Goal: Task Accomplishment & Management: Use online tool/utility

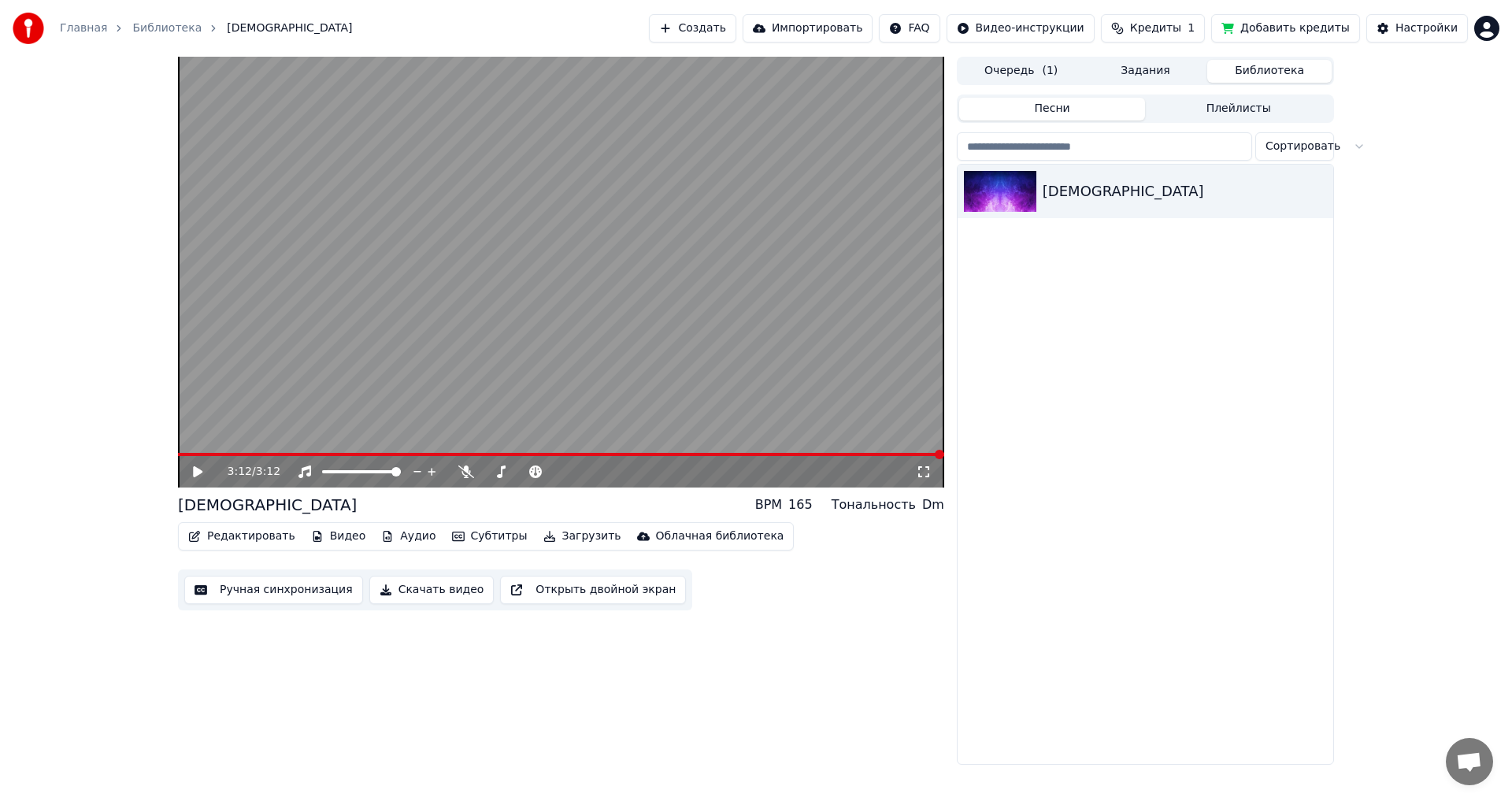
click at [290, 591] on button "Ручная синхронизация" at bounding box center [273, 590] width 179 height 29
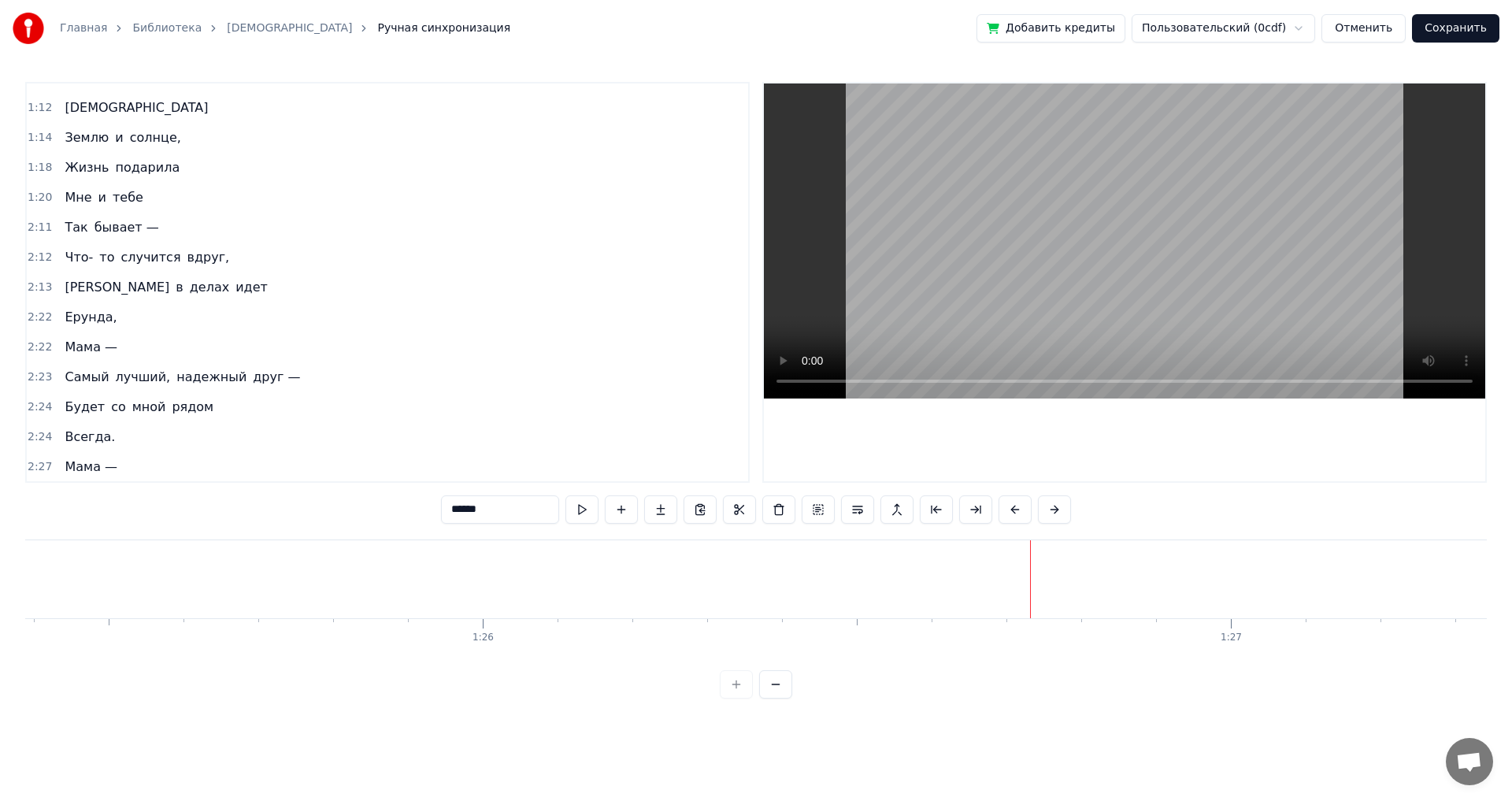
click at [71, 197] on span "Мне" at bounding box center [78, 197] width 30 height 18
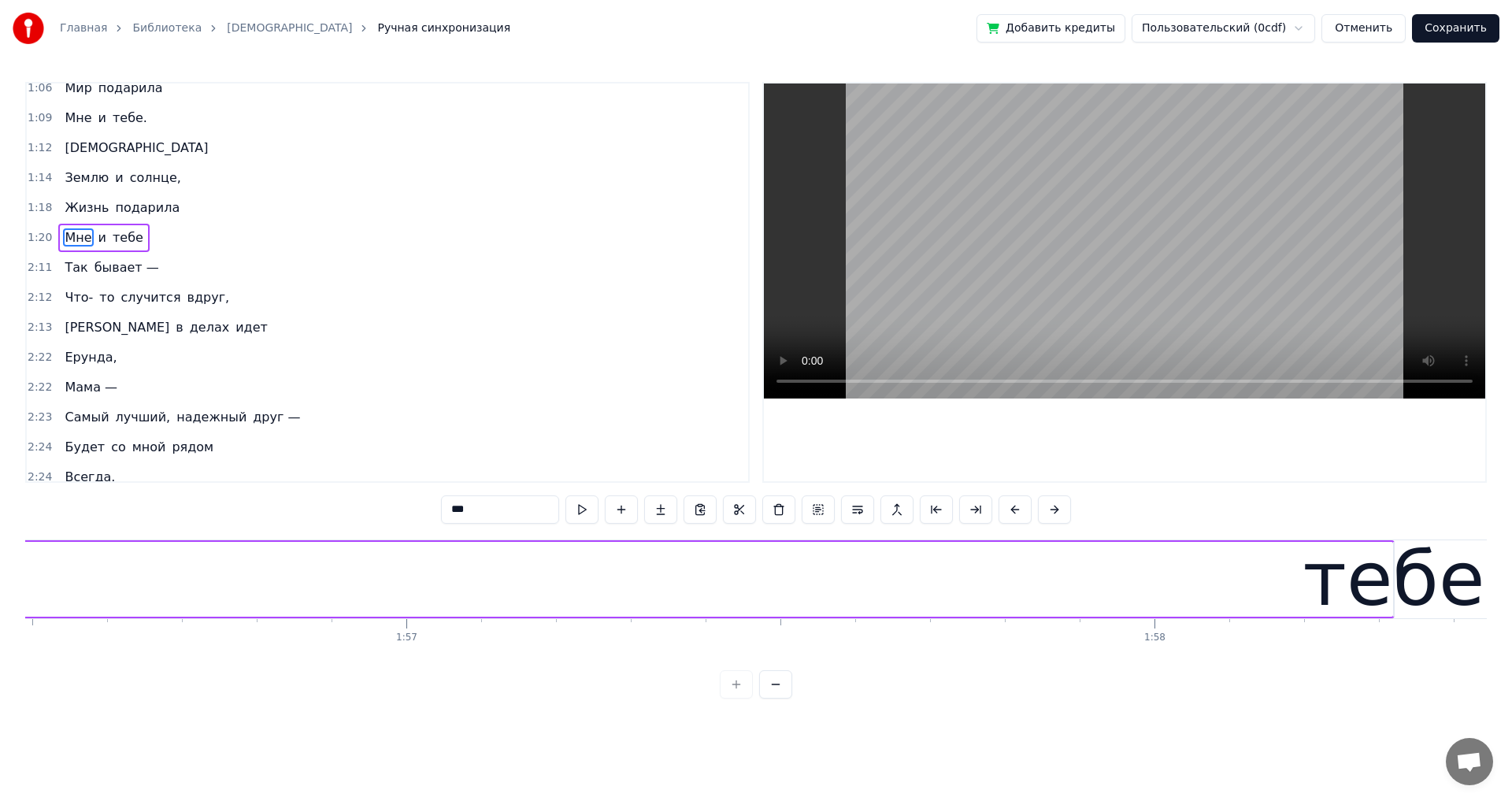
scroll to position [0, 87685]
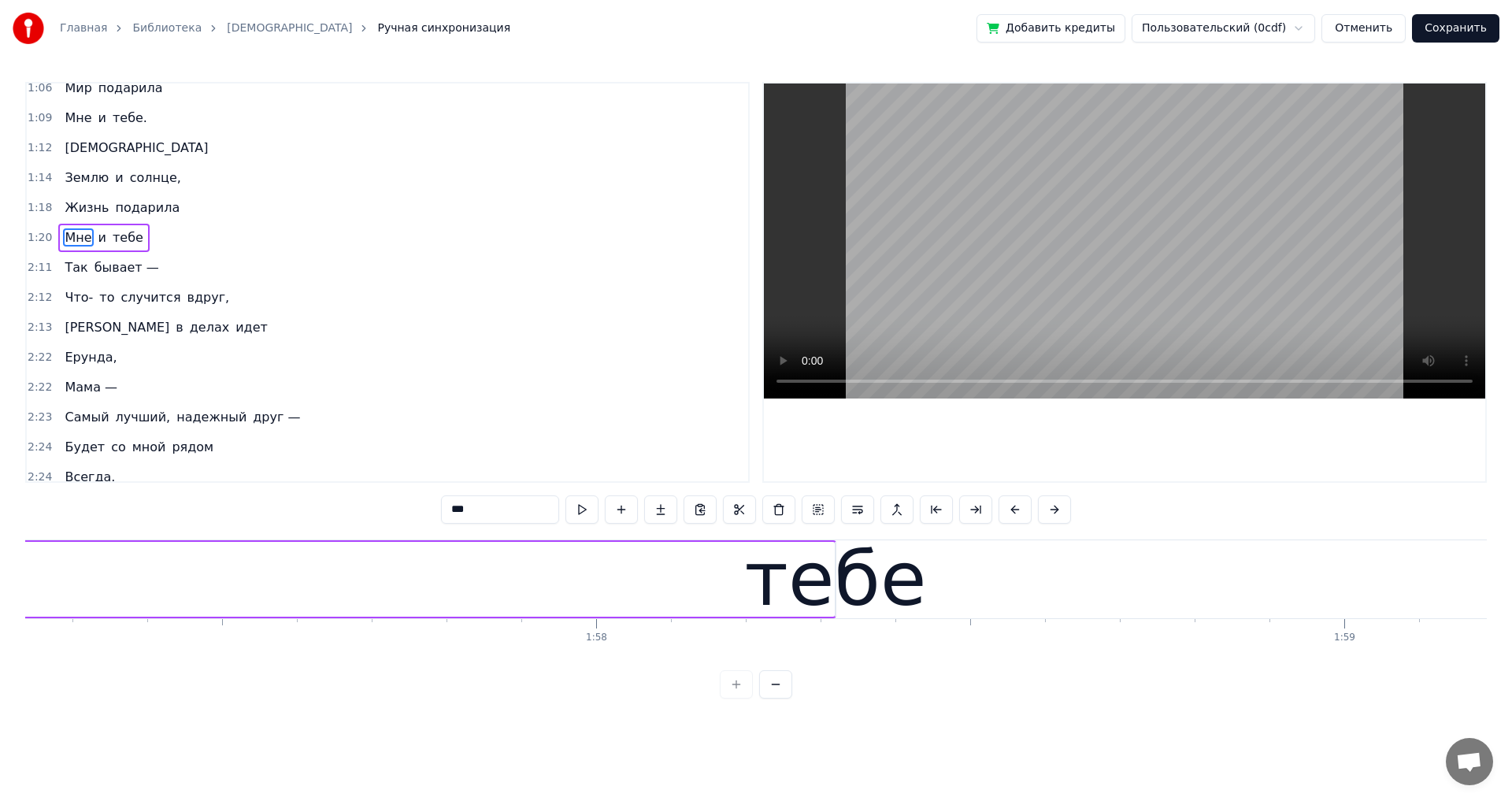
click at [760, 586] on div "тебе" at bounding box center [836, 580] width 182 height 113
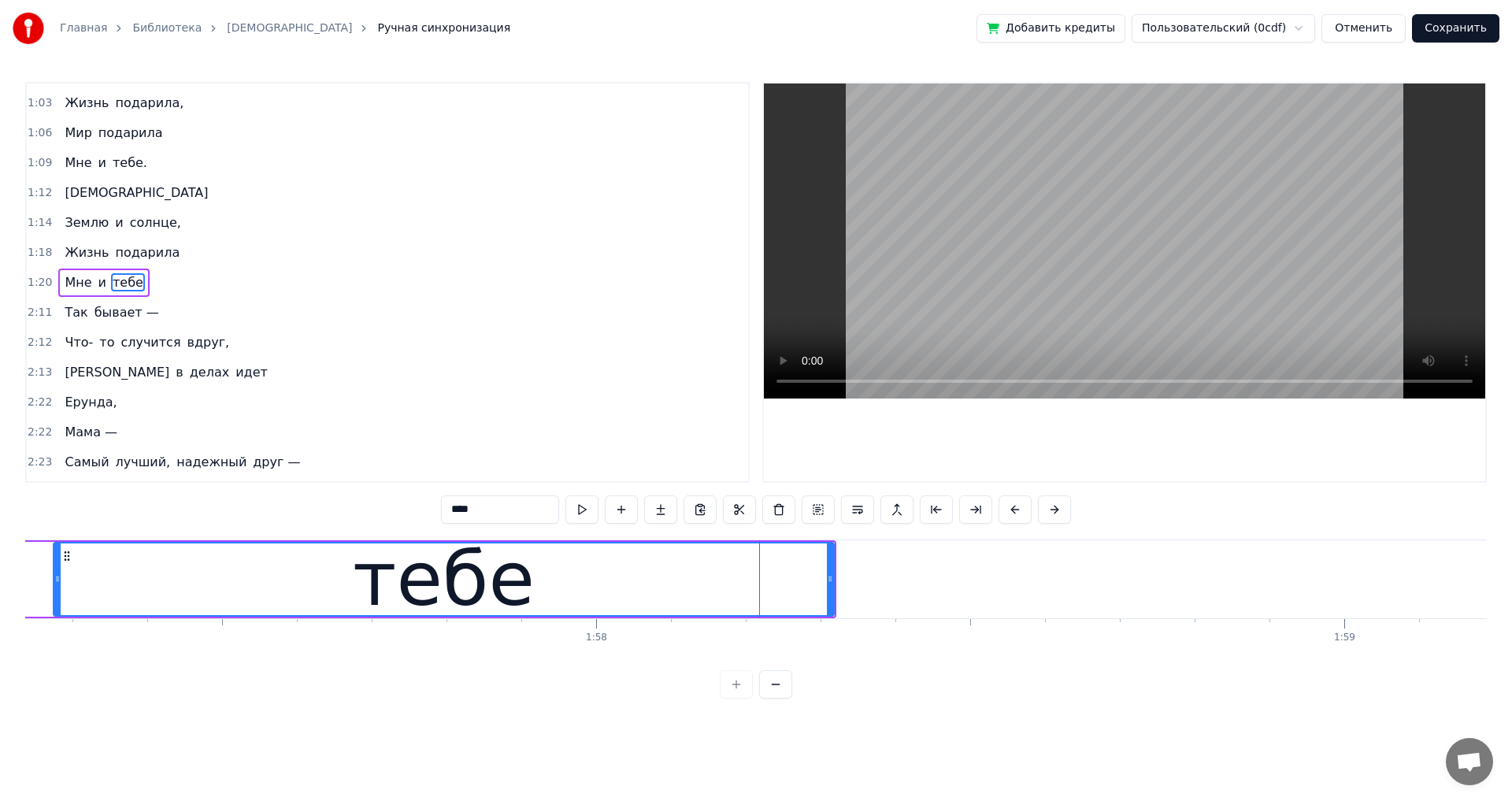
drag, startPoint x: 839, startPoint y: 578, endPoint x: 57, endPoint y: 569, distance: 782.1
click at [57, 569] on div at bounding box center [57, 579] width 7 height 72
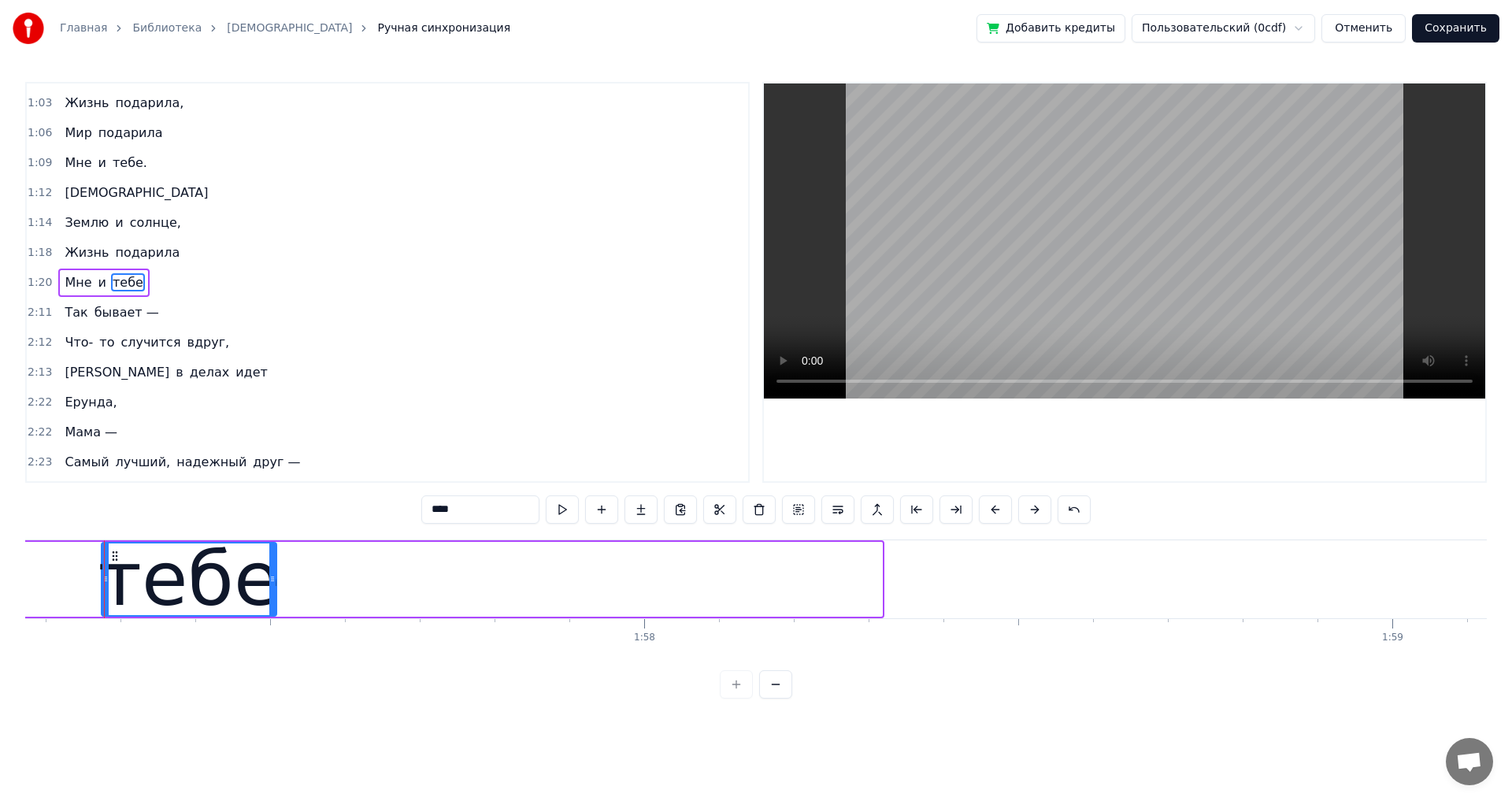
drag, startPoint x: 879, startPoint y: 583, endPoint x: 274, endPoint y: 575, distance: 605.1
click at [274, 575] on icon at bounding box center [272, 579] width 7 height 12
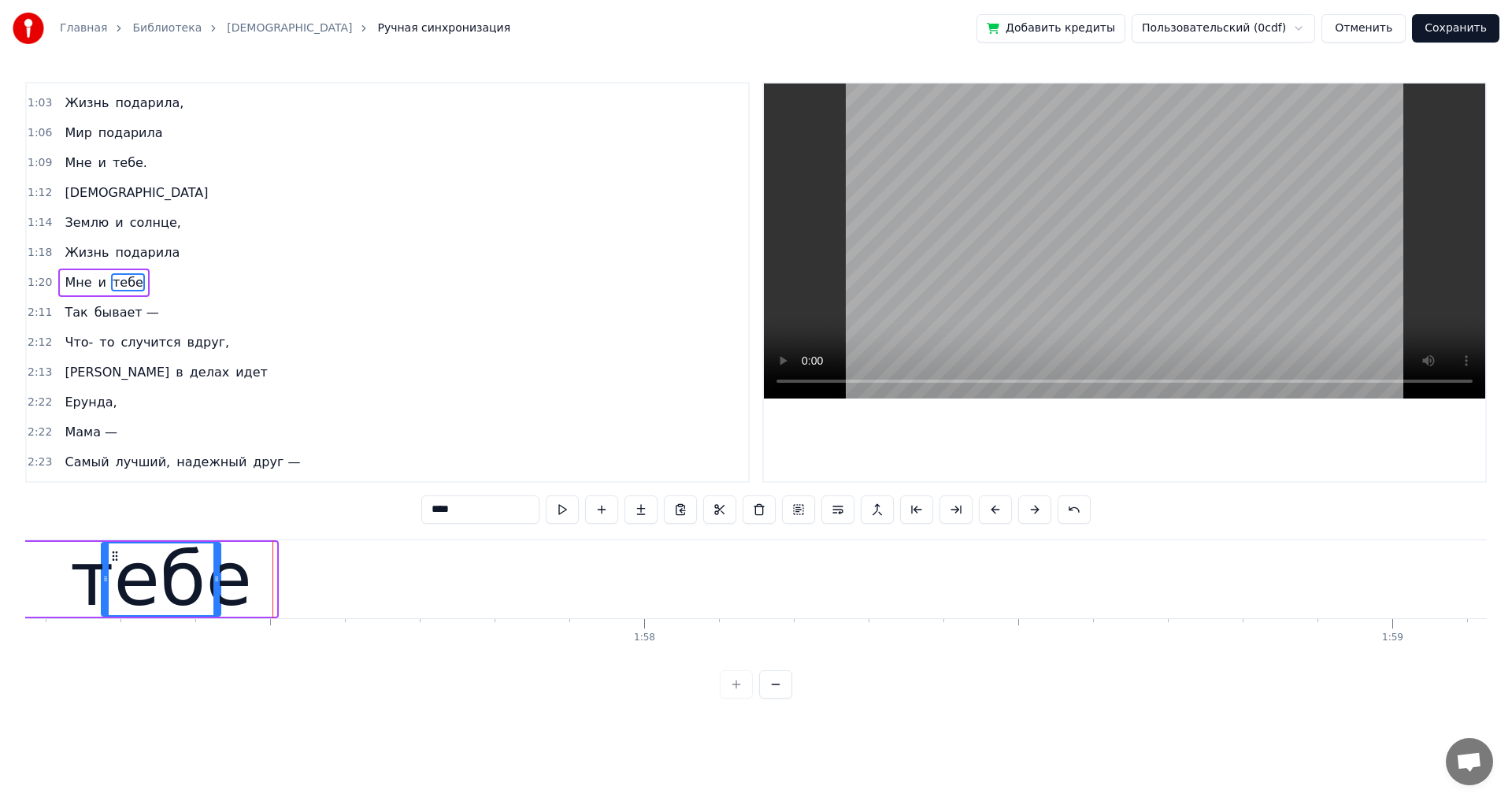
drag, startPoint x: 272, startPoint y: 576, endPoint x: 215, endPoint y: 582, distance: 57.3
click at [215, 582] on icon at bounding box center [216, 579] width 7 height 12
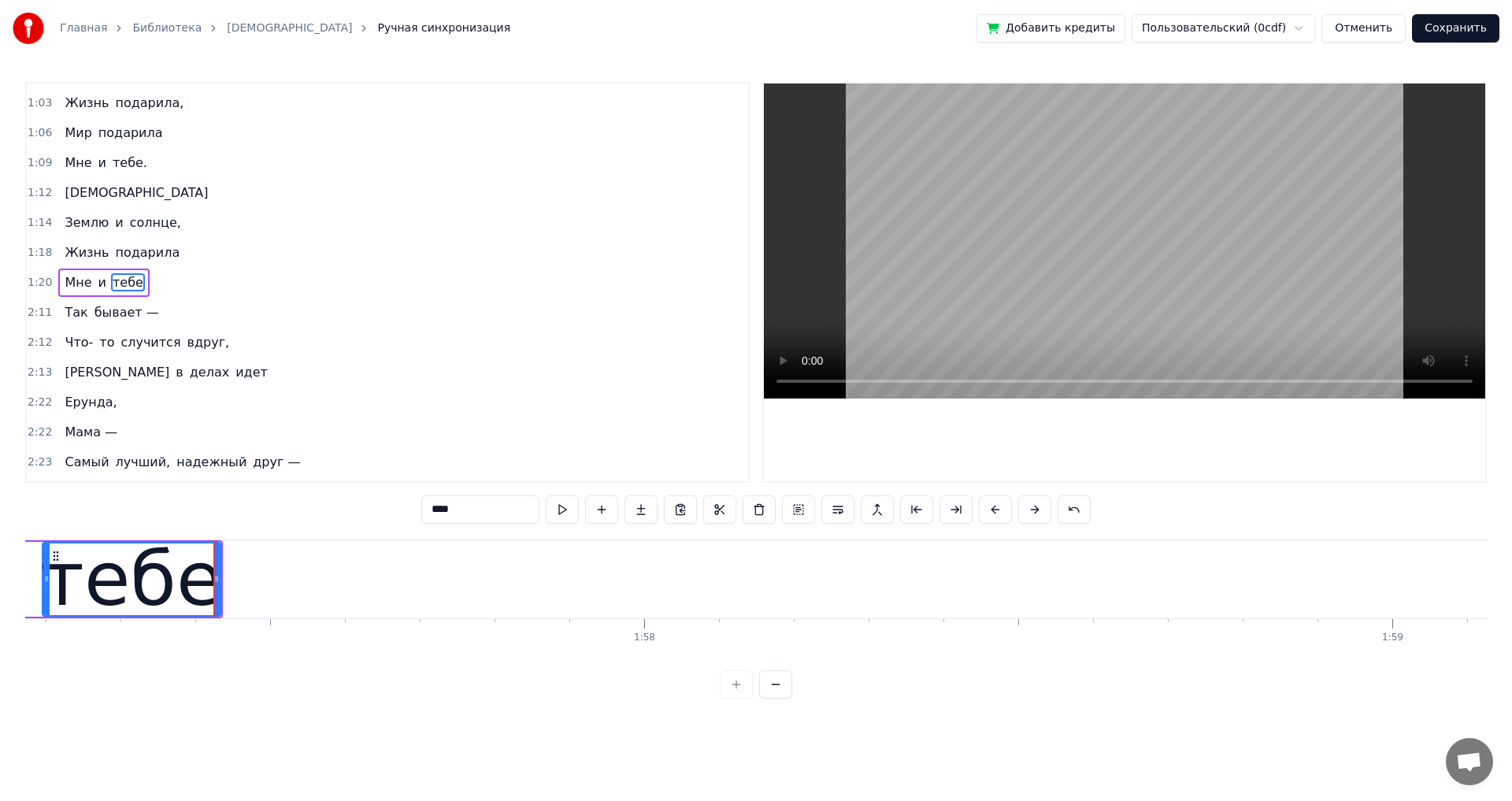
drag, startPoint x: 103, startPoint y: 582, endPoint x: 44, endPoint y: 579, distance: 59.1
click at [44, 579] on icon at bounding box center [46, 579] width 7 height 12
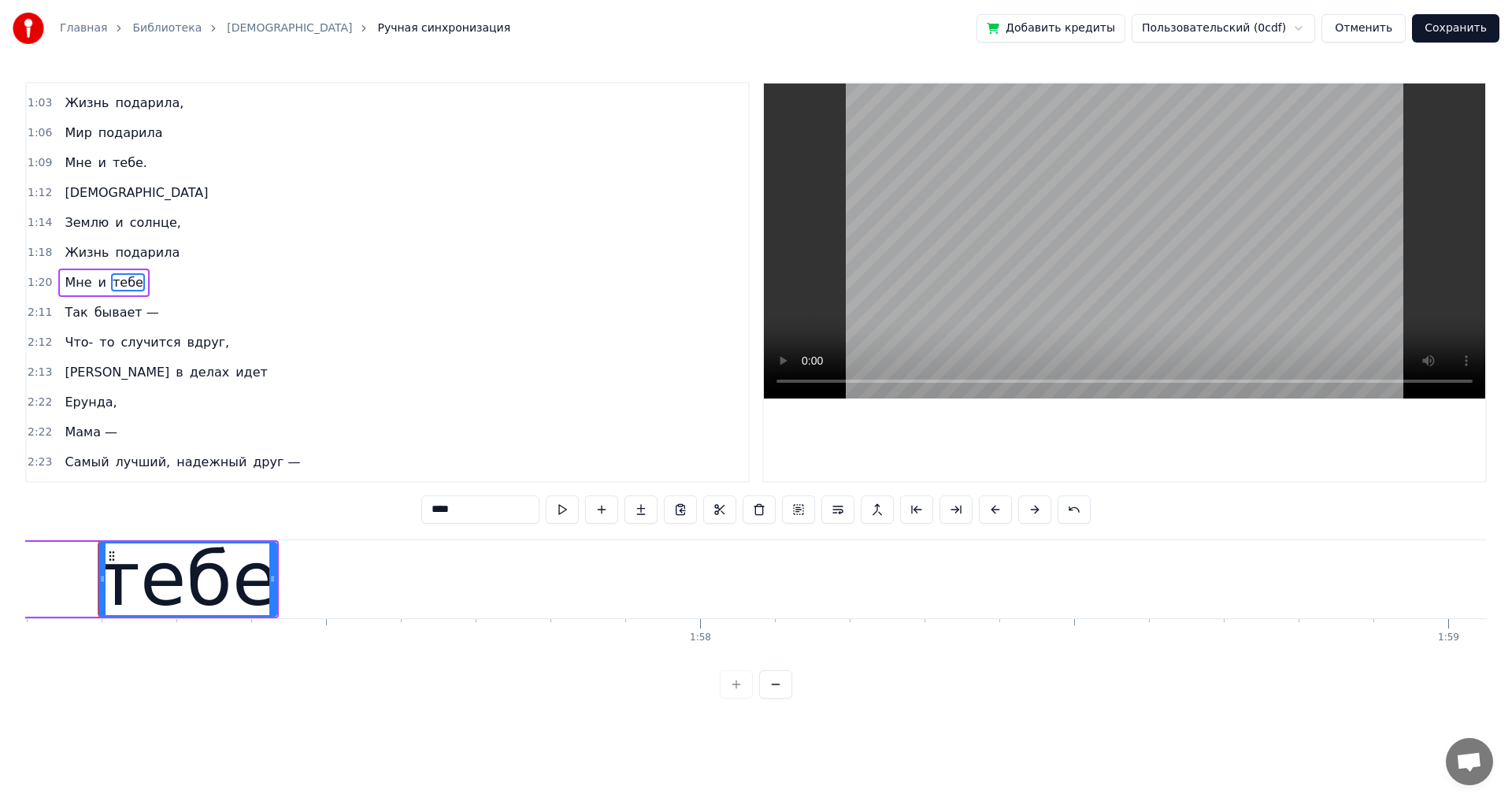
scroll to position [0, 87575]
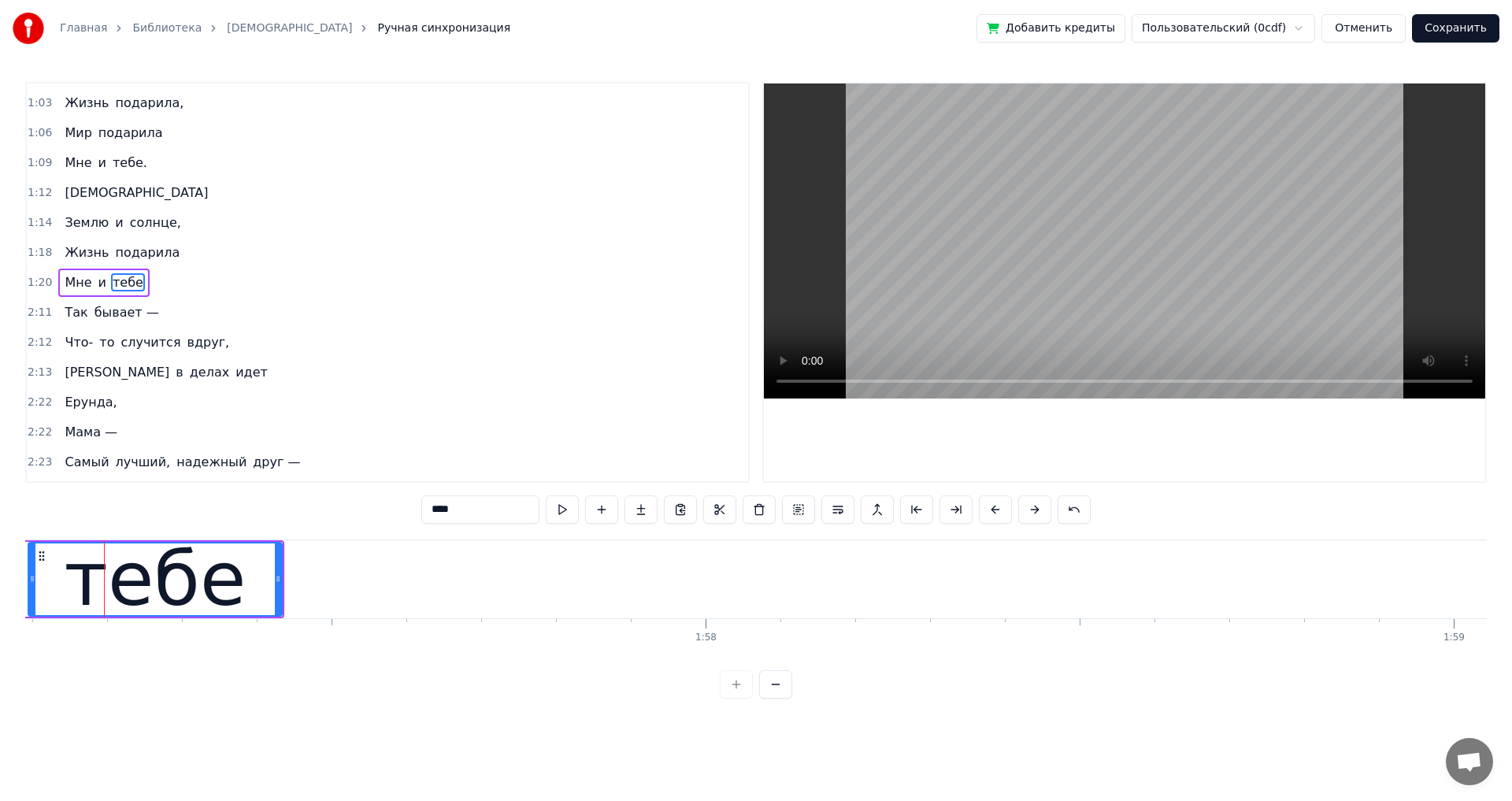
drag, startPoint x: 106, startPoint y: 576, endPoint x: 31, endPoint y: 576, distance: 75.0
click at [31, 576] on icon at bounding box center [32, 579] width 7 height 12
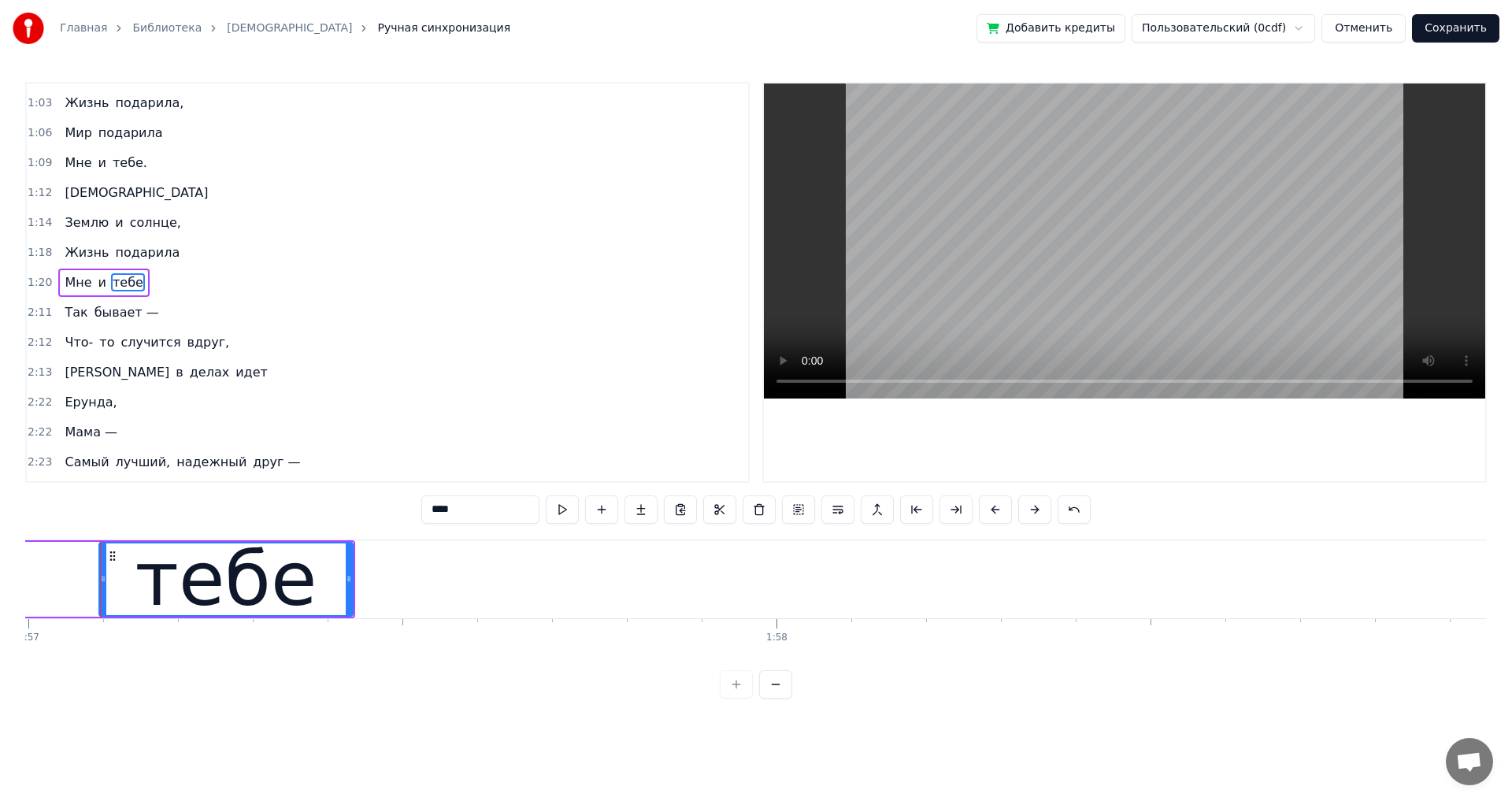
scroll to position [0, 87501]
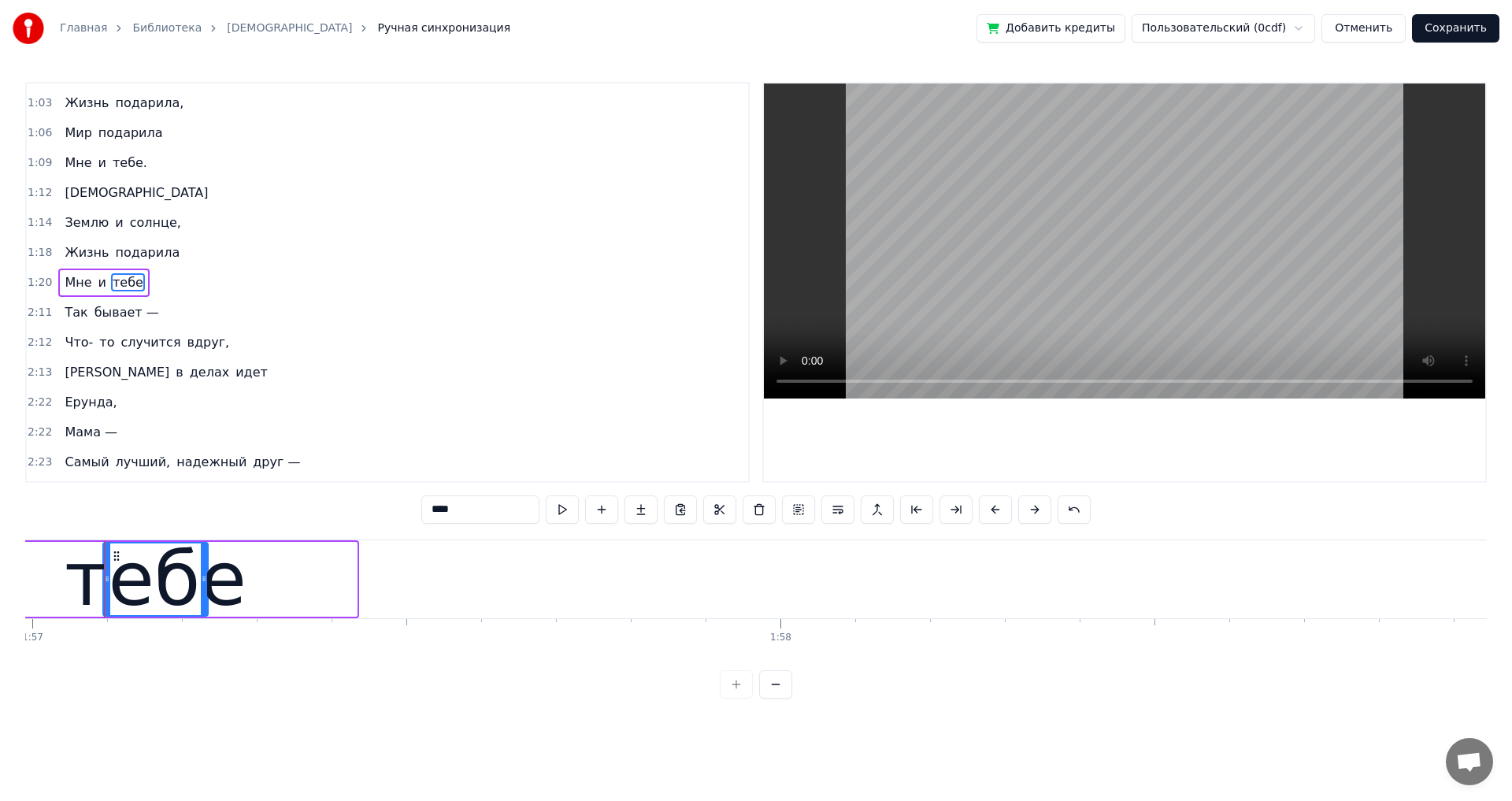
drag, startPoint x: 354, startPoint y: 578, endPoint x: 206, endPoint y: 583, distance: 148.1
click at [206, 583] on icon at bounding box center [204, 579] width 7 height 12
click at [115, 556] on circle at bounding box center [114, 556] width 1 height 1
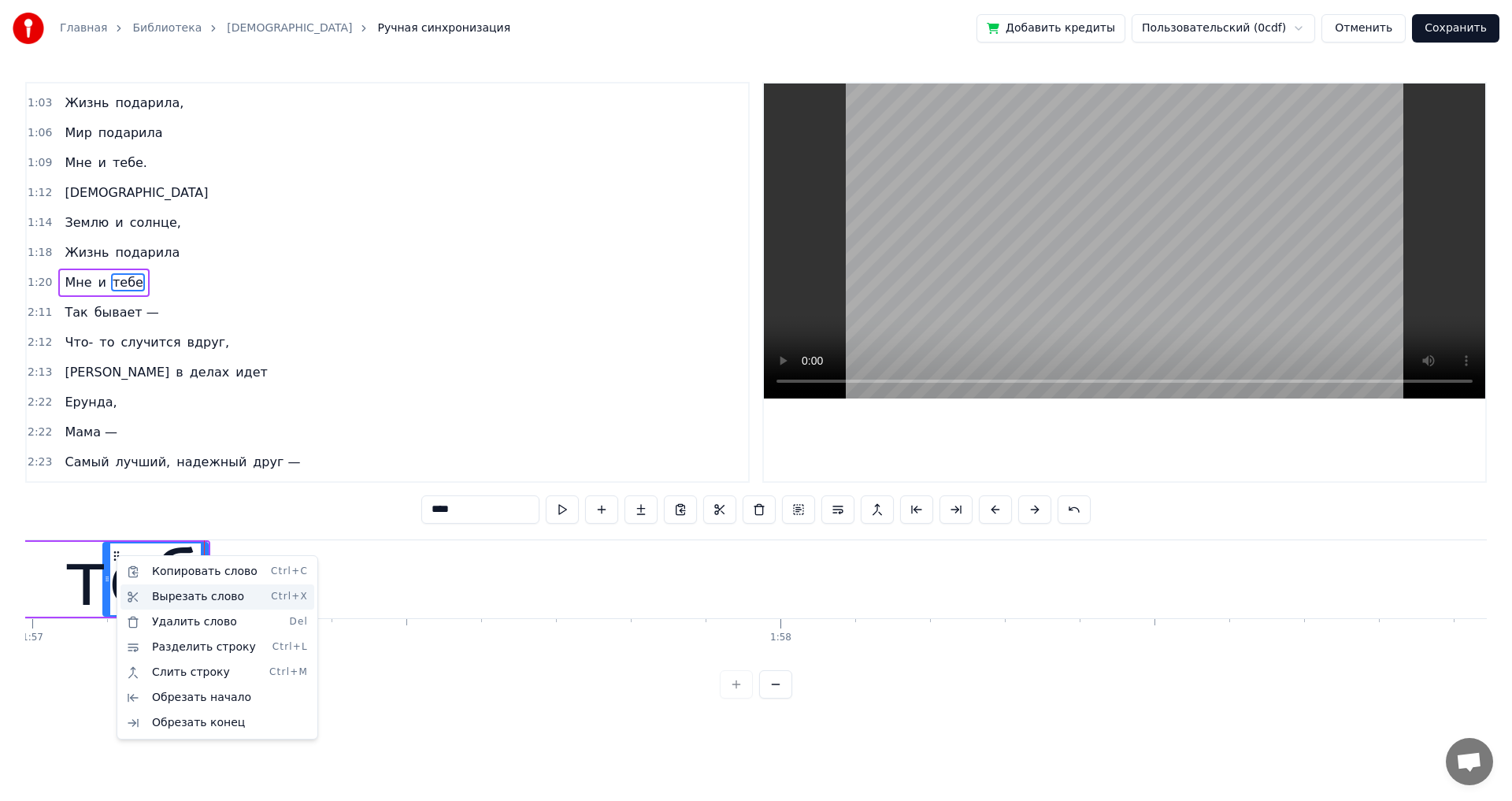
click at [210, 596] on div "Вырезать слово Ctrl+X" at bounding box center [217, 597] width 193 height 25
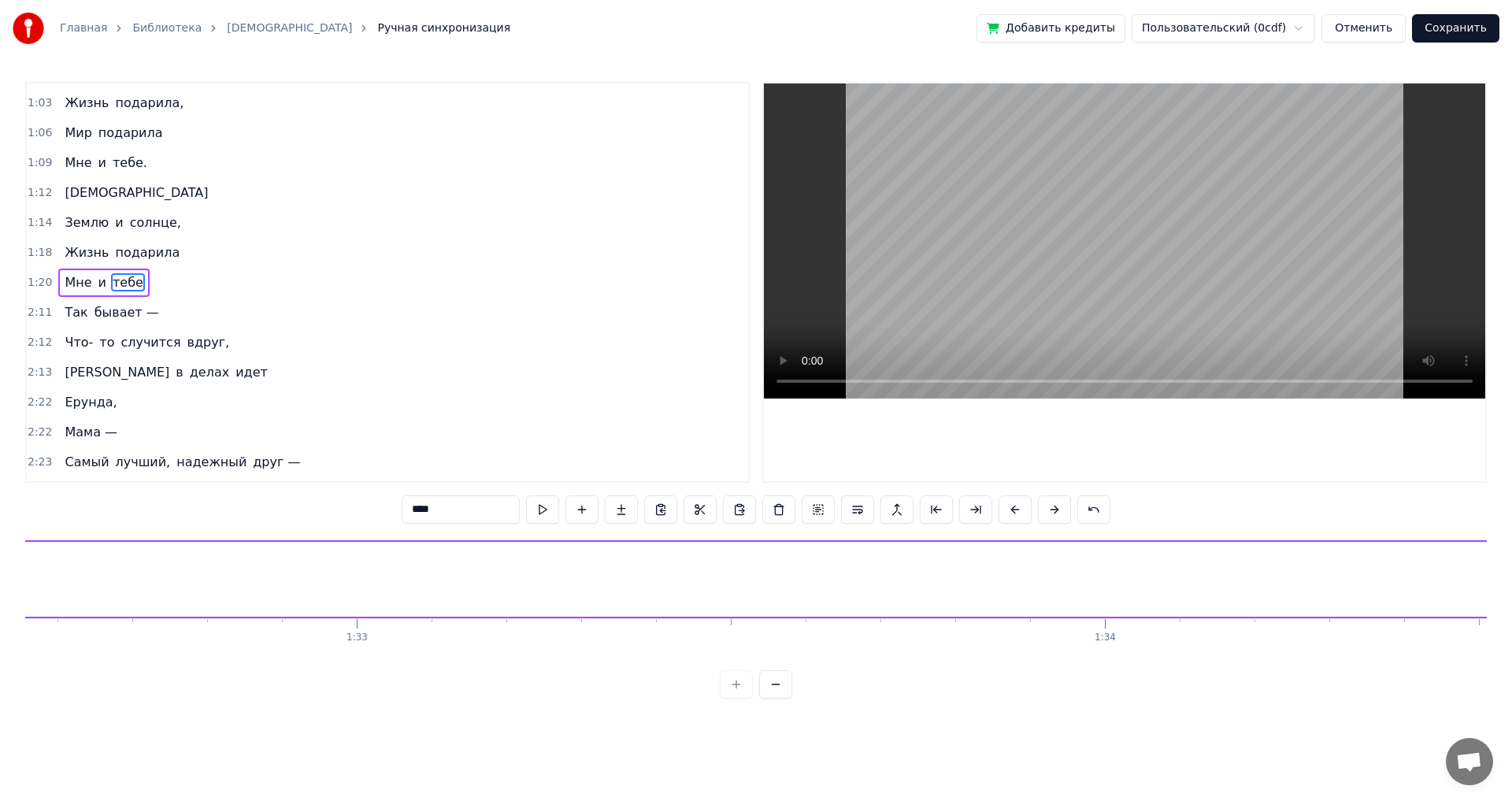
scroll to position [0, 69220]
drag, startPoint x: 114, startPoint y: 552, endPoint x: 484, endPoint y: 567, distance: 370.3
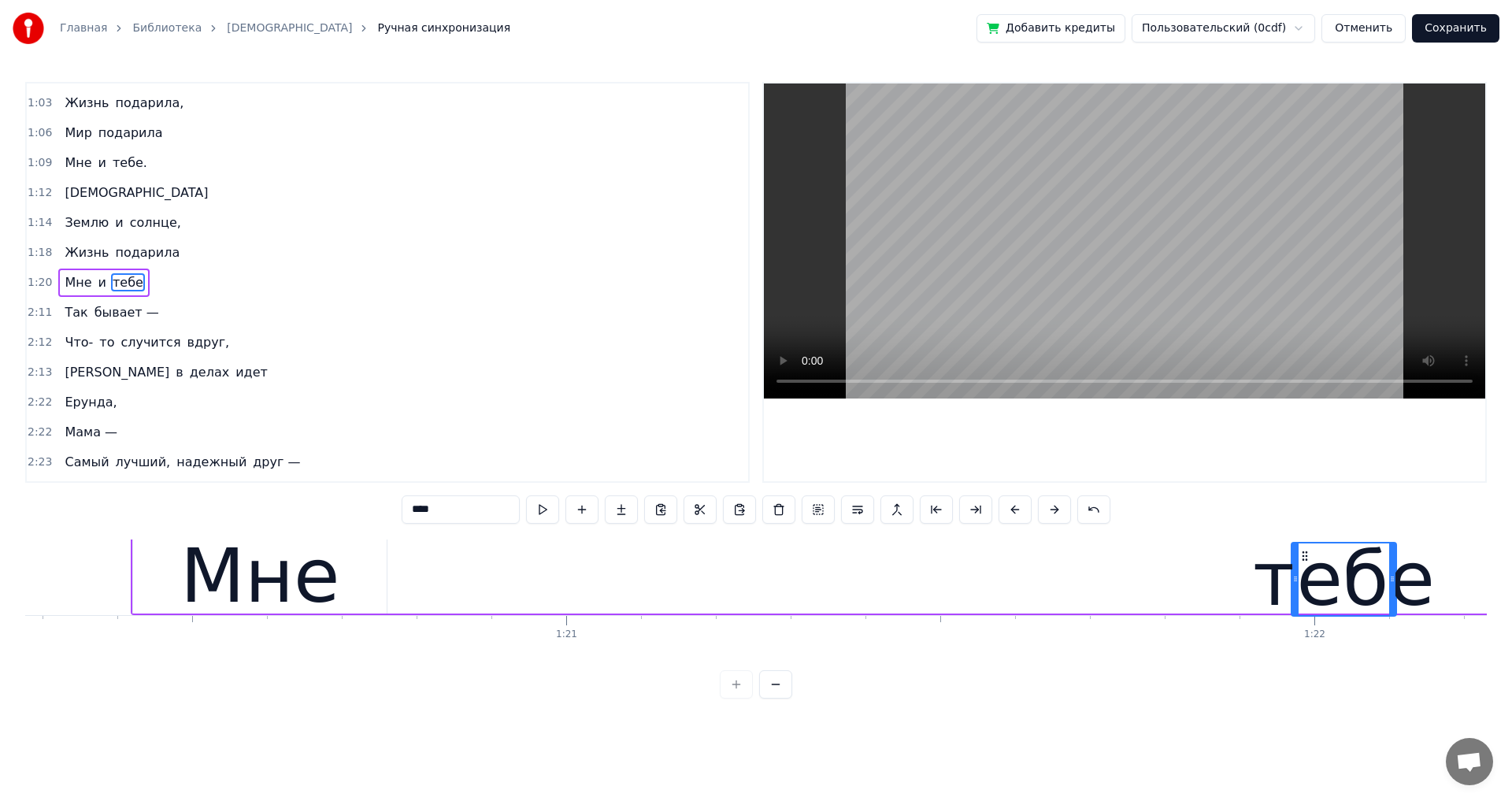
scroll to position [3, 60045]
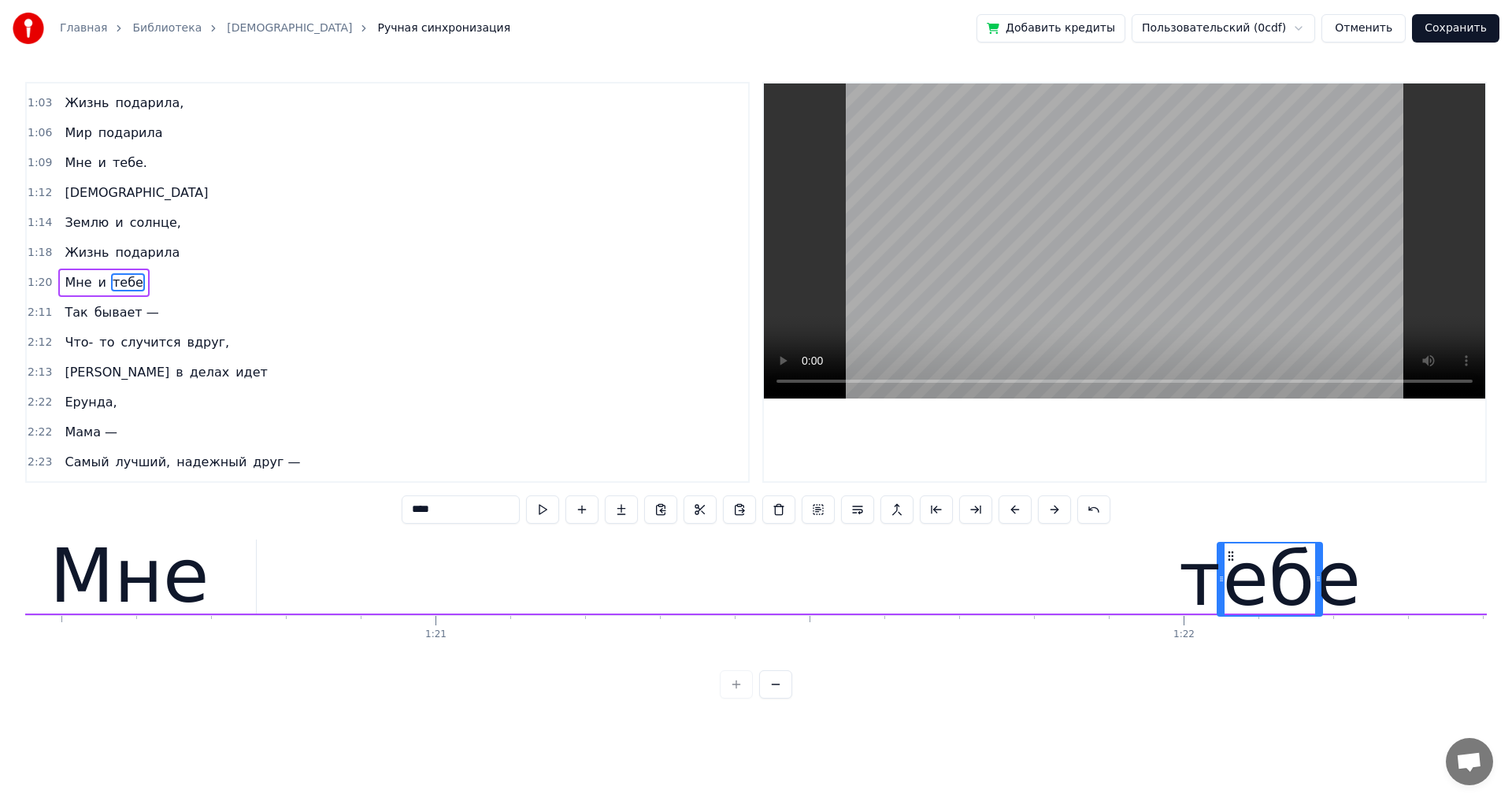
drag, startPoint x: 618, startPoint y: 554, endPoint x: 1247, endPoint y: 606, distance: 631.1
click at [1247, 606] on div "тебе" at bounding box center [1270, 579] width 103 height 72
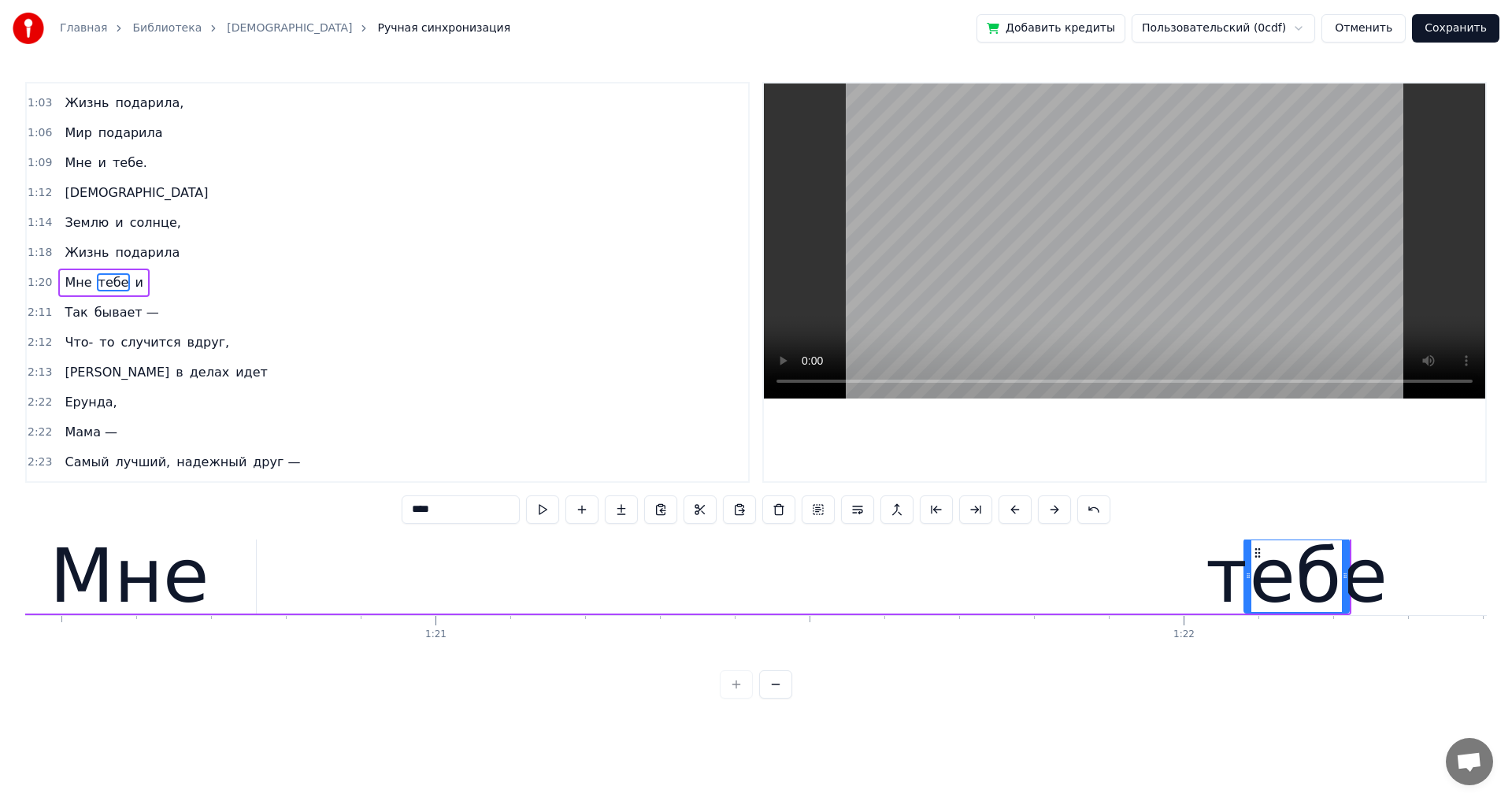
scroll to position [3, 60182]
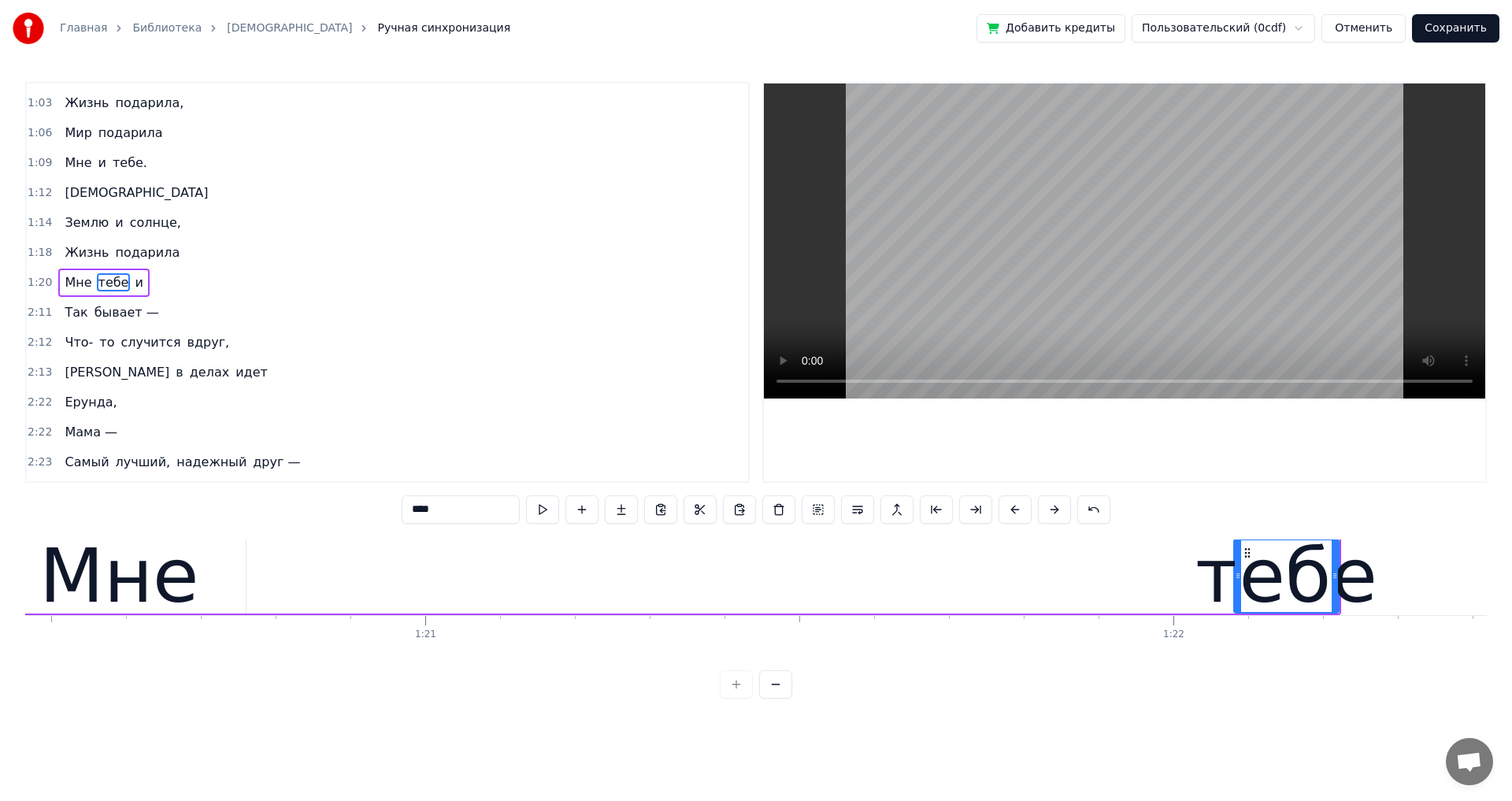
click at [133, 284] on span "и" at bounding box center [139, 282] width 11 height 18
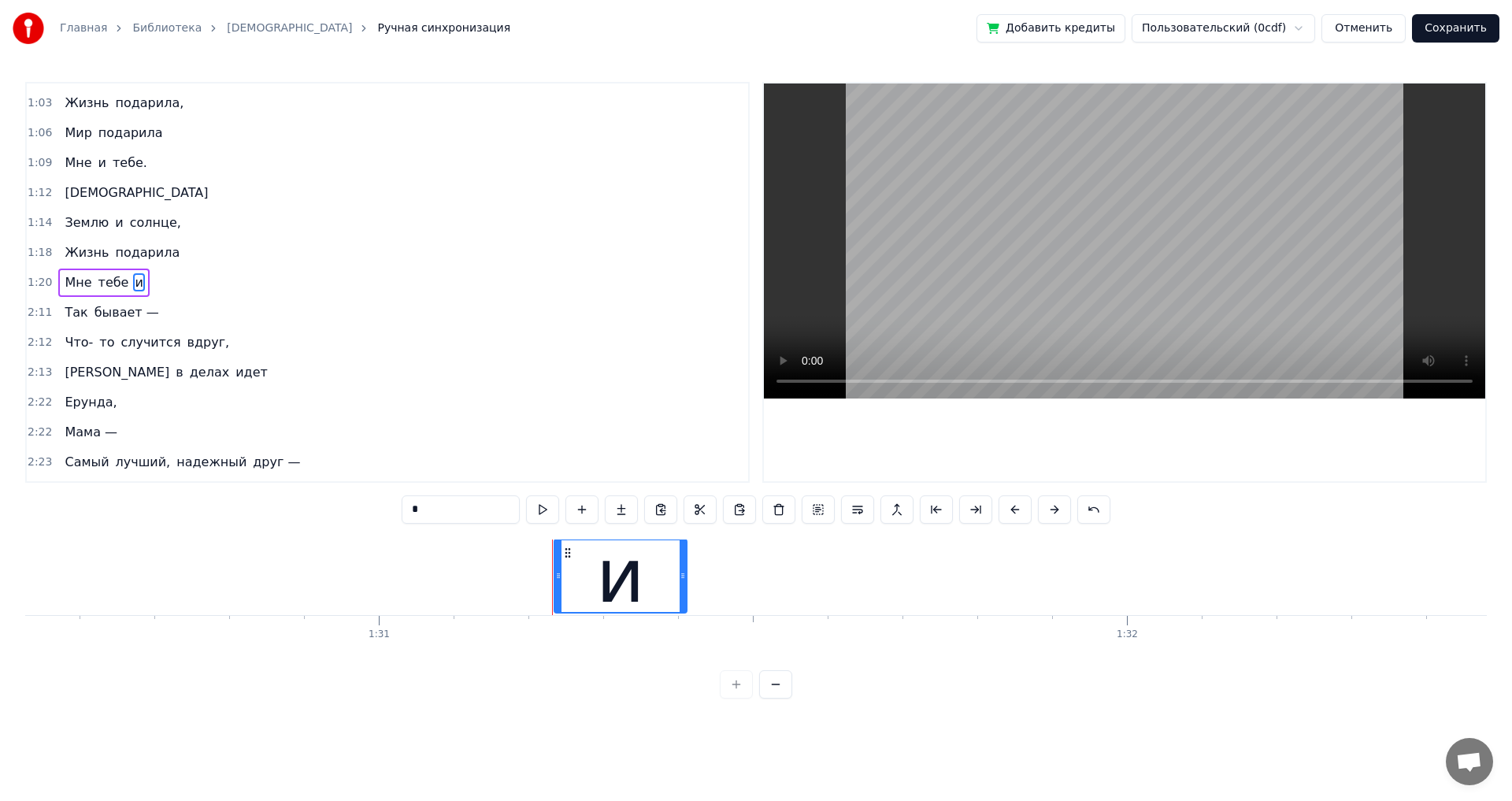
scroll to position [3, 68155]
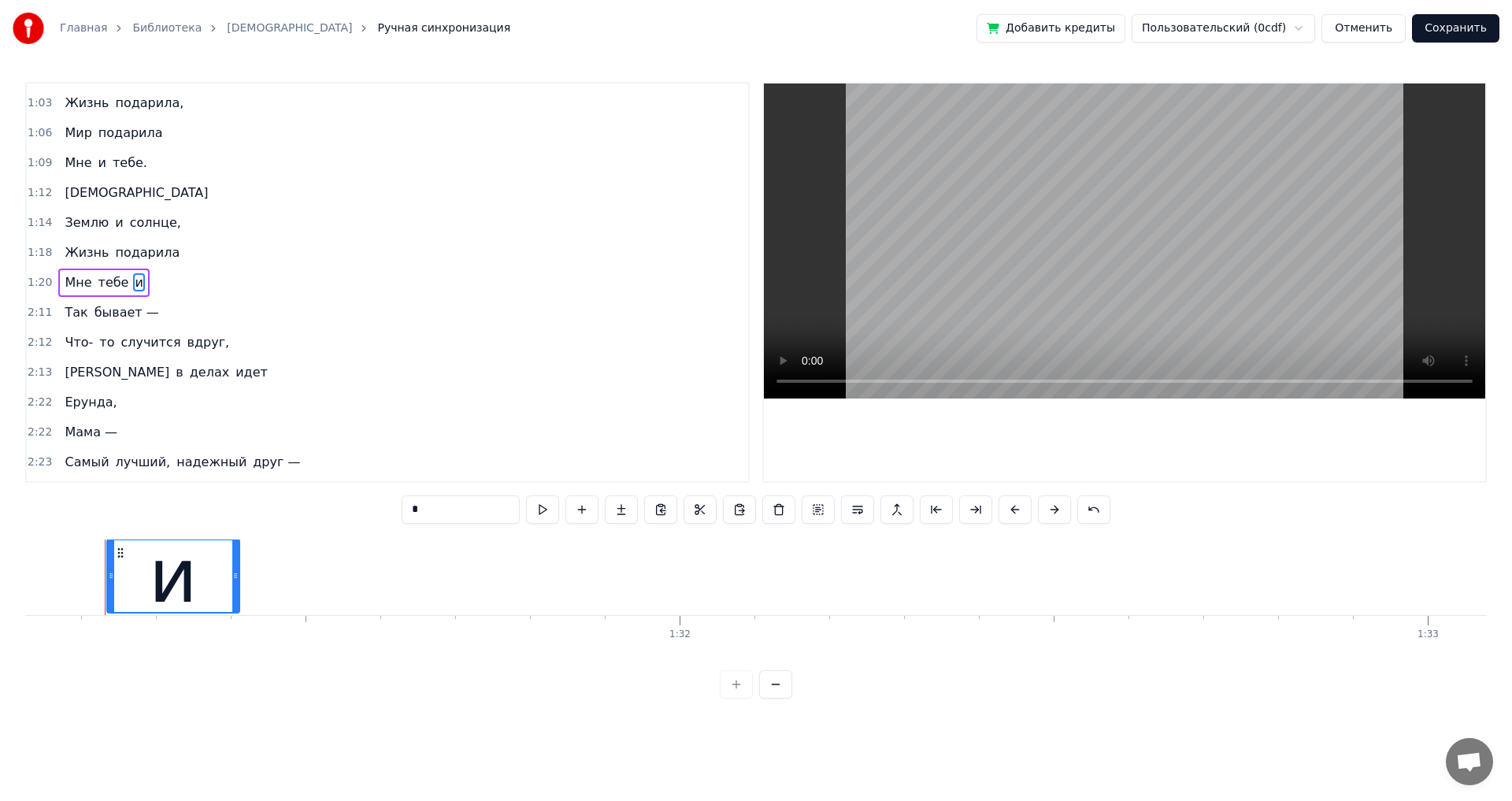
click at [117, 554] on icon at bounding box center [120, 553] width 12 height 12
drag, startPoint x: 111, startPoint y: 583, endPoint x: 103, endPoint y: 568, distance: 17.0
click at [101, 566] on div at bounding box center [101, 576] width 7 height 72
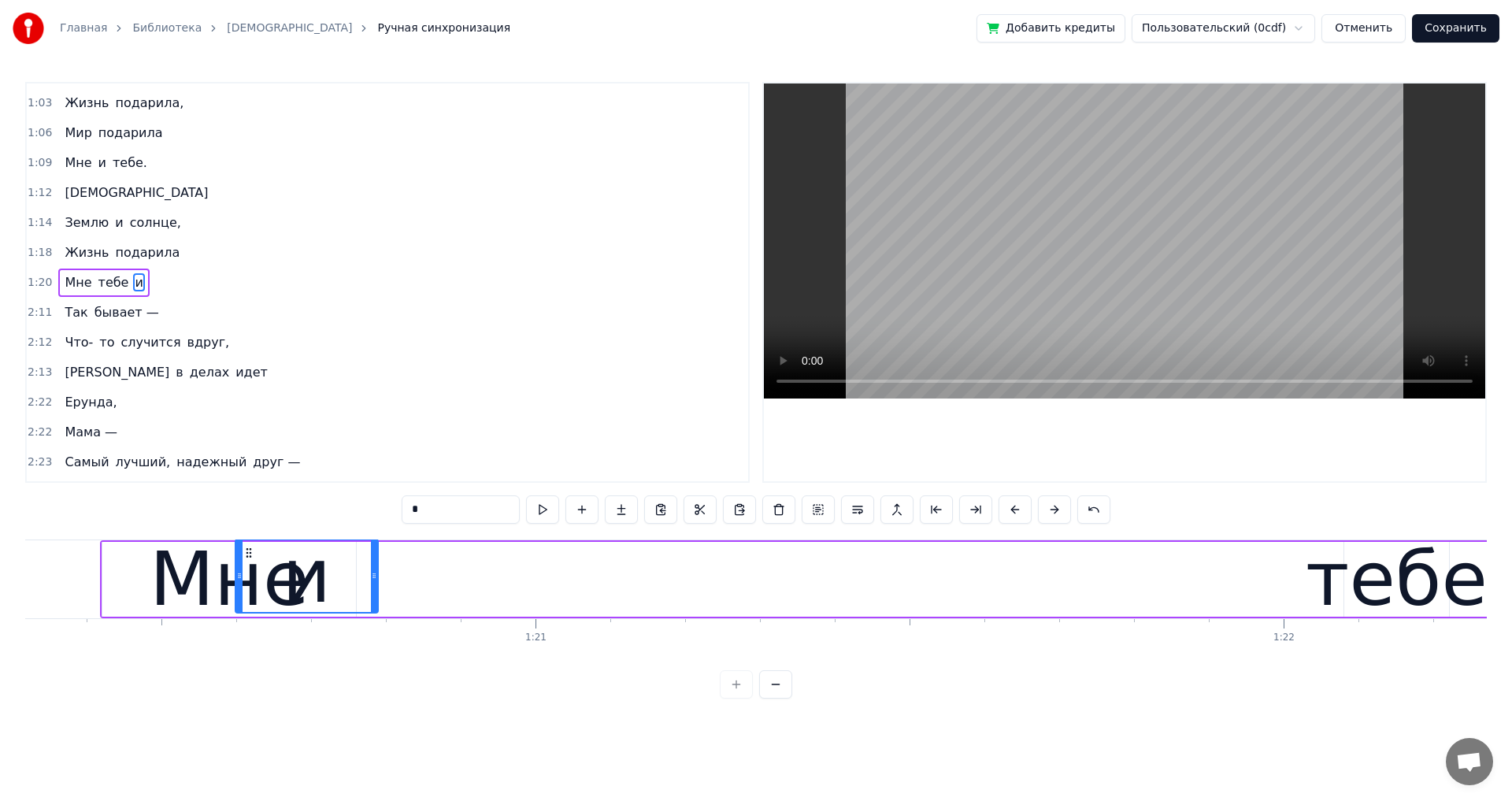
scroll to position [0, 60072]
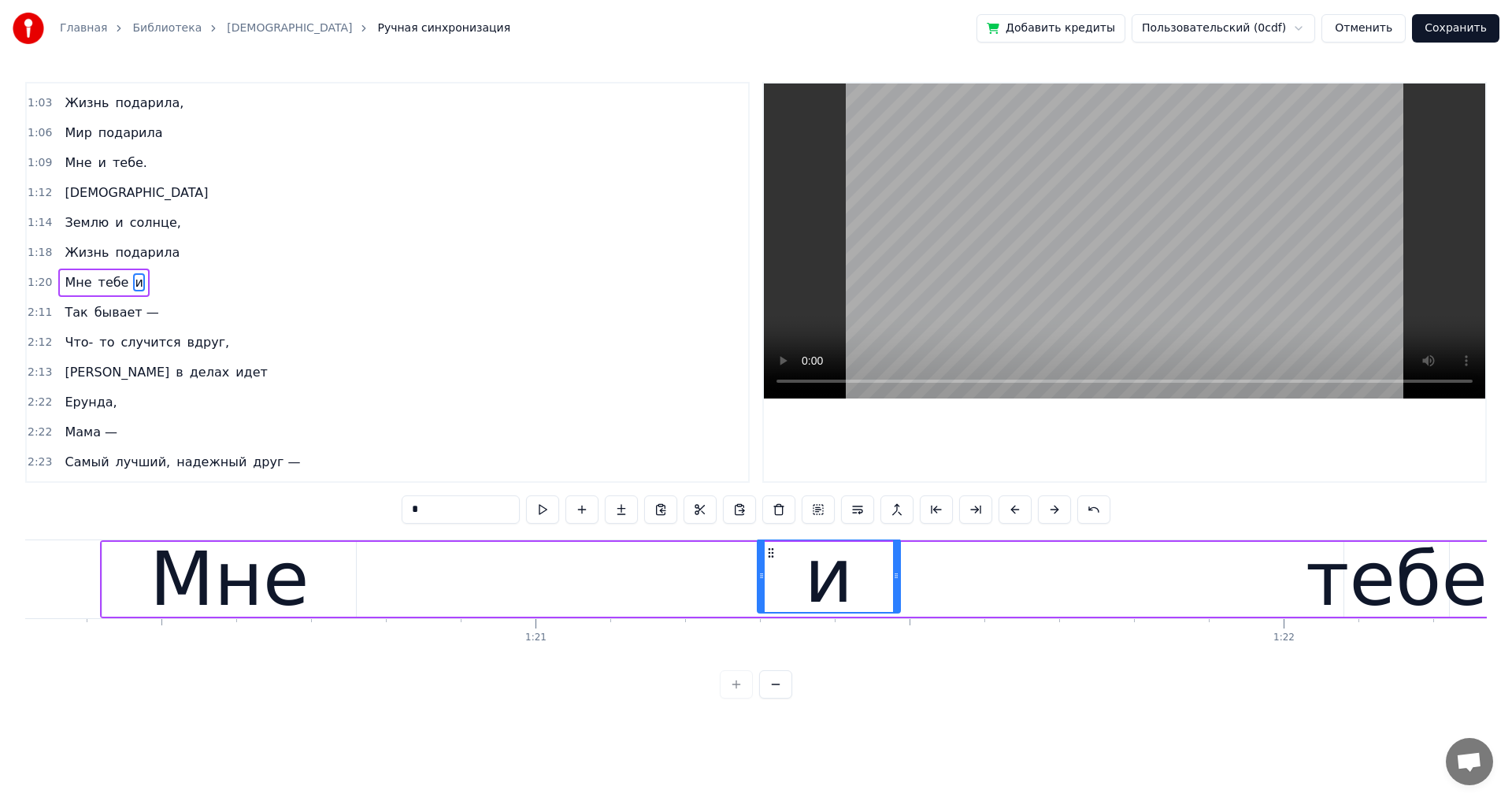
drag, startPoint x: 114, startPoint y: 552, endPoint x: 770, endPoint y: 620, distance: 659.5
click at [770, 620] on div "Мама — Первое слово, Главное слово В каждой судьбе. [DEMOGRAPHIC_DATA] Жизнь по…" at bounding box center [756, 598] width 1461 height 118
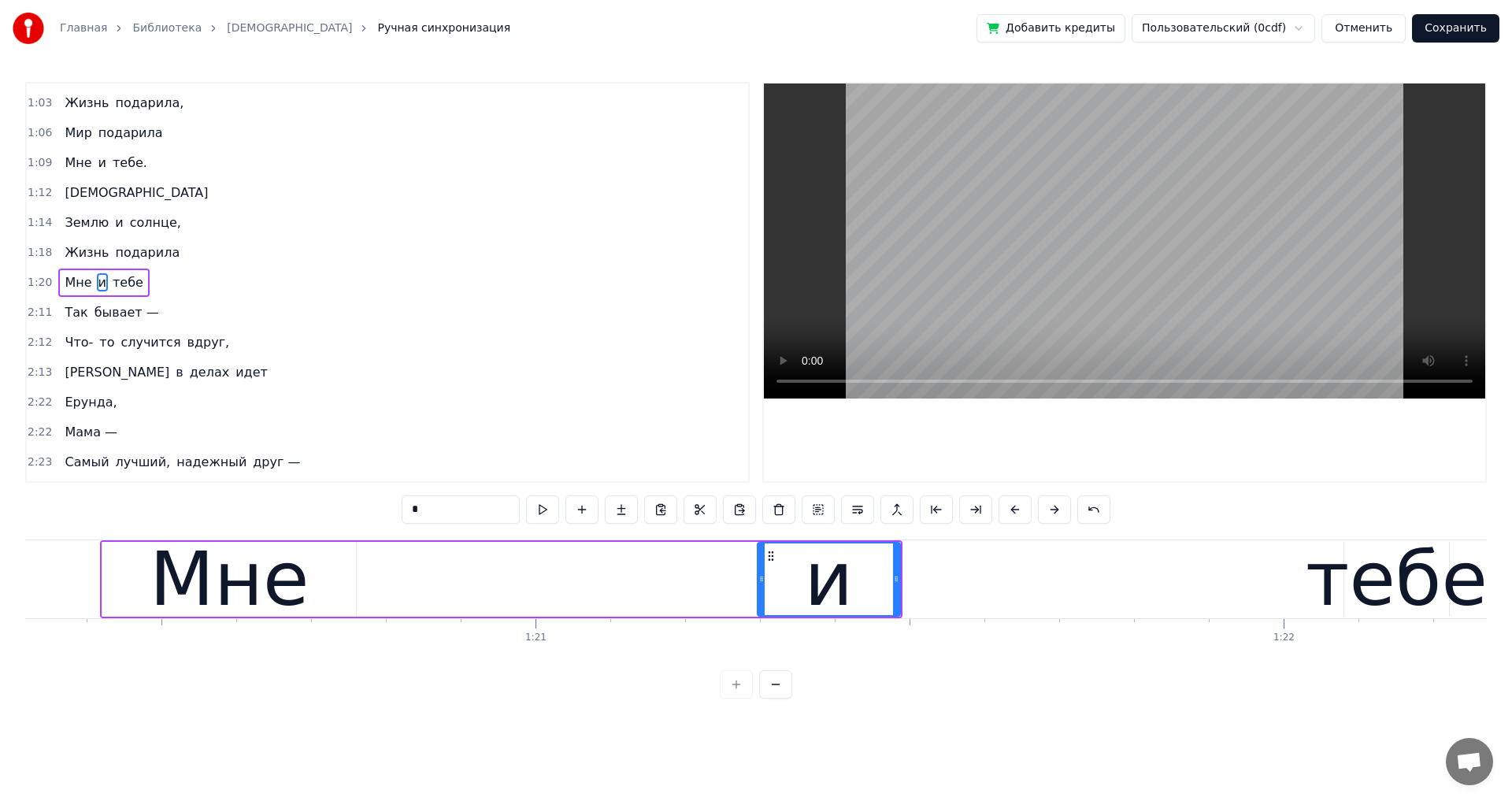
click at [1340, 581] on div "тебе" at bounding box center [1396, 580] width 182 height 113
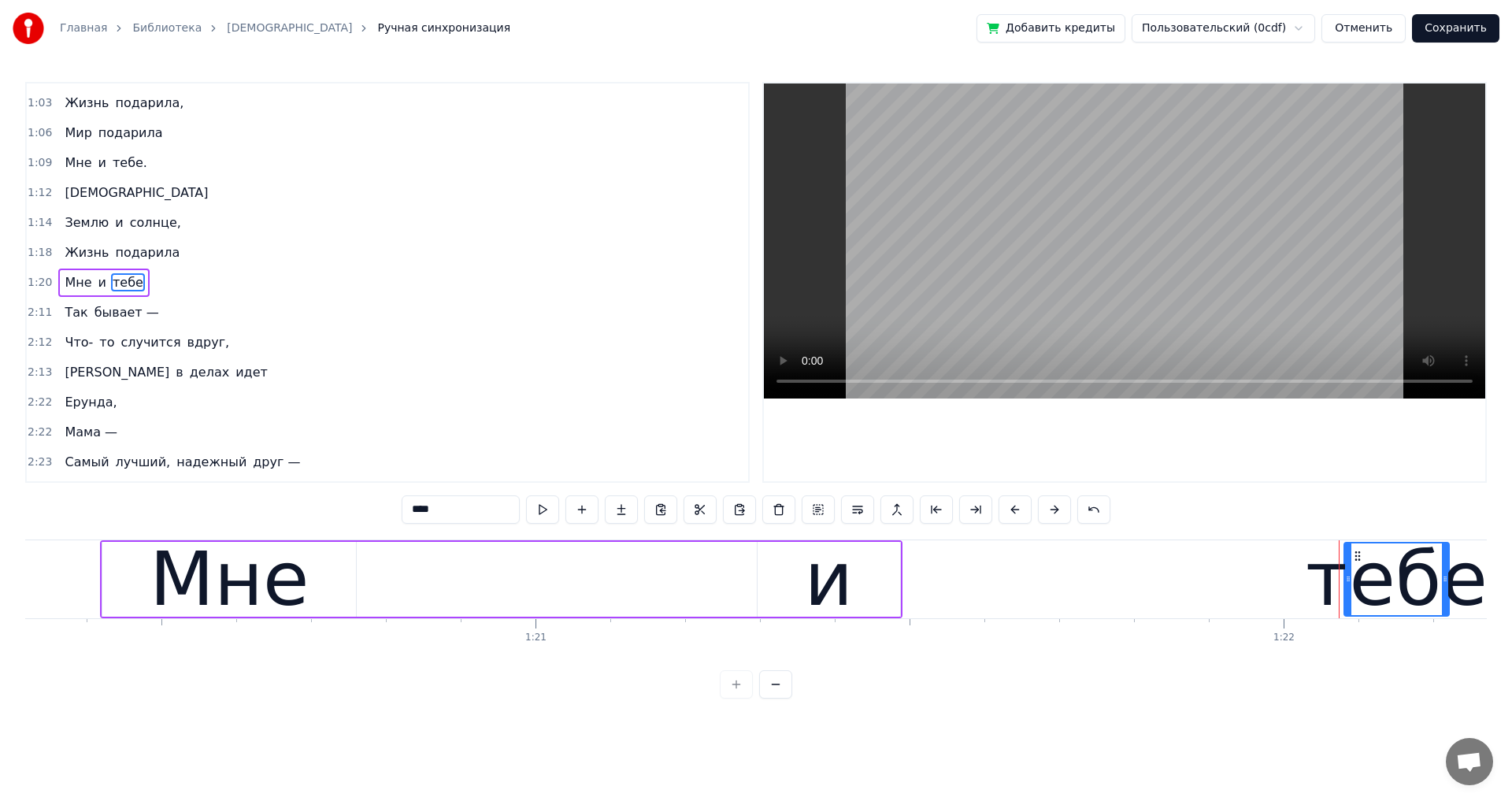
click at [130, 580] on div "Мне" at bounding box center [229, 580] width 254 height 75
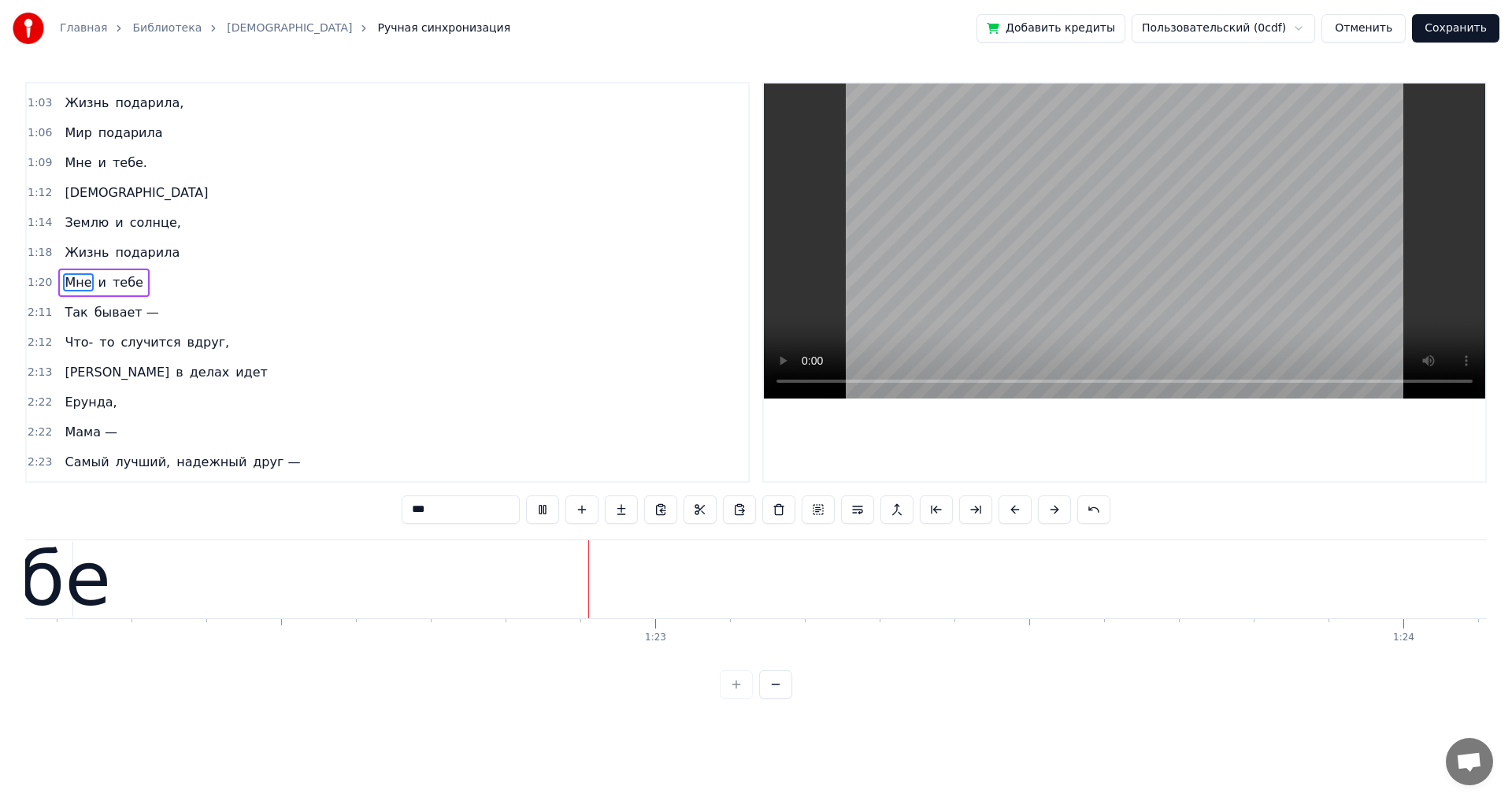
scroll to position [0, 61454]
click at [75, 311] on span "Так" at bounding box center [76, 312] width 26 height 18
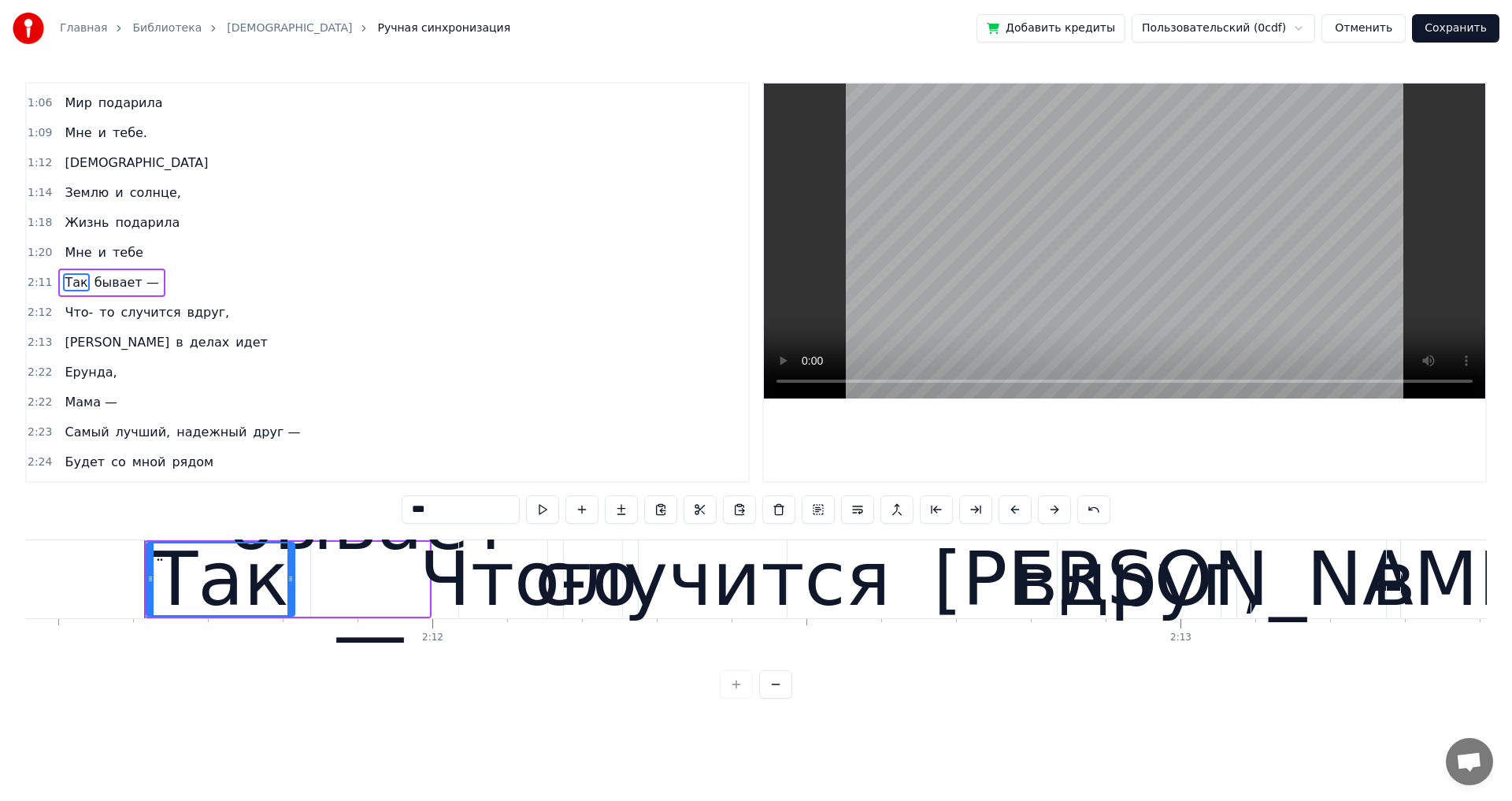
scroll to position [0, 98359]
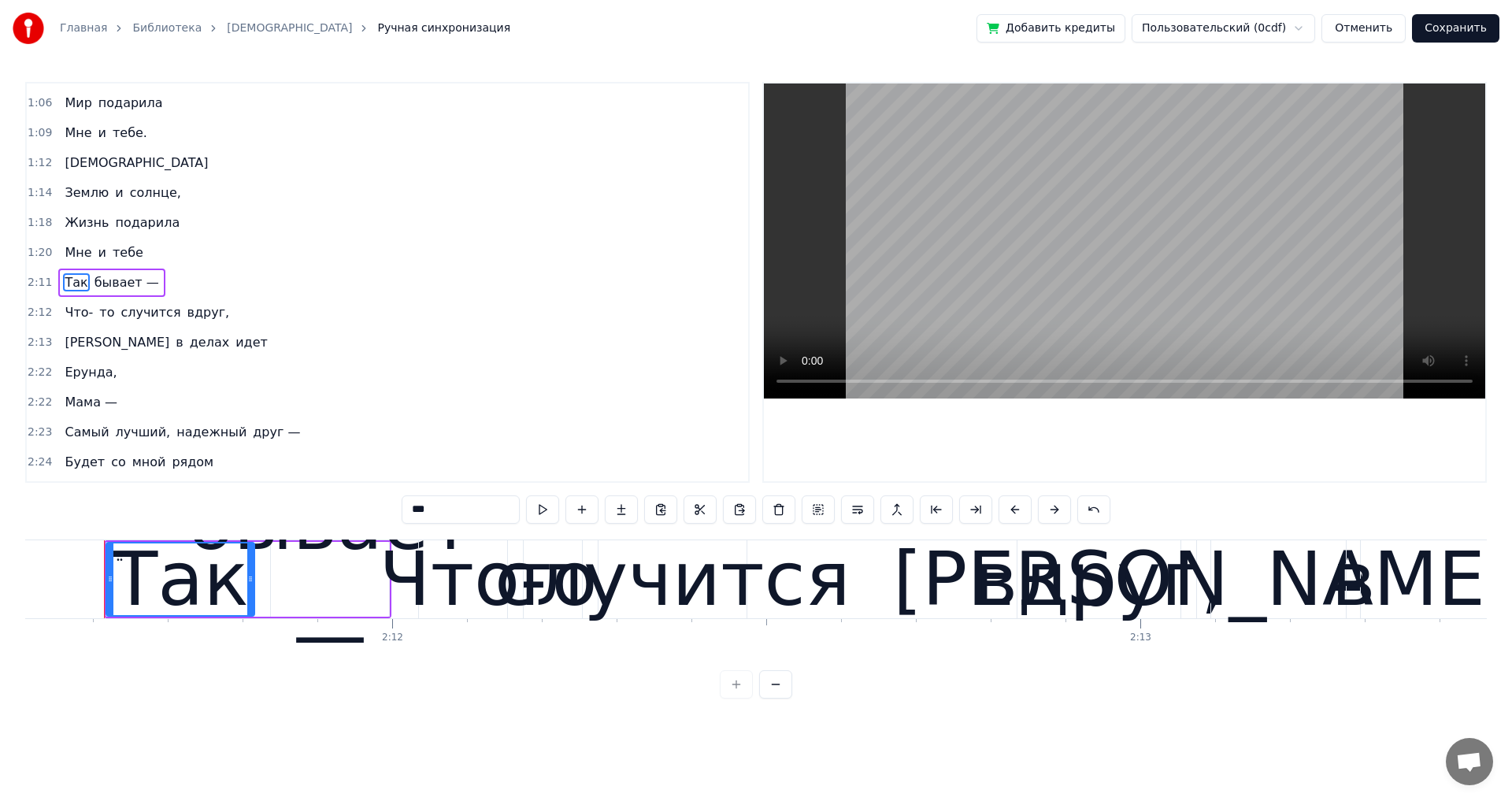
click at [76, 312] on span "Что-" at bounding box center [79, 312] width 32 height 18
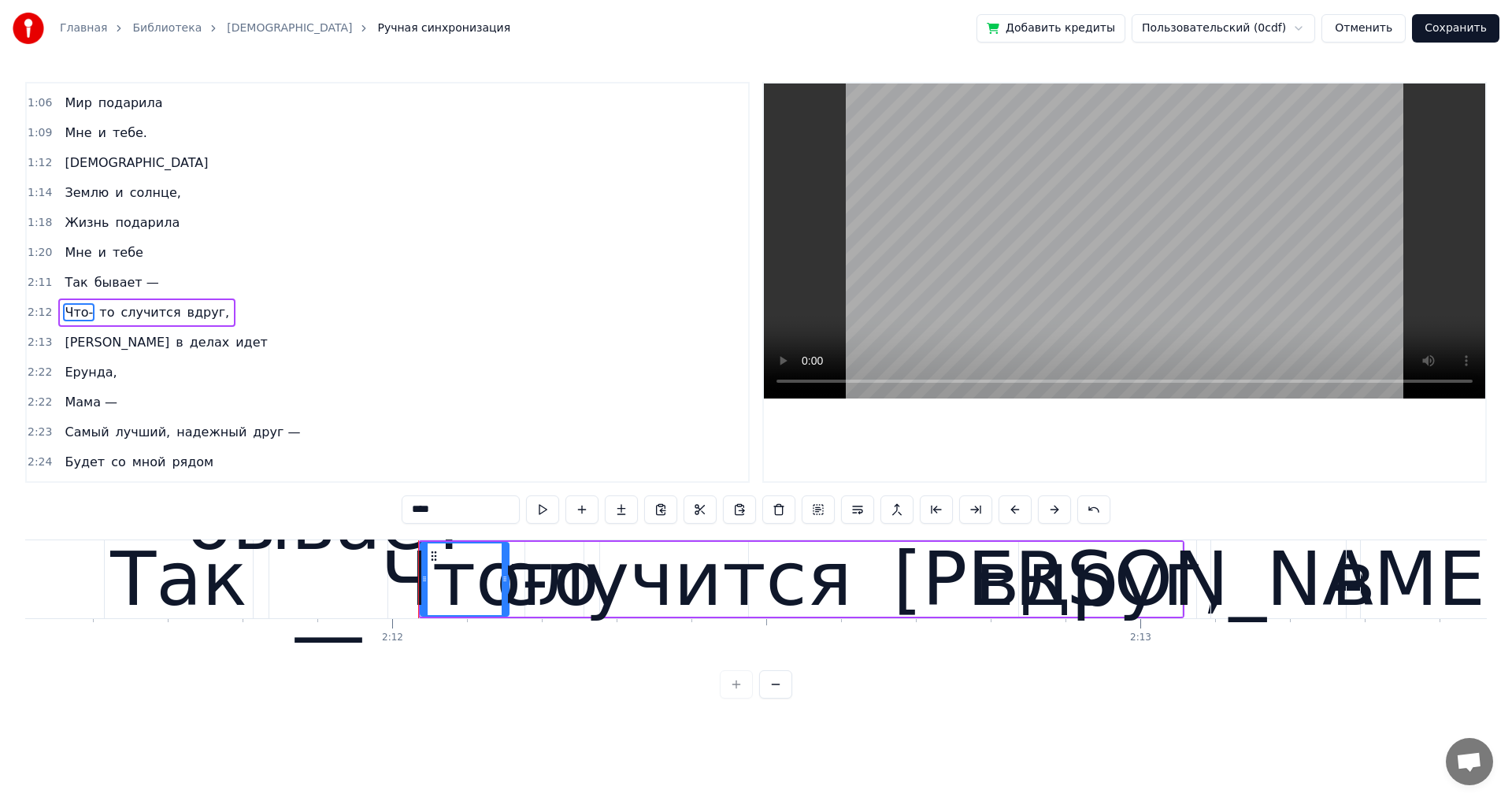
scroll to position [684, 0]
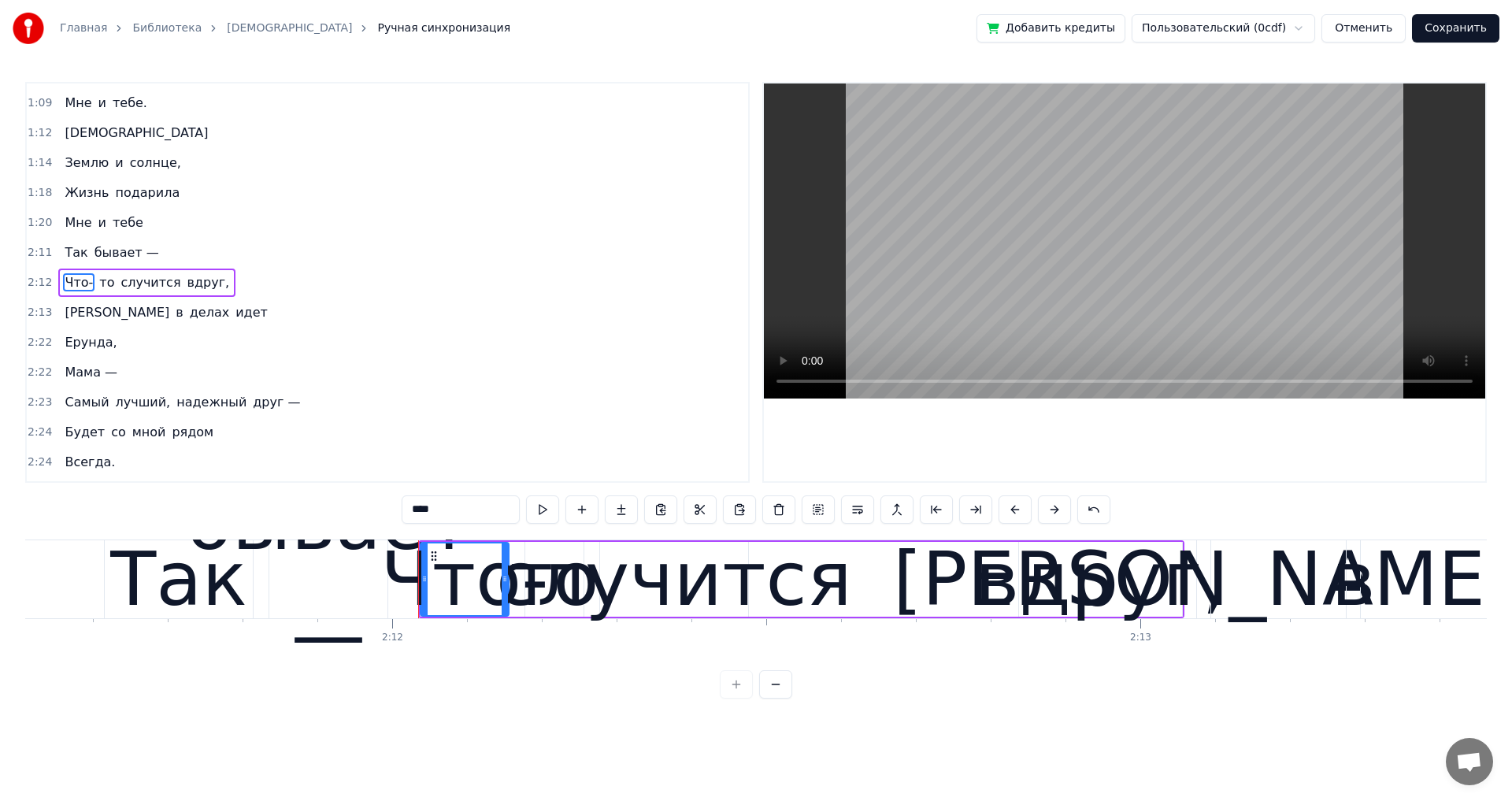
click at [64, 250] on span "Так" at bounding box center [76, 252] width 26 height 18
type input "***"
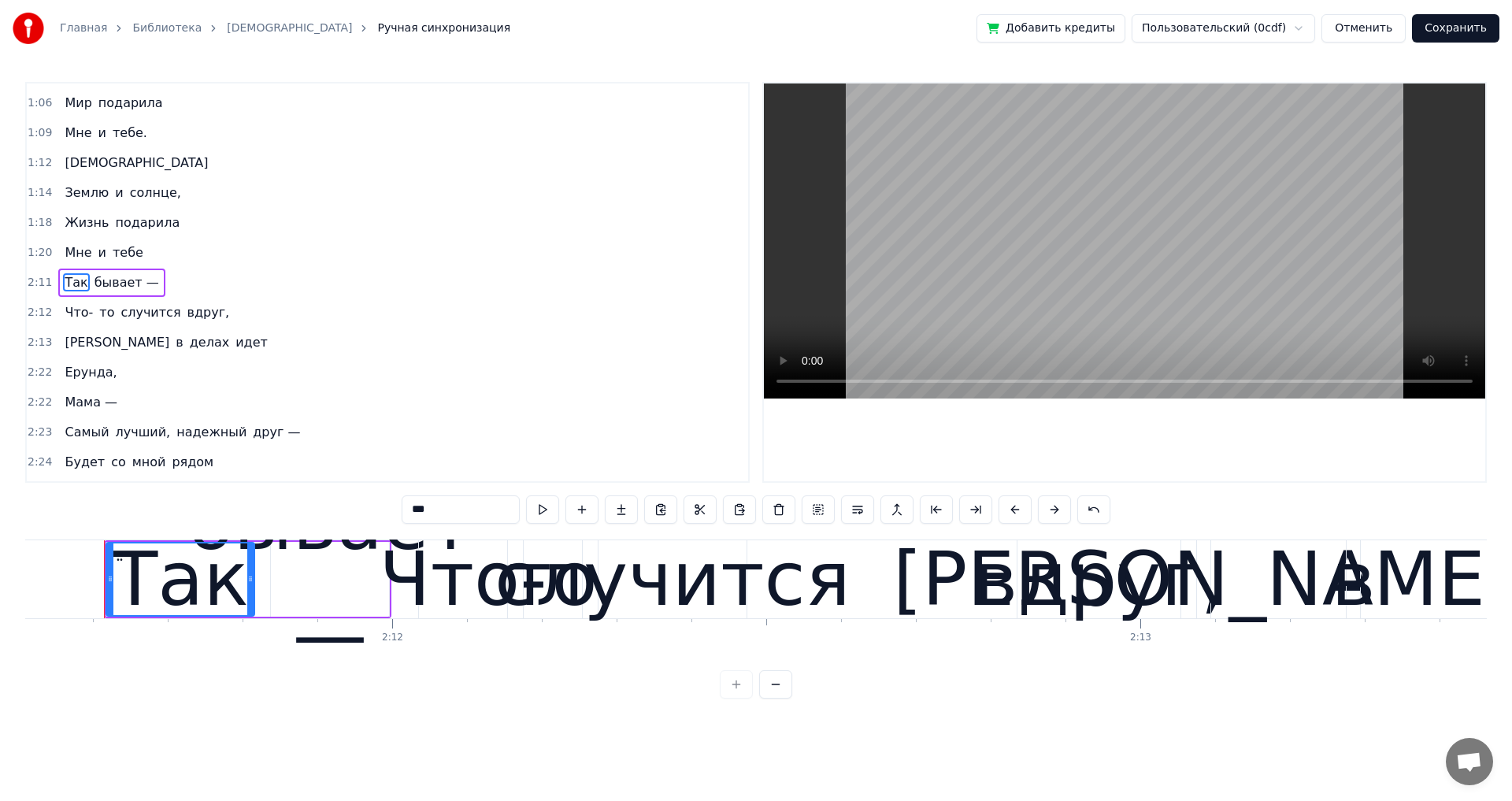
click at [147, 296] on div "Так бывает —" at bounding box center [111, 283] width 106 height 29
click at [201, 325] on div "Что- то случится вдруг," at bounding box center [147, 313] width 177 height 29
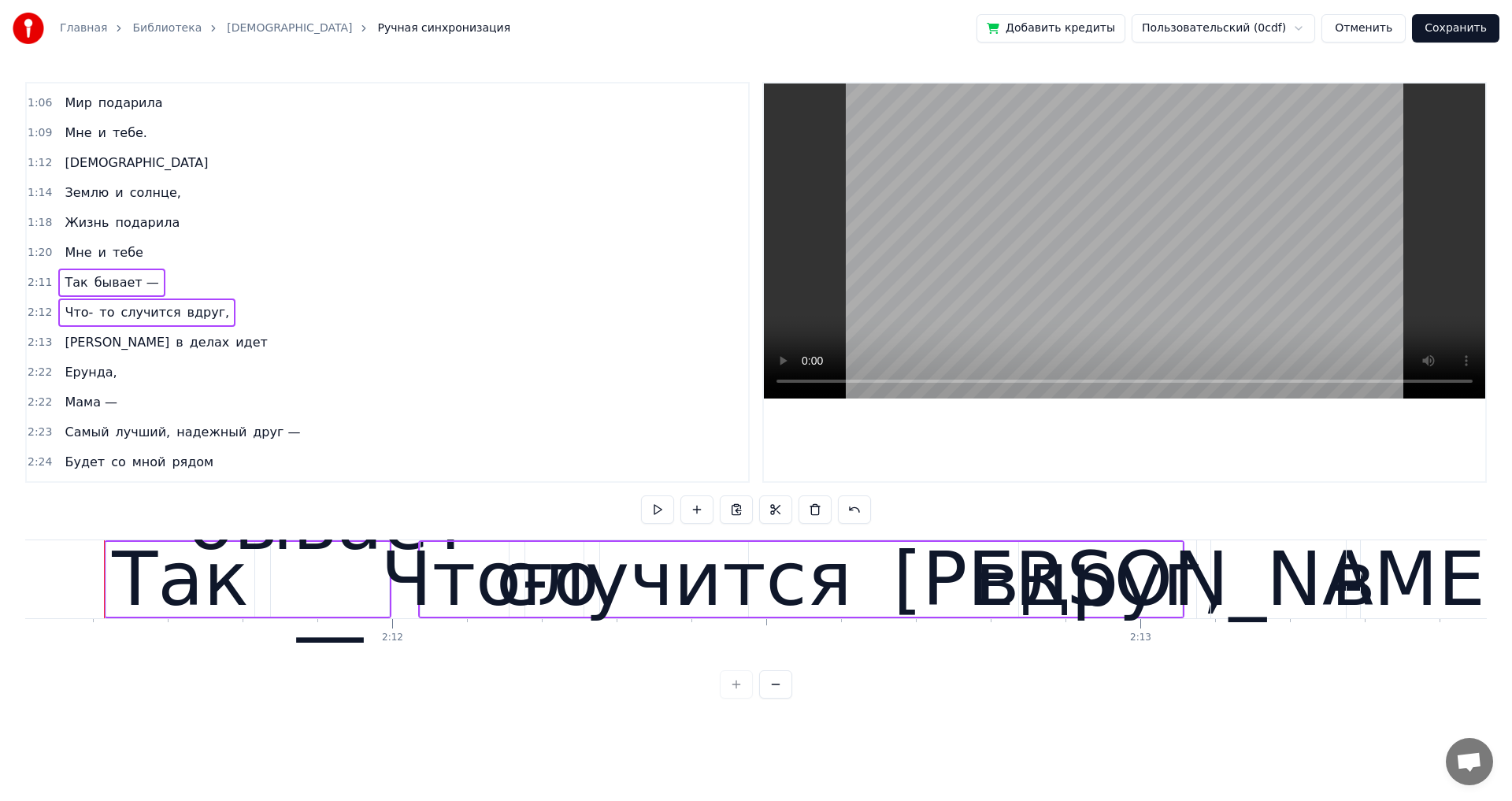
click at [234, 352] on span "идет" at bounding box center [251, 342] width 35 height 18
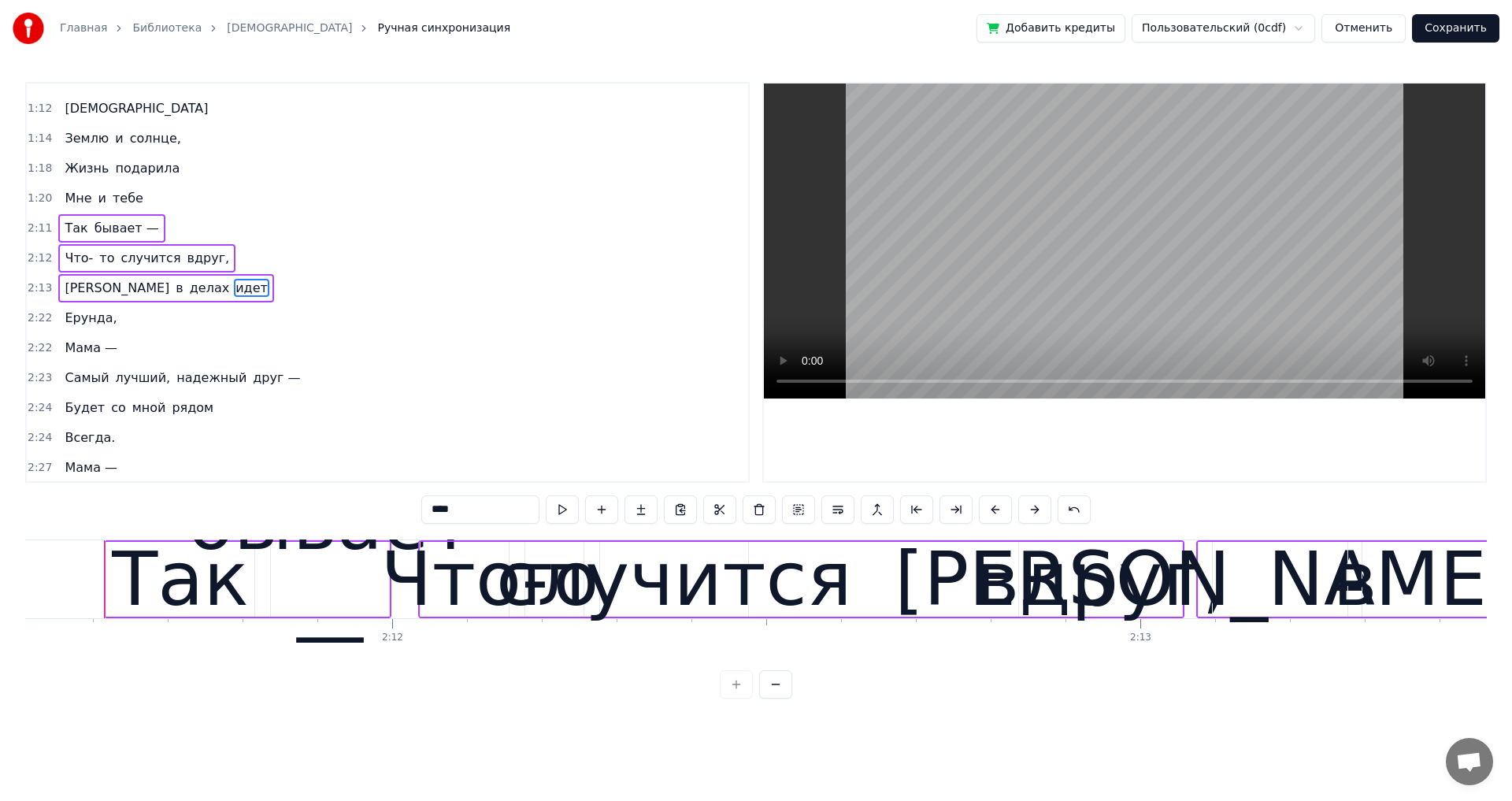
scroll to position [714, 0]
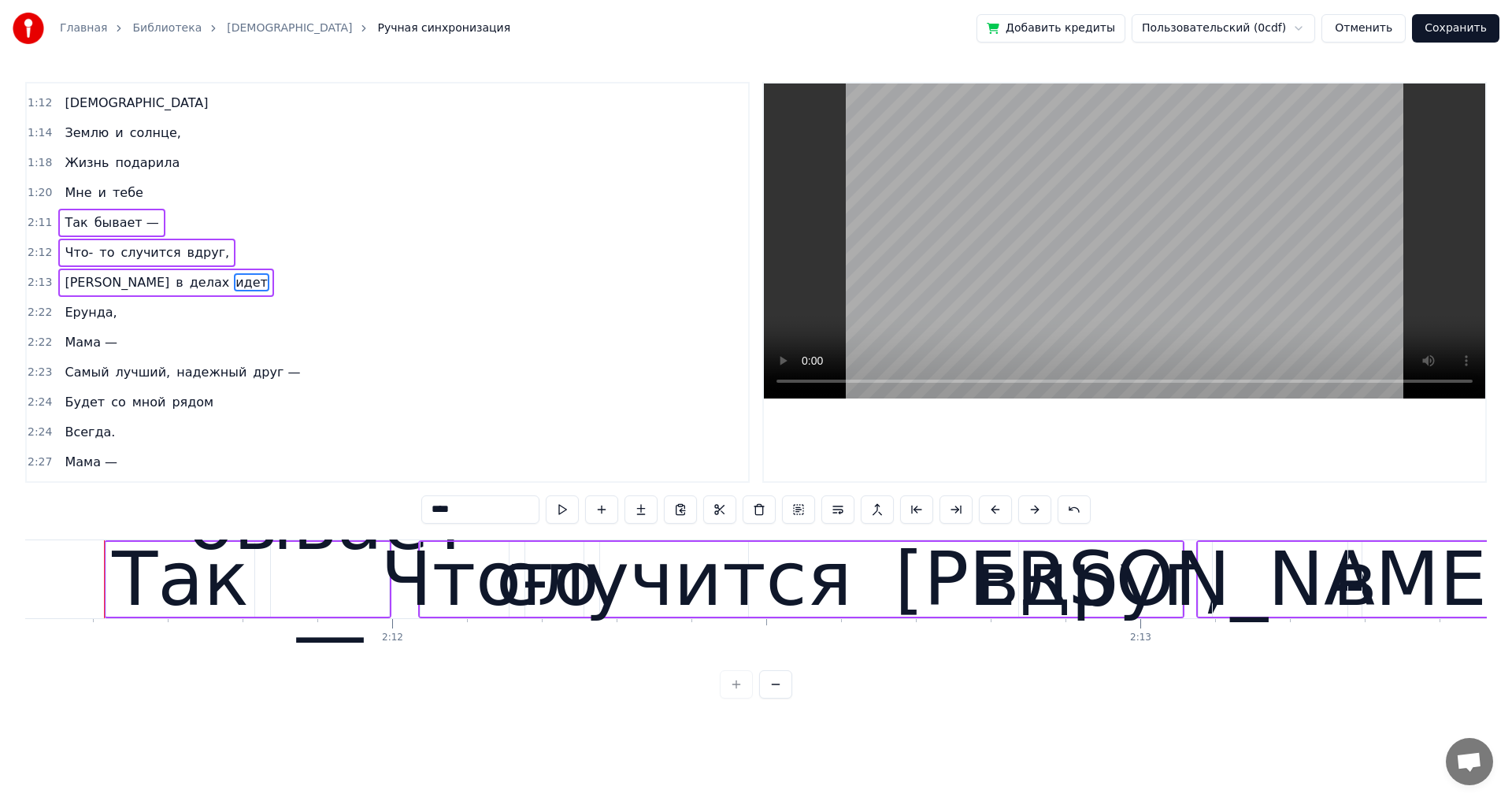
click at [108, 317] on div "Ерунда," at bounding box center [90, 313] width 64 height 29
click at [108, 351] on span "Мама —" at bounding box center [91, 342] width 56 height 18
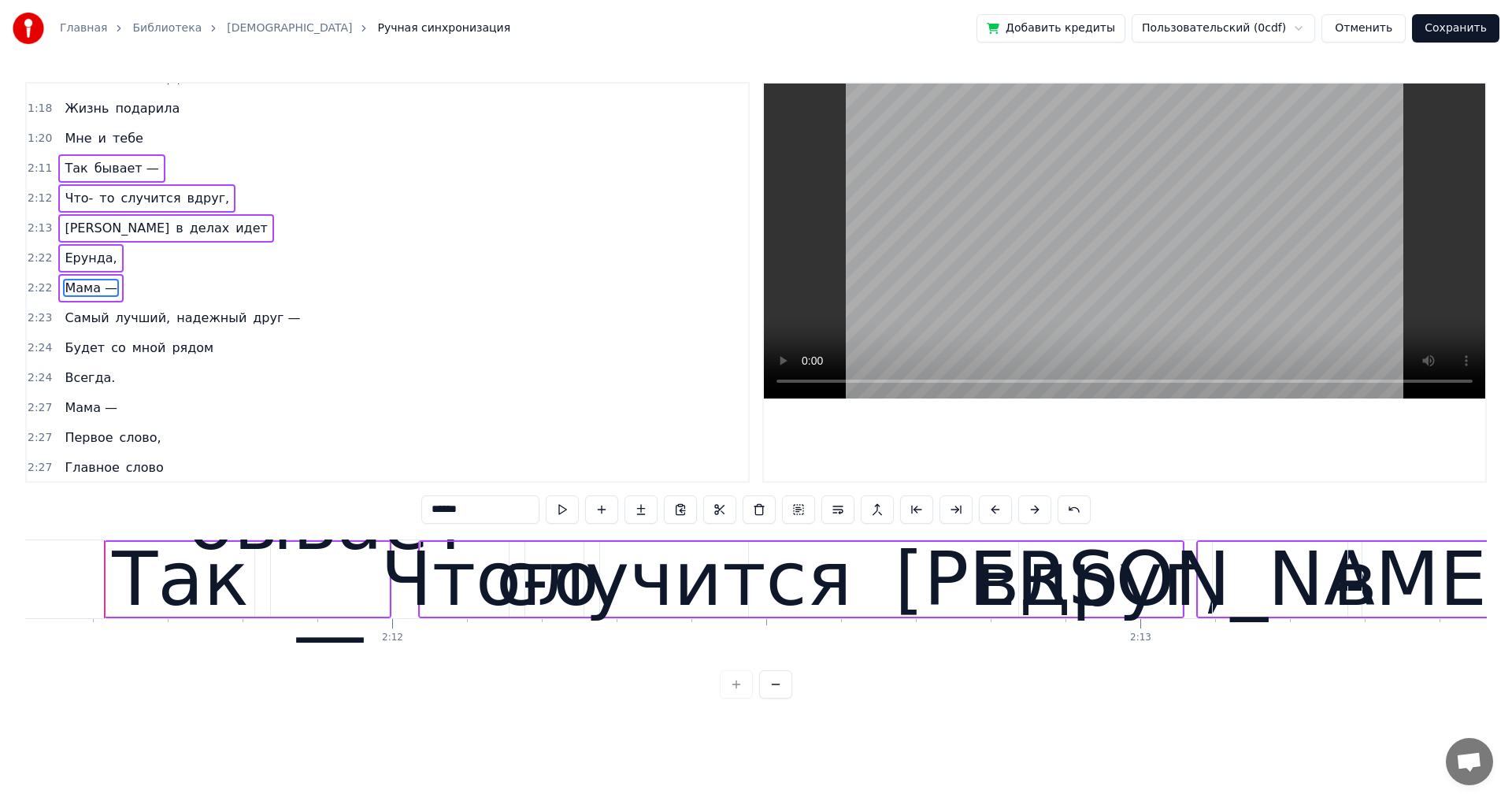
scroll to position [773, 0]
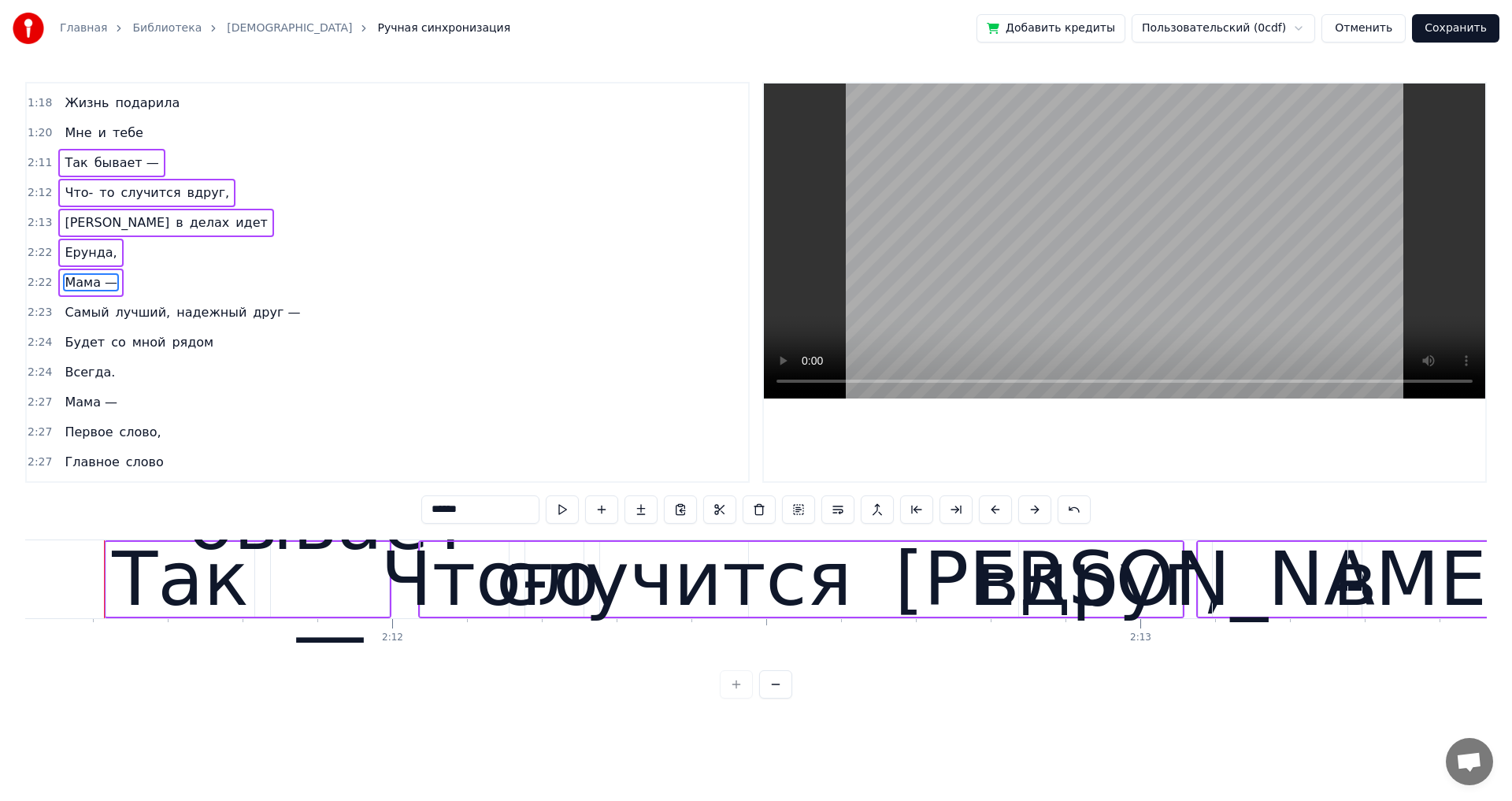
click at [221, 321] on span "надежный" at bounding box center [212, 313] width 73 height 19
click at [270, 321] on div "Самый лучший, надежный друг —" at bounding box center [182, 313] width 248 height 29
click at [192, 344] on span "рядом" at bounding box center [192, 342] width 45 height 18
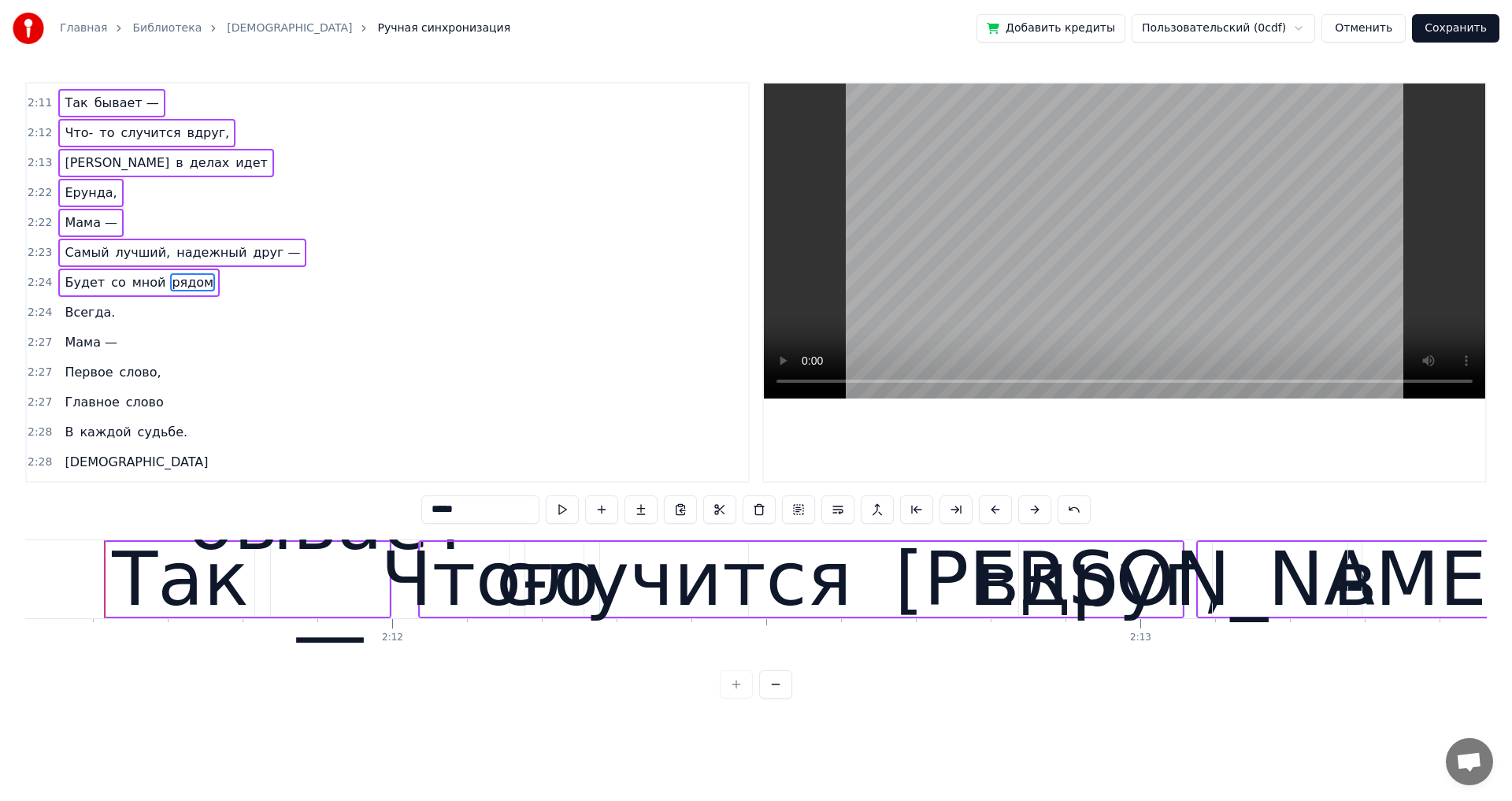
click at [100, 317] on span "Всегда." at bounding box center [90, 312] width 54 height 18
click at [99, 348] on span "Мама —" at bounding box center [91, 342] width 56 height 18
click at [151, 384] on div "Первое слово," at bounding box center [112, 373] width 108 height 29
click at [151, 410] on div "Главное слово" at bounding box center [114, 402] width 111 height 29
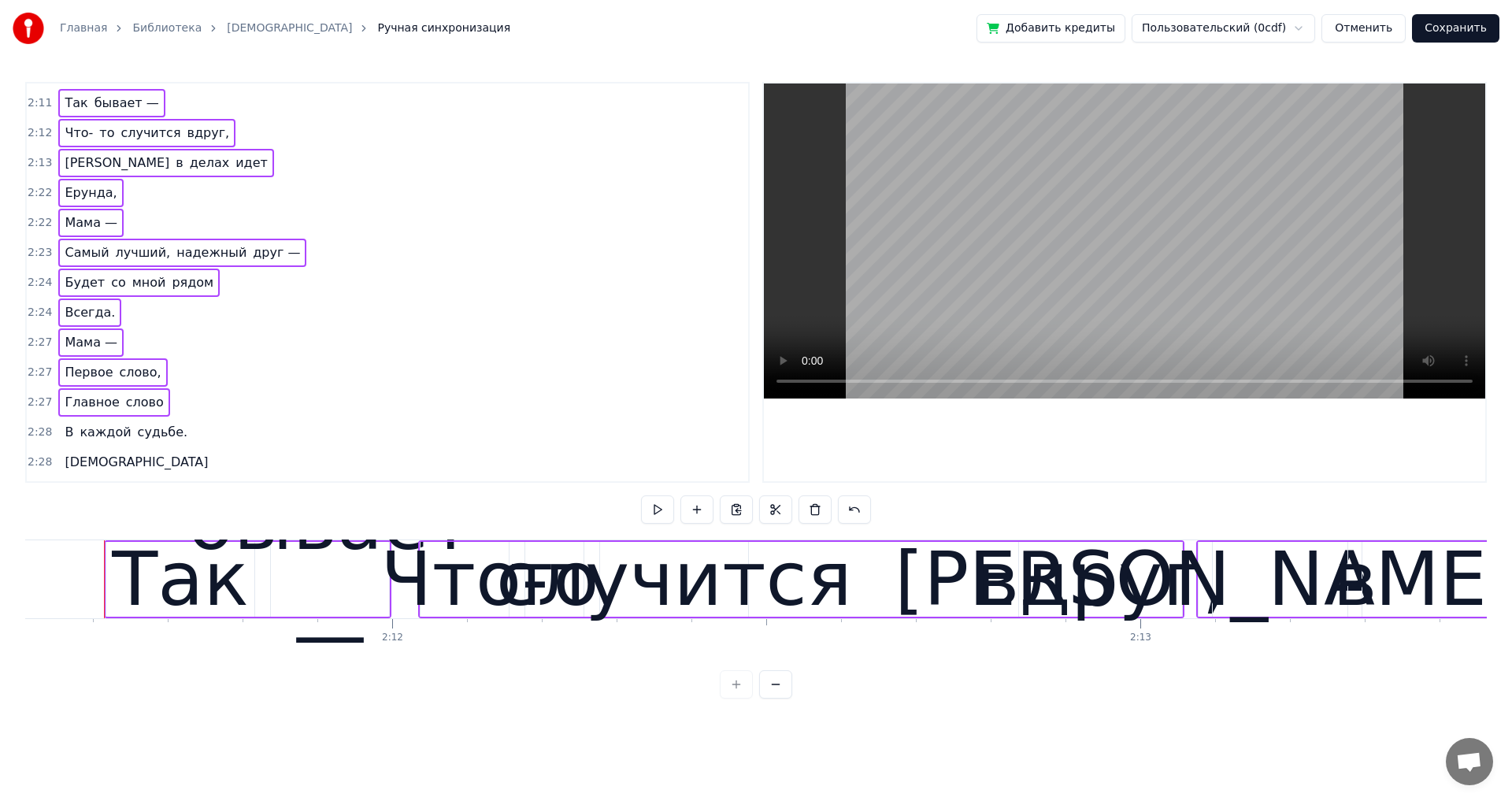
click at [167, 446] on div "В каждой судьбе." at bounding box center [125, 433] width 135 height 29
click at [96, 472] on div "[DEMOGRAPHIC_DATA]" at bounding box center [136, 463] width 156 height 29
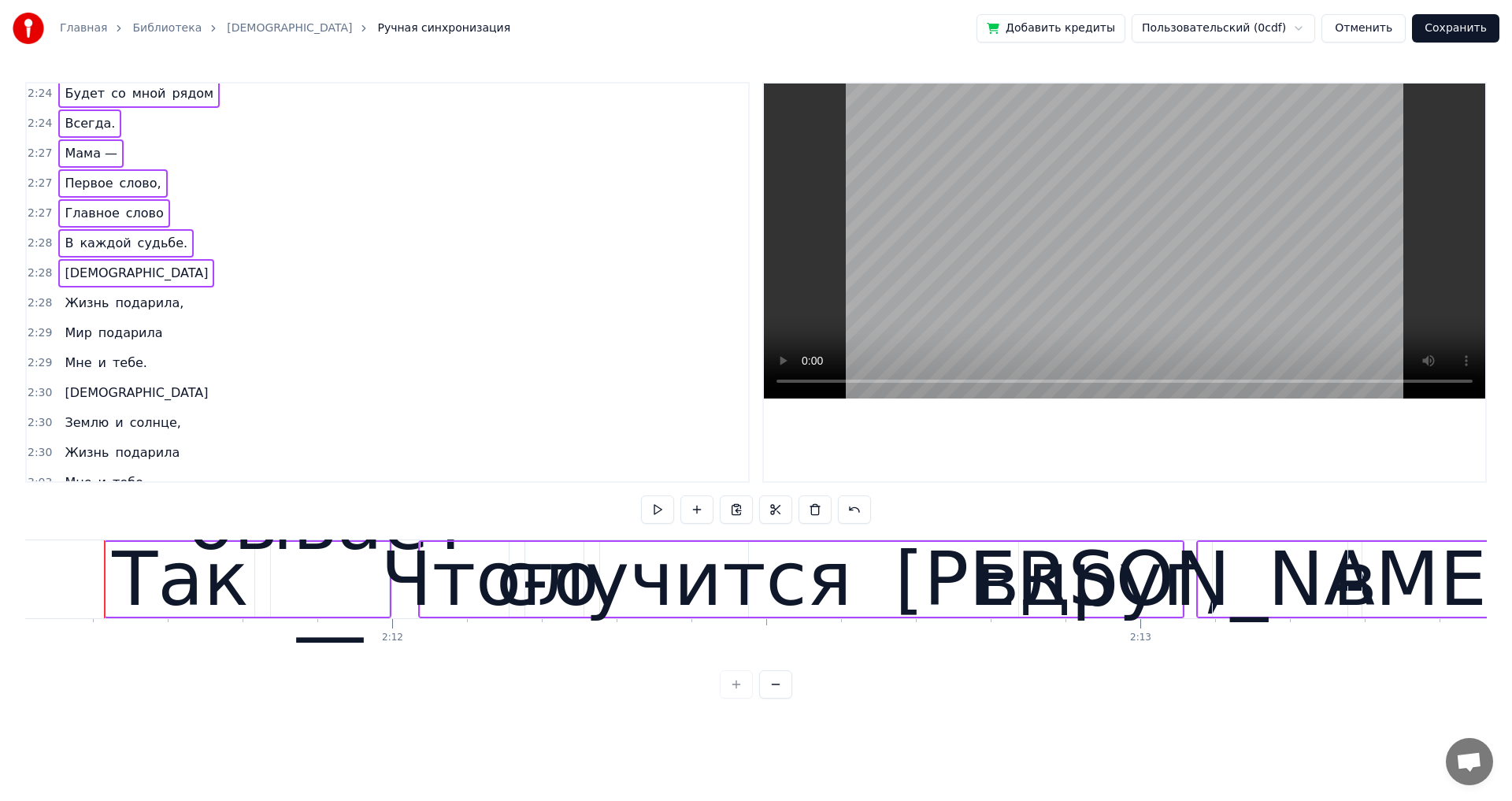
scroll to position [1039, 0]
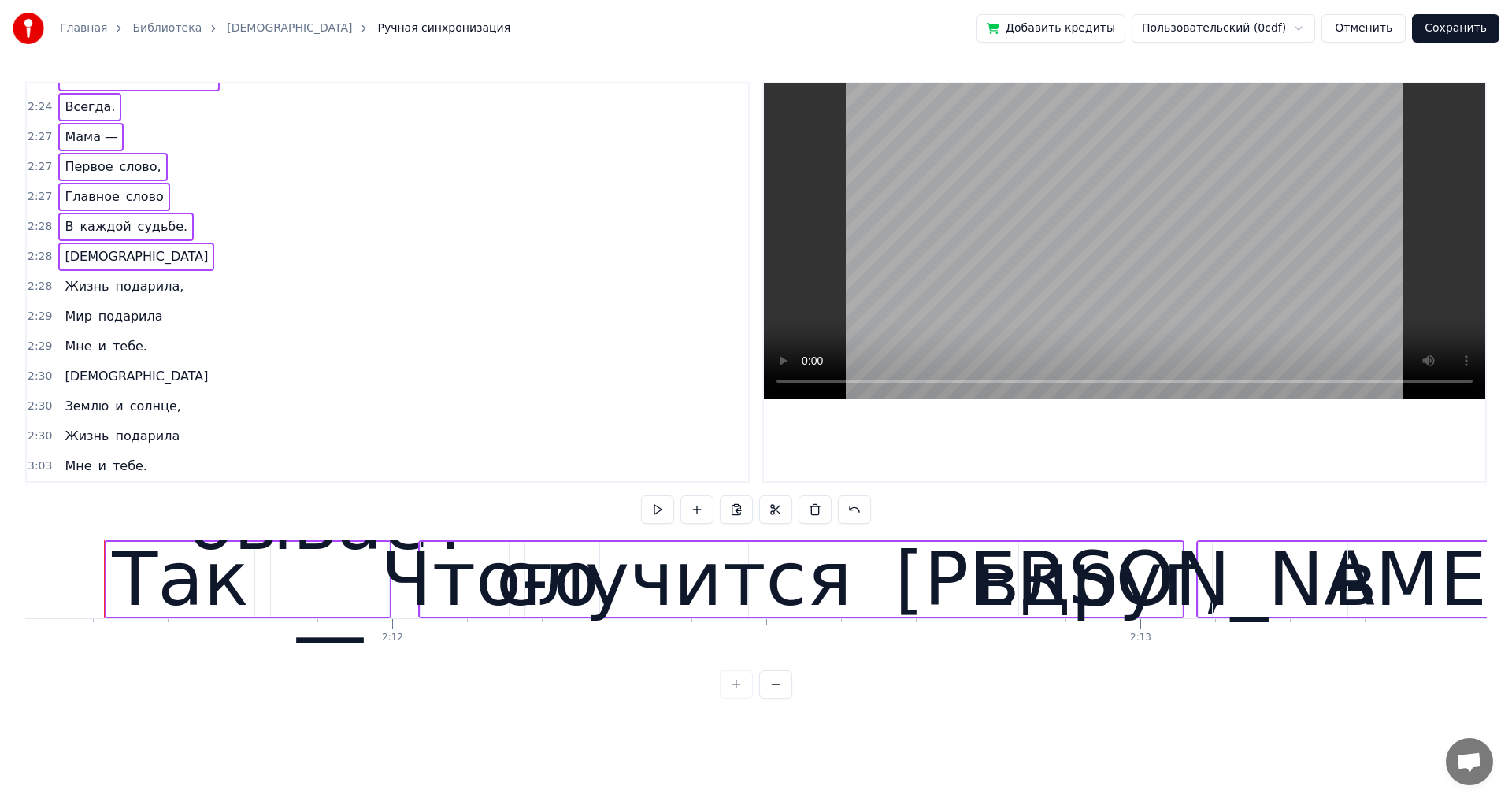
click at [165, 295] on div "Жизнь подарила," at bounding box center [124, 286] width 131 height 29
click at [152, 324] on div "Мир подарила" at bounding box center [113, 317] width 110 height 29
click at [139, 354] on div "Мне и тебе." at bounding box center [105, 347] width 95 height 29
click at [97, 381] on div "[DEMOGRAPHIC_DATA]" at bounding box center [136, 377] width 156 height 29
click at [168, 419] on div "Землю и солнце," at bounding box center [123, 406] width 128 height 29
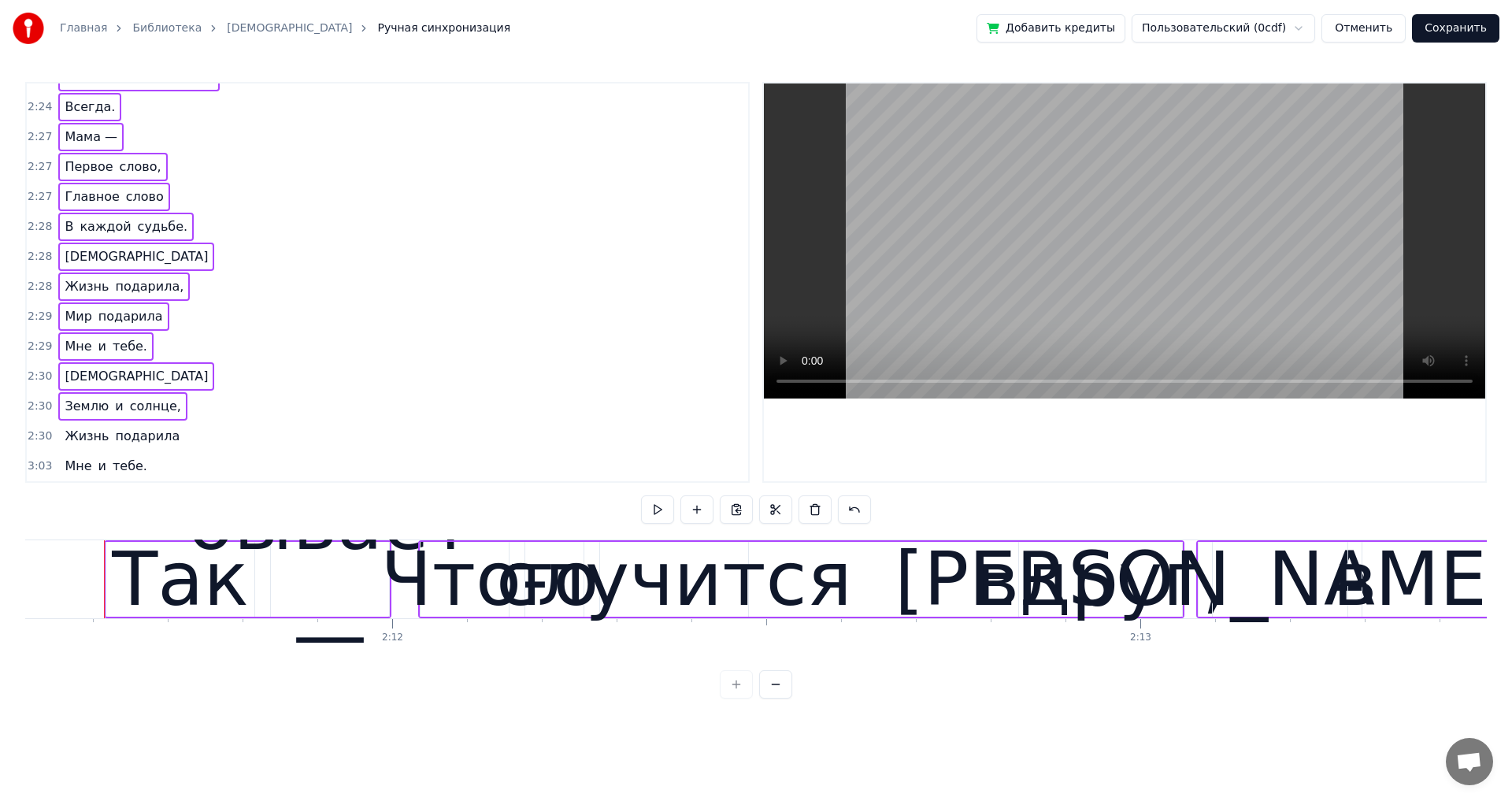
click at [162, 442] on div "Жизнь подарила" at bounding box center [122, 437] width 127 height 29
click at [137, 471] on div "Мне и тебе." at bounding box center [105, 467] width 95 height 29
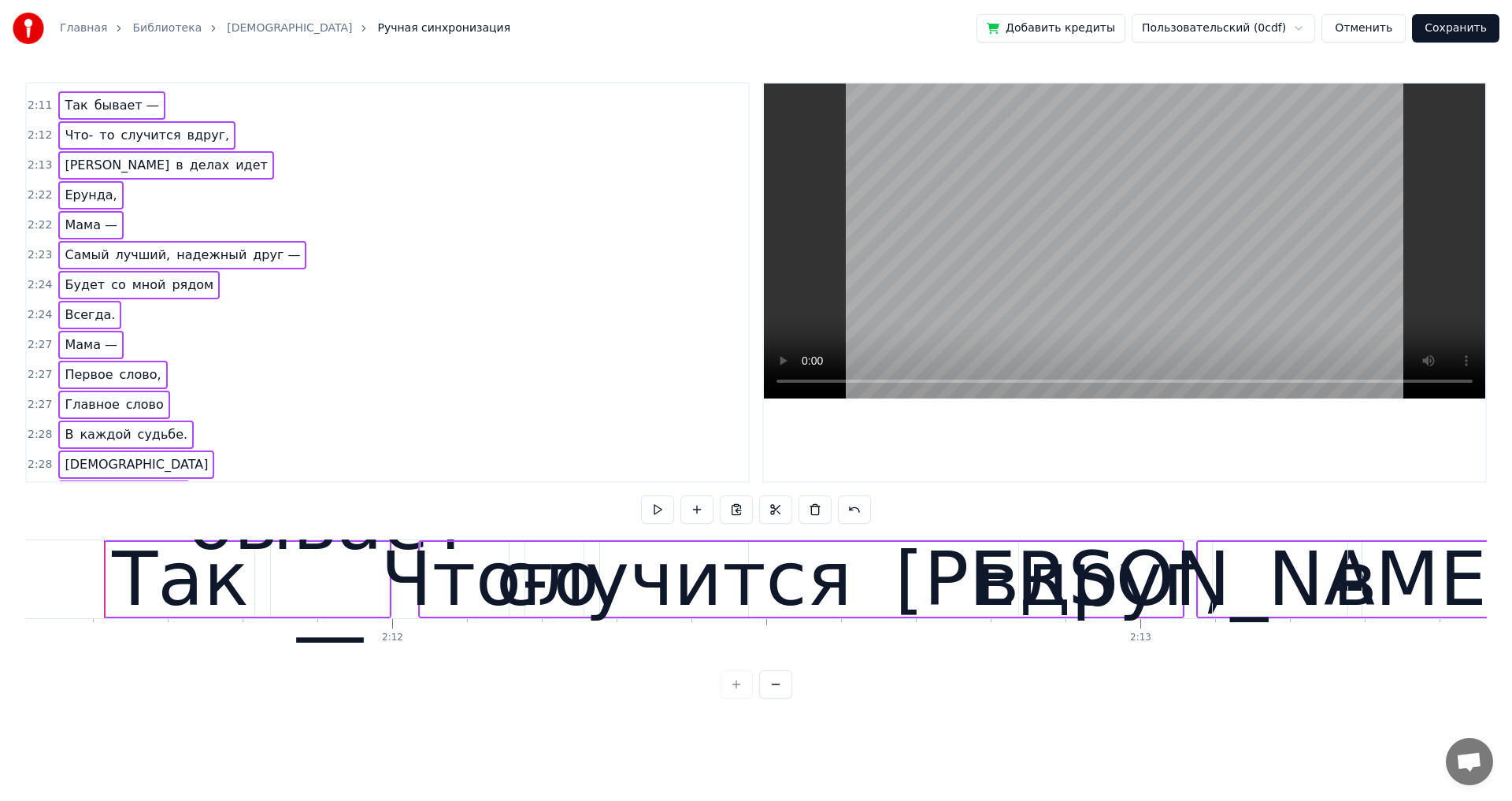
scroll to position [803, 0]
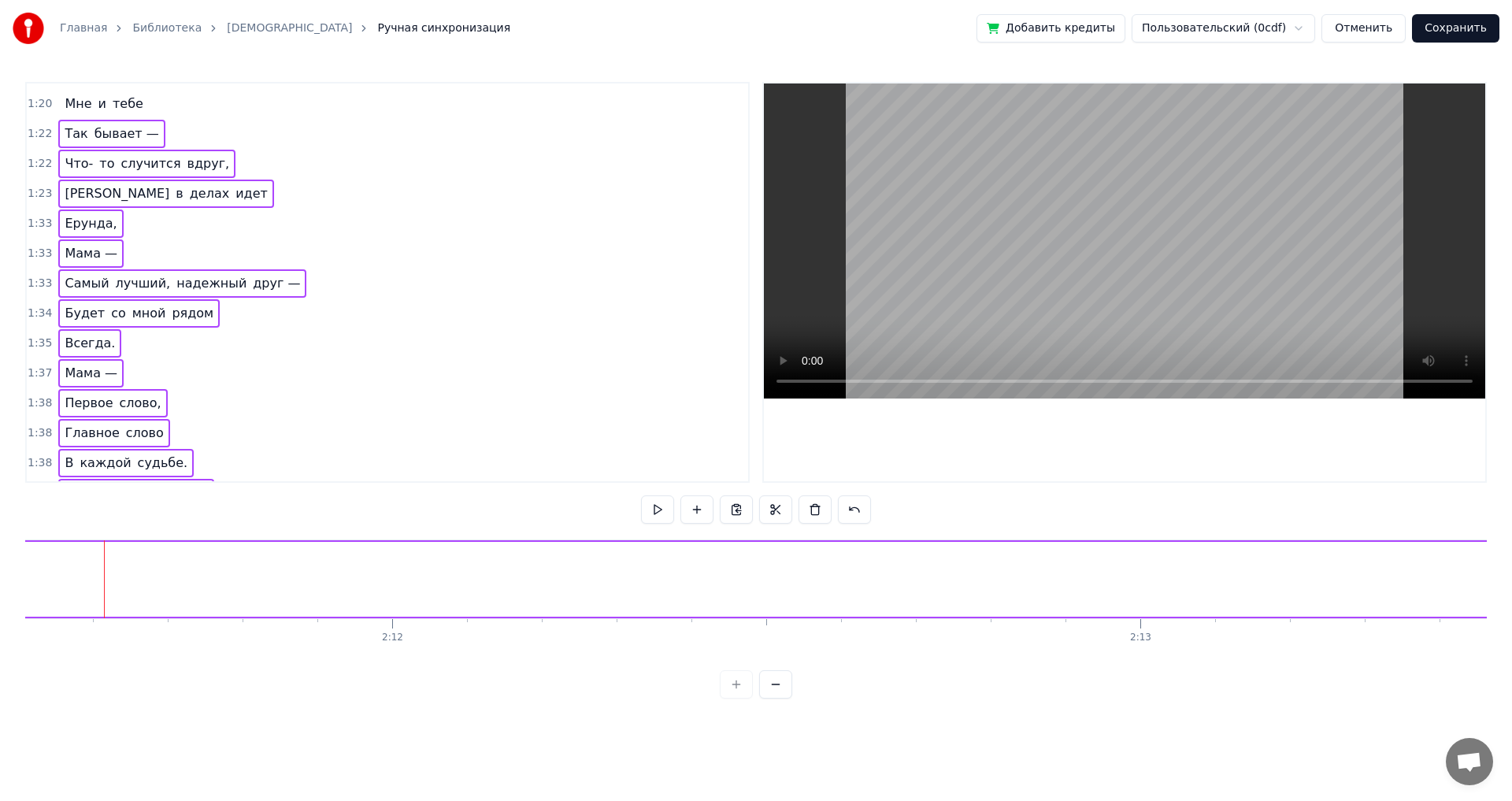
click at [366, 213] on div "1:33 Ерунда," at bounding box center [387, 223] width 721 height 30
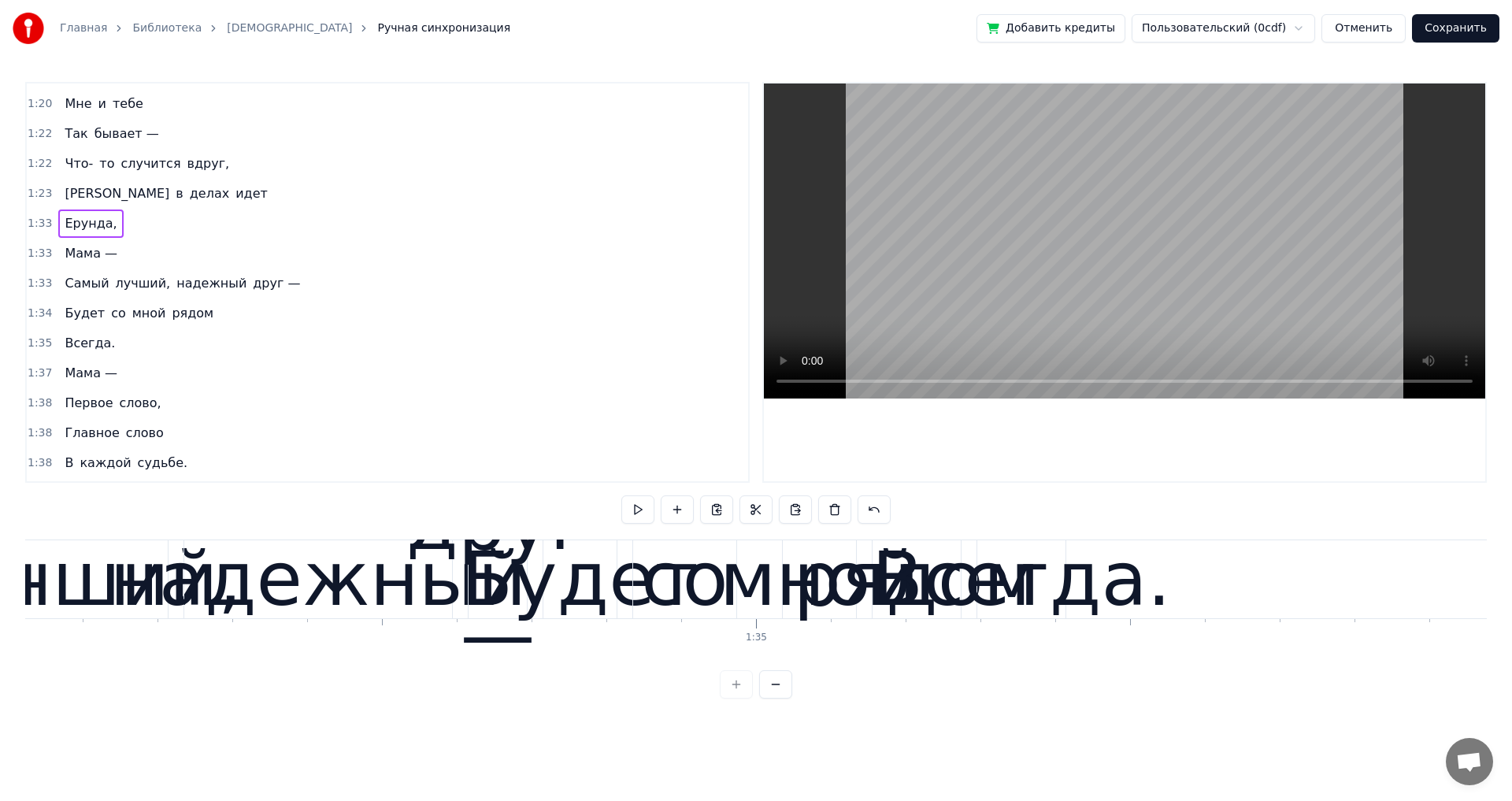
scroll to position [0, 69818]
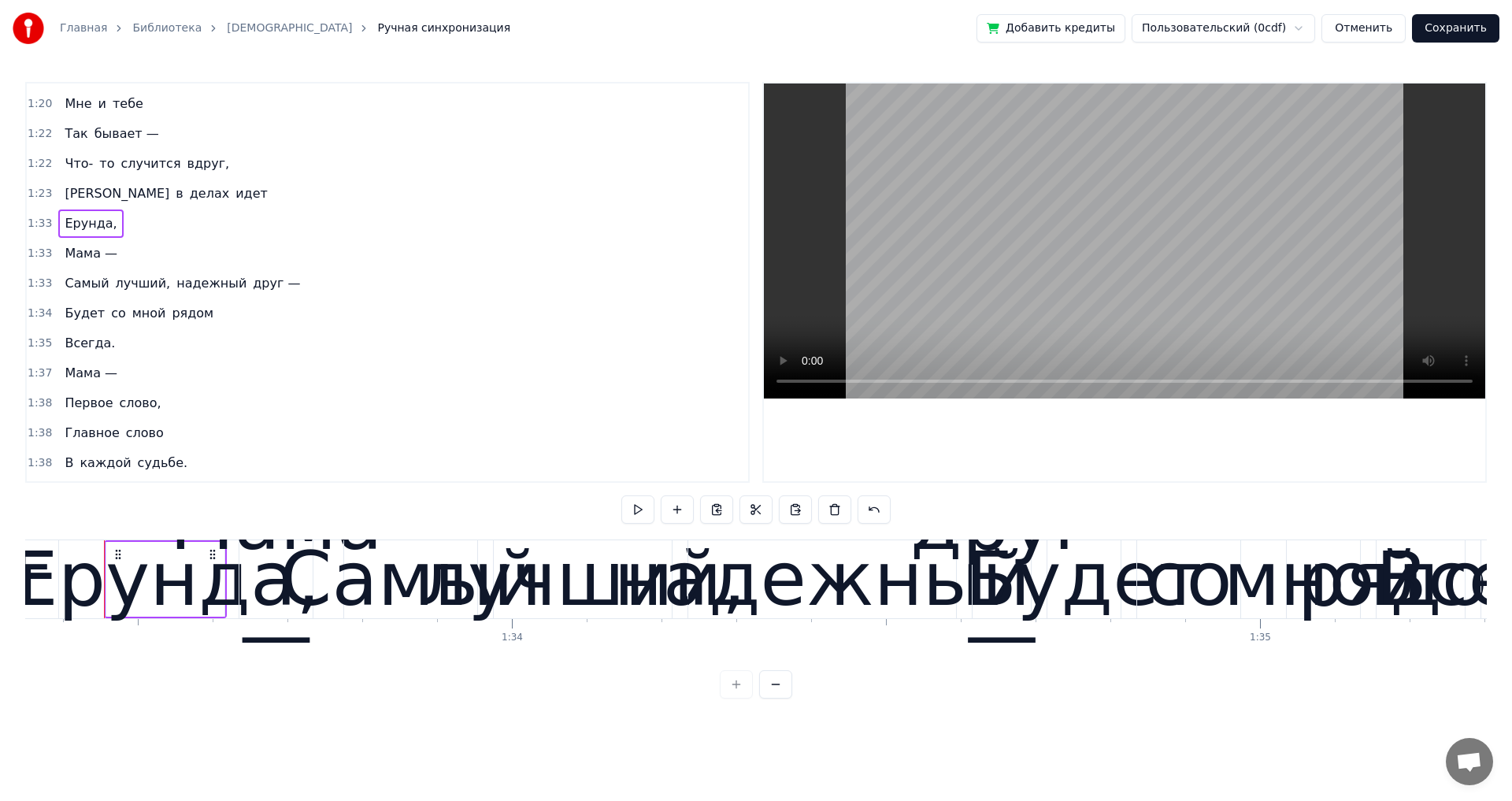
click at [64, 131] on span "Так" at bounding box center [76, 133] width 26 height 18
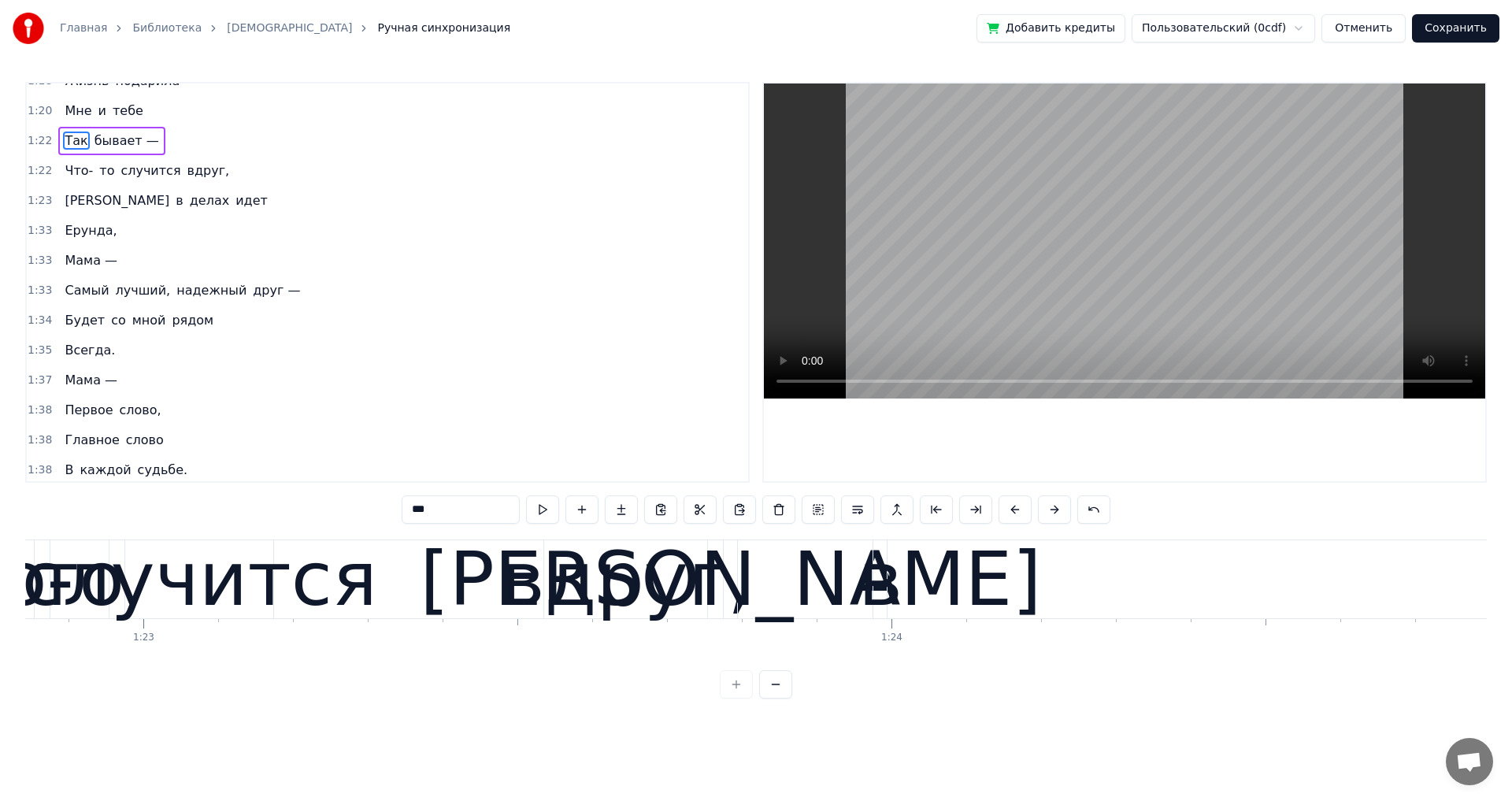
scroll to position [0, 61486]
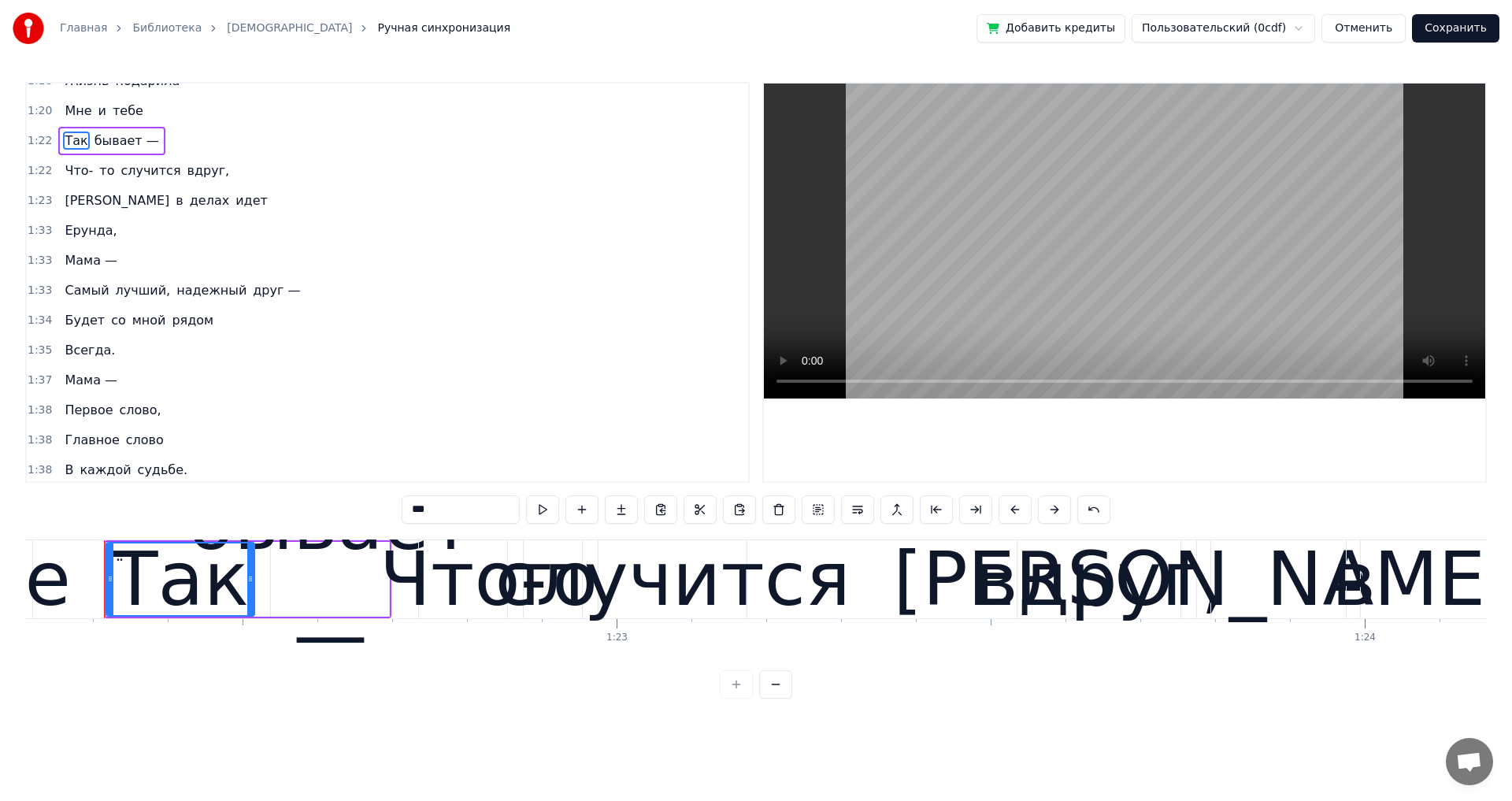
click at [63, 116] on span "Мне" at bounding box center [78, 110] width 30 height 18
type input "***"
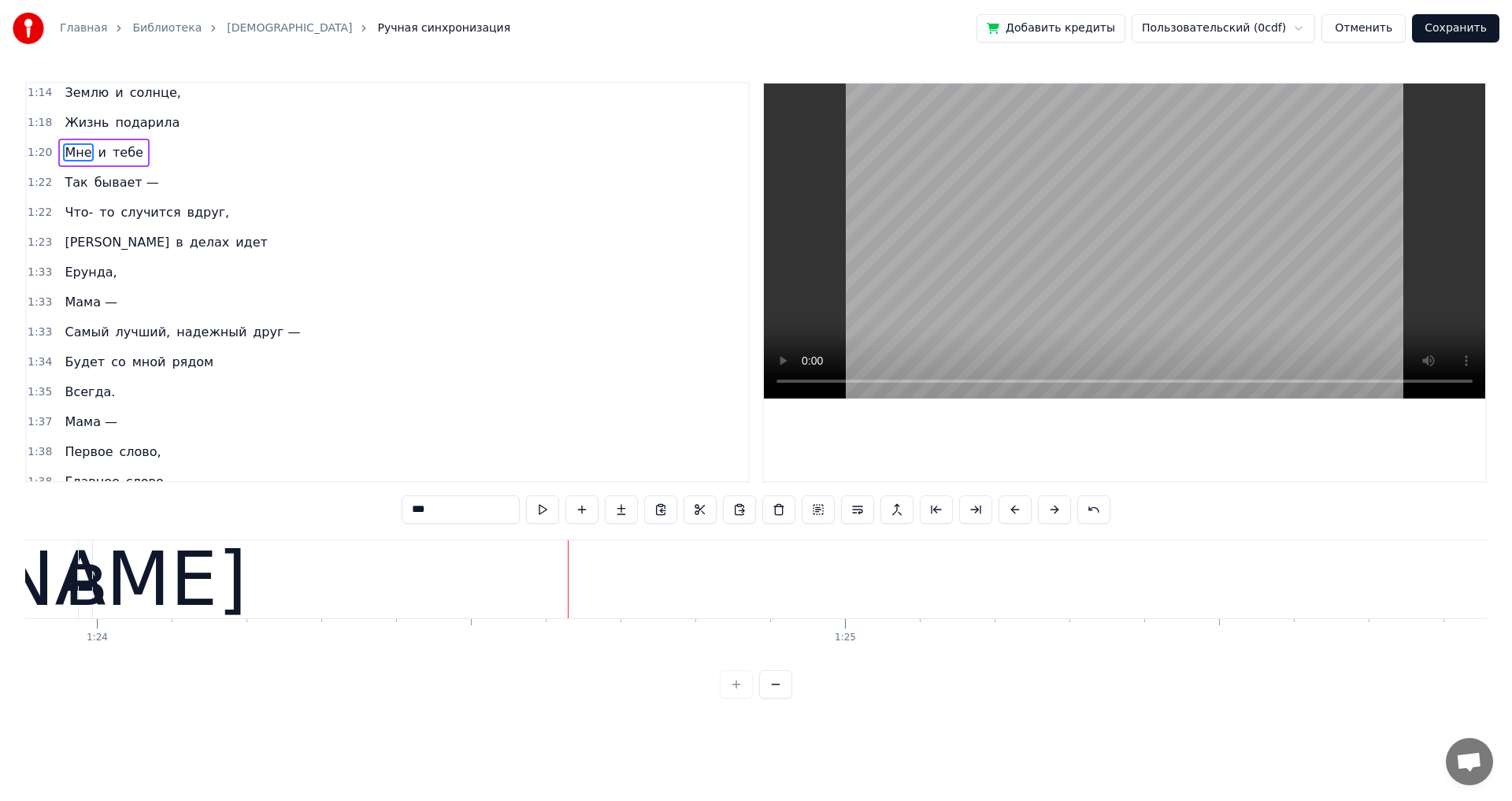
scroll to position [0, 62818]
click at [145, 194] on div "Так бывает —" at bounding box center [111, 183] width 106 height 29
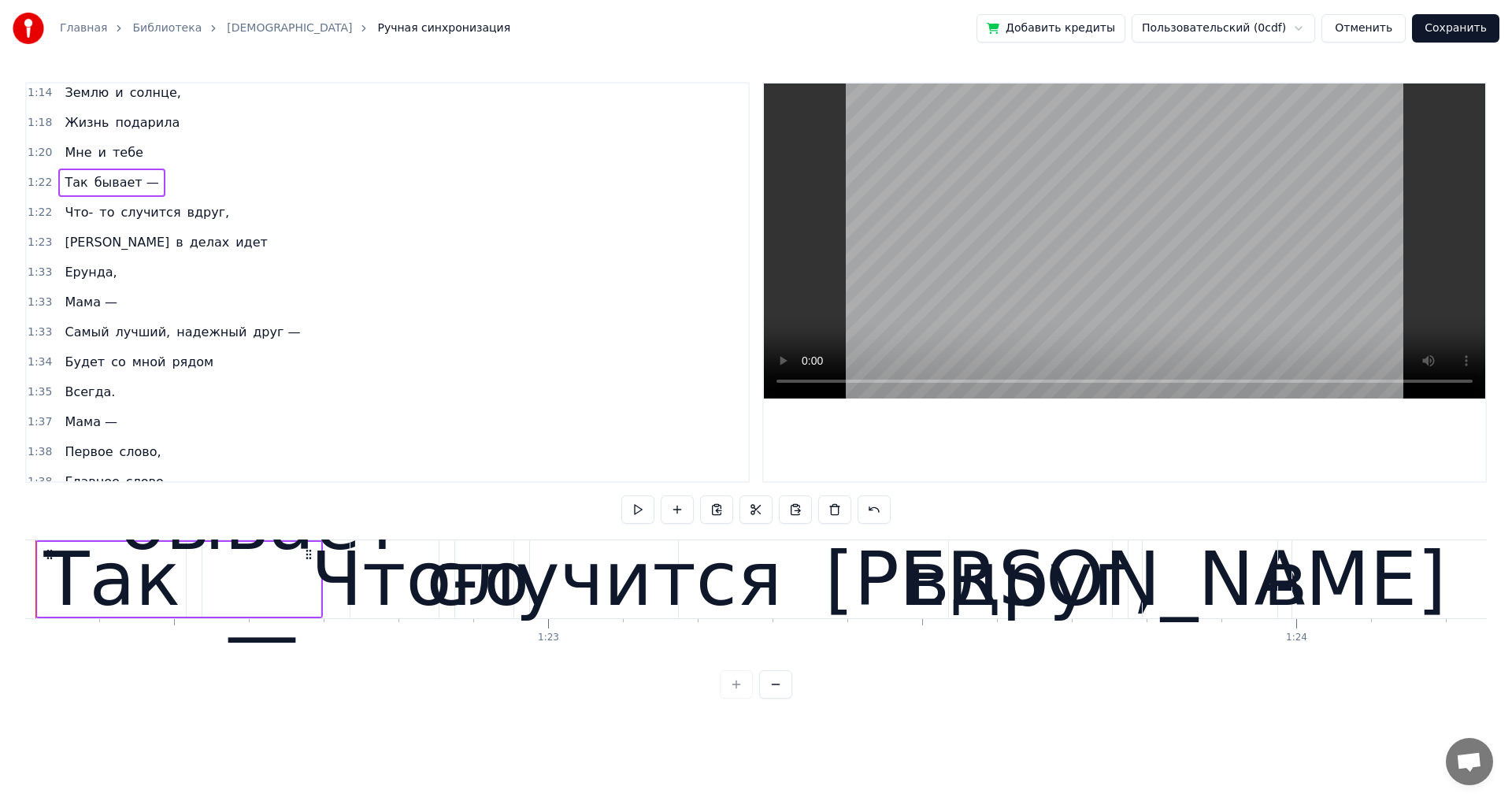
scroll to position [0, 61486]
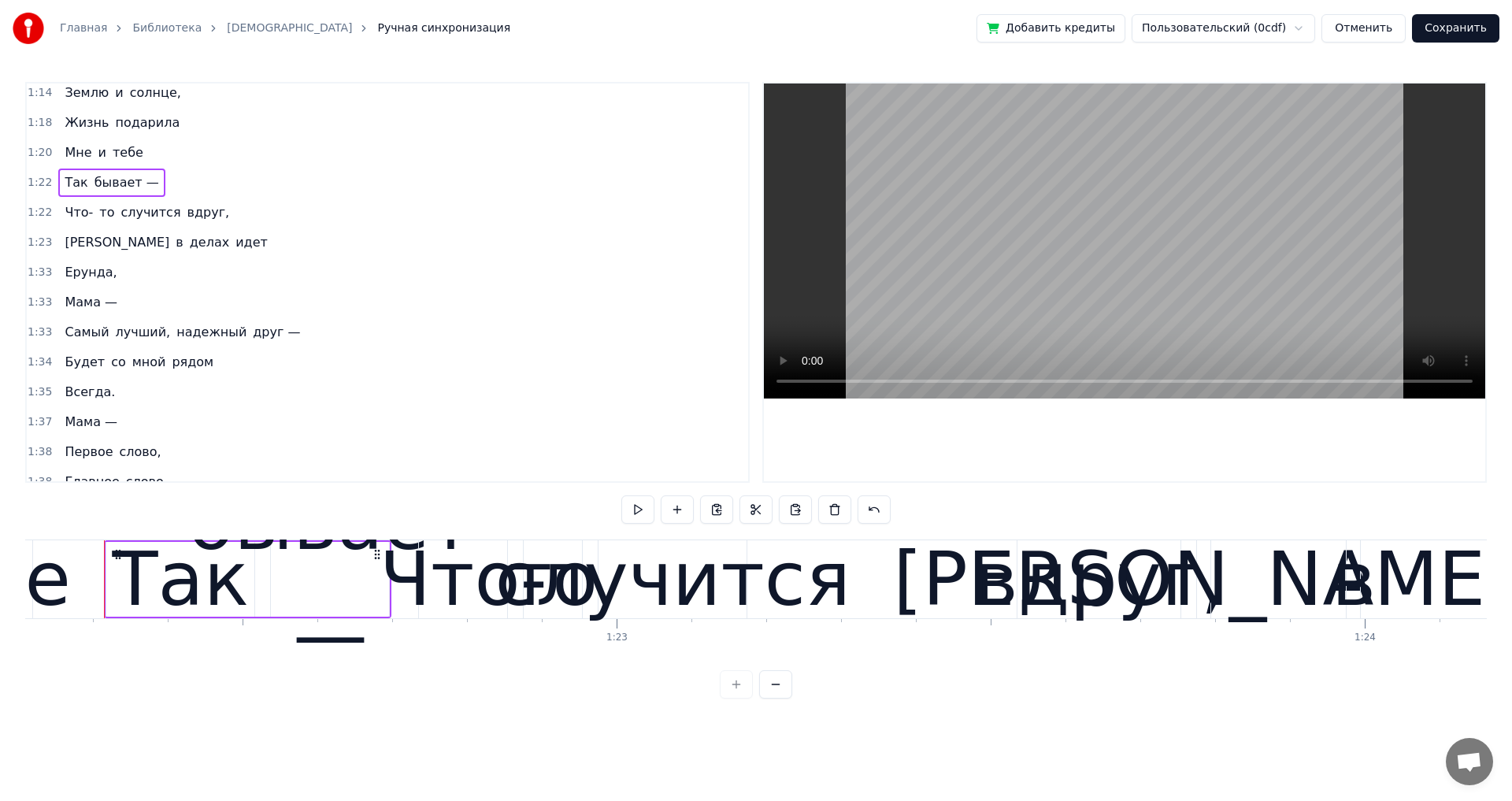
click at [205, 222] on div "Что- то случится вдруг," at bounding box center [147, 213] width 177 height 29
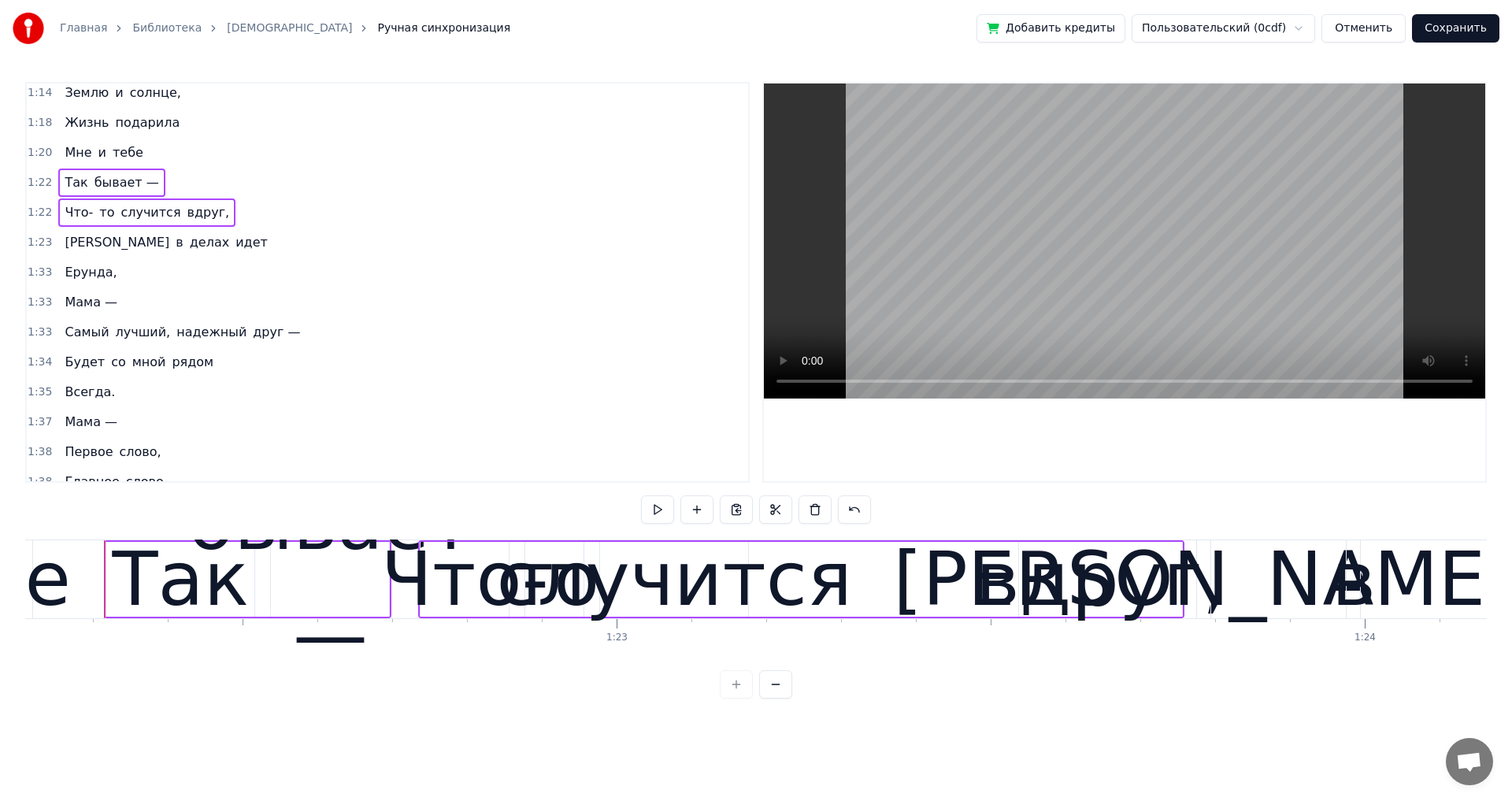
click at [160, 250] on div "И в делах идет" at bounding box center [166, 242] width 214 height 29
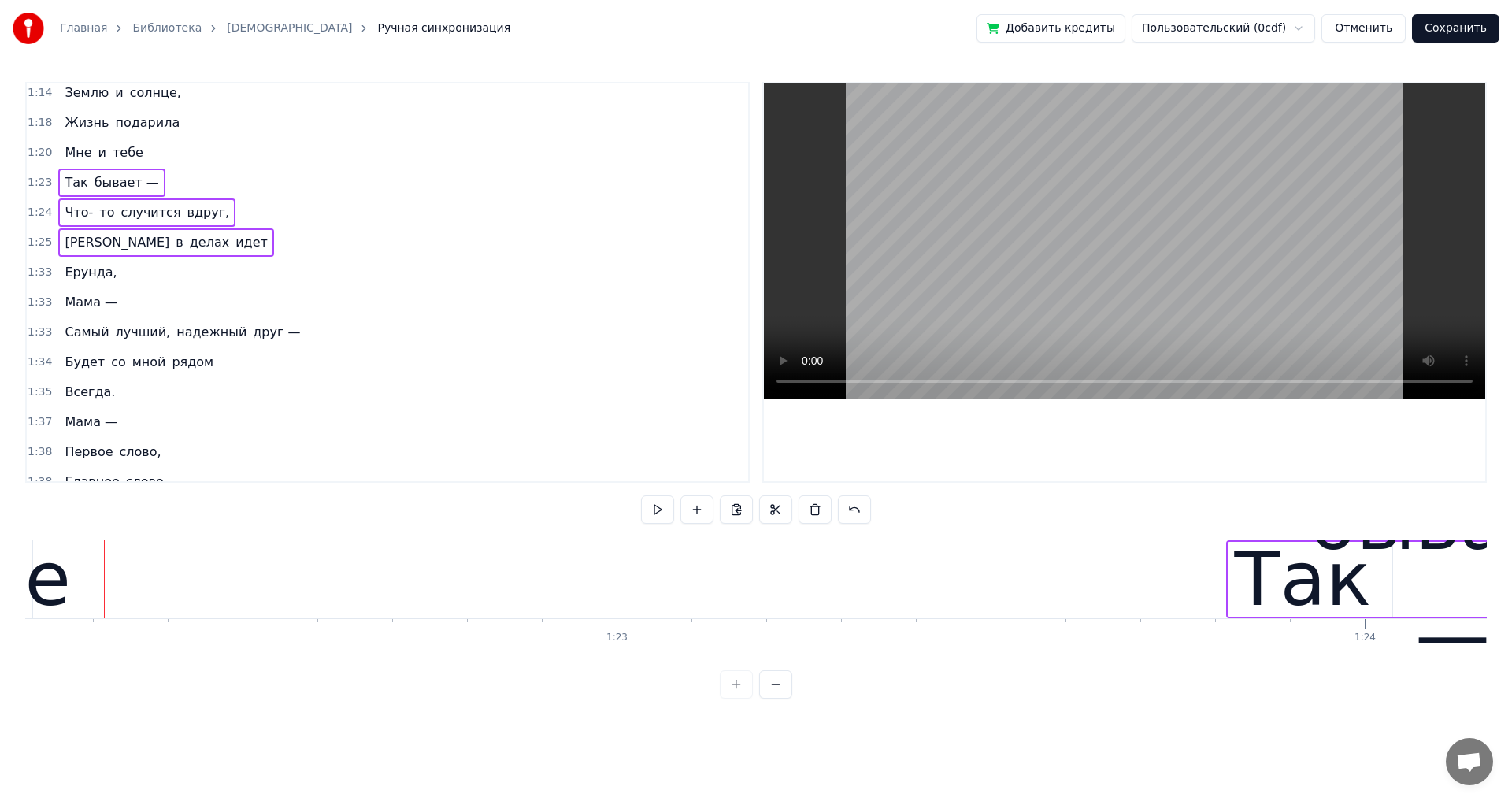
click at [412, 238] on div "1:25 И в делах идет" at bounding box center [387, 242] width 721 height 30
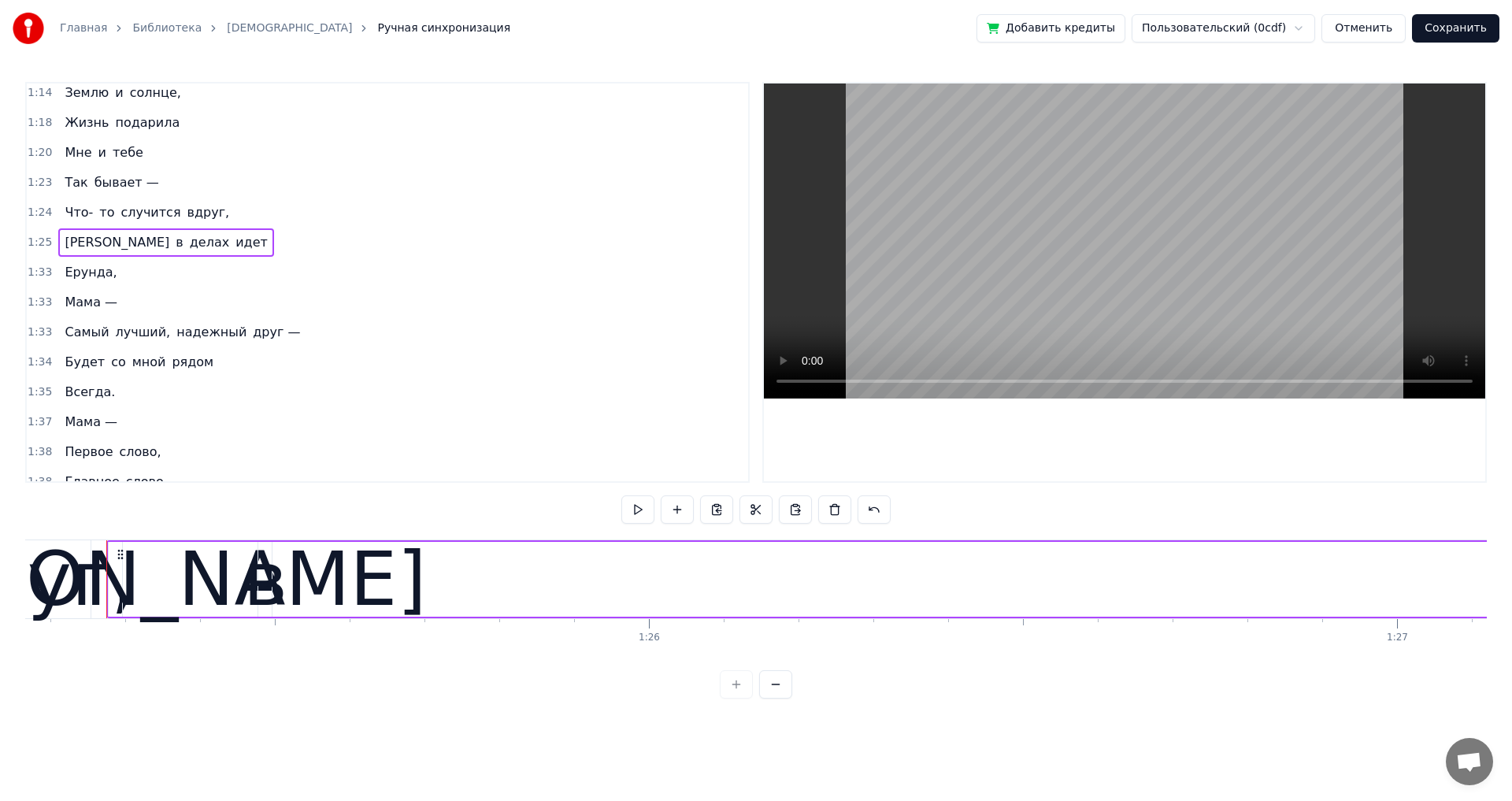
scroll to position [0, 63700]
click at [240, 231] on div "1:25 И в делах идет" at bounding box center [387, 242] width 721 height 30
click at [204, 223] on div "Что- то случится вдруг," at bounding box center [147, 213] width 177 height 29
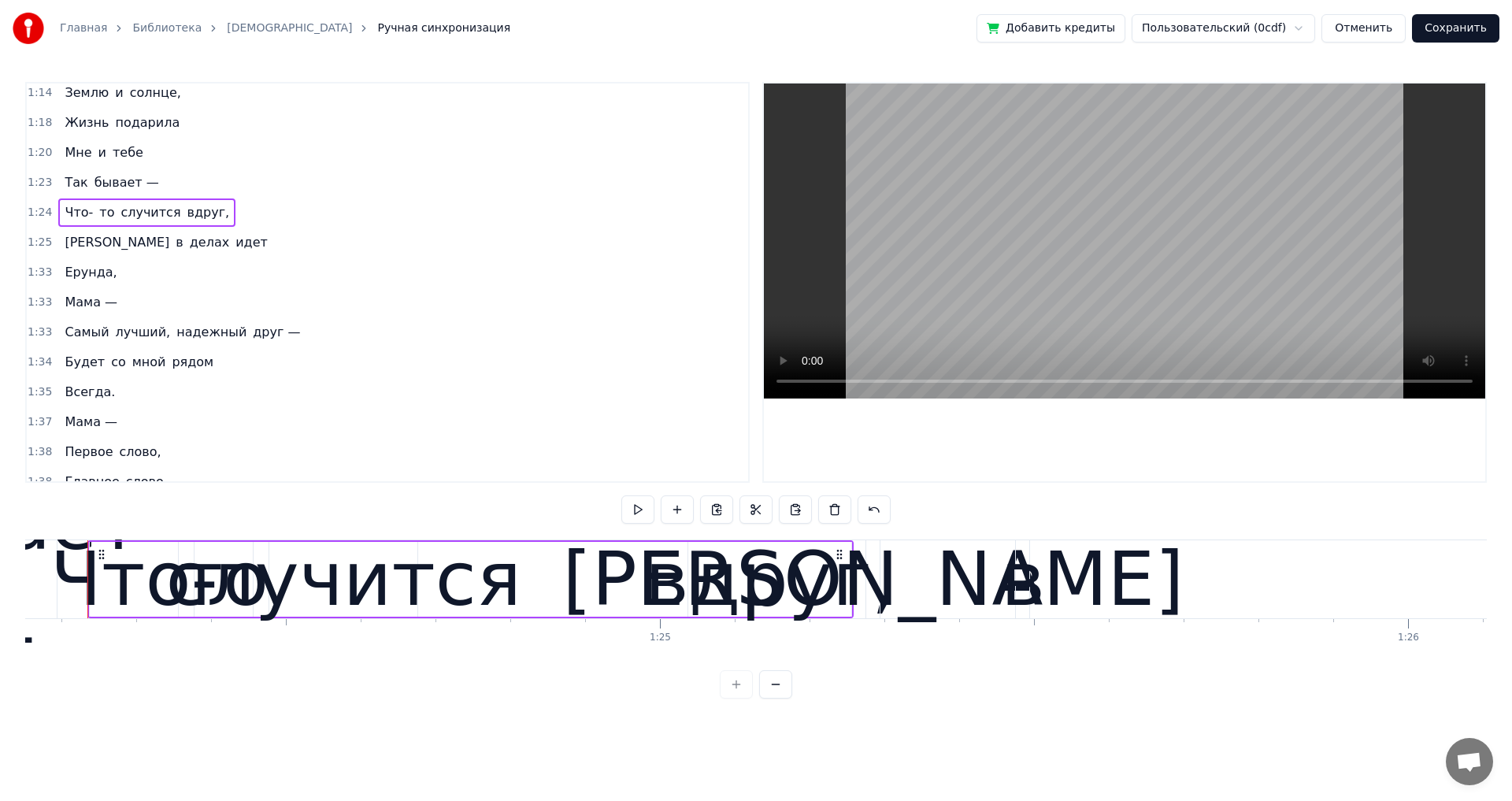
scroll to position [0, 62923]
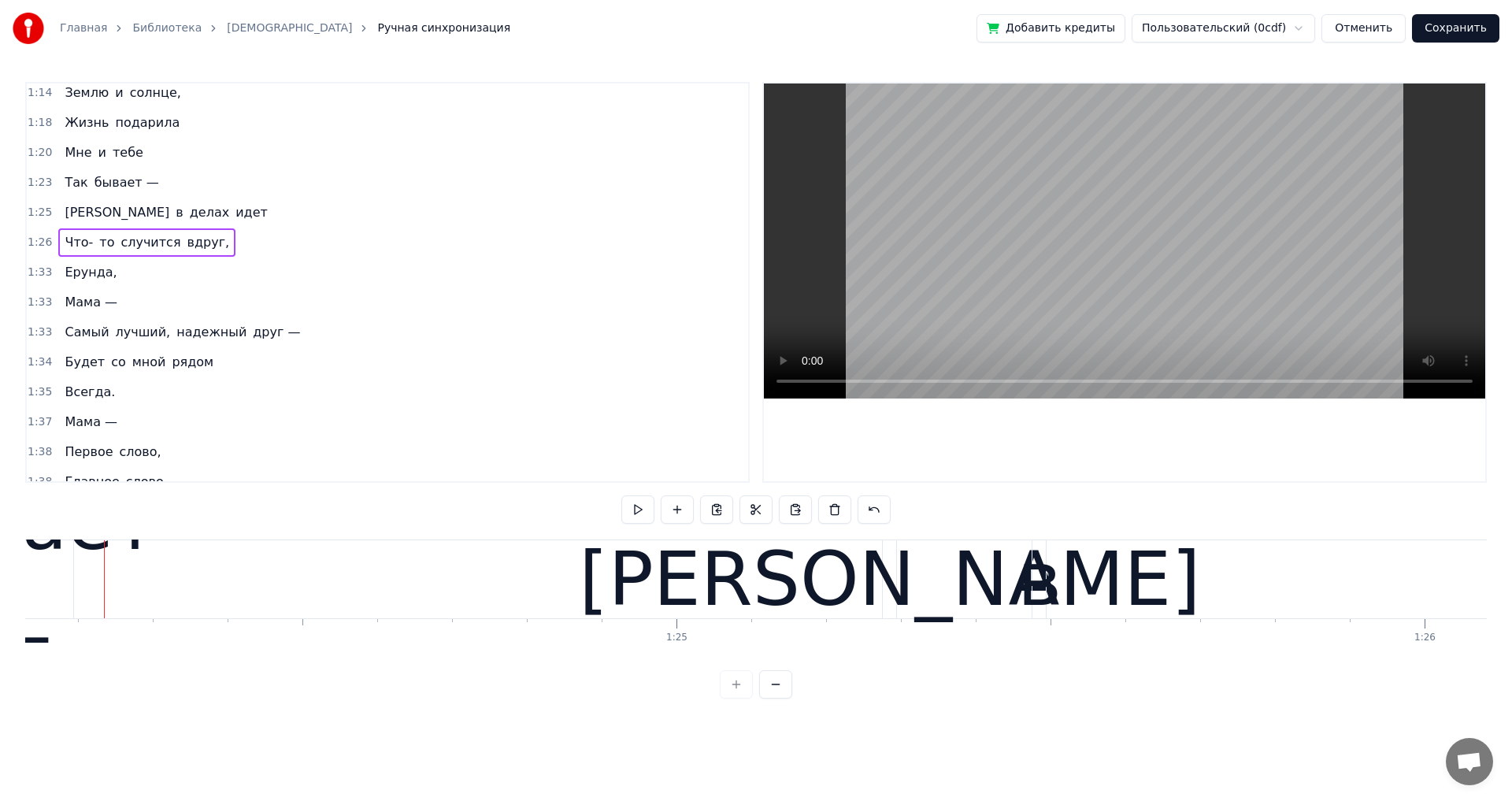
click at [234, 219] on span "идет" at bounding box center [251, 212] width 35 height 18
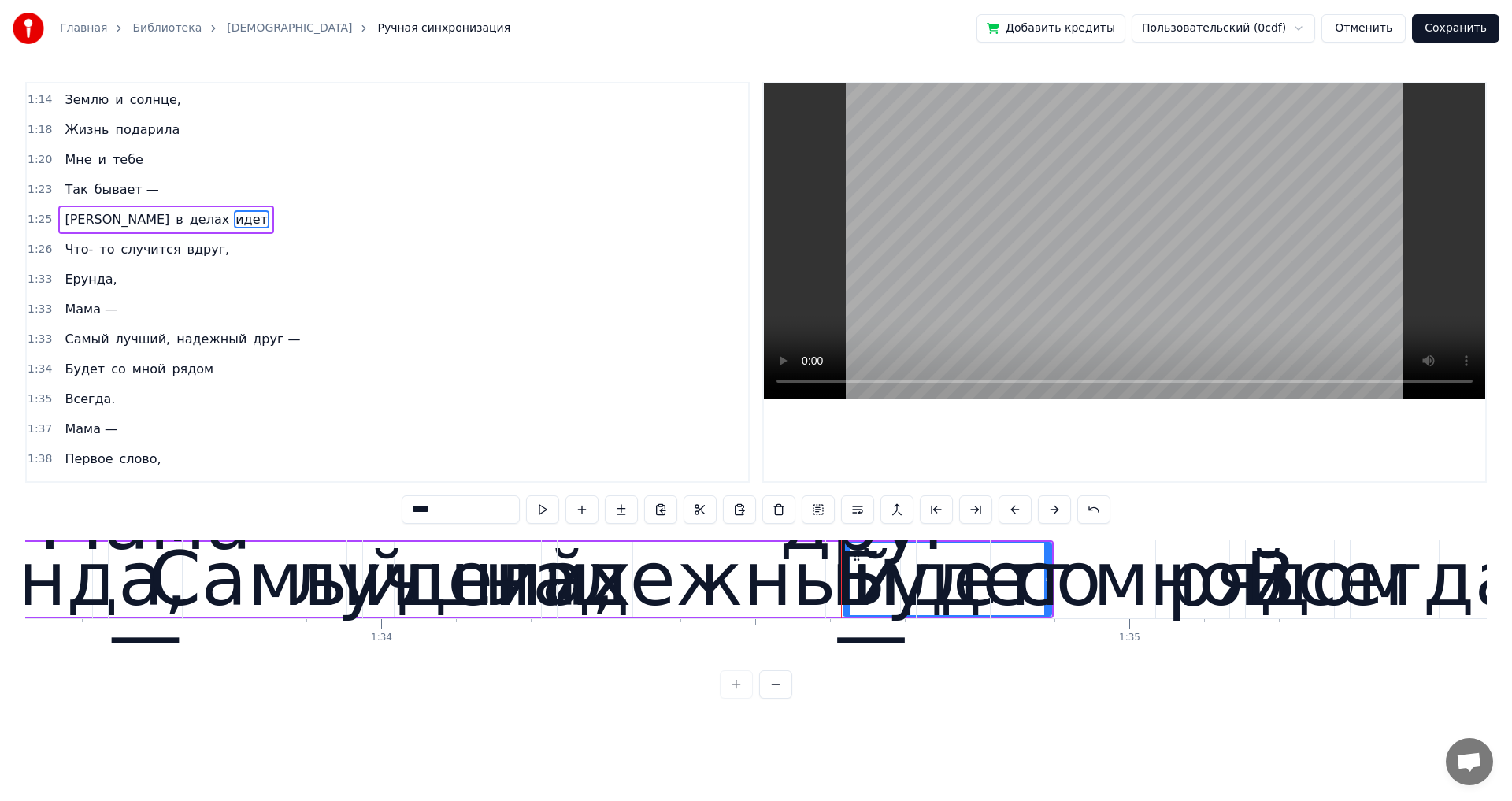
scroll to position [0, 70686]
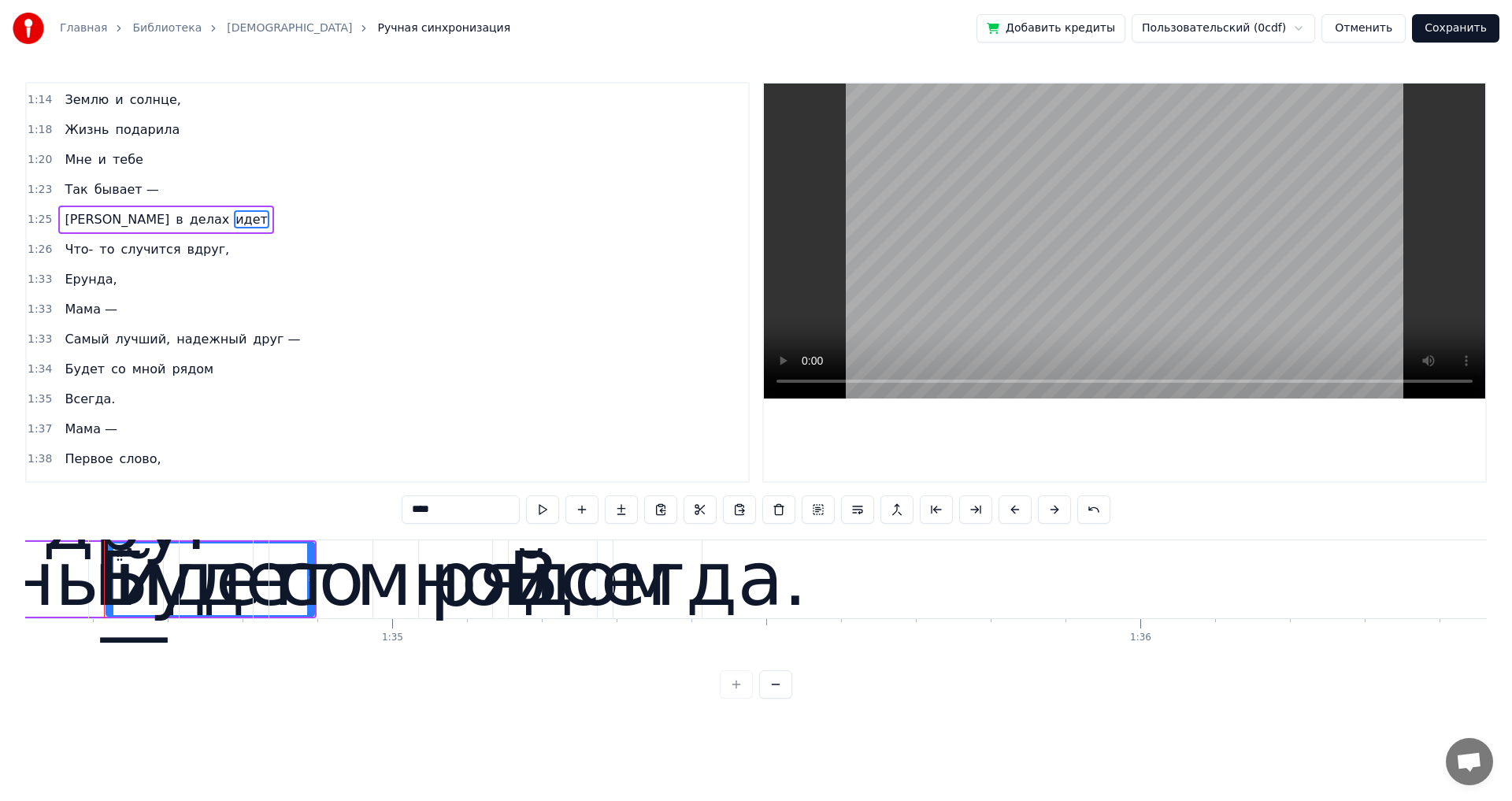
click at [91, 233] on div "И в делах идет" at bounding box center [166, 220] width 214 height 29
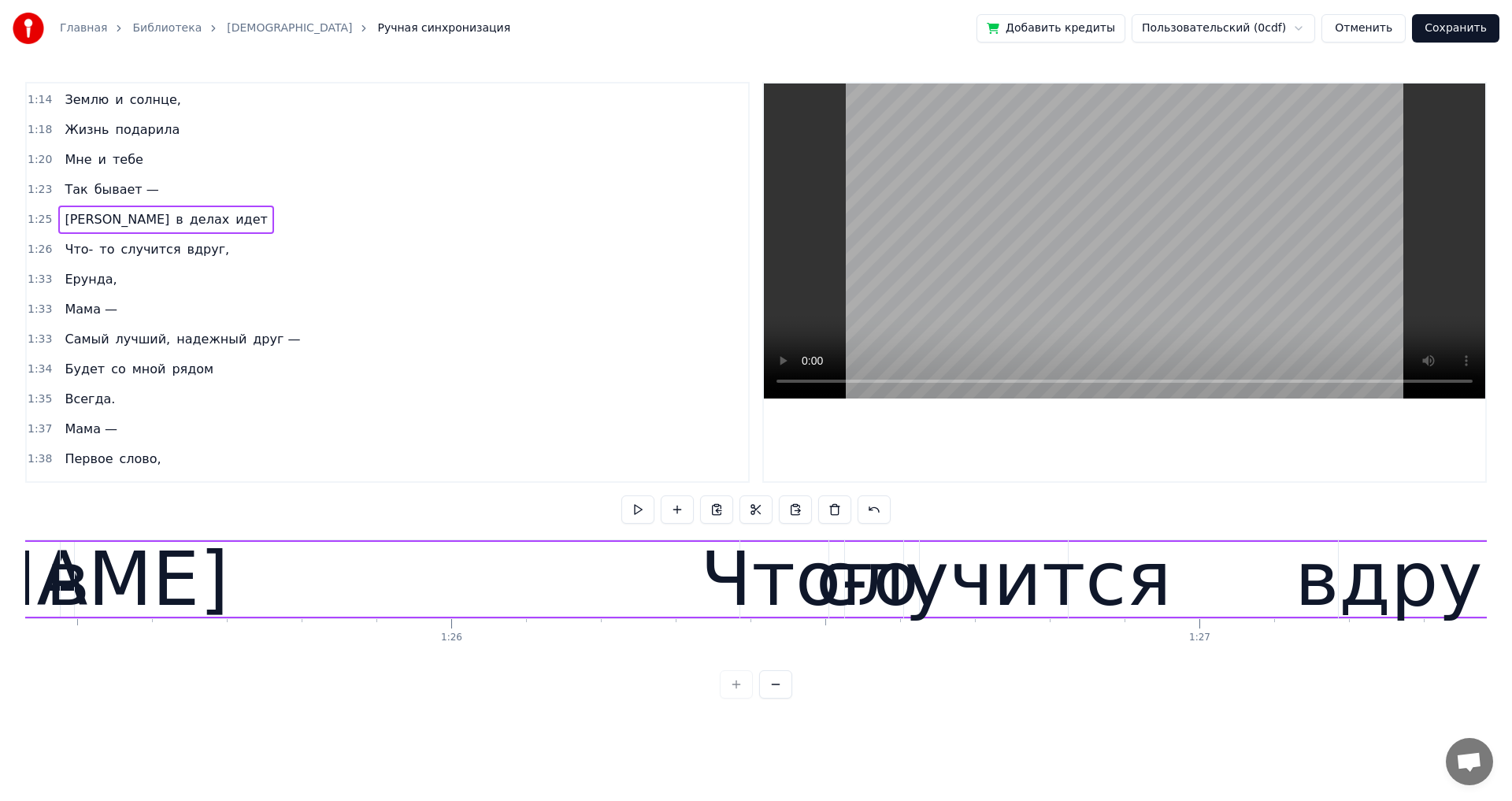
scroll to position [0, 63700]
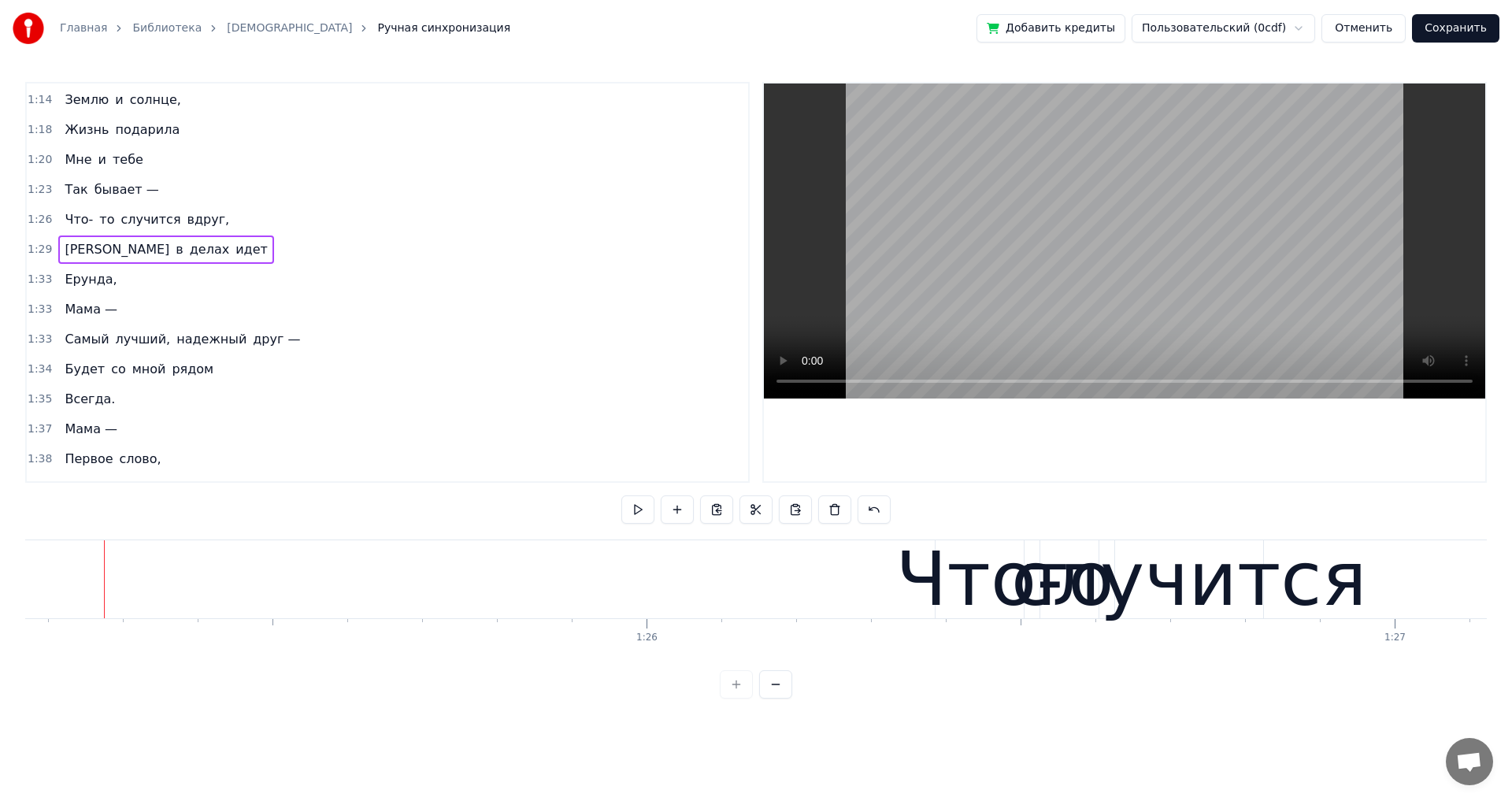
click at [58, 201] on div "Так бывает —" at bounding box center [111, 190] width 106 height 29
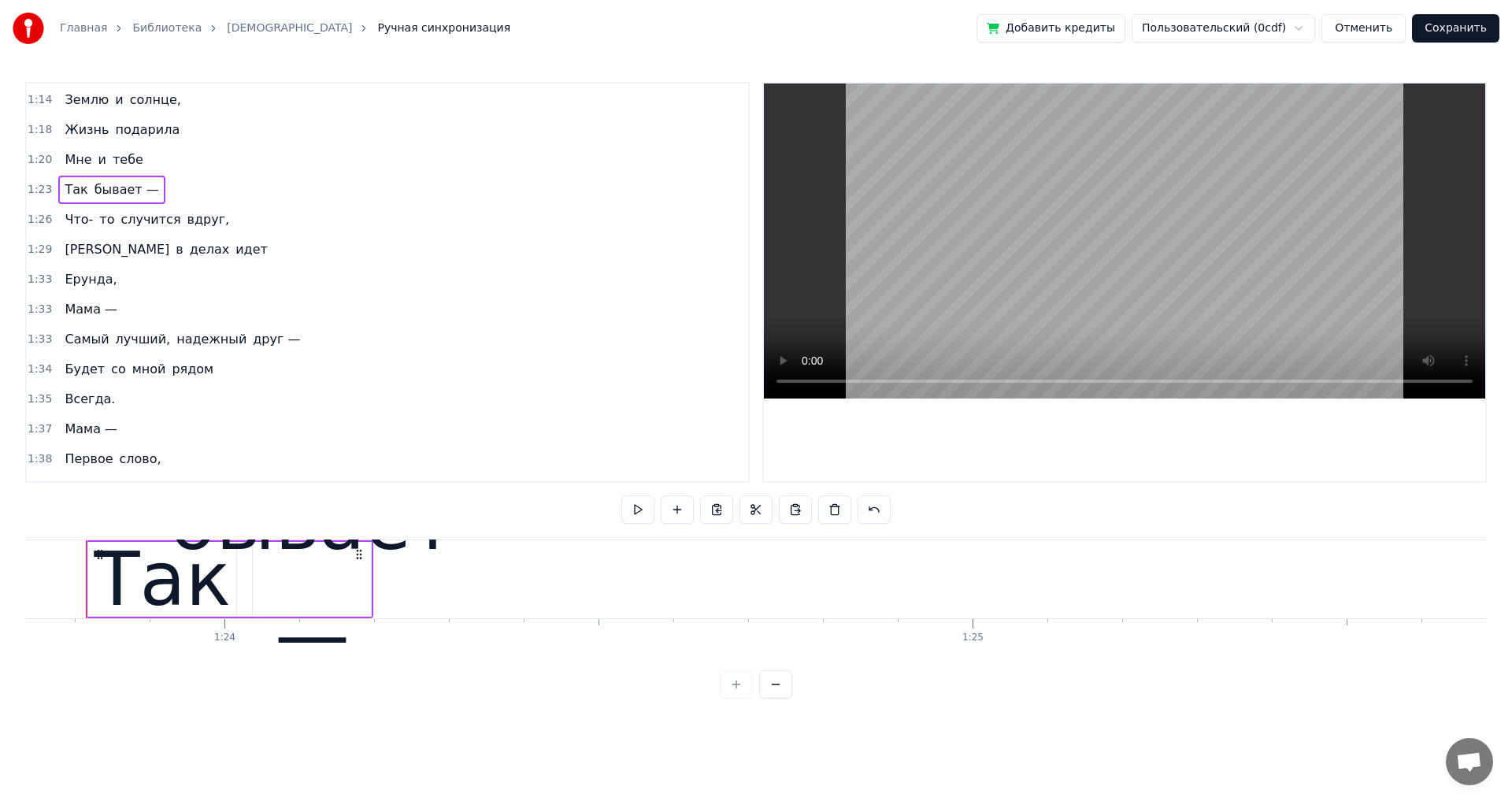
scroll to position [0, 62609]
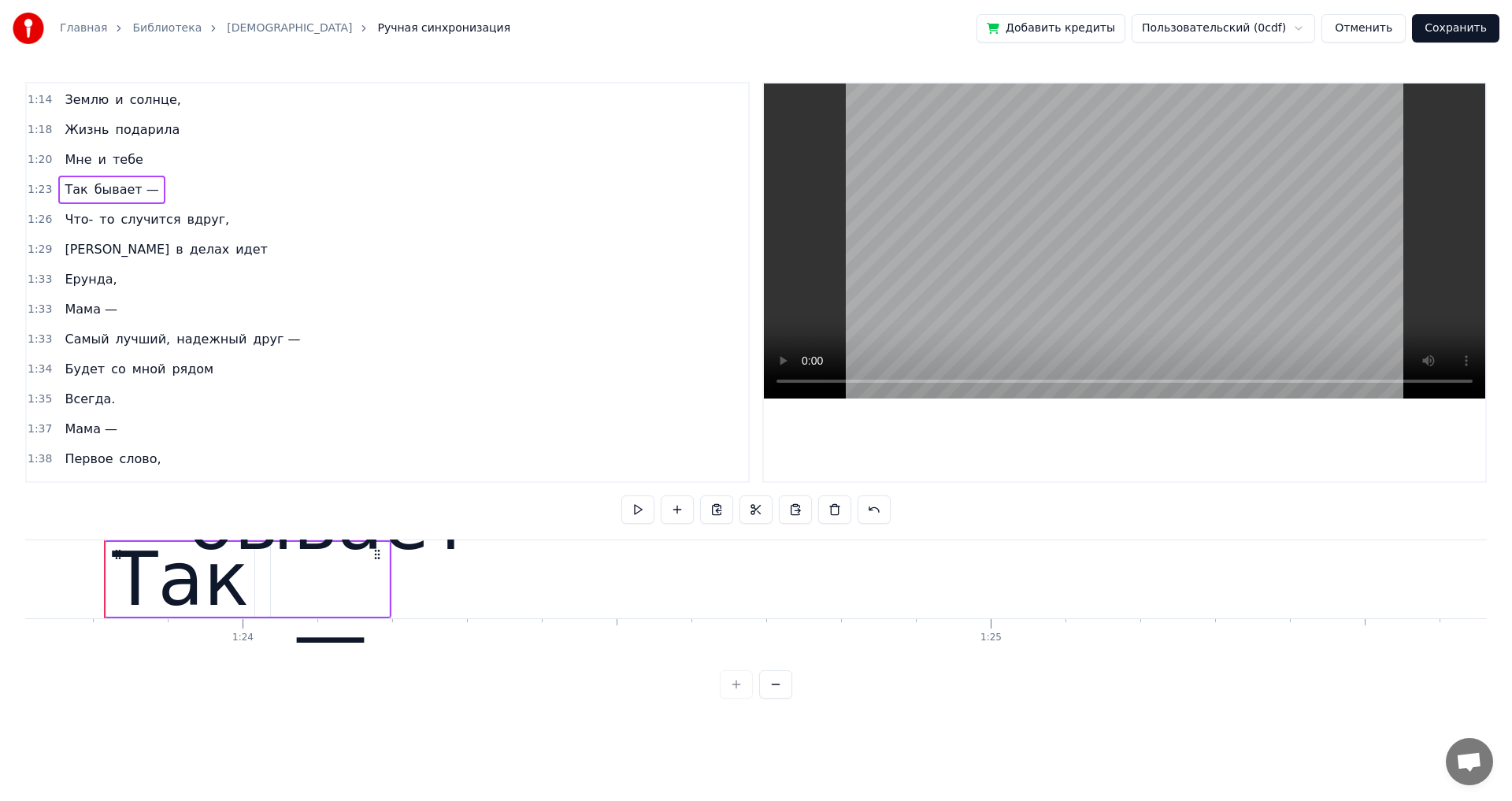
click at [82, 165] on span "Мне" at bounding box center [78, 159] width 30 height 18
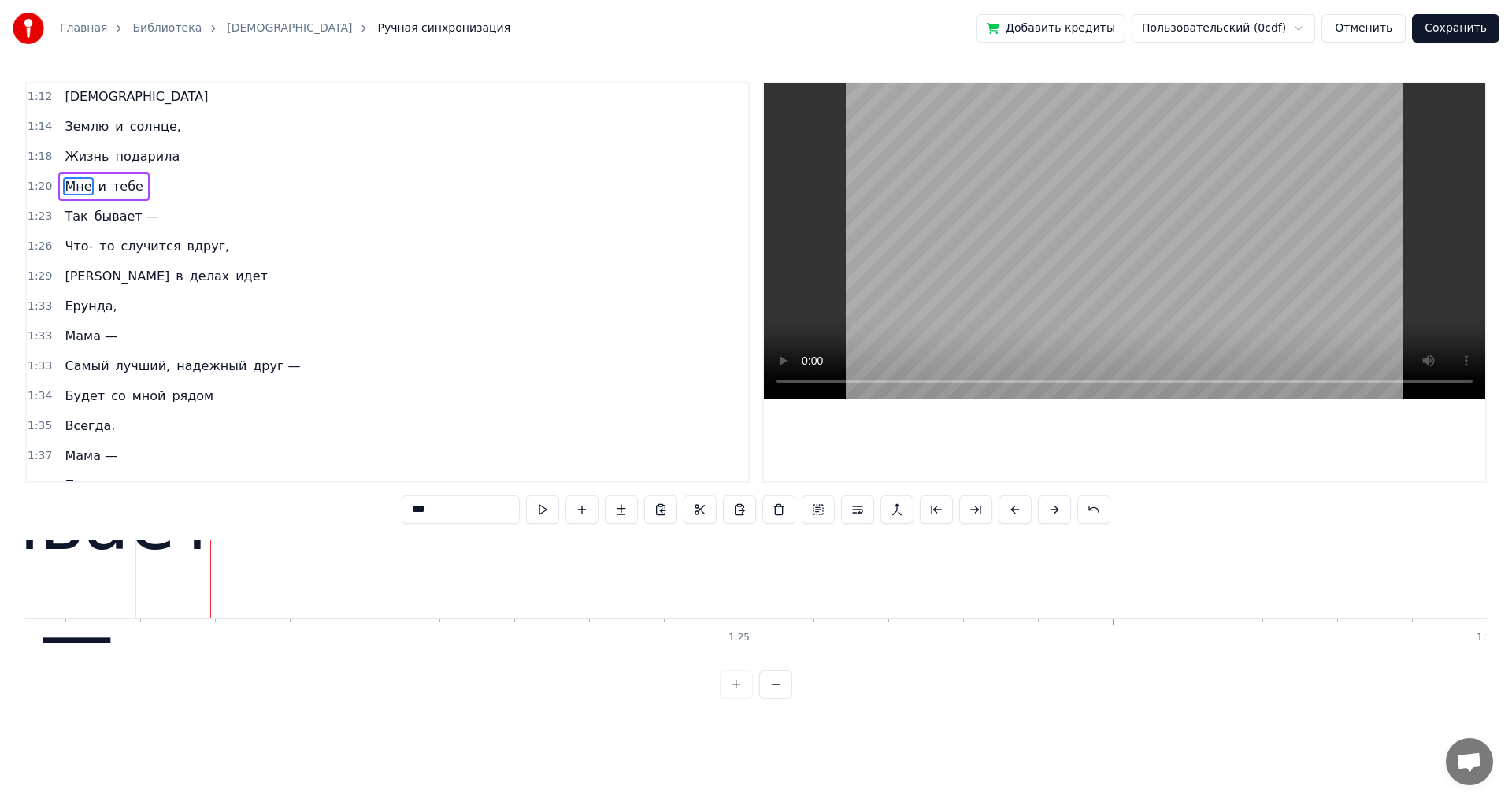
scroll to position [0, 62967]
click at [81, 222] on span "Так" at bounding box center [76, 217] width 26 height 19
click at [71, 215] on span "Так" at bounding box center [76, 216] width 26 height 18
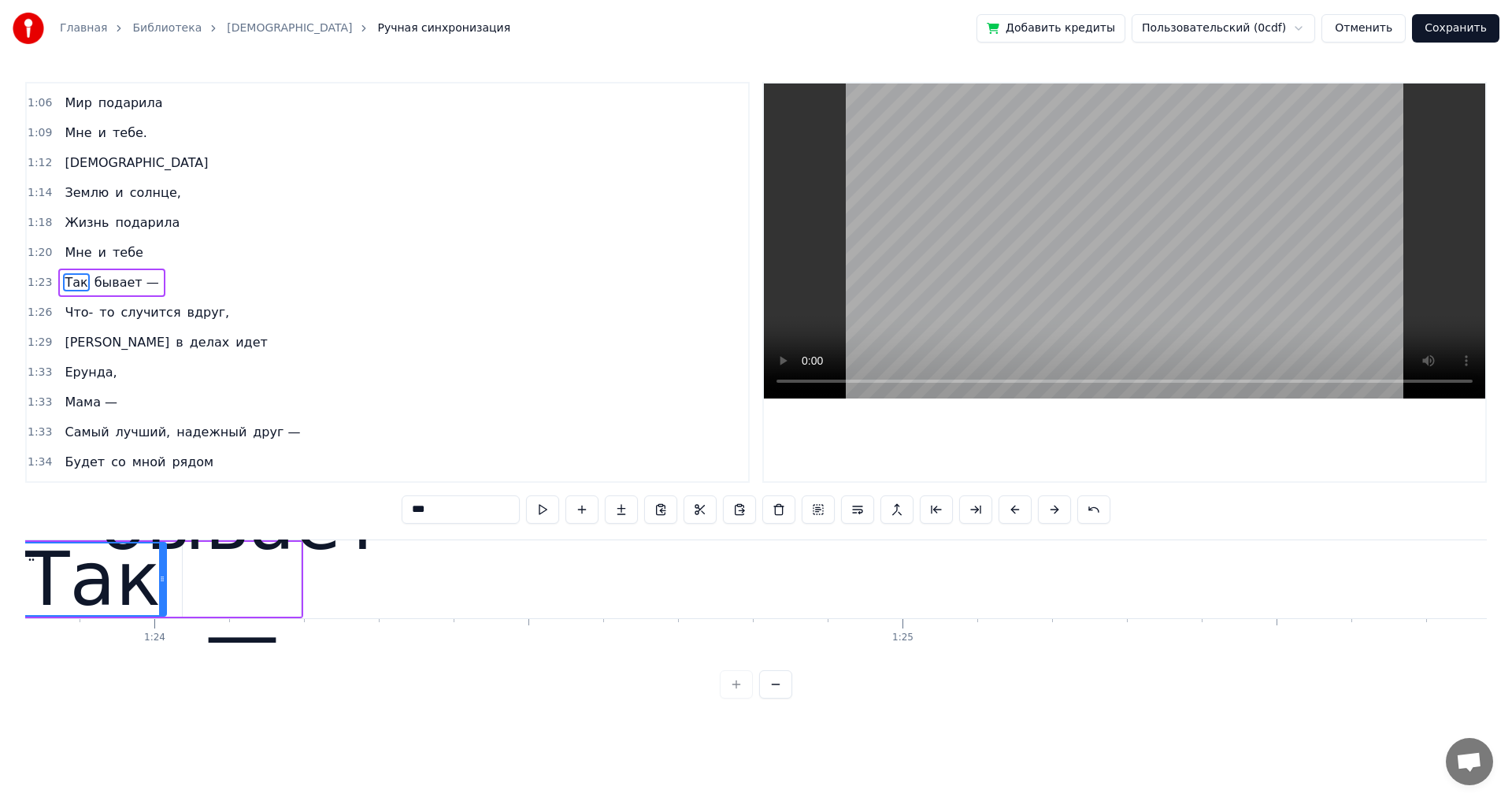
scroll to position [0, 62609]
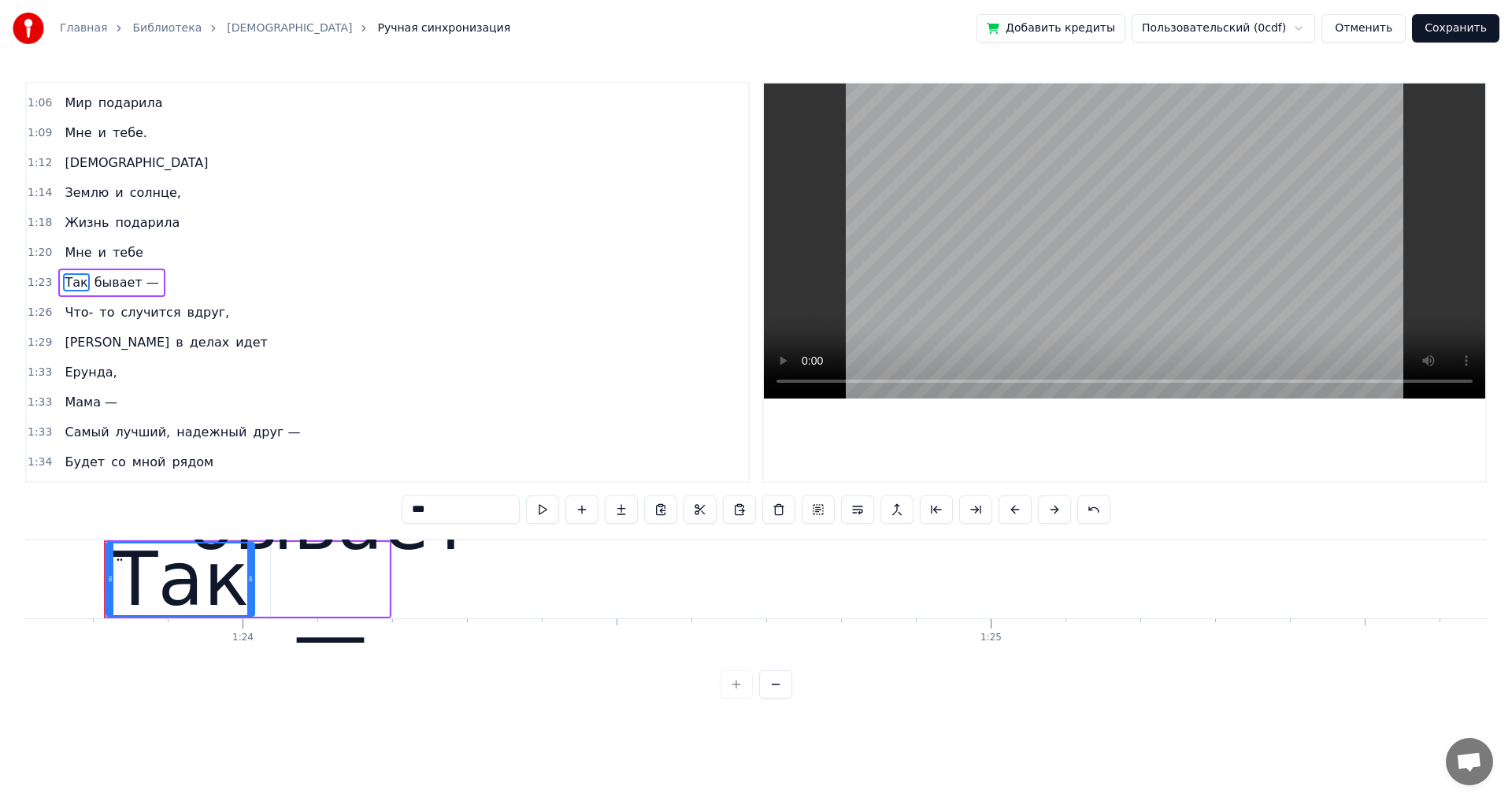
click at [390, 606] on div "бывает —" at bounding box center [331, 580] width 285 height 224
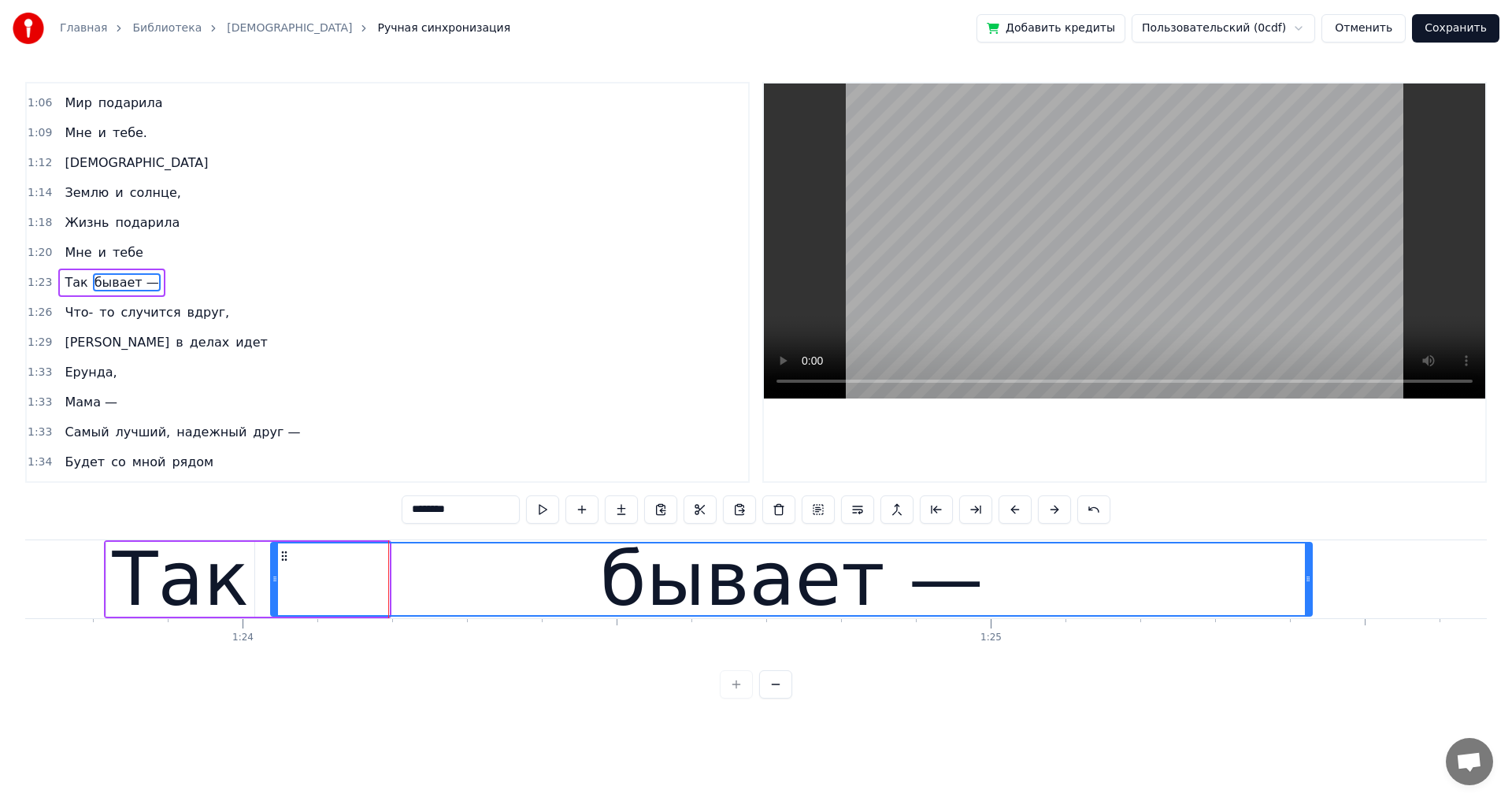
drag, startPoint x: 386, startPoint y: 574, endPoint x: 1308, endPoint y: 595, distance: 922.2
click at [1308, 595] on div at bounding box center [1307, 579] width 7 height 72
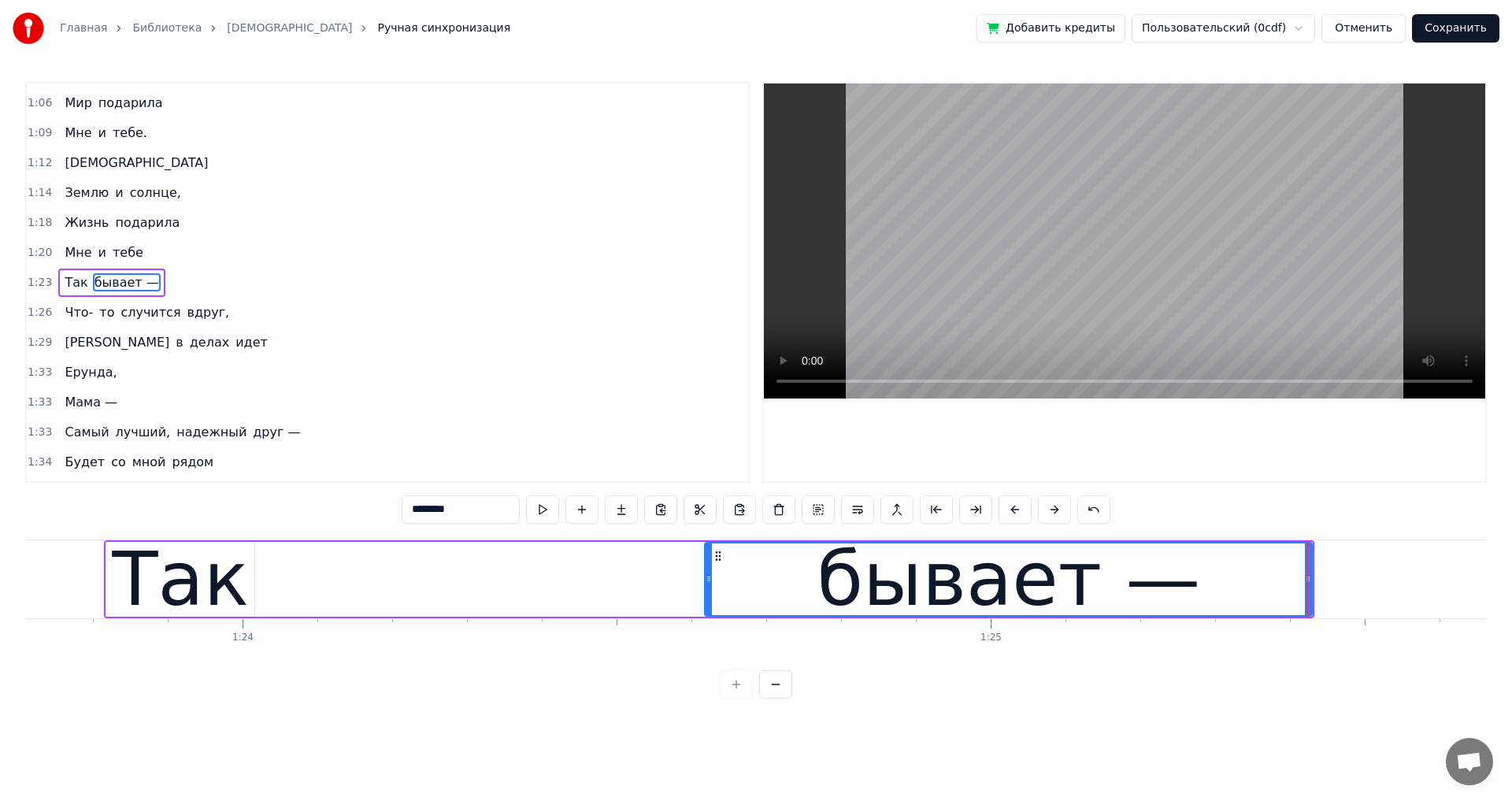
drag, startPoint x: 276, startPoint y: 580, endPoint x: 710, endPoint y: 583, distance: 434.0
click at [710, 583] on icon at bounding box center [709, 579] width 7 height 12
click at [223, 560] on div "Так" at bounding box center [181, 580] width 137 height 113
type input "***"
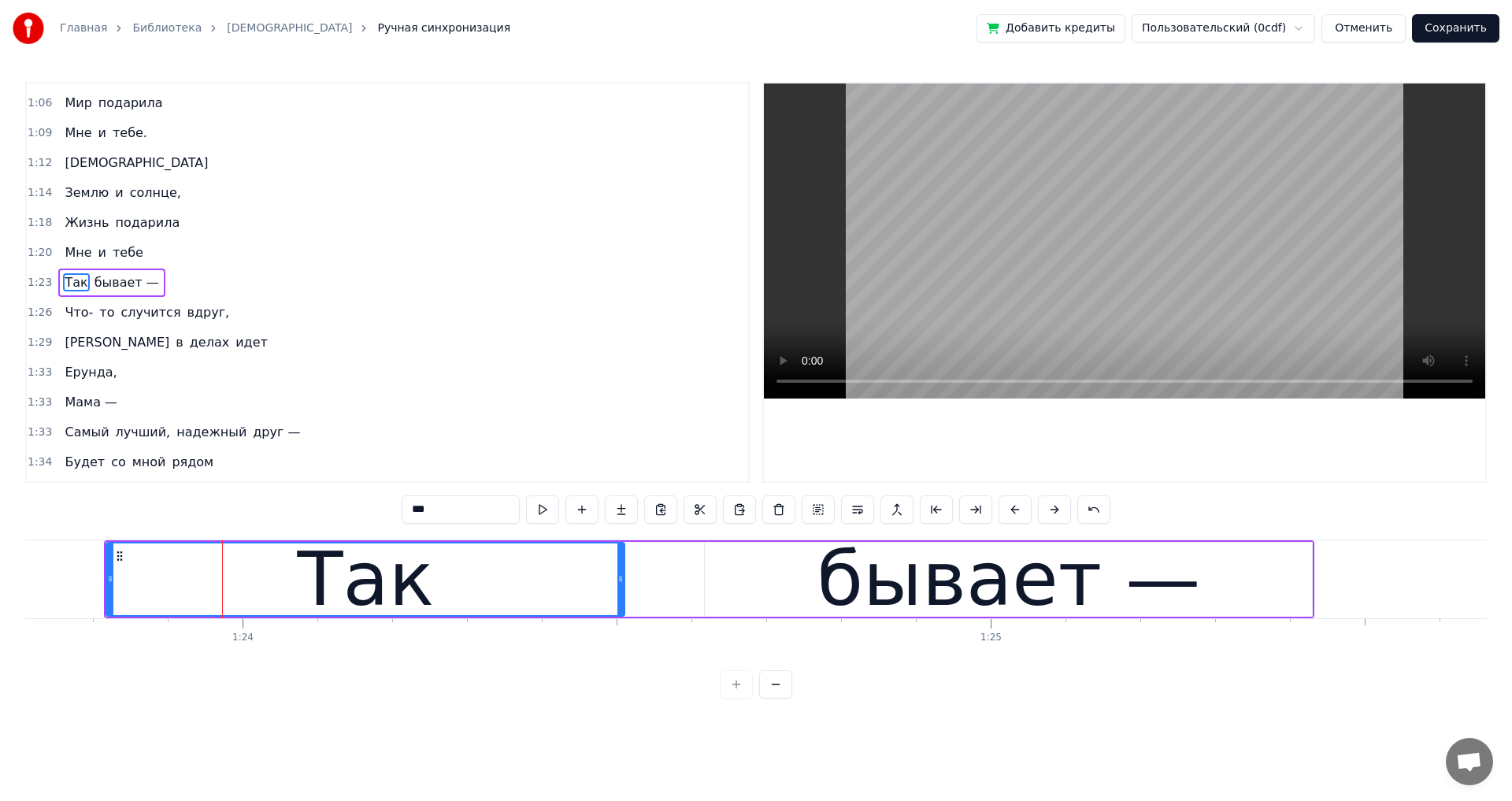
drag, startPoint x: 251, startPoint y: 582, endPoint x: 621, endPoint y: 583, distance: 370.0
click at [621, 583] on icon at bounding box center [621, 579] width 7 height 12
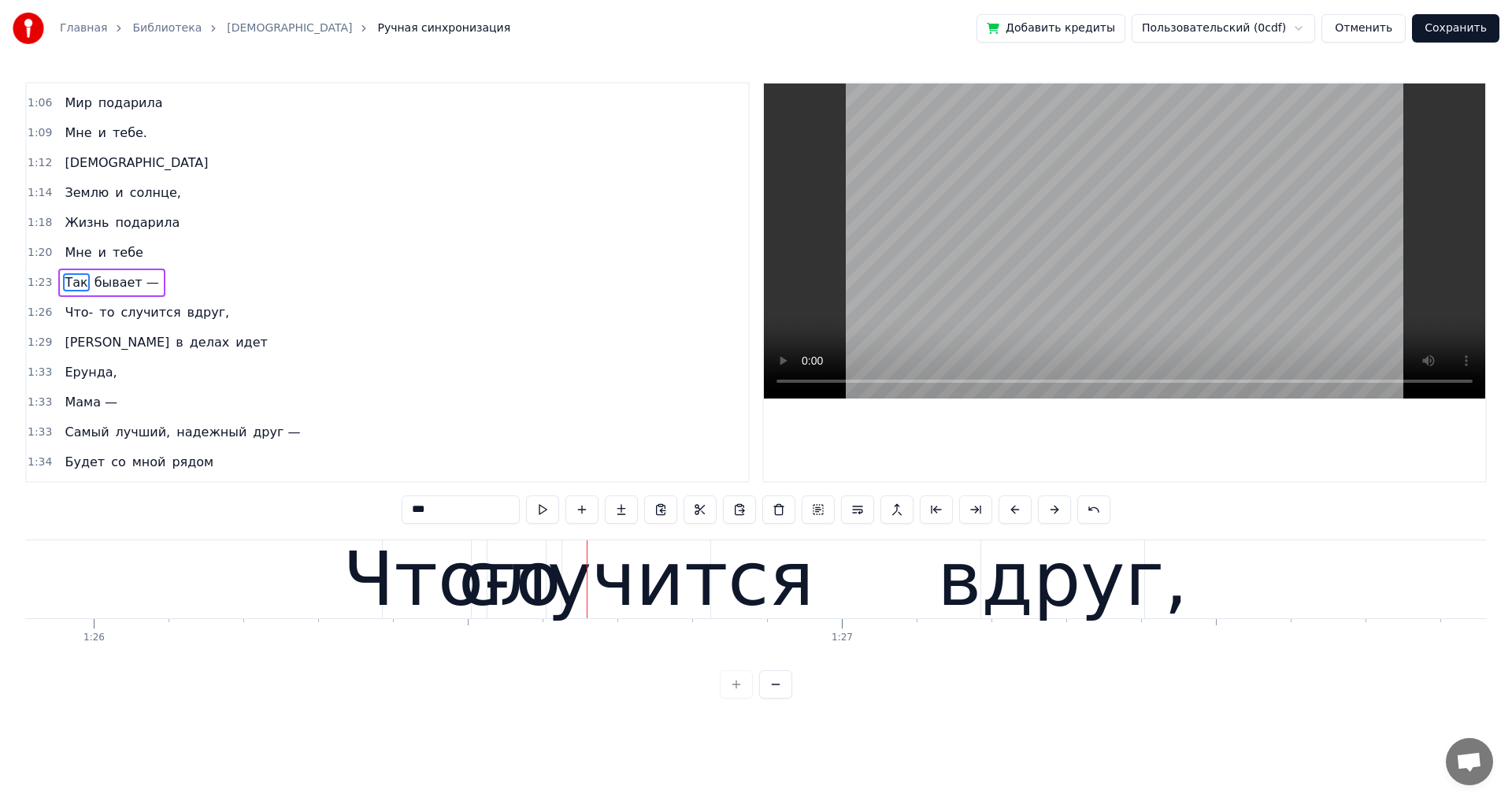
scroll to position [0, 64254]
click at [57, 327] on div "1:26 Что- то случится вдруг," at bounding box center [387, 312] width 721 height 30
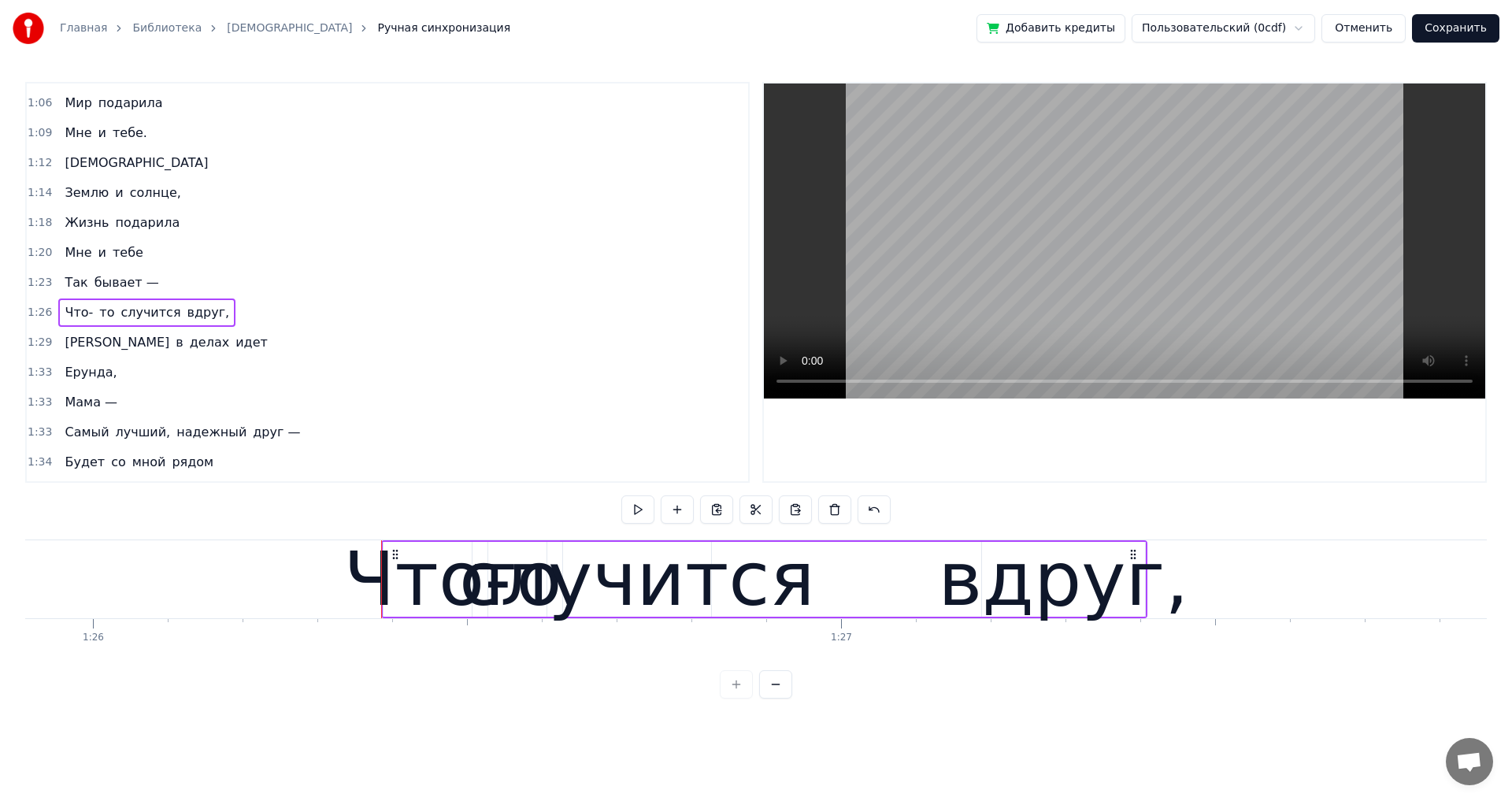
click at [58, 325] on div "Что- то случится вдруг," at bounding box center [147, 313] width 177 height 29
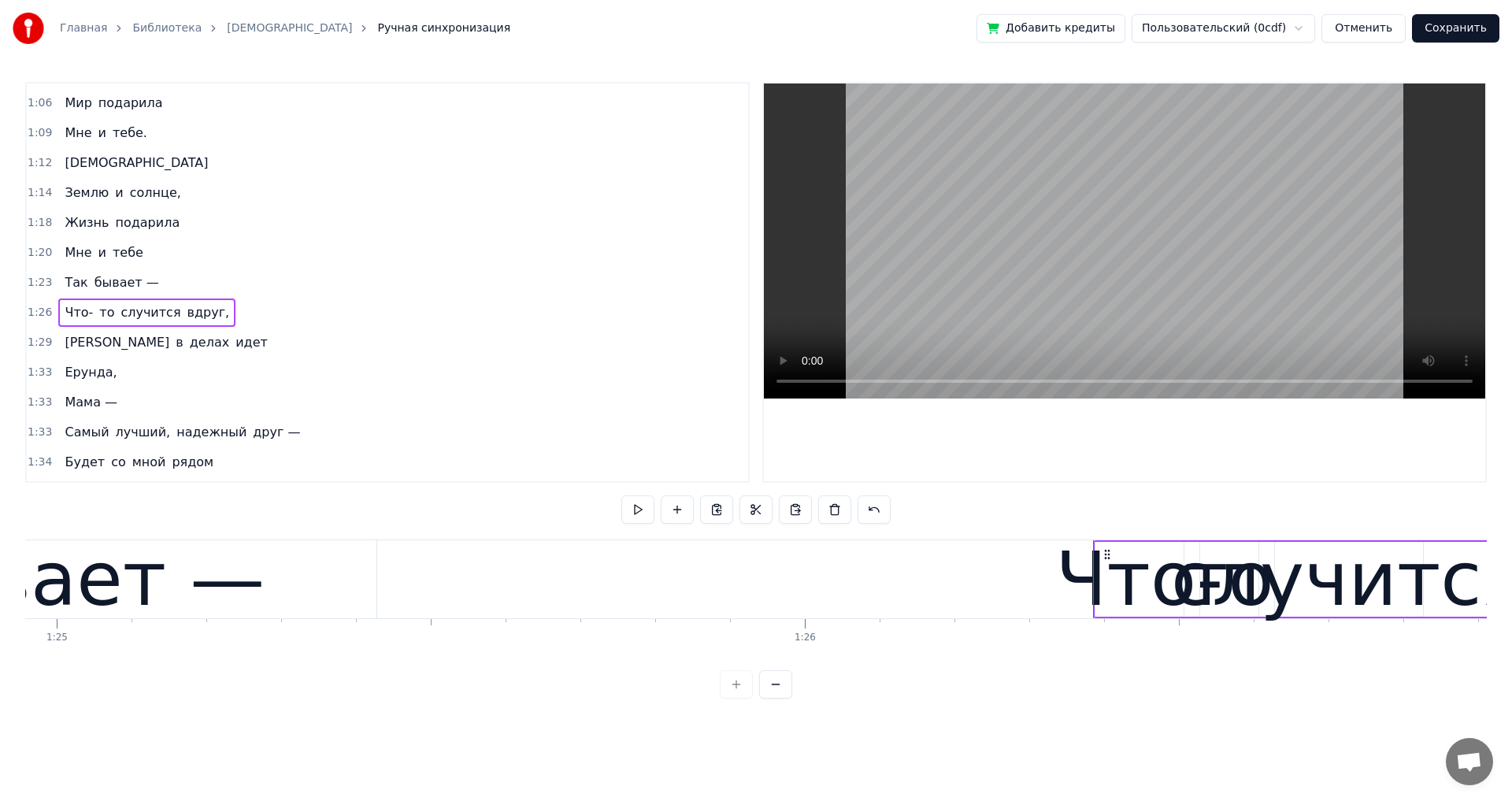
scroll to position [0, 63498]
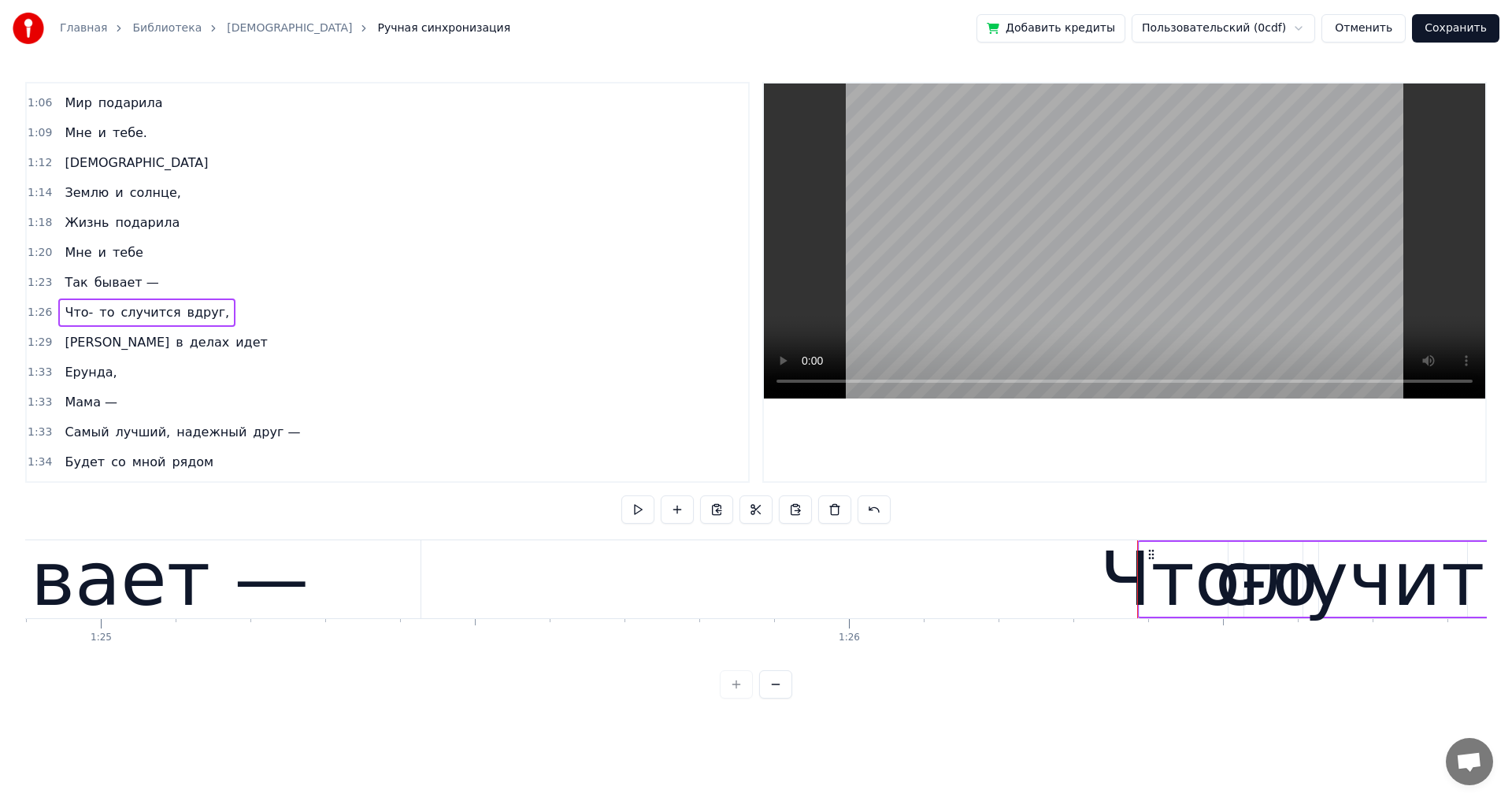
click at [1149, 554] on circle at bounding box center [1149, 554] width 1 height 1
click at [1180, 567] on div "Что-" at bounding box center [1183, 580] width 168 height 113
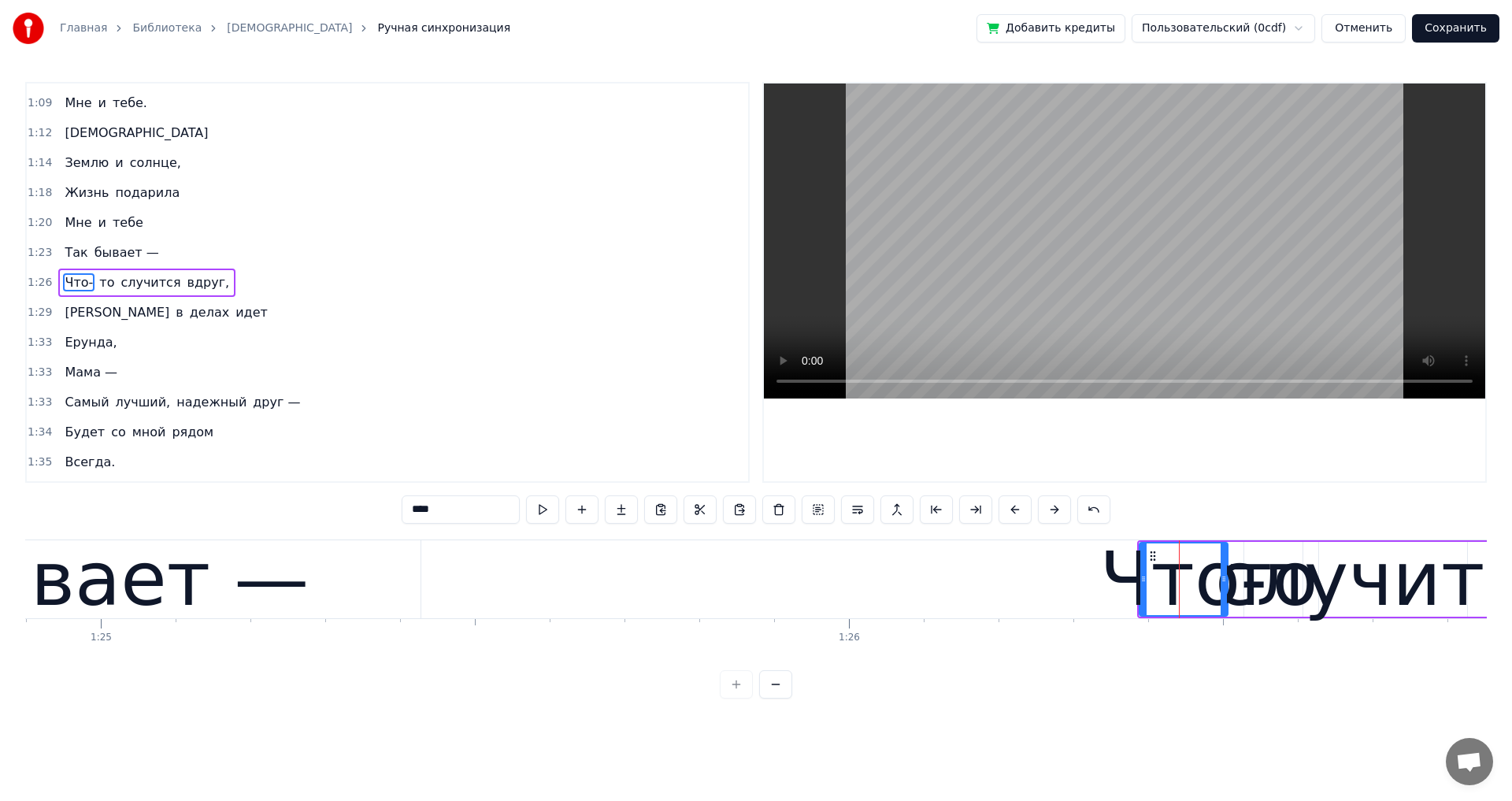
click at [207, 292] on div "Что- то случится вдруг," at bounding box center [147, 283] width 177 height 29
click at [1153, 554] on circle at bounding box center [1152, 554] width 1 height 1
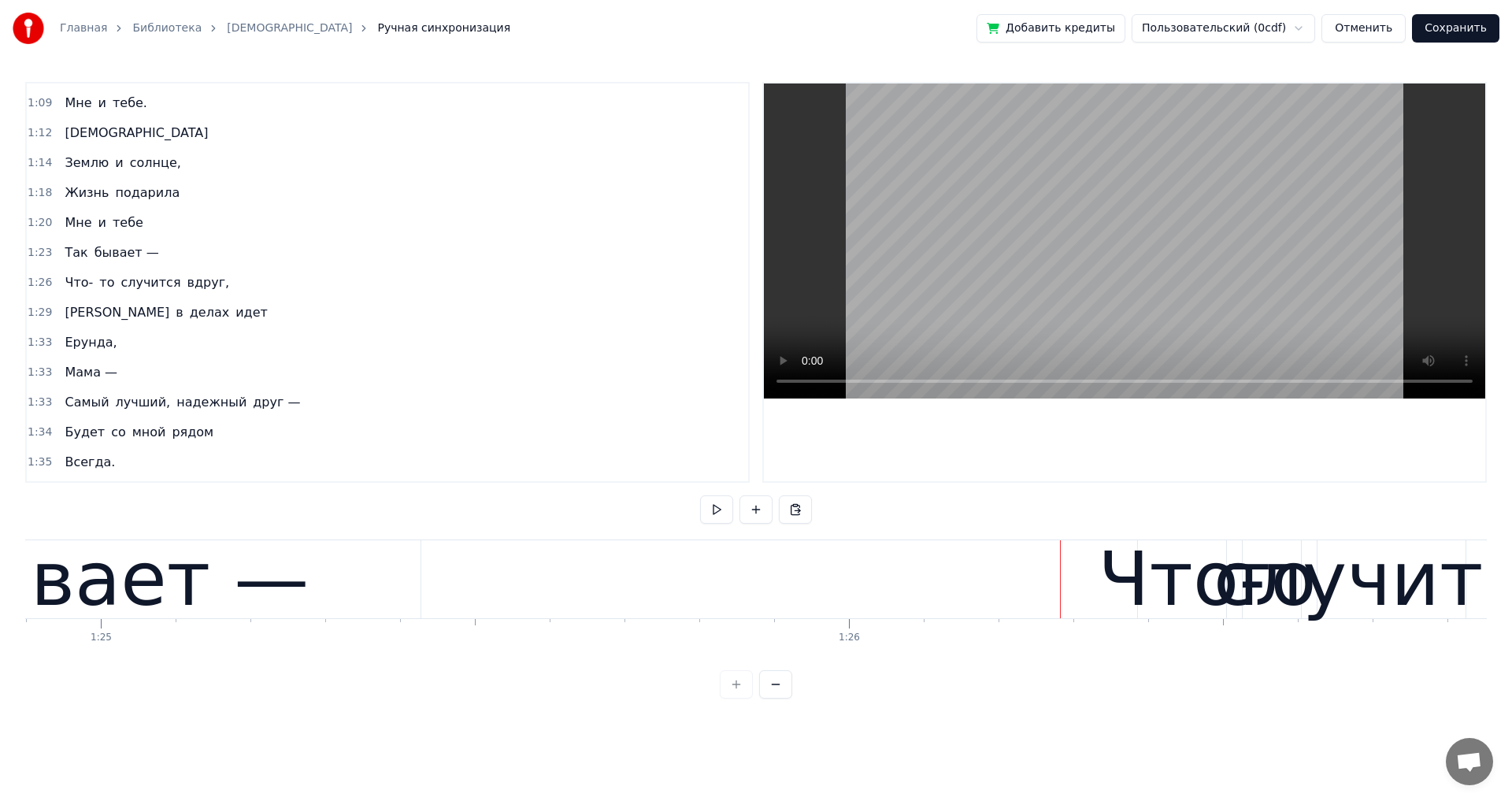
click at [1156, 563] on div "Что-" at bounding box center [1181, 580] width 168 height 113
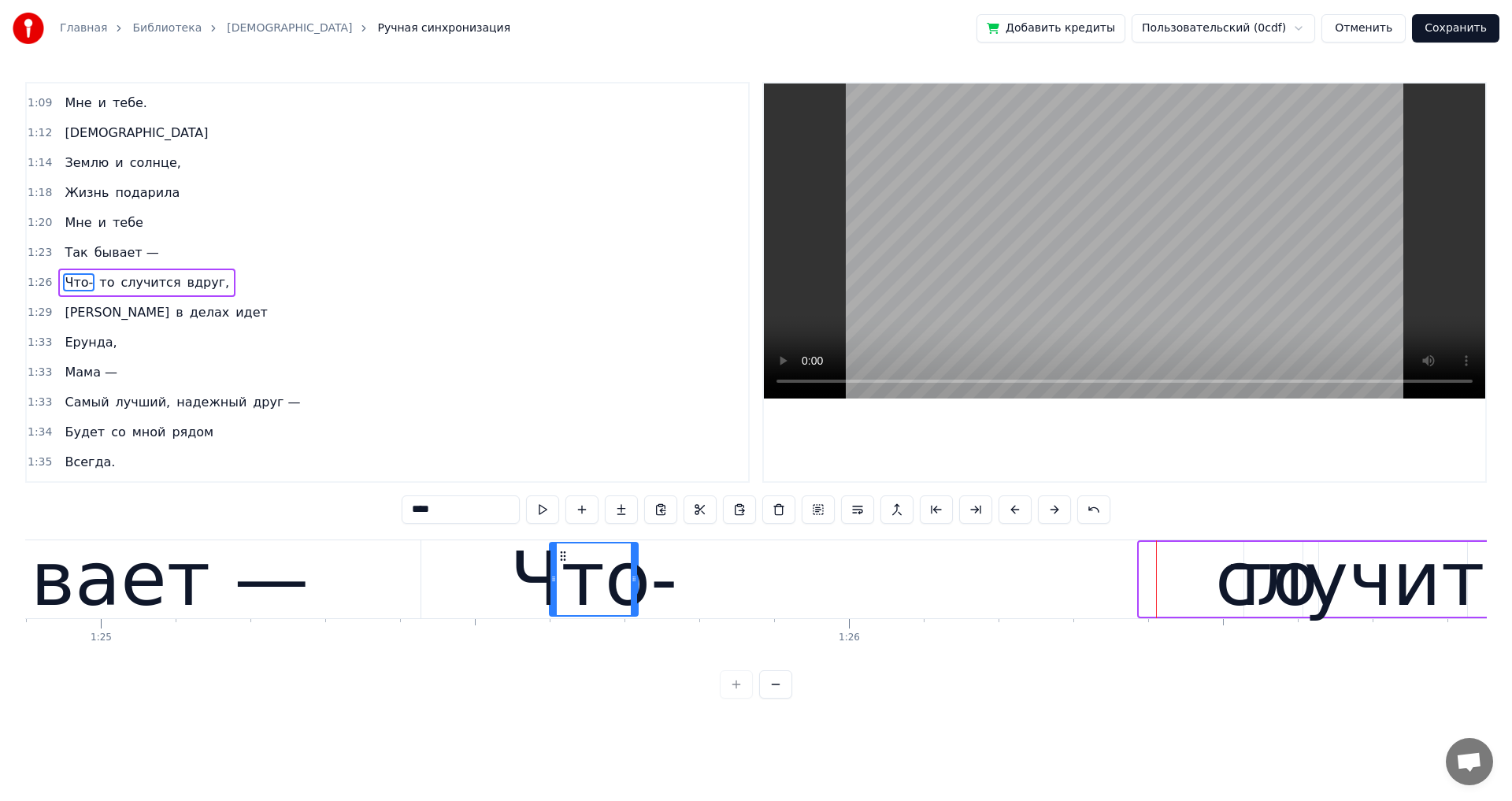
drag, startPoint x: 1149, startPoint y: 554, endPoint x: 560, endPoint y: 566, distance: 589.1
click at [560, 566] on div "Что-" at bounding box center [594, 579] width 86 height 72
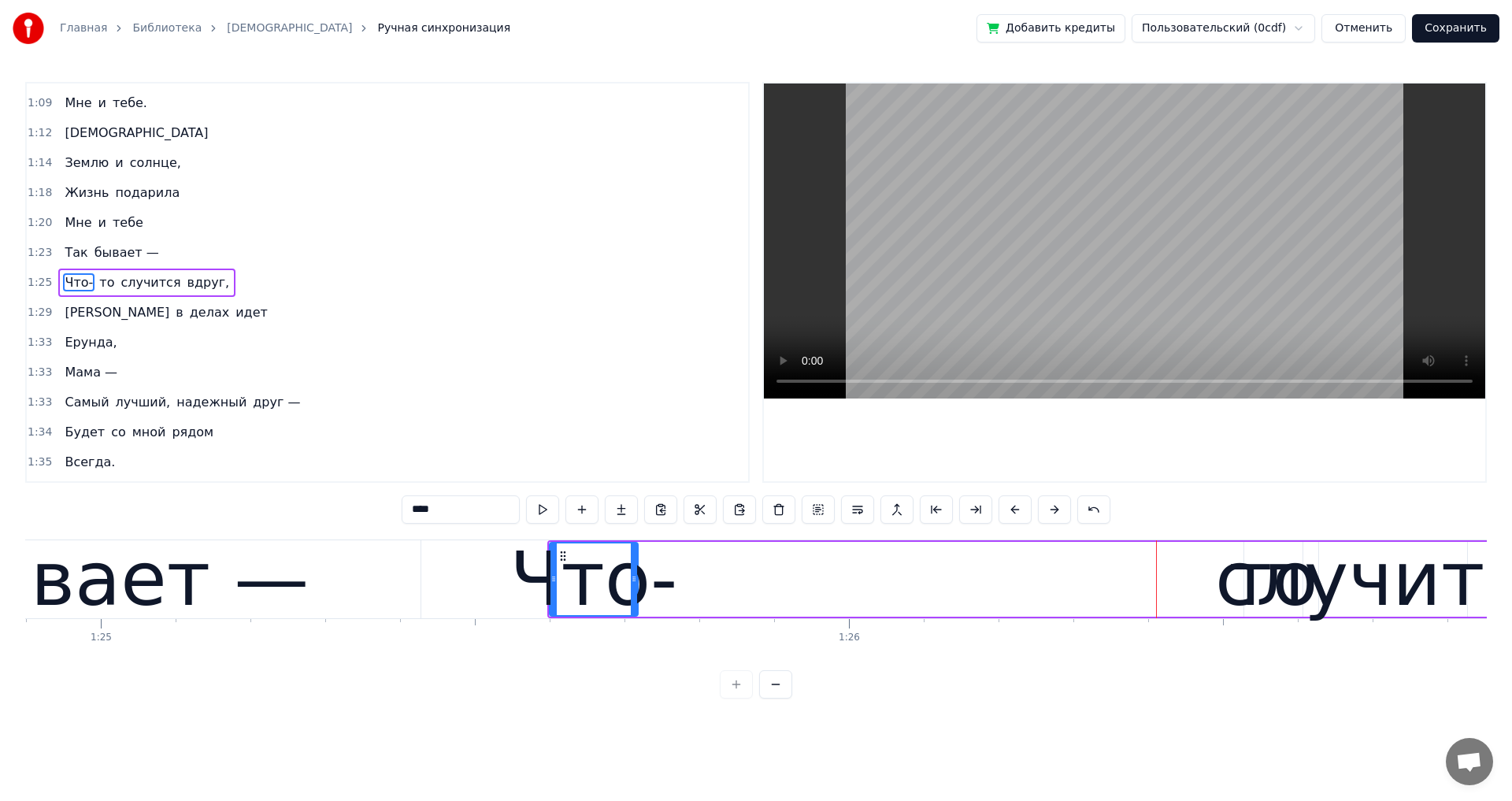
click at [1275, 561] on div "случится" at bounding box center [1393, 580] width 356 height 113
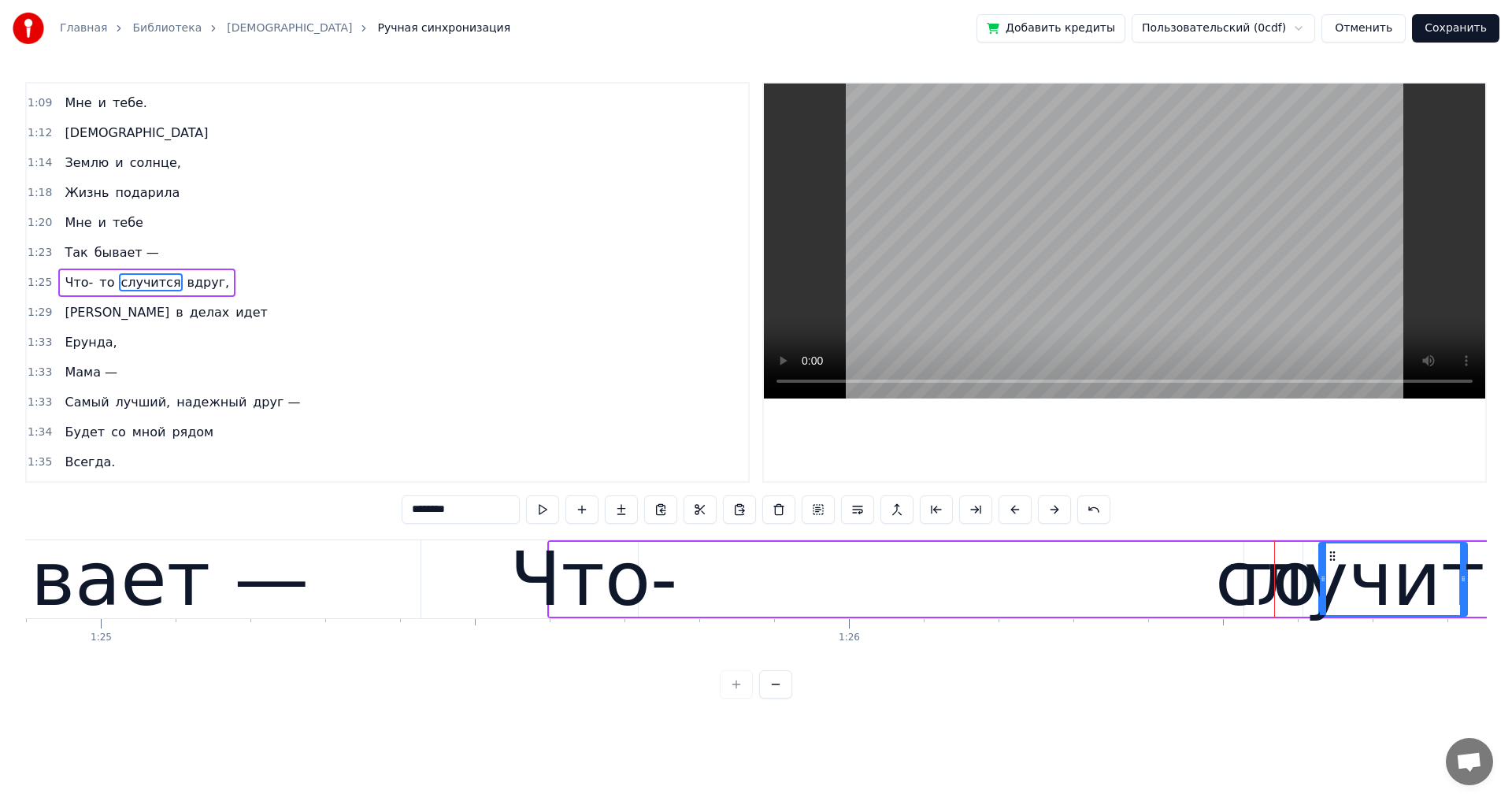
click at [98, 286] on span "то" at bounding box center [106, 282] width 18 height 18
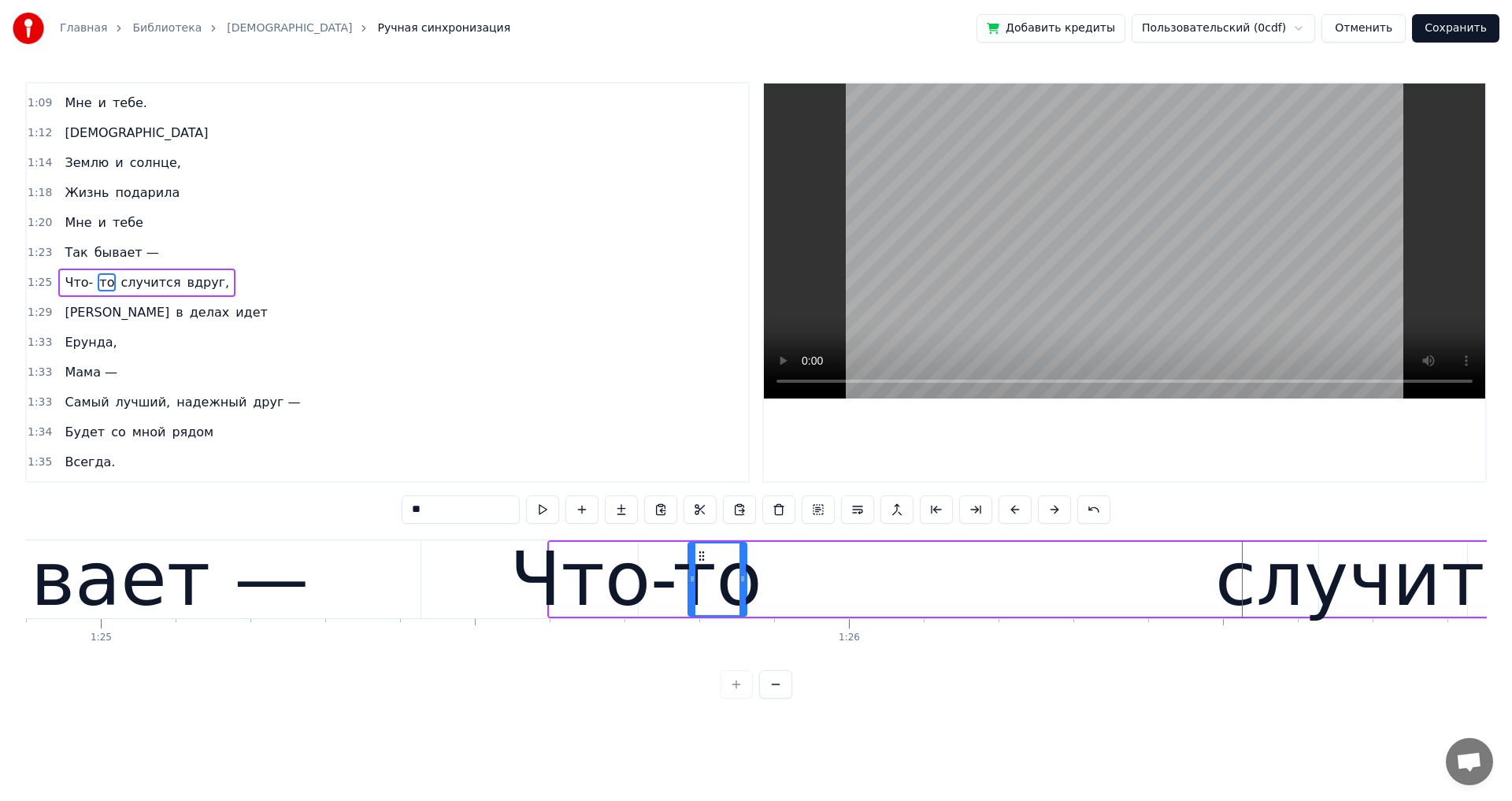
drag, startPoint x: 1258, startPoint y: 556, endPoint x: 702, endPoint y: 575, distance: 556.3
click at [702, 575] on div "то" at bounding box center [716, 579] width 56 height 72
drag, startPoint x: 745, startPoint y: 579, endPoint x: 807, endPoint y: 579, distance: 62.0
click at [807, 579] on icon at bounding box center [804, 579] width 7 height 12
click at [603, 589] on div "Что-" at bounding box center [593, 580] width 168 height 113
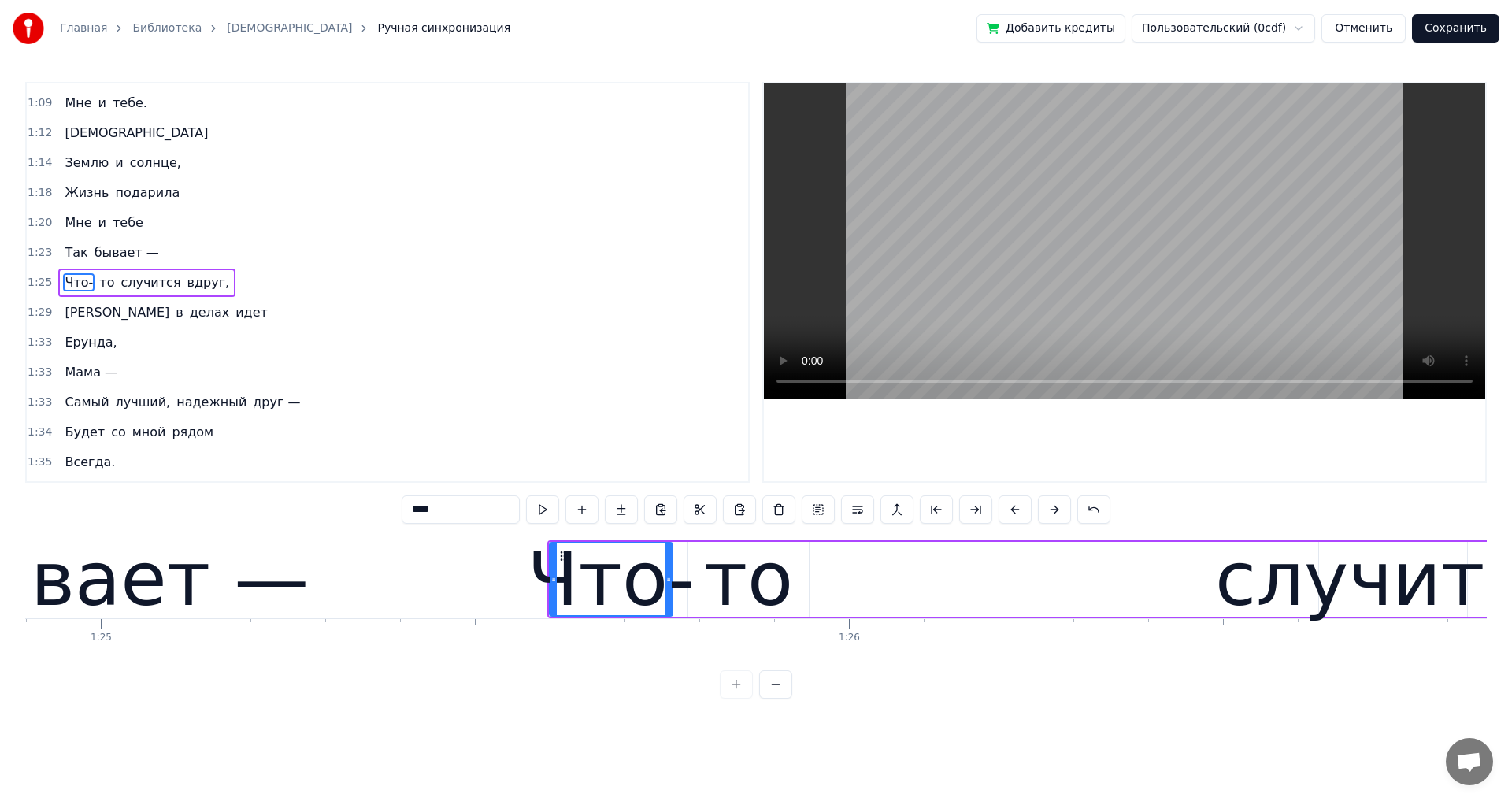
drag, startPoint x: 632, startPoint y: 577, endPoint x: 666, endPoint y: 578, distance: 34.0
click at [666, 578] on icon at bounding box center [668, 579] width 7 height 12
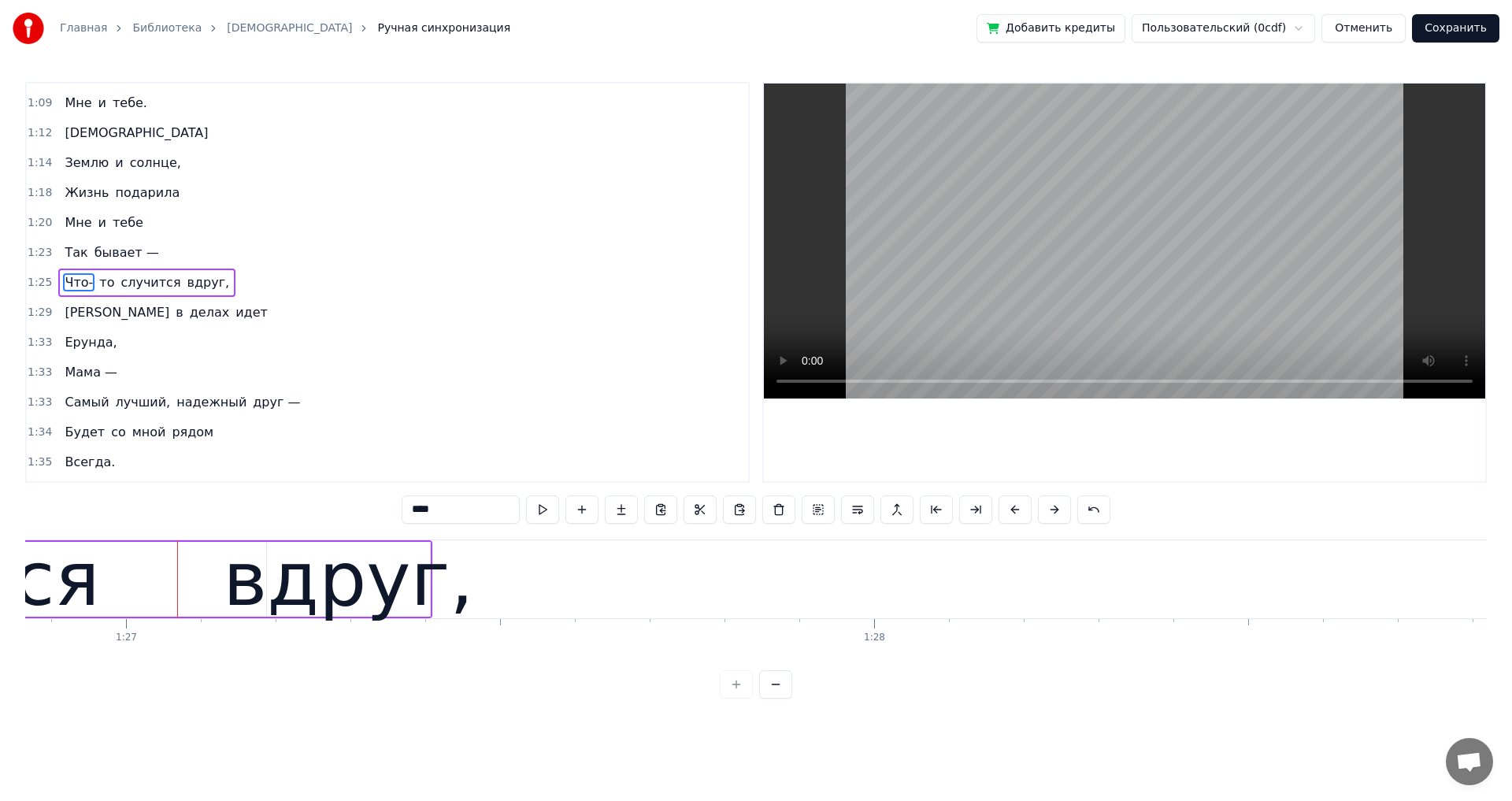
scroll to position [0, 65041]
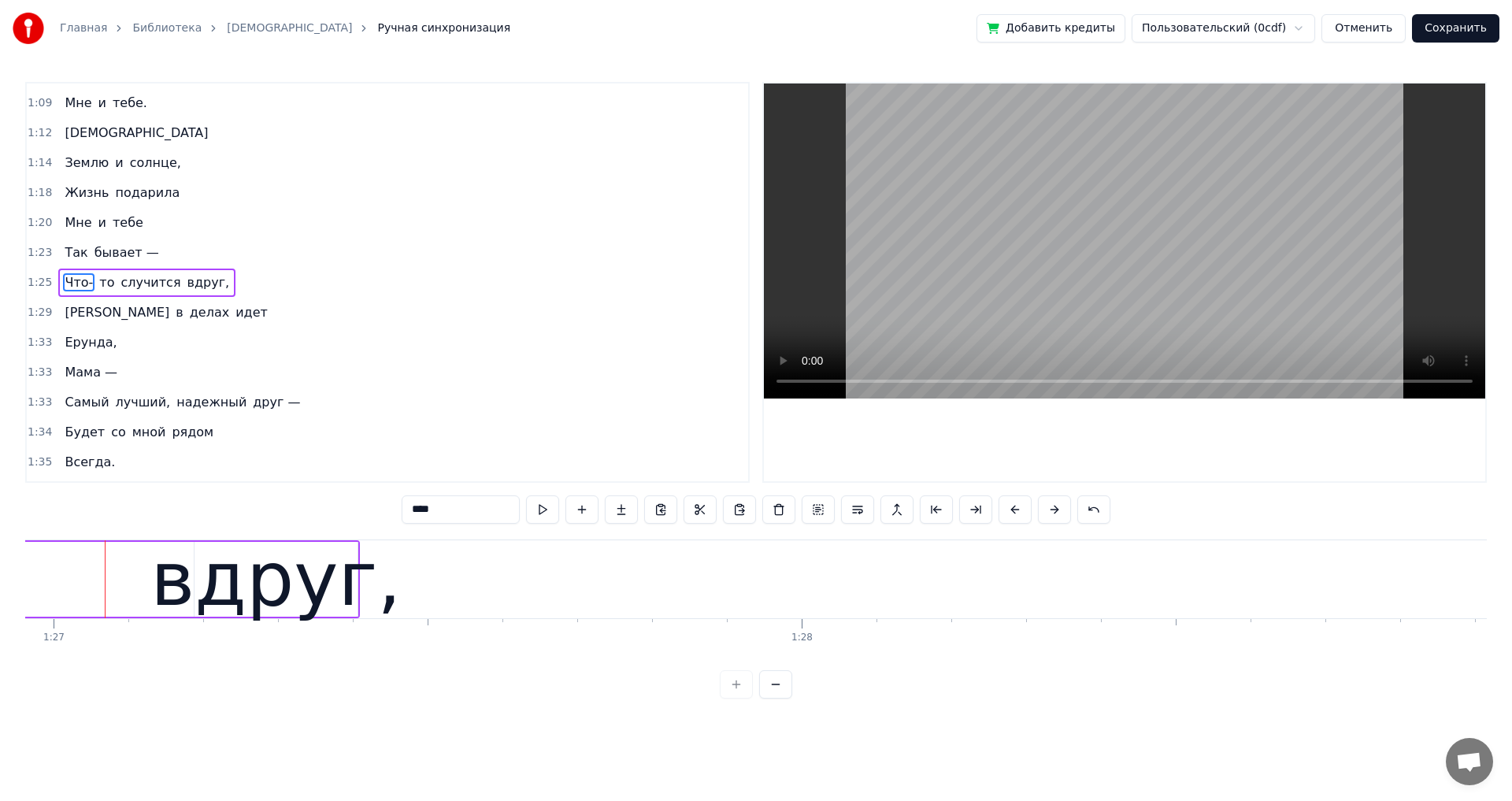
click at [350, 589] on div "вдруг," at bounding box center [275, 580] width 250 height 113
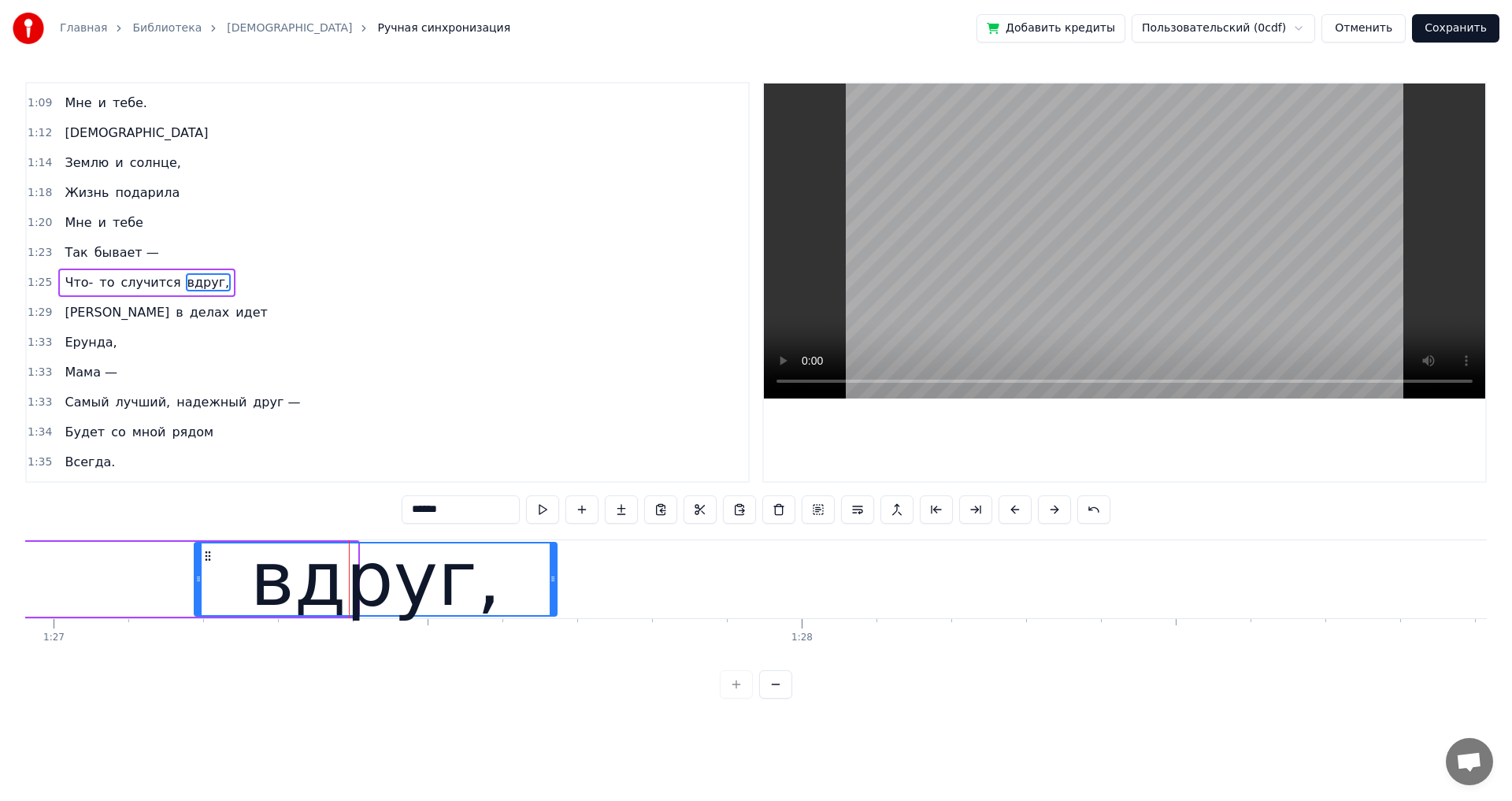
drag, startPoint x: 354, startPoint y: 576, endPoint x: 553, endPoint y: 578, distance: 199.0
click at [553, 578] on icon at bounding box center [553, 579] width 7 height 12
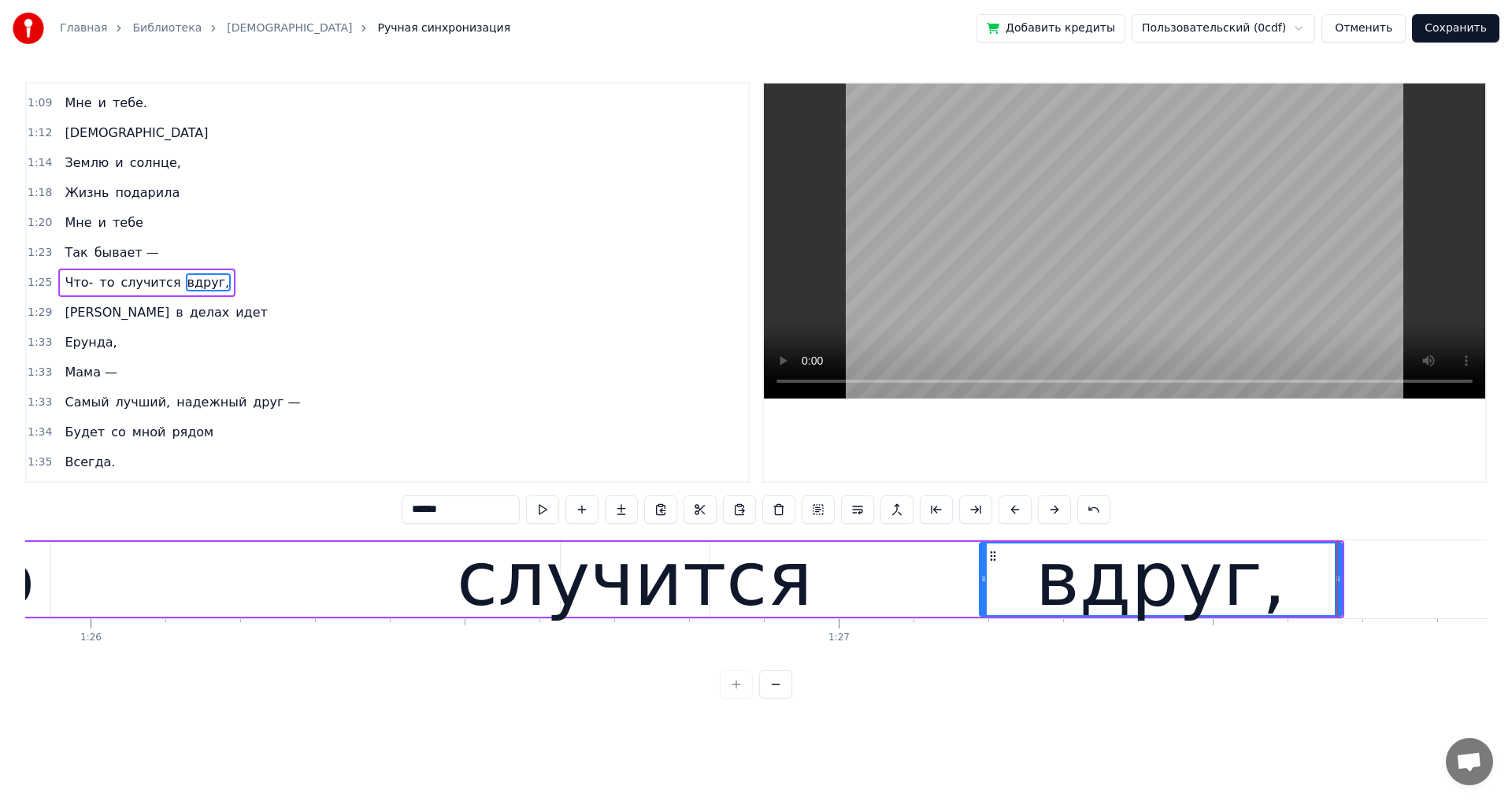
scroll to position [0, 64254]
click at [74, 251] on span "Так" at bounding box center [76, 252] width 26 height 18
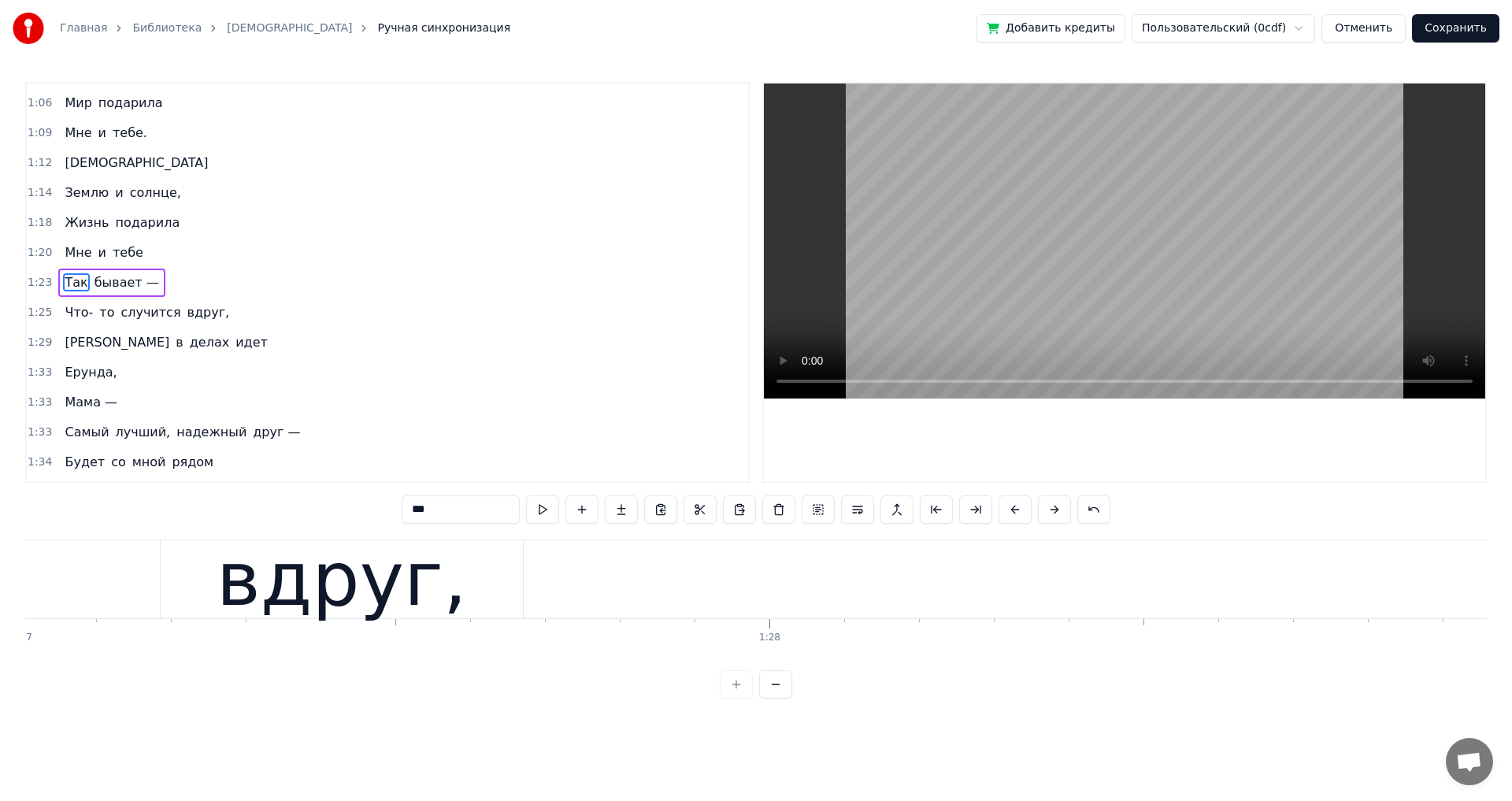
scroll to position [0, 65058]
click at [381, 578] on div "вдруг," at bounding box center [356, 580] width 250 height 113
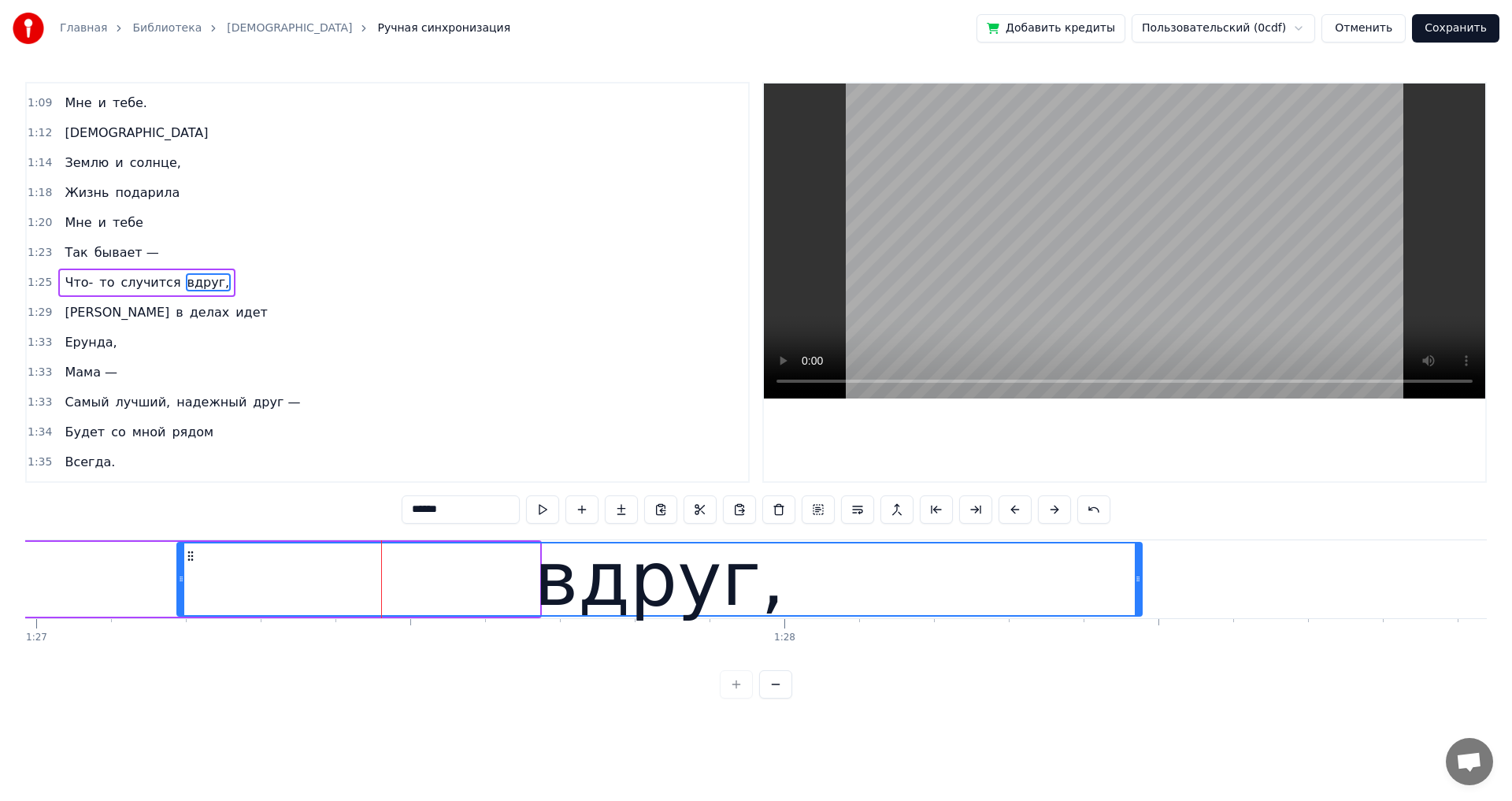
drag, startPoint x: 533, startPoint y: 582, endPoint x: 1136, endPoint y: 585, distance: 603.0
click at [1136, 585] on div at bounding box center [1138, 579] width 7 height 72
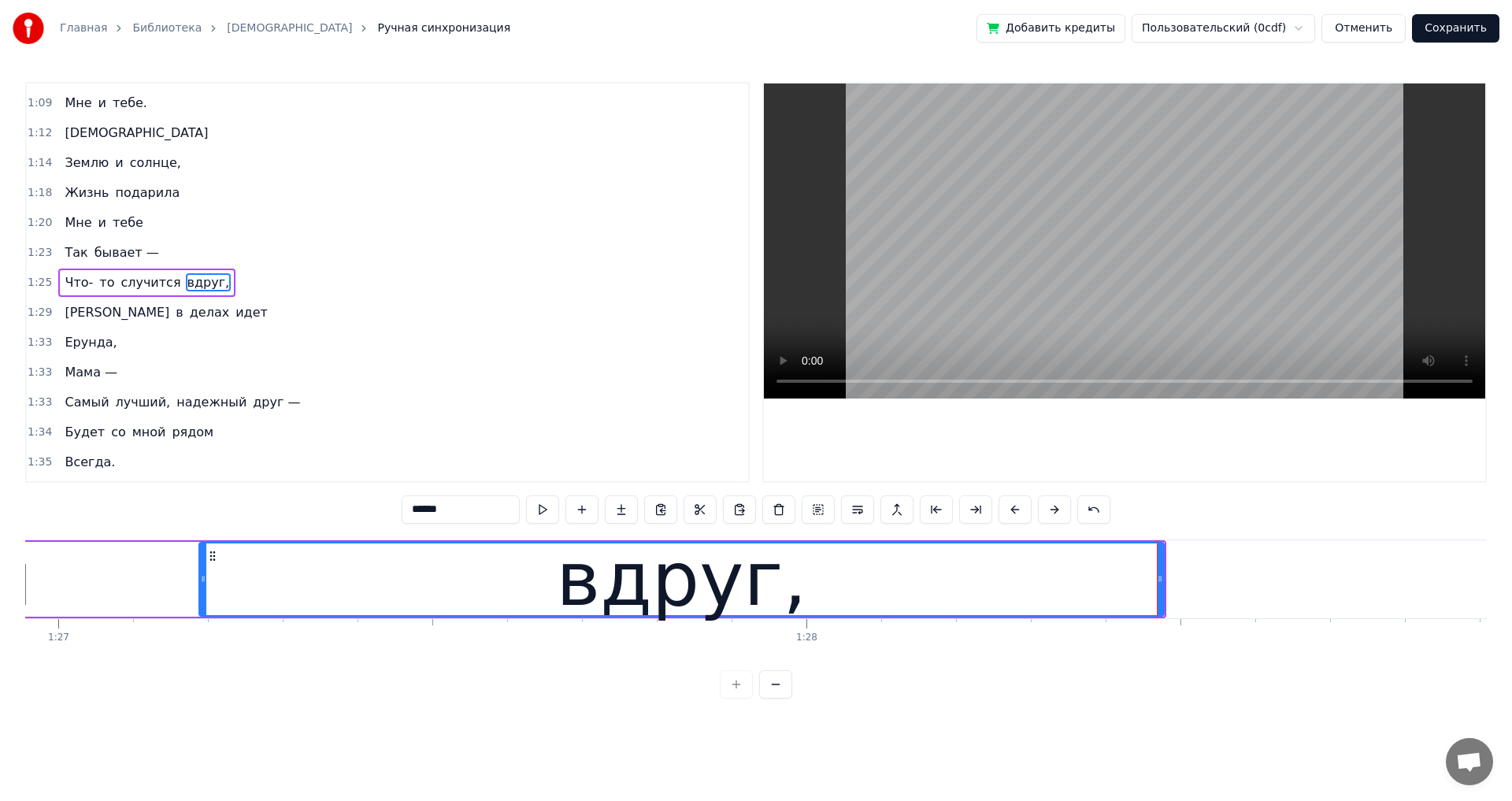
scroll to position [0, 65027]
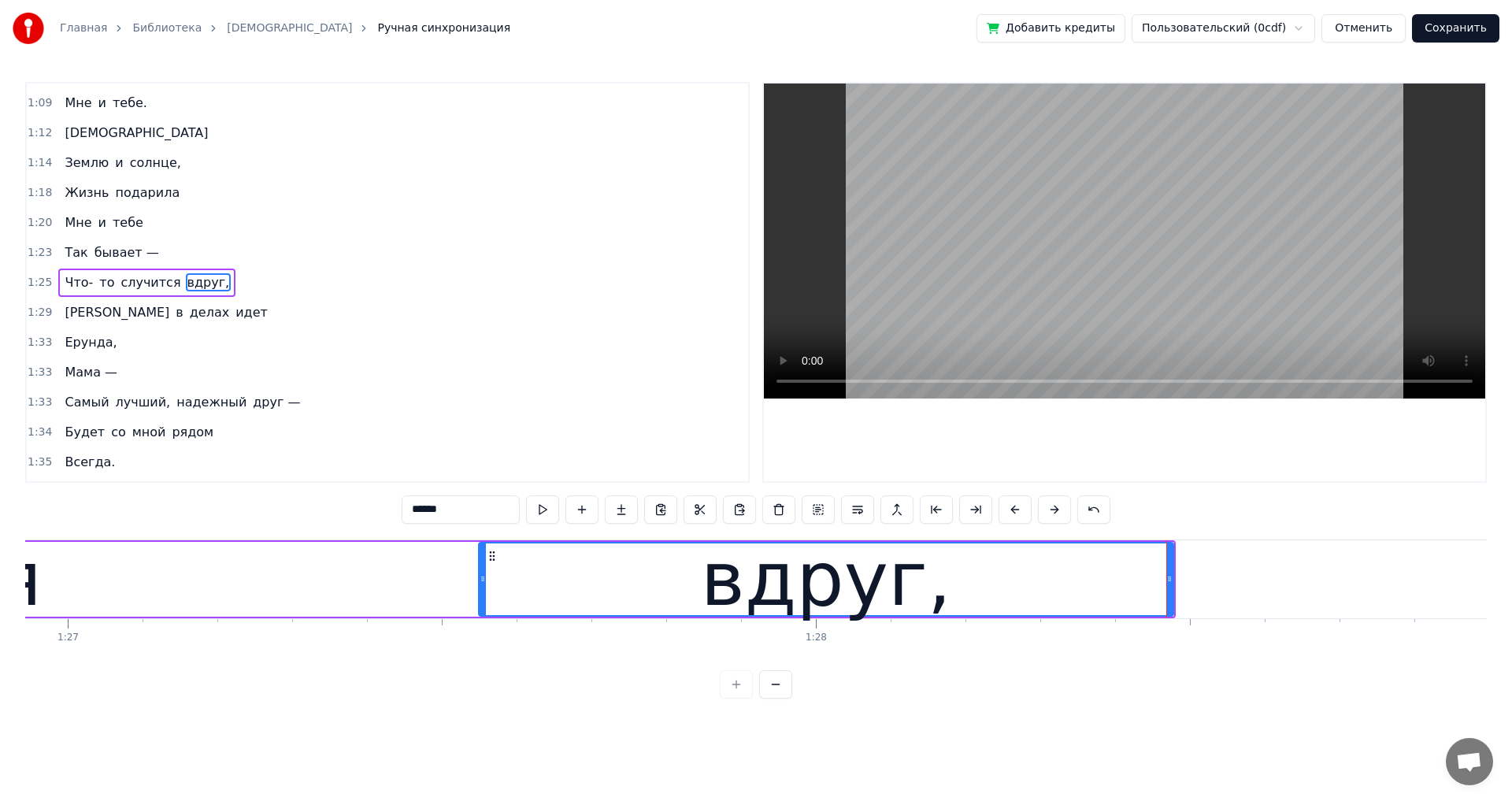
drag, startPoint x: 214, startPoint y: 579, endPoint x: 485, endPoint y: 592, distance: 271.3
click at [485, 592] on div at bounding box center [483, 579] width 7 height 72
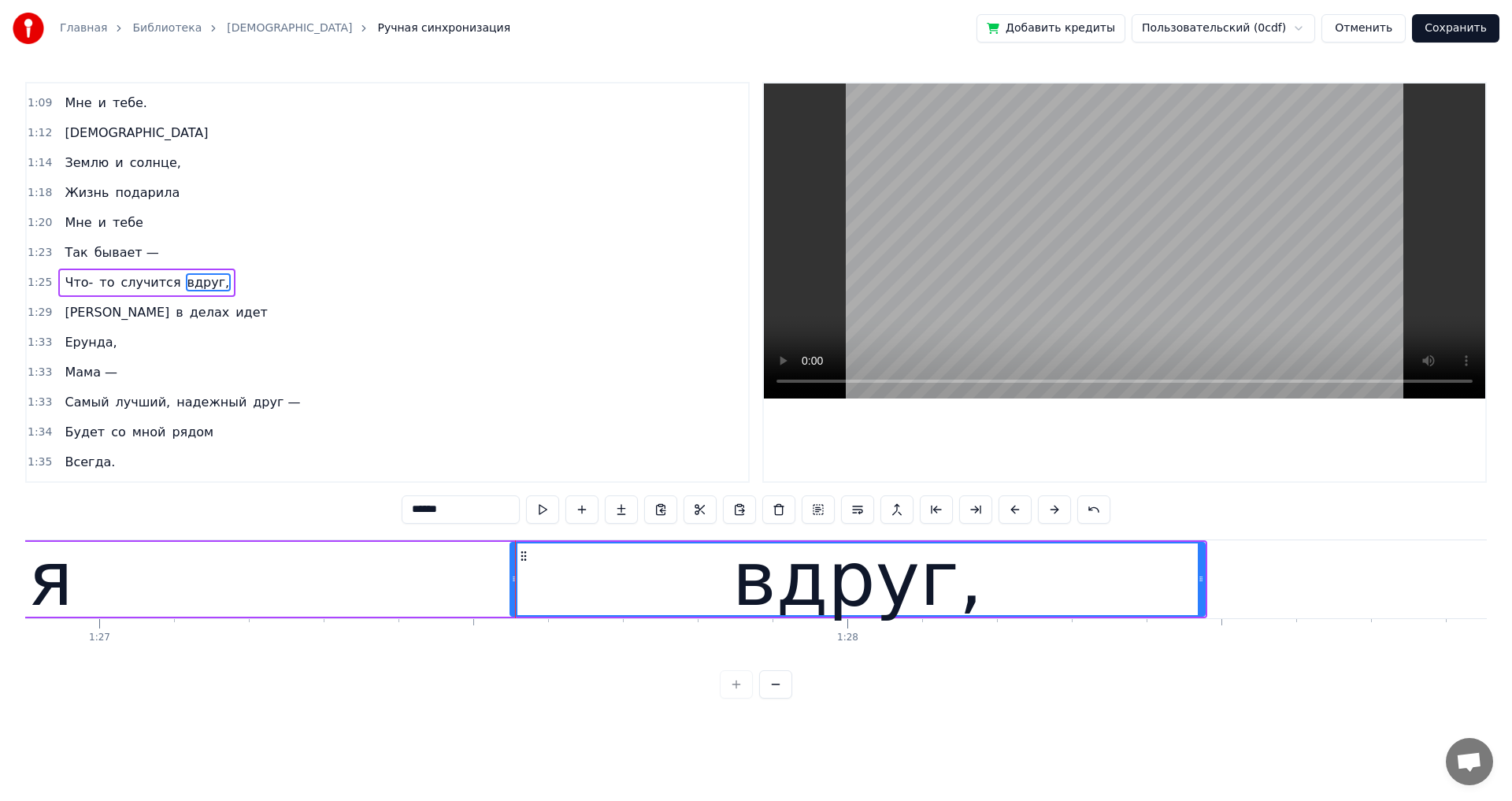
type input "********"
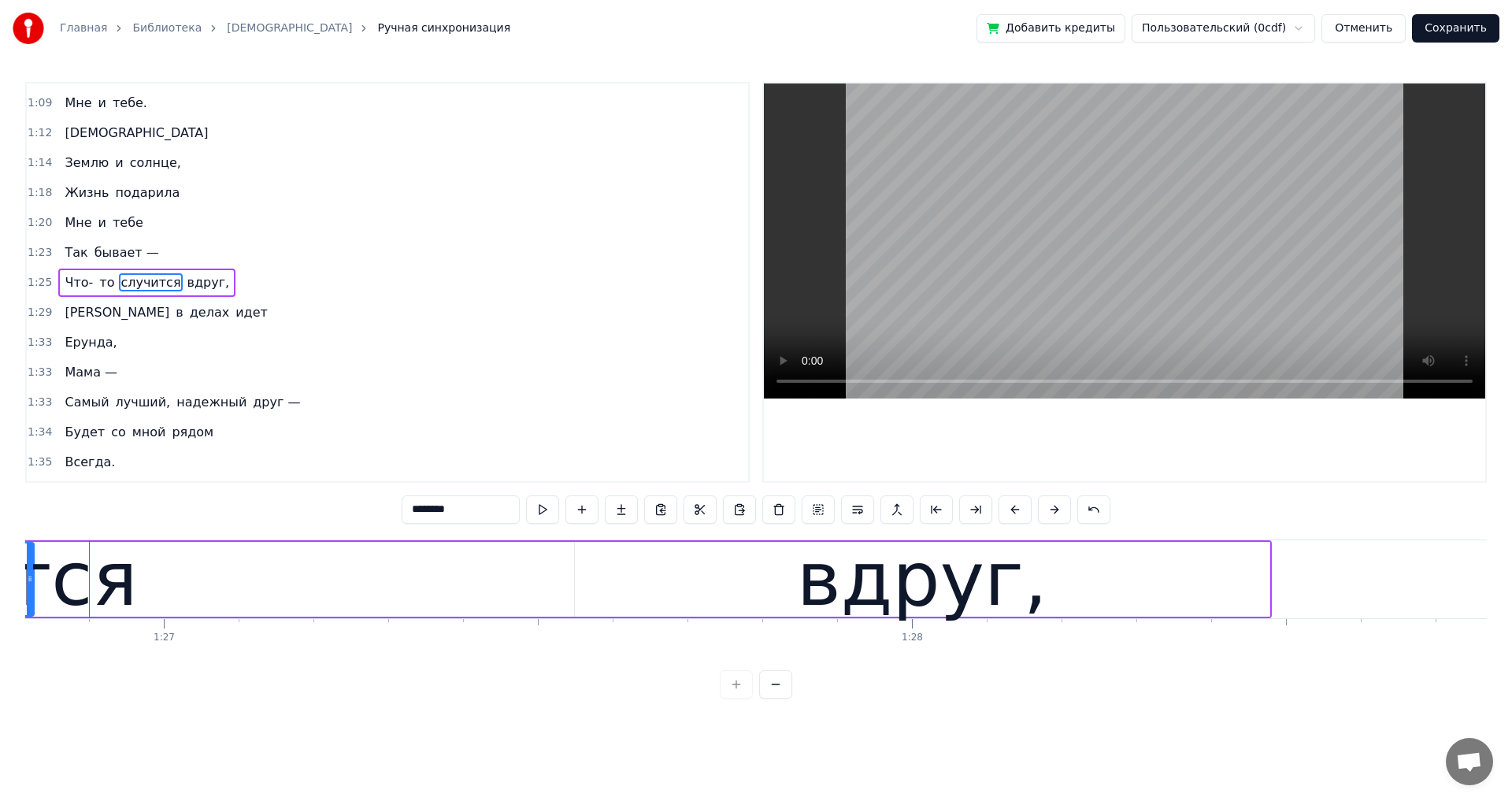
scroll to position [0, 64916]
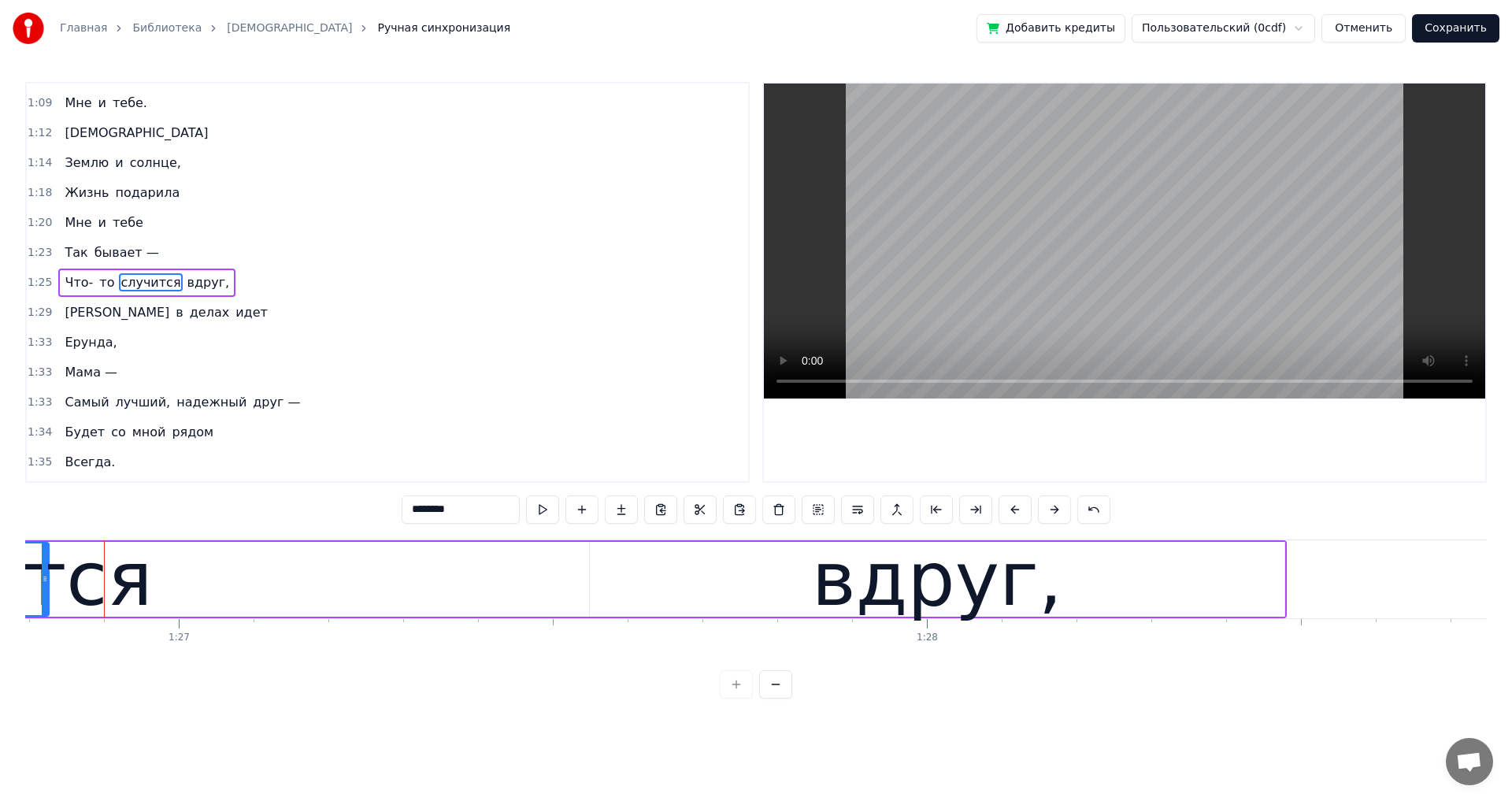
click at [168, 607] on div "Что- то случится вдруг," at bounding box center [208, 579] width 2157 height 78
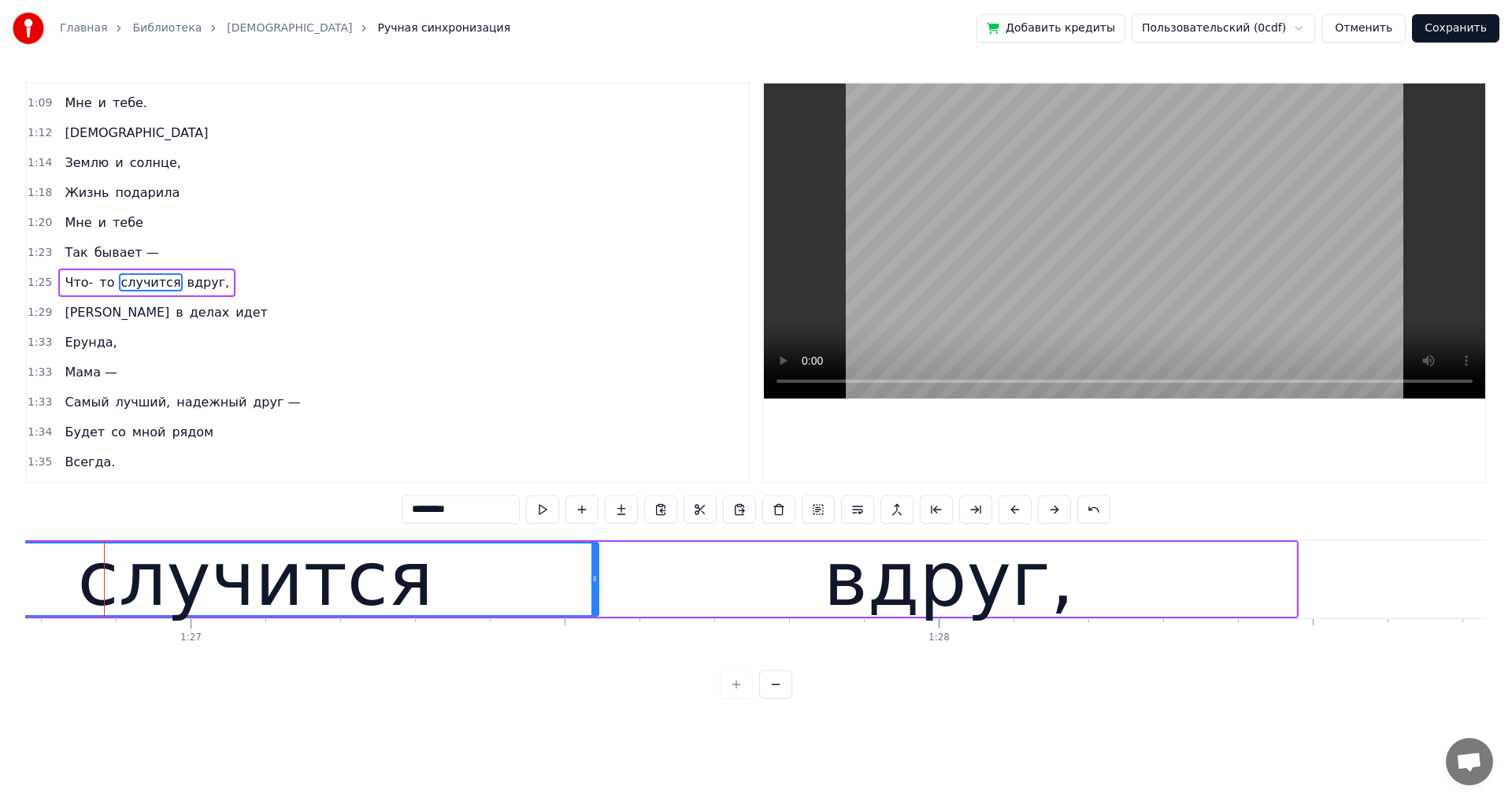
drag, startPoint x: 58, startPoint y: 579, endPoint x: 596, endPoint y: 624, distance: 539.9
click at [596, 624] on div "Мама — Первое слово, Главное слово В каждой судьбе. [DEMOGRAPHIC_DATA] Жизнь по…" at bounding box center [756, 598] width 1461 height 118
click at [70, 280] on span "Что-" at bounding box center [79, 282] width 32 height 18
type input "****"
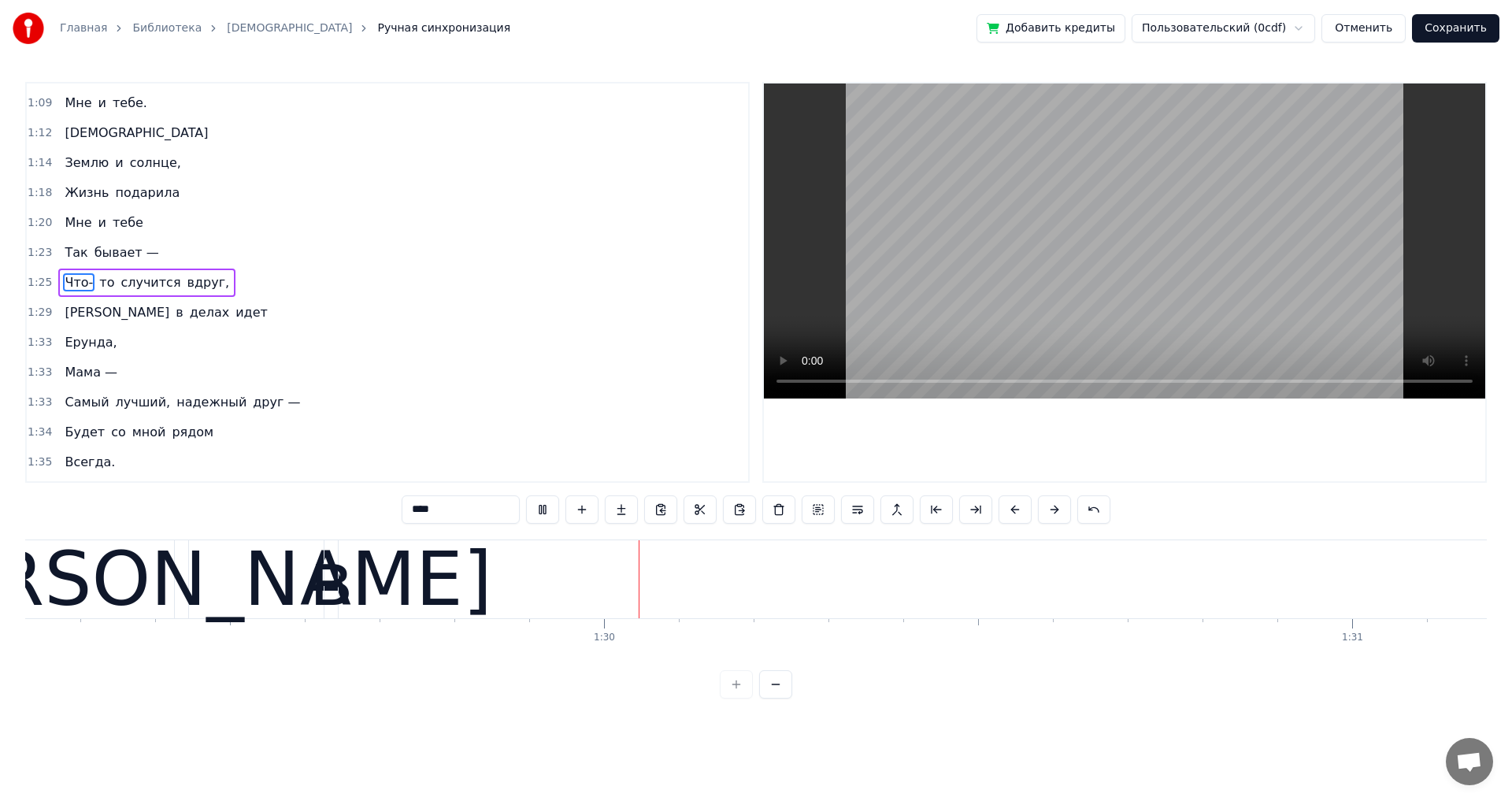
scroll to position [0, 66813]
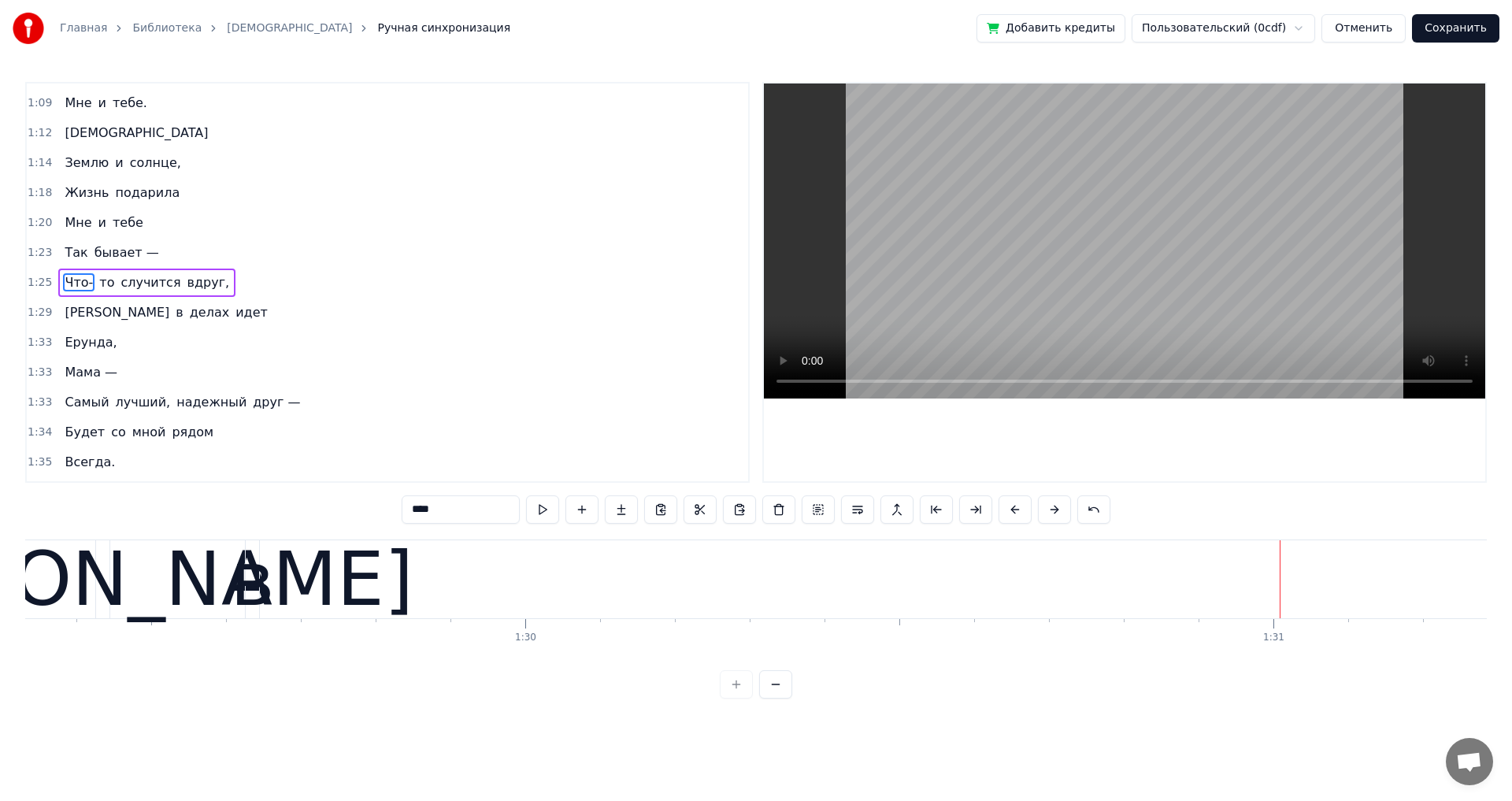
click at [82, 324] on div "И в делах идет" at bounding box center [166, 313] width 214 height 29
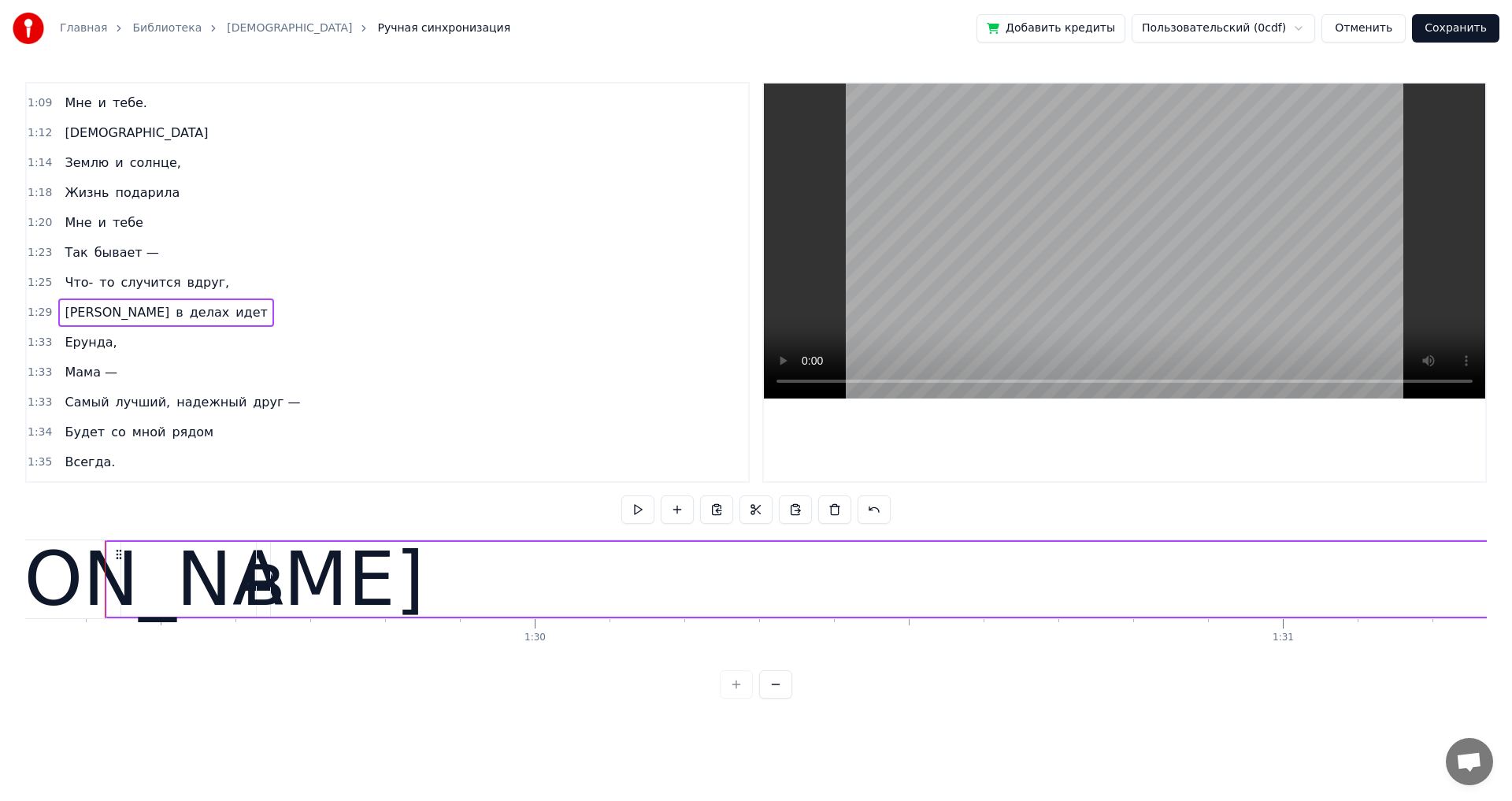
click at [117, 575] on div "[PERSON_NAME]" at bounding box center [113, 580] width 621 height 113
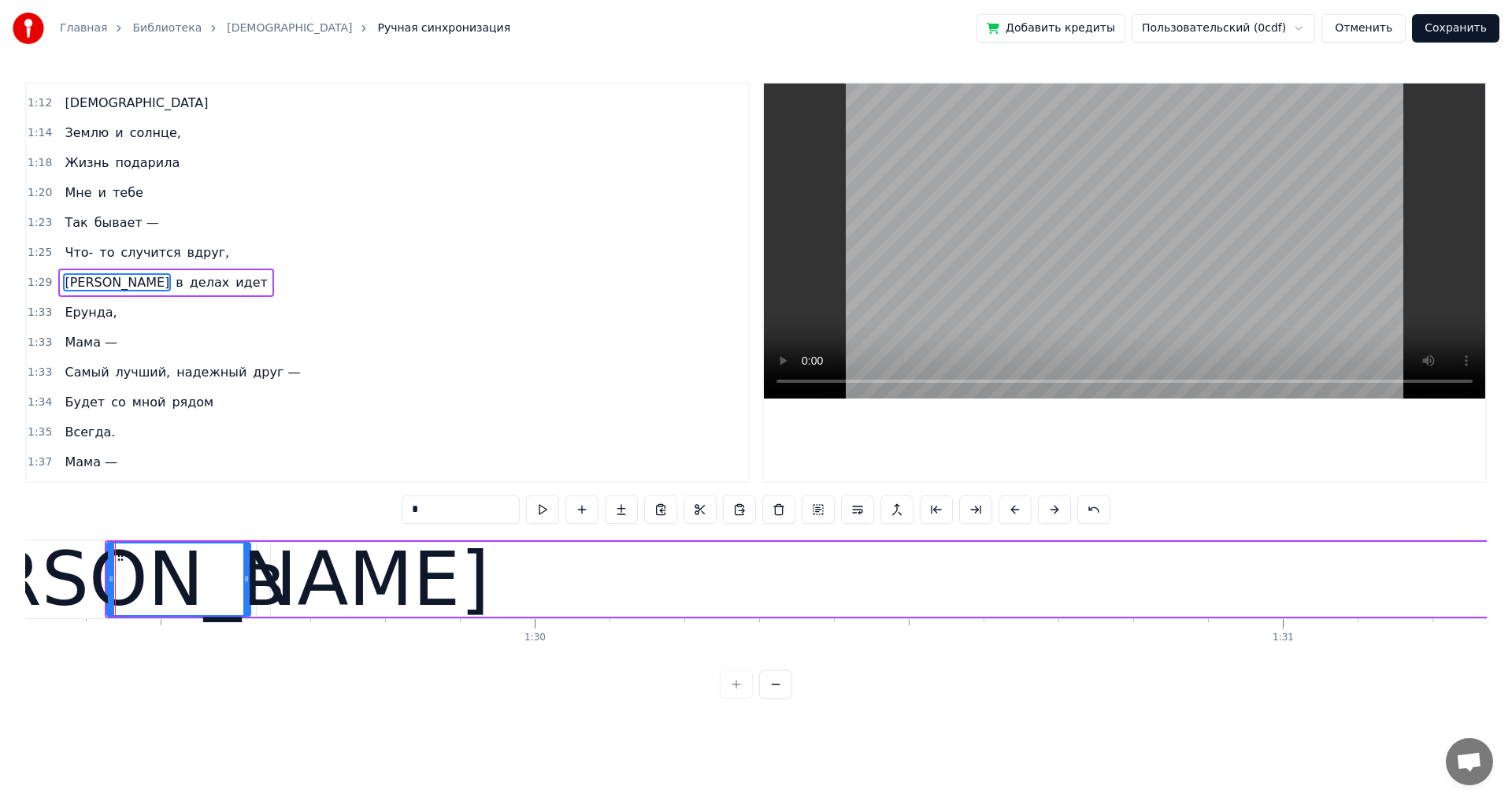
drag, startPoint x: 116, startPoint y: 579, endPoint x: 246, endPoint y: 583, distance: 130.1
click at [246, 583] on icon at bounding box center [246, 579] width 7 height 12
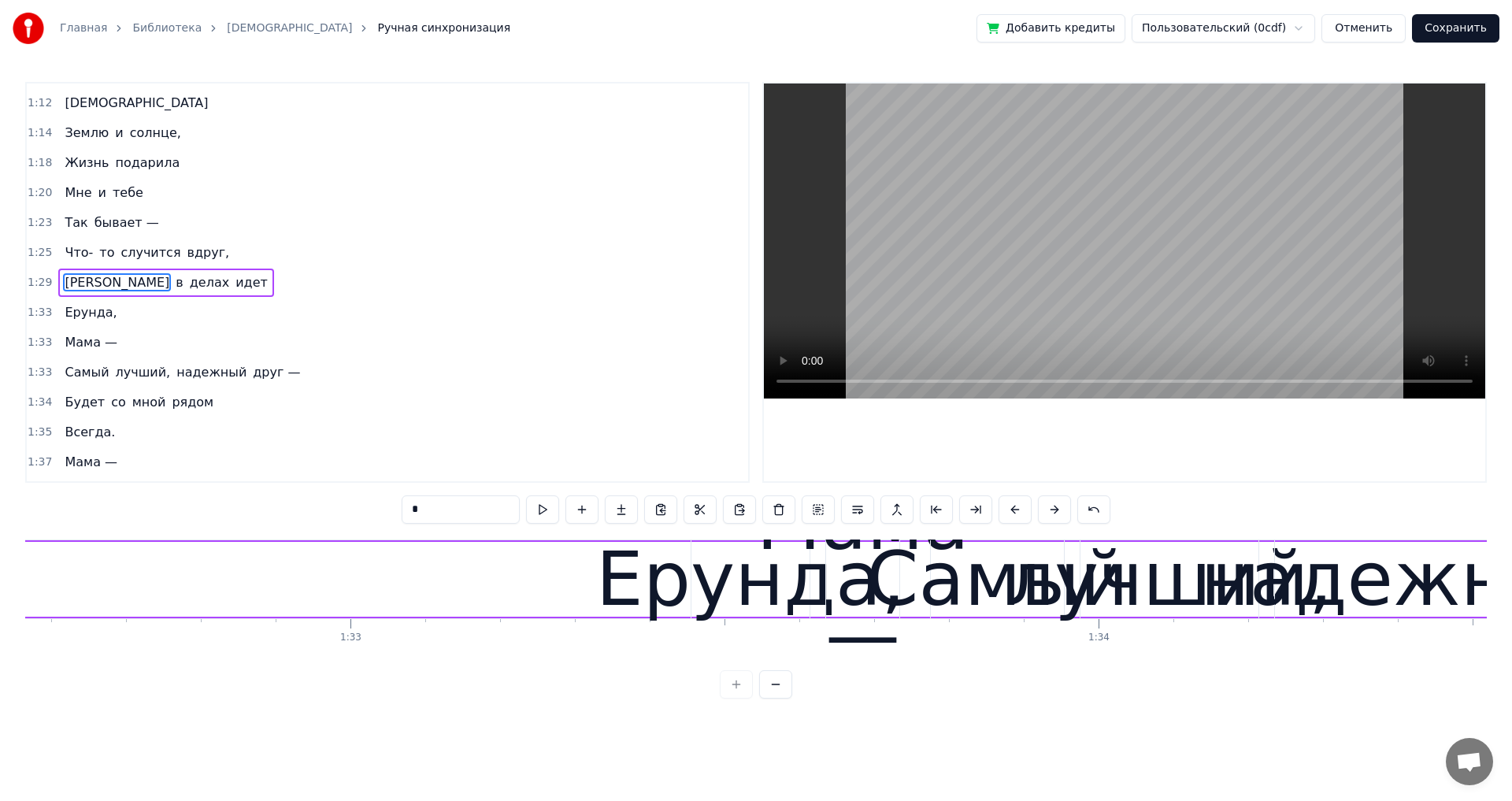
scroll to position [0, 69260]
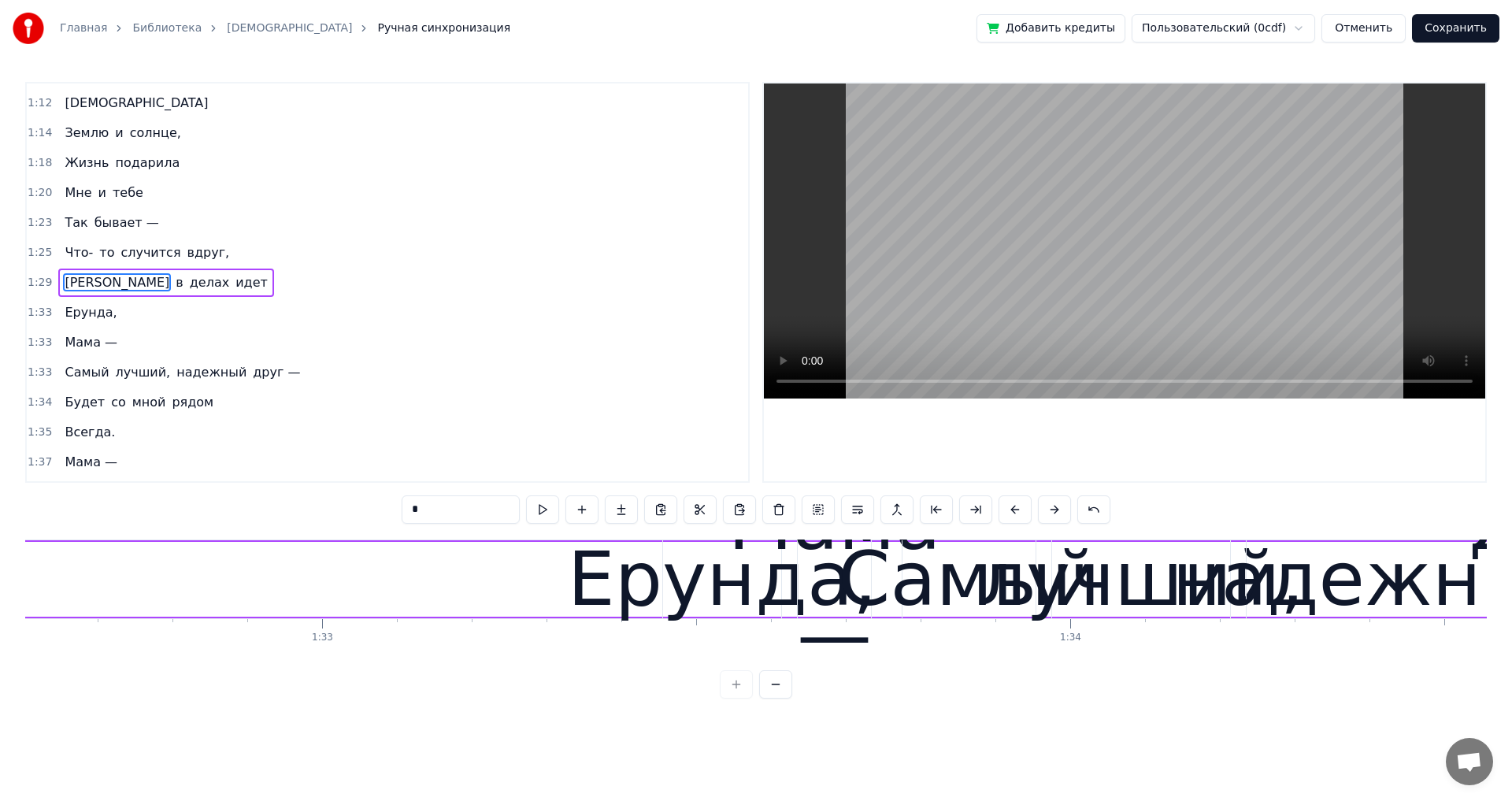
click at [189, 283] on span "делах" at bounding box center [210, 282] width 42 height 18
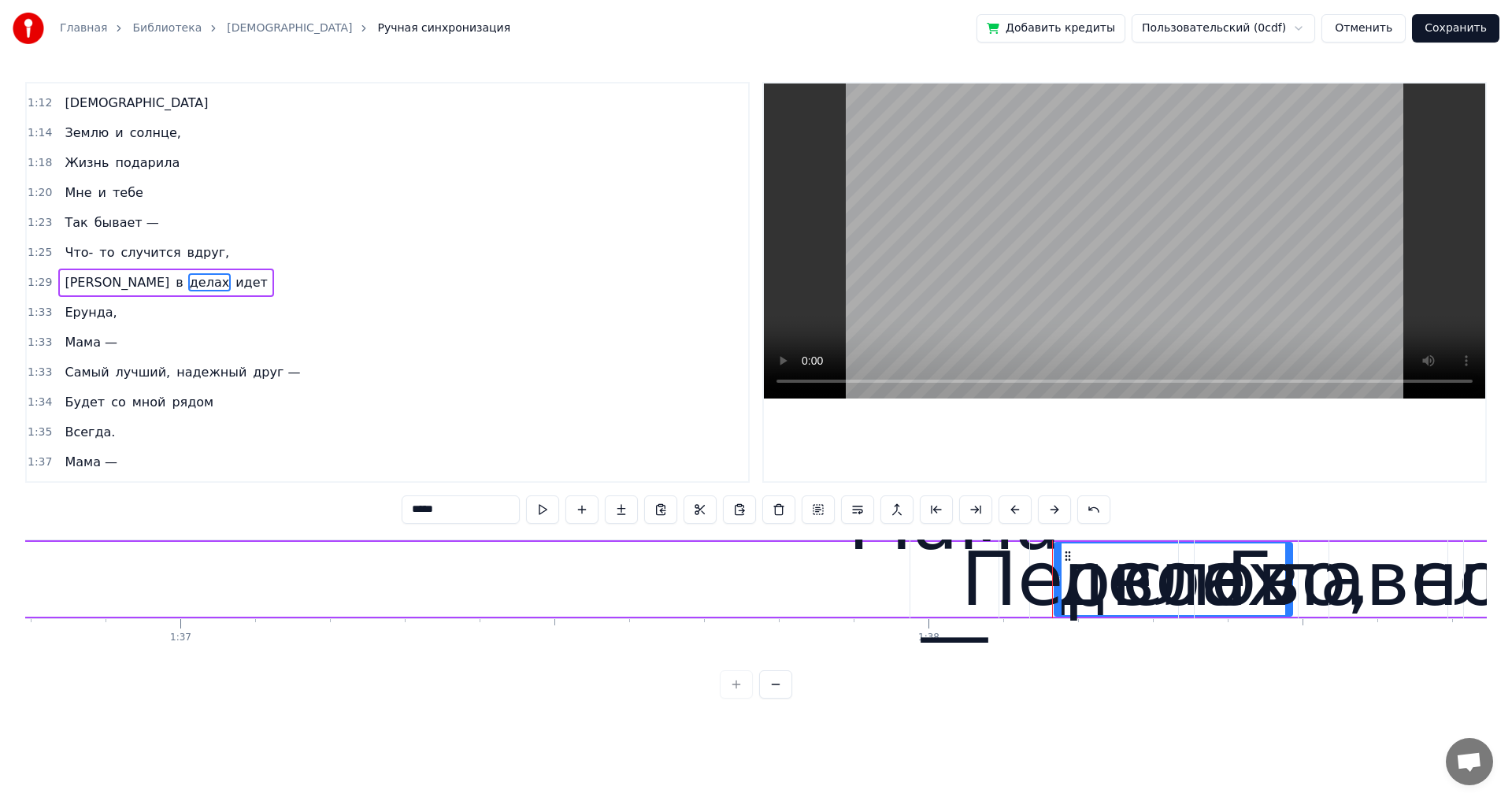
scroll to position [0, 73341]
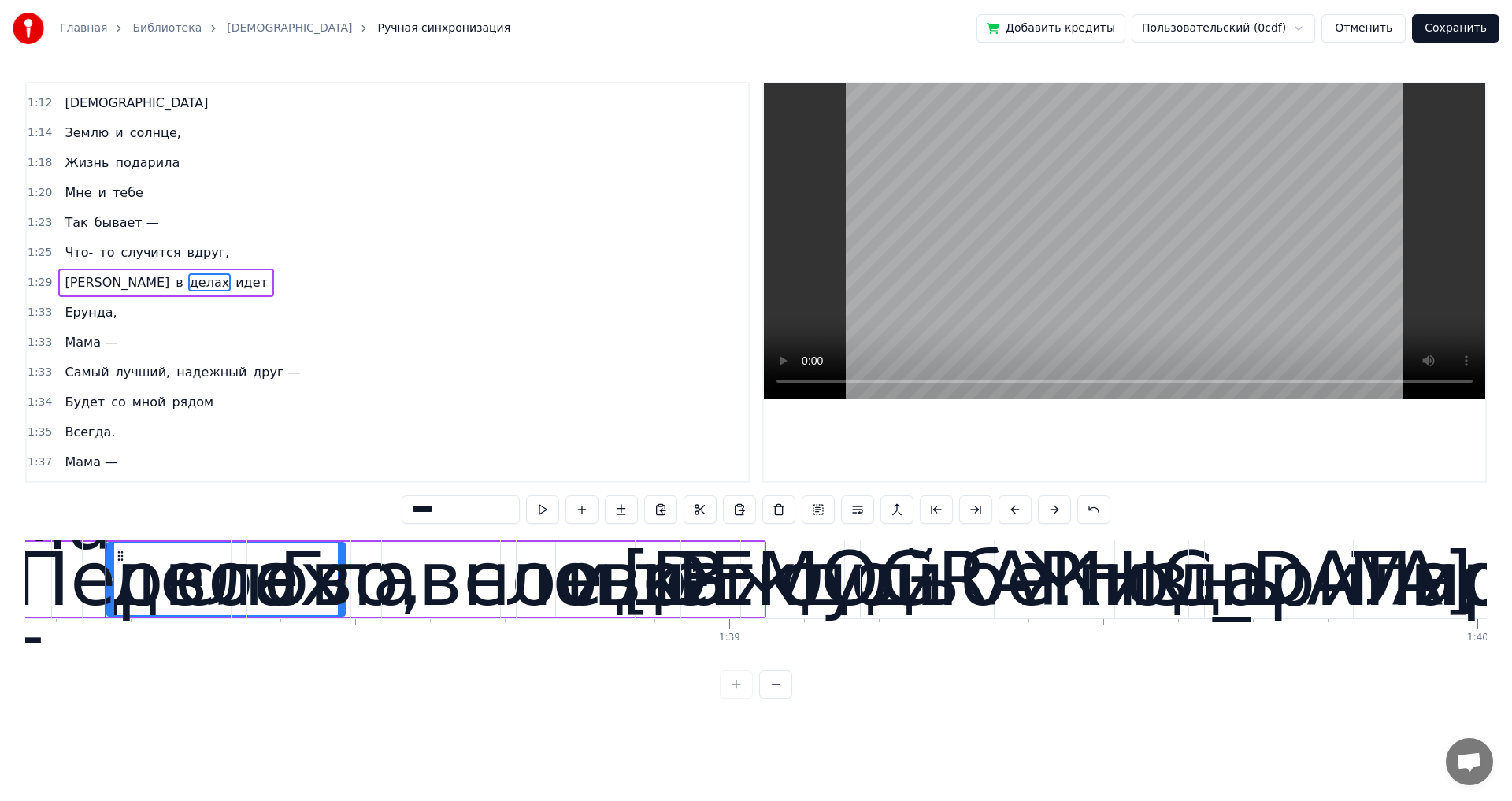
click at [234, 284] on span "идет" at bounding box center [251, 282] width 35 height 18
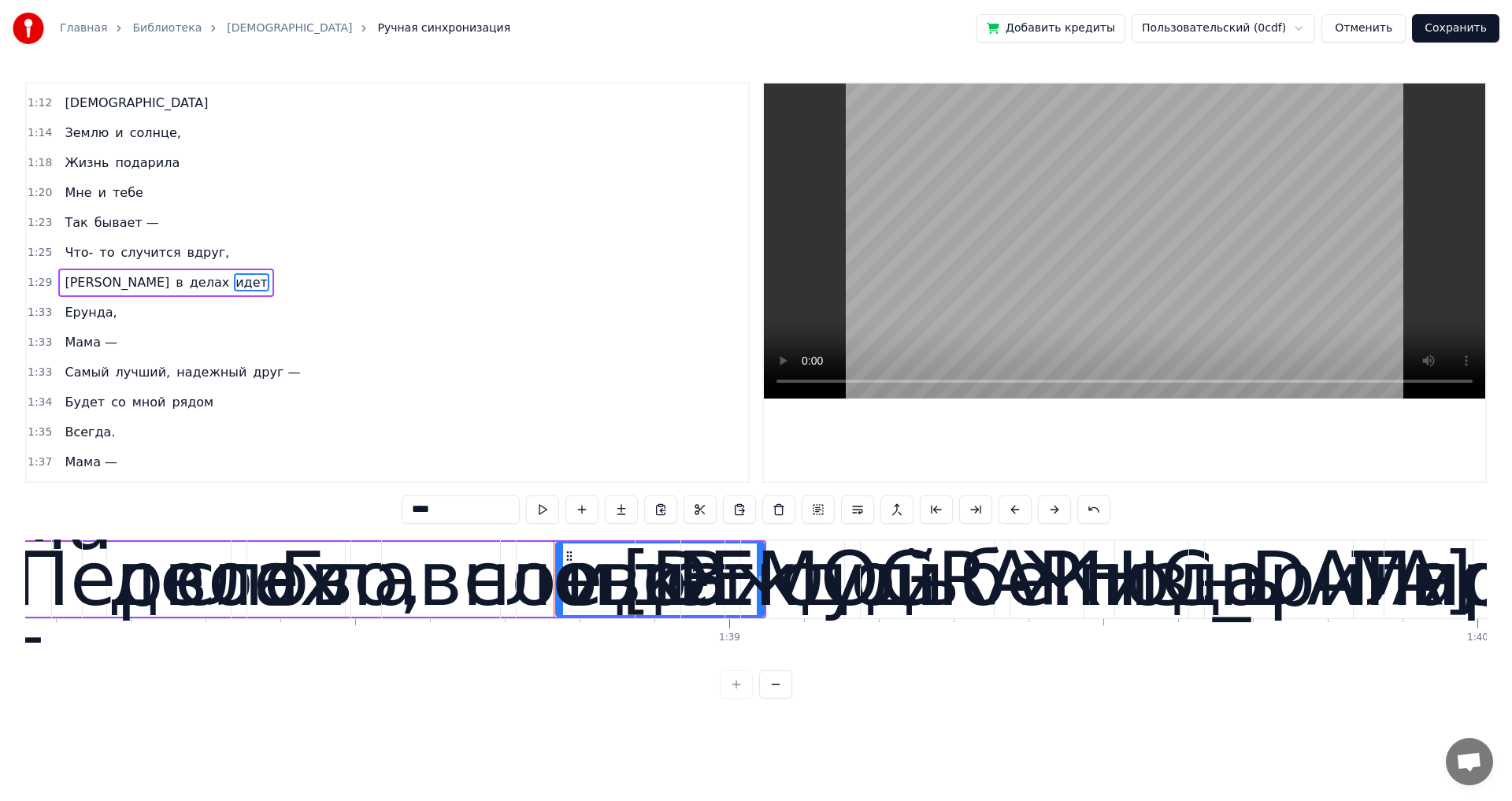
drag, startPoint x: 759, startPoint y: 578, endPoint x: 727, endPoint y: 578, distance: 32.0
click at [727, 578] on div "каждой" at bounding box center [792, 580] width 305 height 113
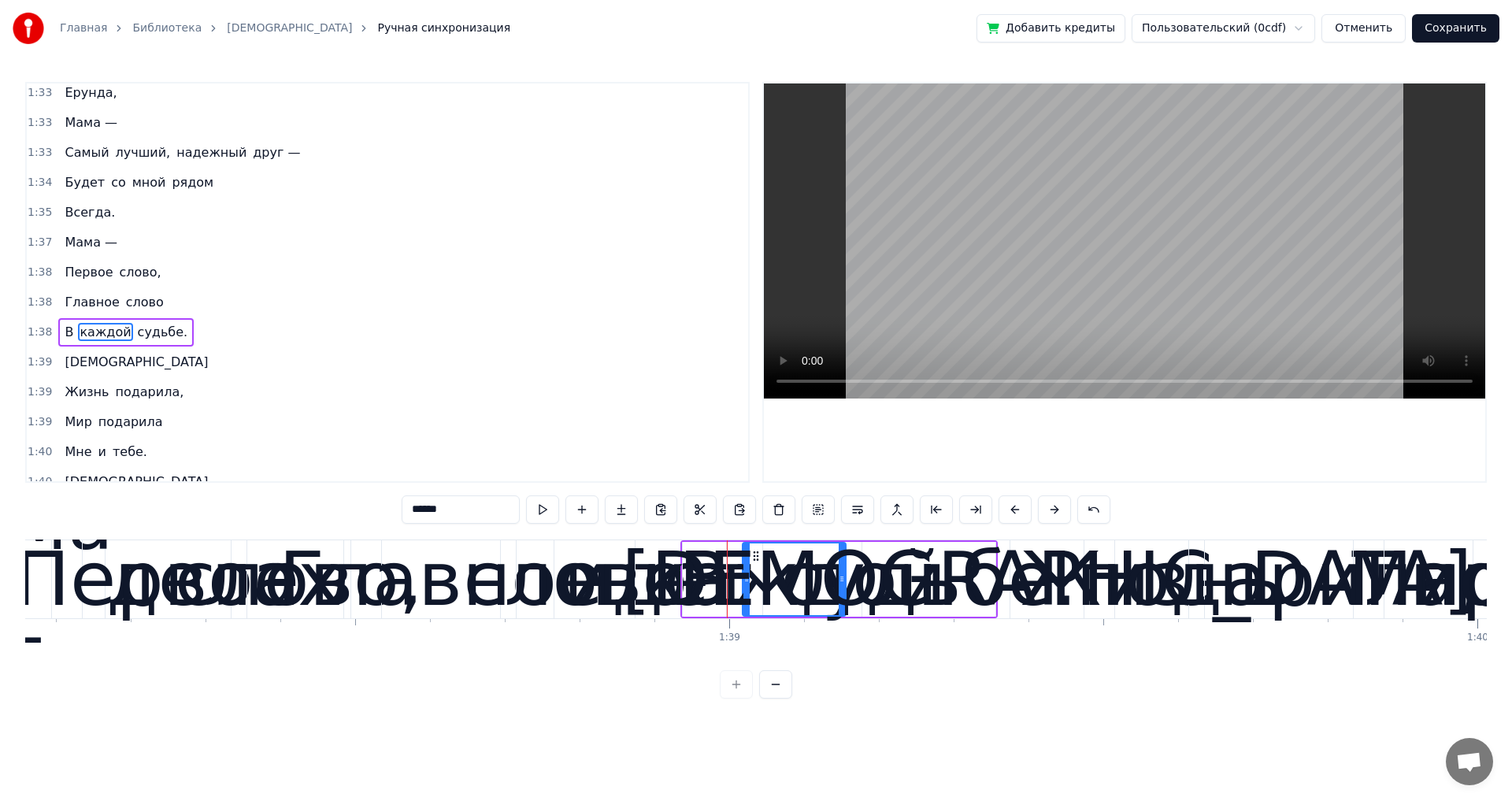
scroll to position [983, 0]
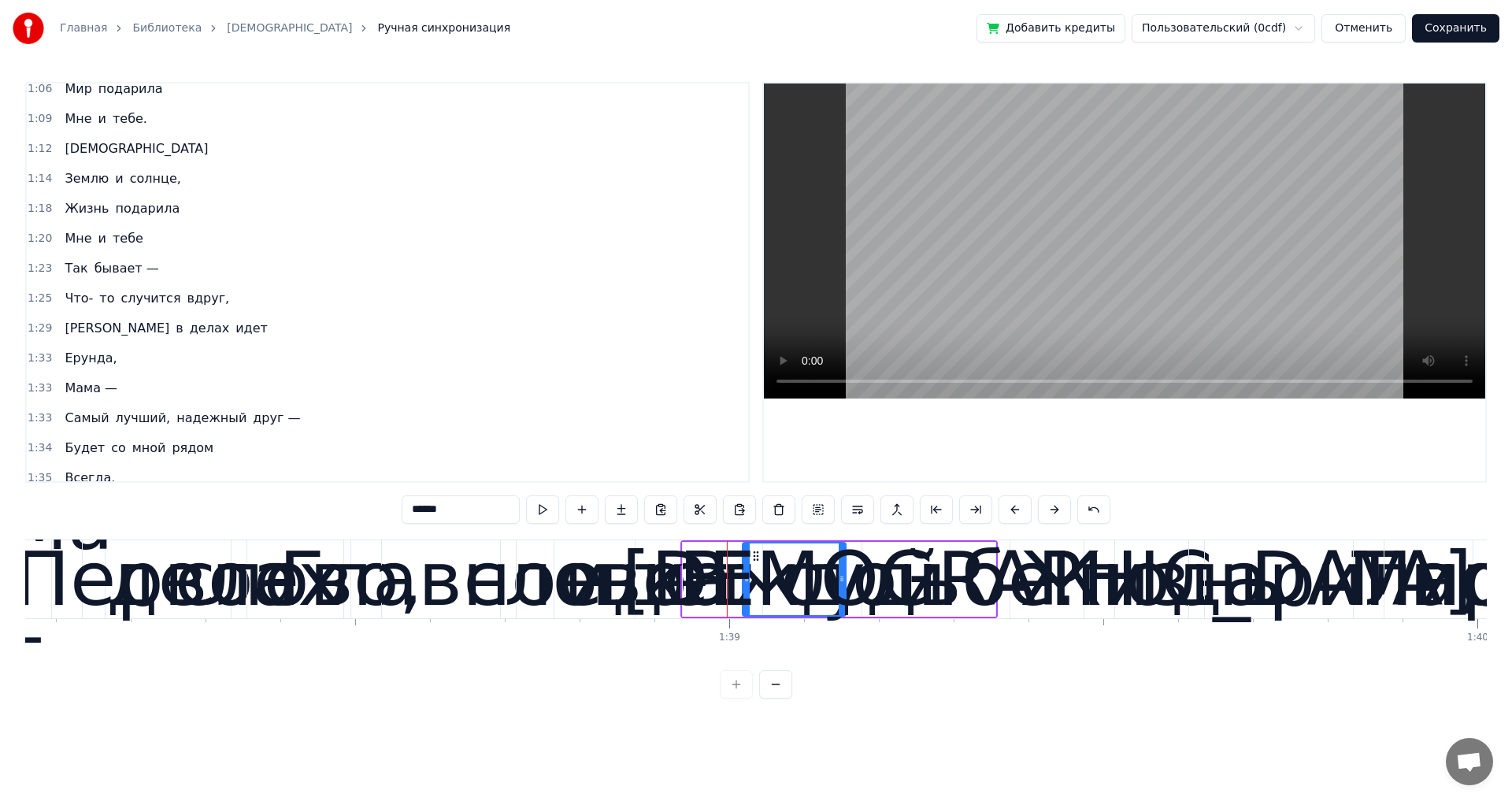
click at [234, 336] on span "идет" at bounding box center [251, 328] width 35 height 18
type input "****"
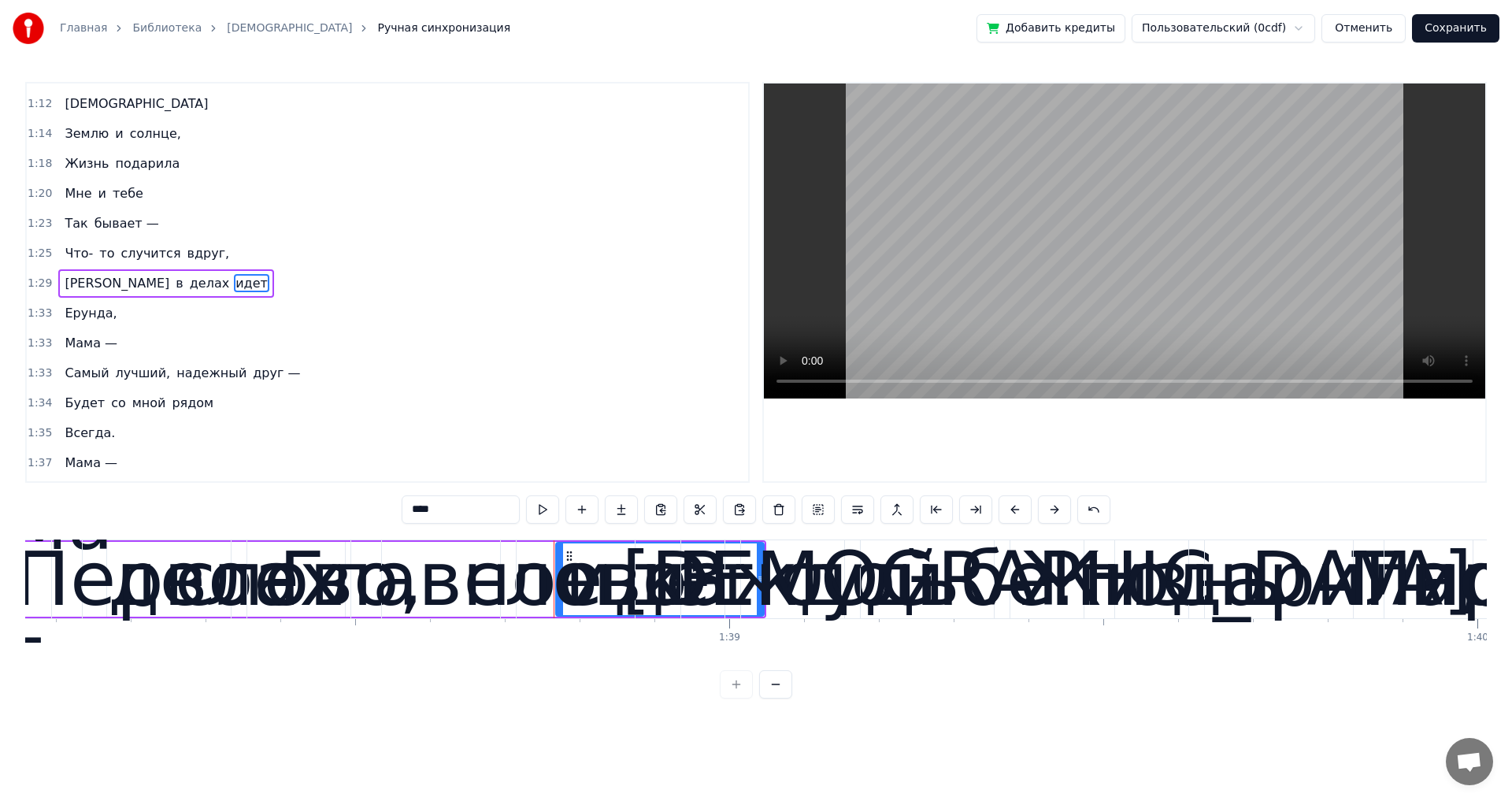
scroll to position [714, 0]
drag, startPoint x: 569, startPoint y: 555, endPoint x: 229, endPoint y: 566, distance: 340.2
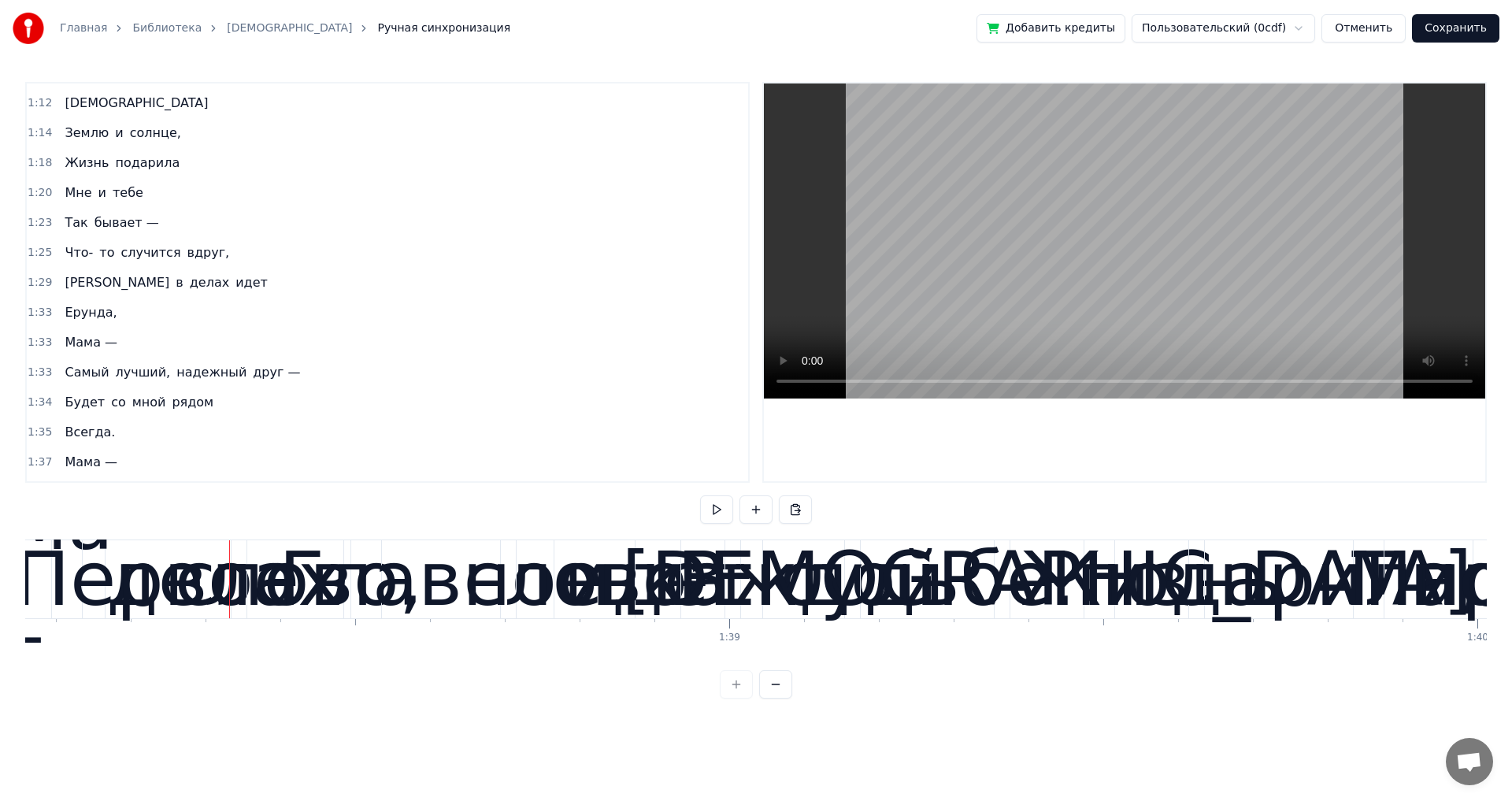
click at [234, 290] on span "идет" at bounding box center [251, 282] width 35 height 18
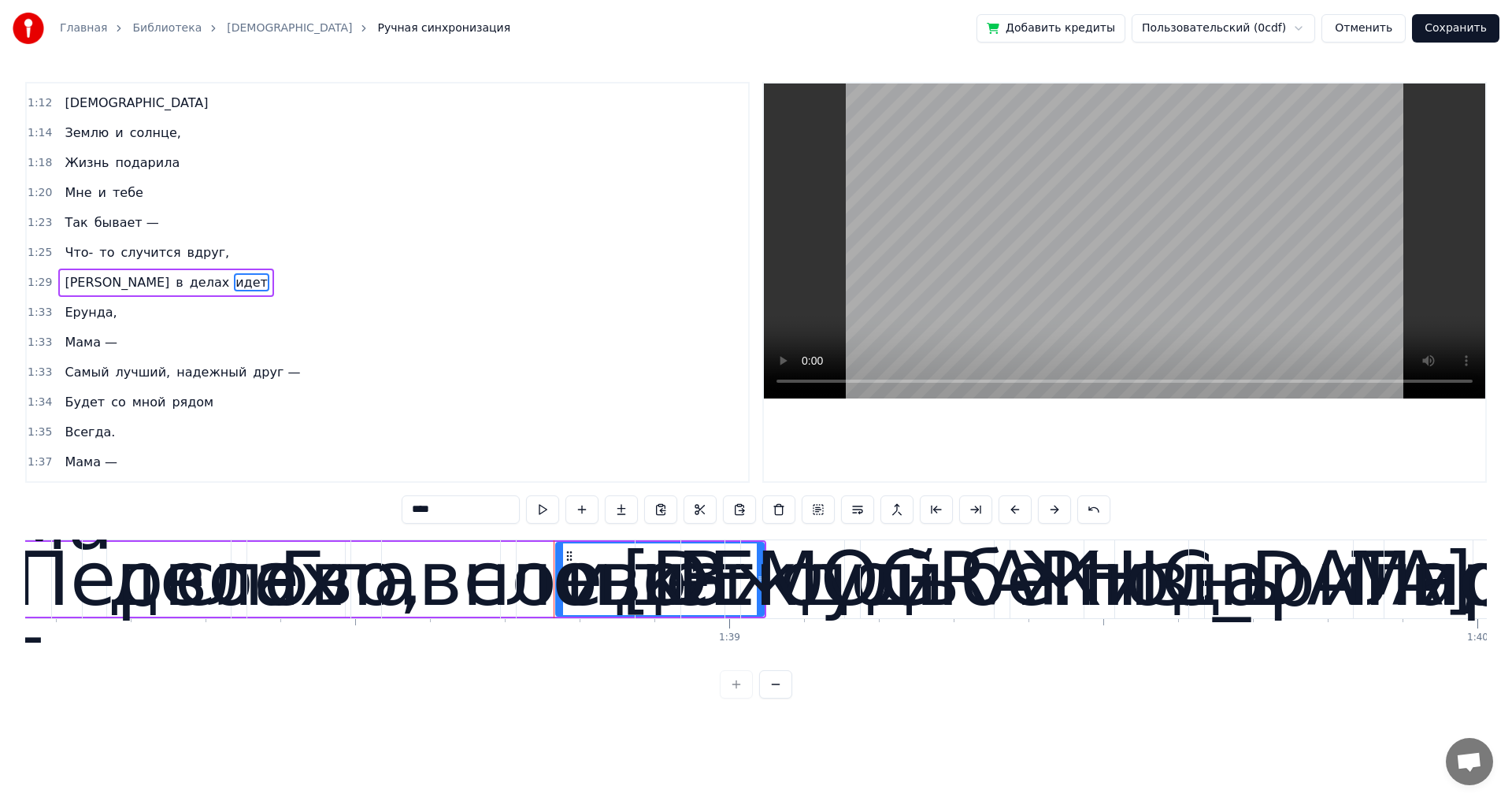
drag, startPoint x: 569, startPoint y: 555, endPoint x: 589, endPoint y: 560, distance: 20.6
click at [589, 560] on div "слово" at bounding box center [575, 580] width 224 height 113
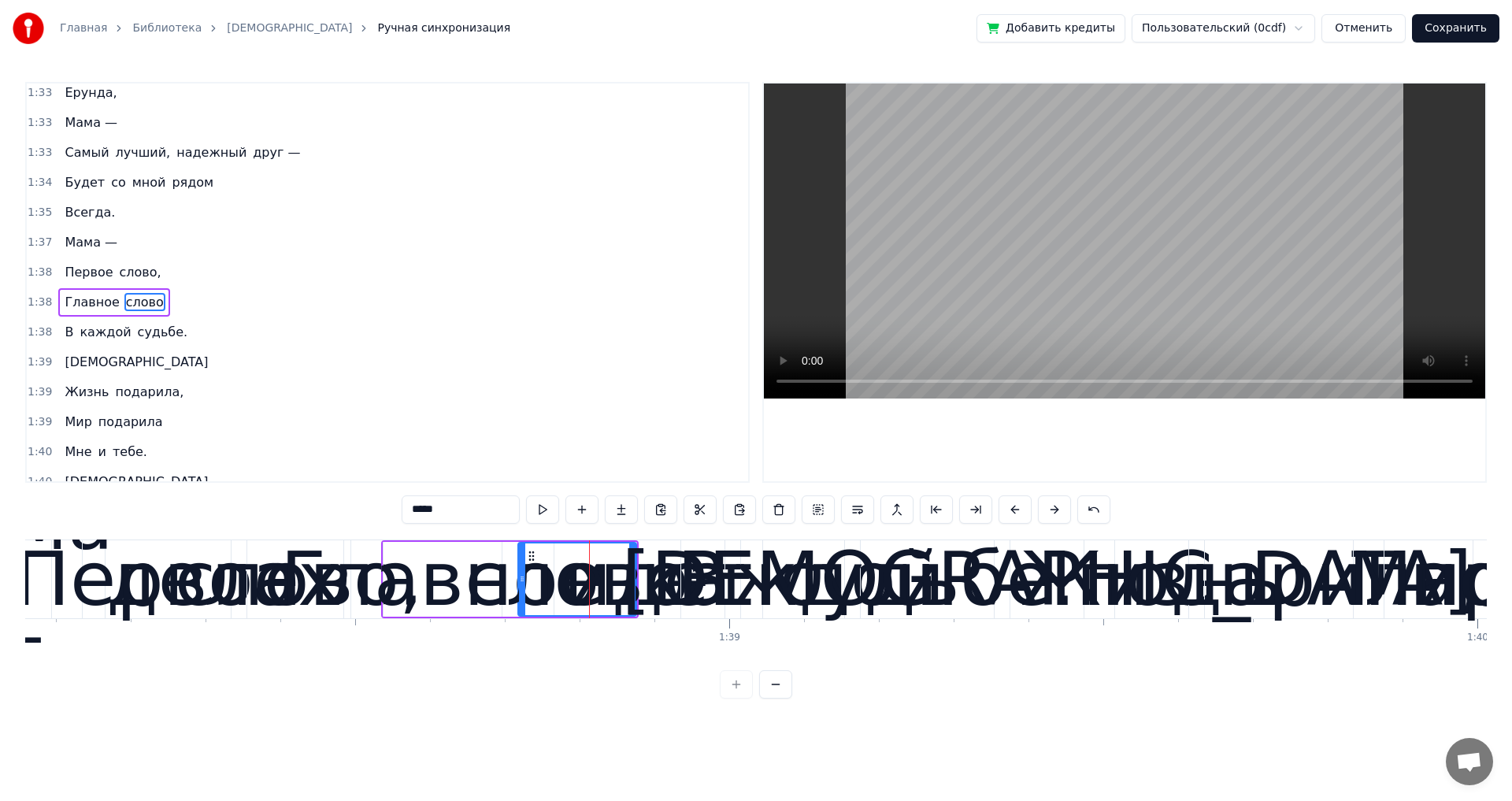
scroll to position [953, 0]
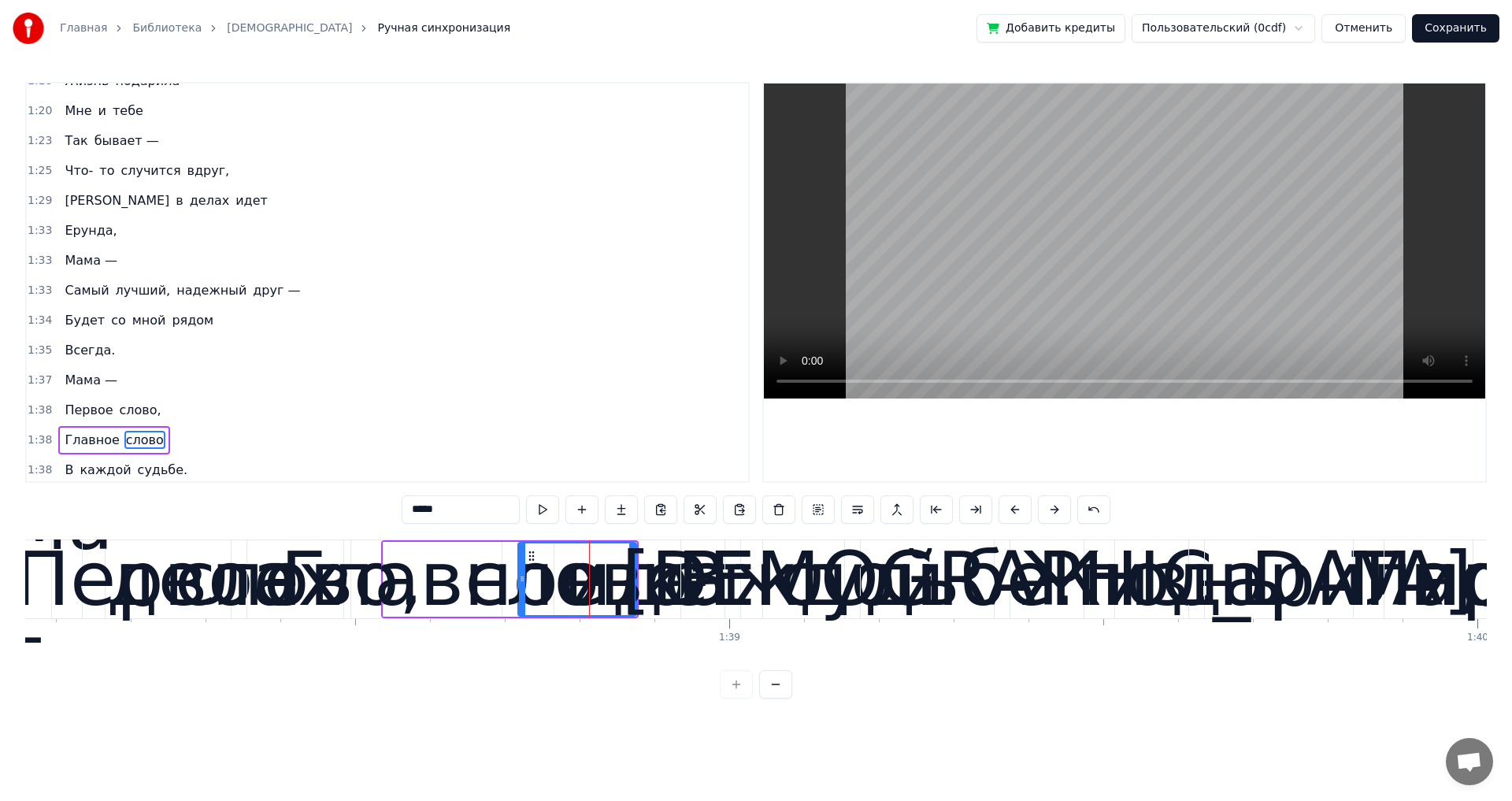
click at [234, 199] on span "идет" at bounding box center [251, 200] width 35 height 18
type input "****"
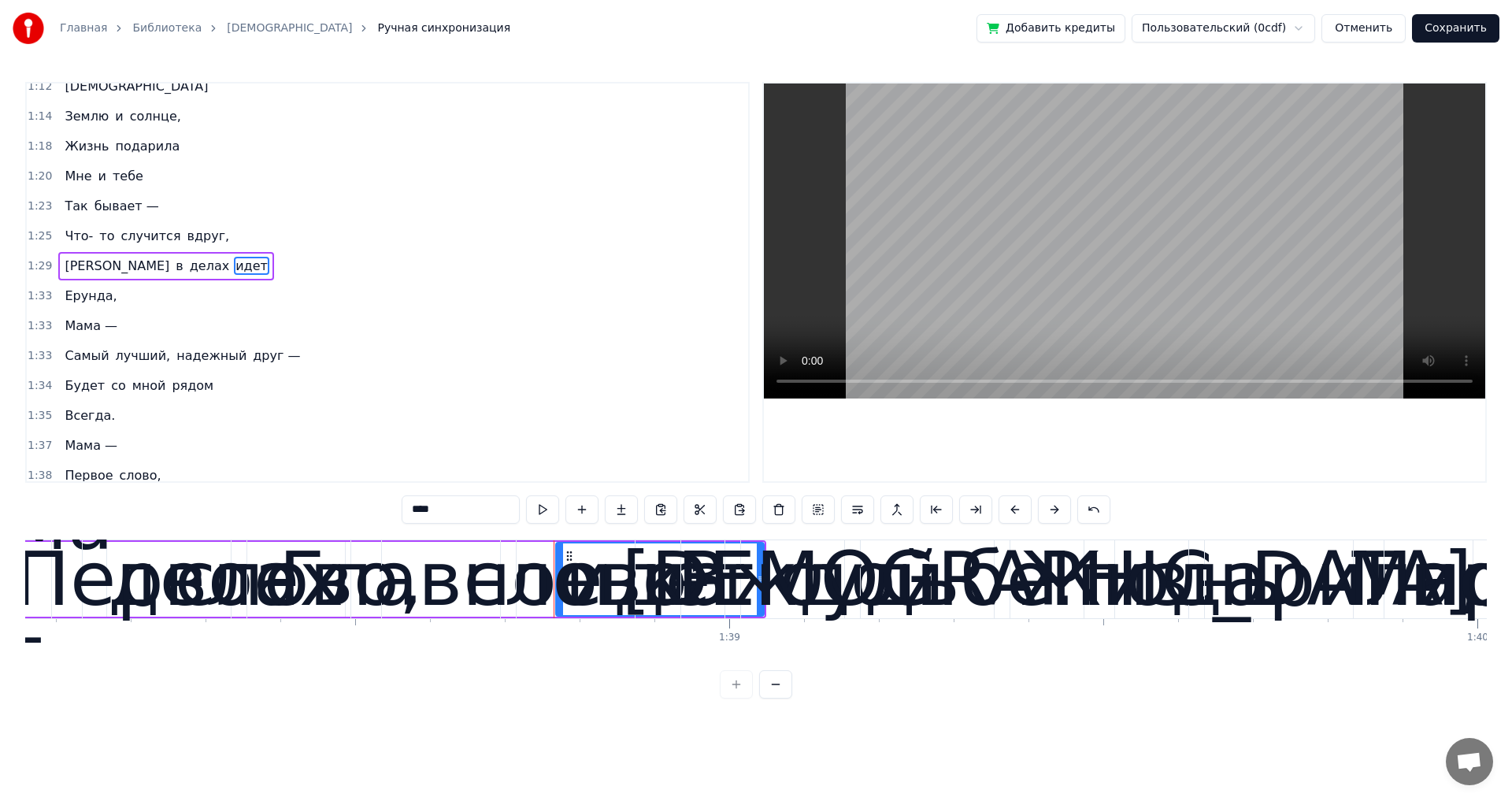
scroll to position [714, 0]
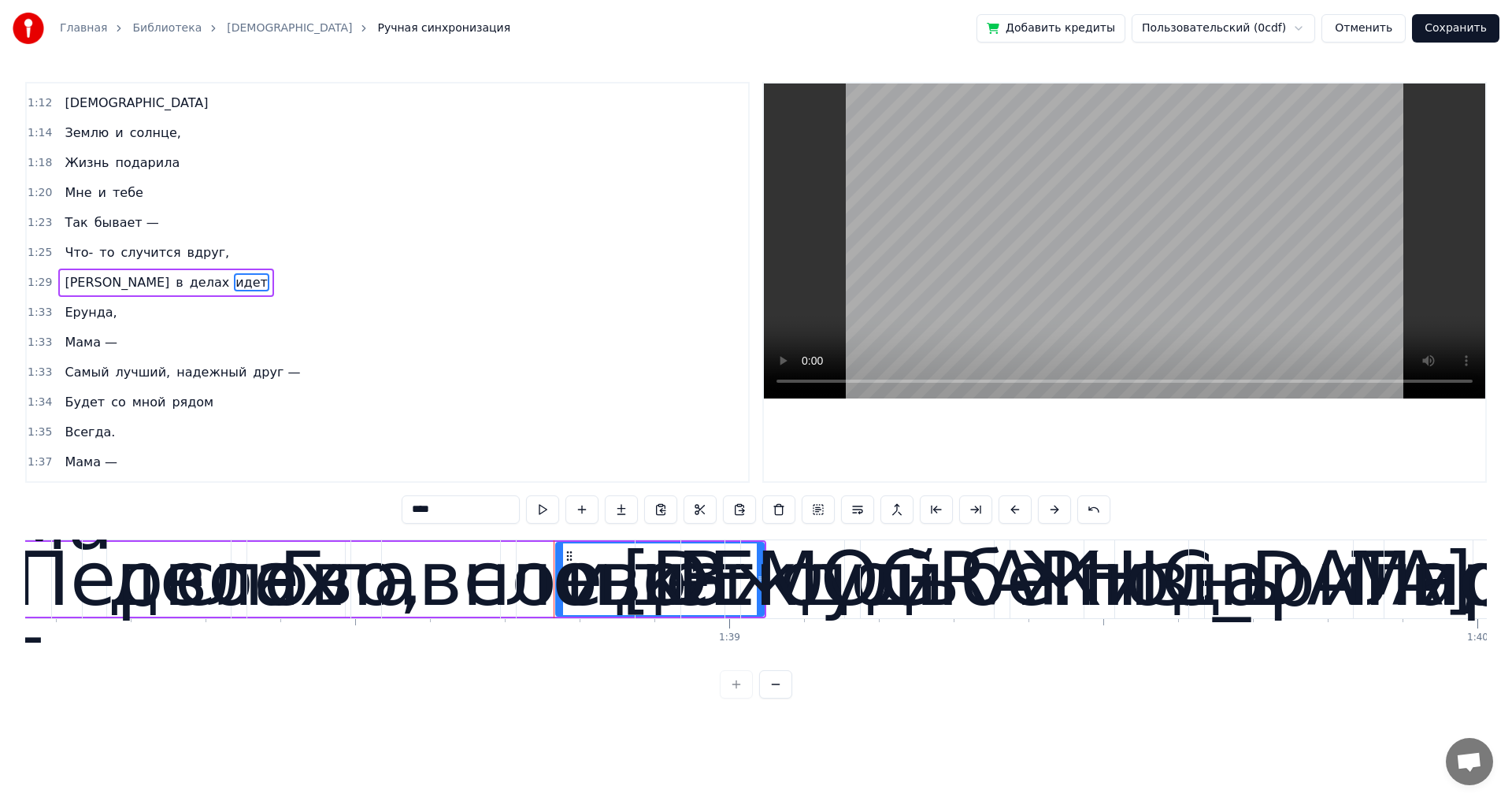
click at [58, 353] on div "Мама —" at bounding box center [91, 343] width 65 height 29
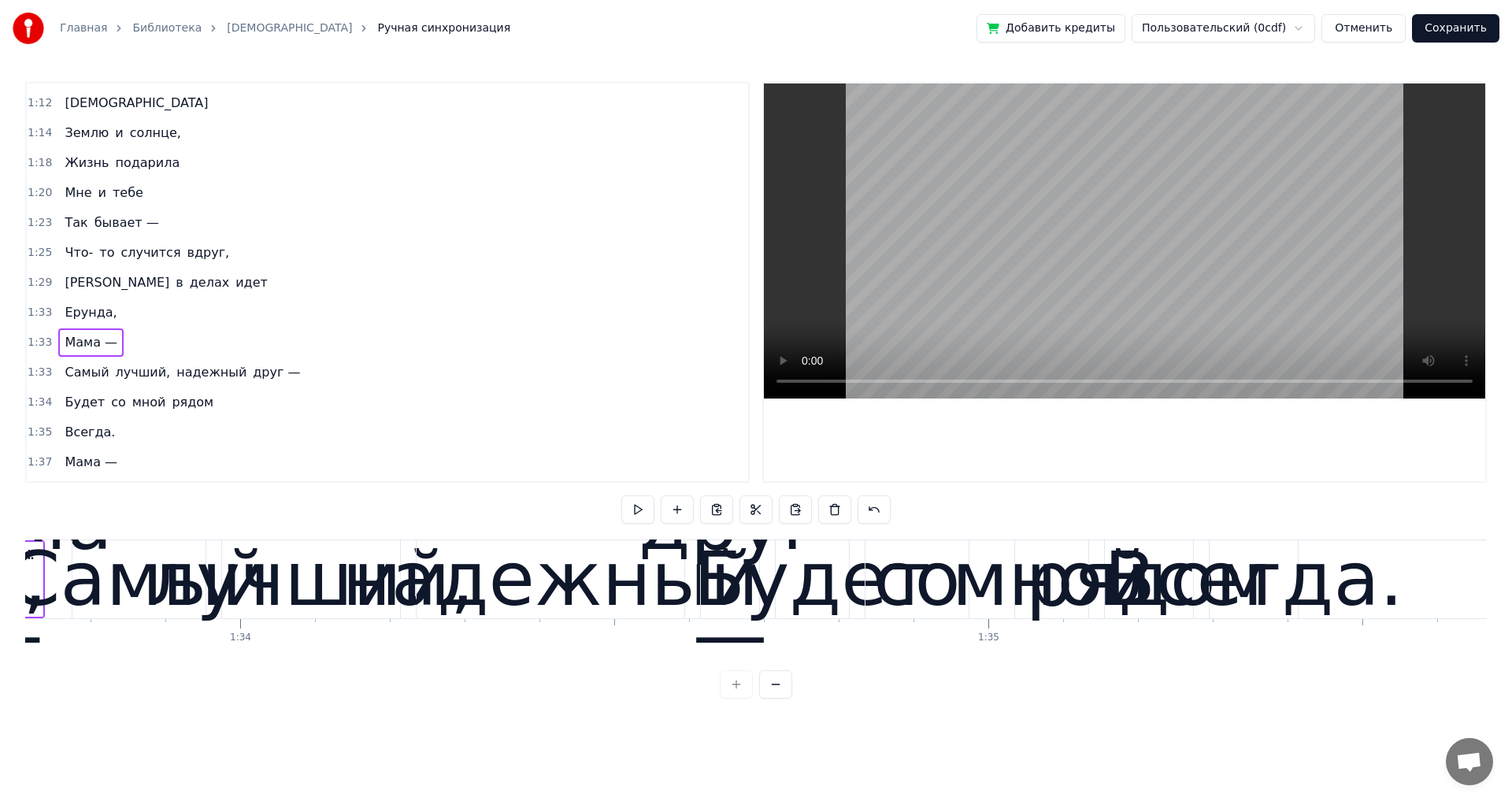
scroll to position [0, 69953]
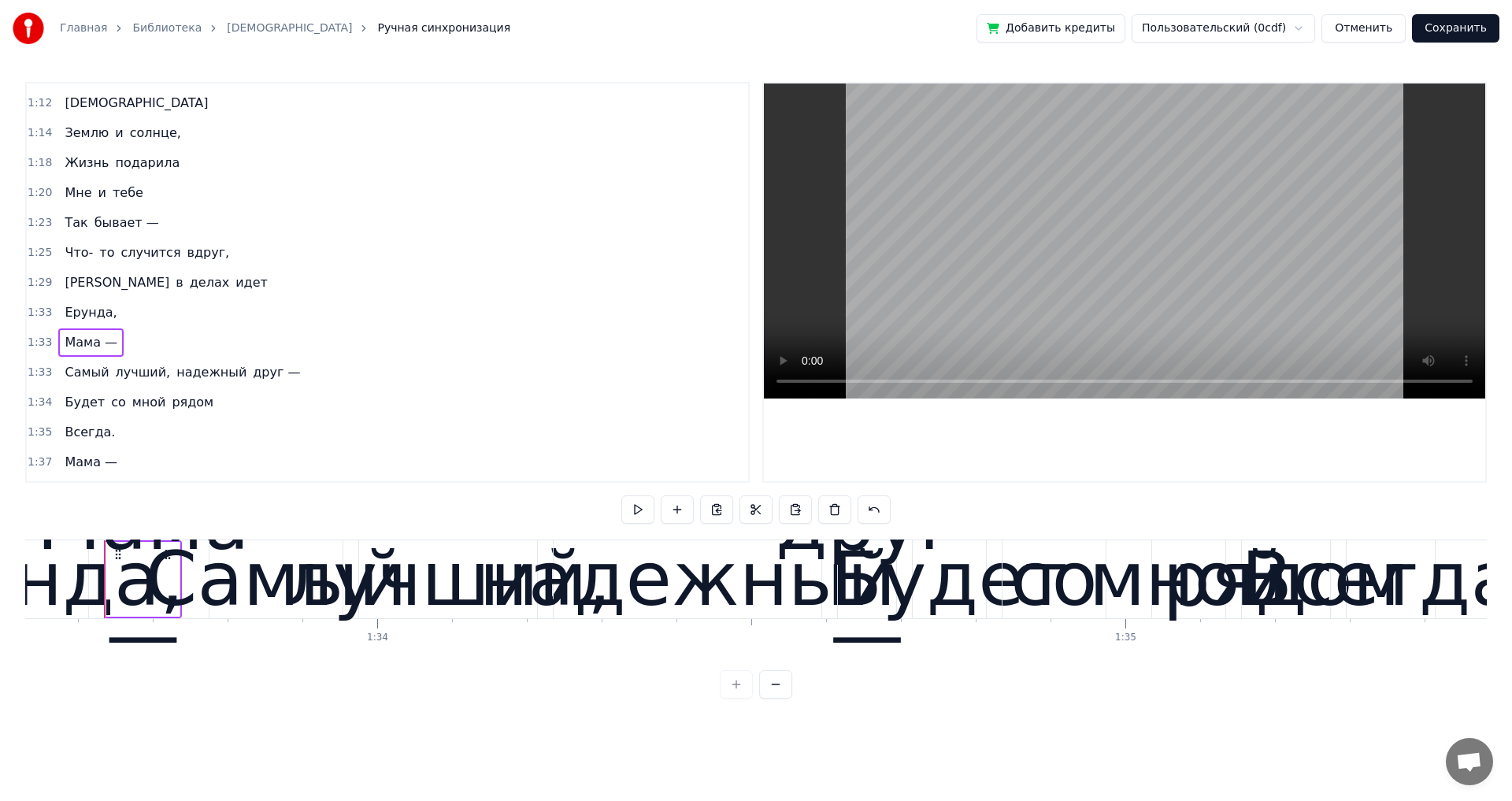
click at [78, 349] on span "Мама —" at bounding box center [91, 342] width 56 height 18
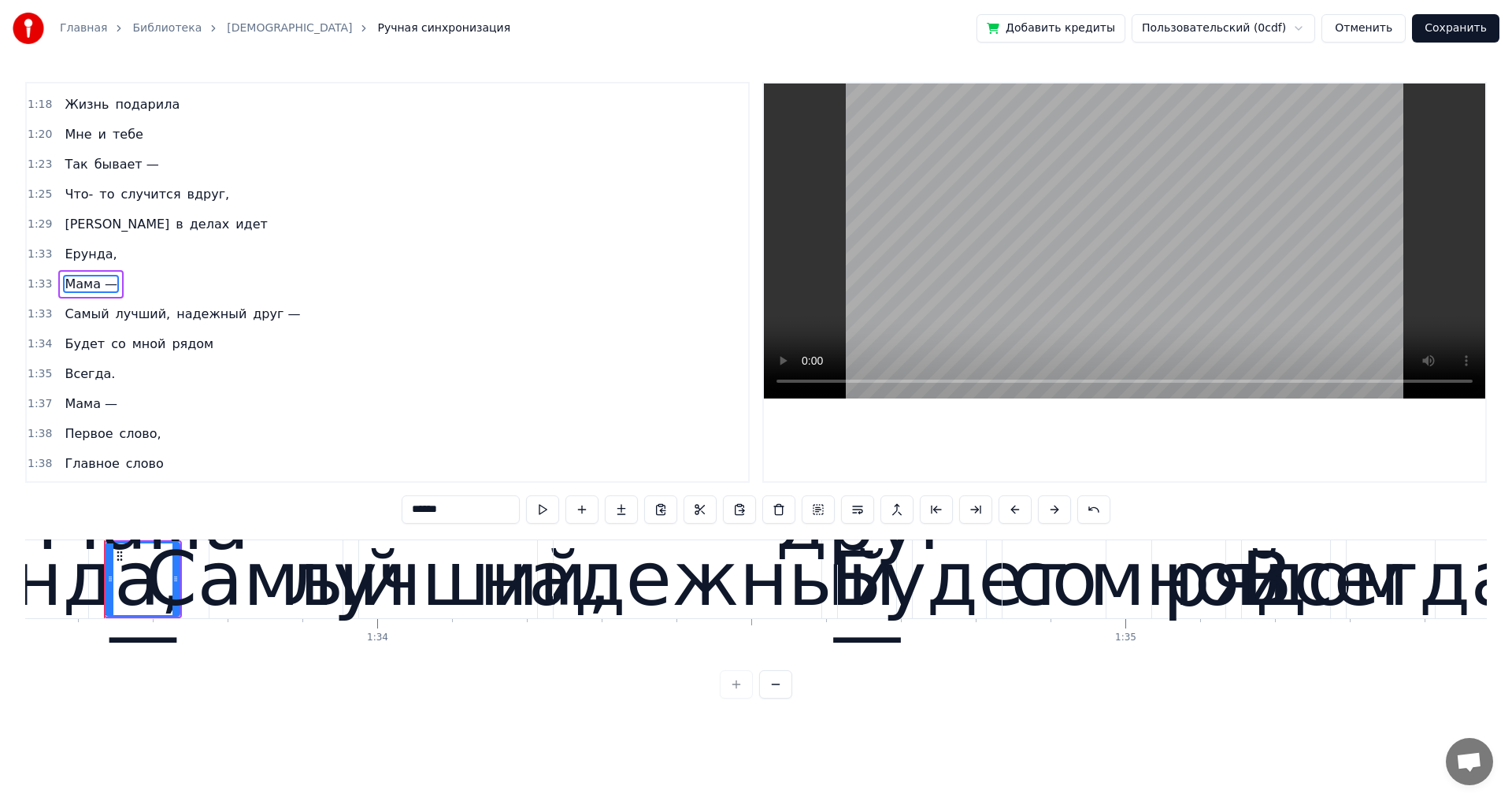
scroll to position [773, 0]
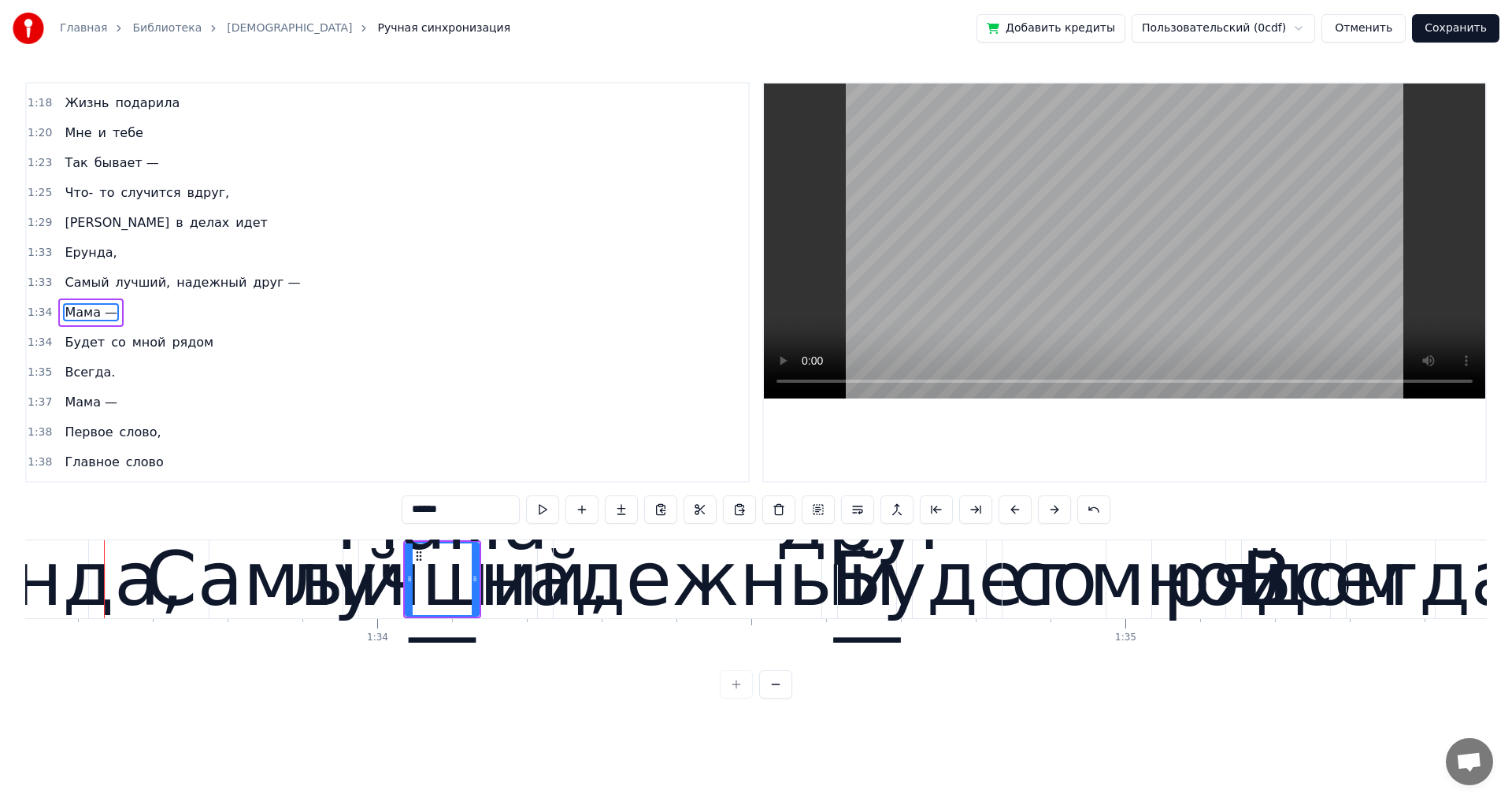
click at [263, 291] on span "друг —" at bounding box center [276, 282] width 51 height 18
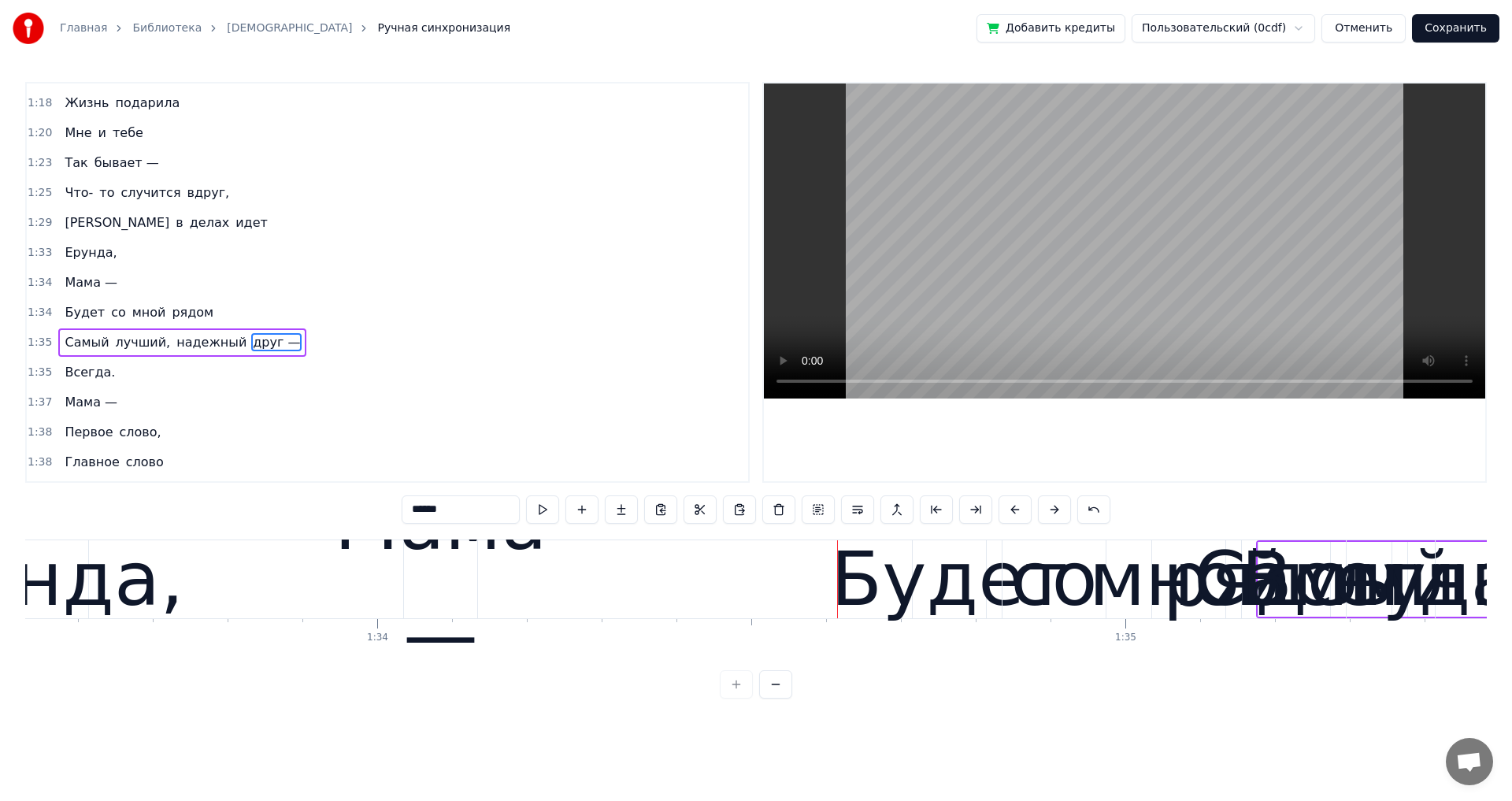
click at [63, 348] on span "Самый" at bounding box center [86, 342] width 47 height 18
type input "*****"
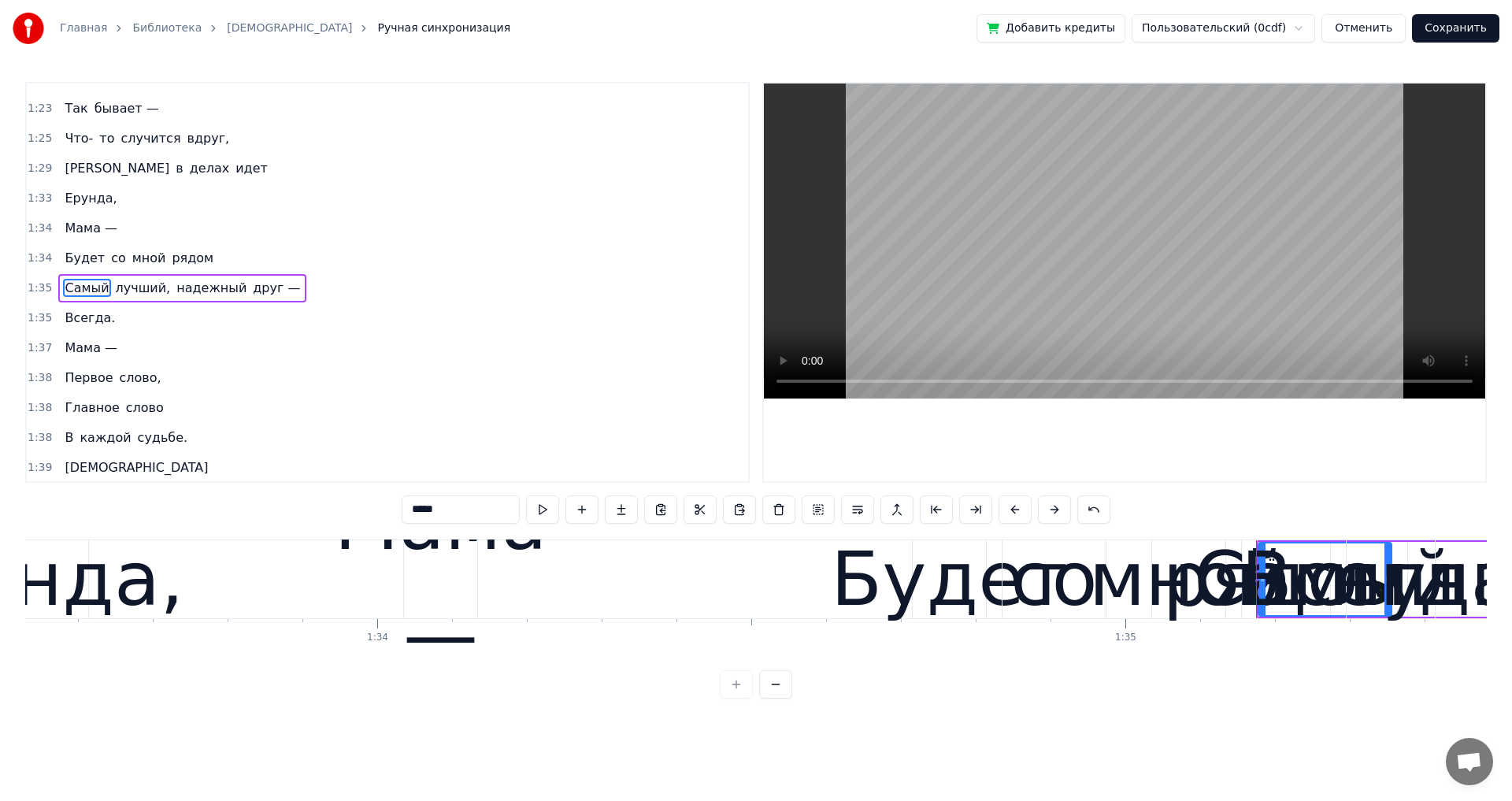
scroll to position [834, 0]
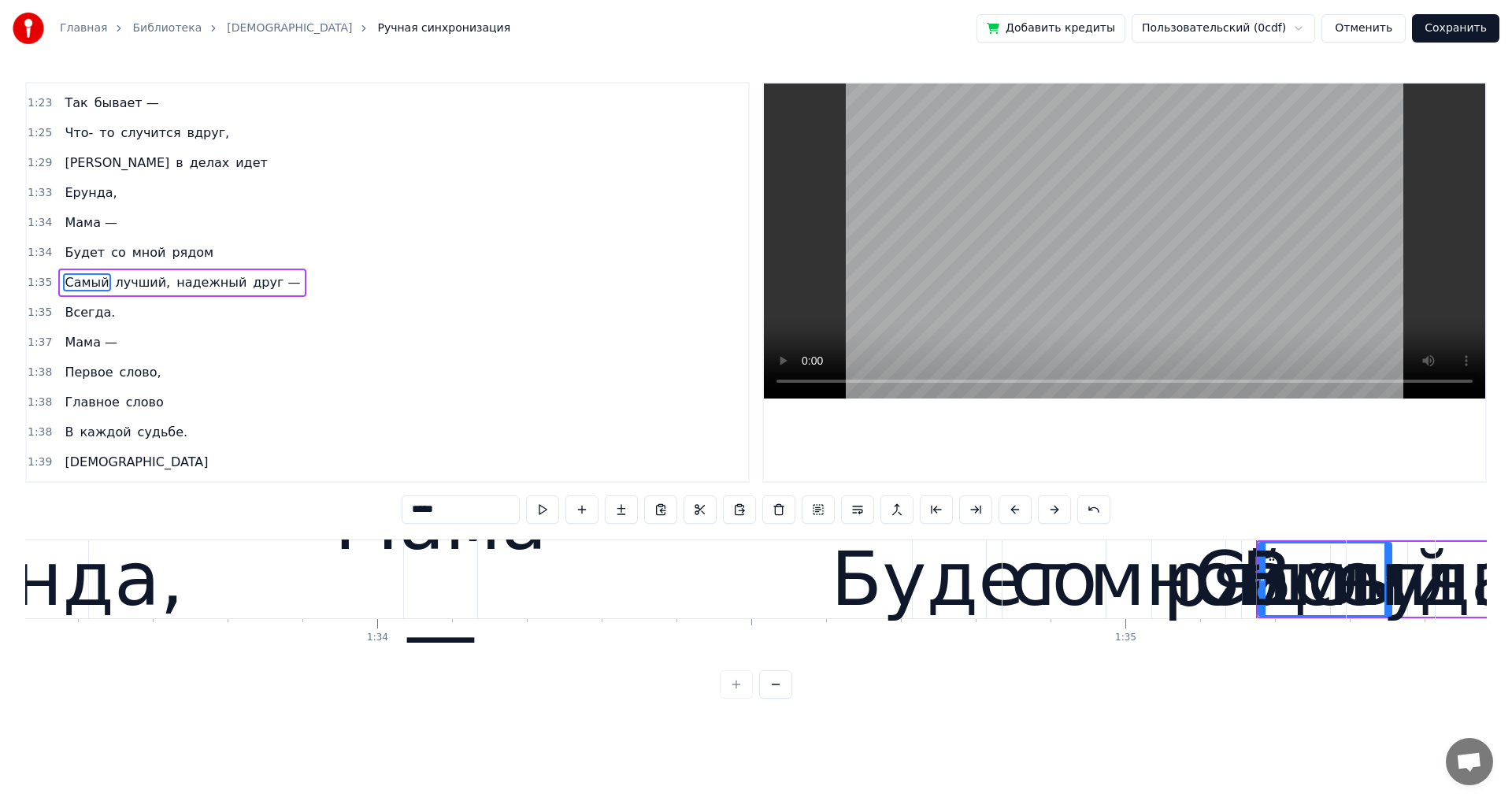
click at [58, 260] on div "Будет со мной рядом" at bounding box center [139, 253] width 162 height 29
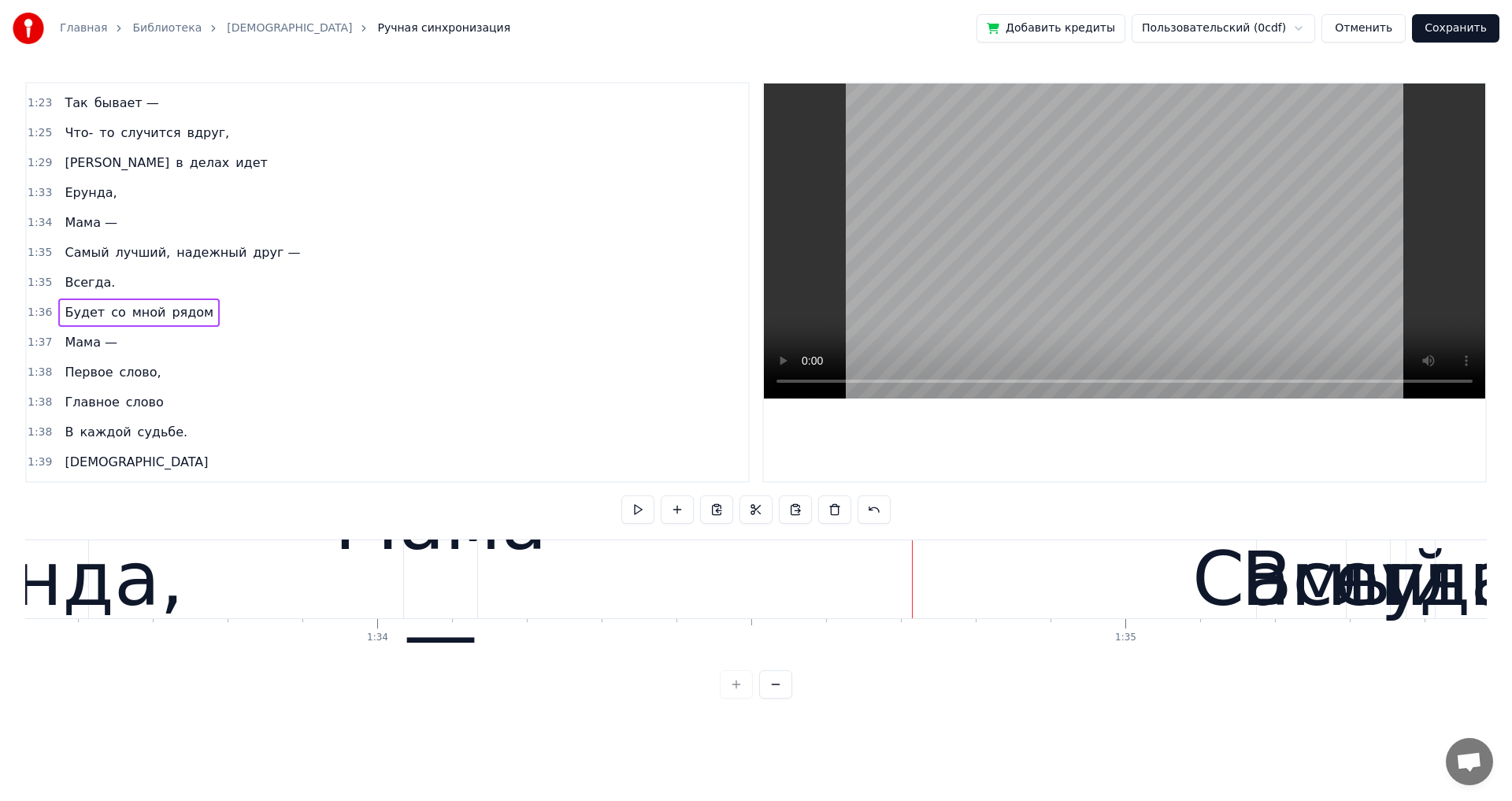
click at [58, 325] on div "Будет со мной рядом" at bounding box center [139, 313] width 162 height 29
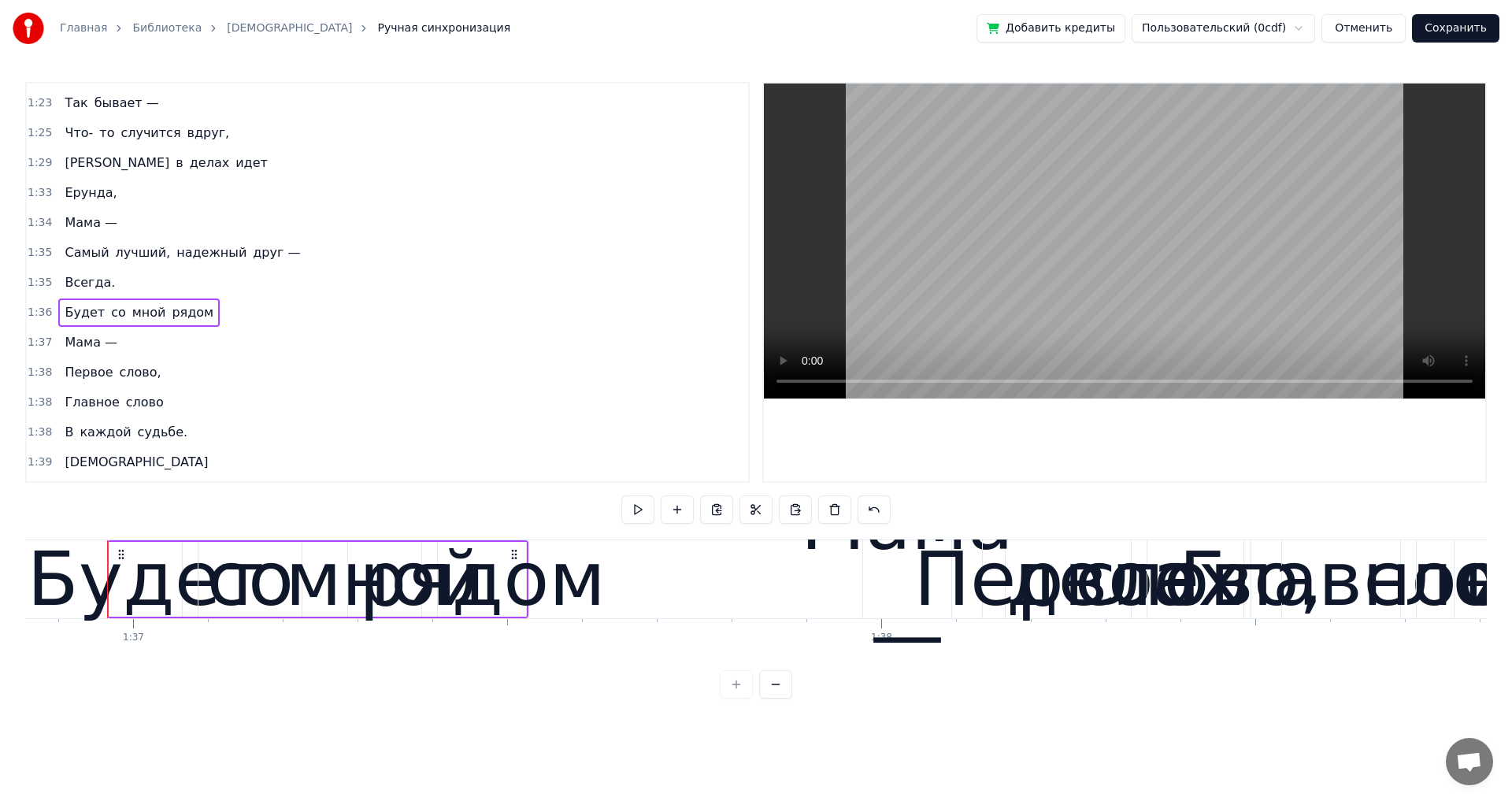
scroll to position [0, 72443]
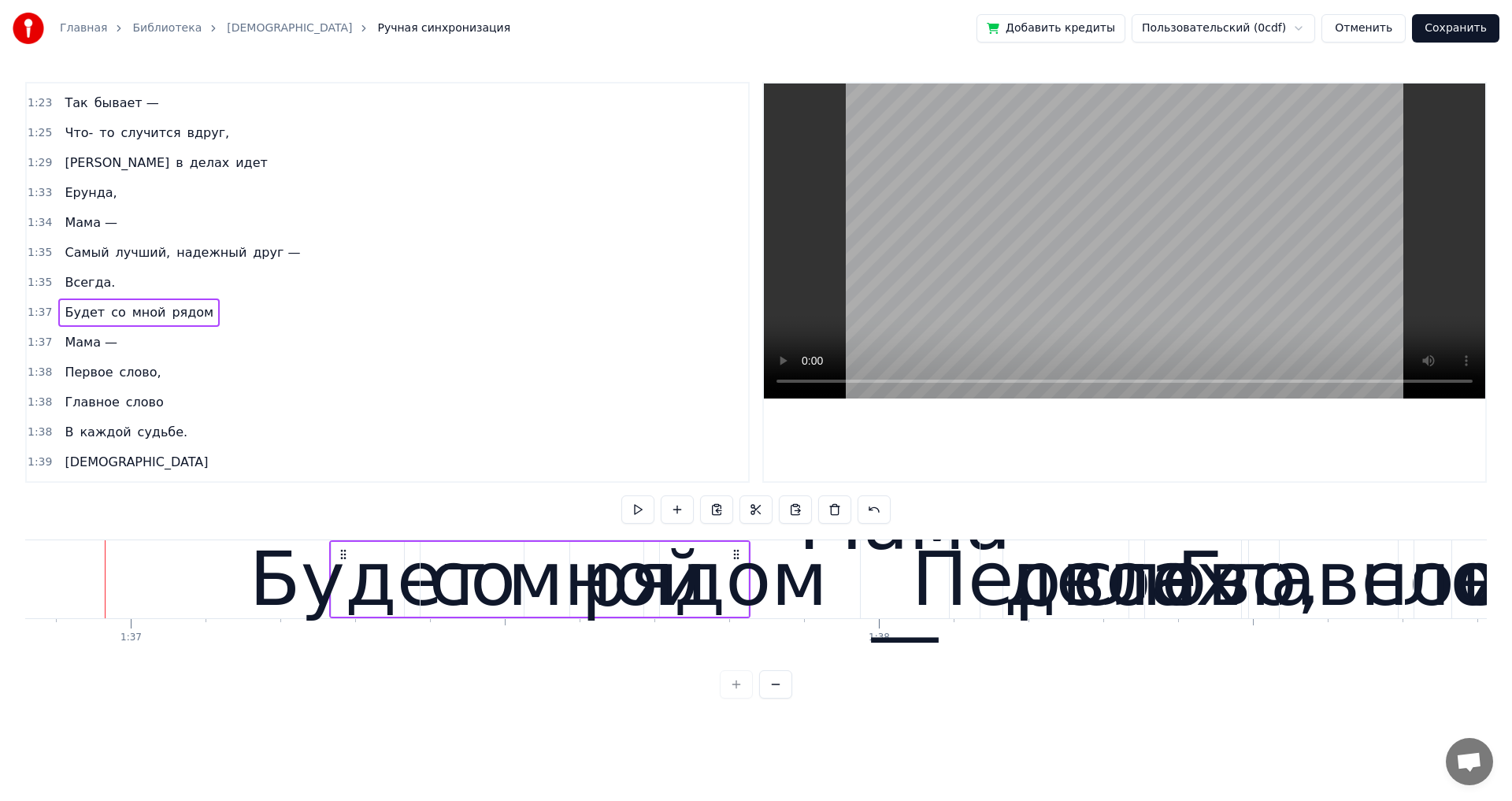
click at [39, 281] on span "1:35" at bounding box center [39, 283] width 24 height 15
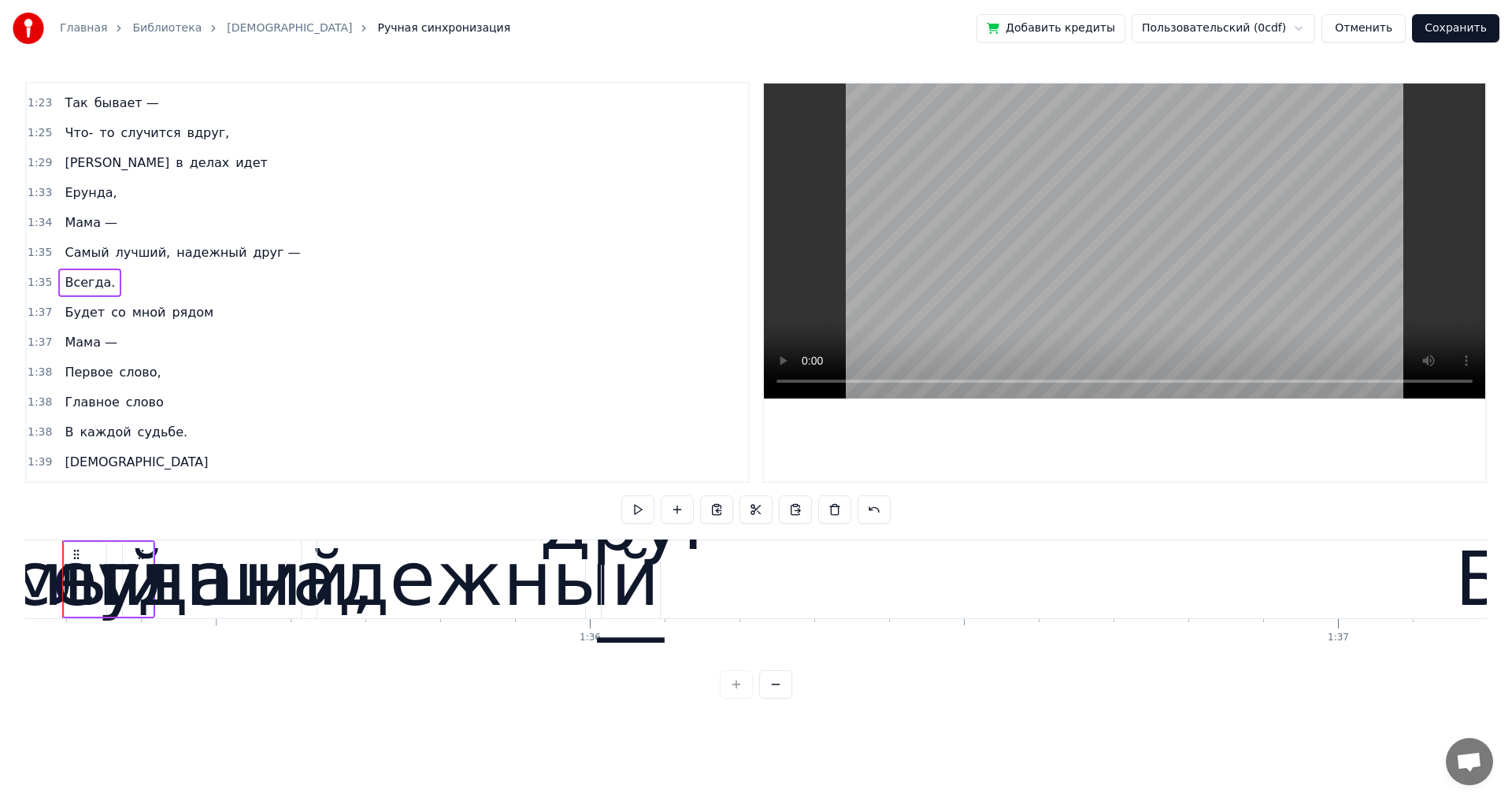
scroll to position [0, 71195]
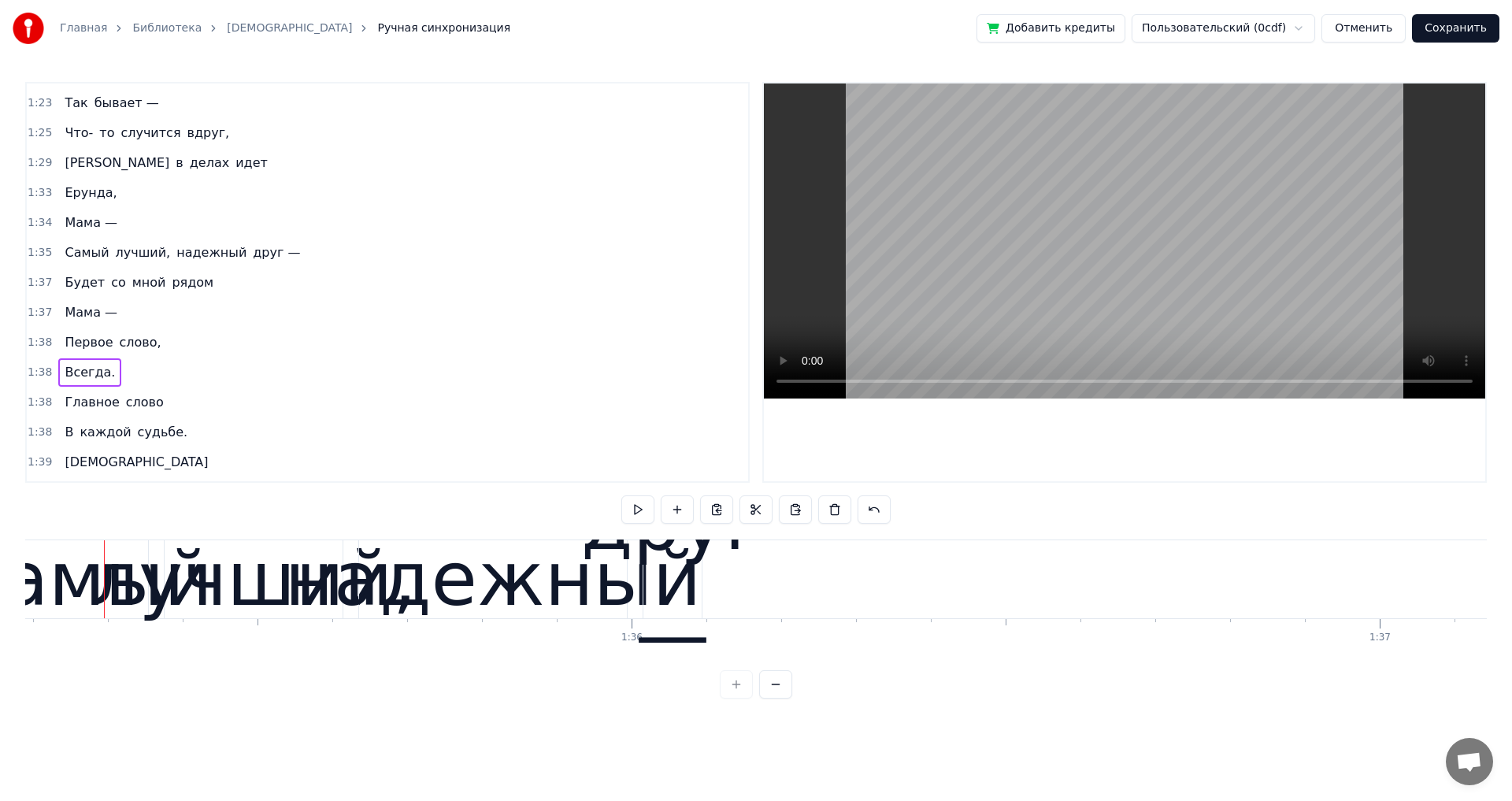
click at [34, 313] on span "1:37" at bounding box center [39, 312] width 24 height 15
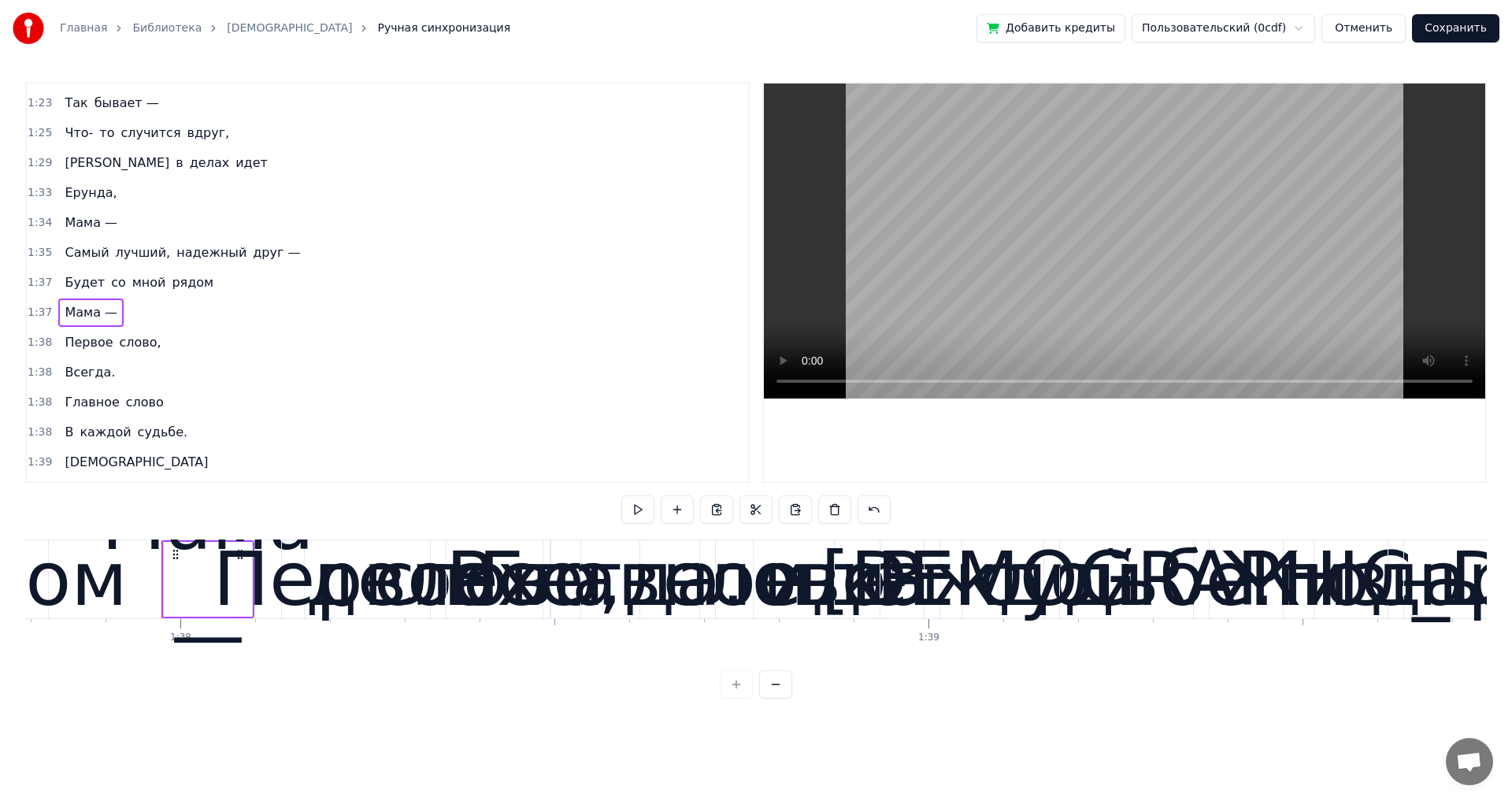
scroll to position [0, 73198]
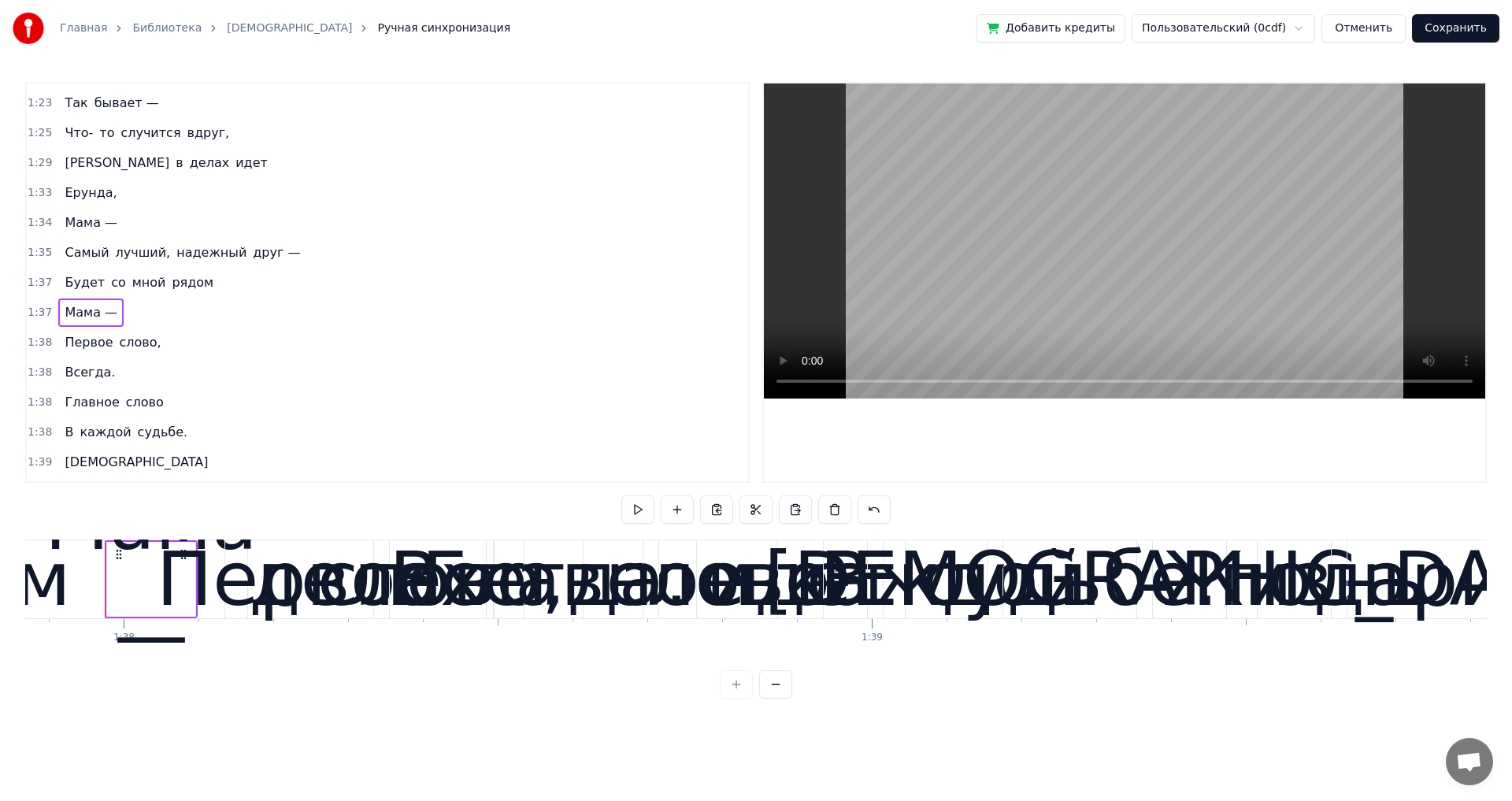
click at [36, 344] on span "1:38" at bounding box center [39, 342] width 24 height 15
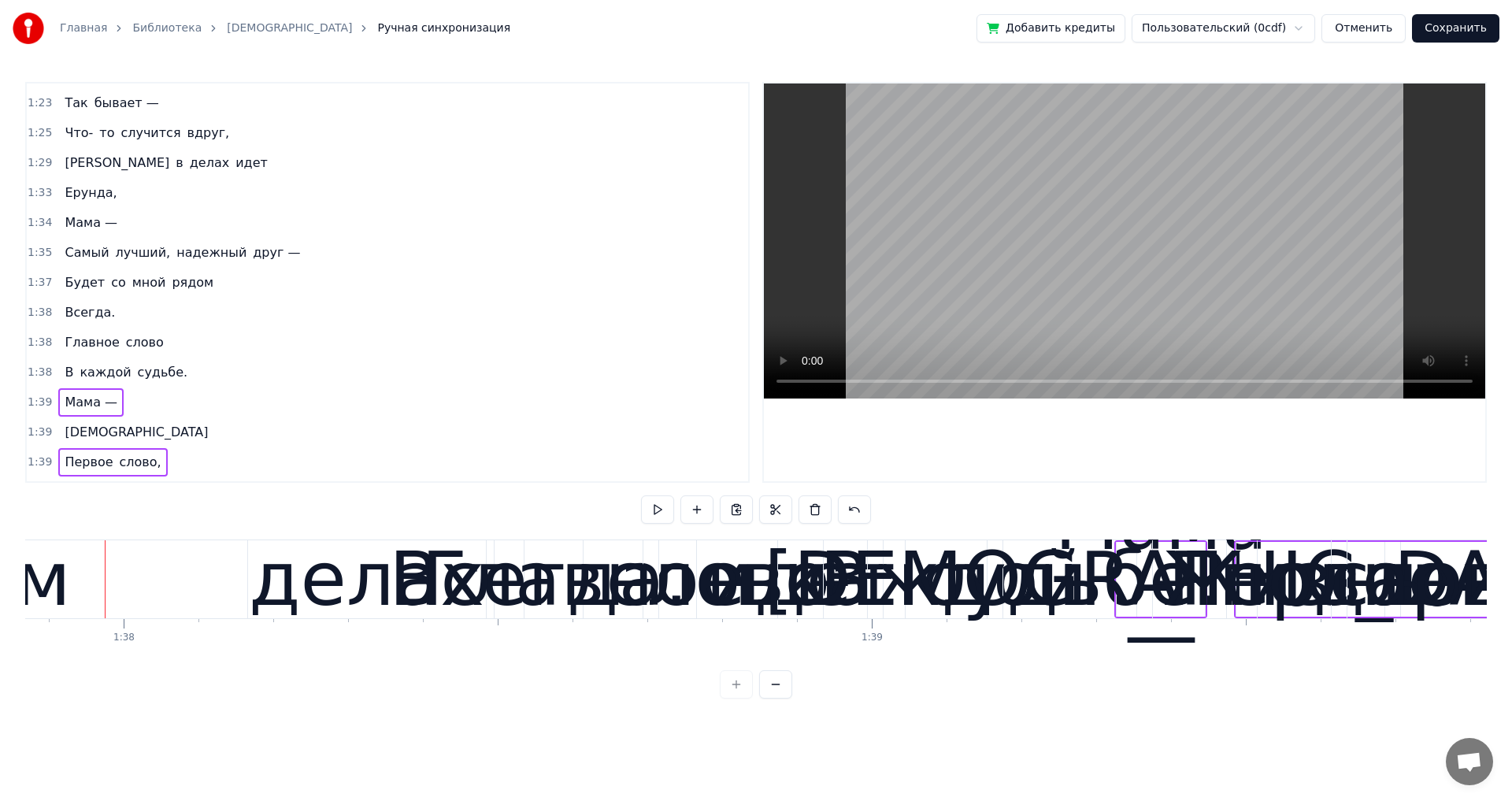
click at [152, 355] on div "Главное слово" at bounding box center [114, 343] width 111 height 29
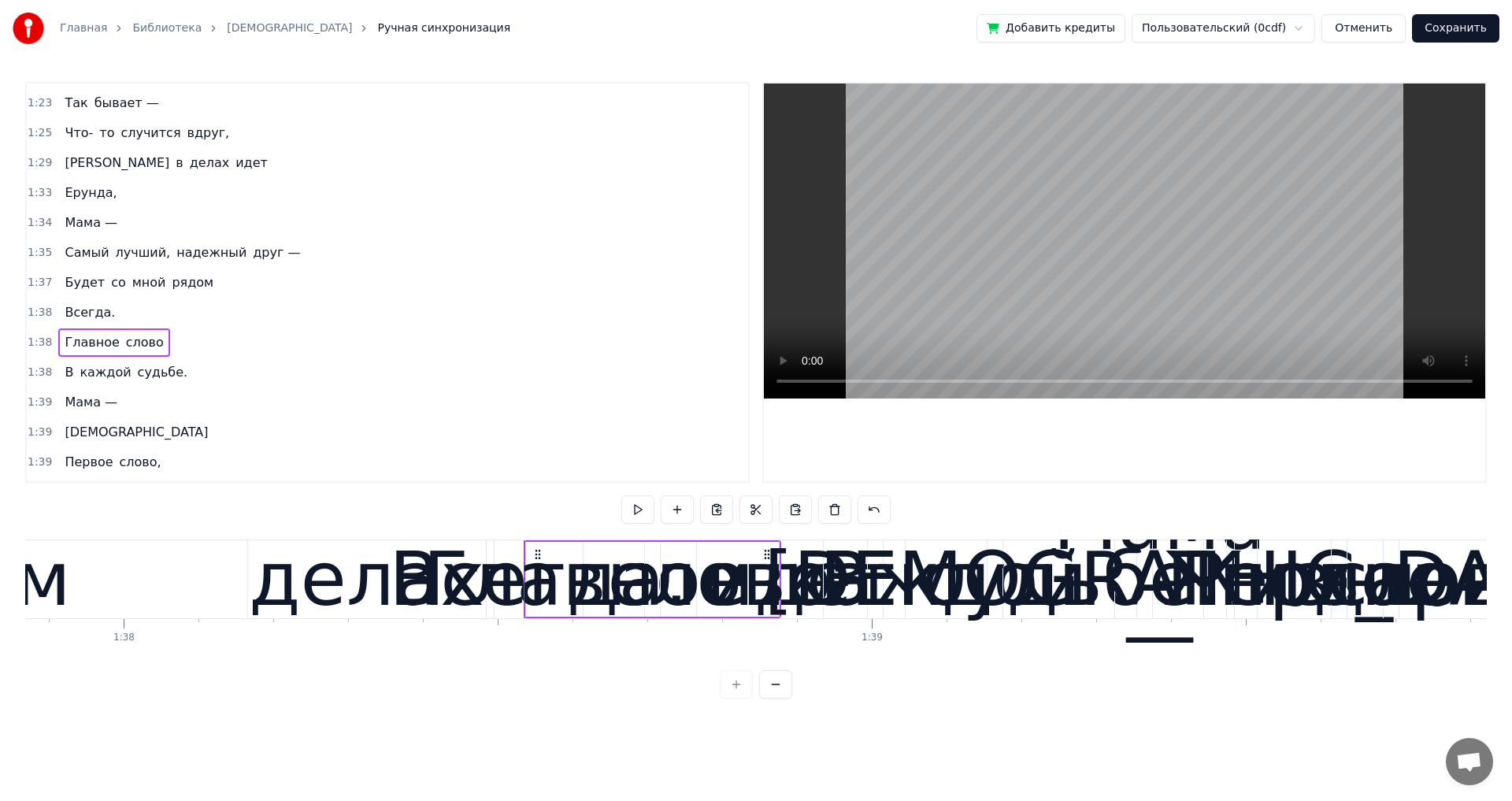
click at [144, 379] on span "судьбе." at bounding box center [163, 372] width 54 height 18
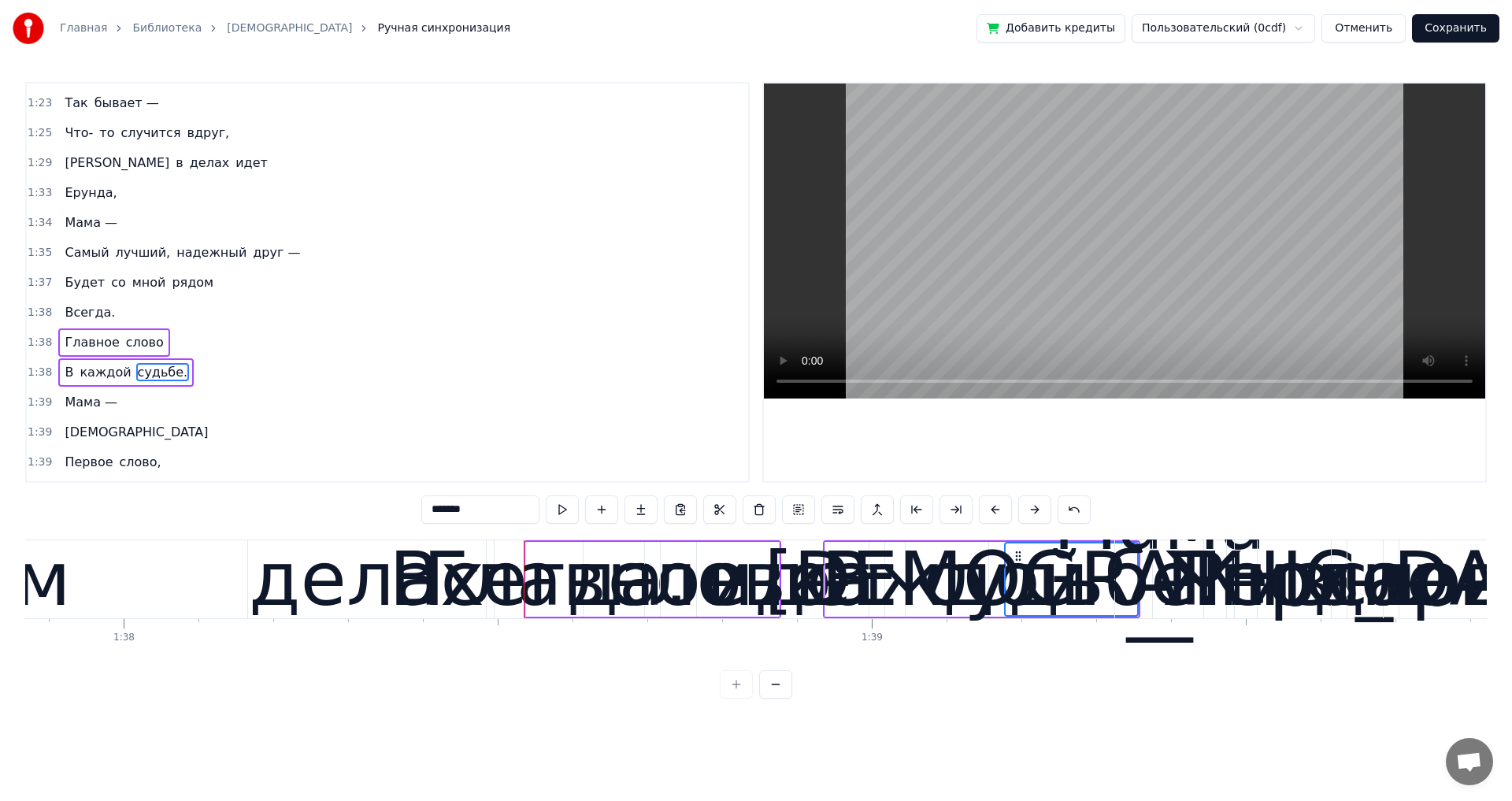
scroll to position [924, 0]
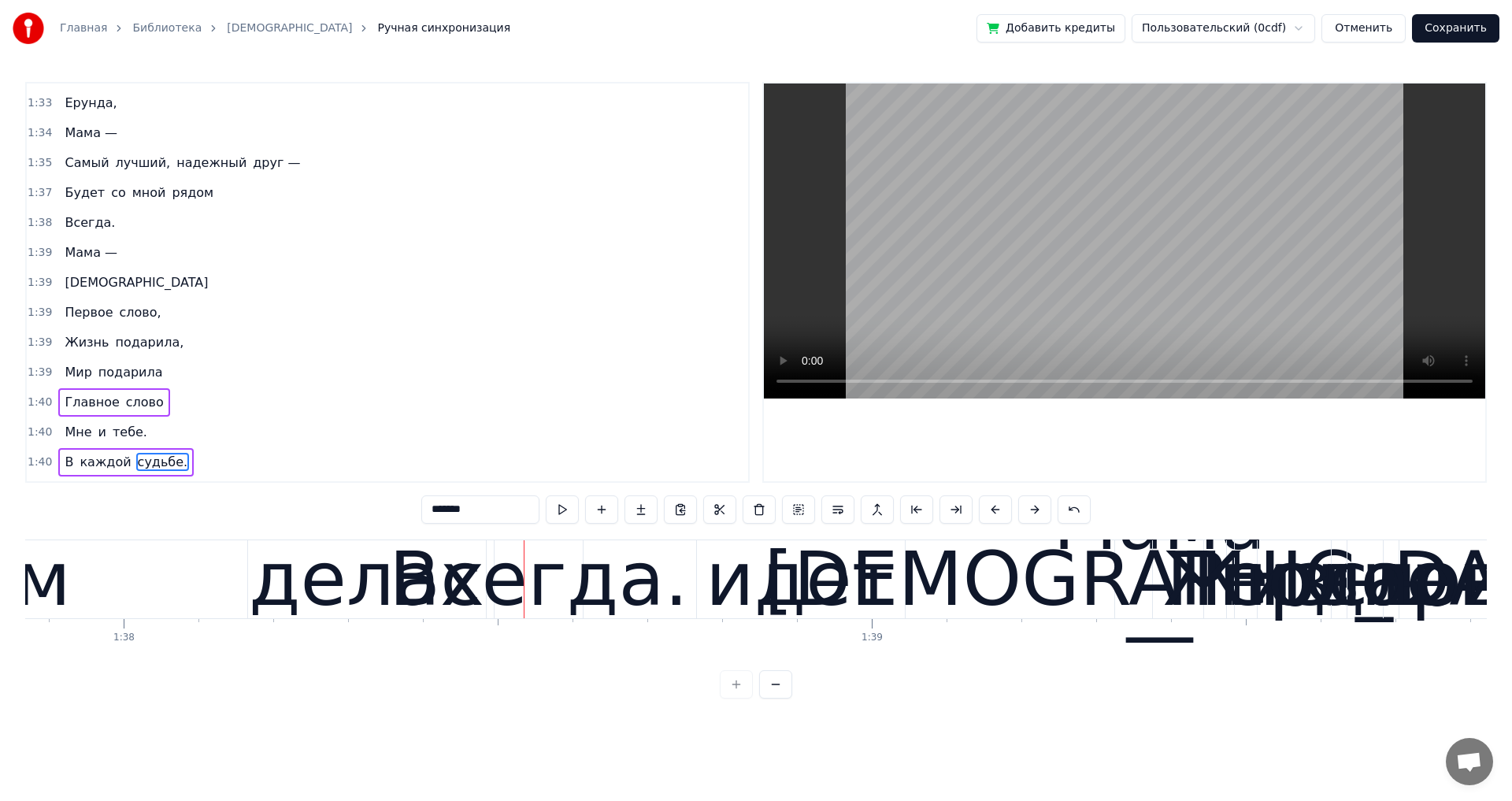
click at [73, 289] on span "[DEMOGRAPHIC_DATA]" at bounding box center [136, 282] width 147 height 18
type input "****"
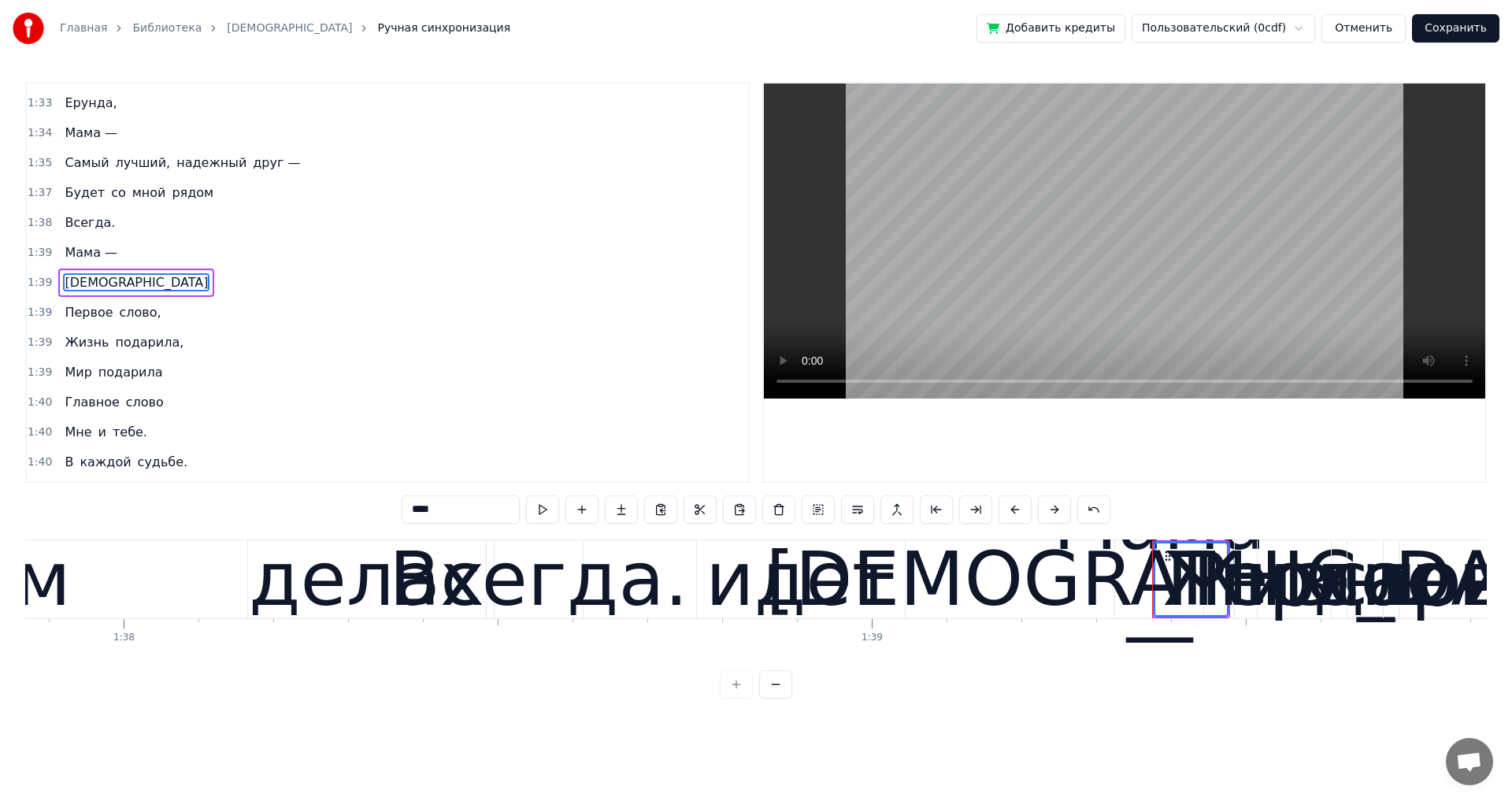
click at [161, 354] on div "Жизнь подарила," at bounding box center [124, 343] width 131 height 29
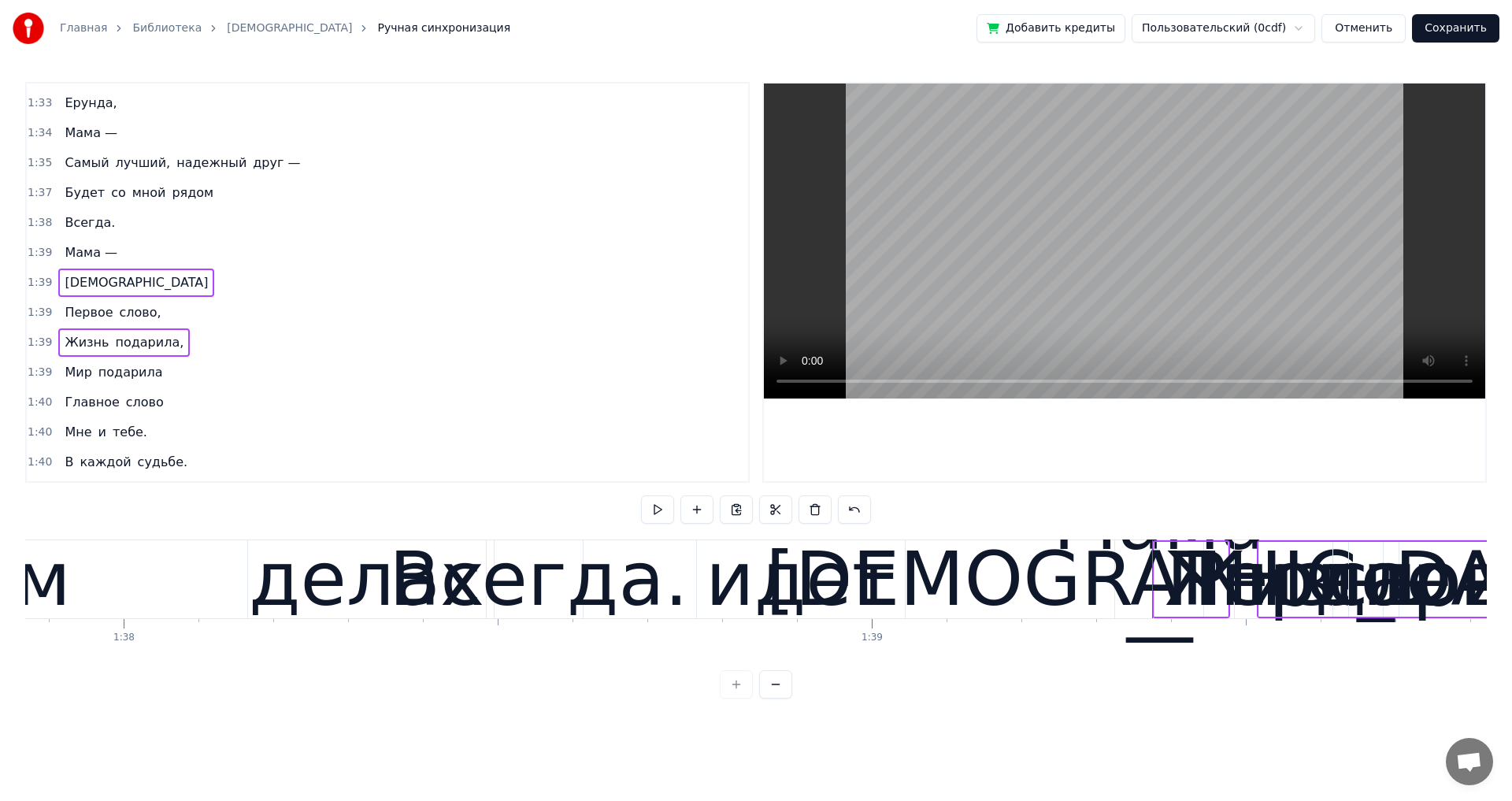
click at [152, 385] on div "Мир подарила" at bounding box center [113, 373] width 110 height 29
click at [130, 439] on span "тебе." at bounding box center [129, 432] width 37 height 18
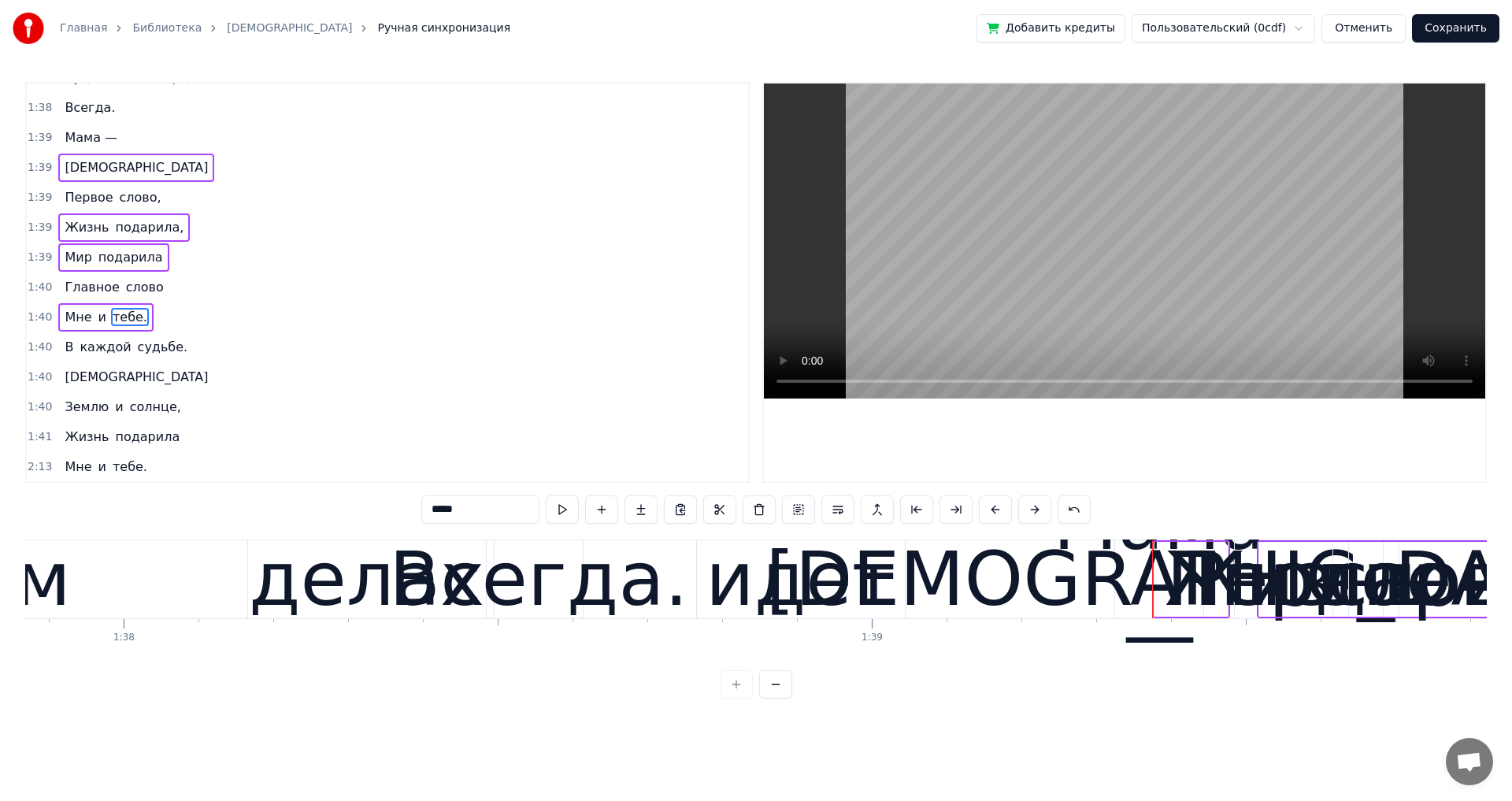
scroll to position [1039, 0]
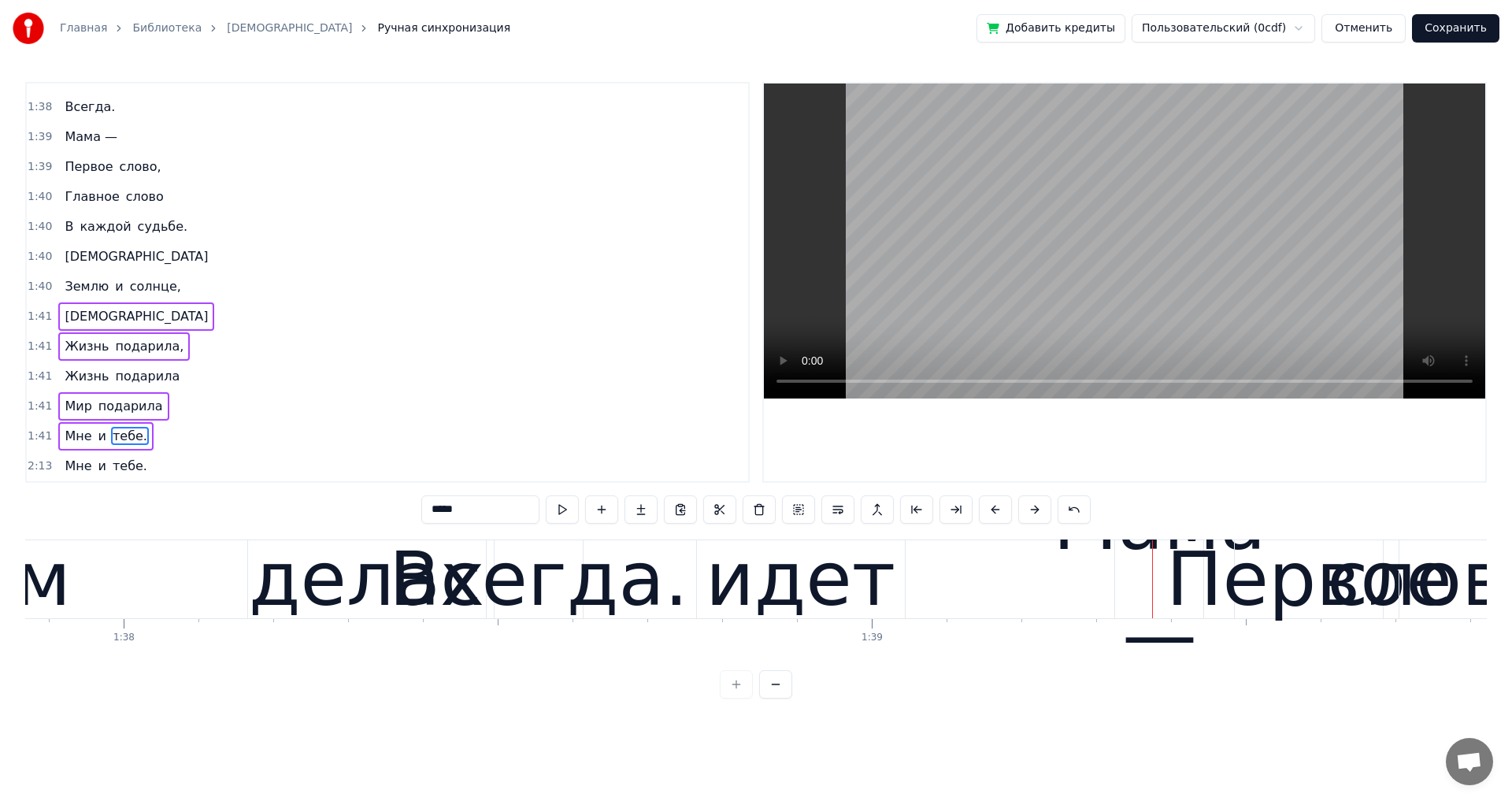
click at [159, 357] on div "Жизнь подарила," at bounding box center [124, 347] width 131 height 29
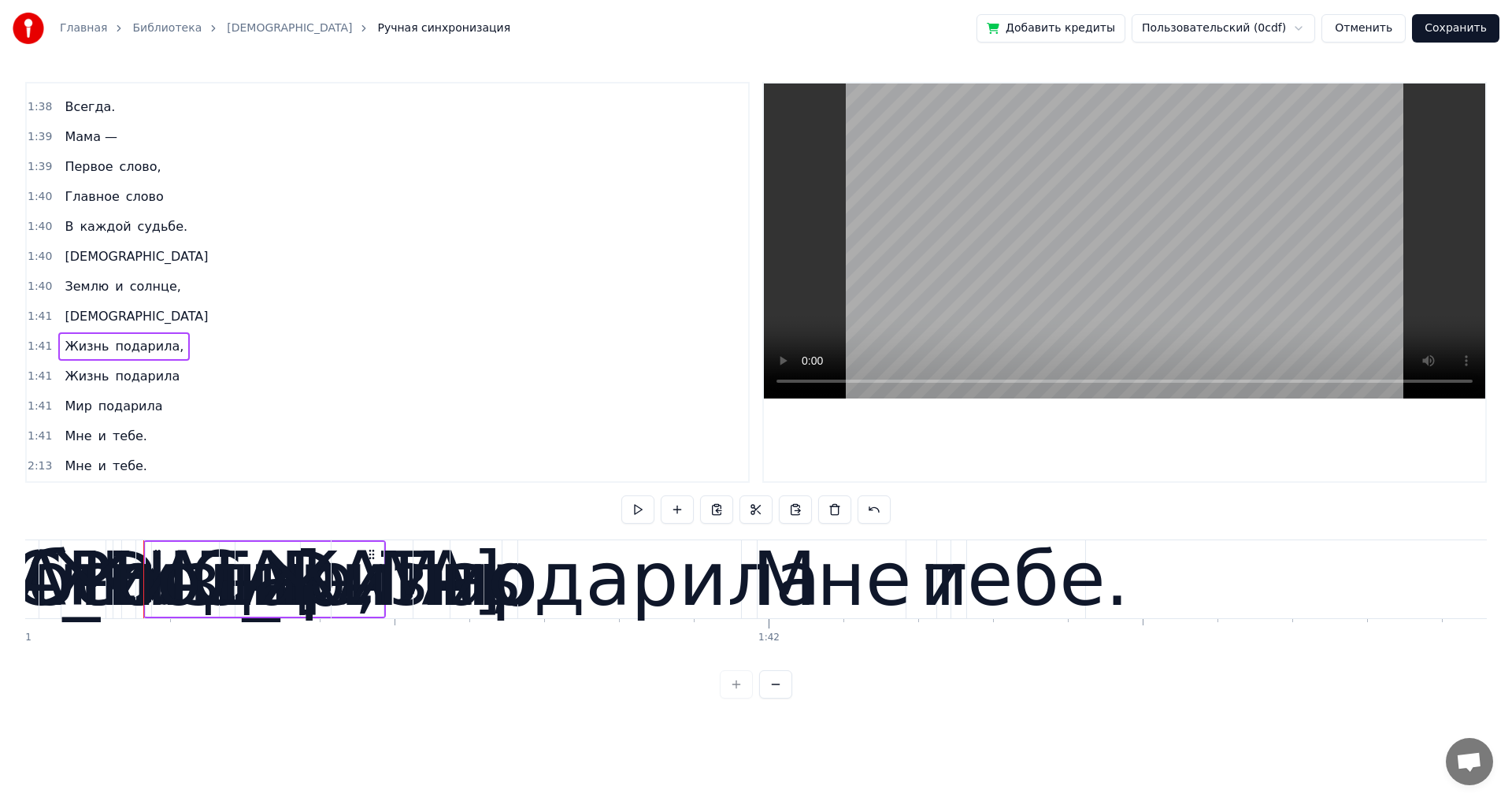
scroll to position [0, 75585]
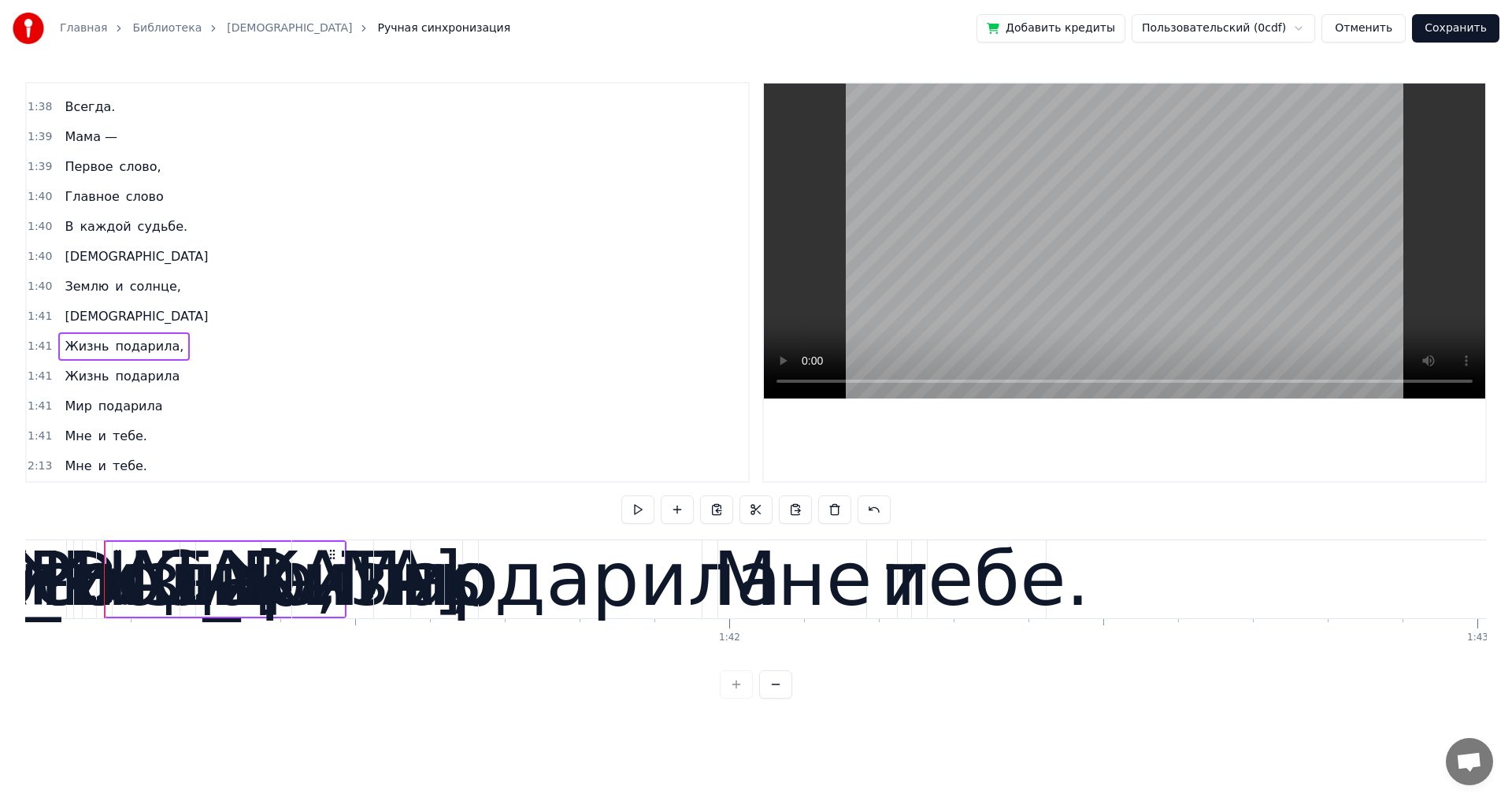
click at [63, 322] on span "[DEMOGRAPHIC_DATA]" at bounding box center [136, 316] width 147 height 18
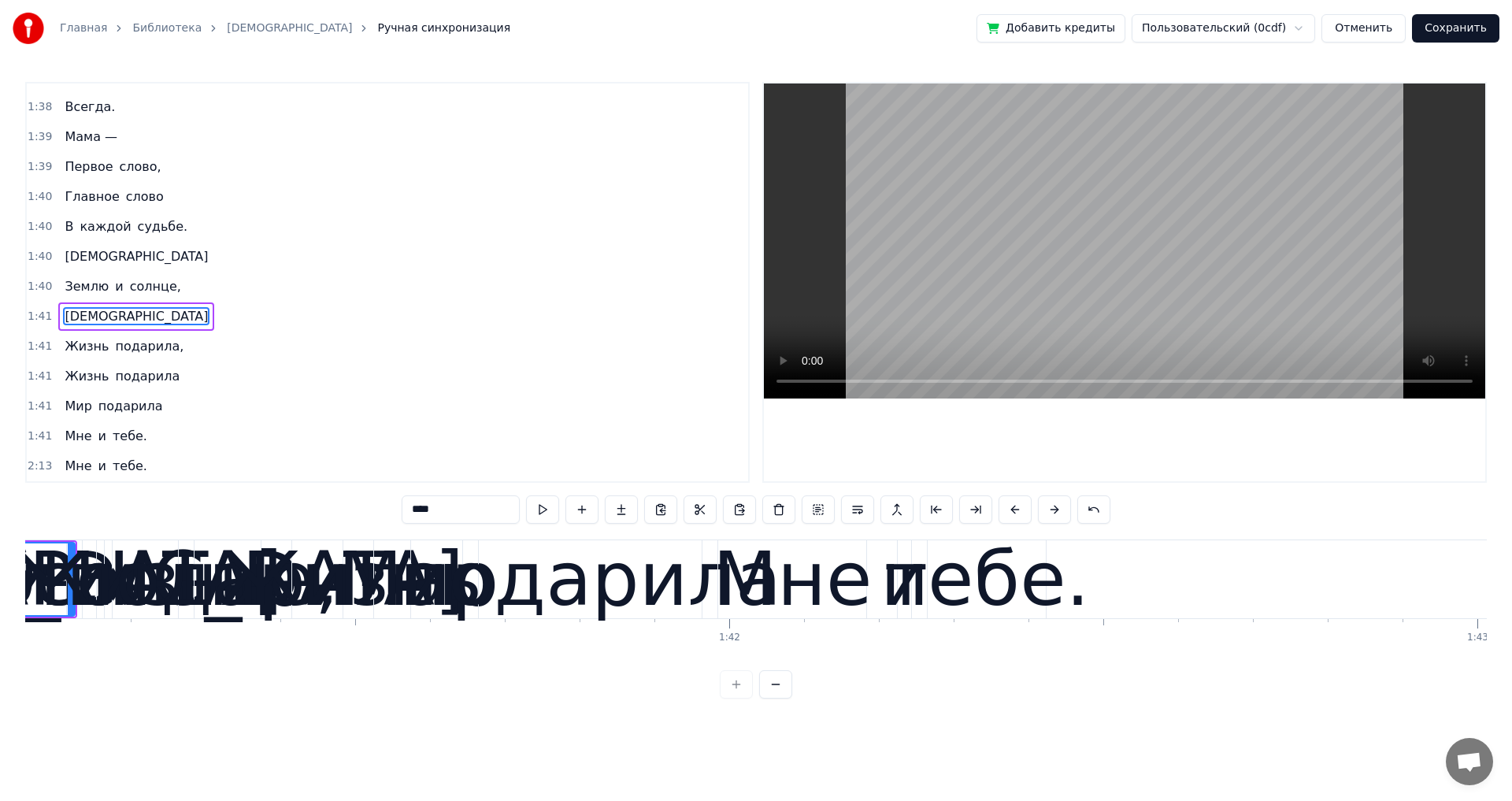
scroll to position [0, 75480]
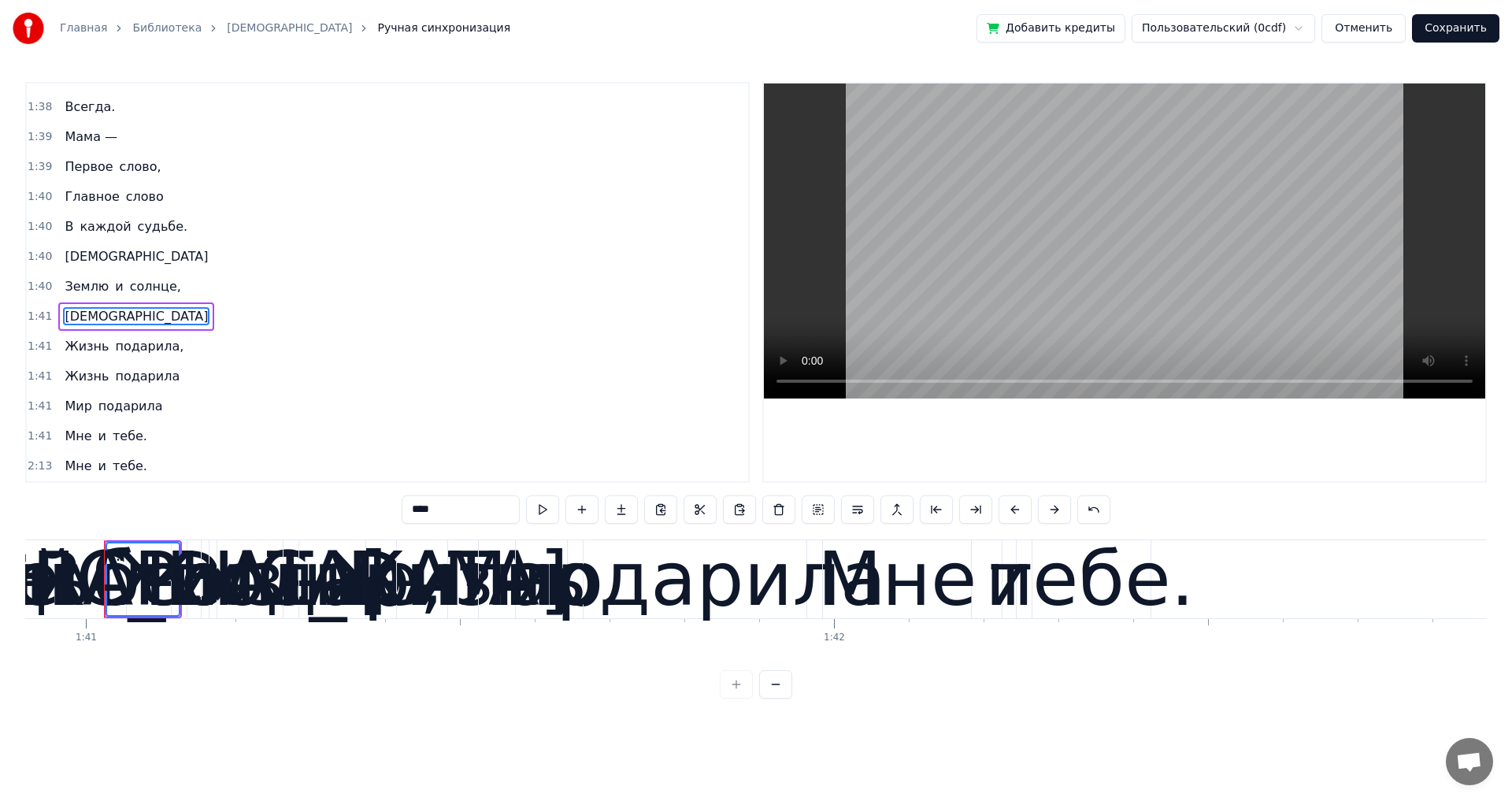
click at [113, 378] on span "подарила" at bounding box center [147, 376] width 68 height 18
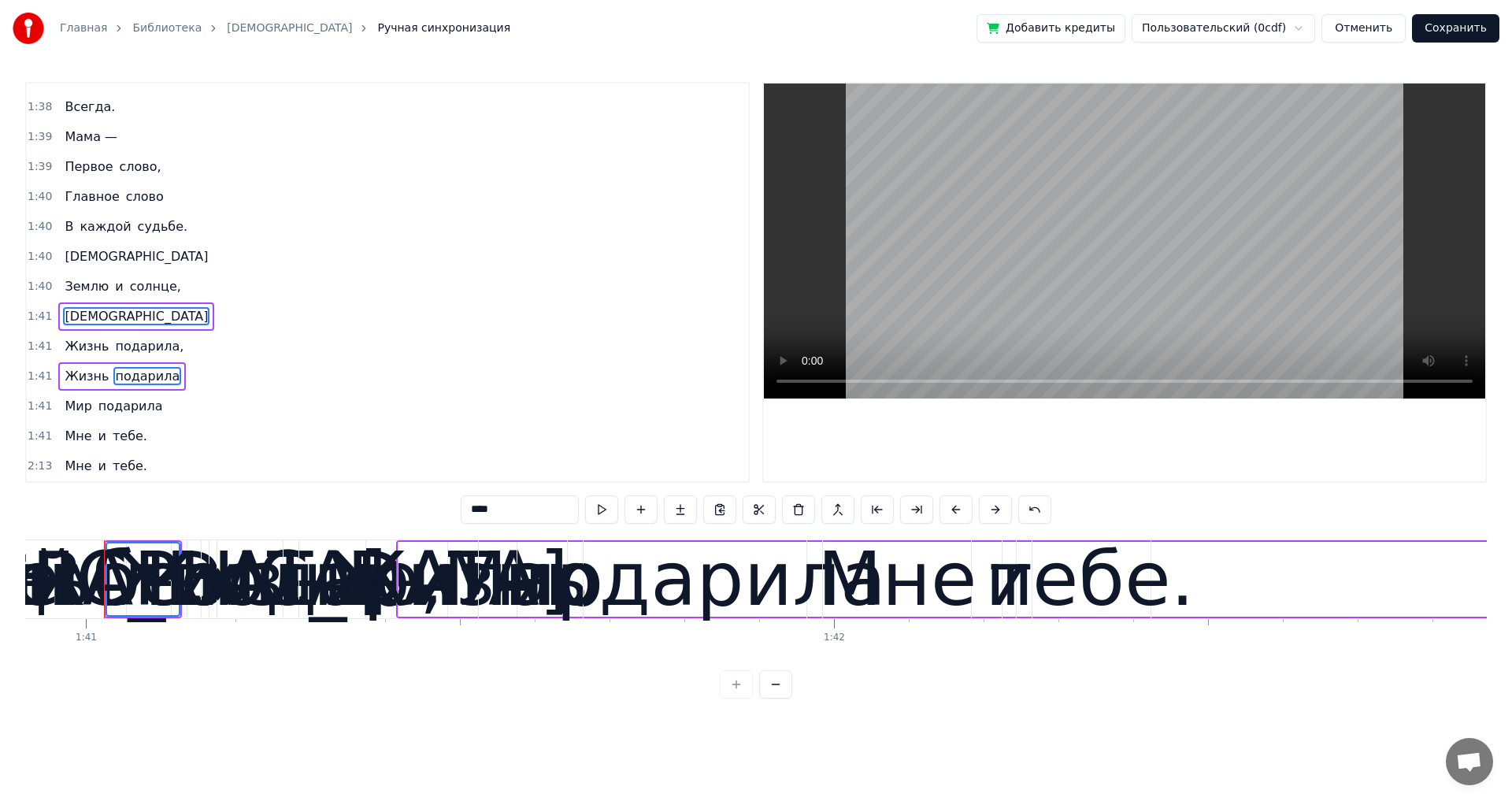
click at [89, 470] on div "Мне и тебе." at bounding box center [105, 467] width 95 height 29
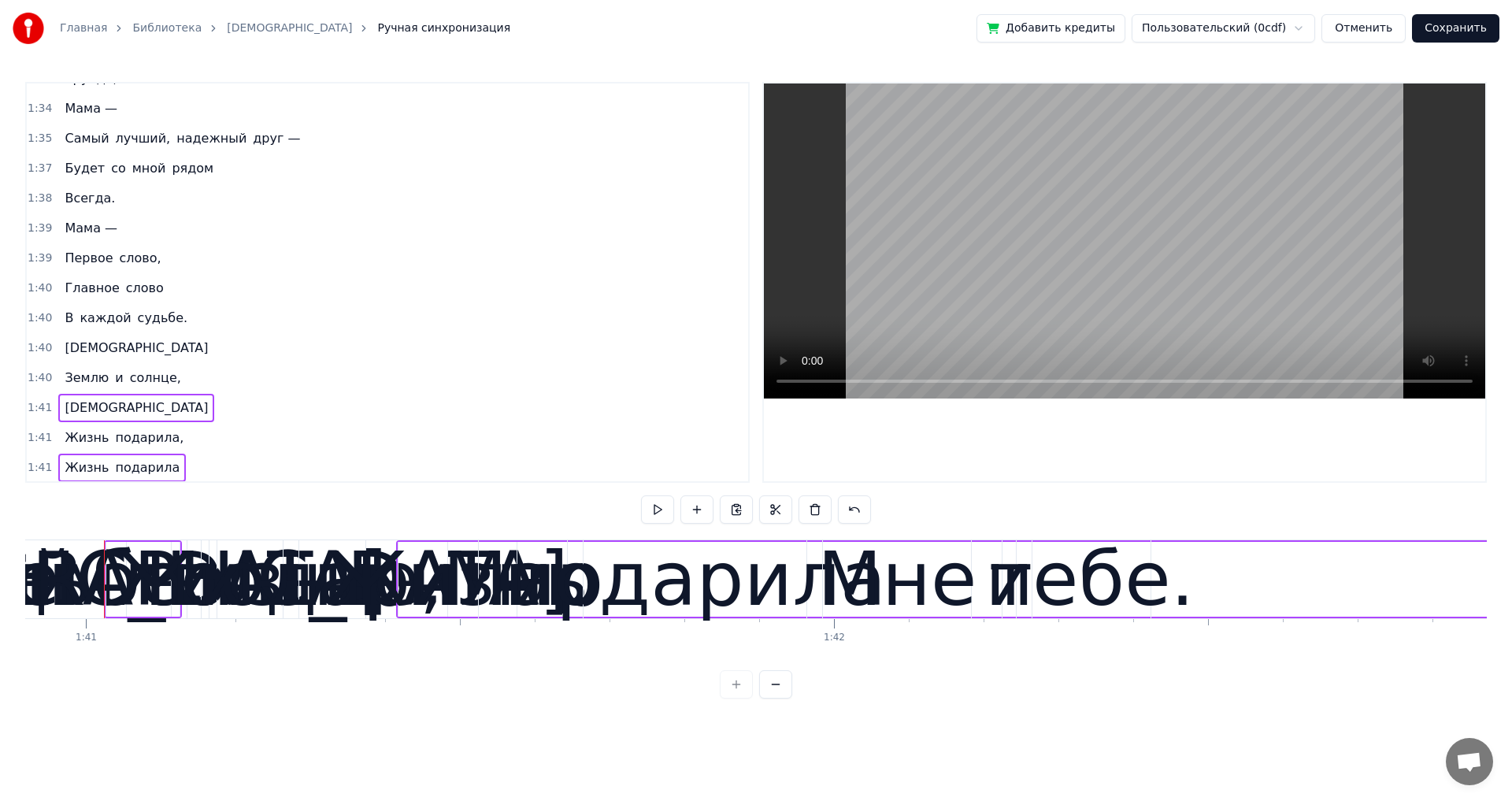
scroll to position [1039, 0]
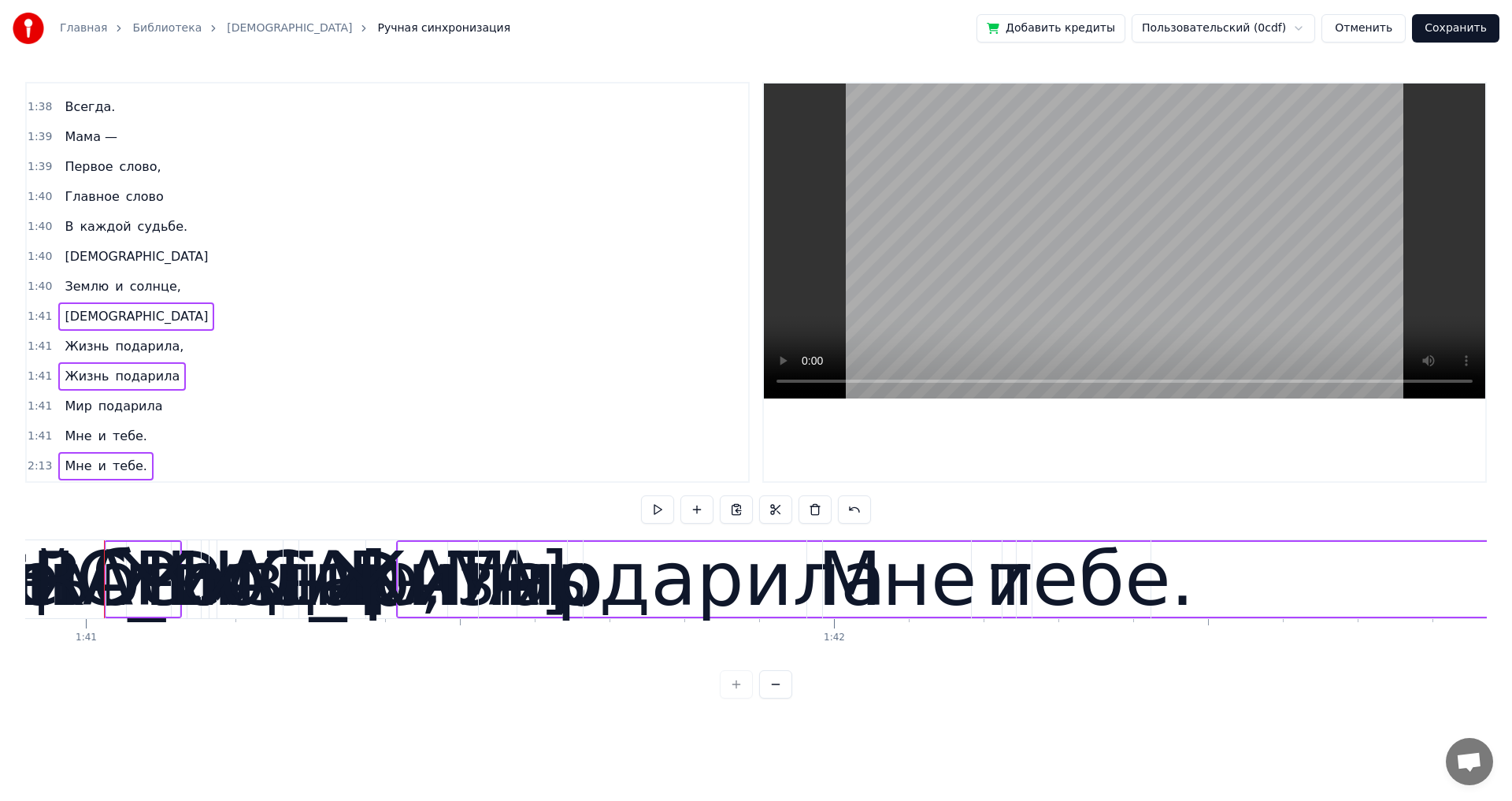
click at [69, 255] on span "[DEMOGRAPHIC_DATA]" at bounding box center [136, 256] width 147 height 18
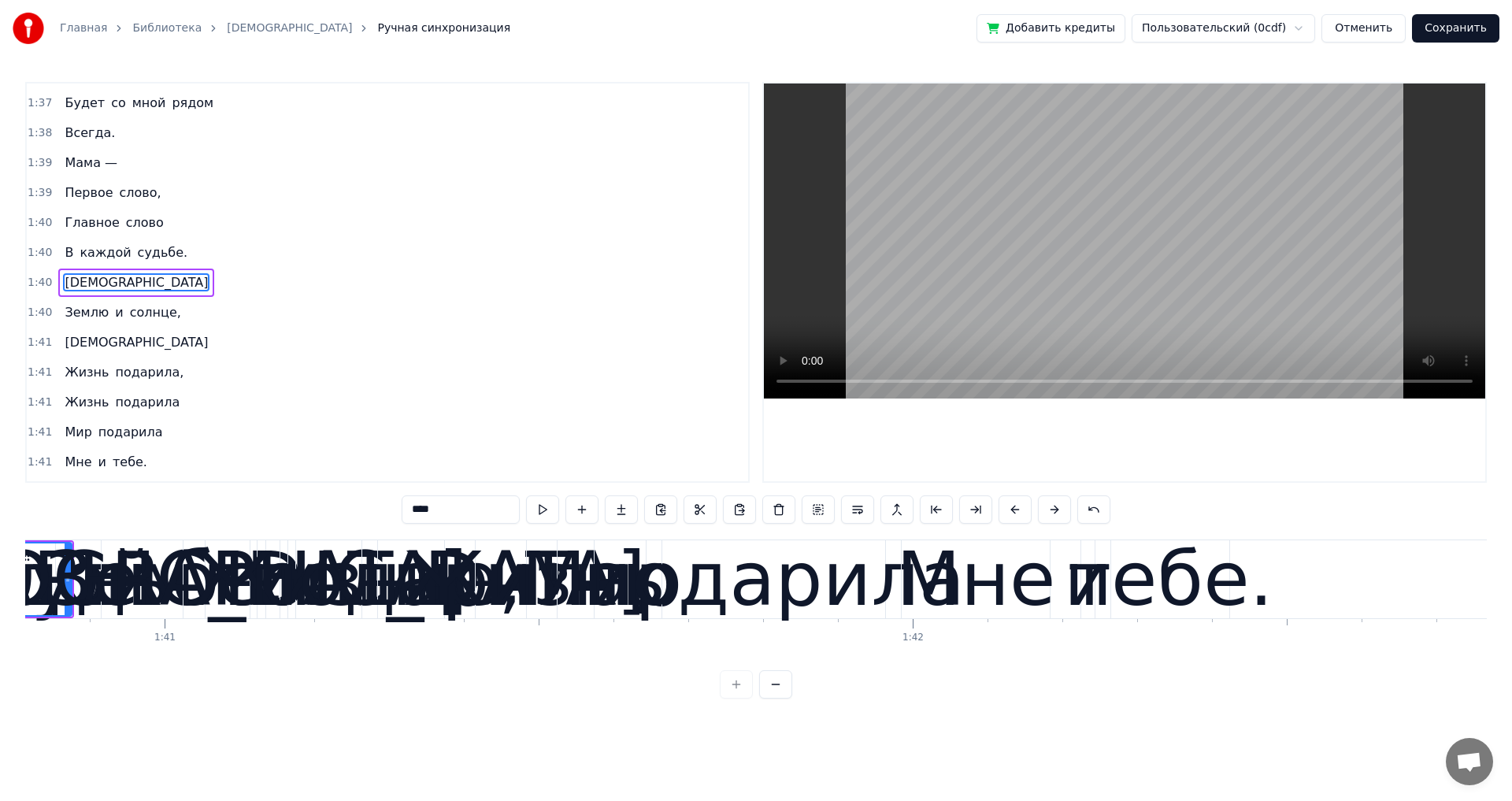
scroll to position [0, 75308]
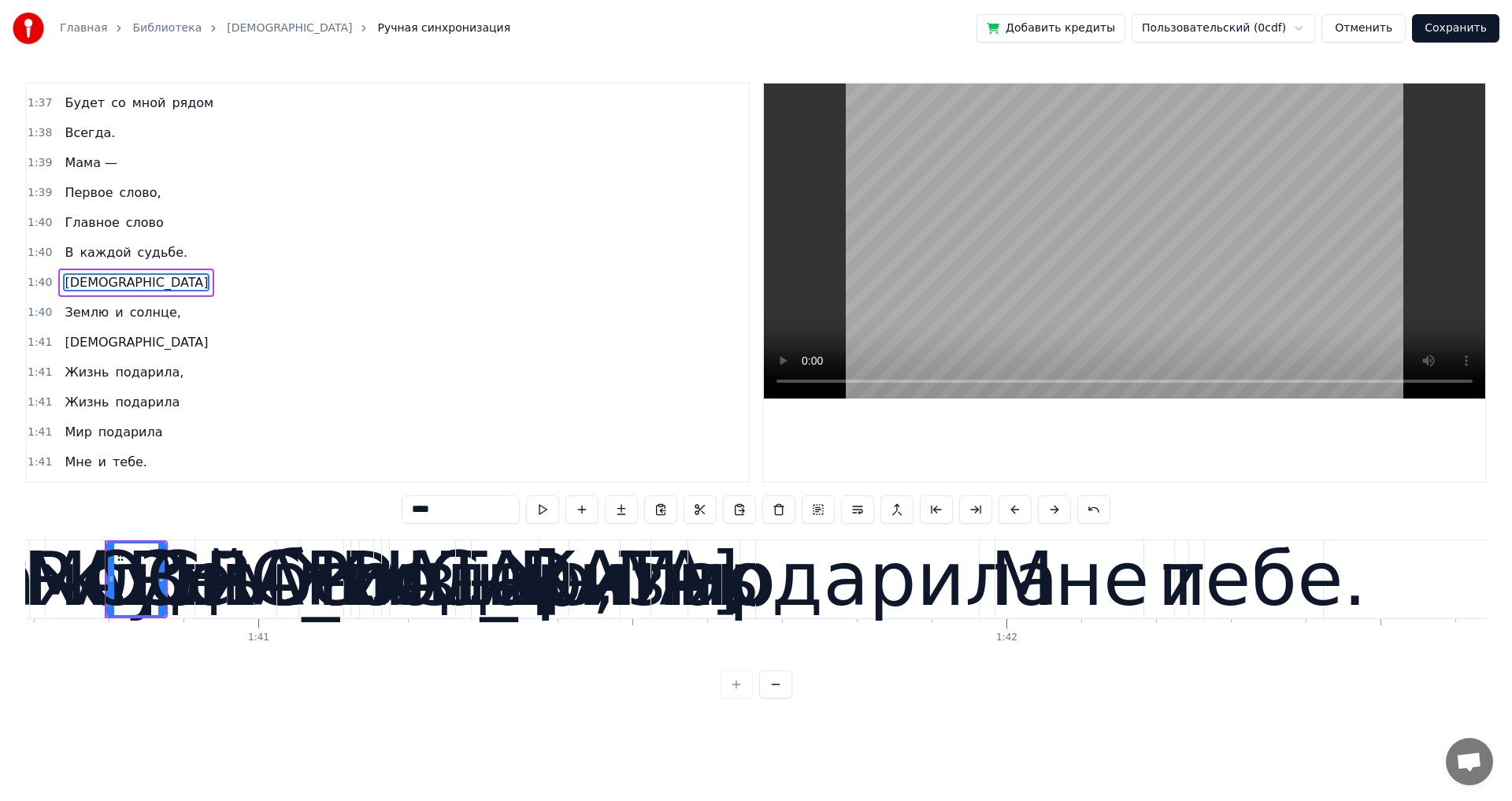
click at [98, 295] on div "[DEMOGRAPHIC_DATA]" at bounding box center [136, 283] width 156 height 29
click at [166, 323] on div "Землю и солнце," at bounding box center [123, 313] width 128 height 29
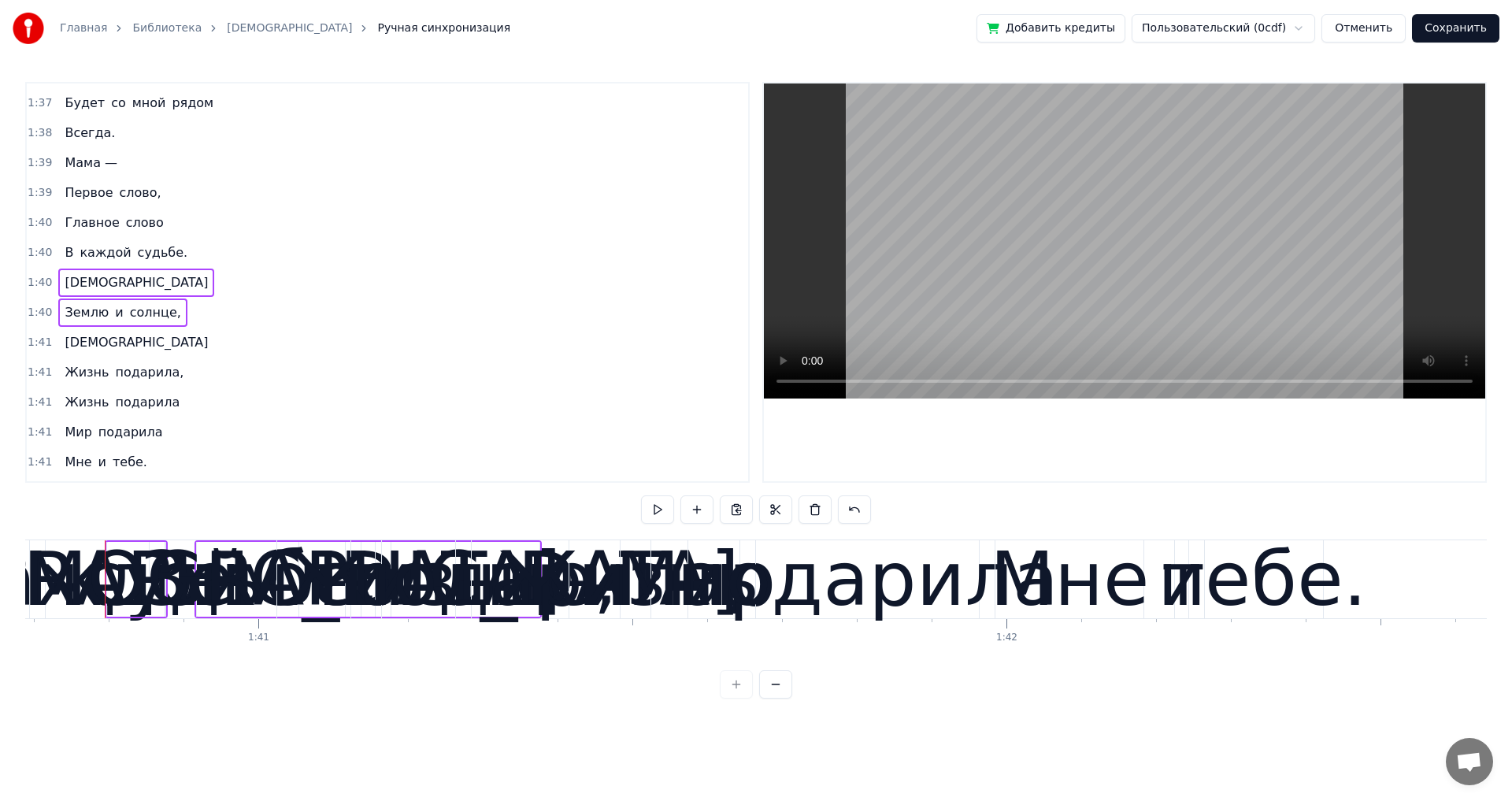
click at [166, 386] on div "Жизнь подарила," at bounding box center [124, 373] width 131 height 29
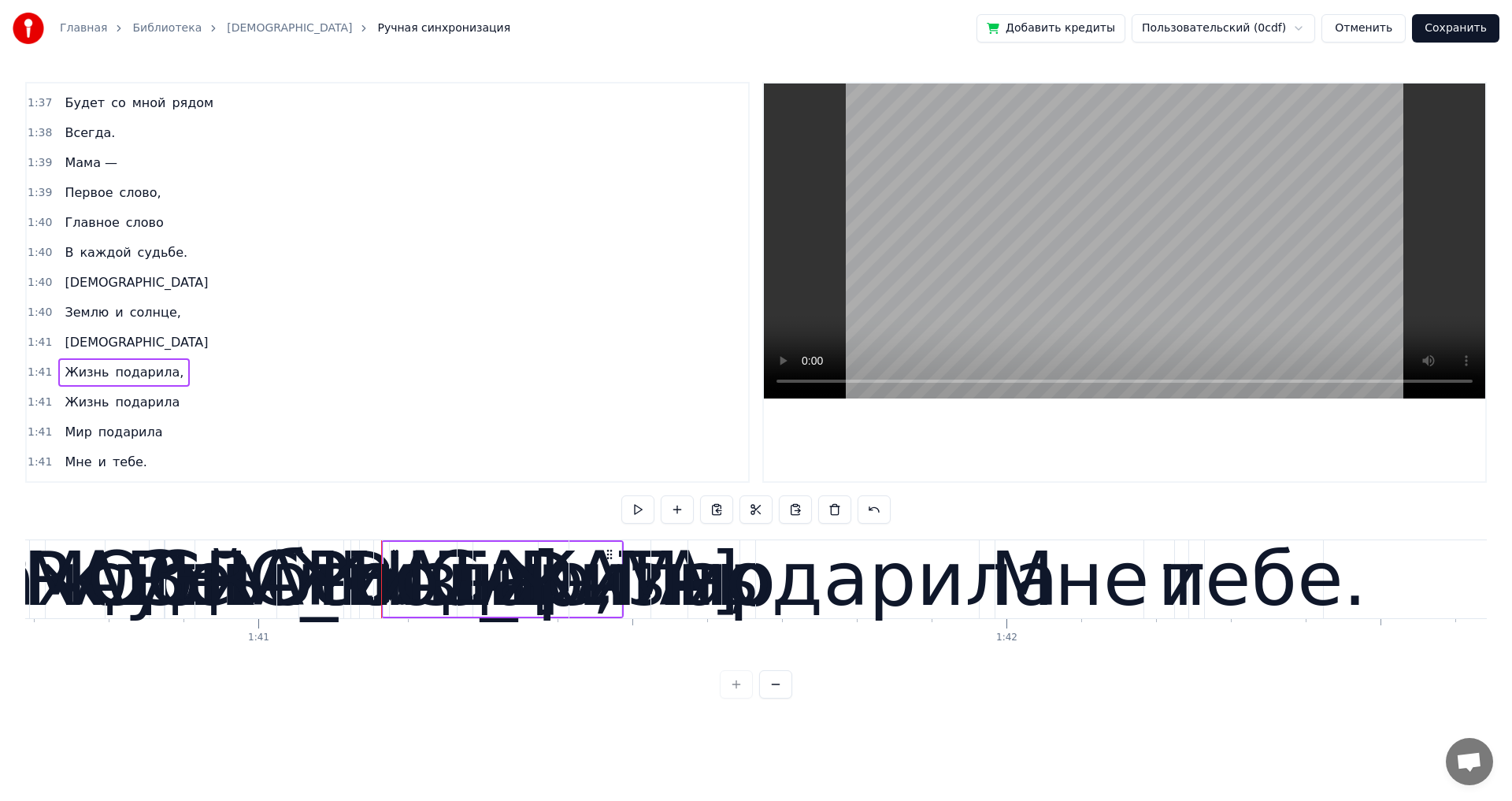
click at [96, 296] on div "[DEMOGRAPHIC_DATA]" at bounding box center [136, 283] width 156 height 29
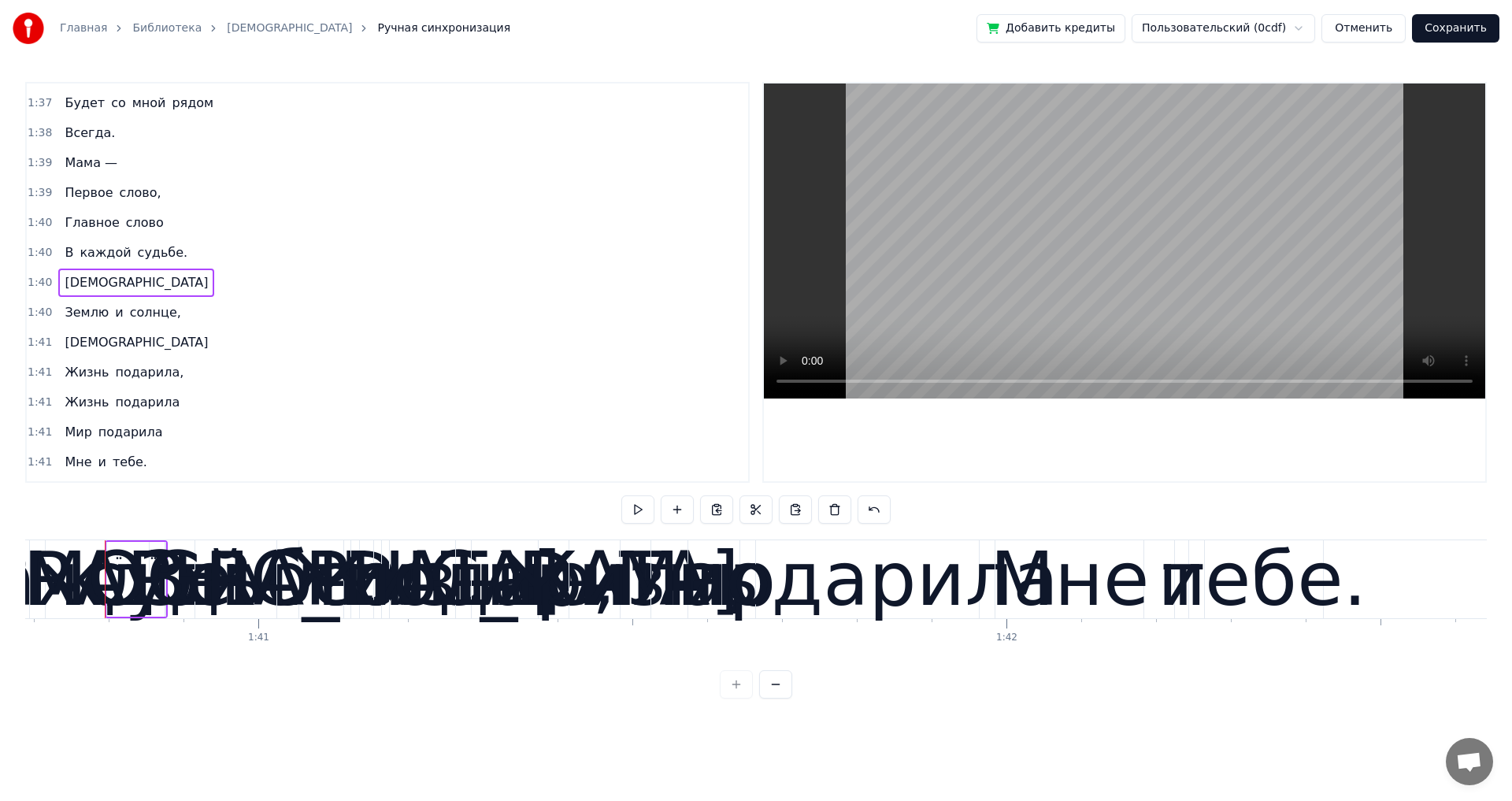
click at [166, 324] on div "Землю и солнце," at bounding box center [123, 313] width 128 height 29
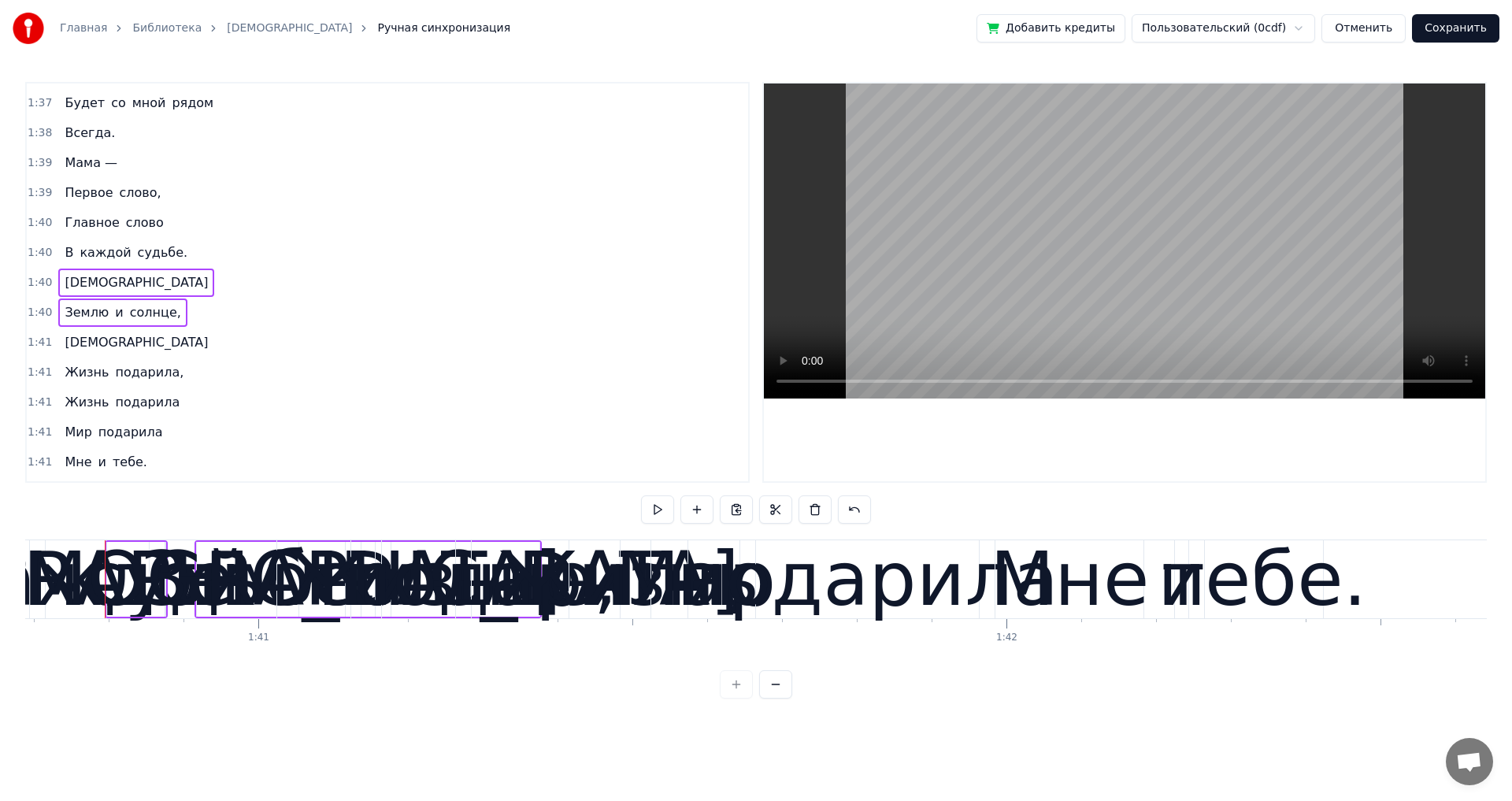
click at [166, 386] on div "Жизнь подарила," at bounding box center [124, 373] width 131 height 29
click at [135, 476] on div "Мне и тебе." at bounding box center [105, 463] width 95 height 29
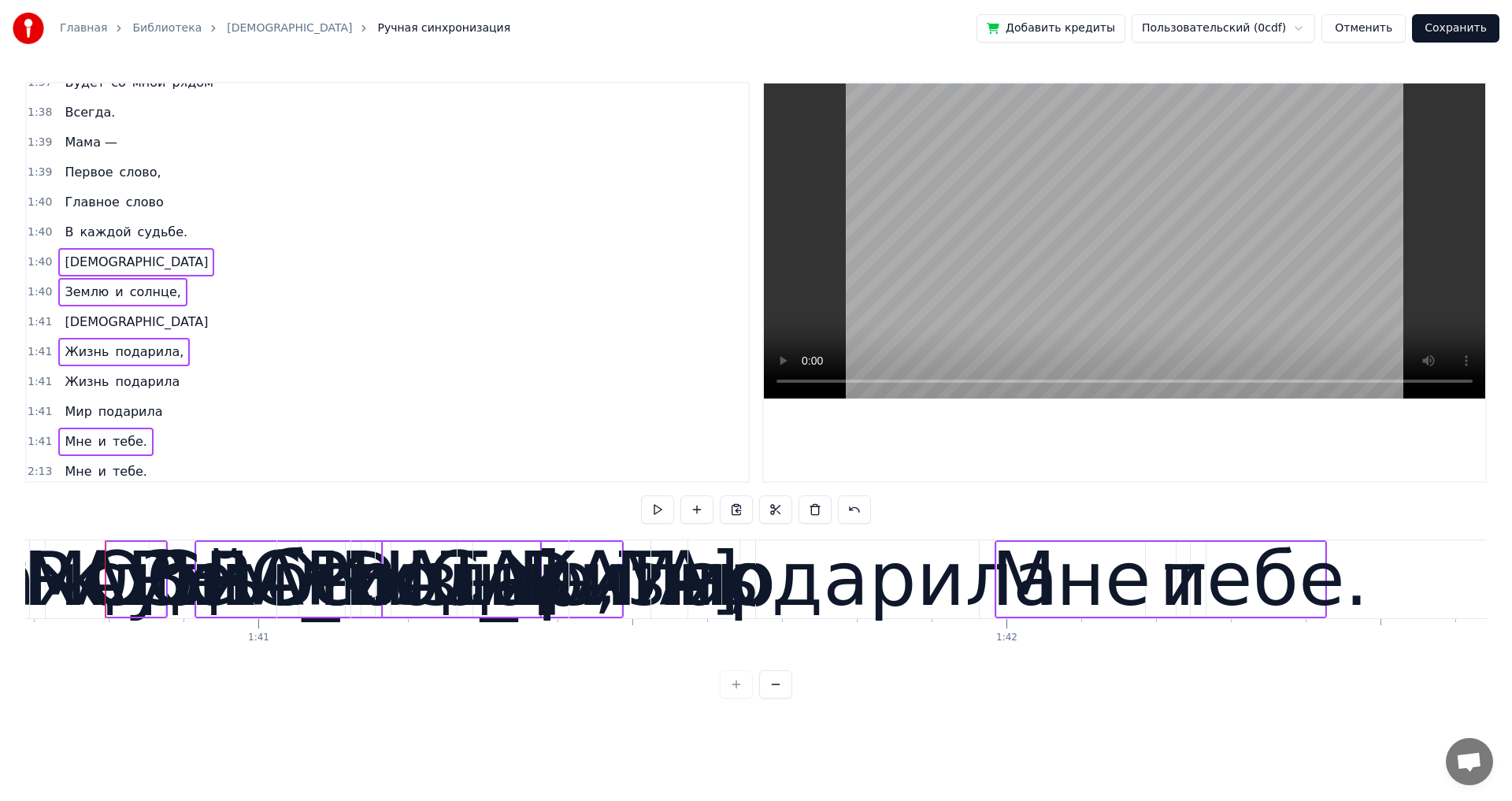
scroll to position [1039, 0]
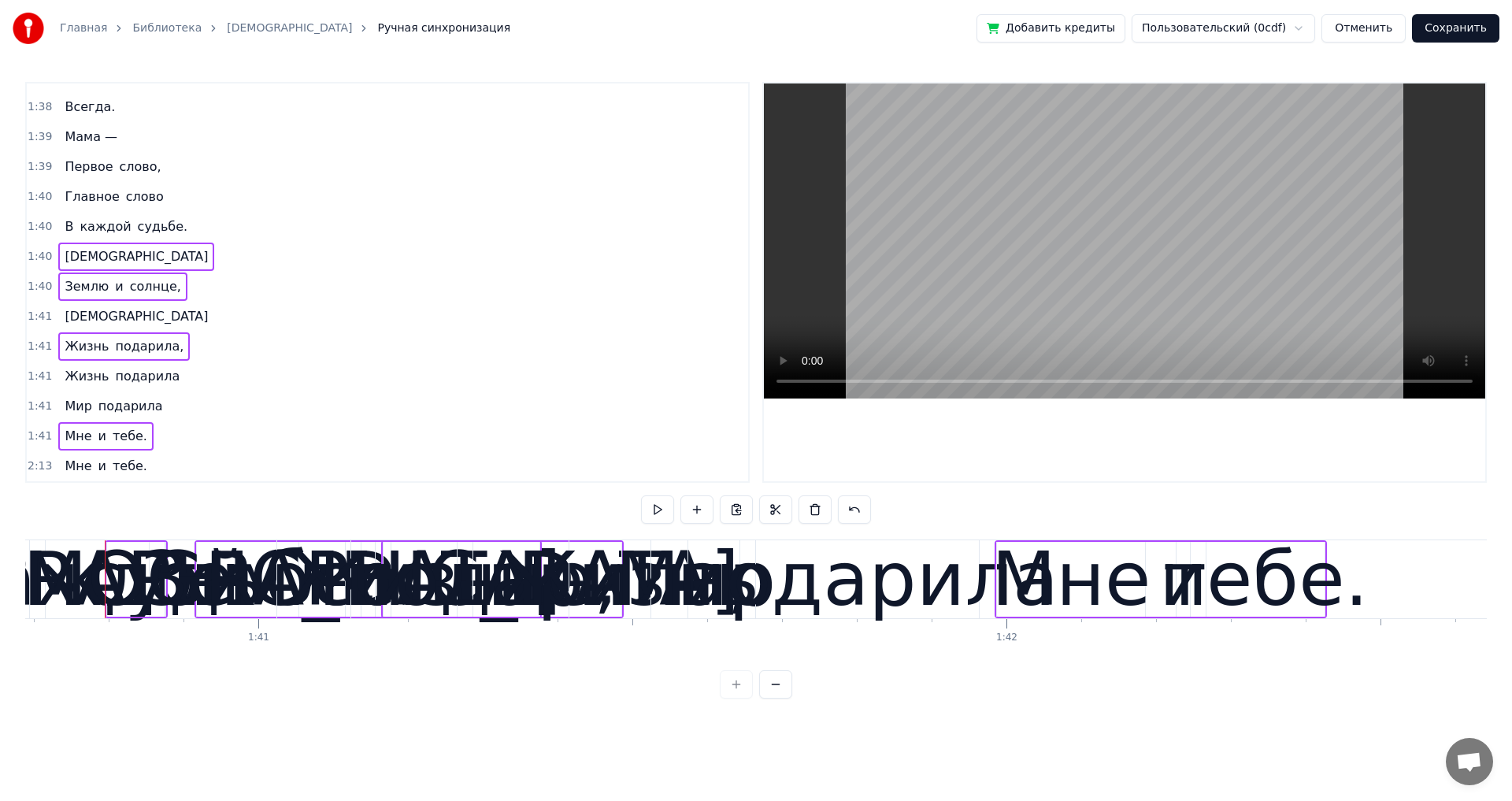
click at [137, 446] on div "Мне и тебе." at bounding box center [105, 437] width 95 height 29
click at [135, 476] on div "Мне и тебе." at bounding box center [105, 467] width 95 height 29
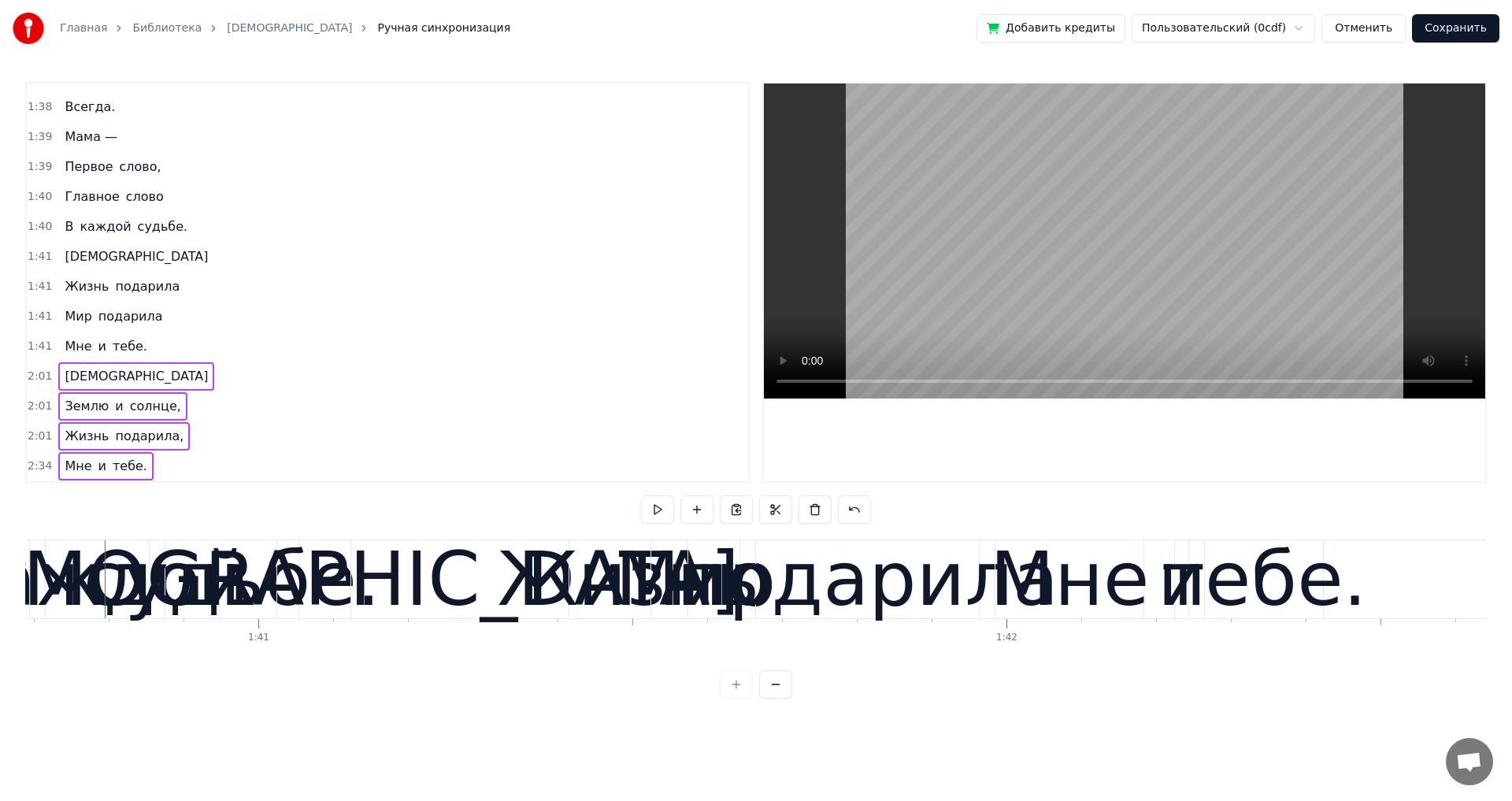
click at [220, 455] on div "2:34 Мне и тебе." at bounding box center [387, 466] width 721 height 30
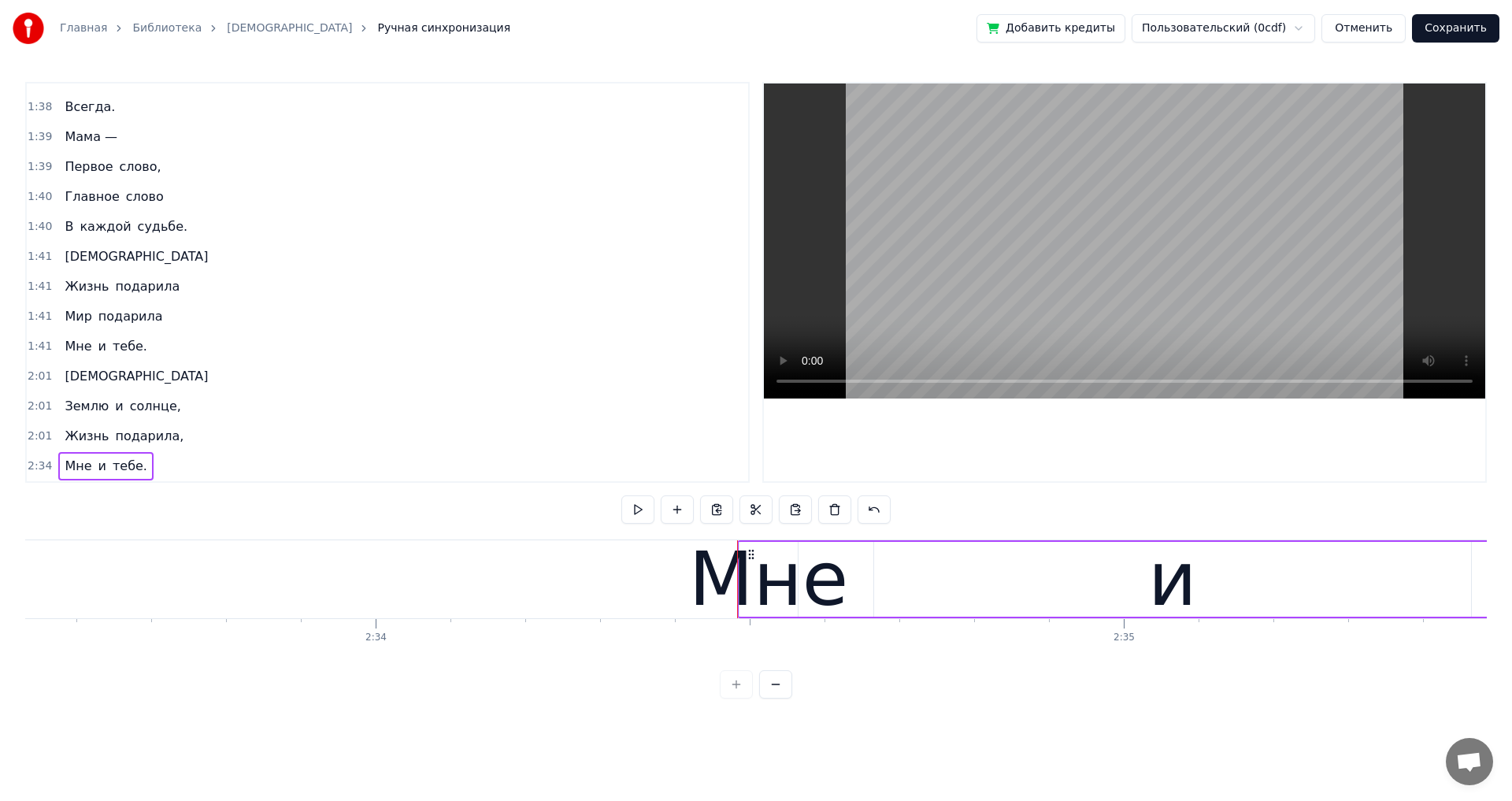
scroll to position [0, 115464]
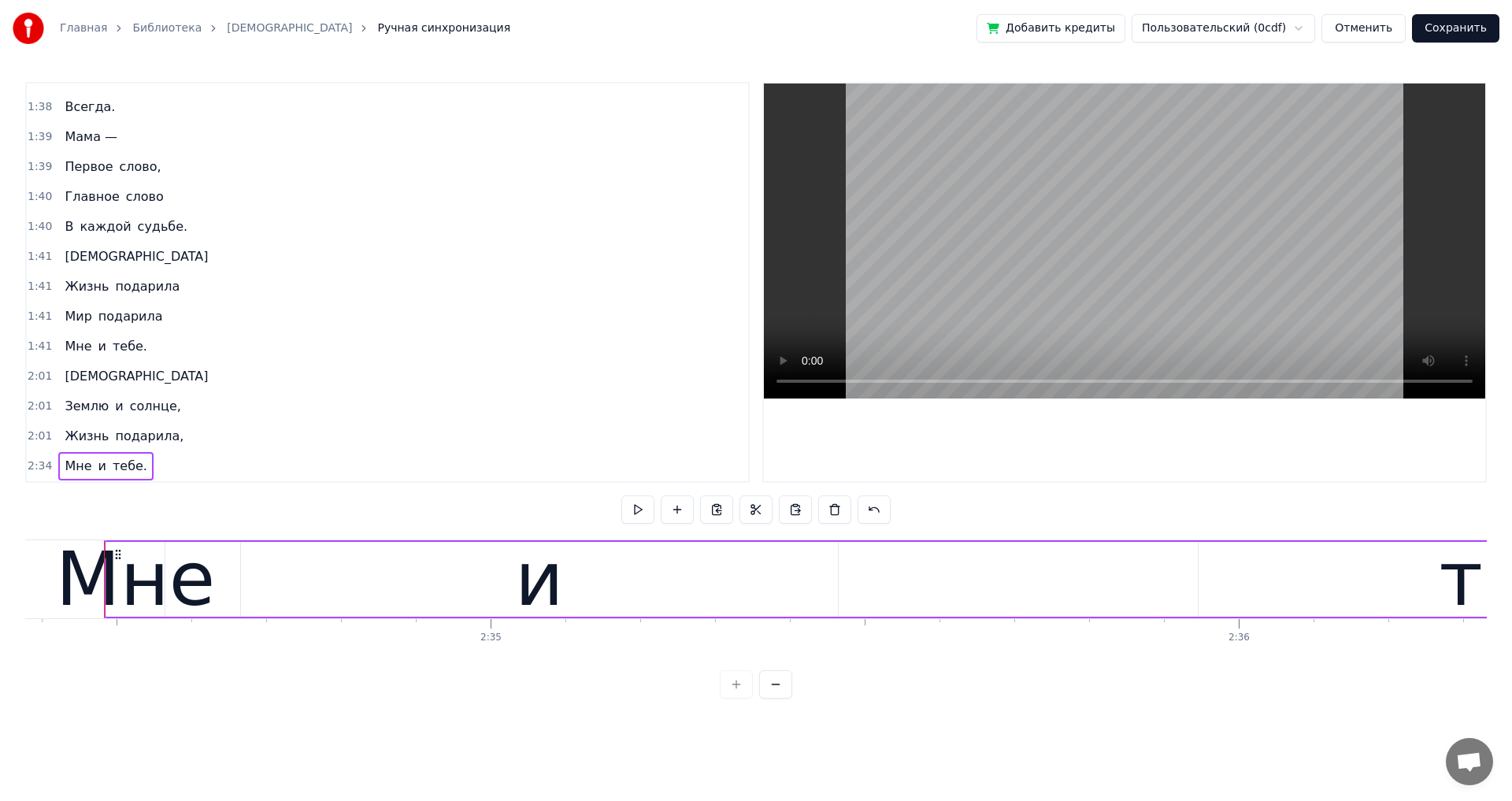
click at [58, 479] on div "Мне и тебе." at bounding box center [105, 467] width 95 height 29
click at [63, 475] on span "Мне" at bounding box center [78, 466] width 30 height 18
click at [58, 479] on div "Мне и тебе." at bounding box center [105, 467] width 95 height 29
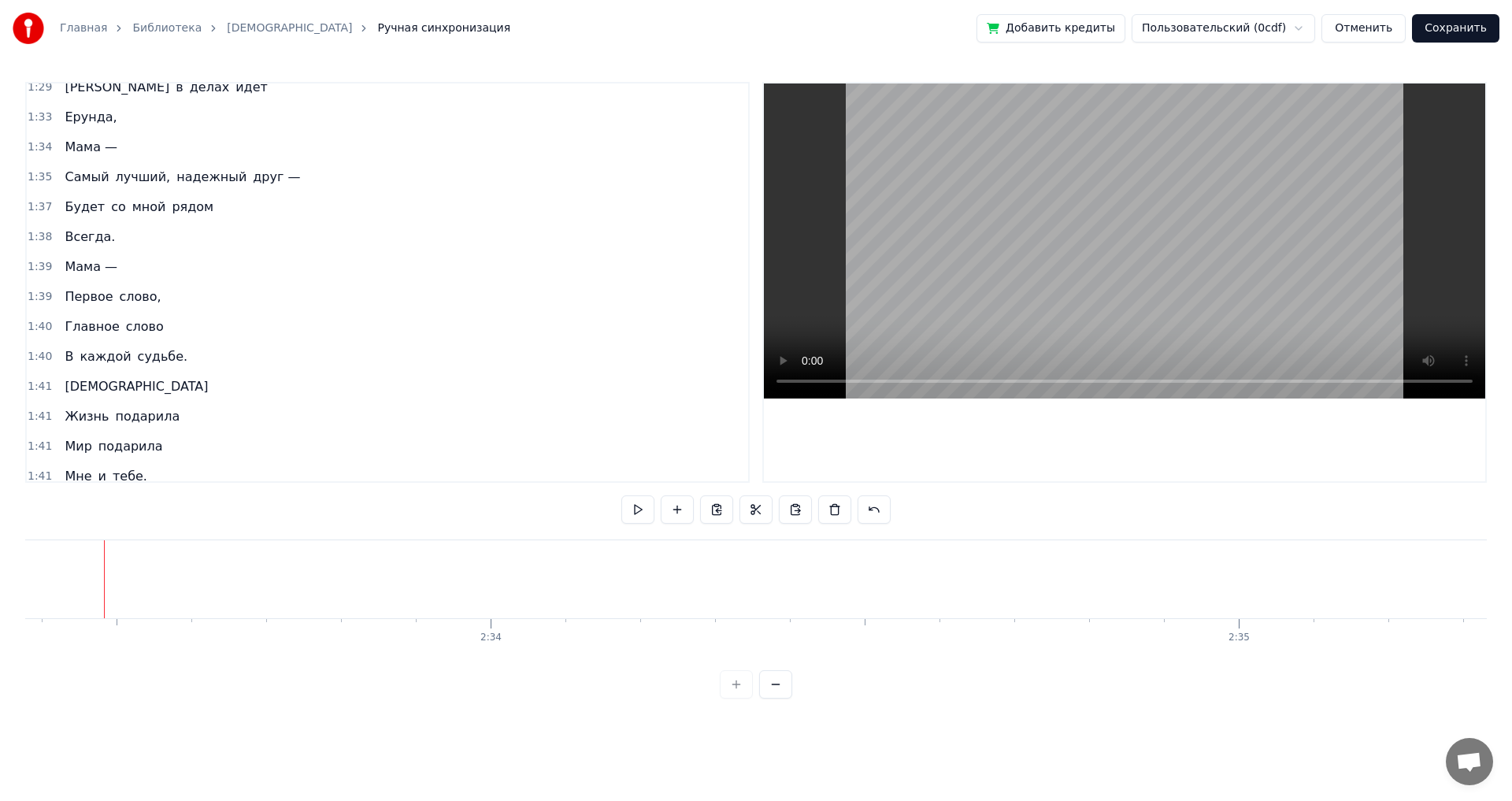
scroll to position [881, 0]
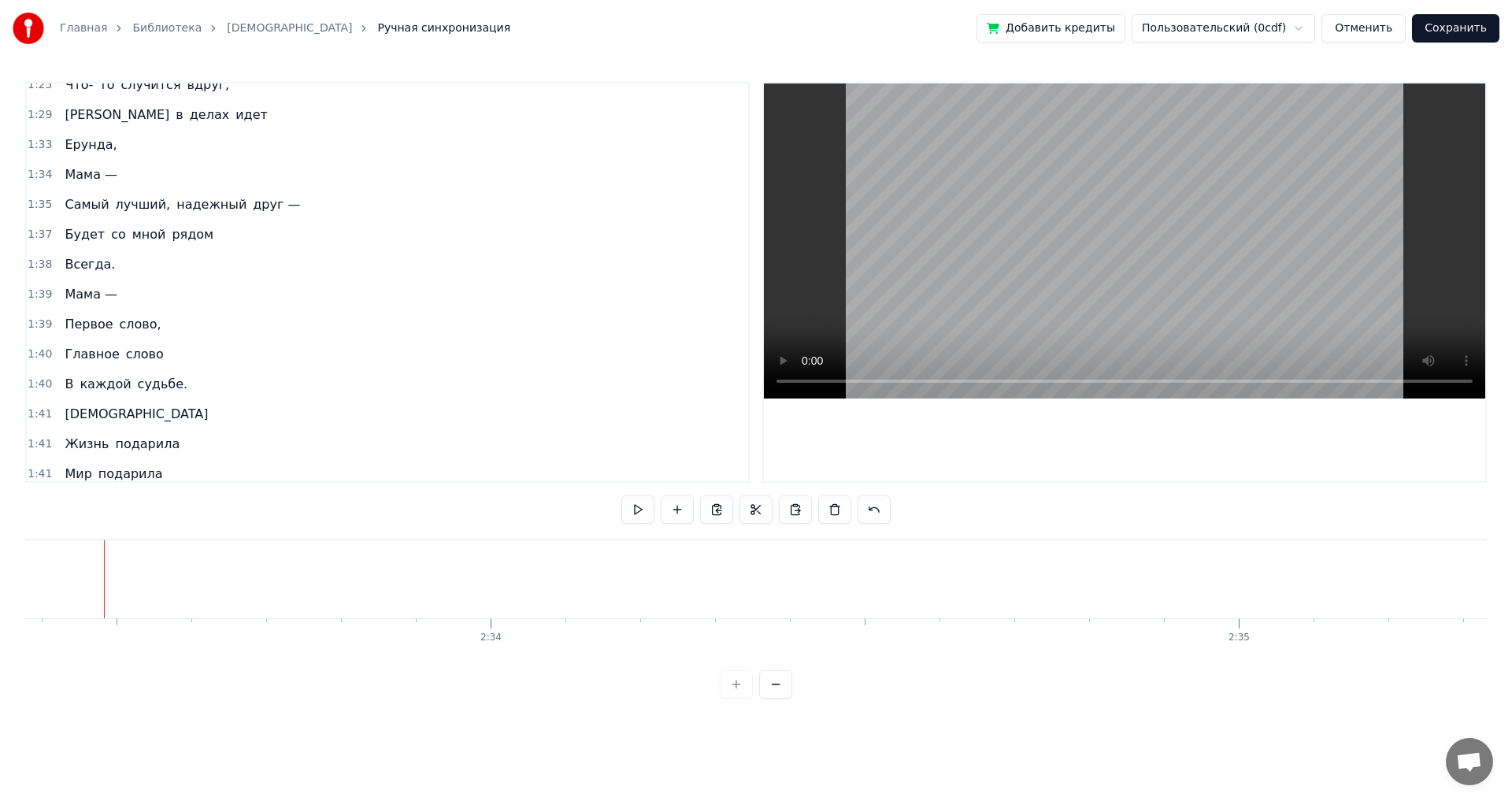
click at [148, 363] on span "слово" at bounding box center [145, 355] width 41 height 19
click at [148, 365] on div "Главное слово" at bounding box center [114, 355] width 111 height 29
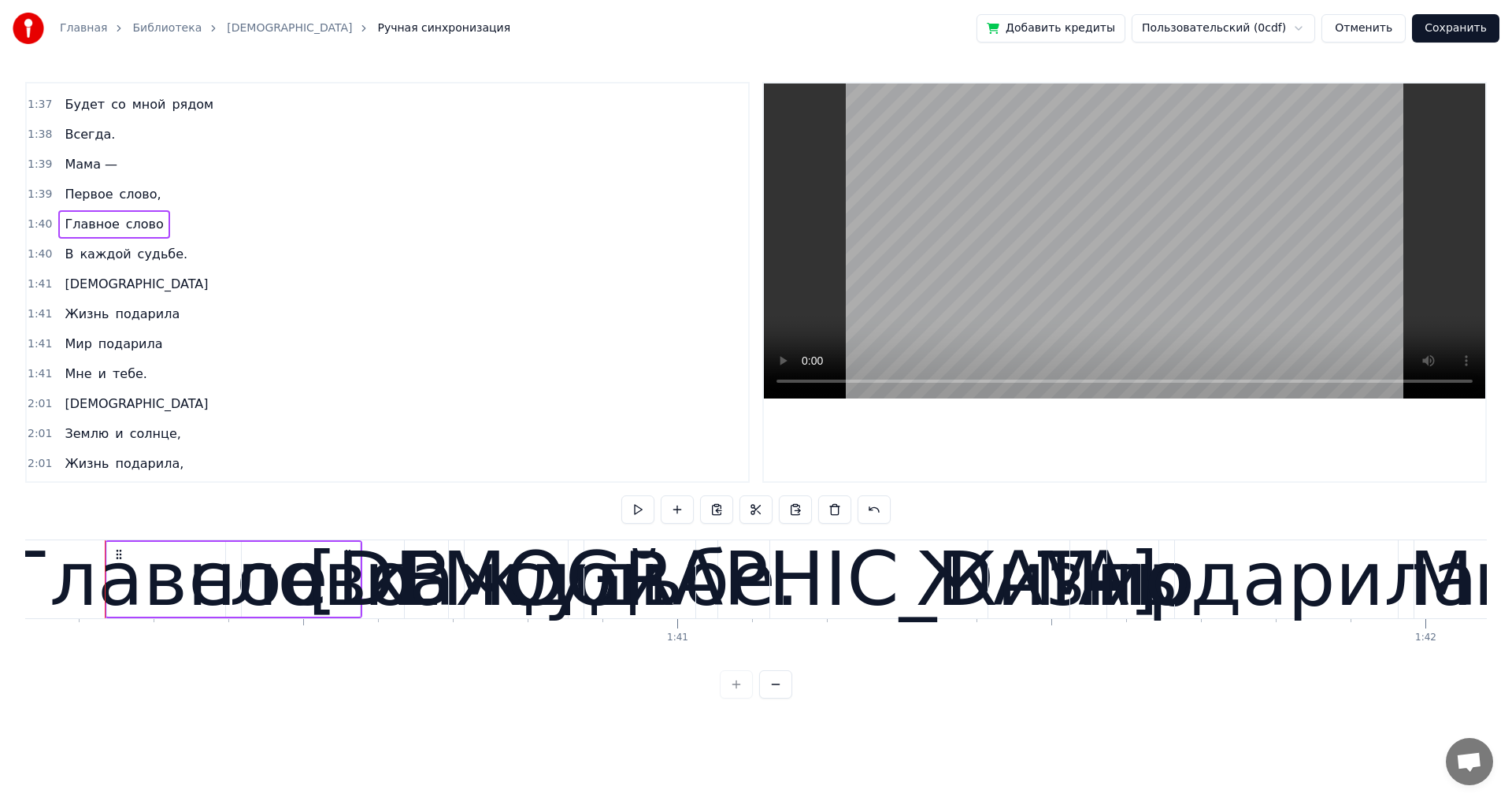
scroll to position [1039, 0]
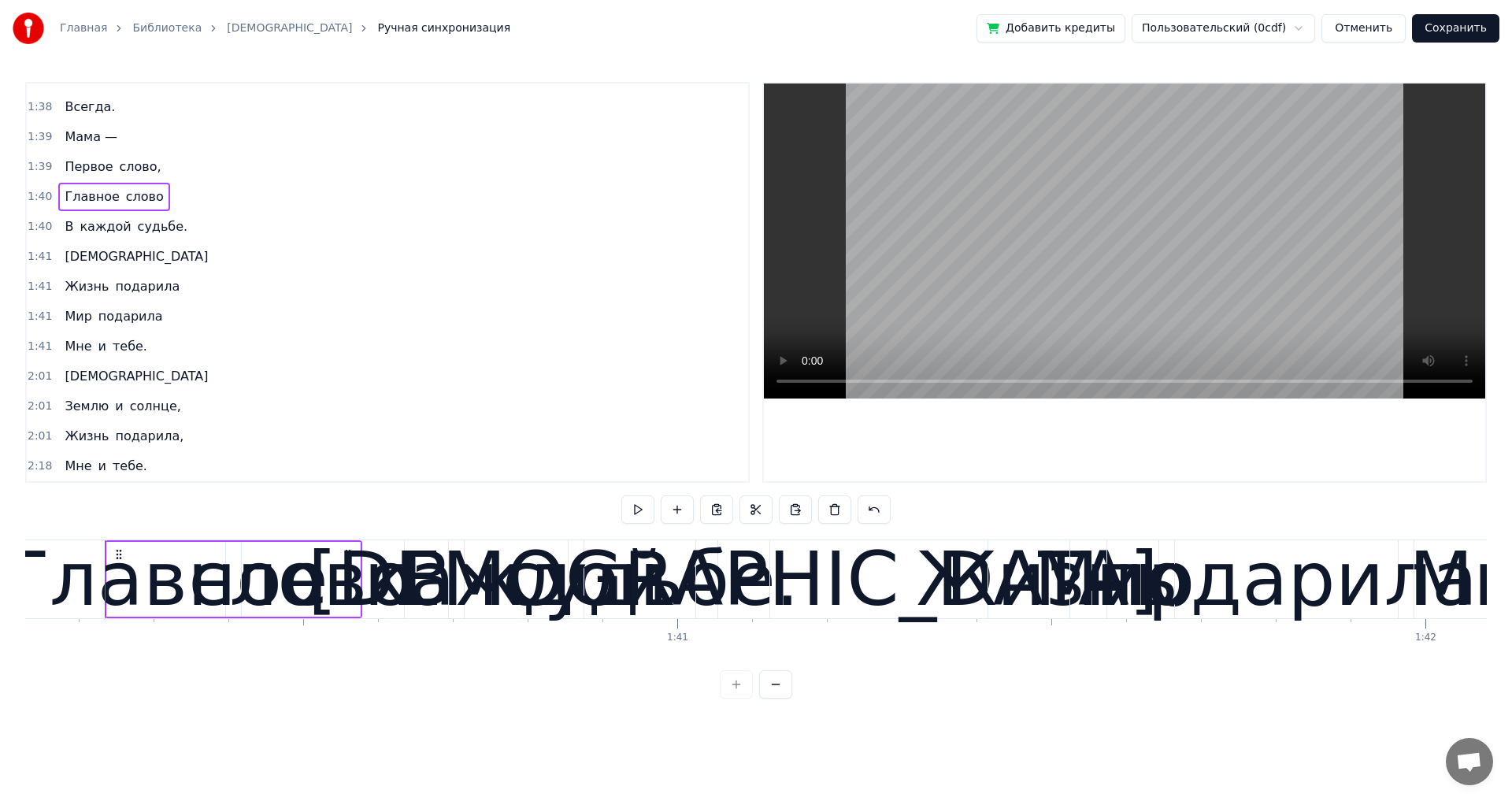
click at [139, 357] on div "Мне и тебе." at bounding box center [105, 347] width 95 height 29
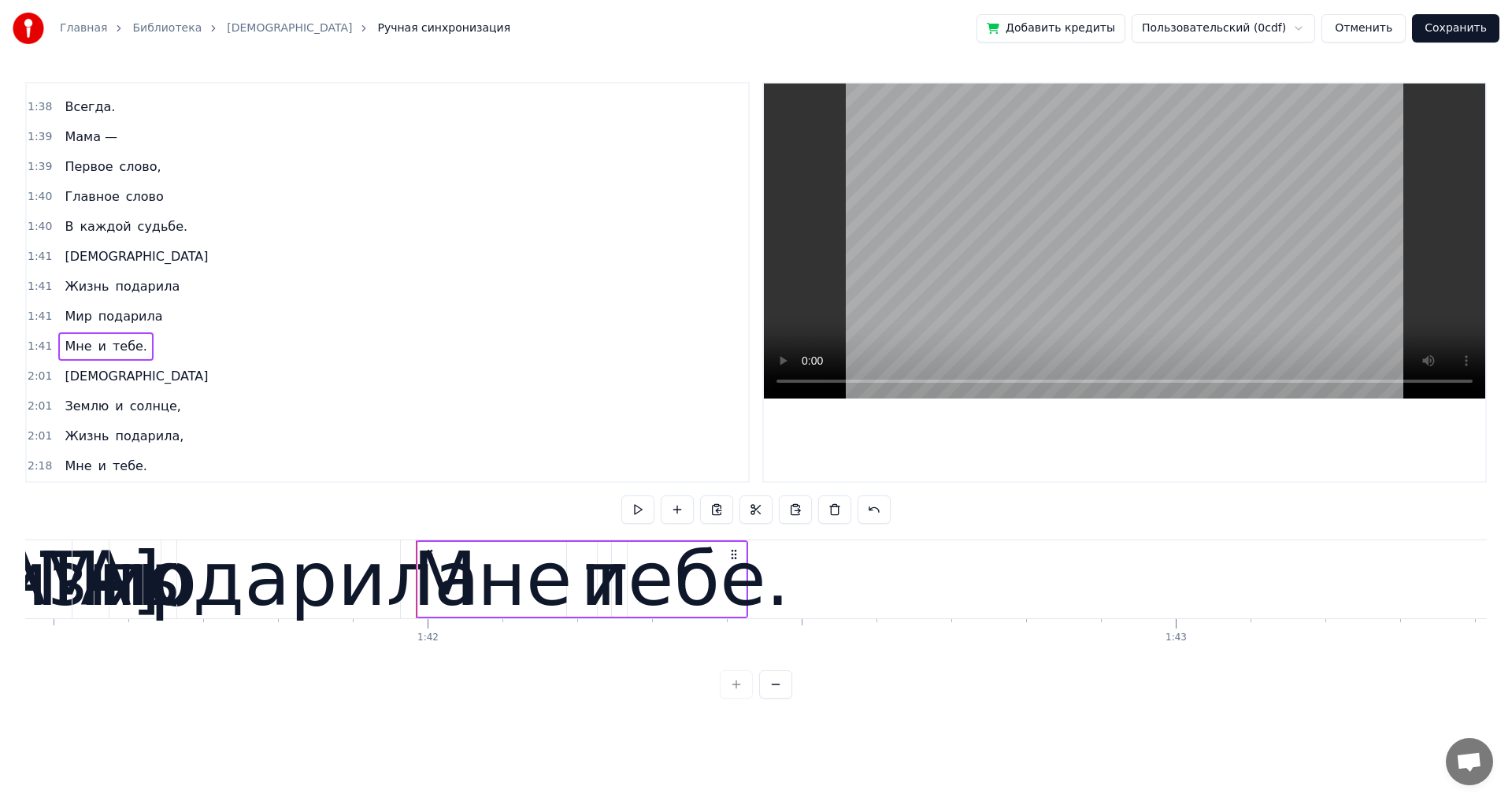
scroll to position [0, 76198]
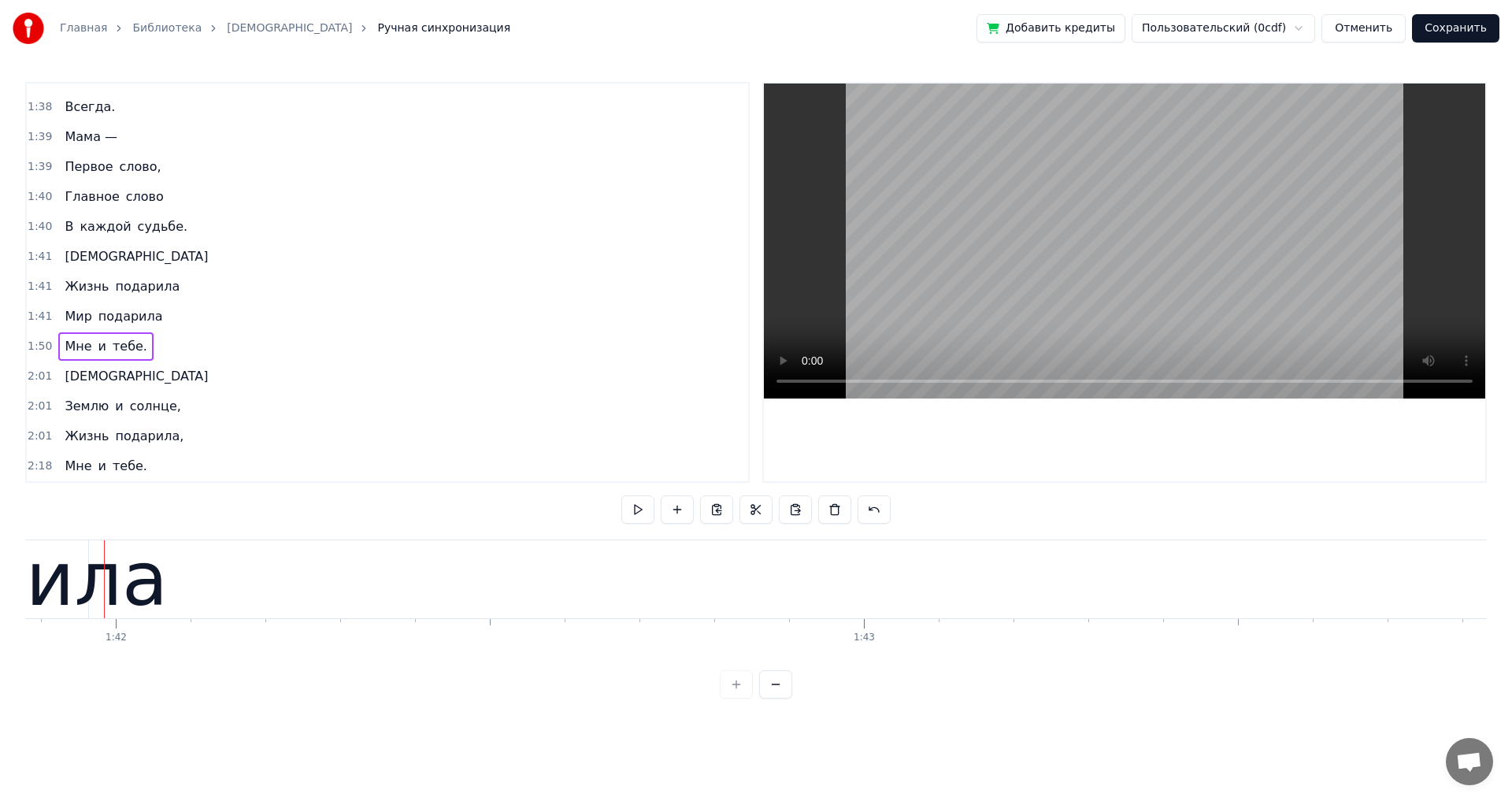
click at [150, 330] on div "Мир подарила" at bounding box center [113, 317] width 110 height 29
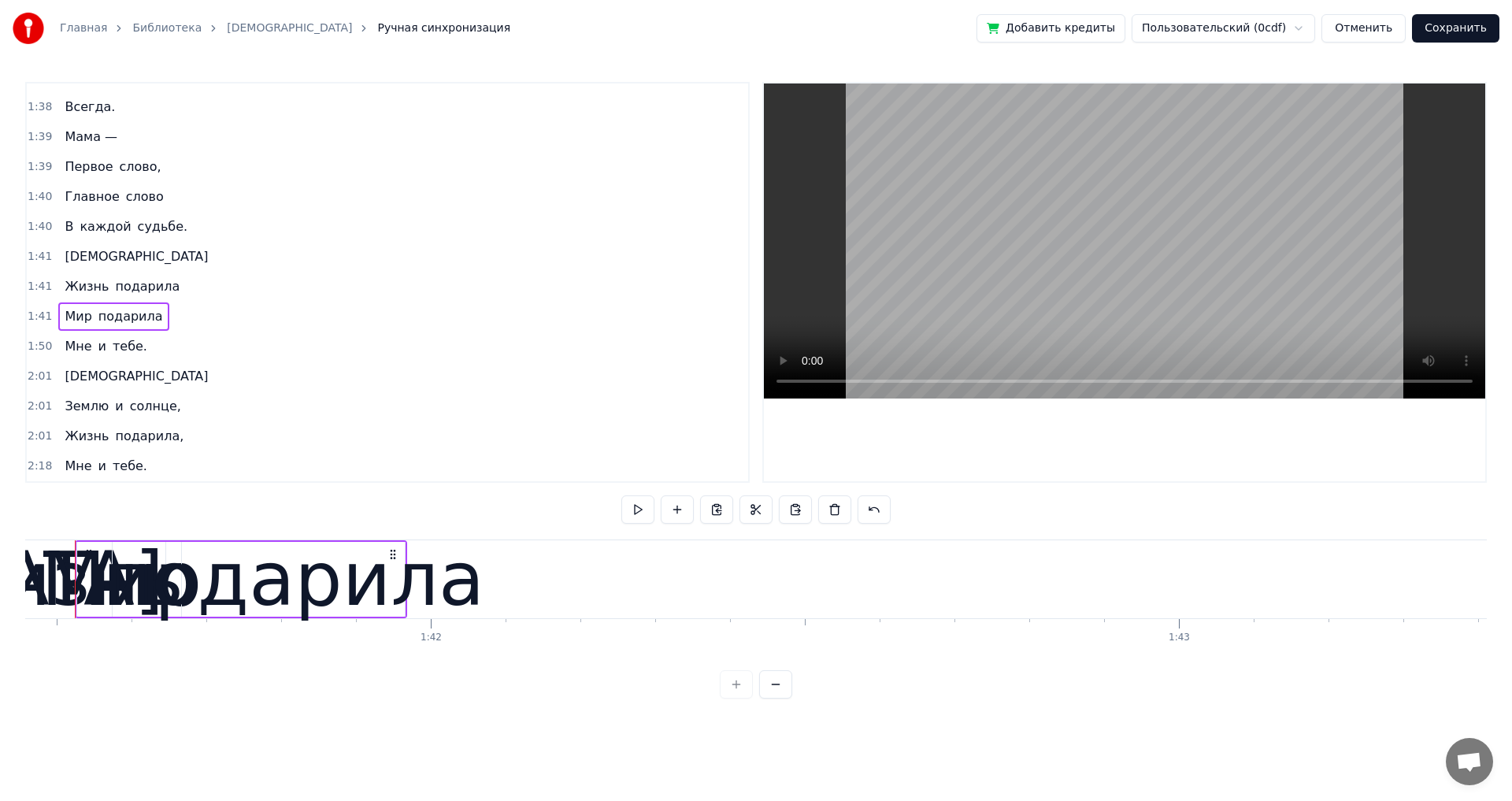
scroll to position [0, 75854]
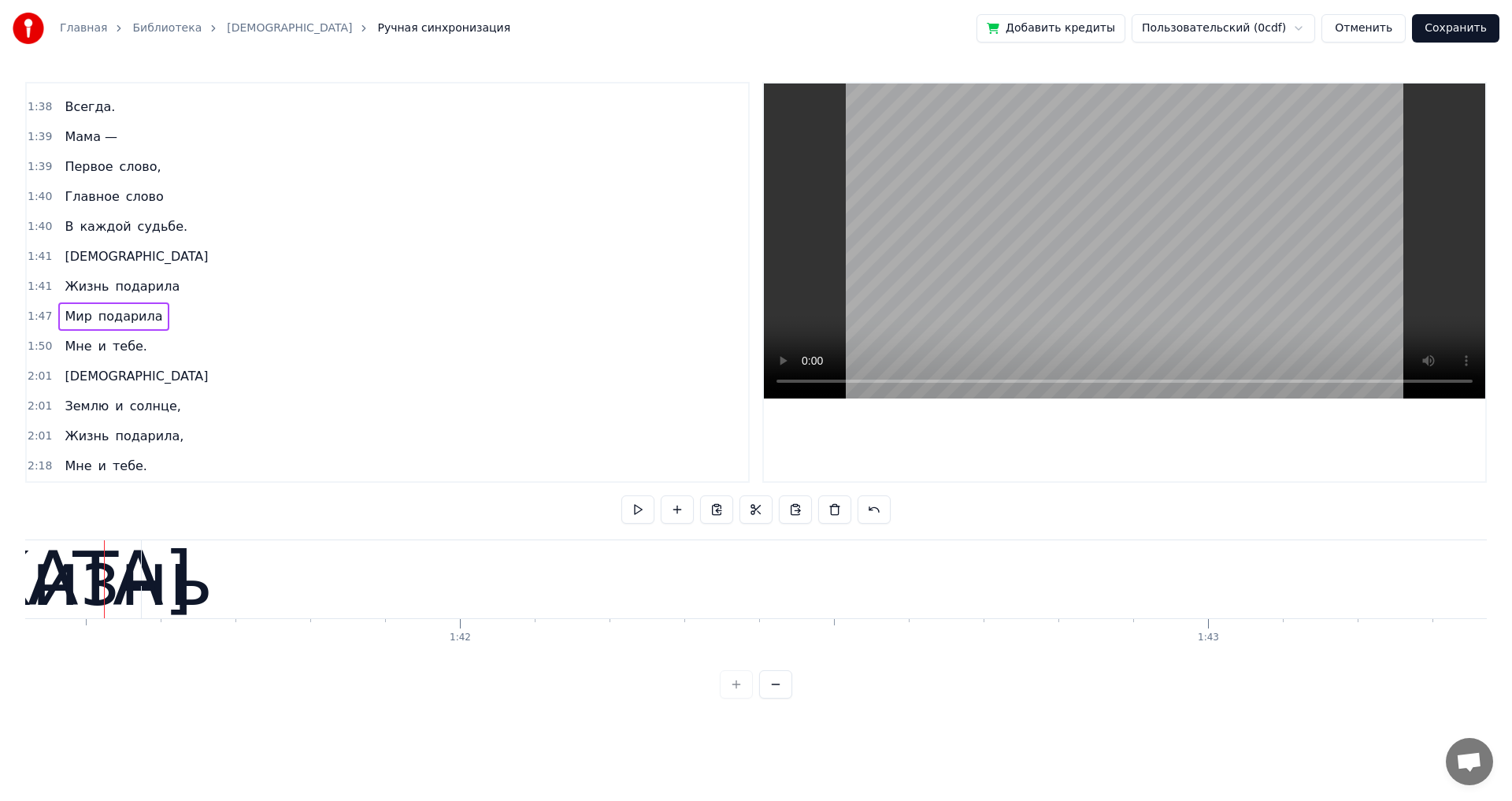
click at [165, 298] on div "Жизнь подарила" at bounding box center [122, 286] width 127 height 29
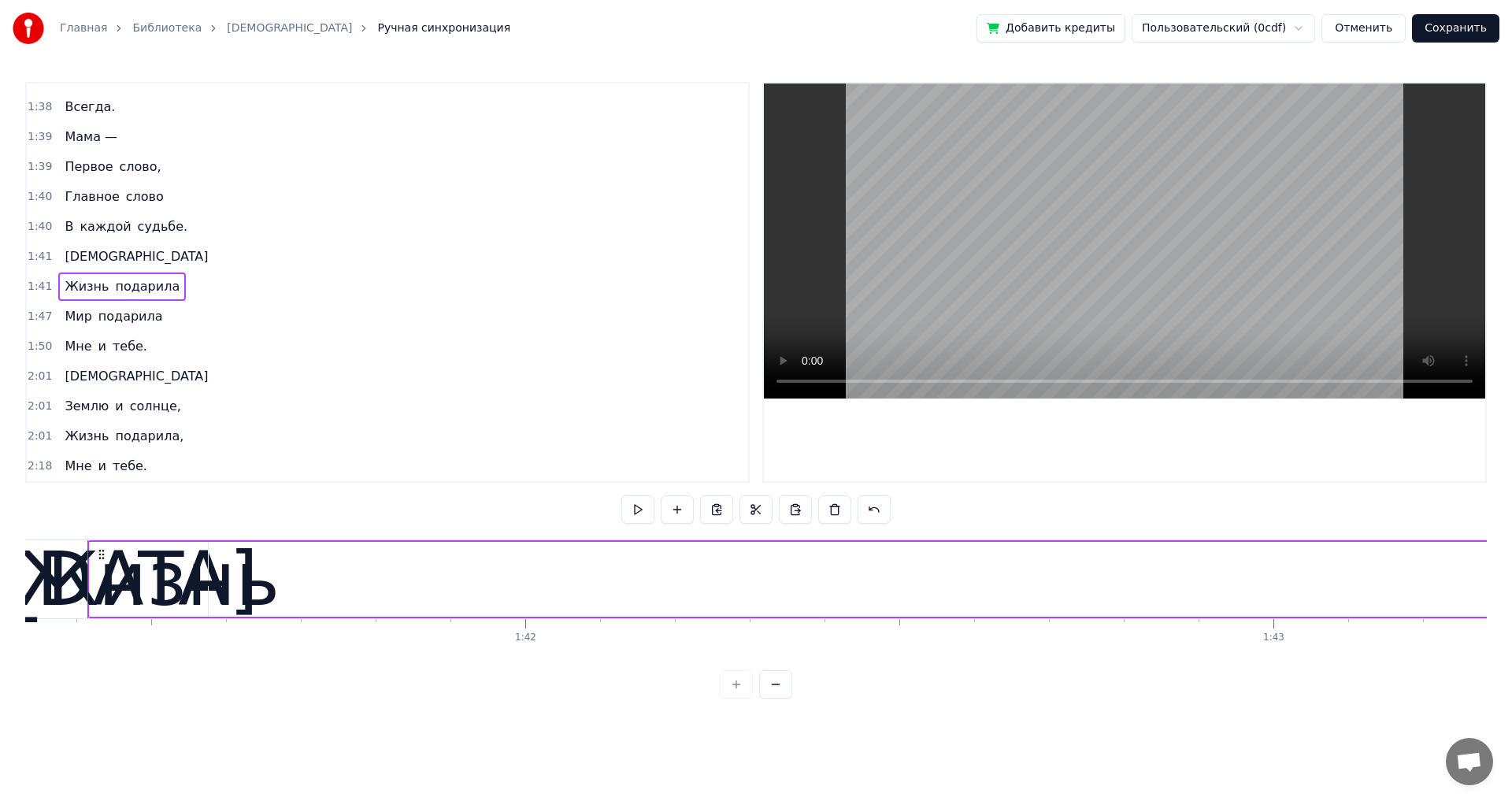
scroll to position [0, 75771]
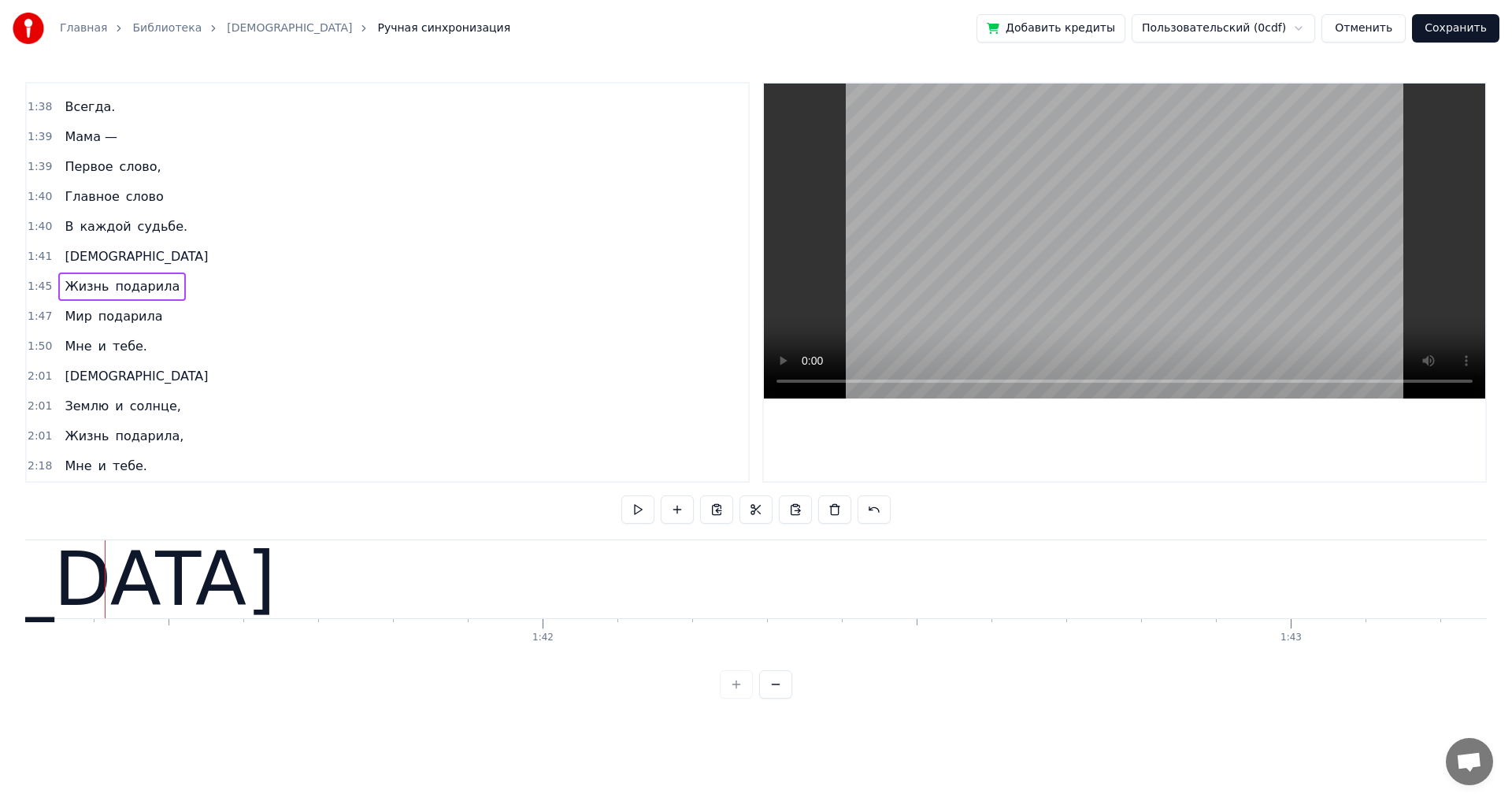
click at [95, 265] on span "[DEMOGRAPHIC_DATA]" at bounding box center [136, 257] width 147 height 19
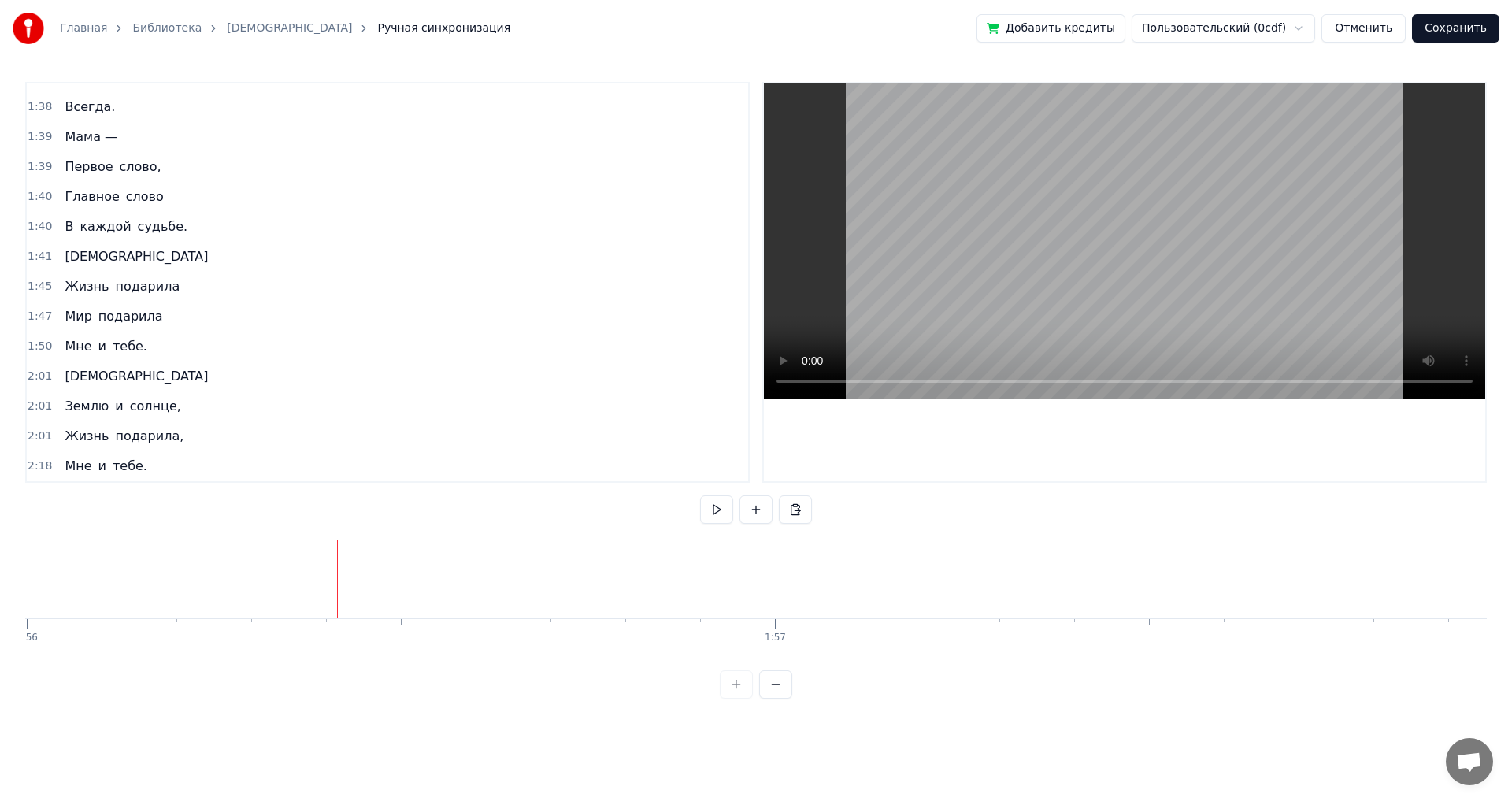
scroll to position [0, 86990]
click at [94, 266] on div "[DEMOGRAPHIC_DATA]" at bounding box center [136, 257] width 156 height 29
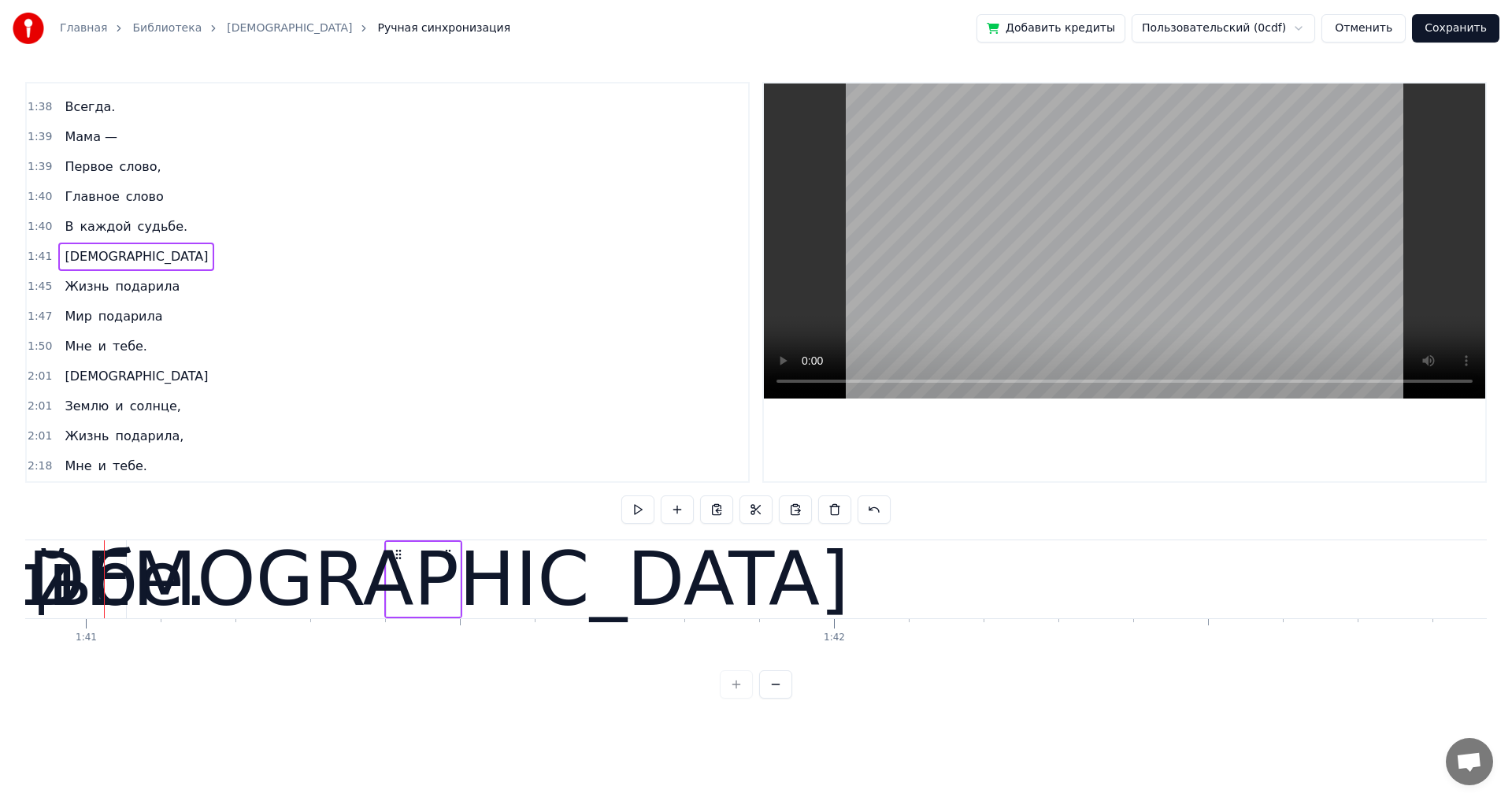
drag, startPoint x: 170, startPoint y: 556, endPoint x: 451, endPoint y: 556, distance: 281.0
click at [451, 556] on icon at bounding box center [447, 554] width 12 height 12
click at [396, 556] on icon at bounding box center [397, 554] width 12 height 12
click at [460, 585] on div "[DEMOGRAPHIC_DATA]" at bounding box center [423, 580] width 850 height 113
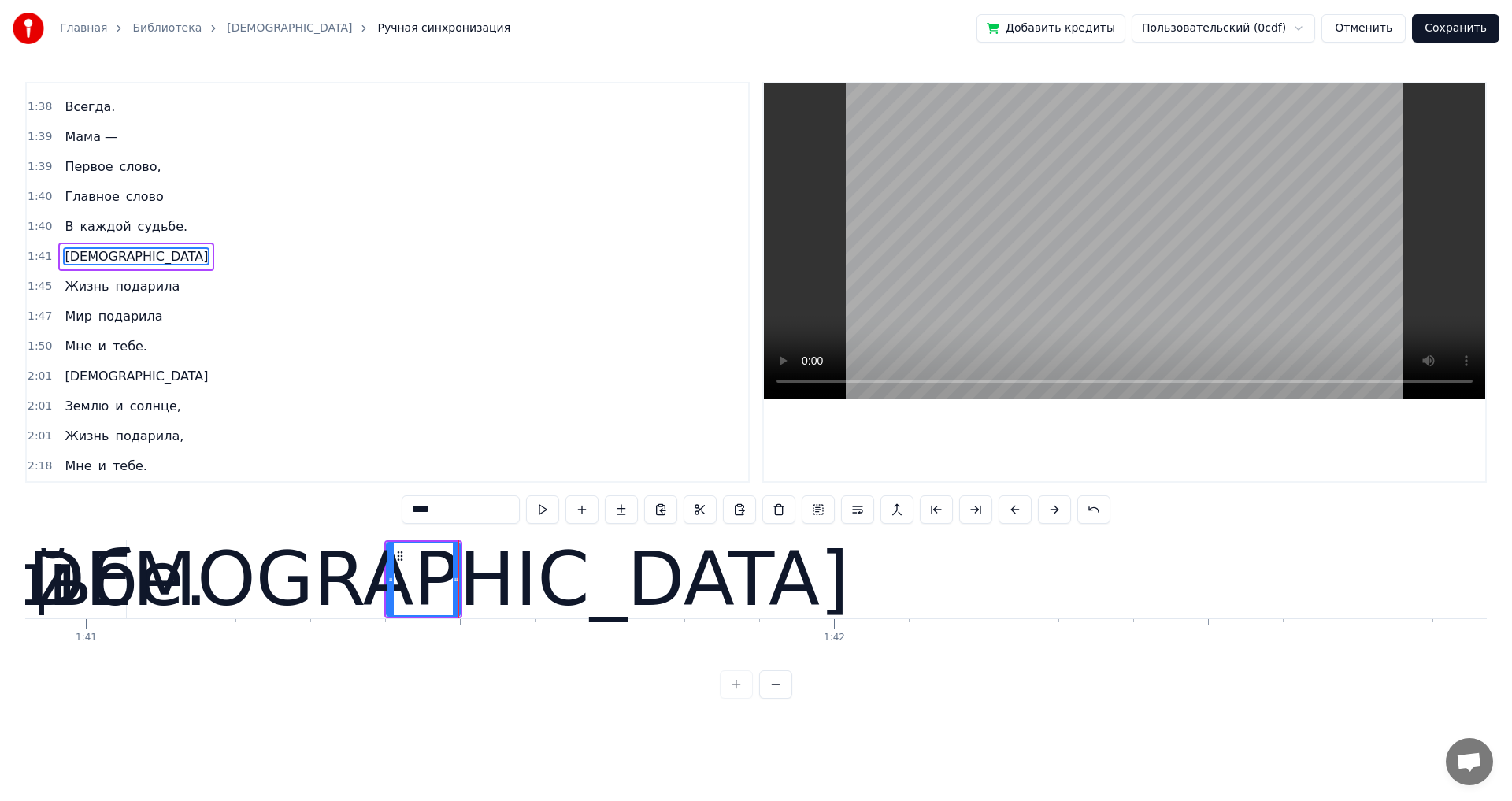
scroll to position [1013, 0]
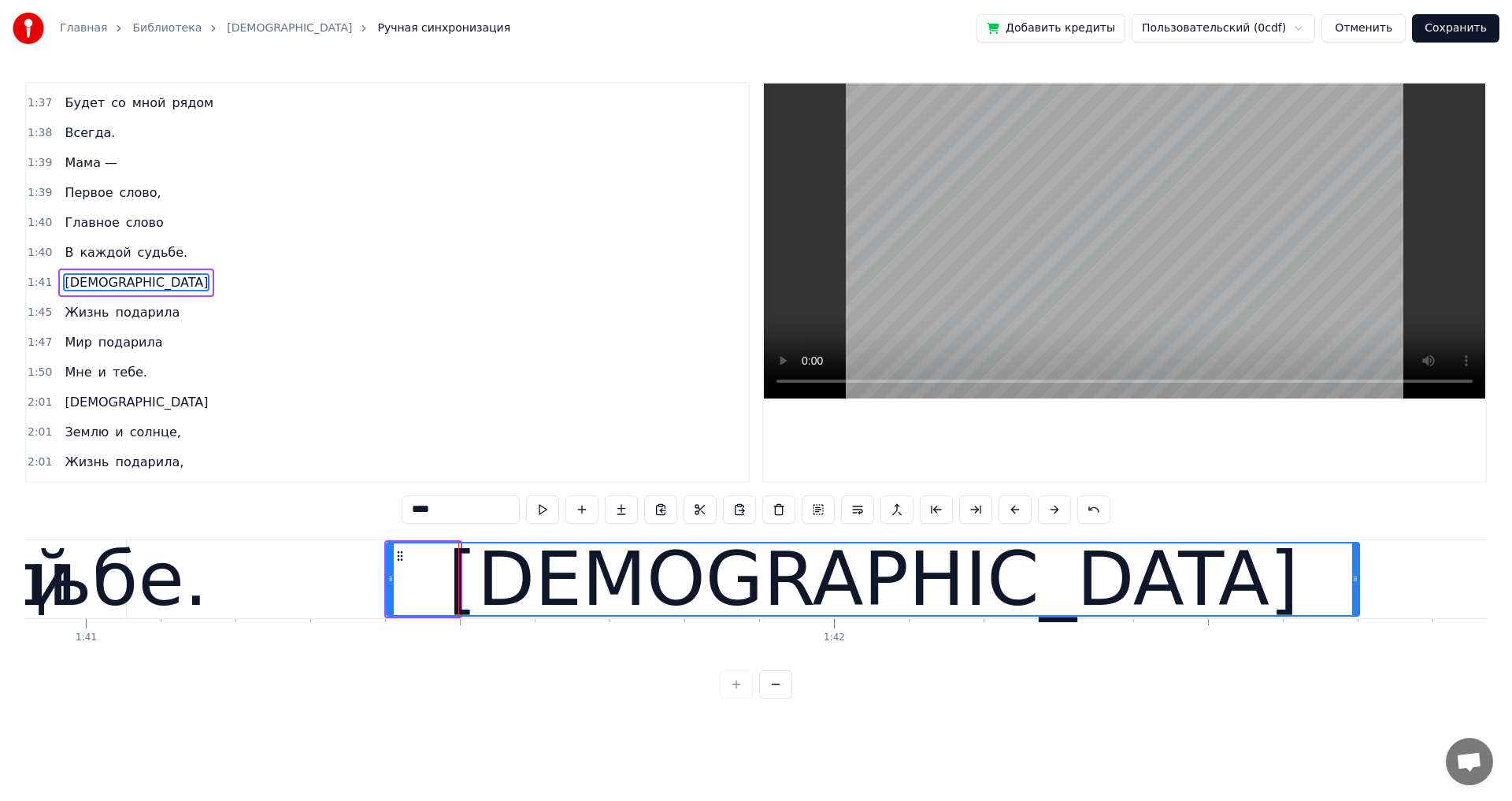
drag, startPoint x: 456, startPoint y: 579, endPoint x: 1355, endPoint y: 581, distance: 899.0
click at [1355, 581] on icon at bounding box center [1355, 579] width 7 height 12
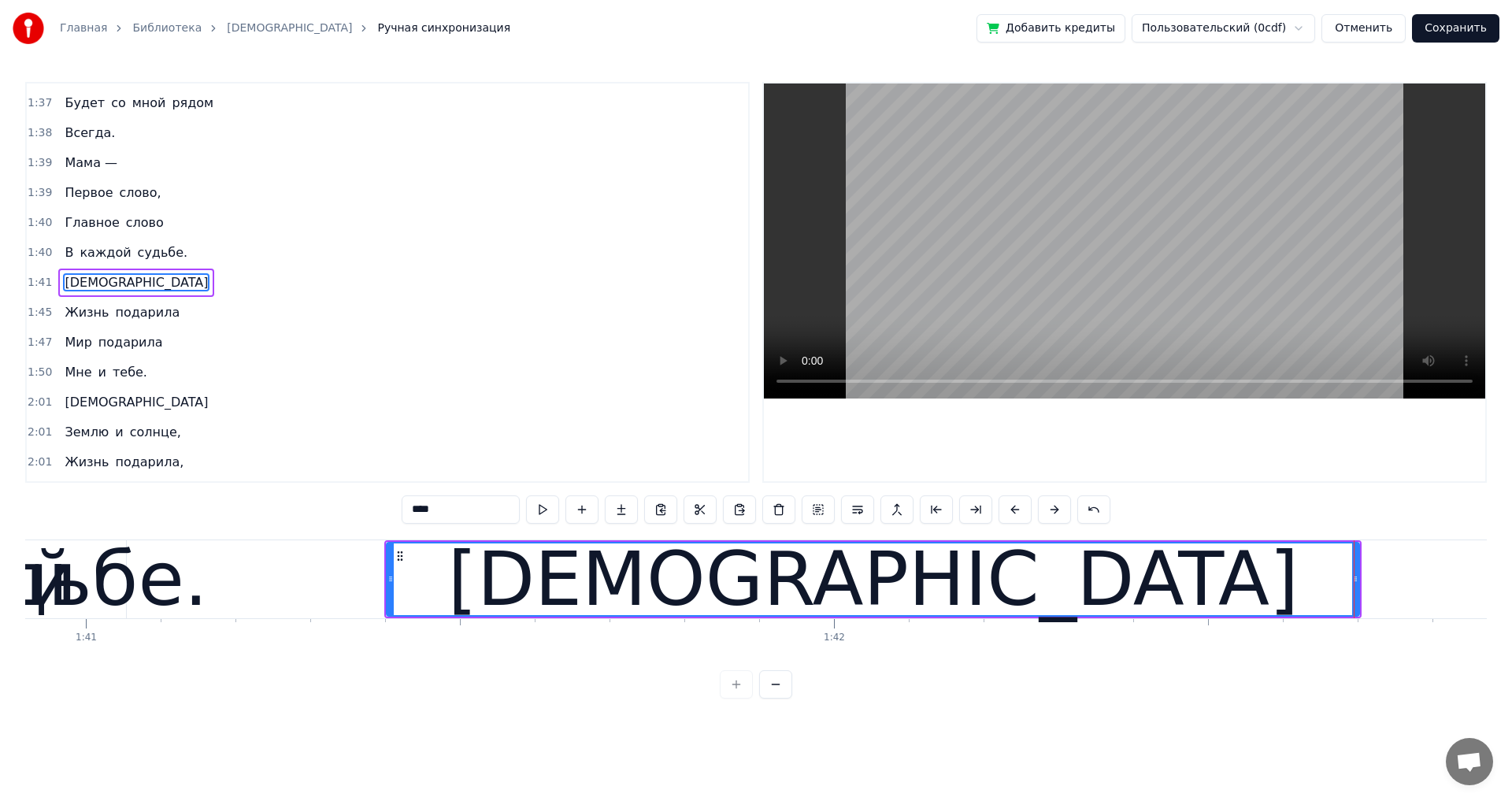
click at [74, 605] on div "судьбе." at bounding box center [59, 580] width 297 height 113
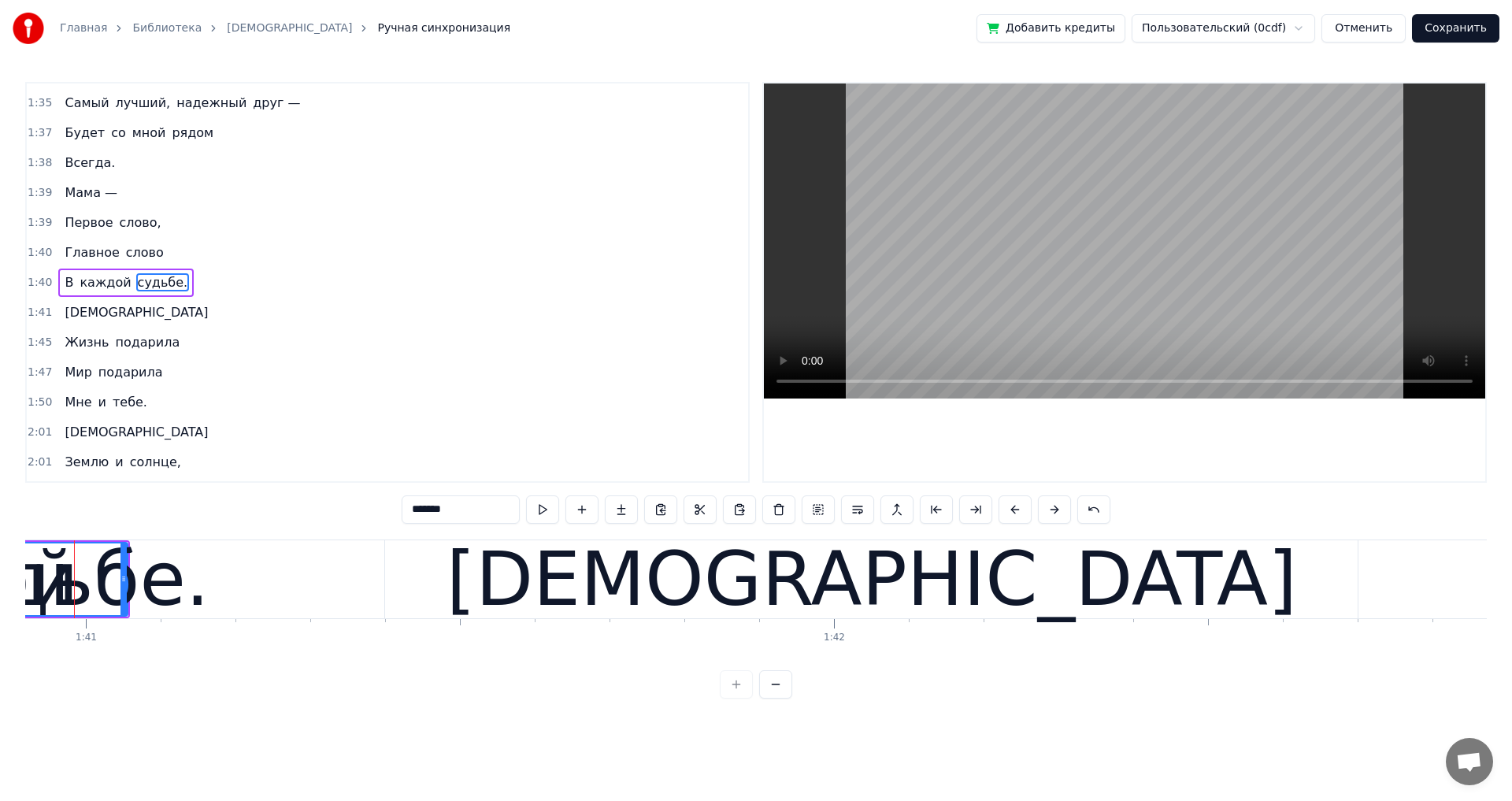
scroll to position [0, 75450]
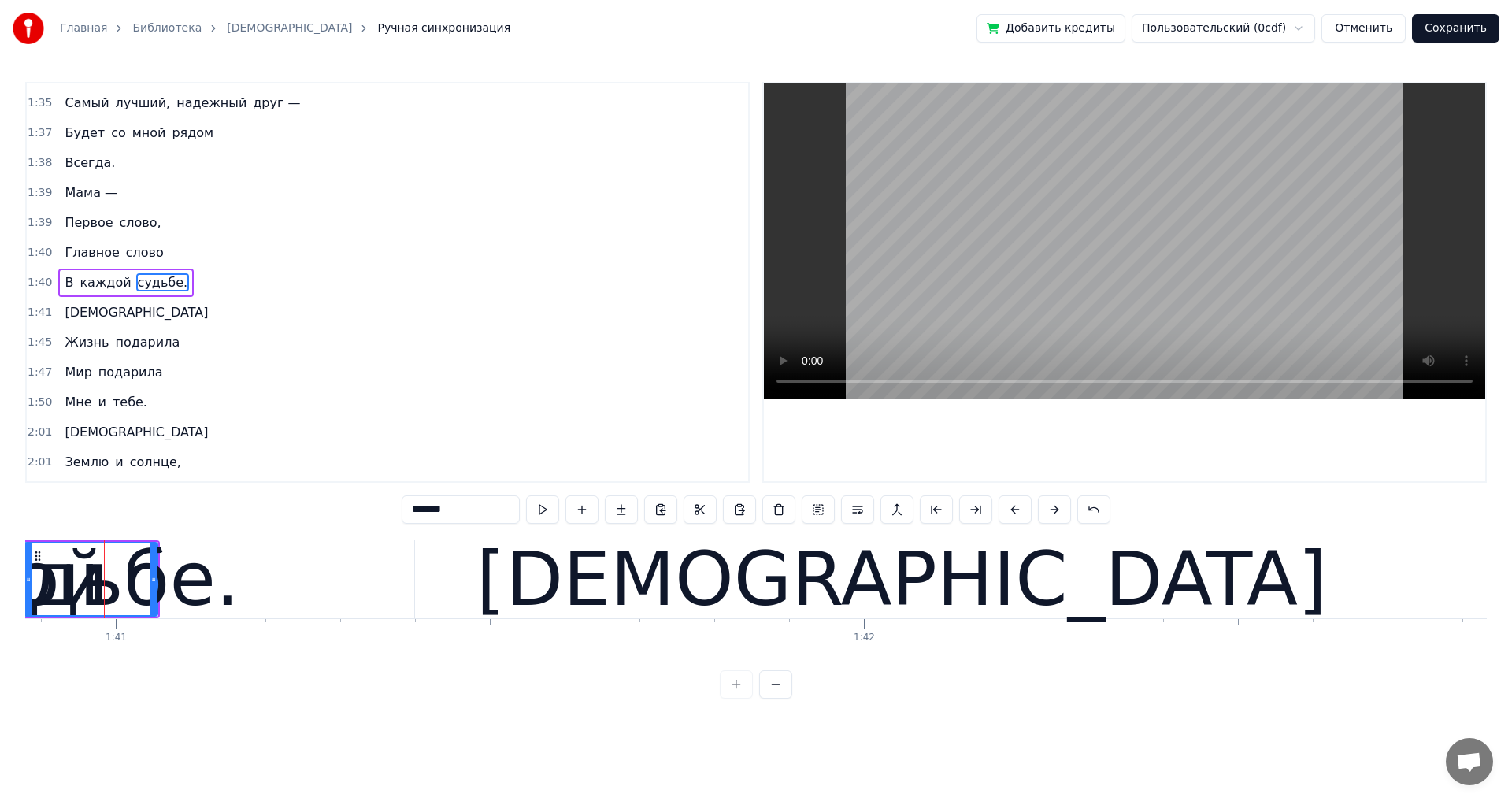
click at [557, 603] on div "[DEMOGRAPHIC_DATA]" at bounding box center [900, 579] width 972 height 78
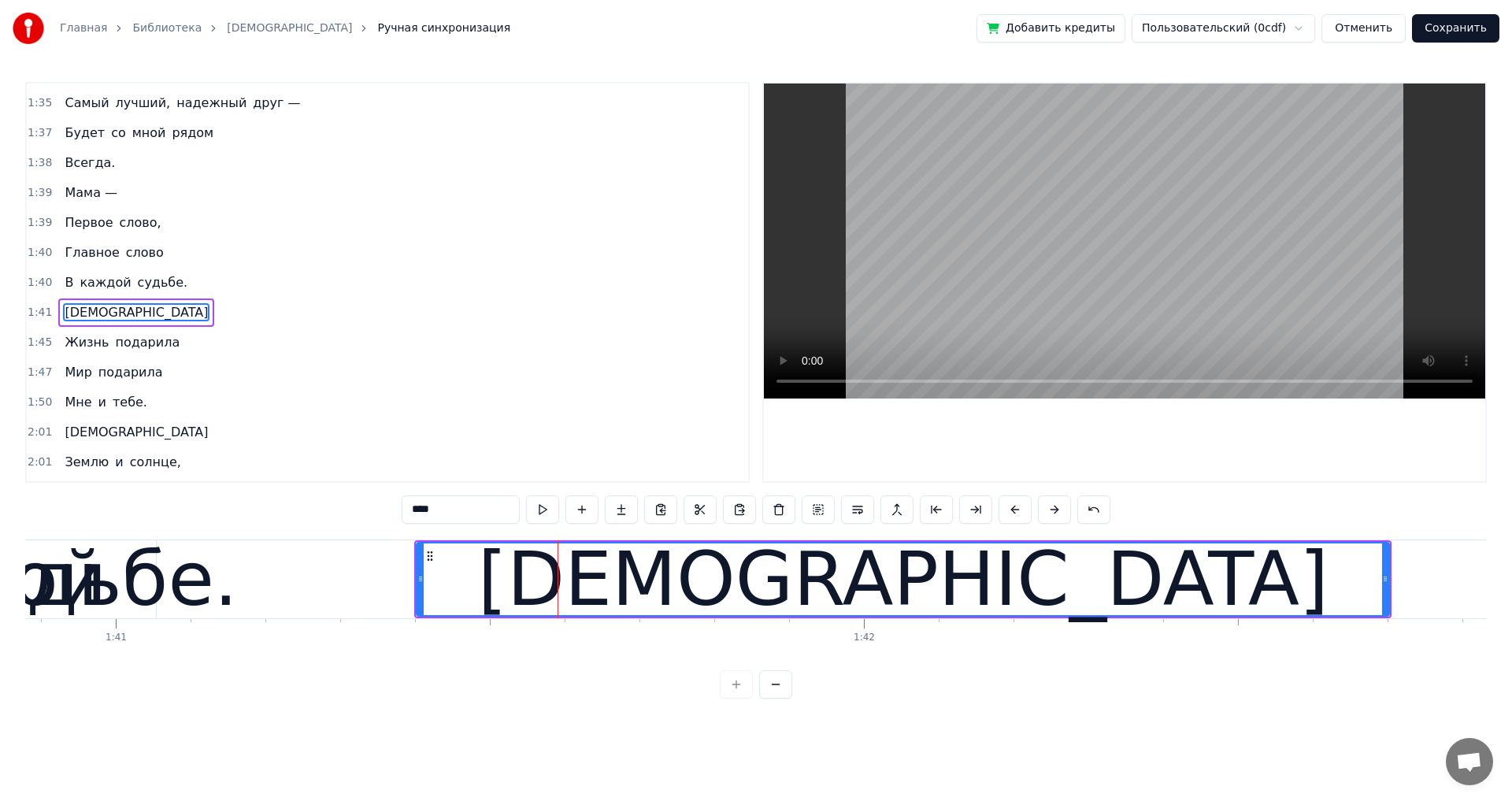
scroll to position [1013, 0]
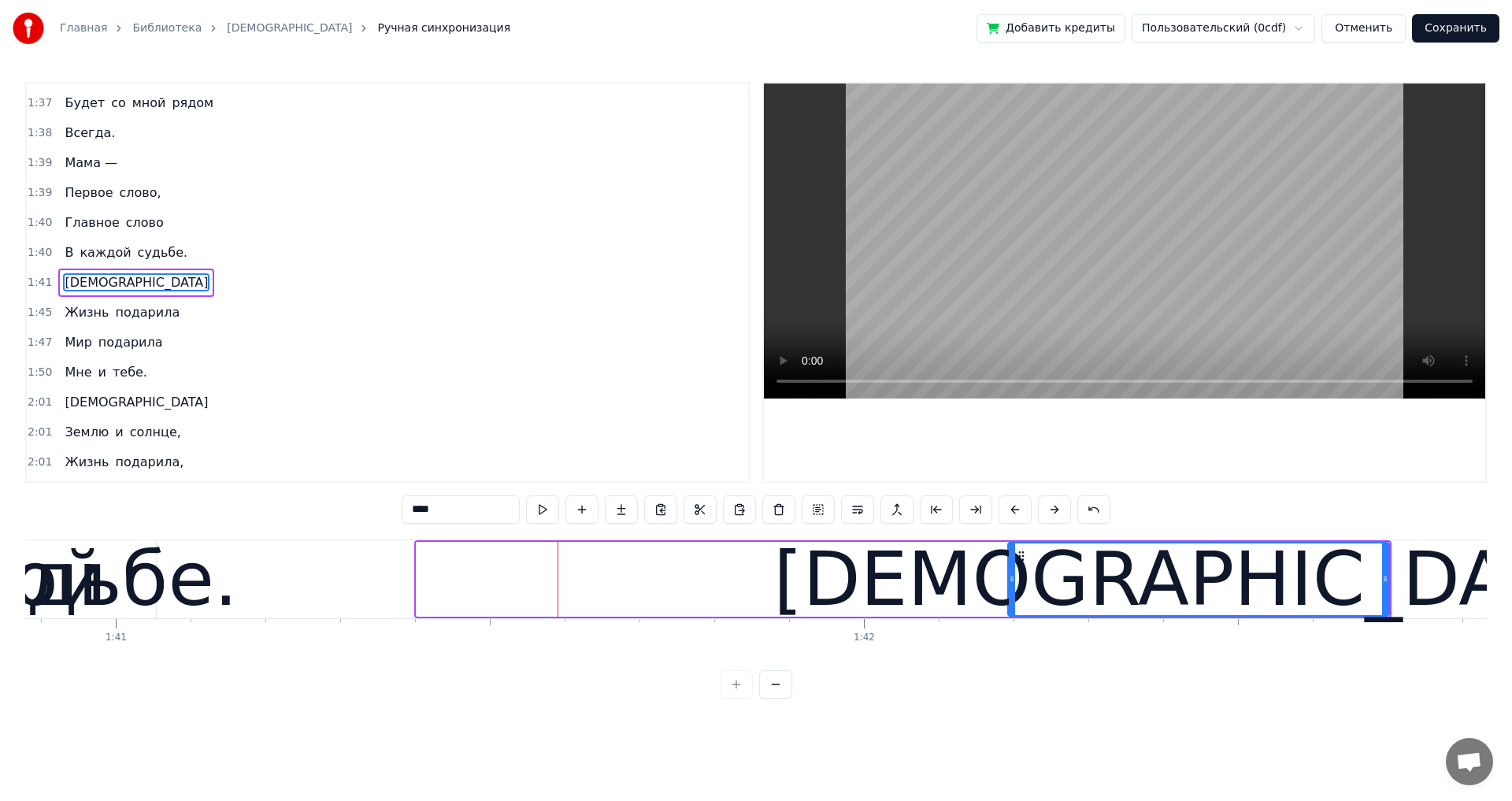
drag, startPoint x: 419, startPoint y: 584, endPoint x: 1011, endPoint y: 584, distance: 592.0
click at [1011, 584] on icon at bounding box center [1011, 579] width 7 height 12
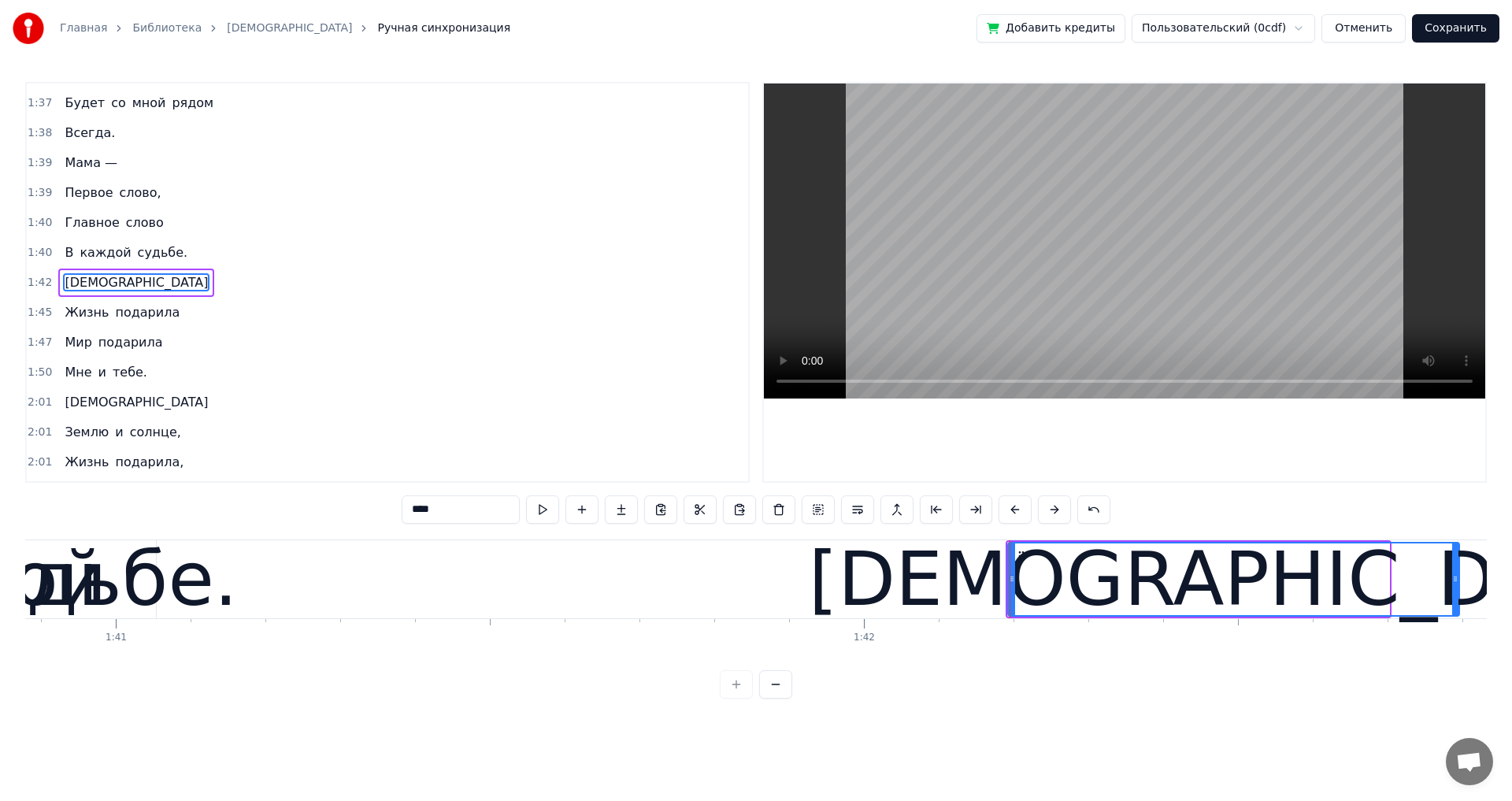
drag, startPoint x: 1388, startPoint y: 583, endPoint x: 1457, endPoint y: 583, distance: 69.0
click at [1457, 583] on icon at bounding box center [1455, 579] width 7 height 12
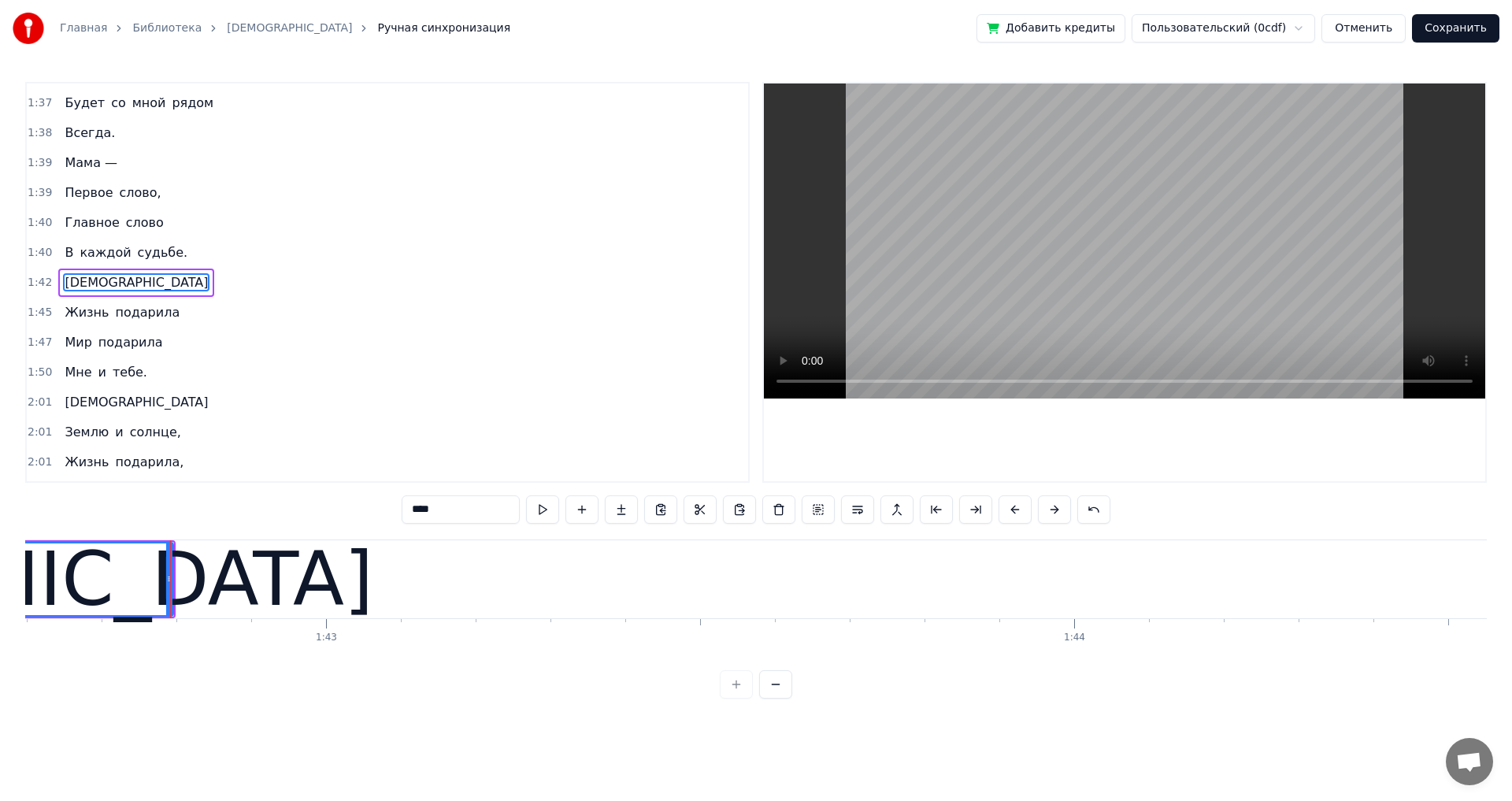
scroll to position [0, 76802]
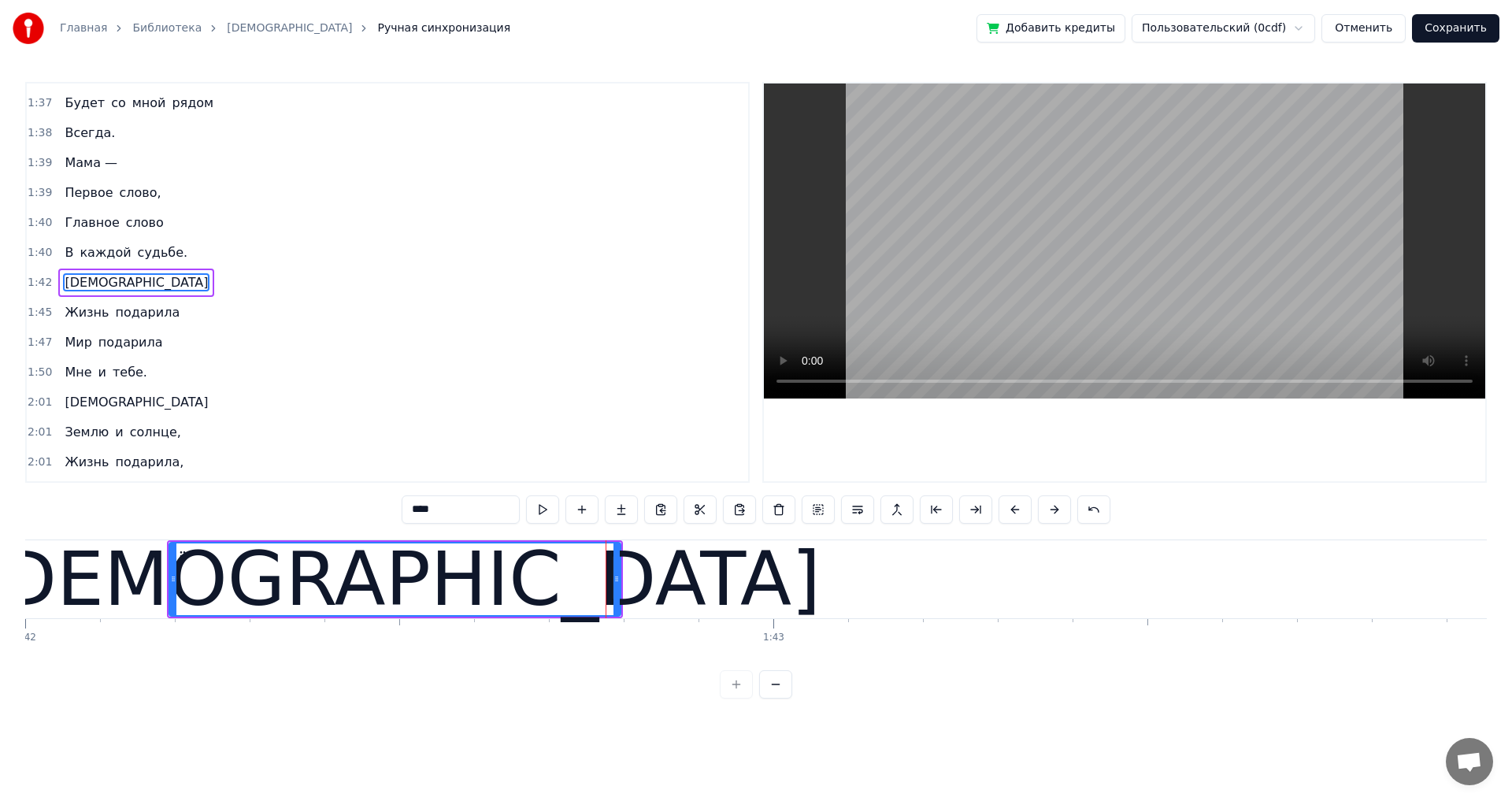
scroll to position [0, 76287]
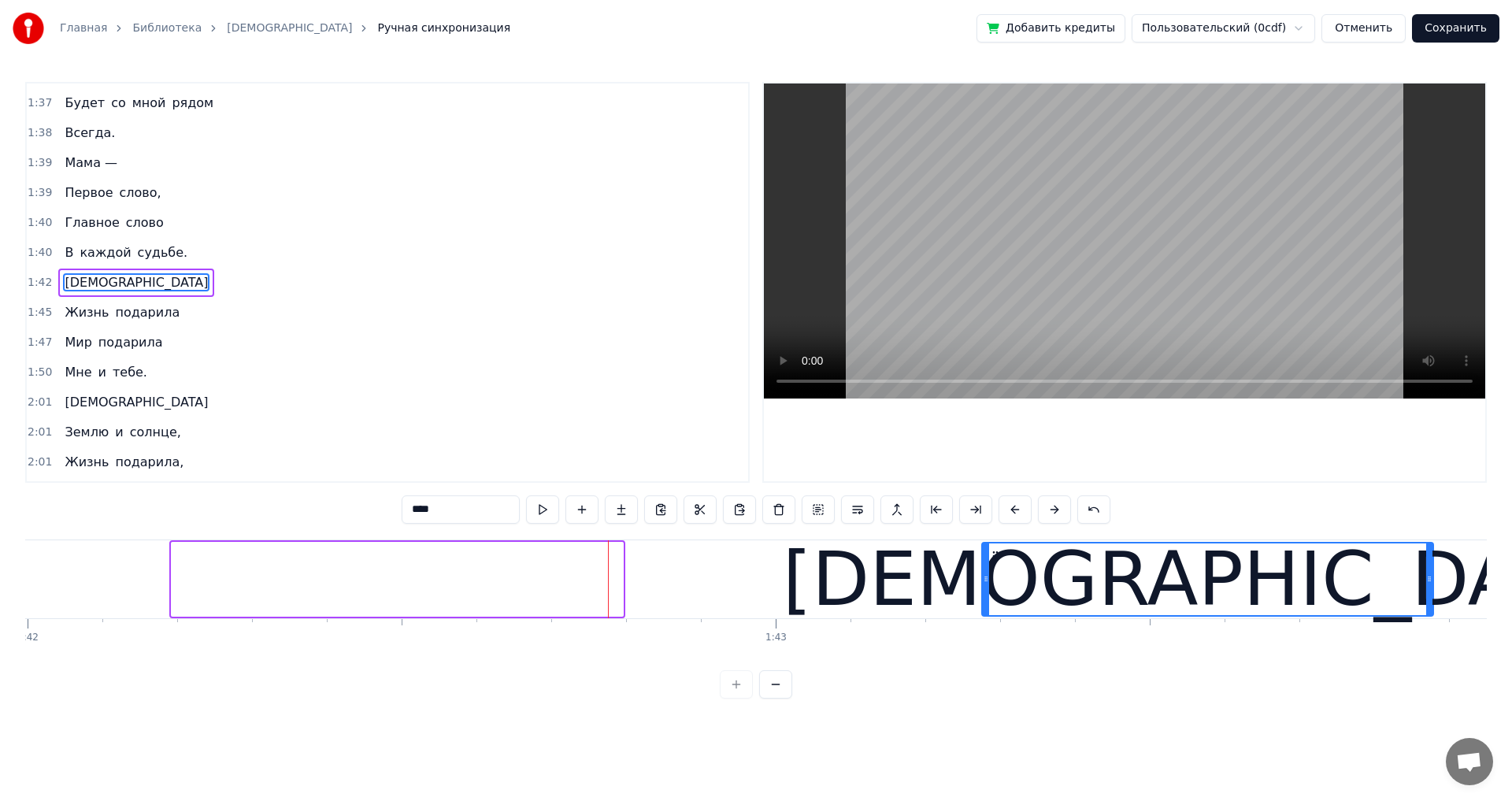
drag, startPoint x: 185, startPoint y: 556, endPoint x: 995, endPoint y: 591, distance: 810.8
click at [995, 591] on div "[DEMOGRAPHIC_DATA]" at bounding box center [1207, 579] width 449 height 72
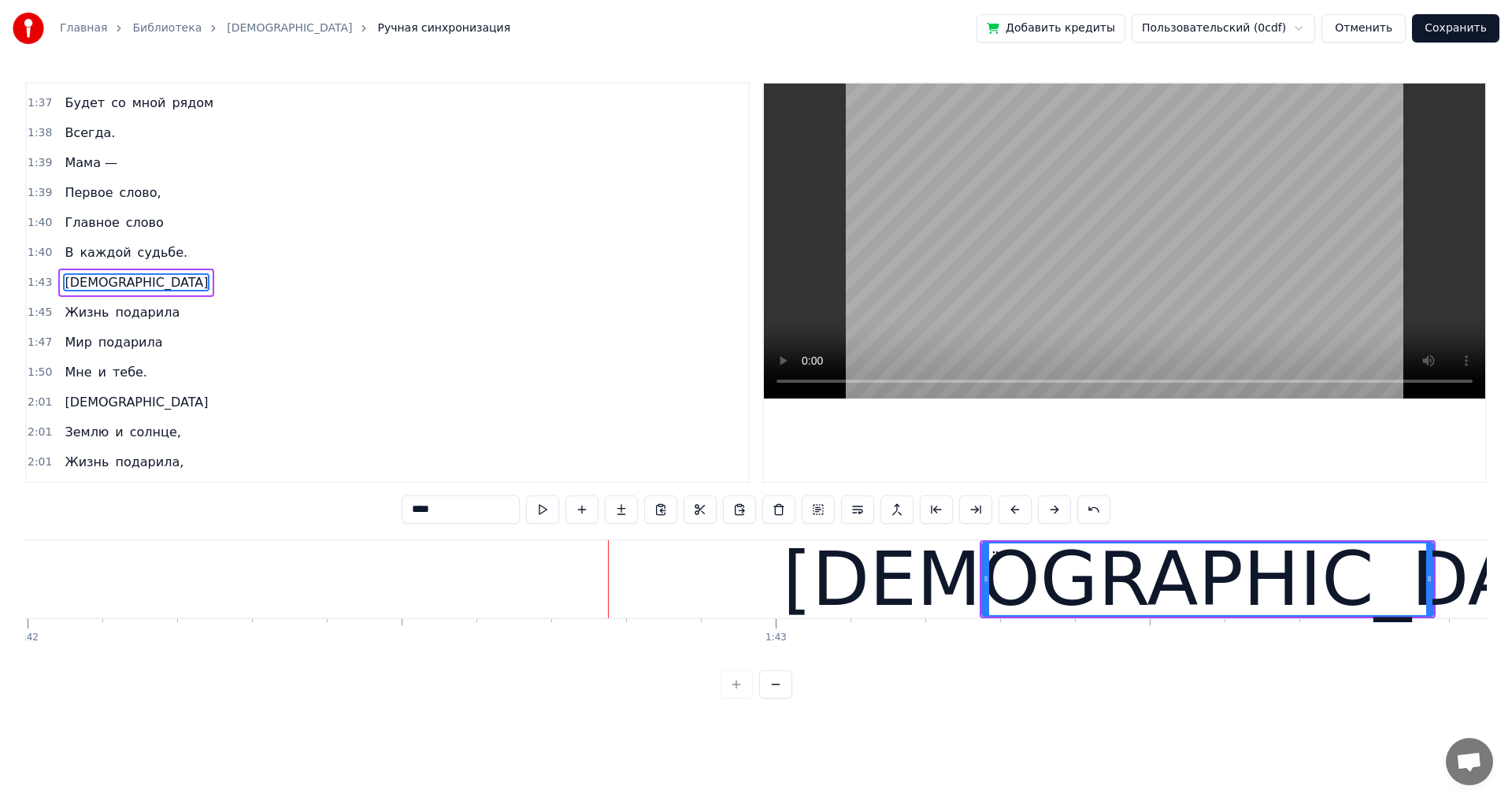
click at [136, 262] on span "судьбе." at bounding box center [163, 252] width 54 height 18
type input "*******"
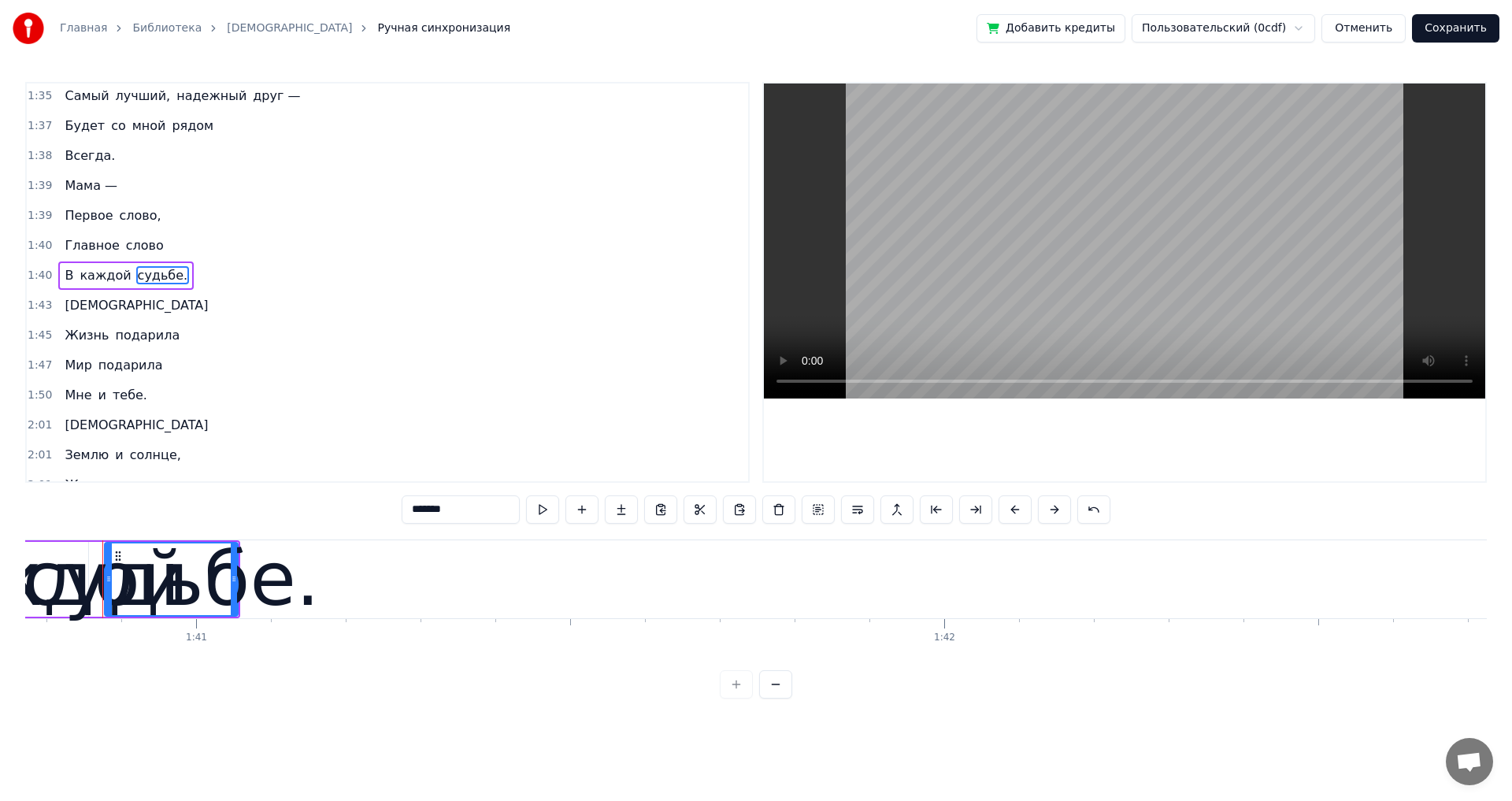
scroll to position [0, 75367]
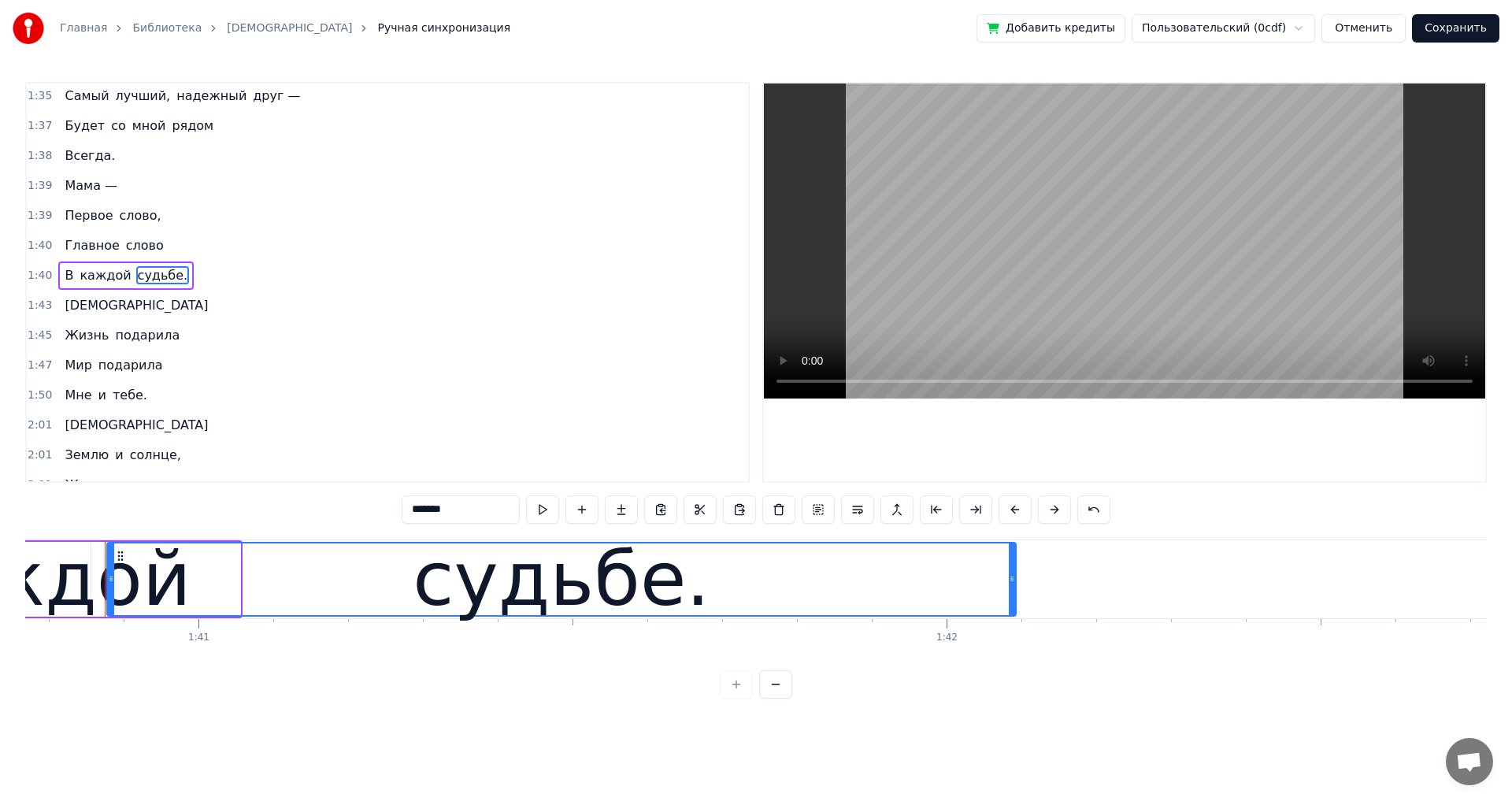
drag, startPoint x: 237, startPoint y: 583, endPoint x: 1013, endPoint y: 591, distance: 776.0
click at [1013, 591] on div at bounding box center [1011, 579] width 7 height 72
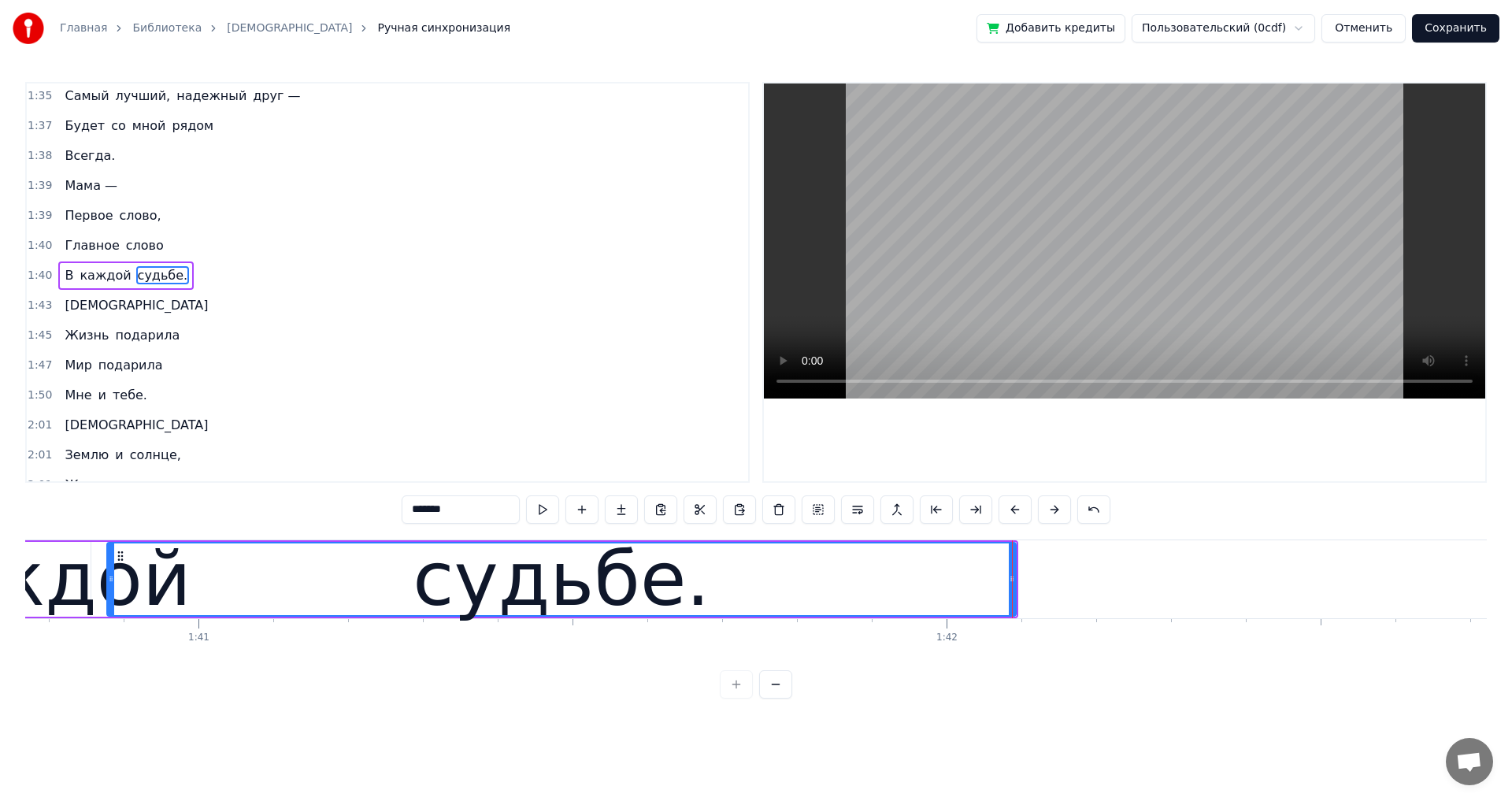
scroll to position [983, 0]
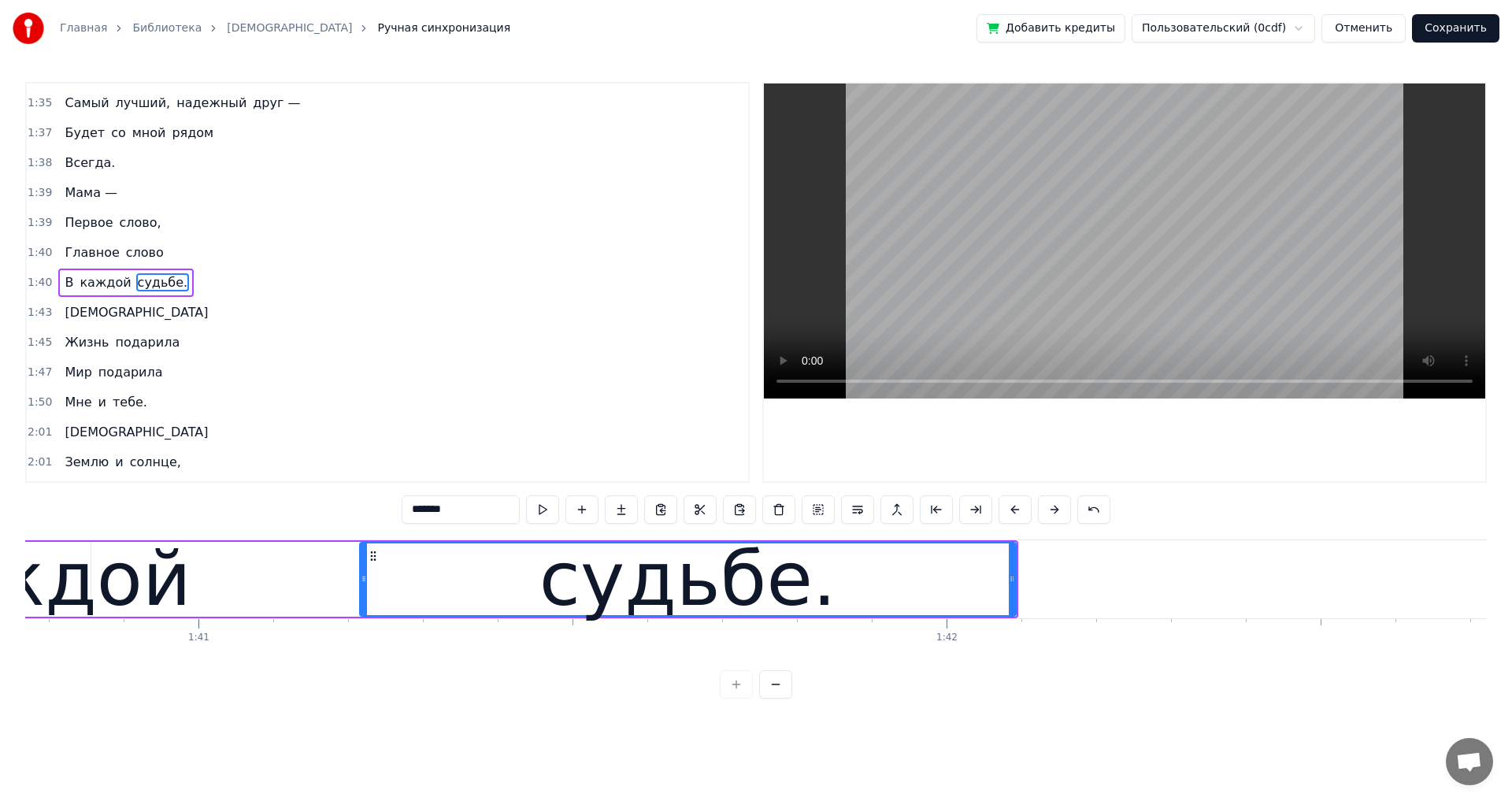
drag, startPoint x: 113, startPoint y: 579, endPoint x: 365, endPoint y: 586, distance: 252.1
click at [365, 586] on div at bounding box center [364, 579] width 7 height 72
click at [172, 601] on div "В каждой судьбе." at bounding box center [471, 579] width 1093 height 78
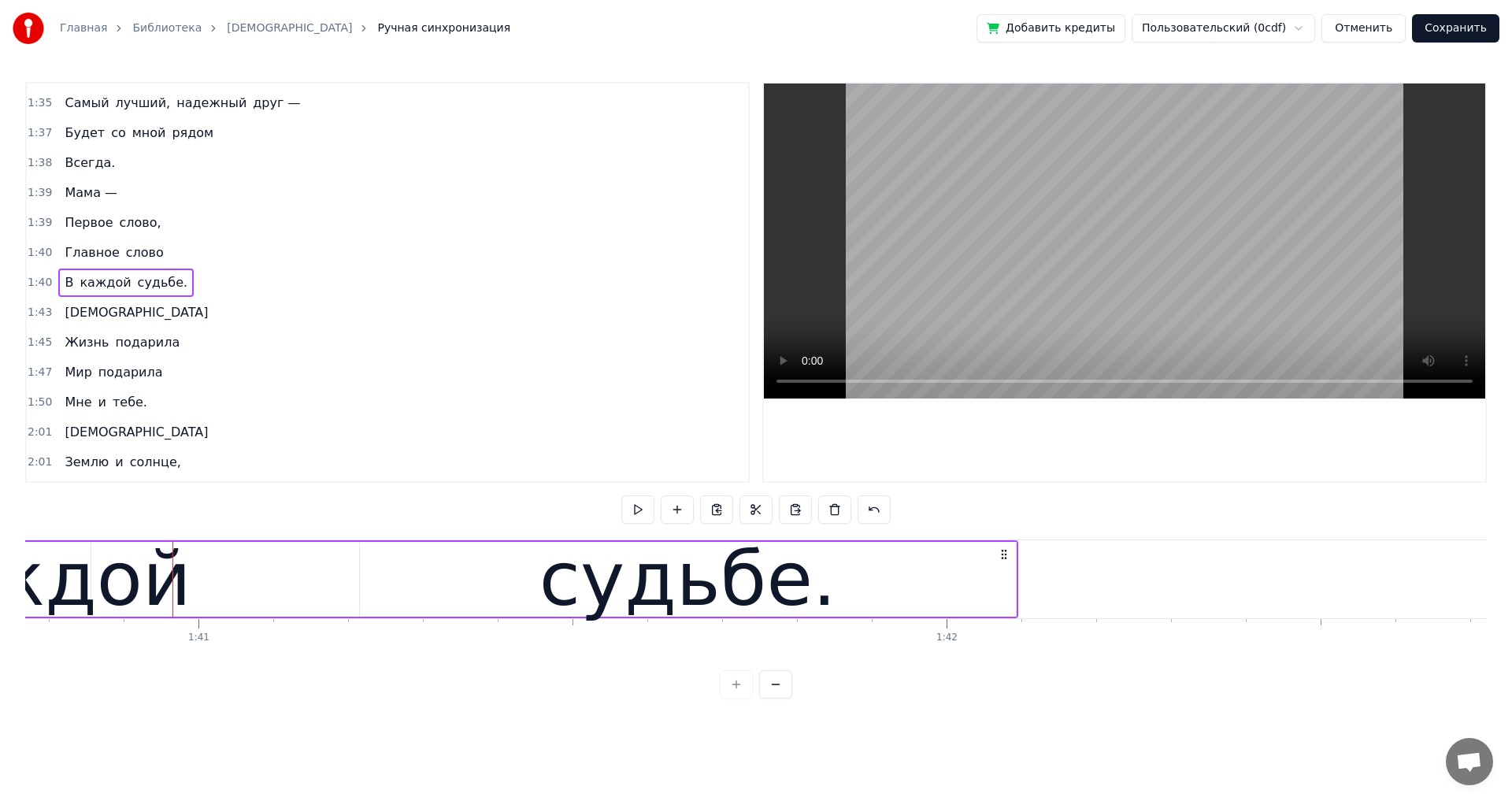
click at [159, 601] on div "каждой" at bounding box center [39, 580] width 305 height 113
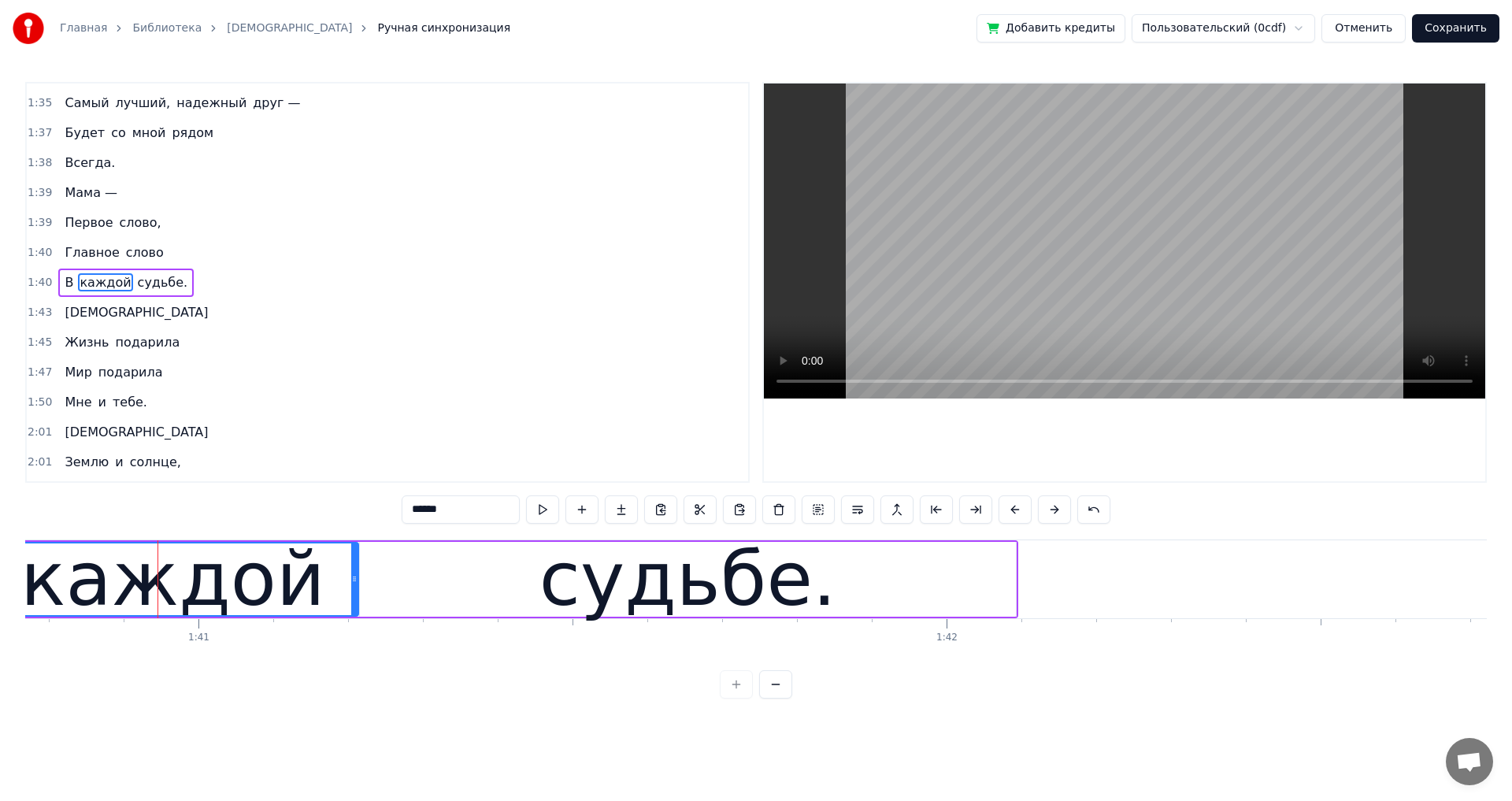
drag, startPoint x: 111, startPoint y: 580, endPoint x: 354, endPoint y: 593, distance: 243.3
click at [352, 591] on div at bounding box center [354, 579] width 7 height 72
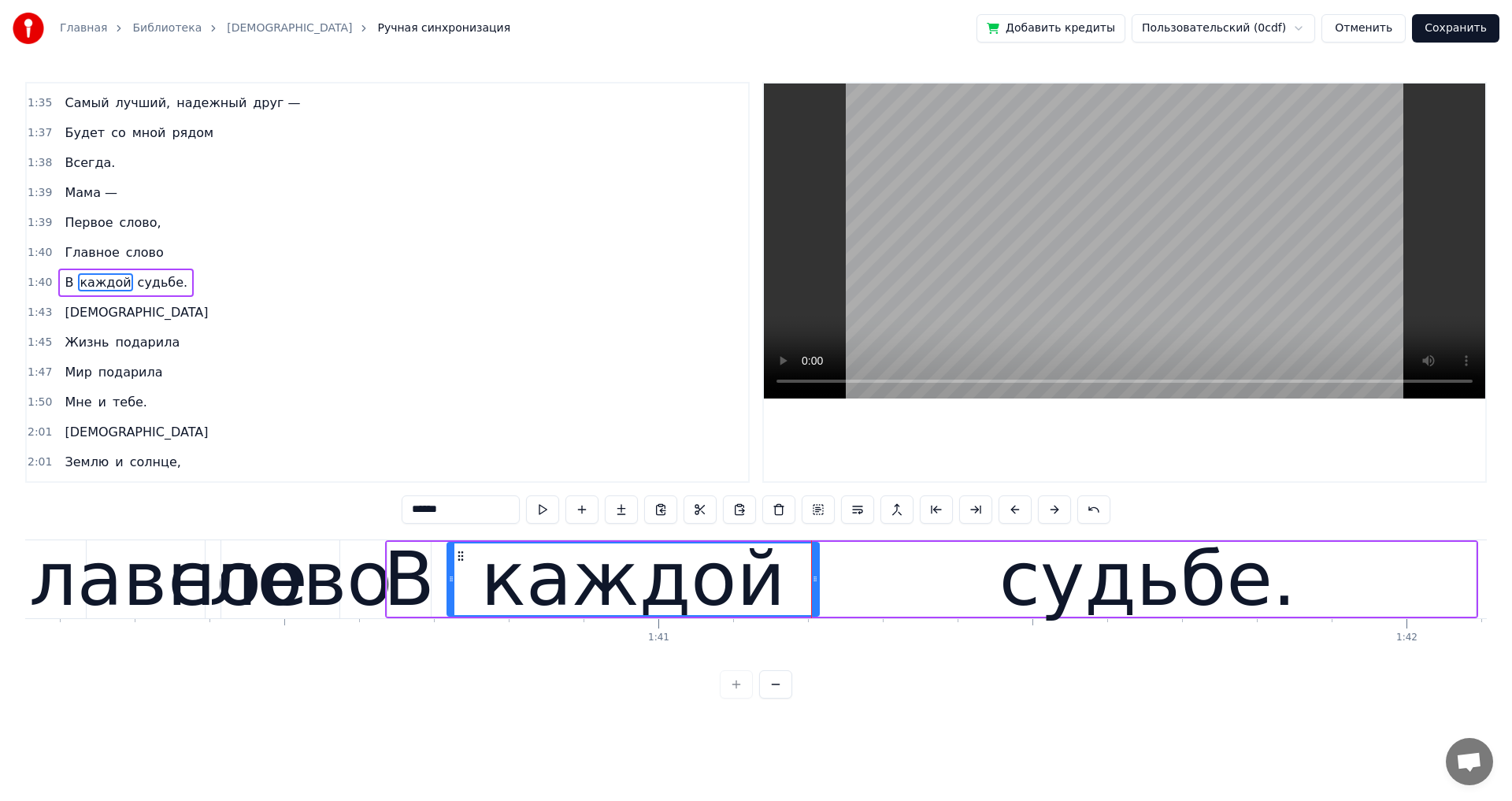
scroll to position [0, 74895]
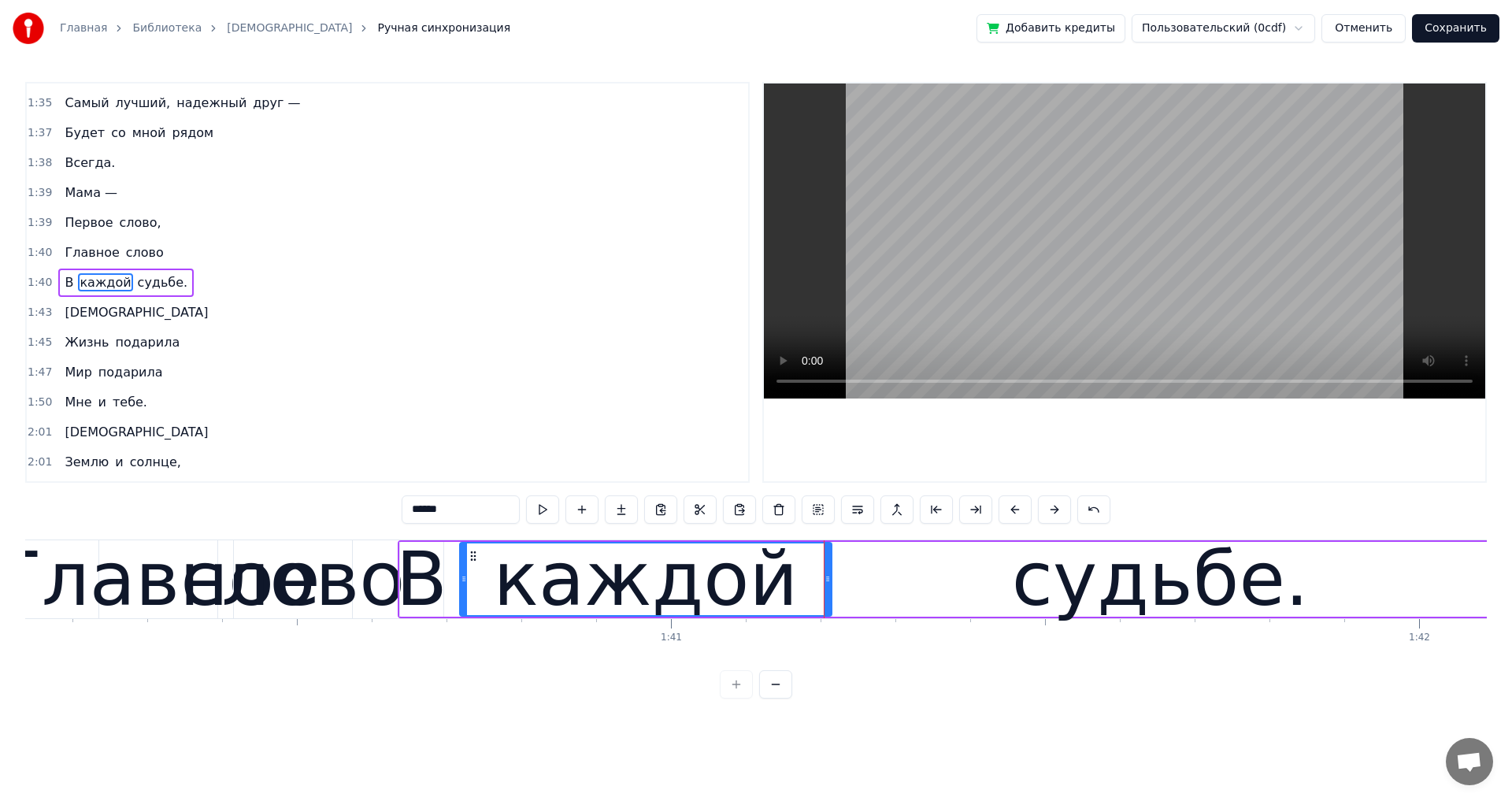
click at [91, 324] on div "[DEMOGRAPHIC_DATA]" at bounding box center [136, 313] width 156 height 29
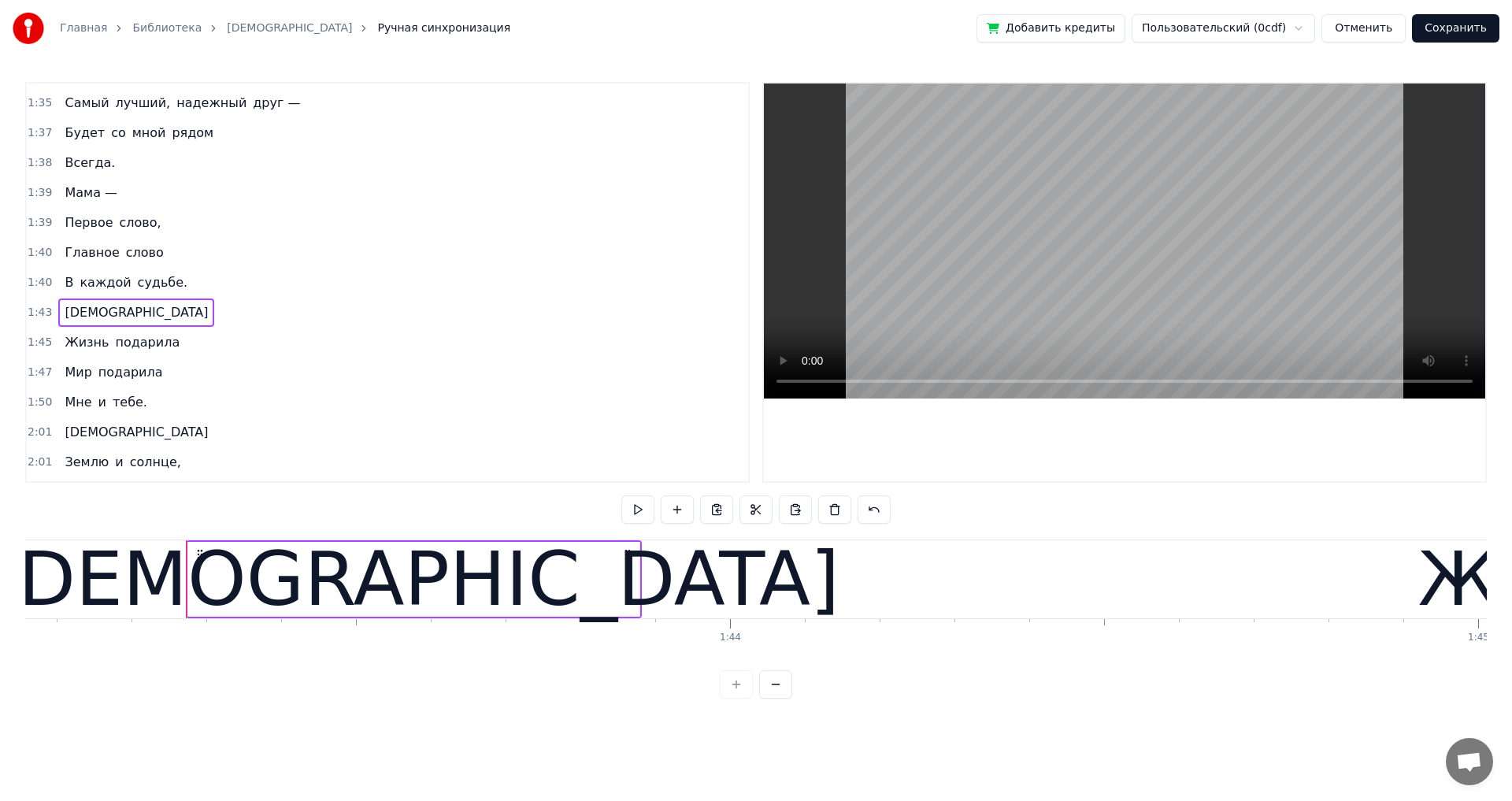
scroll to position [0, 77162]
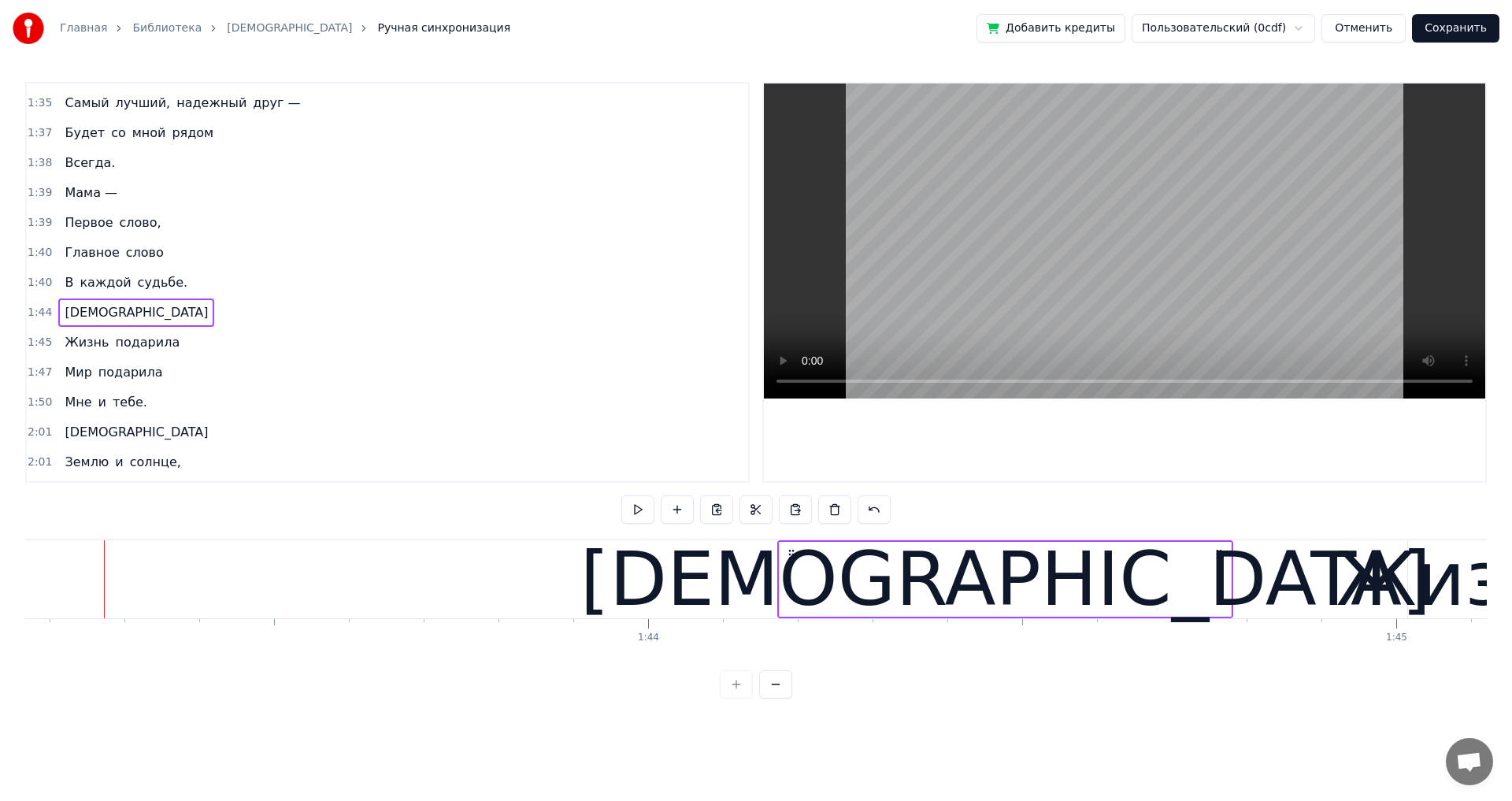
click at [80, 282] on span "каждой" at bounding box center [104, 282] width 55 height 18
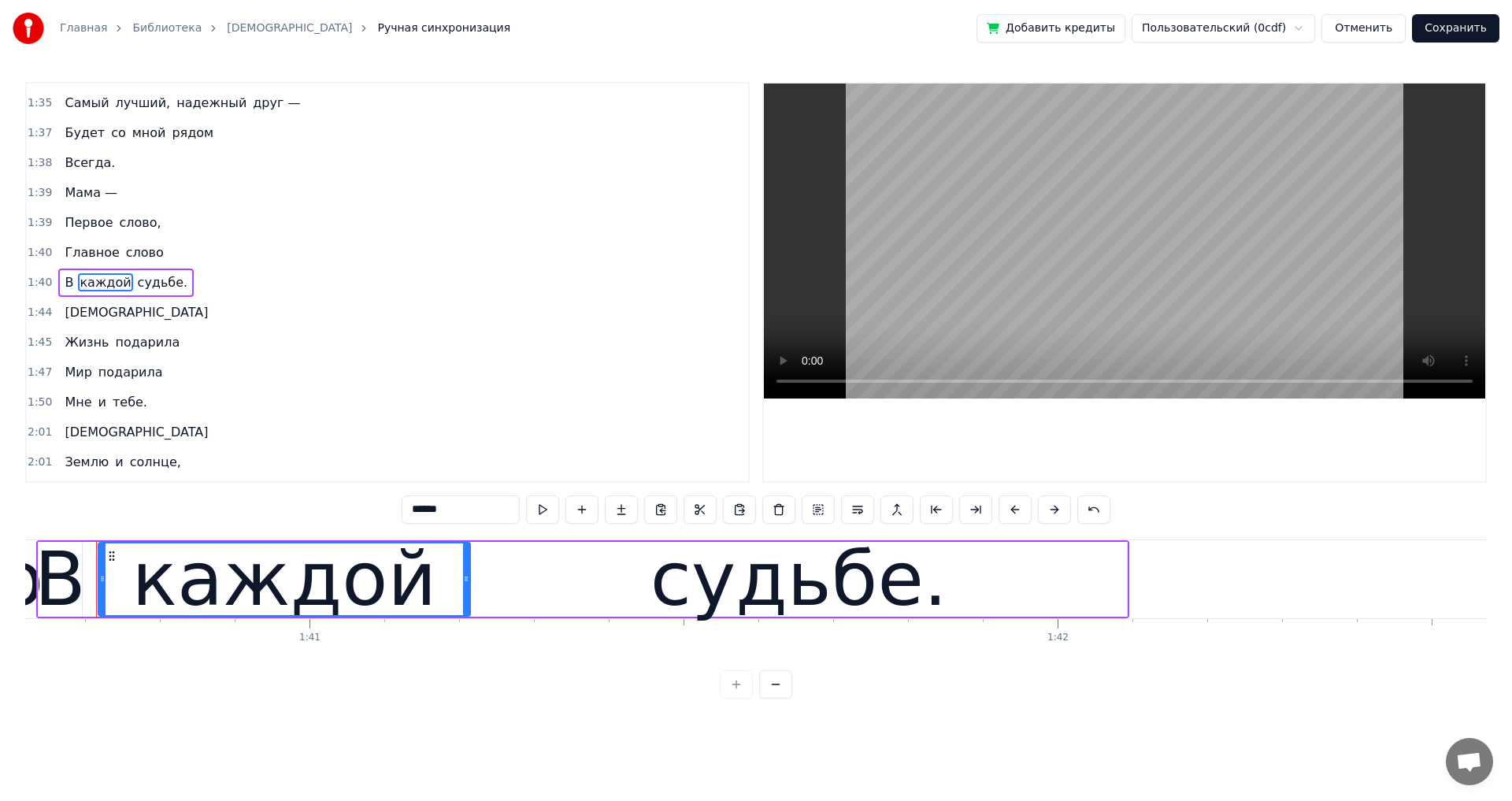
scroll to position [0, 75248]
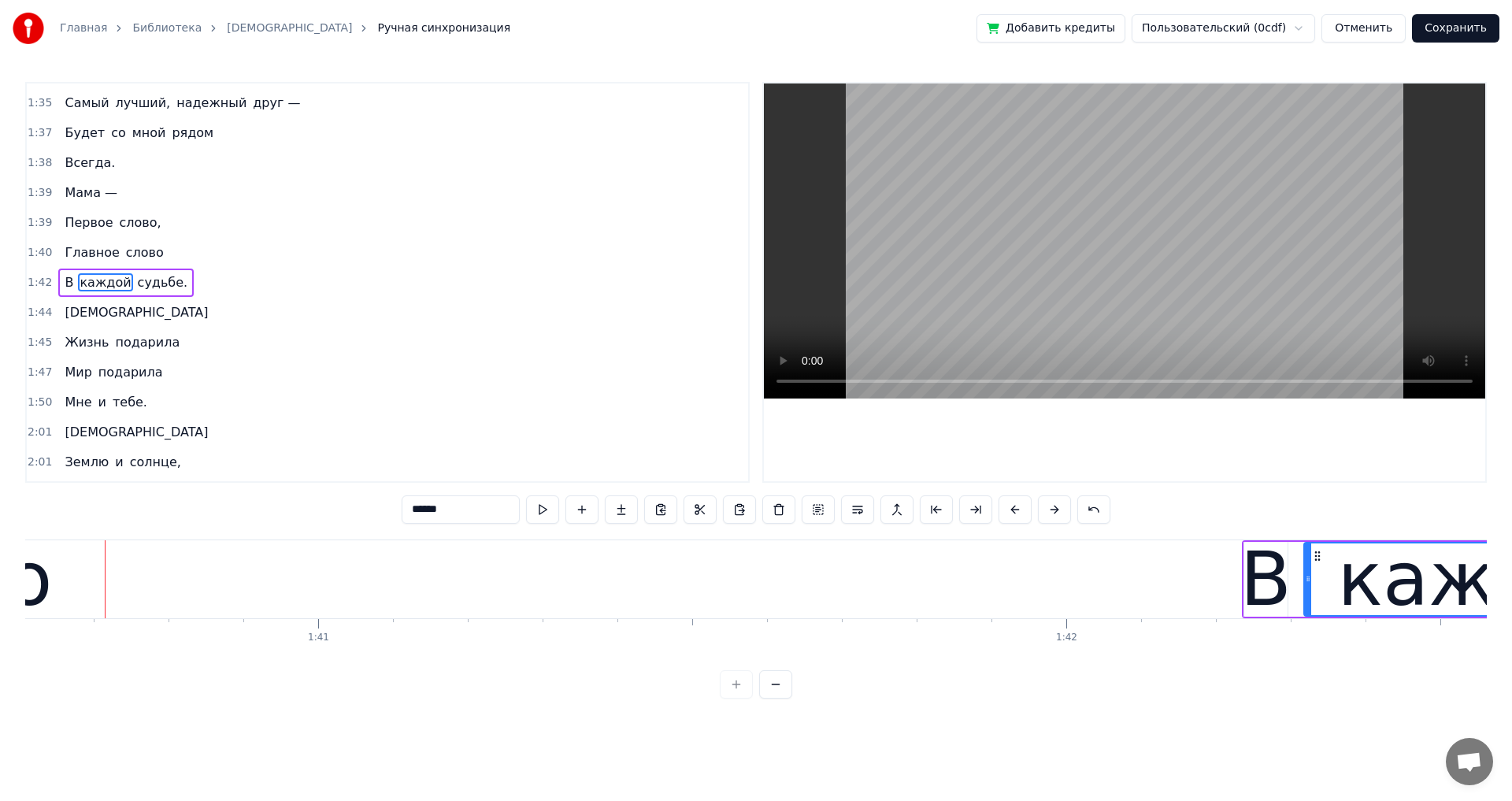
click at [95, 255] on span "Главное" at bounding box center [92, 252] width 57 height 18
type input "*******"
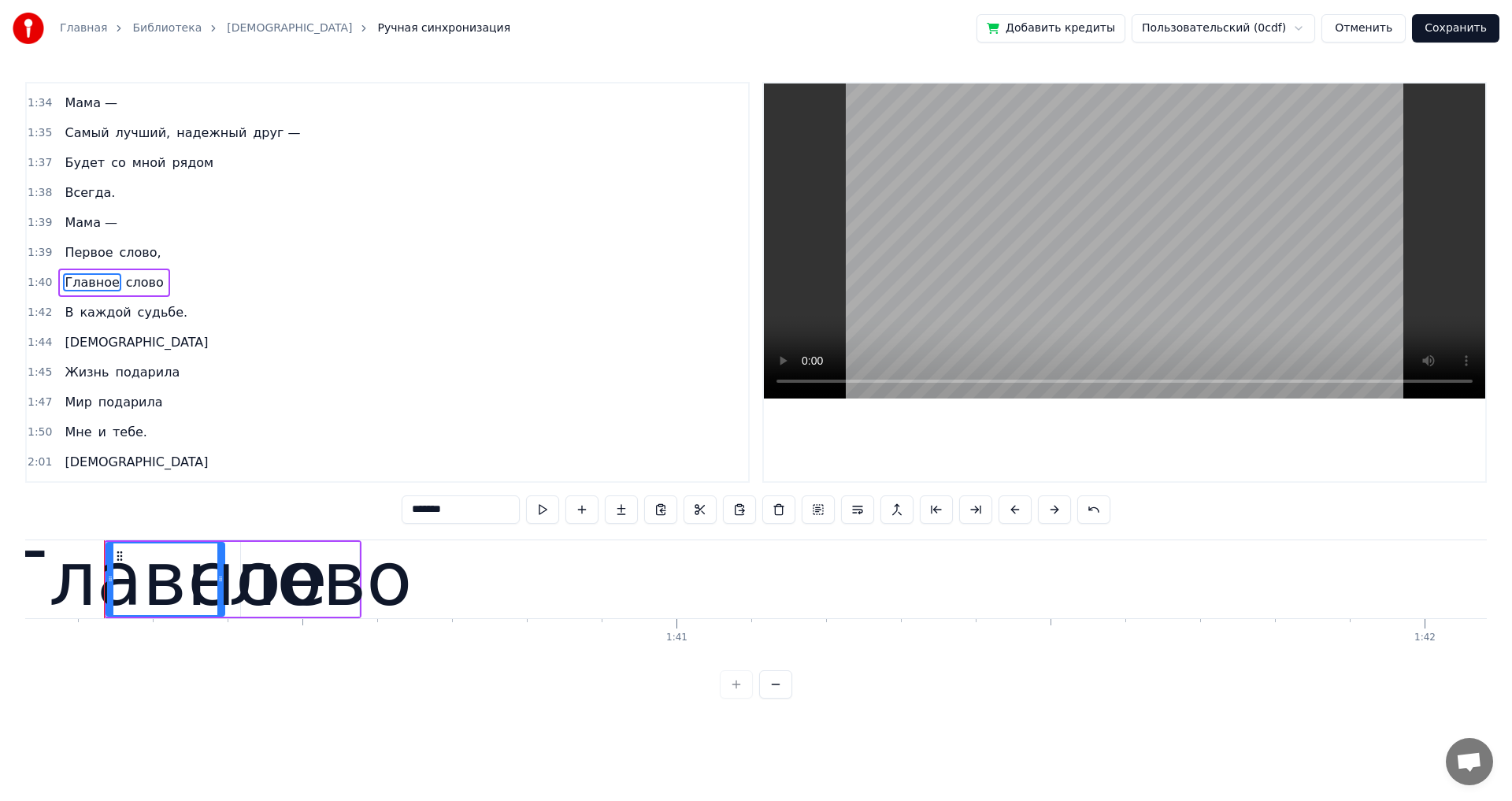
scroll to position [0, 74889]
click at [126, 292] on div "Главное слово" at bounding box center [114, 283] width 111 height 29
click at [118, 292] on div "Главное слово" at bounding box center [114, 283] width 111 height 29
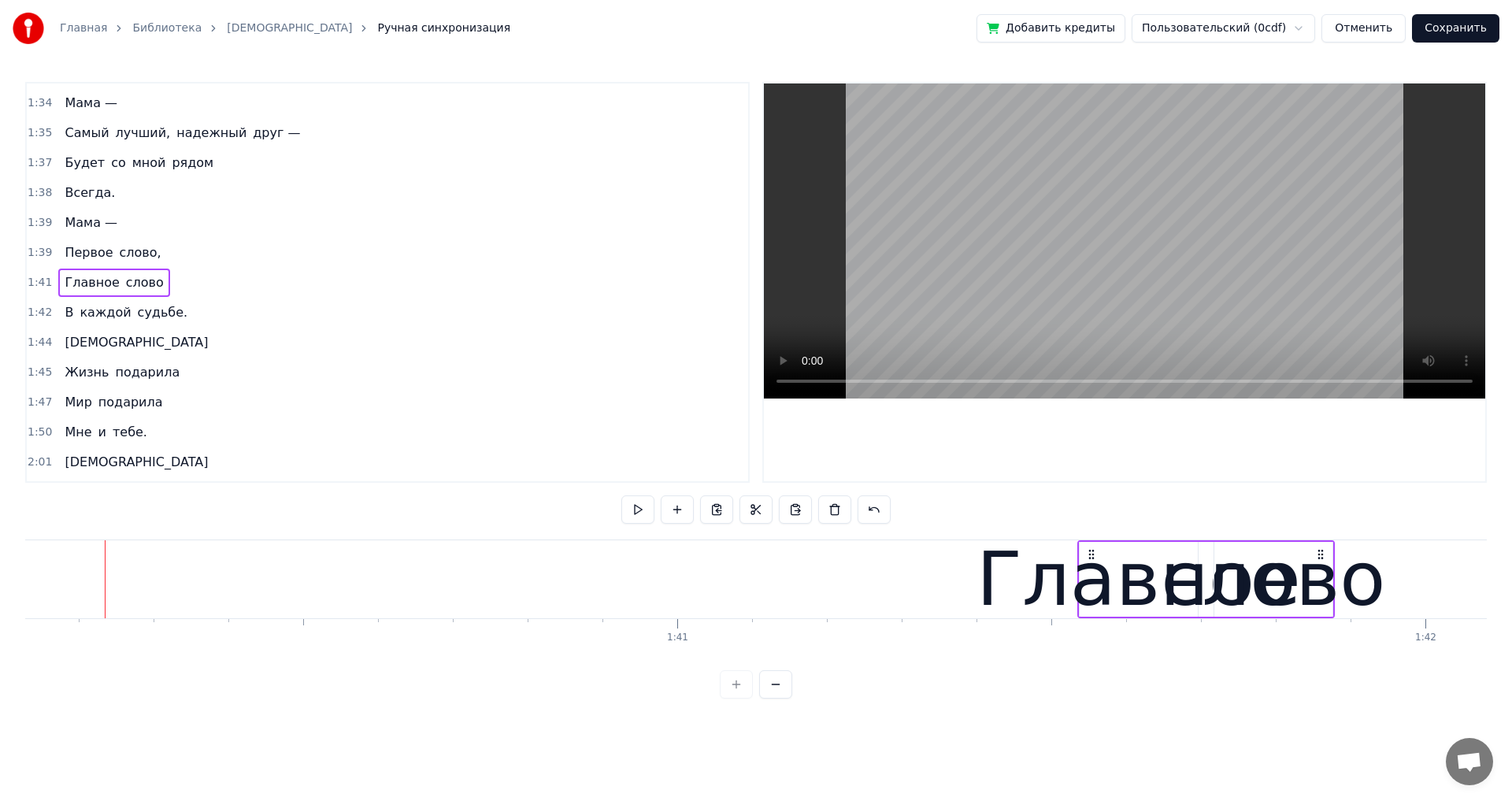
click at [77, 157] on span "Будет" at bounding box center [84, 162] width 43 height 18
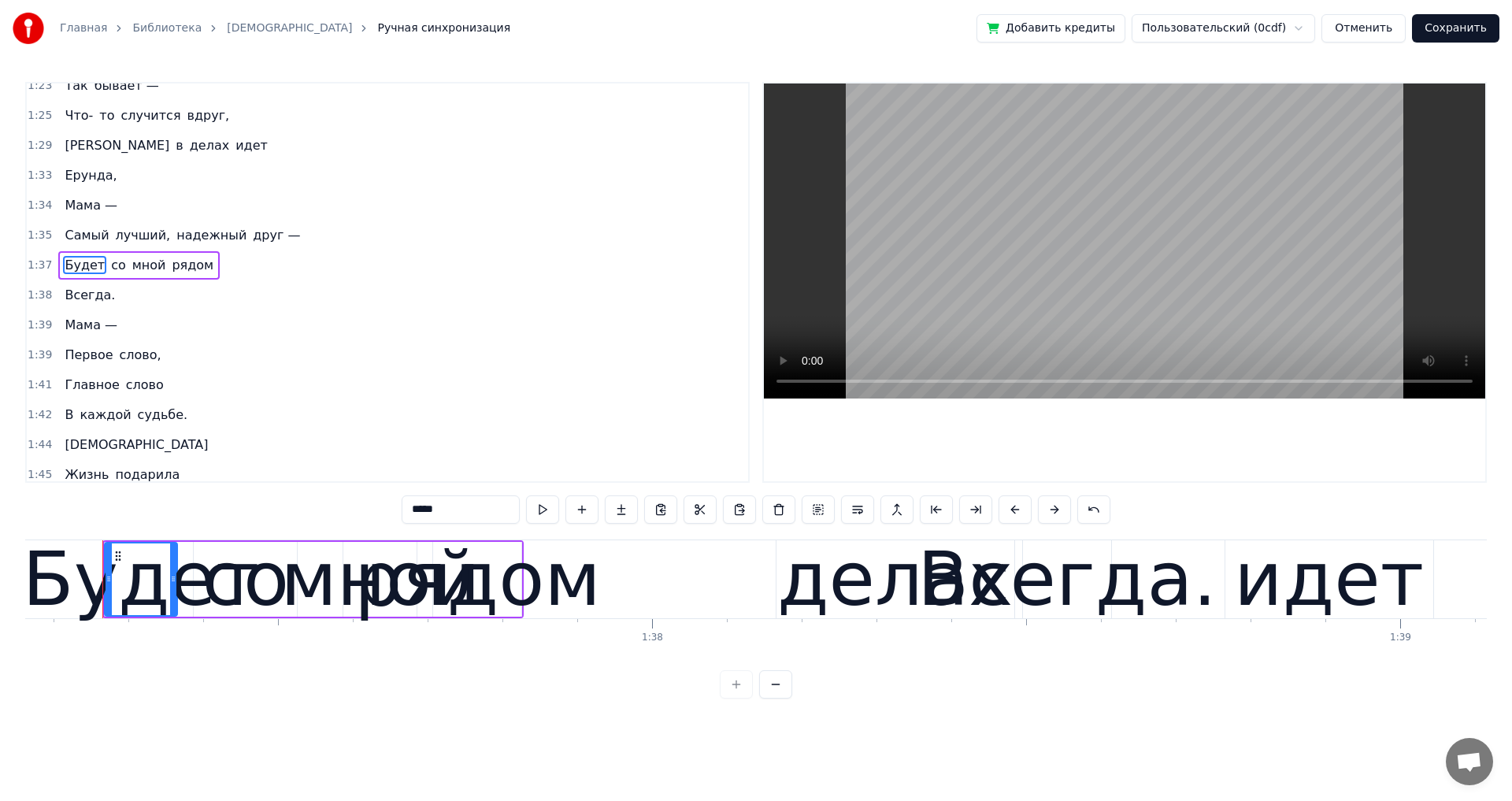
scroll to position [0, 72668]
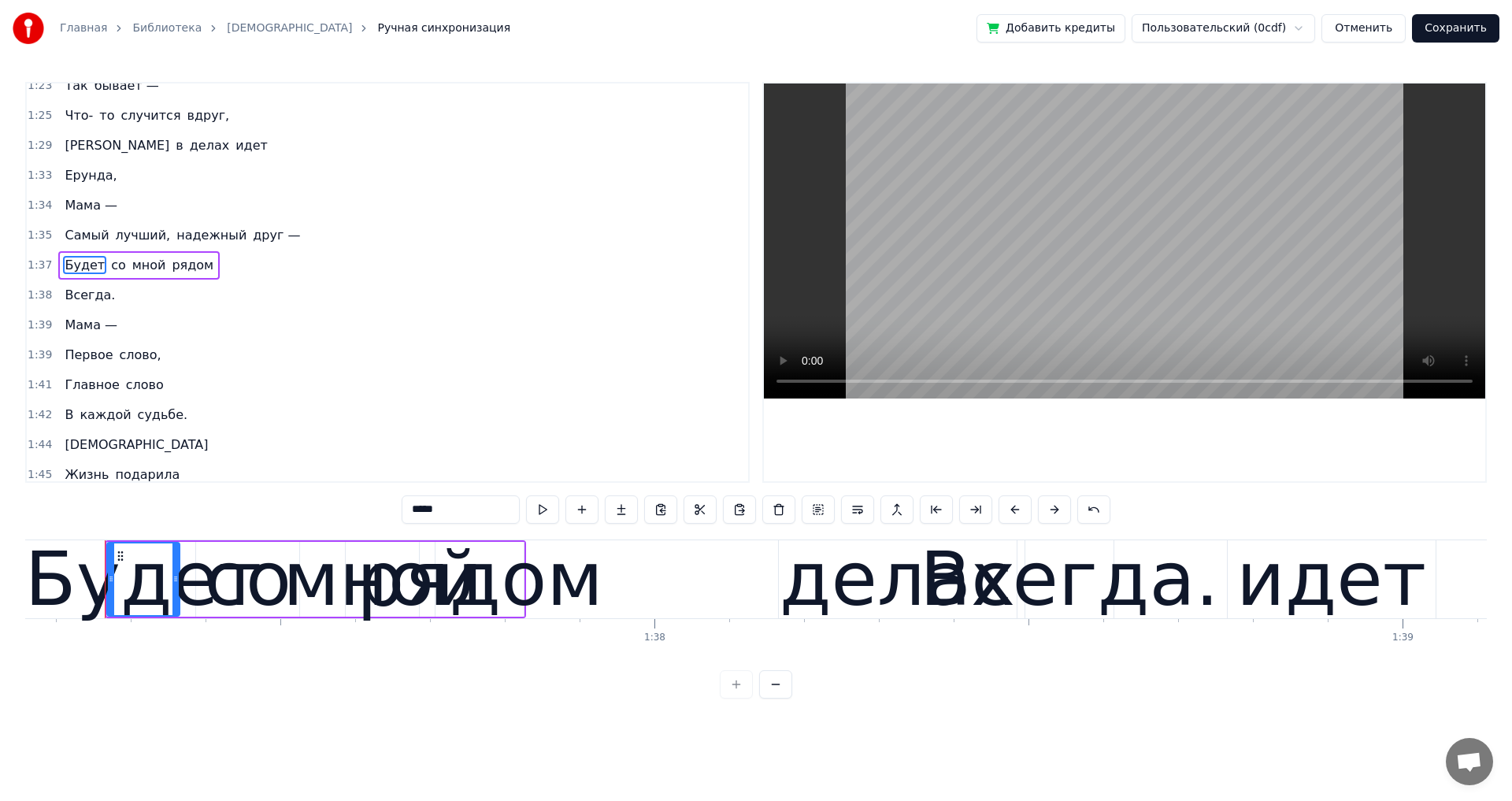
click at [76, 119] on span "Что-" at bounding box center [79, 115] width 32 height 18
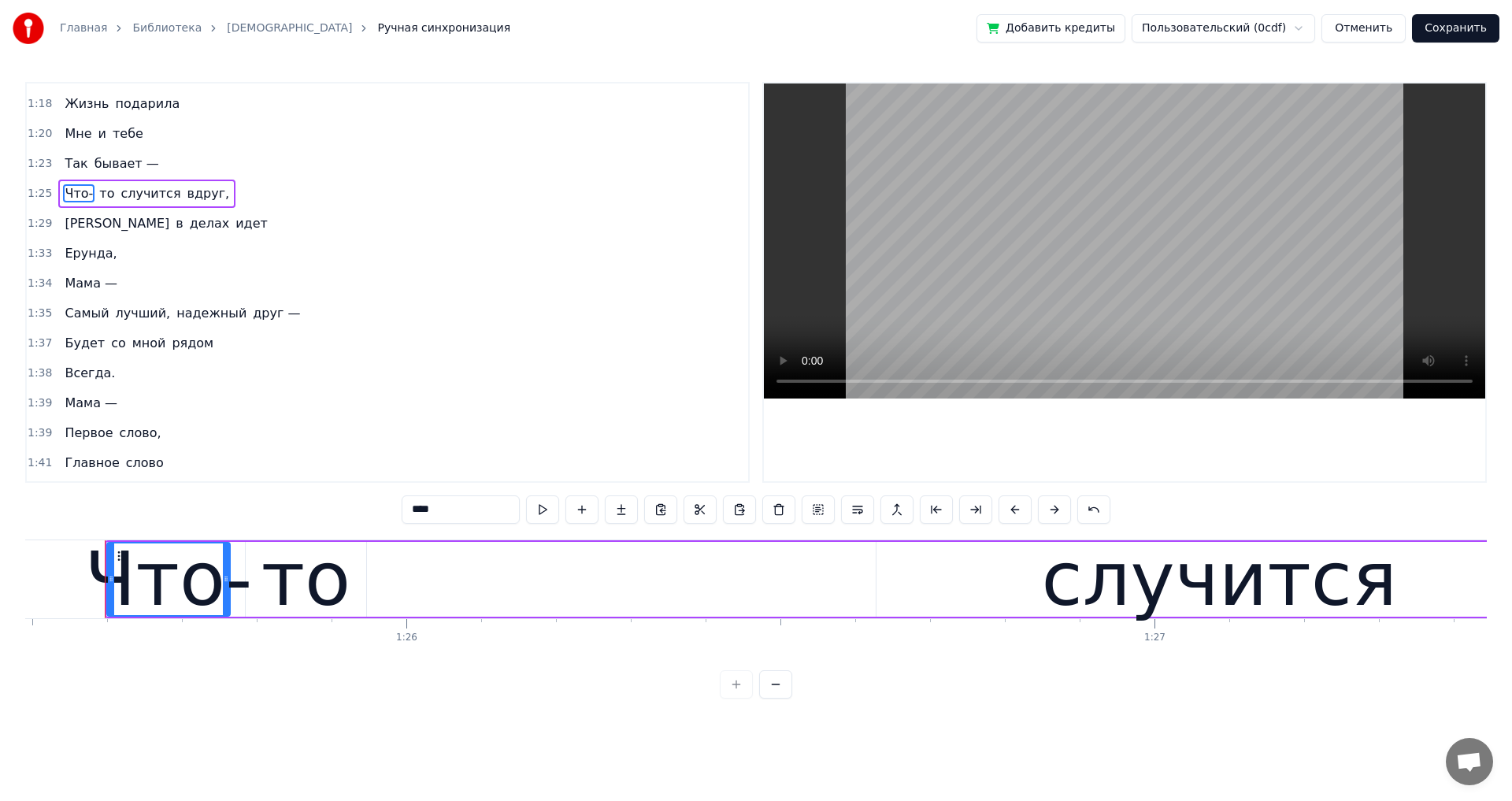
scroll to position [745, 0]
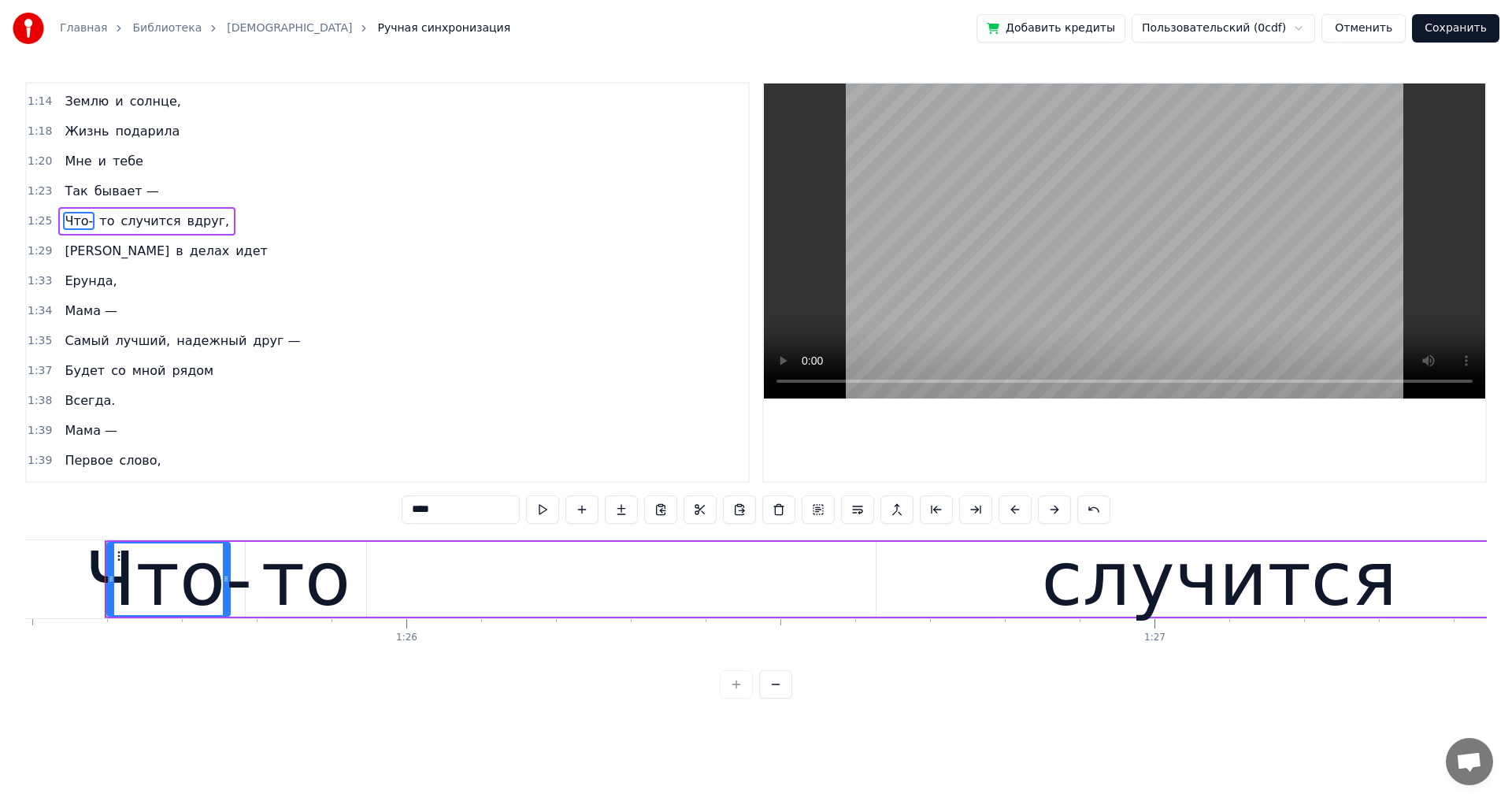
click at [65, 130] on span "Жизнь" at bounding box center [86, 130] width 47 height 18
type input "*****"
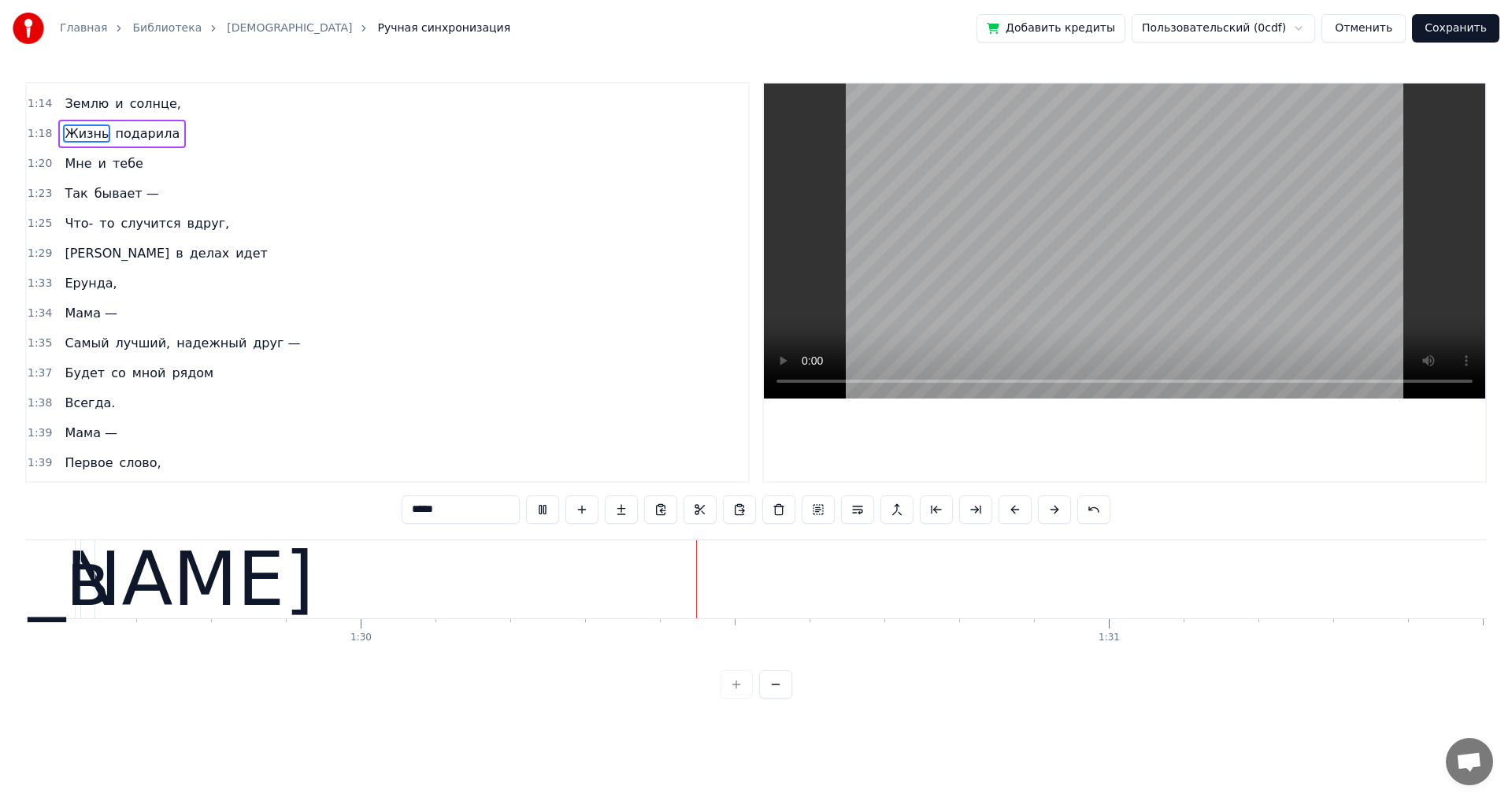
scroll to position [0, 67218]
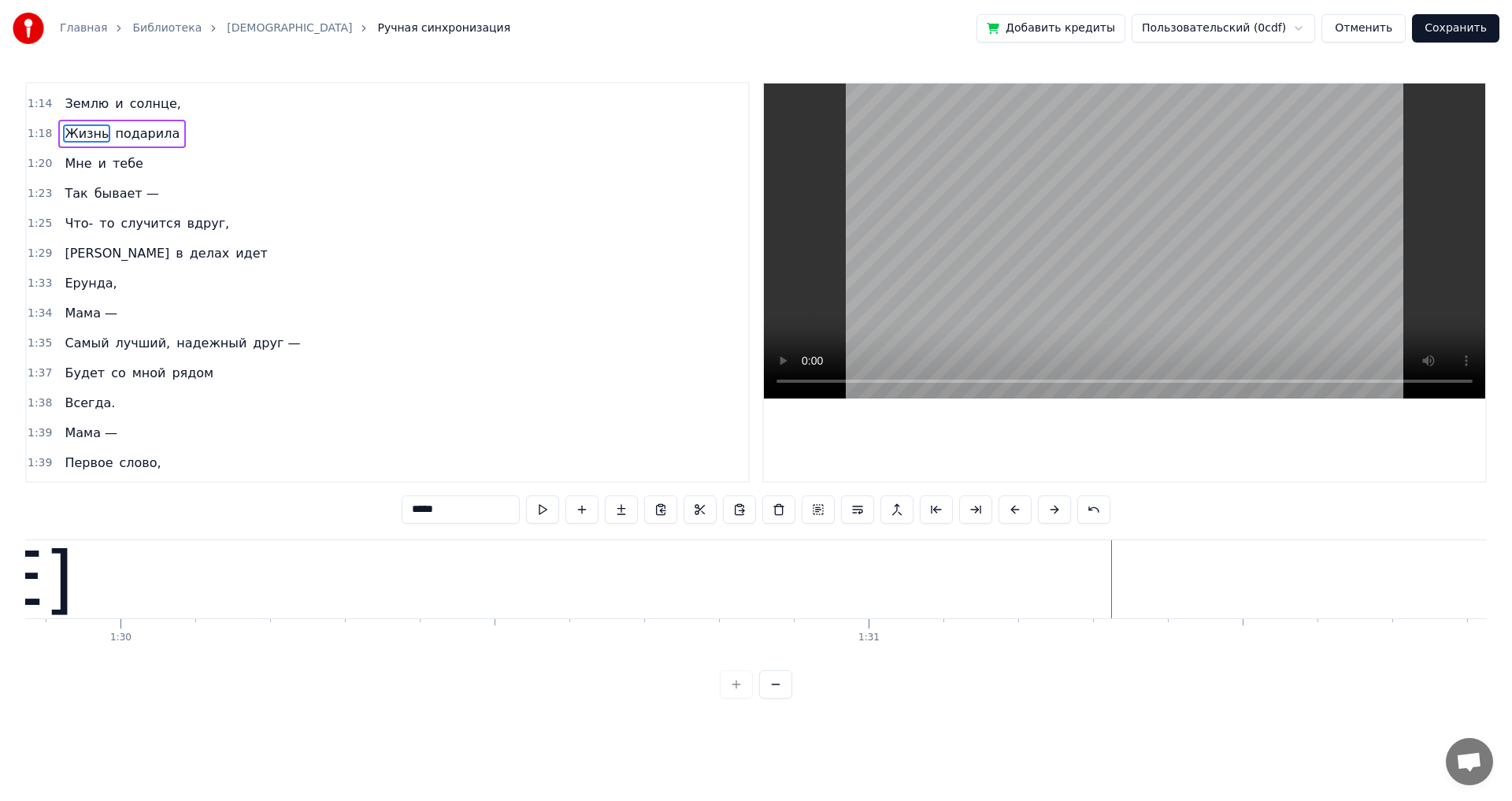
click at [96, 263] on div "И в делах идет" at bounding box center [166, 254] width 214 height 29
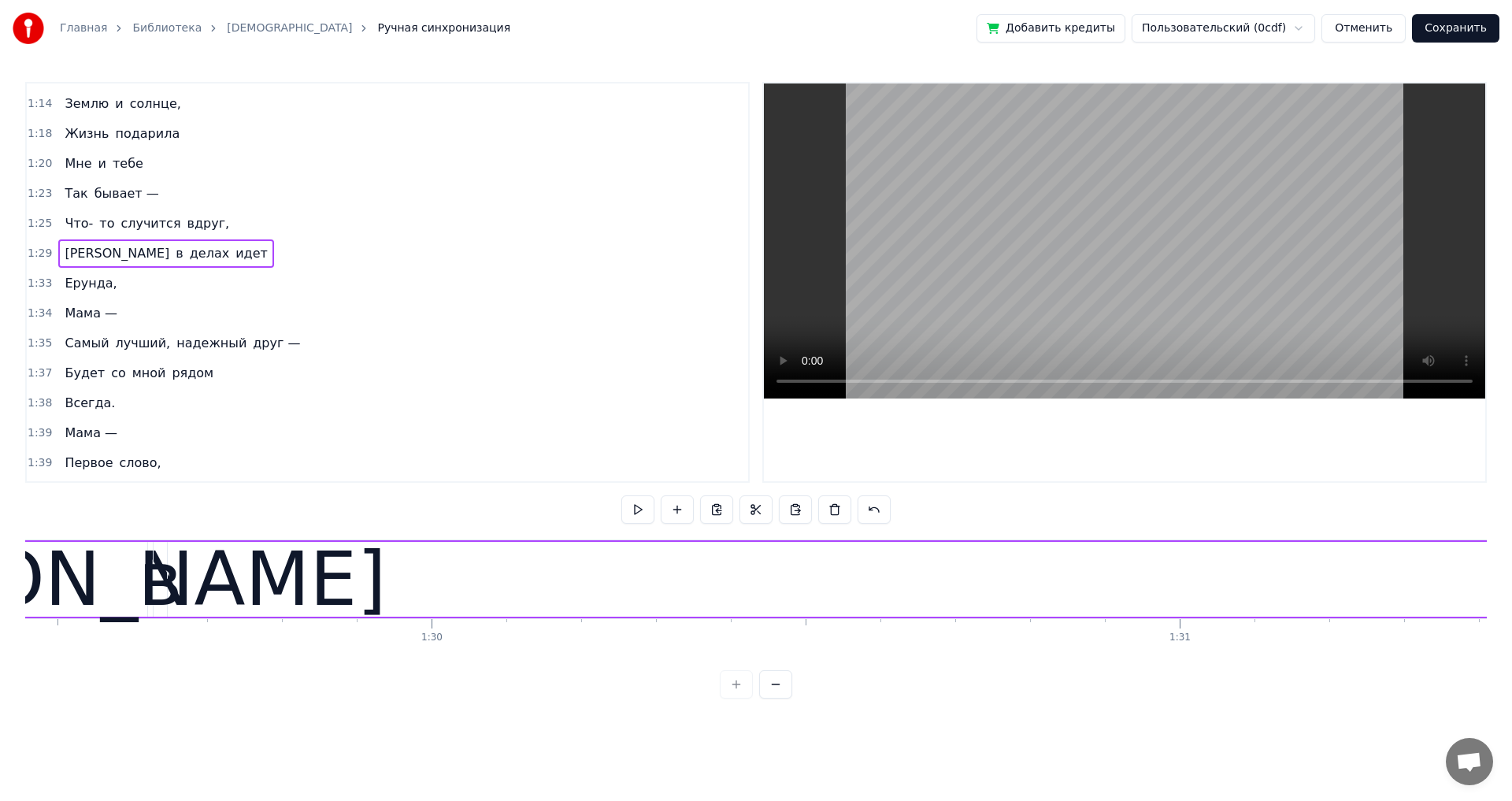
scroll to position [0, 66804]
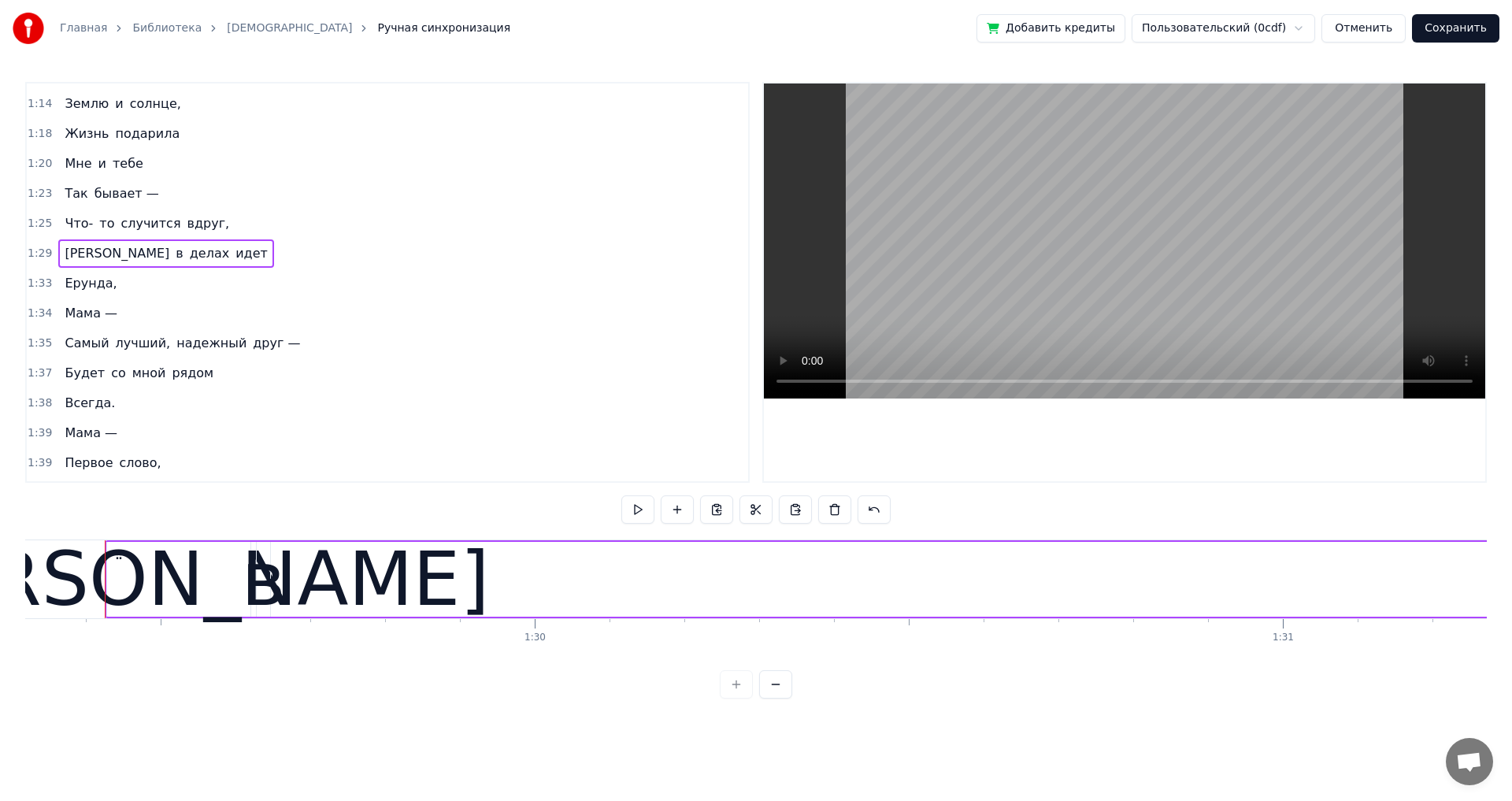
click at [106, 579] on div "[PERSON_NAME]" at bounding box center [178, 580] width 145 height 75
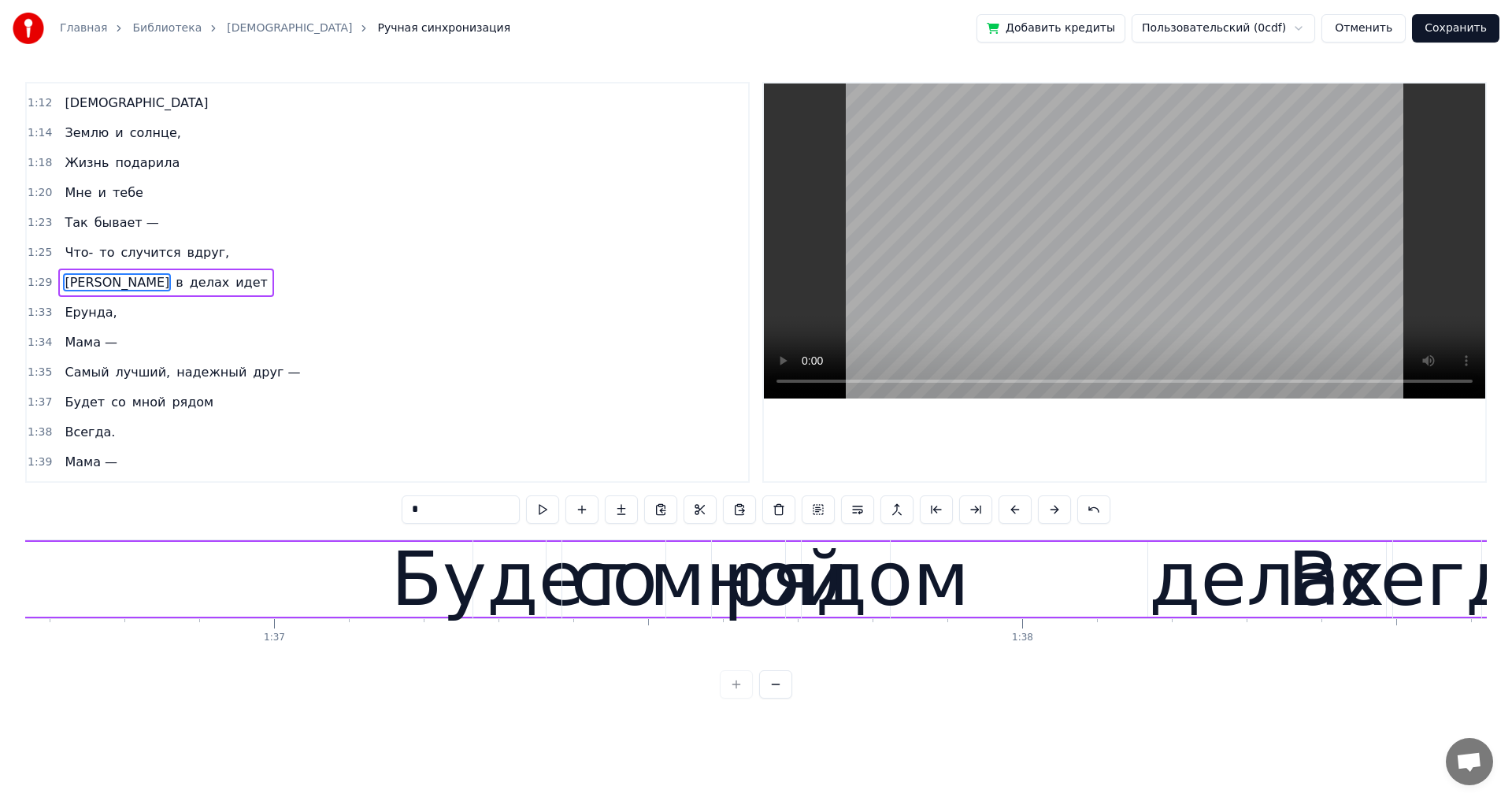
scroll to position [0, 73257]
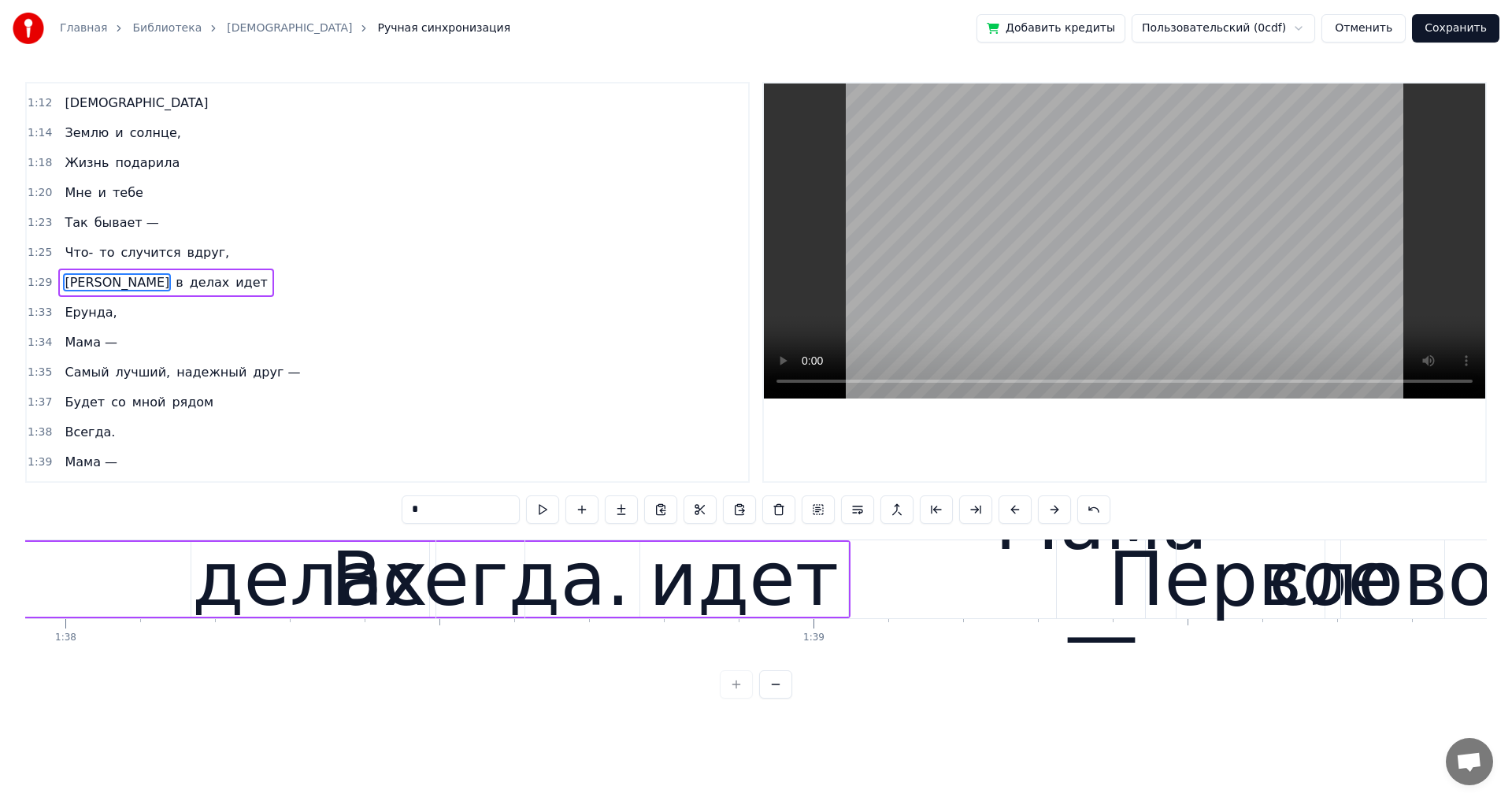
click at [838, 606] on div "идет" at bounding box center [743, 580] width 208 height 75
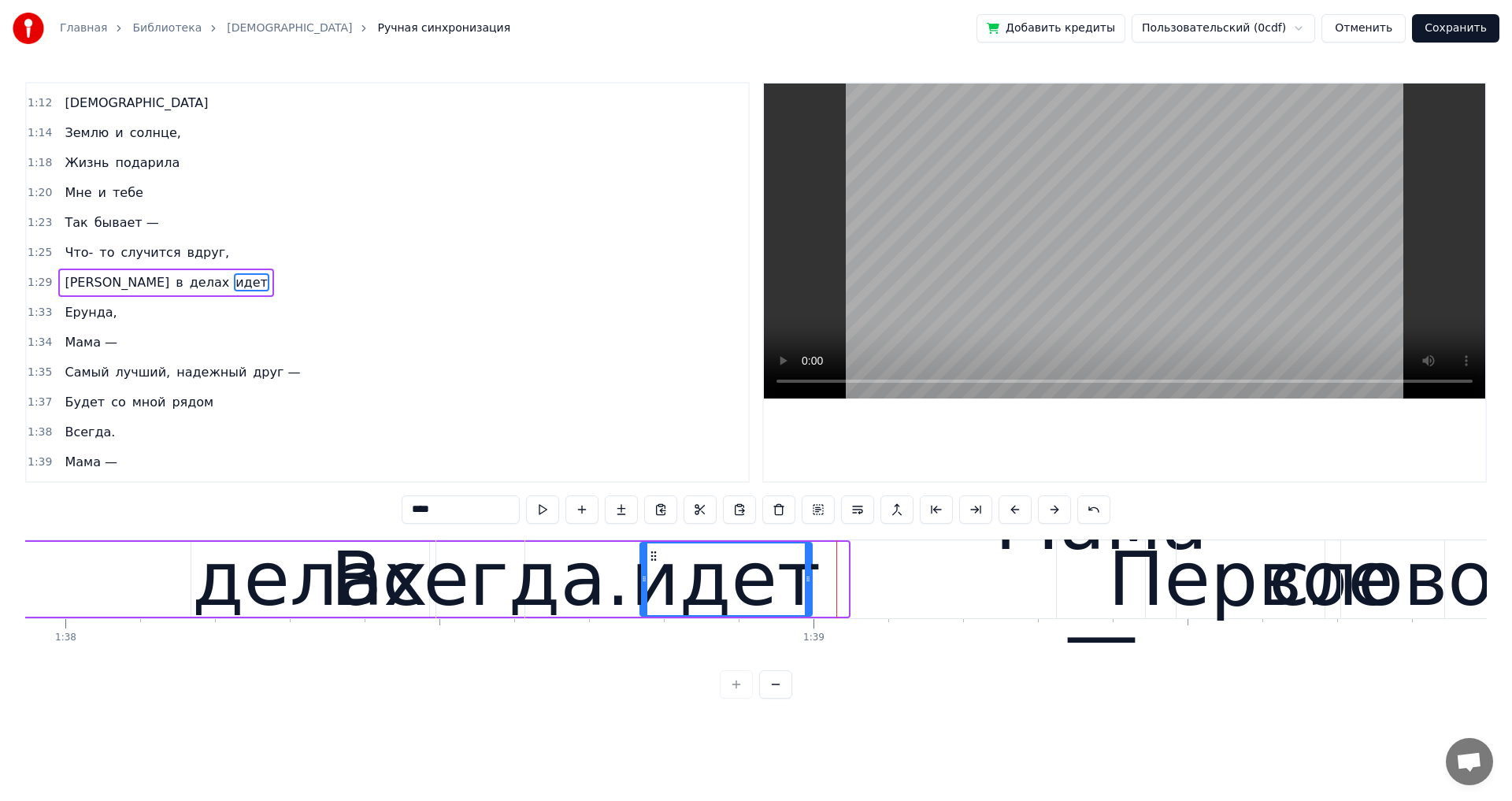
drag, startPoint x: 846, startPoint y: 581, endPoint x: 728, endPoint y: 588, distance: 118.2
click at [811, 635] on div "Мама — Первое слово, Главное слово В каждой судьбе. [DEMOGRAPHIC_DATA] Жизнь по…" at bounding box center [756, 598] width 1461 height 118
click at [246, 586] on div "делах" at bounding box center [310, 580] width 236 height 113
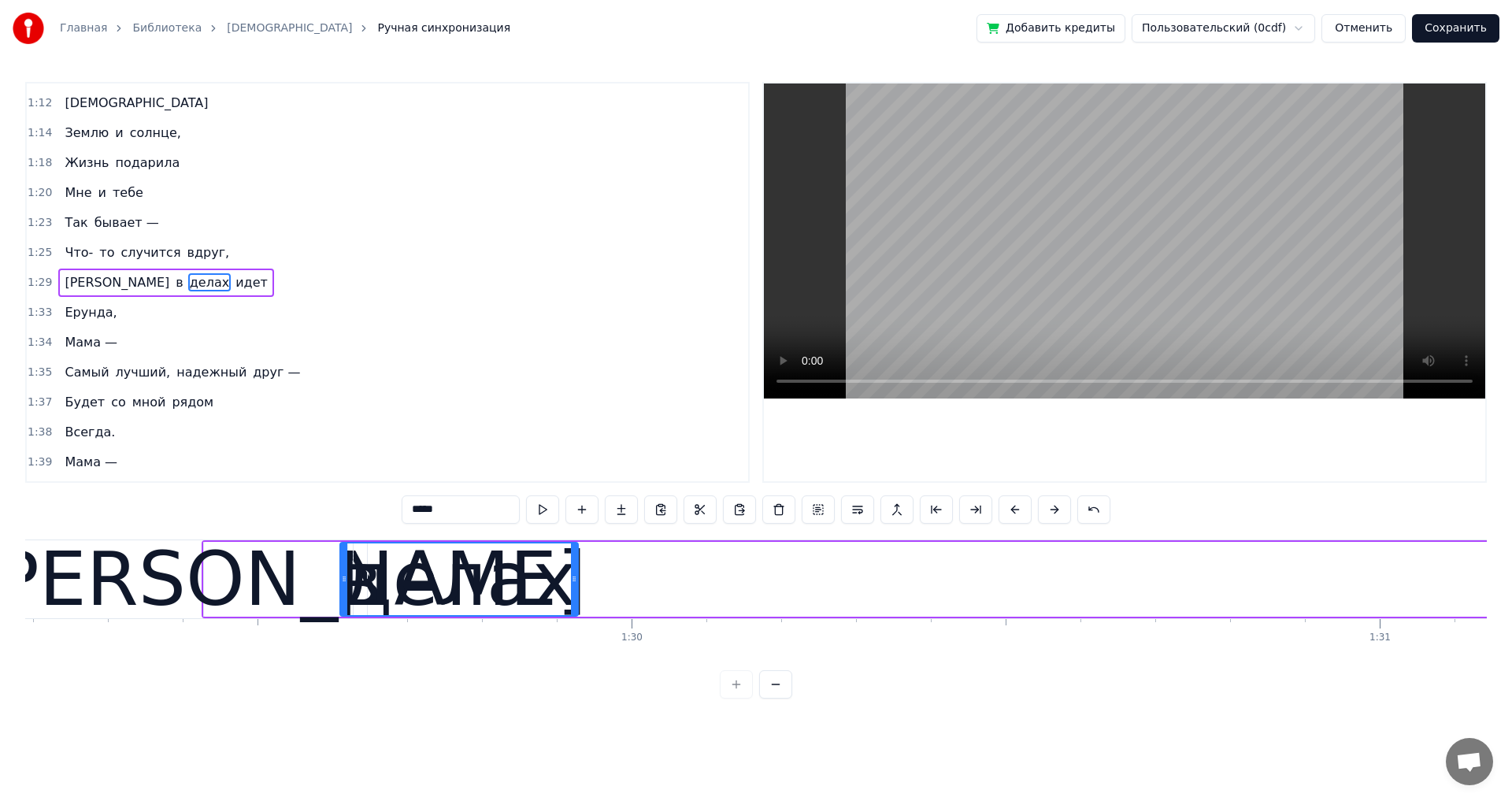
scroll to position [0, 66704]
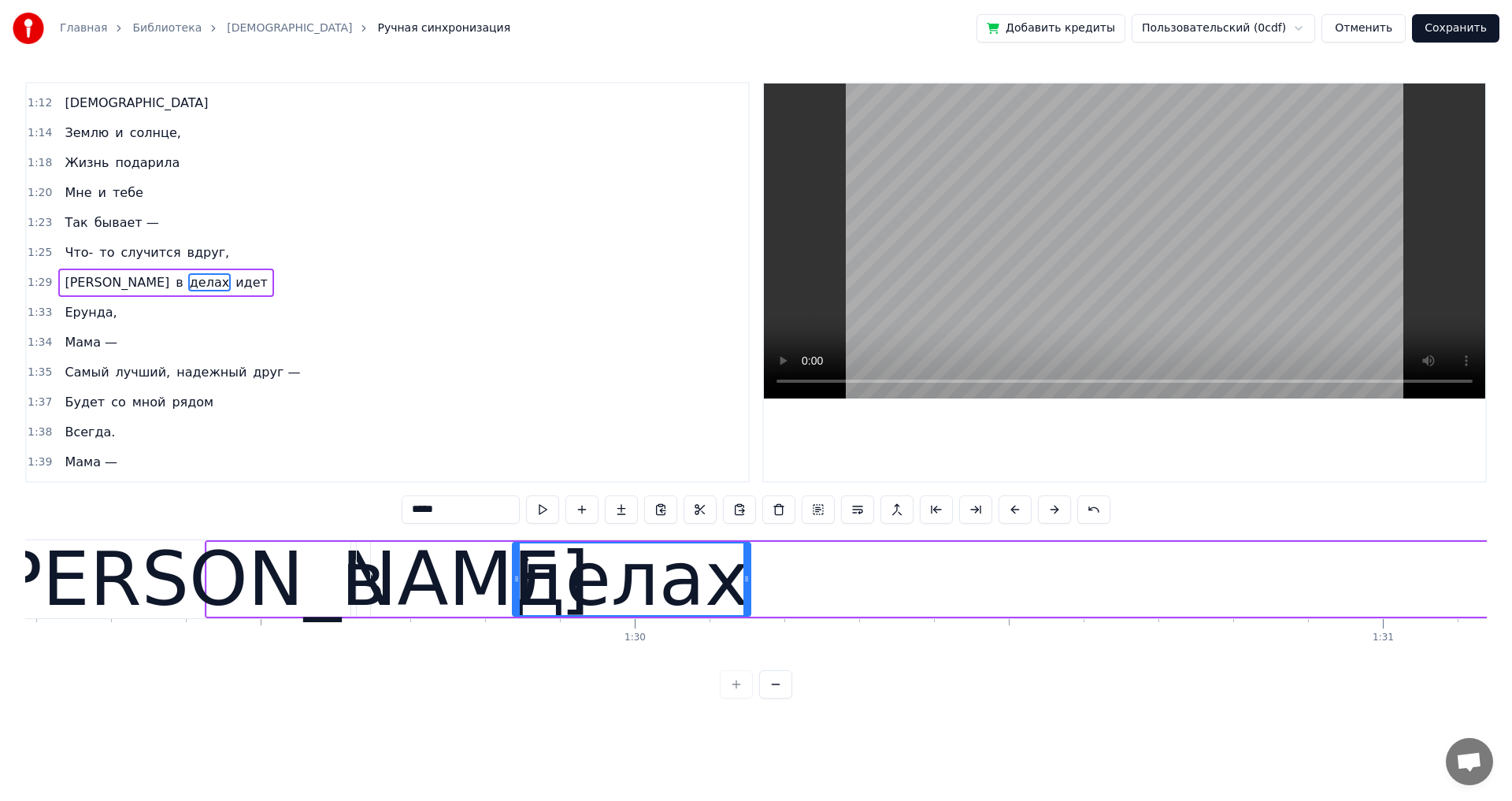
drag, startPoint x: 204, startPoint y: 556, endPoint x: 525, endPoint y: 609, distance: 325.3
click at [525, 609] on div "делах" at bounding box center [631, 579] width 237 height 72
click at [234, 286] on span "идет" at bounding box center [251, 282] width 35 height 18
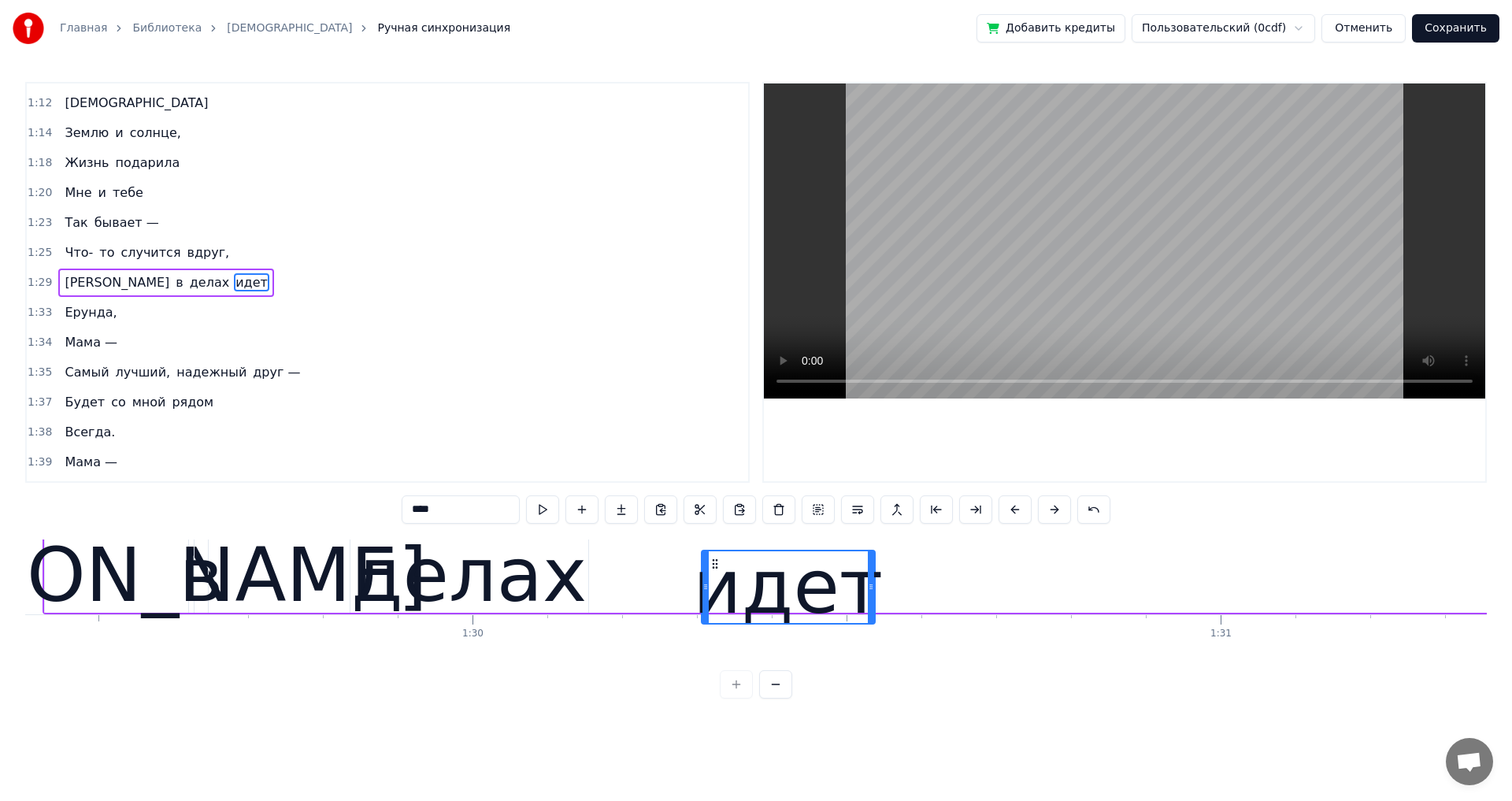
scroll to position [0, 66866]
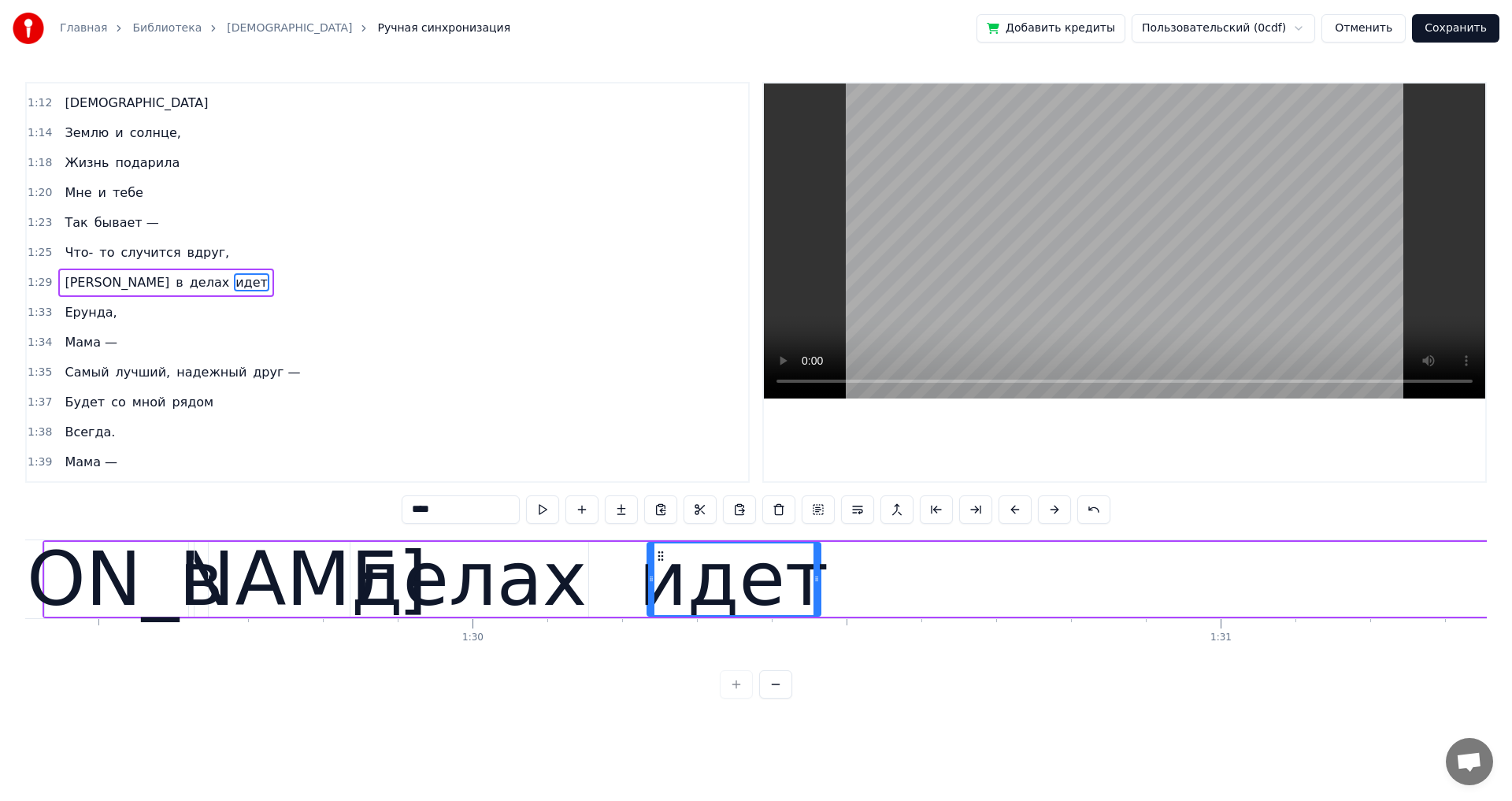
drag, startPoint x: 121, startPoint y: 557, endPoint x: 661, endPoint y: 546, distance: 540.1
click at [661, 546] on div "идет" at bounding box center [733, 579] width 171 height 72
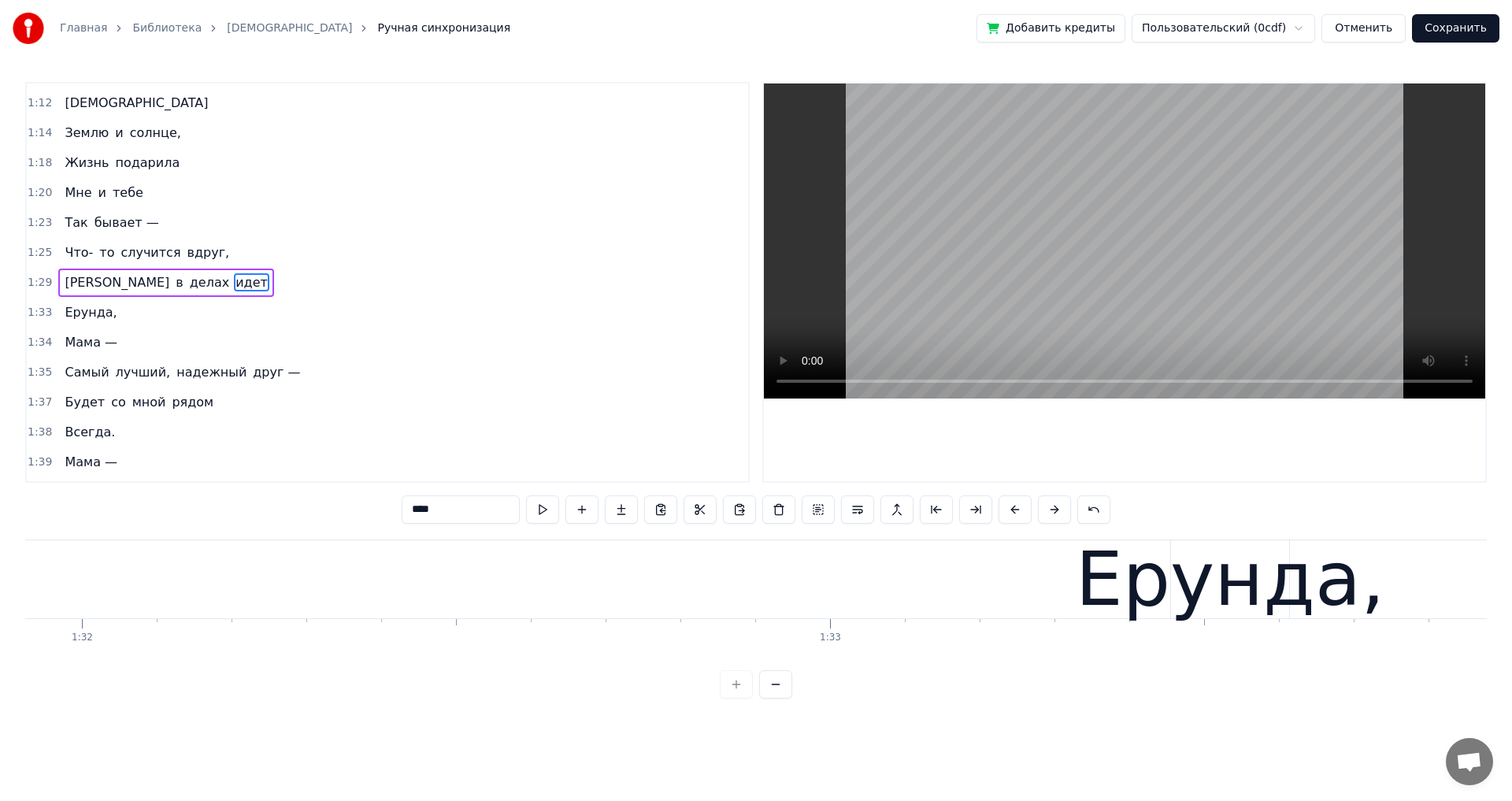
scroll to position [0, 68787]
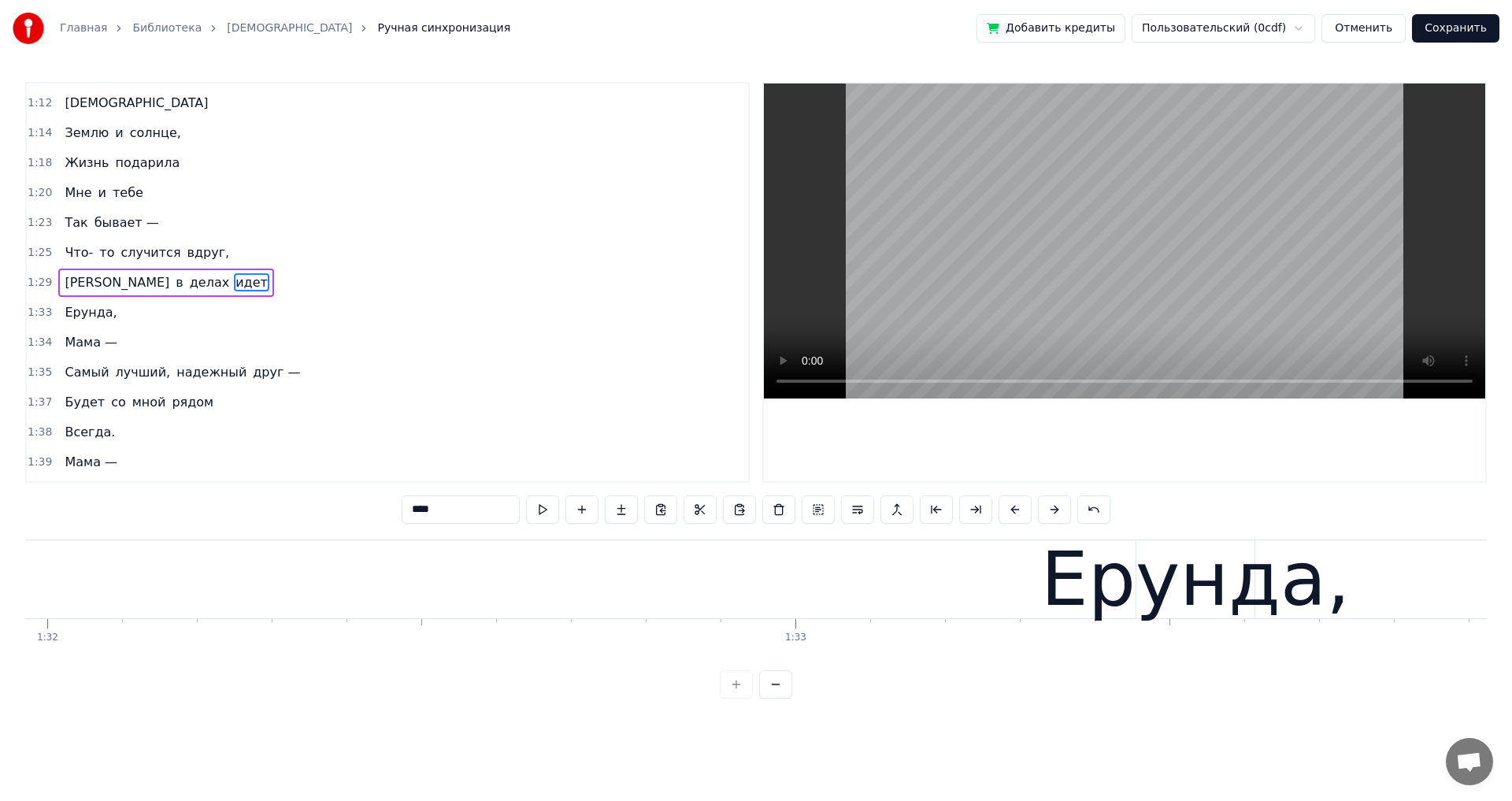
click at [1235, 590] on div "Ерунда," at bounding box center [1195, 580] width 309 height 113
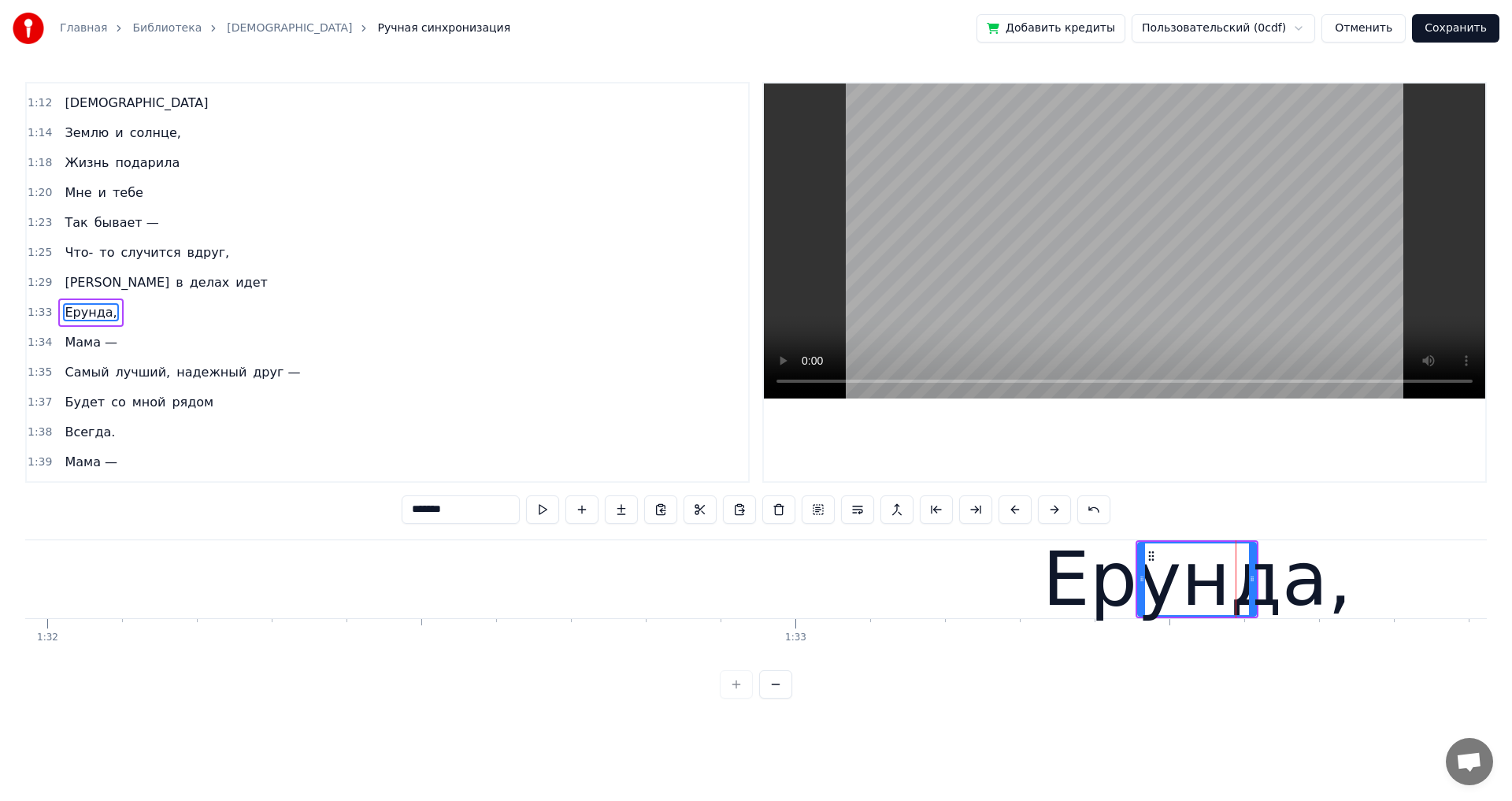
scroll to position [744, 0]
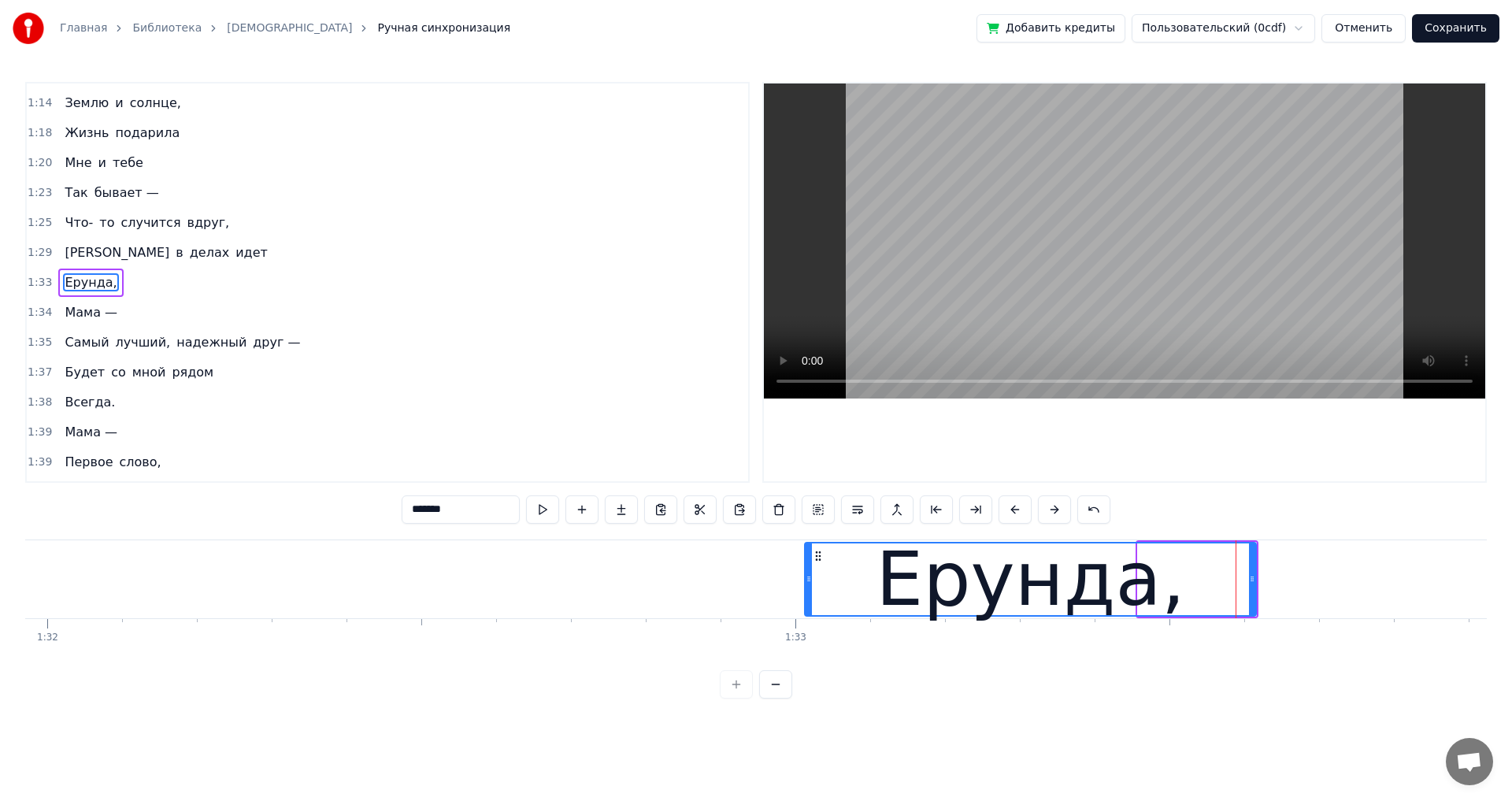
drag, startPoint x: 1140, startPoint y: 578, endPoint x: 808, endPoint y: 591, distance: 332.3
click at [808, 591] on div at bounding box center [808, 579] width 7 height 72
click at [77, 225] on span "Что-" at bounding box center [79, 222] width 32 height 18
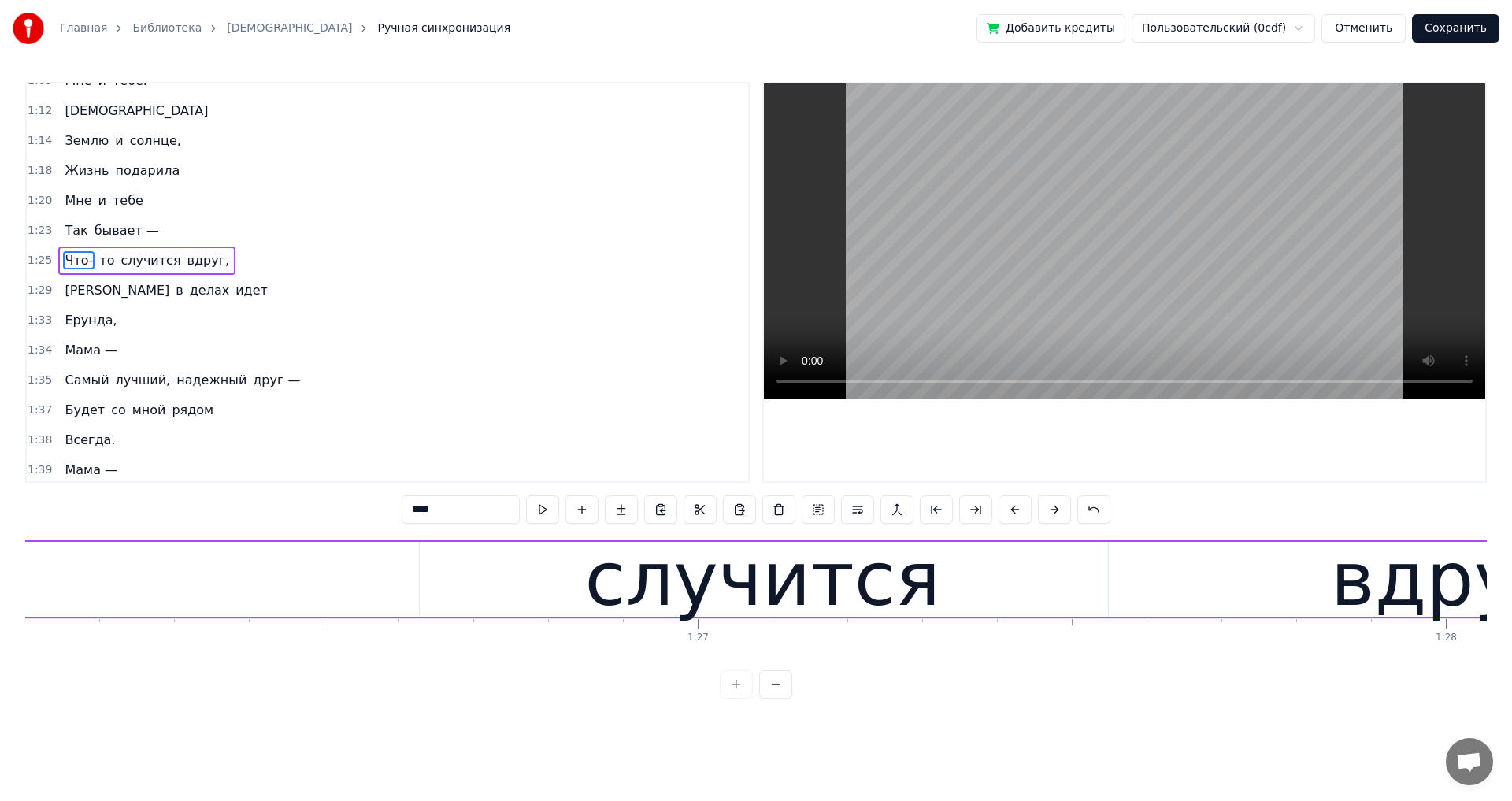
scroll to position [0, 63941]
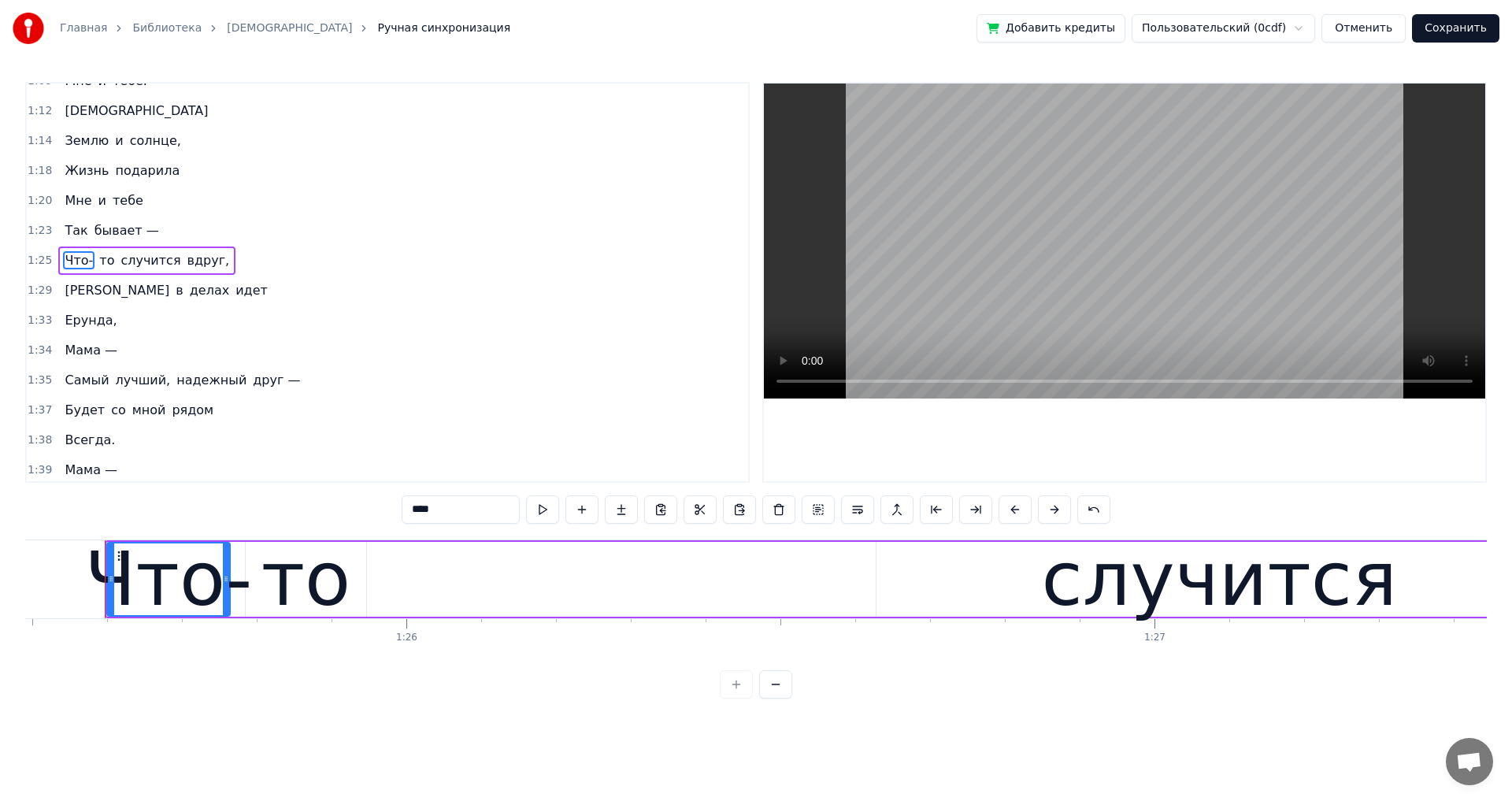
click at [77, 225] on span "Так" at bounding box center [76, 230] width 26 height 18
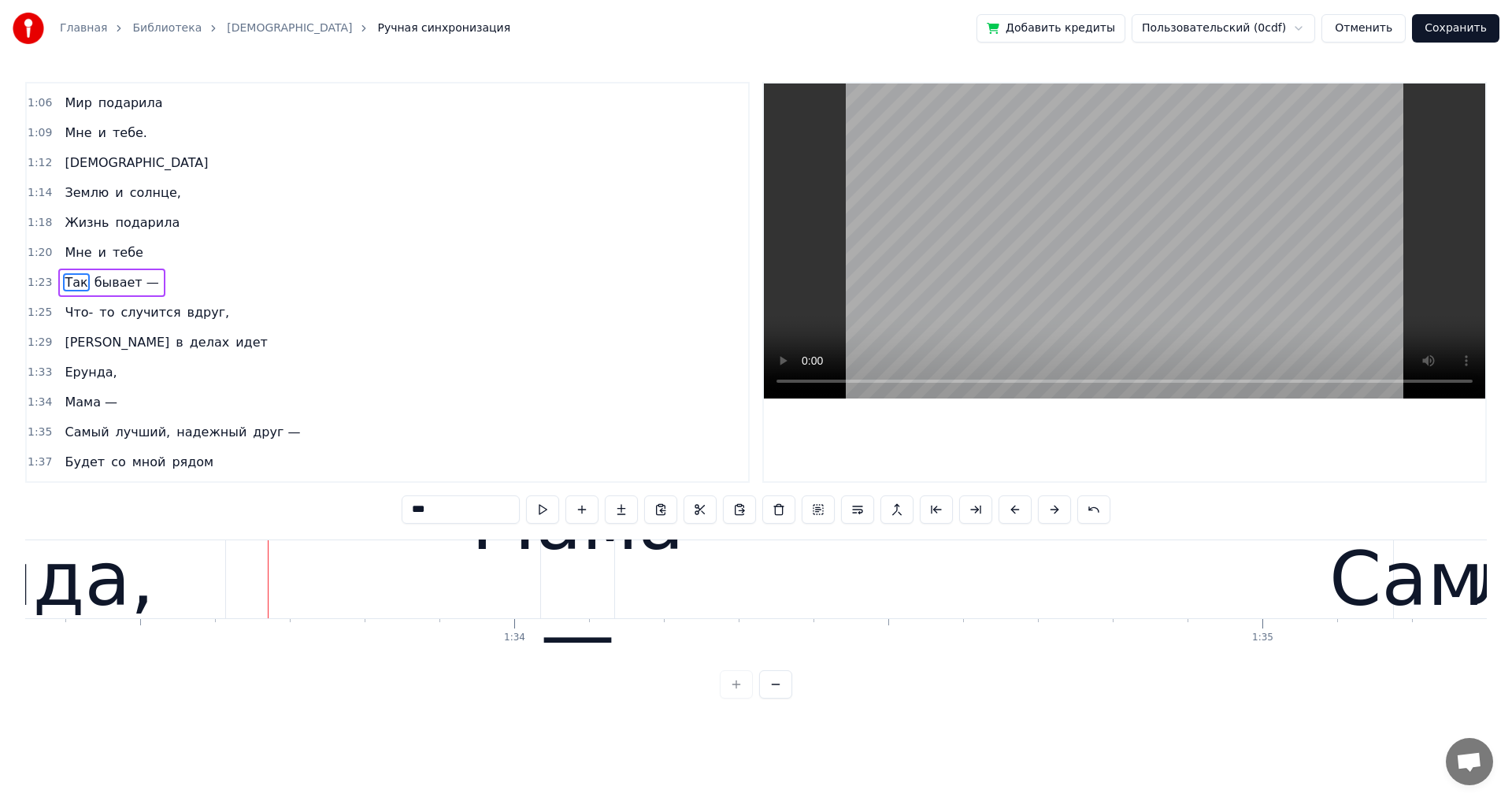
scroll to position [0, 69979]
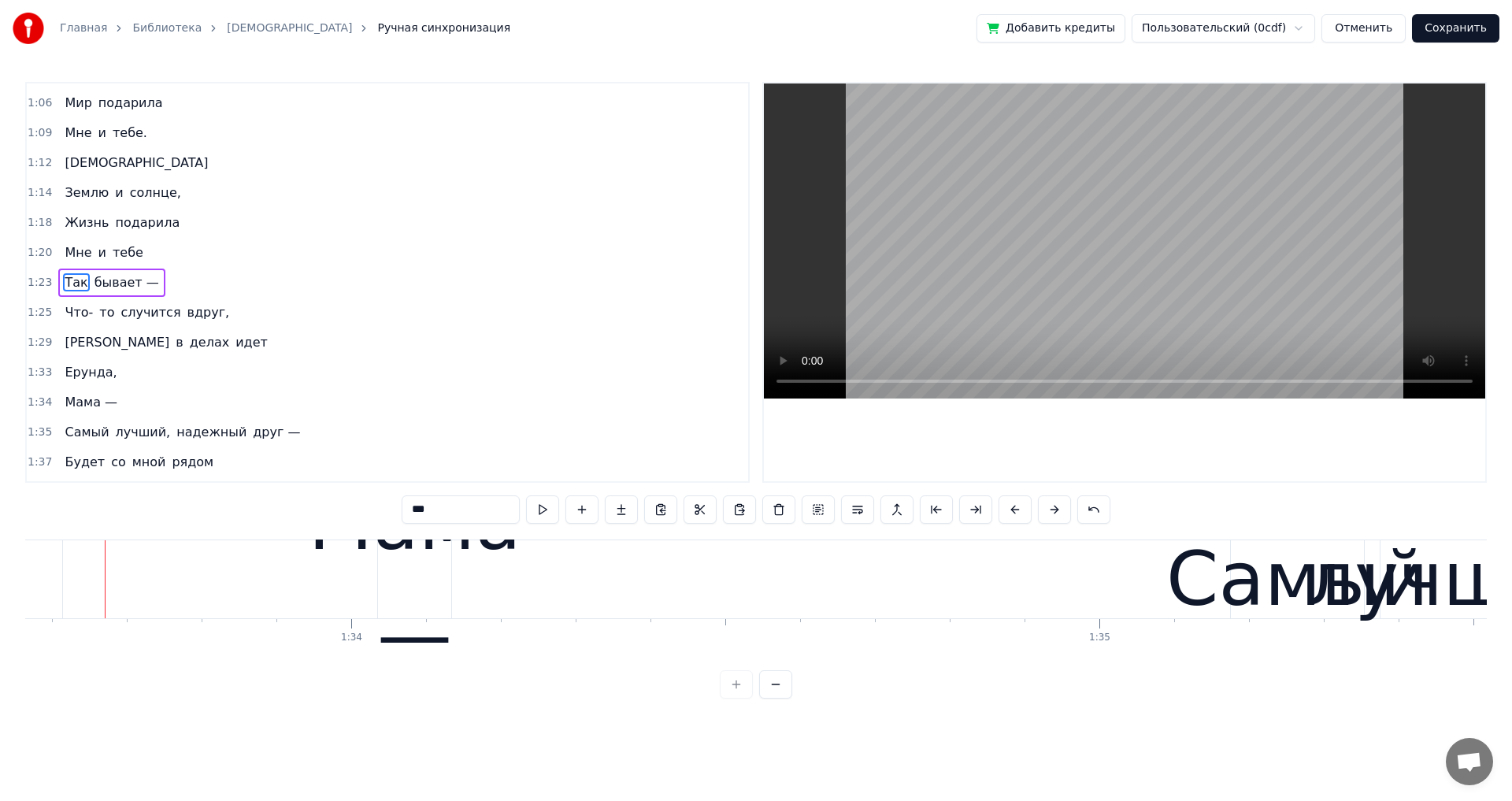
click at [94, 377] on span "Ерунда," at bounding box center [91, 372] width 56 height 18
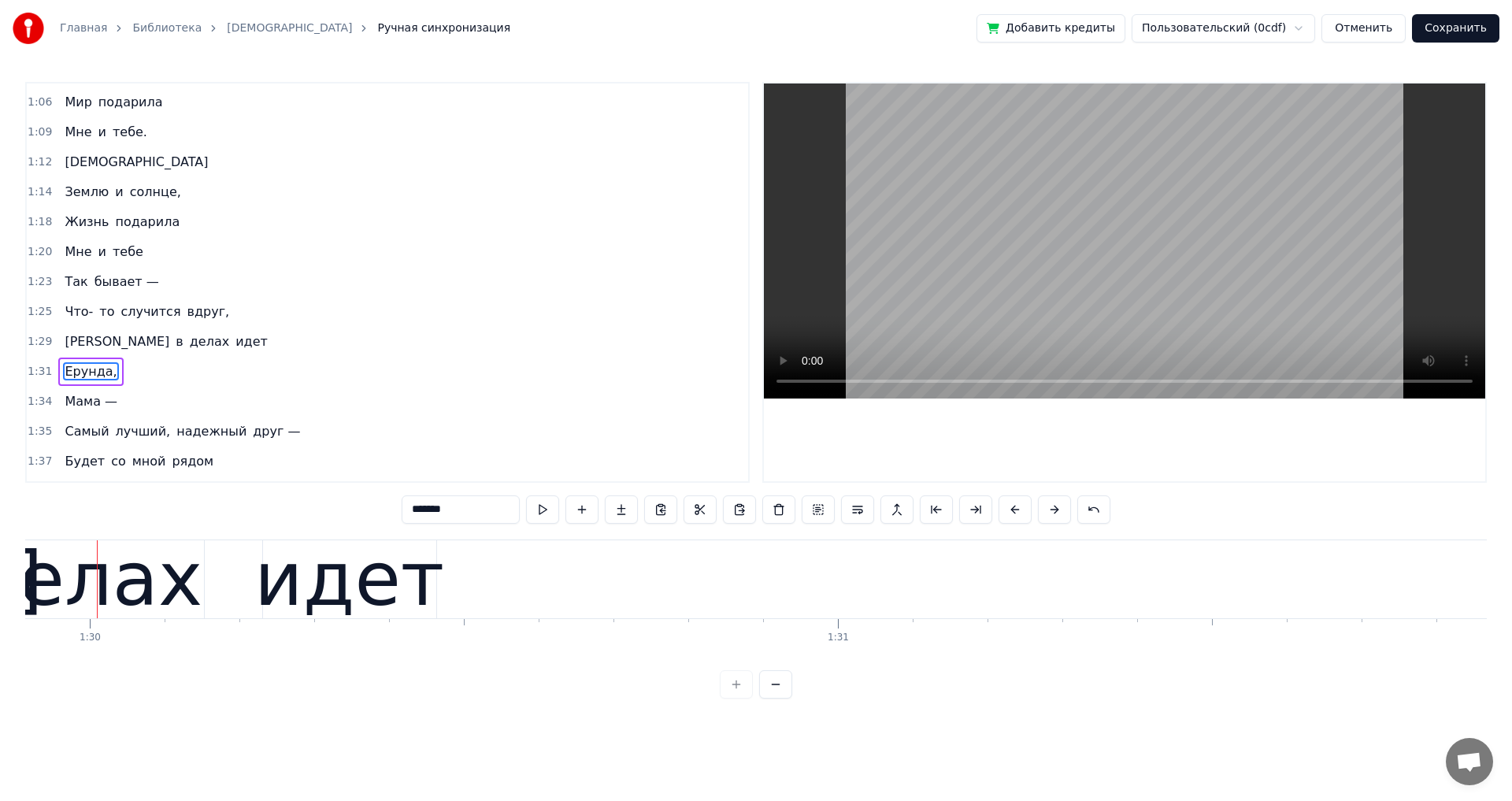
scroll to position [0, 67241]
click at [67, 309] on span "Что-" at bounding box center [79, 311] width 32 height 18
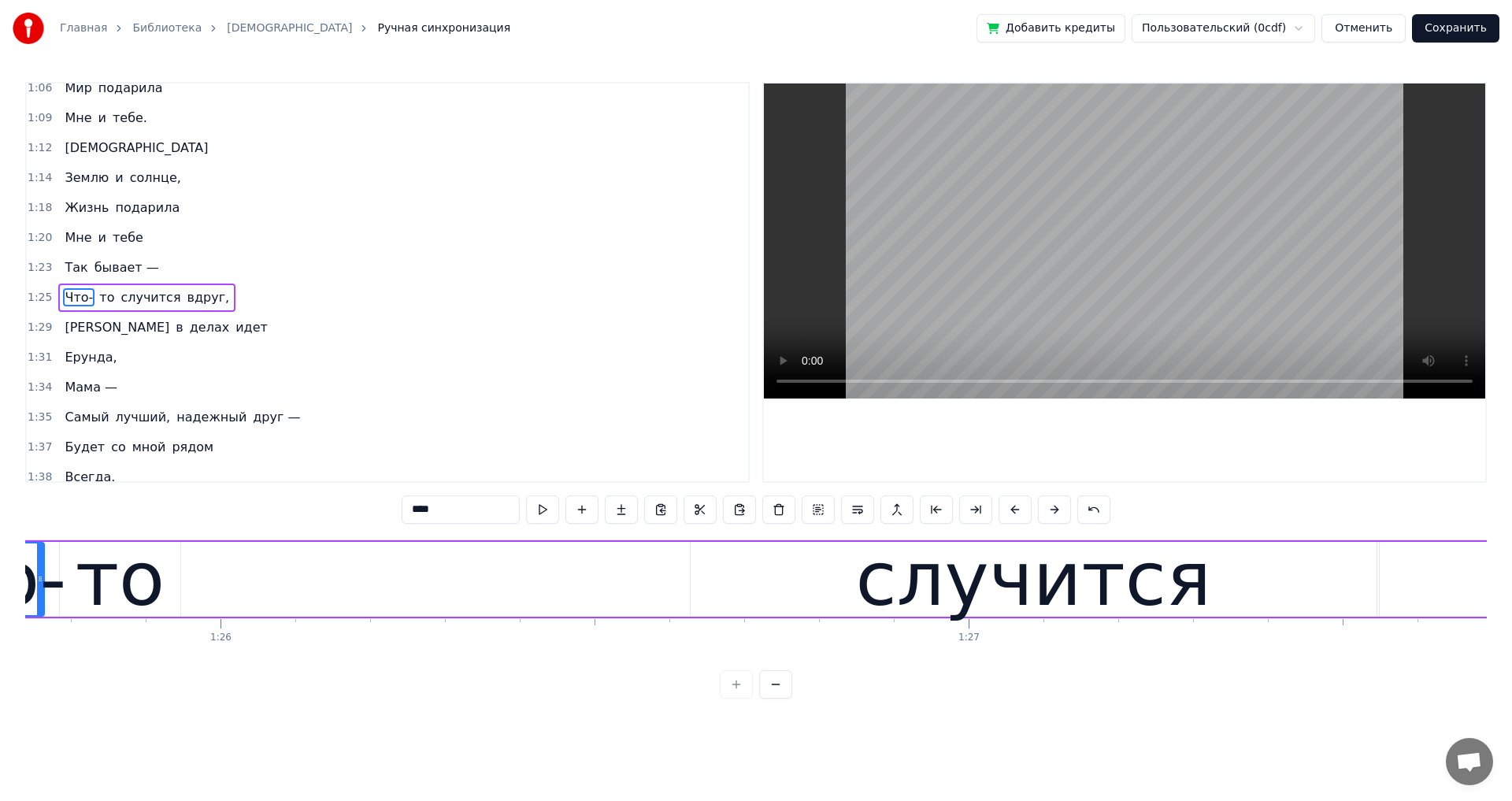
scroll to position [0, 63941]
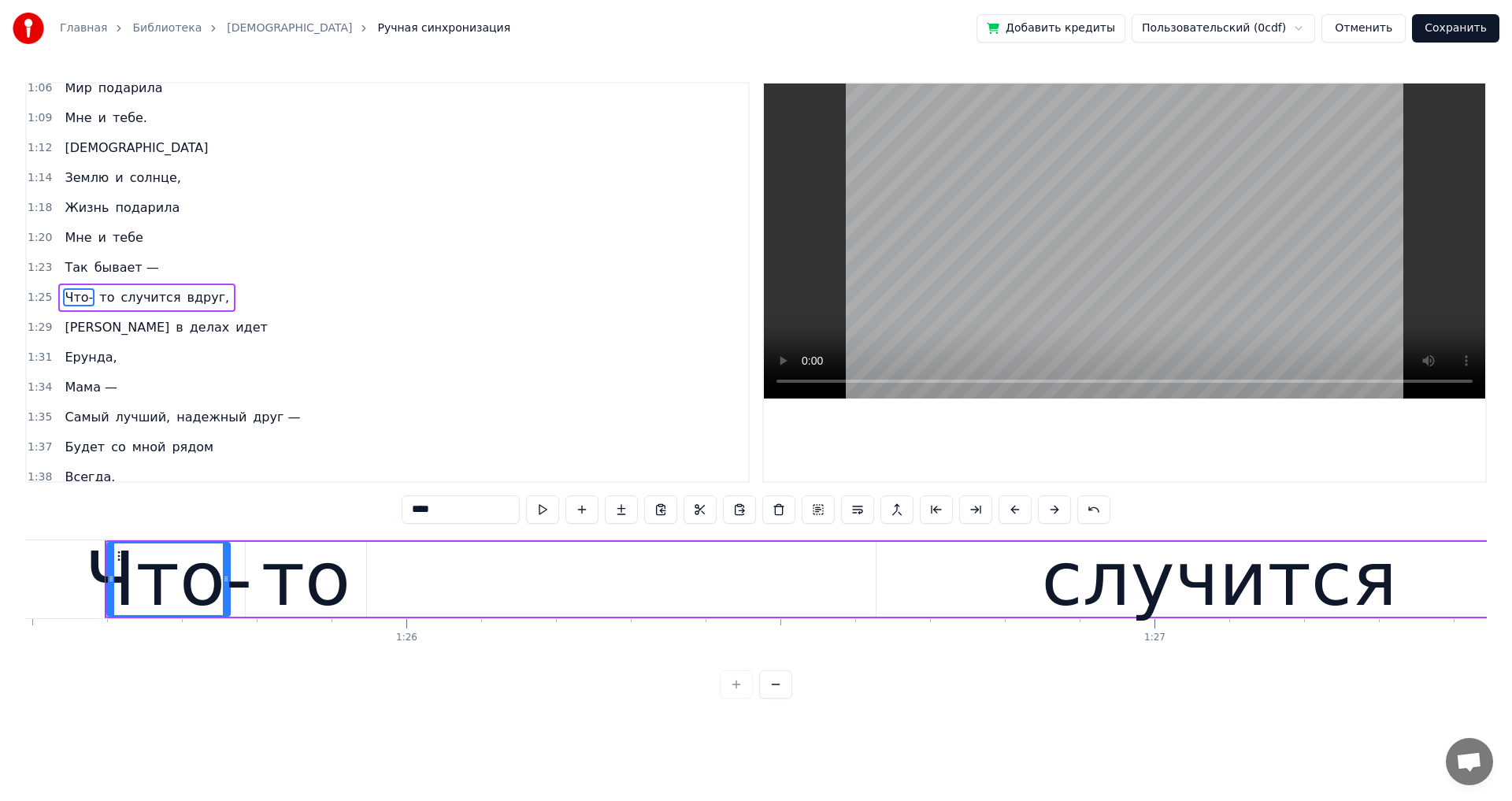
click at [80, 299] on span "Что-" at bounding box center [79, 297] width 32 height 18
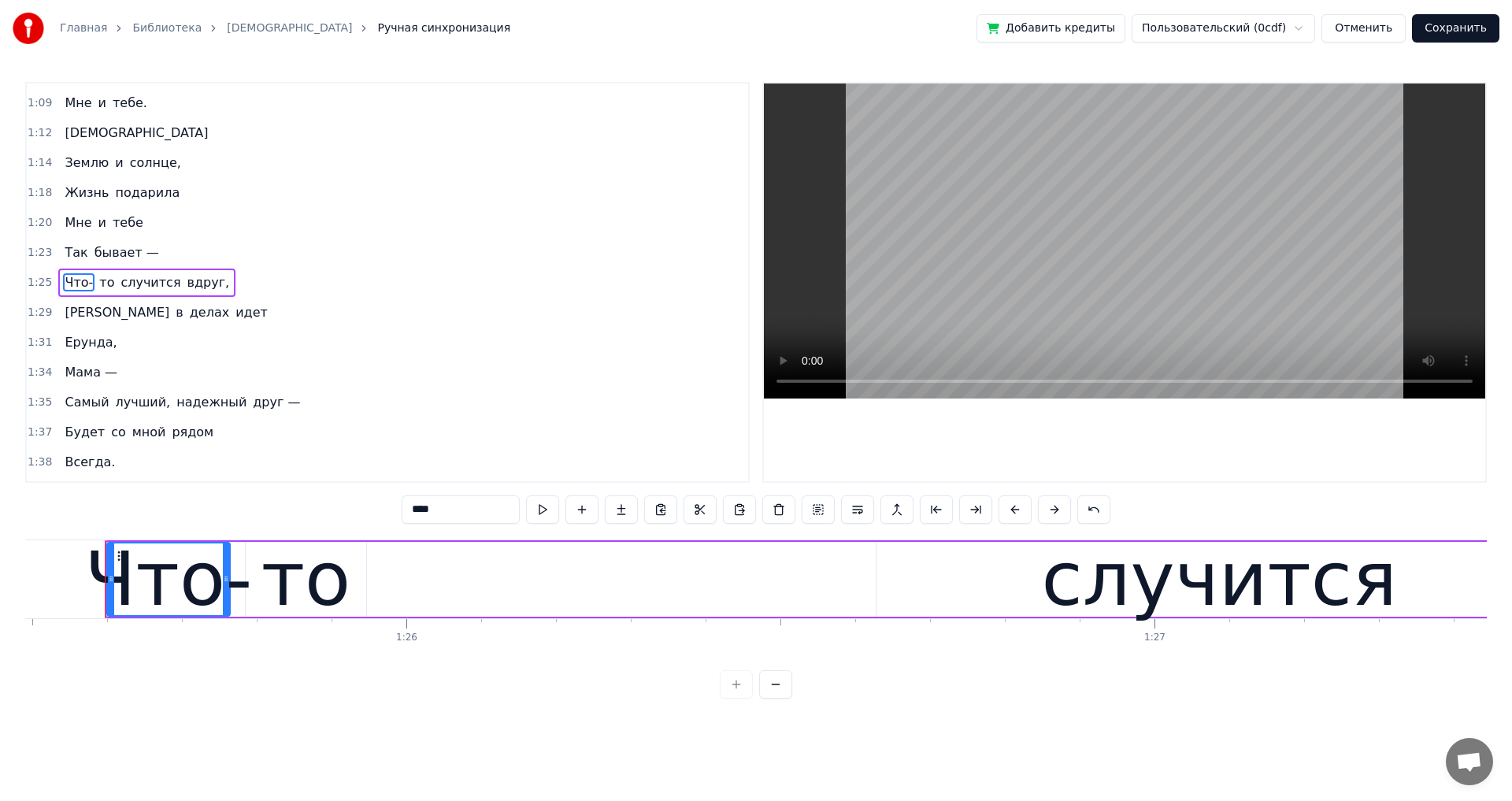
click at [71, 284] on span "Что-" at bounding box center [79, 282] width 32 height 18
click at [76, 285] on span "Что-" at bounding box center [79, 282] width 32 height 18
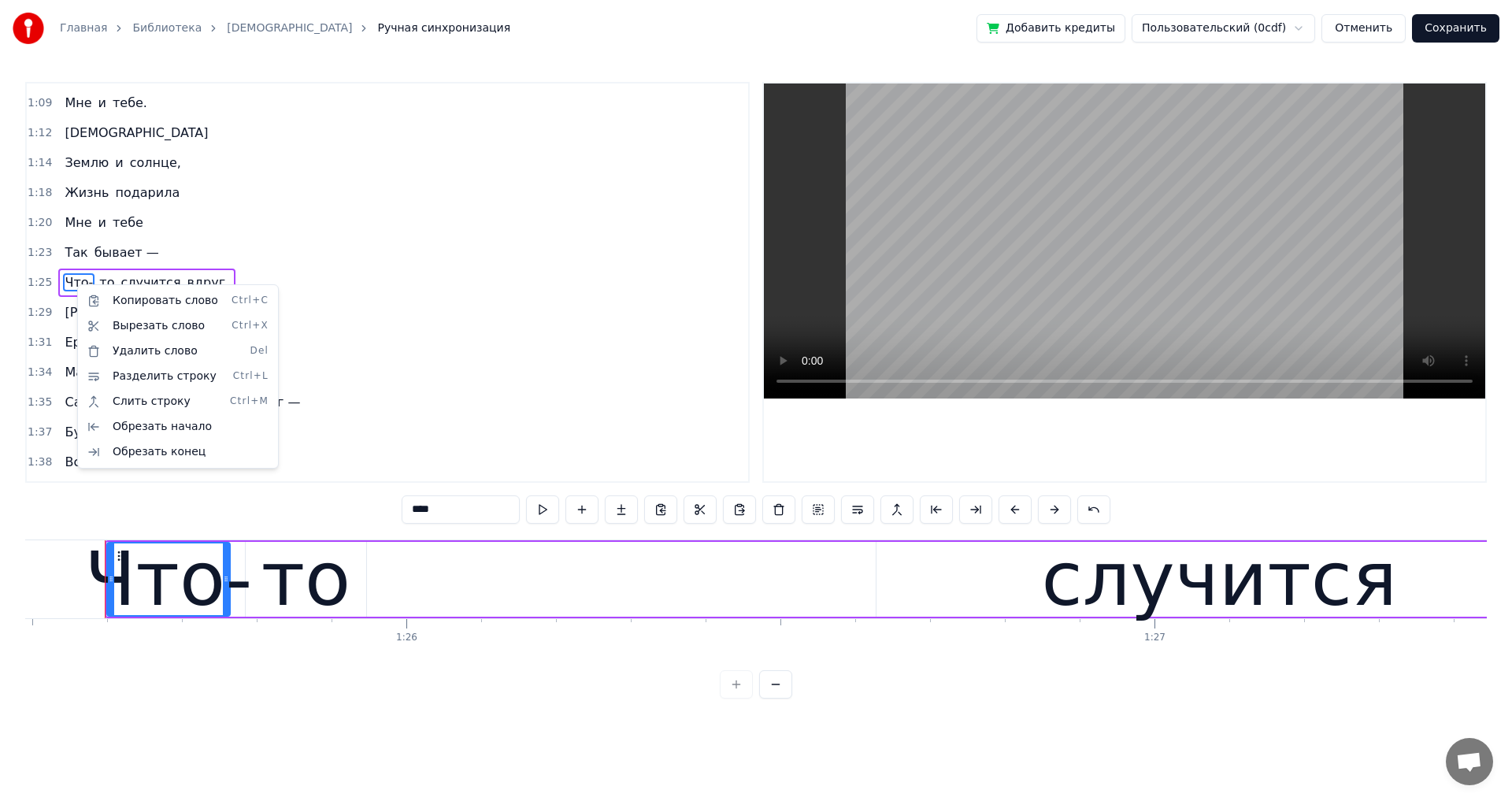
click at [442, 512] on html "Главная Библиотека Мама Ручная синхронизация Добавить кредиты Пользовательский …" at bounding box center [756, 362] width 1512 height 724
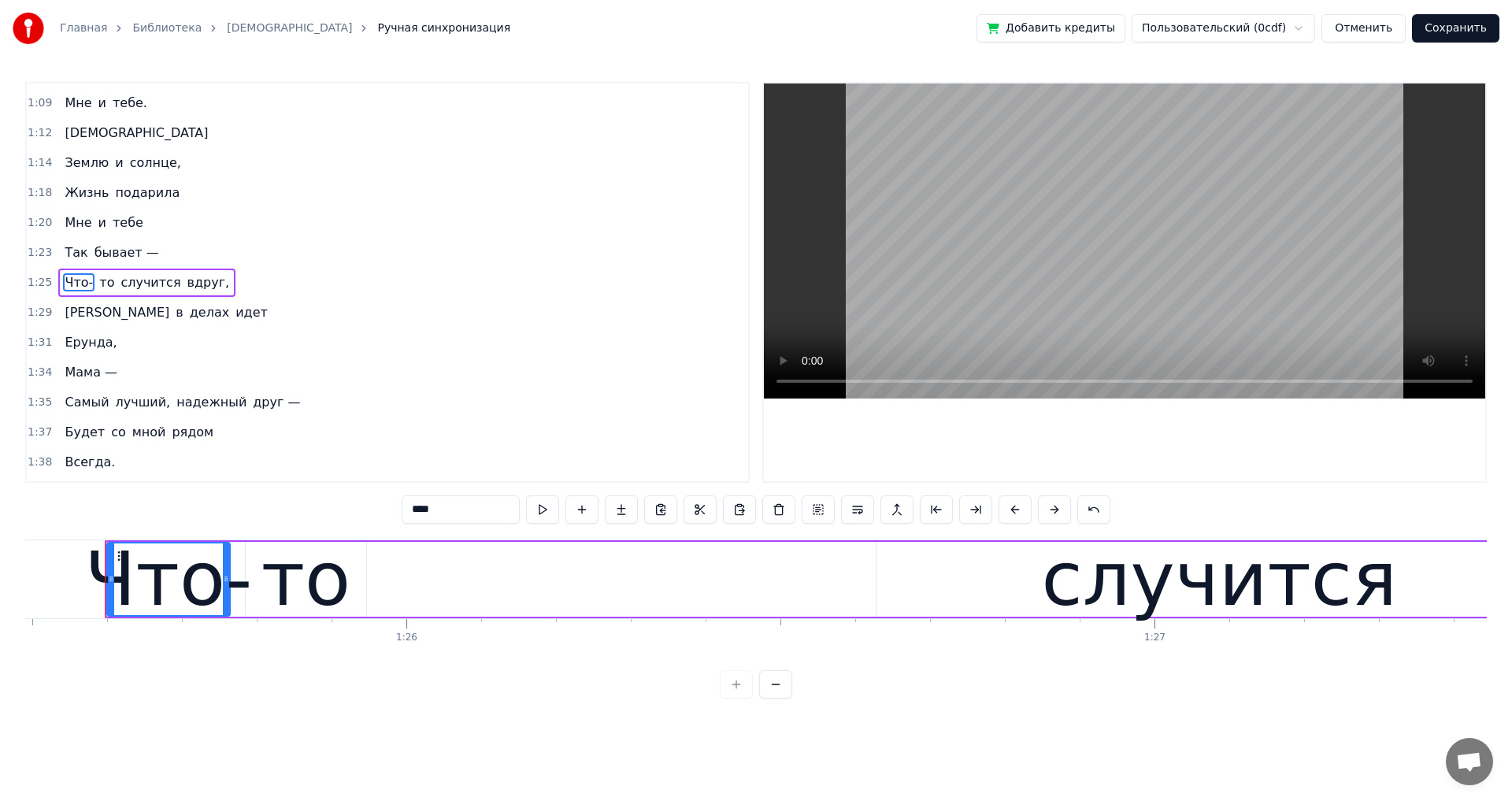
click at [438, 511] on input "****" at bounding box center [460, 510] width 118 height 29
click at [328, 612] on div "то" at bounding box center [305, 580] width 89 height 113
type input "**"
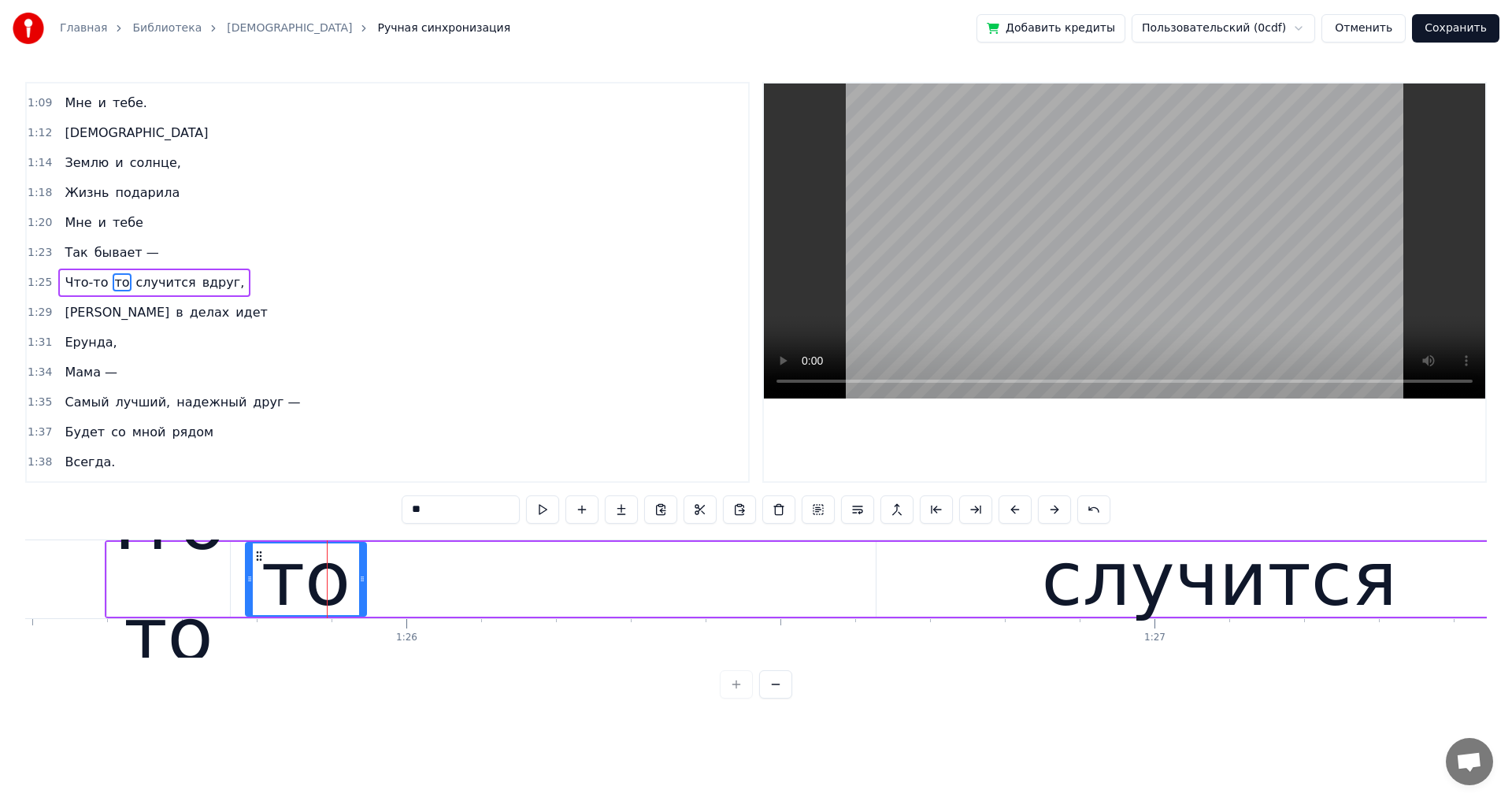
click at [258, 556] on circle at bounding box center [257, 556] width 1 height 1
click at [774, 517] on button at bounding box center [779, 510] width 34 height 29
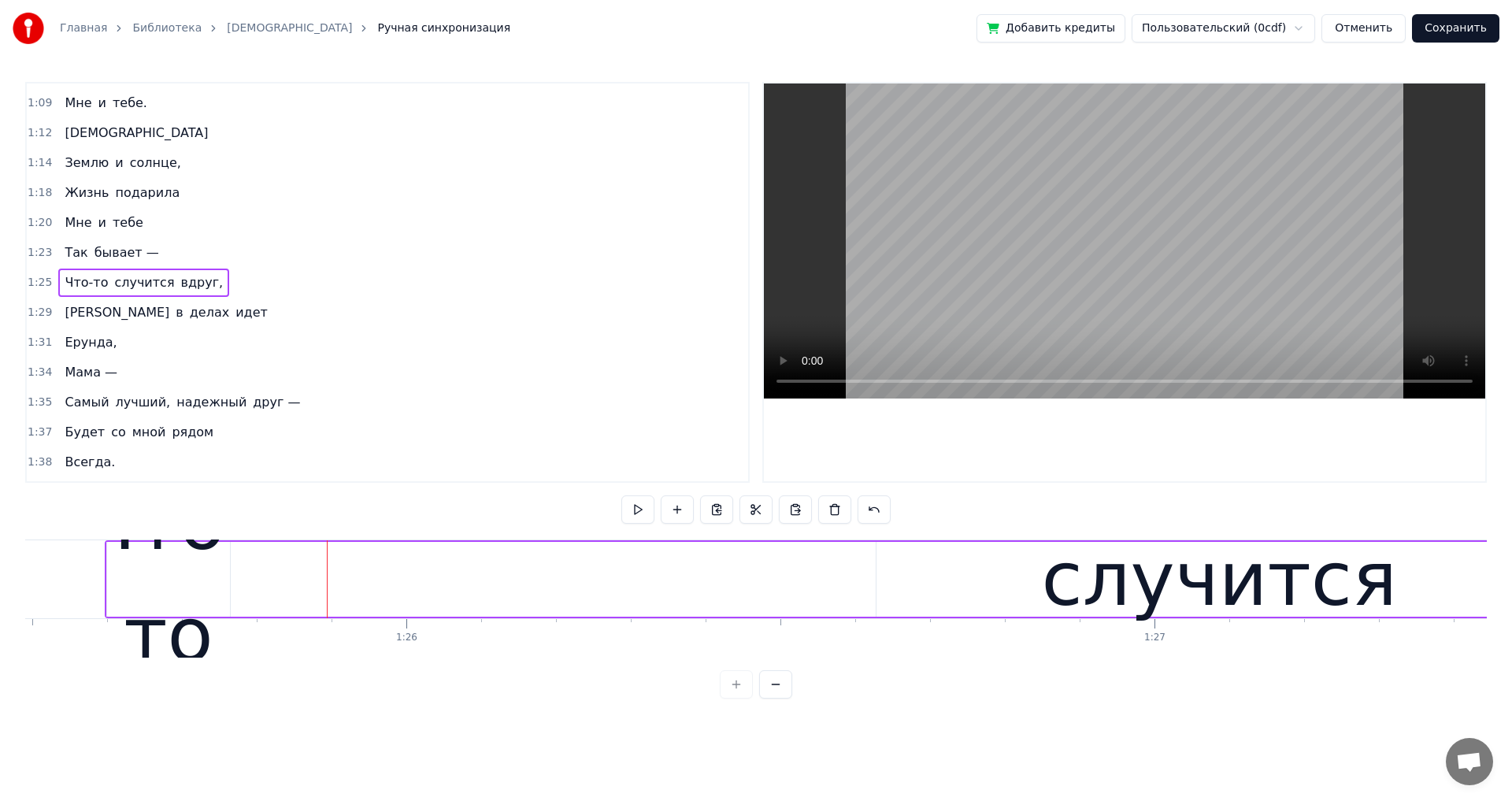
click at [223, 587] on div "Что-то" at bounding box center [168, 580] width 168 height 224
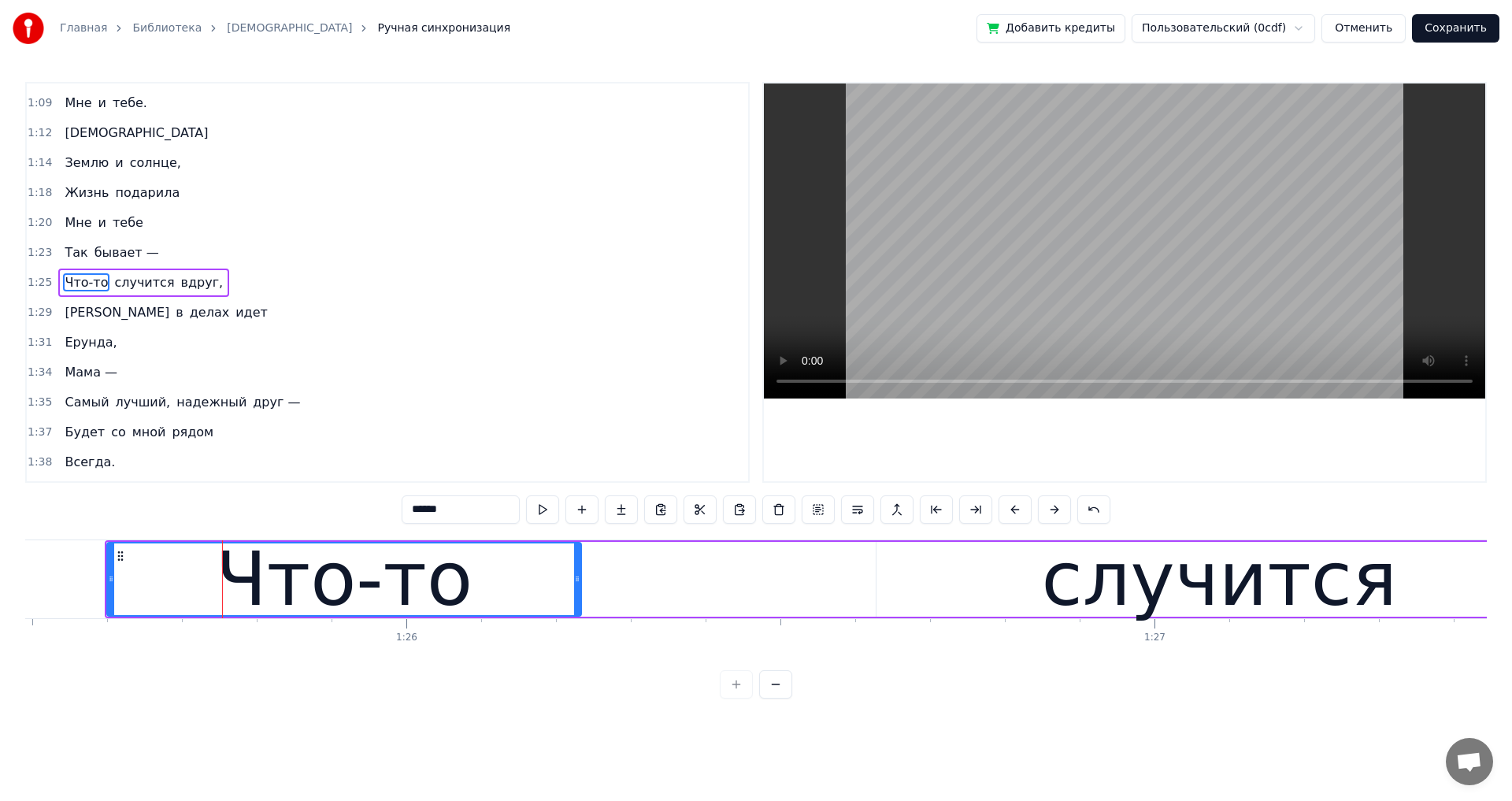
drag, startPoint x: 227, startPoint y: 585, endPoint x: 577, endPoint y: 600, distance: 350.3
click at [577, 600] on div at bounding box center [576, 579] width 7 height 72
click at [64, 255] on span "Так" at bounding box center [76, 252] width 26 height 18
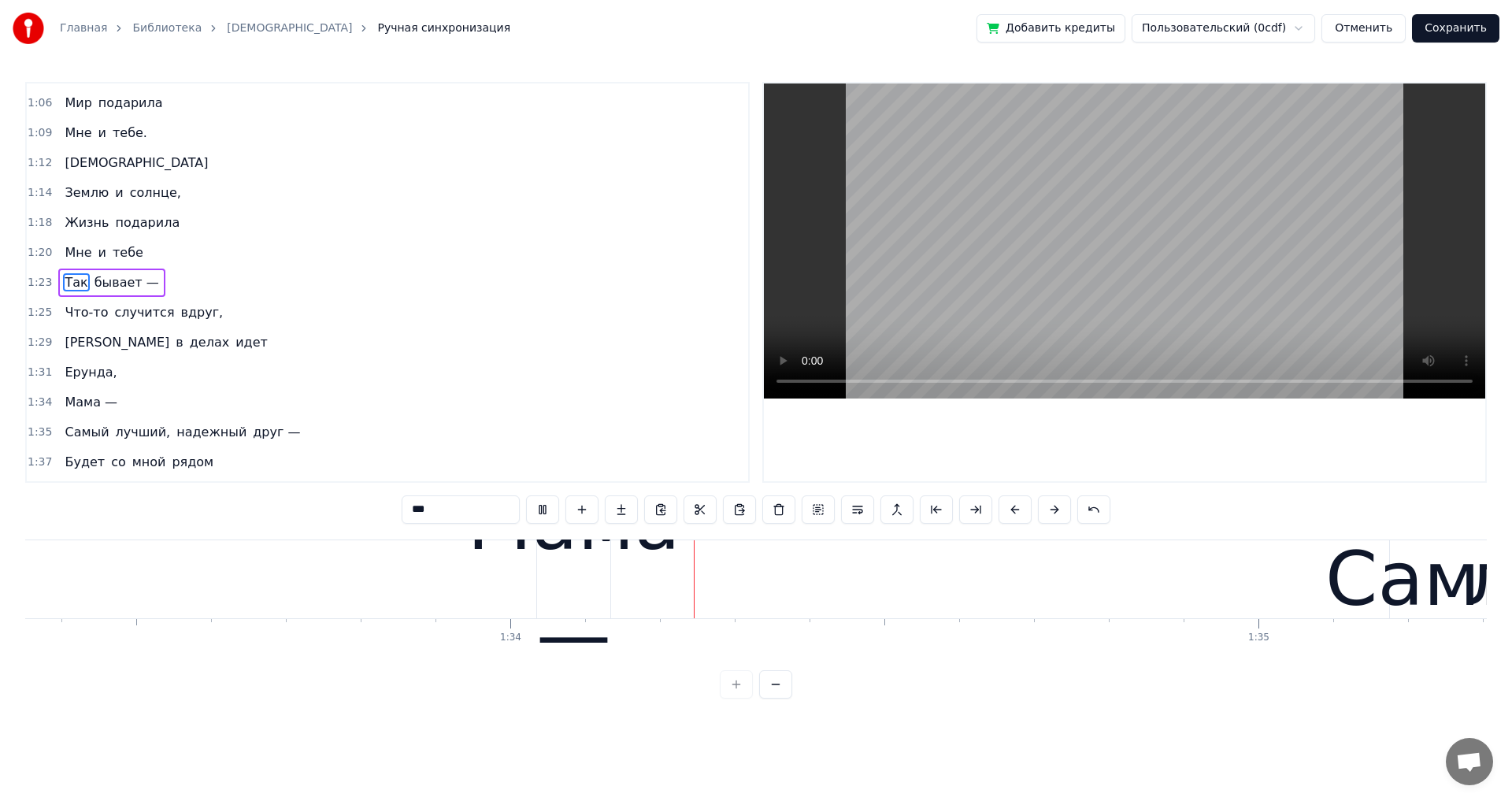
scroll to position [0, 69827]
click at [78, 366] on span "Ерунда," at bounding box center [91, 372] width 56 height 18
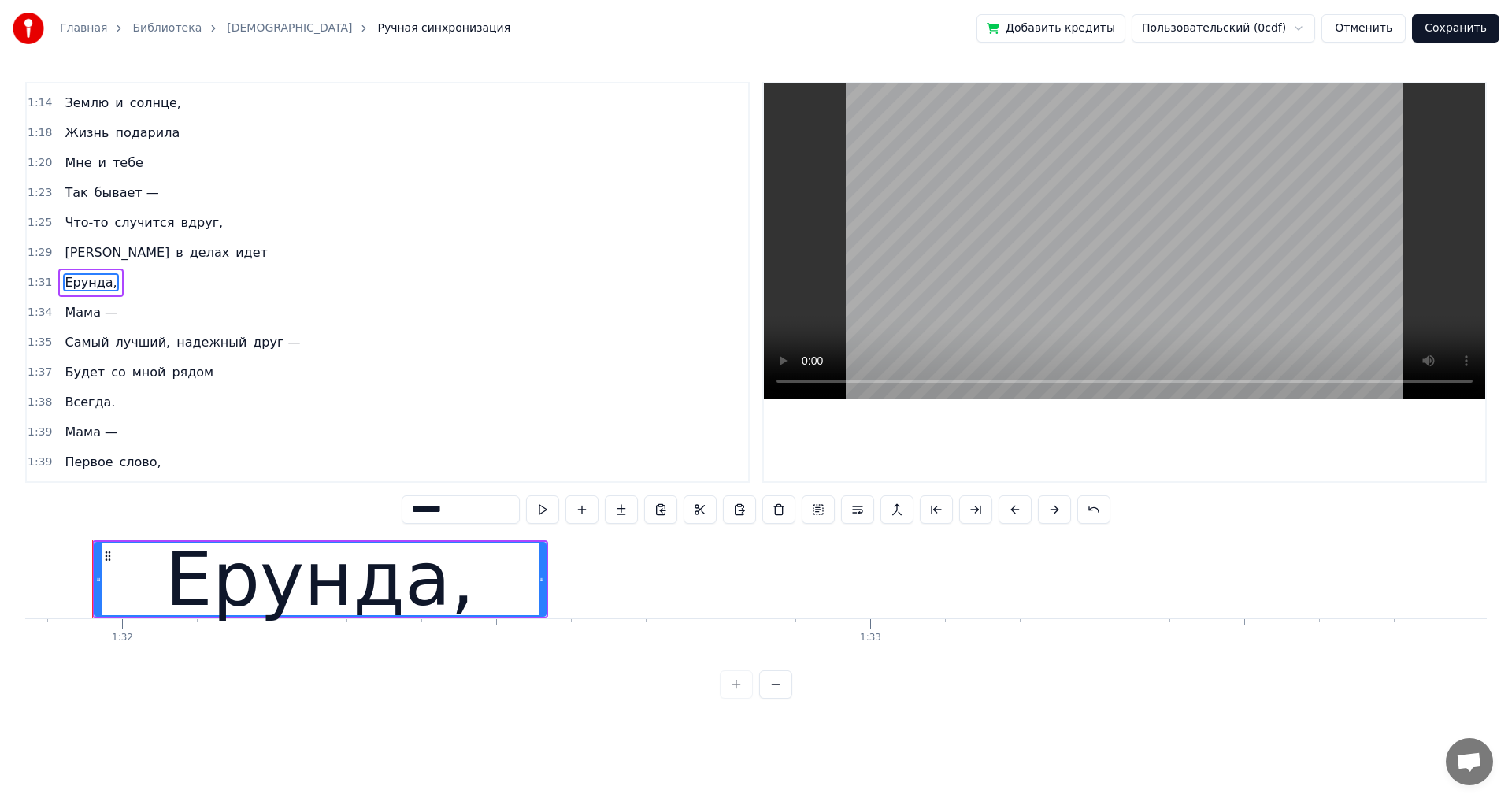
scroll to position [0, 68700]
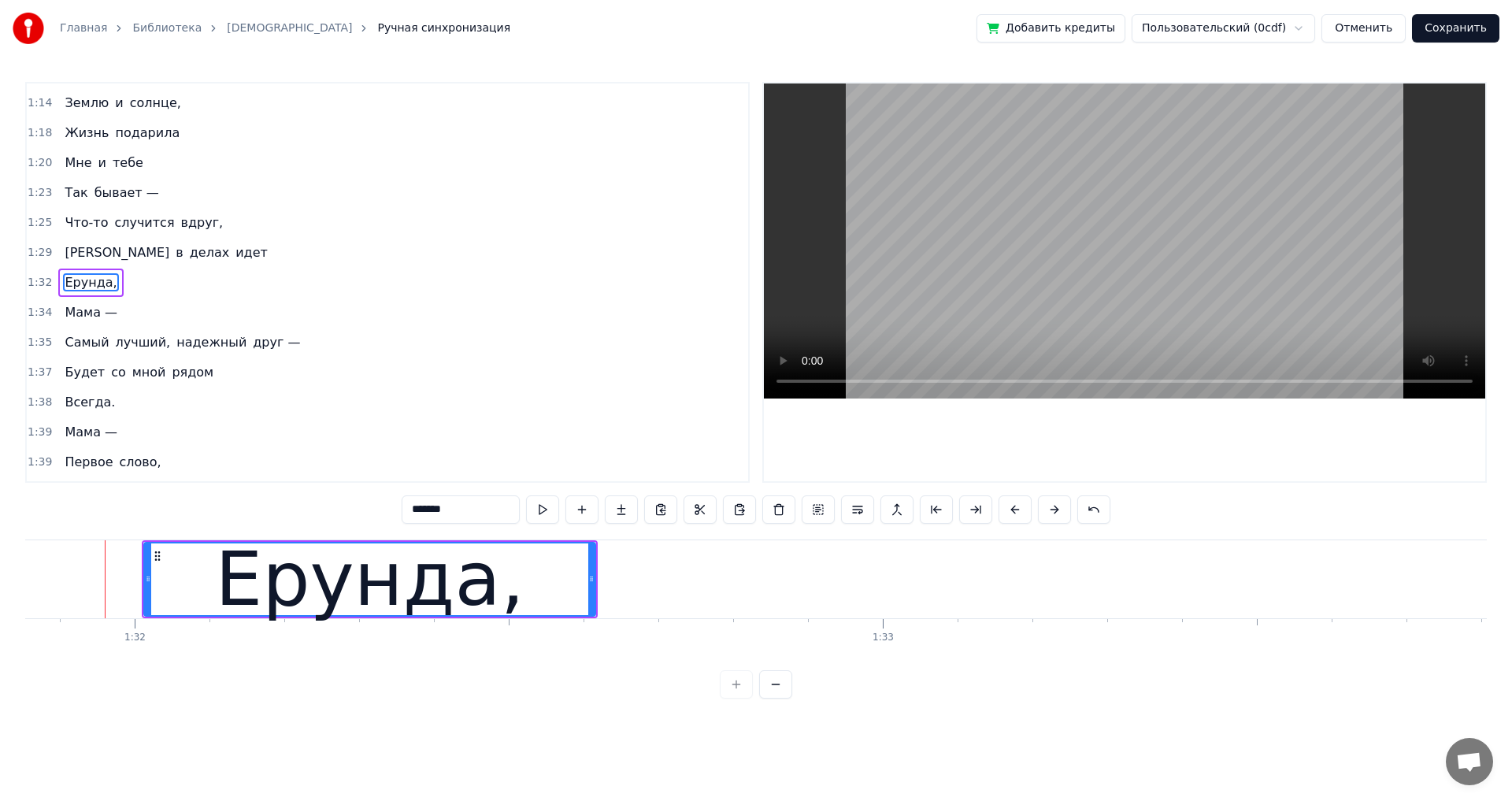
click at [542, 596] on div "Ерунда," at bounding box center [369, 579] width 449 height 72
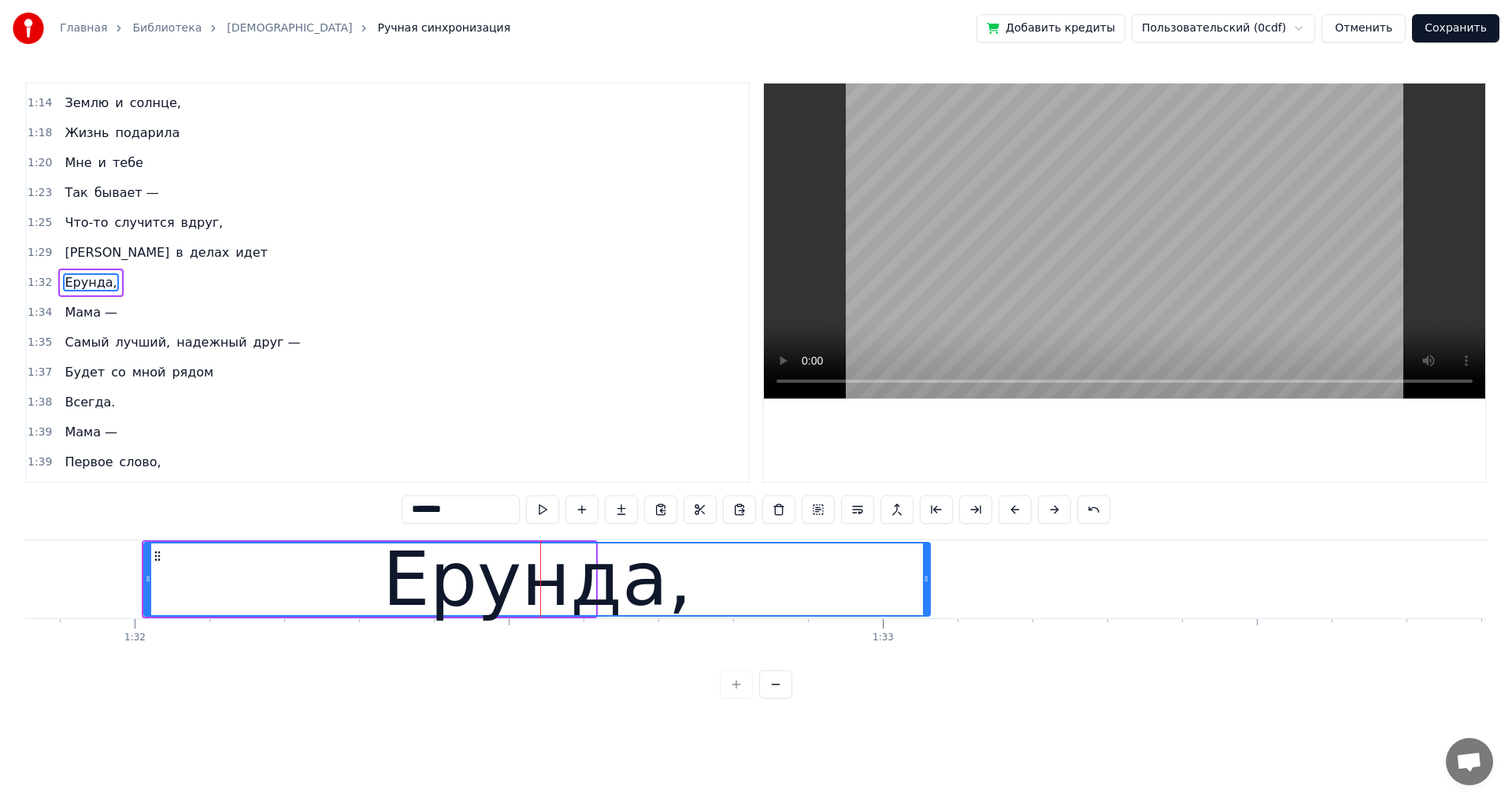
drag, startPoint x: 593, startPoint y: 579, endPoint x: 869, endPoint y: 587, distance: 276.1
click at [928, 587] on div at bounding box center [926, 579] width 7 height 72
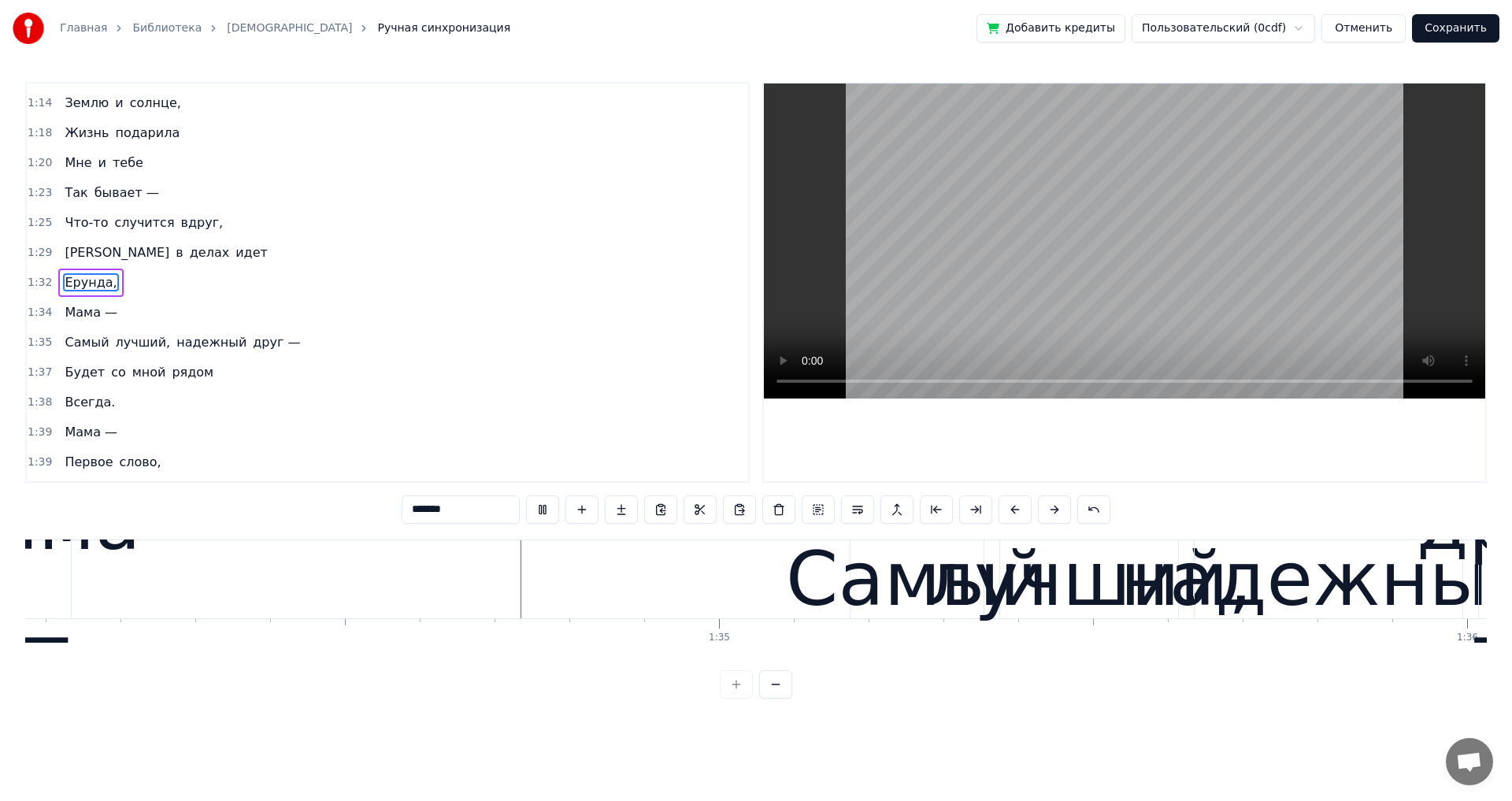
scroll to position [0, 70367]
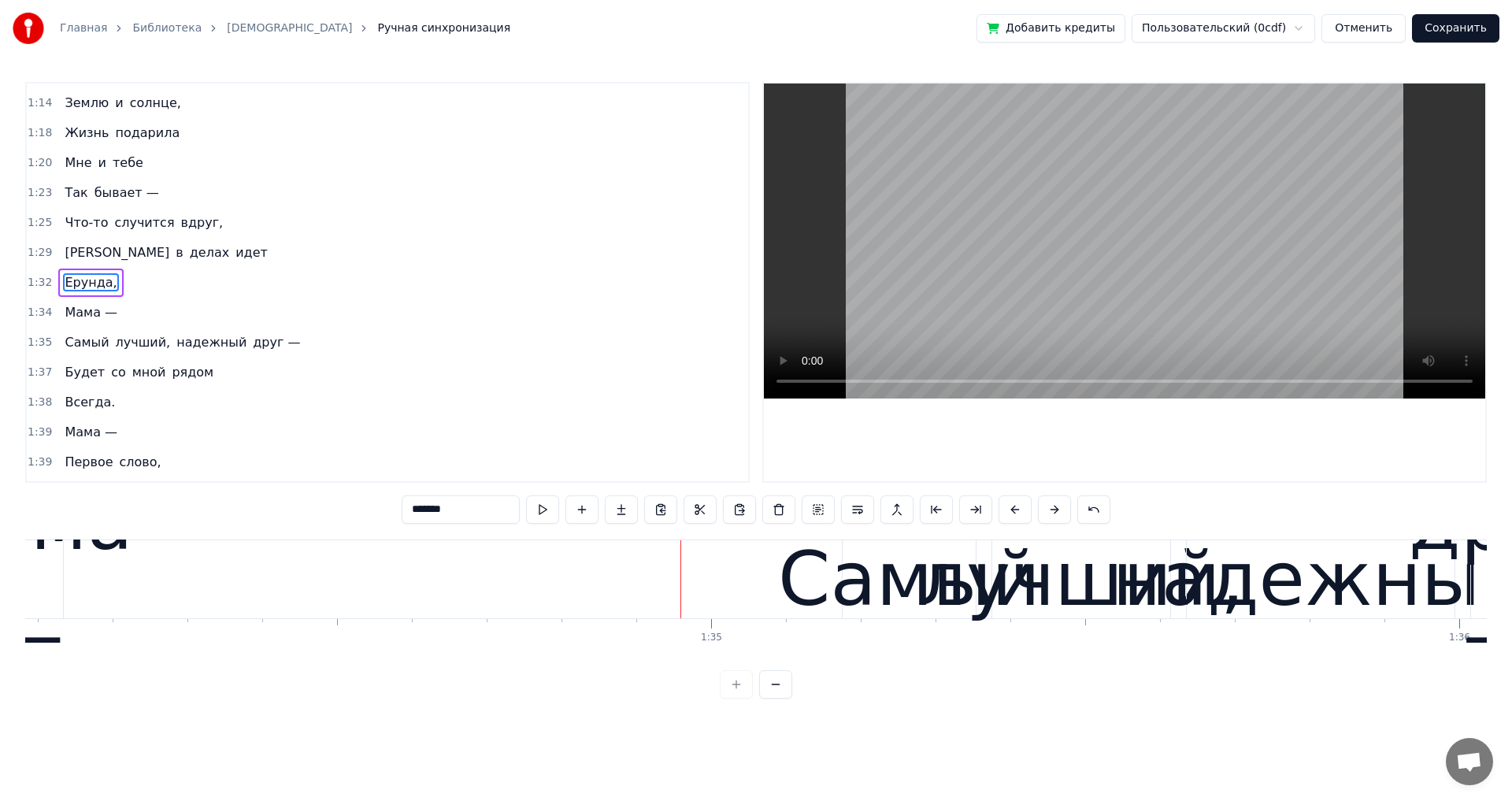
click at [65, 247] on span "[PERSON_NAME]" at bounding box center [117, 252] width 108 height 18
type input "*"
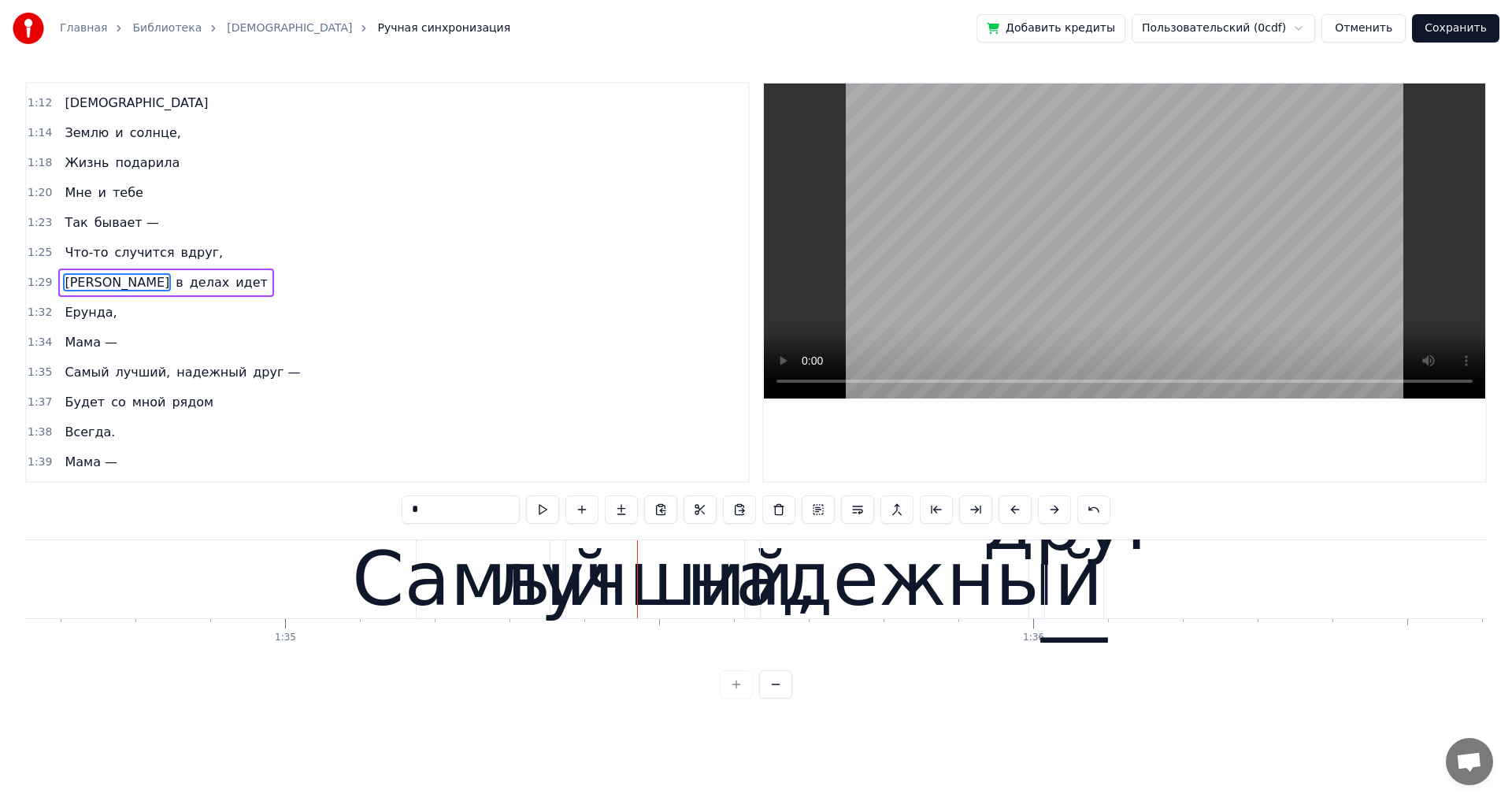
scroll to position [0, 71120]
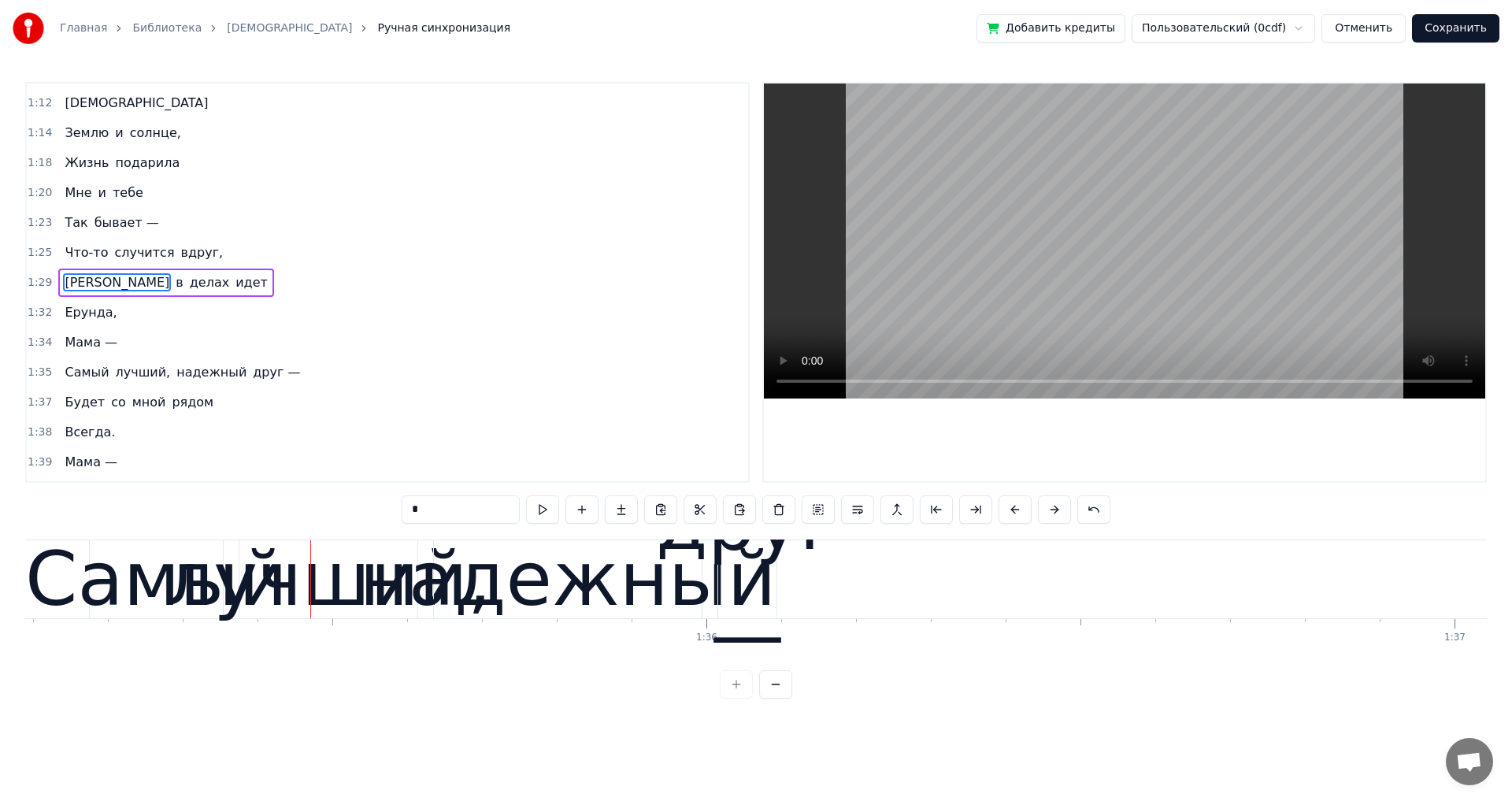
click at [112, 354] on div "Мама —" at bounding box center [91, 343] width 65 height 29
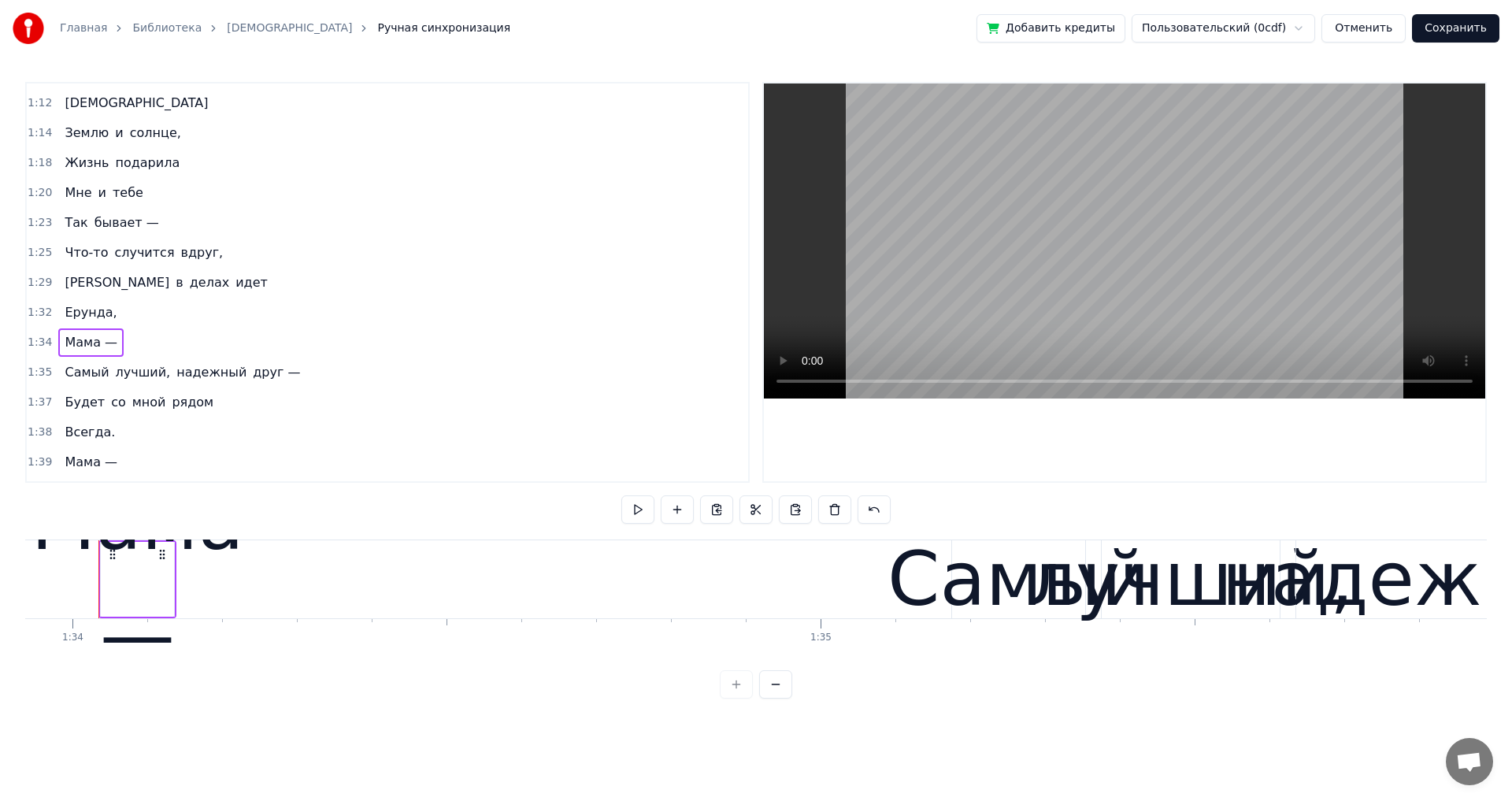
scroll to position [0, 70252]
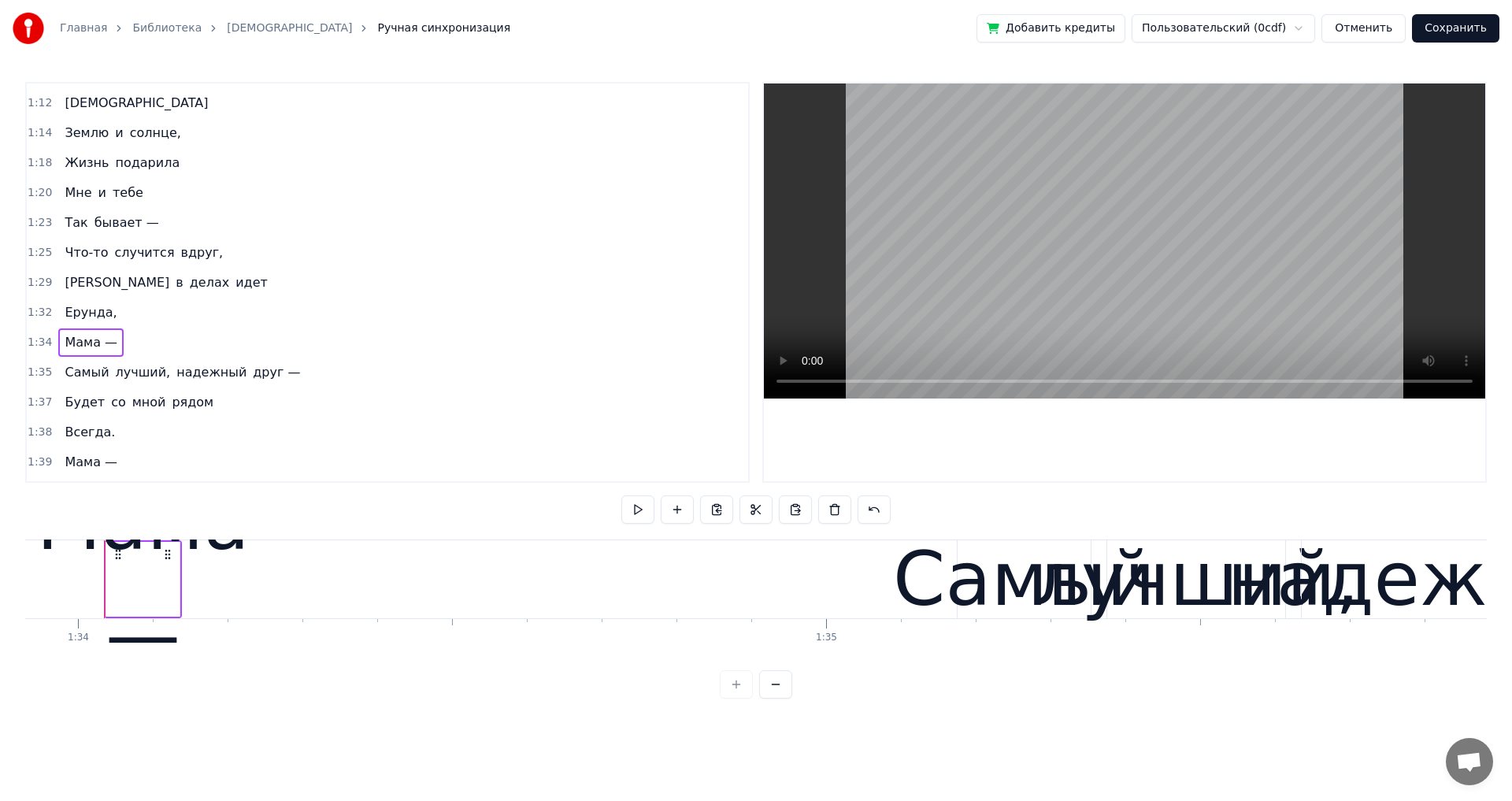
click at [264, 383] on div "Самый лучший, надежный друг —" at bounding box center [182, 373] width 248 height 29
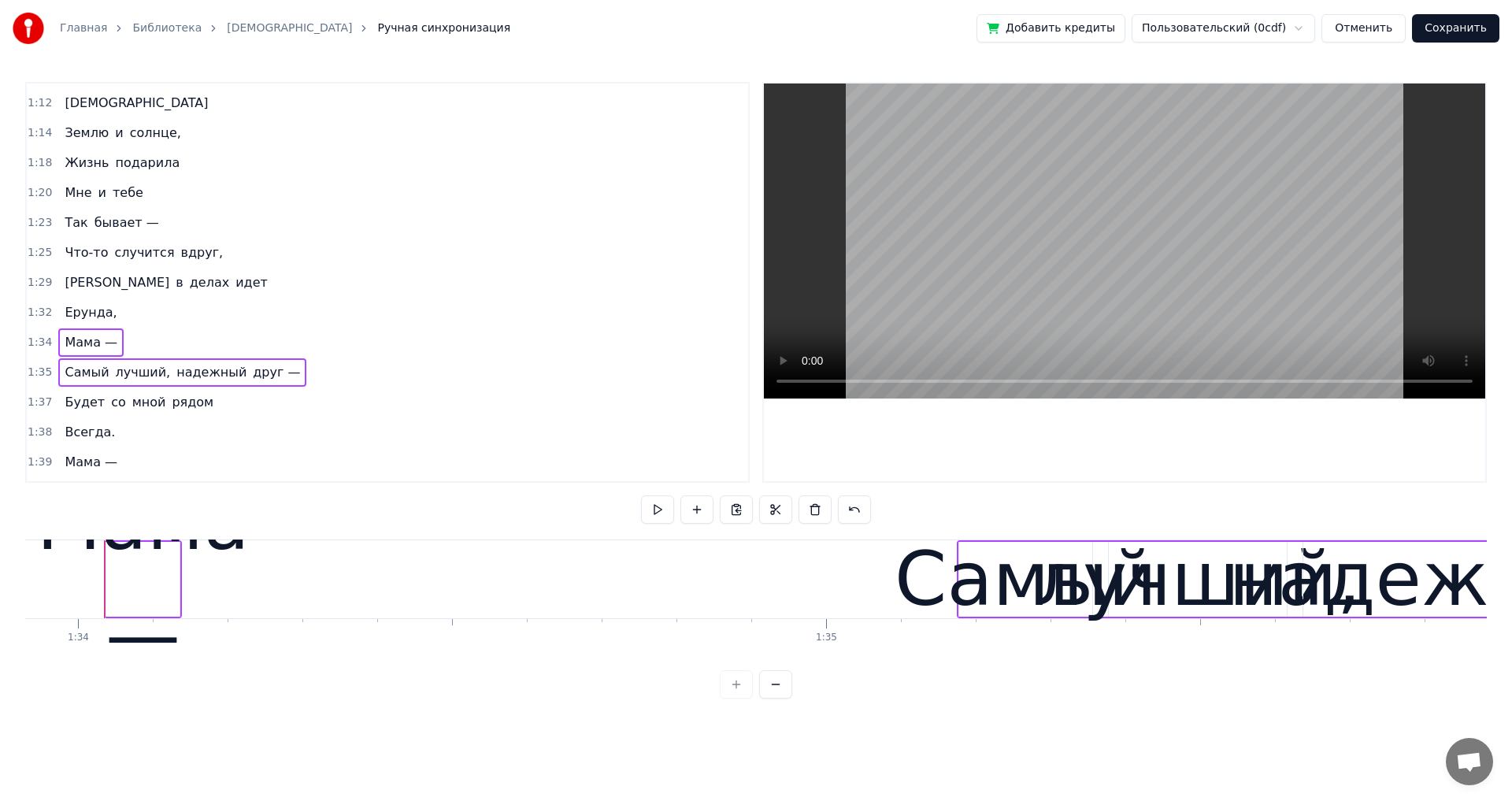
click at [195, 413] on div "Будет со мной рядом" at bounding box center [139, 402] width 162 height 29
click at [104, 439] on div "Всегда." at bounding box center [90, 433] width 63 height 29
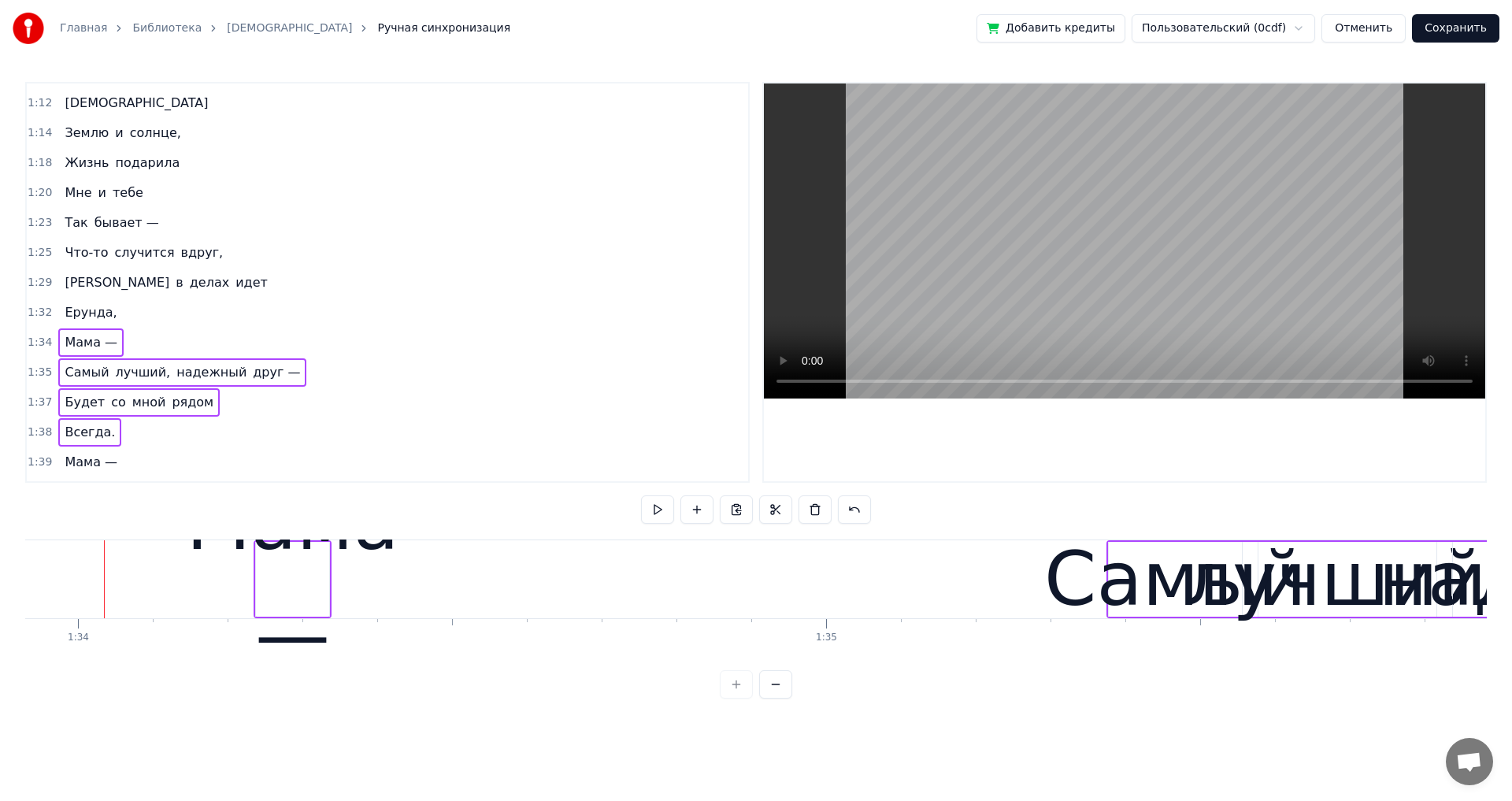
click at [587, 375] on div "1:35 Самый лучший, надежный друг —" at bounding box center [387, 372] width 721 height 30
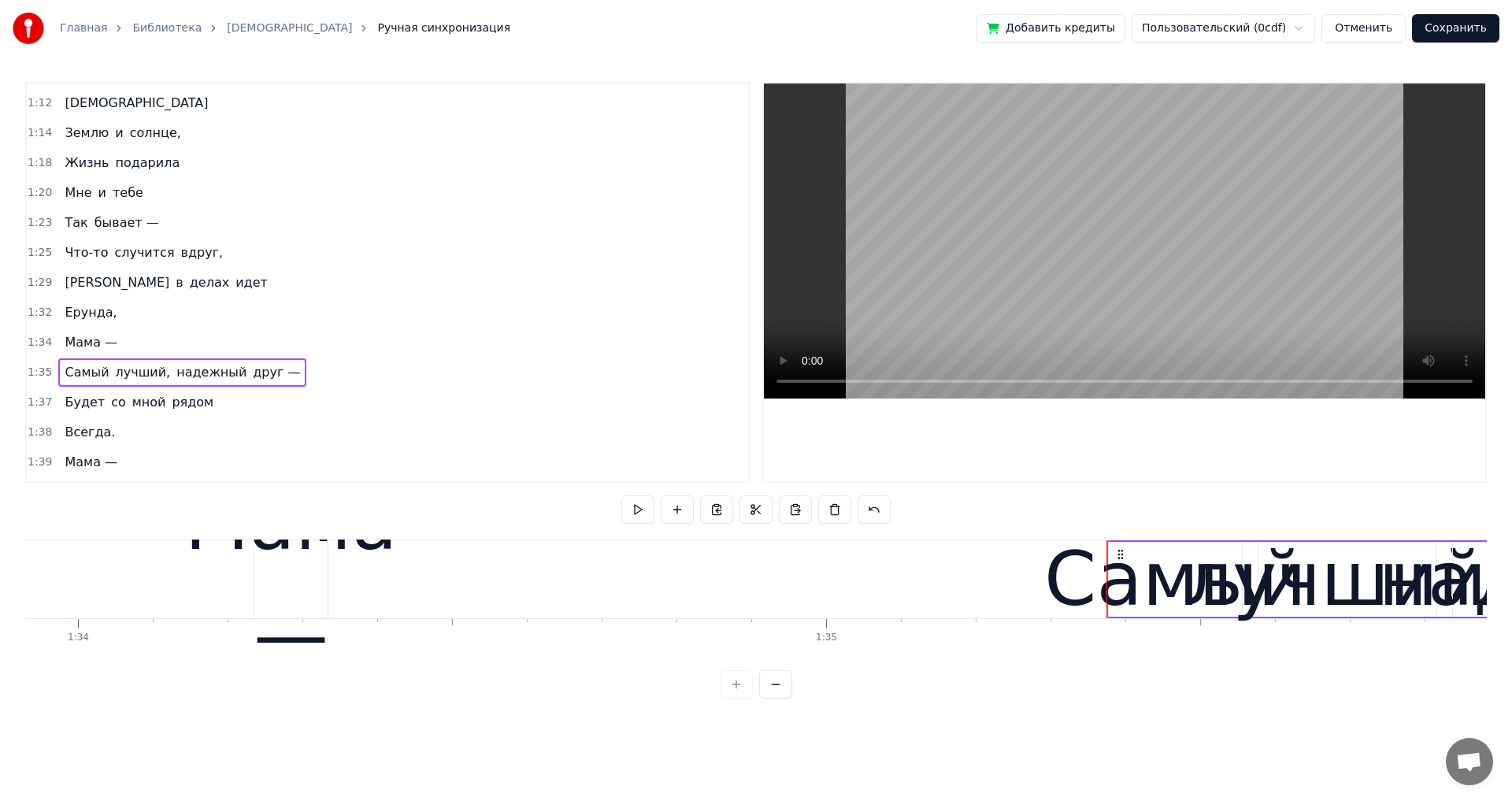
click at [314, 583] on div "Мама —" at bounding box center [291, 580] width 213 height 224
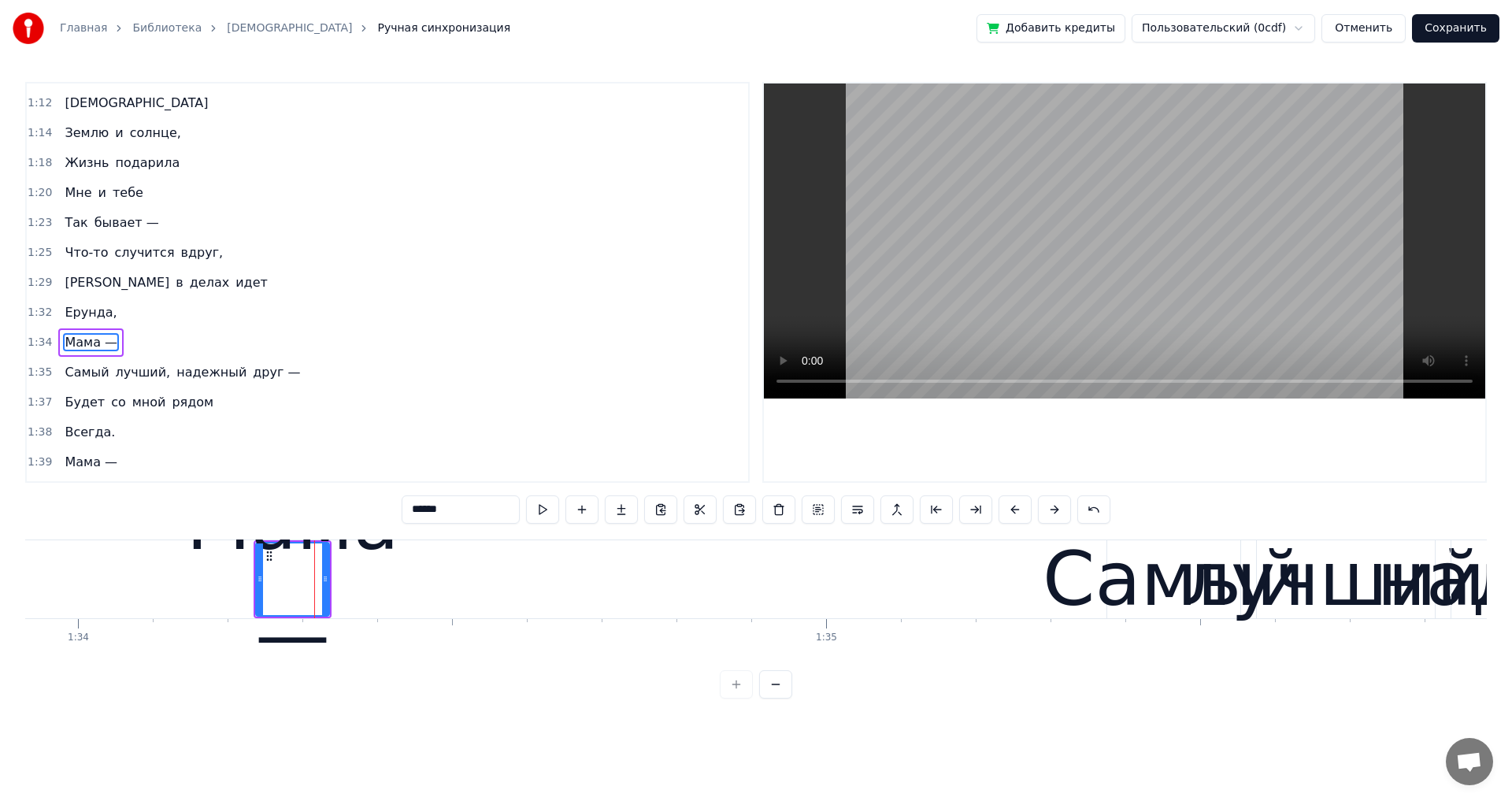
scroll to position [773, 0]
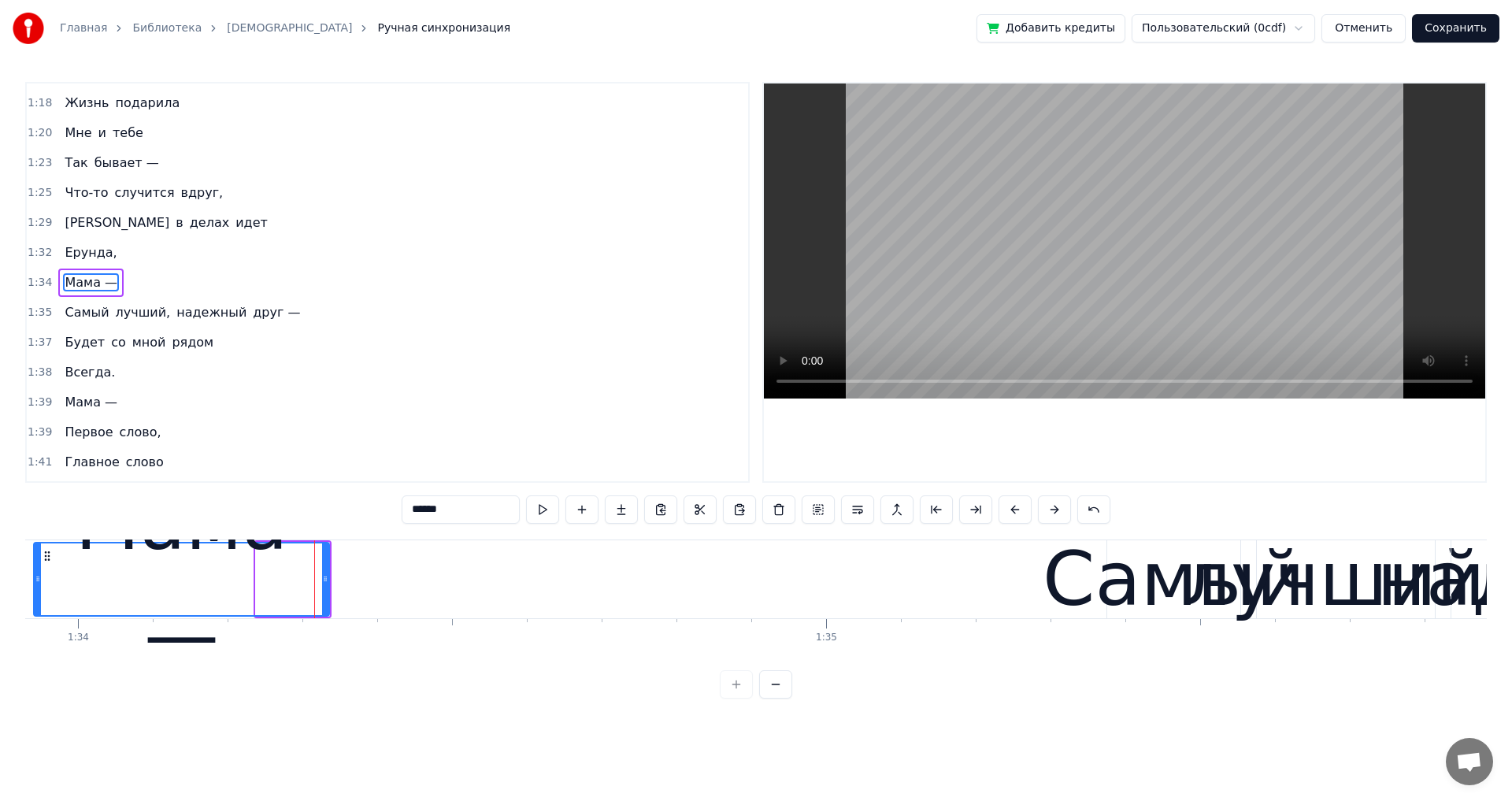
drag, startPoint x: 259, startPoint y: 580, endPoint x: 37, endPoint y: 586, distance: 222.1
click at [37, 586] on div at bounding box center [37, 579] width 7 height 72
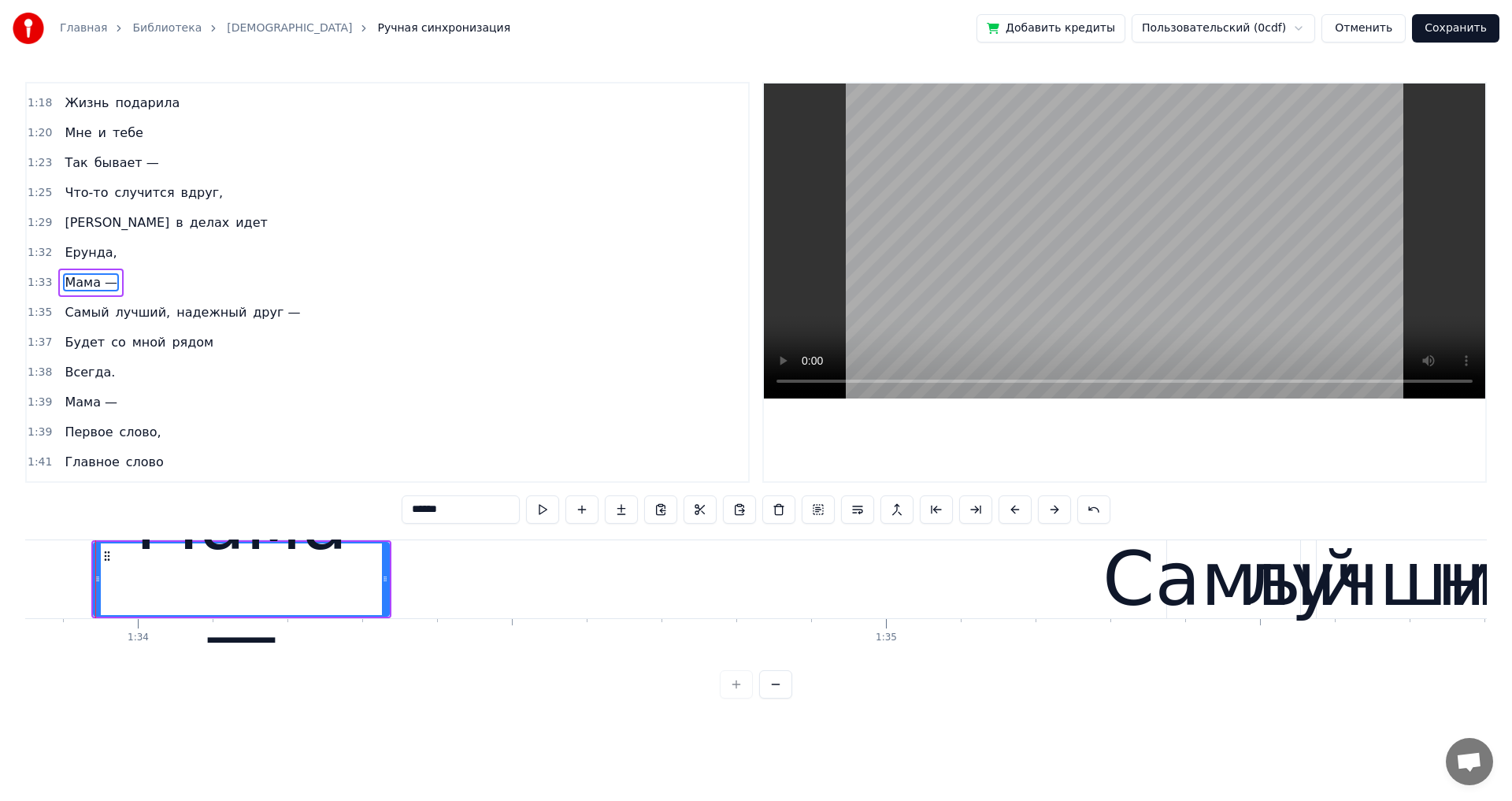
scroll to position [0, 70184]
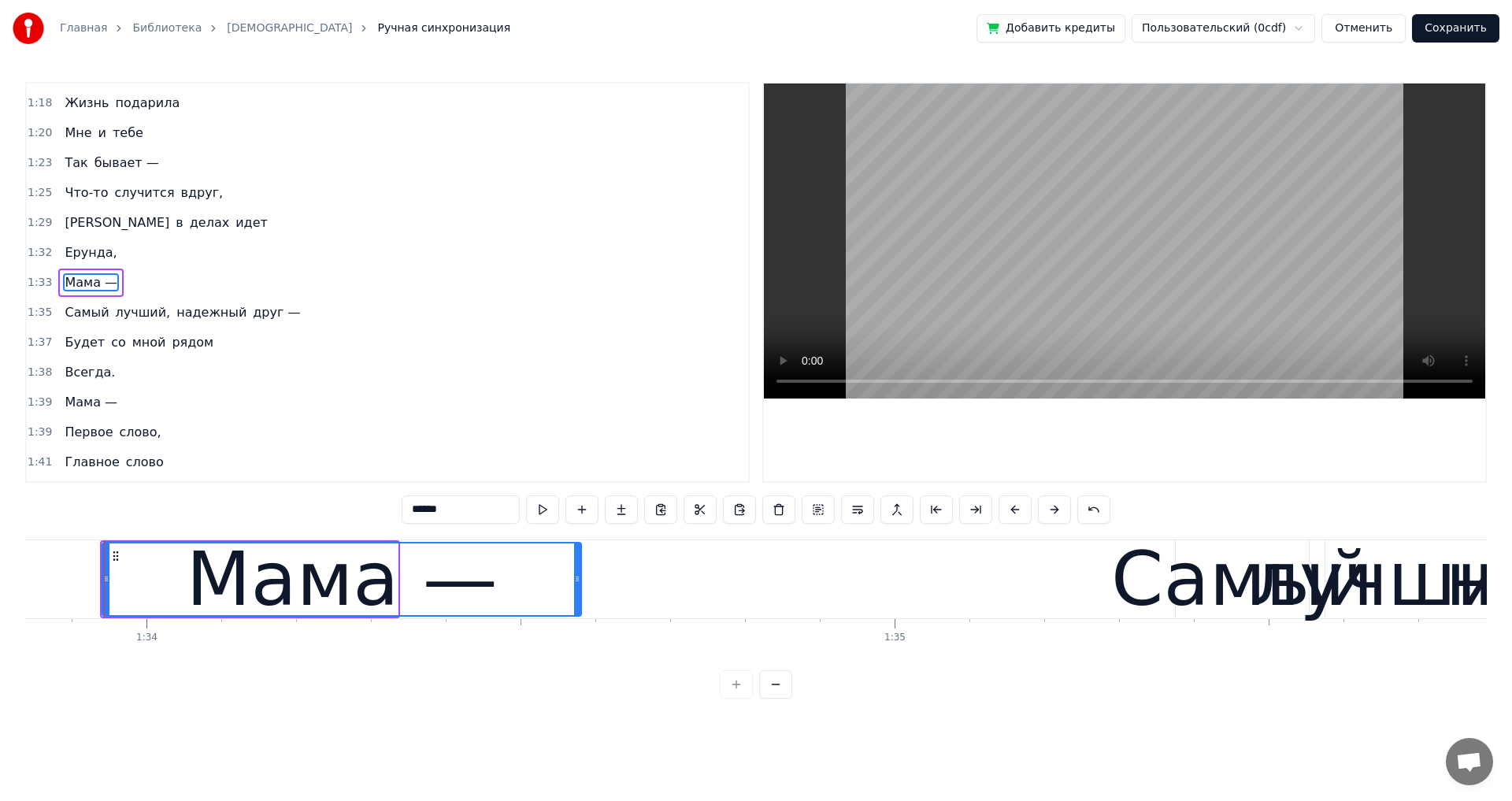
drag, startPoint x: 395, startPoint y: 583, endPoint x: 577, endPoint y: 582, distance: 182.0
click at [577, 582] on icon at bounding box center [576, 579] width 7 height 12
click at [1192, 588] on div "Самый" at bounding box center [1242, 580] width 262 height 113
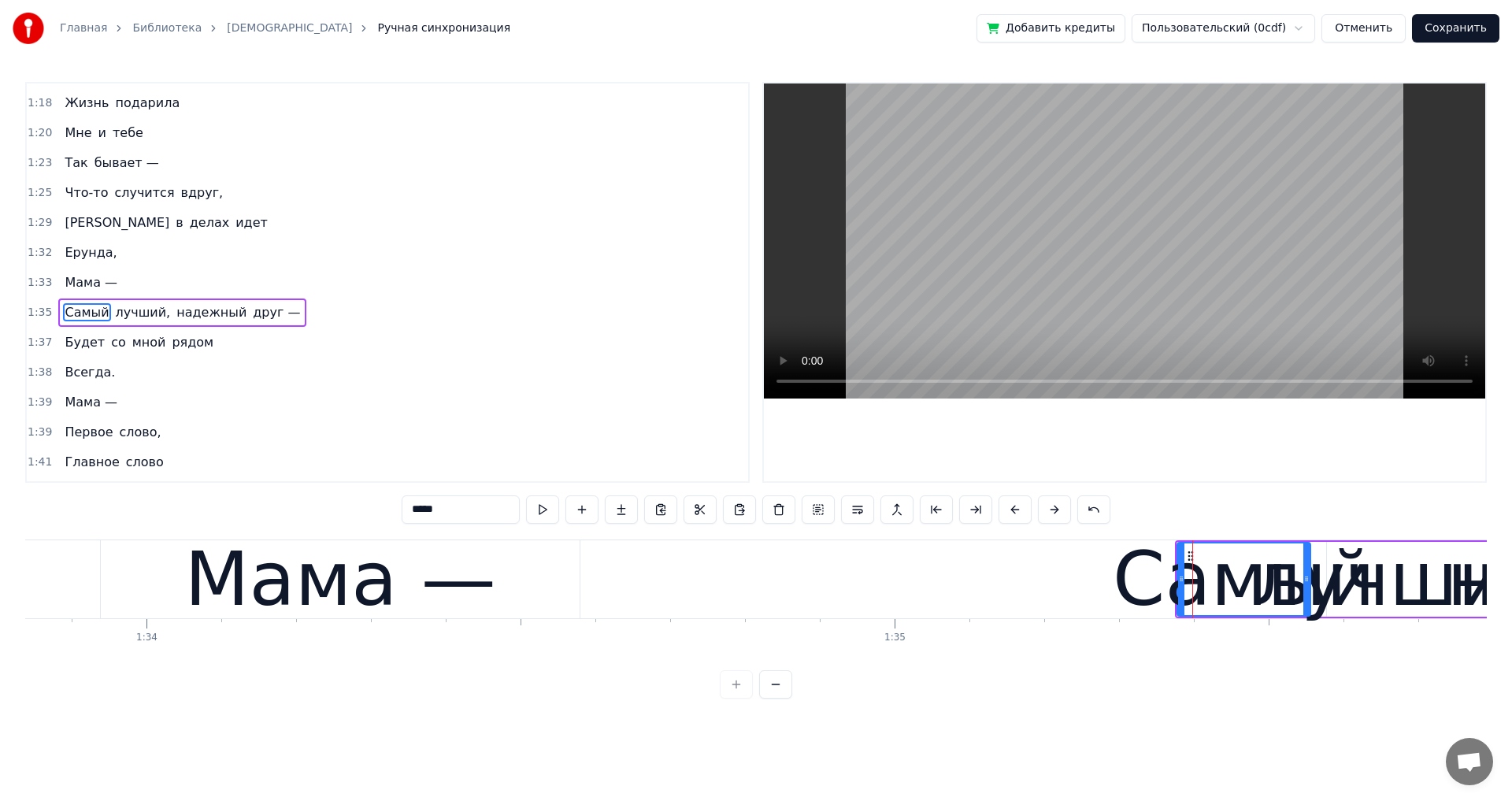
scroll to position [804, 0]
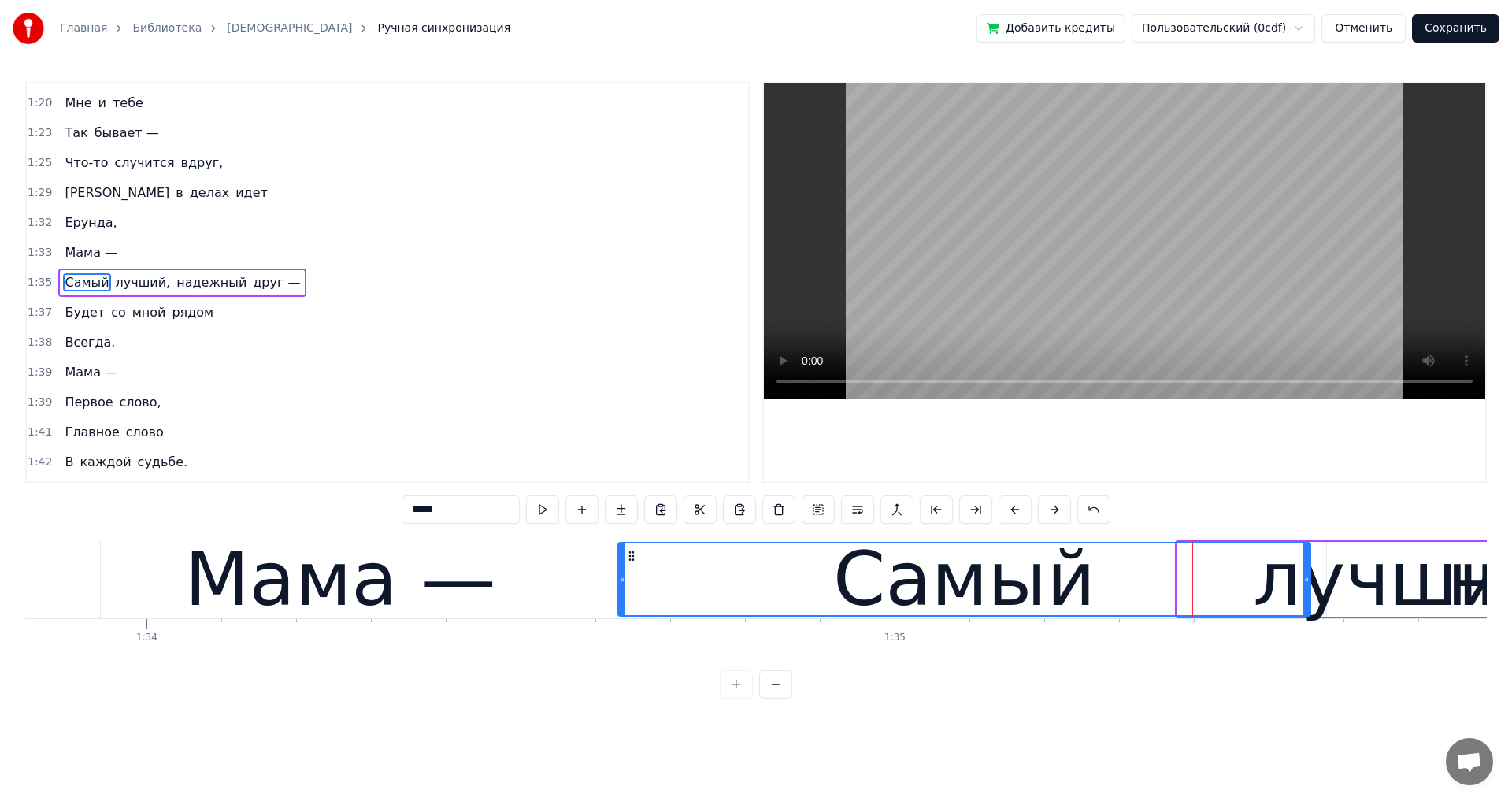
drag, startPoint x: 1179, startPoint y: 583, endPoint x: 620, endPoint y: 589, distance: 559.0
click at [620, 589] on div at bounding box center [621, 579] width 7 height 72
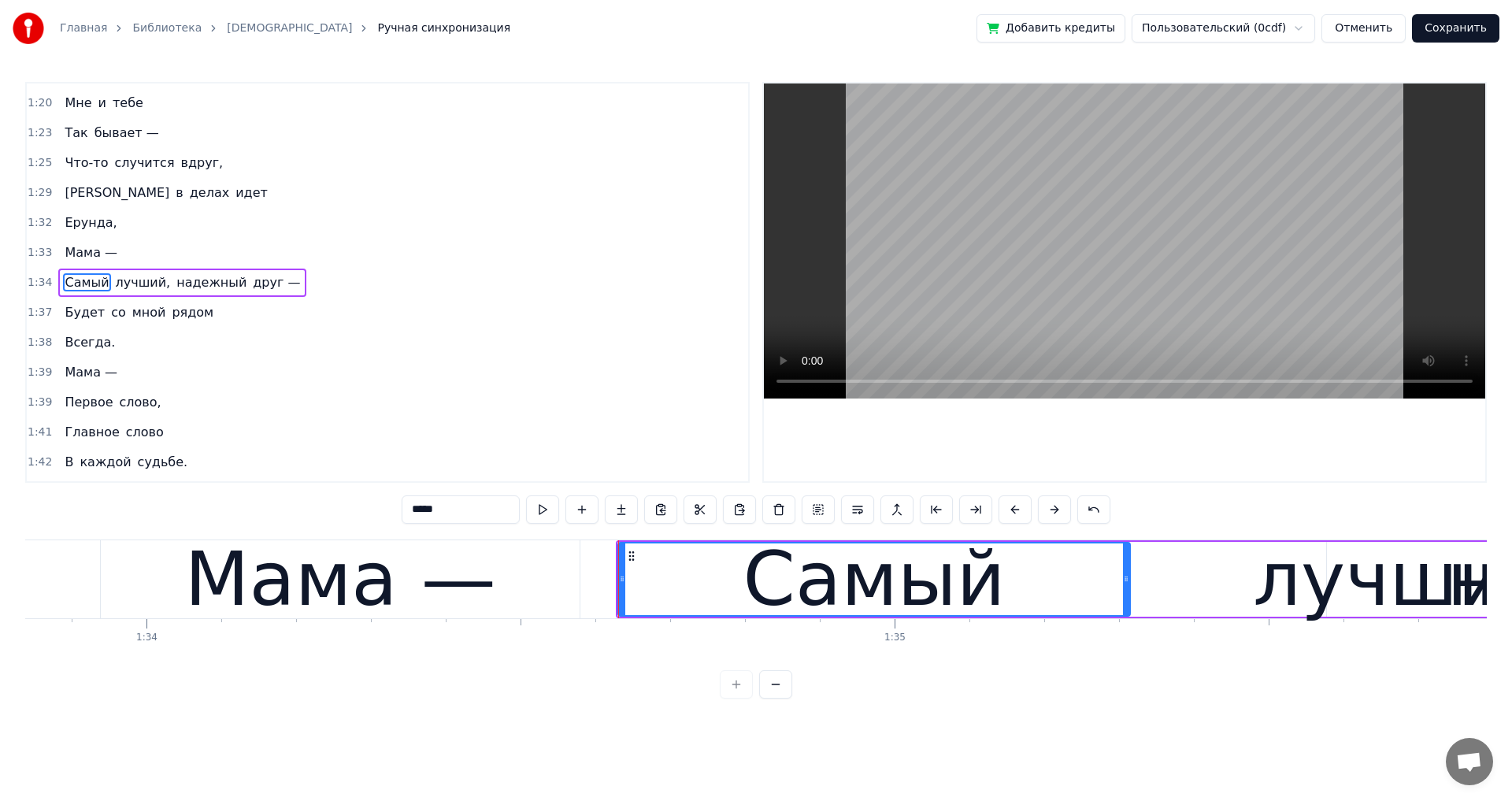
drag, startPoint x: 1304, startPoint y: 583, endPoint x: 1124, endPoint y: 590, distance: 180.1
click at [1124, 590] on div at bounding box center [1125, 579] width 7 height 72
click at [1351, 590] on div "лучший," at bounding box center [1415, 580] width 326 height 113
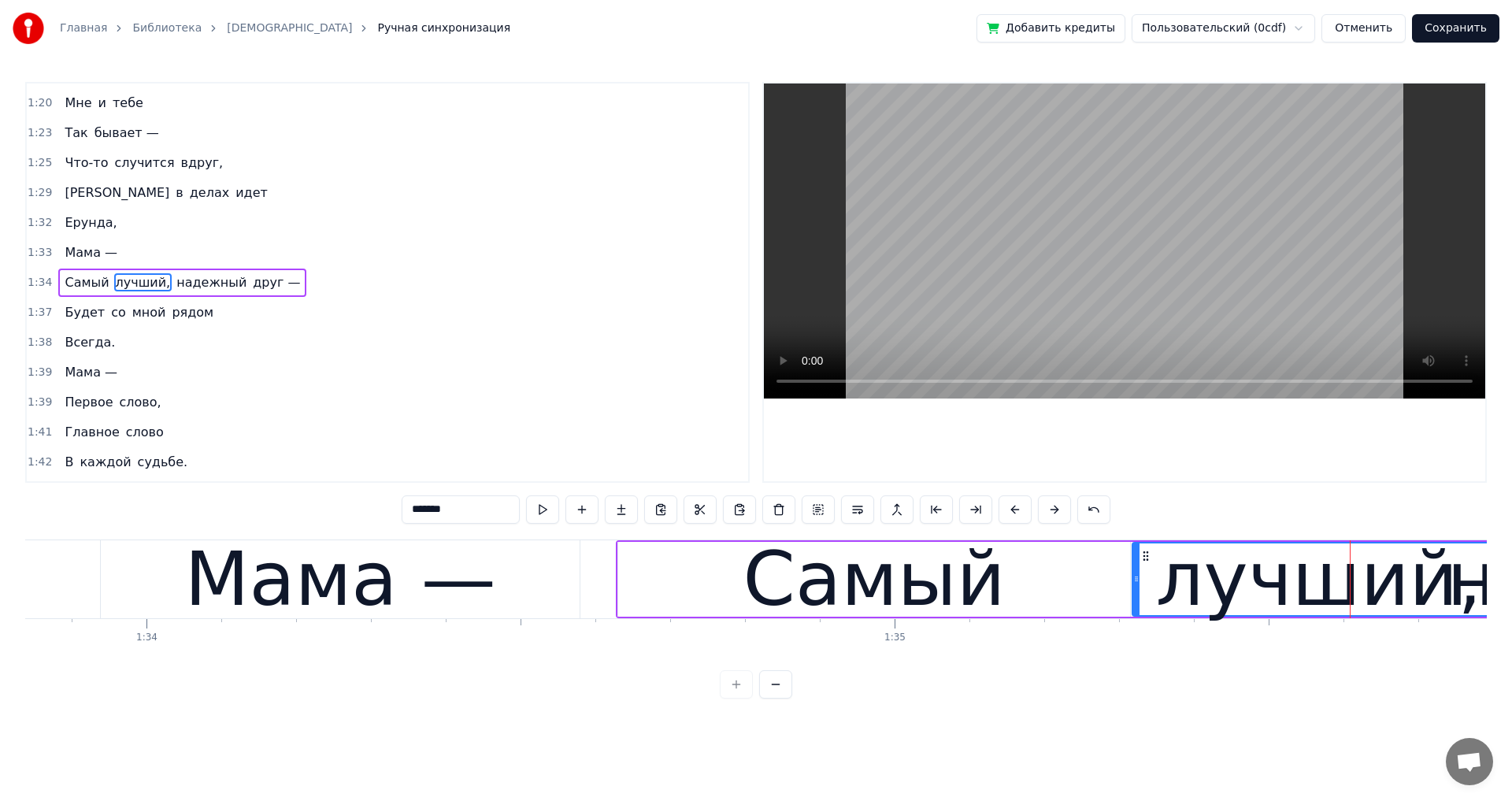
drag, startPoint x: 1328, startPoint y: 578, endPoint x: 1134, endPoint y: 580, distance: 194.0
click at [1134, 580] on icon at bounding box center [1136, 579] width 7 height 12
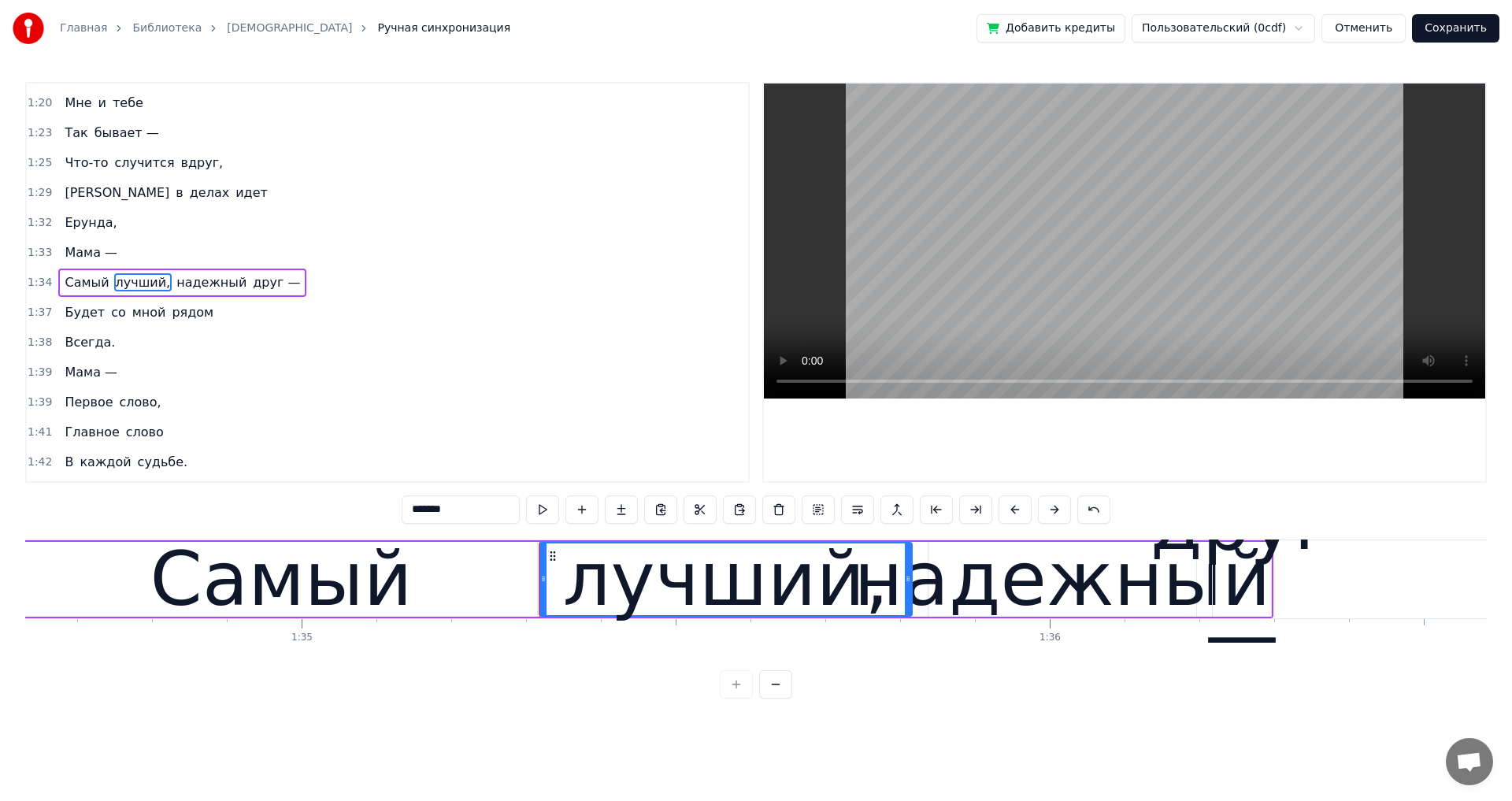
scroll to position [0, 70814]
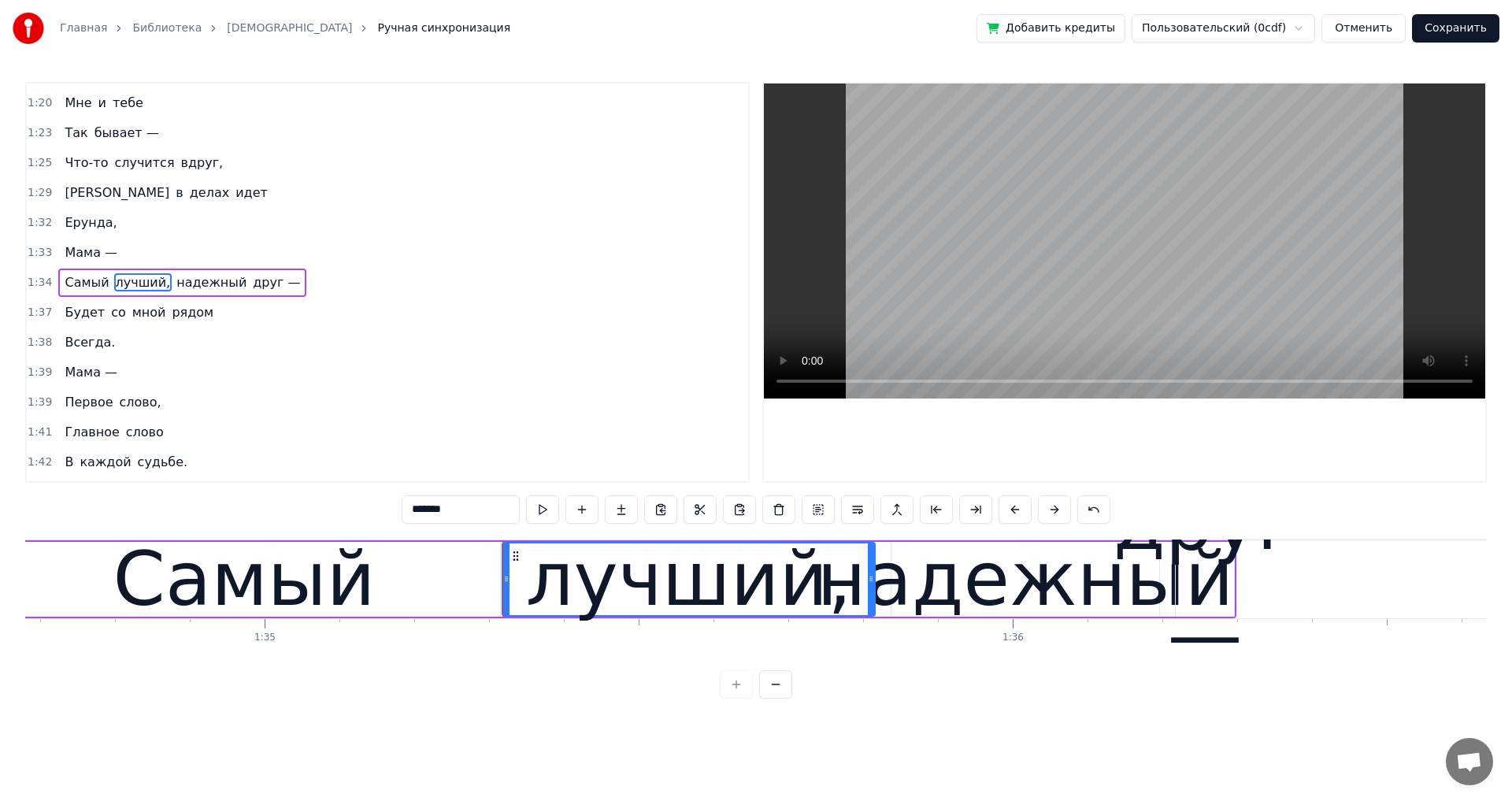
click at [1081, 587] on div "надежный" at bounding box center [1025, 580] width 417 height 113
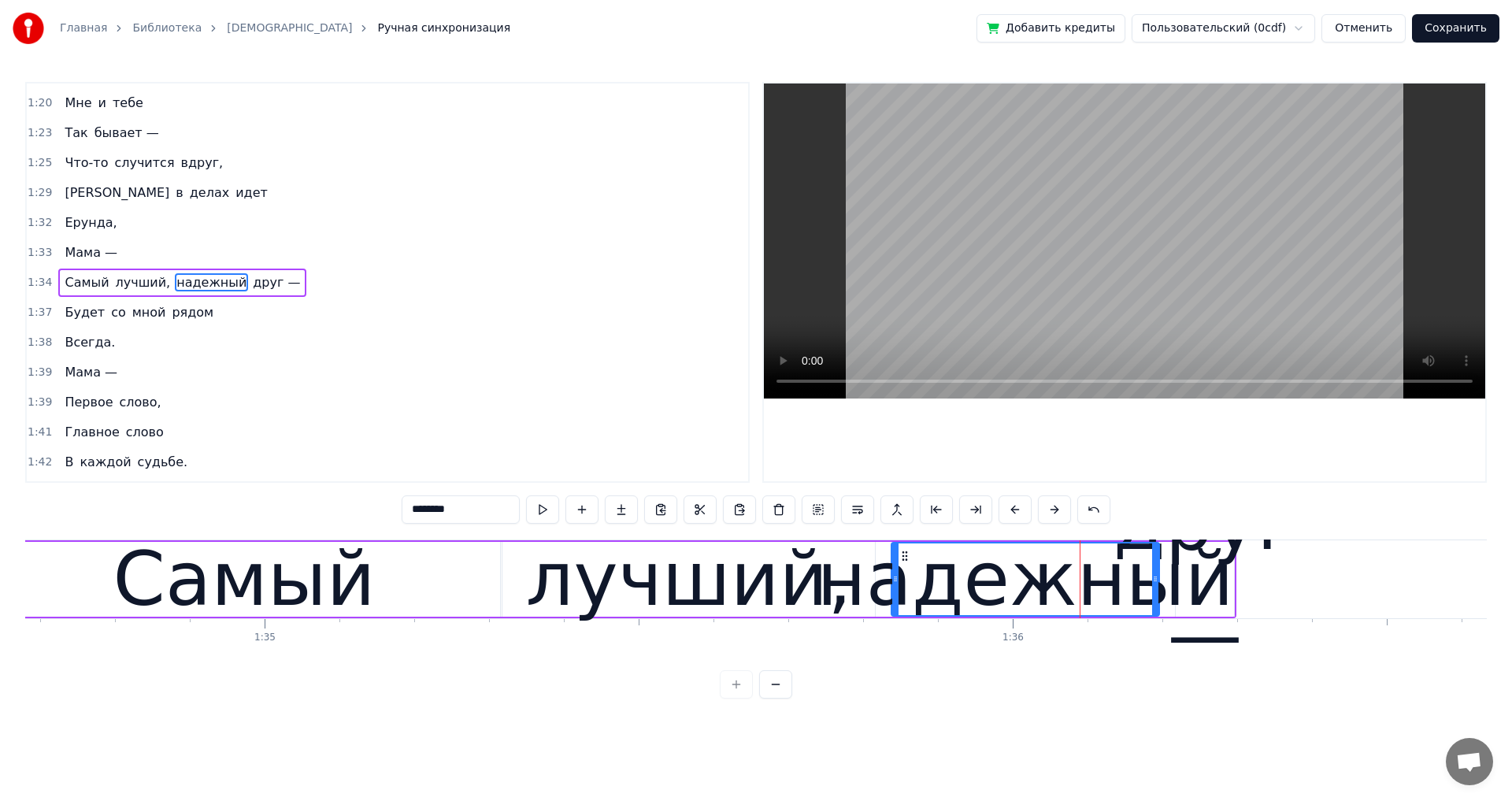
click at [1180, 593] on div "надежный" at bounding box center [1025, 580] width 417 height 113
click at [1207, 556] on div "друг —" at bounding box center [1205, 580] width 183 height 224
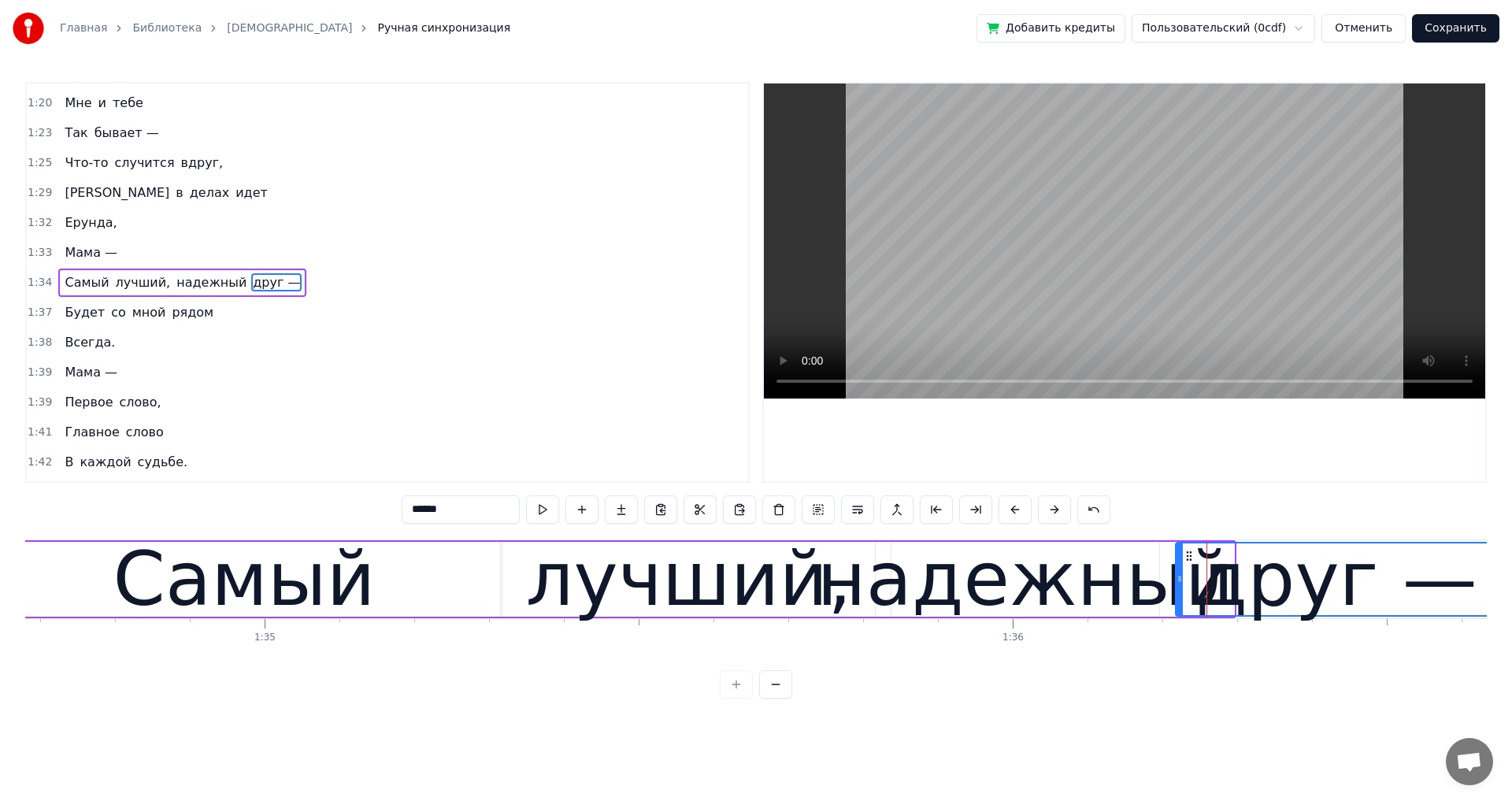
drag, startPoint x: 1232, startPoint y: 579, endPoint x: 1495, endPoint y: 584, distance: 263.0
click at [1495, 584] on div "Главная Библиотека Мама Ручная синхронизация Добавить кредиты Пользовательский …" at bounding box center [756, 349] width 1512 height 698
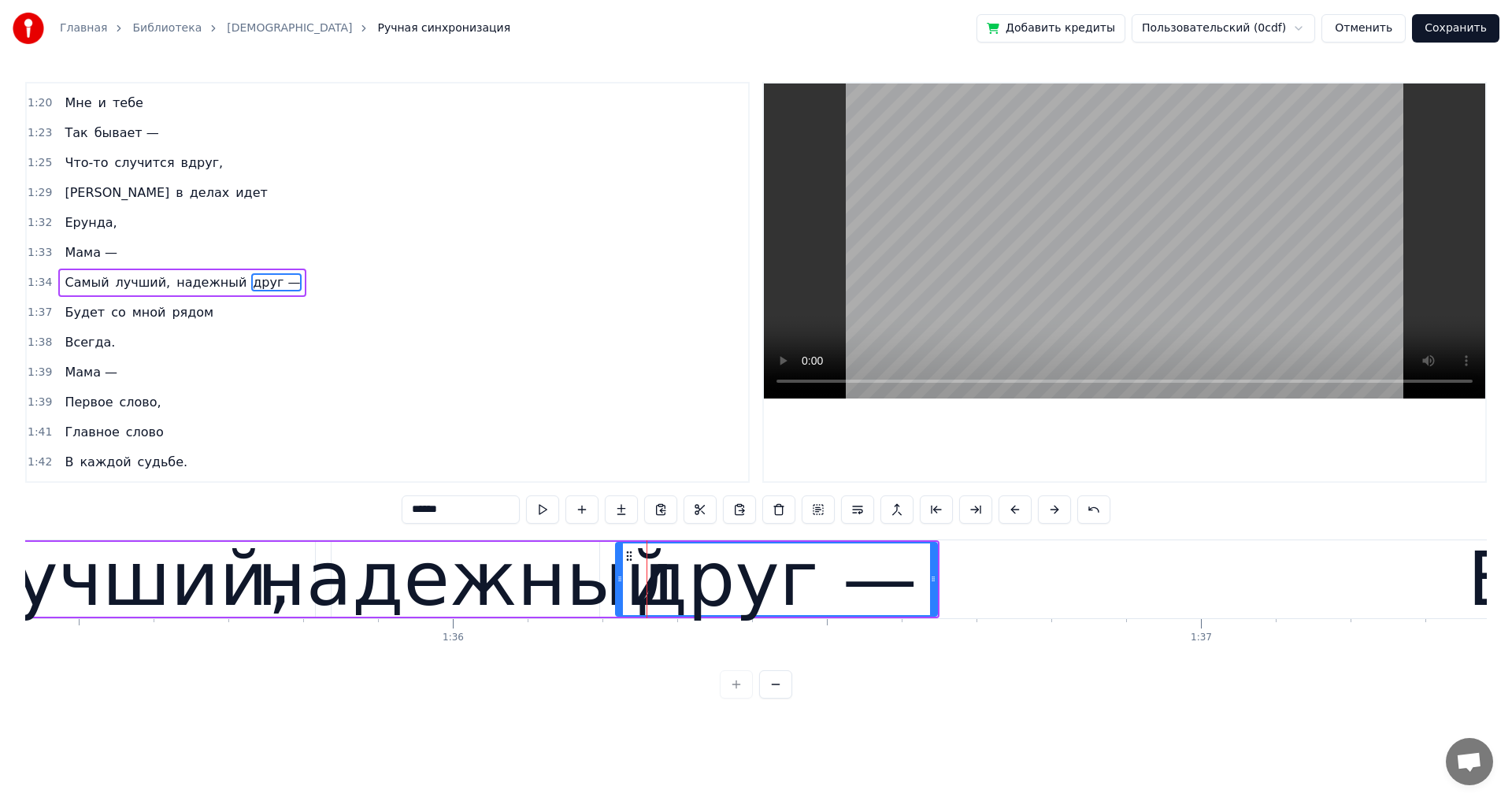
scroll to position [0, 71381]
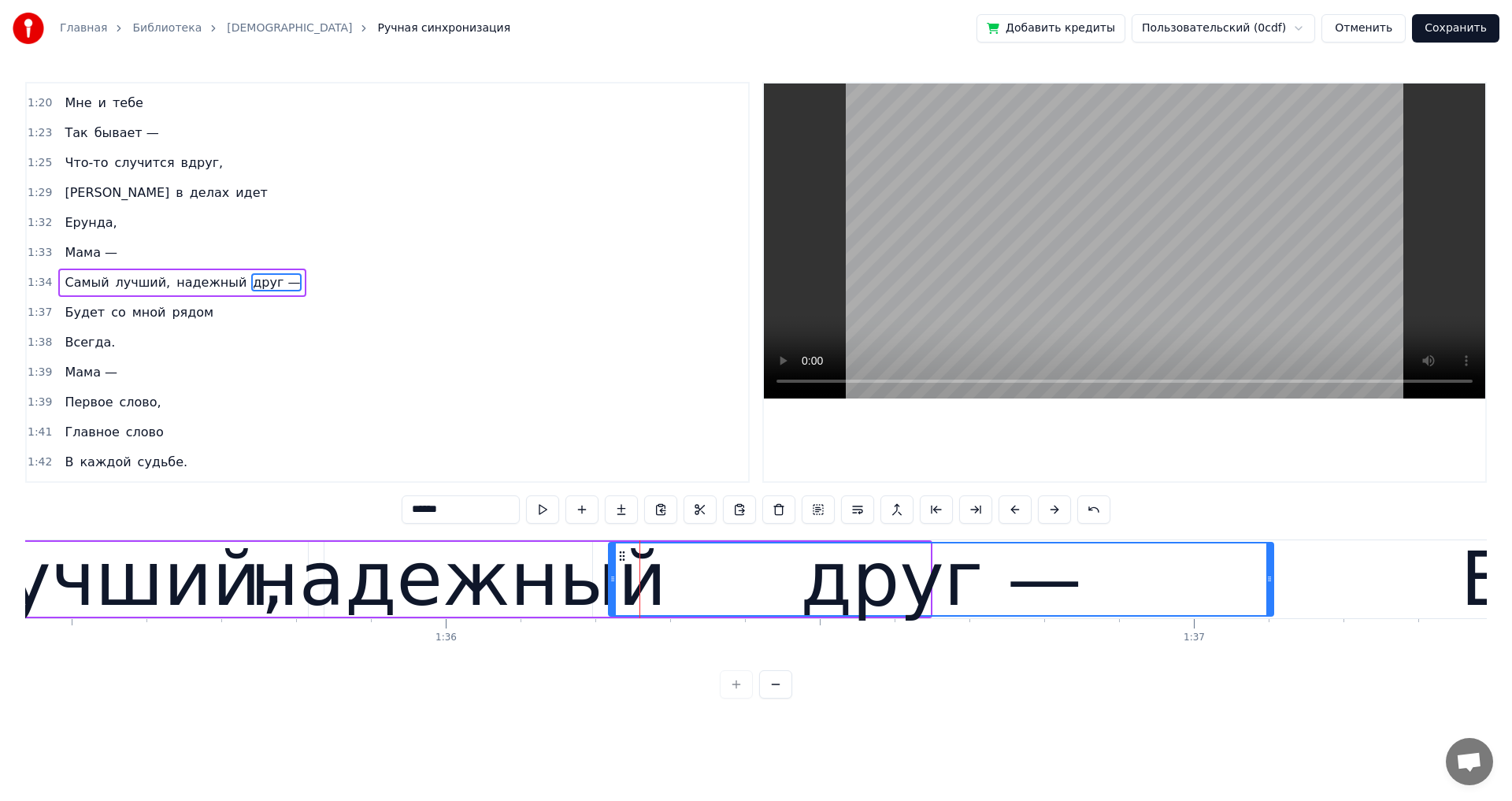
drag, startPoint x: 928, startPoint y: 583, endPoint x: 1271, endPoint y: 582, distance: 343.0
click at [1271, 582] on icon at bounding box center [1269, 579] width 7 height 12
click at [525, 593] on div "надежный" at bounding box center [458, 580] width 417 height 113
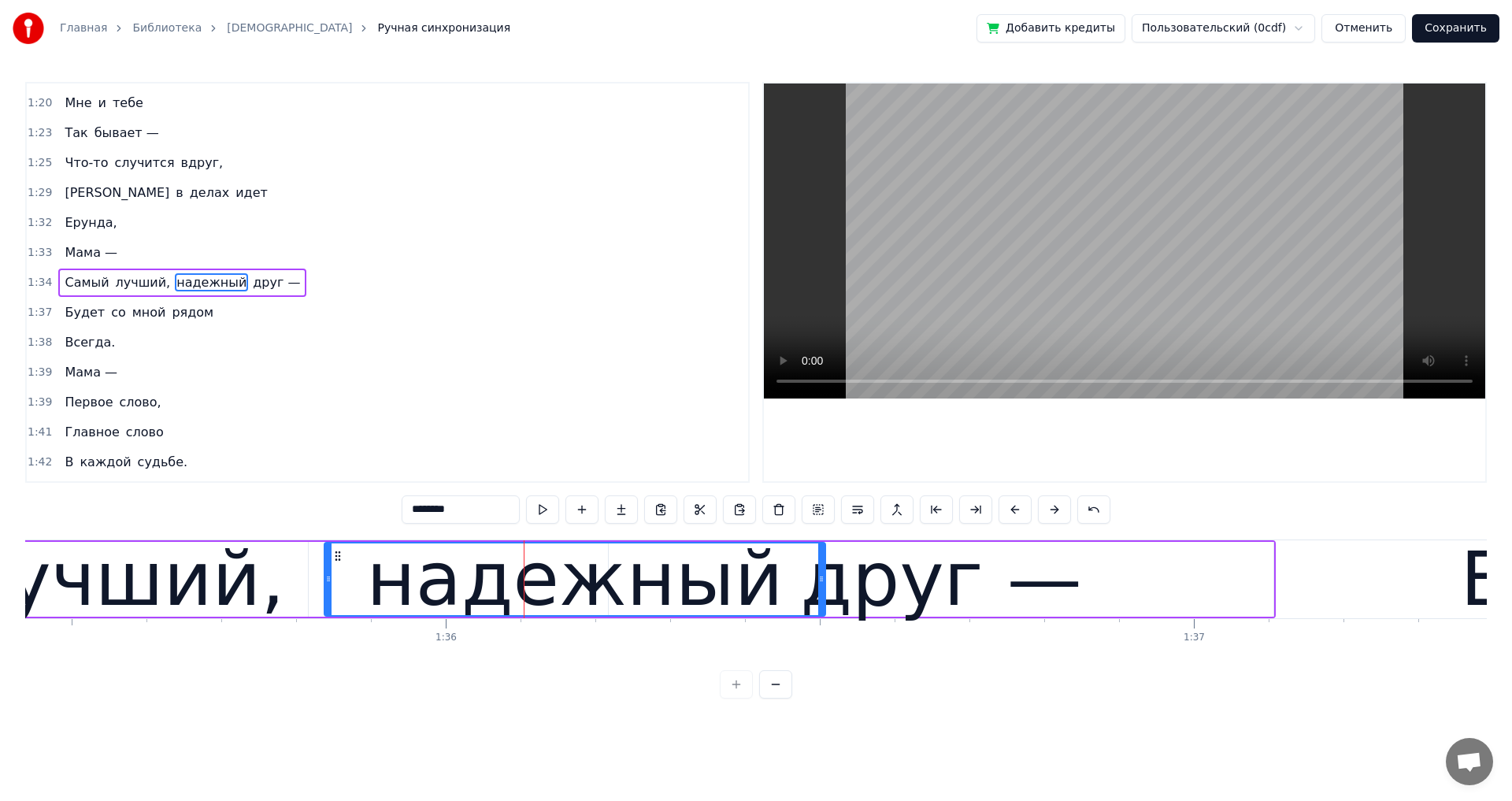
drag, startPoint x: 587, startPoint y: 579, endPoint x: 829, endPoint y: 590, distance: 242.2
click at [818, 580] on icon at bounding box center [821, 579] width 7 height 12
click at [891, 597] on div "друг —" at bounding box center [940, 580] width 282 height 113
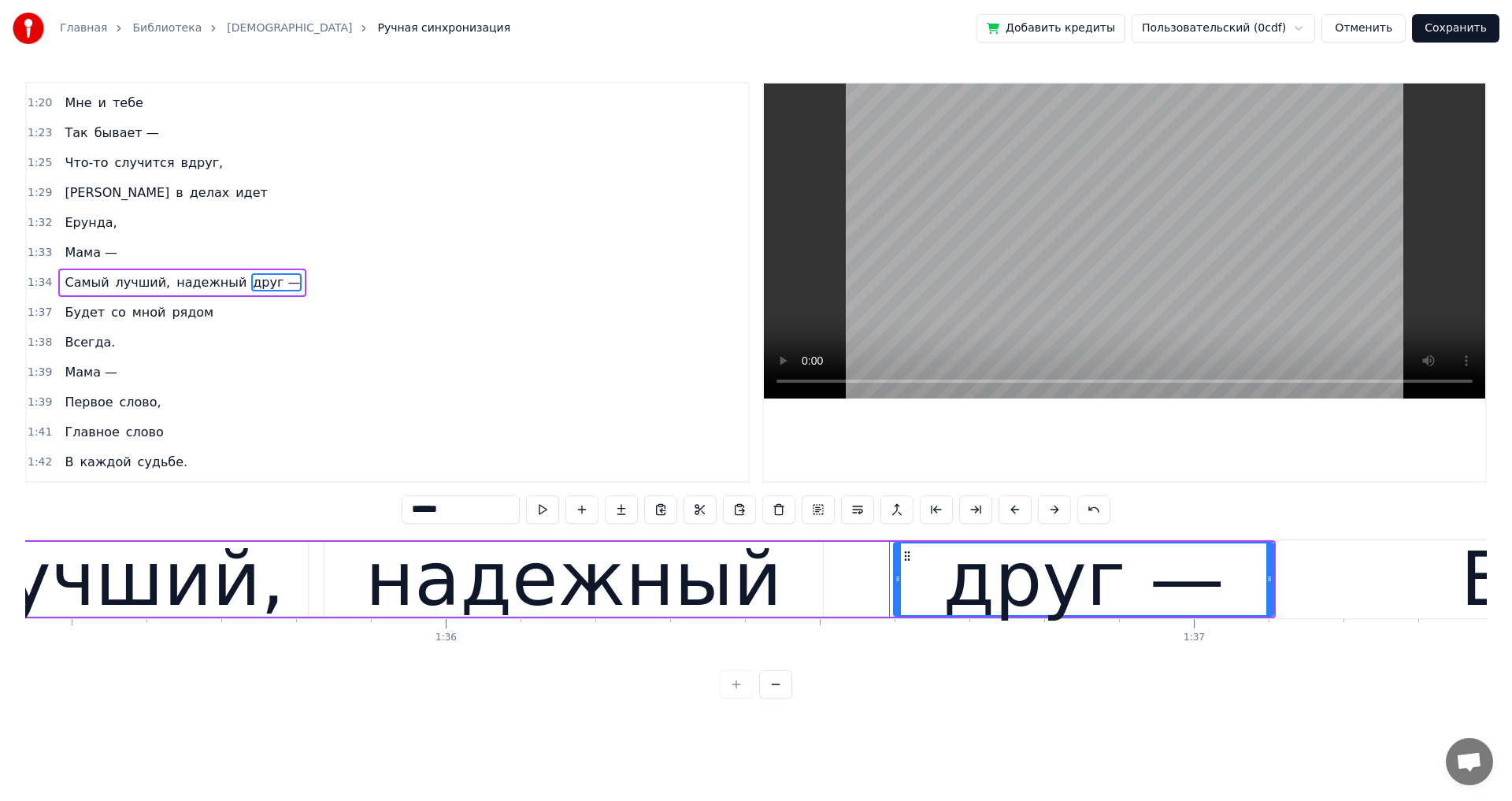
drag, startPoint x: 611, startPoint y: 575, endPoint x: 896, endPoint y: 576, distance: 285.0
click at [896, 576] on icon at bounding box center [897, 579] width 7 height 12
click at [792, 586] on div "надежный" at bounding box center [574, 580] width 498 height 75
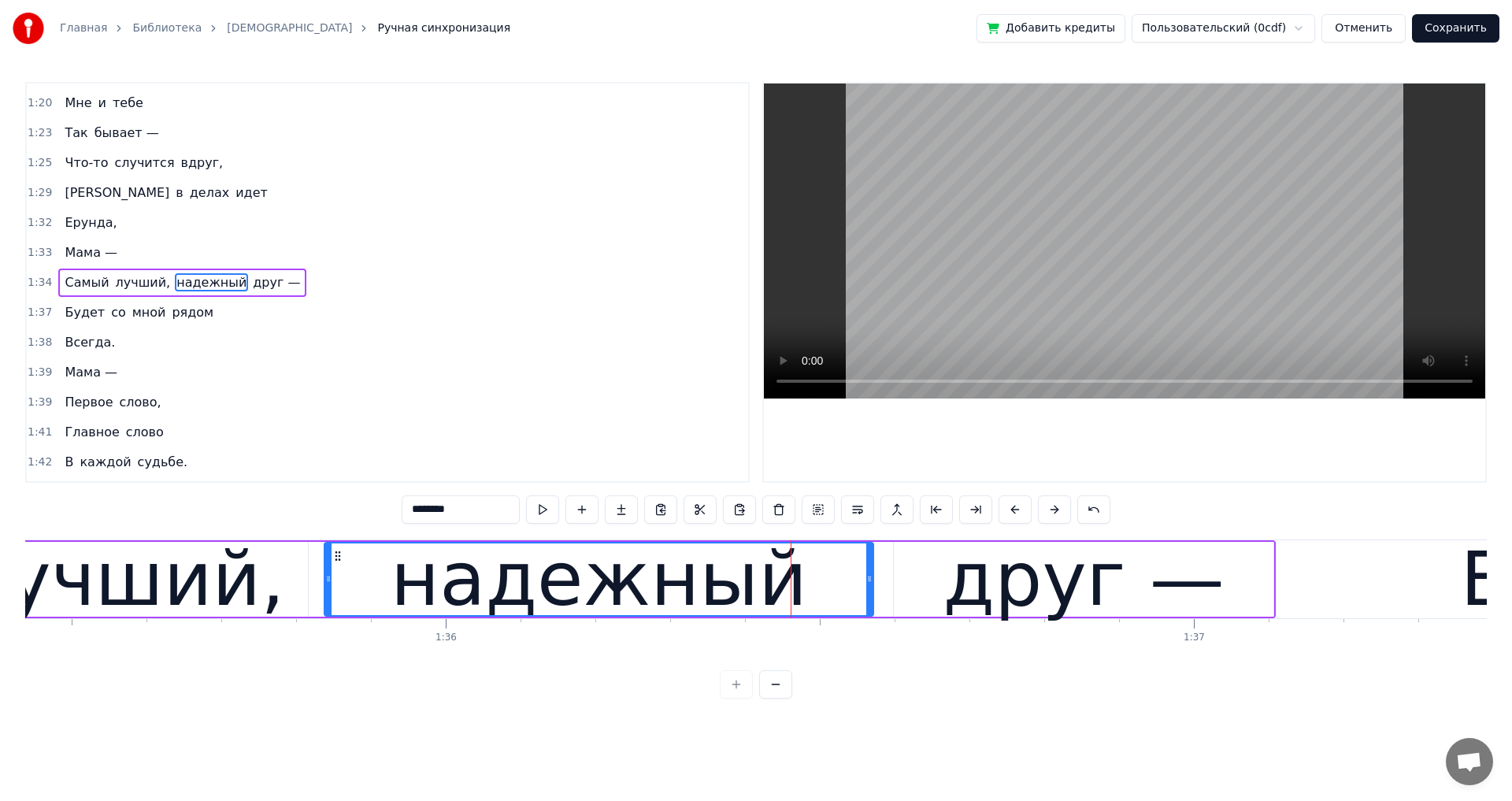
drag, startPoint x: 818, startPoint y: 580, endPoint x: 869, endPoint y: 578, distance: 51.0
click at [869, 578] on icon at bounding box center [869, 579] width 7 height 12
click at [63, 223] on span "Ерунда," at bounding box center [91, 222] width 56 height 18
type input "*******"
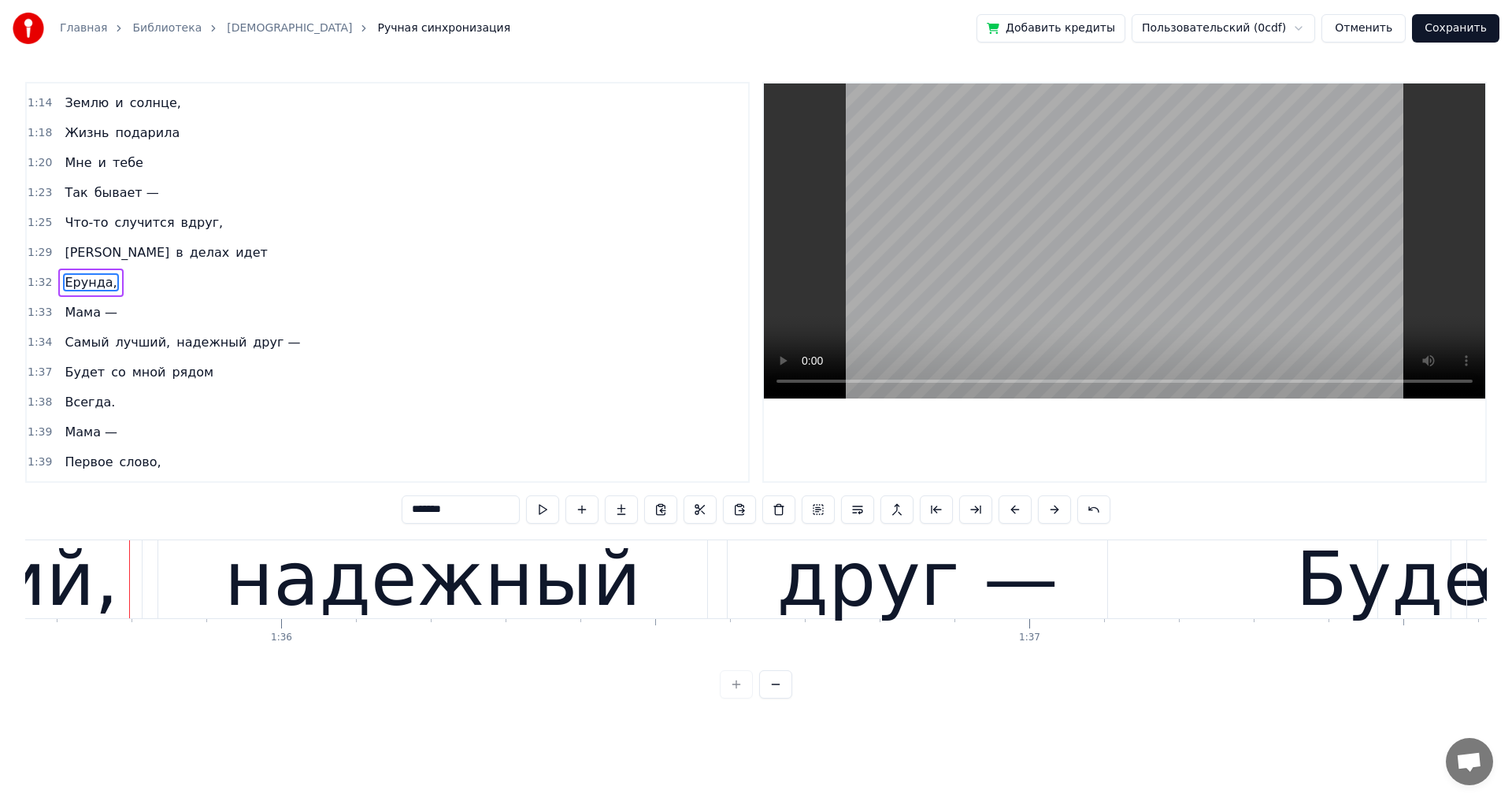
scroll to position [0, 71571]
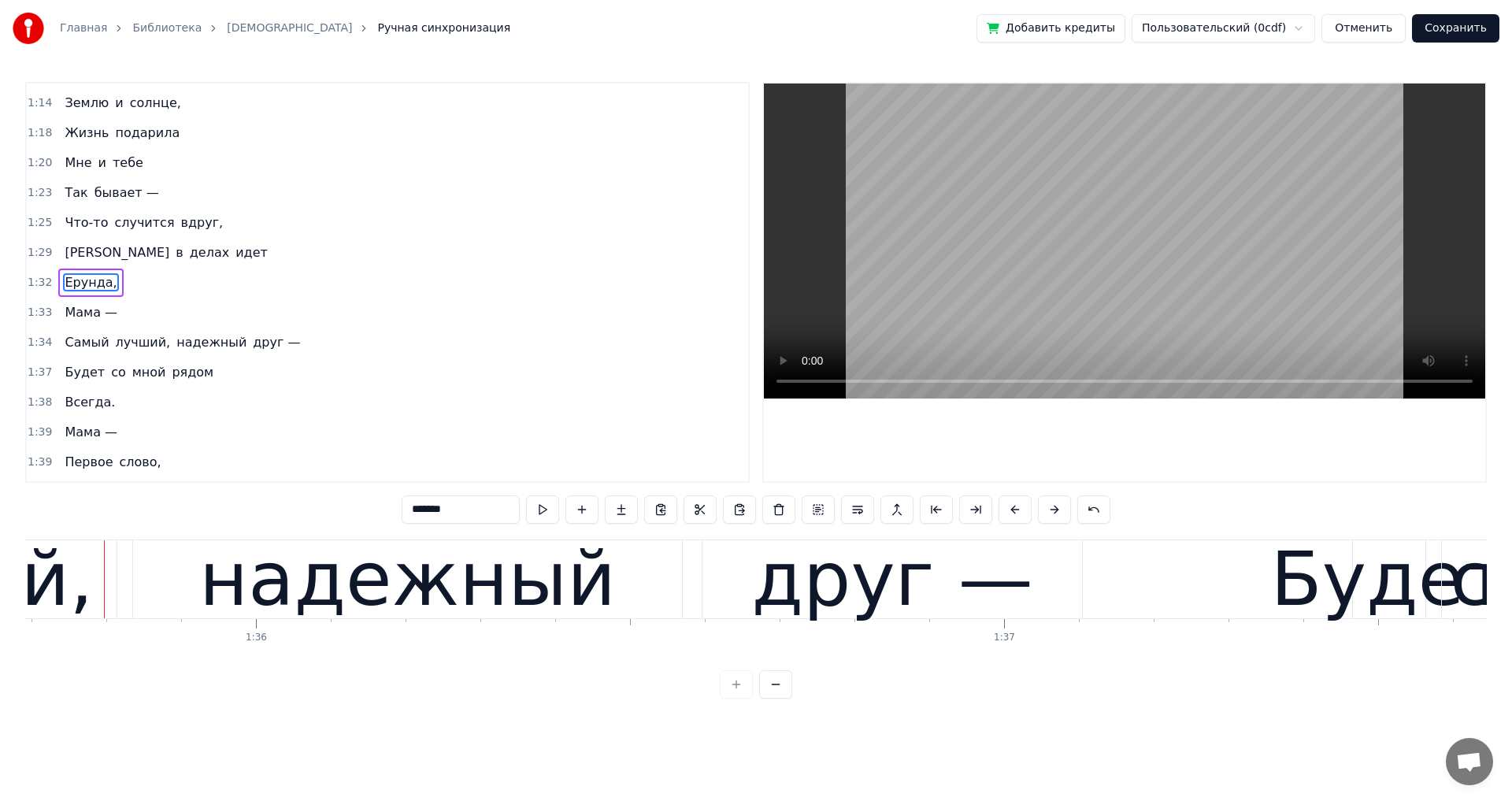
click at [111, 322] on div "Мама —" at bounding box center [91, 313] width 65 height 29
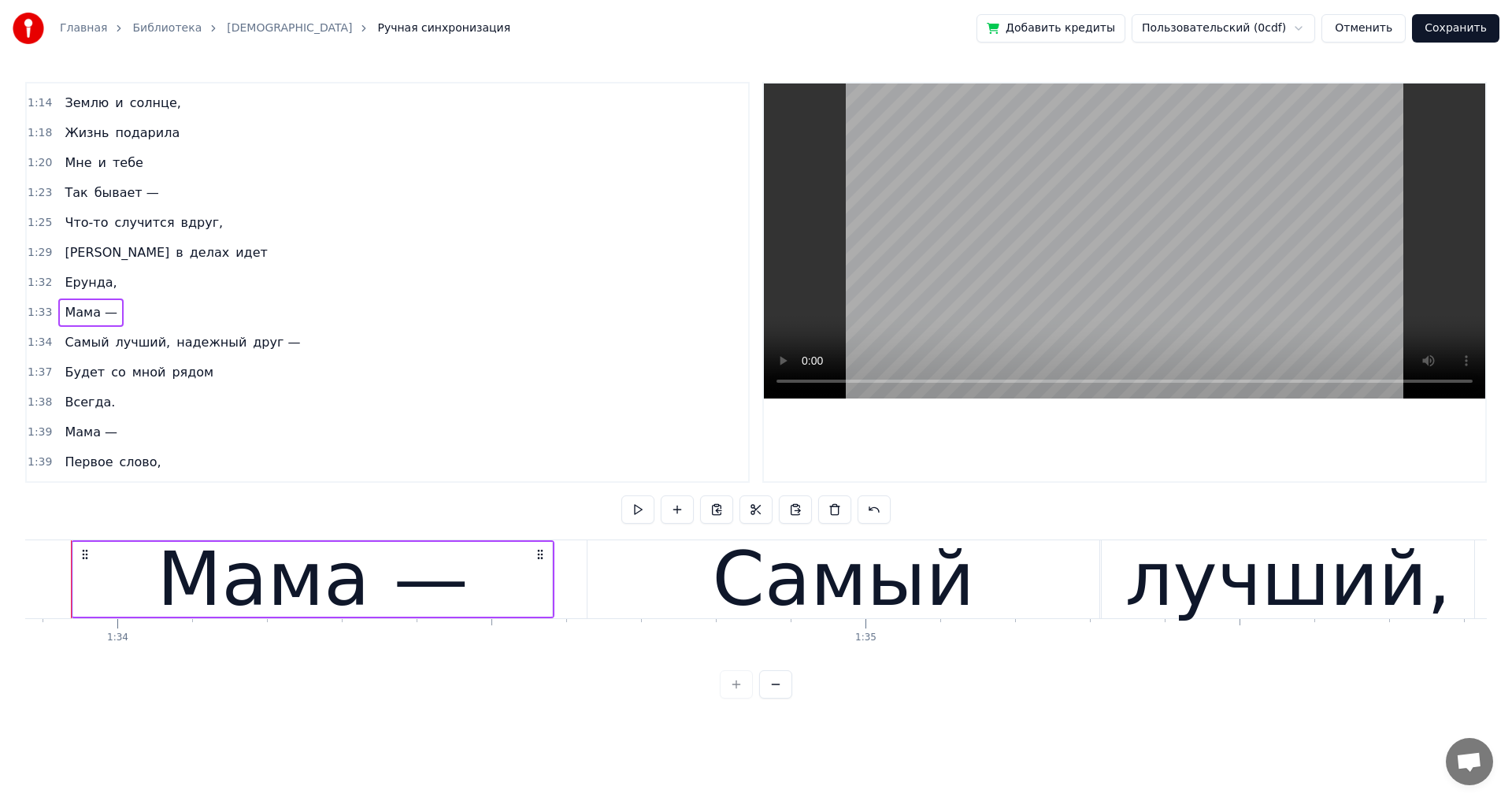
scroll to position [0, 70180]
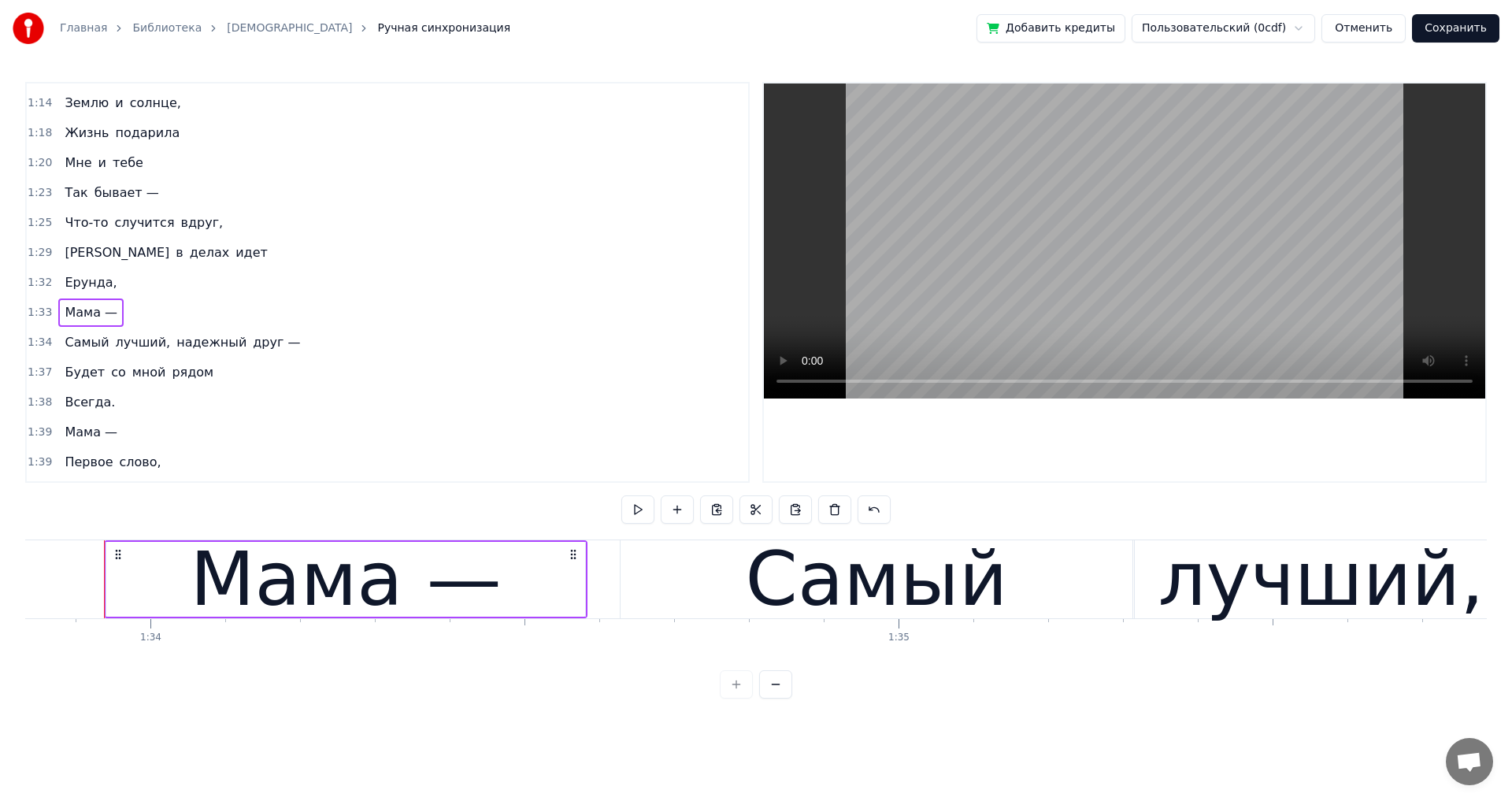
click at [272, 354] on div "Самый лучший, надежный друг —" at bounding box center [182, 343] width 248 height 29
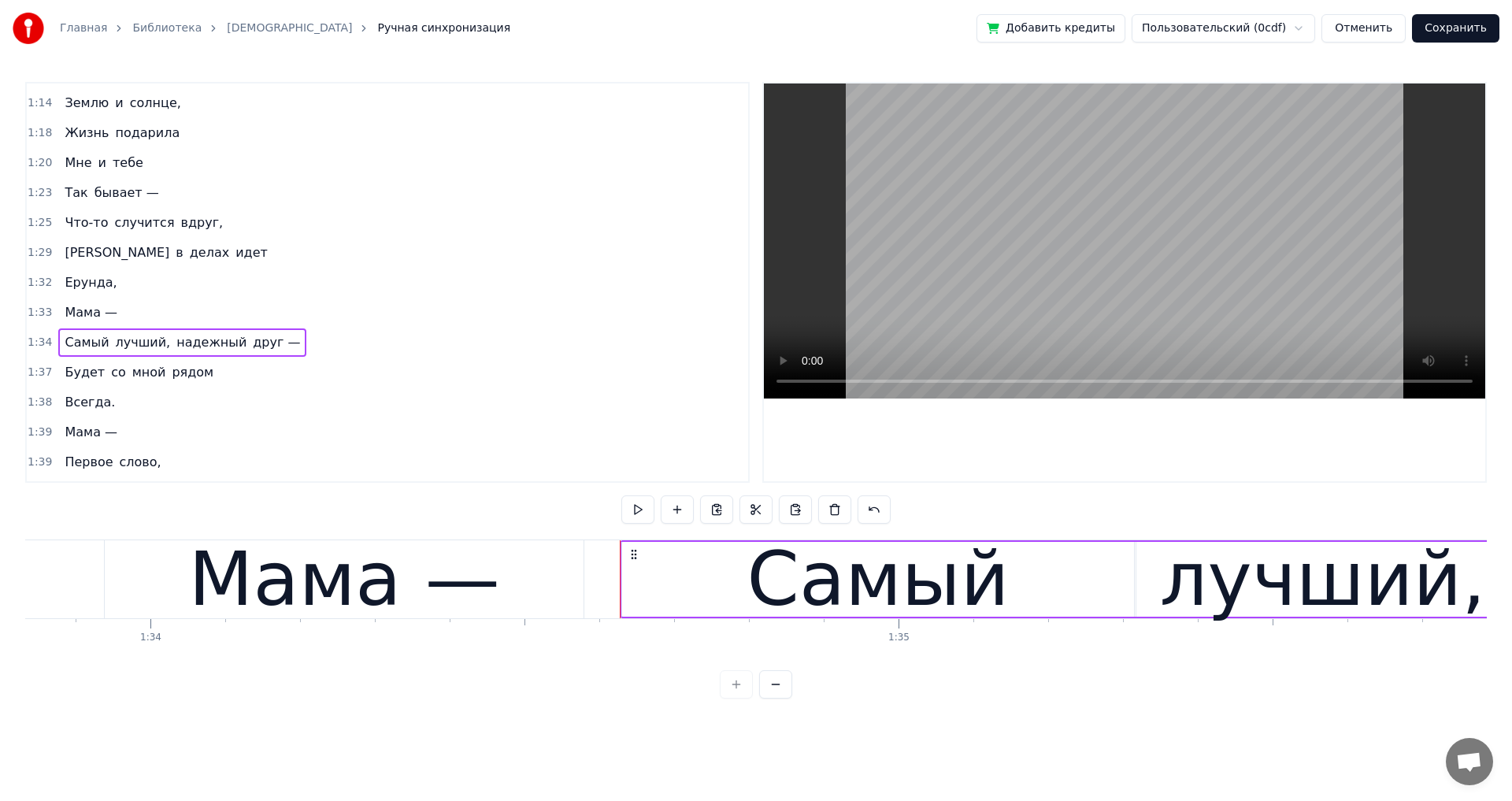
click at [194, 380] on div "Будет со мной рядом" at bounding box center [139, 373] width 162 height 29
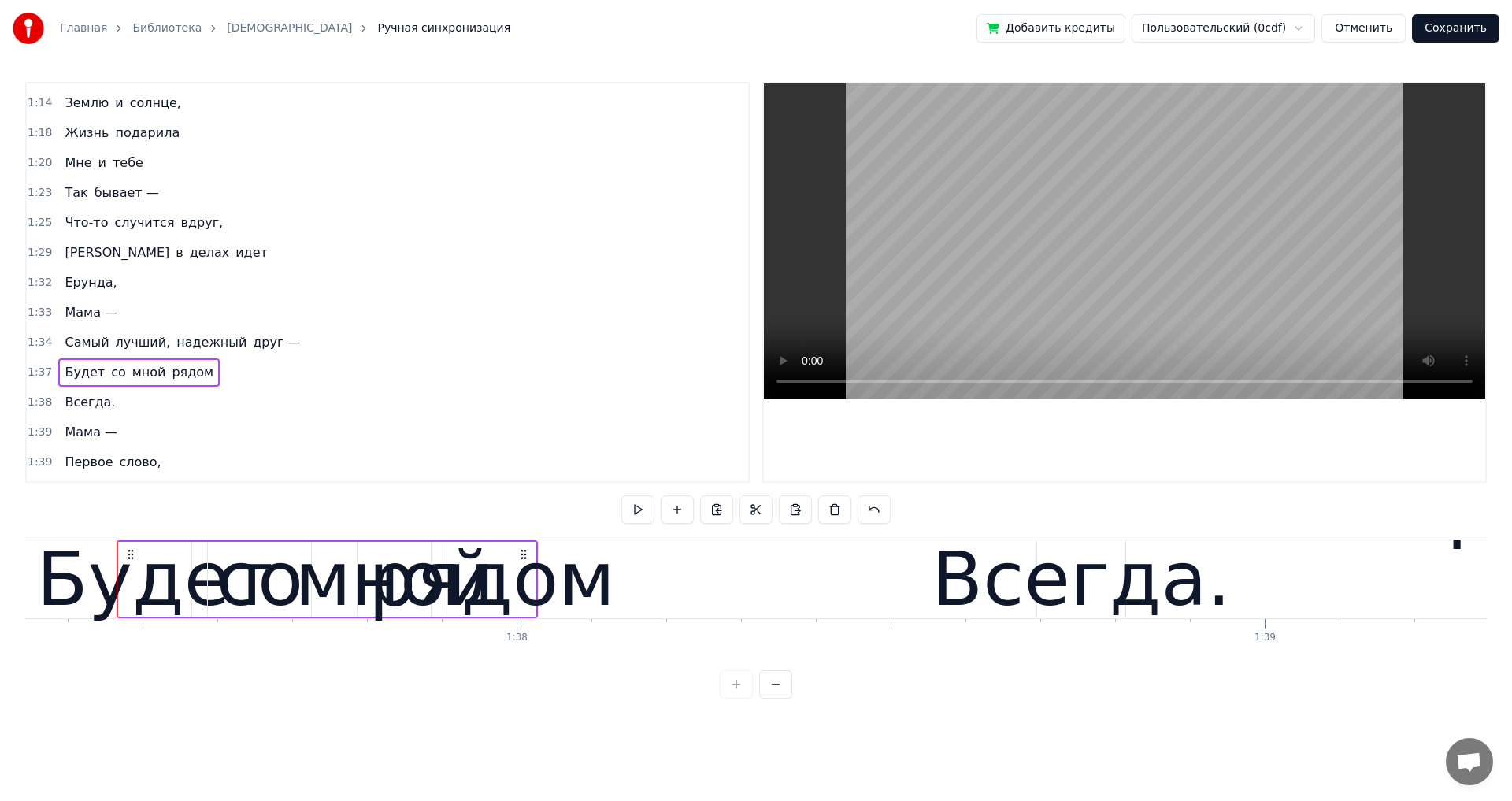
scroll to position [0, 72817]
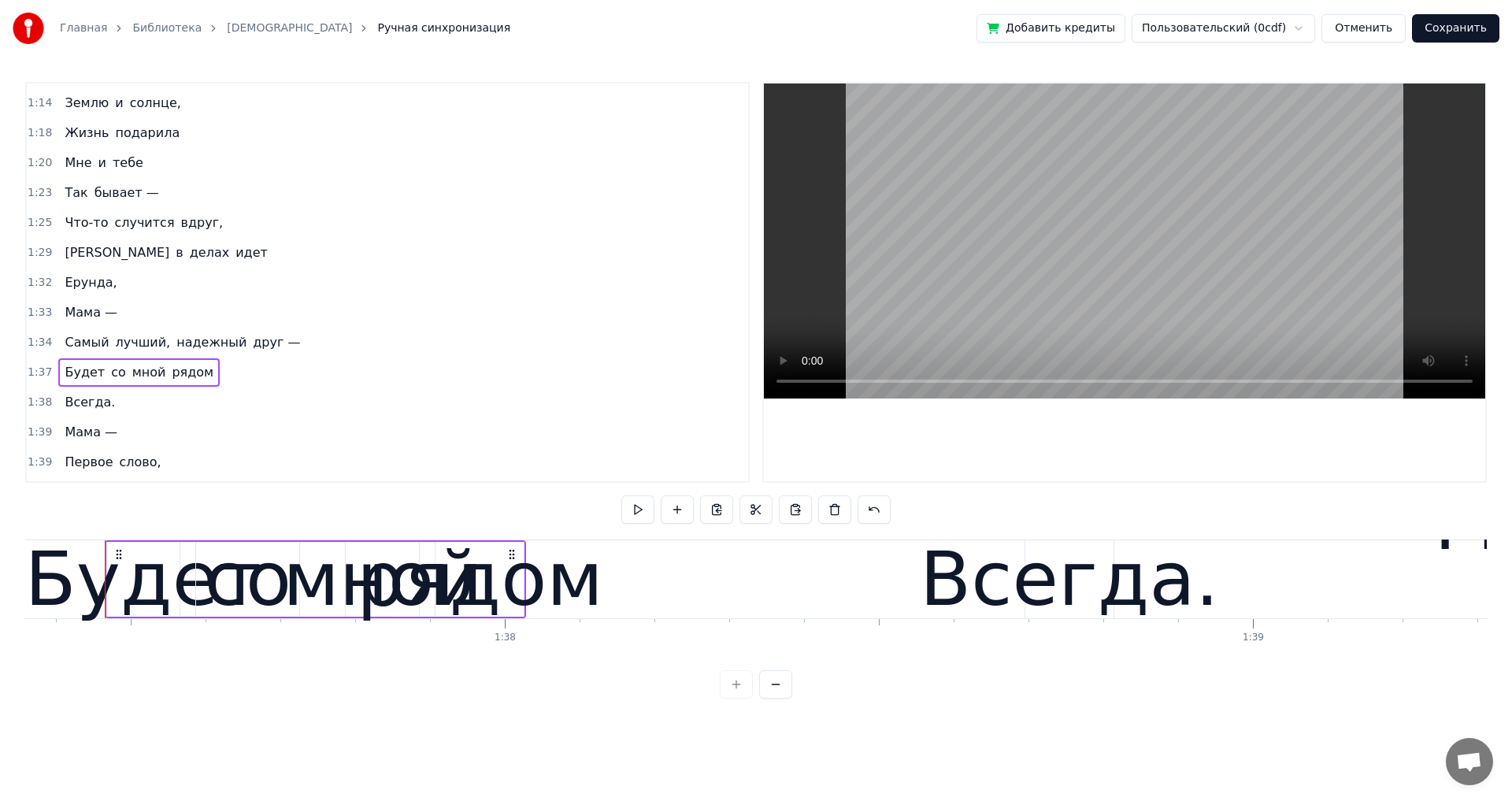
click at [112, 321] on div "Мама —" at bounding box center [91, 313] width 65 height 29
click at [268, 353] on div "Самый лучший, надежный друг —" at bounding box center [182, 343] width 248 height 29
click at [100, 410] on span "Всегда." at bounding box center [90, 401] width 54 height 18
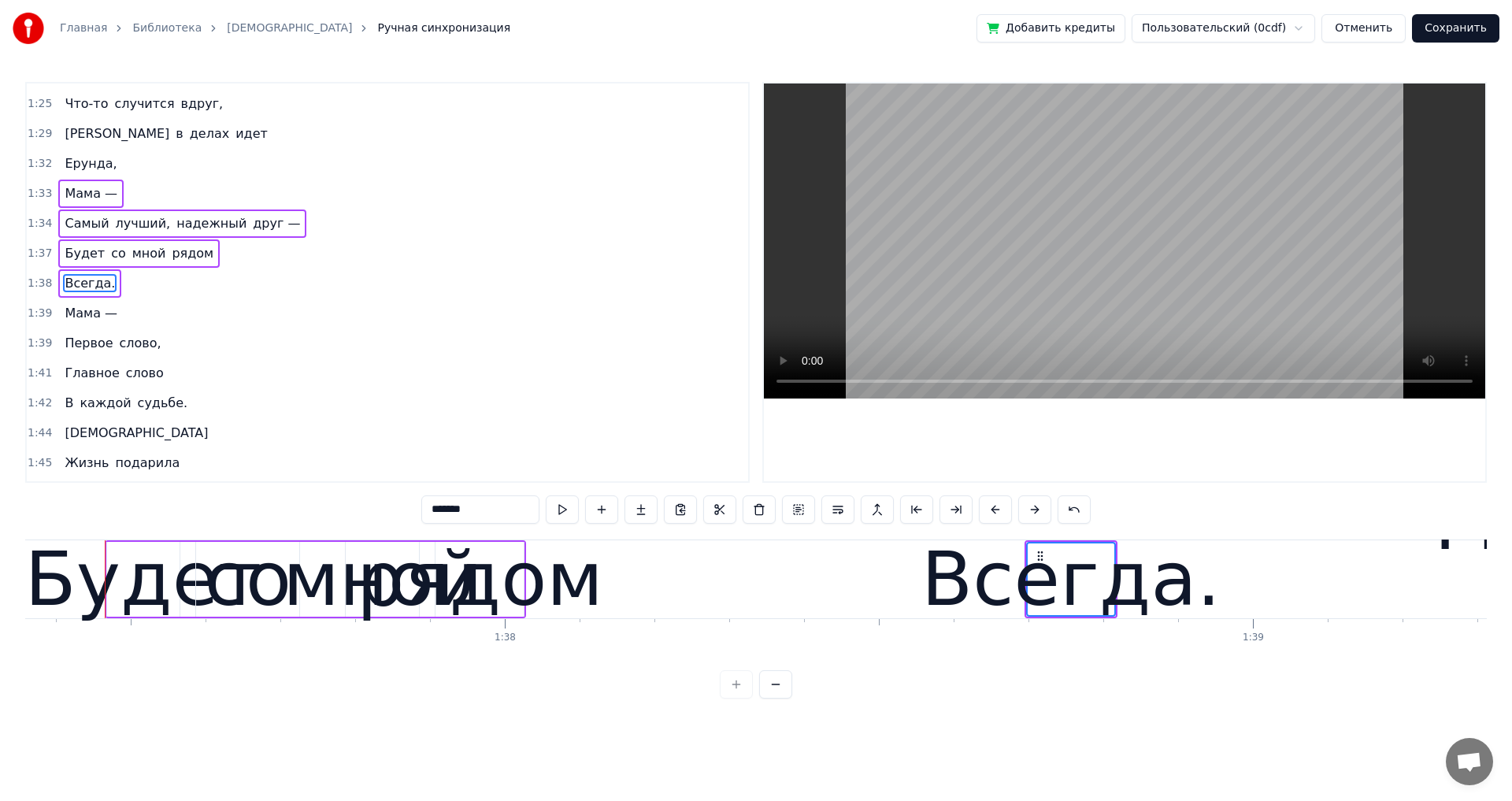
scroll to position [863, 0]
click at [109, 321] on span "Мама —" at bounding box center [91, 312] width 56 height 18
click at [149, 351] on div "Первое слово," at bounding box center [112, 343] width 108 height 29
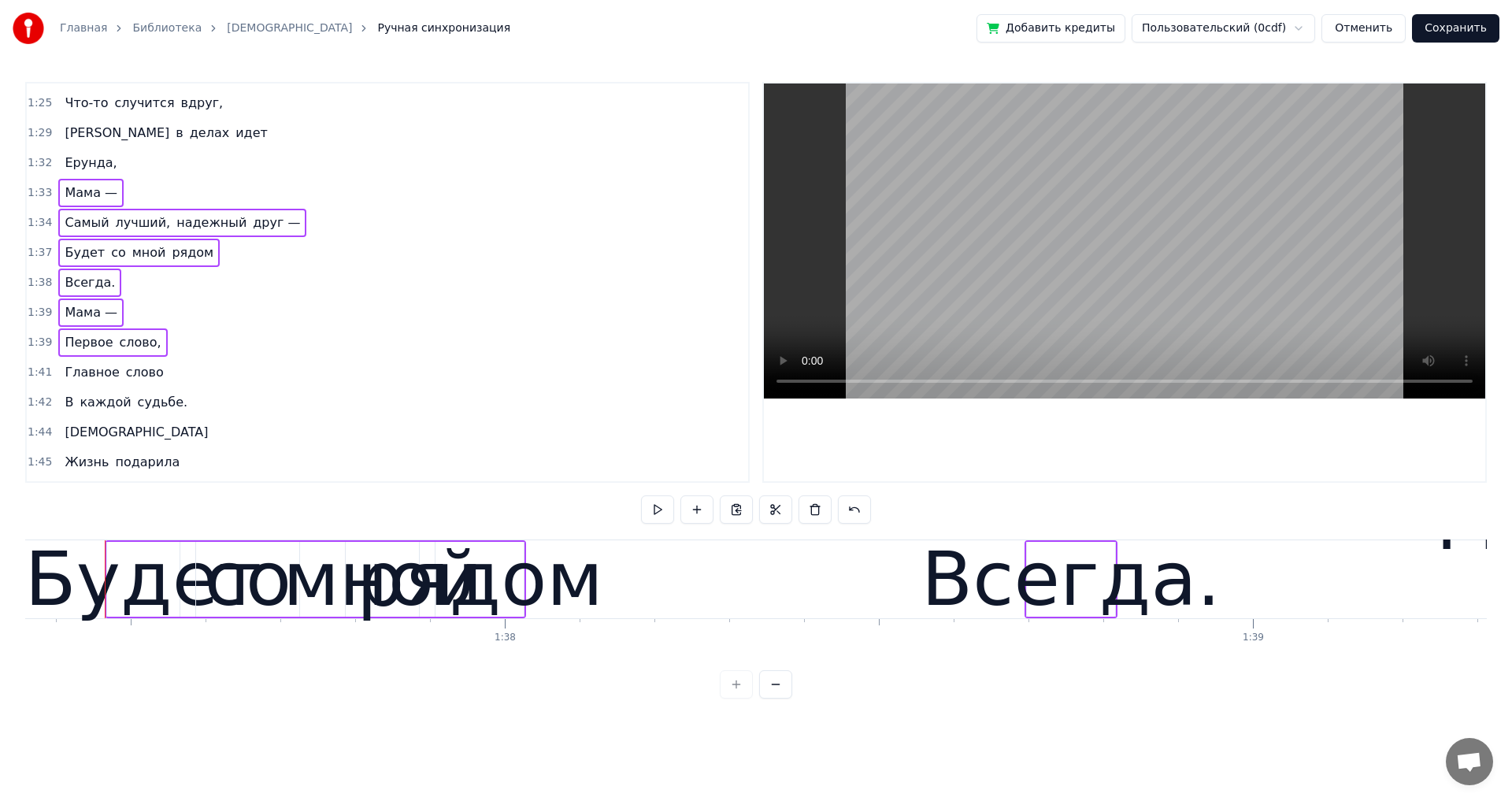
click at [148, 377] on span "слово" at bounding box center [145, 372] width 41 height 18
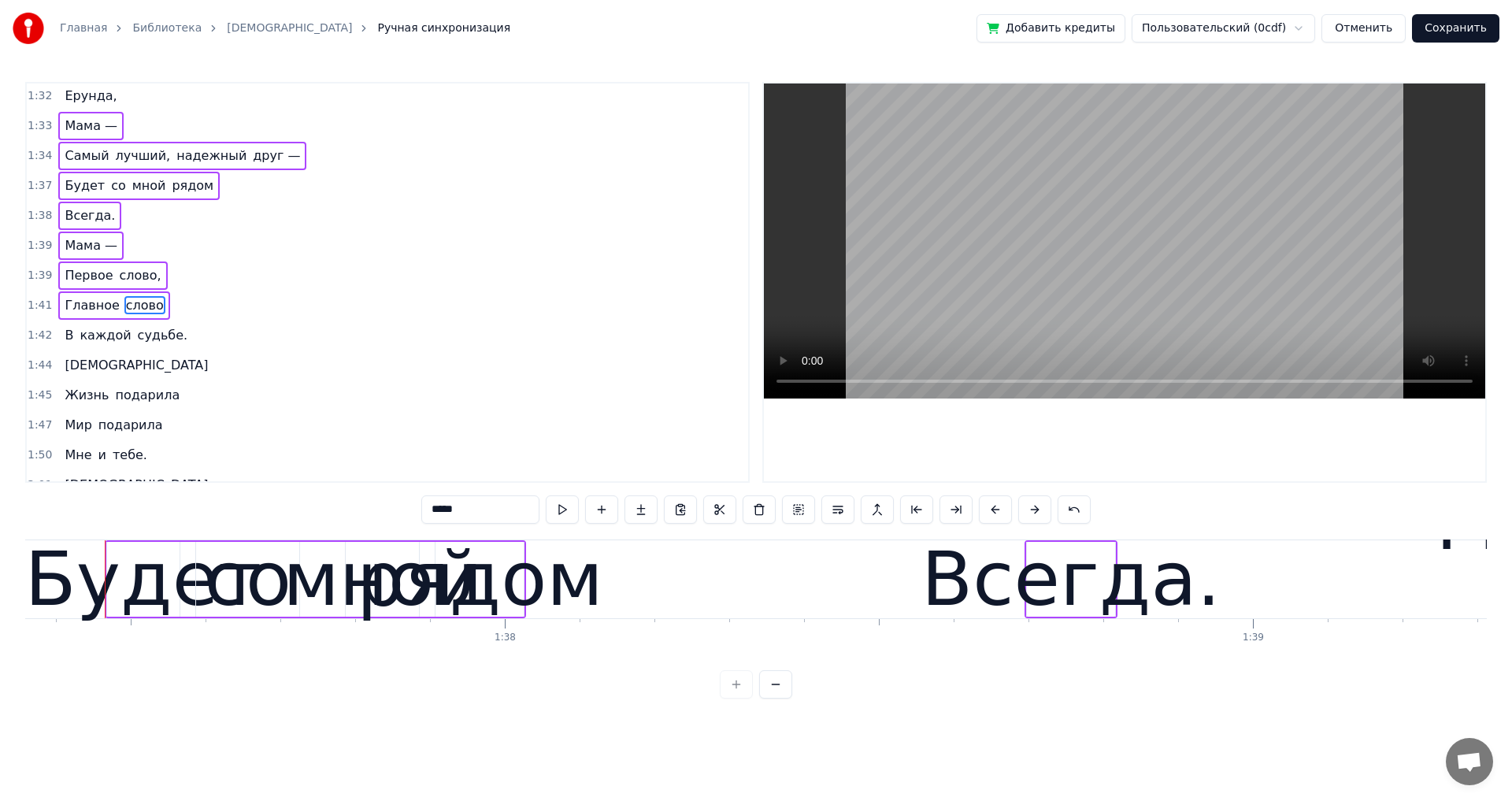
scroll to position [953, 0]
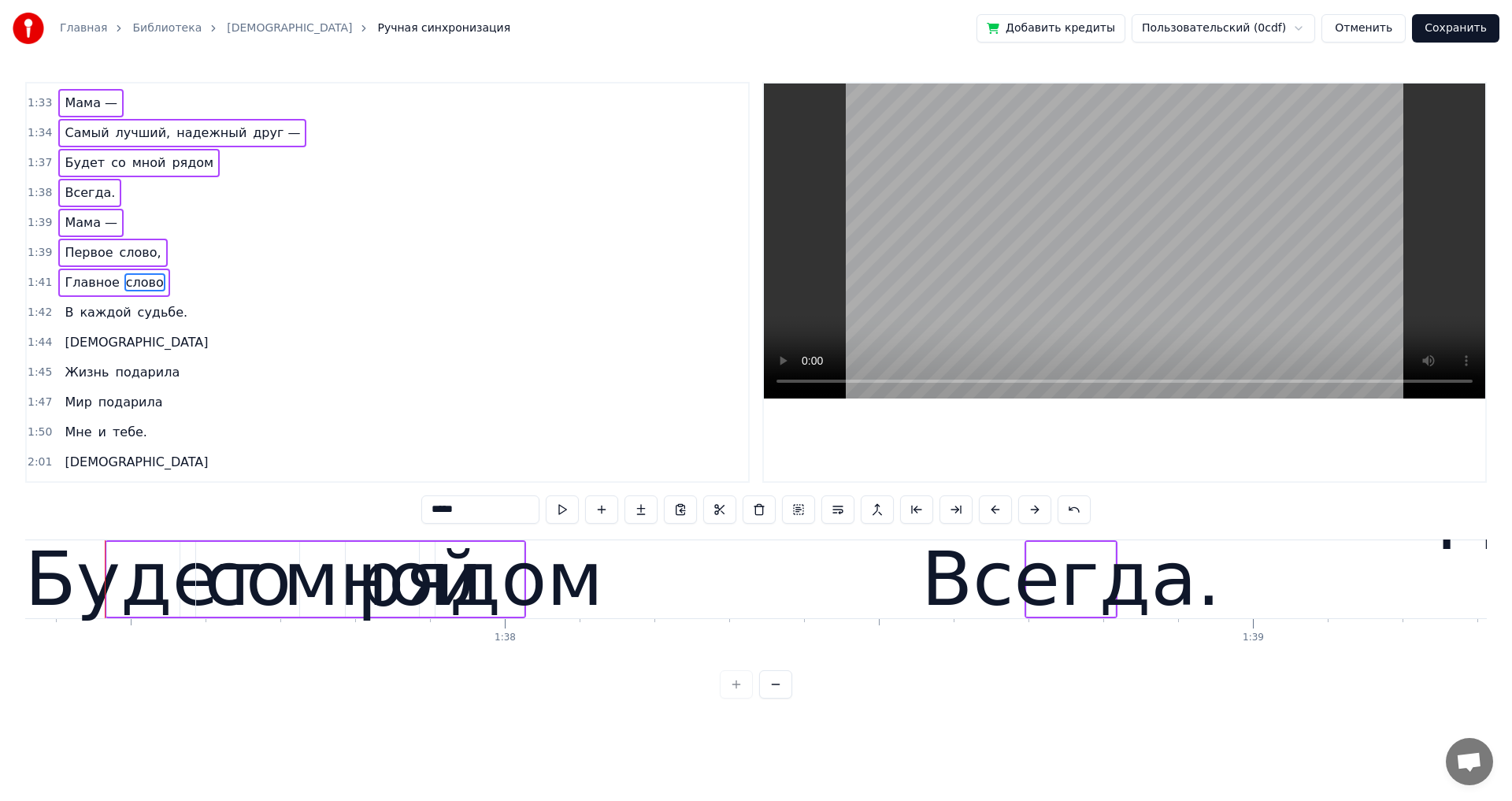
click at [157, 321] on span "судьбе." at bounding box center [163, 312] width 54 height 18
drag, startPoint x: 93, startPoint y: 349, endPoint x: 110, endPoint y: 351, distance: 17.1
click at [94, 349] on span "[DEMOGRAPHIC_DATA]" at bounding box center [136, 342] width 147 height 18
click at [163, 377] on div "Жизнь подарила" at bounding box center [122, 373] width 127 height 29
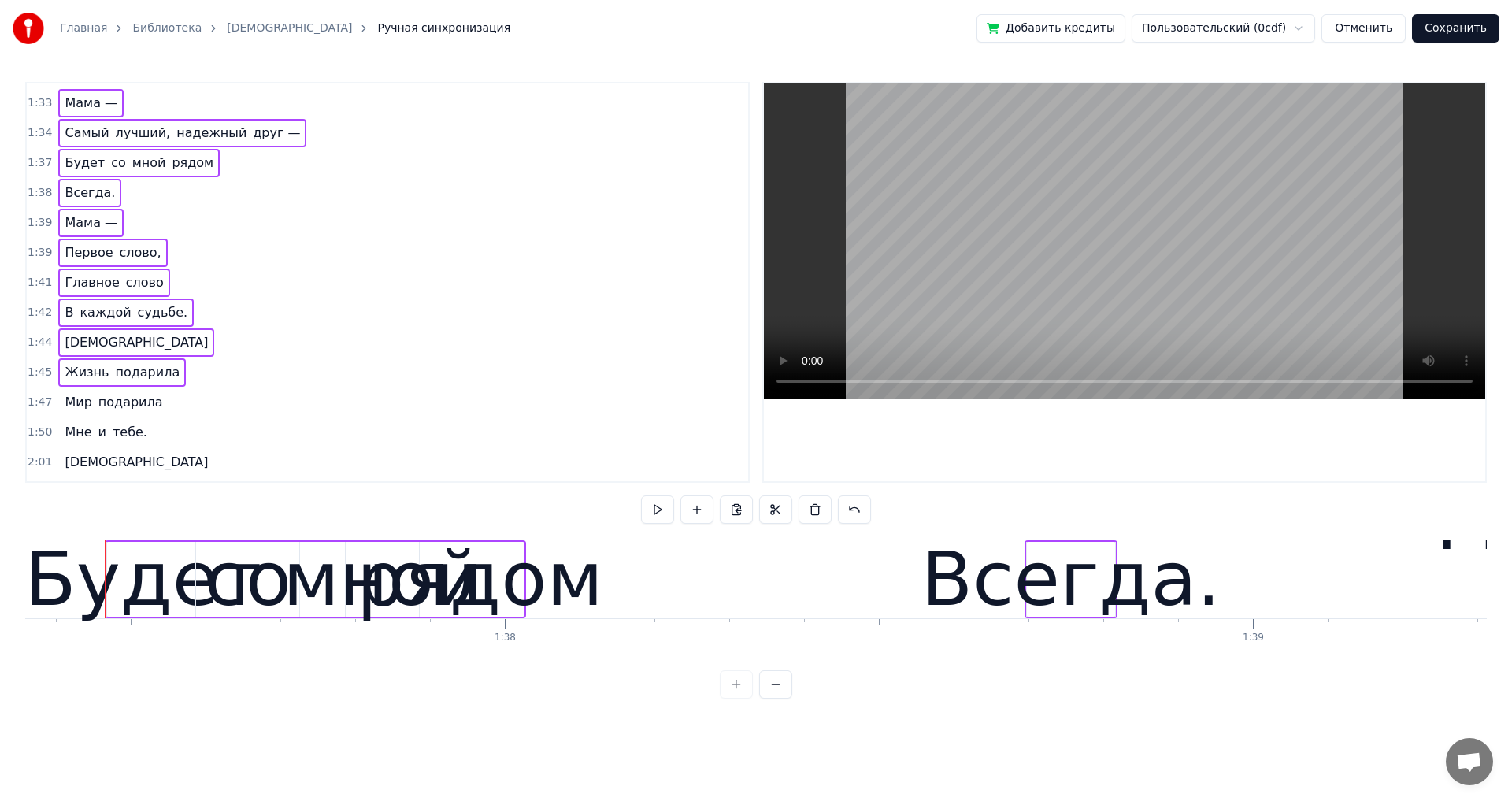
click at [145, 405] on span "подарила" at bounding box center [130, 401] width 68 height 18
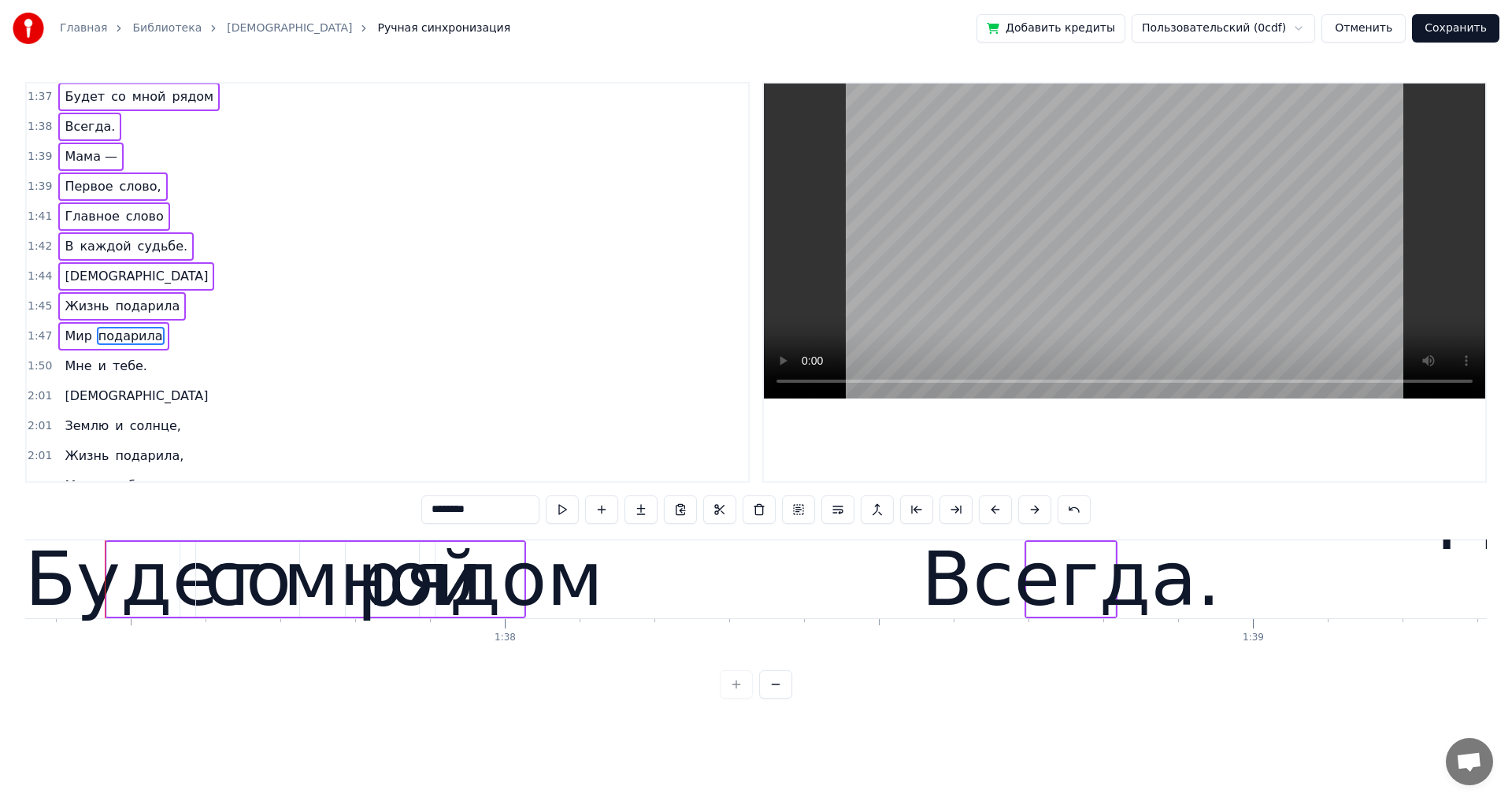
scroll to position [1039, 0]
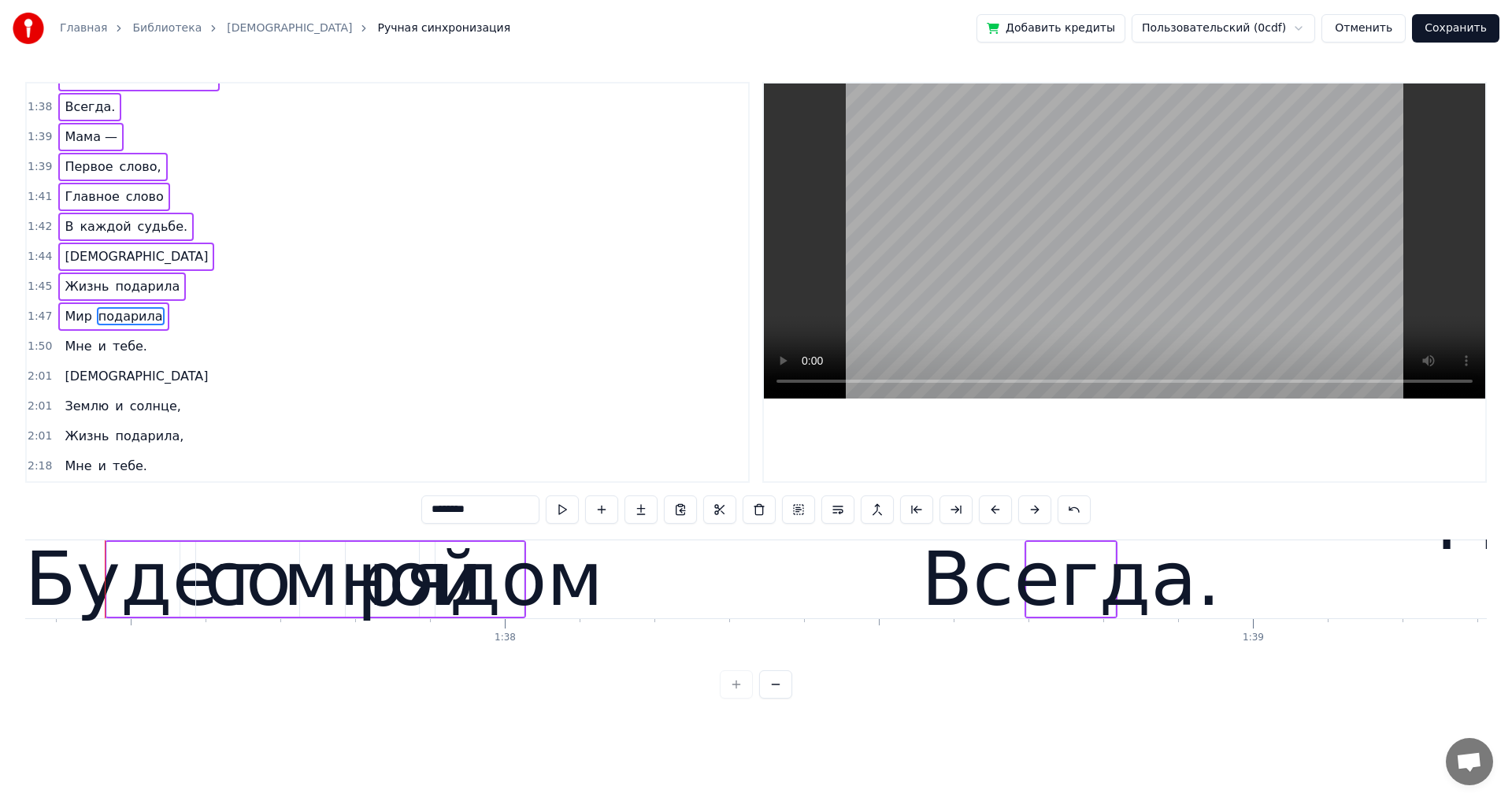
click at [135, 352] on div "Мне и тебе." at bounding box center [105, 347] width 95 height 29
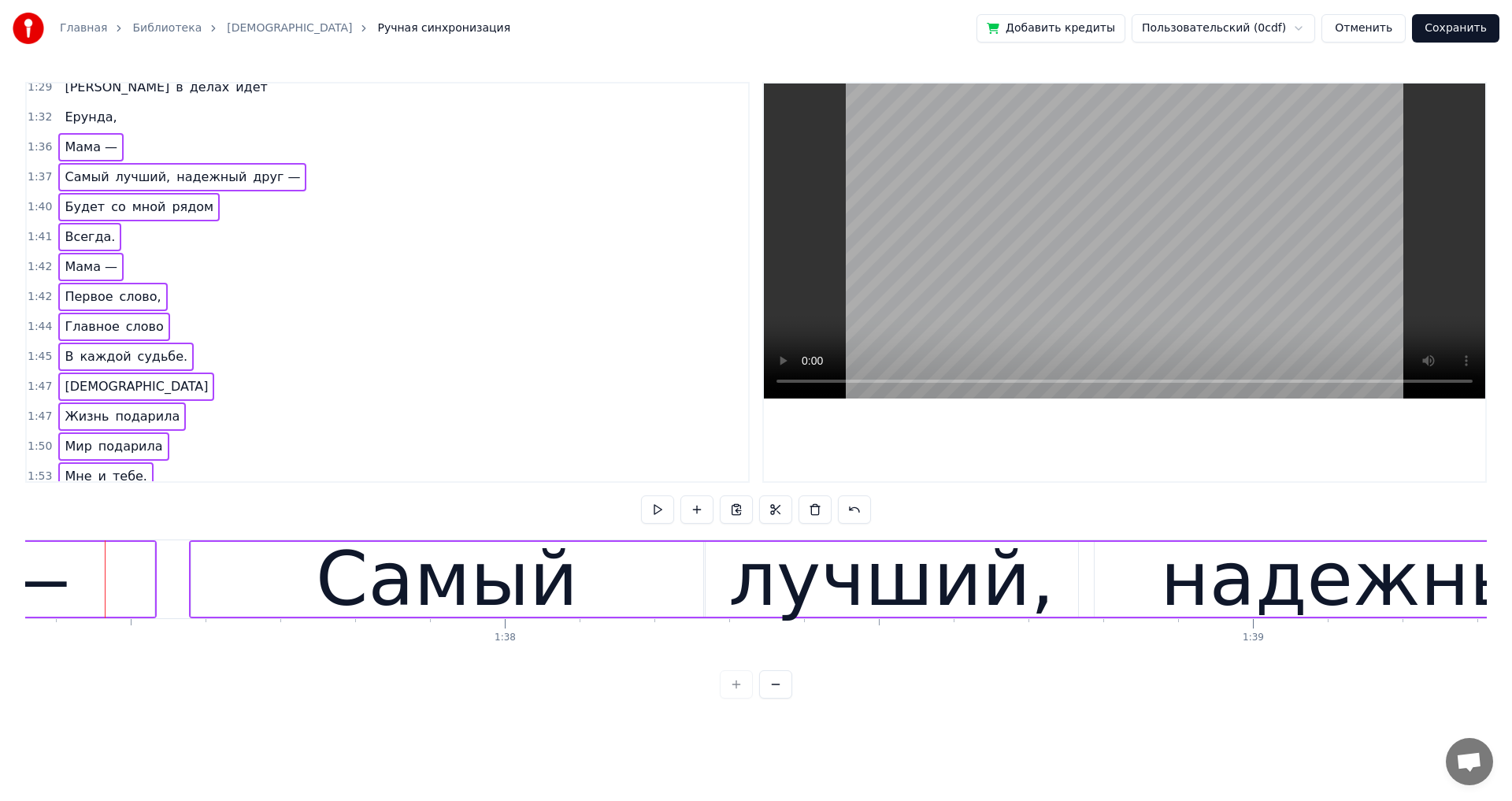
scroll to position [881, 0]
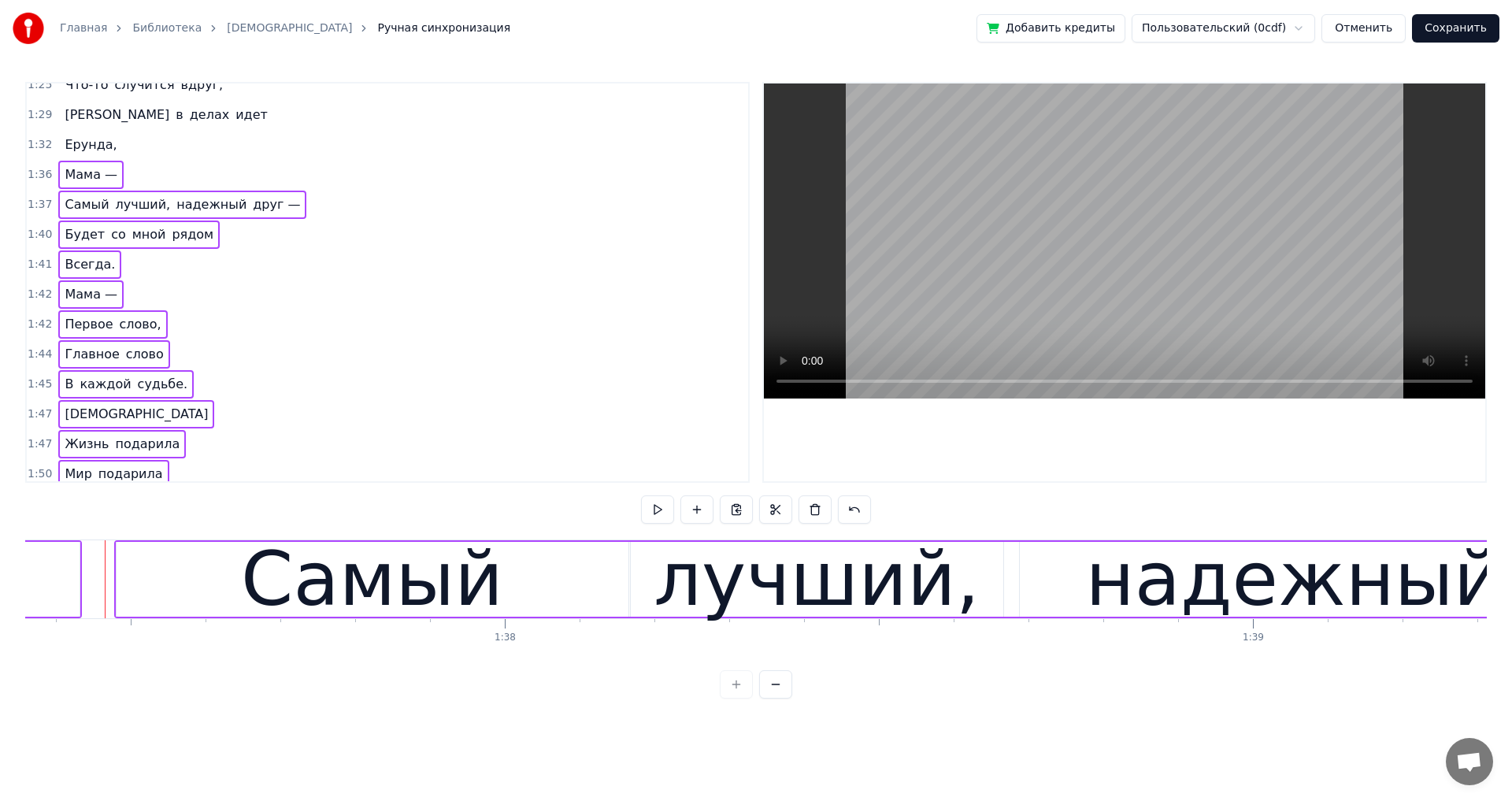
drag, startPoint x: 601, startPoint y: 418, endPoint x: 553, endPoint y: 393, distance: 54.1
click at [600, 418] on div "1:47 Мама" at bounding box center [387, 414] width 721 height 30
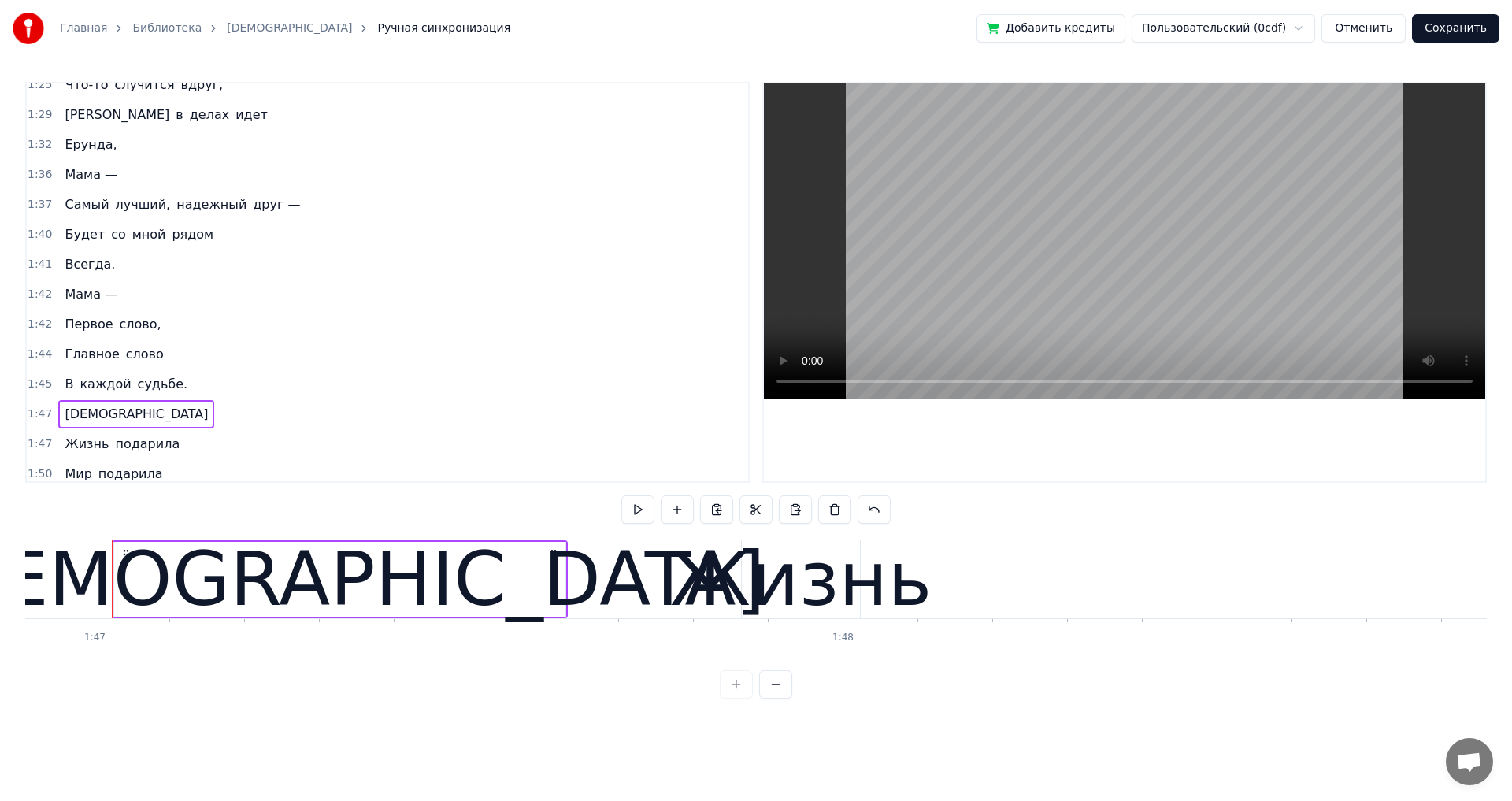
scroll to position [0, 79966]
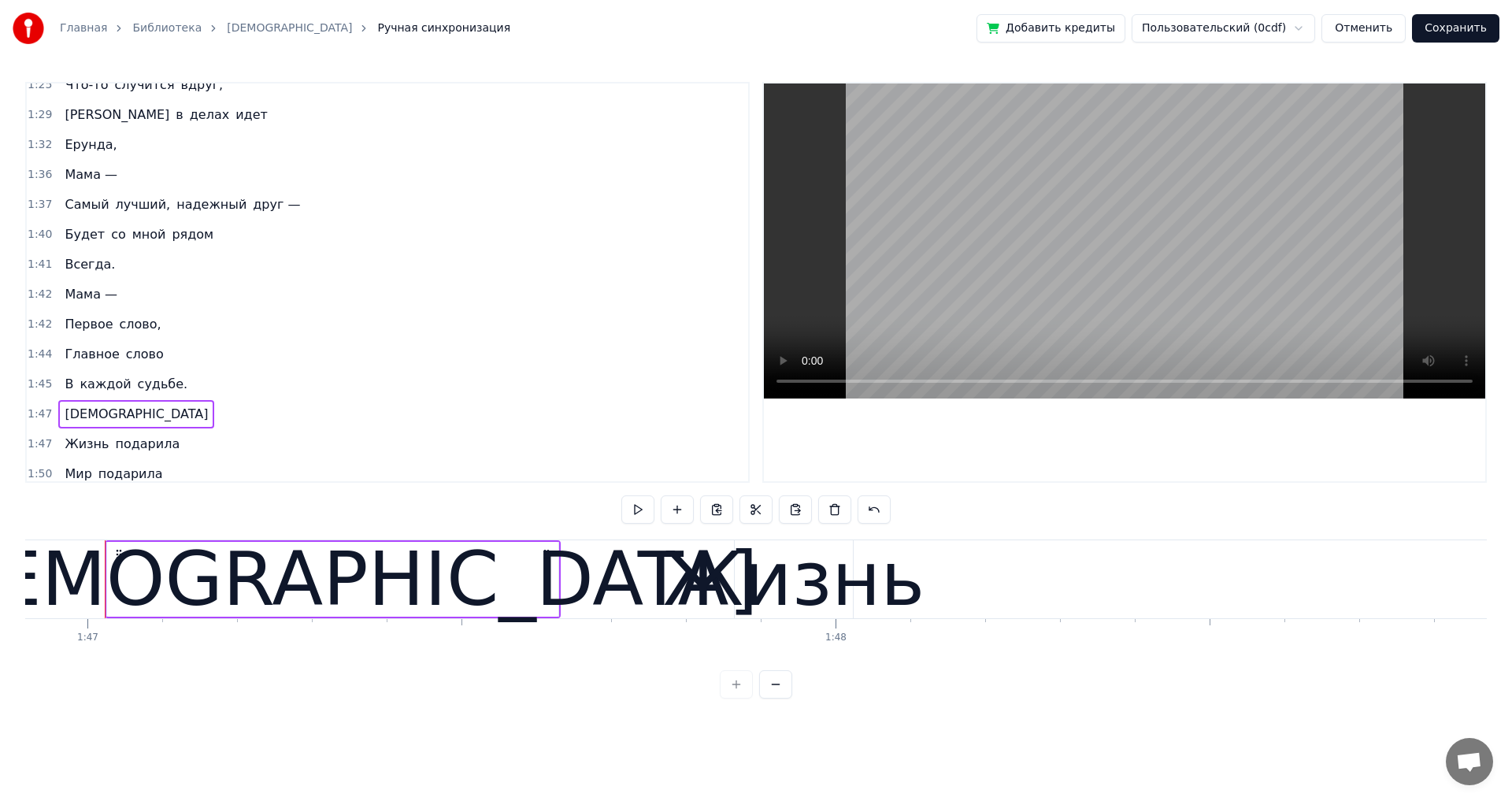
click at [69, 114] on span "[PERSON_NAME]" at bounding box center [117, 114] width 108 height 18
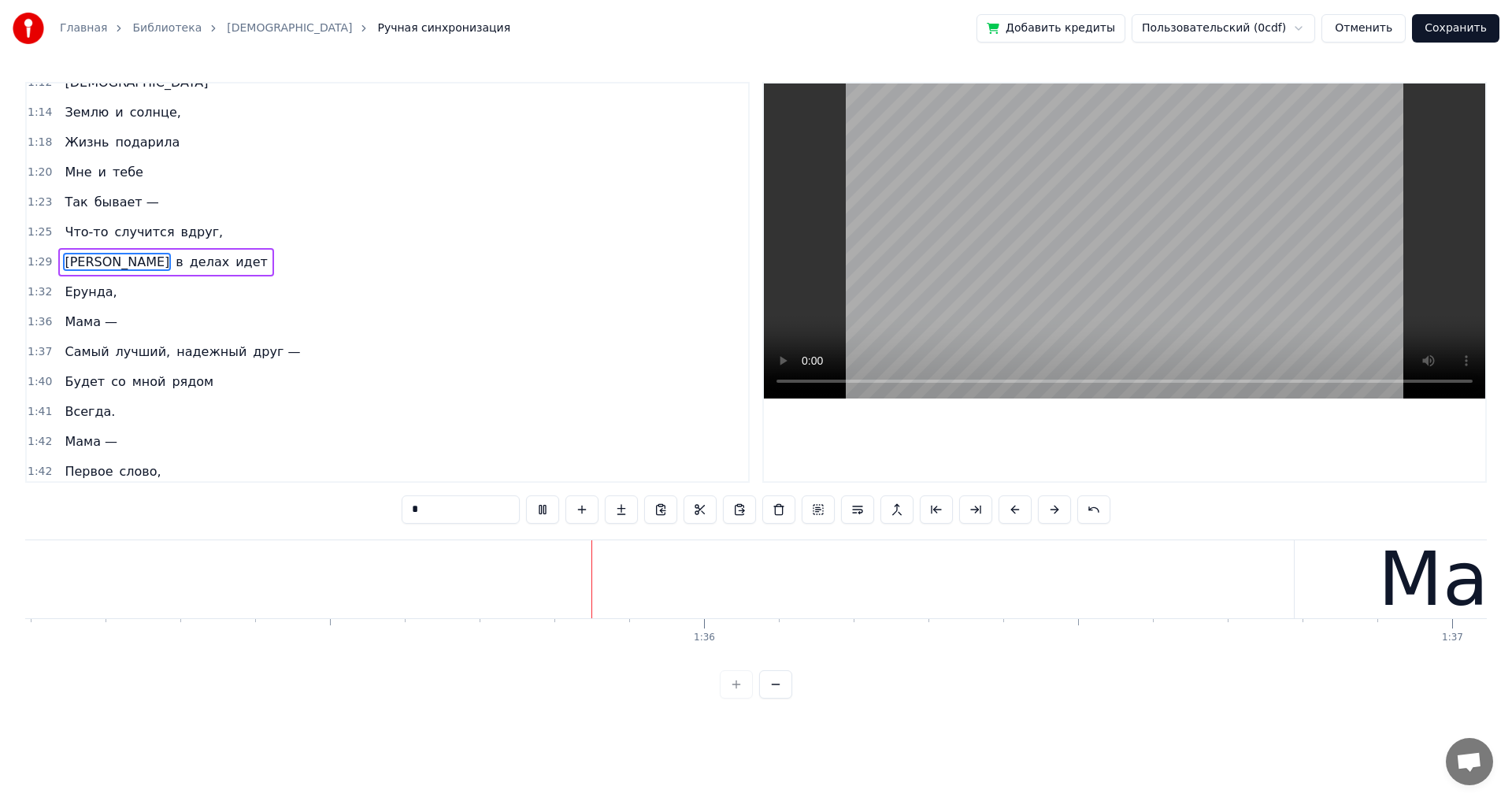
scroll to position [0, 71128]
click at [106, 332] on div "Мама —" at bounding box center [91, 322] width 65 height 29
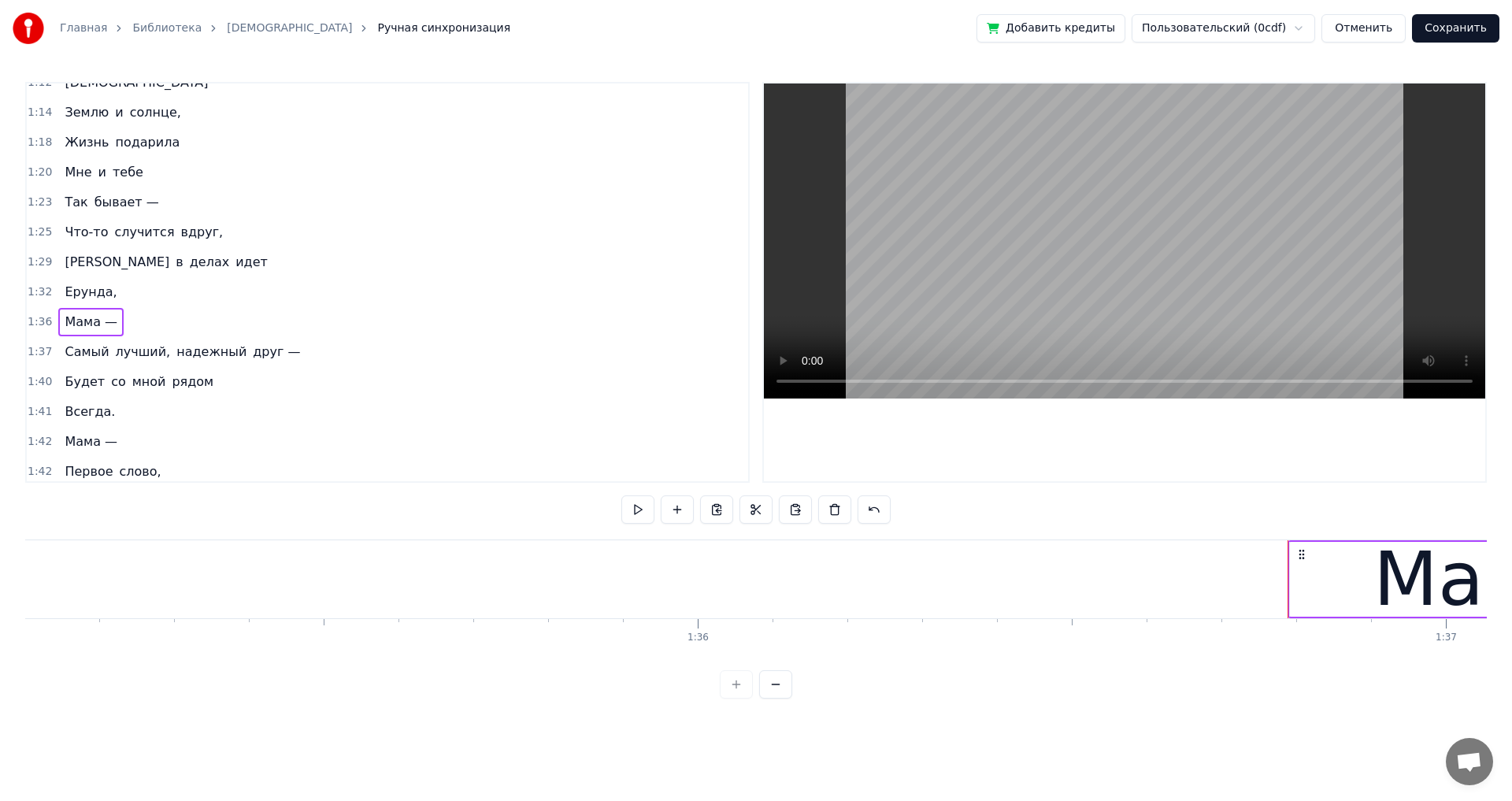
click at [256, 358] on span "друг —" at bounding box center [276, 352] width 51 height 18
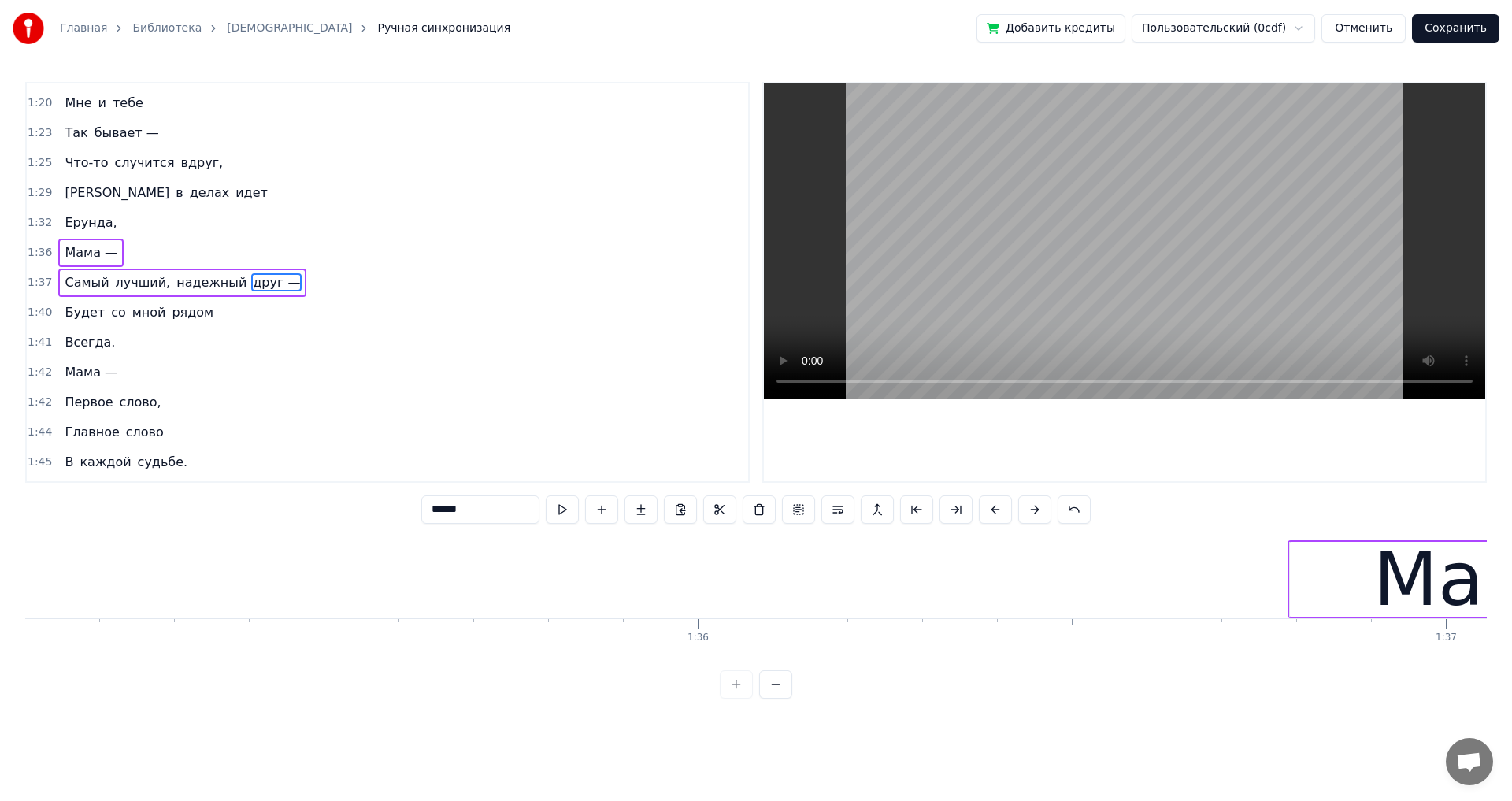
click at [190, 320] on span "рядом" at bounding box center [192, 312] width 45 height 18
click at [100, 349] on span "Всегда." at bounding box center [90, 342] width 54 height 18
click at [105, 383] on div "Мама —" at bounding box center [91, 373] width 65 height 29
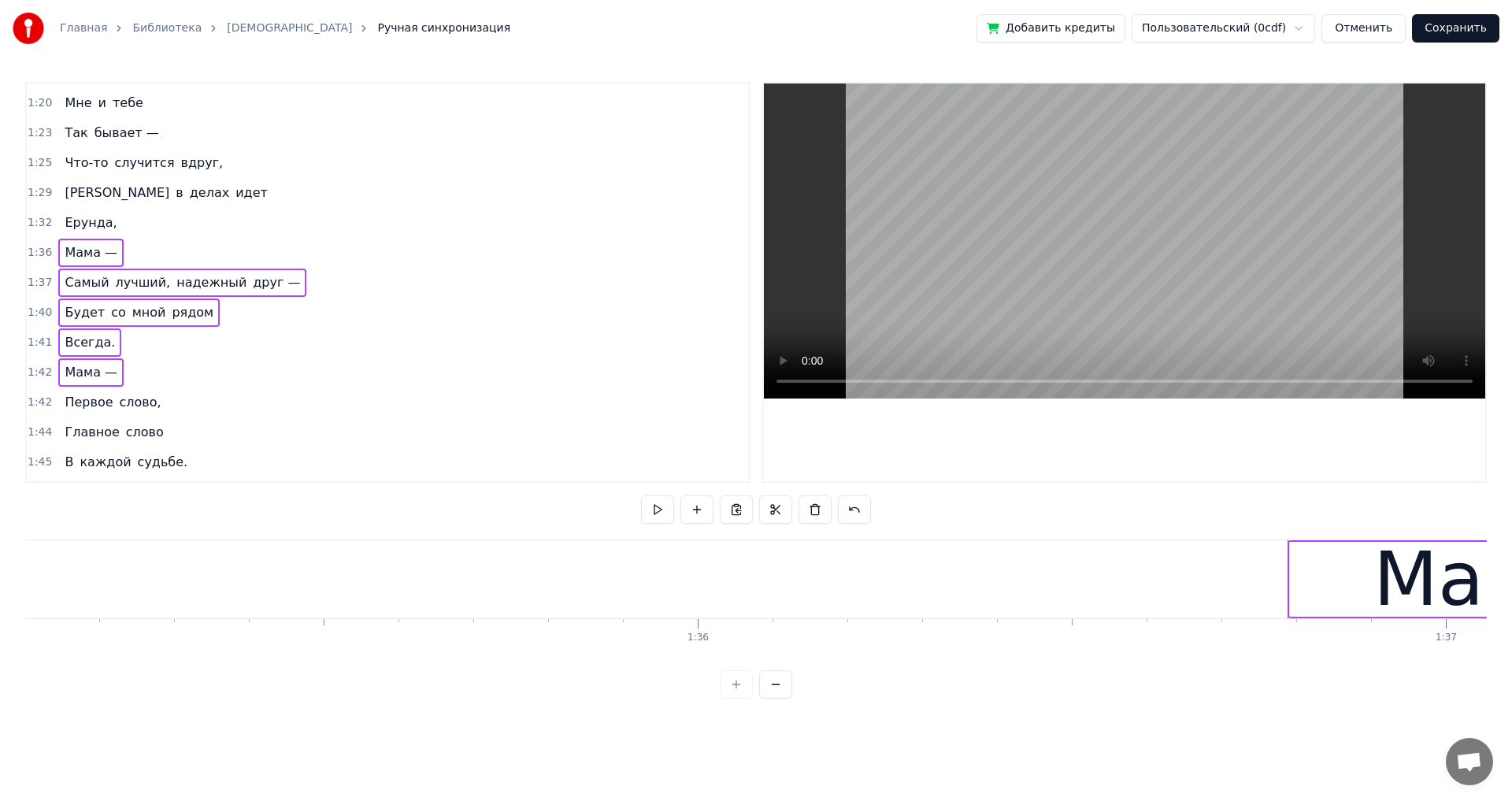
click at [103, 383] on div "Мама —" at bounding box center [91, 373] width 65 height 29
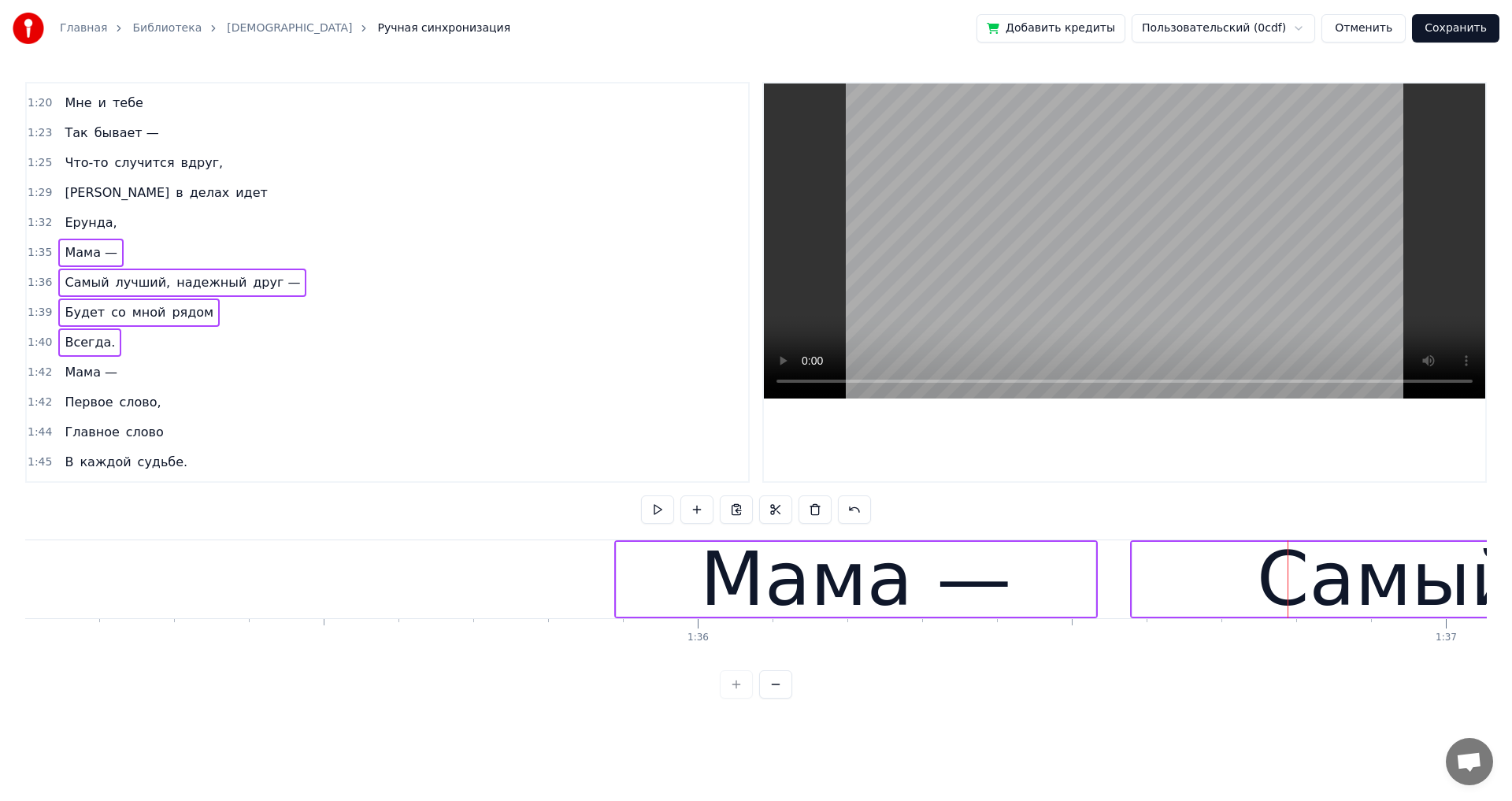
click at [97, 166] on span "Что-то" at bounding box center [86, 162] width 47 height 18
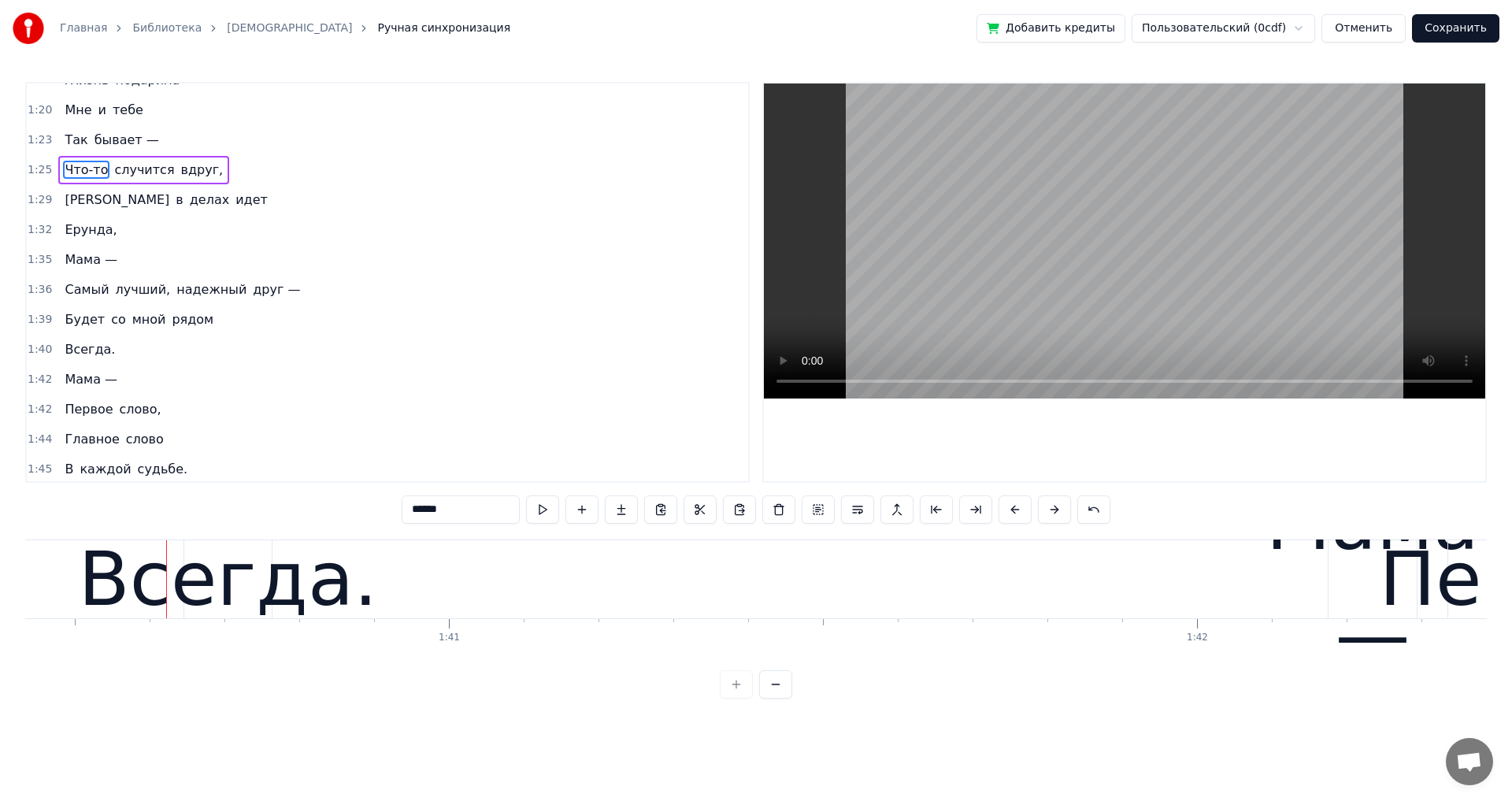
scroll to position [0, 75180]
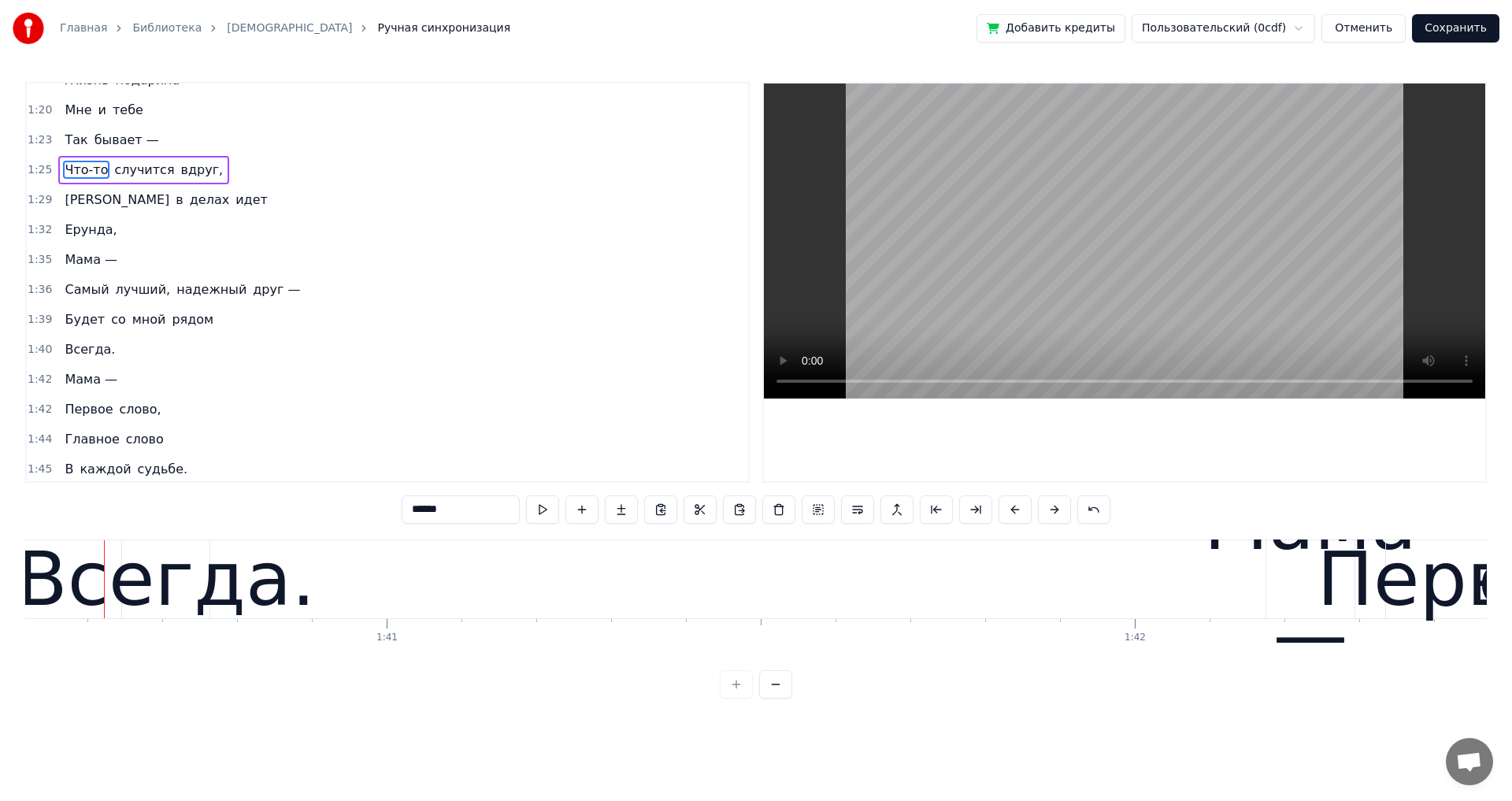
click at [58, 270] on div "Мама —" at bounding box center [91, 261] width 65 height 29
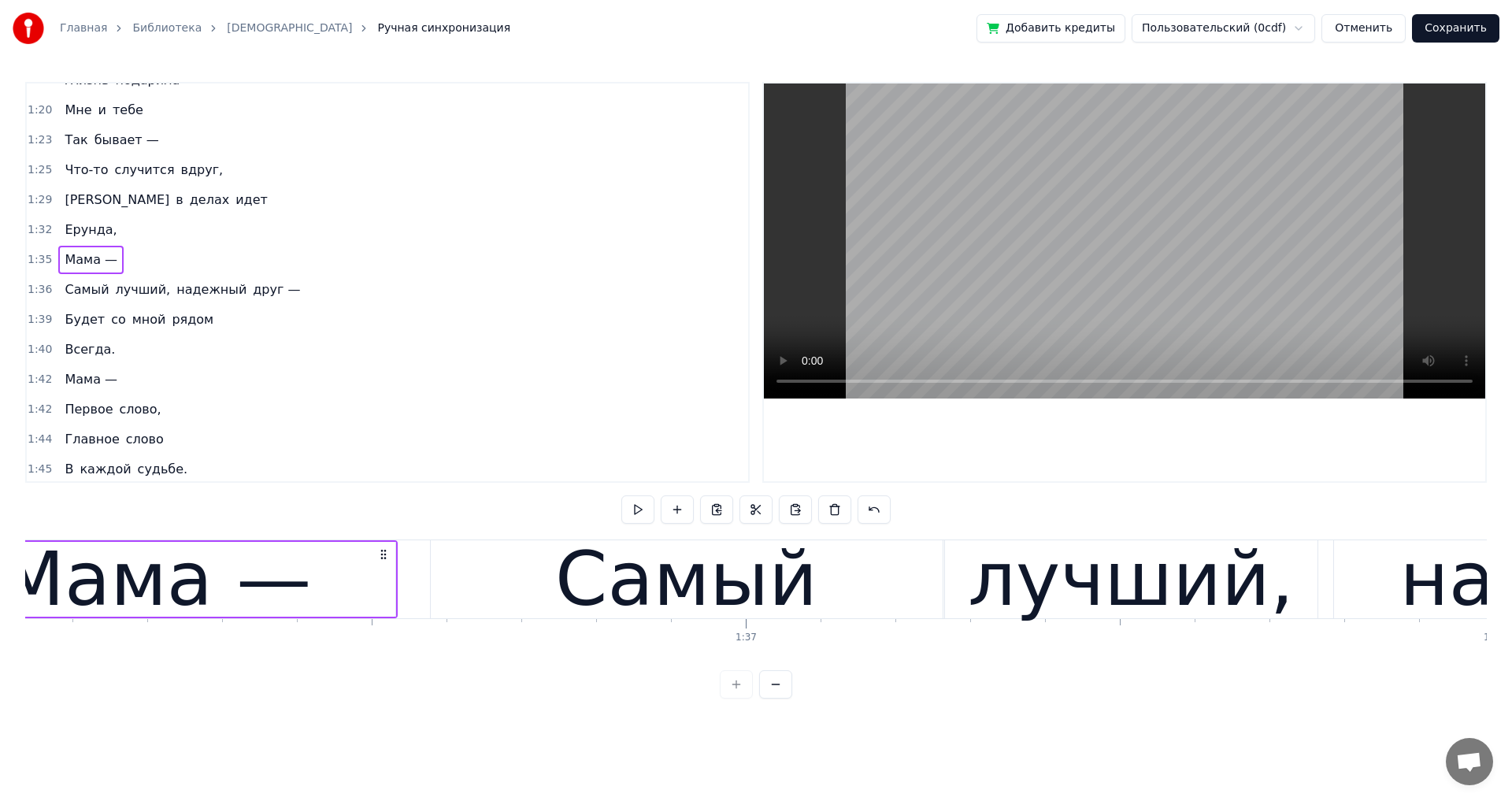
scroll to position [0, 71638]
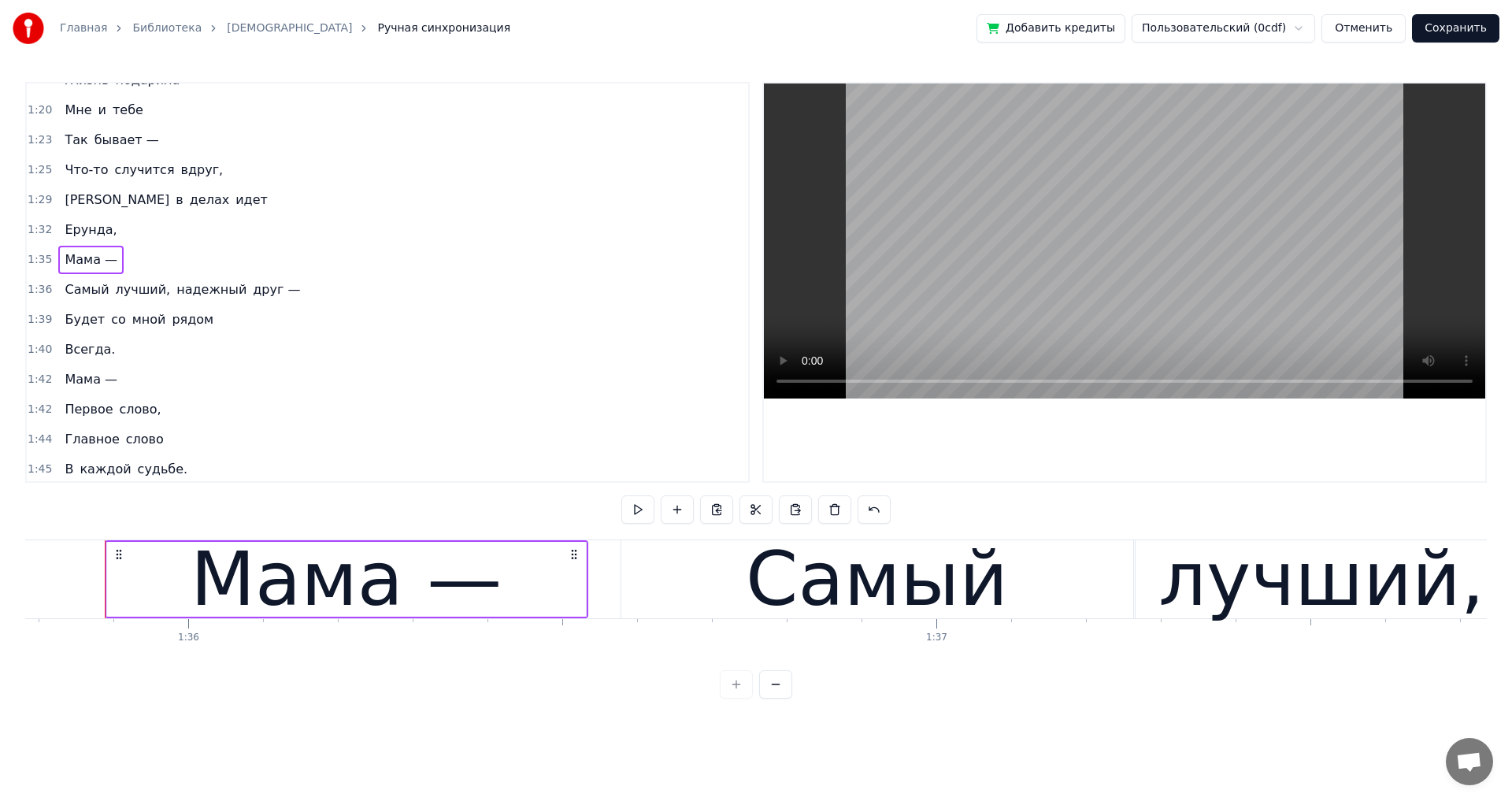
click at [633, 586] on div "Самый" at bounding box center [877, 579] width 511 height 78
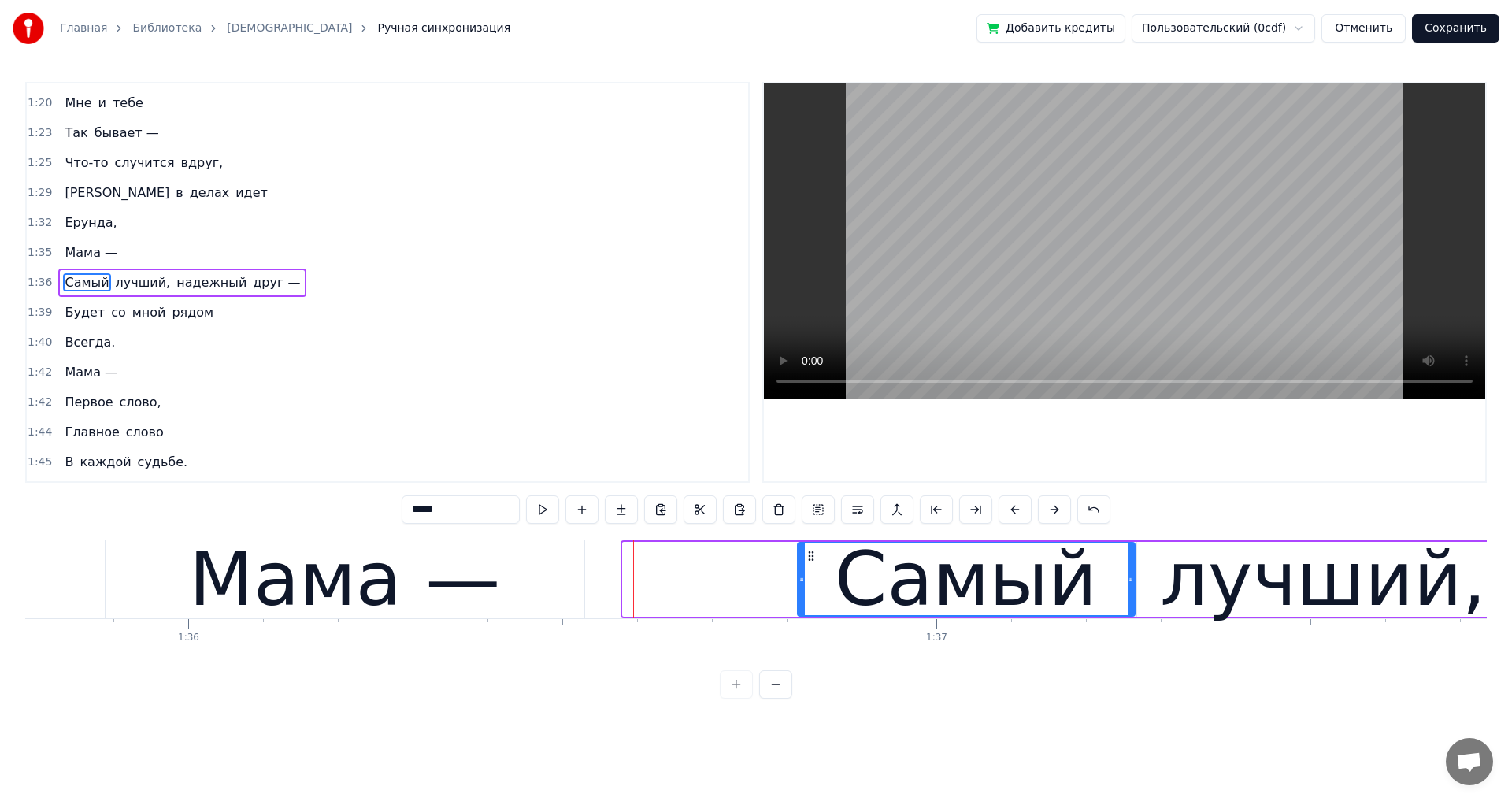
drag, startPoint x: 625, startPoint y: 584, endPoint x: 800, endPoint y: 585, distance: 175.0
click at [800, 585] on div at bounding box center [801, 579] width 7 height 72
click at [558, 579] on div "Мама —" at bounding box center [345, 579] width 479 height 78
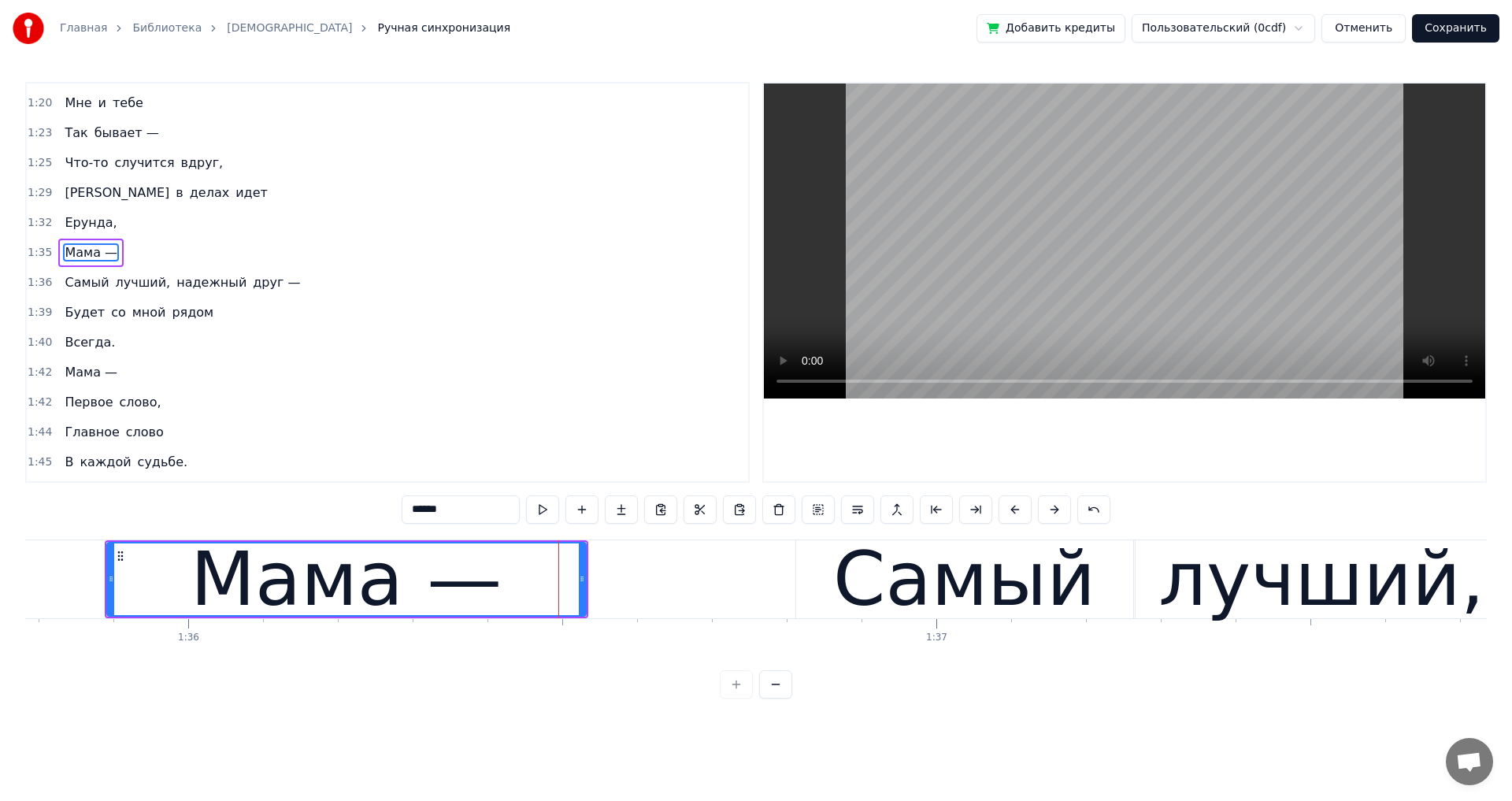
scroll to position [773, 0]
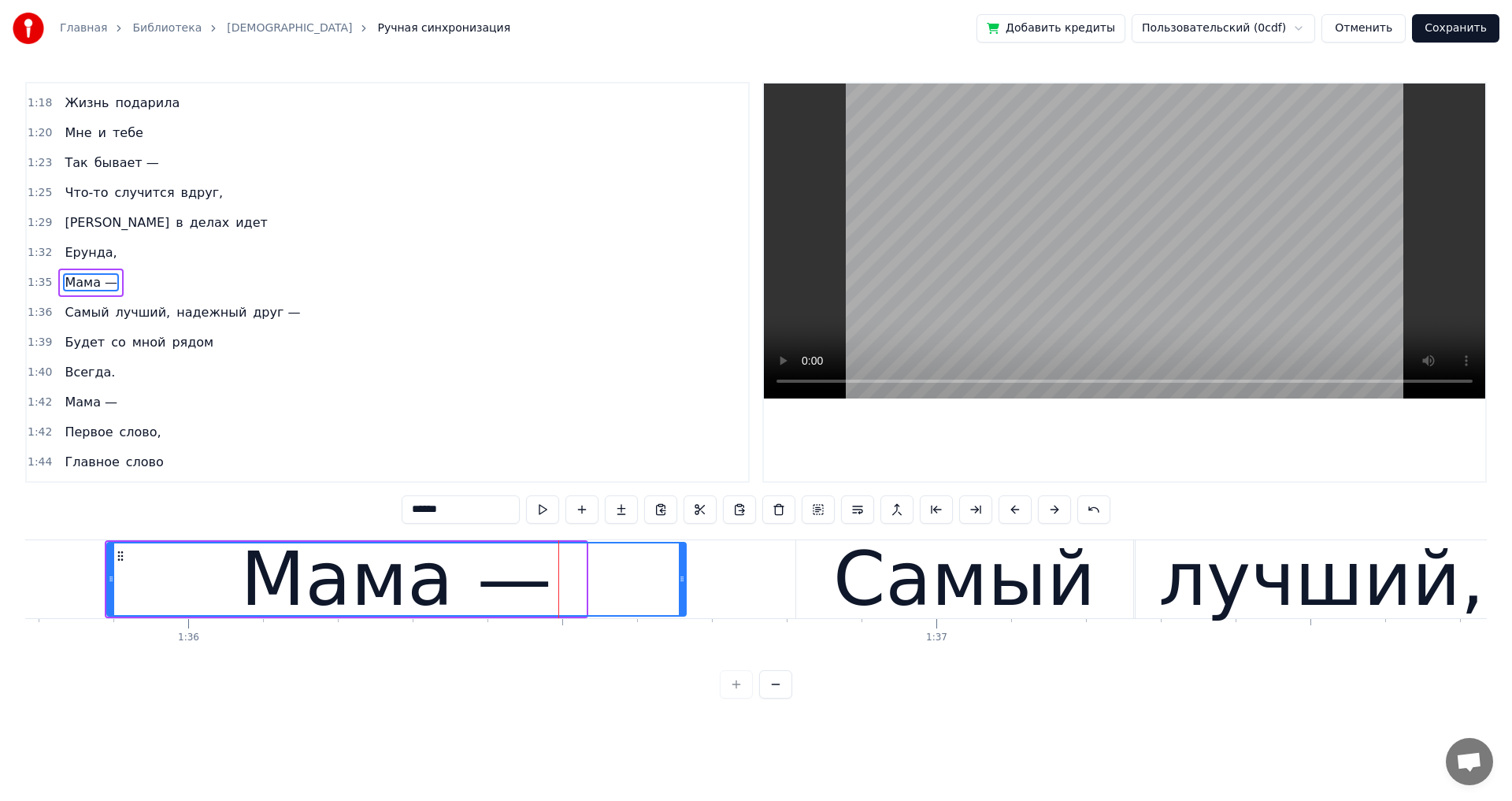
drag, startPoint x: 583, startPoint y: 577, endPoint x: 684, endPoint y: 578, distance: 101.0
click at [684, 578] on icon at bounding box center [682, 579] width 7 height 12
click at [798, 588] on div "Самый" at bounding box center [964, 579] width 337 height 78
type input "*****"
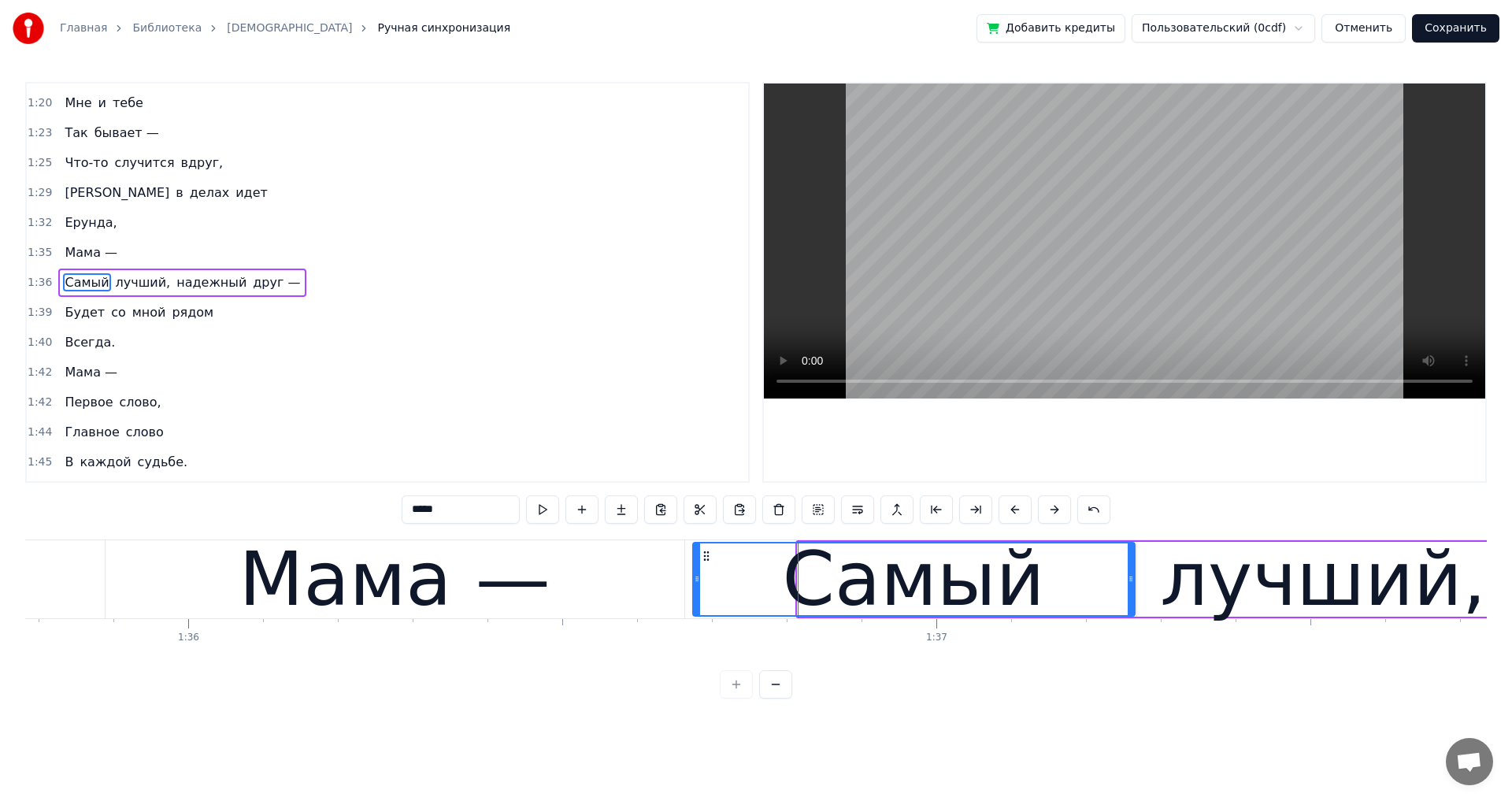
drag, startPoint x: 800, startPoint y: 577, endPoint x: 695, endPoint y: 577, distance: 105.0
click at [695, 577] on icon at bounding box center [696, 579] width 7 height 12
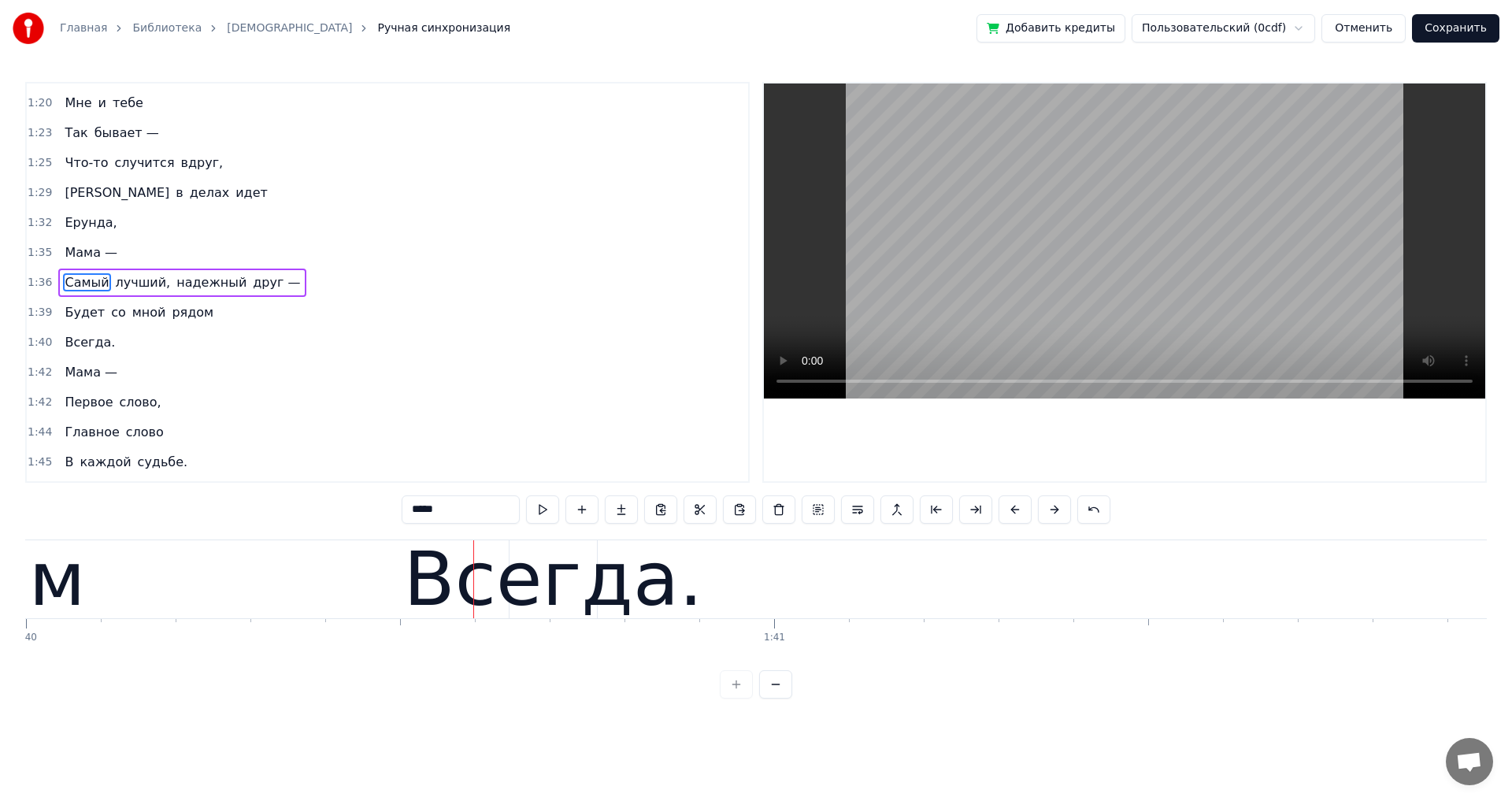
scroll to position [0, 74798]
click at [194, 325] on div "Будет со мной рядом" at bounding box center [139, 313] width 162 height 29
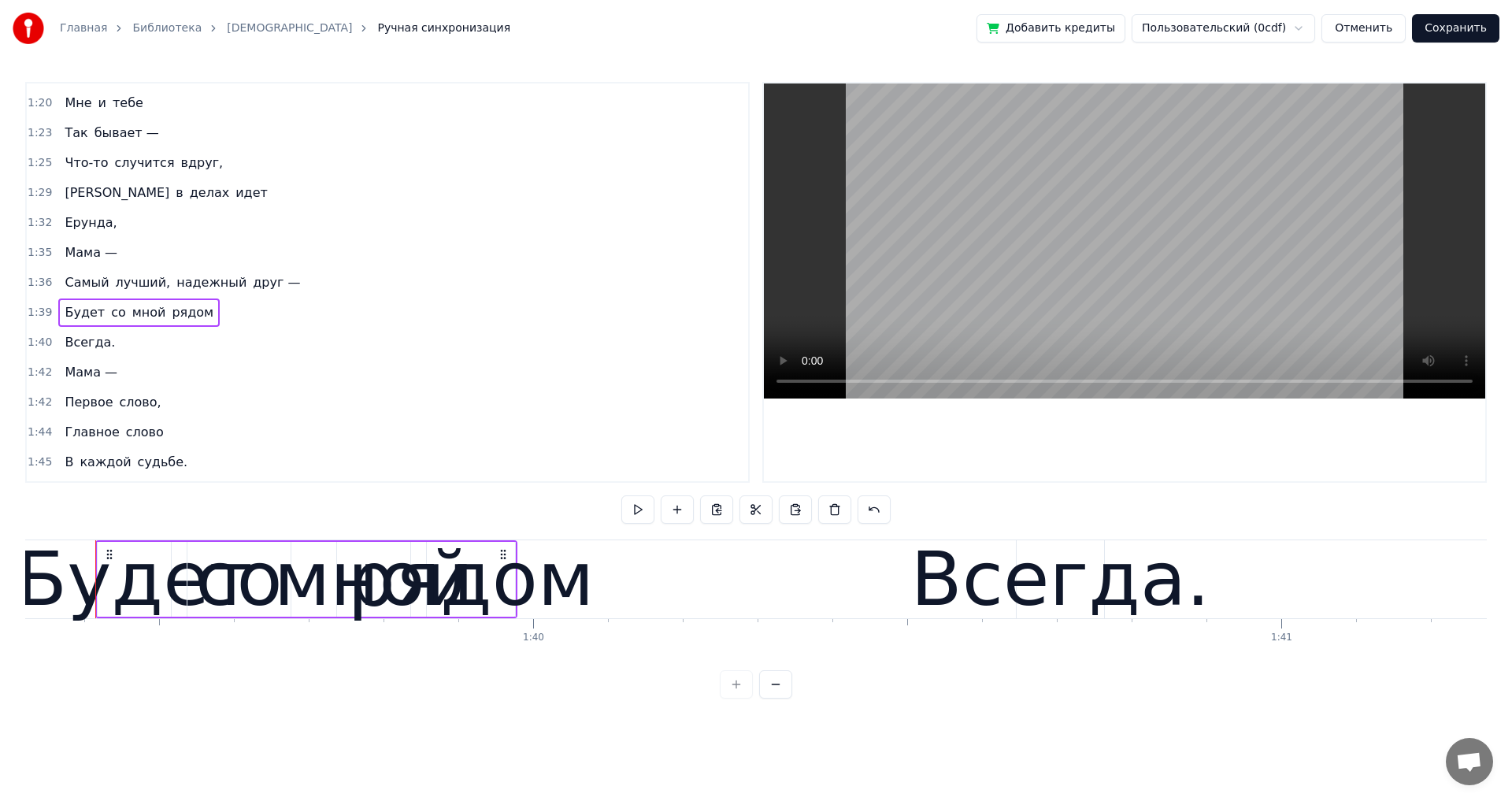
scroll to position [0, 74277]
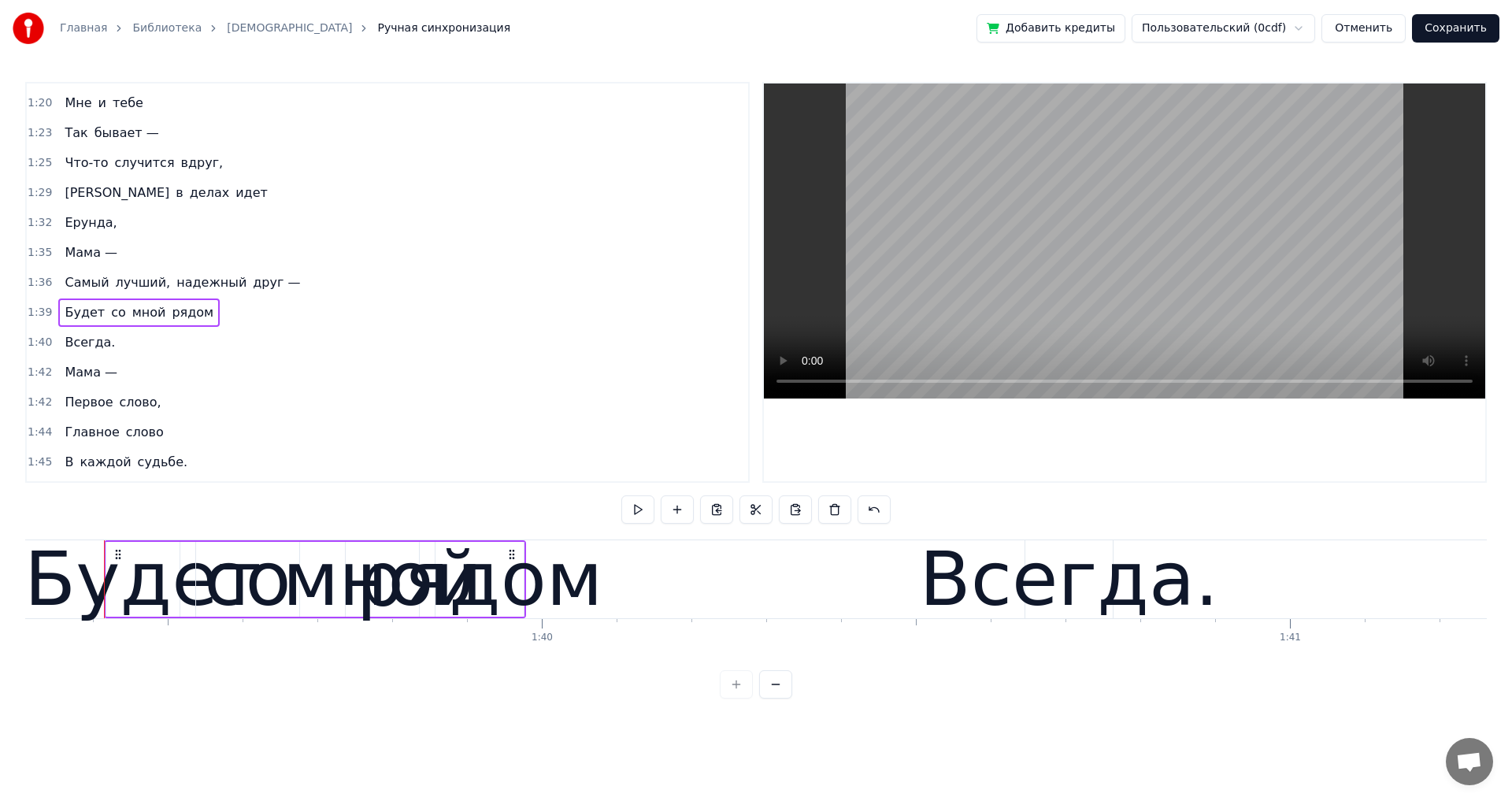
click at [104, 352] on div "Всегда." at bounding box center [90, 343] width 63 height 29
click at [110, 383] on div "Мама —" at bounding box center [91, 373] width 65 height 29
click at [148, 412] on div "Первое слово," at bounding box center [112, 402] width 108 height 29
click at [148, 441] on span "слово" at bounding box center [145, 433] width 41 height 19
click at [148, 444] on div "Главное слово" at bounding box center [114, 433] width 111 height 29
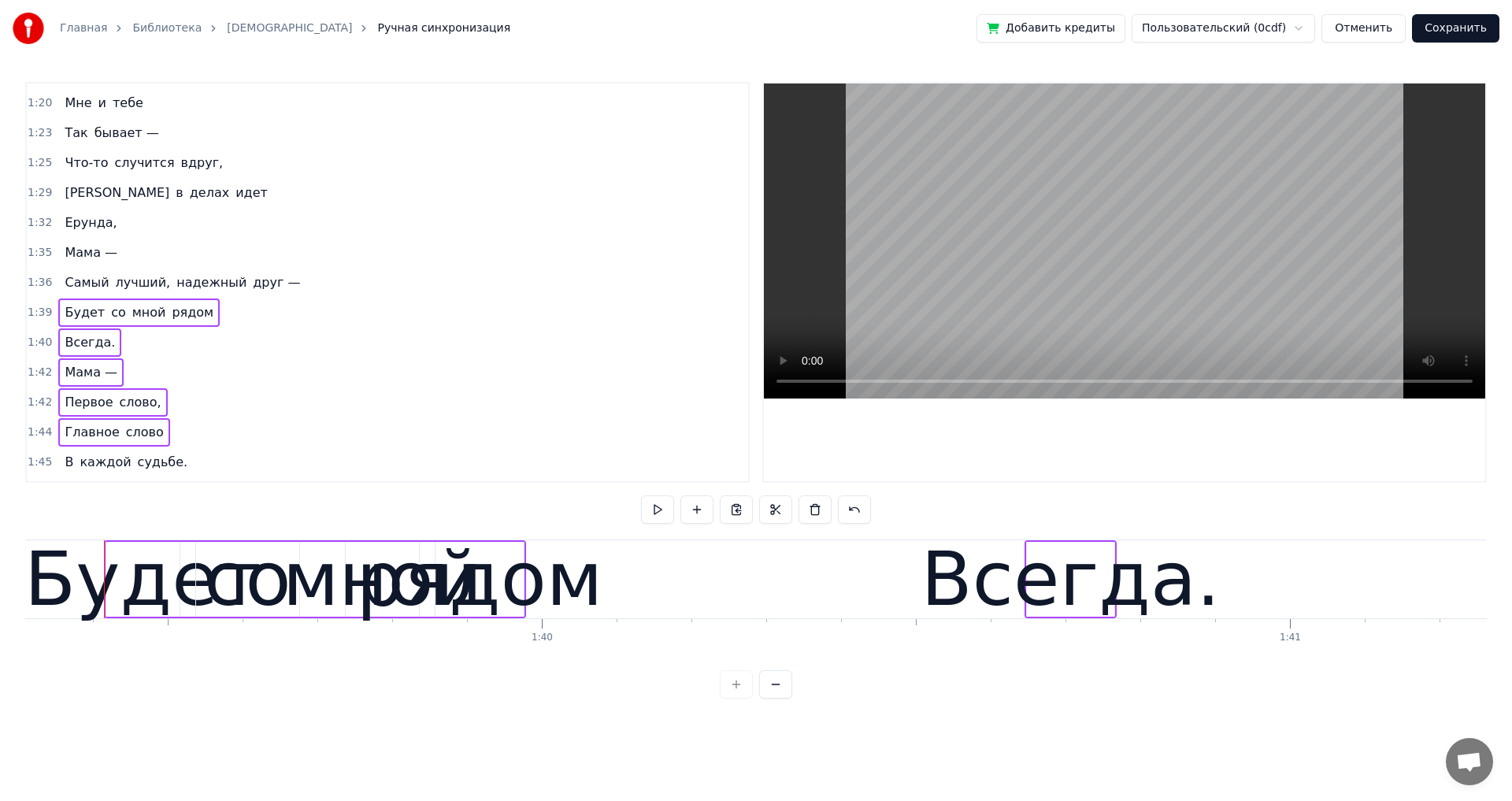
click at [163, 473] on div "В каждой судьбе." at bounding box center [125, 463] width 135 height 29
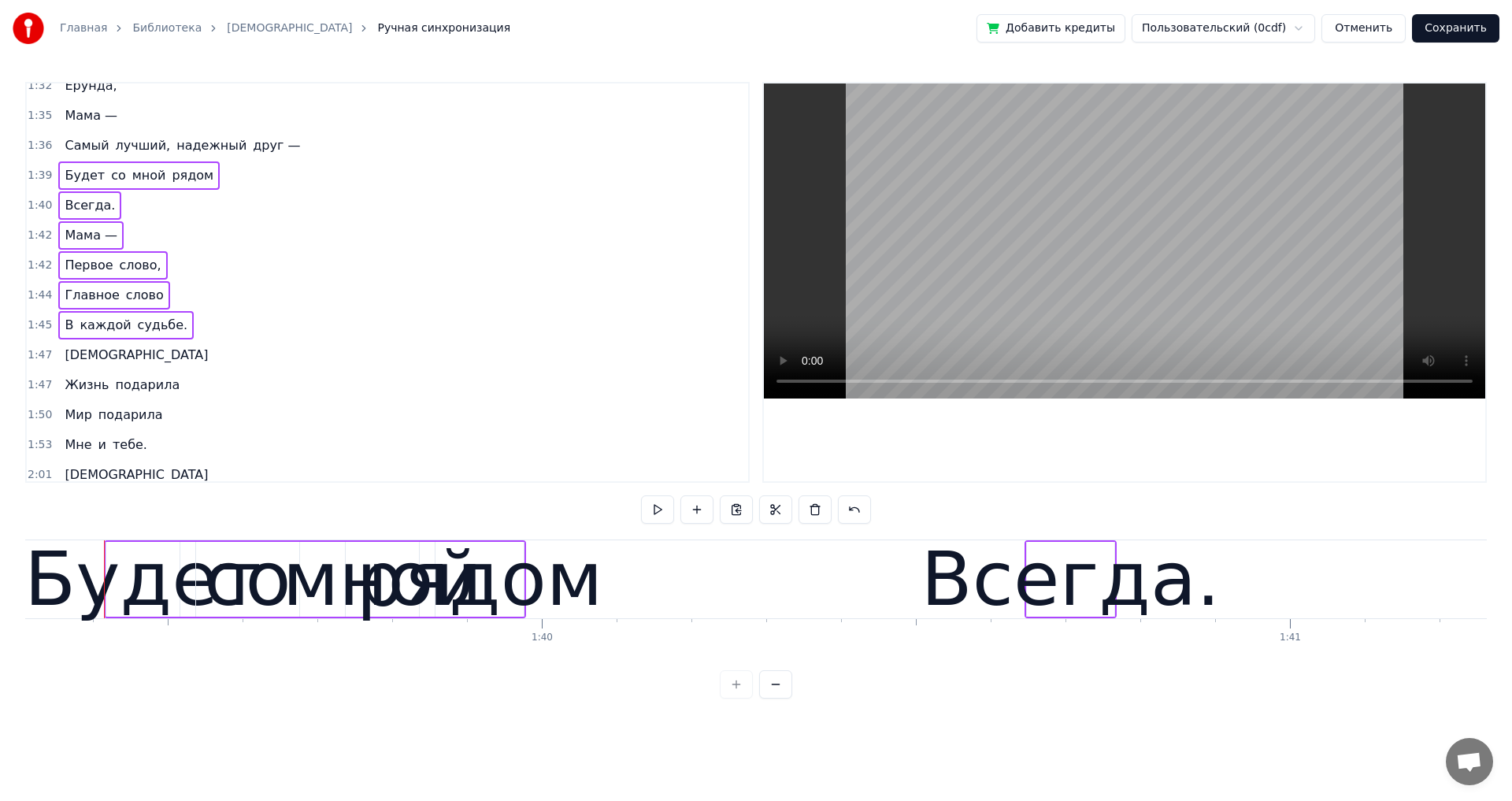
scroll to position [1039, 0]
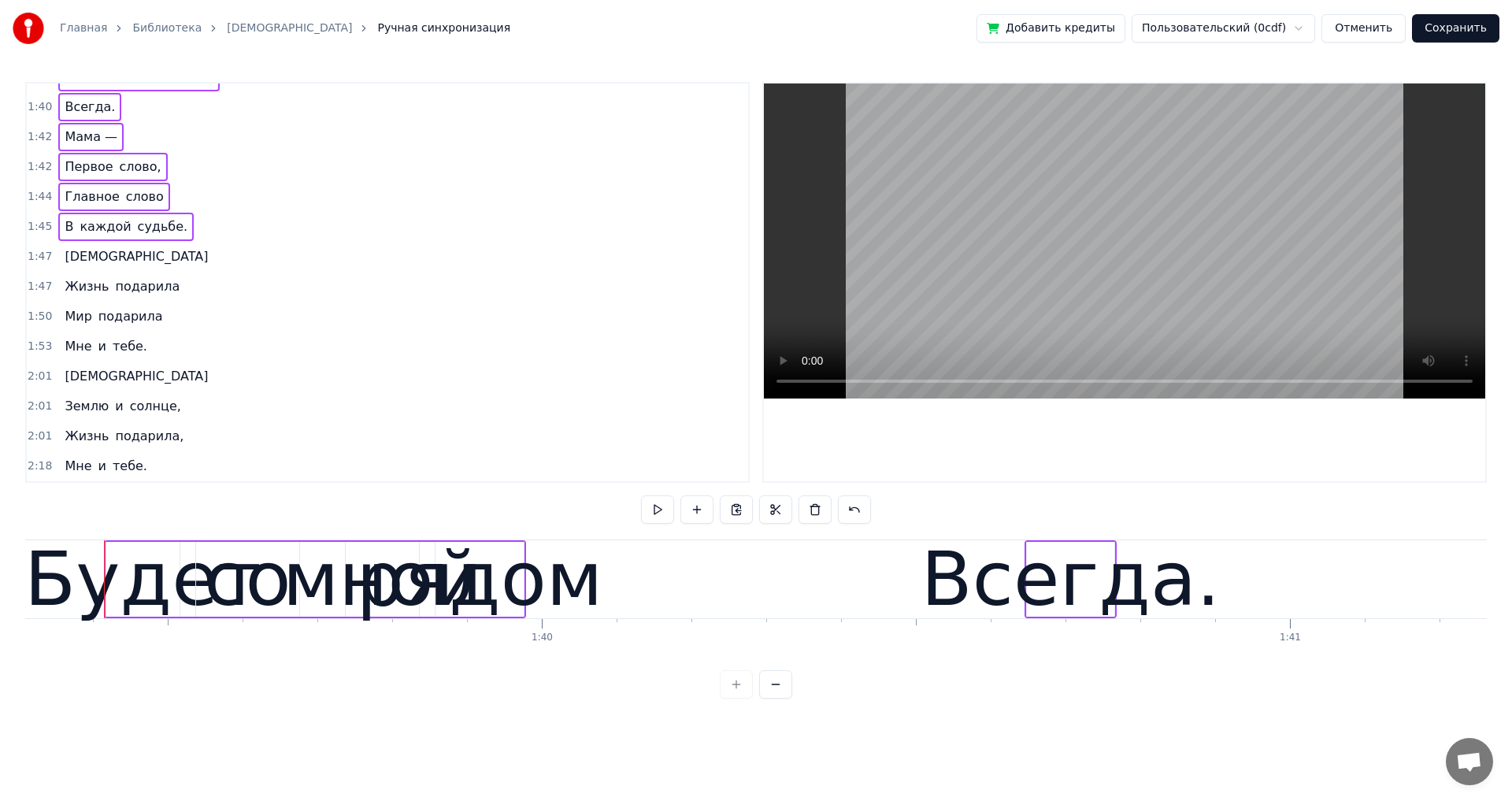
click at [98, 268] on div "[DEMOGRAPHIC_DATA]" at bounding box center [136, 257] width 156 height 29
click at [159, 296] on div "Жизнь подарила" at bounding box center [122, 286] width 127 height 29
click at [152, 330] on div "Мир подарила" at bounding box center [113, 317] width 110 height 29
click at [135, 356] on div "Мне и тебе." at bounding box center [105, 347] width 95 height 29
click at [100, 384] on div "[DEMOGRAPHIC_DATA]" at bounding box center [136, 377] width 156 height 29
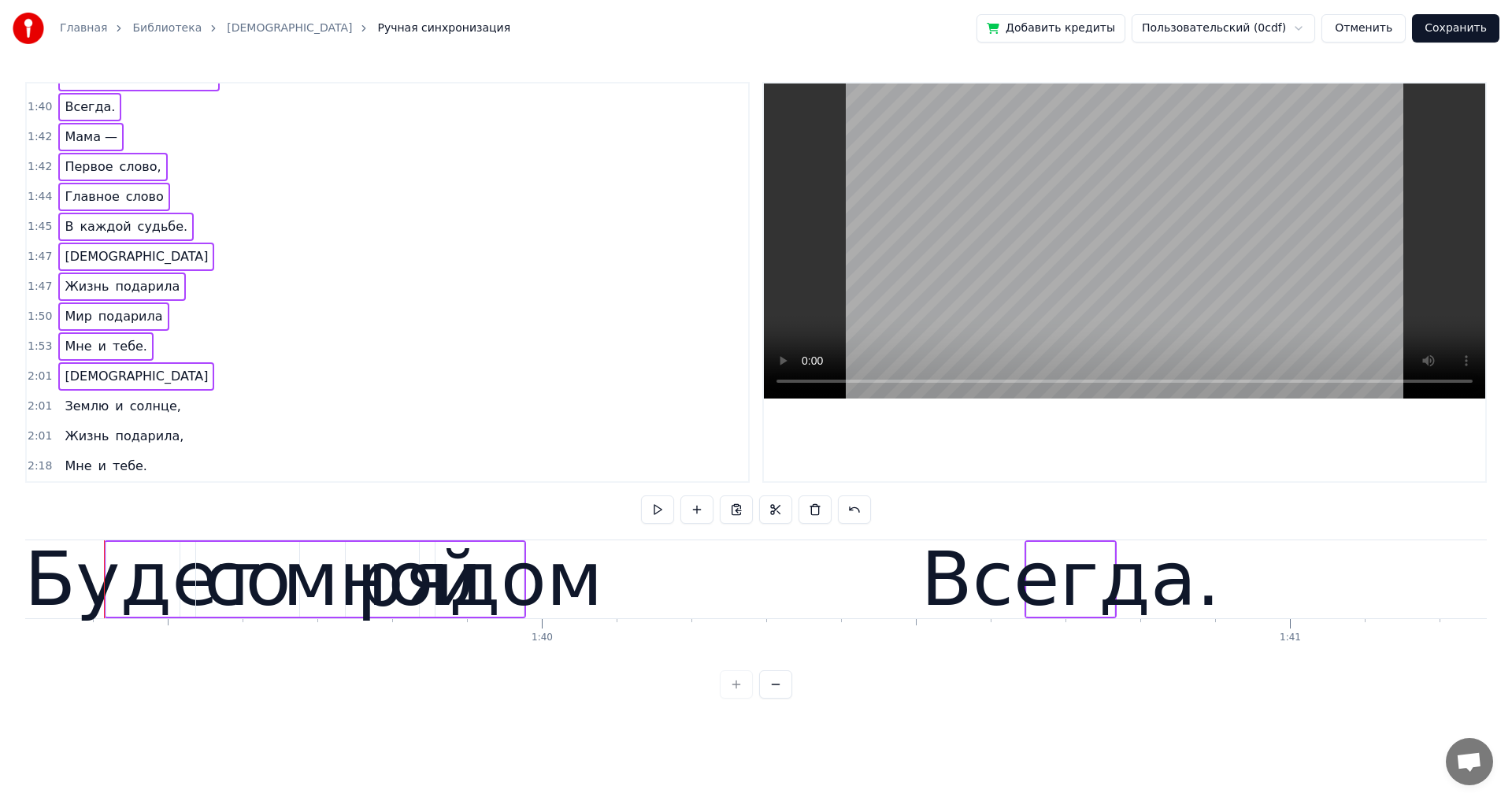
click at [166, 419] on div "Землю и солнце," at bounding box center [123, 406] width 128 height 29
click at [166, 448] on div "Жизнь подарила," at bounding box center [124, 437] width 131 height 29
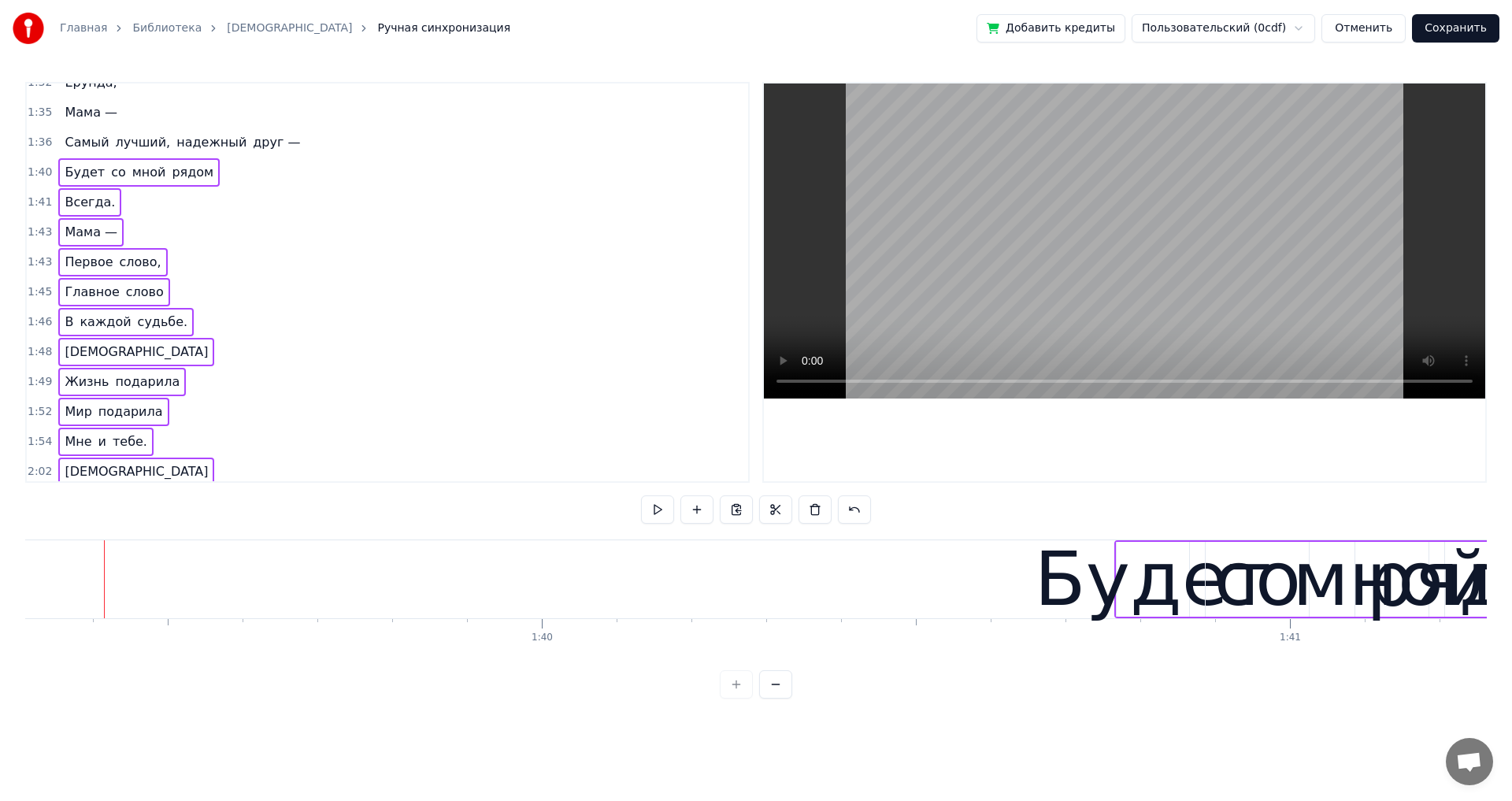
scroll to position [881, 0]
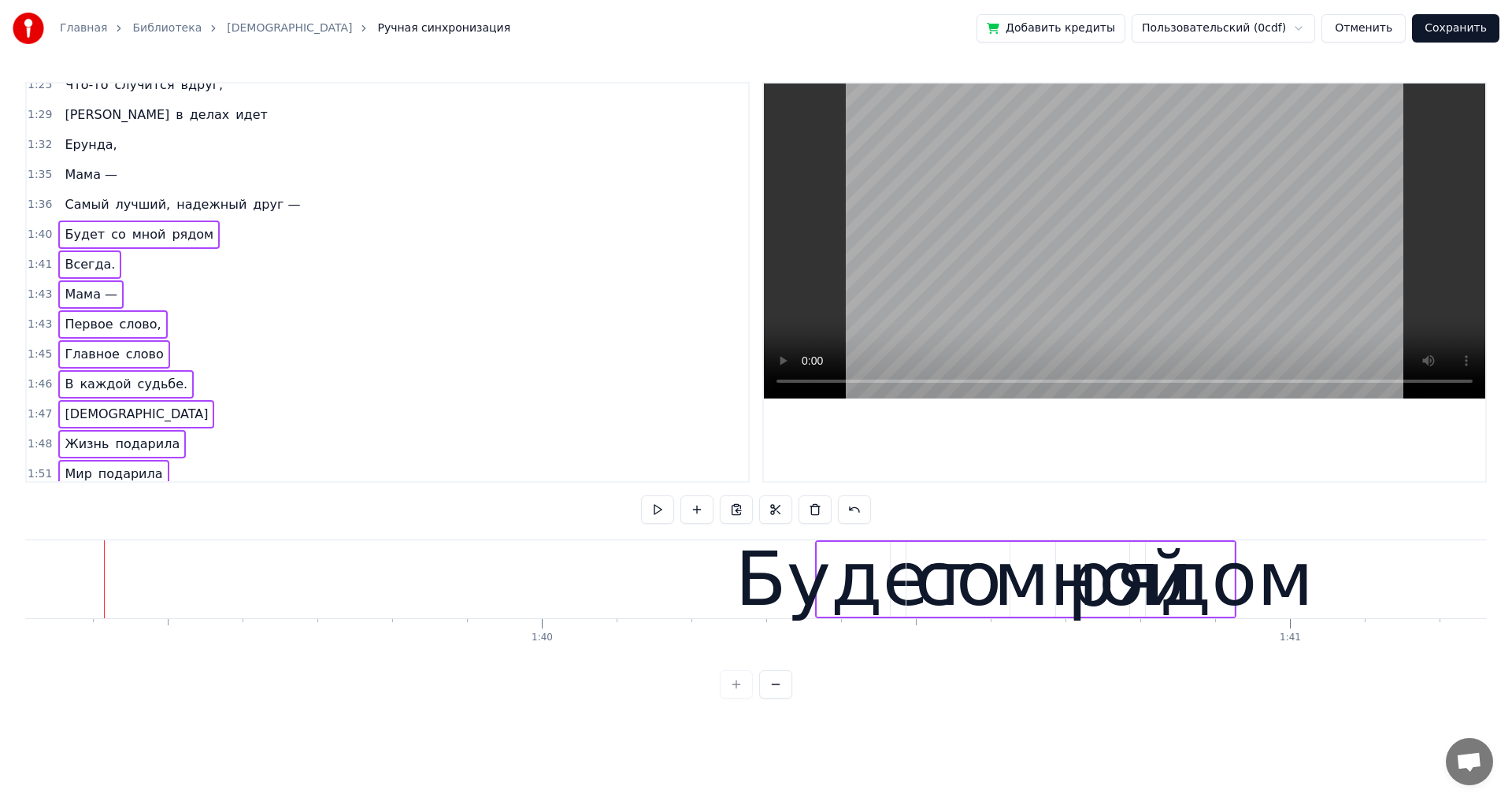
click at [415, 433] on div "1:48 Жизнь подарила" at bounding box center [387, 444] width 721 height 30
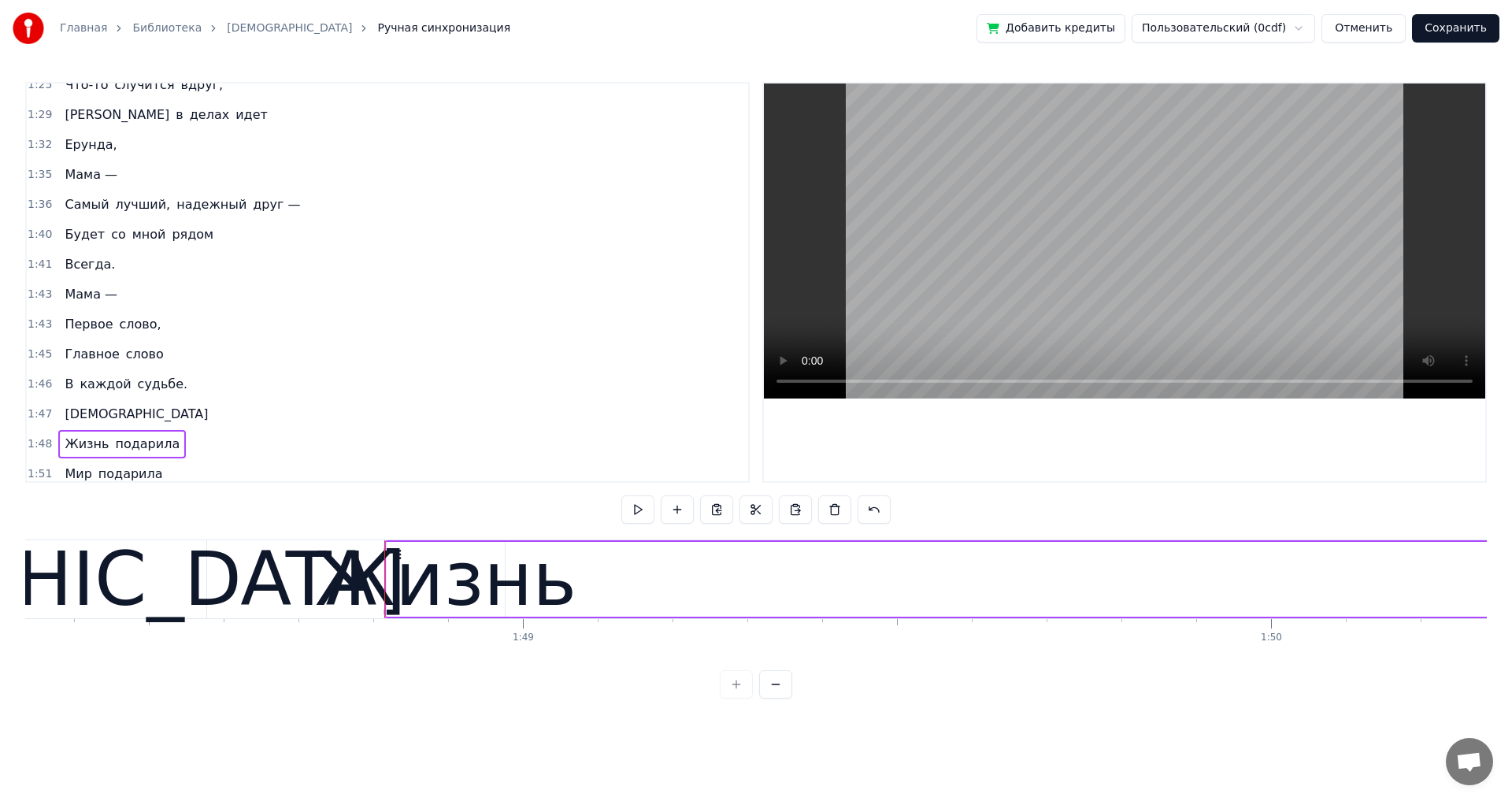
scroll to position [0, 81306]
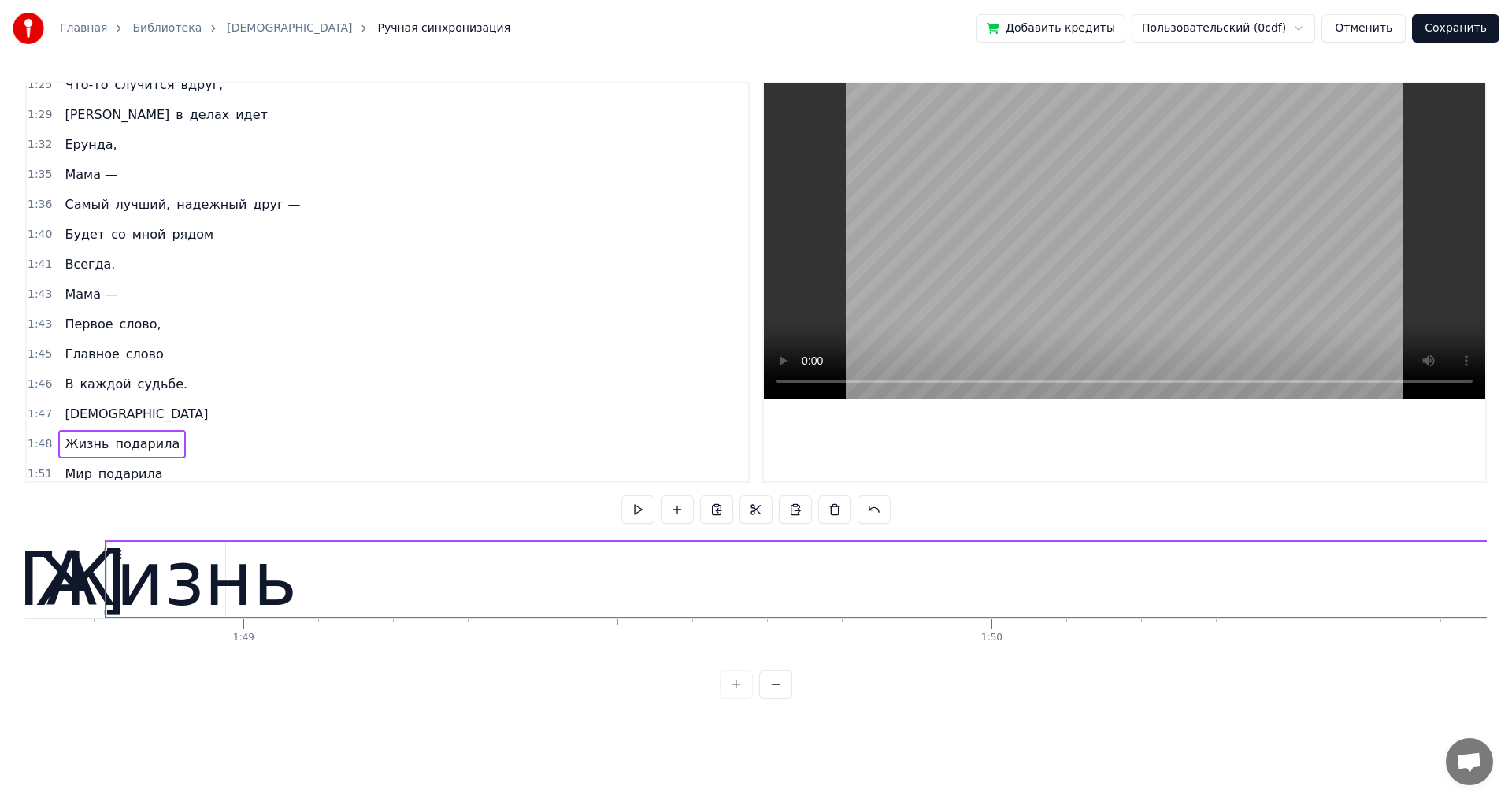
click at [91, 239] on span "Будет" at bounding box center [84, 234] width 43 height 18
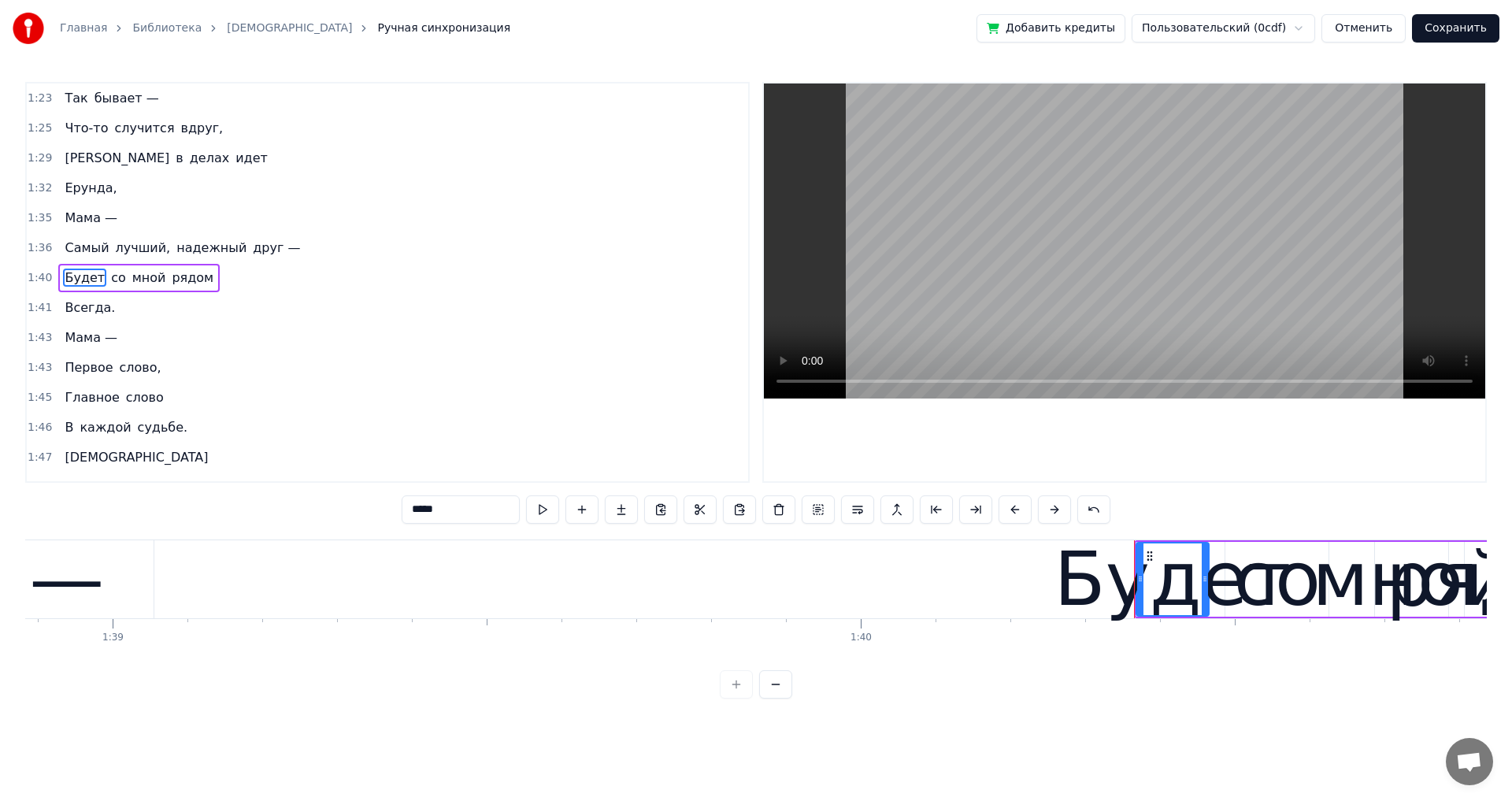
scroll to position [0, 73947]
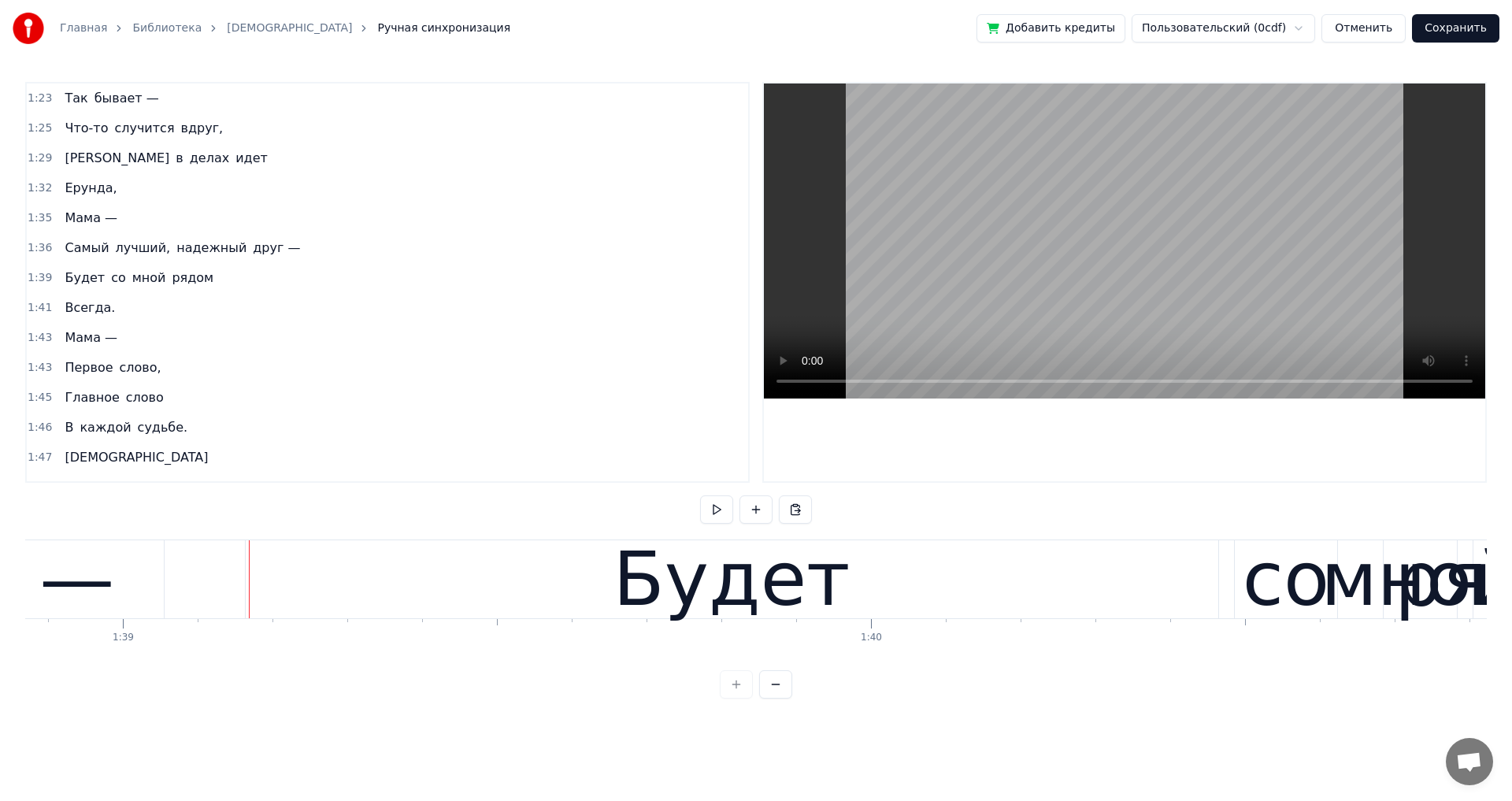
click at [1123, 610] on div "Будет" at bounding box center [732, 579] width 972 height 78
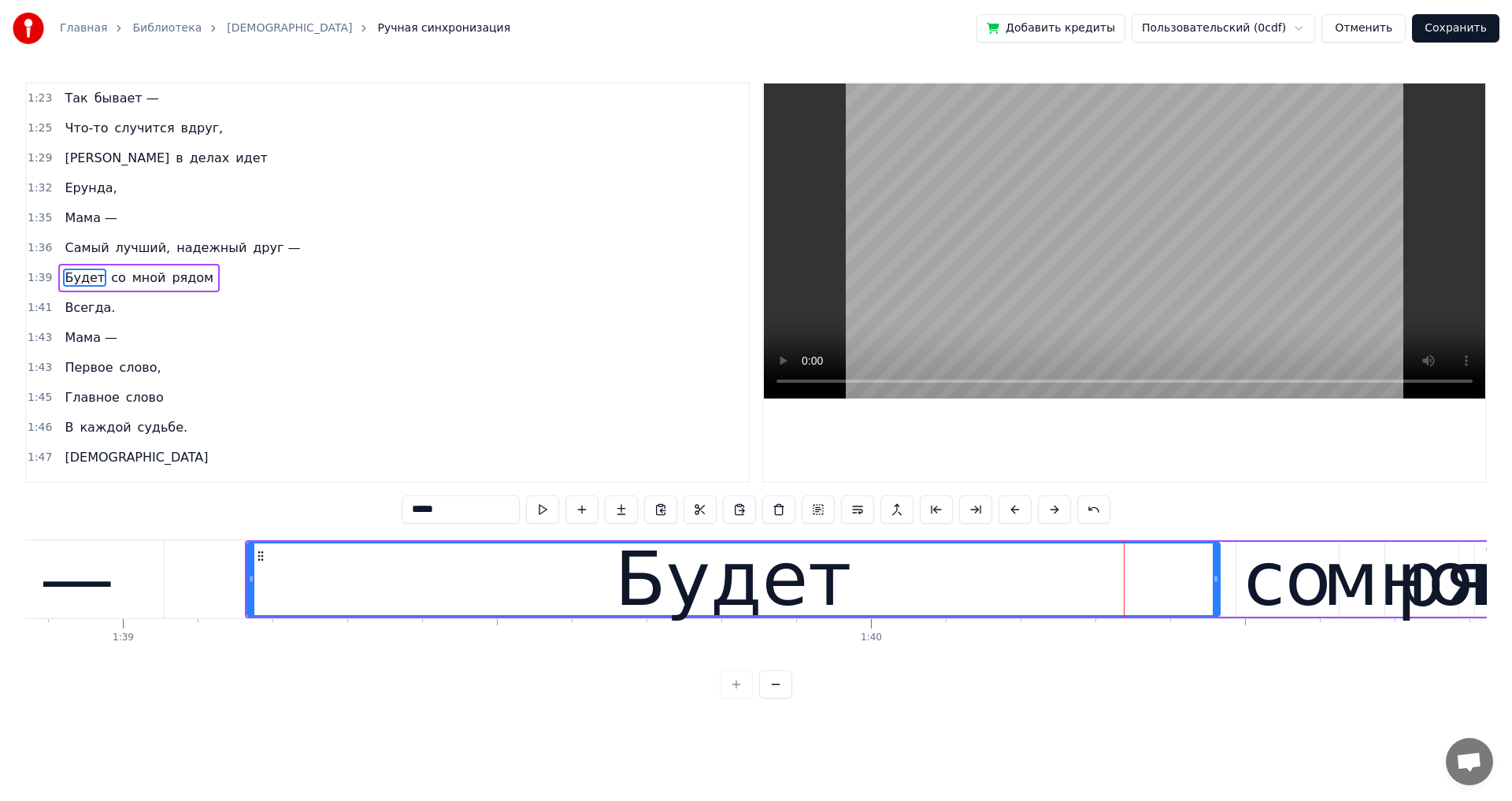
scroll to position [834, 0]
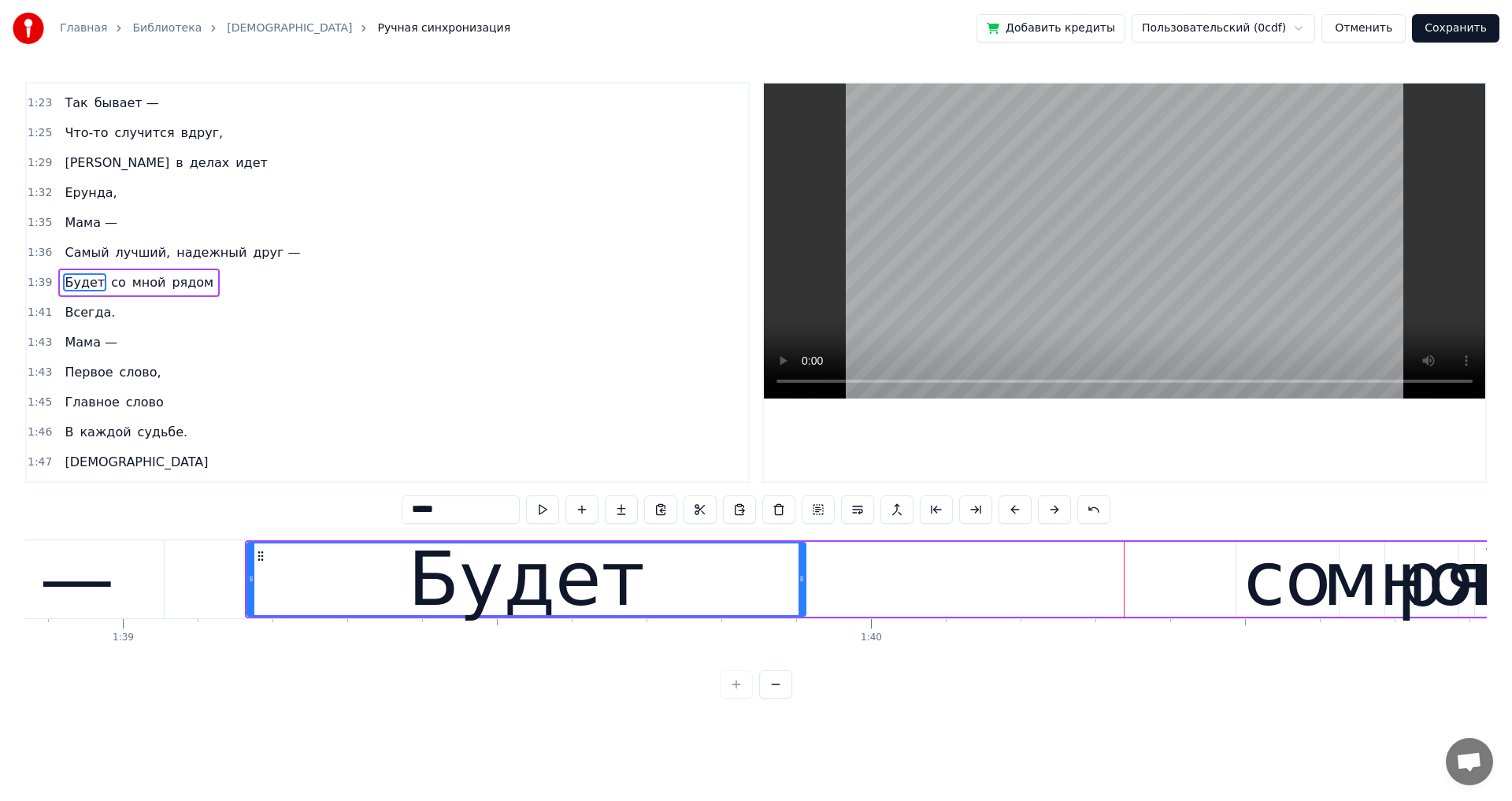
drag, startPoint x: 1218, startPoint y: 578, endPoint x: 804, endPoint y: 598, distance: 414.5
click at [804, 598] on div at bounding box center [801, 579] width 7 height 72
click at [1237, 590] on div "со" at bounding box center [1288, 580] width 103 height 75
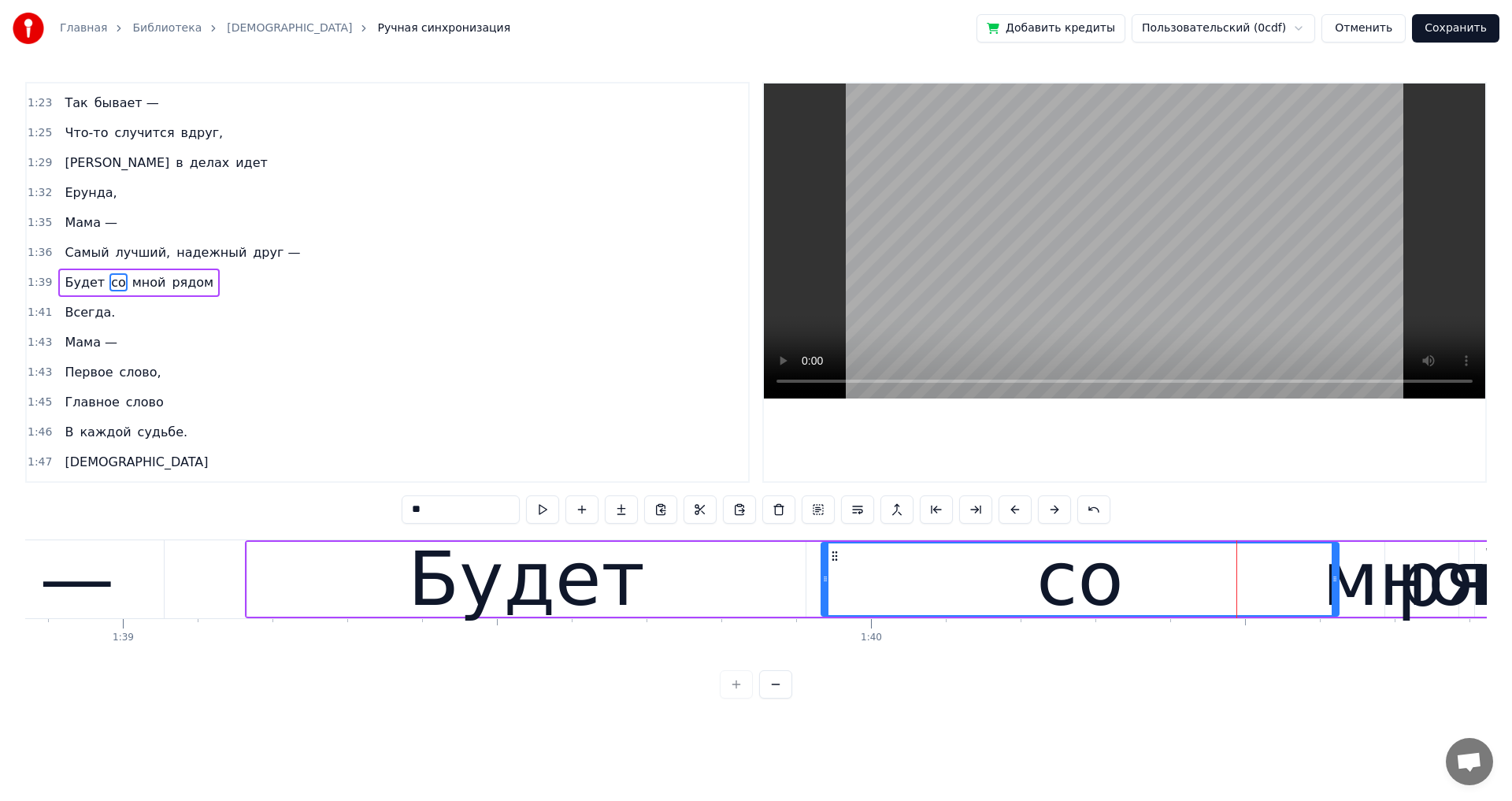
drag, startPoint x: 1240, startPoint y: 586, endPoint x: 825, endPoint y: 594, distance: 415.1
click at [825, 594] on div at bounding box center [824, 579] width 7 height 72
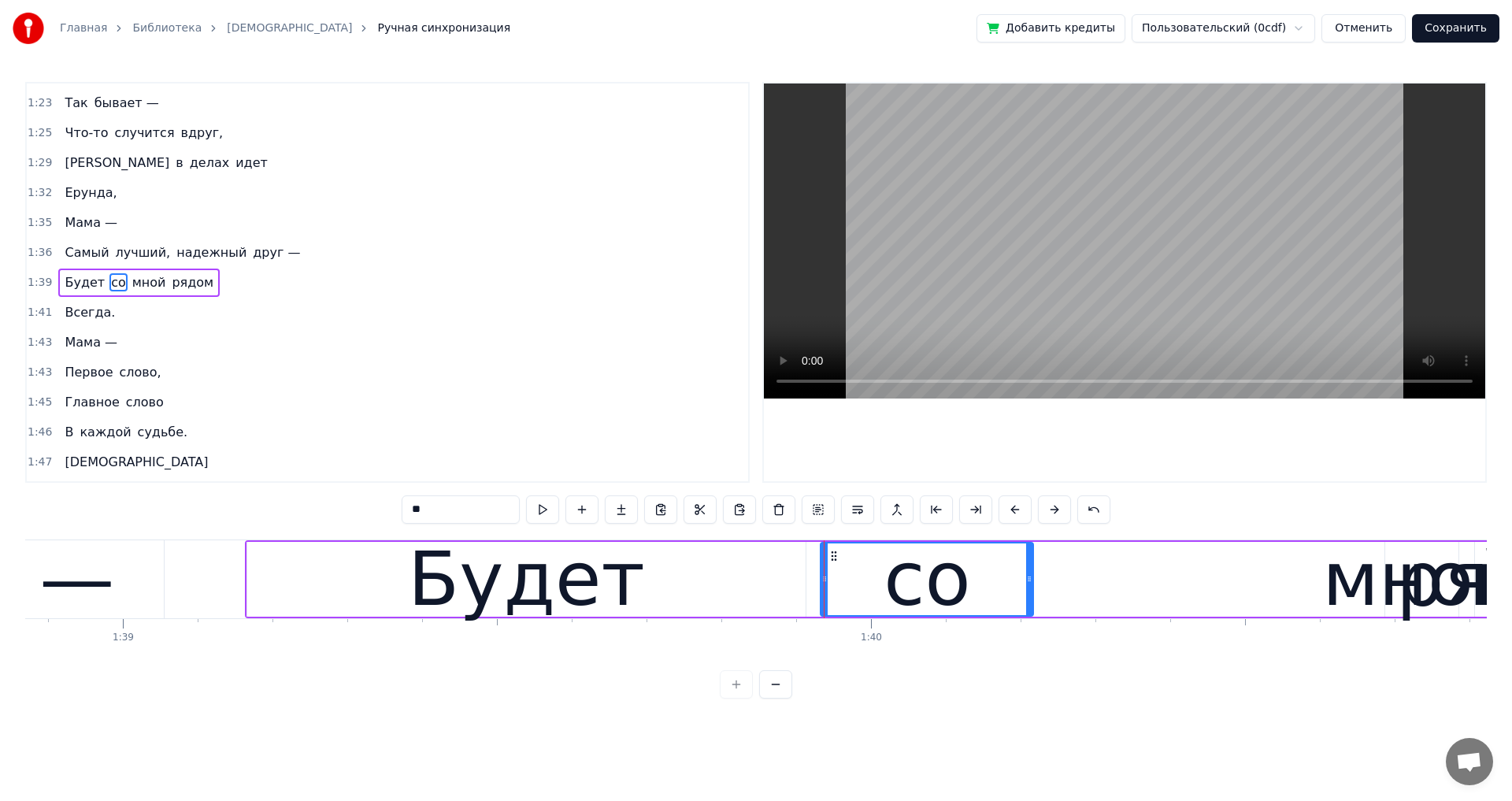
drag, startPoint x: 1338, startPoint y: 583, endPoint x: 1032, endPoint y: 603, distance: 306.7
click at [1032, 603] on div at bounding box center [1028, 579] width 7 height 72
click at [1353, 587] on div "мной" at bounding box center [1421, 580] width 200 height 113
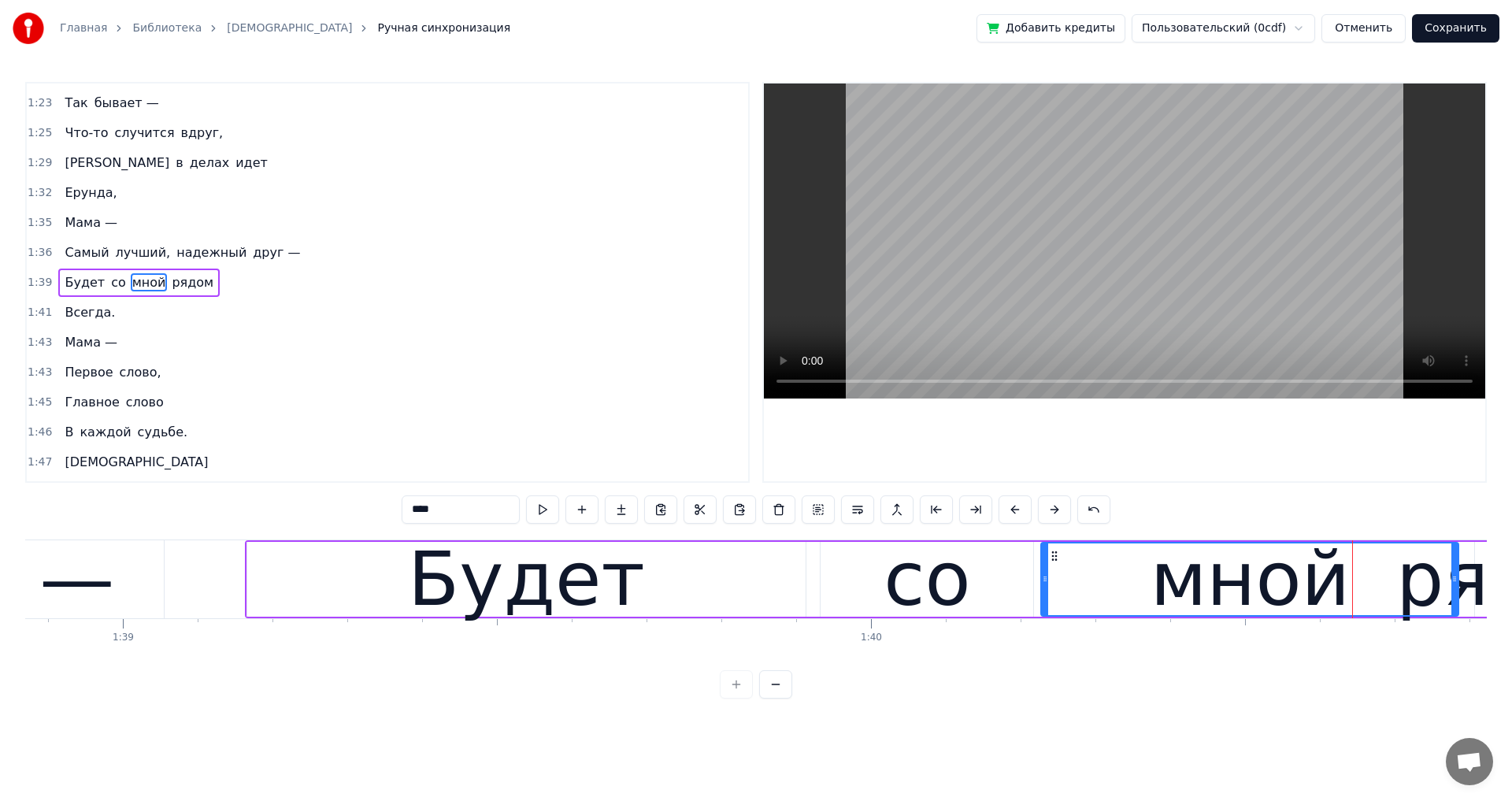
drag, startPoint x: 1390, startPoint y: 578, endPoint x: 1047, endPoint y: 584, distance: 343.1
click at [1047, 584] on icon at bounding box center [1045, 579] width 7 height 12
click at [1288, 591] on div "мной" at bounding box center [1250, 580] width 200 height 113
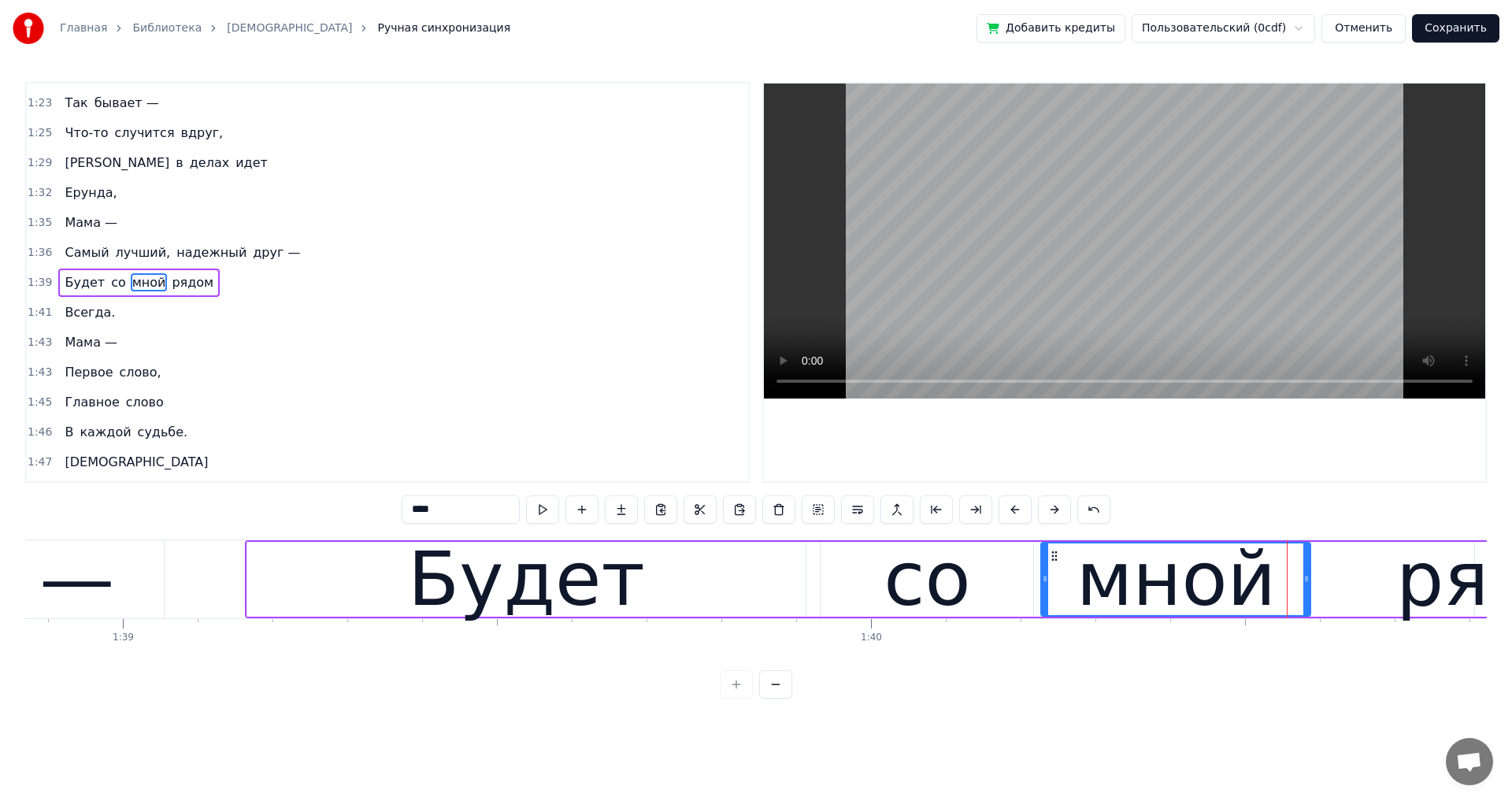
drag, startPoint x: 1457, startPoint y: 581, endPoint x: 1309, endPoint y: 581, distance: 148.0
click at [1309, 581] on icon at bounding box center [1306, 579] width 7 height 12
click at [746, 591] on div "Будет" at bounding box center [527, 580] width 559 height 75
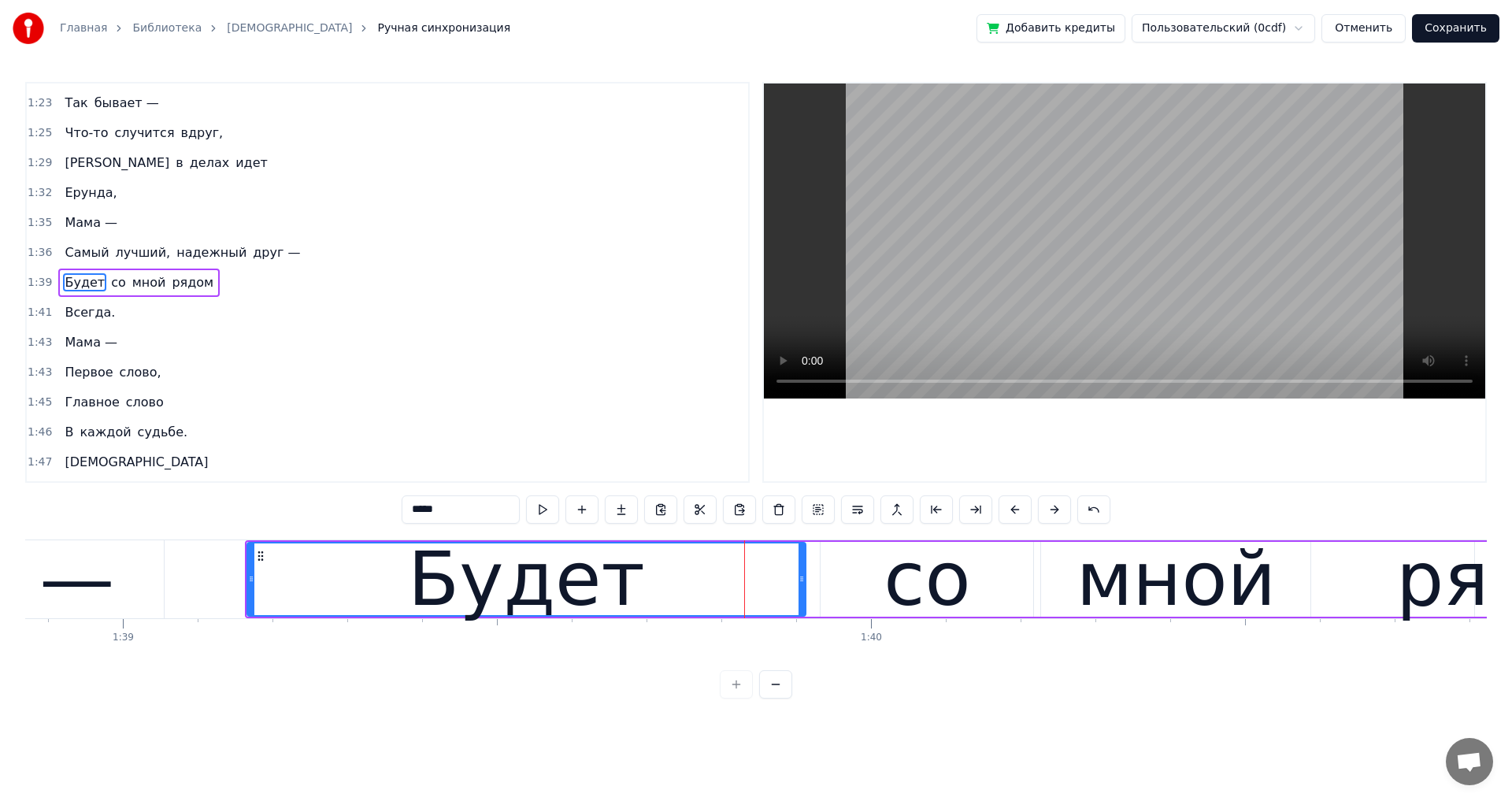
click at [806, 580] on div "Будет" at bounding box center [526, 580] width 560 height 75
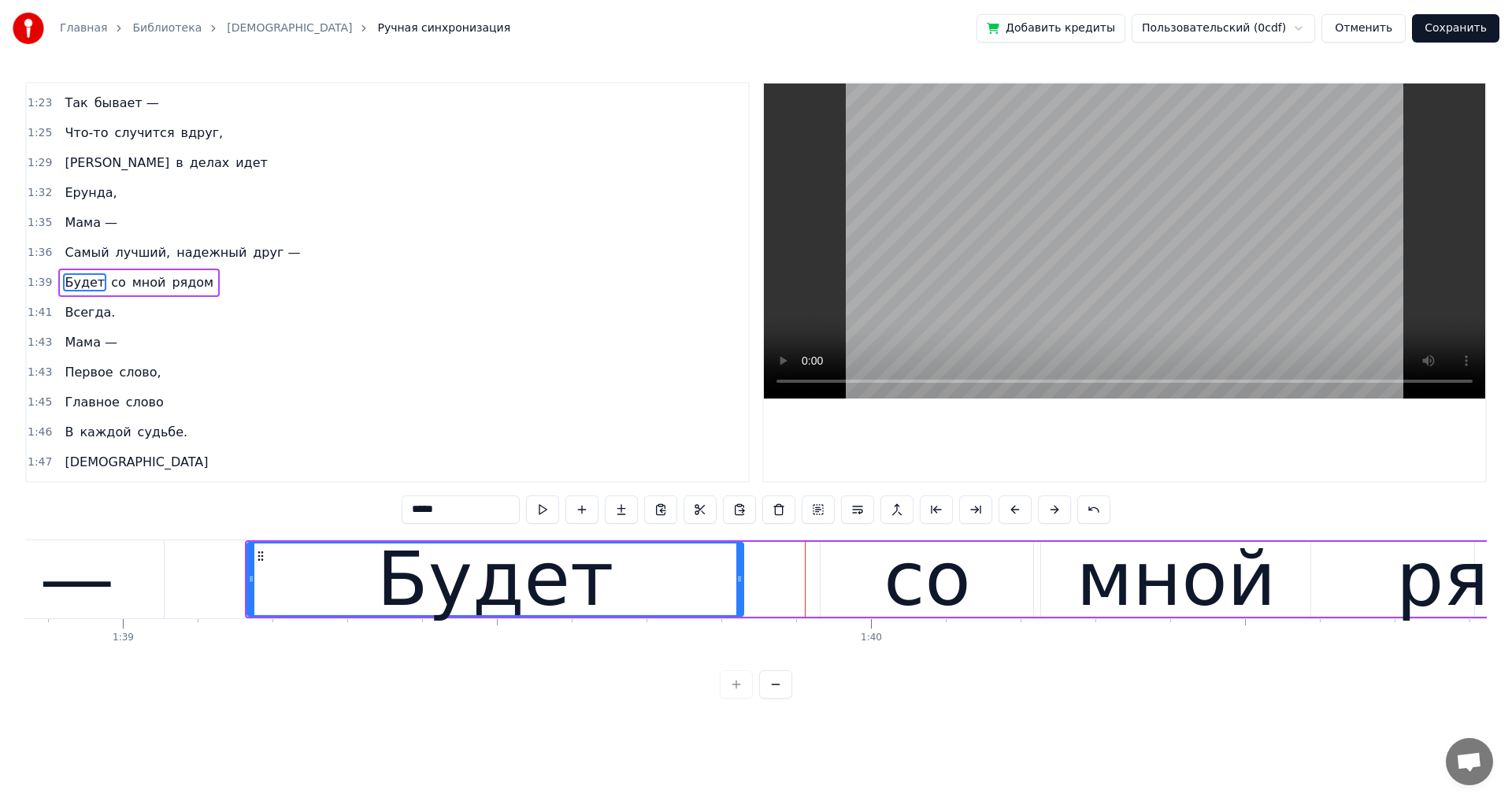
drag, startPoint x: 802, startPoint y: 580, endPoint x: 740, endPoint y: 586, distance: 62.3
click at [740, 586] on div at bounding box center [739, 579] width 7 height 72
click at [869, 590] on div "со" at bounding box center [927, 580] width 213 height 75
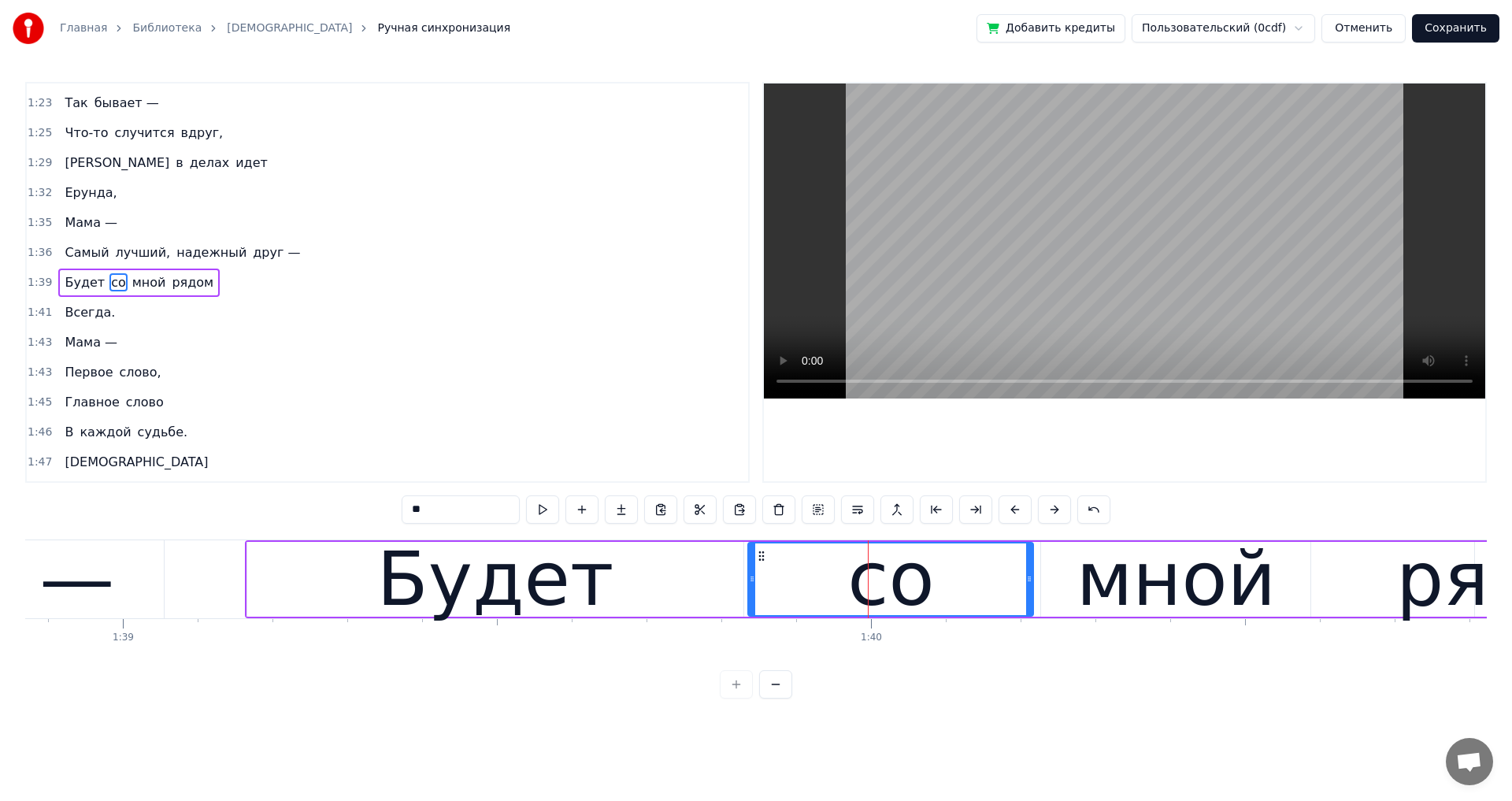
drag, startPoint x: 823, startPoint y: 578, endPoint x: 751, endPoint y: 584, distance: 72.2
click at [751, 584] on icon at bounding box center [752, 579] width 7 height 12
drag, startPoint x: 1028, startPoint y: 580, endPoint x: 964, endPoint y: 585, distance: 64.2
click at [964, 585] on div at bounding box center [965, 579] width 7 height 72
click at [1095, 585] on div "мной" at bounding box center [1176, 580] width 200 height 113
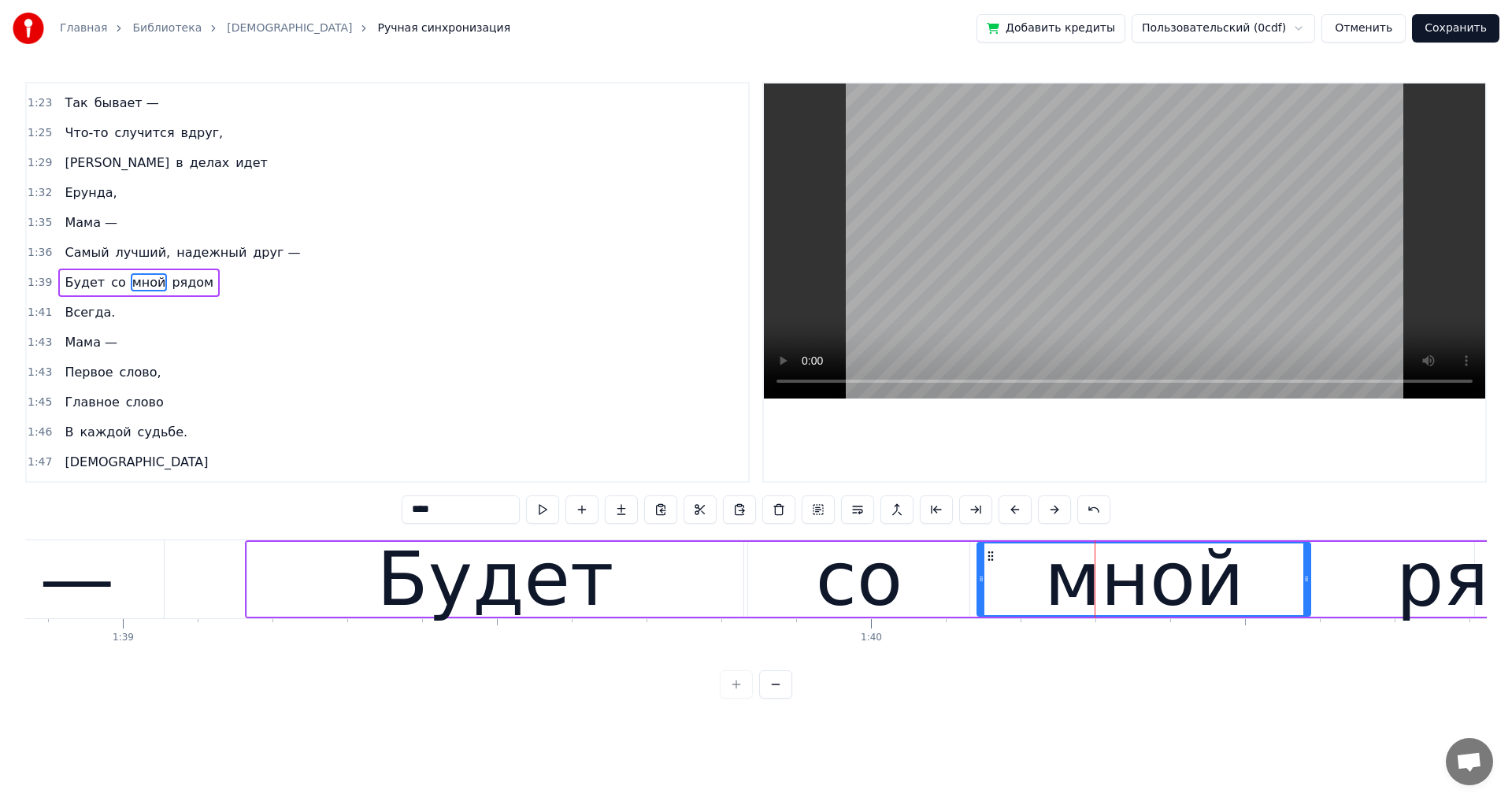
drag, startPoint x: 1043, startPoint y: 580, endPoint x: 980, endPoint y: 584, distance: 63.1
click at [980, 584] on icon at bounding box center [981, 579] width 7 height 12
drag, startPoint x: 1309, startPoint y: 578, endPoint x: 1262, endPoint y: 584, distance: 47.4
click at [1262, 584] on icon at bounding box center [1258, 579] width 7 height 12
click at [1415, 587] on div "рядом" at bounding box center [1519, 580] width 246 height 113
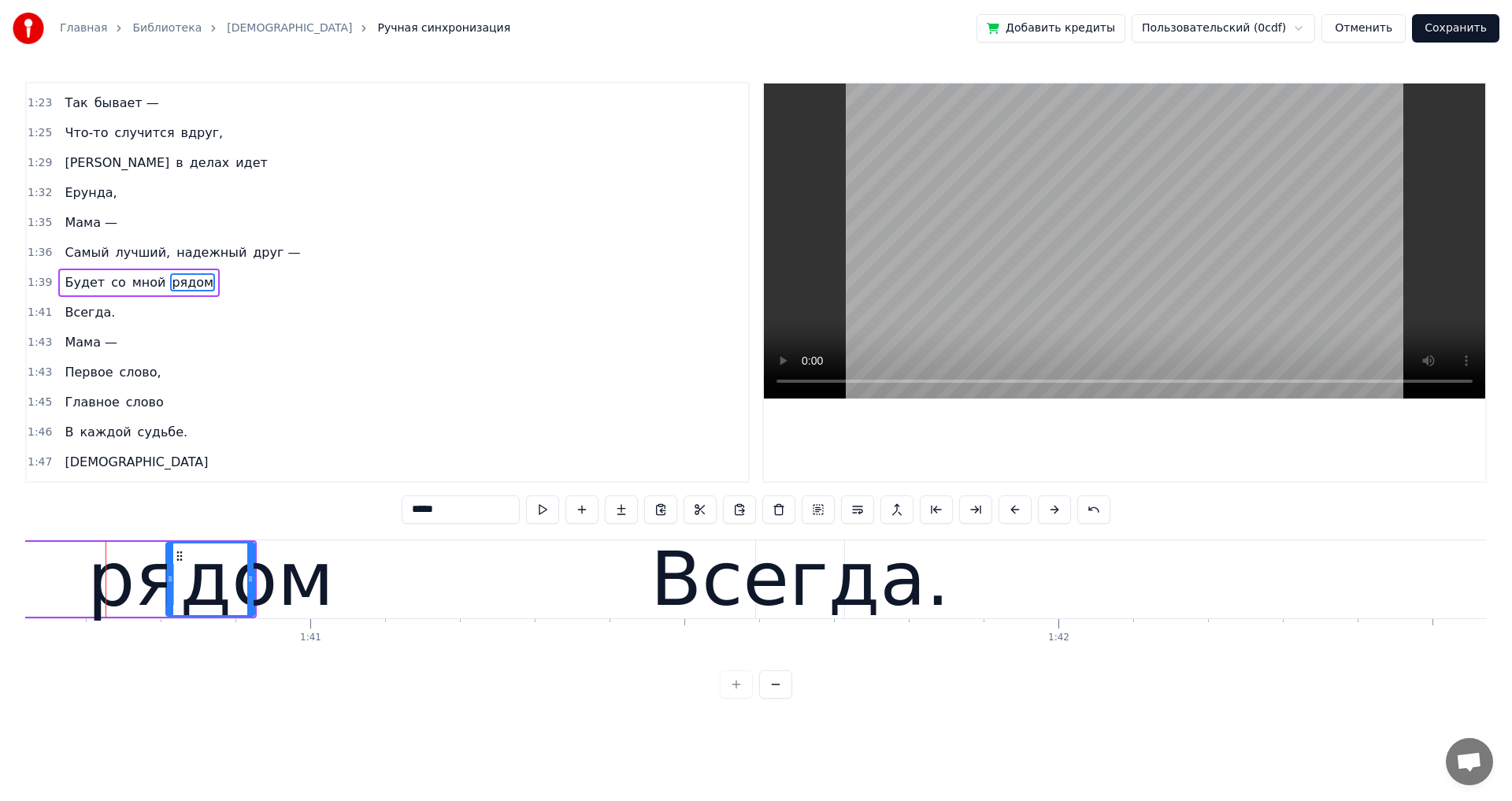
scroll to position [0, 75257]
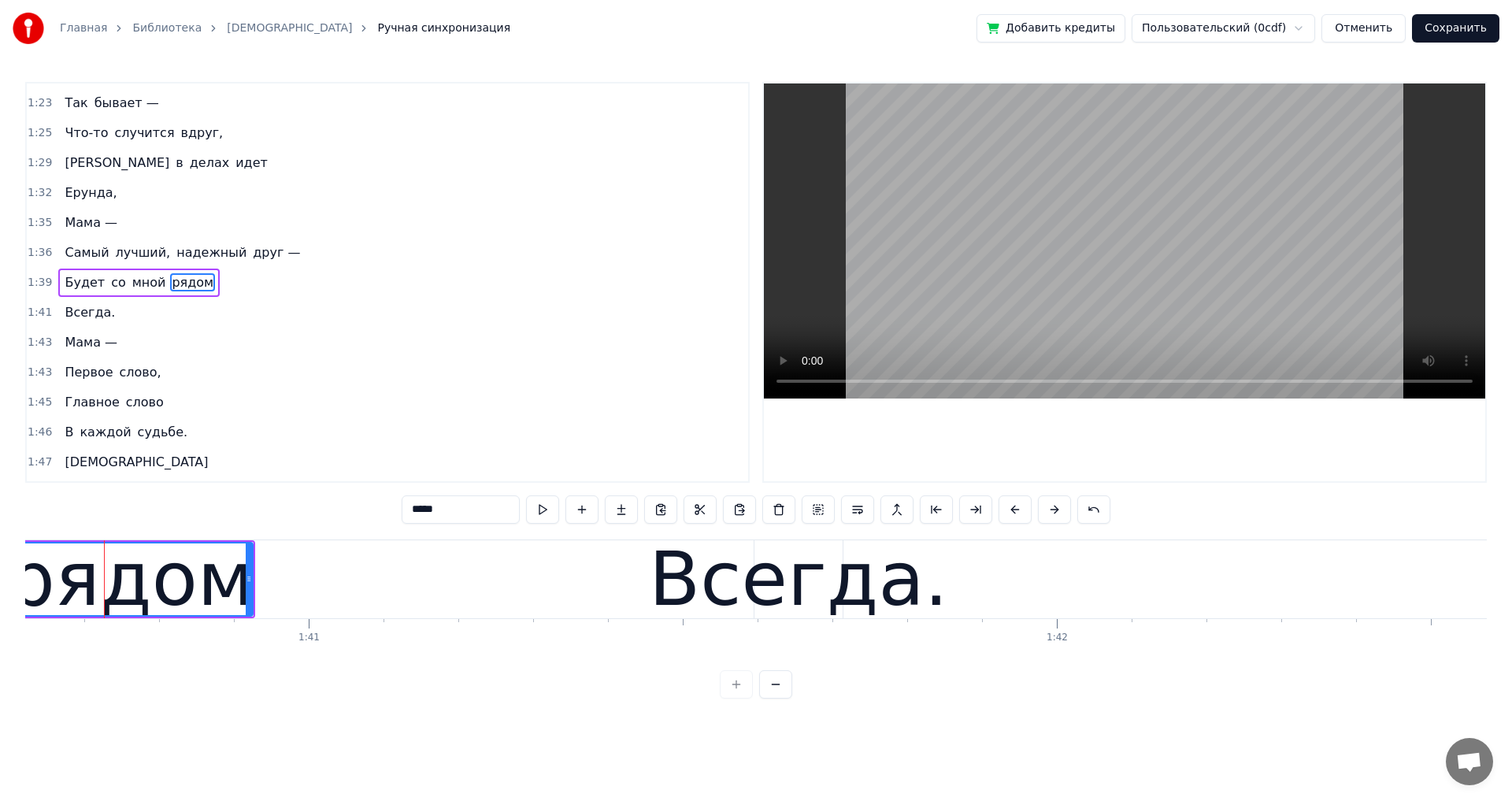
drag, startPoint x: 166, startPoint y: 583, endPoint x: 10, endPoint y: 596, distance: 156.5
click at [10, 596] on div "Главная Библиотека Мама Ручная синхронизация Добавить кредиты Пользовательский …" at bounding box center [756, 349] width 1512 height 698
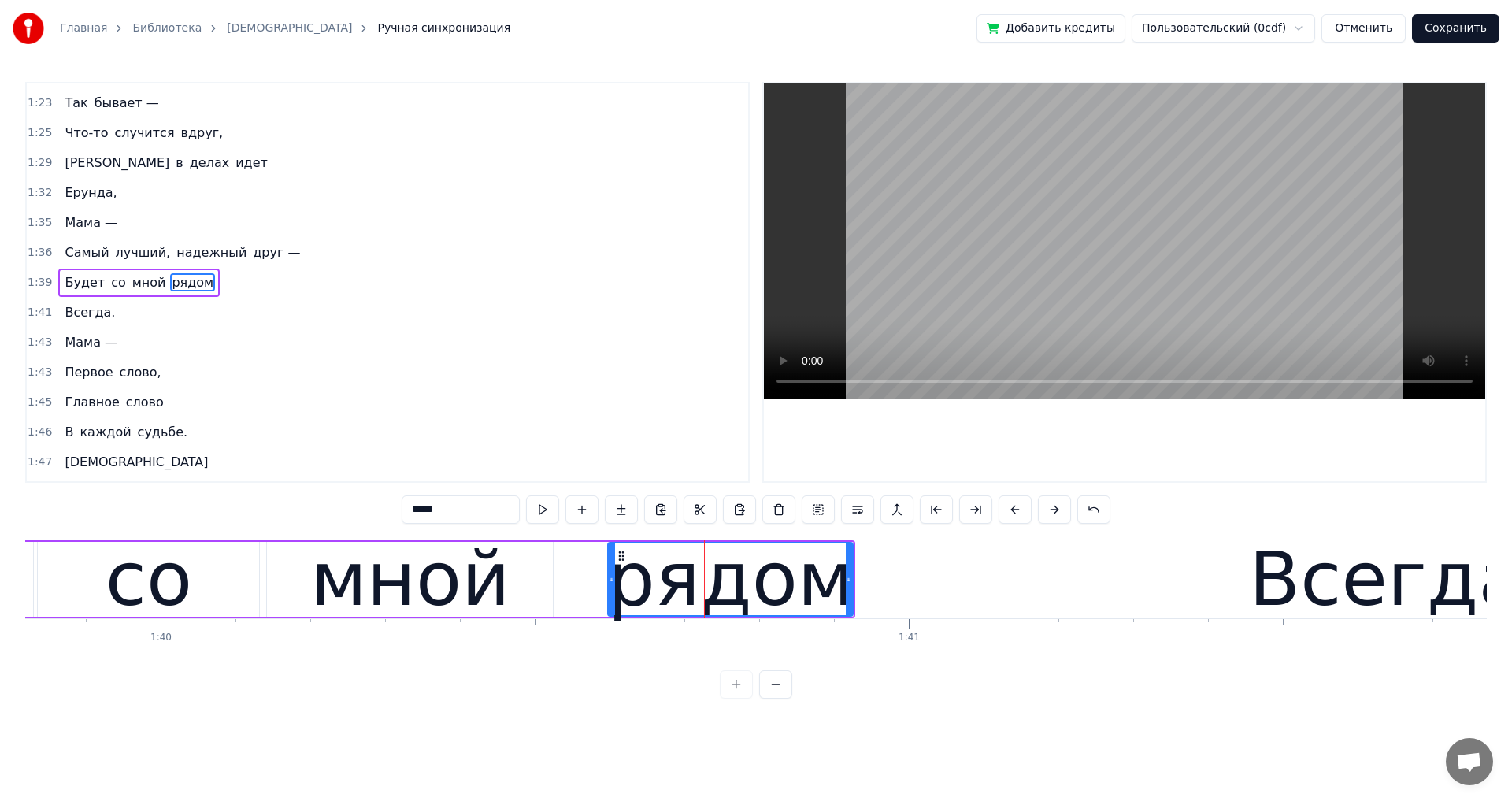
scroll to position [0, 74627]
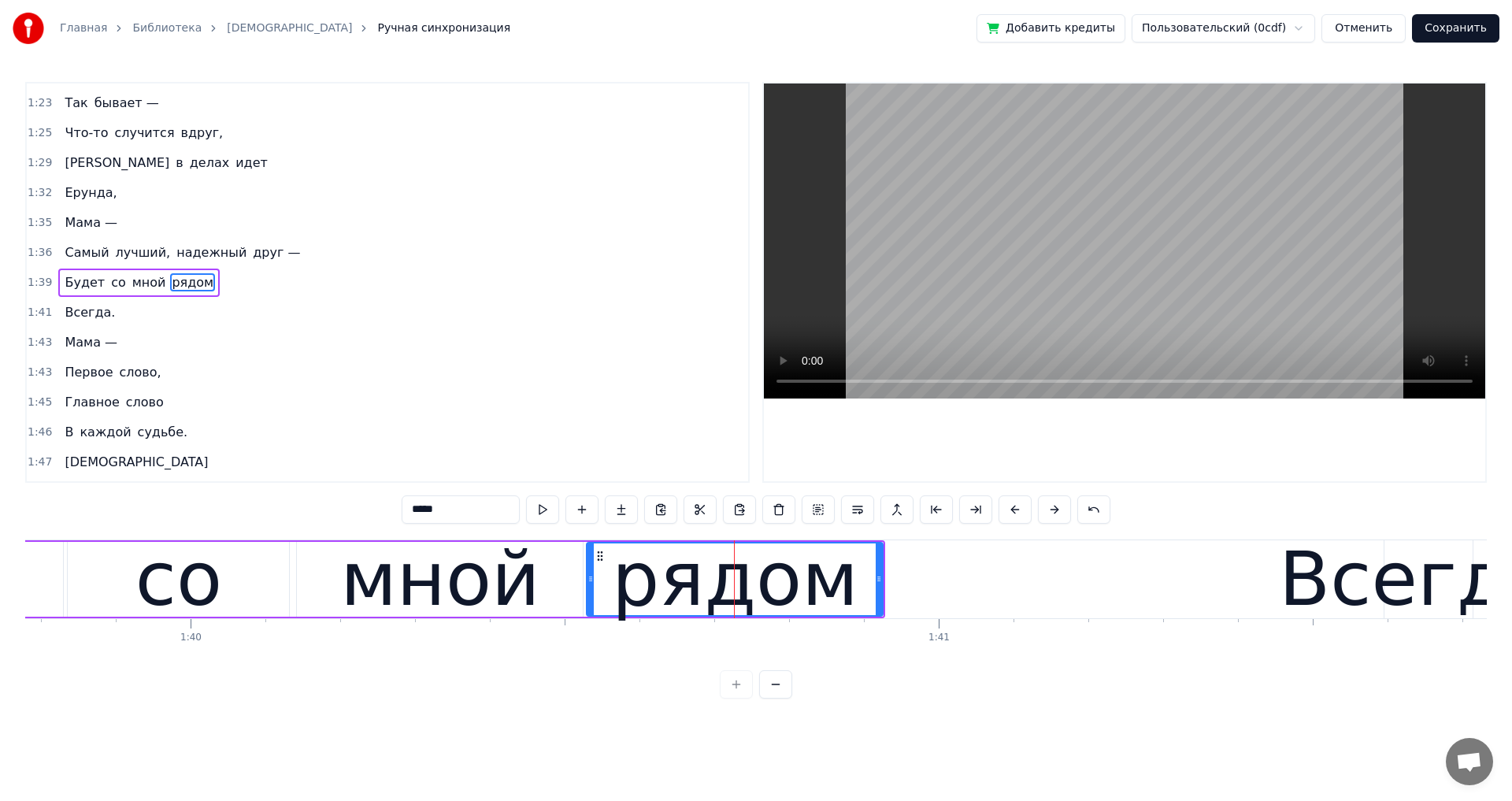
drag, startPoint x: 643, startPoint y: 581, endPoint x: 591, endPoint y: 581, distance: 52.0
click at [591, 581] on circle at bounding box center [591, 581] width 1 height 1
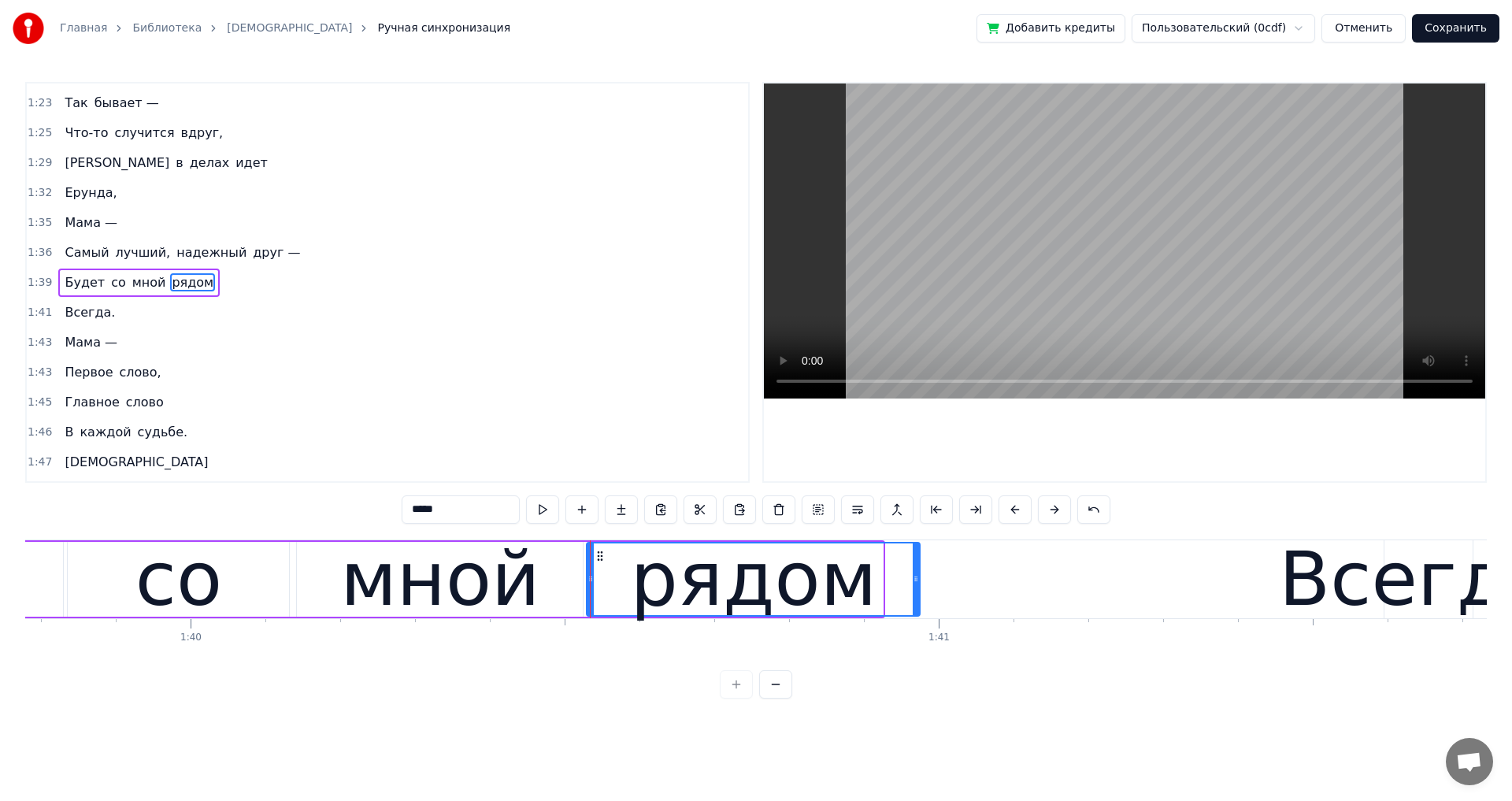
drag, startPoint x: 879, startPoint y: 580, endPoint x: 916, endPoint y: 580, distance: 37.0
click at [916, 580] on icon at bounding box center [915, 579] width 7 height 12
click at [1316, 593] on div "Всегда." at bounding box center [1428, 580] width 299 height 113
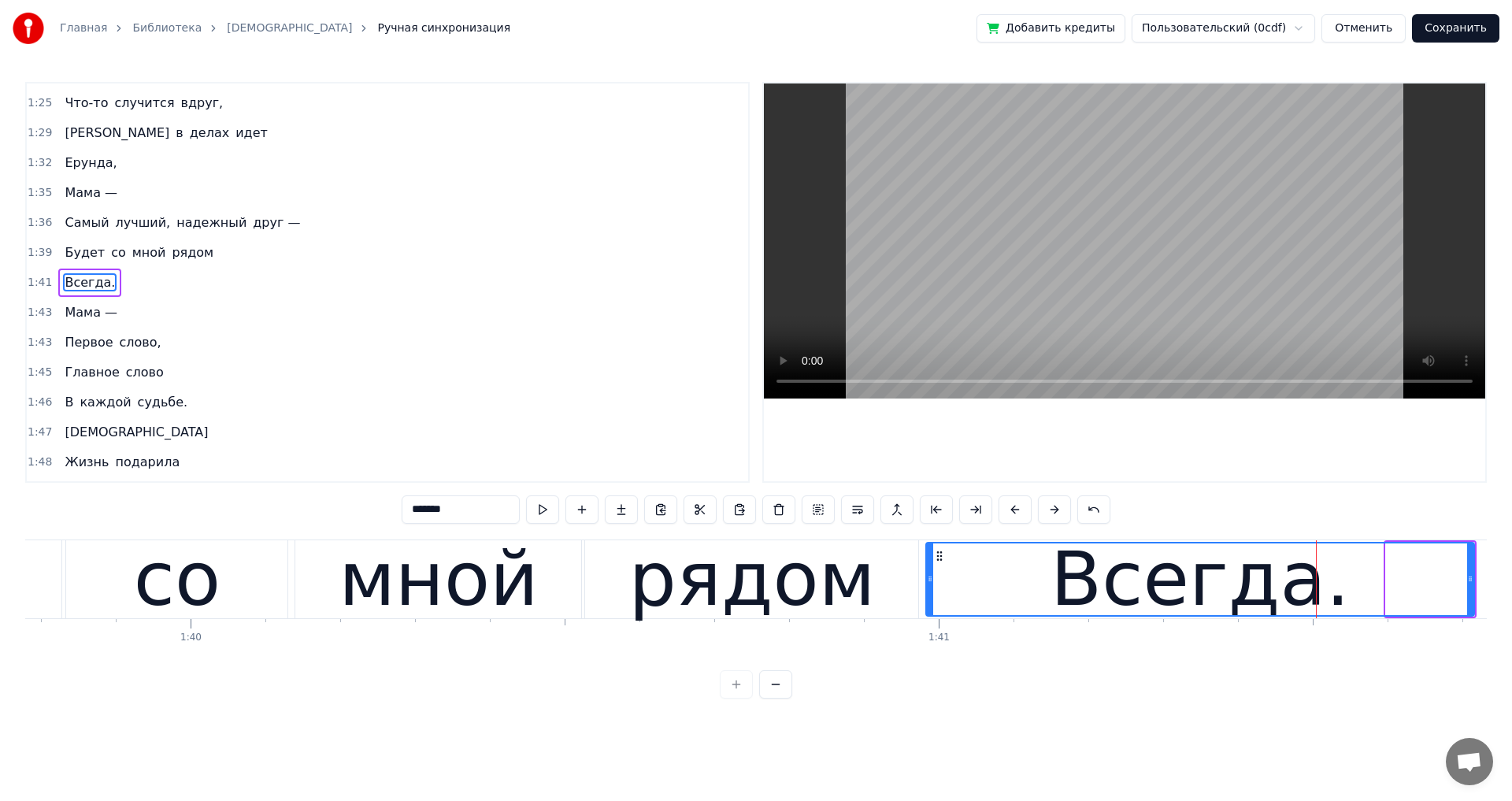
drag, startPoint x: 1390, startPoint y: 579, endPoint x: 931, endPoint y: 622, distance: 461.0
click at [931, 622] on div "Мама — Первое слово, Главное слово В каждой судьбе. [DEMOGRAPHIC_DATA] Жизнь по…" at bounding box center [756, 598] width 1461 height 118
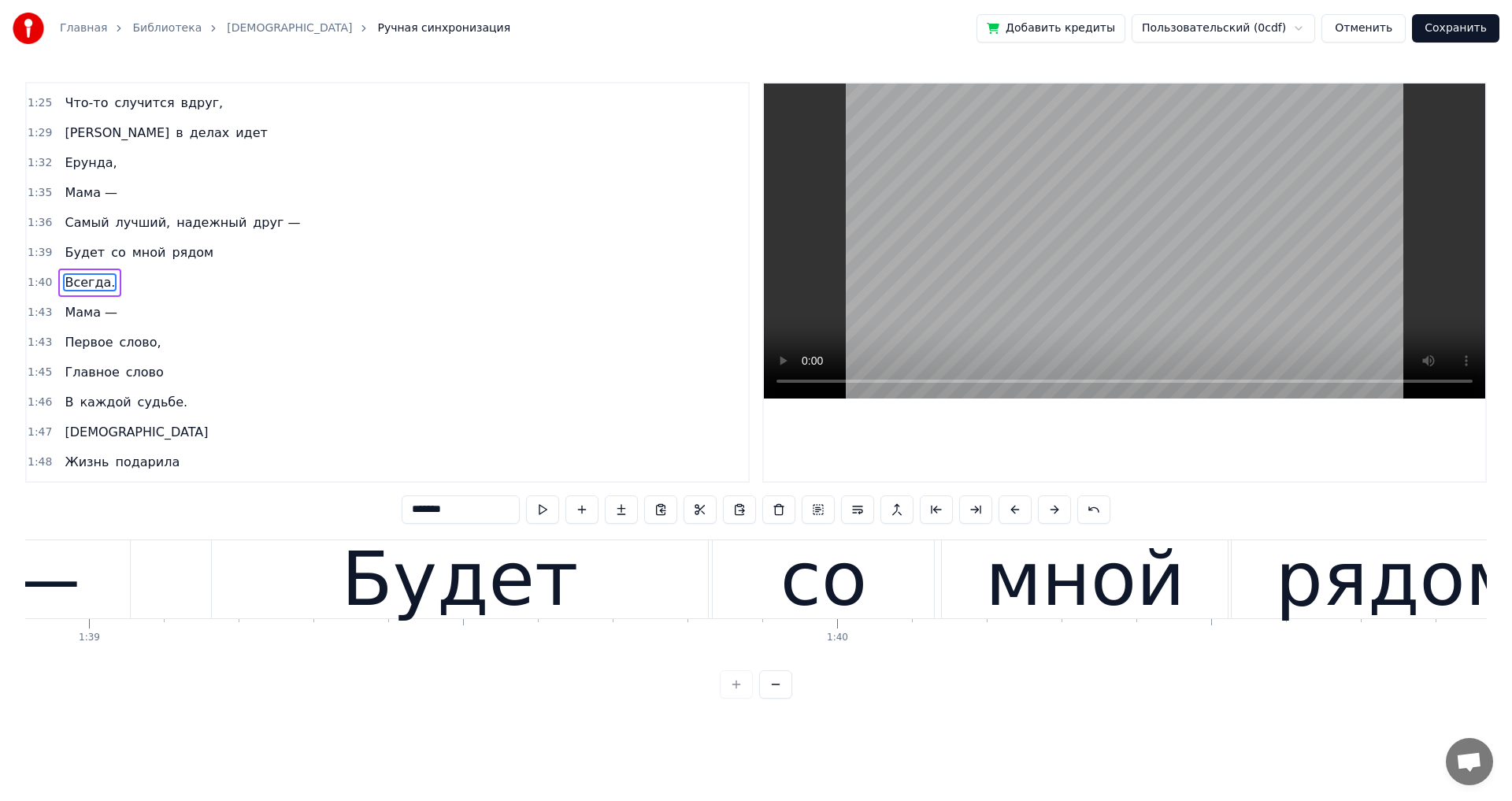
scroll to position [0, 73966]
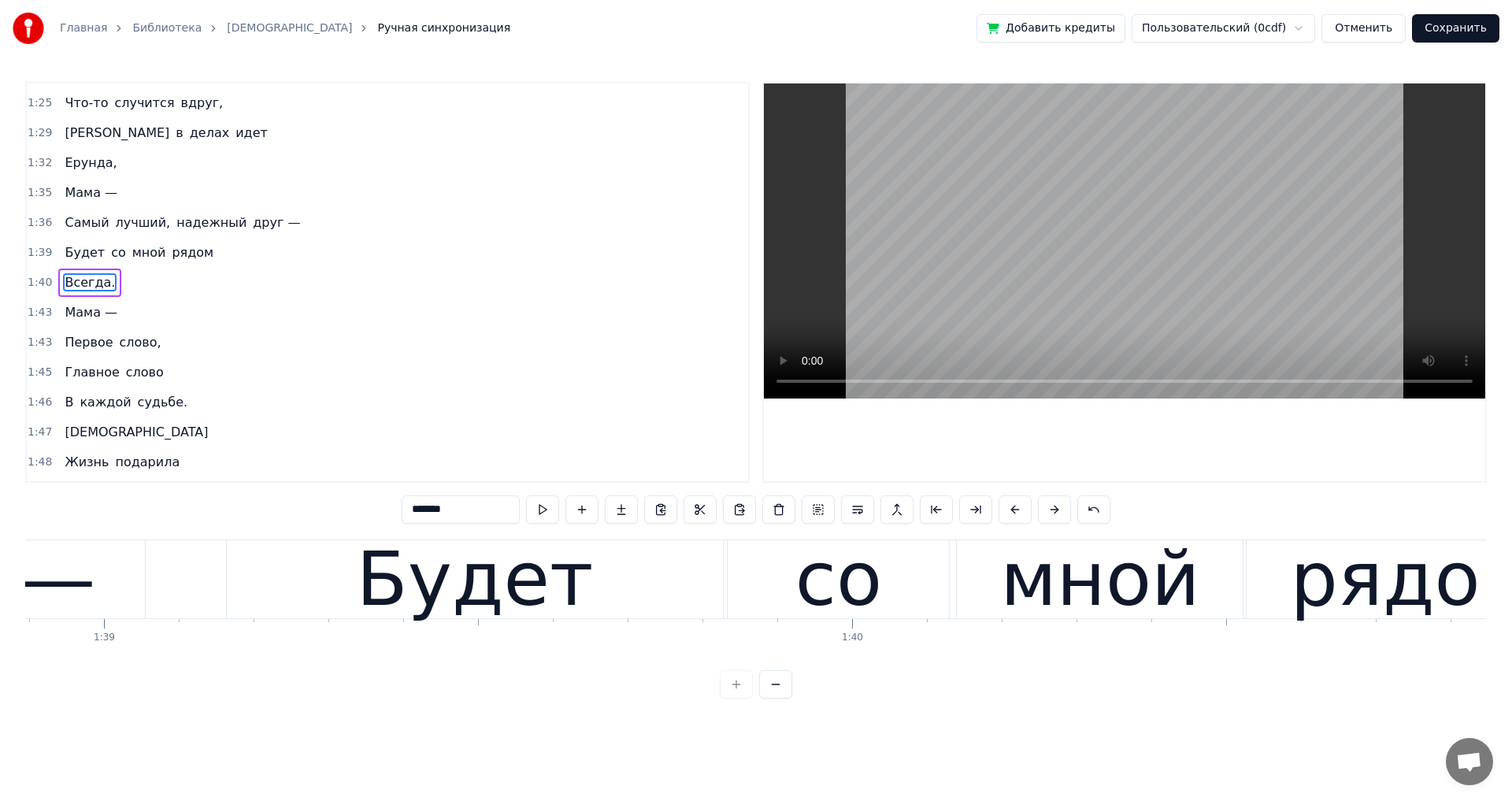
click at [675, 569] on div "Будет" at bounding box center [475, 579] width 497 height 78
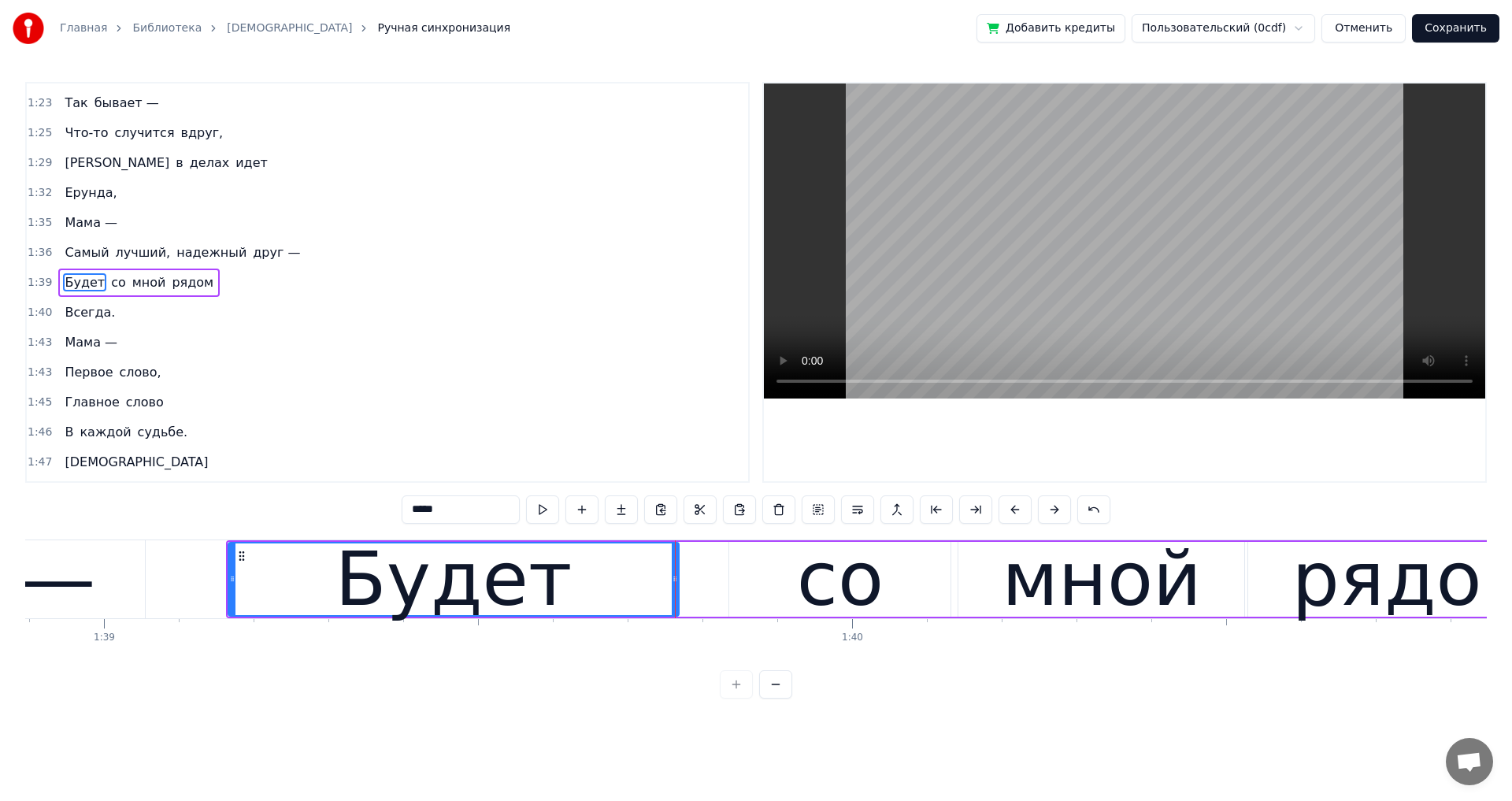
drag, startPoint x: 719, startPoint y: 582, endPoint x: 674, endPoint y: 583, distance: 45.0
click at [674, 583] on icon at bounding box center [674, 579] width 7 height 12
click at [786, 584] on div "со" at bounding box center [839, 580] width 221 height 75
type input "**"
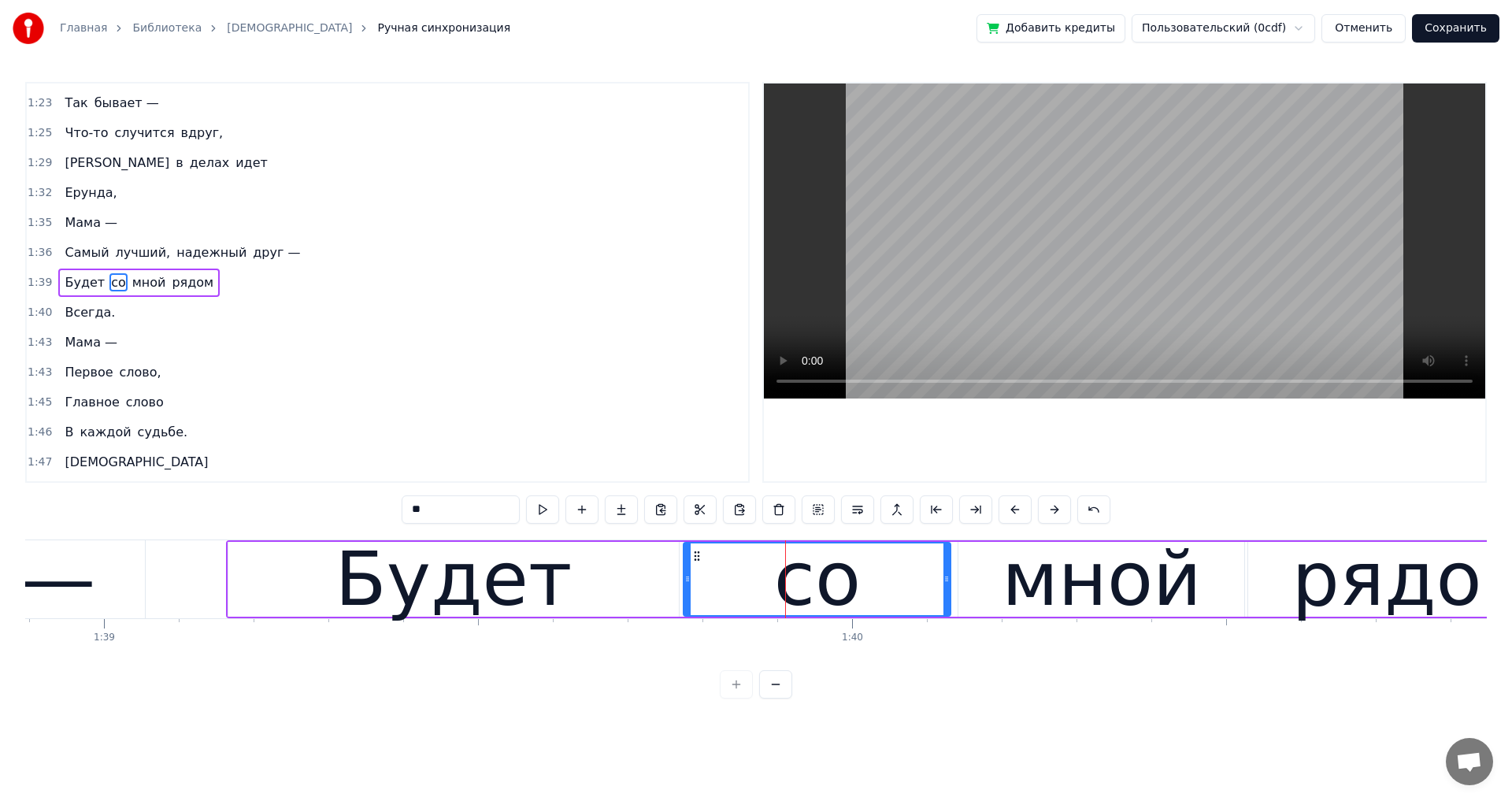
drag, startPoint x: 731, startPoint y: 581, endPoint x: 685, endPoint y: 581, distance: 46.0
click at [685, 581] on icon at bounding box center [687, 579] width 7 height 12
drag, startPoint x: 947, startPoint y: 579, endPoint x: 936, endPoint y: 582, distance: 11.4
click at [936, 582] on icon at bounding box center [935, 579] width 7 height 12
click at [935, 582] on div at bounding box center [934, 579] width 1 height 78
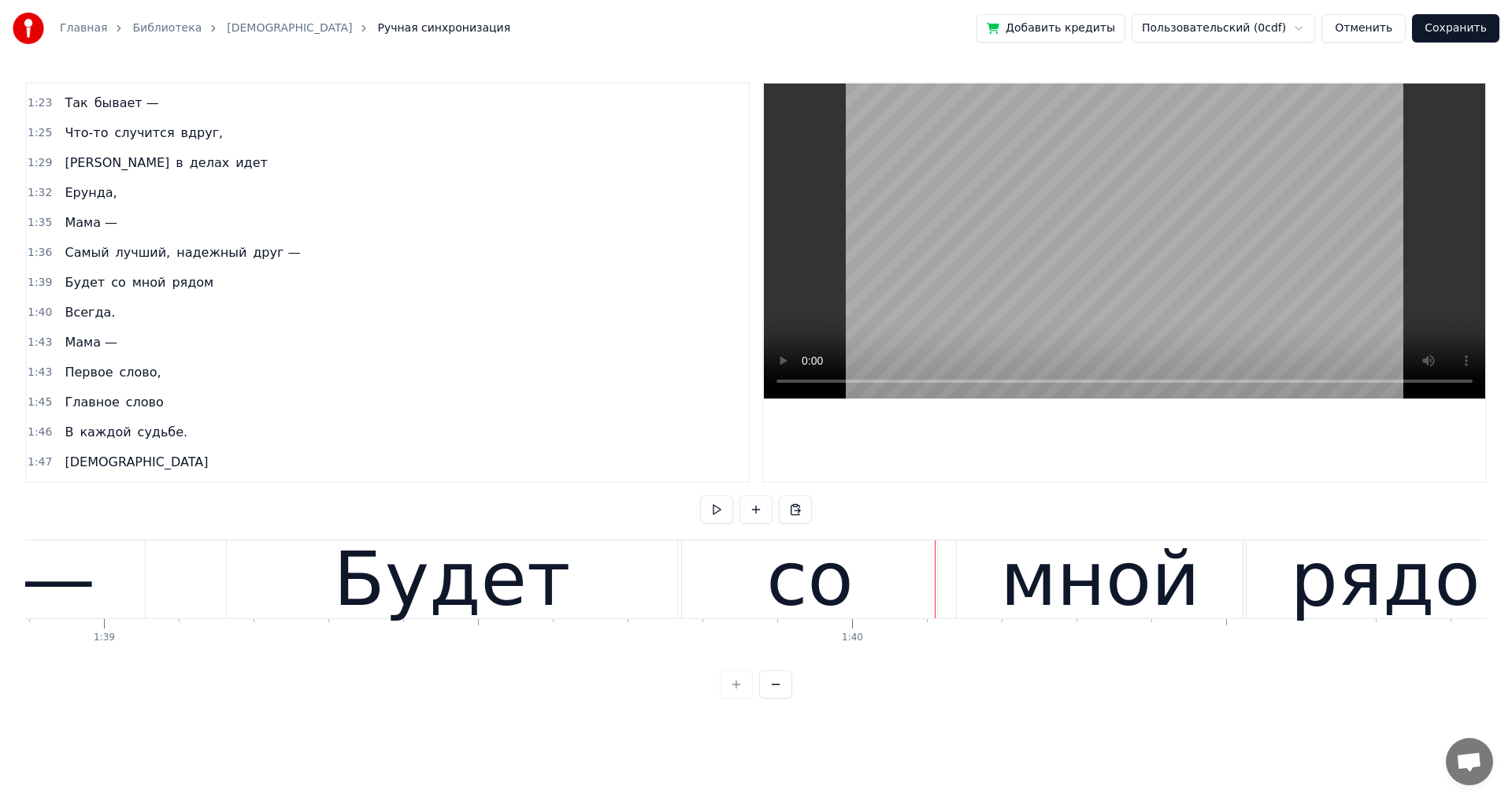
click at [857, 590] on div "со" at bounding box center [809, 579] width 255 height 78
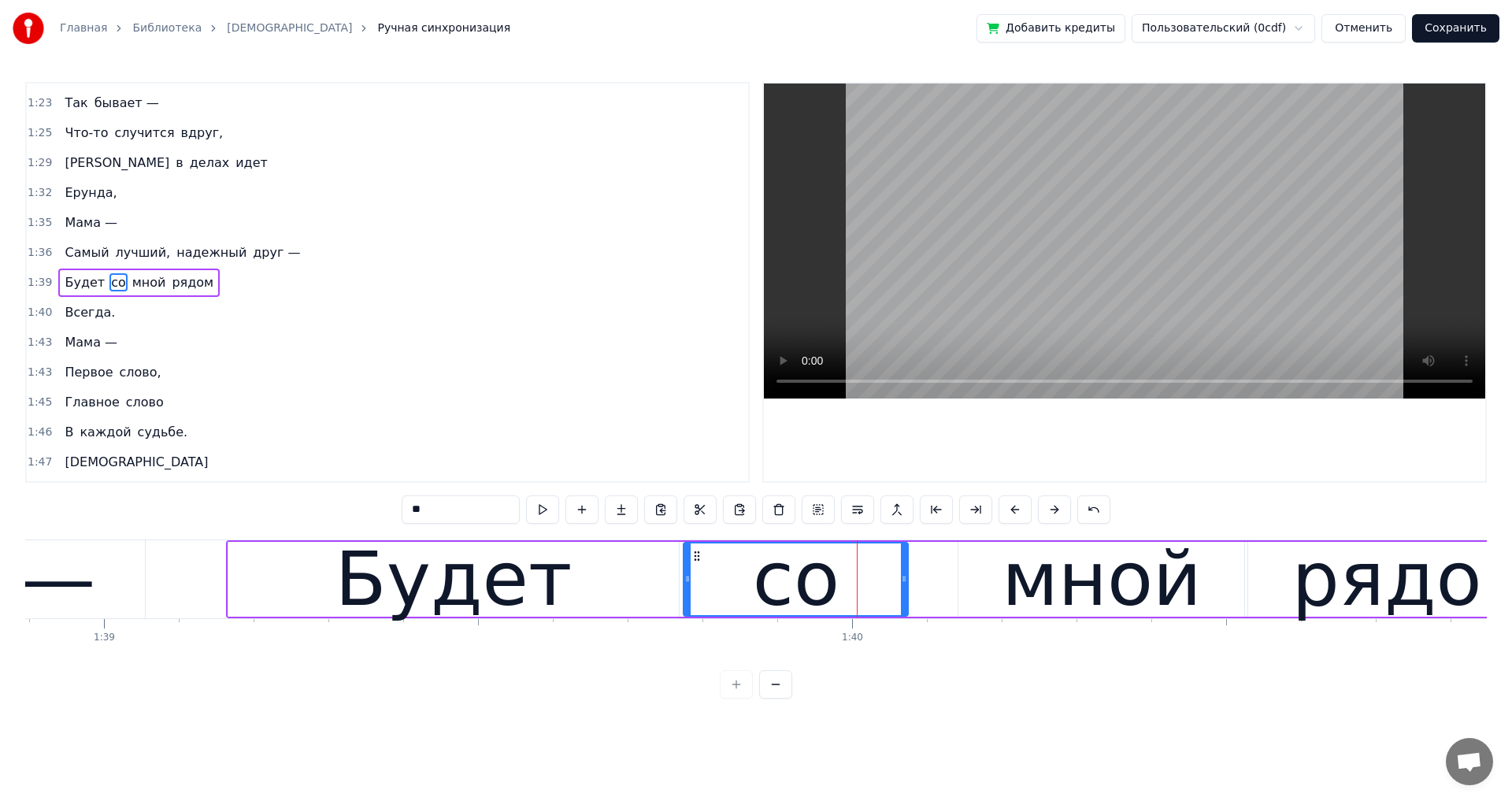
drag, startPoint x: 932, startPoint y: 581, endPoint x: 901, endPoint y: 581, distance: 31.0
click at [901, 581] on icon at bounding box center [904, 579] width 7 height 12
click at [985, 583] on div "мной" at bounding box center [1101, 580] width 285 height 75
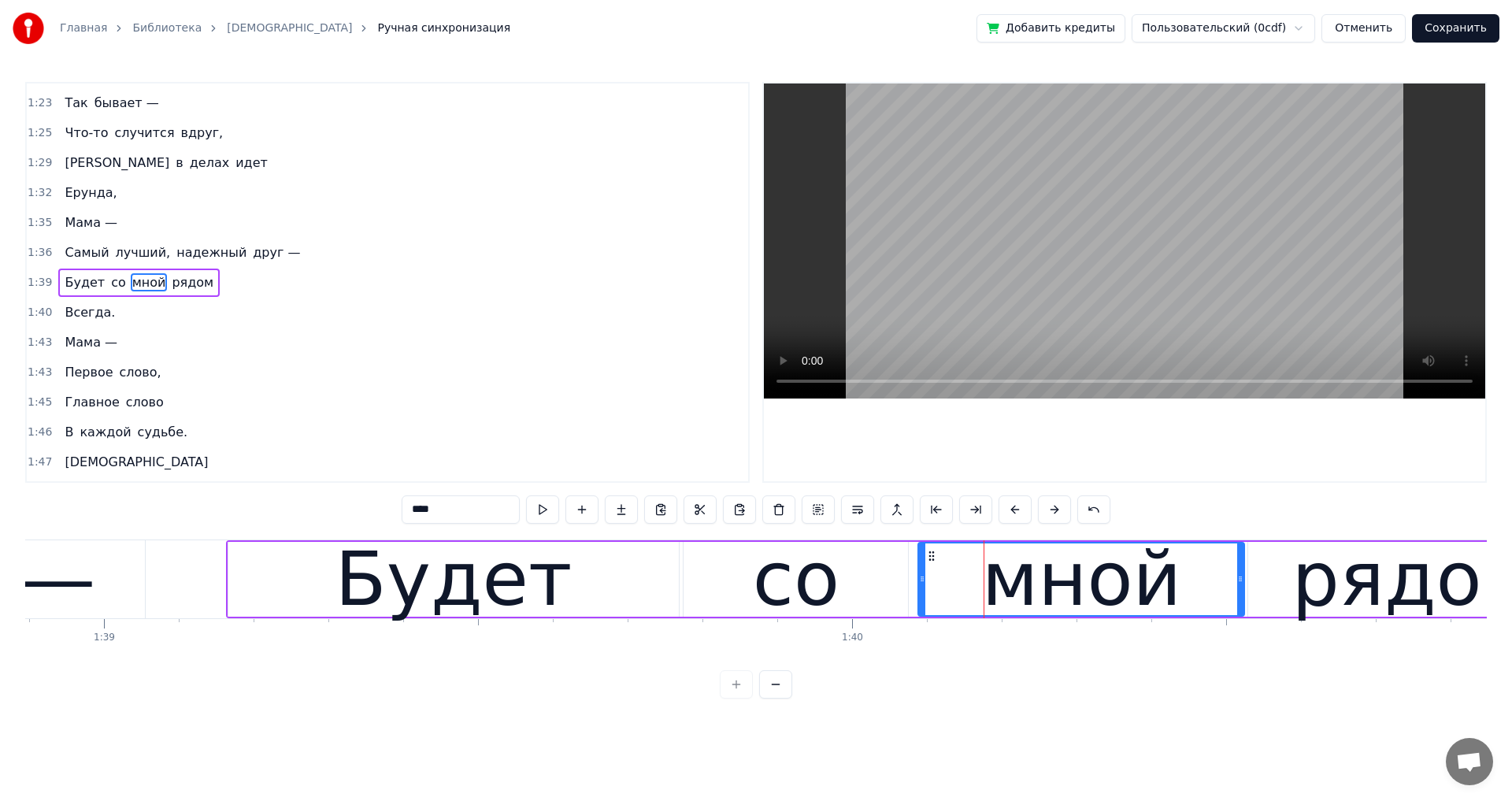
drag, startPoint x: 962, startPoint y: 582, endPoint x: 922, endPoint y: 582, distance: 40.0
click at [922, 582] on icon at bounding box center [921, 579] width 7 height 12
click at [1073, 581] on div "мной" at bounding box center [1081, 580] width 200 height 113
drag, startPoint x: 1242, startPoint y: 576, endPoint x: 1221, endPoint y: 583, distance: 22.1
click at [1221, 583] on icon at bounding box center [1219, 579] width 7 height 12
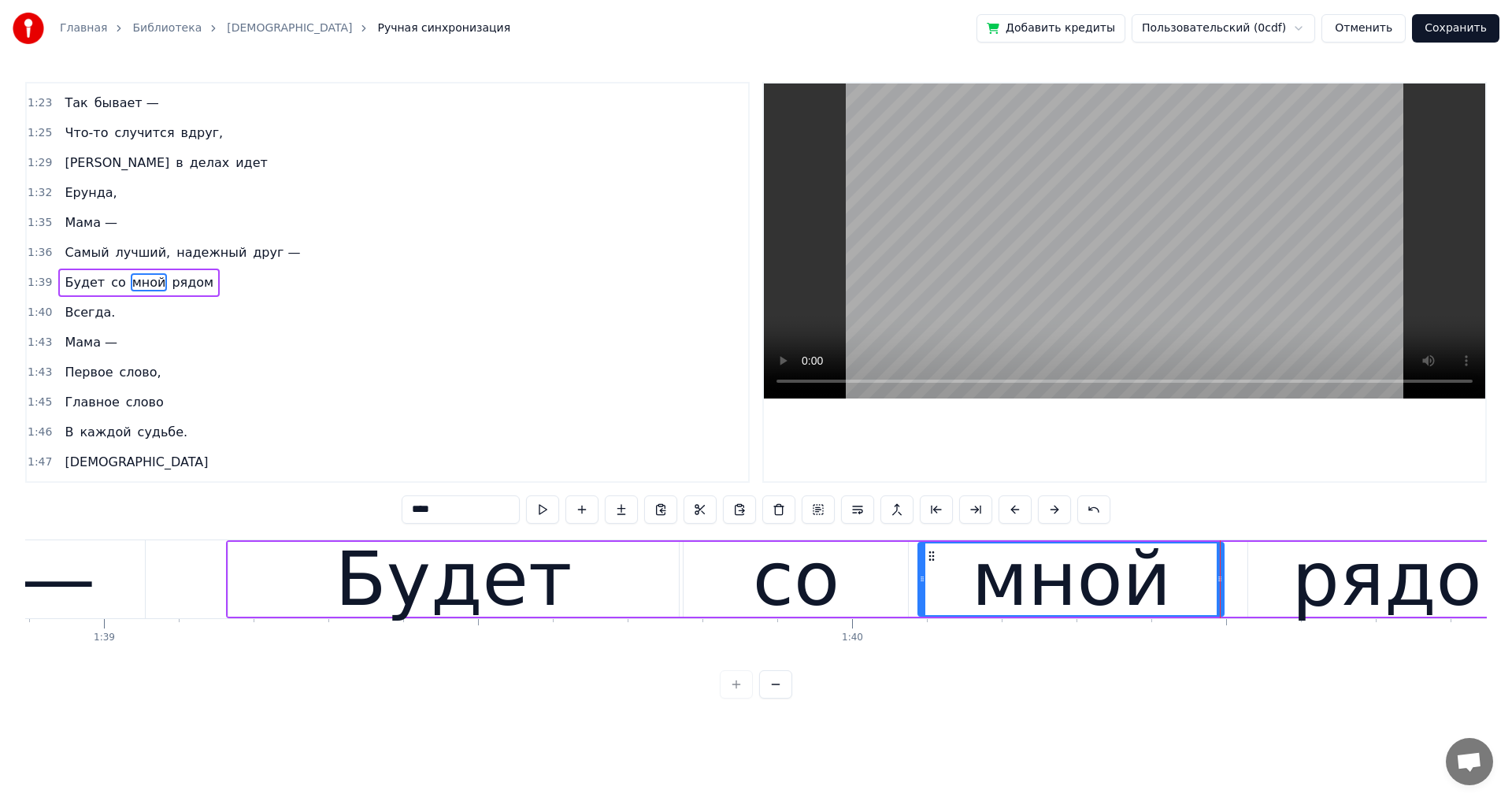
click at [78, 190] on span "Ерунда," at bounding box center [91, 193] width 56 height 18
type input "*******"
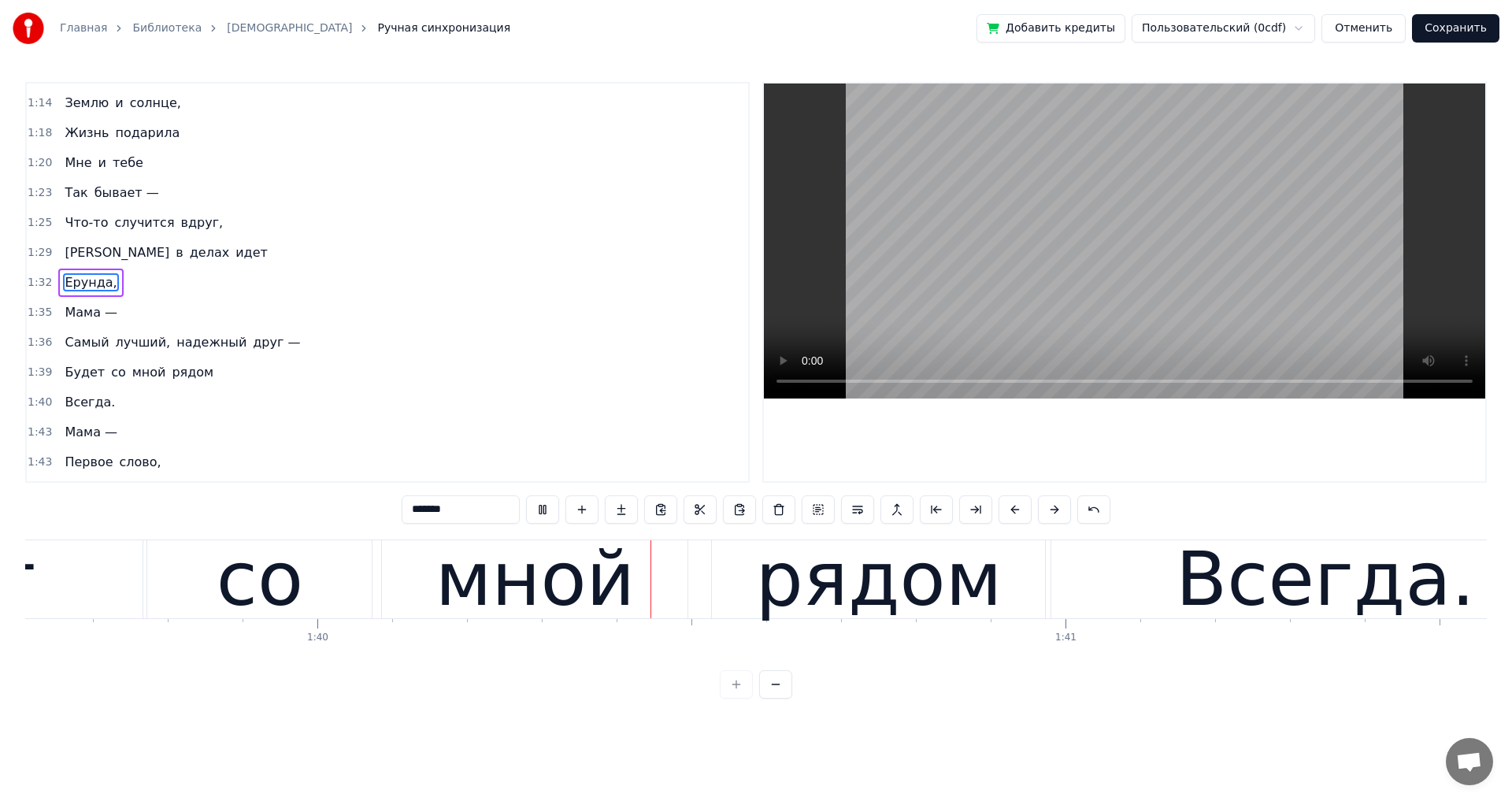
scroll to position [0, 74578]
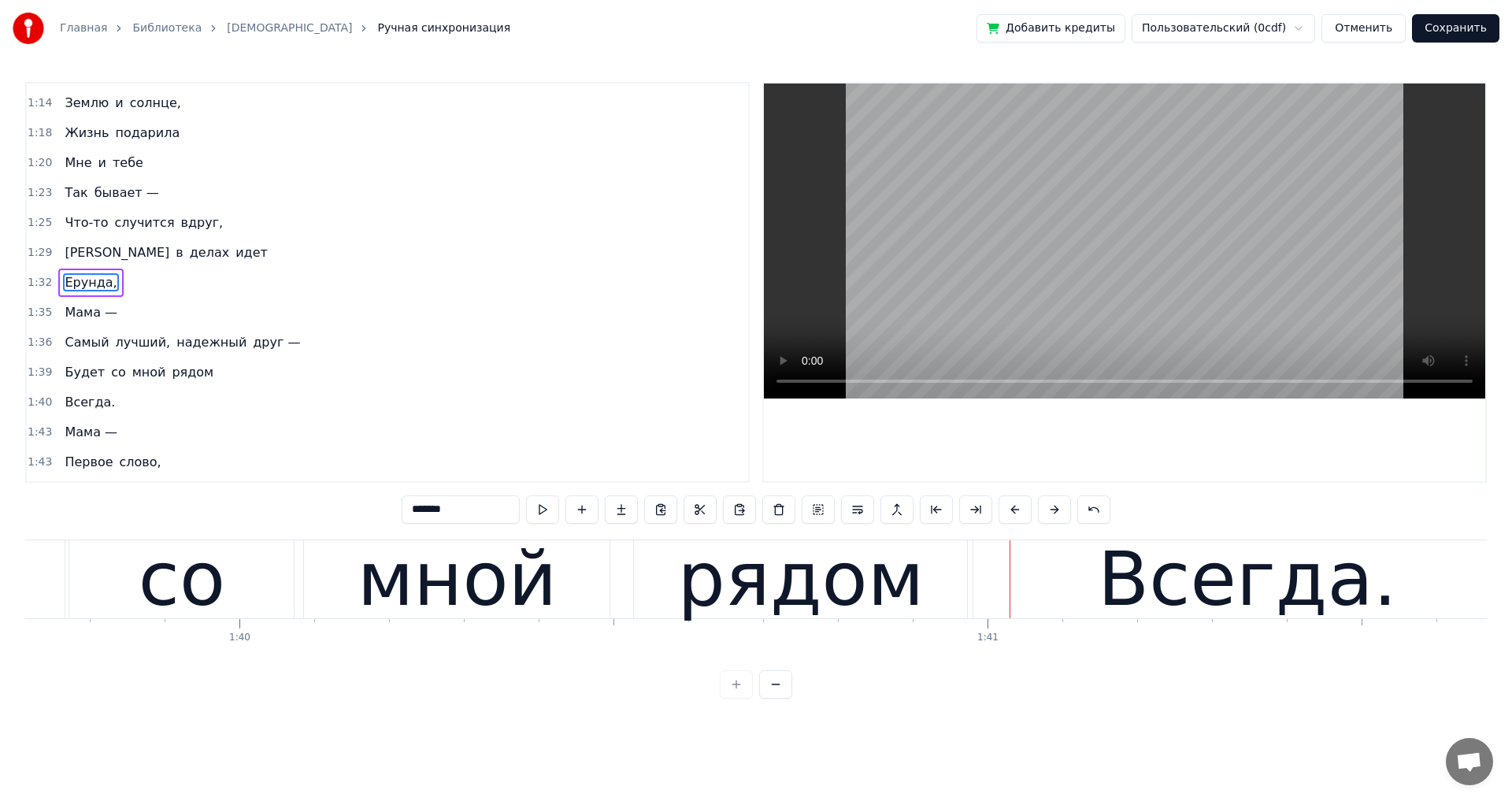
click at [193, 385] on div "Будет со мной рядом" at bounding box center [139, 373] width 162 height 29
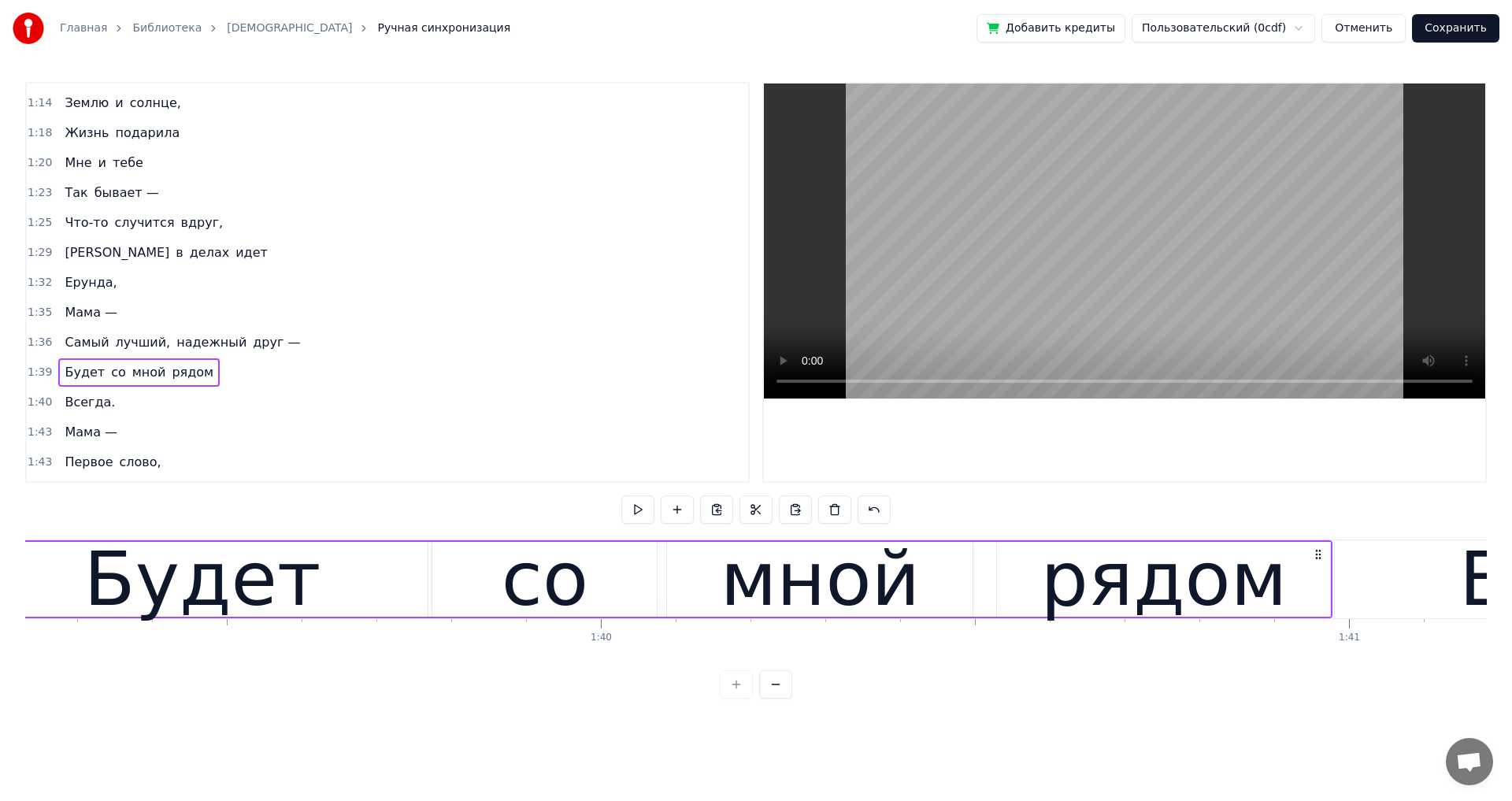
scroll to position [0, 74087]
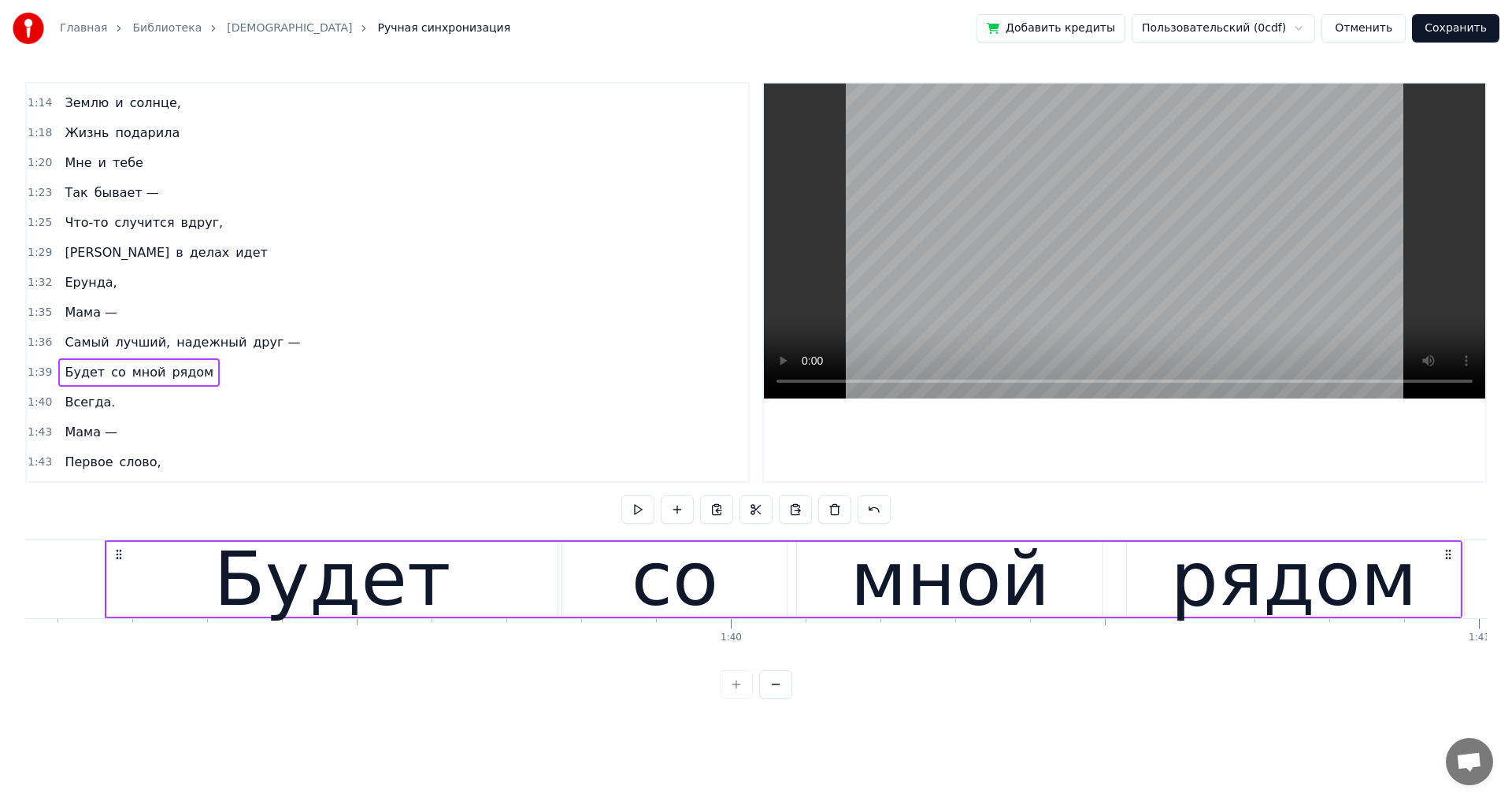
click at [100, 412] on div "Всегда." at bounding box center [90, 402] width 63 height 29
click at [113, 446] on div "Мама —" at bounding box center [91, 433] width 65 height 29
click at [150, 474] on div "Первое слово," at bounding box center [112, 463] width 108 height 29
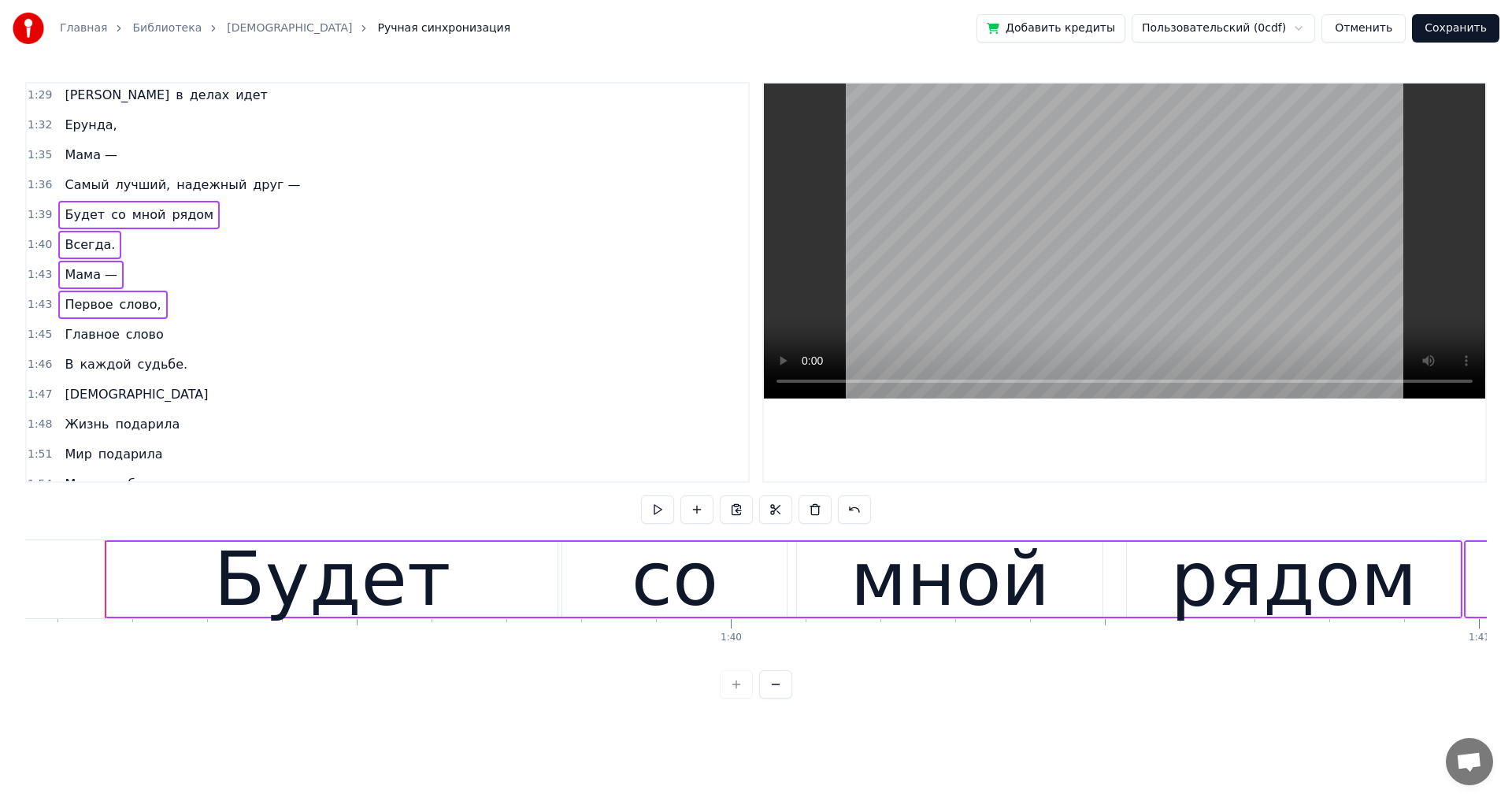
scroll to position [980, 0]
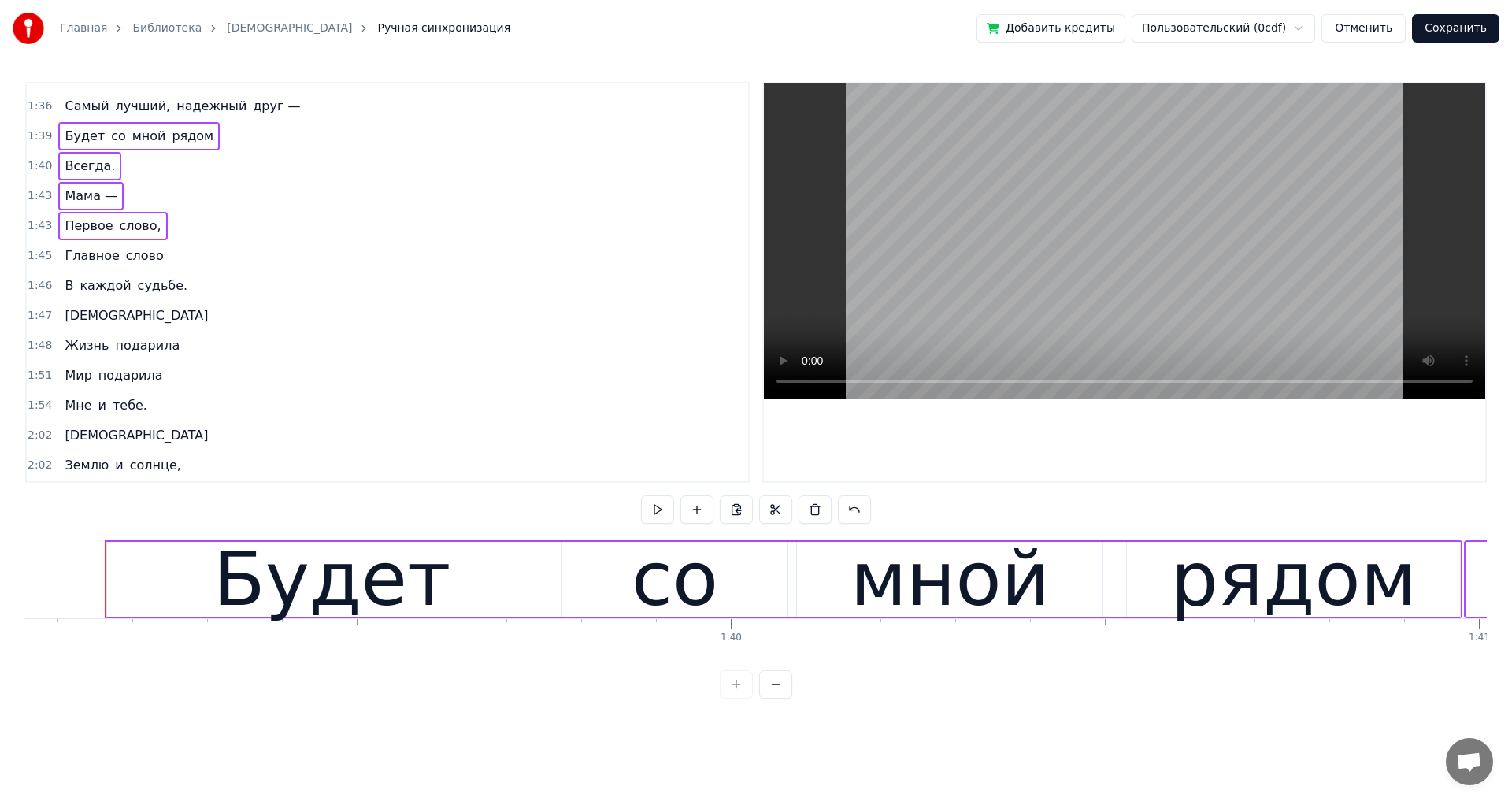
drag, startPoint x: 290, startPoint y: 268, endPoint x: 469, endPoint y: 275, distance: 179.1
click at [469, 275] on div "0:03 Мама — 0:05 Первое слово, 0:08 Главное слово 0:10 В каждой судьбе. 0:13 Ма…" at bounding box center [387, 283] width 724 height 400
click at [152, 267] on div "Главное слово" at bounding box center [114, 256] width 111 height 29
click at [166, 296] on div "В каждой судьбе." at bounding box center [125, 286] width 135 height 29
click at [97, 327] on div "[DEMOGRAPHIC_DATA]" at bounding box center [136, 316] width 156 height 29
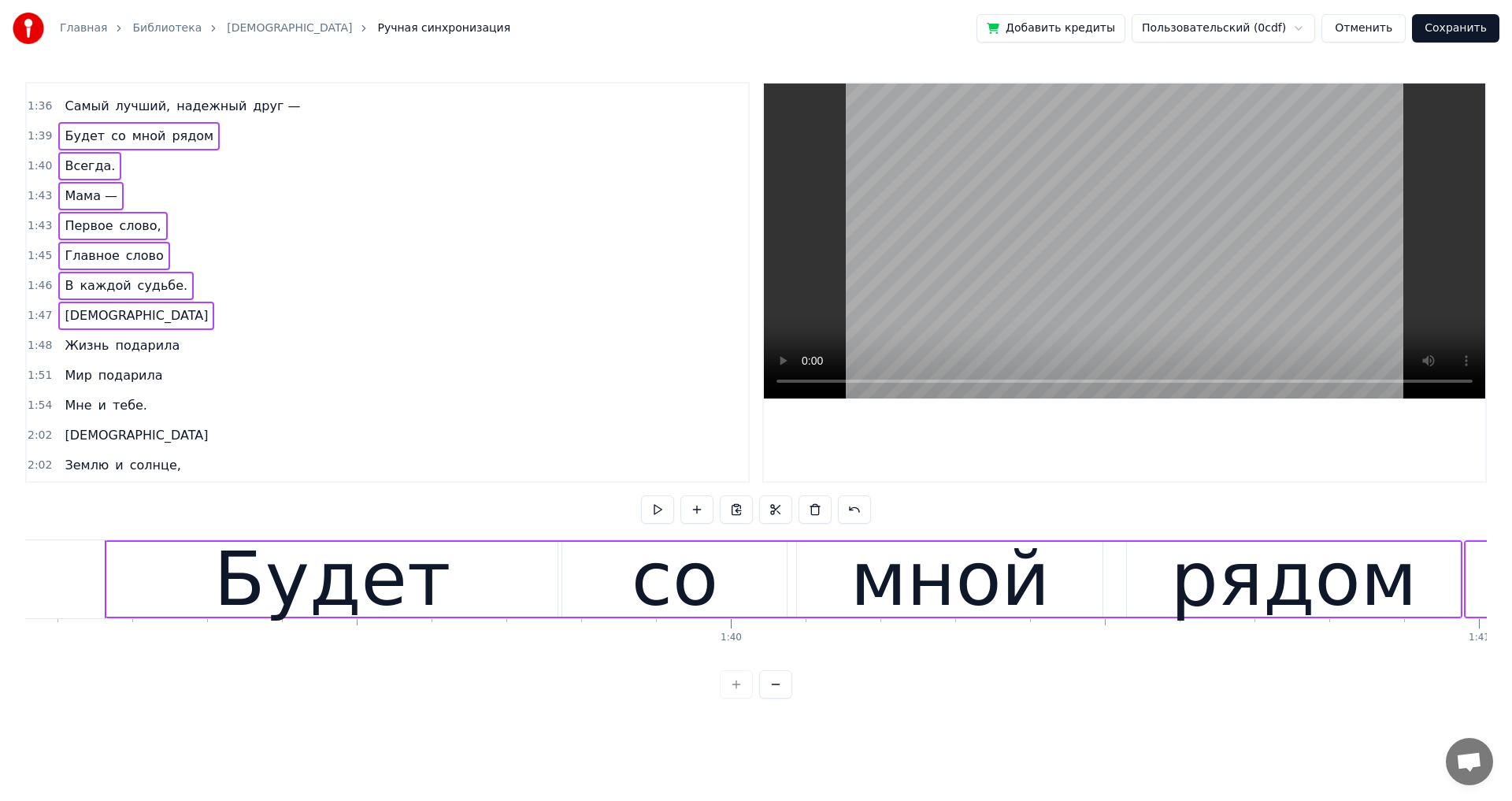
click at [163, 356] on div "Жизнь подарила" at bounding box center [122, 346] width 127 height 29
click at [150, 386] on div "Мир подарила" at bounding box center [113, 376] width 110 height 29
click at [136, 415] on div "Мне и тебе." at bounding box center [105, 406] width 95 height 29
click at [90, 449] on div "[DEMOGRAPHIC_DATA]" at bounding box center [136, 436] width 156 height 29
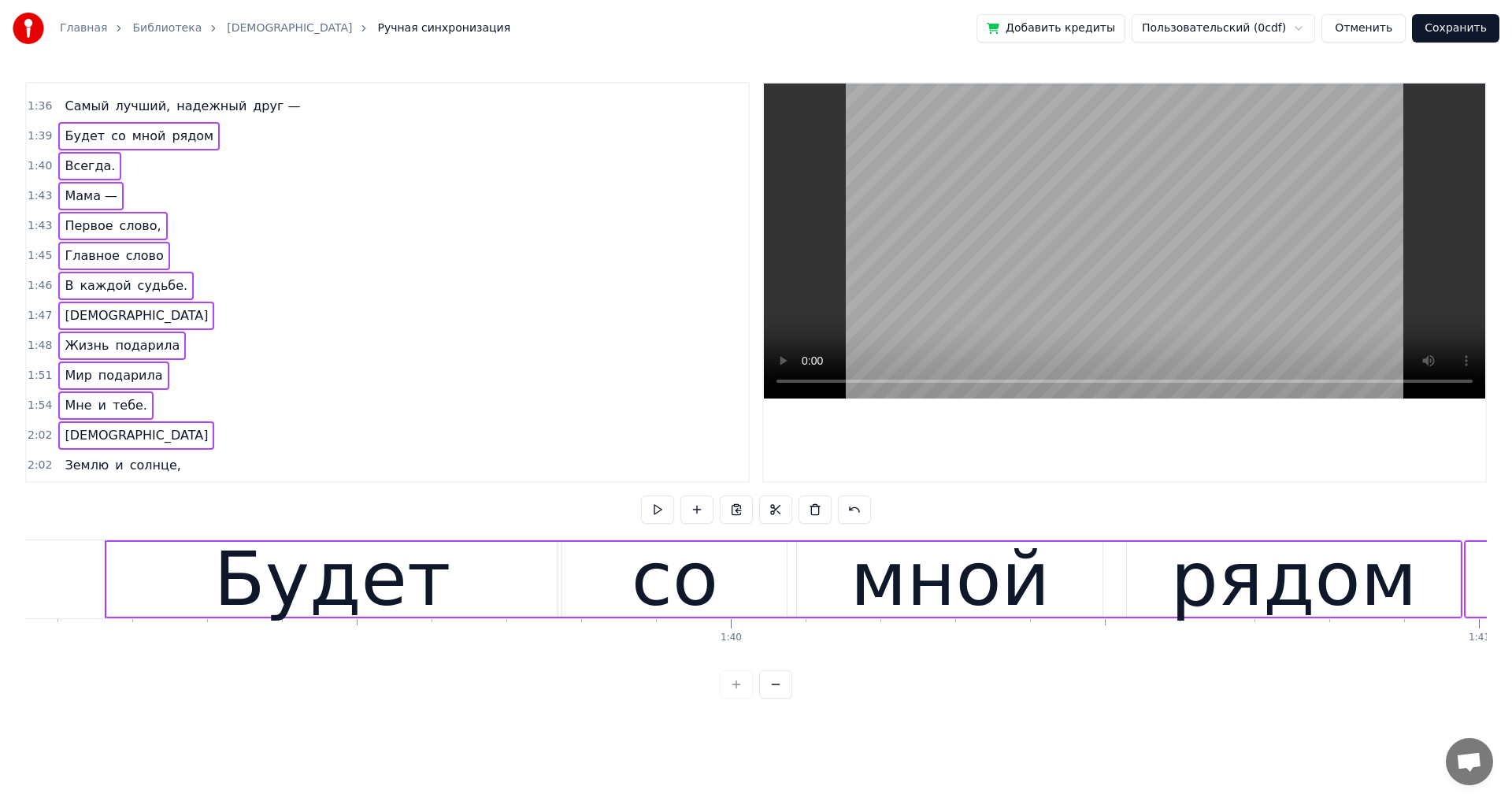
scroll to position [1039, 0]
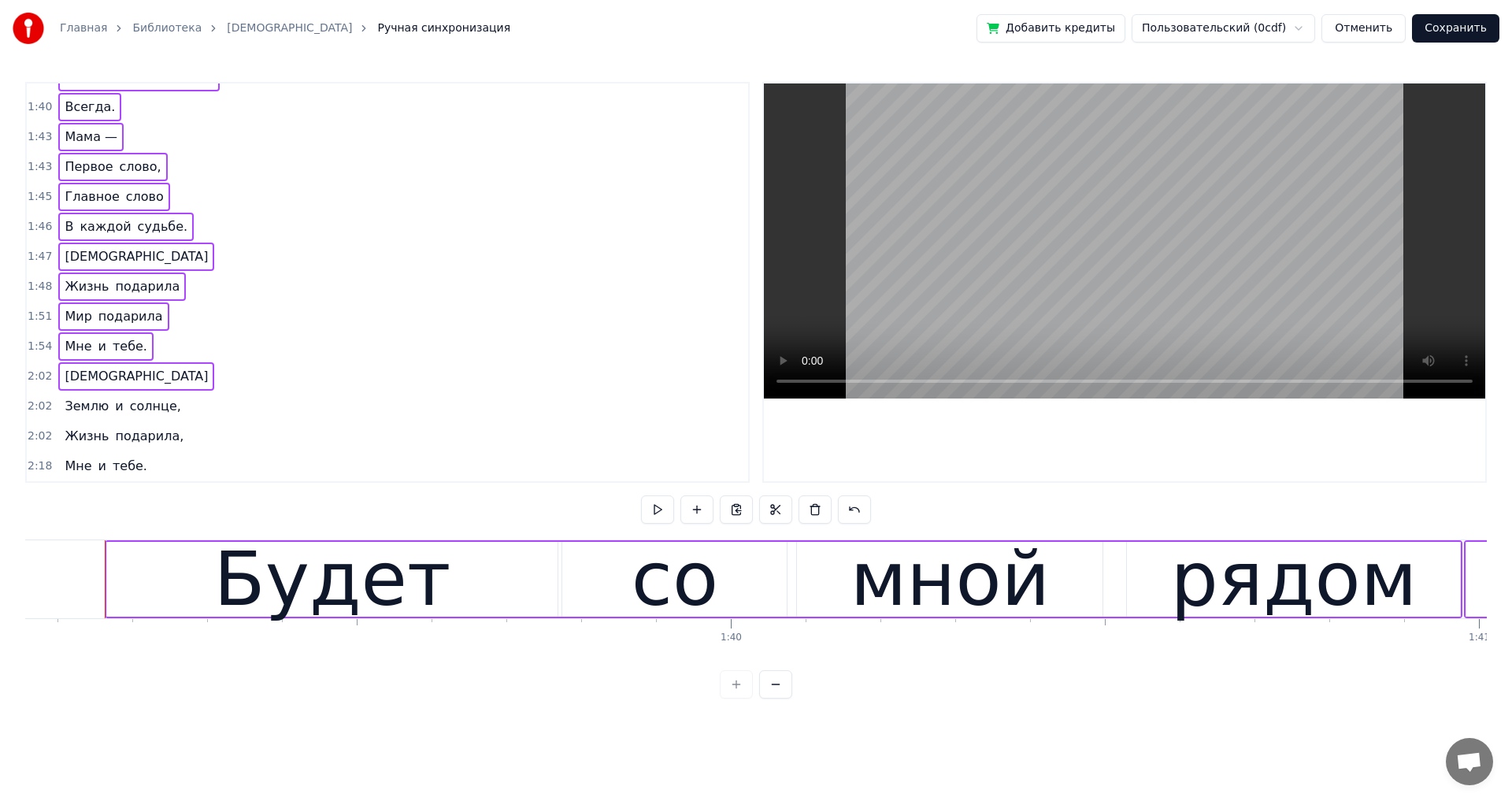
click at [163, 417] on div "Землю и солнце," at bounding box center [123, 406] width 128 height 29
click at [167, 448] on div "Жизнь подарила," at bounding box center [124, 437] width 131 height 29
click at [136, 475] on div "Мне и тебе." at bounding box center [105, 467] width 95 height 29
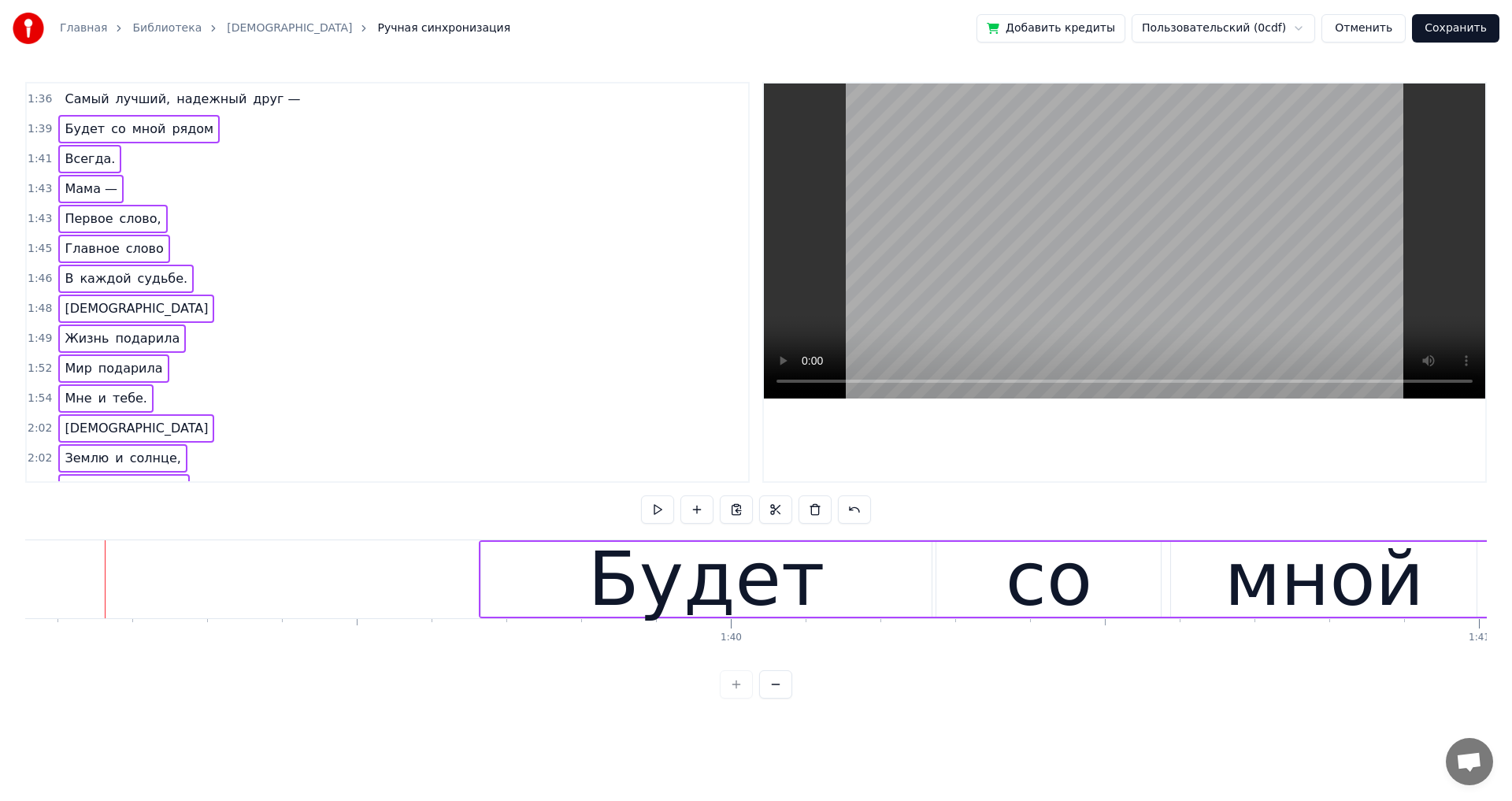
scroll to position [881, 0]
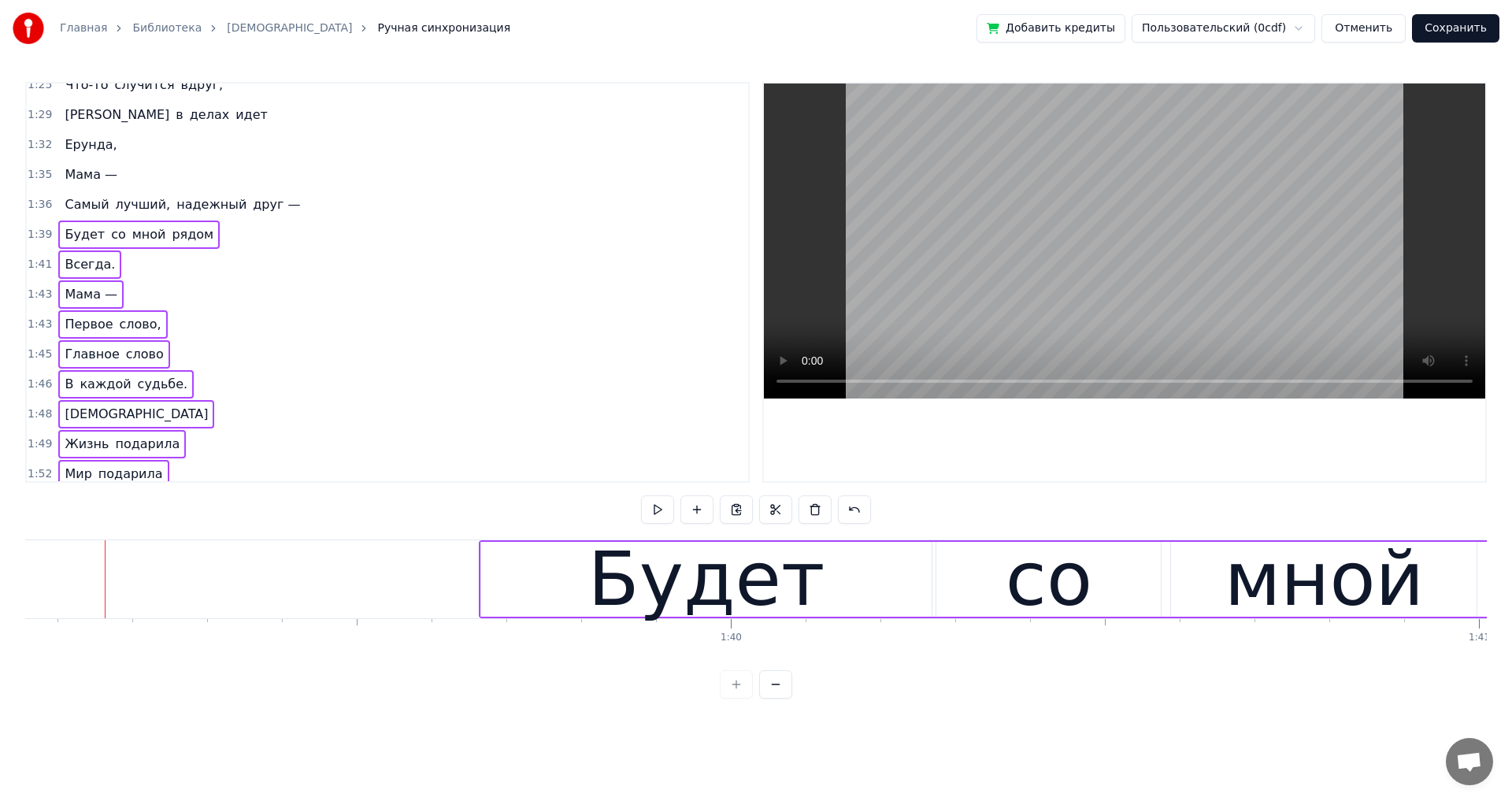
click at [68, 179] on span "Мама —" at bounding box center [91, 174] width 56 height 18
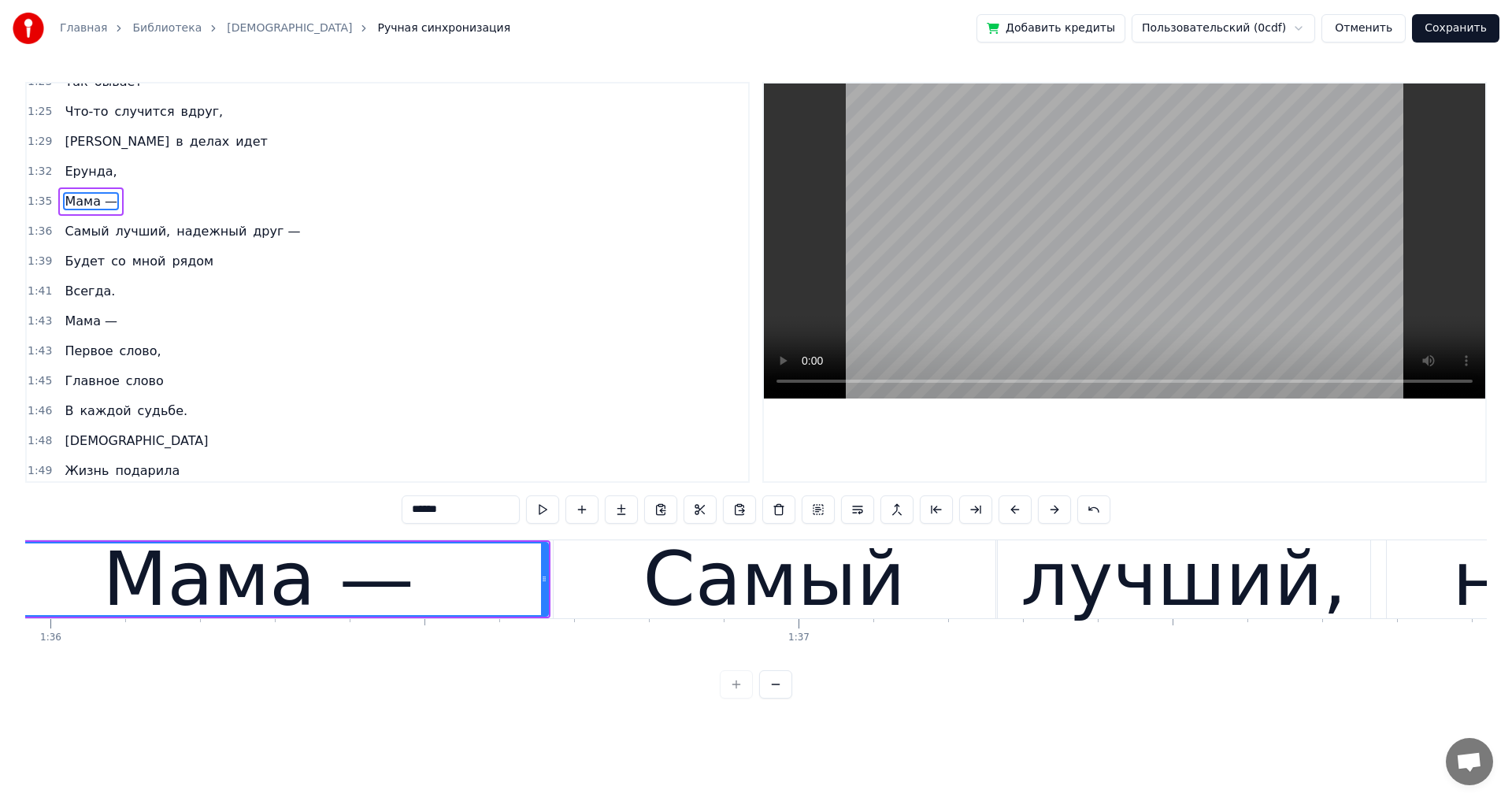
scroll to position [0, 71638]
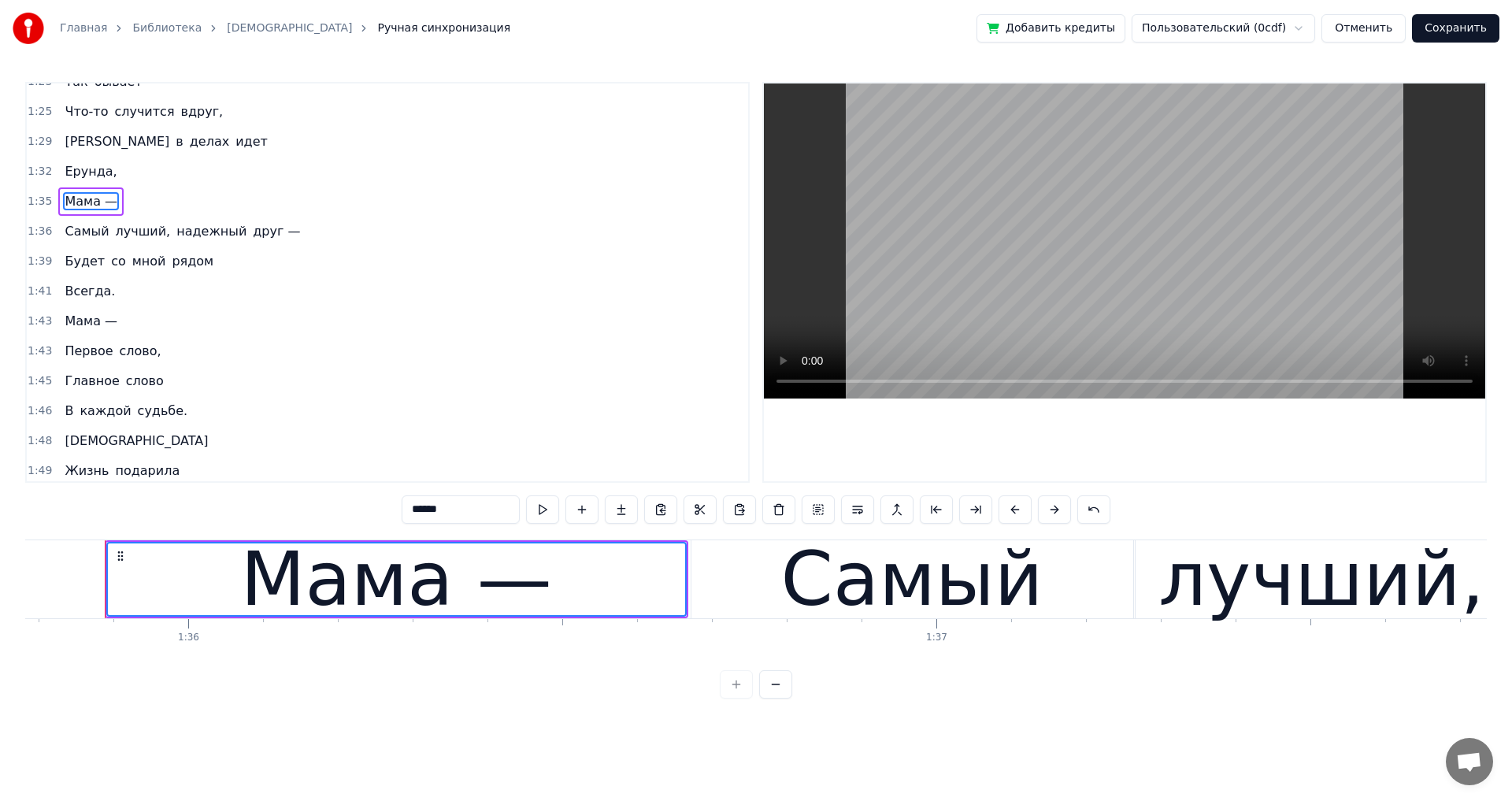
click at [268, 241] on div "Самый лучший, надежный друг —" at bounding box center [182, 232] width 248 height 29
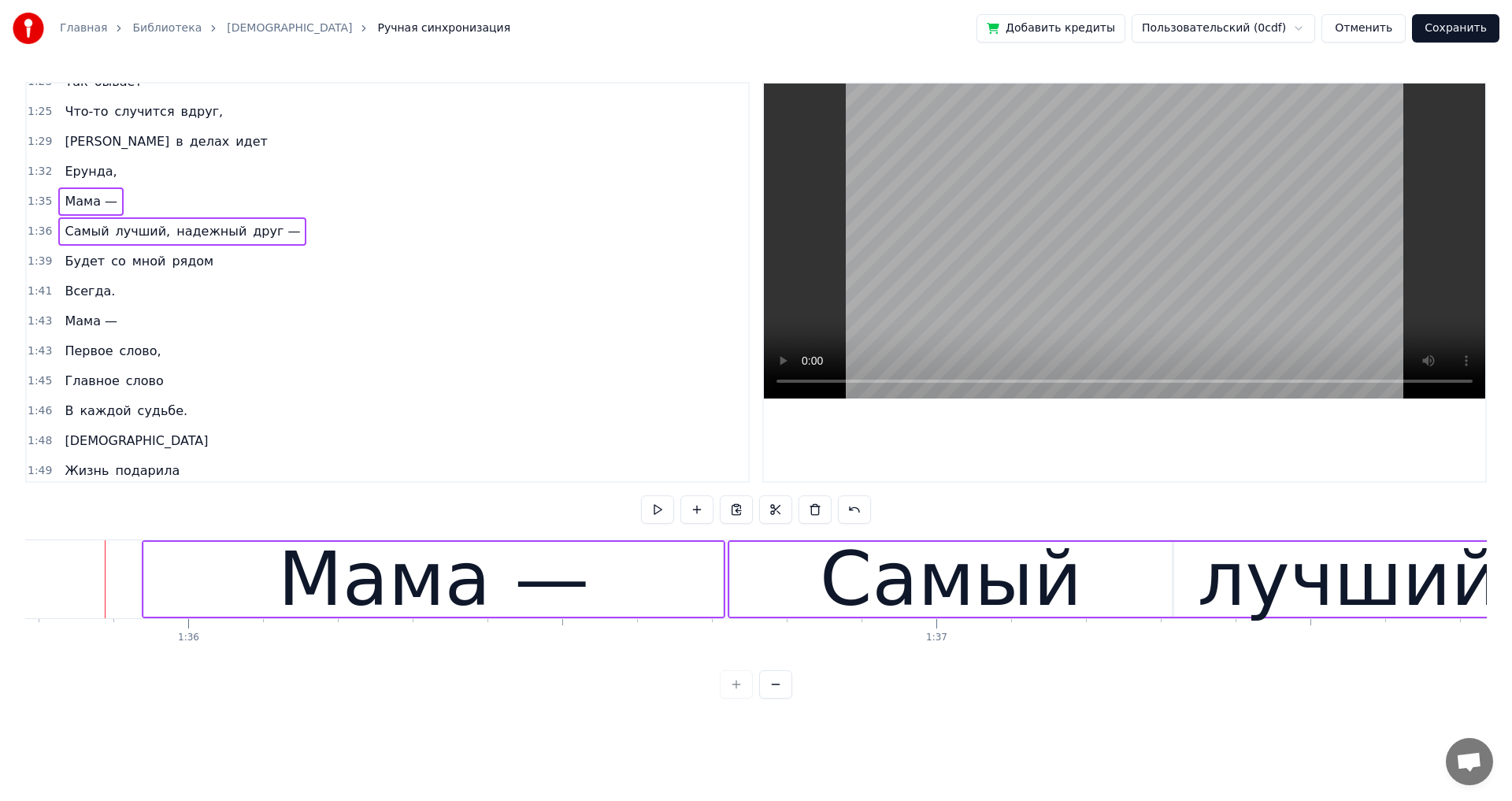
click at [418, 353] on div "1:43 Первое слово," at bounding box center [387, 351] width 721 height 30
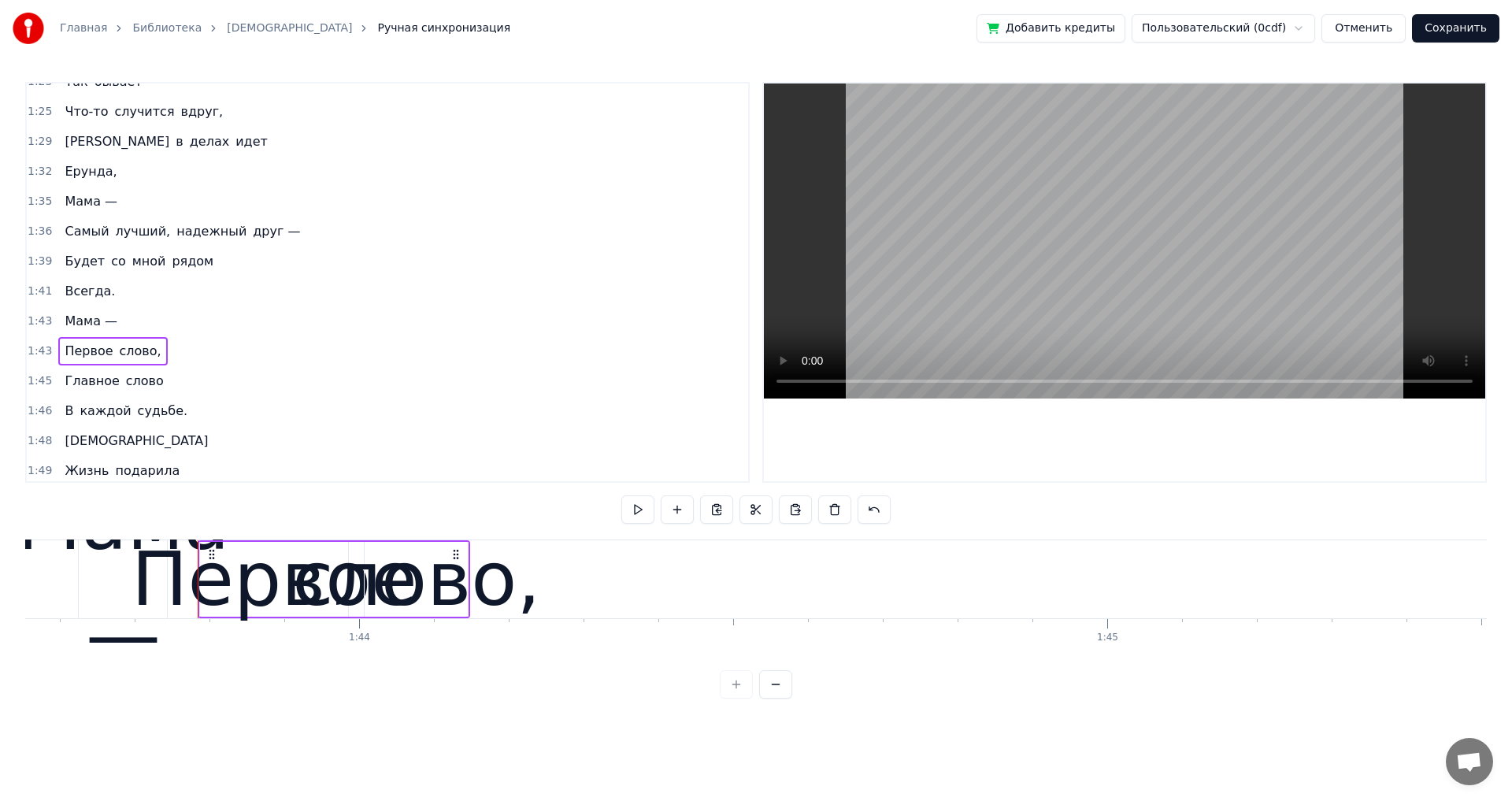
click at [92, 209] on span "Мама —" at bounding box center [91, 201] width 56 height 18
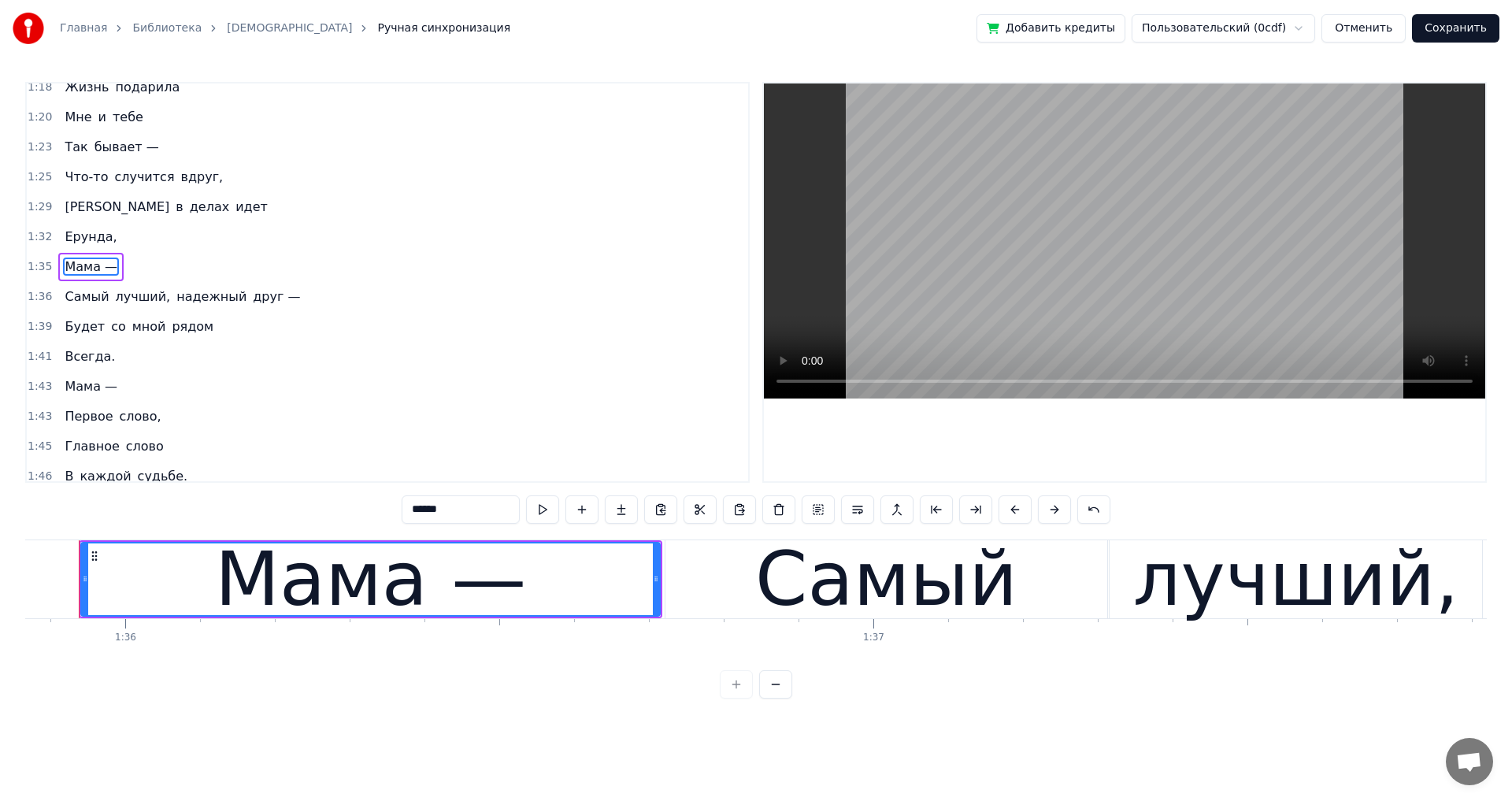
scroll to position [0, 71676]
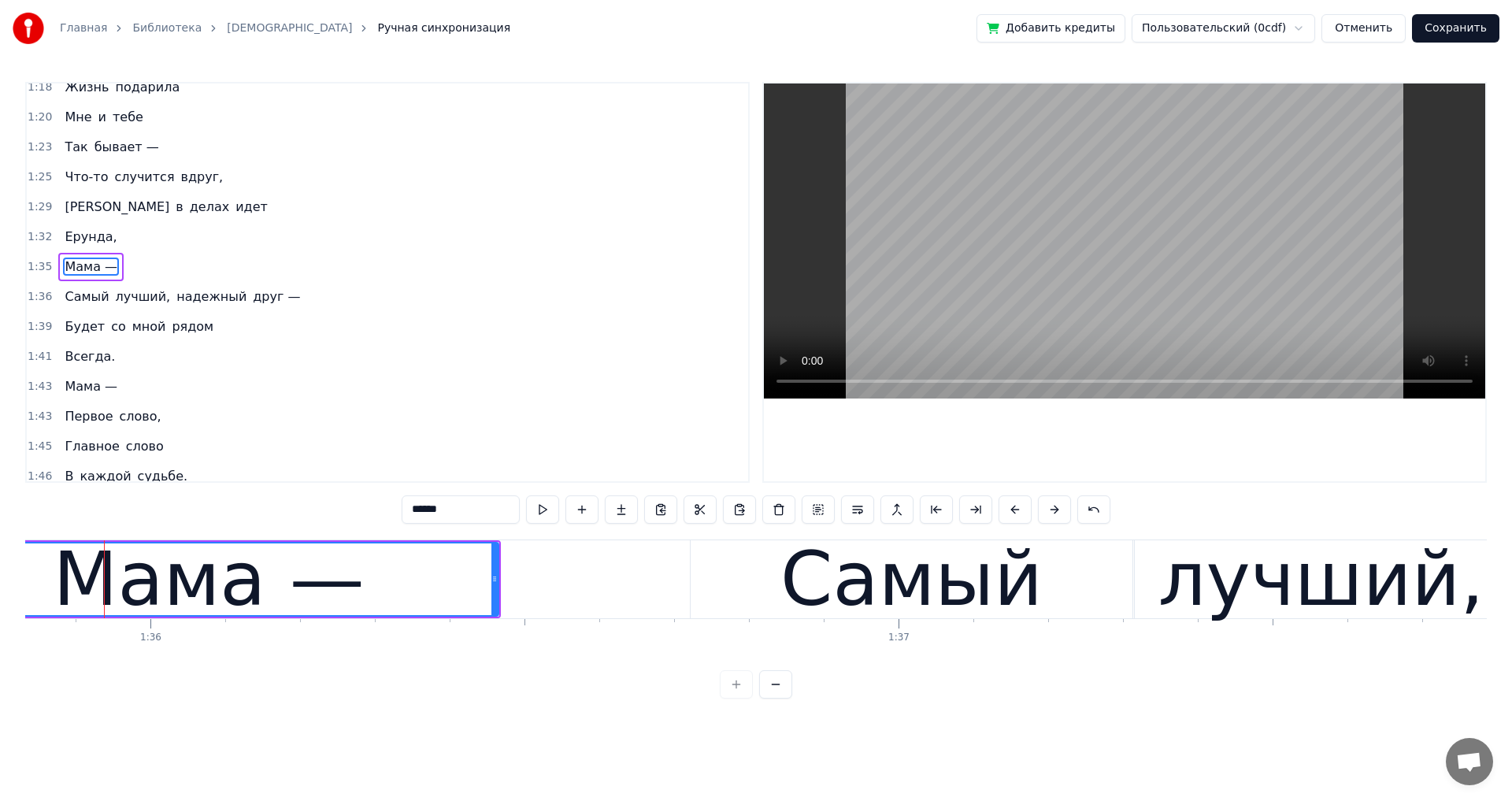
click at [68, 175] on span "Что-то" at bounding box center [86, 176] width 47 height 18
type input "******"
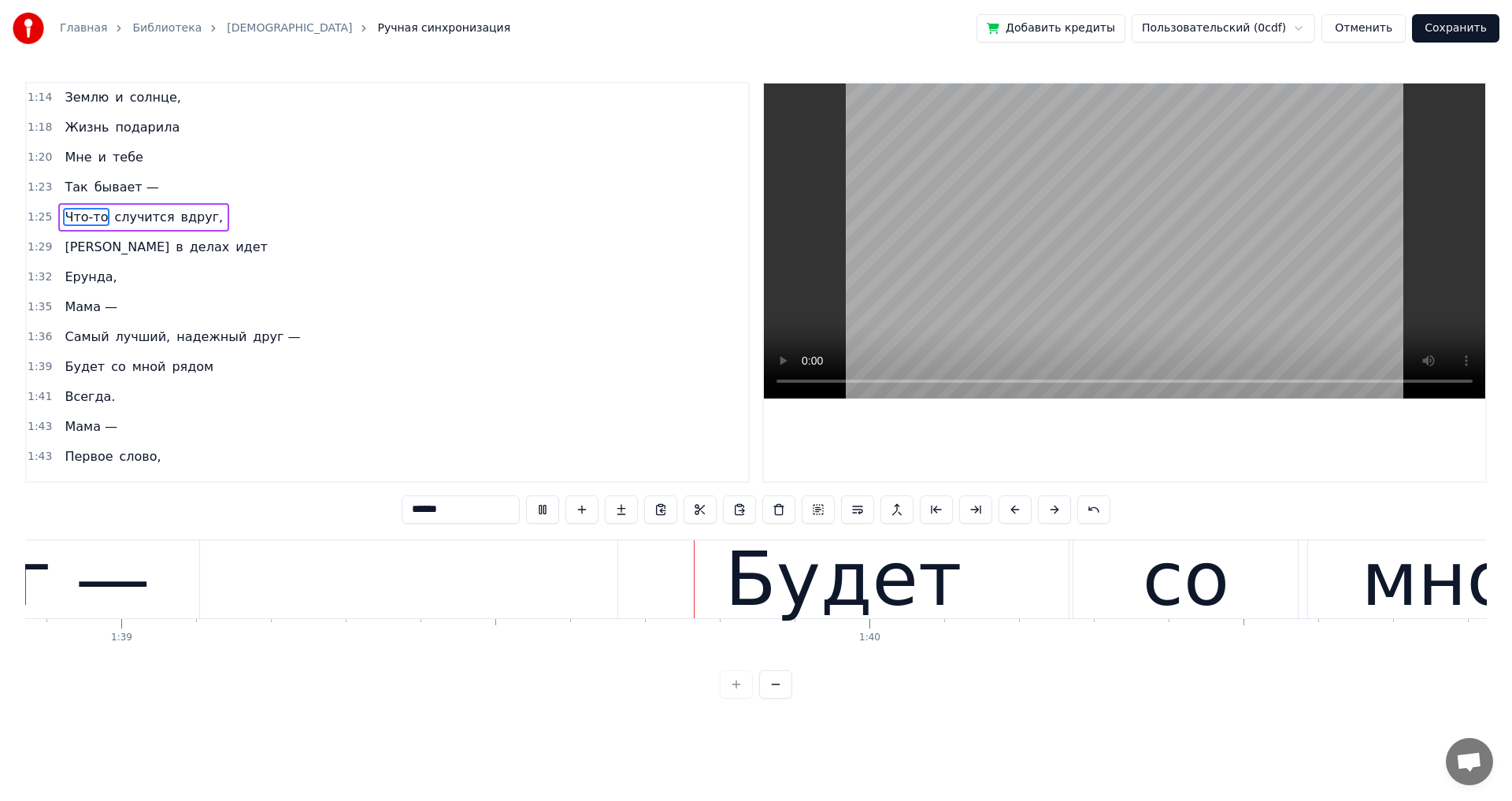
scroll to position [0, 73955]
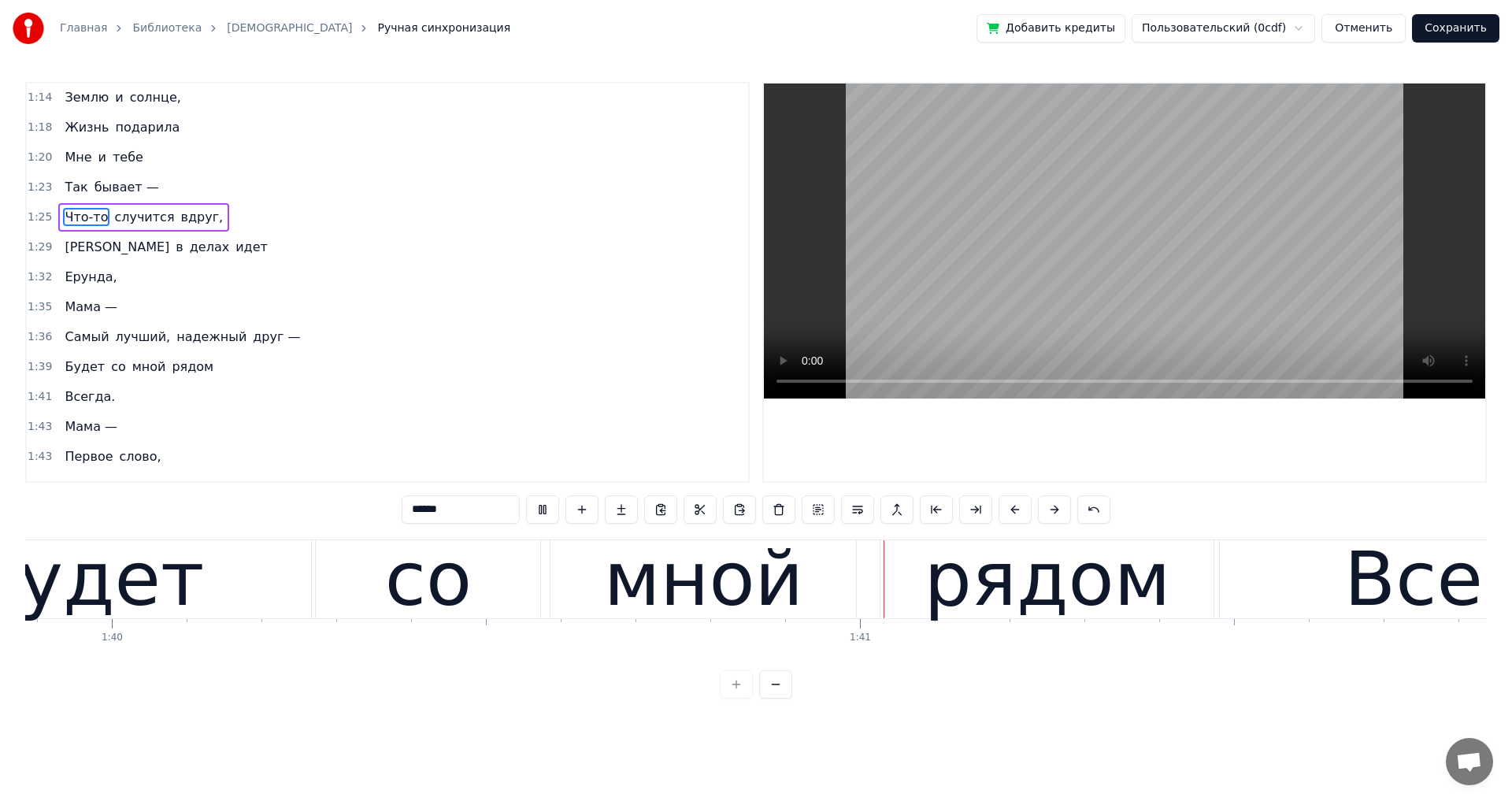
click at [463, 282] on div "1:32 Ерунда," at bounding box center [387, 277] width 721 height 30
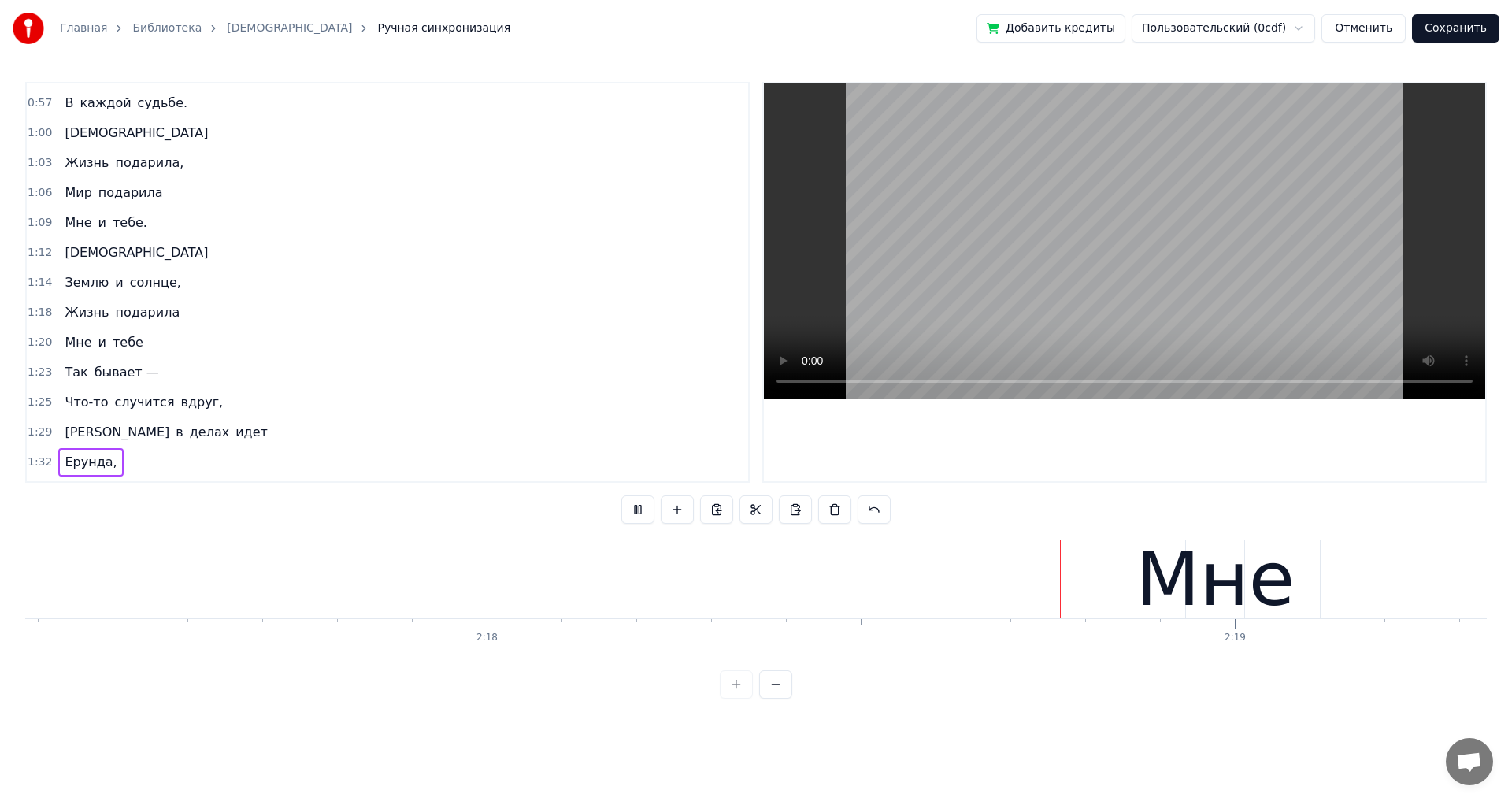
scroll to position [591, 0]
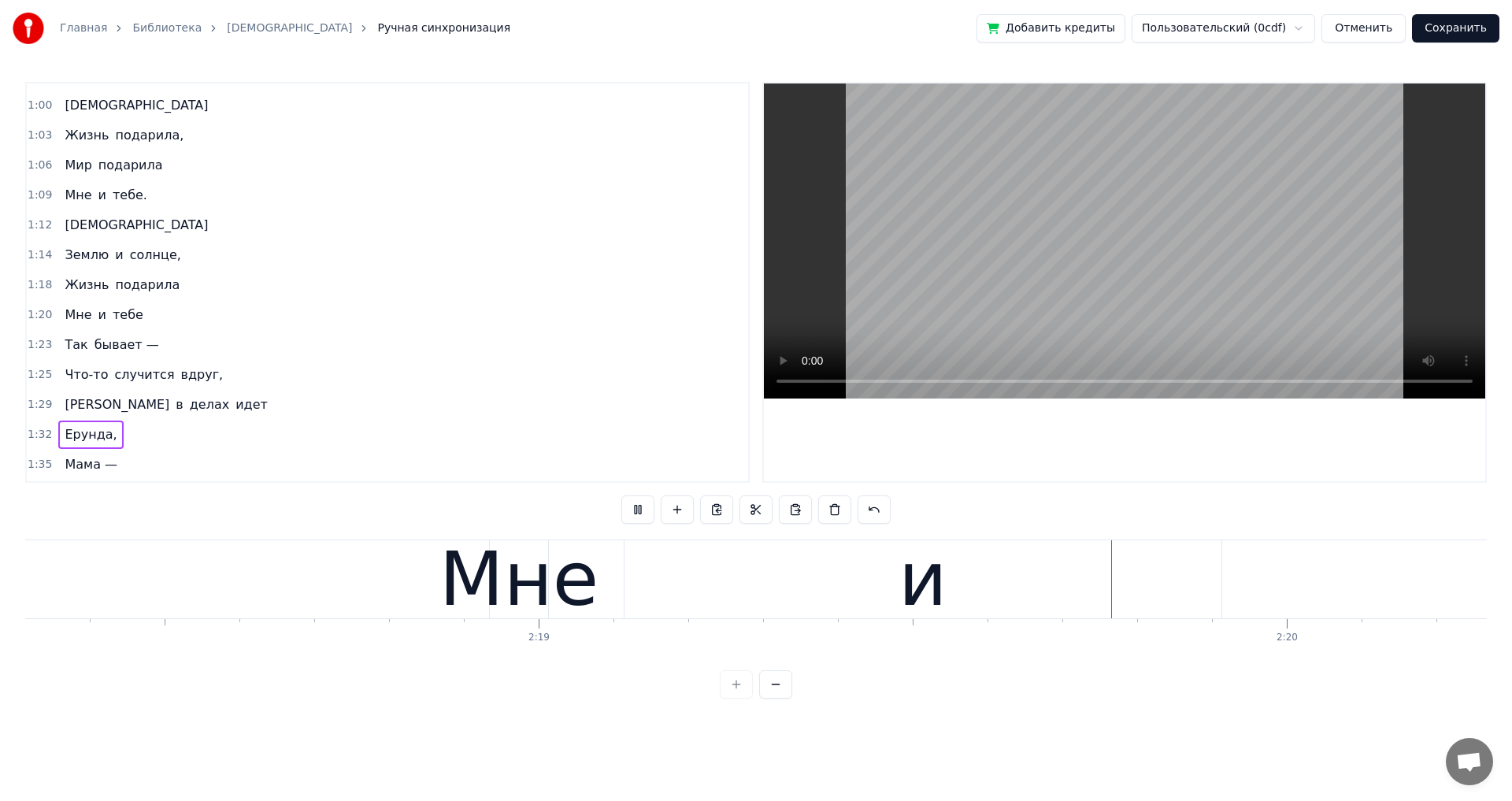
click at [75, 292] on span "Жизнь" at bounding box center [86, 285] width 47 height 18
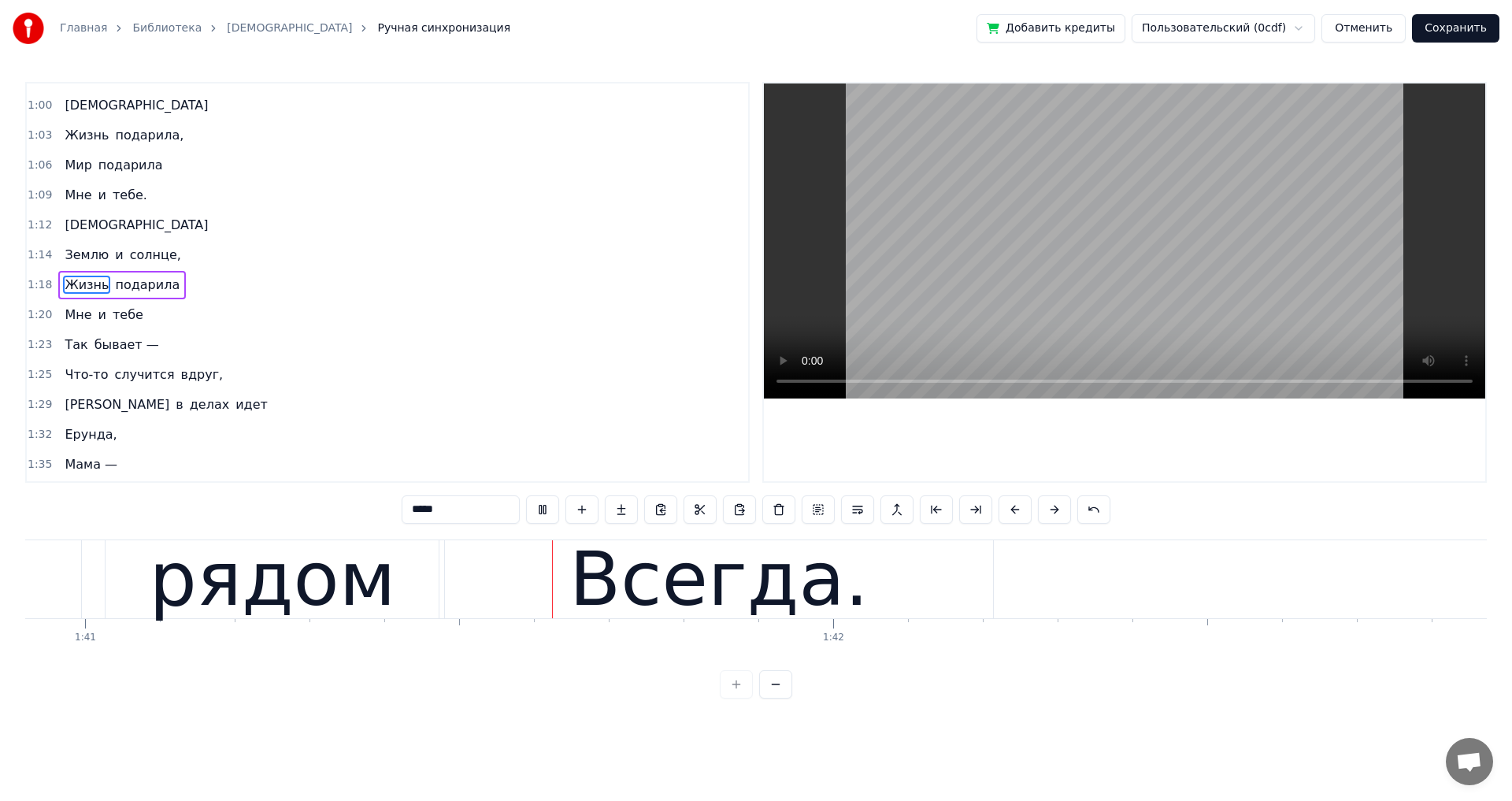
scroll to position [0, 75481]
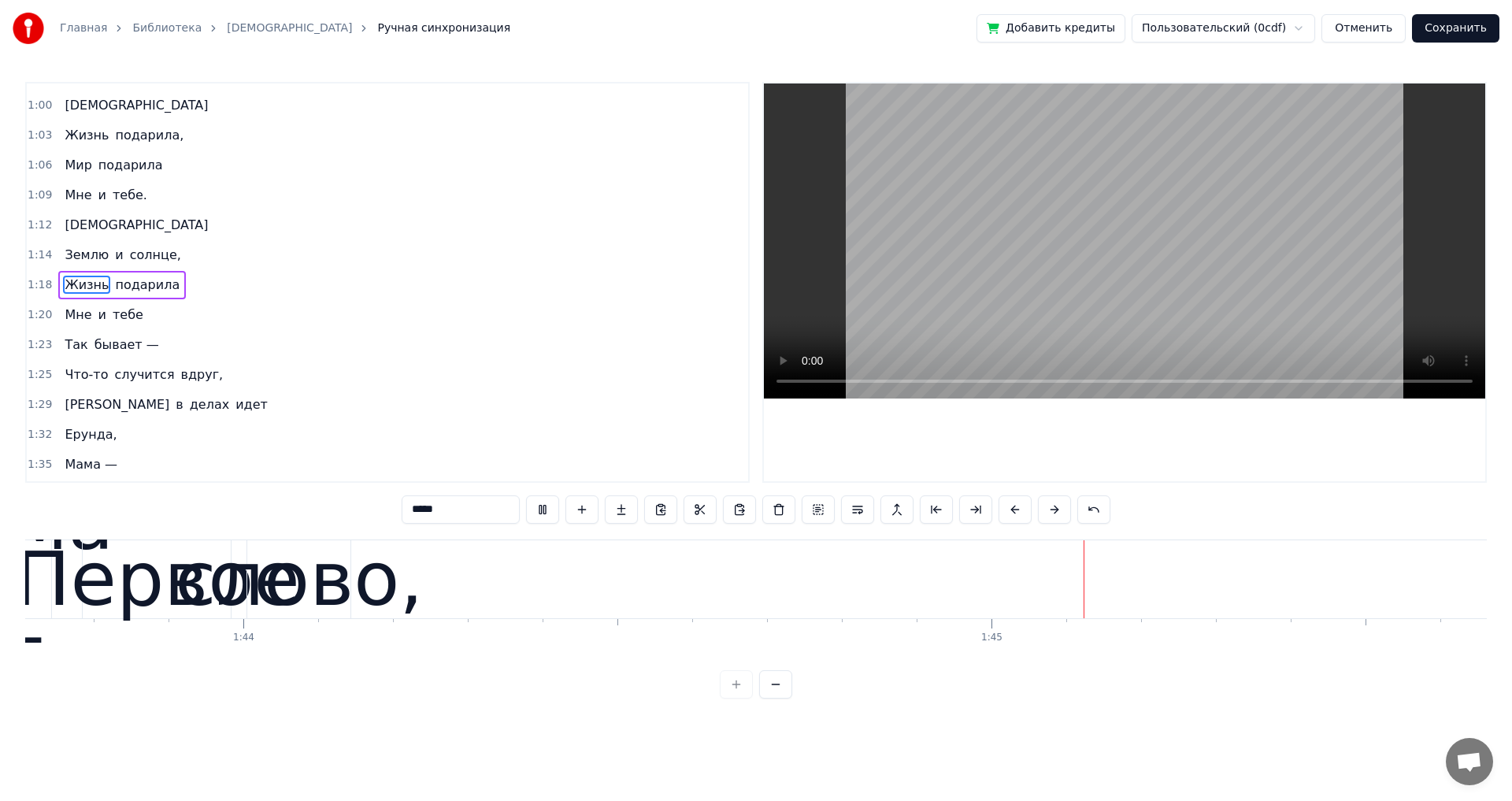
click at [66, 285] on span "Жизнь" at bounding box center [86, 285] width 47 height 18
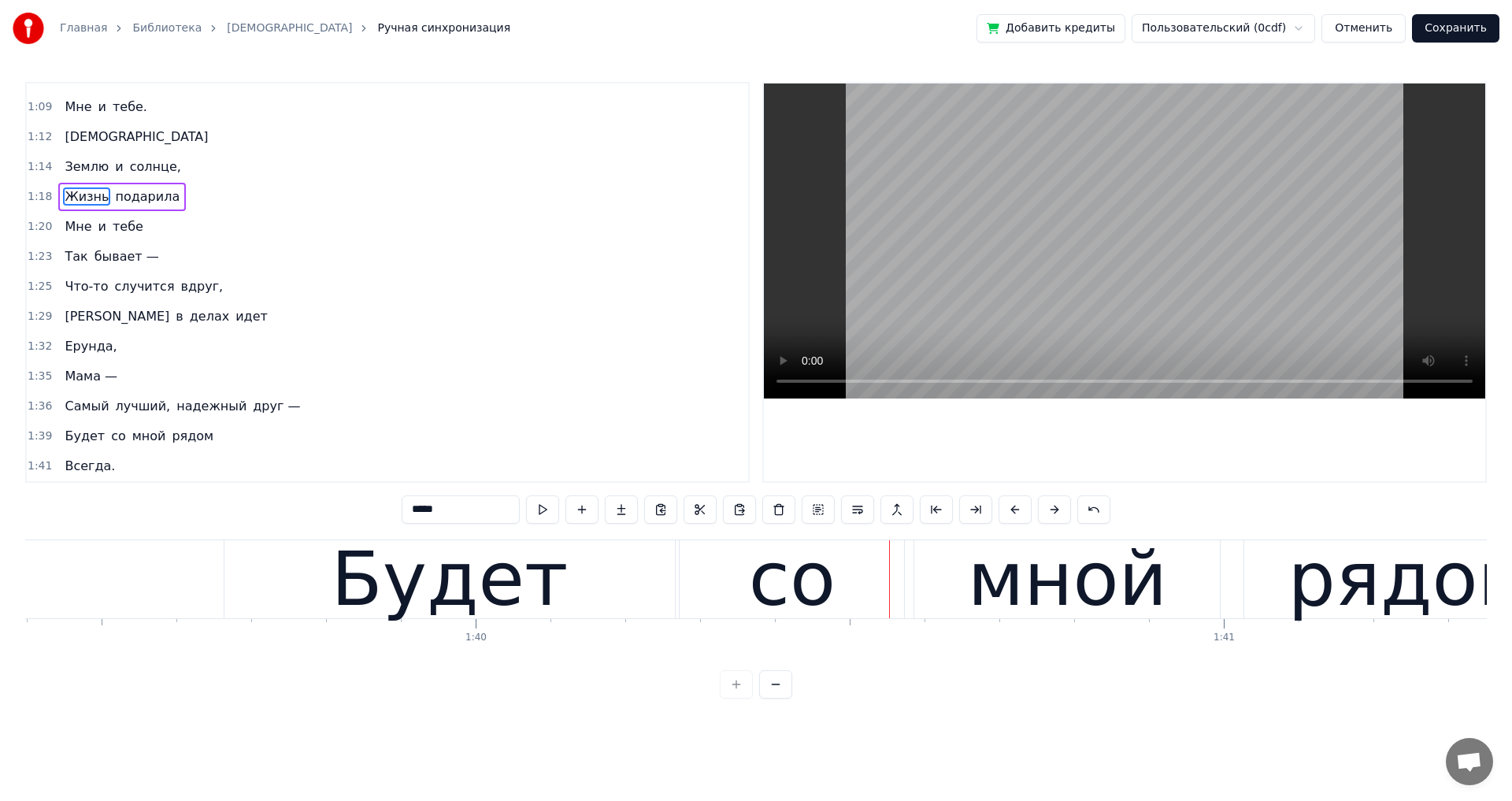
scroll to position [906, 0]
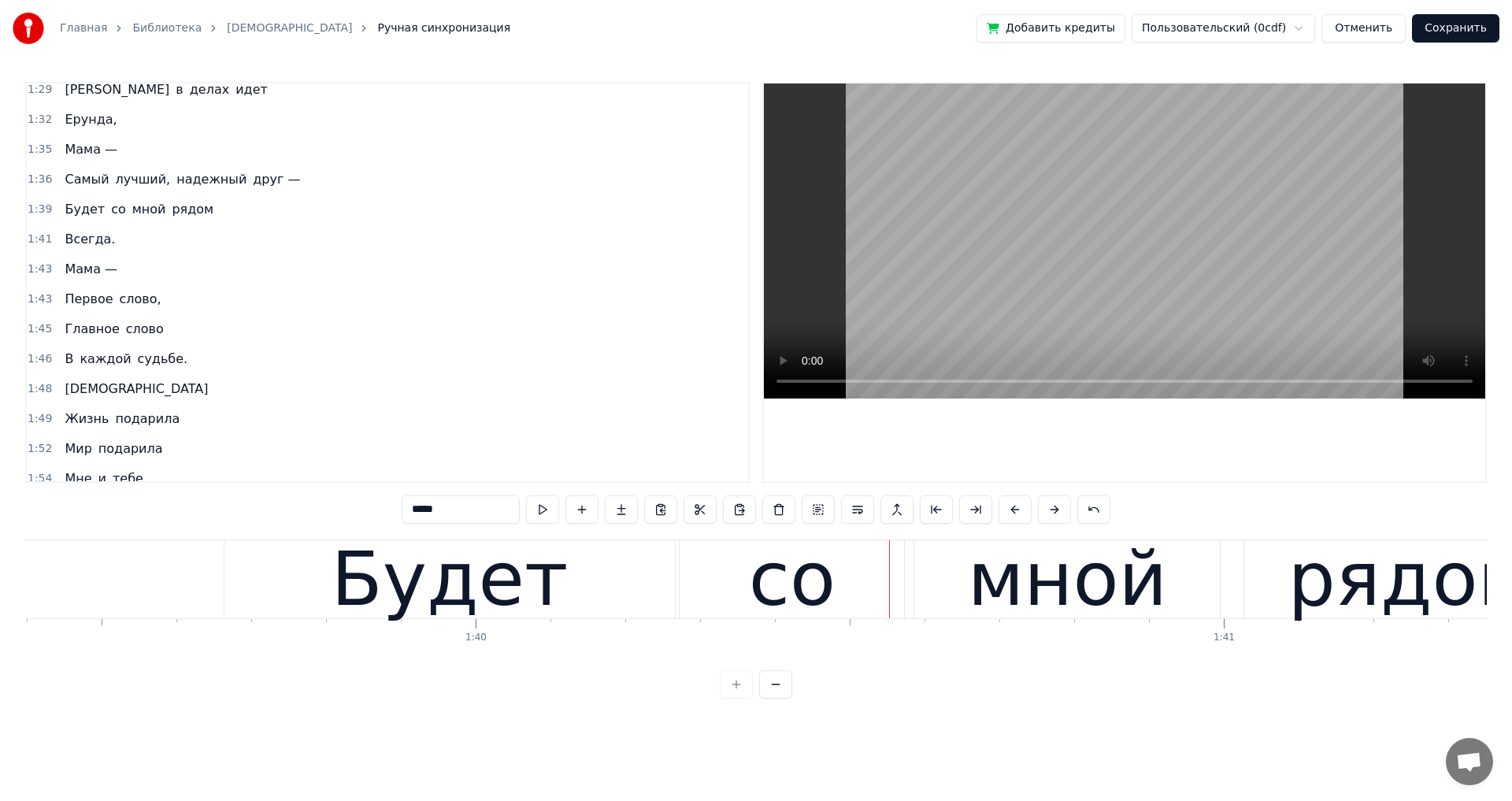
click at [194, 222] on div "Будет со мной рядом" at bounding box center [139, 210] width 162 height 29
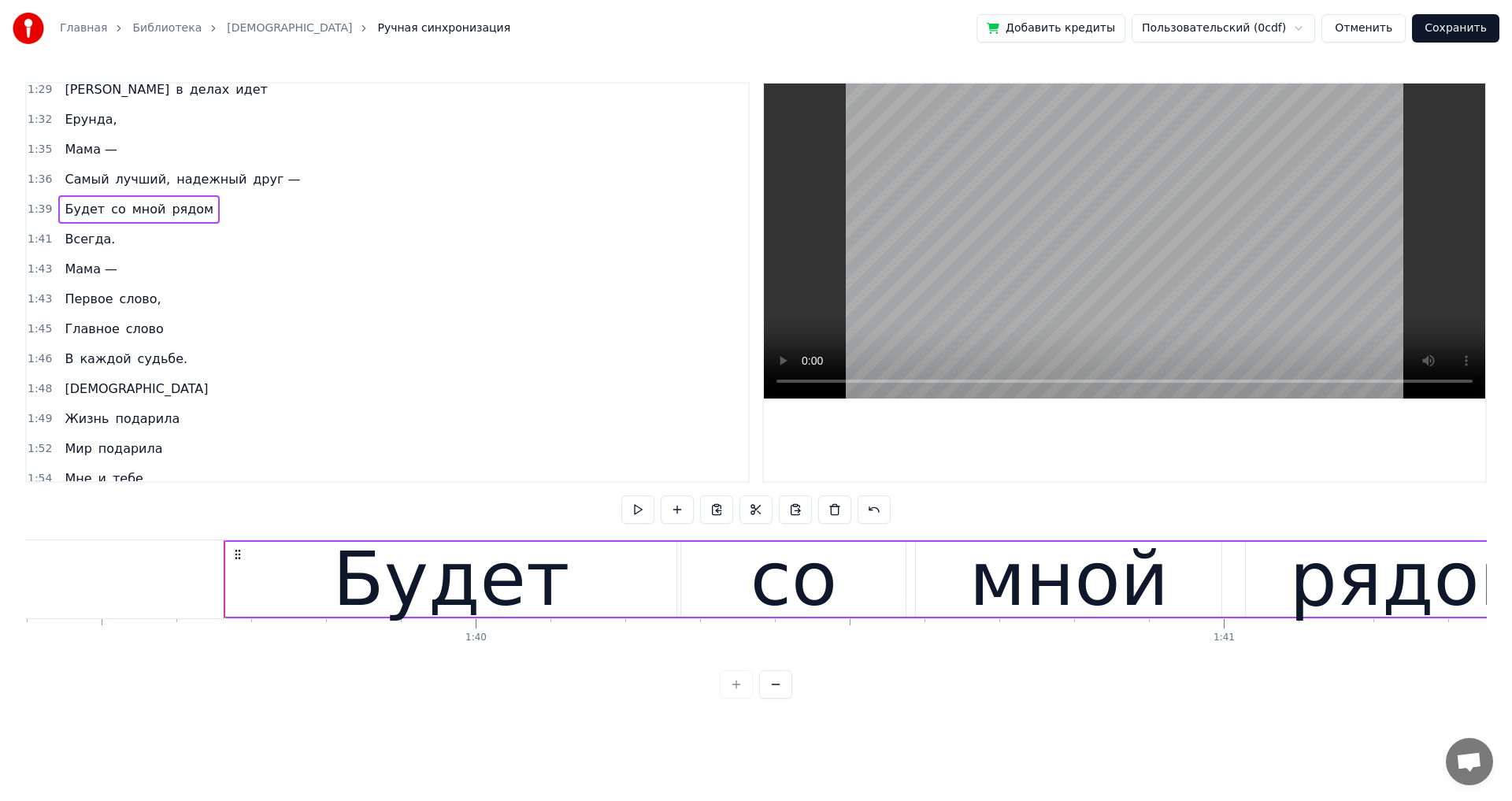
click at [105, 248] on div "Всегда." at bounding box center [90, 240] width 63 height 29
click at [114, 281] on div "Мама —" at bounding box center [91, 269] width 65 height 29
click at [150, 312] on div "Первое слово," at bounding box center [112, 300] width 108 height 29
click at [152, 336] on div "Главное слово" at bounding box center [114, 330] width 111 height 29
click at [169, 370] on div "В каждой судьбе." at bounding box center [125, 359] width 135 height 29
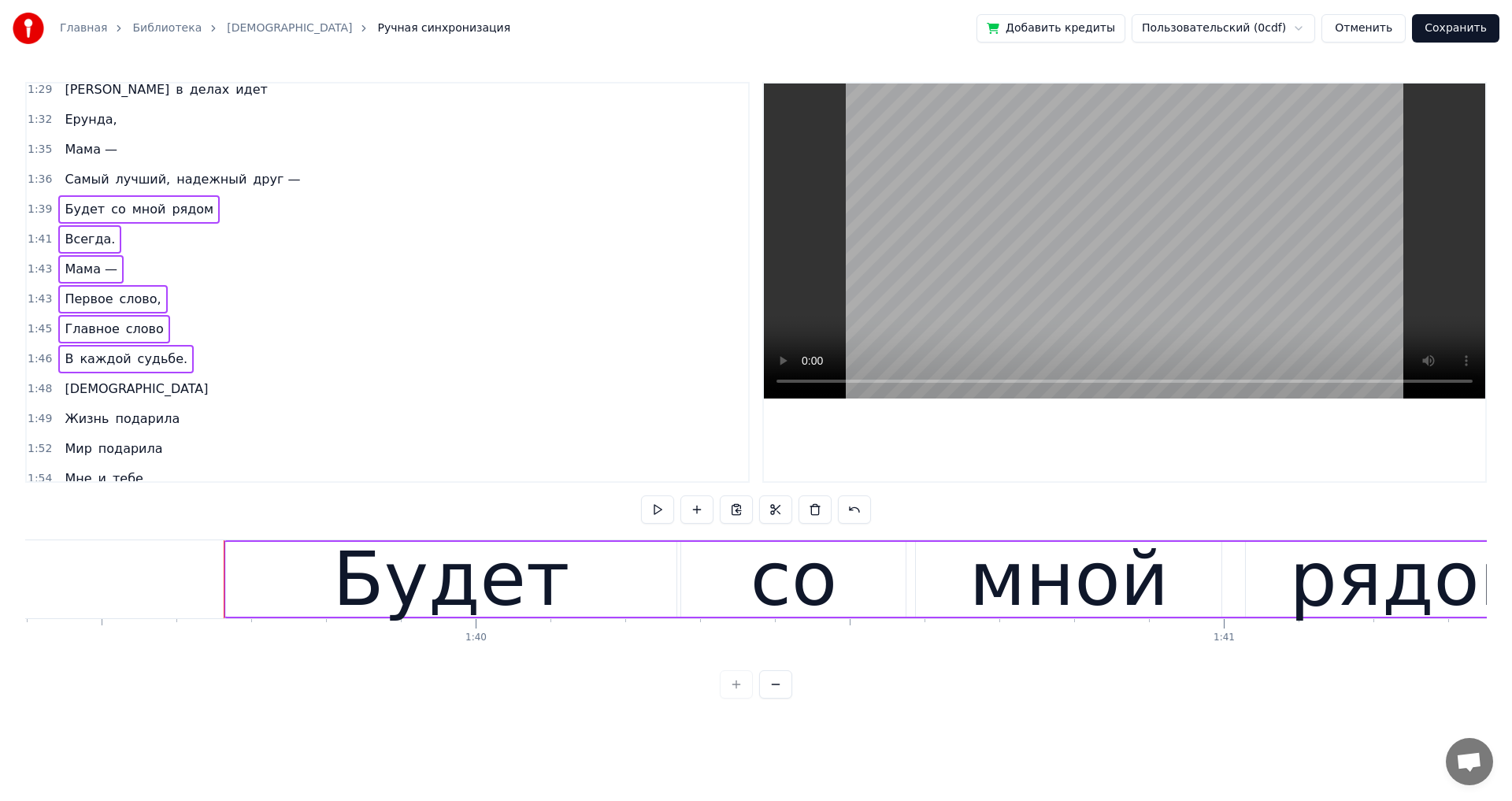
click at [98, 397] on div "[DEMOGRAPHIC_DATA]" at bounding box center [136, 389] width 156 height 29
click at [163, 432] on div "Жизнь подарила" at bounding box center [122, 420] width 127 height 29
click at [152, 458] on div "Мир подарила" at bounding box center [113, 449] width 110 height 29
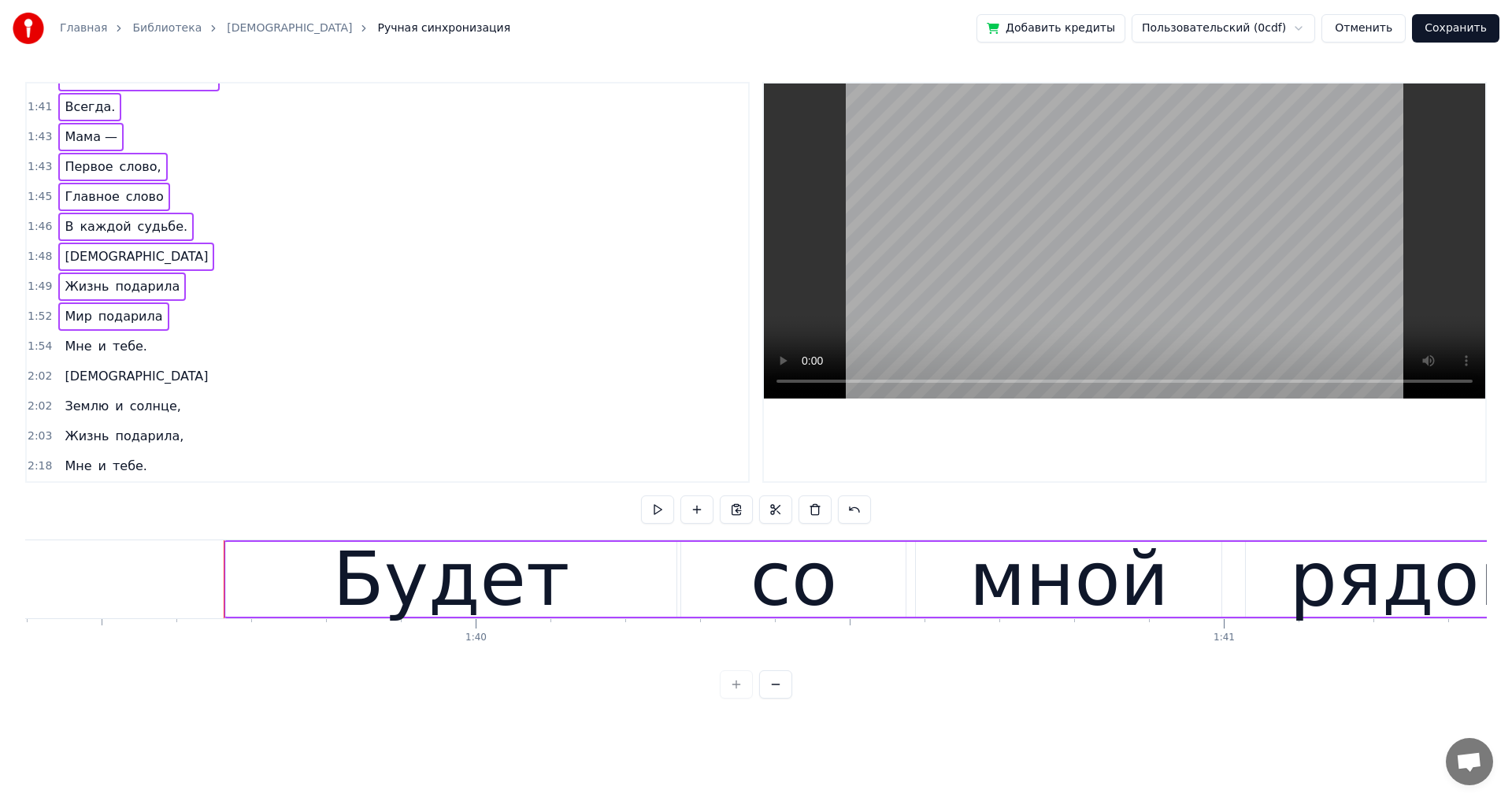
click at [137, 359] on div "Мне и тебе." at bounding box center [105, 347] width 95 height 29
click at [97, 386] on div "[DEMOGRAPHIC_DATA]" at bounding box center [136, 377] width 156 height 29
click at [168, 418] on div "Землю и солнце," at bounding box center [123, 406] width 128 height 29
click at [166, 447] on div "Жизнь подарила," at bounding box center [124, 437] width 131 height 29
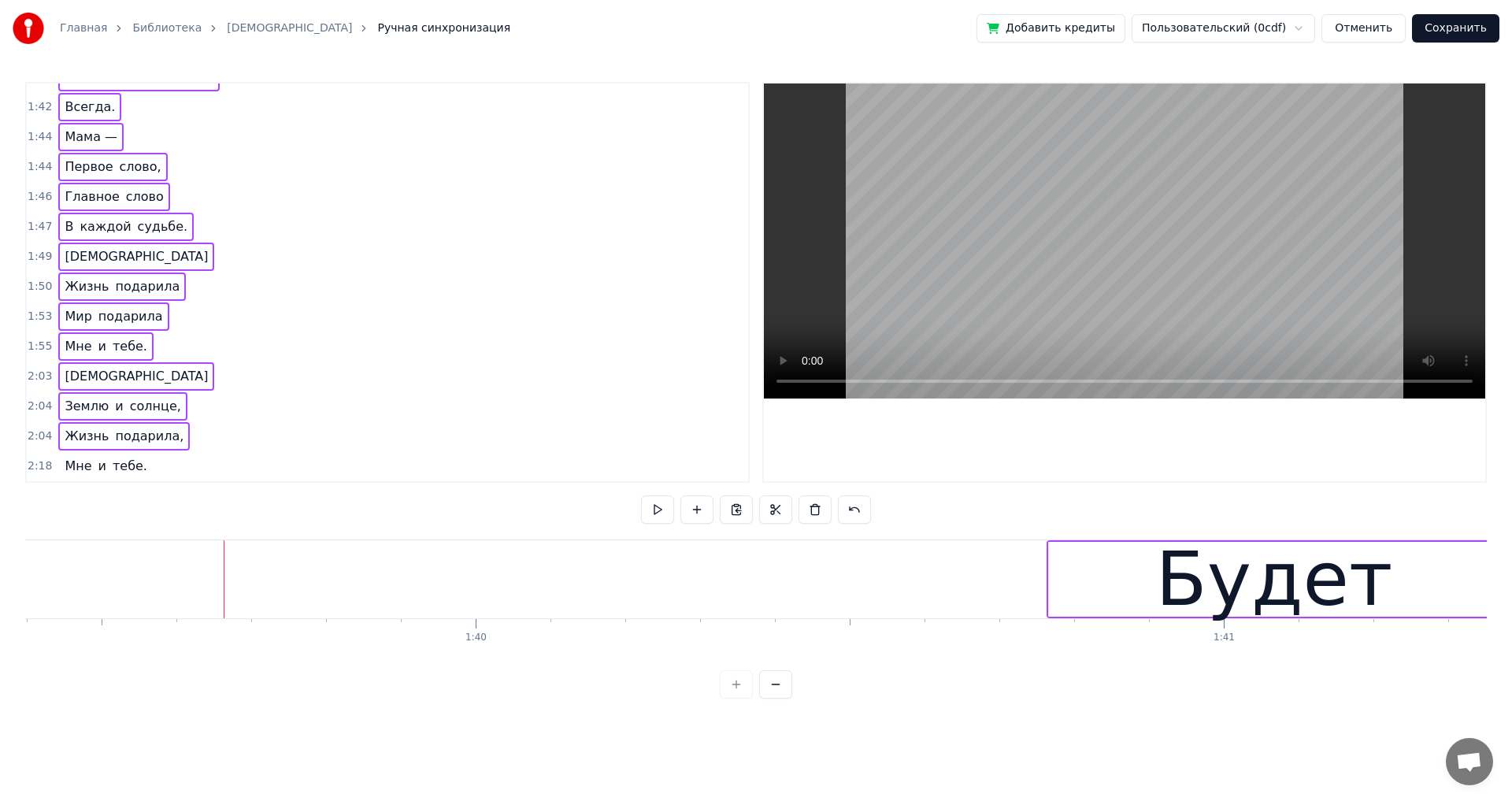
click at [449, 390] on div "2:03 Мама" at bounding box center [387, 376] width 721 height 30
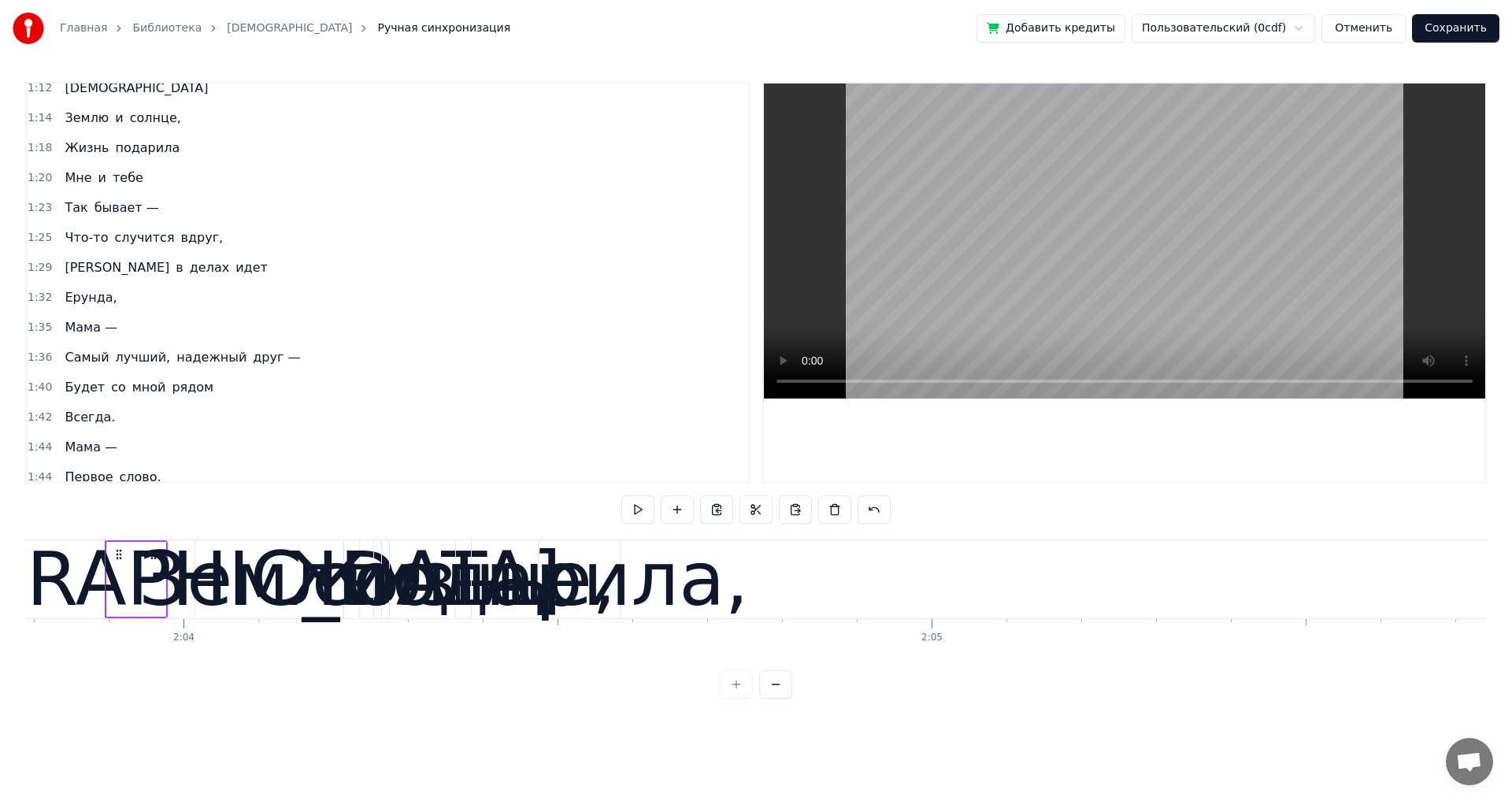
scroll to position [724, 0]
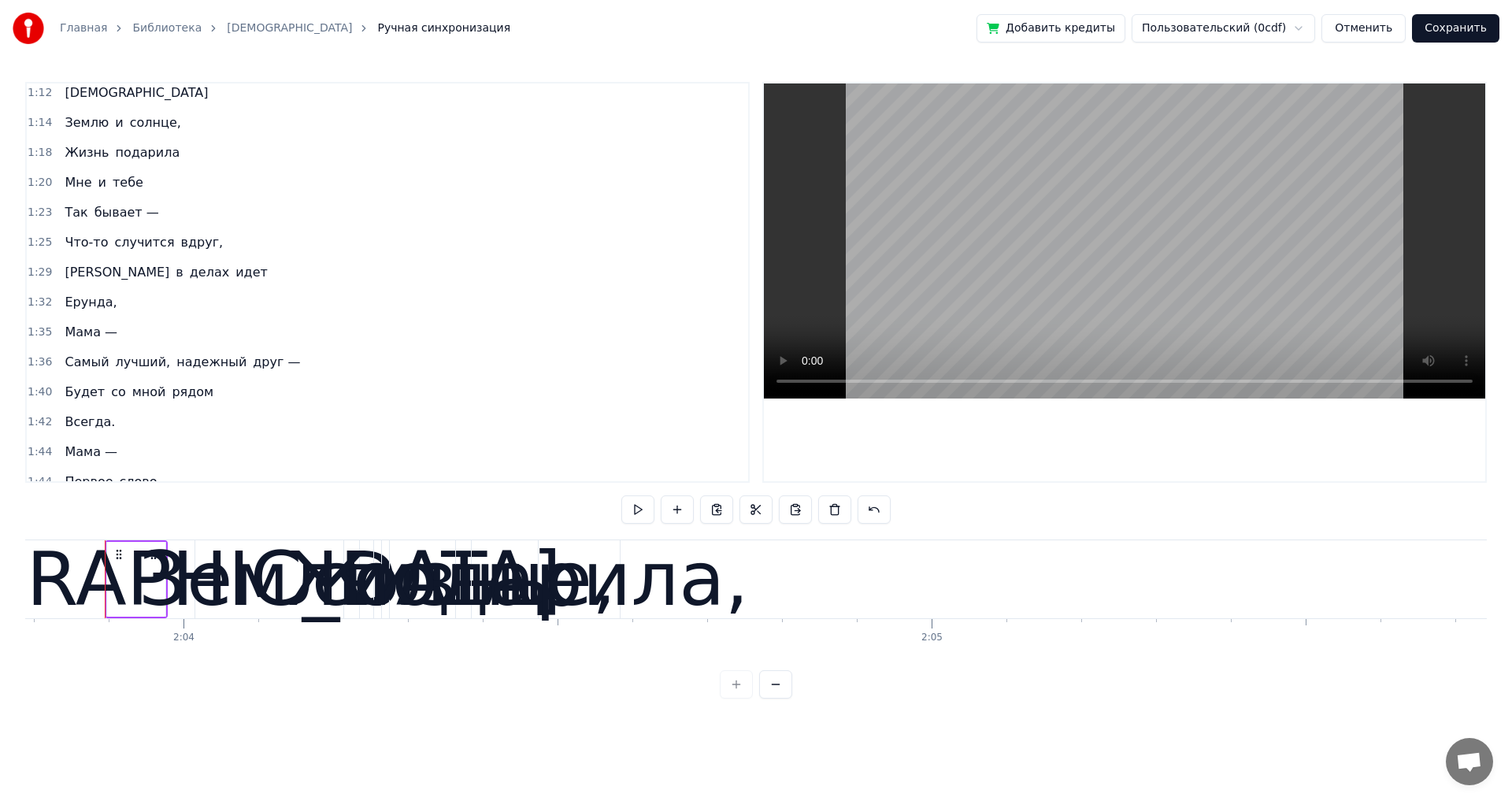
click at [77, 366] on span "Самый" at bounding box center [86, 361] width 47 height 18
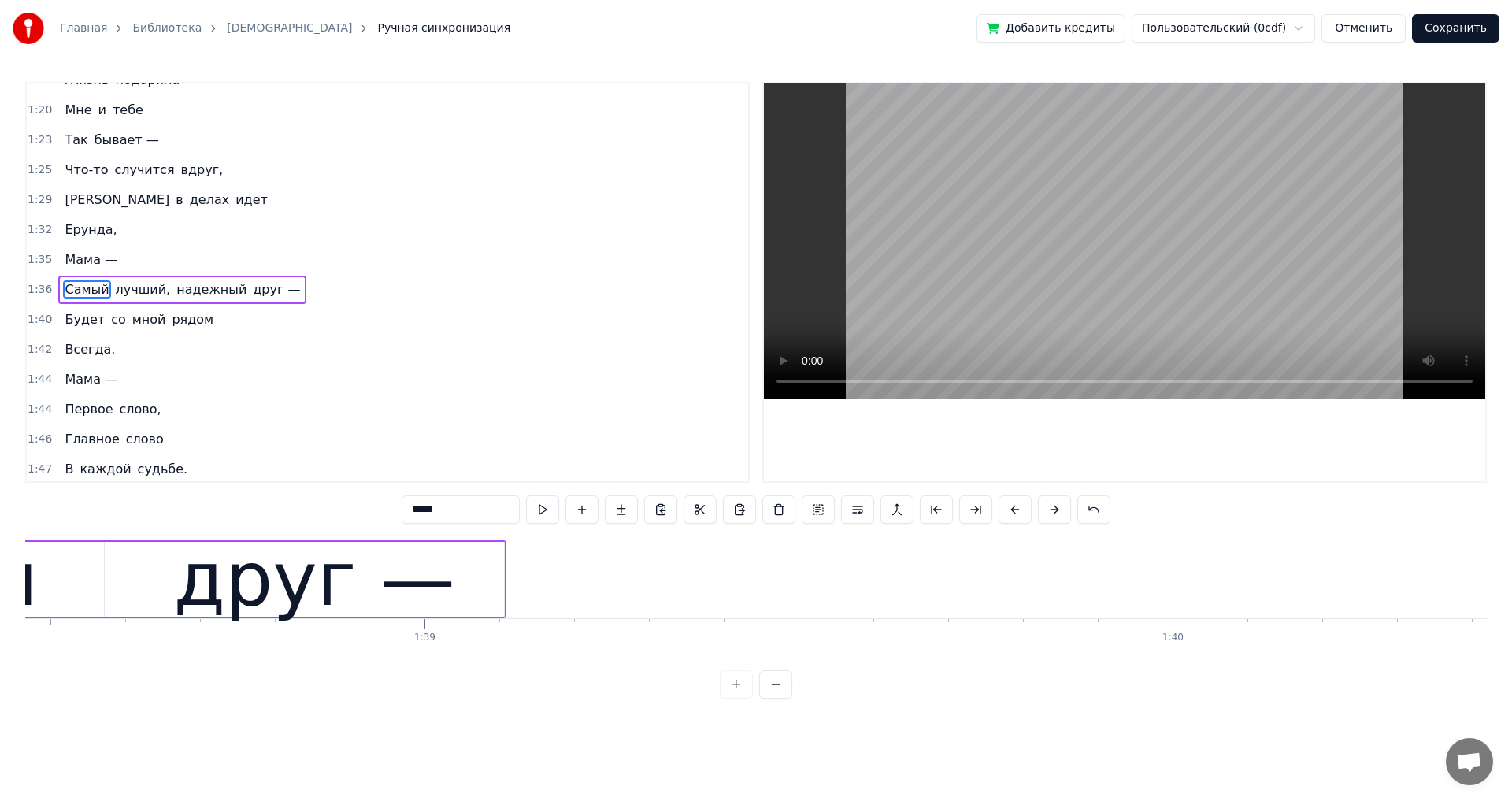
scroll to position [0, 73648]
click at [402, 564] on div "друг —" at bounding box center [312, 580] width 282 height 113
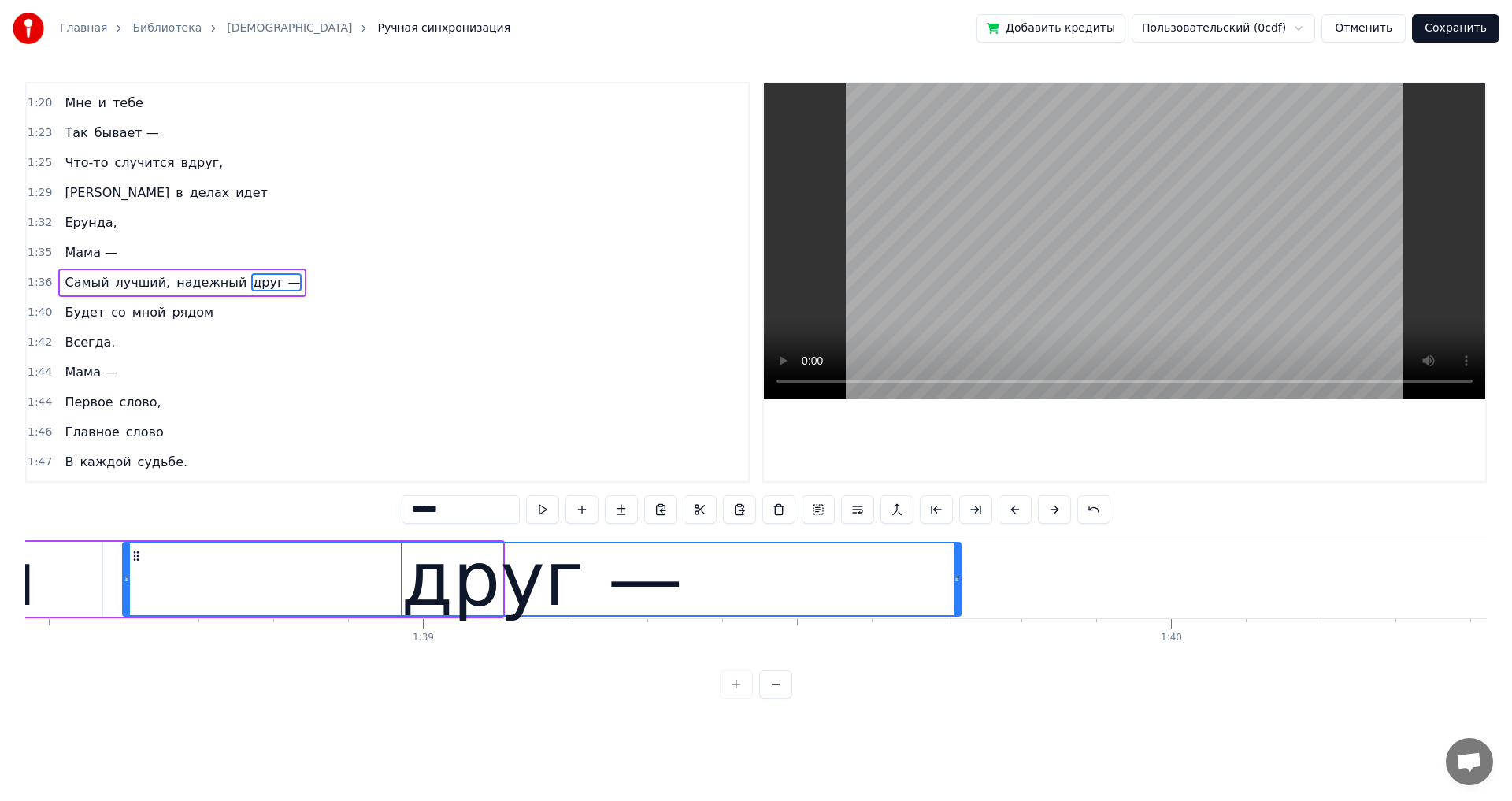
drag, startPoint x: 500, startPoint y: 583, endPoint x: 959, endPoint y: 587, distance: 459.0
click at [959, 587] on div at bounding box center [957, 579] width 7 height 72
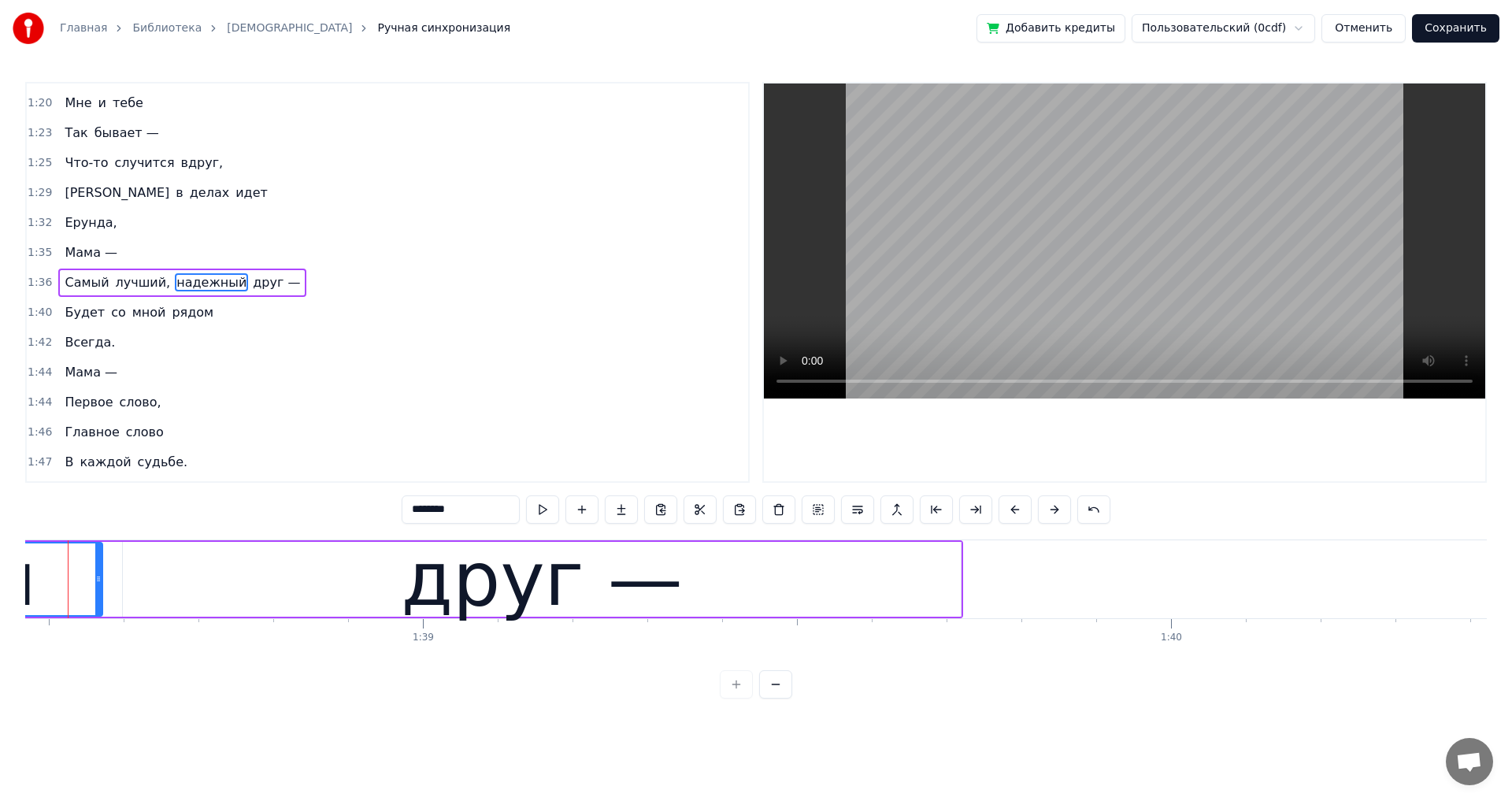
scroll to position [0, 73611]
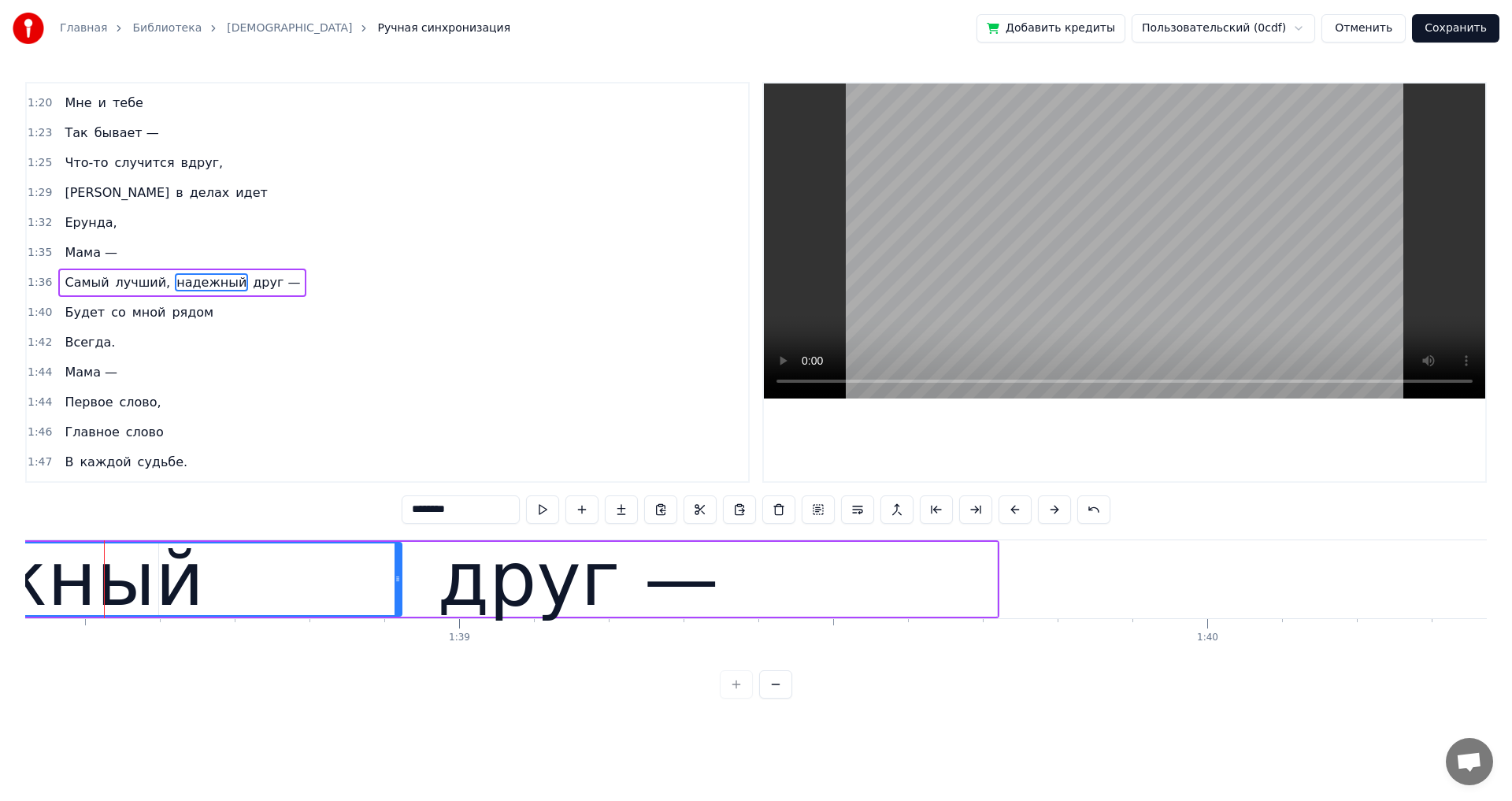
drag, startPoint x: 136, startPoint y: 582, endPoint x: 399, endPoint y: 582, distance: 263.0
click at [399, 582] on icon at bounding box center [397, 579] width 7 height 12
drag, startPoint x: 641, startPoint y: 583, endPoint x: 323, endPoint y: 590, distance: 318.1
click at [642, 583] on div "друг —" at bounding box center [577, 580] width 282 height 113
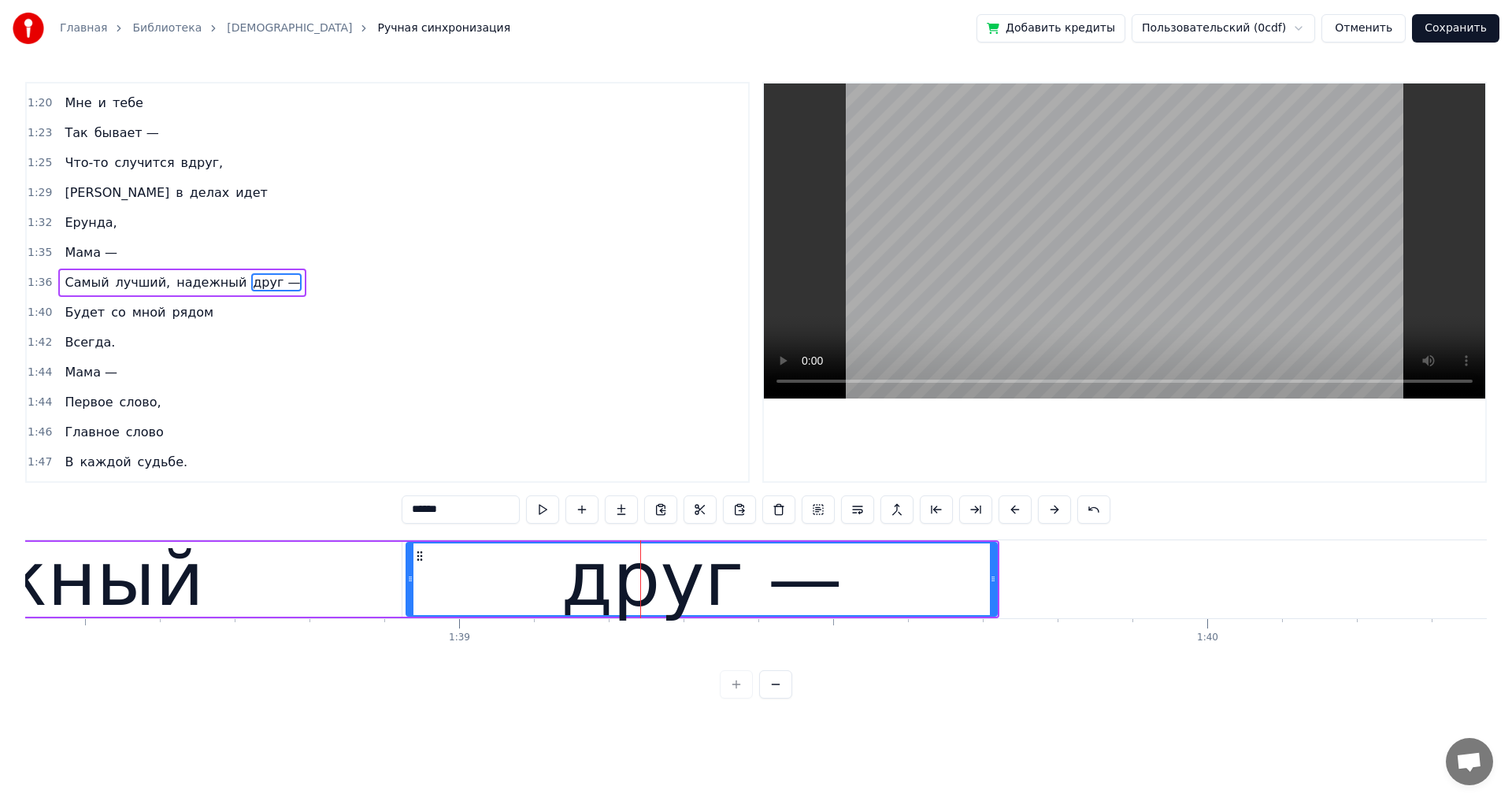
drag, startPoint x: 165, startPoint y: 580, endPoint x: 412, endPoint y: 582, distance: 247.0
click at [412, 582] on icon at bounding box center [410, 579] width 7 height 12
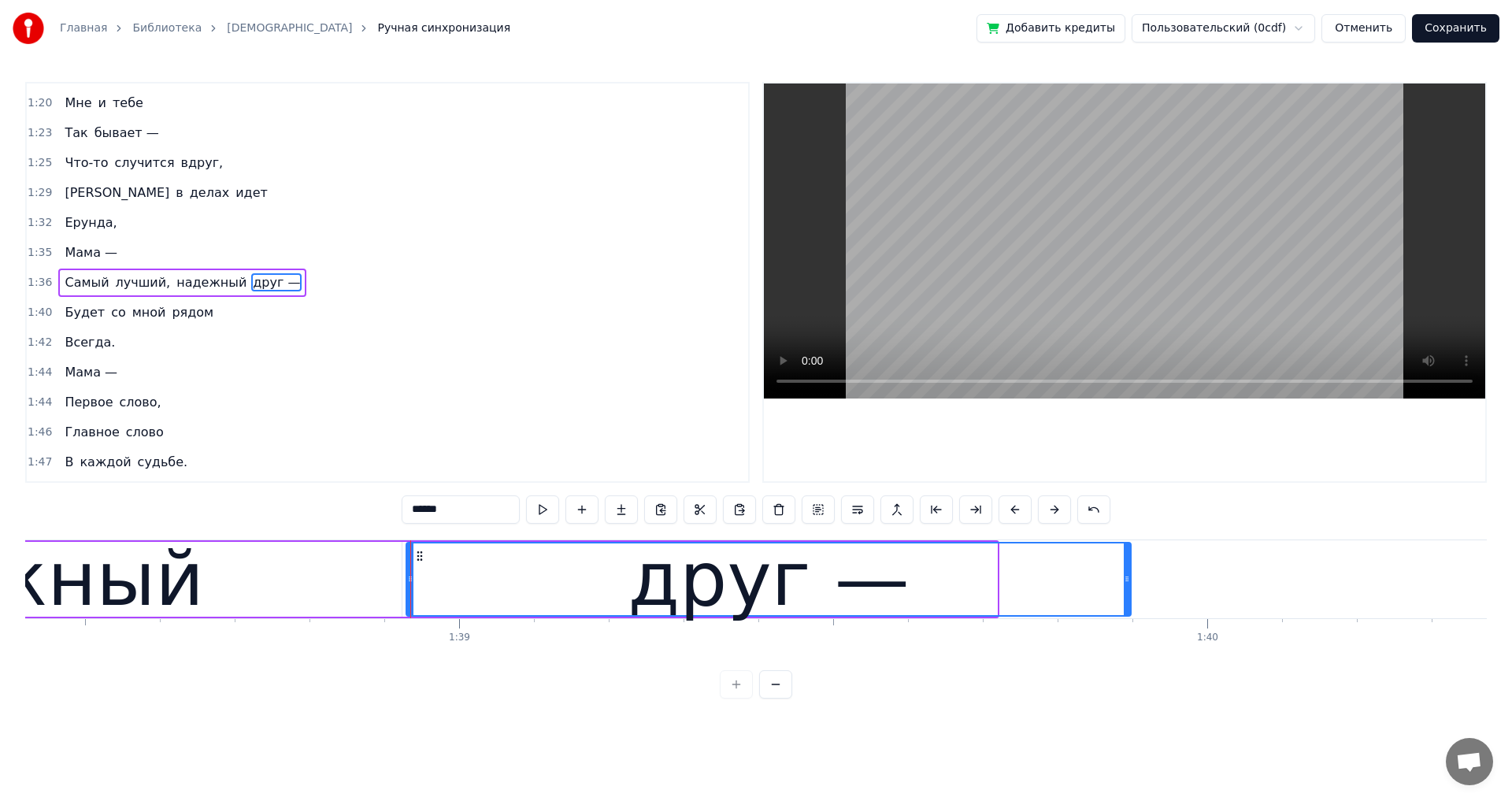
drag, startPoint x: 994, startPoint y: 580, endPoint x: 1128, endPoint y: 581, distance: 134.0
click at [1128, 581] on icon at bounding box center [1126, 579] width 7 height 12
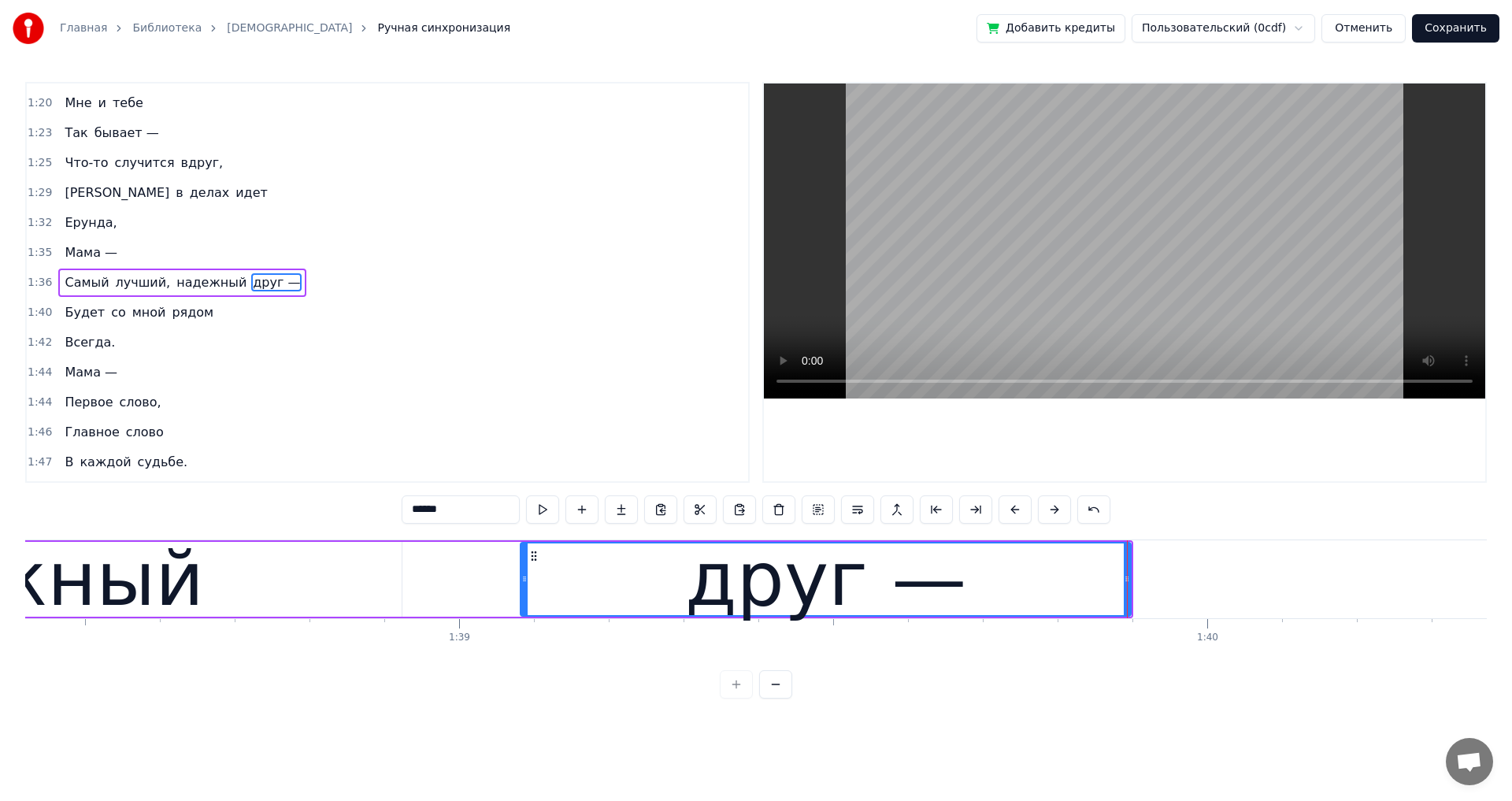
drag, startPoint x: 409, startPoint y: 583, endPoint x: 405, endPoint y: 590, distance: 8.1
click at [520, 584] on div "друг —" at bounding box center [825, 580] width 612 height 75
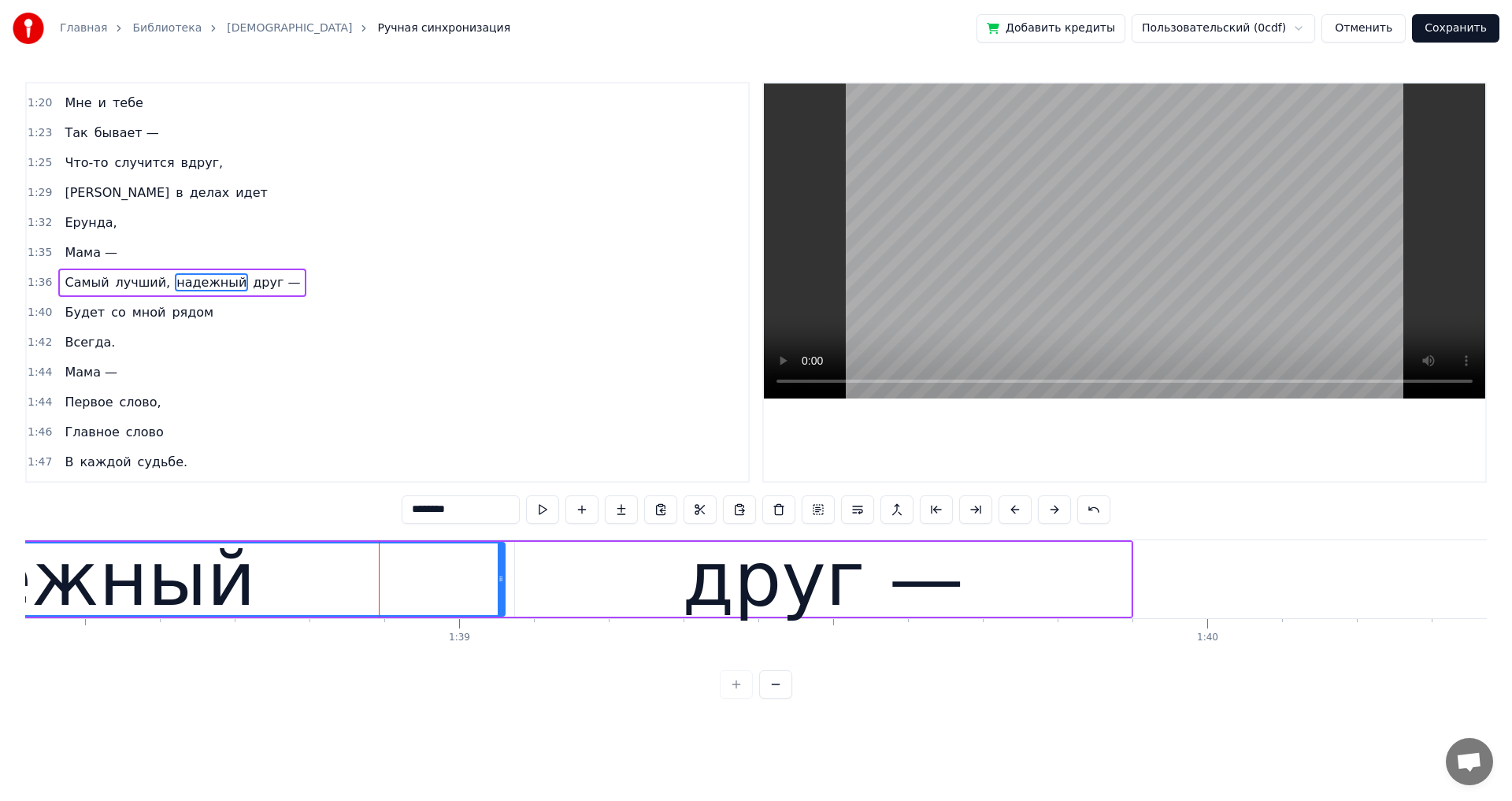
drag, startPoint x: 399, startPoint y: 581, endPoint x: 485, endPoint y: 595, distance: 87.1
click at [501, 579] on icon at bounding box center [501, 579] width 7 height 12
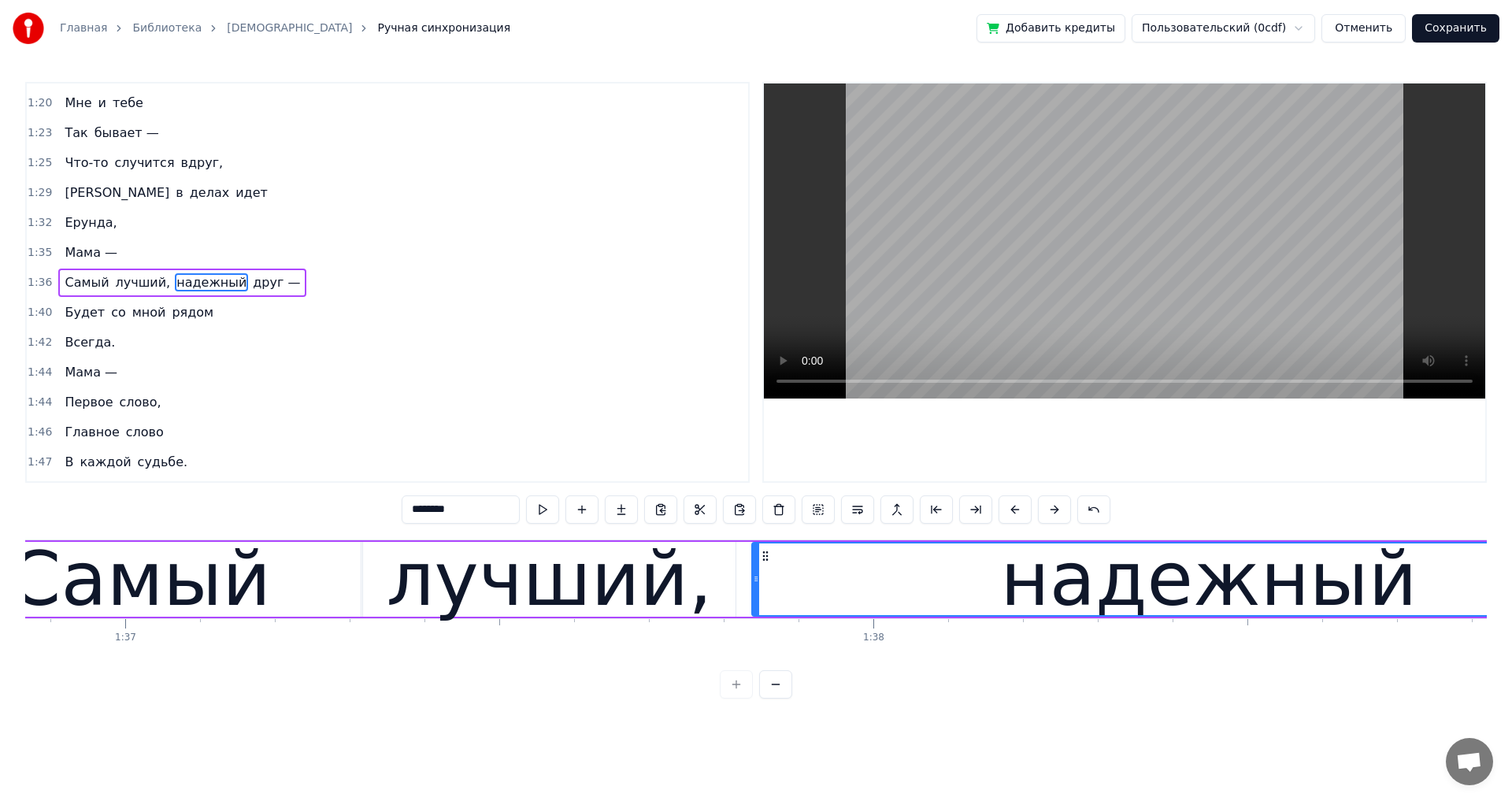
scroll to position [0, 72446]
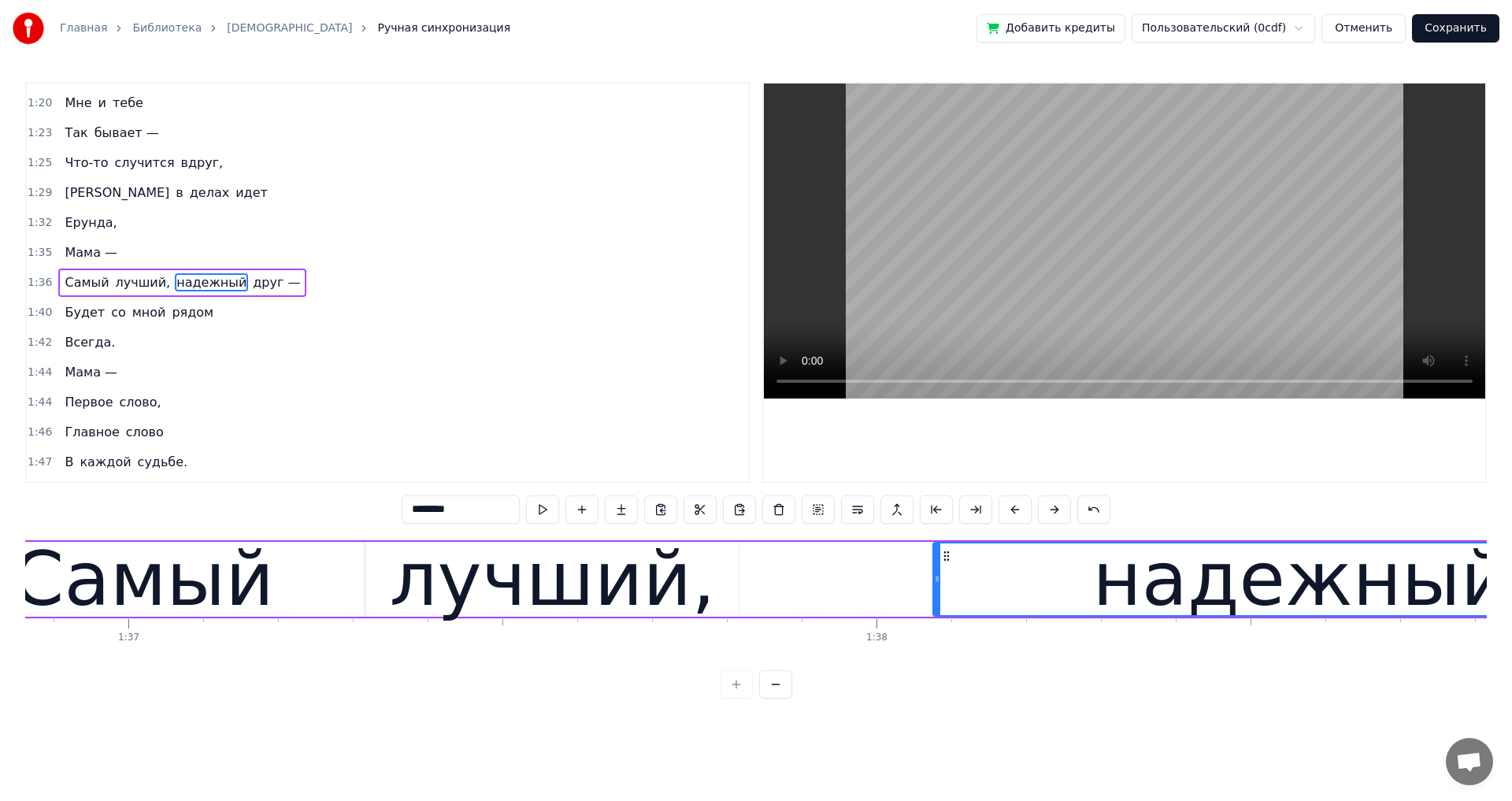
drag, startPoint x: 758, startPoint y: 583, endPoint x: 937, endPoint y: 589, distance: 179.1
click at [937, 589] on div at bounding box center [937, 579] width 7 height 72
click at [631, 594] on div "лучший," at bounding box center [553, 580] width 326 height 113
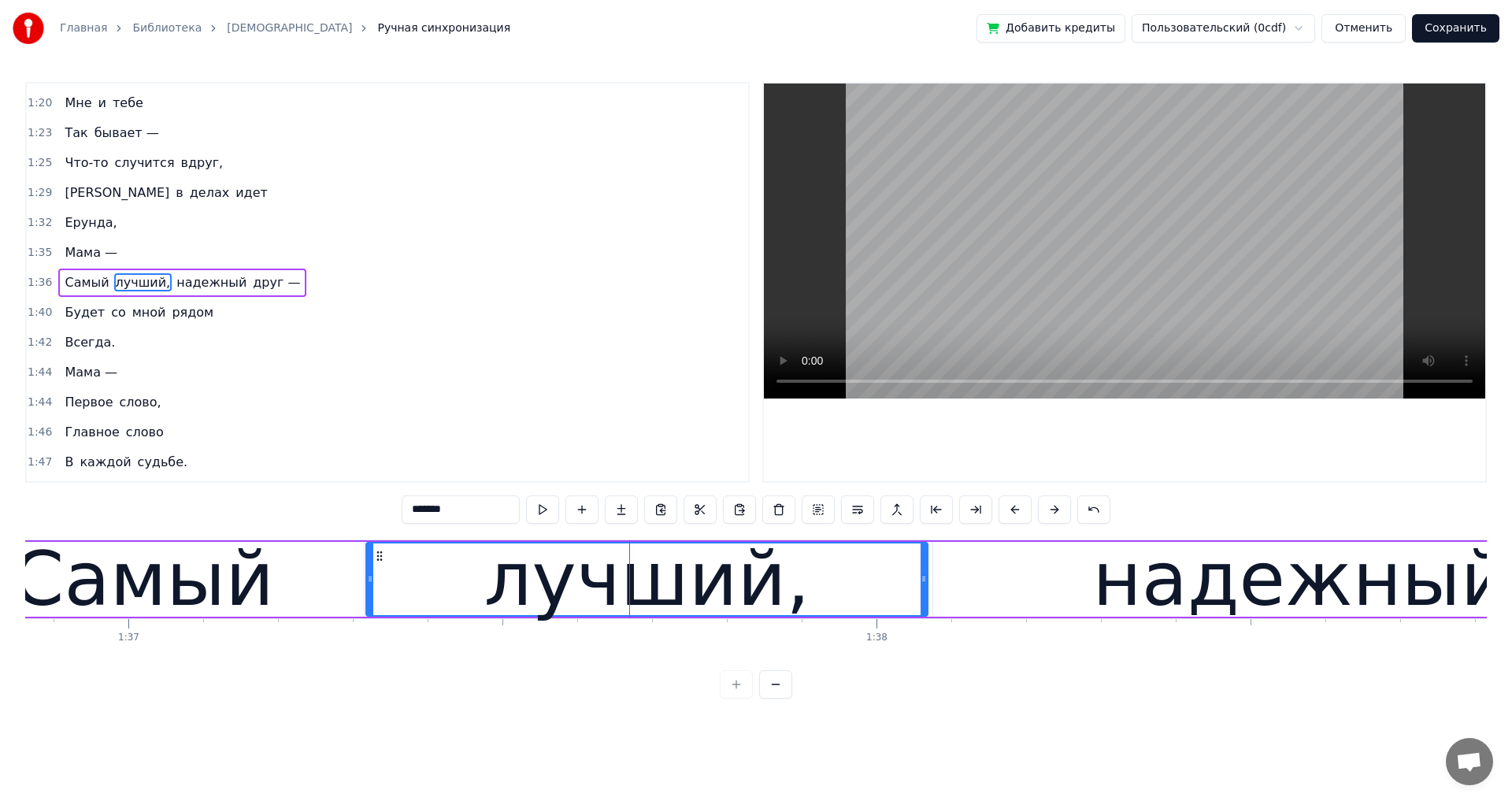
drag, startPoint x: 737, startPoint y: 581, endPoint x: 926, endPoint y: 591, distance: 189.3
click at [926, 591] on div at bounding box center [923, 579] width 7 height 72
click at [64, 228] on span "Ерунда," at bounding box center [91, 222] width 56 height 18
type input "*******"
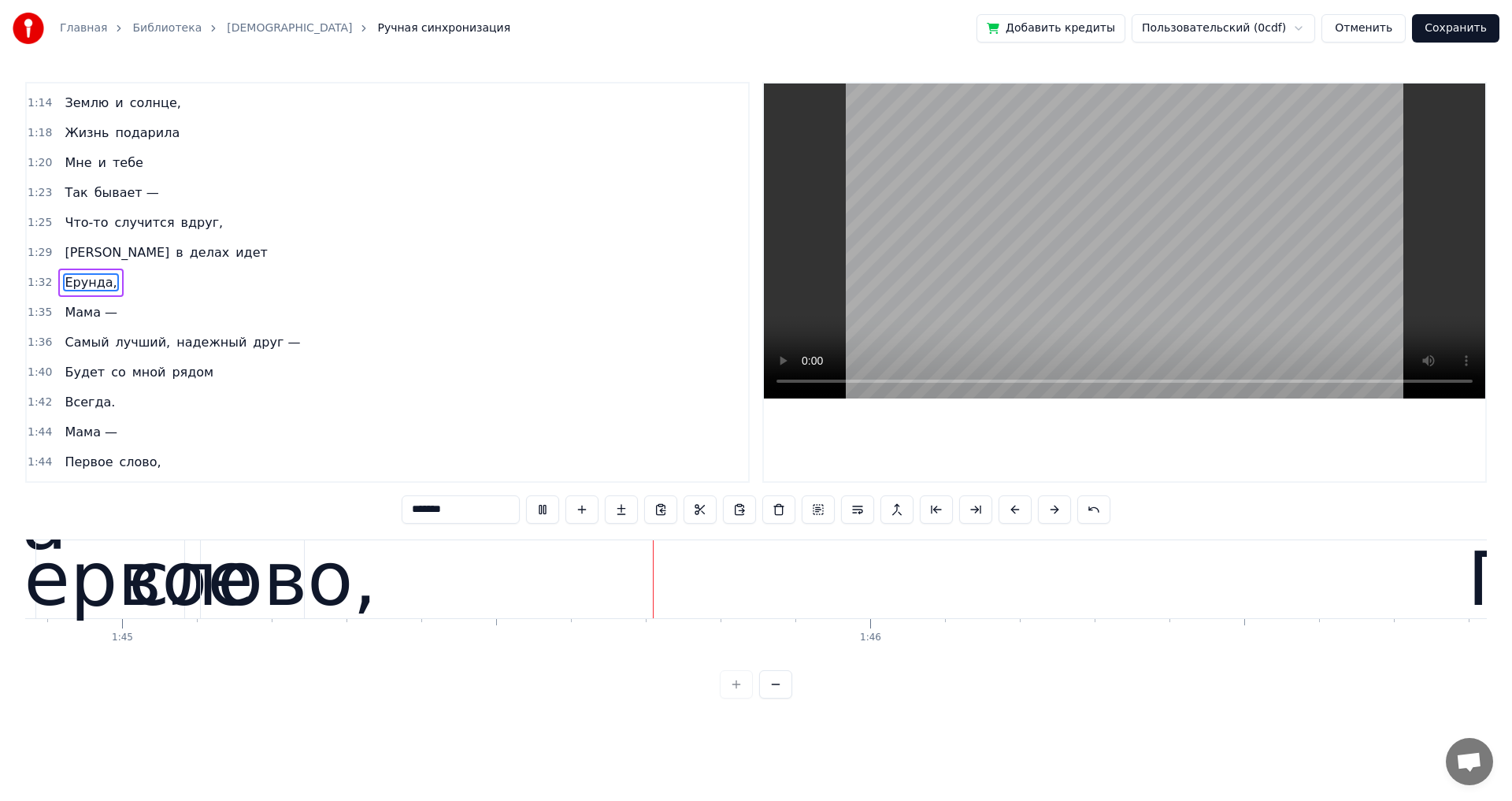
scroll to position [0, 78513]
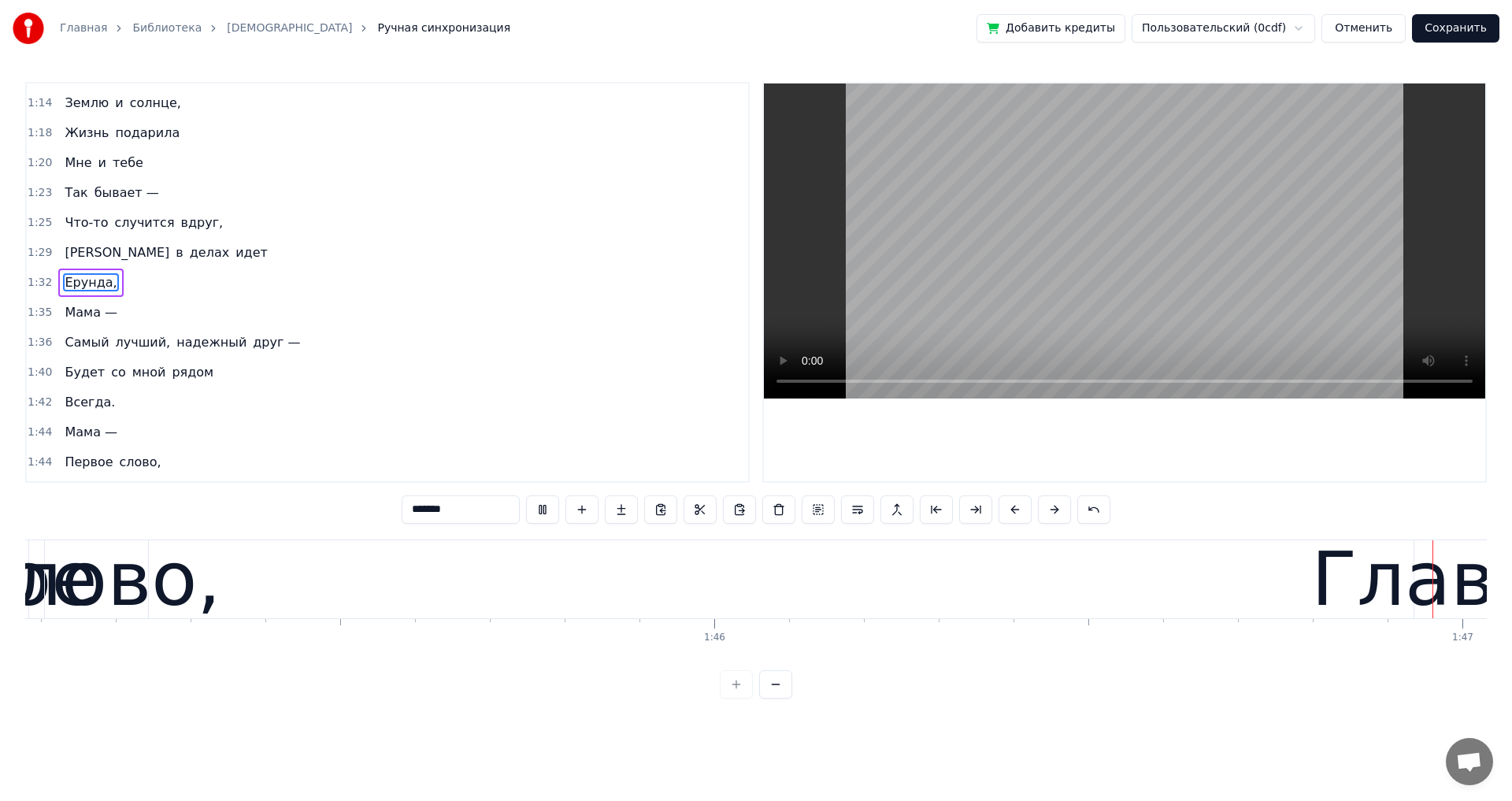
click at [723, 321] on div "1:35 Мама —" at bounding box center [387, 312] width 721 height 30
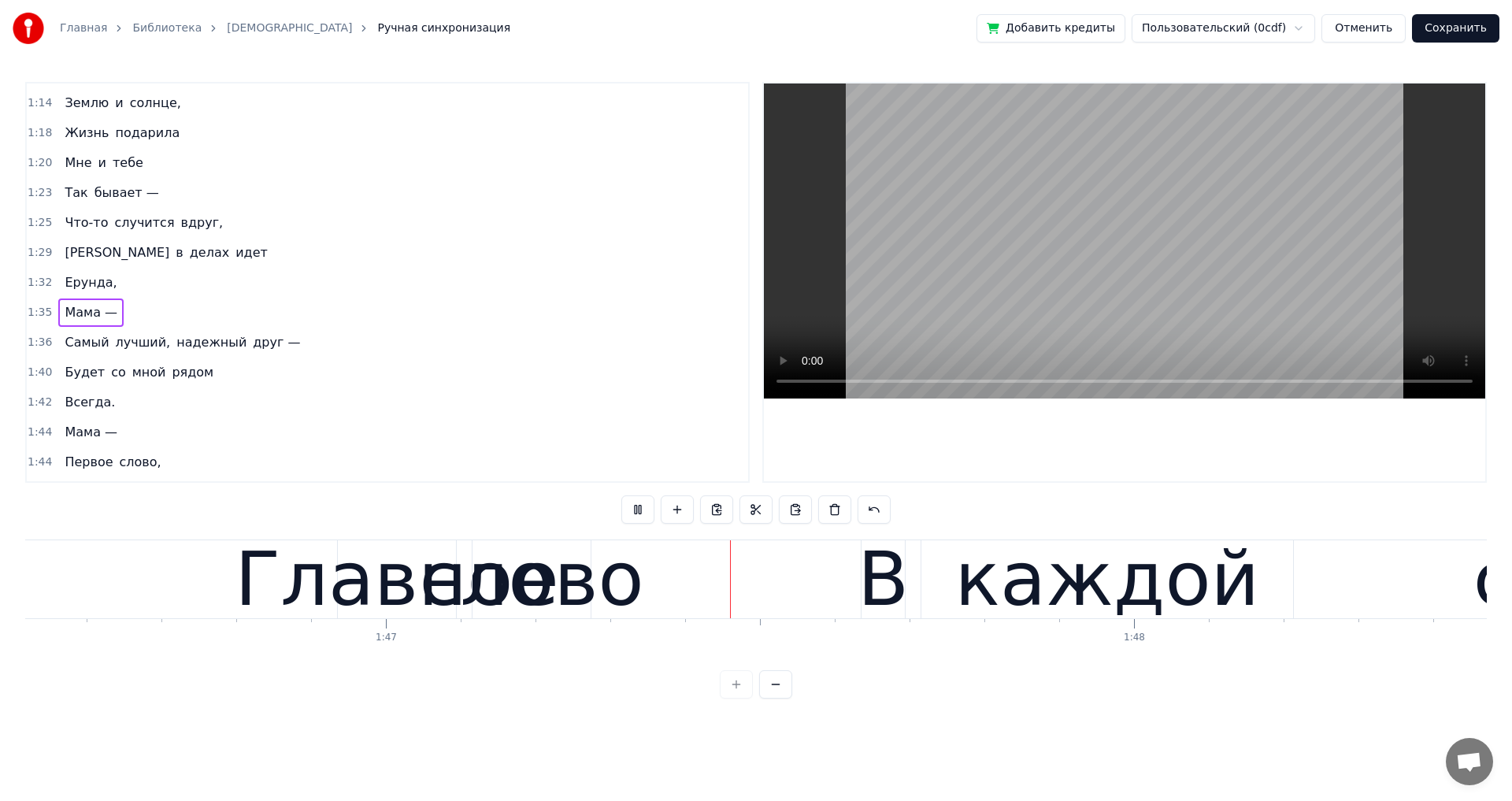
scroll to position [0, 79903]
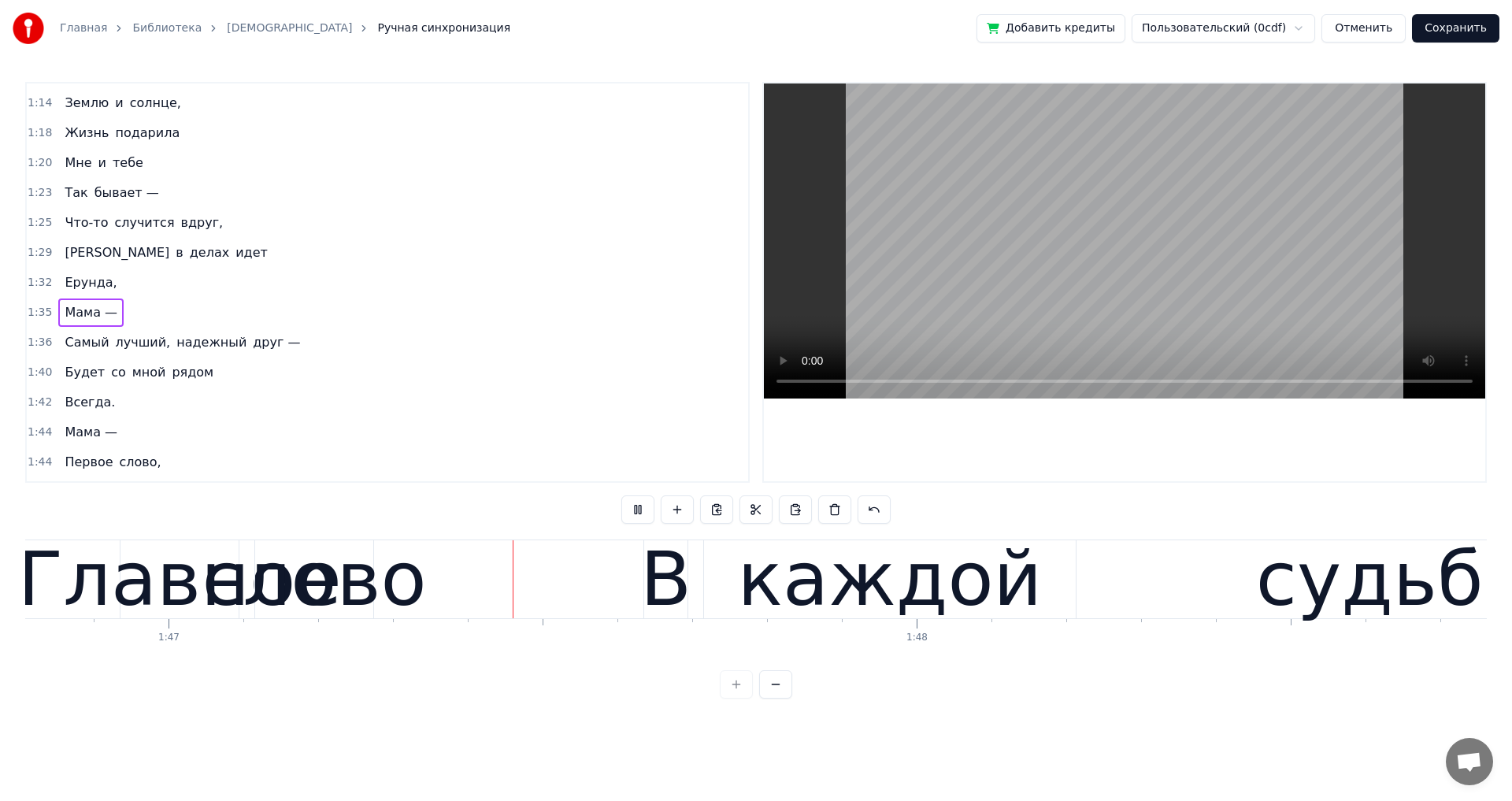
click at [883, 319] on video at bounding box center [1124, 240] width 721 height 315
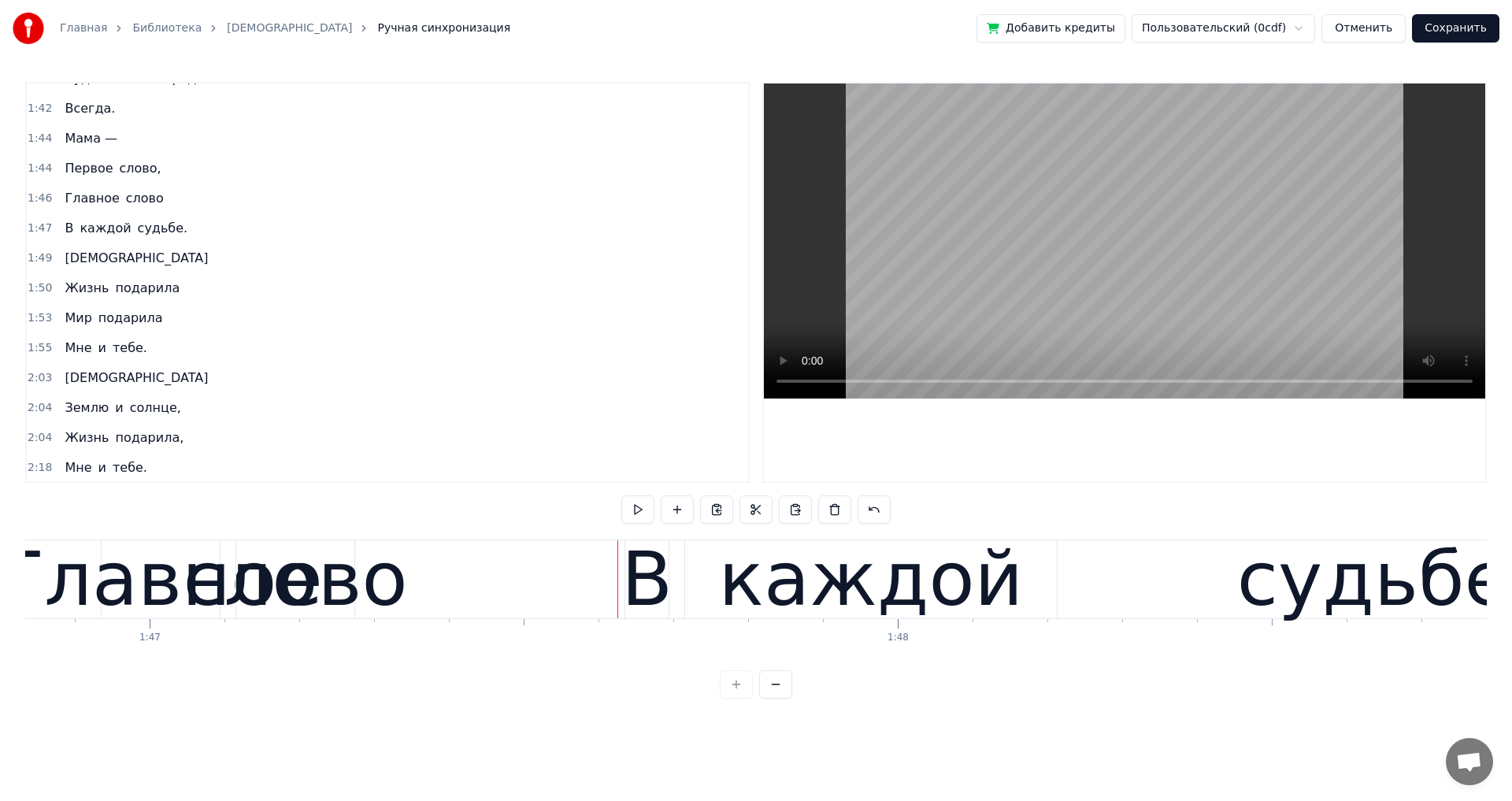
scroll to position [1039, 0]
click at [109, 148] on div "Мама —" at bounding box center [91, 137] width 65 height 29
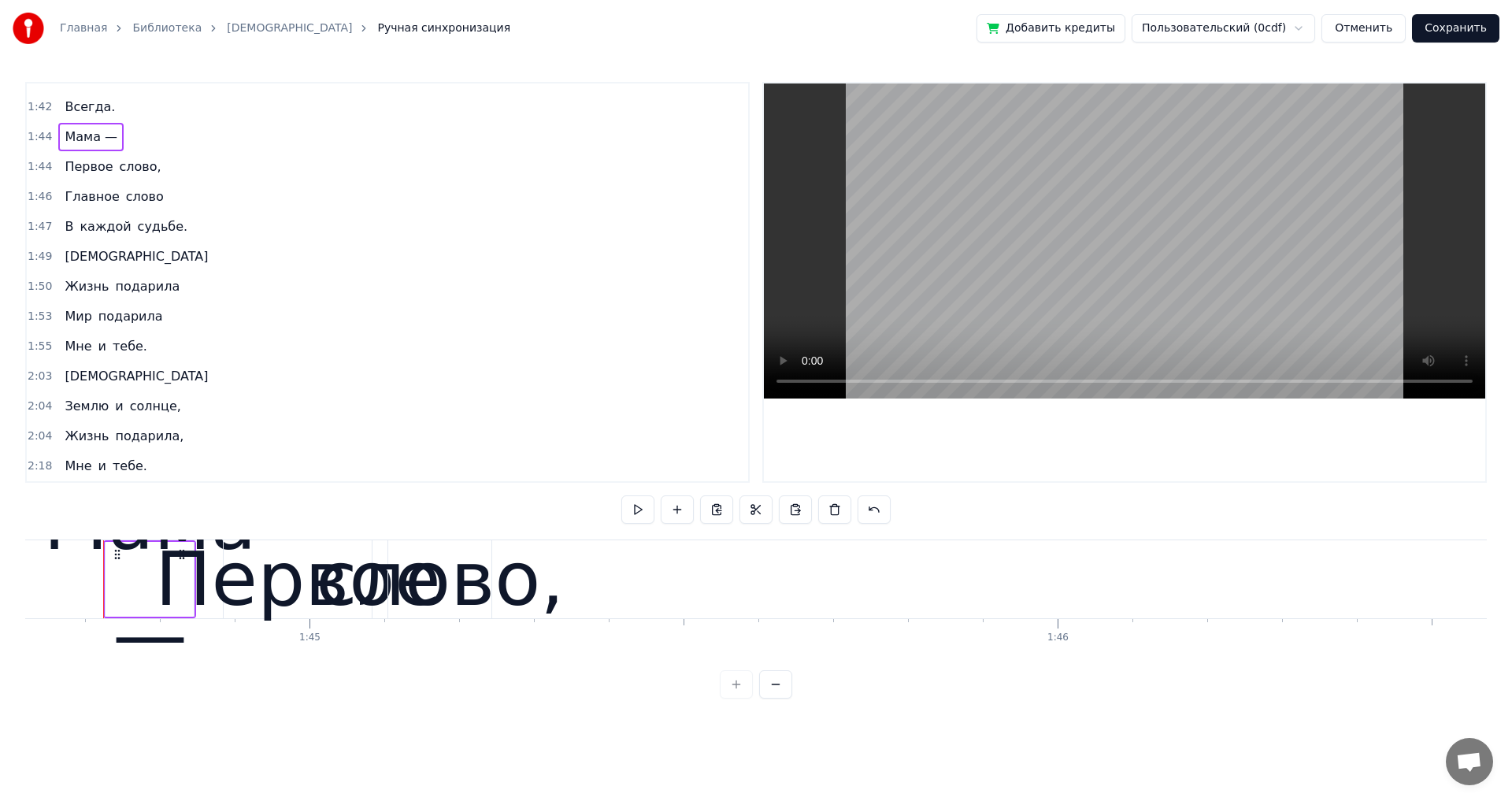
scroll to position [0, 78248]
click at [149, 179] on div "Первое слово," at bounding box center [112, 168] width 108 height 29
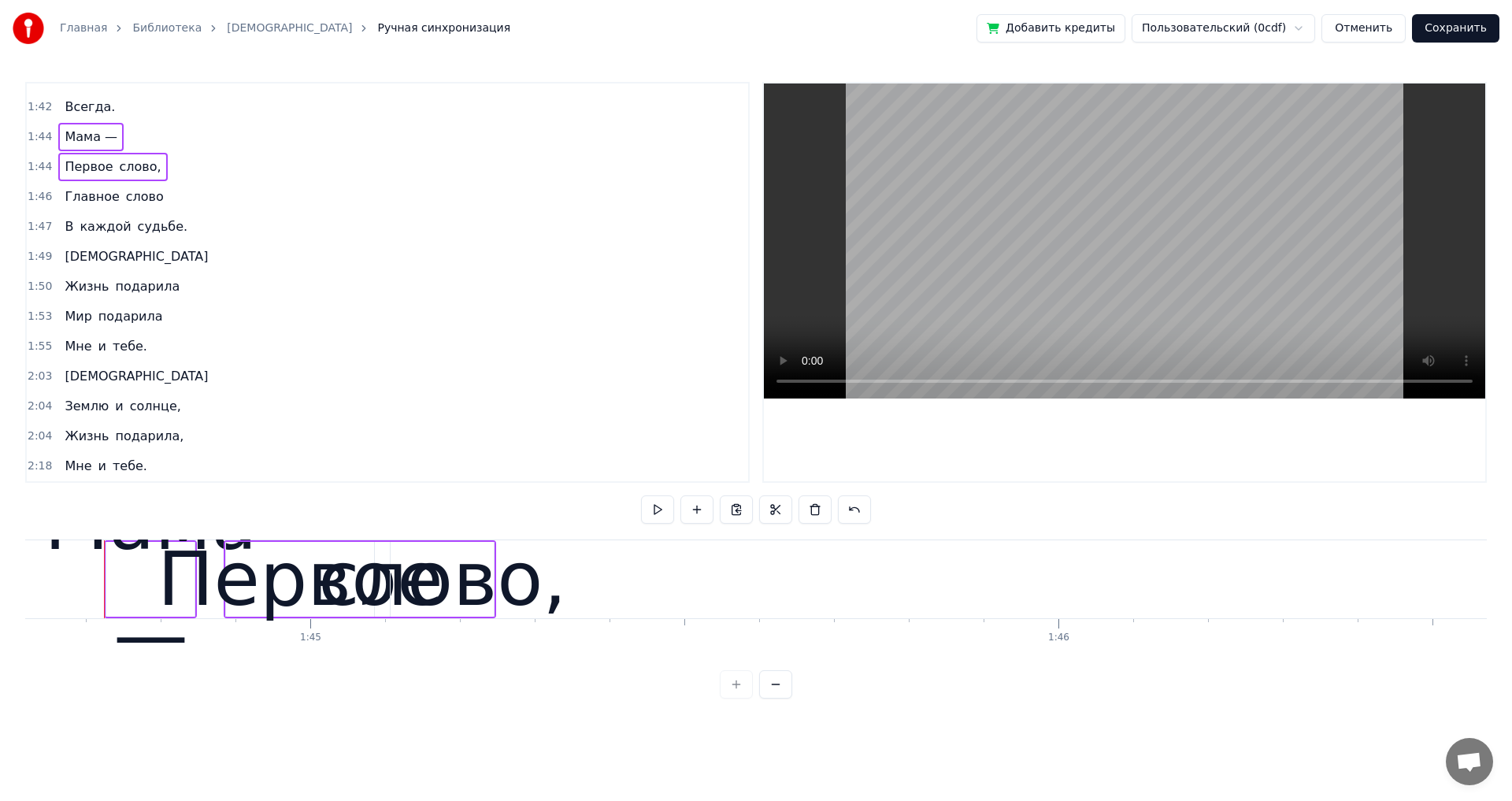
click at [153, 204] on div "Главное слово" at bounding box center [114, 197] width 111 height 29
click at [169, 238] on div "В каждой судьбе." at bounding box center [125, 227] width 135 height 29
click at [93, 267] on div "[DEMOGRAPHIC_DATA]" at bounding box center [136, 257] width 156 height 29
drag, startPoint x: 165, startPoint y: 295, endPoint x: 121, endPoint y: 318, distance: 49.6
click at [163, 294] on div "Жизнь подарила" at bounding box center [122, 286] width 127 height 29
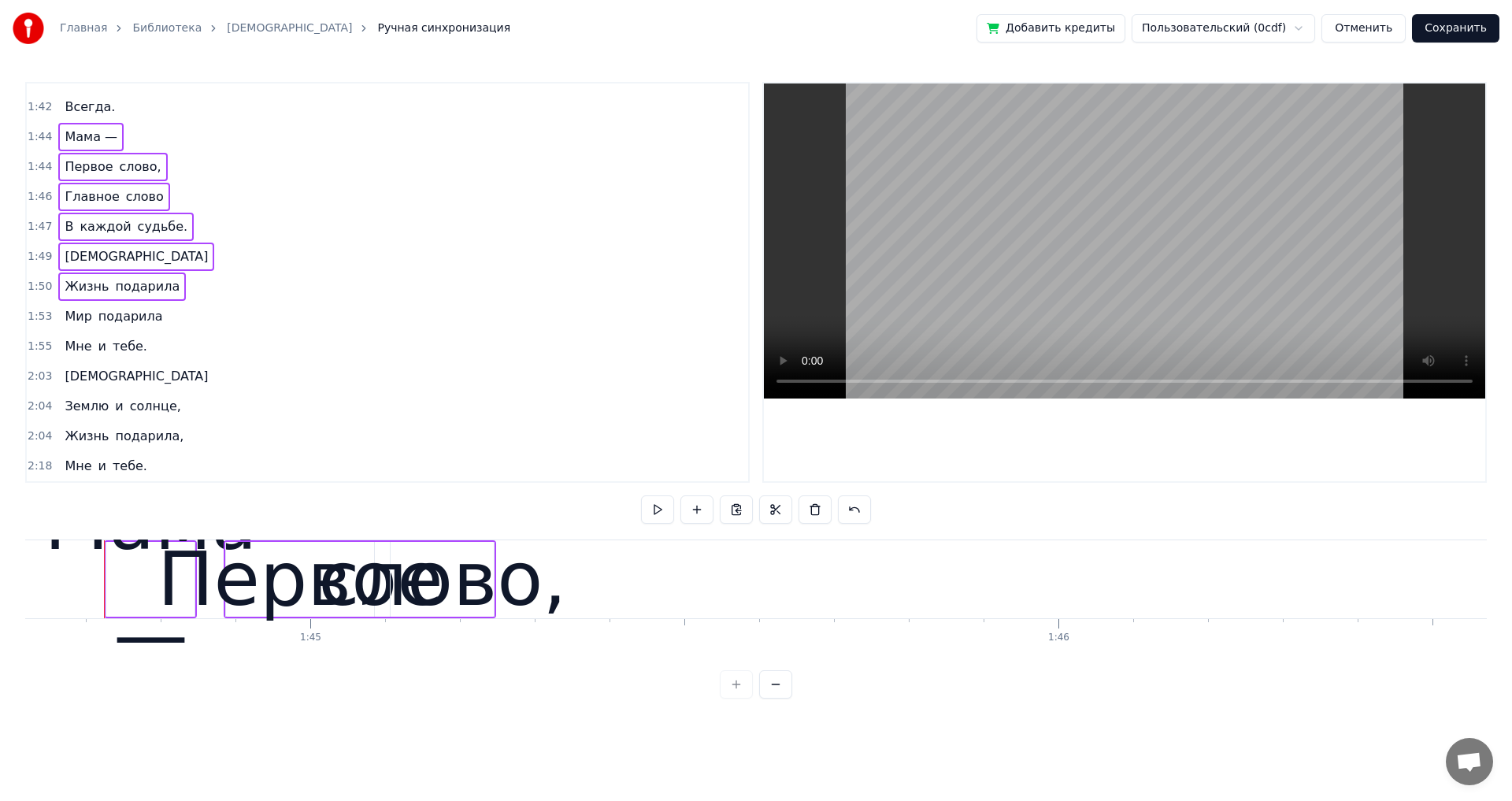
click at [151, 330] on div "Мир подарила" at bounding box center [113, 317] width 110 height 29
click at [136, 360] on div "Мне и тебе." at bounding box center [105, 347] width 95 height 29
click at [98, 384] on div "[DEMOGRAPHIC_DATA]" at bounding box center [136, 377] width 156 height 29
click at [166, 417] on div "Землю и солнце," at bounding box center [123, 406] width 128 height 29
drag, startPoint x: 166, startPoint y: 448, endPoint x: 165, endPoint y: 456, distance: 8.1
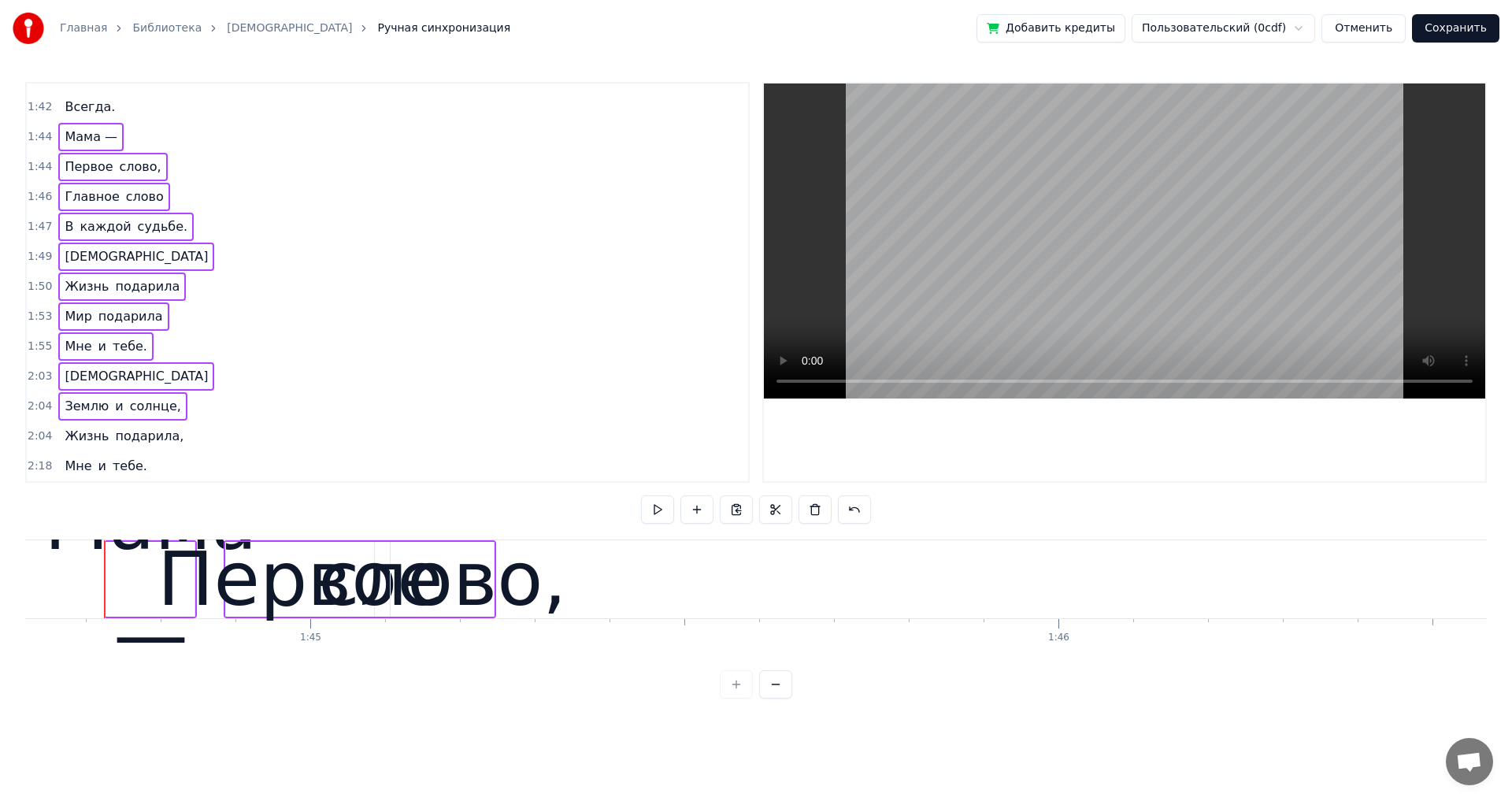
click at [166, 448] on div "Жизнь подарила," at bounding box center [124, 437] width 131 height 29
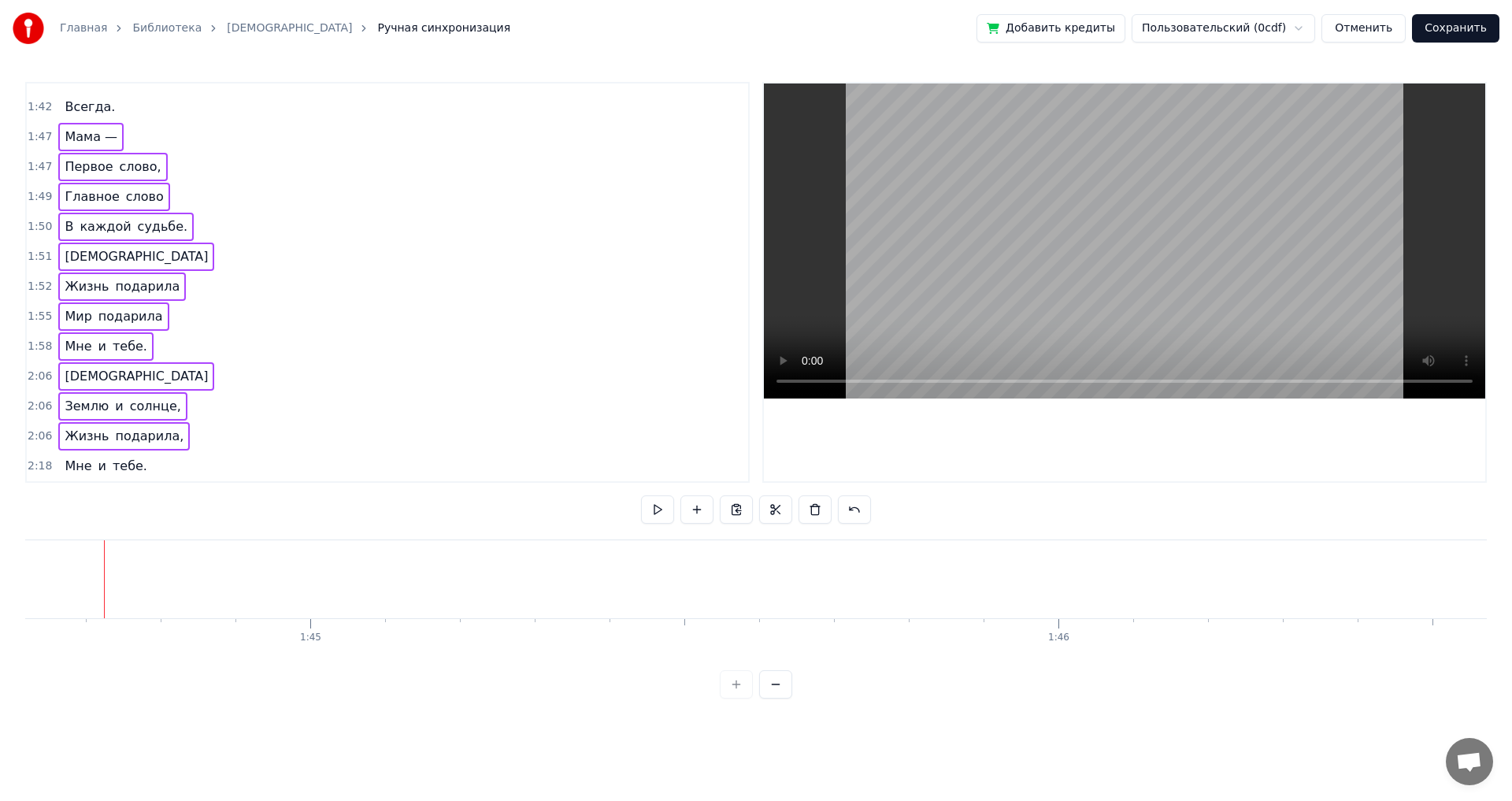
click at [503, 290] on div "1:52 Жизнь подарила" at bounding box center [387, 286] width 721 height 30
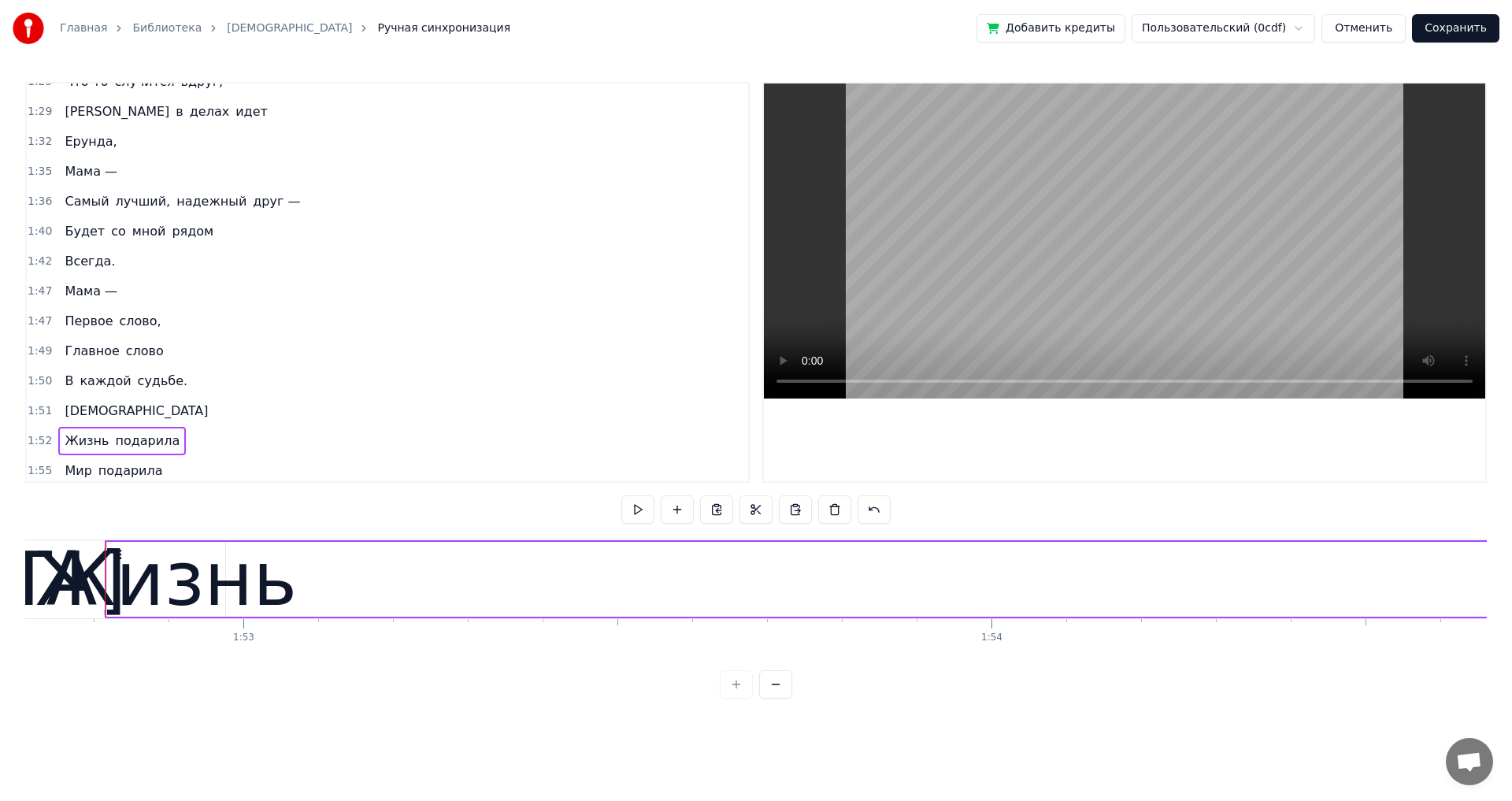
scroll to position [881, 0]
click at [59, 245] on div "Будет со мной рядом" at bounding box center [139, 235] width 162 height 29
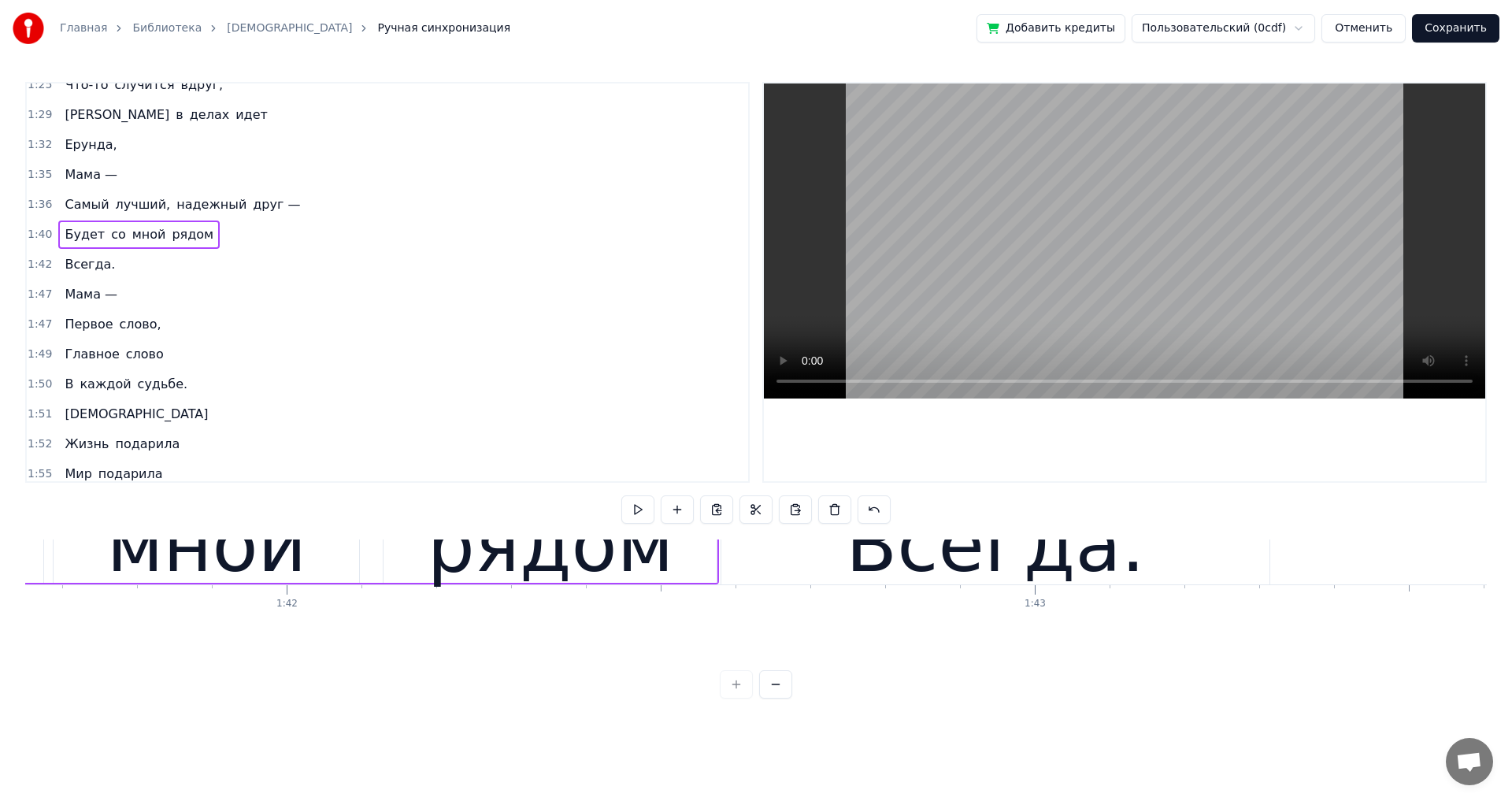
scroll to position [34, 76040]
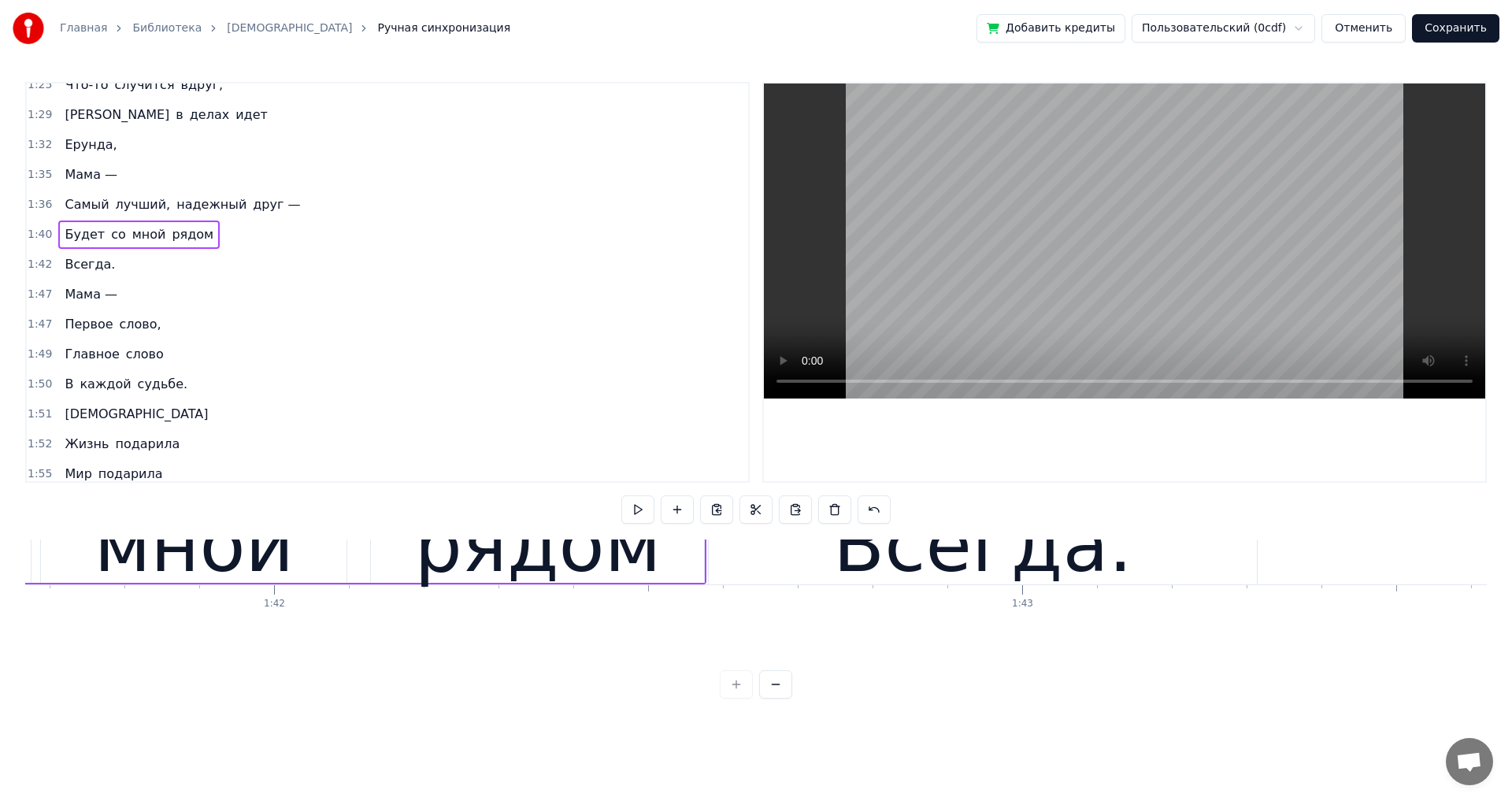
click at [948, 583] on div "Всегда." at bounding box center [982, 546] width 299 height 113
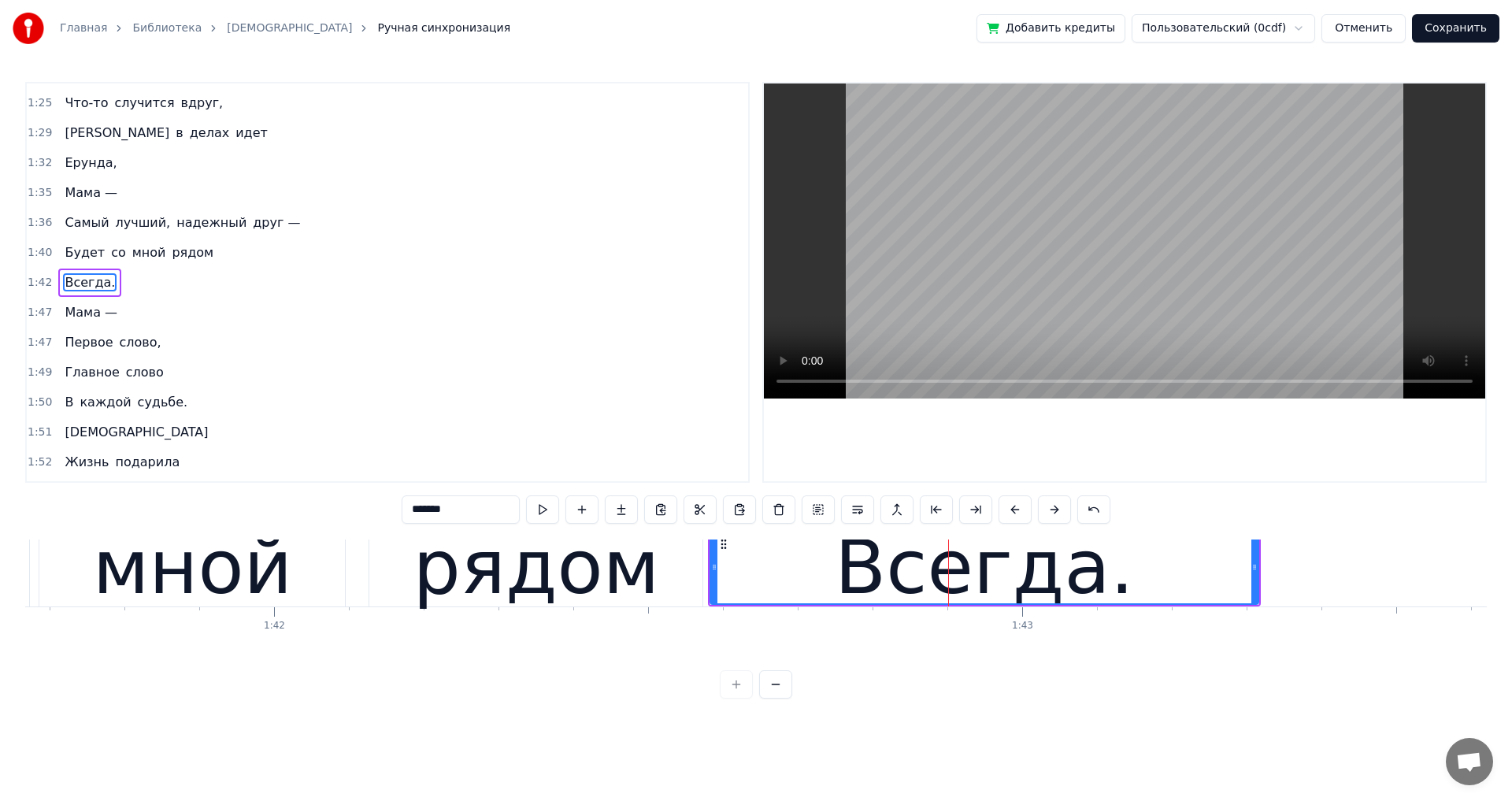
scroll to position [0, 76040]
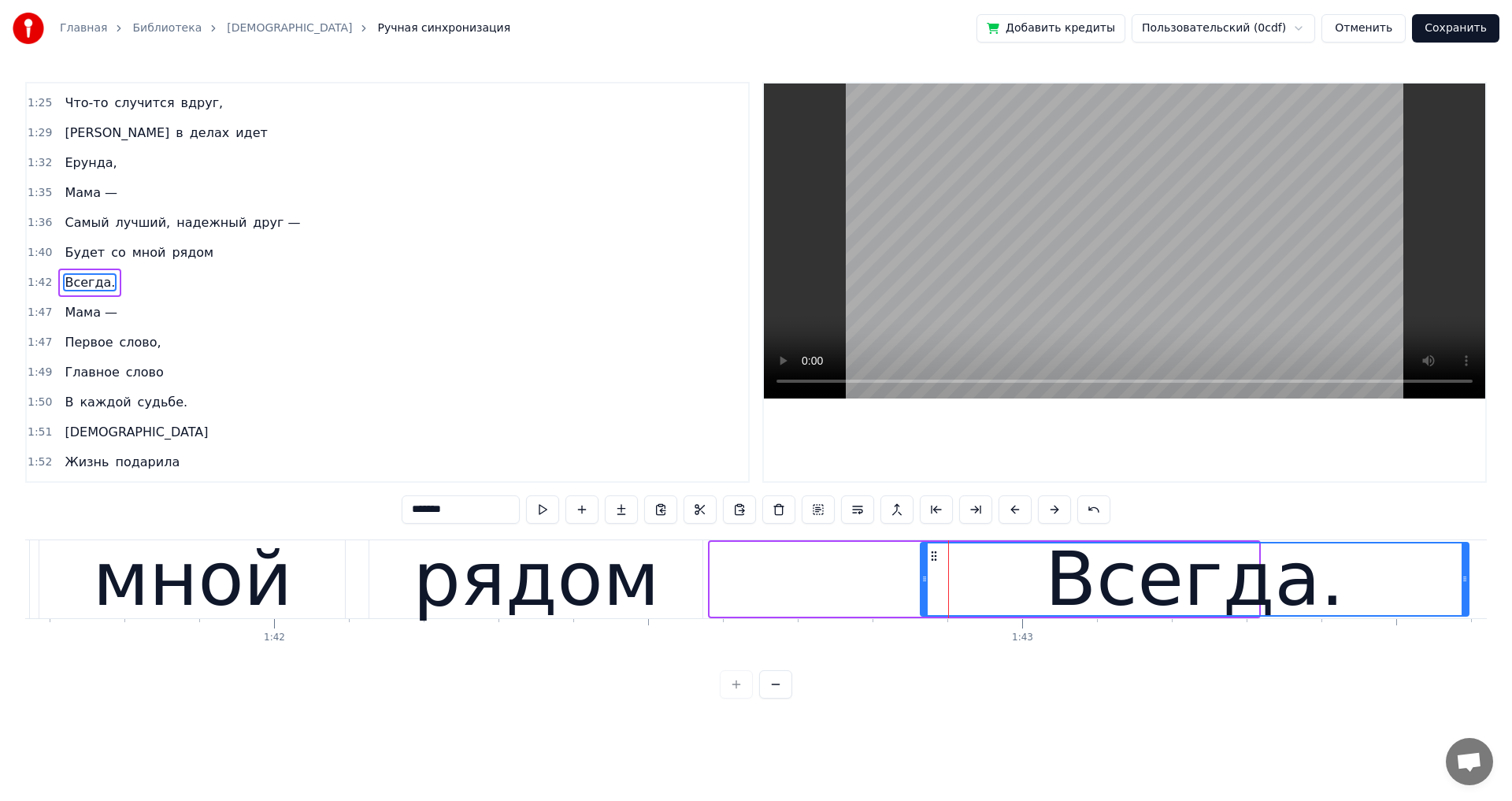
drag, startPoint x: 723, startPoint y: 558, endPoint x: 933, endPoint y: 577, distance: 210.9
click at [933, 577] on div "Всегда." at bounding box center [1194, 579] width 547 height 72
drag, startPoint x: 660, startPoint y: 561, endPoint x: 691, endPoint y: 559, distance: 31.1
click at [661, 561] on div "рядом" at bounding box center [536, 579] width 333 height 78
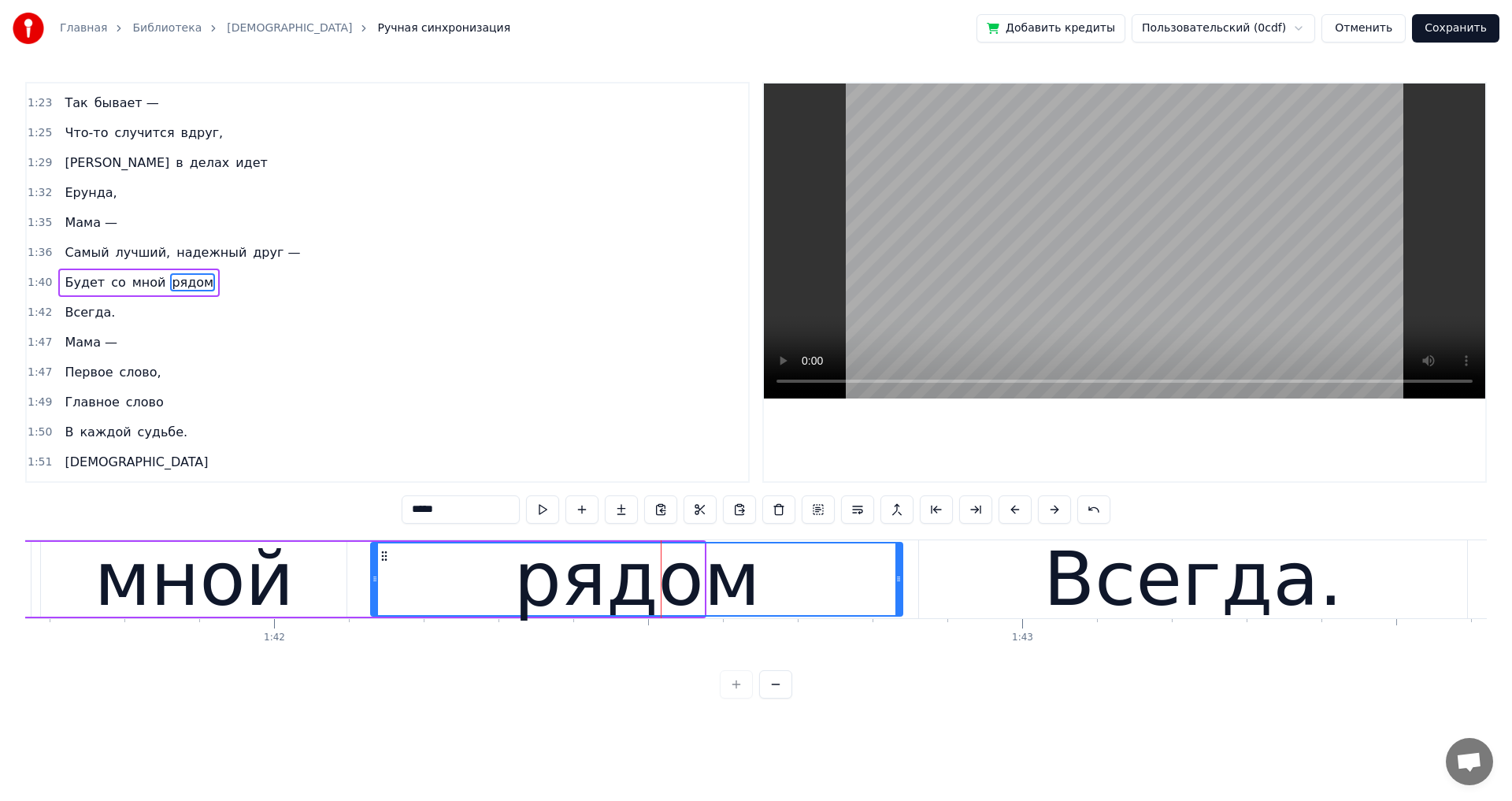
drag, startPoint x: 699, startPoint y: 581, endPoint x: 897, endPoint y: 585, distance: 198.0
click at [897, 585] on div at bounding box center [898, 579] width 7 height 72
click at [923, 582] on div "Всегда." at bounding box center [1192, 579] width 548 height 78
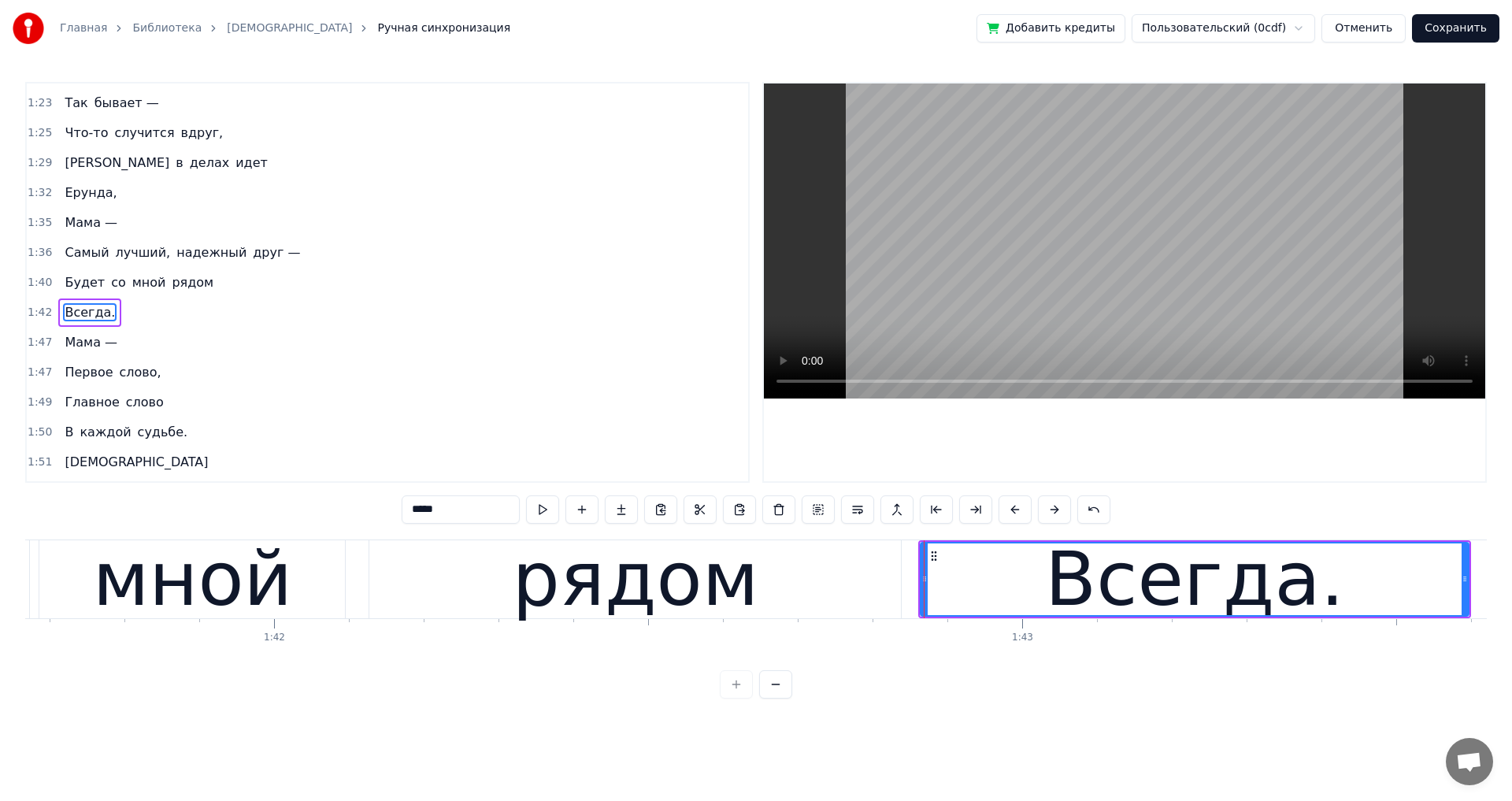
type input "*******"
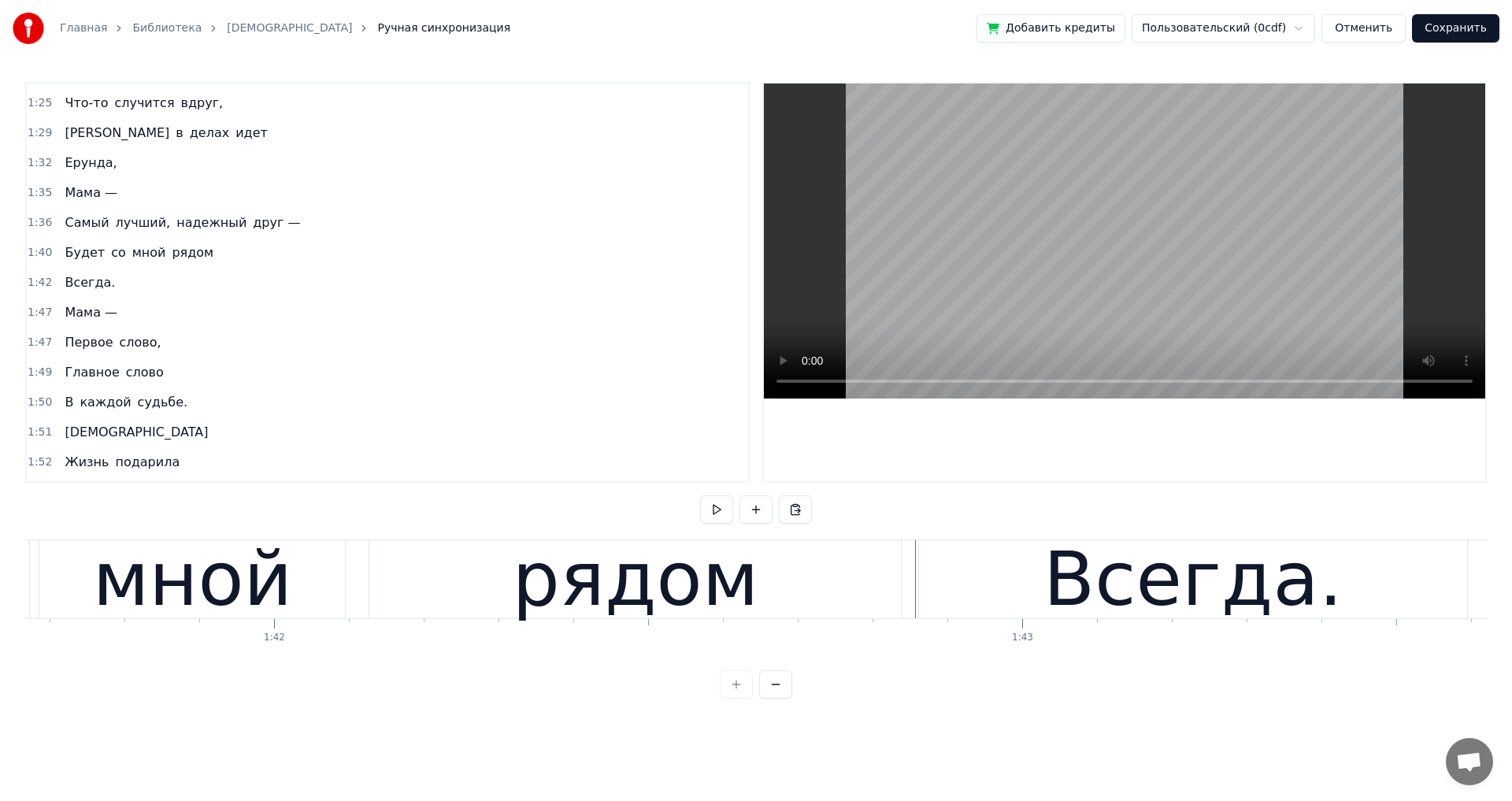
click at [931, 586] on div "Всегда." at bounding box center [1192, 579] width 548 height 78
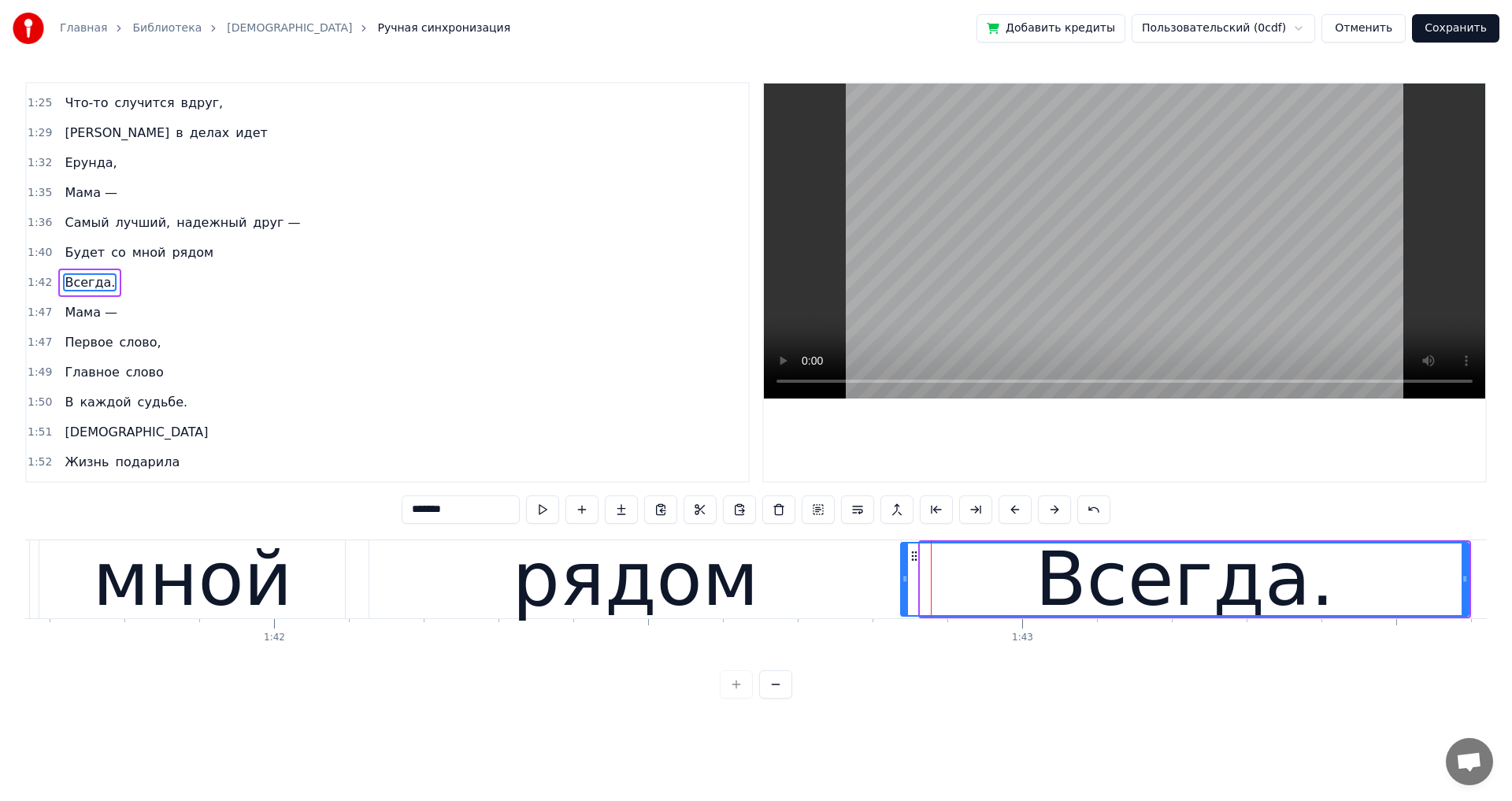
drag, startPoint x: 922, startPoint y: 578, endPoint x: 940, endPoint y: 569, distance: 20.1
click at [903, 578] on icon at bounding box center [904, 579] width 7 height 12
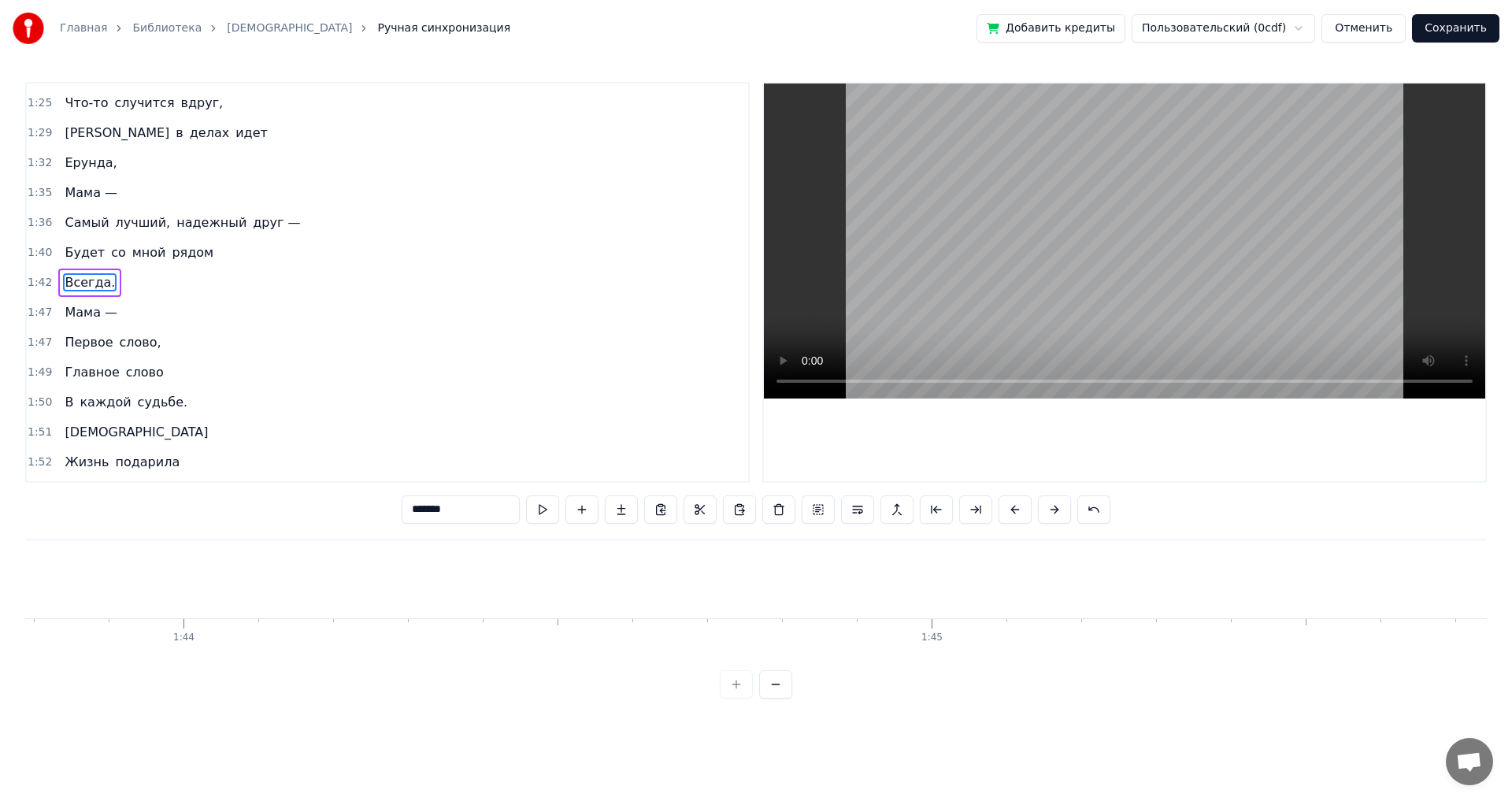
scroll to position [0, 77645]
click at [63, 256] on span "Будет" at bounding box center [84, 252] width 43 height 18
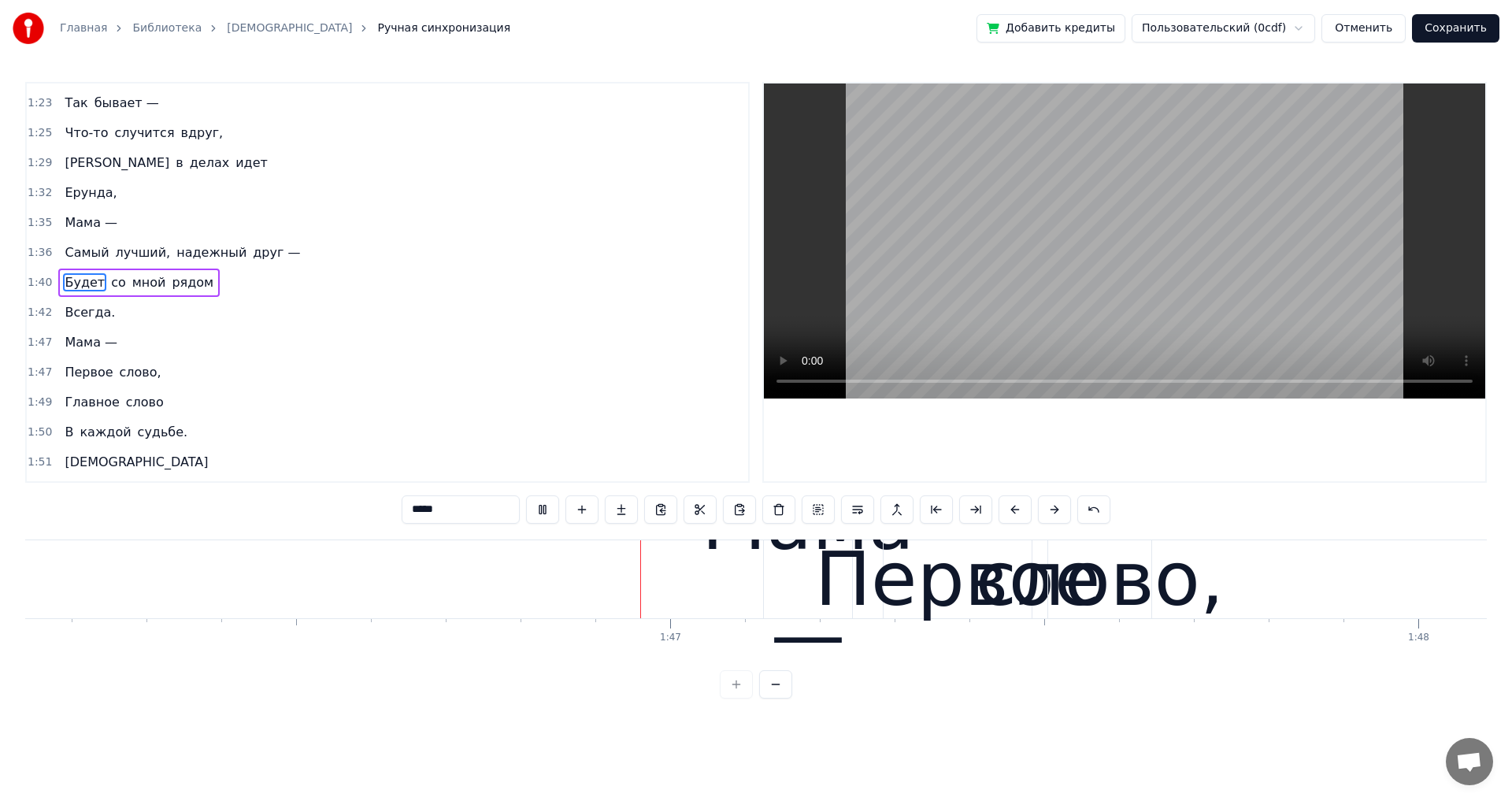
scroll to position [0, 79462]
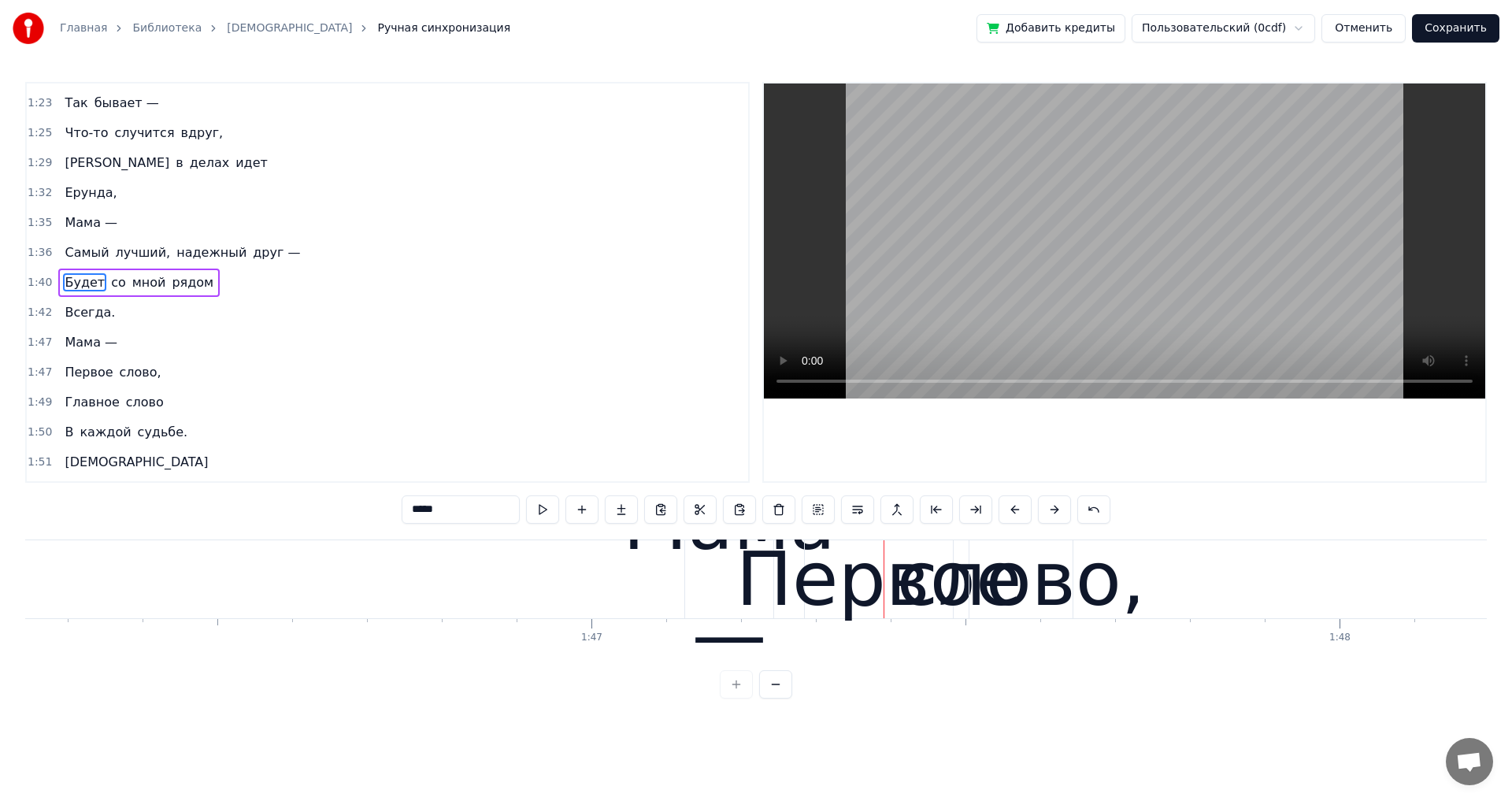
click at [86, 351] on span "Мама —" at bounding box center [91, 342] width 56 height 18
type input "******"
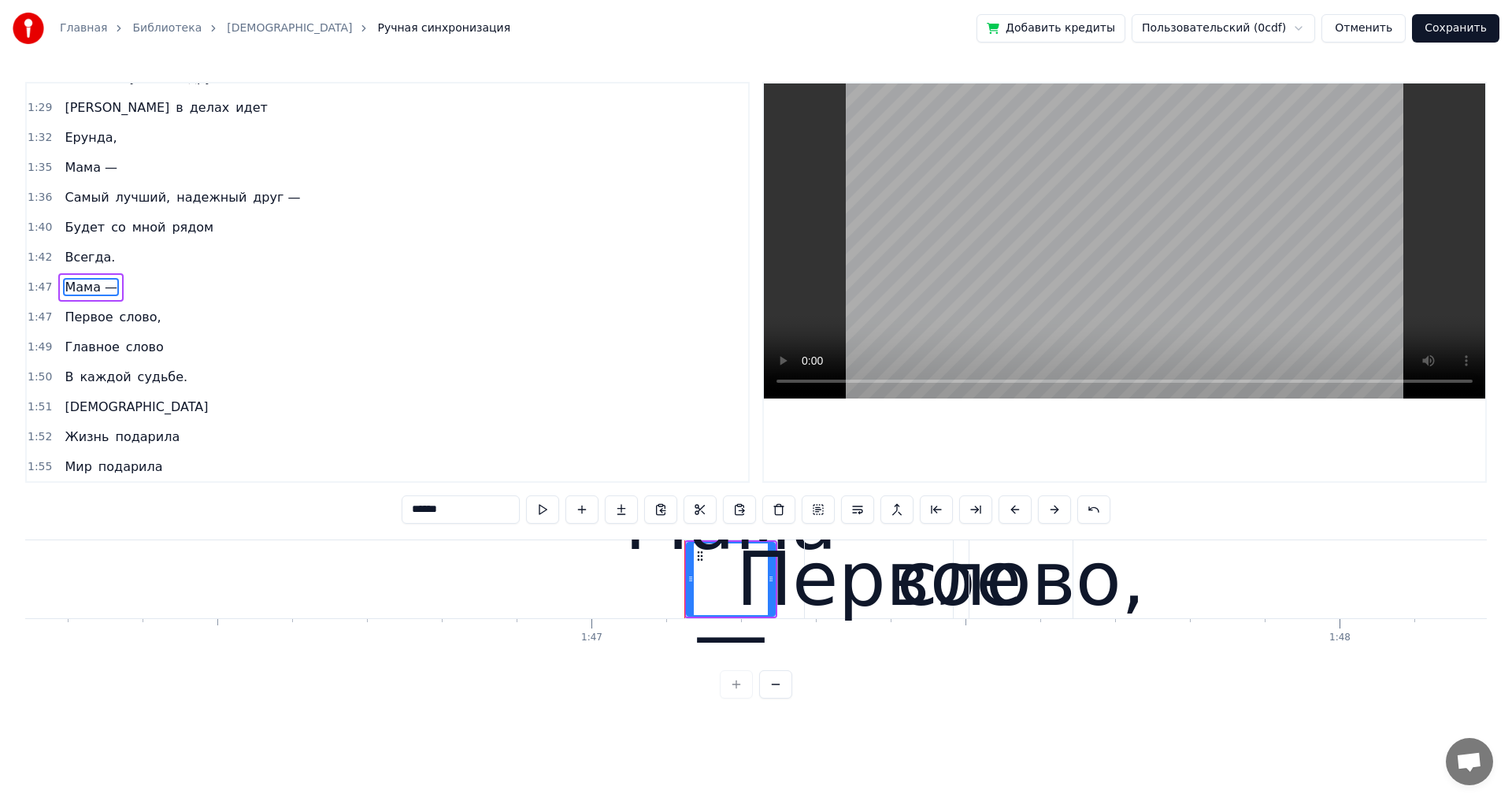
scroll to position [893, 0]
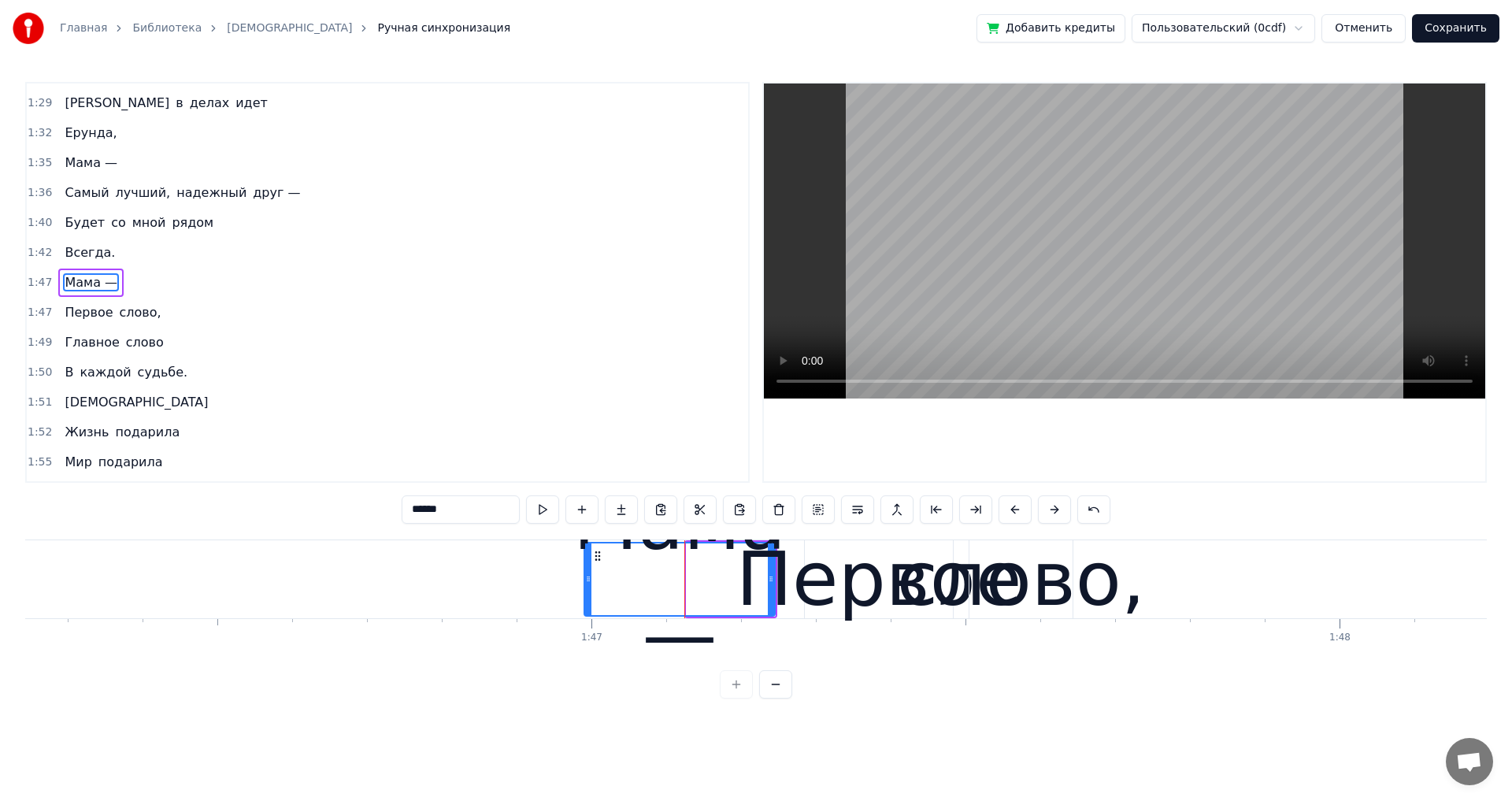
drag, startPoint x: 688, startPoint y: 578, endPoint x: 587, endPoint y: 580, distance: 101.0
click at [587, 580] on icon at bounding box center [588, 579] width 7 height 12
click at [142, 325] on div "Первое слово," at bounding box center [112, 313] width 108 height 29
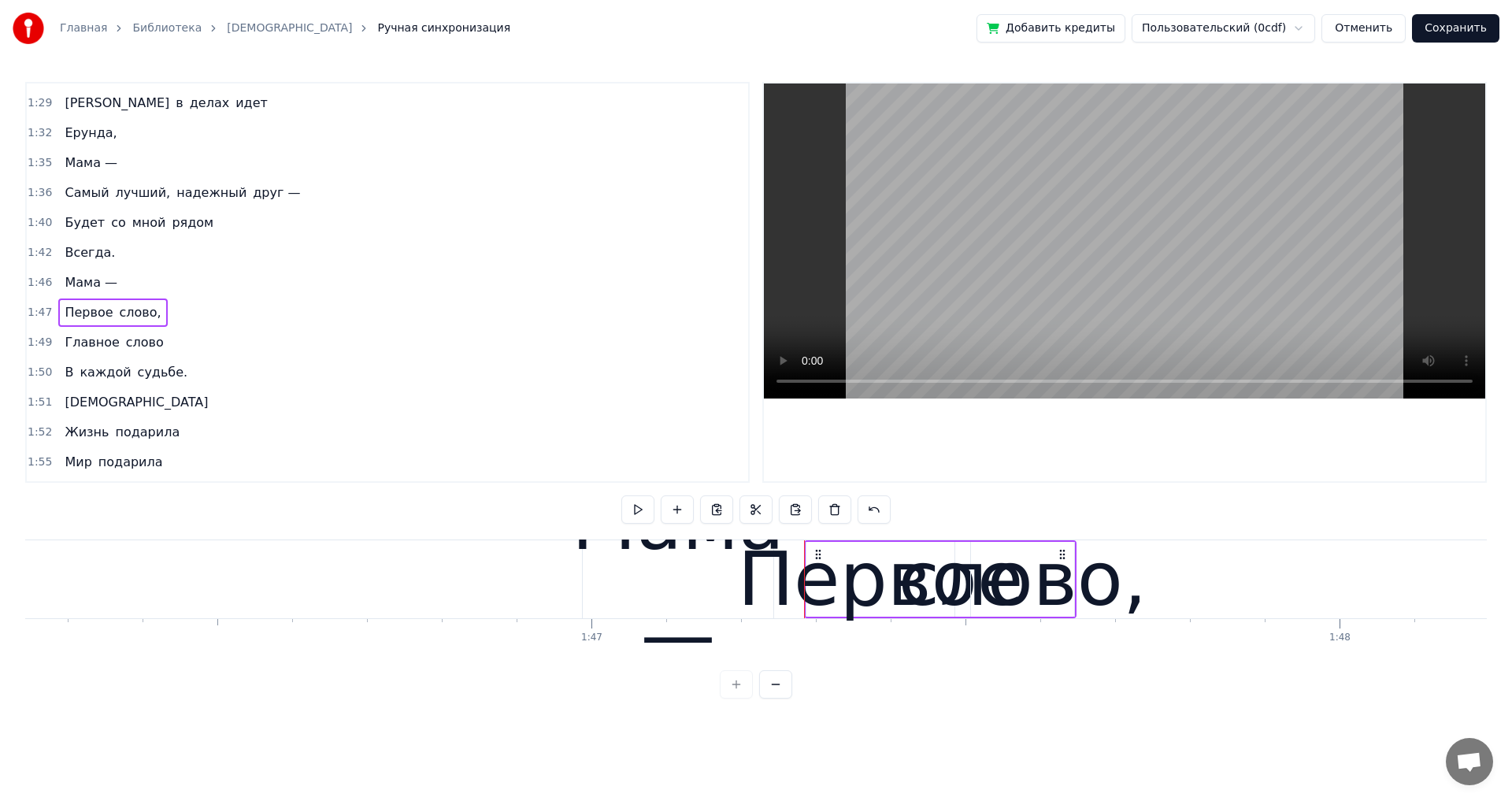
click at [63, 290] on span "Мама —" at bounding box center [91, 283] width 56 height 19
click at [609, 556] on div "Мама —" at bounding box center [678, 580] width 213 height 224
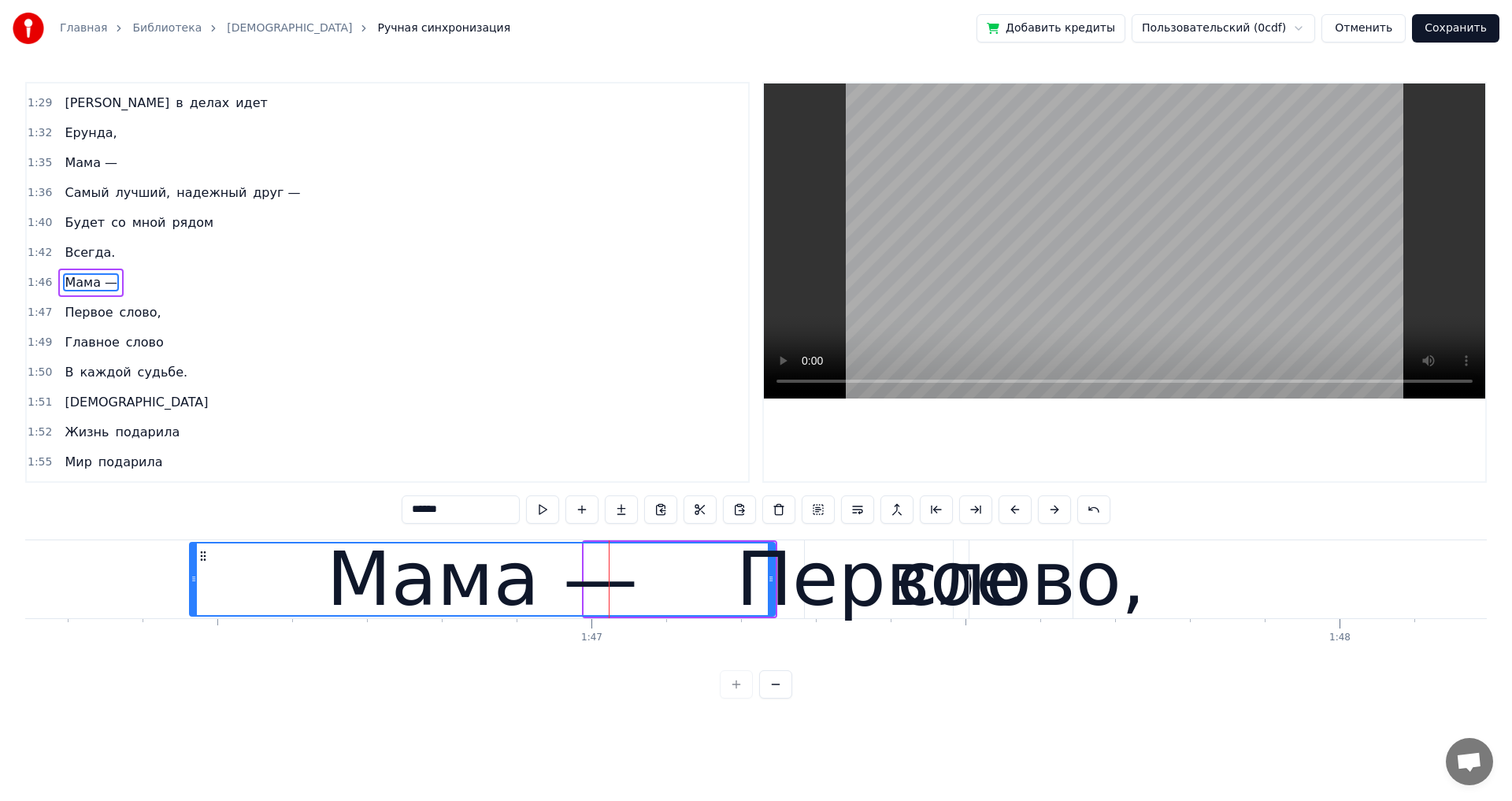
drag, startPoint x: 586, startPoint y: 585, endPoint x: 192, endPoint y: 586, distance: 394.0
click at [192, 586] on div at bounding box center [193, 579] width 7 height 72
click at [83, 246] on span "Всегда." at bounding box center [90, 252] width 54 height 18
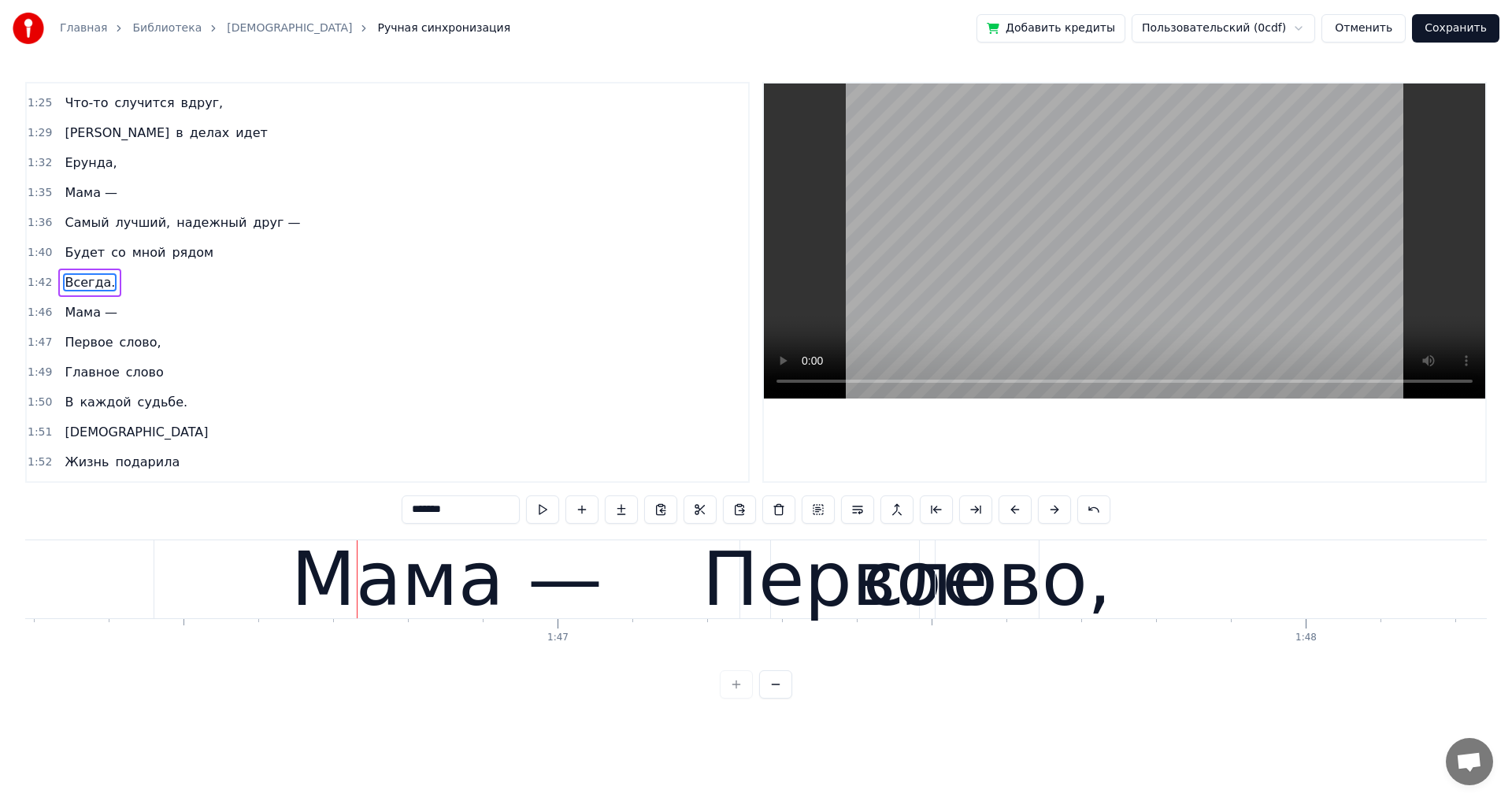
scroll to position [0, 79748]
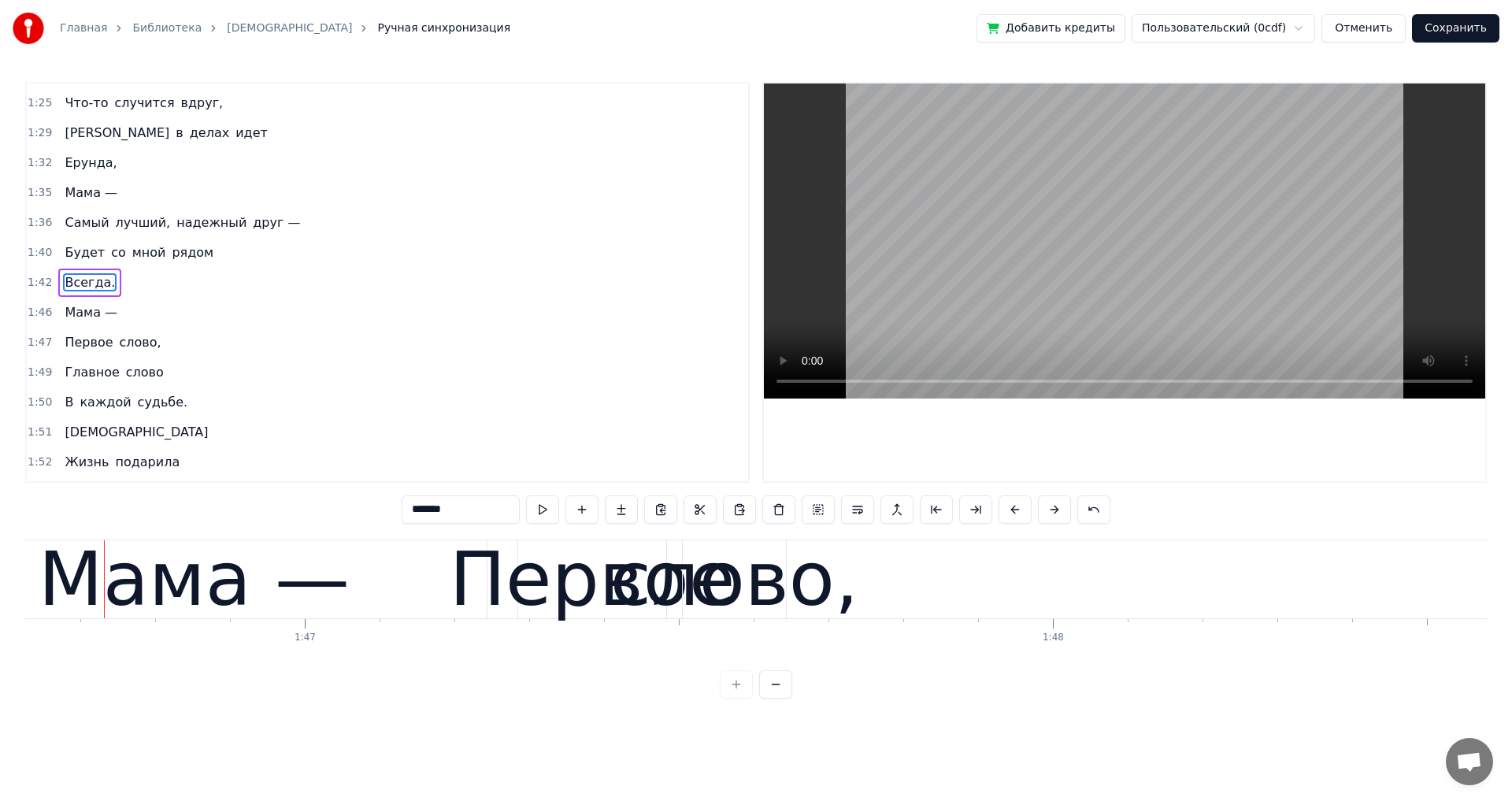
click at [200, 577] on div "Мама —" at bounding box center [193, 580] width 311 height 113
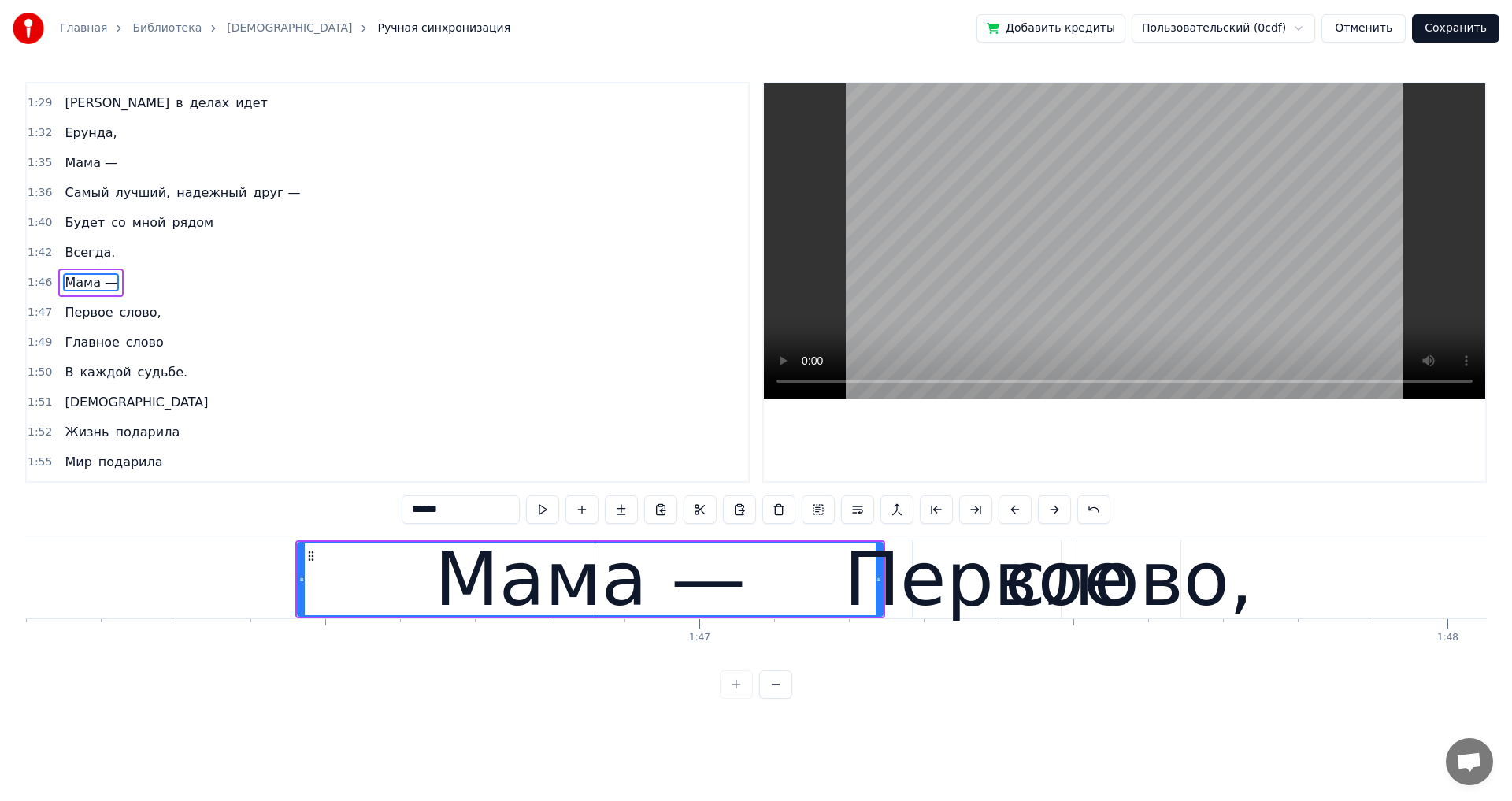
scroll to position [0, 79339]
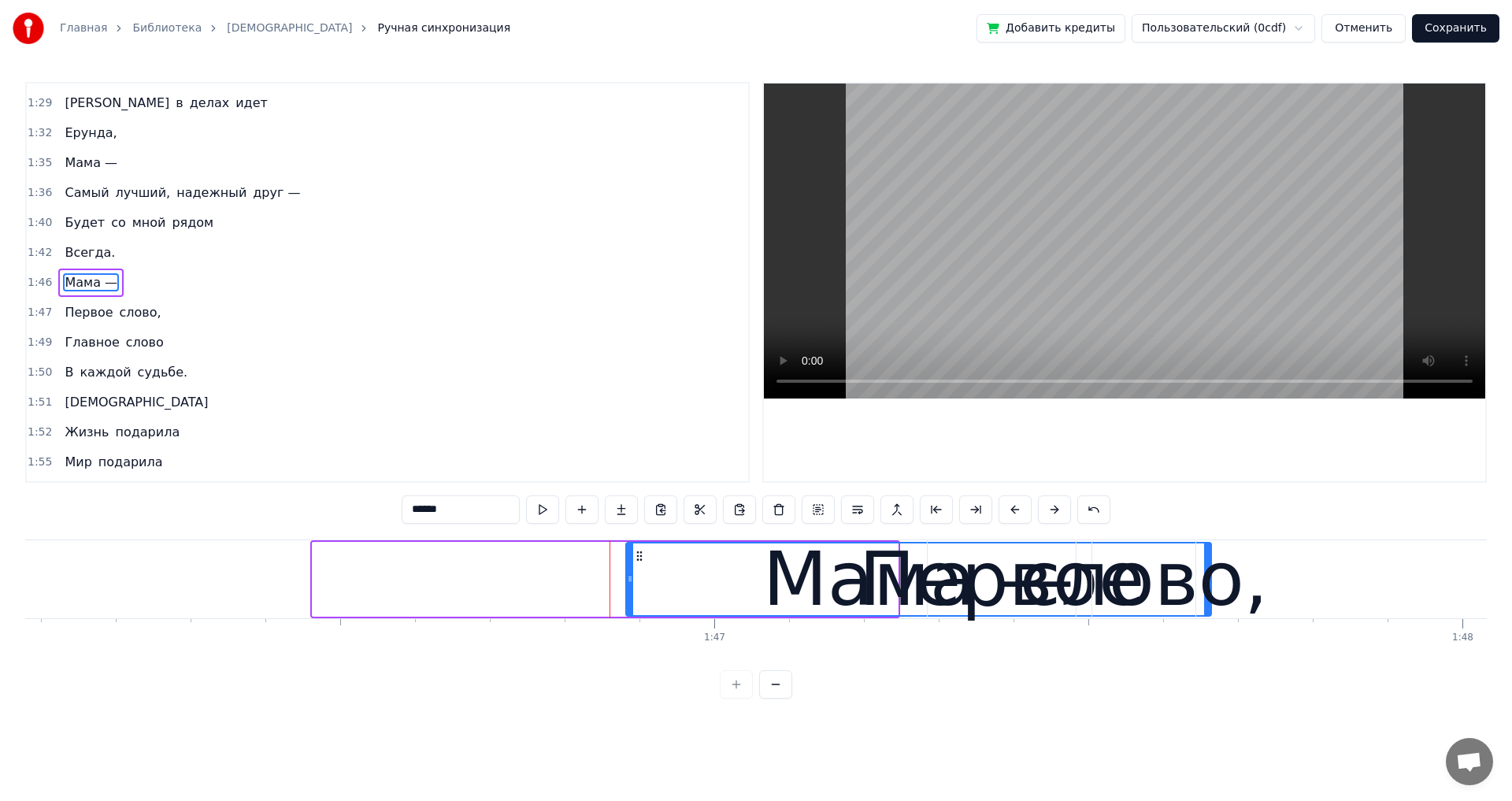
drag, startPoint x: 326, startPoint y: 555, endPoint x: 640, endPoint y: 589, distance: 315.8
click at [640, 589] on div "Мама —" at bounding box center [917, 579] width 583 height 72
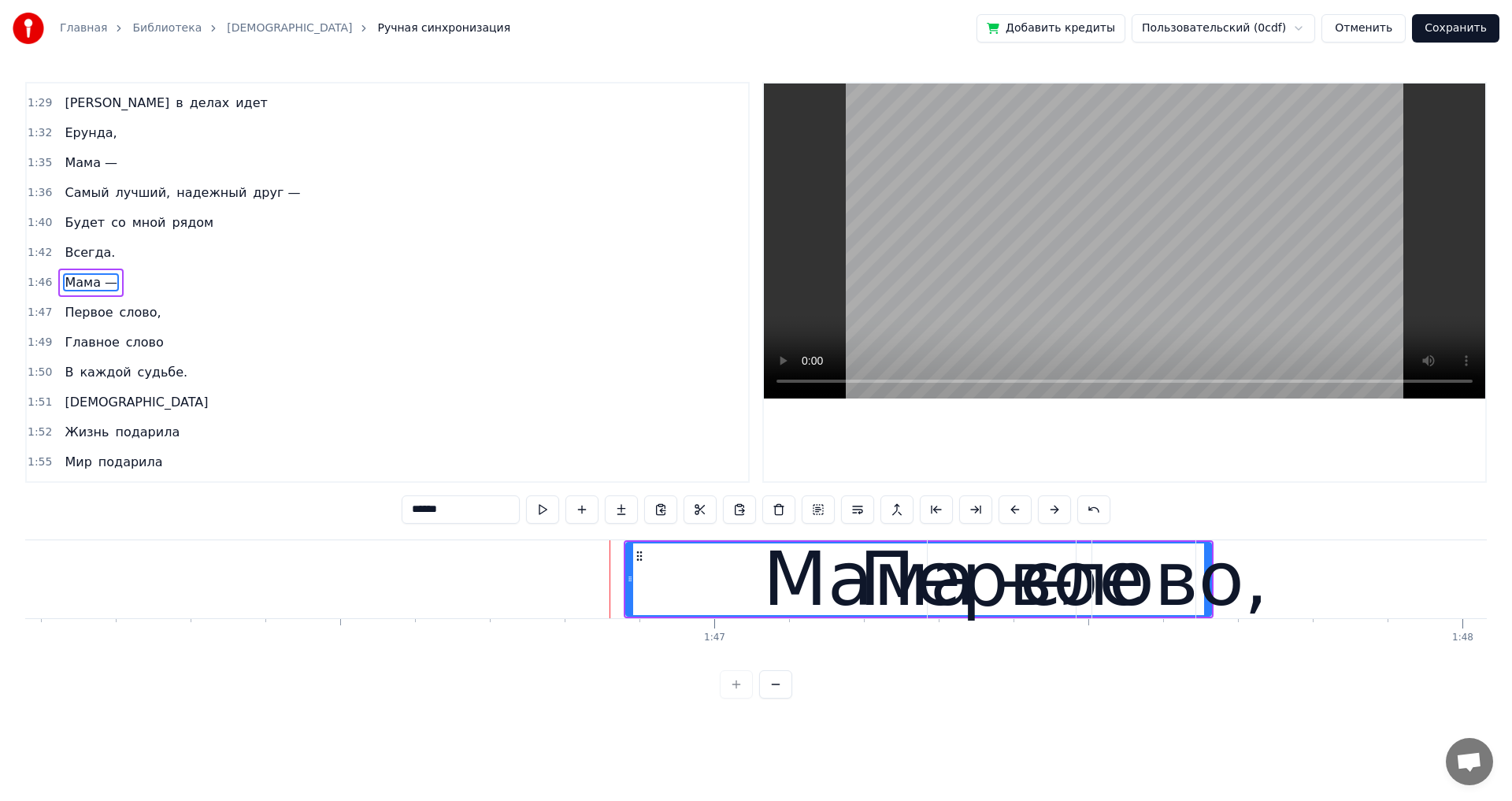
click at [82, 317] on span "Первое" at bounding box center [88, 312] width 51 height 18
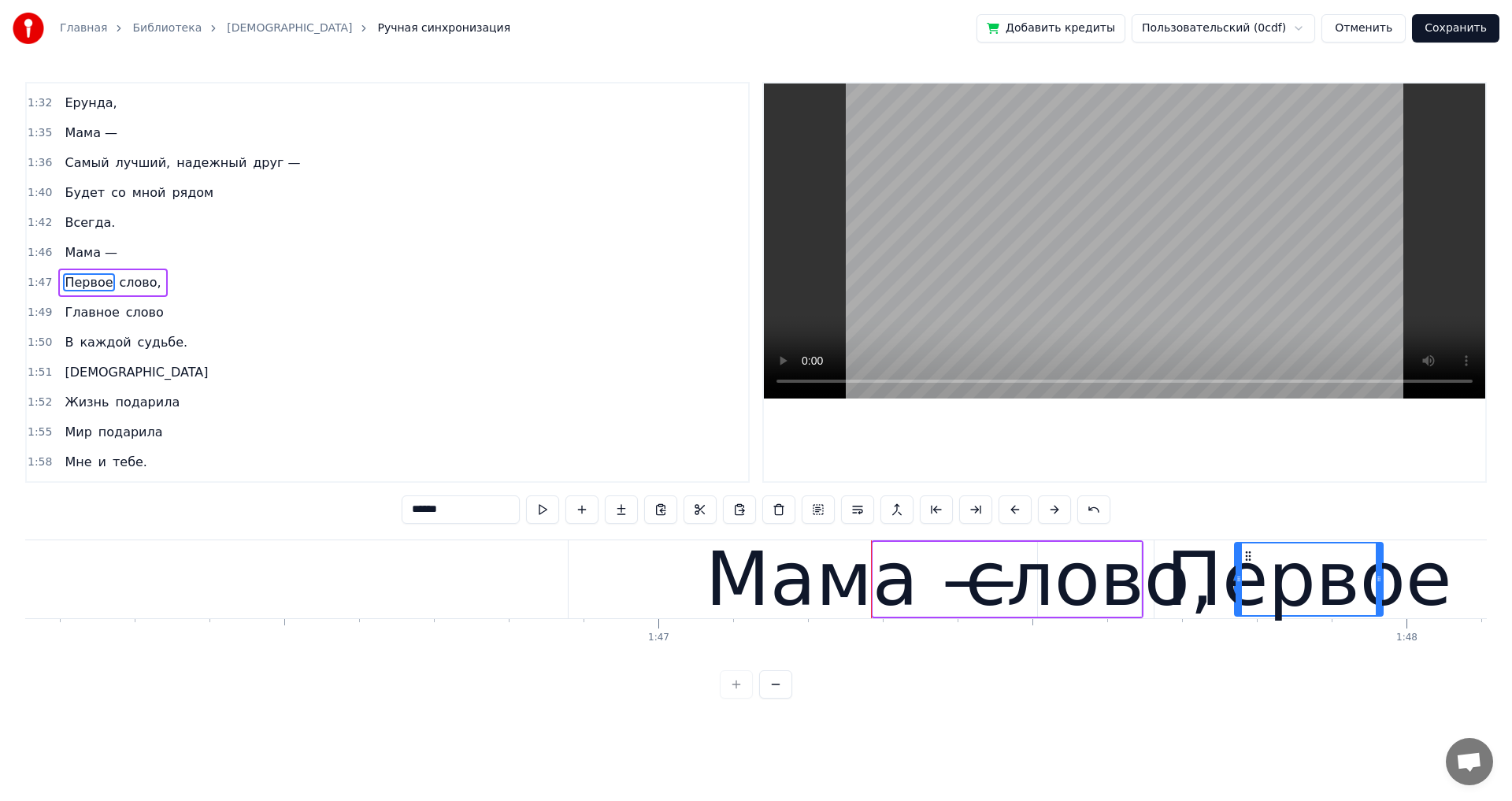
scroll to position [0, 79399]
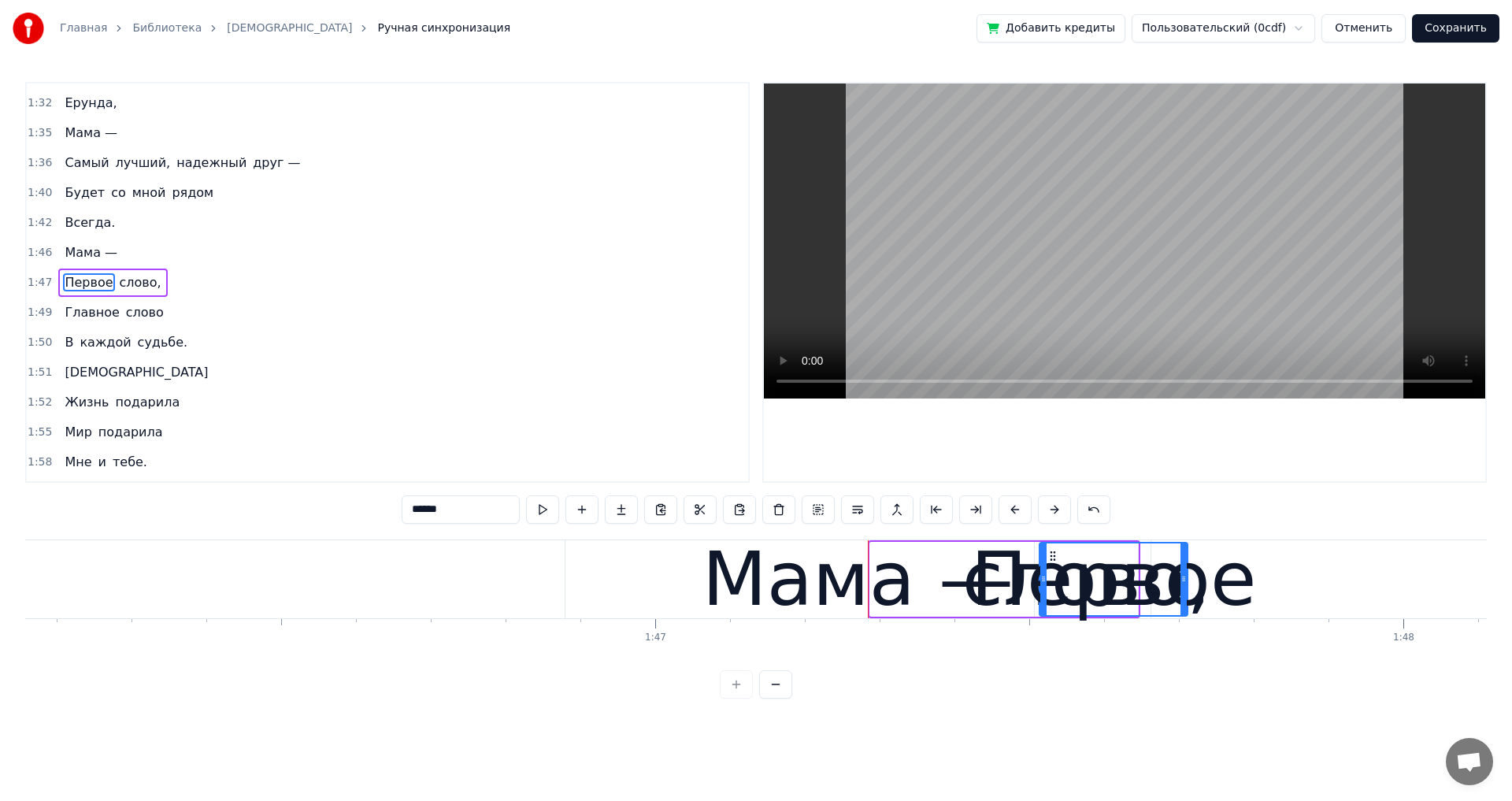
drag, startPoint x: 941, startPoint y: 557, endPoint x: 1051, endPoint y: 583, distance: 113.0
click at [67, 281] on span "слово," at bounding box center [85, 282] width 45 height 18
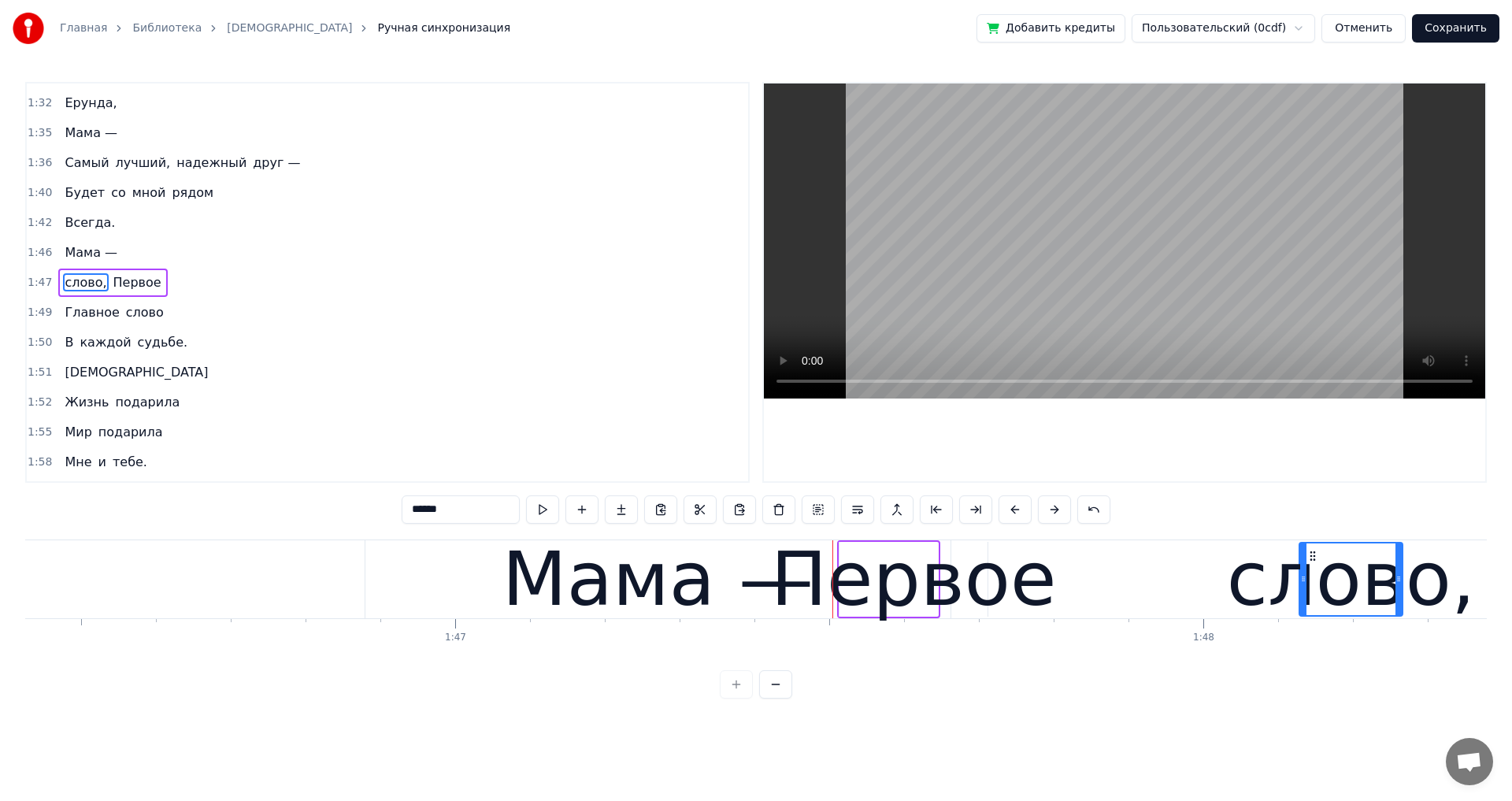
scroll to position [0, 79604]
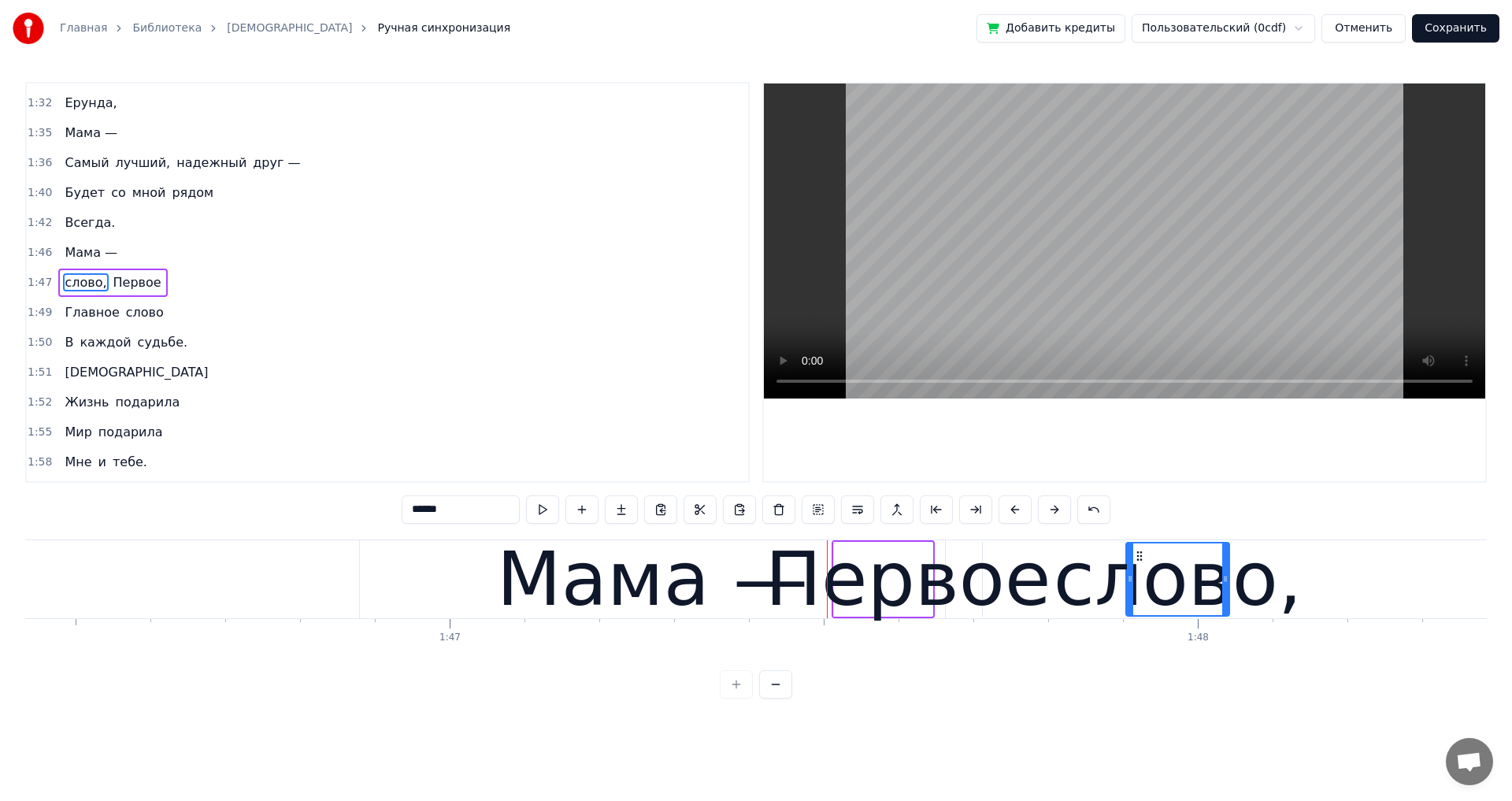
drag, startPoint x: 1046, startPoint y: 556, endPoint x: 1137, endPoint y: 609, distance: 105.3
click at [63, 225] on span "Всегда." at bounding box center [90, 222] width 54 height 18
type input "*******"
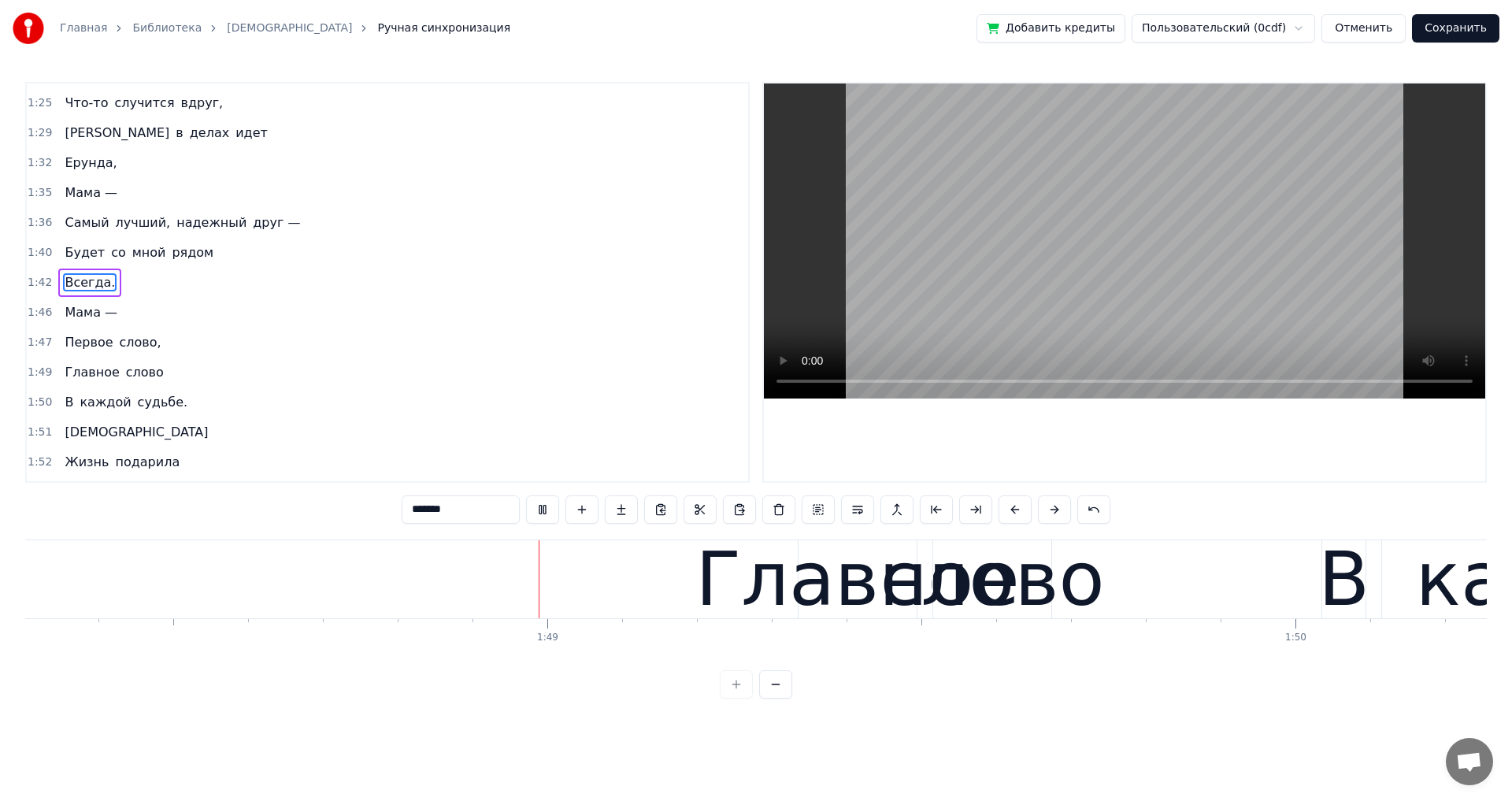
scroll to position [0, 81004]
click at [313, 374] on div "1:49 Главное слово" at bounding box center [387, 372] width 721 height 30
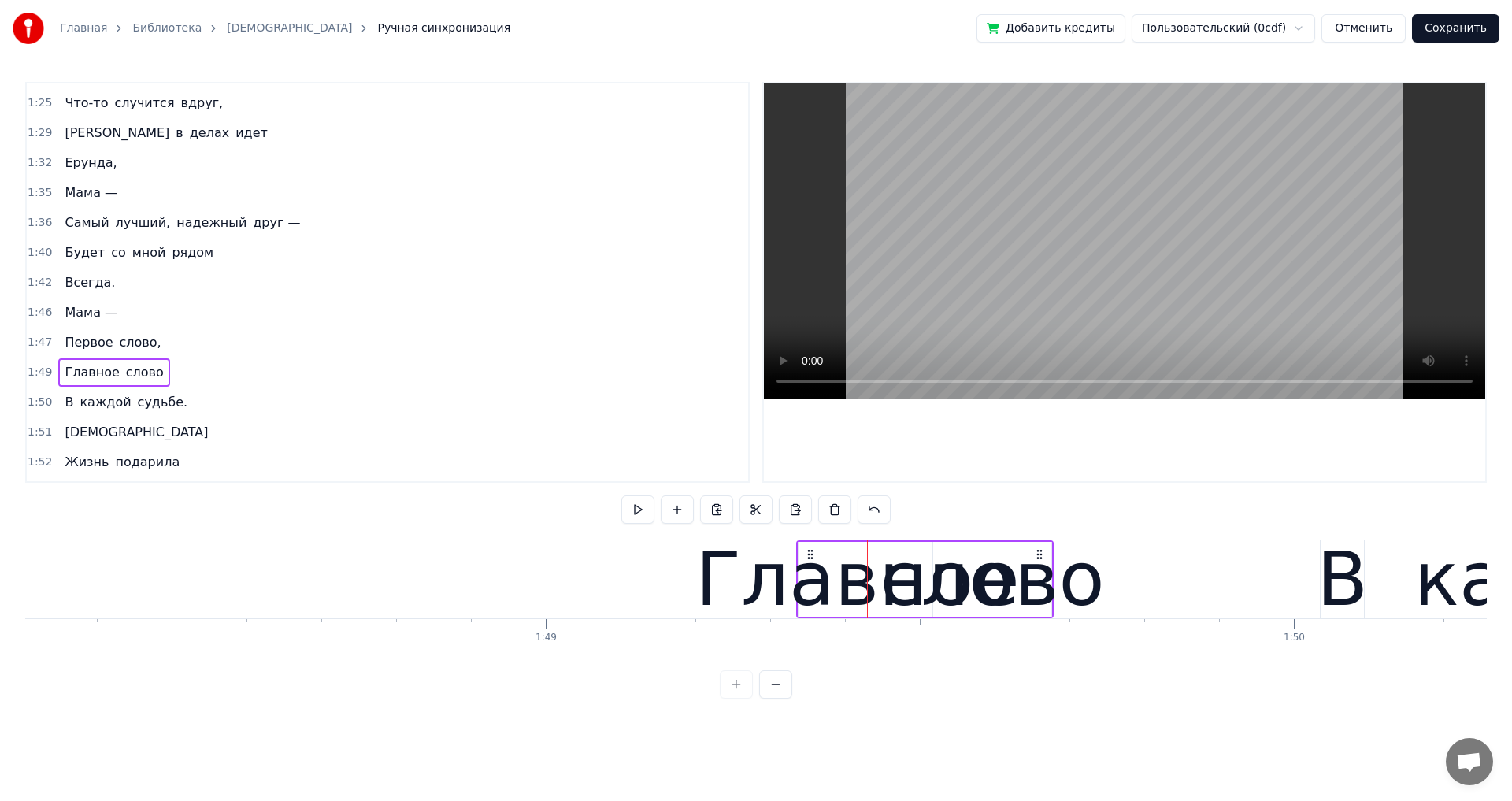
click at [152, 353] on div "Первое слово," at bounding box center [112, 343] width 108 height 29
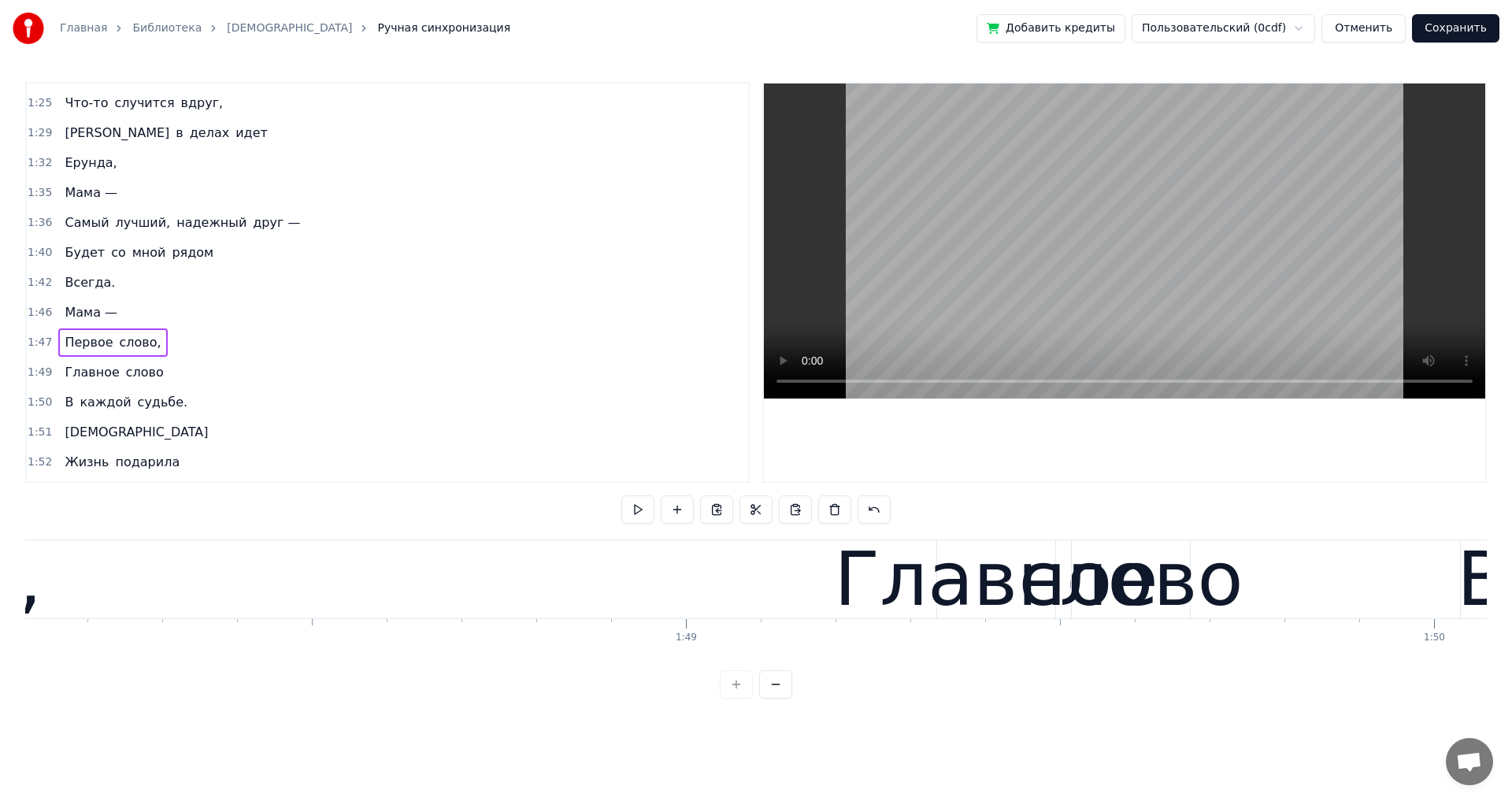
scroll to position [0, 80623]
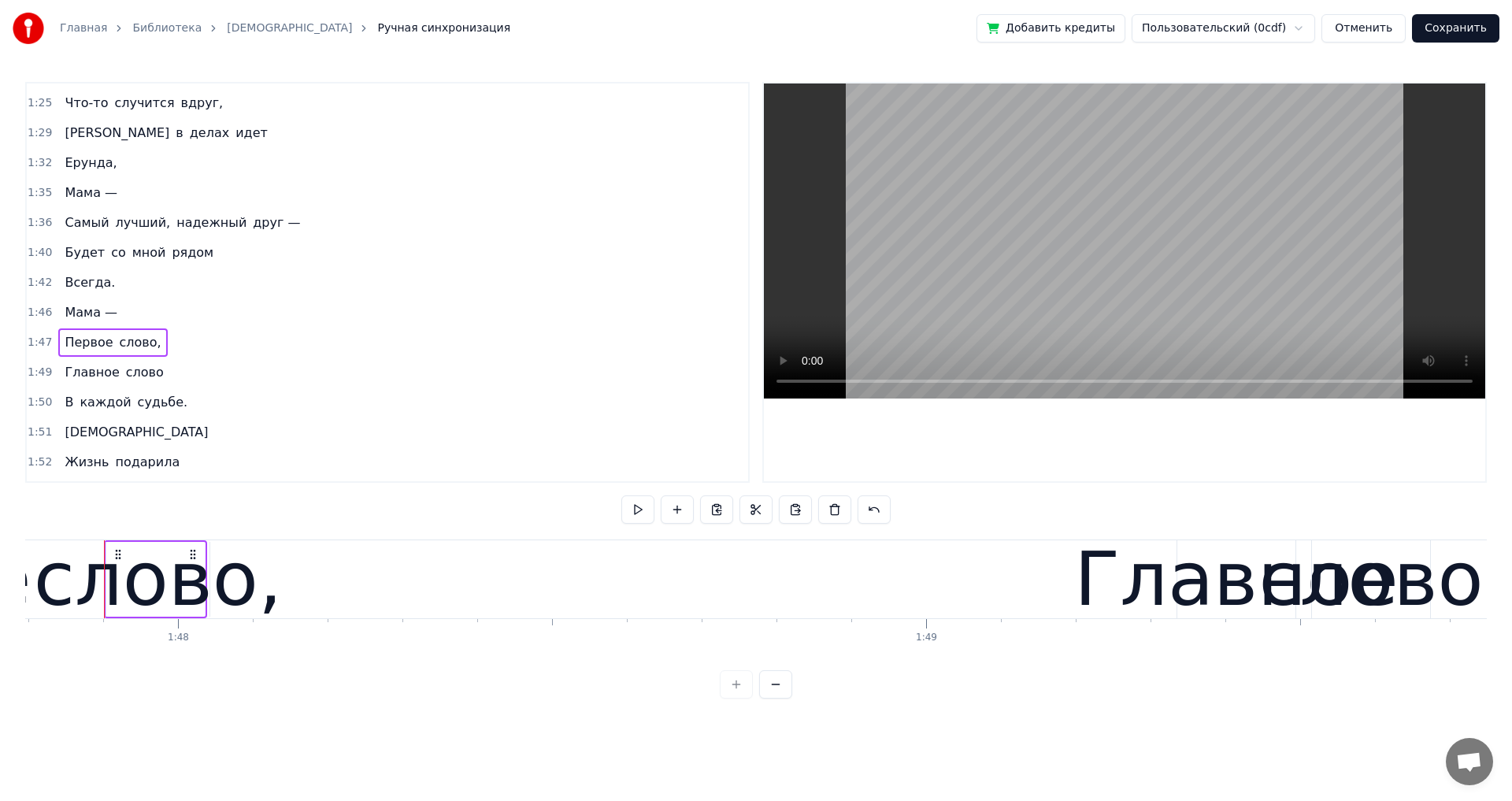
drag, startPoint x: 233, startPoint y: 344, endPoint x: 409, endPoint y: 349, distance: 176.1
click at [409, 349] on div "1:47 Первое слово," at bounding box center [387, 342] width 721 height 30
click at [152, 355] on div "Первое слово," at bounding box center [112, 343] width 108 height 29
click at [149, 382] on div "Главное слово" at bounding box center [114, 373] width 111 height 29
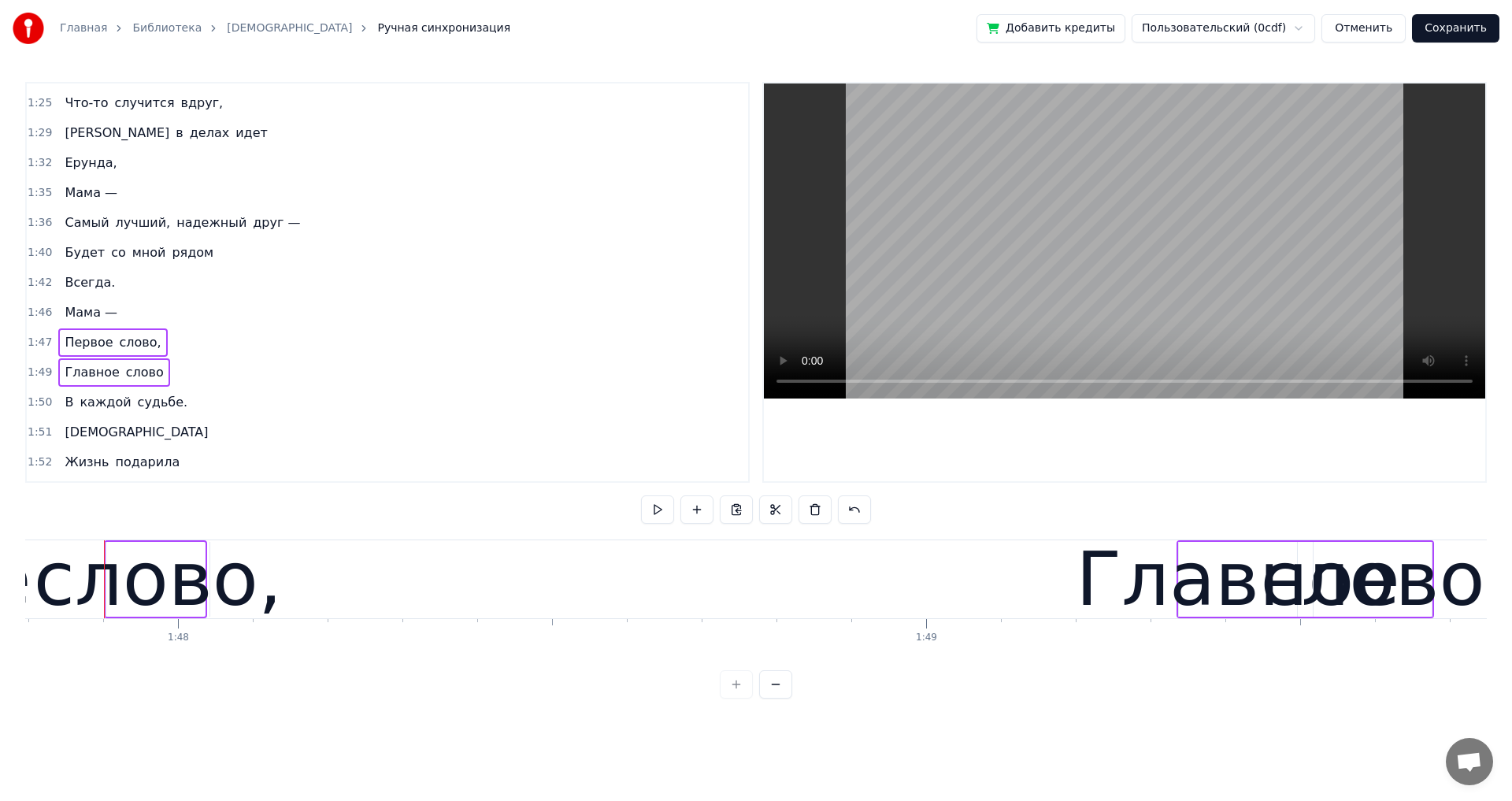
click at [169, 415] on div "В каждой судьбе." at bounding box center [125, 402] width 135 height 29
click at [97, 441] on div "[DEMOGRAPHIC_DATA]" at bounding box center [136, 433] width 156 height 29
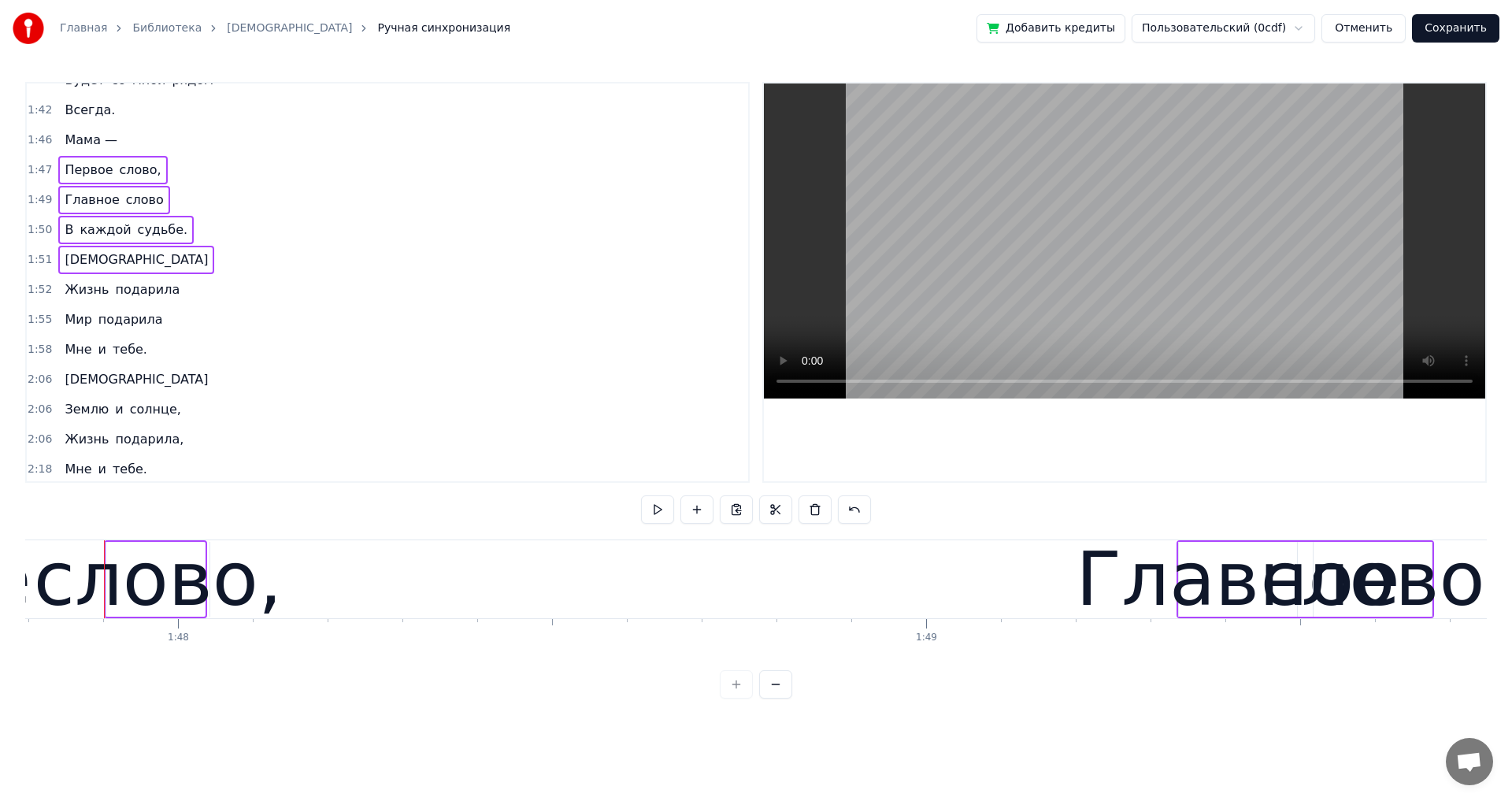
scroll to position [1039, 0]
click at [164, 298] on div "Жизнь подарила" at bounding box center [122, 286] width 127 height 29
click at [153, 326] on div "Мир подарила" at bounding box center [113, 317] width 110 height 29
click at [139, 356] on div "Мне и тебе." at bounding box center [105, 347] width 95 height 29
click at [96, 385] on div "[DEMOGRAPHIC_DATA]" at bounding box center [136, 377] width 156 height 29
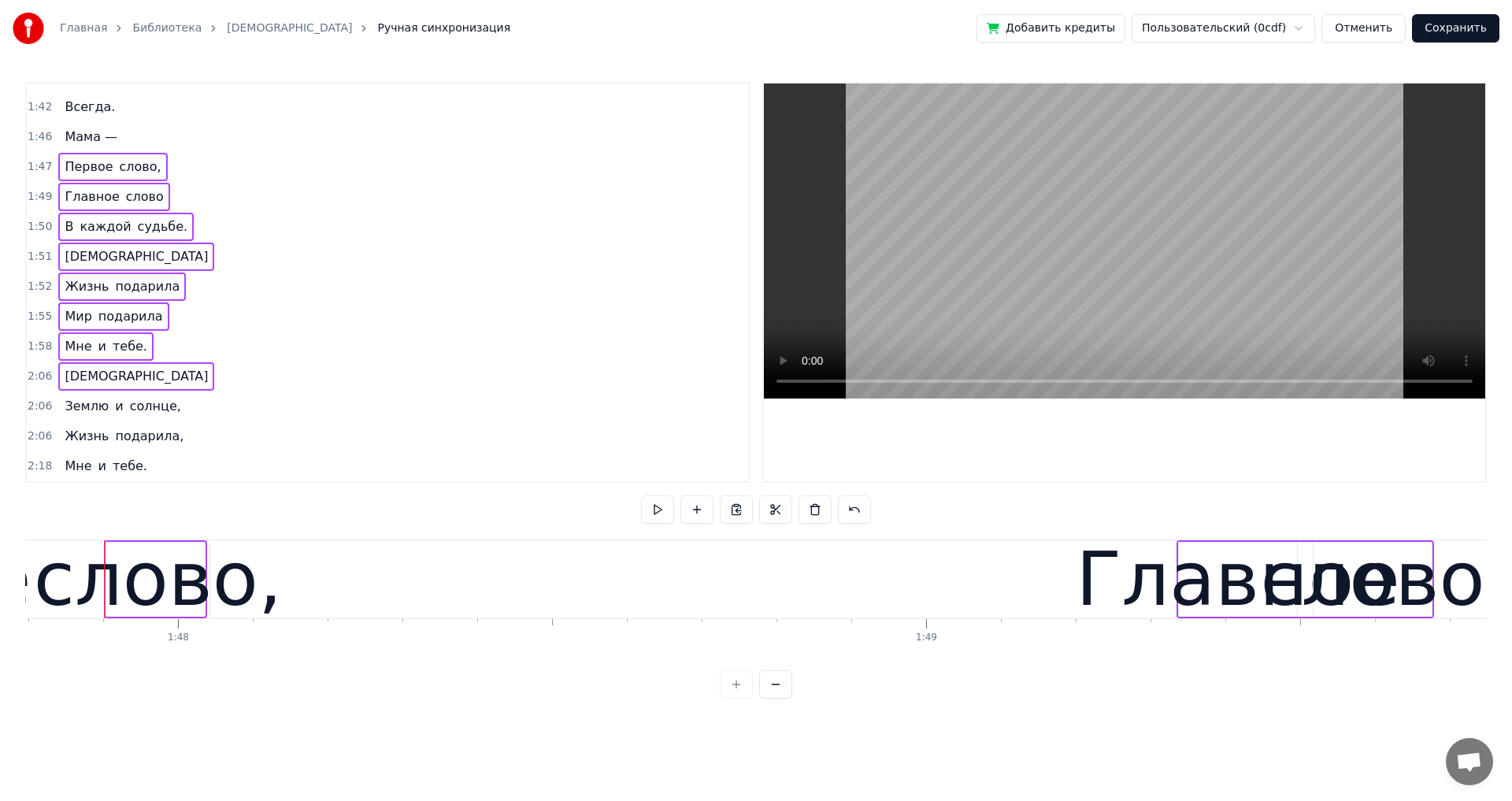
click at [167, 419] on div "Землю и солнце," at bounding box center [123, 406] width 128 height 29
click at [166, 449] on div "Жизнь подарила," at bounding box center [124, 437] width 131 height 29
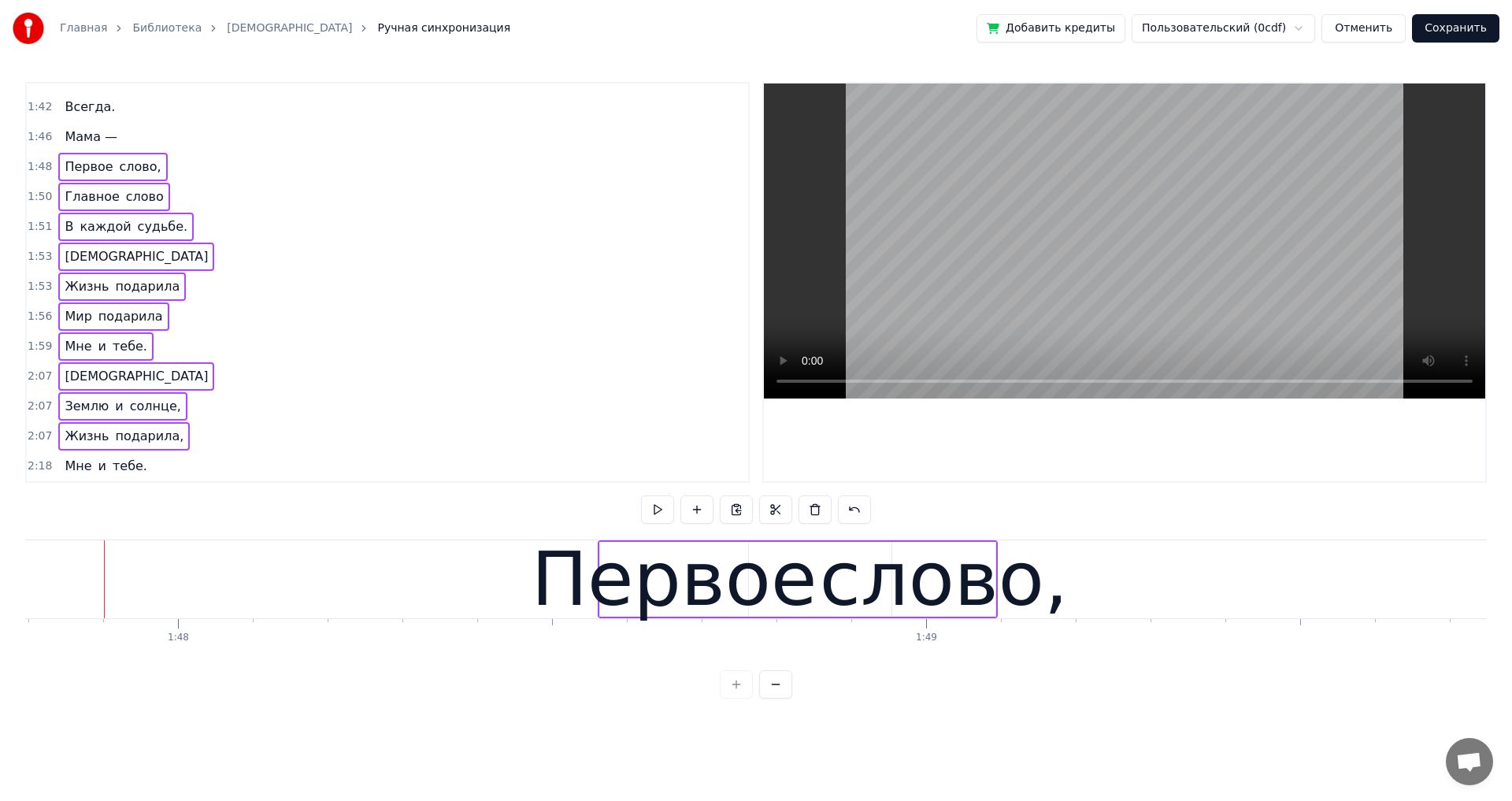
drag, startPoint x: 458, startPoint y: 291, endPoint x: 81, endPoint y: 146, distance: 403.9
click at [455, 290] on div "1:53 Жизнь подарила" at bounding box center [387, 286] width 721 height 30
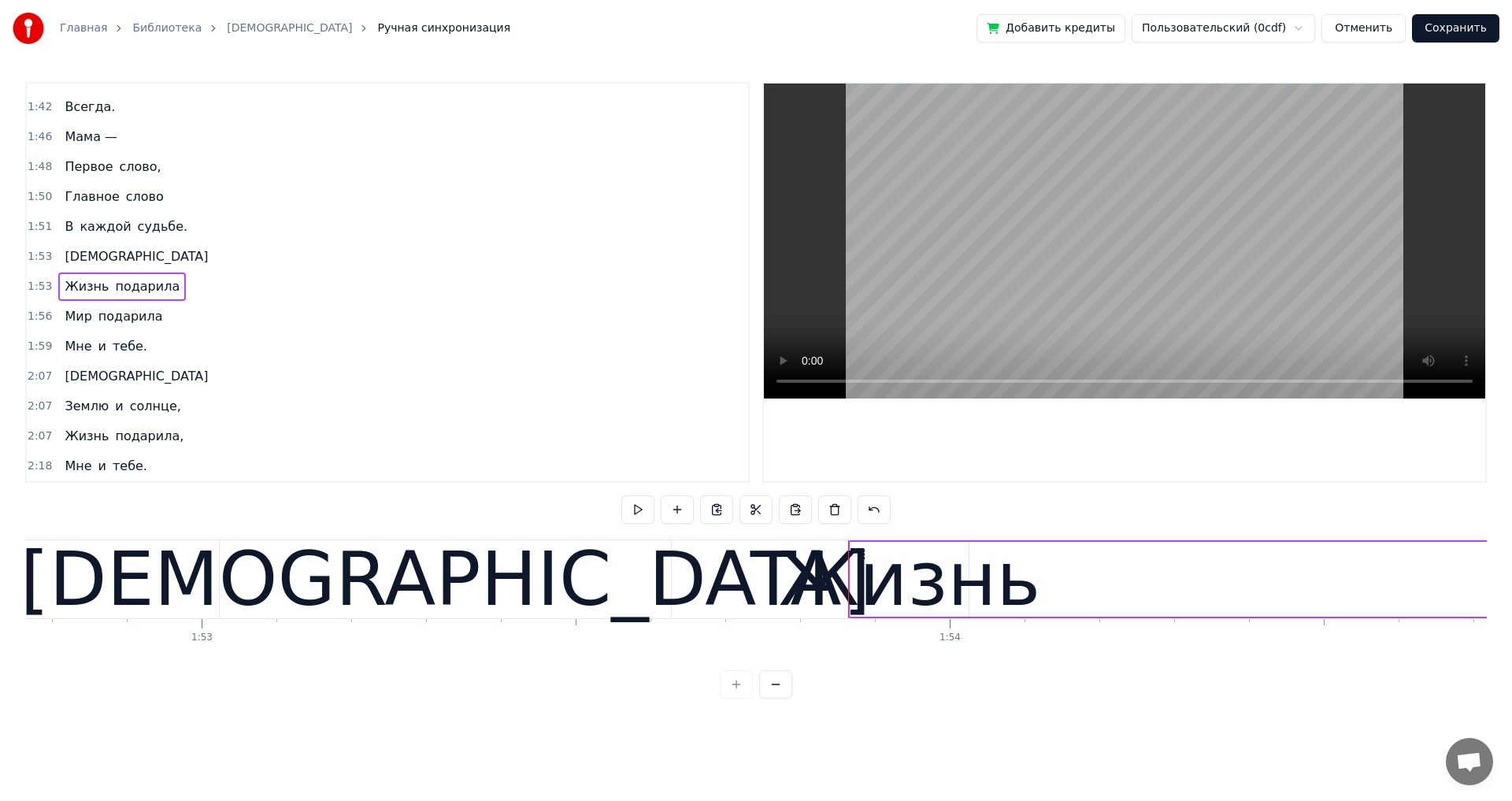
scroll to position [0, 85084]
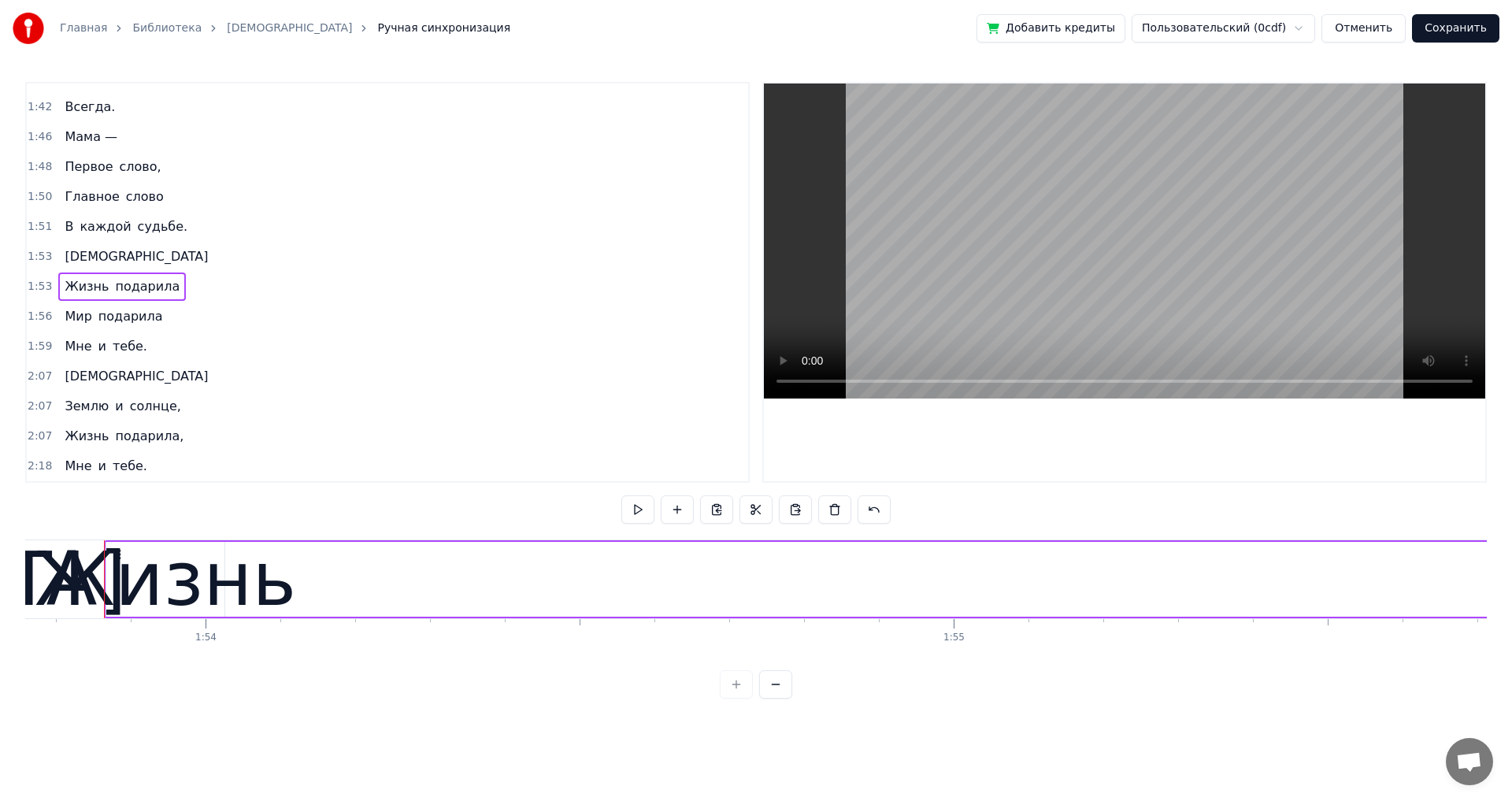
click at [68, 110] on span "Всегда." at bounding box center [90, 106] width 54 height 18
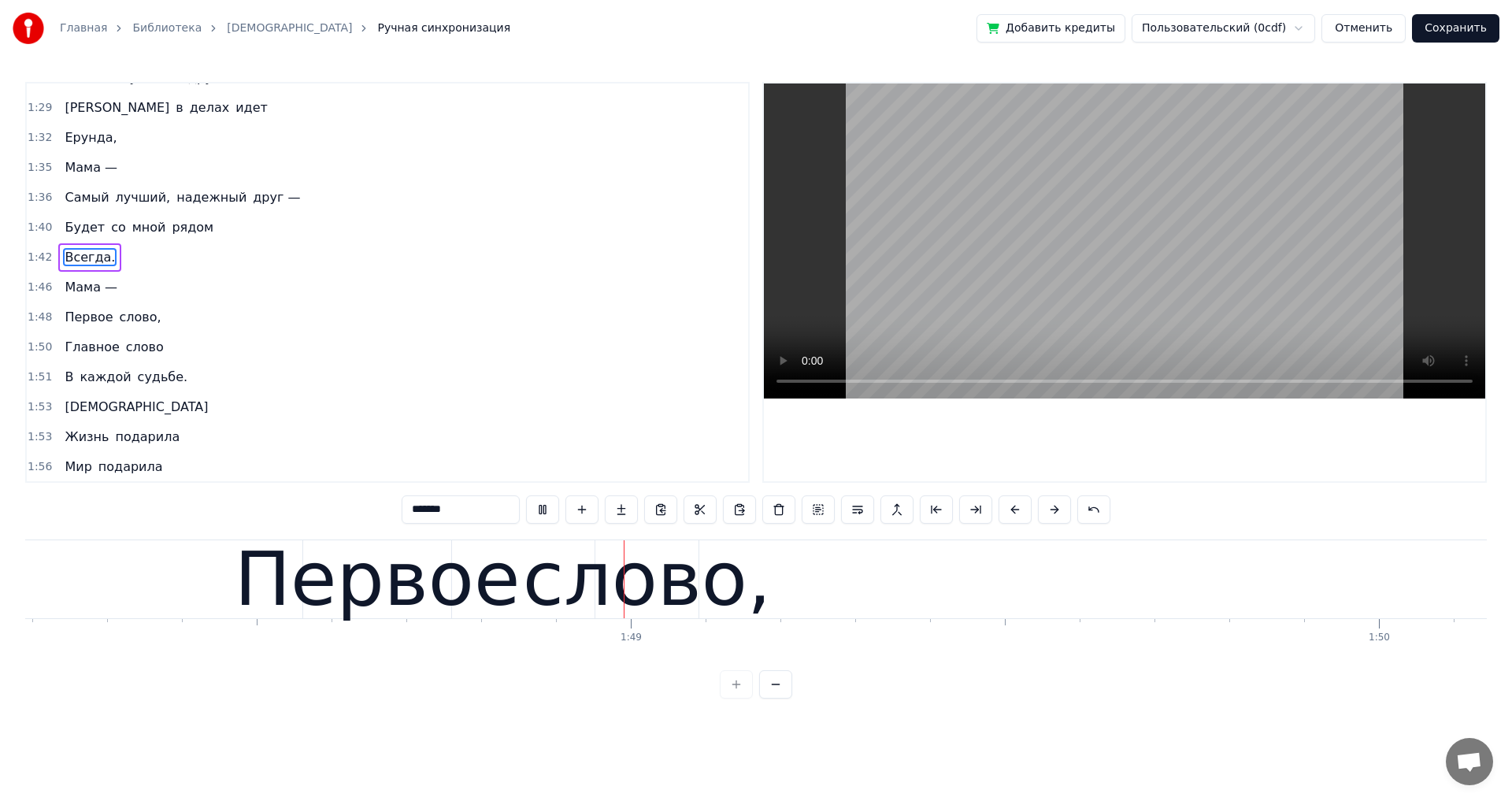
scroll to position [0, 80920]
click at [148, 328] on div "Первое слово," at bounding box center [112, 318] width 108 height 29
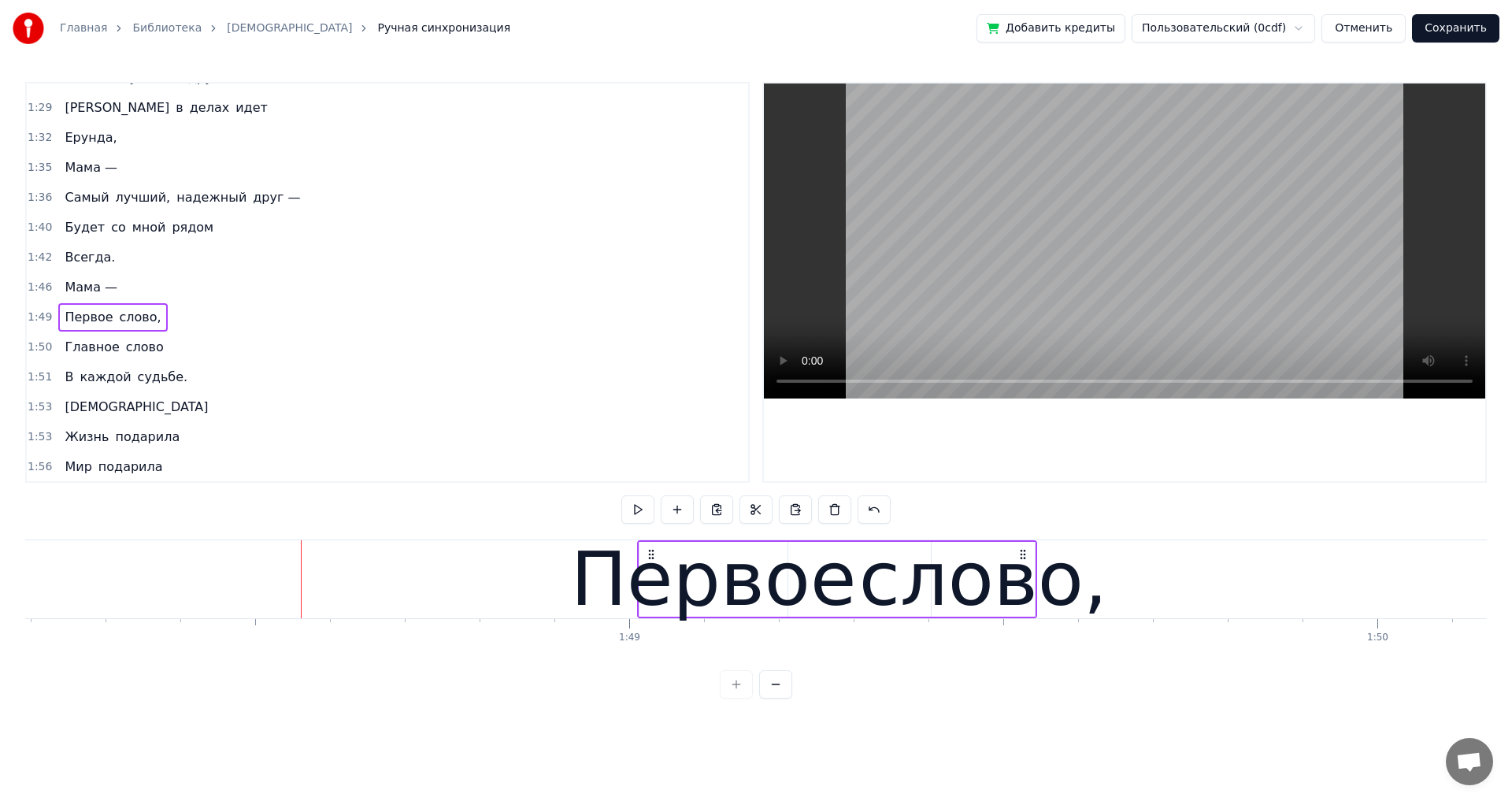
click at [78, 290] on span "Мама —" at bounding box center [91, 286] width 56 height 18
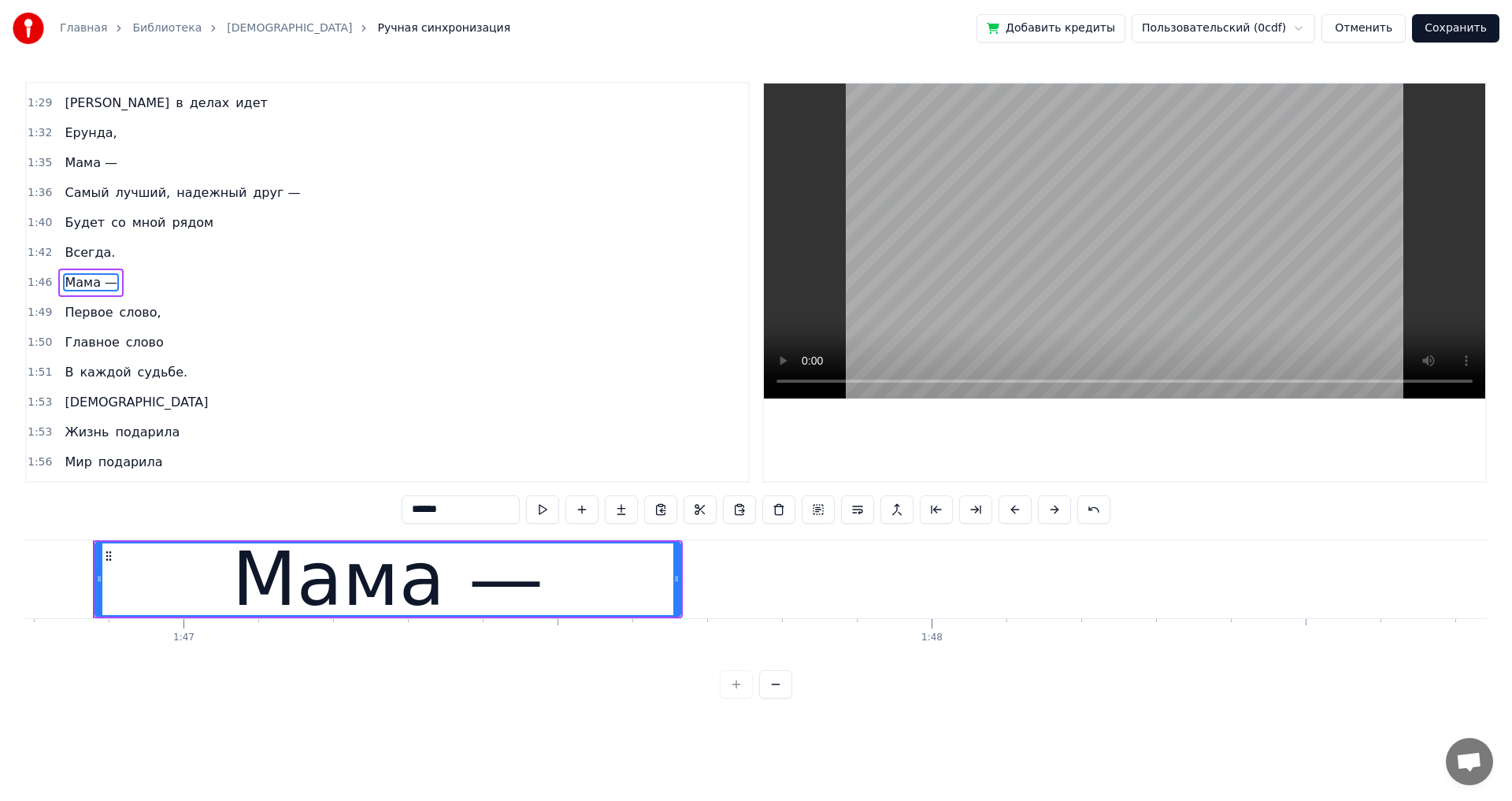
scroll to position [0, 79859]
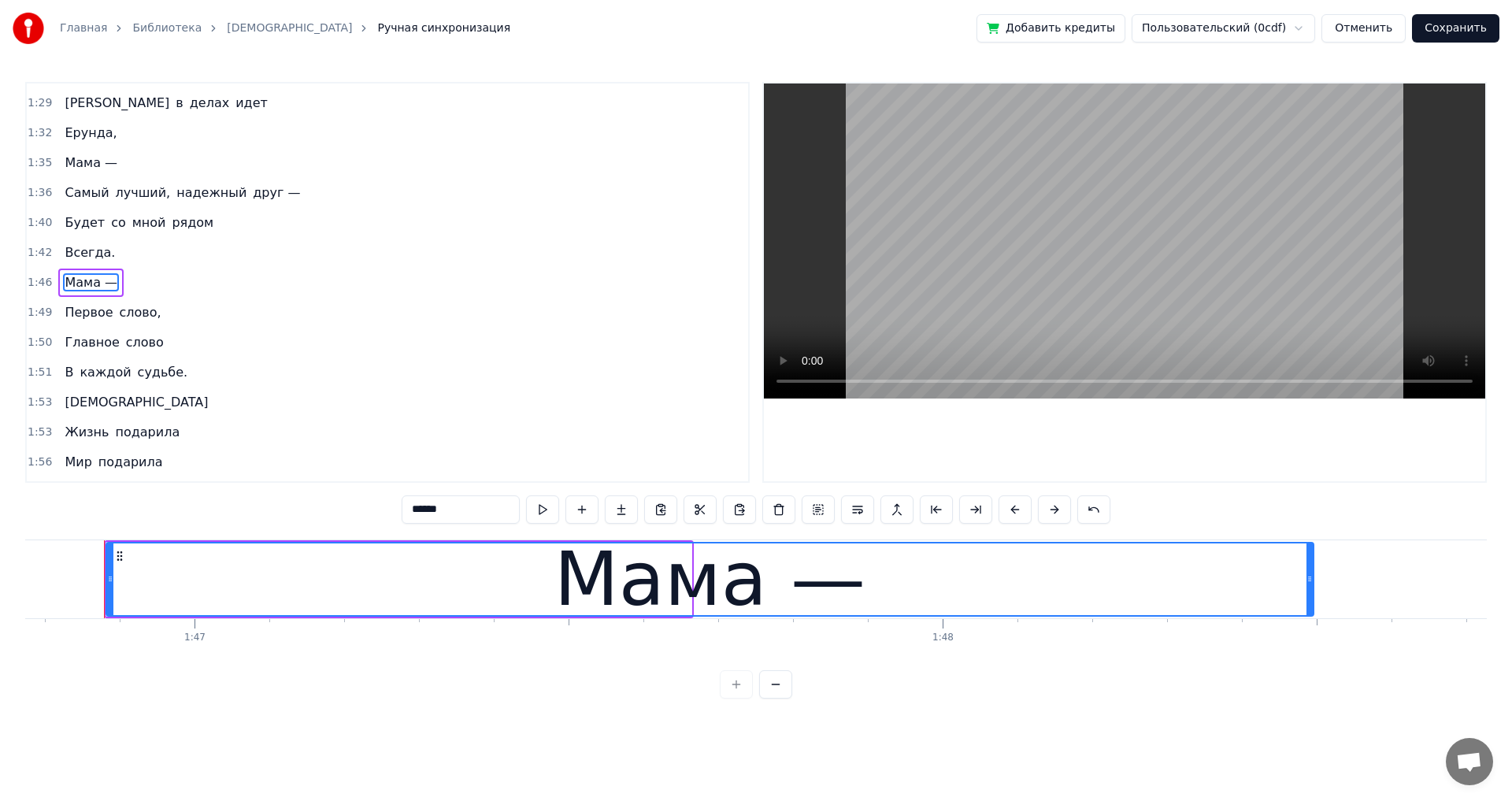
drag, startPoint x: 688, startPoint y: 582, endPoint x: 1310, endPoint y: 663, distance: 627.3
click at [1310, 658] on div "Мама — Первое слово, Главное слово В каждой судьбе. [DEMOGRAPHIC_DATA] Жизнь по…" at bounding box center [756, 598] width 1461 height 118
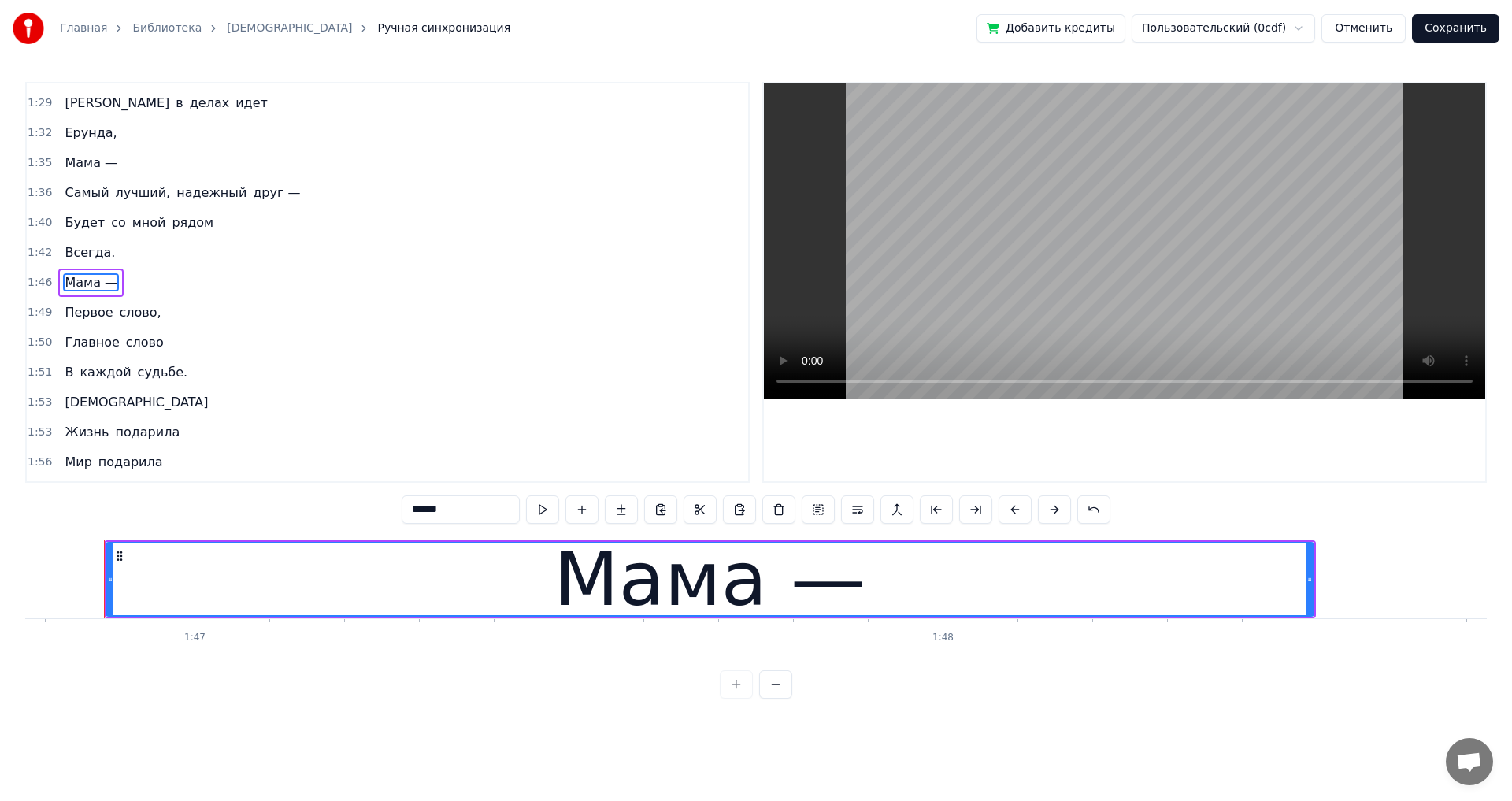
click at [58, 259] on div "Всегда." at bounding box center [90, 253] width 63 height 29
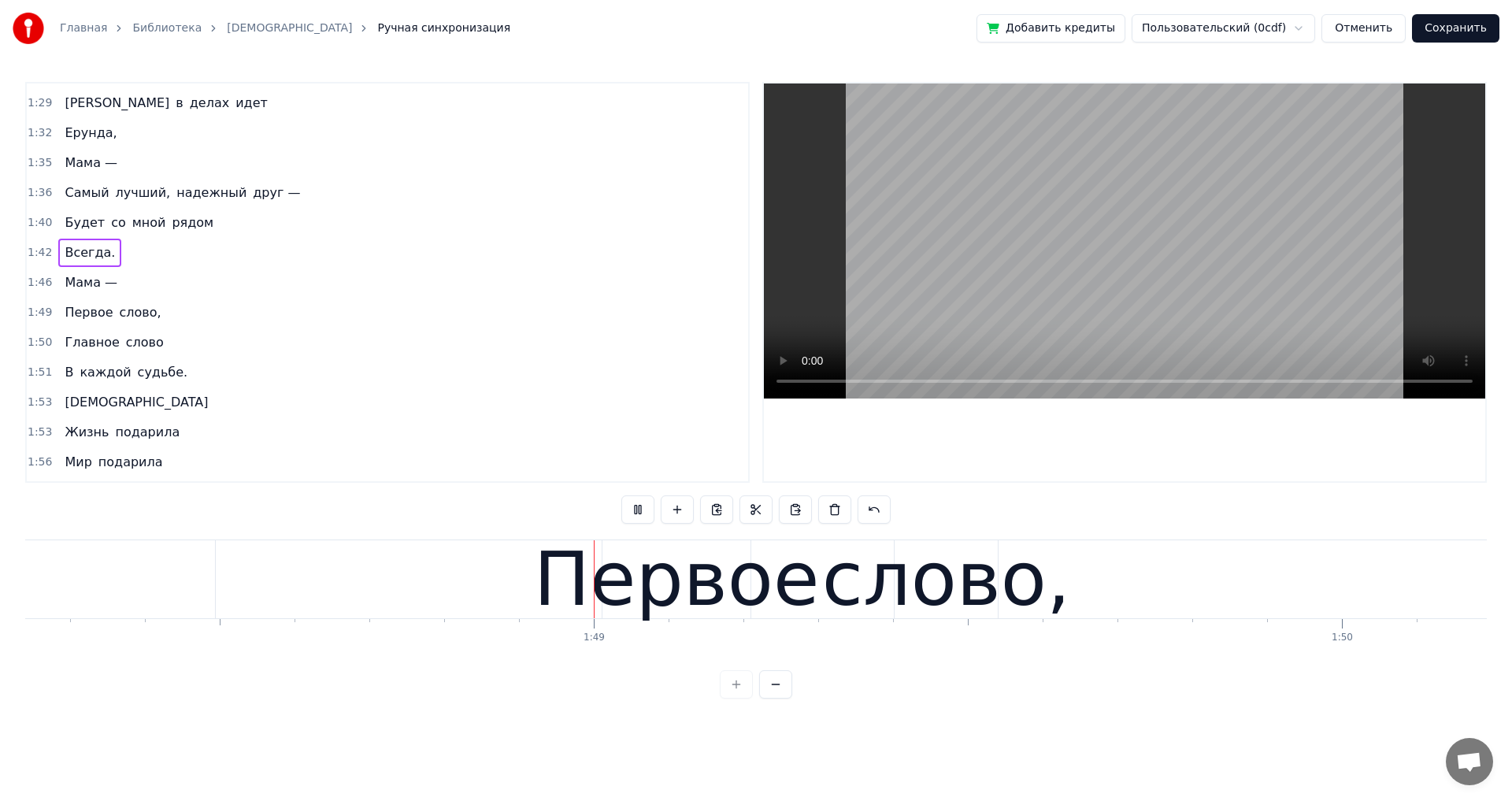
scroll to position [0, 80961]
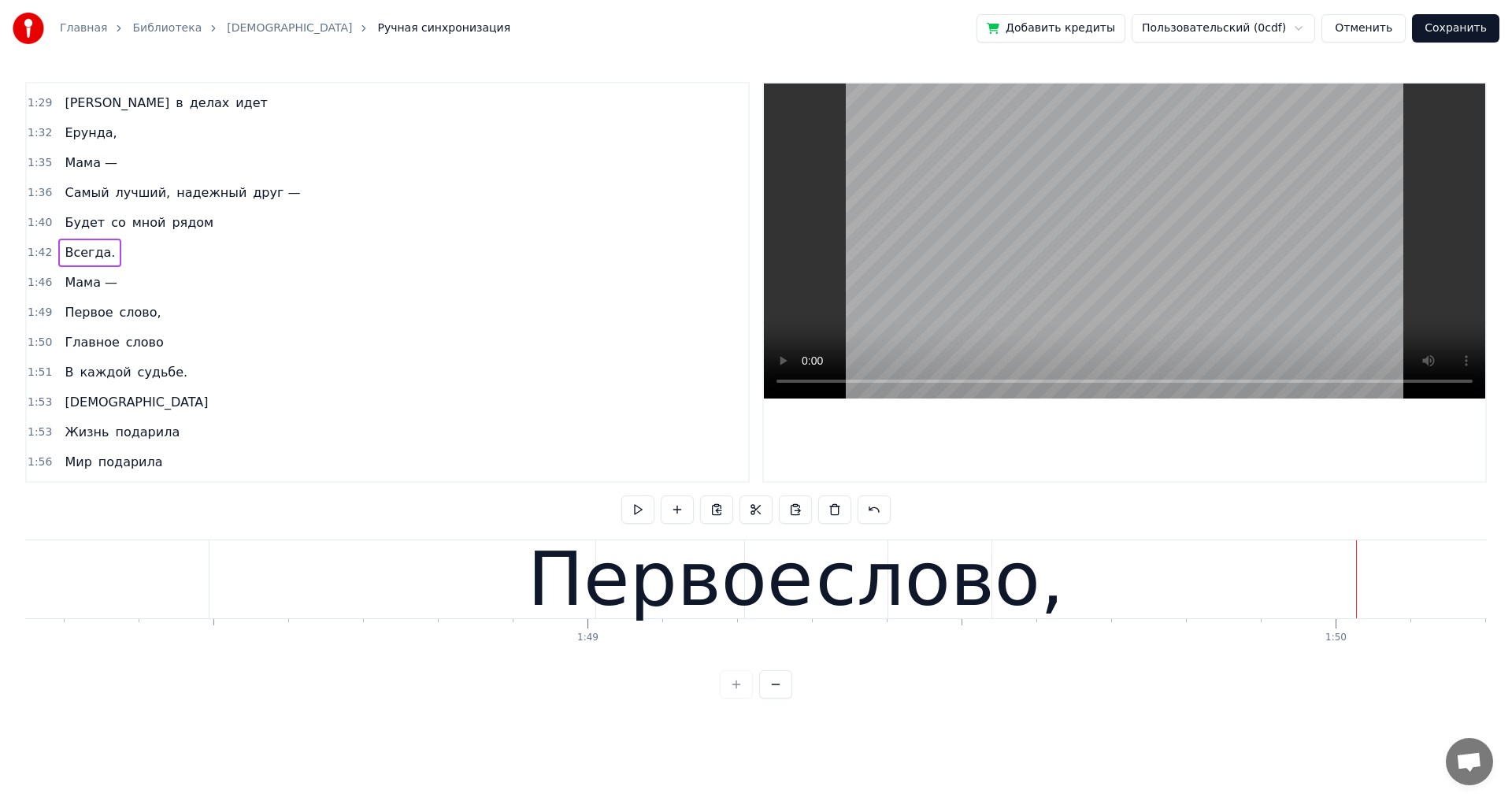
click at [143, 323] on div "Первое слово," at bounding box center [112, 313] width 108 height 29
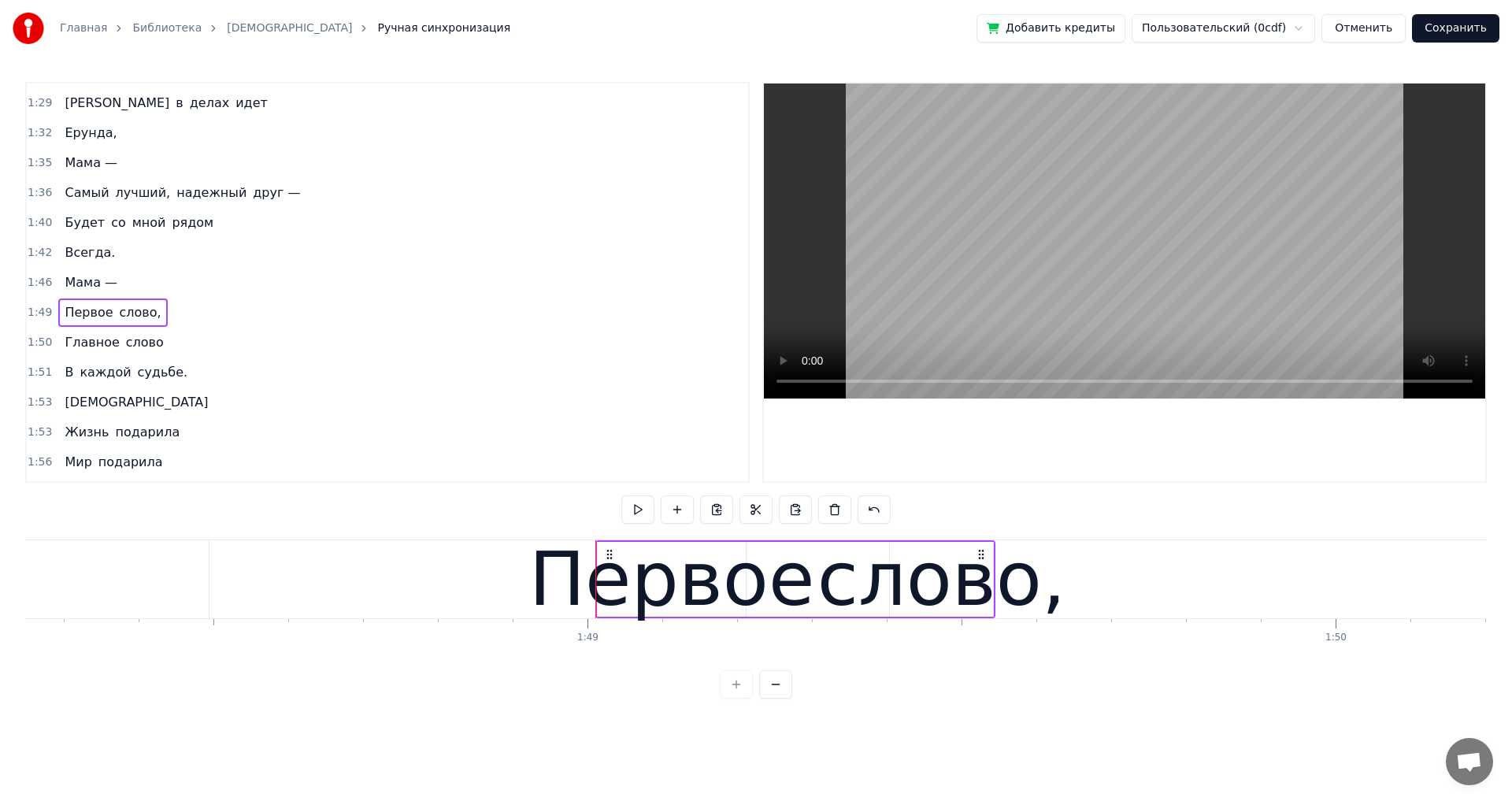
drag, startPoint x: 992, startPoint y: 615, endPoint x: 1342, endPoint y: 621, distance: 350.1
click at [1320, 622] on div "Мама — Первое слово, Главное слово В каждой судьбе. [DEMOGRAPHIC_DATA] Жизнь по…" at bounding box center [756, 598] width 1461 height 118
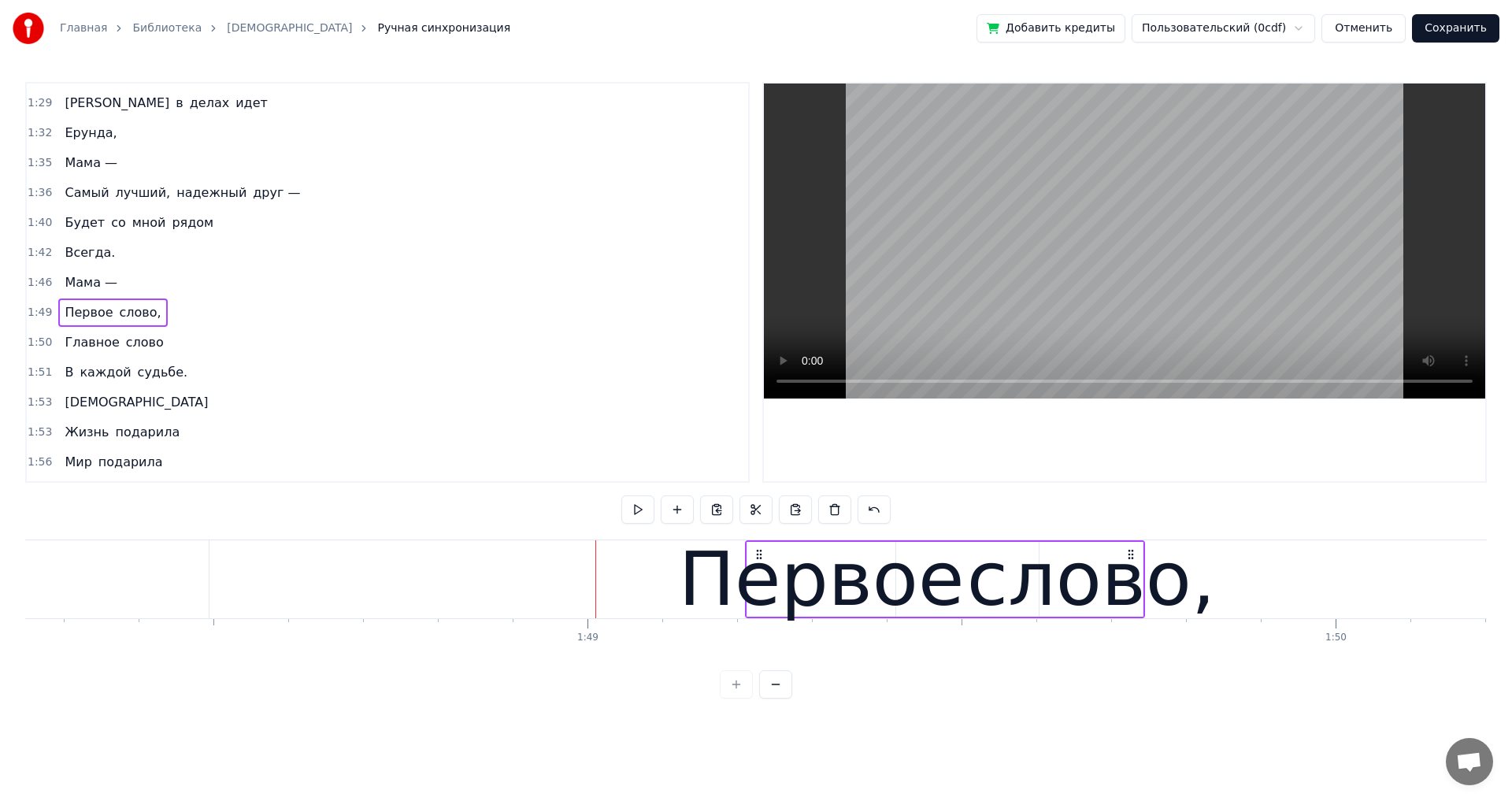
click at [759, 561] on div "Первое" at bounding box center [822, 580] width 285 height 113
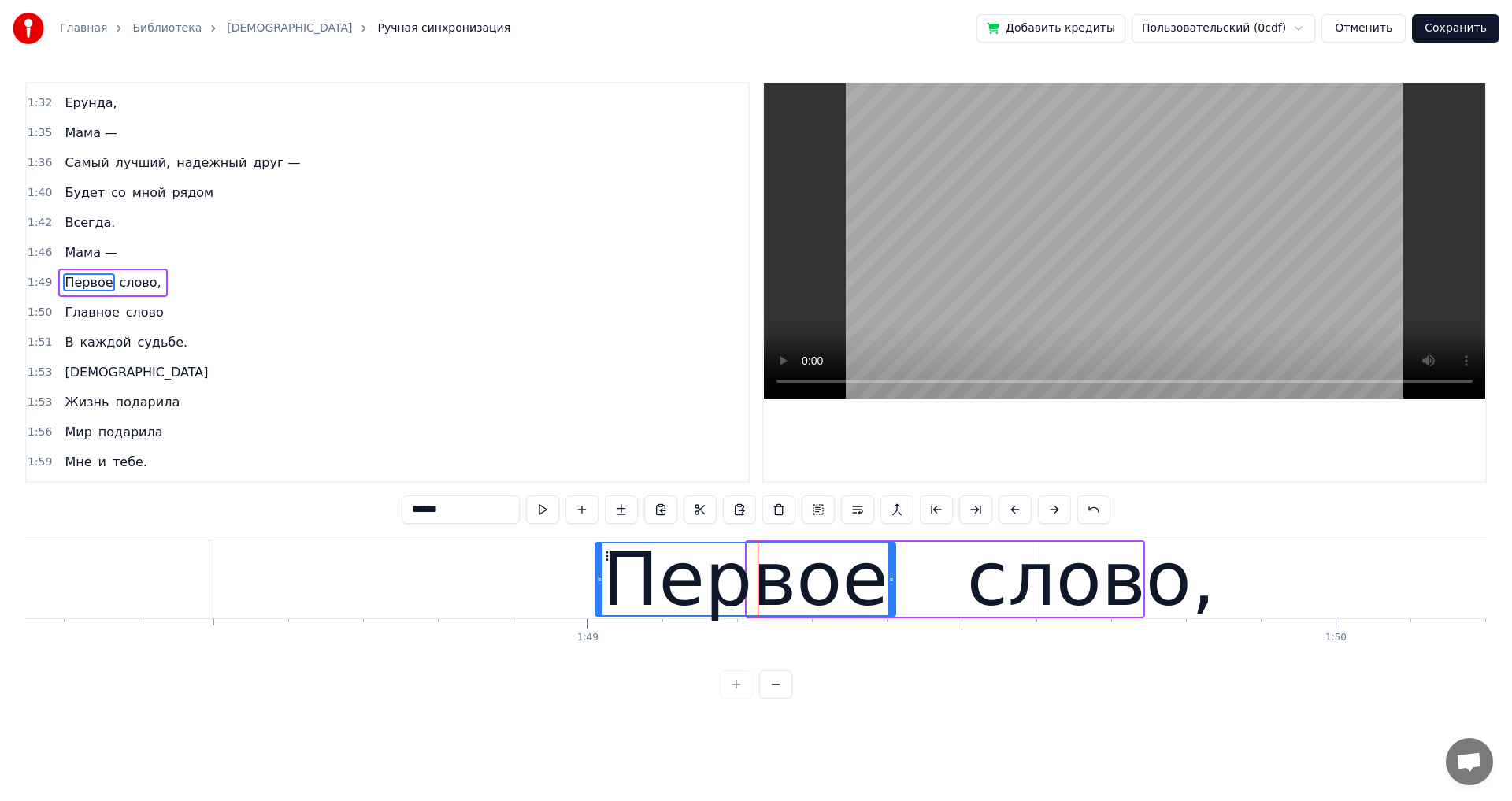
drag, startPoint x: 749, startPoint y: 584, endPoint x: 597, endPoint y: 584, distance: 152.0
click at [597, 584] on icon at bounding box center [598, 579] width 7 height 12
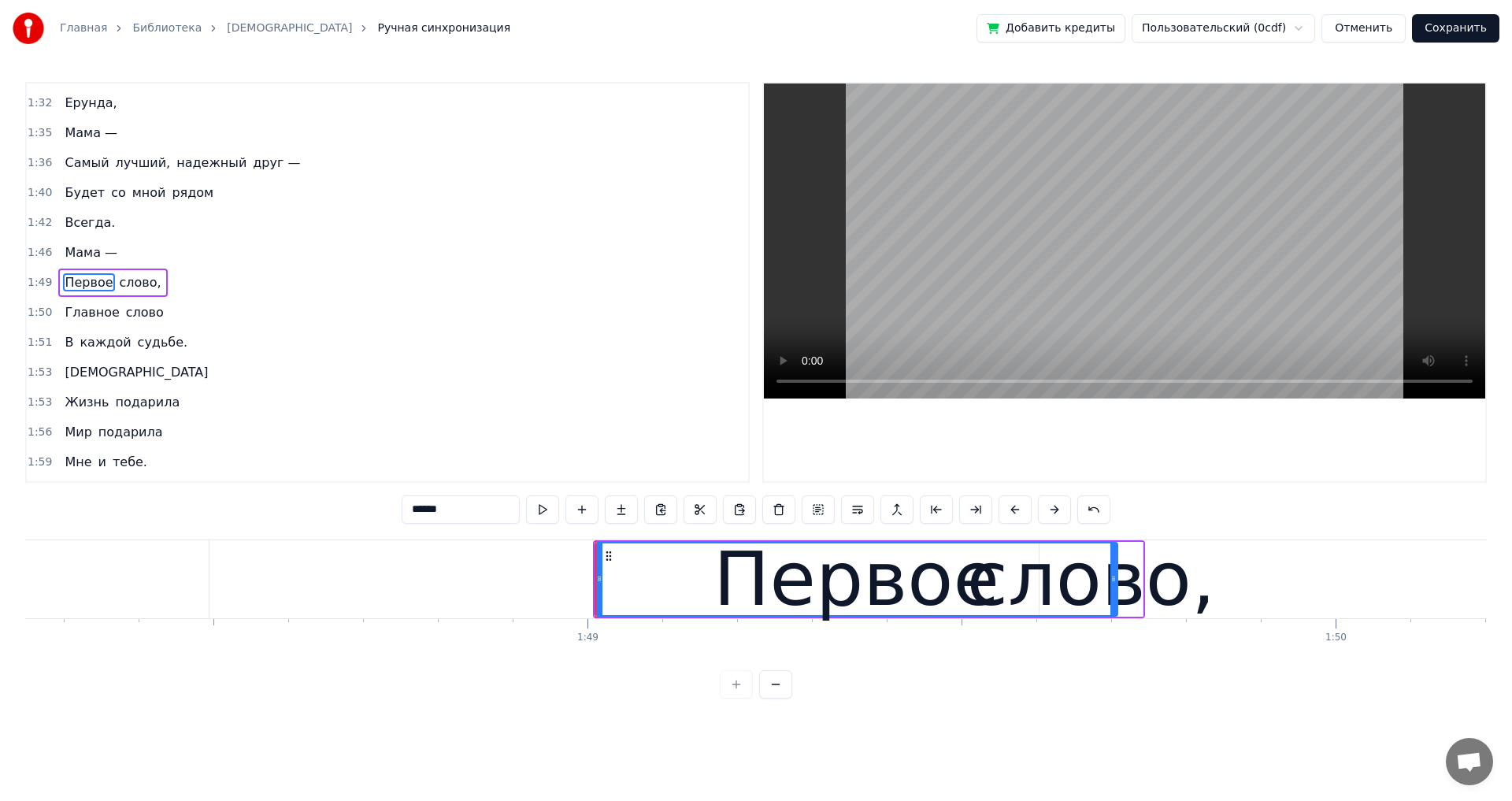
drag, startPoint x: 890, startPoint y: 580, endPoint x: 1112, endPoint y: 580, distance: 222.0
click at [1112, 580] on icon at bounding box center [1113, 579] width 7 height 12
click at [1133, 611] on div "слово," at bounding box center [1091, 580] width 248 height 113
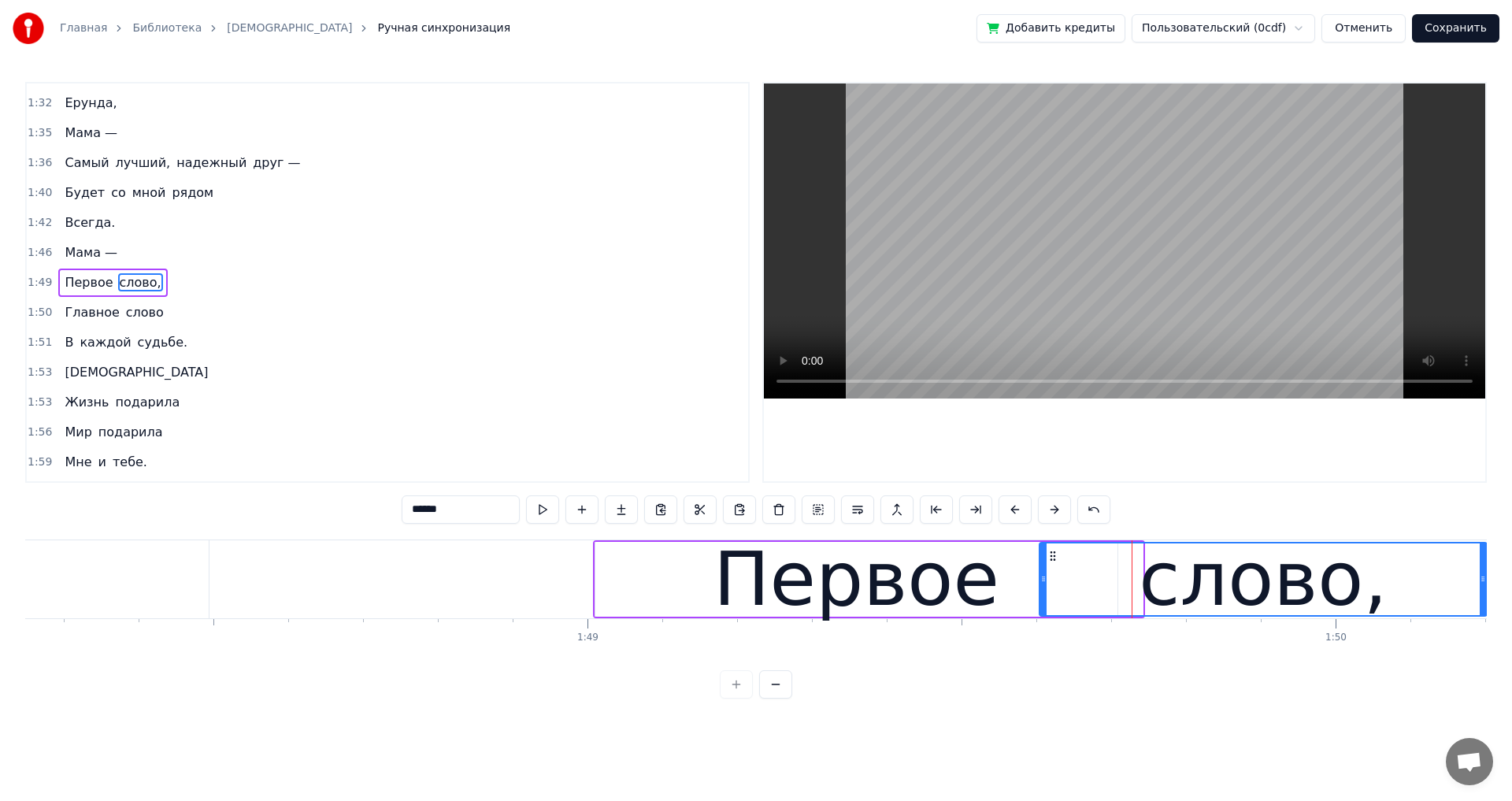
drag, startPoint x: 1137, startPoint y: 579, endPoint x: 1252, endPoint y: 604, distance: 117.7
click at [1481, 579] on icon at bounding box center [1482, 579] width 7 height 12
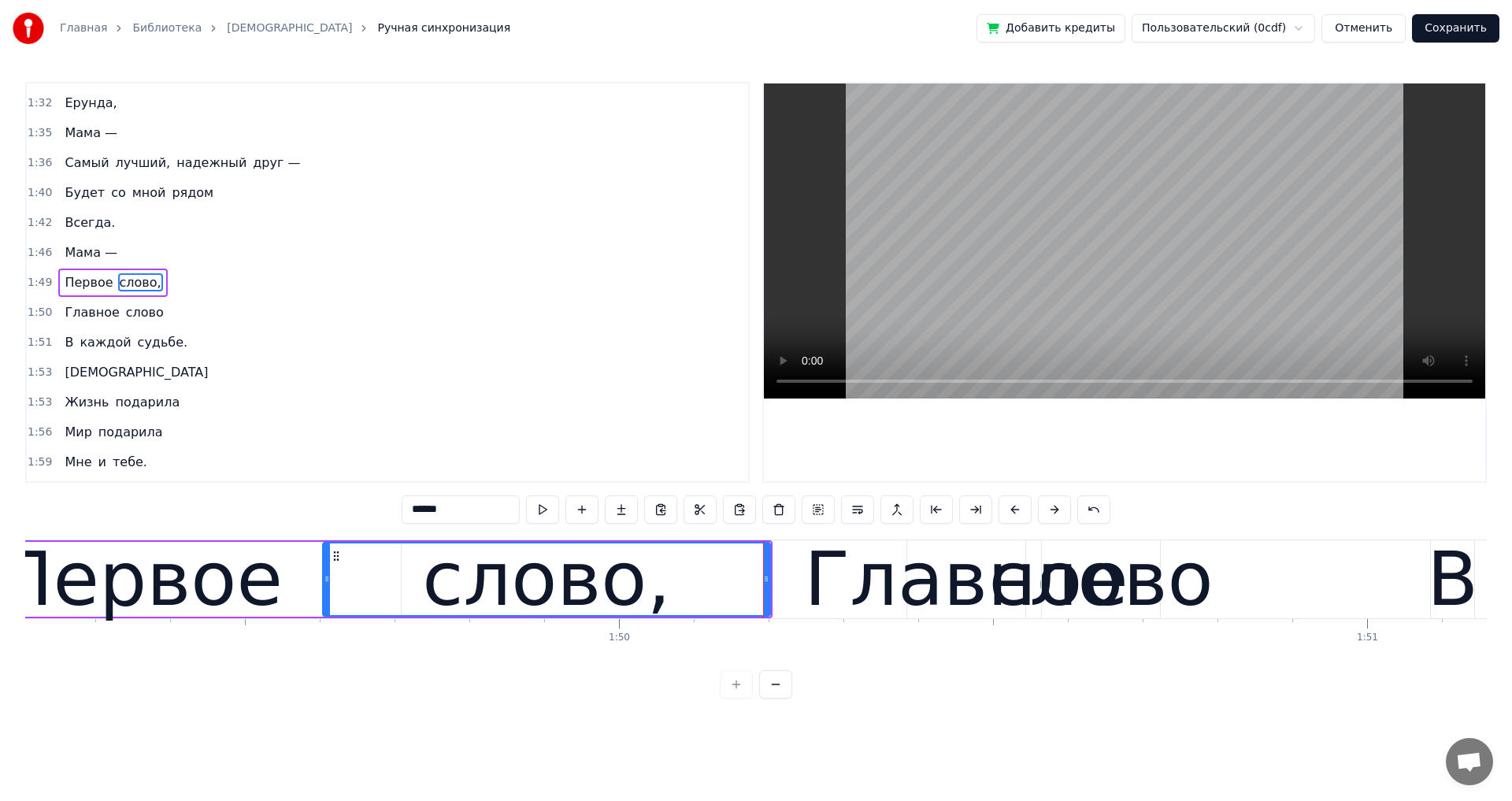
scroll to position [0, 81676]
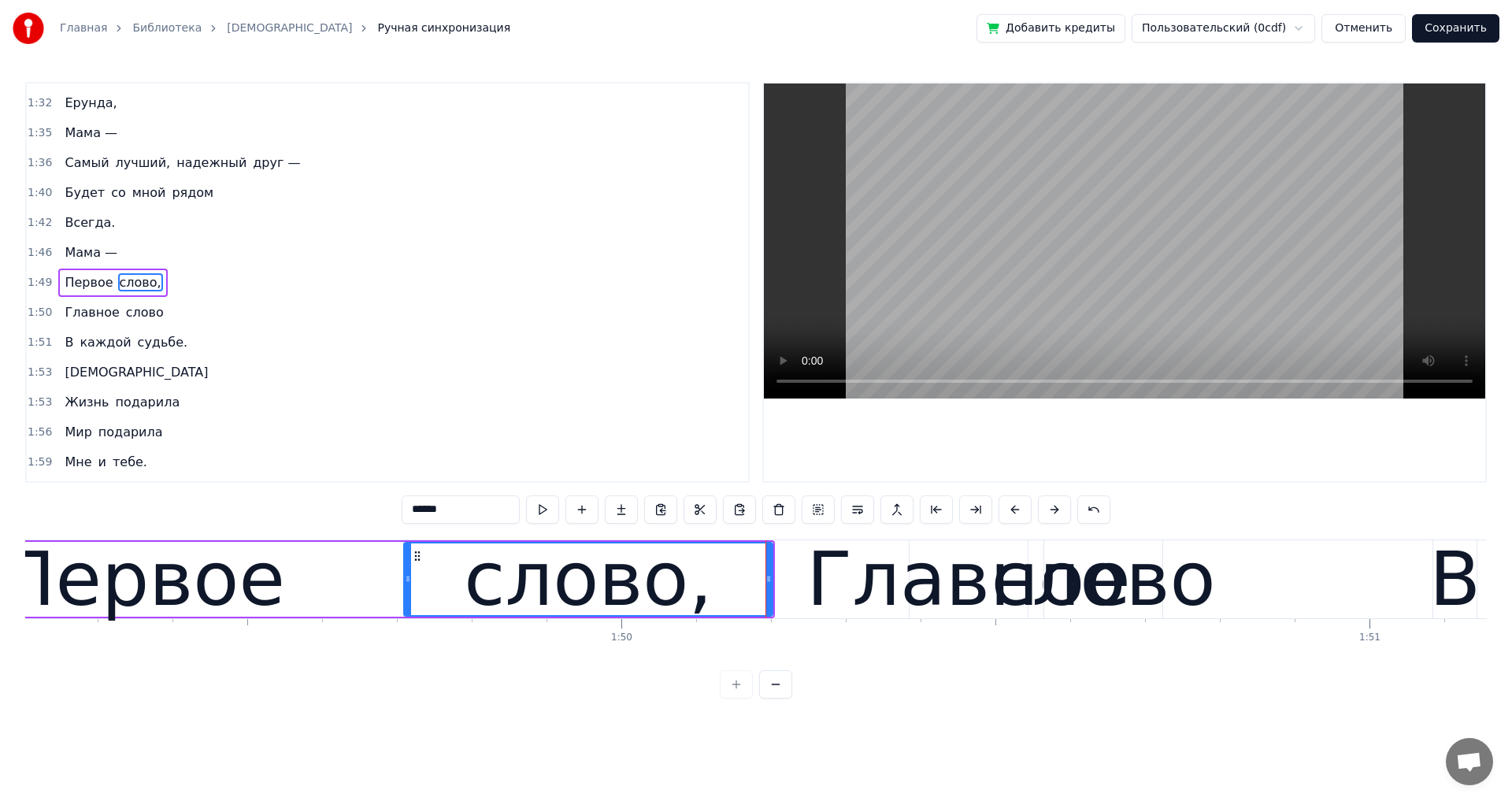
drag, startPoint x: 327, startPoint y: 581, endPoint x: 405, endPoint y: 582, distance: 78.0
click at [405, 582] on icon at bounding box center [408, 579] width 7 height 12
click at [64, 255] on span "Мама —" at bounding box center [91, 252] width 56 height 18
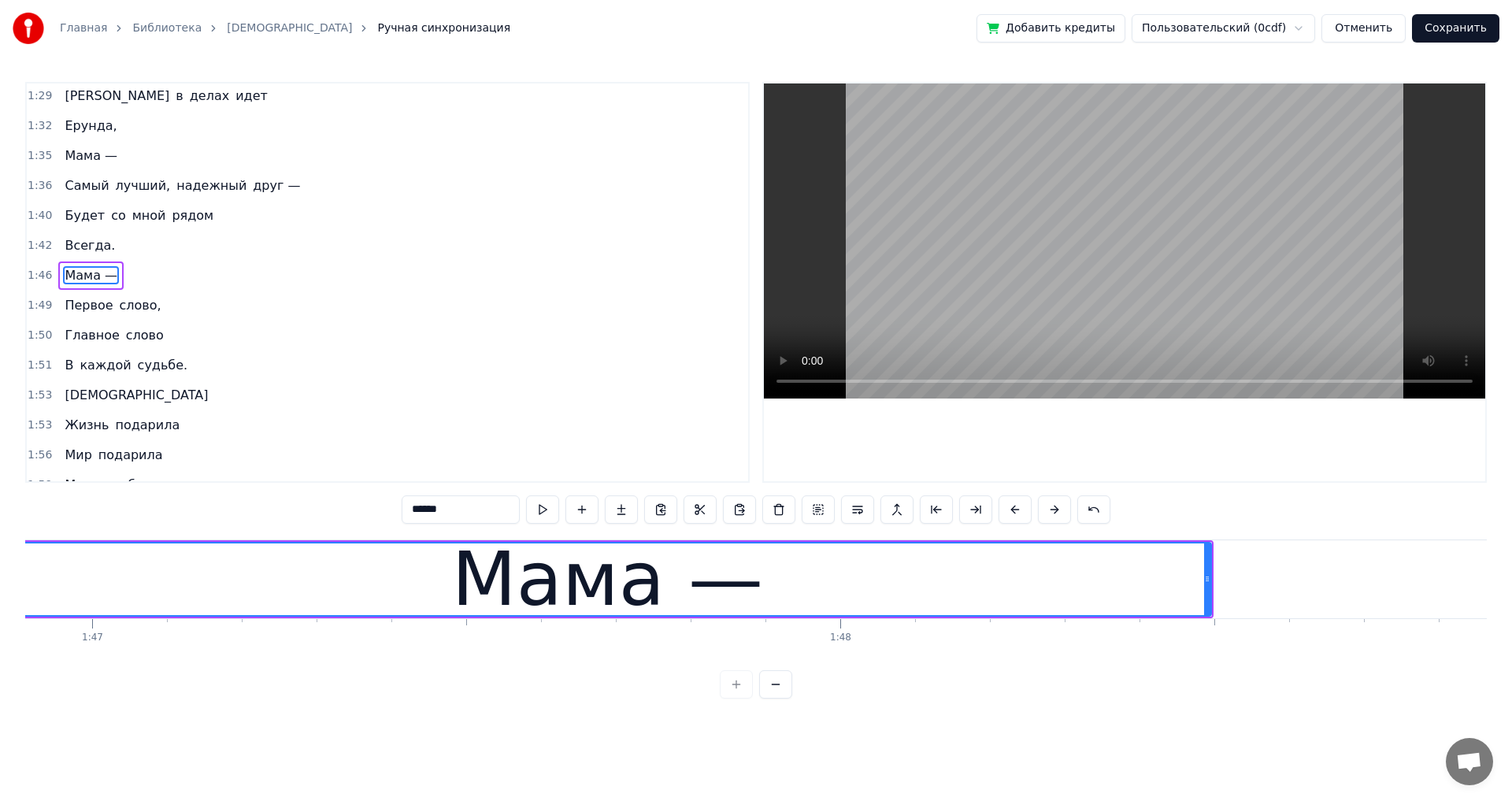
scroll to position [0, 79859]
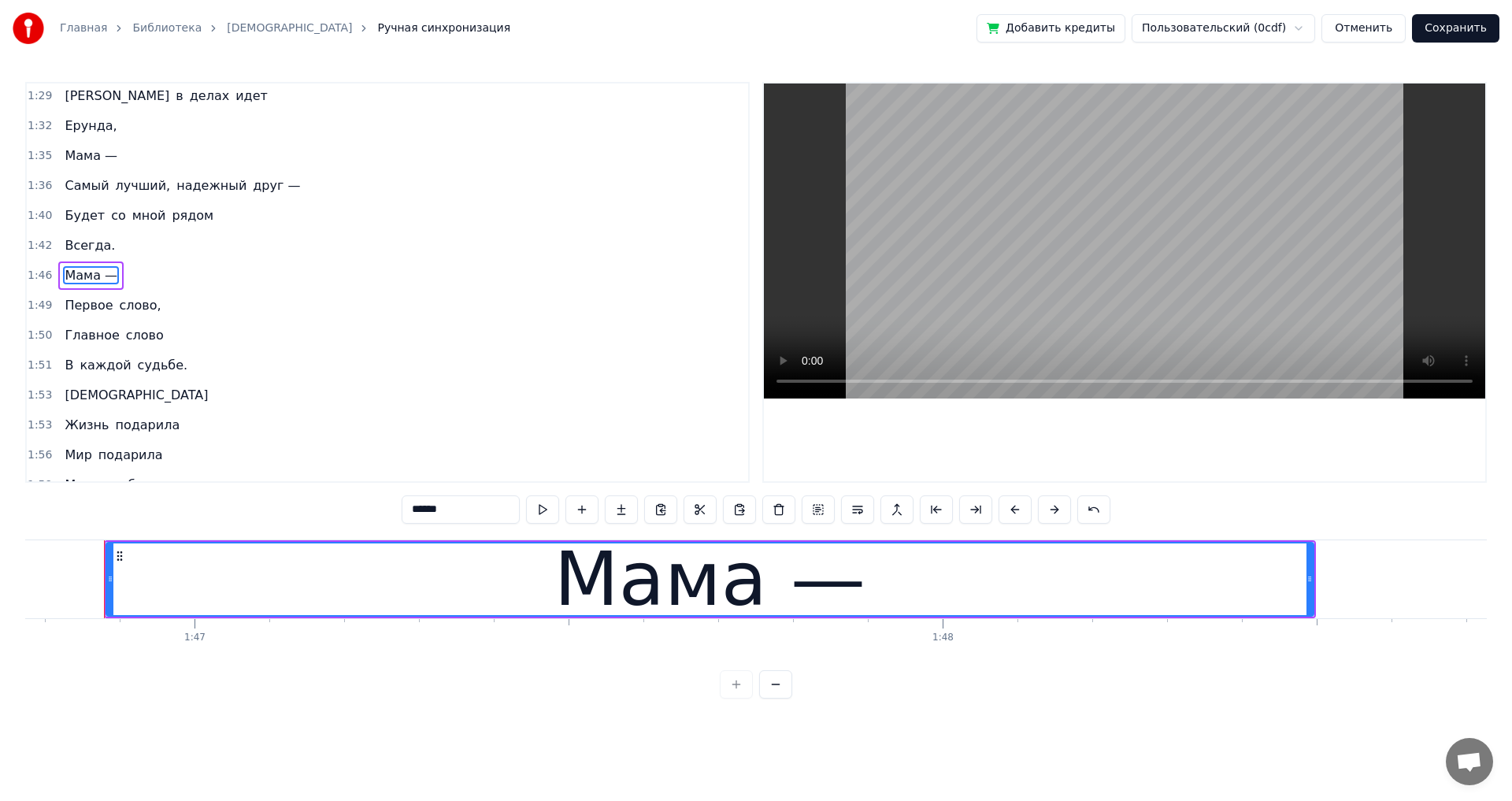
click at [63, 246] on span "Всегда." at bounding box center [90, 245] width 54 height 18
type input "*******"
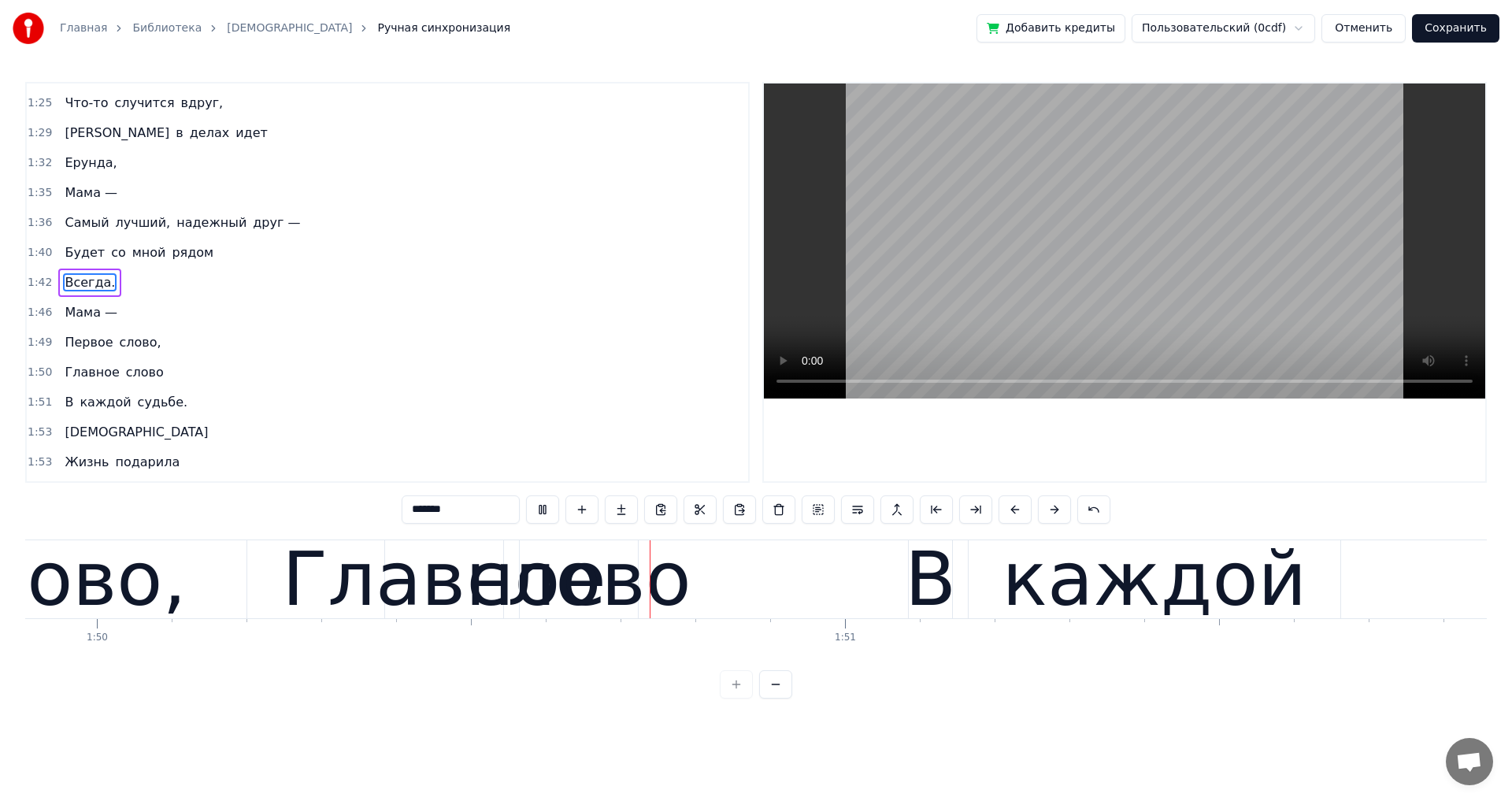
scroll to position [0, 82332]
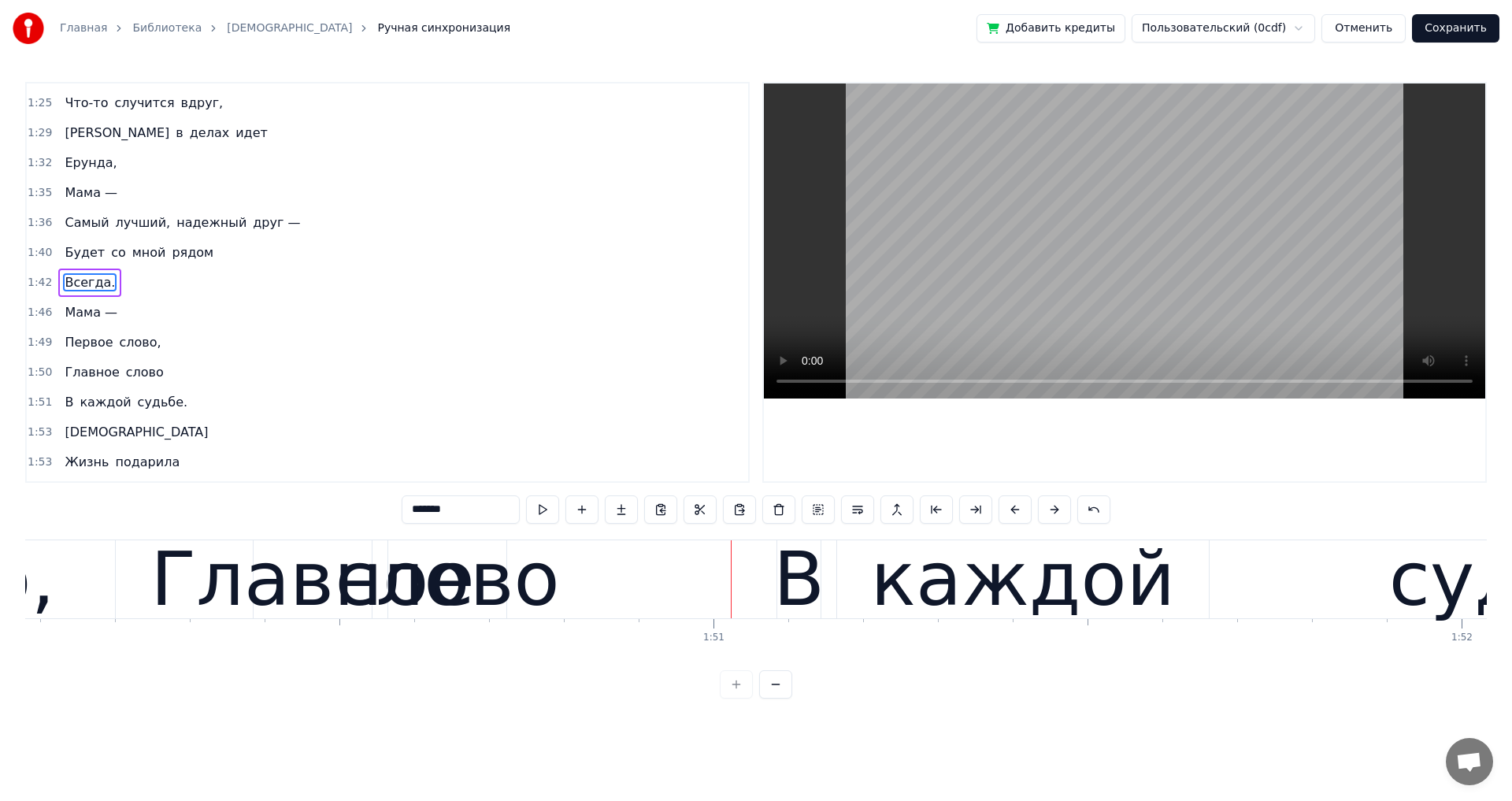
drag, startPoint x: 503, startPoint y: 355, endPoint x: 398, endPoint y: 356, distance: 105.0
click at [501, 355] on div "1:49 Первое слово," at bounding box center [387, 342] width 721 height 30
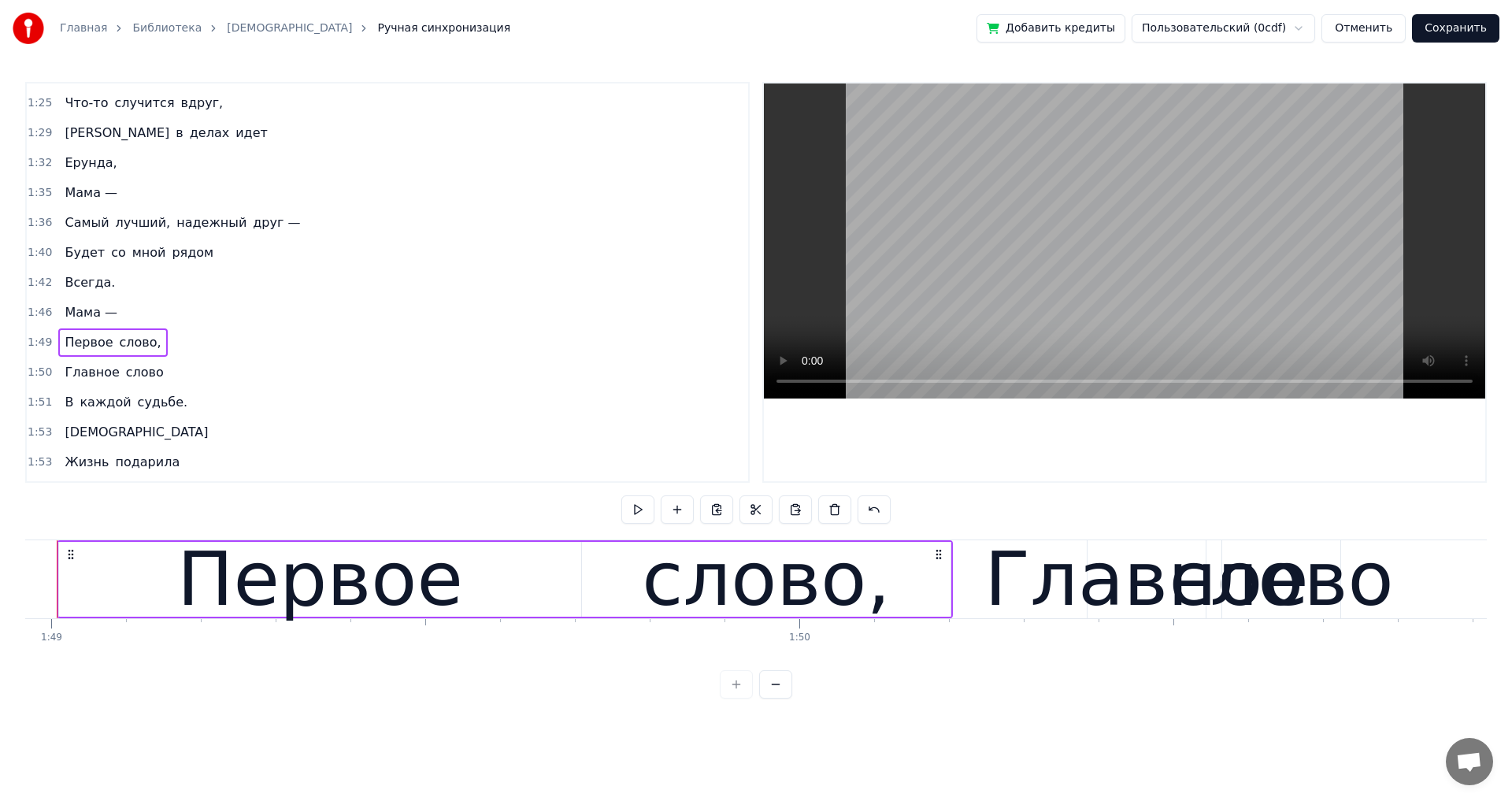
scroll to position [0, 81451]
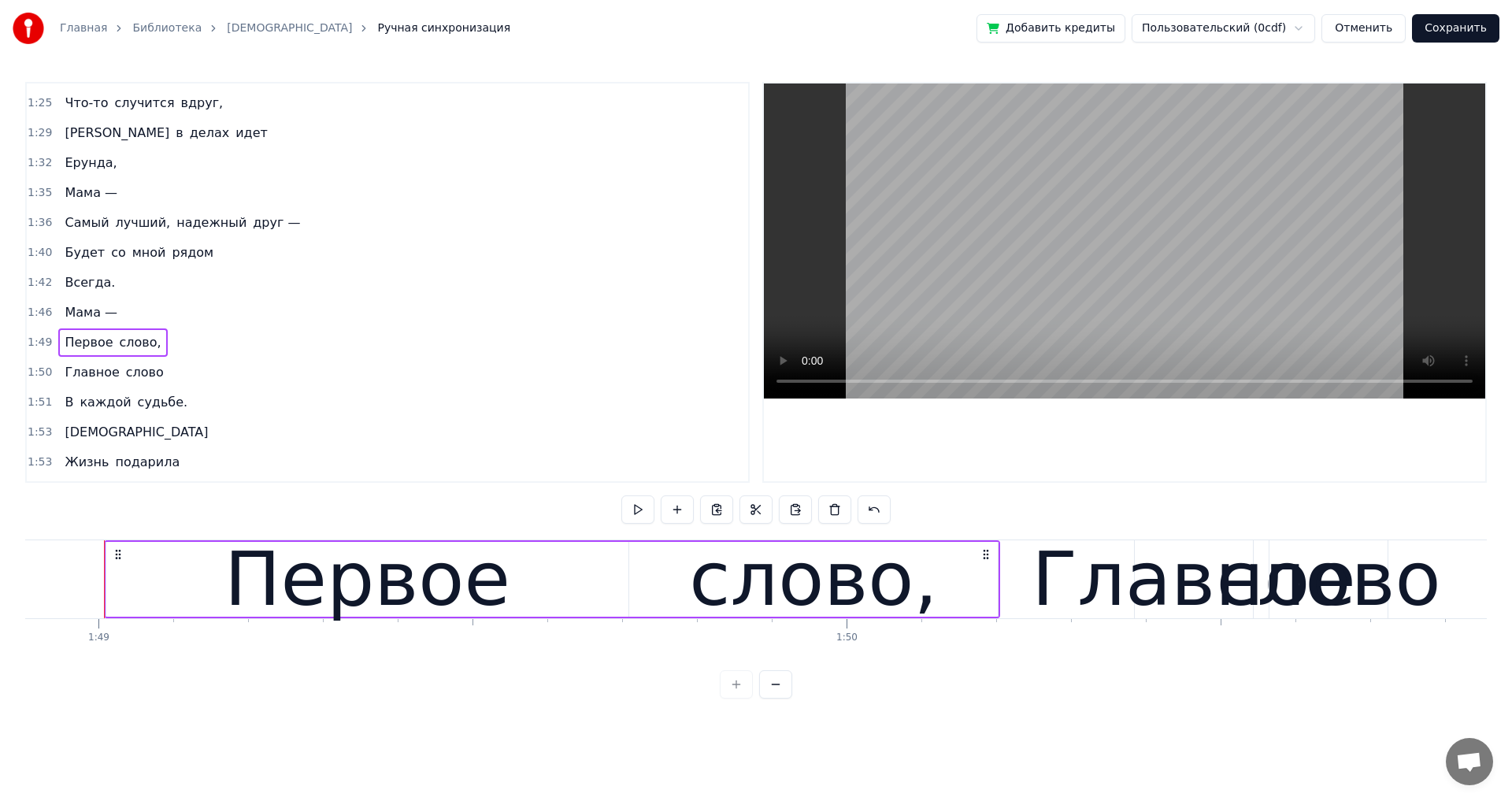
click at [148, 354] on div "Первое слово," at bounding box center [112, 343] width 108 height 29
click at [149, 382] on div "Главное слово" at bounding box center [114, 373] width 111 height 29
click at [166, 410] on span "судьбе." at bounding box center [163, 401] width 54 height 18
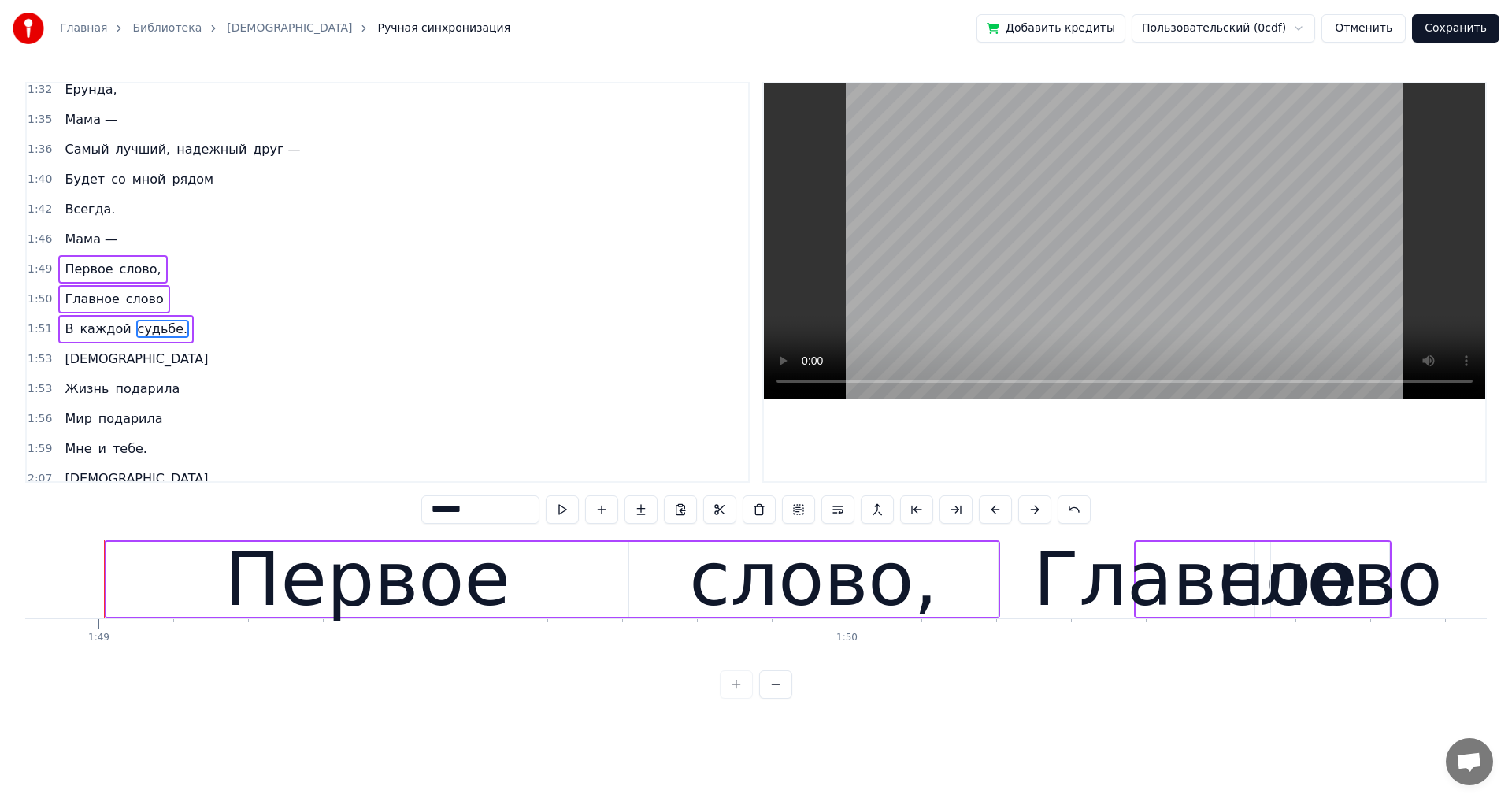
scroll to position [983, 0]
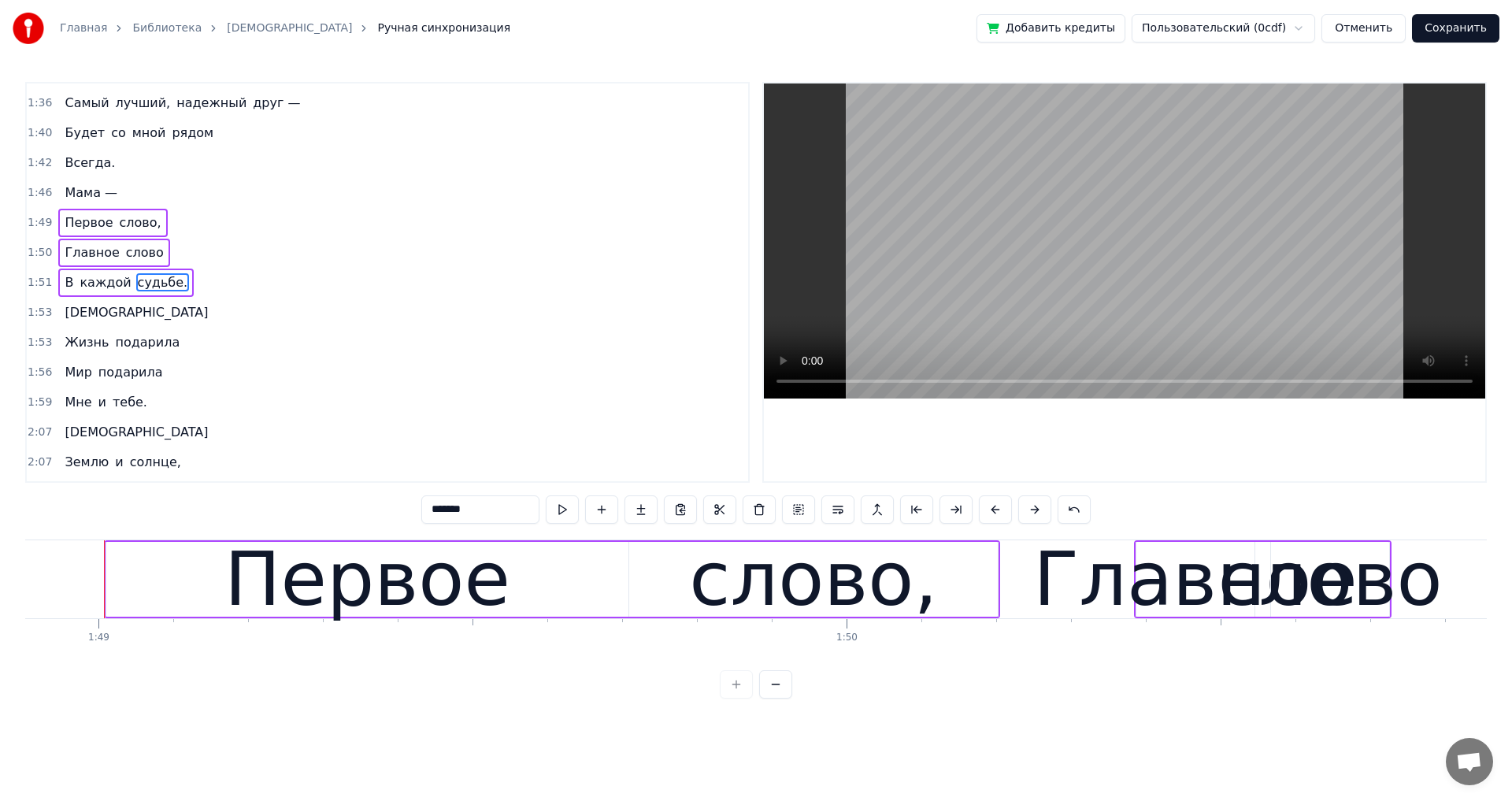
click at [97, 323] on div "[DEMOGRAPHIC_DATA]" at bounding box center [136, 313] width 156 height 29
drag, startPoint x: 161, startPoint y: 353, endPoint x: 149, endPoint y: 360, distance: 13.9
click at [159, 353] on div "Жизнь подарила" at bounding box center [122, 343] width 127 height 29
click at [153, 381] on div "Мир подарила" at bounding box center [113, 373] width 110 height 29
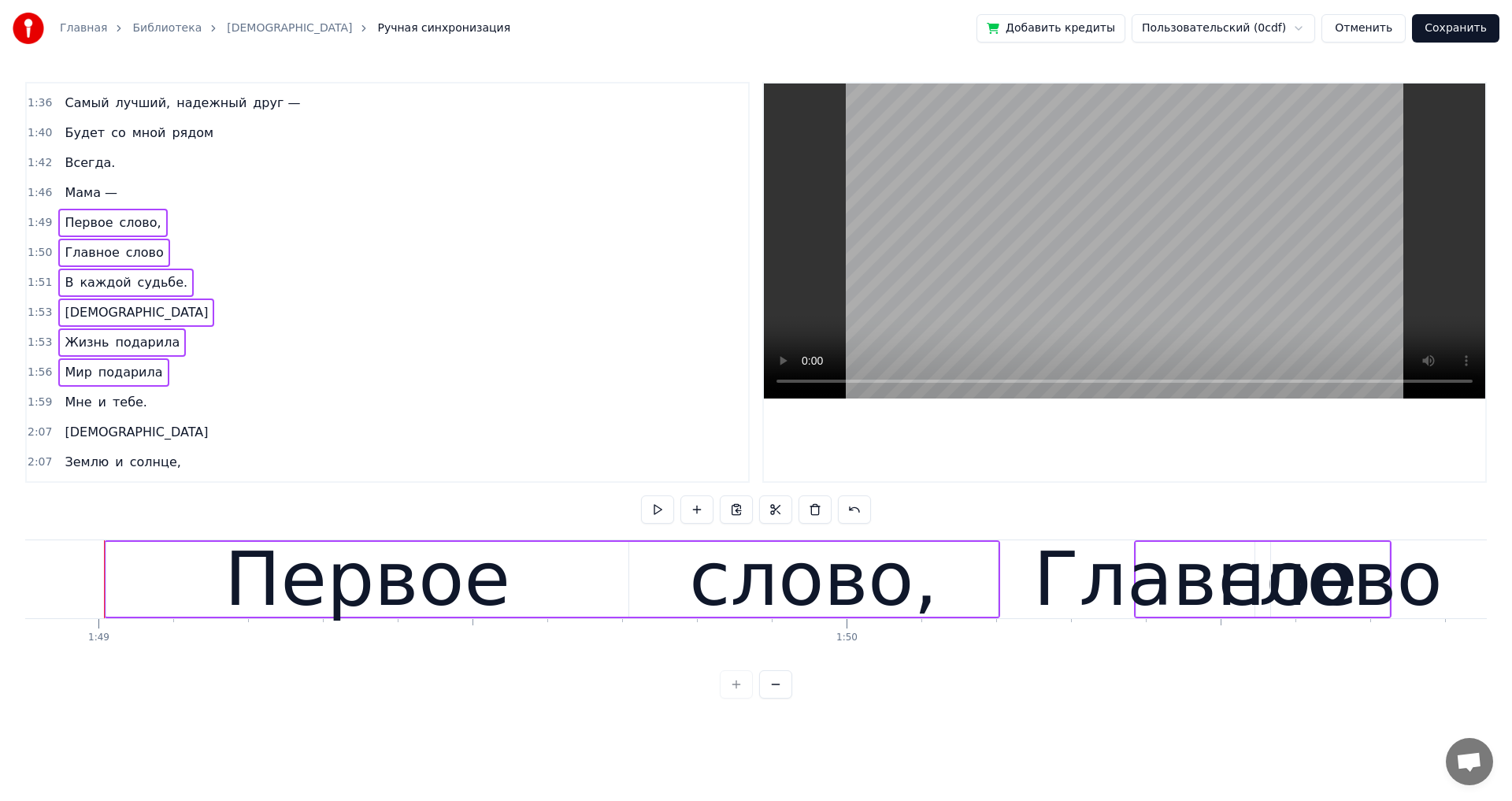
click at [138, 411] on div "Мне и тебе." at bounding box center [105, 402] width 95 height 29
click at [92, 441] on span "[DEMOGRAPHIC_DATA]" at bounding box center [136, 432] width 147 height 18
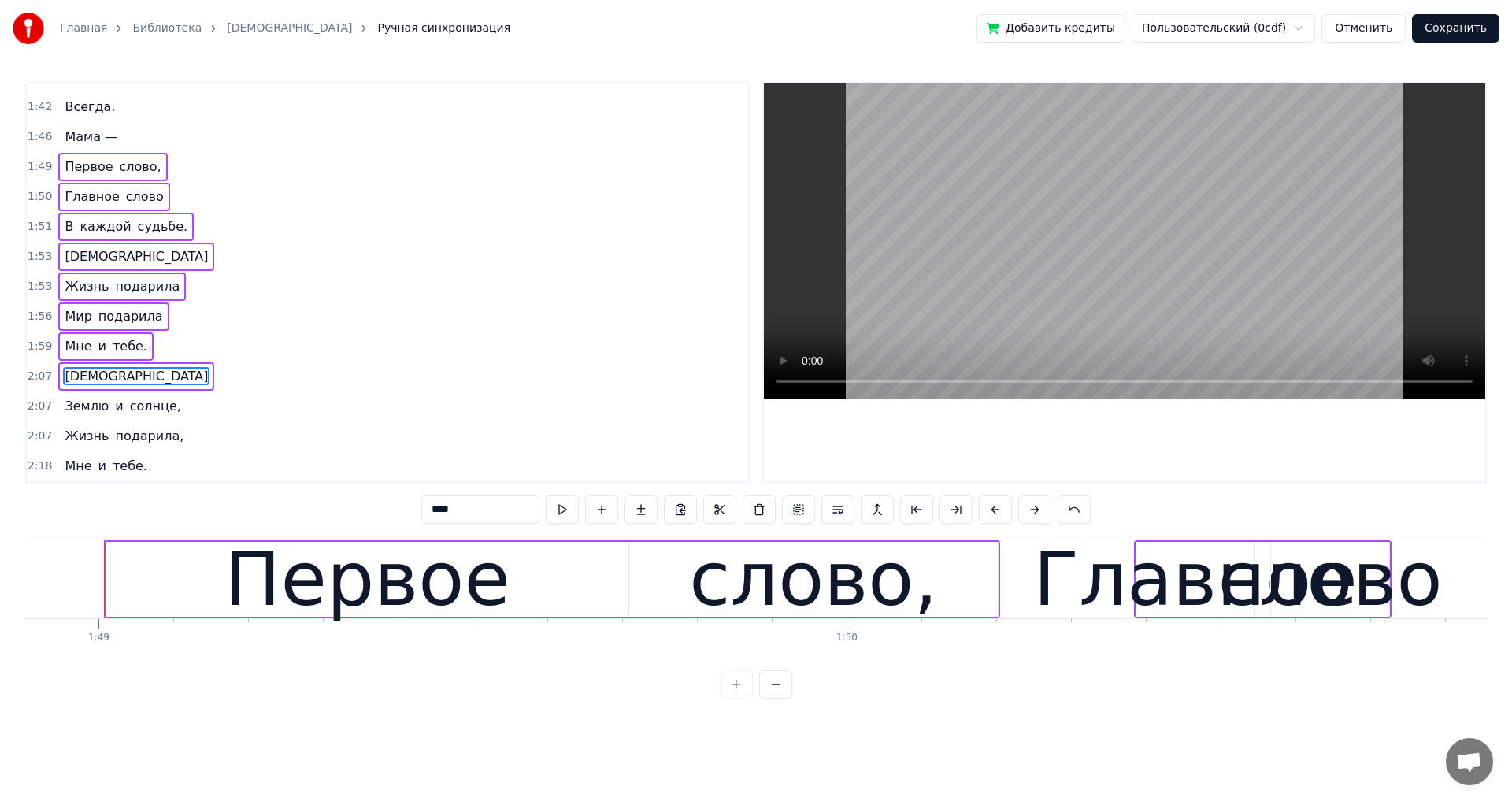
click at [166, 417] on div "Землю и солнце," at bounding box center [123, 406] width 128 height 29
click at [165, 446] on div "Жизнь подарила," at bounding box center [124, 437] width 131 height 29
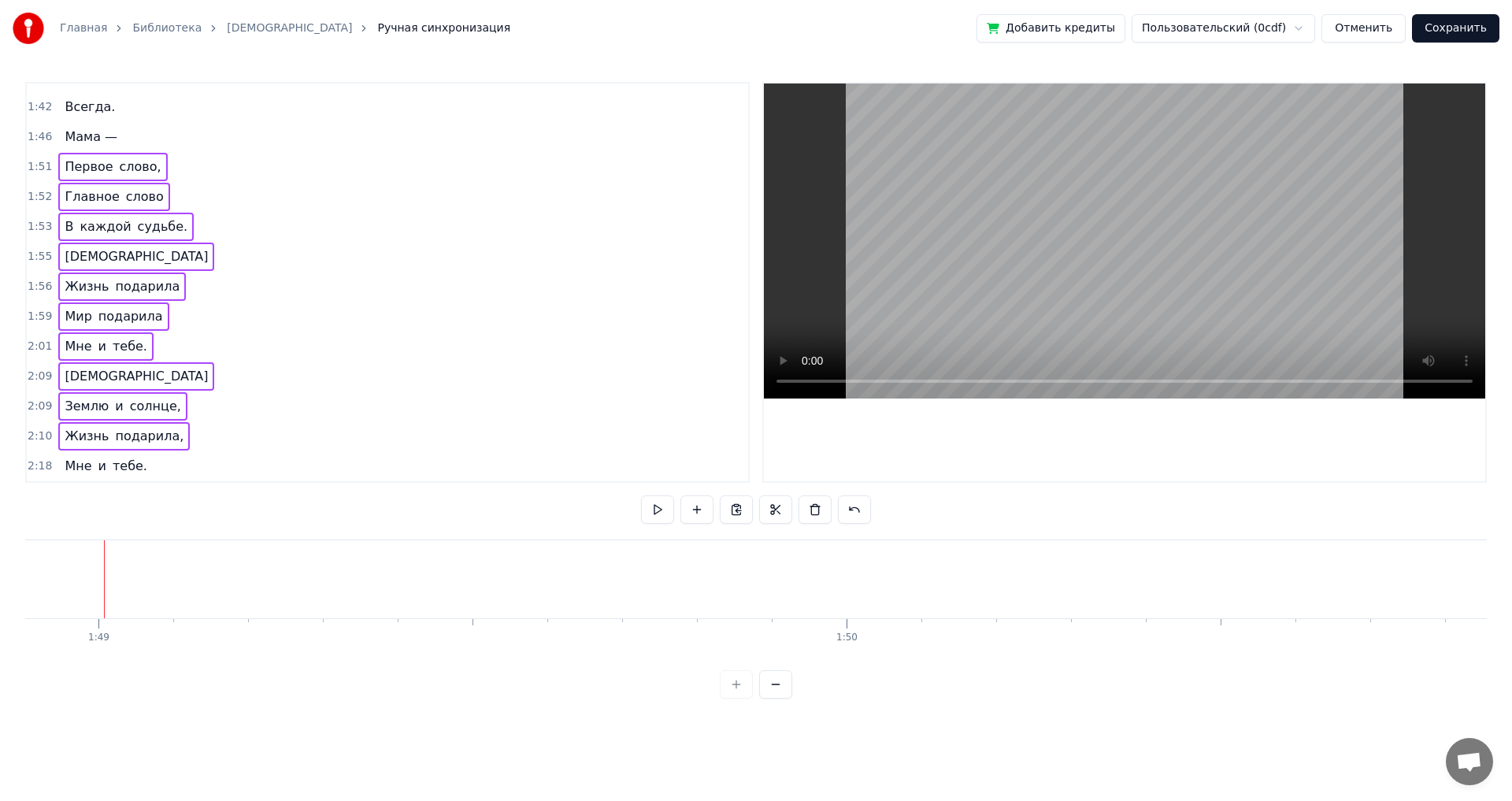
click at [396, 323] on div "1:59 Мир подарила" at bounding box center [387, 316] width 721 height 30
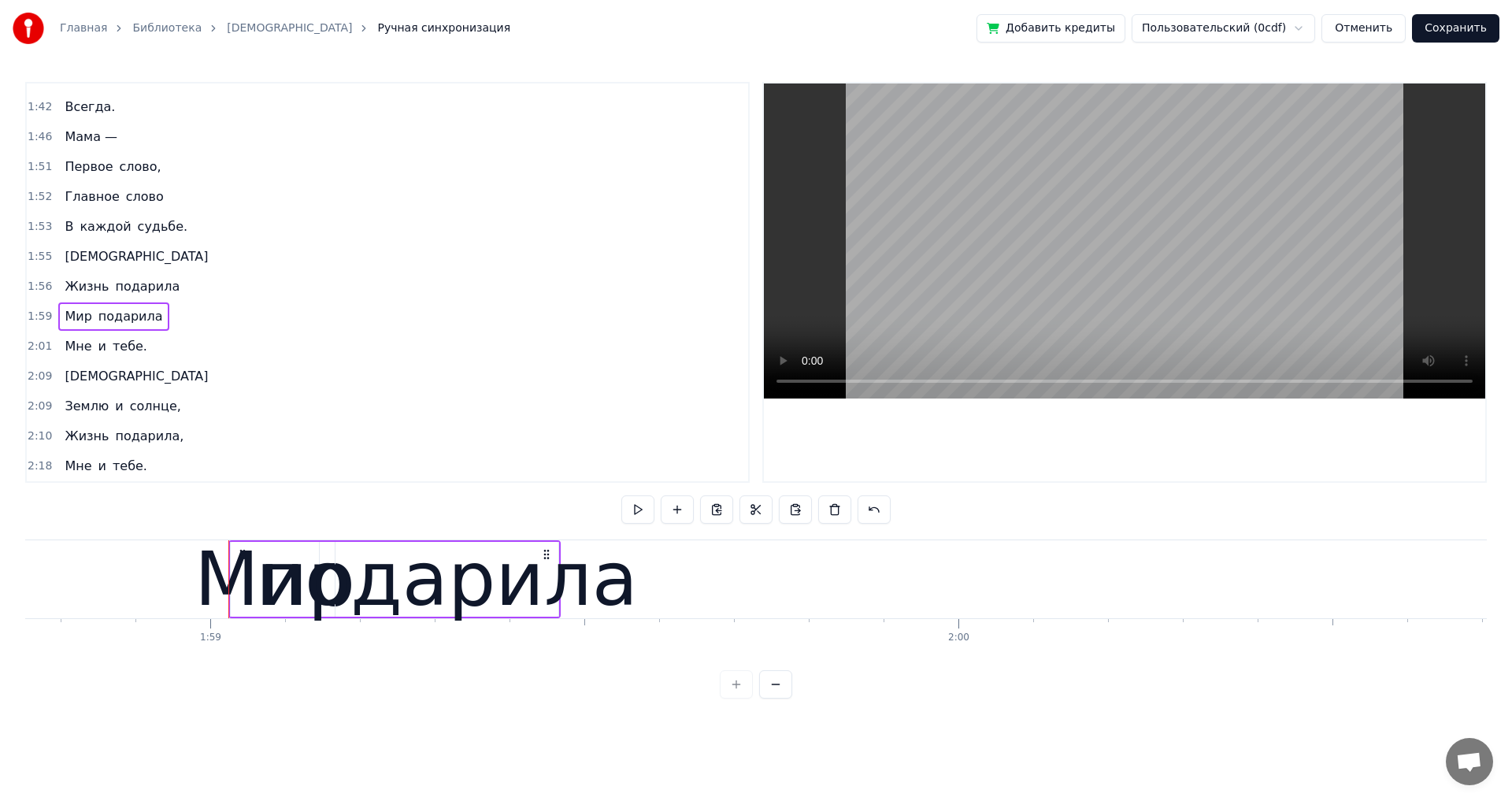
scroll to position [0, 88943]
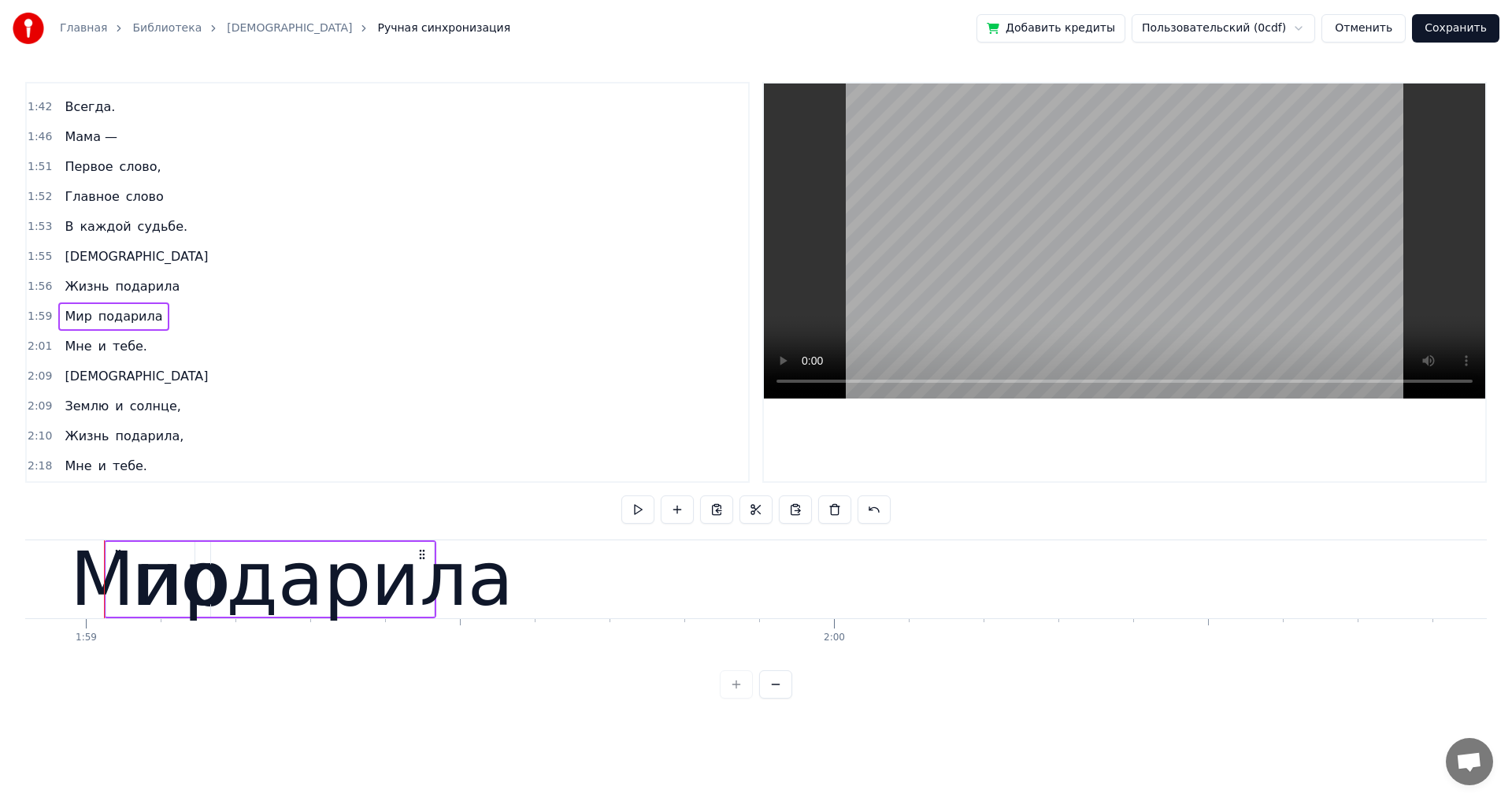
click at [82, 144] on span "Мама —" at bounding box center [91, 136] width 56 height 18
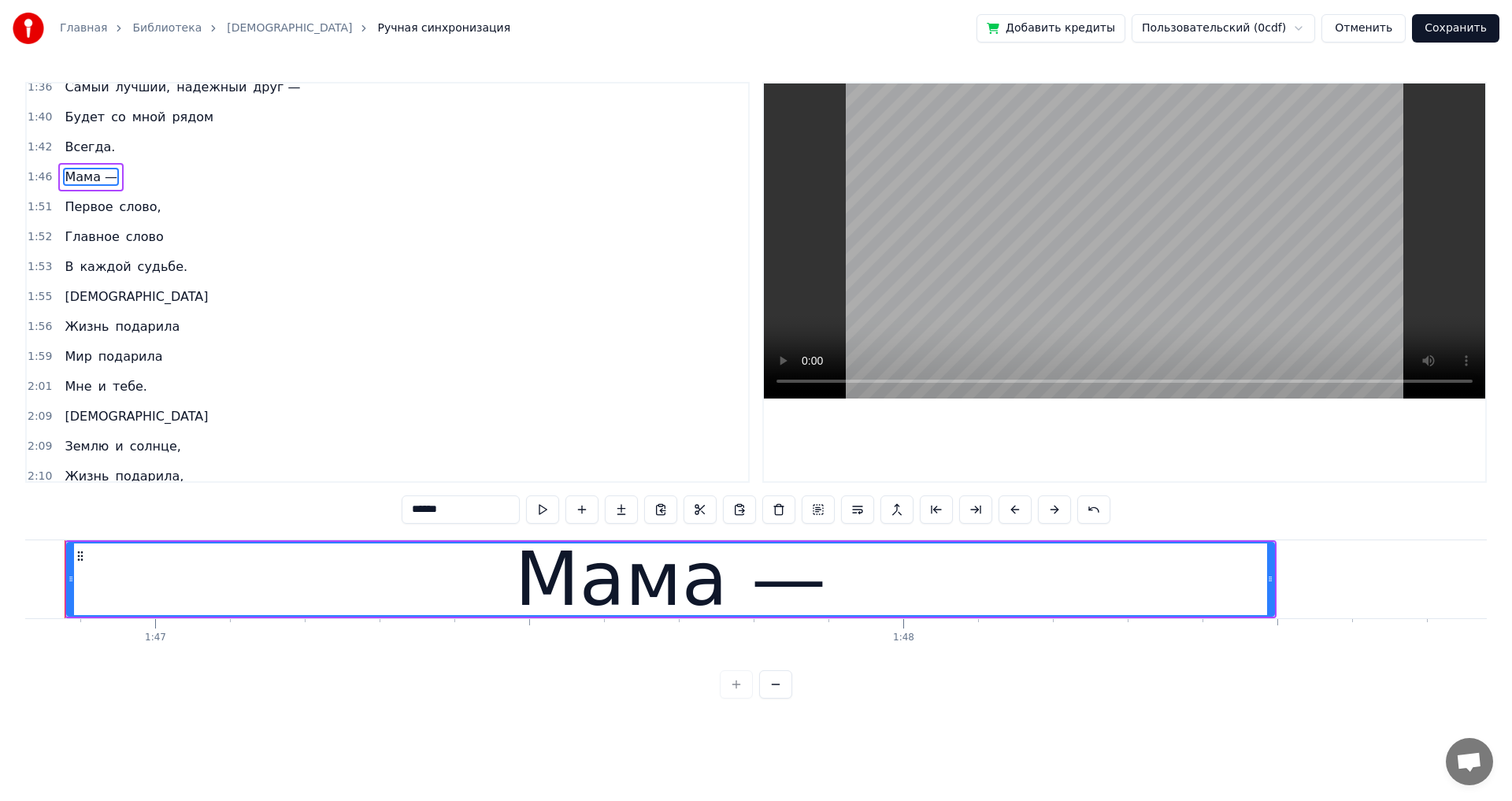
scroll to position [0, 79859]
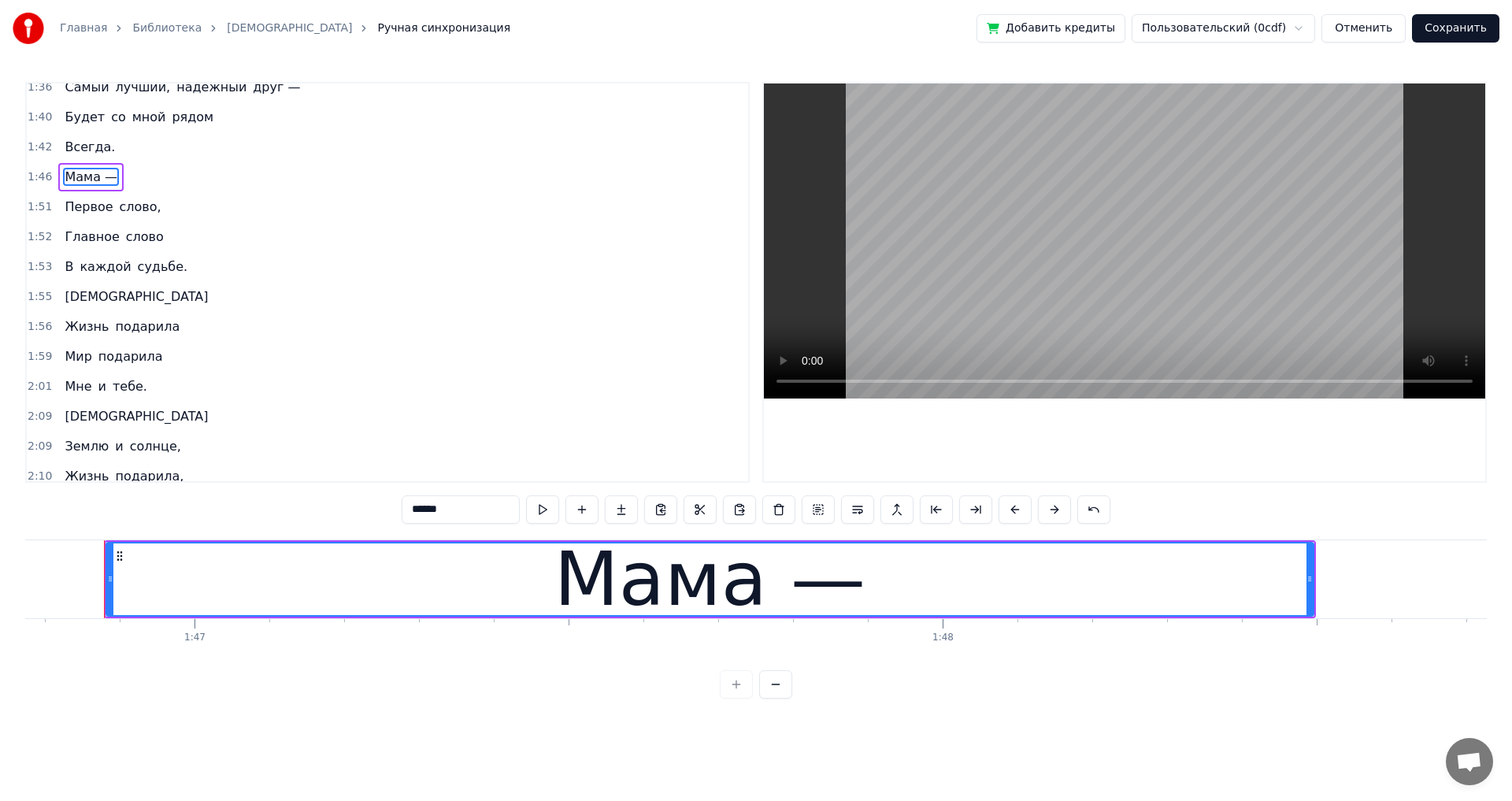
click at [80, 146] on span "Всегда." at bounding box center [90, 147] width 54 height 18
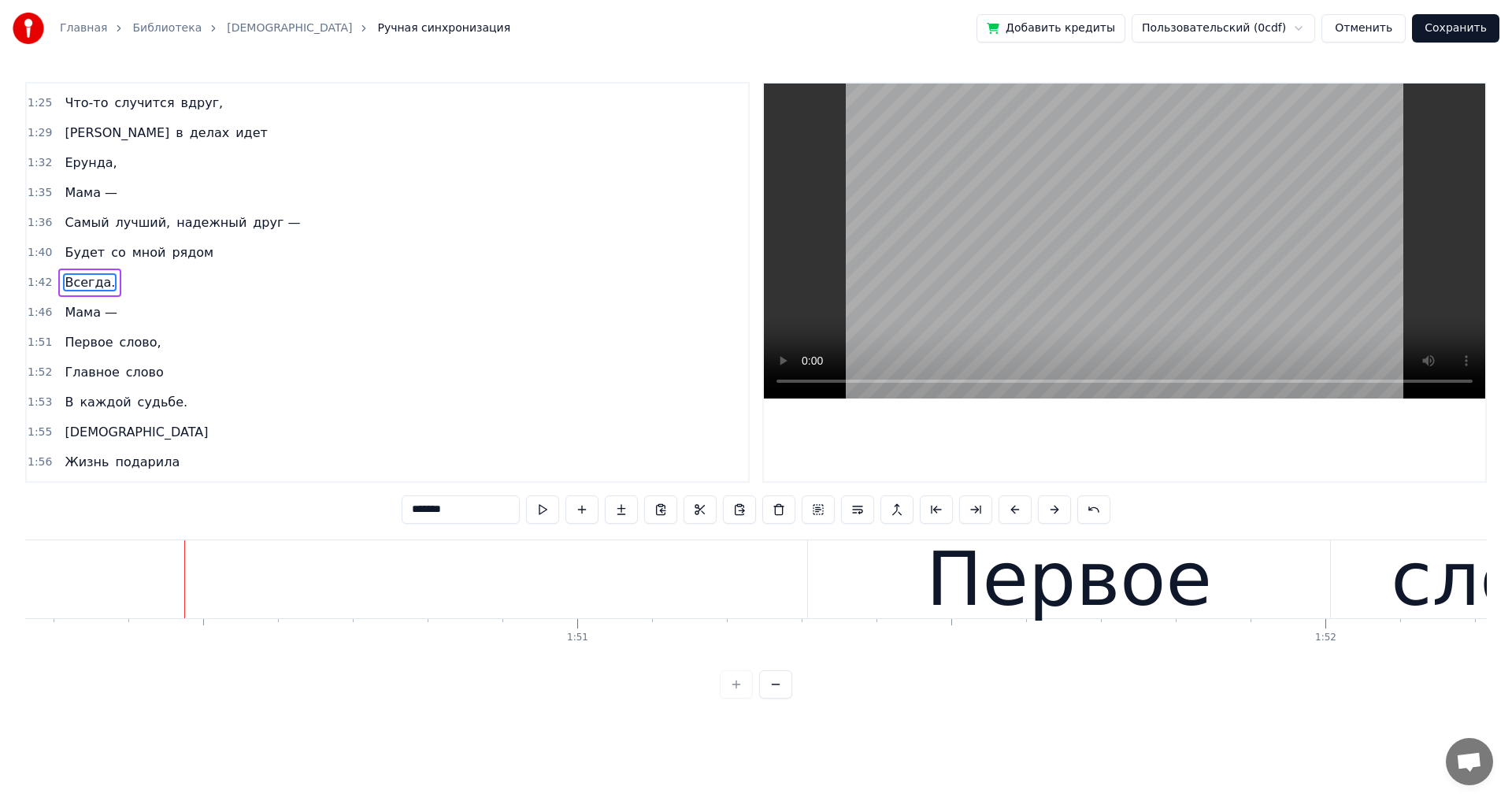
scroll to position [0, 82547]
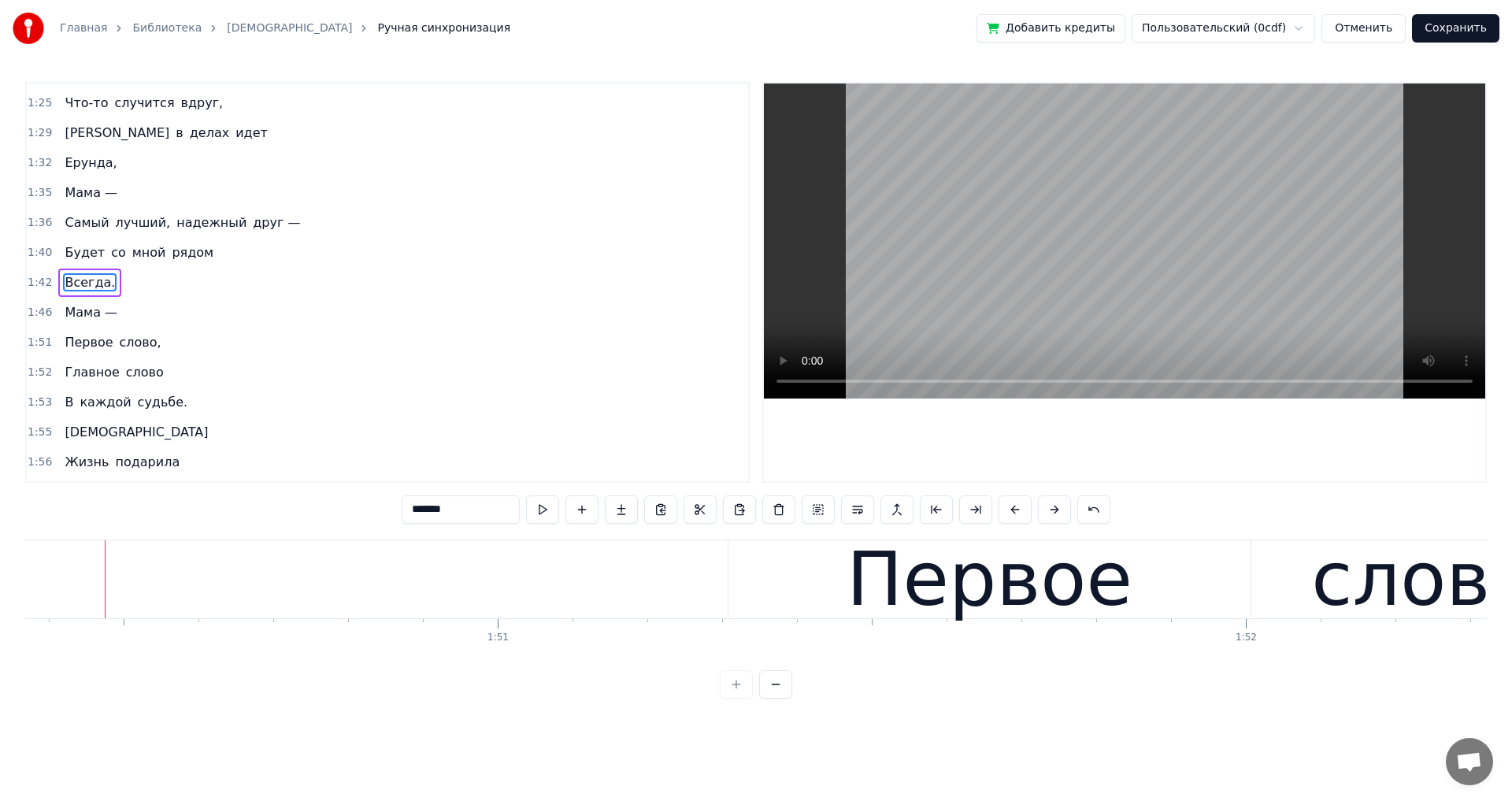
drag, startPoint x: 732, startPoint y: 615, endPoint x: 869, endPoint y: 616, distance: 137.0
click at [869, 616] on div "Первое" at bounding box center [989, 579] width 522 height 78
type input "******"
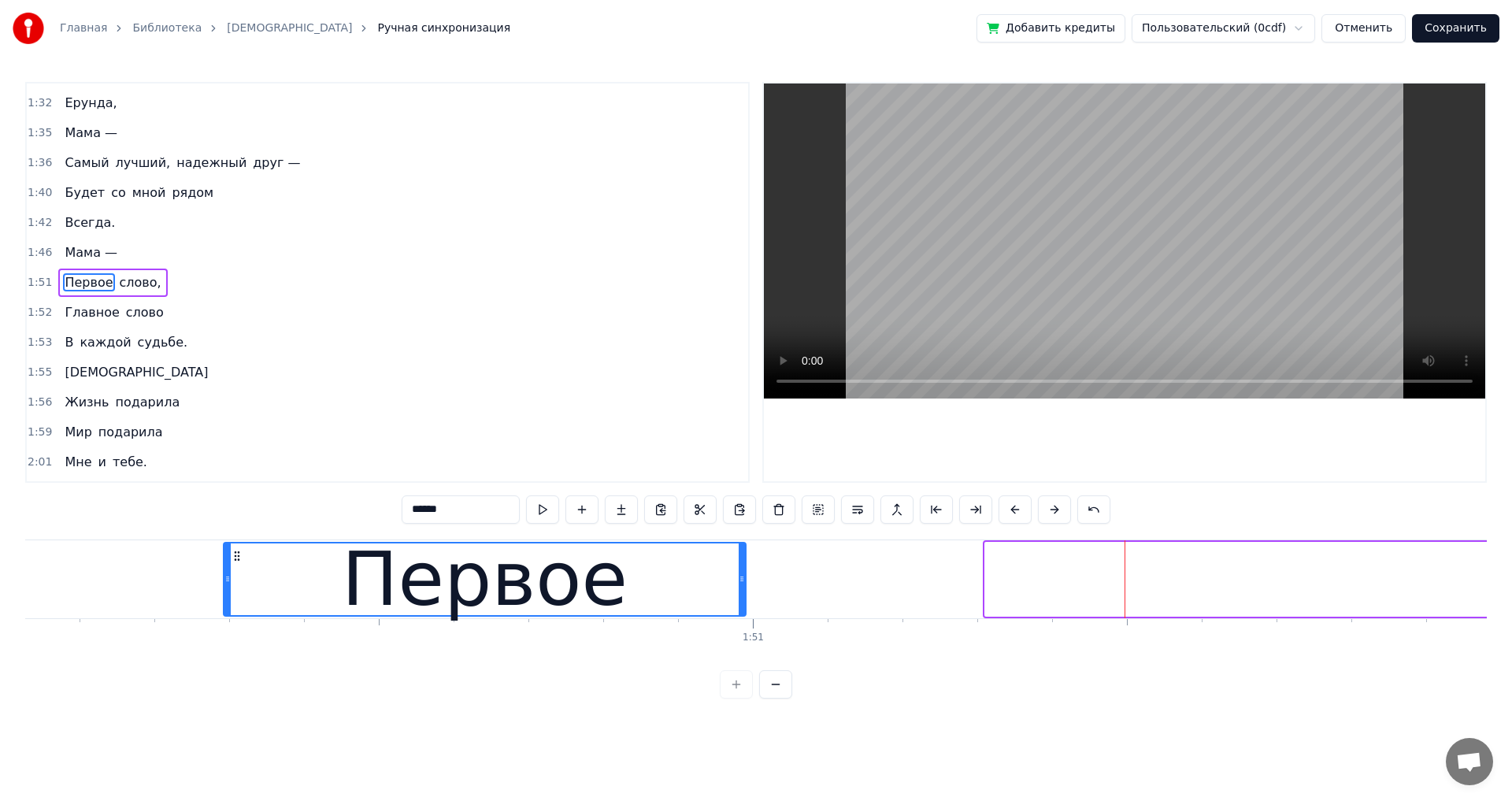
scroll to position [0, 82276]
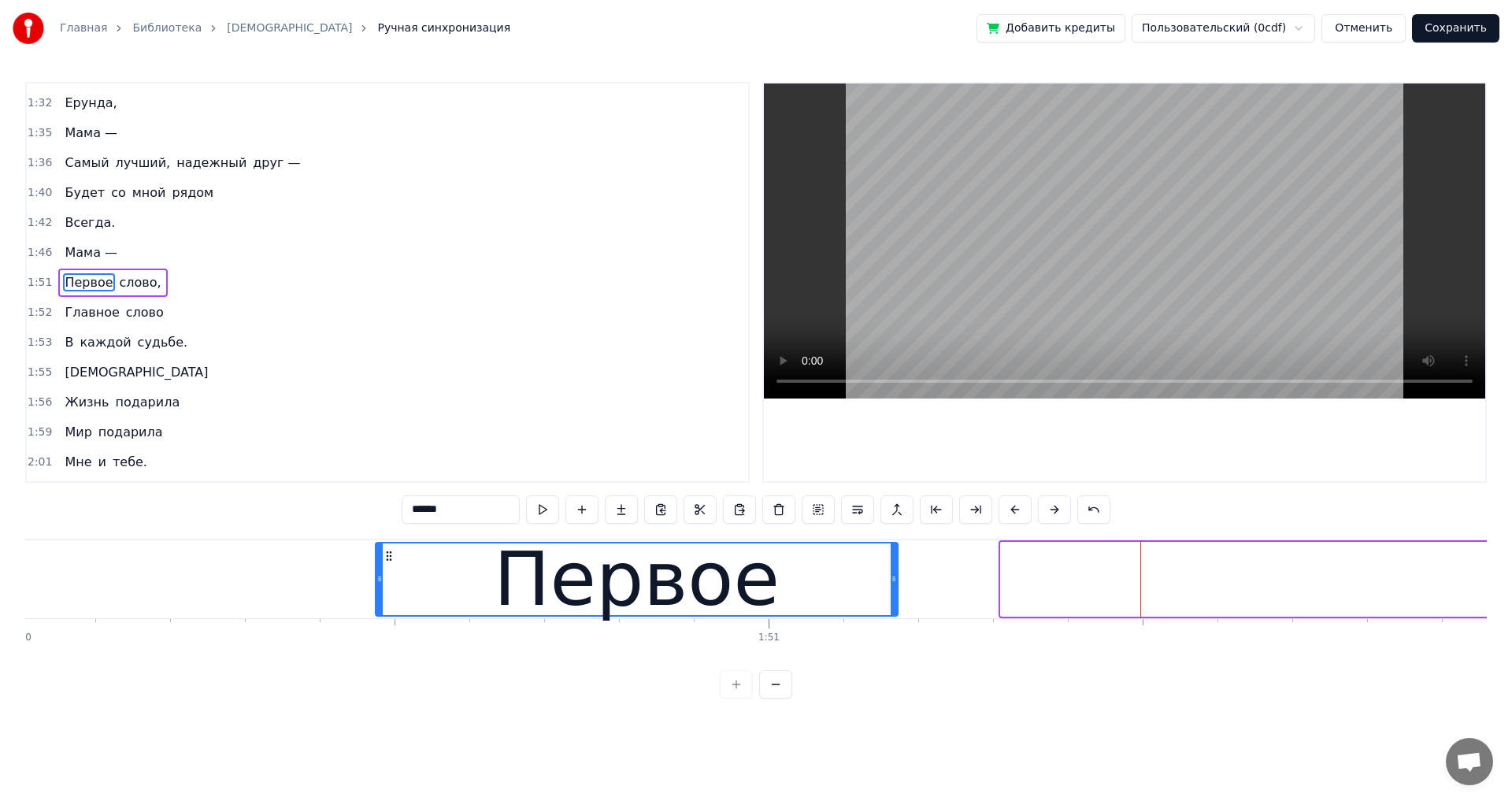
drag, startPoint x: 745, startPoint y: 555, endPoint x: 391, endPoint y: 592, distance: 355.9
click at [391, 592] on div "Первое" at bounding box center [636, 579] width 520 height 72
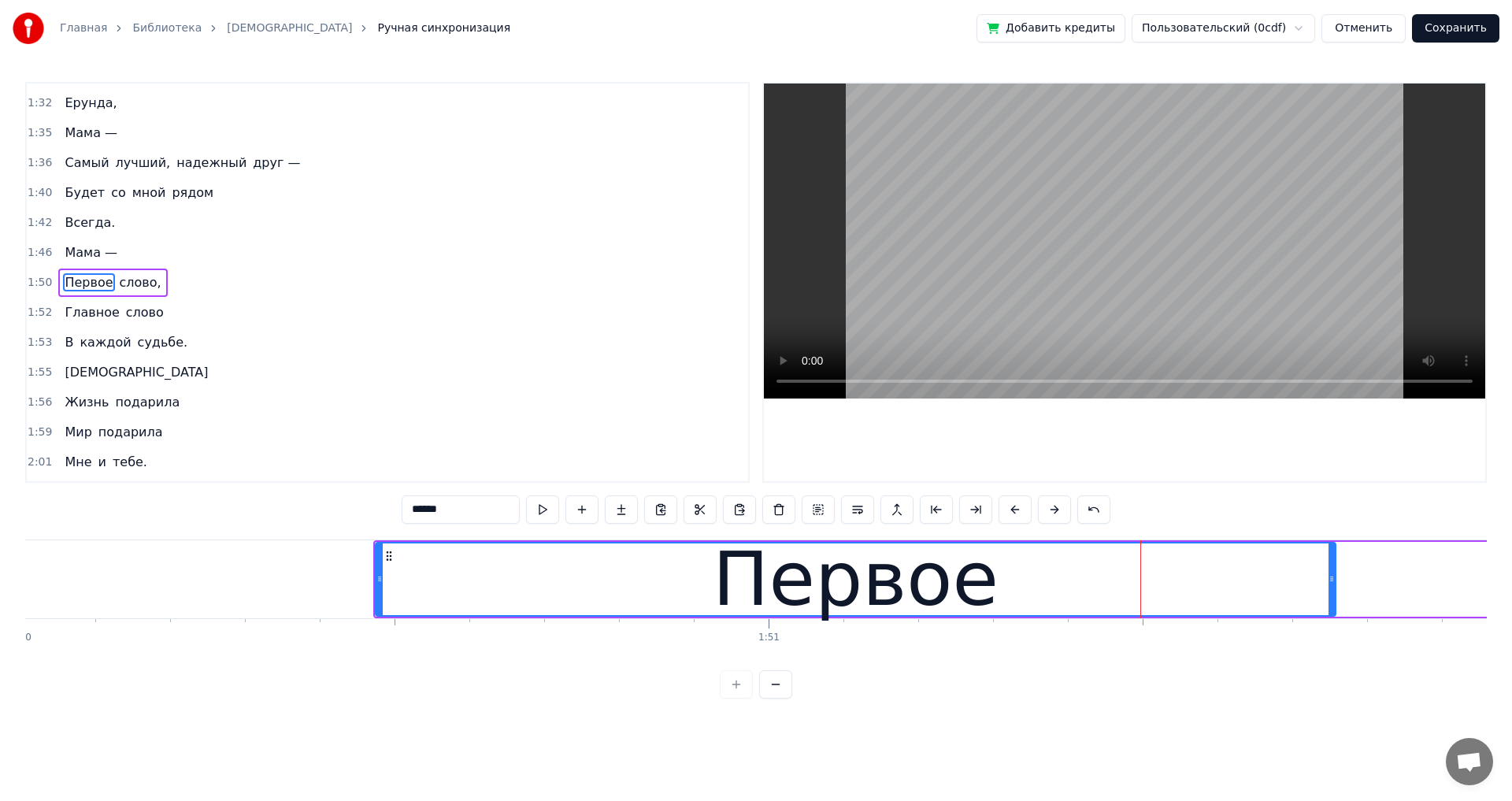
drag, startPoint x: 892, startPoint y: 576, endPoint x: 1330, endPoint y: 576, distance: 438.0
click at [1330, 576] on icon at bounding box center [1331, 579] width 7 height 12
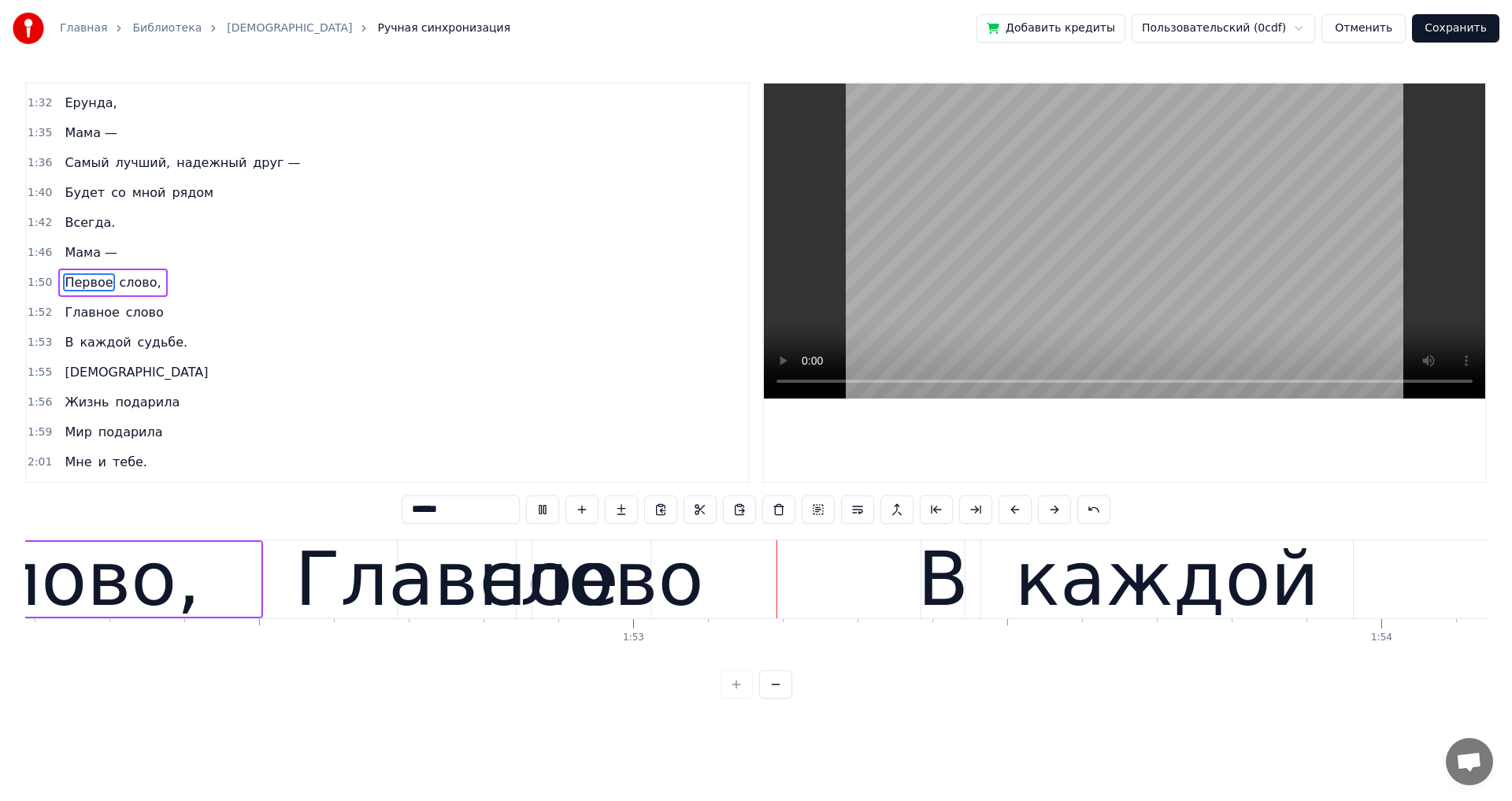
scroll to position [0, 84225]
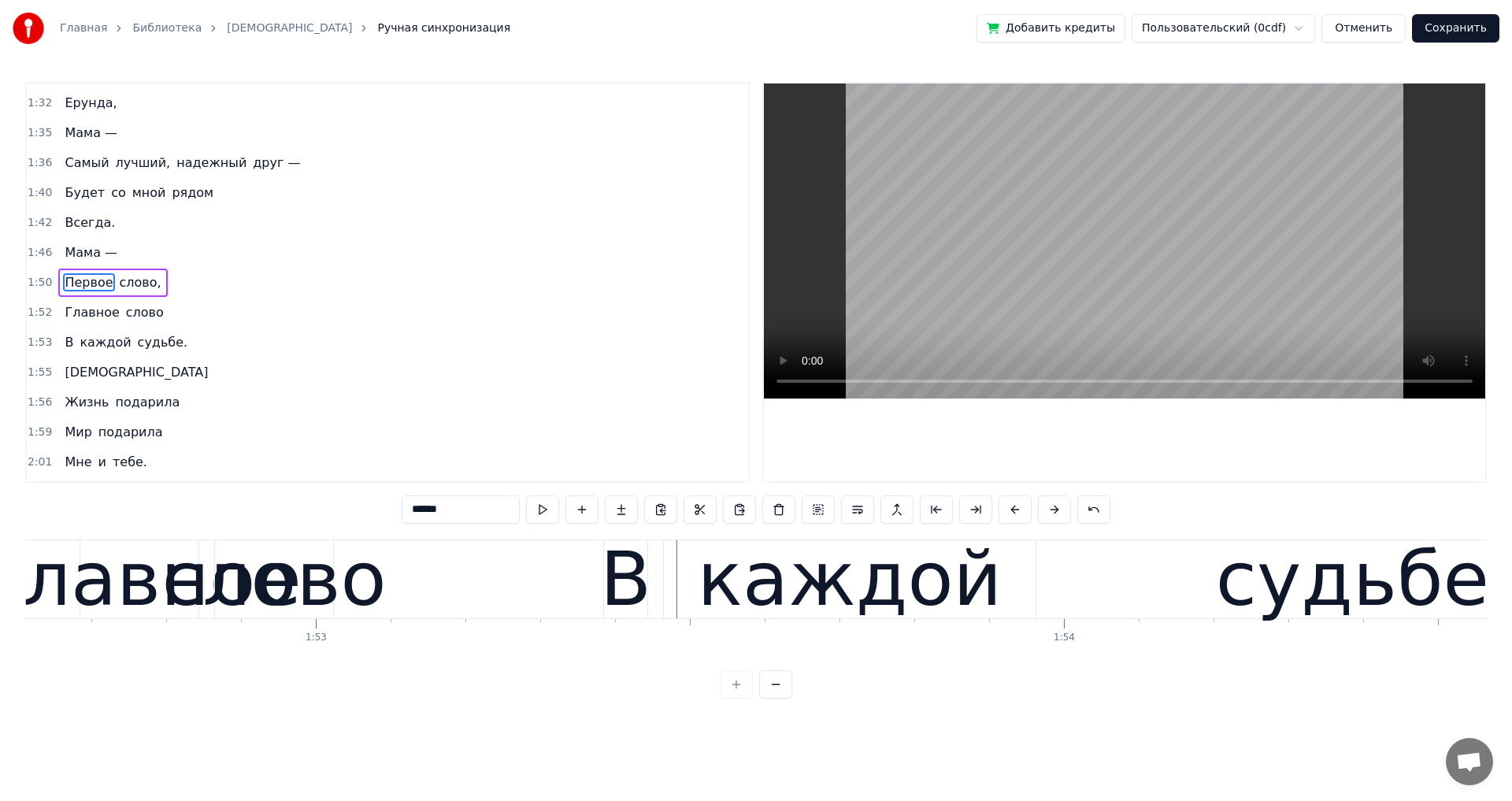
click at [255, 330] on div "1:53 В каждой судьбе." at bounding box center [387, 342] width 721 height 30
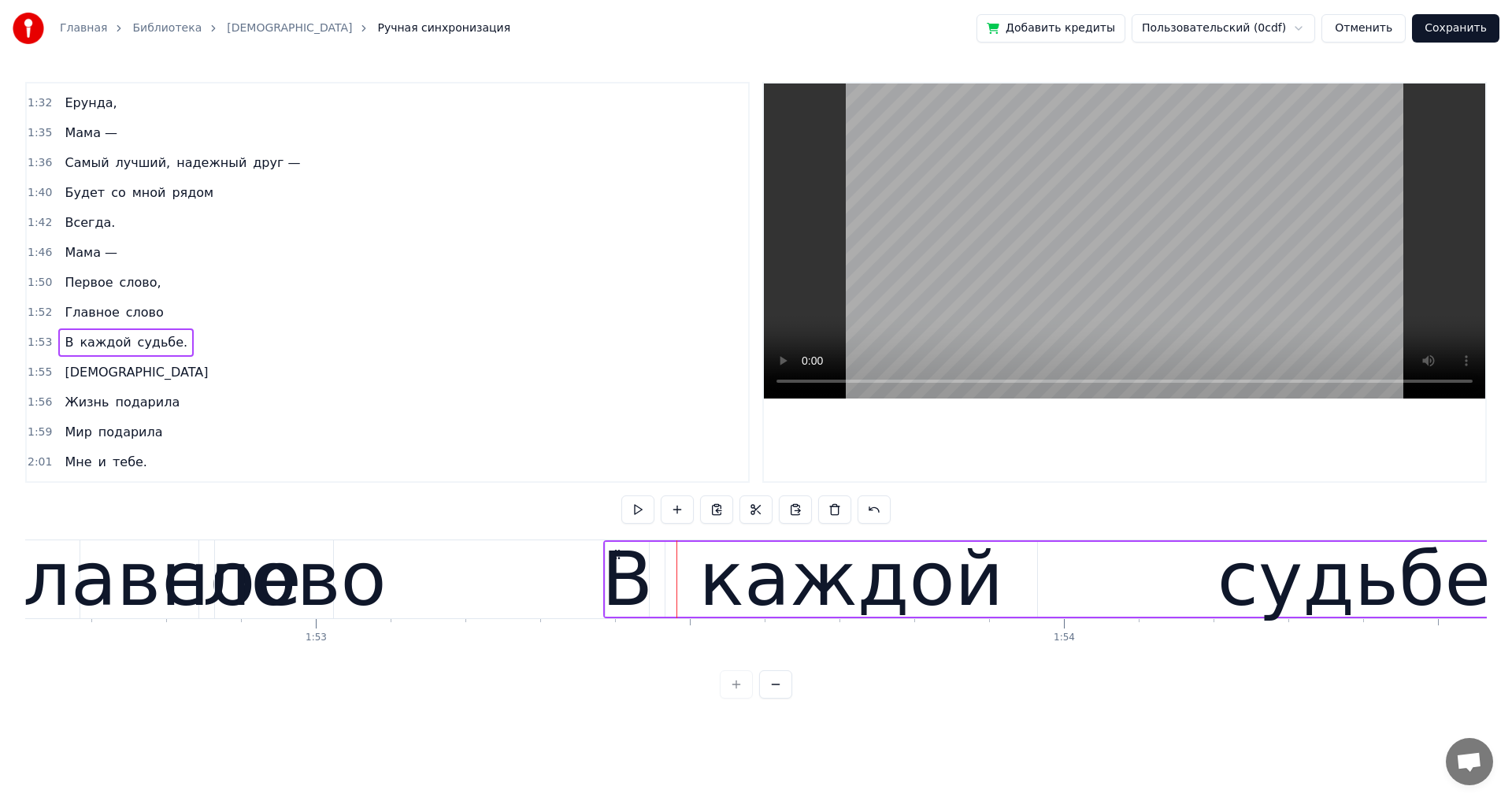
click at [148, 294] on div "Первое слово," at bounding box center [112, 283] width 108 height 29
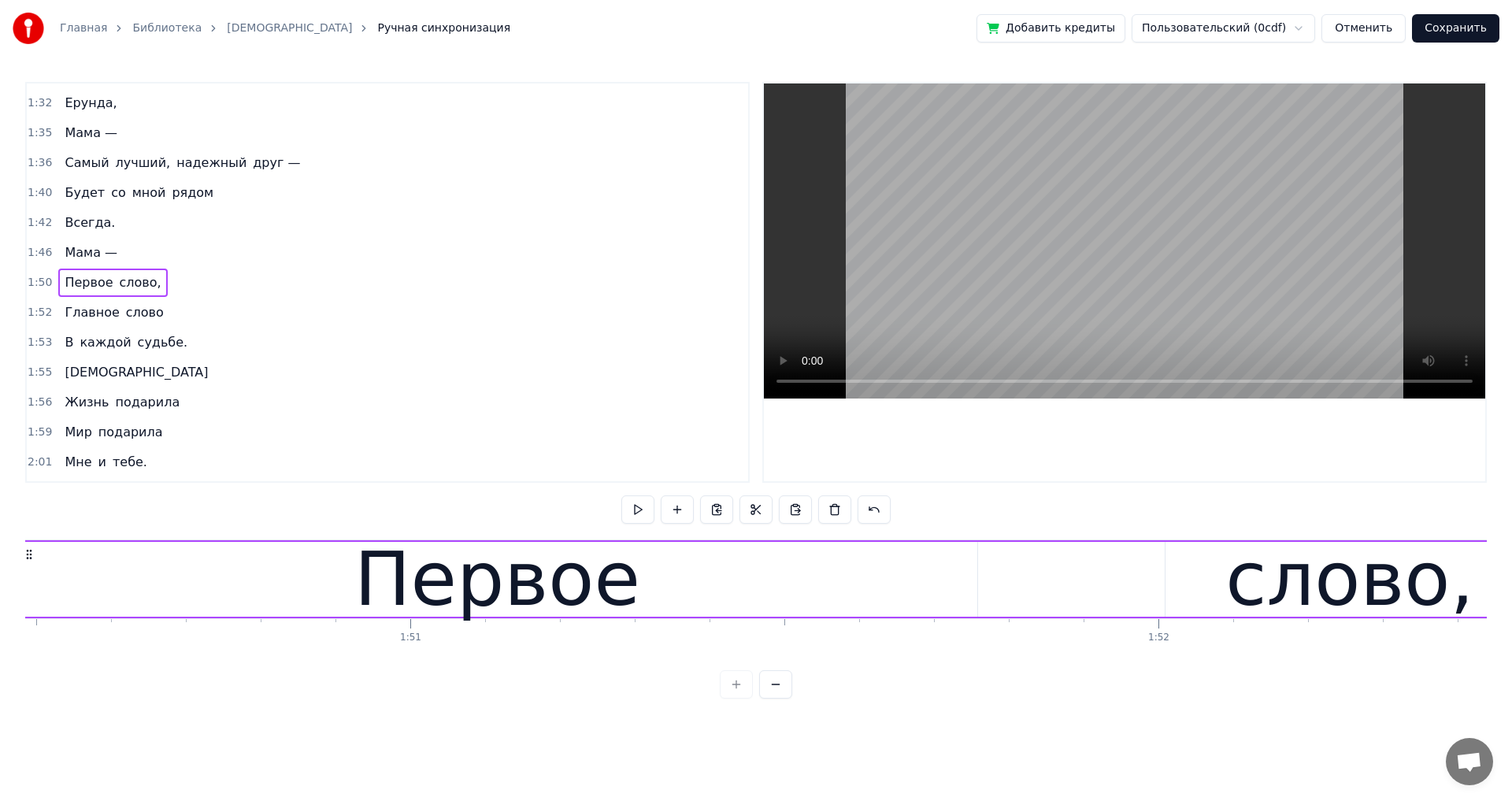
scroll to position [0, 82546]
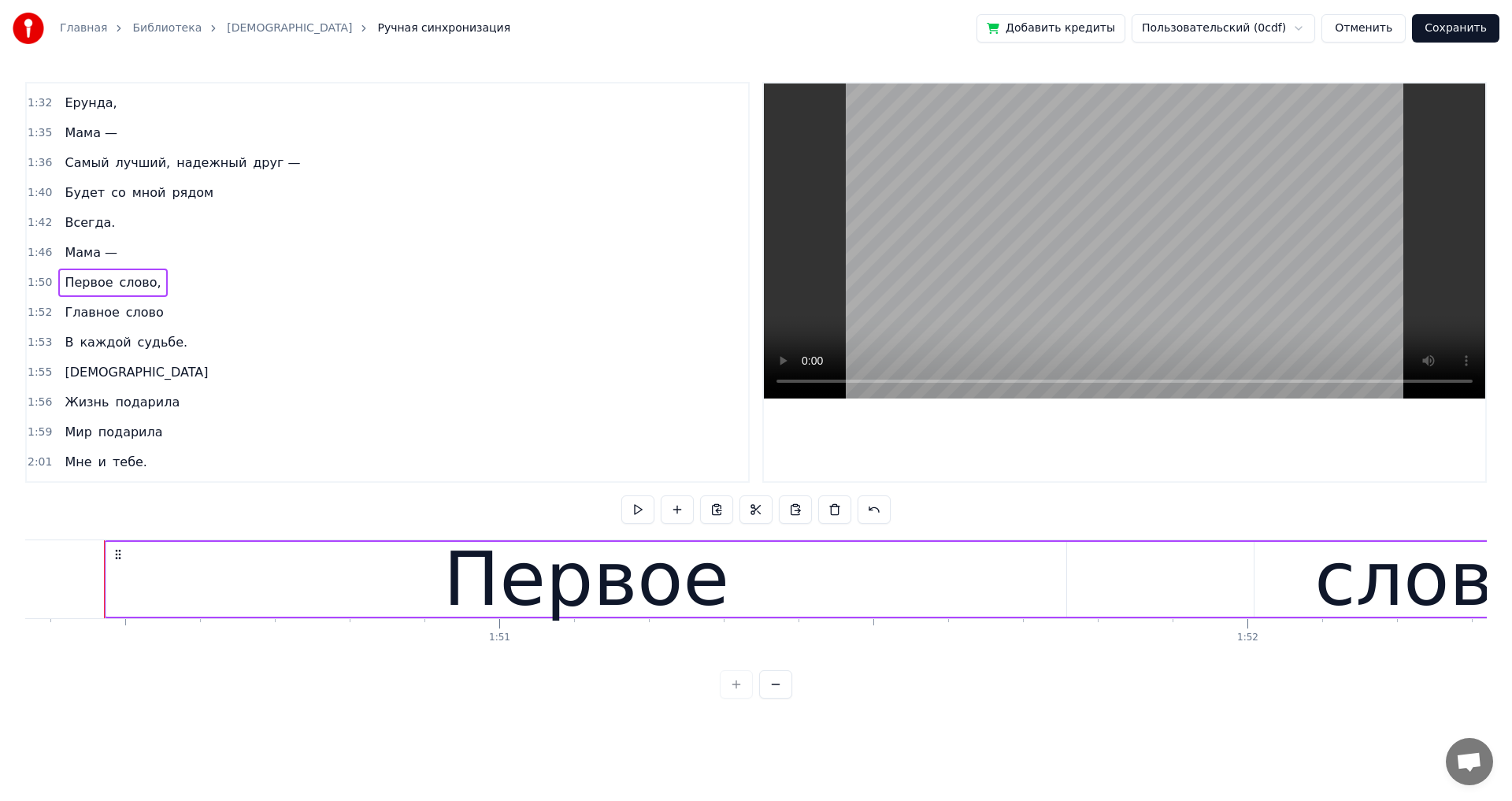
click at [149, 321] on div "Главное слово" at bounding box center [114, 313] width 111 height 29
click at [241, 326] on div "1:52 Главное слово" at bounding box center [387, 312] width 721 height 30
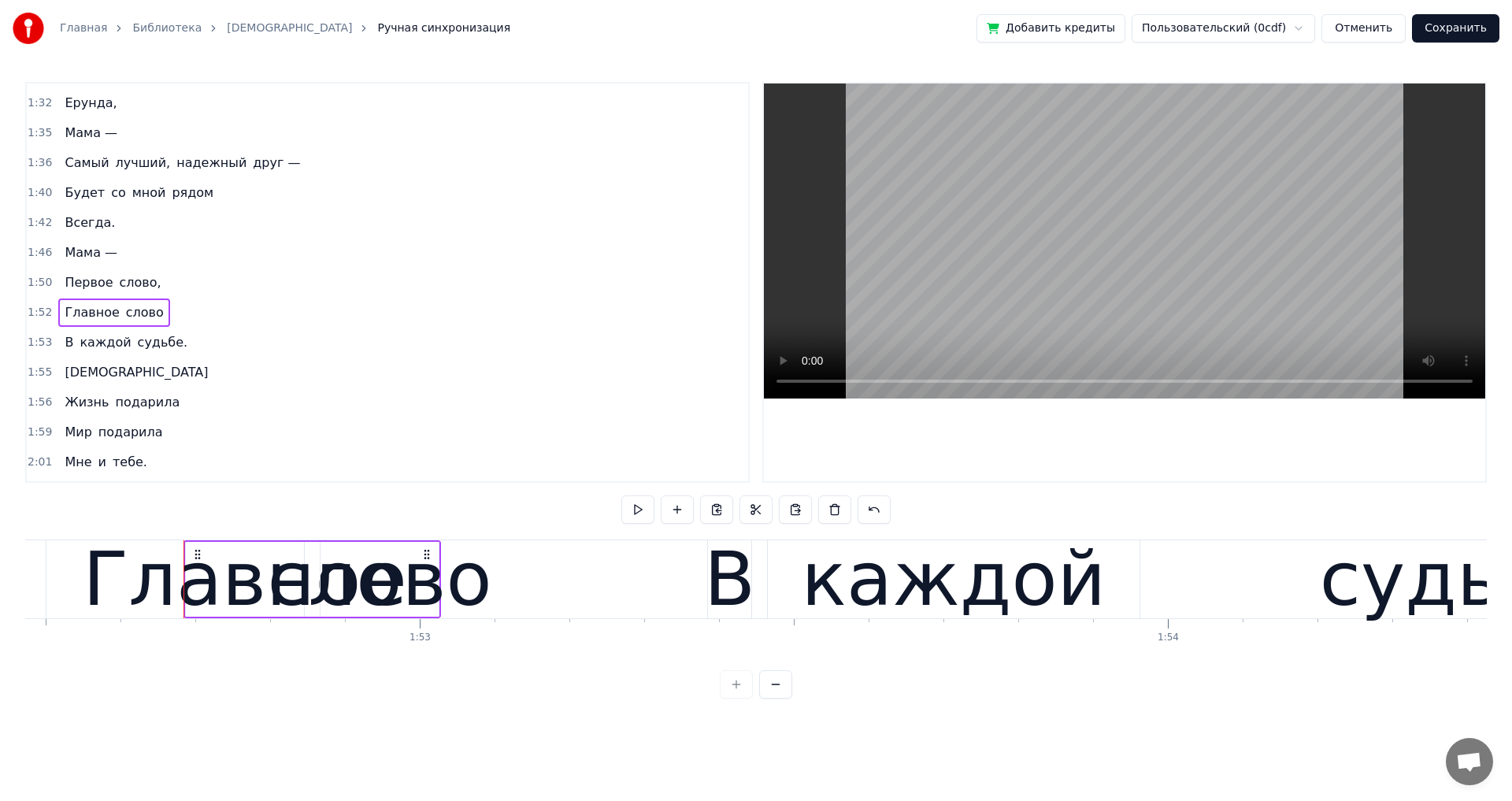
scroll to position [0, 84201]
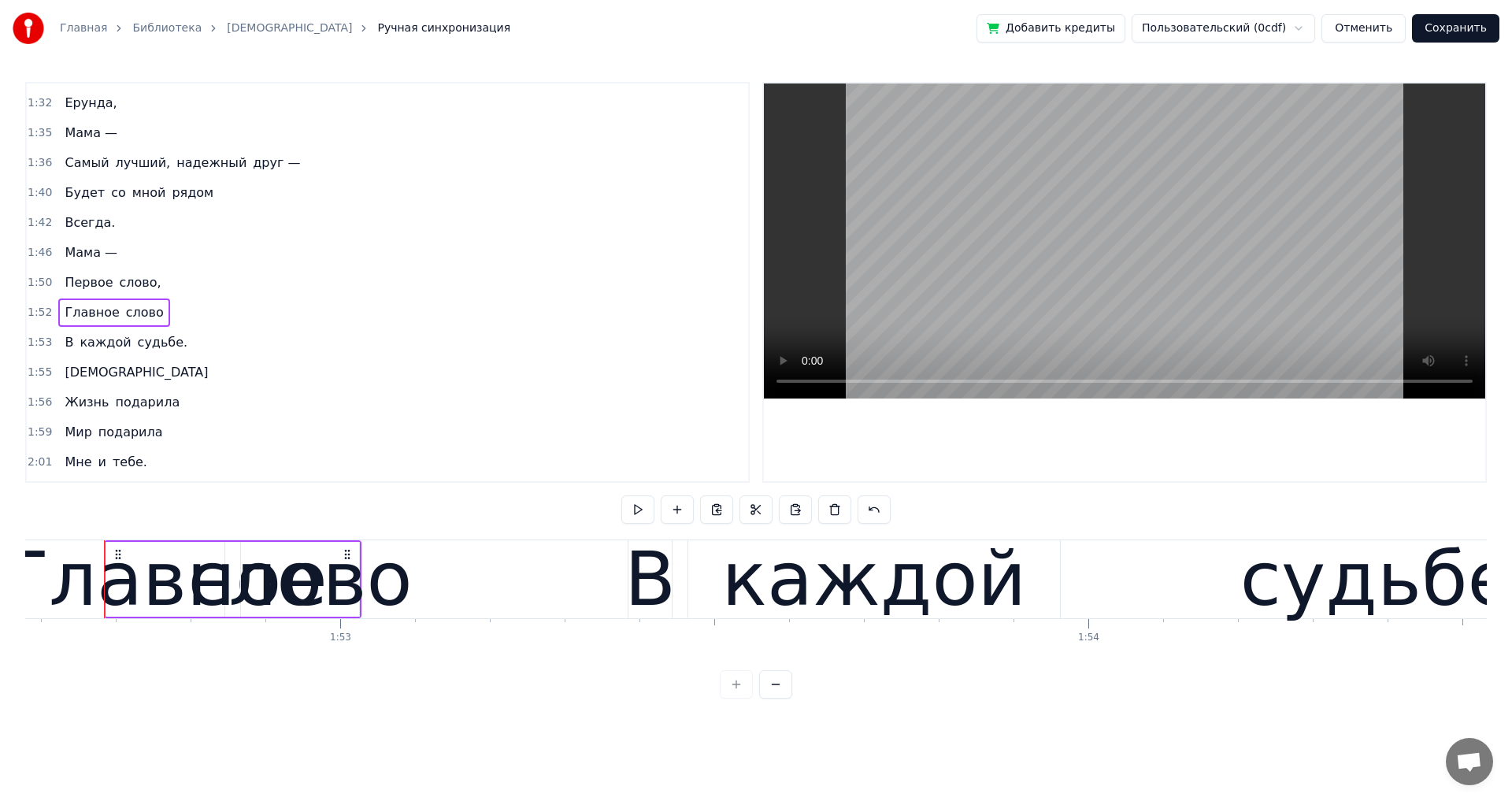
click at [168, 356] on div "В каждой судьбе." at bounding box center [125, 343] width 135 height 29
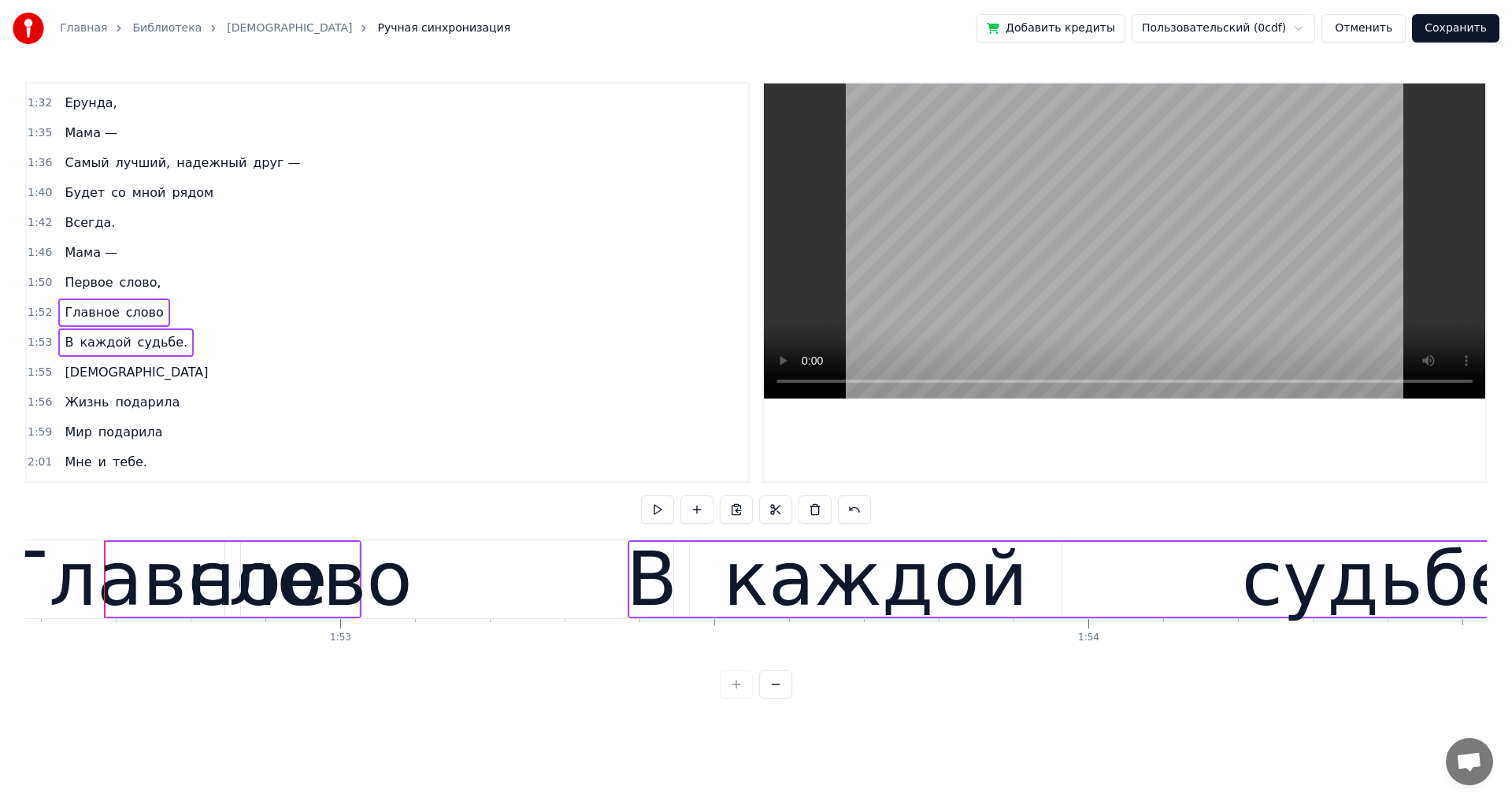
click at [91, 378] on span "[DEMOGRAPHIC_DATA]" at bounding box center [136, 372] width 147 height 18
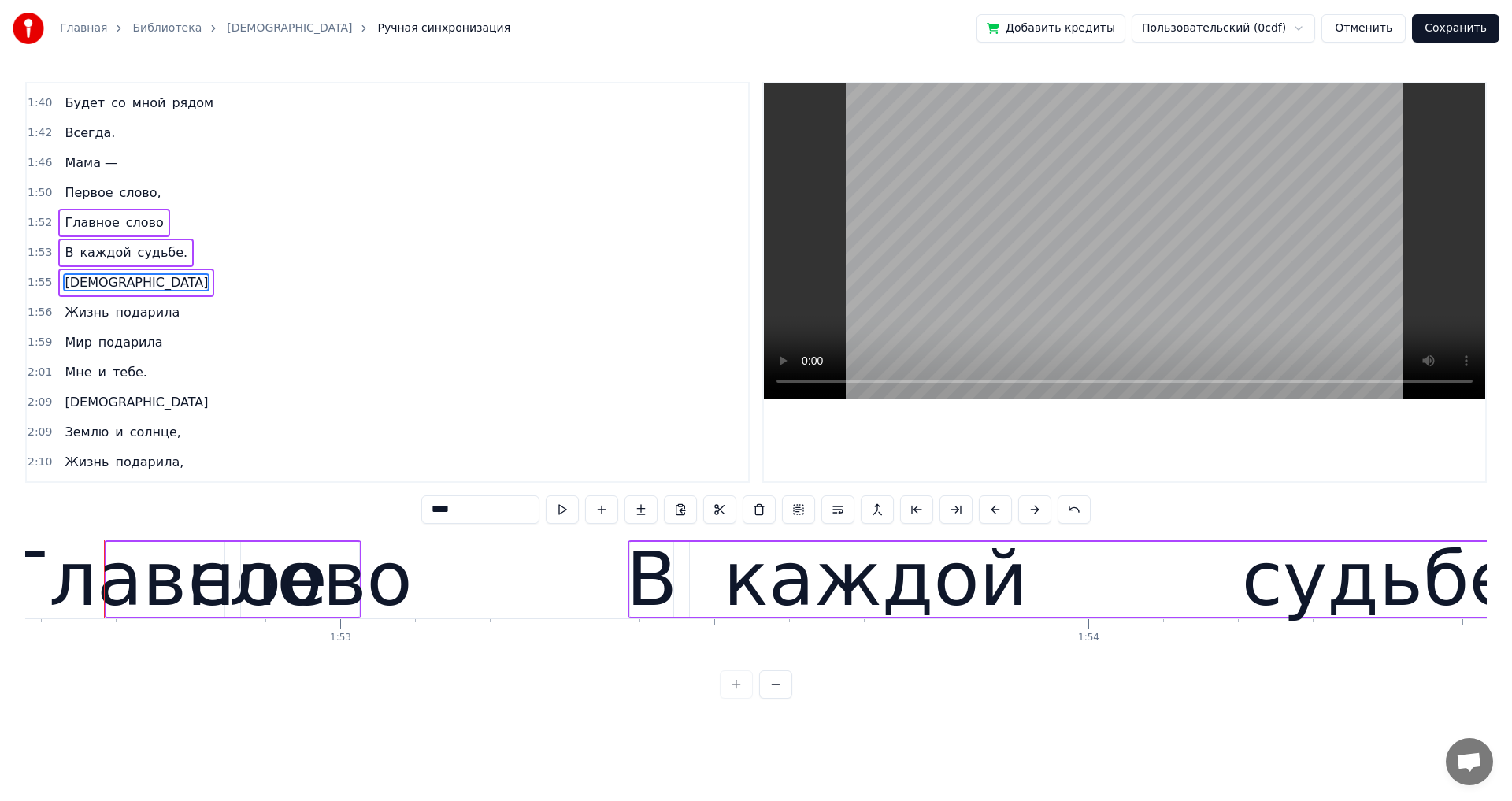
click at [158, 324] on div "Жизнь подарила" at bounding box center [122, 313] width 127 height 29
click at [150, 355] on div "Мир подарила" at bounding box center [113, 343] width 110 height 29
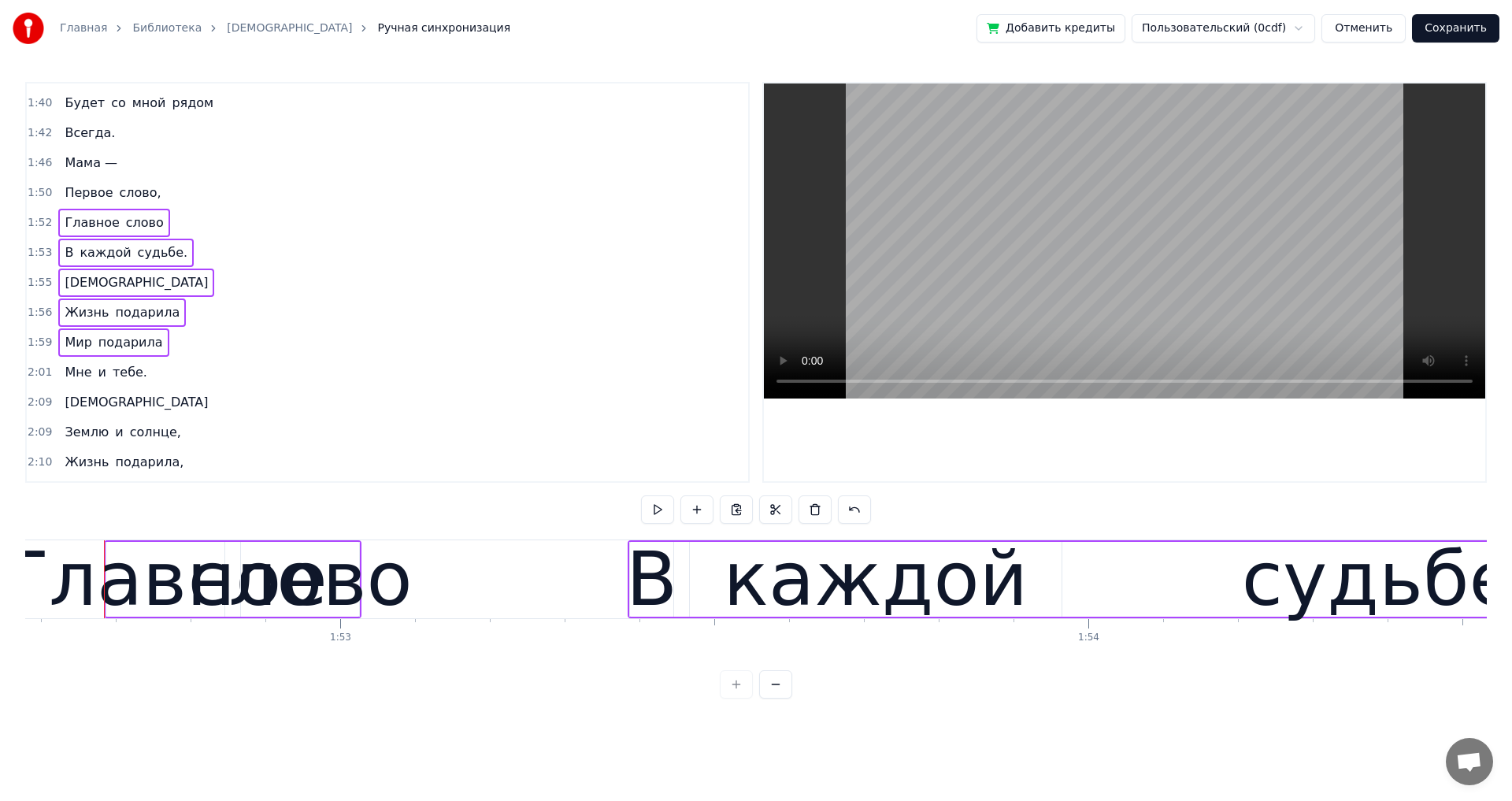
click at [135, 383] on div "Мне и тебе." at bounding box center [105, 373] width 95 height 29
click at [95, 411] on span "[DEMOGRAPHIC_DATA]" at bounding box center [136, 402] width 147 height 19
click at [165, 446] on div "Землю и солнце," at bounding box center [123, 433] width 128 height 29
click at [163, 471] on div "Жизнь подарила," at bounding box center [124, 463] width 131 height 29
click at [98, 409] on div "[DEMOGRAPHIC_DATA]" at bounding box center [136, 402] width 156 height 29
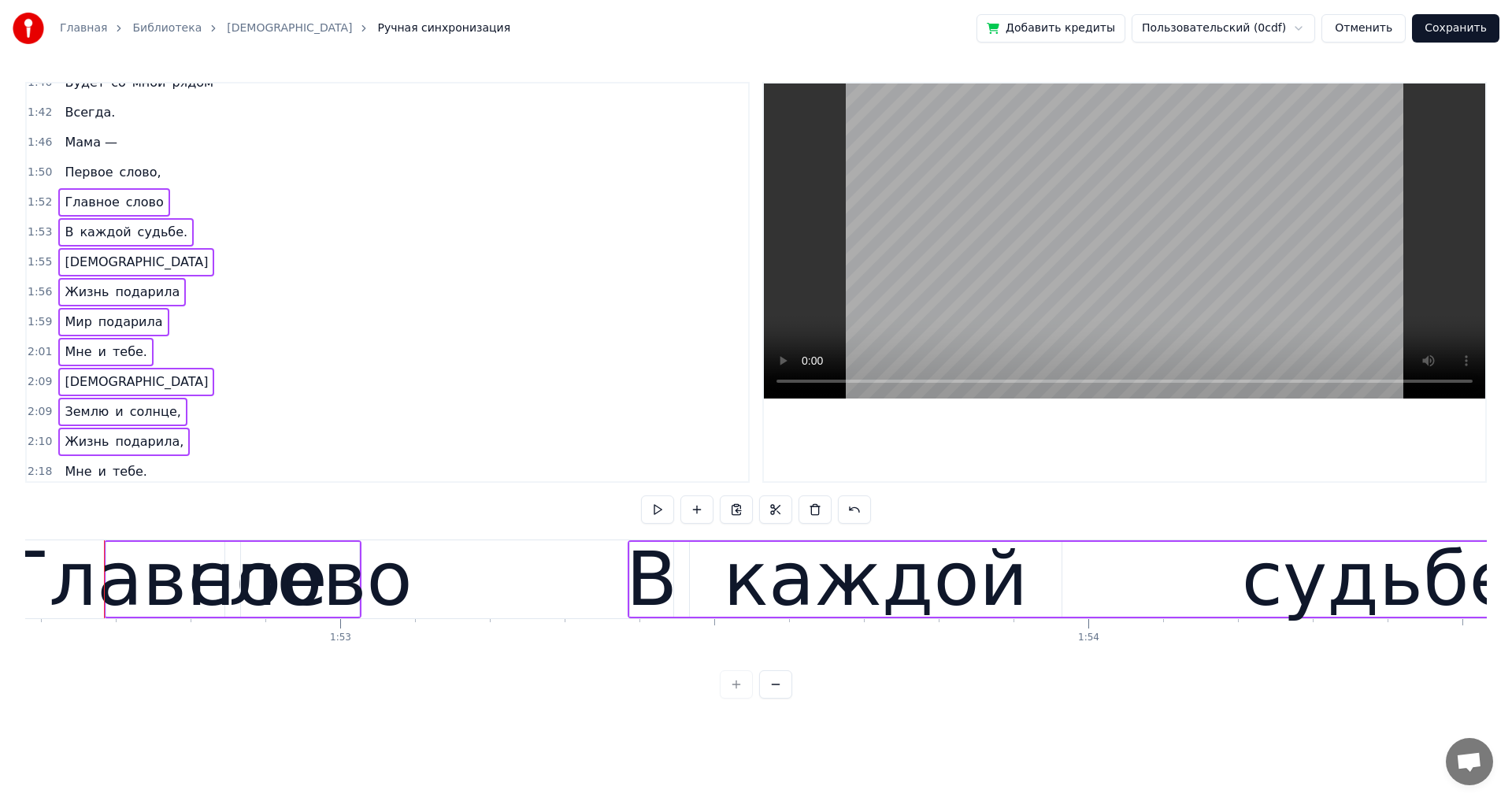
scroll to position [1039, 0]
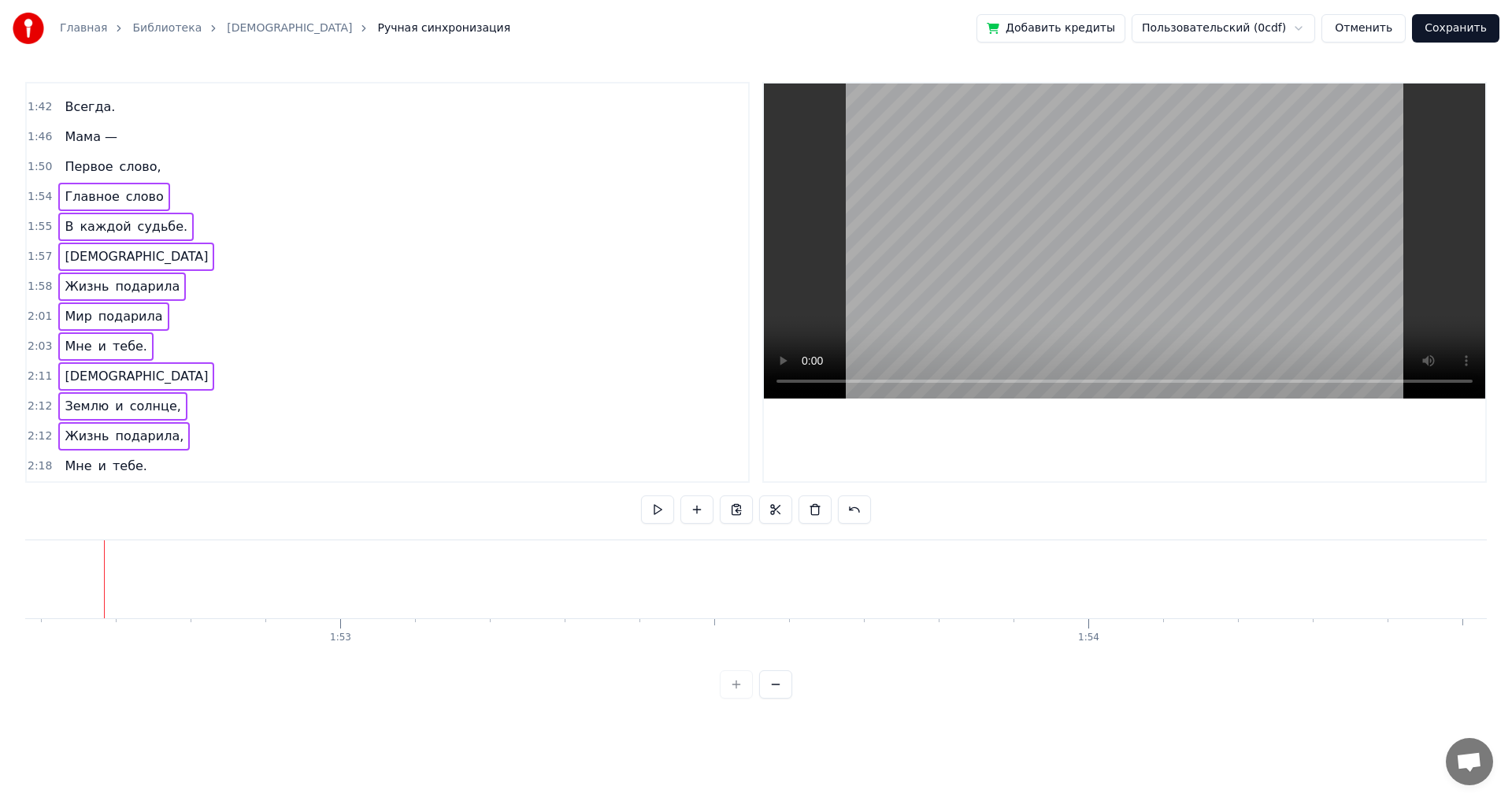
click at [334, 232] on div "1:55 В каждой судьбе." at bounding box center [387, 226] width 721 height 30
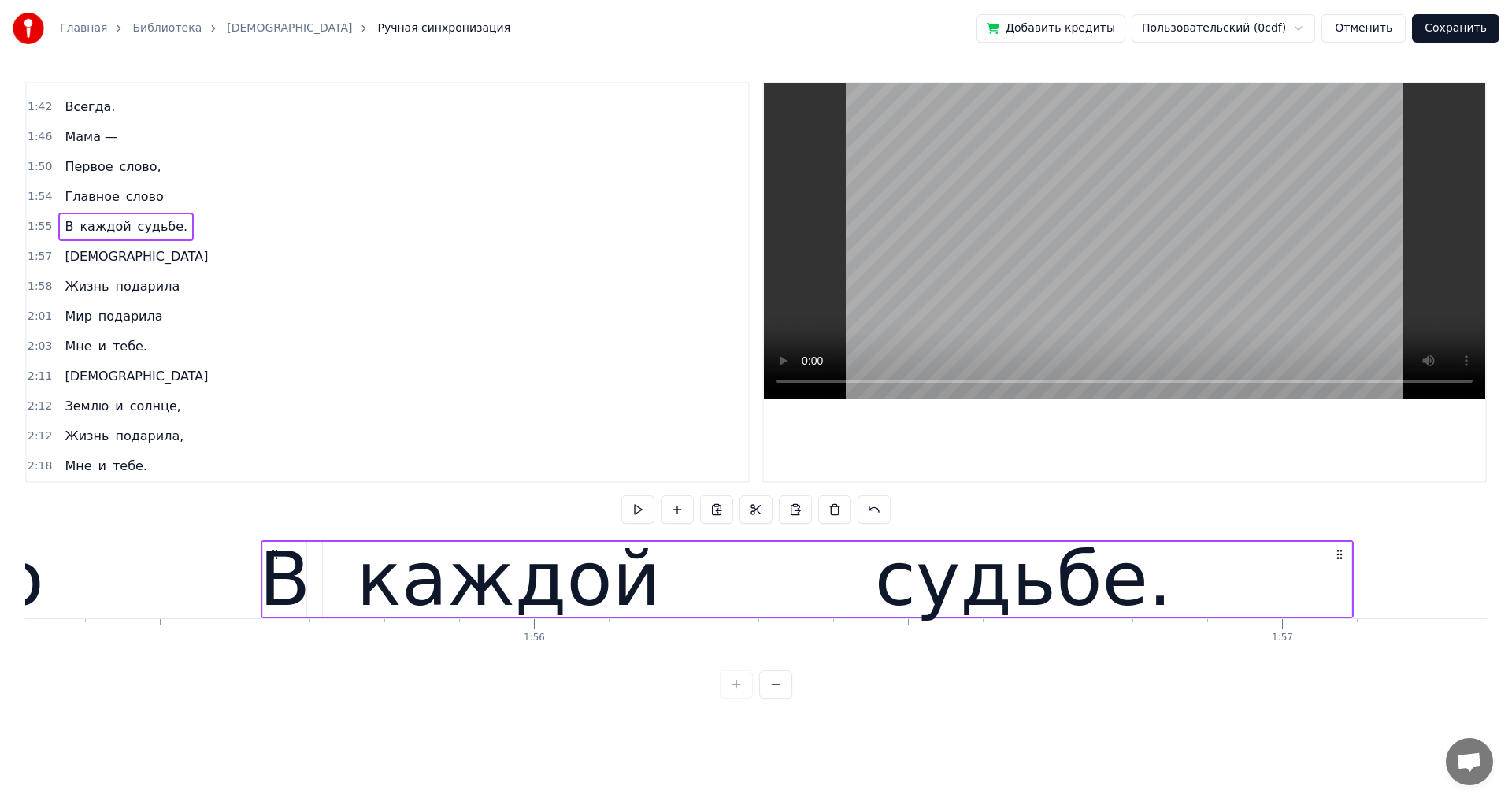
scroll to position [0, 86407]
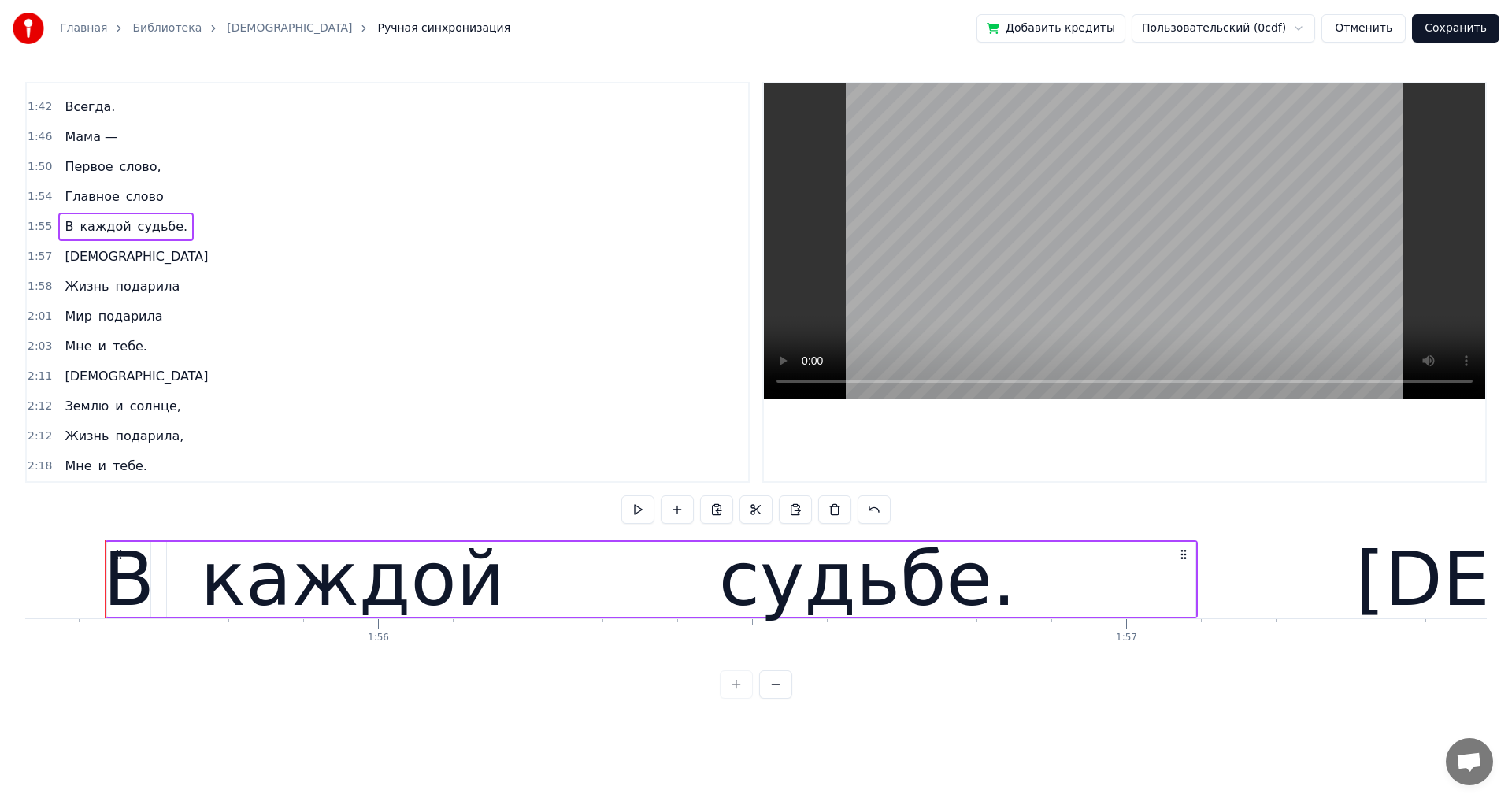
click at [79, 142] on span "Мама —" at bounding box center [91, 136] width 56 height 18
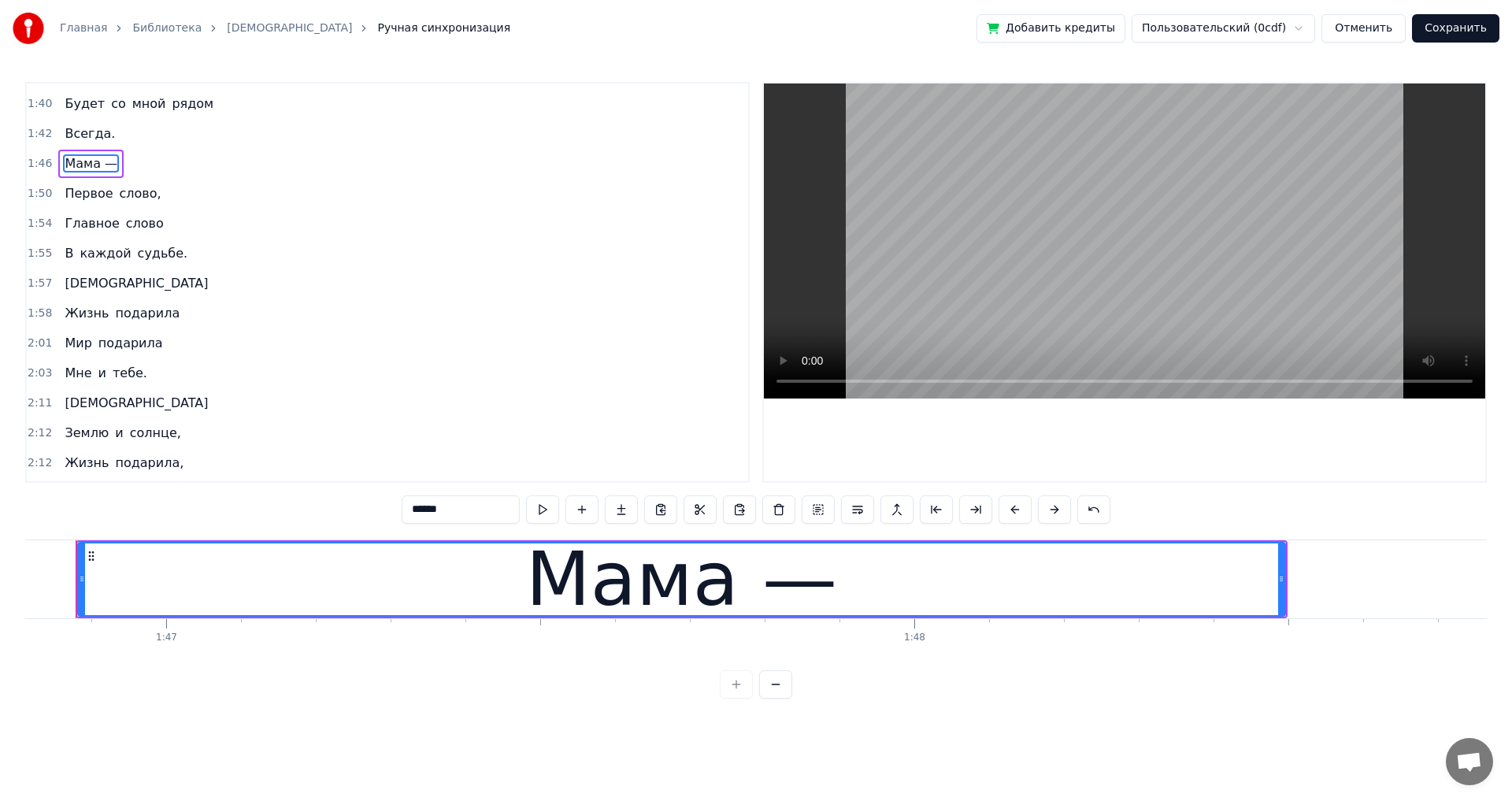
scroll to position [0, 79859]
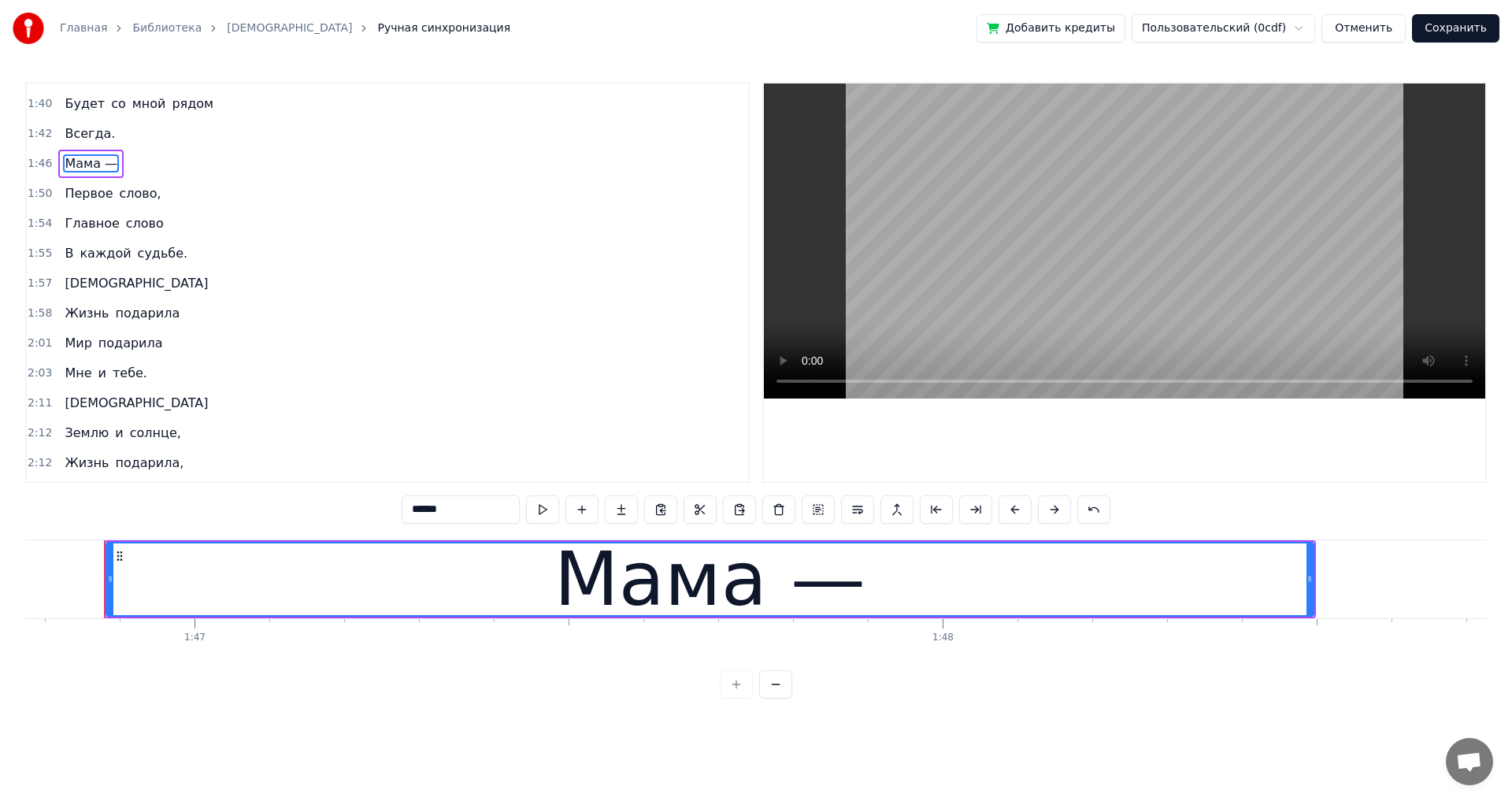
drag, startPoint x: 459, startPoint y: 515, endPoint x: 435, endPoint y: 517, distance: 24.1
click at [435, 517] on input "******" at bounding box center [460, 510] width 118 height 29
click at [427, 515] on input "******" at bounding box center [460, 510] width 118 height 29
drag, startPoint x: 422, startPoint y: 512, endPoint x: 439, endPoint y: 511, distance: 17.0
click at [439, 511] on input "******" at bounding box center [460, 510] width 118 height 29
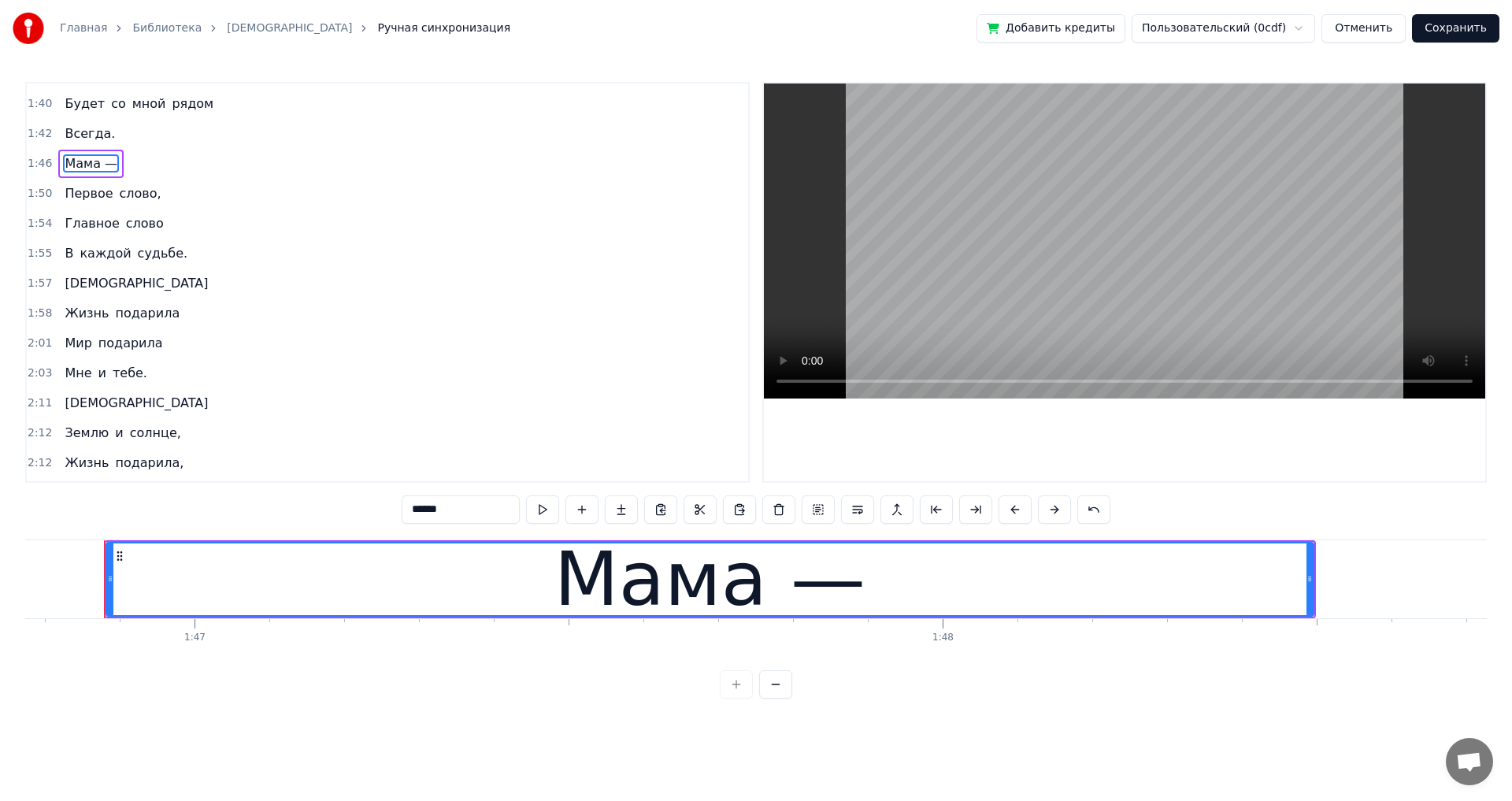
click at [350, 201] on div "1:50 Первое слово," at bounding box center [387, 194] width 721 height 30
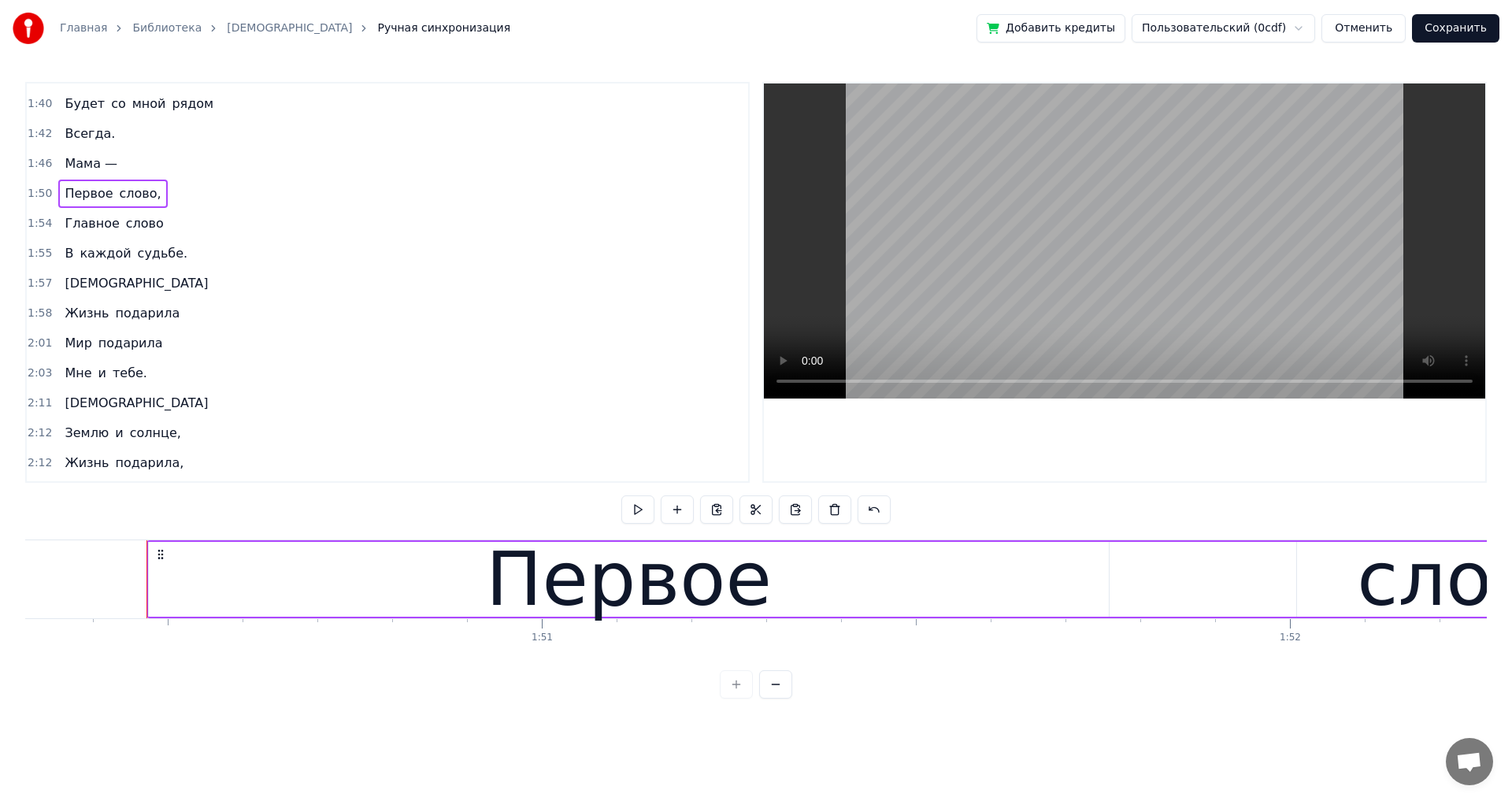
click at [67, 166] on span "Мама —" at bounding box center [91, 163] width 56 height 18
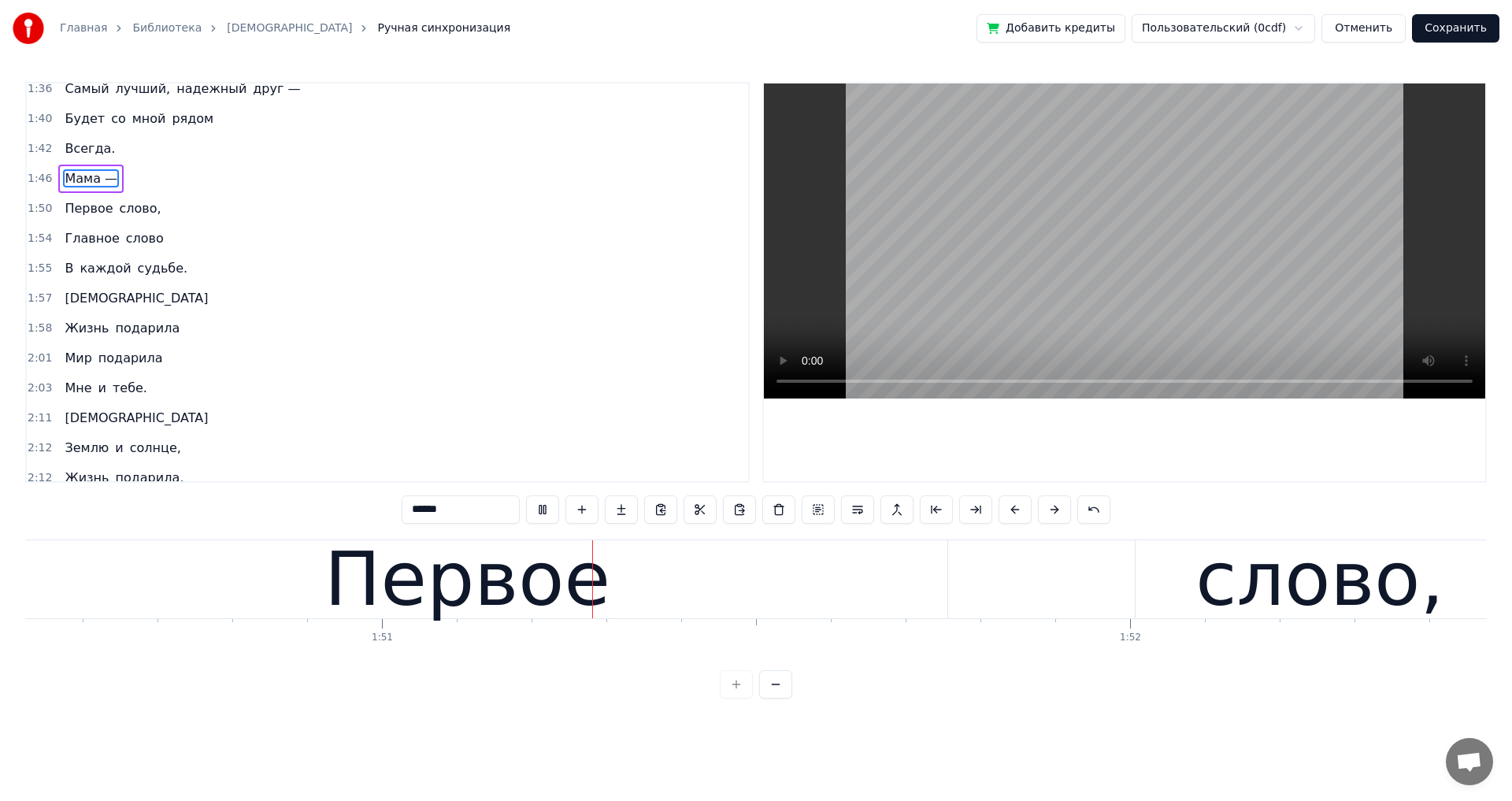
scroll to position [0, 82670]
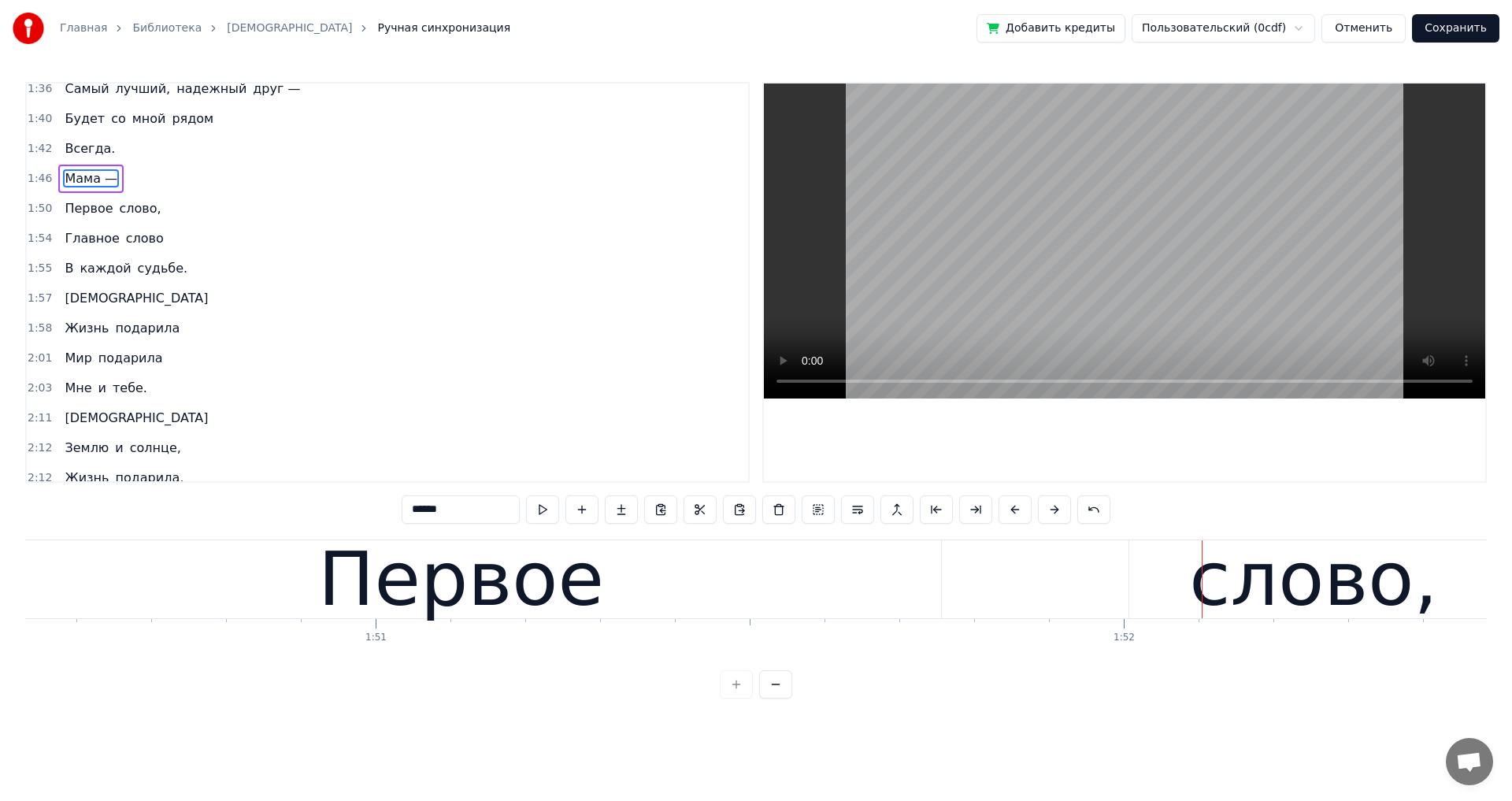
click at [359, 588] on div "Первое" at bounding box center [461, 580] width 285 height 113
type input "******"
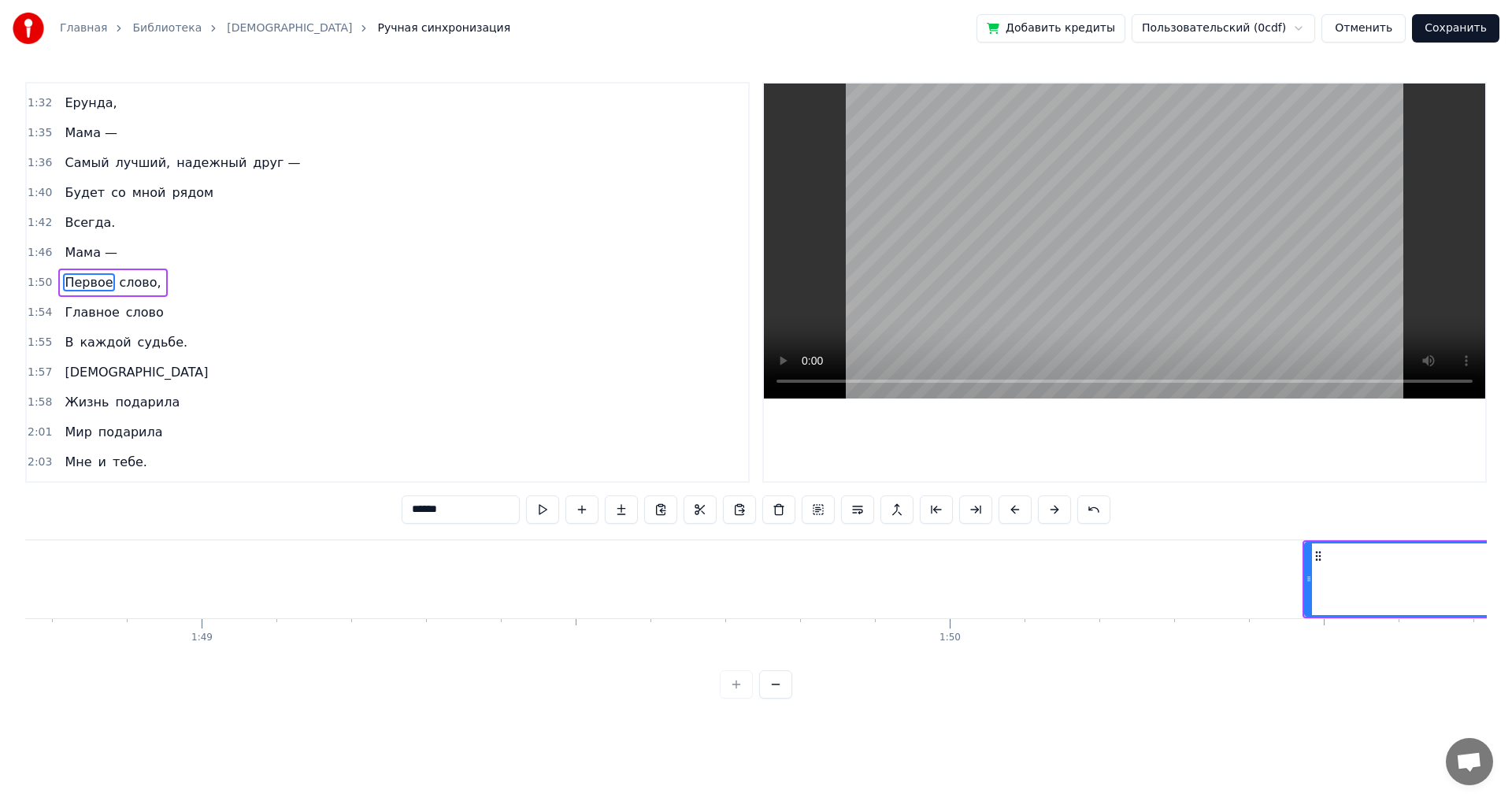
scroll to position [0, 81316]
click at [74, 263] on div "Мама —" at bounding box center [91, 253] width 65 height 29
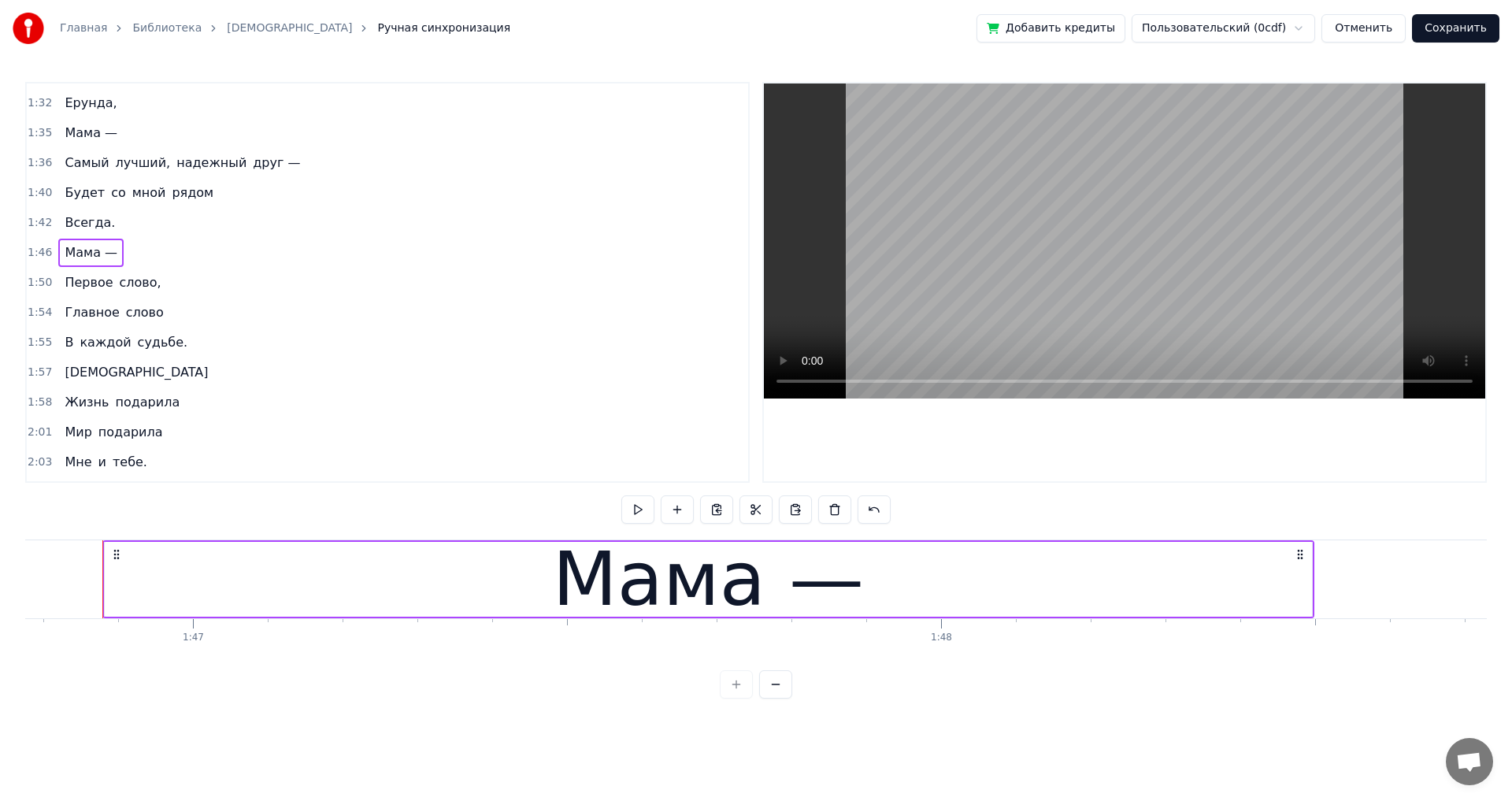
scroll to position [0, 79859]
click at [119, 296] on div "Первое слово," at bounding box center [112, 283] width 108 height 29
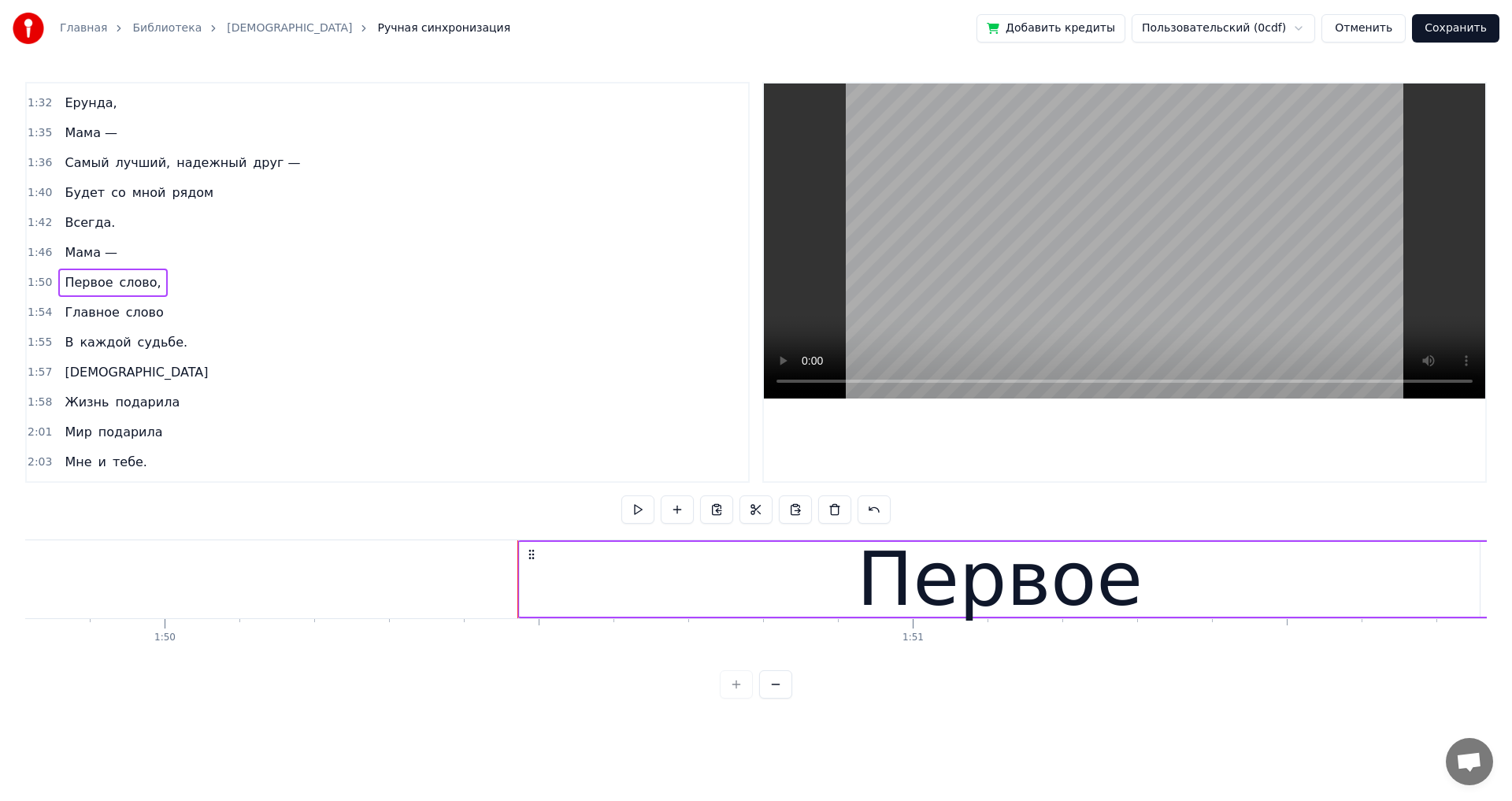
scroll to position [0, 82546]
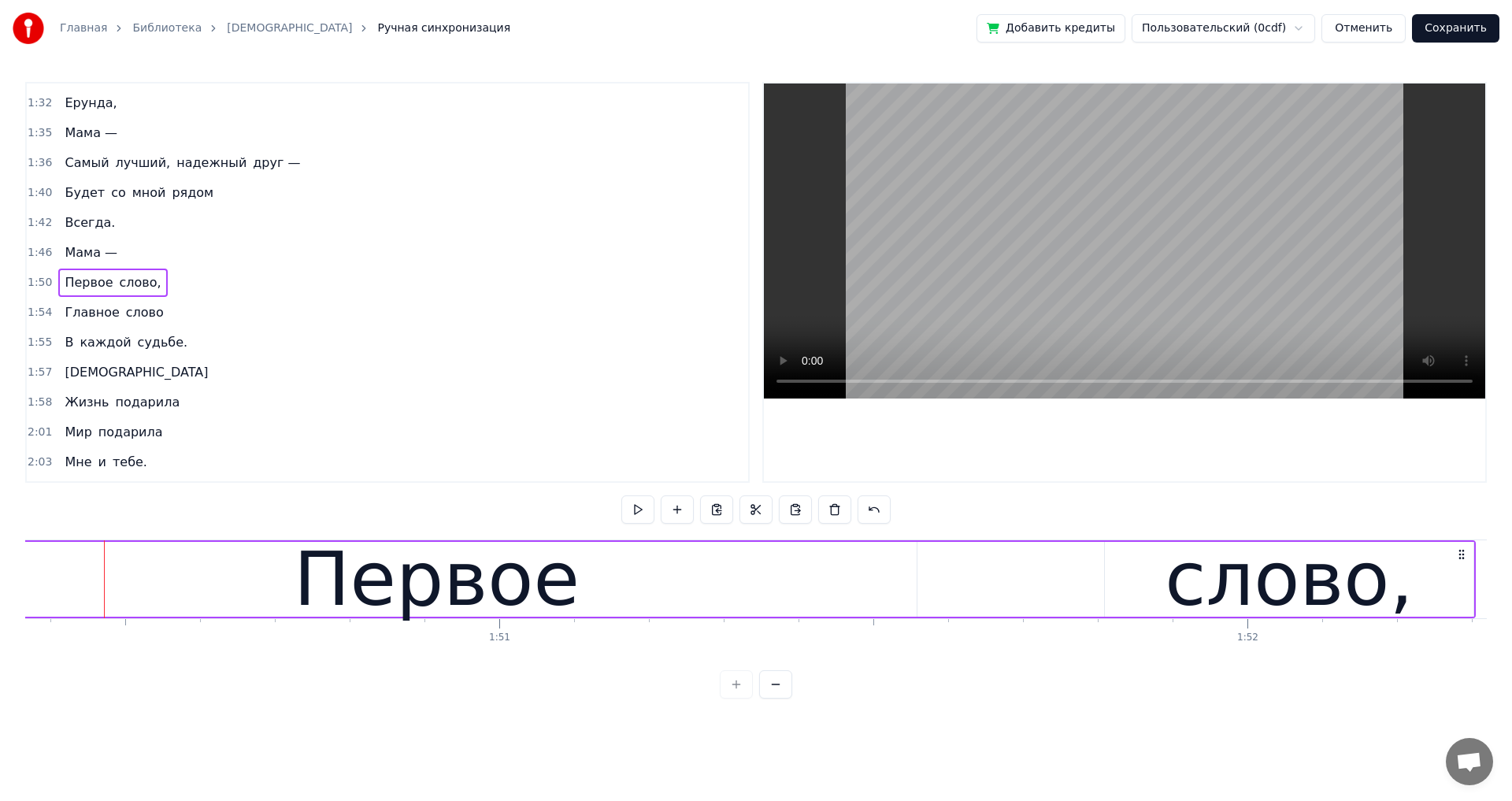
click at [85, 256] on span "Мама —" at bounding box center [91, 252] width 56 height 18
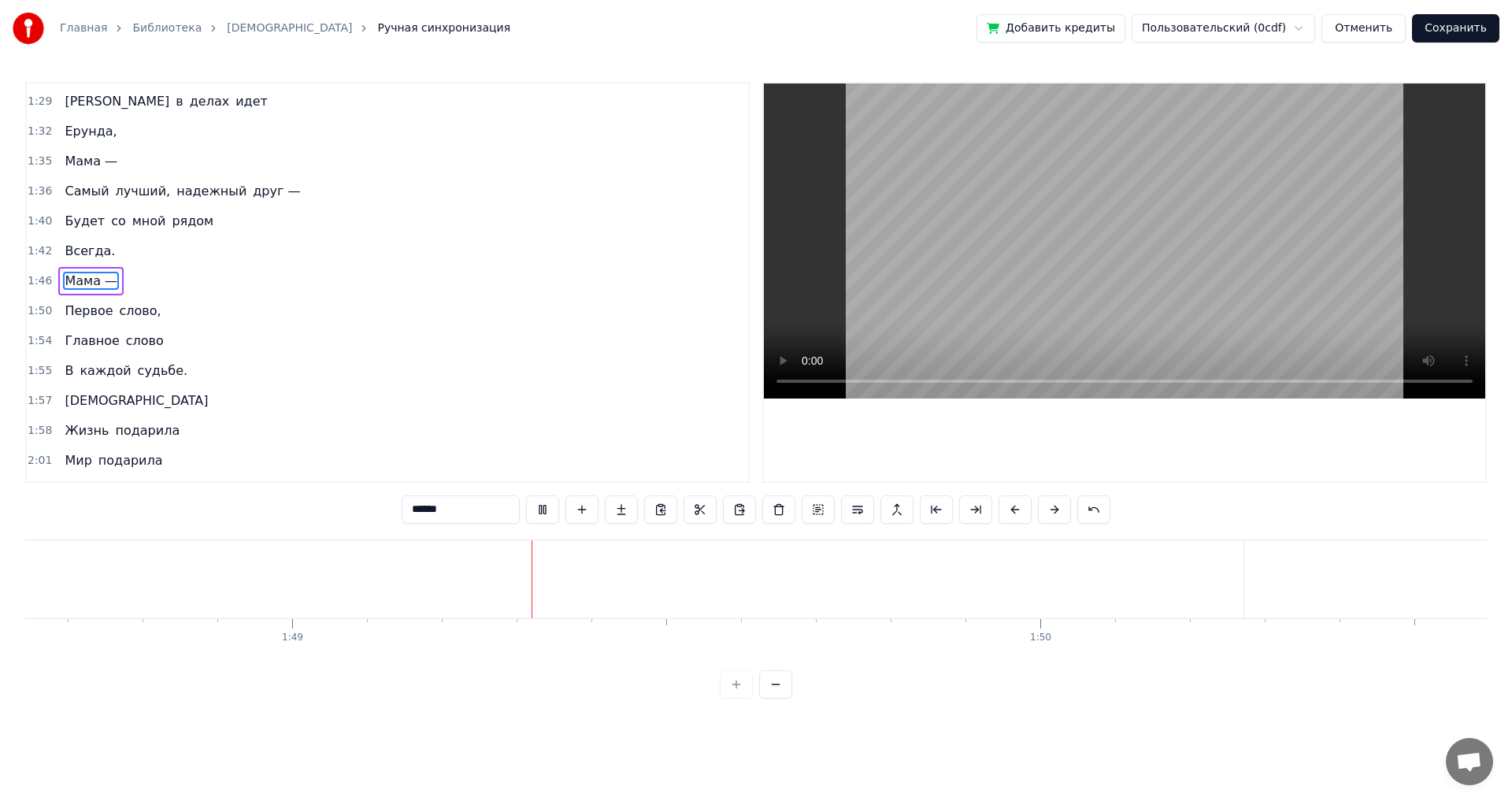
scroll to position [0, 81263]
click at [102, 320] on span "Первое" at bounding box center [88, 310] width 51 height 18
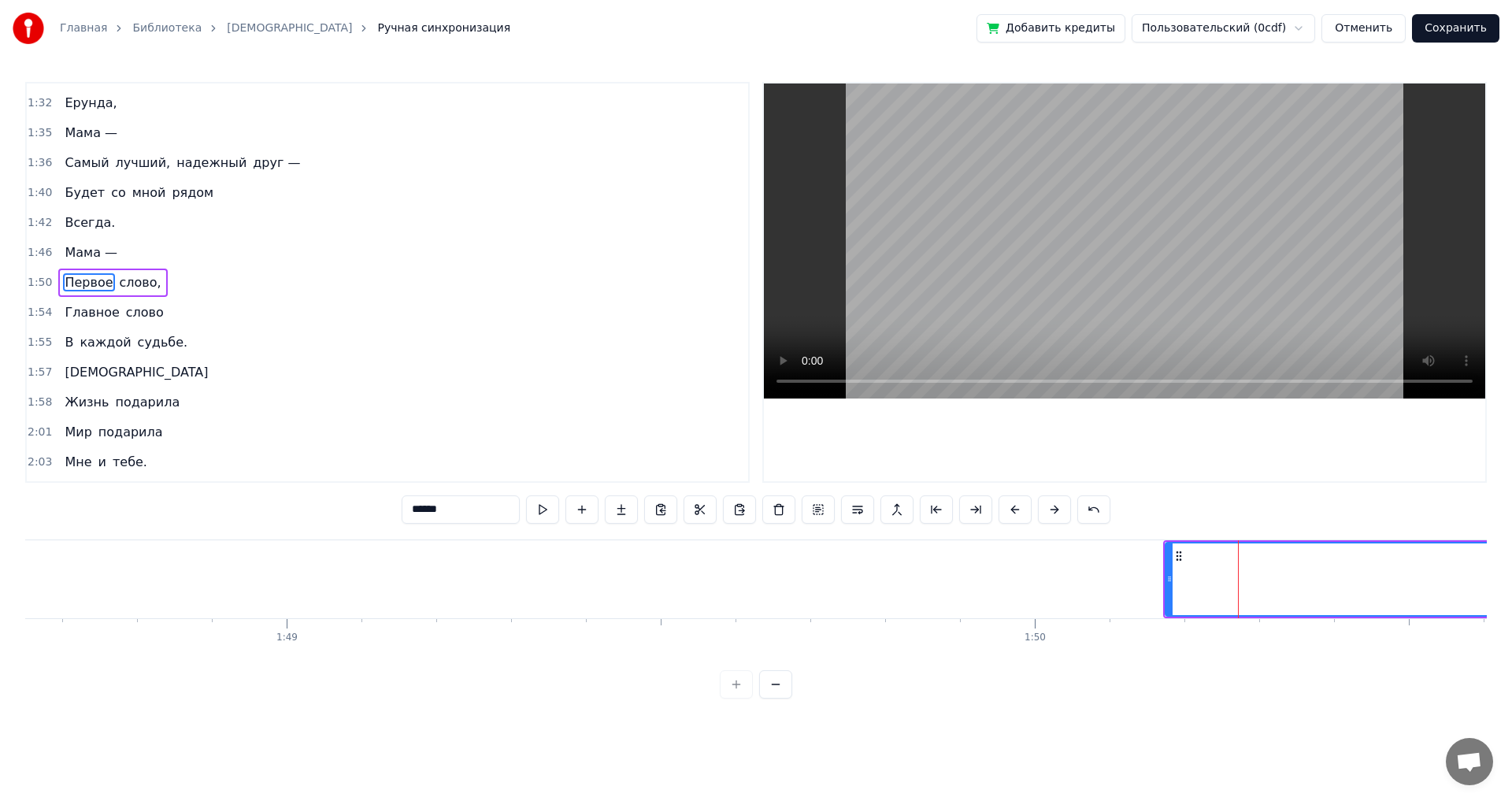
click at [86, 255] on span "Мама —" at bounding box center [91, 252] width 56 height 18
type input "******"
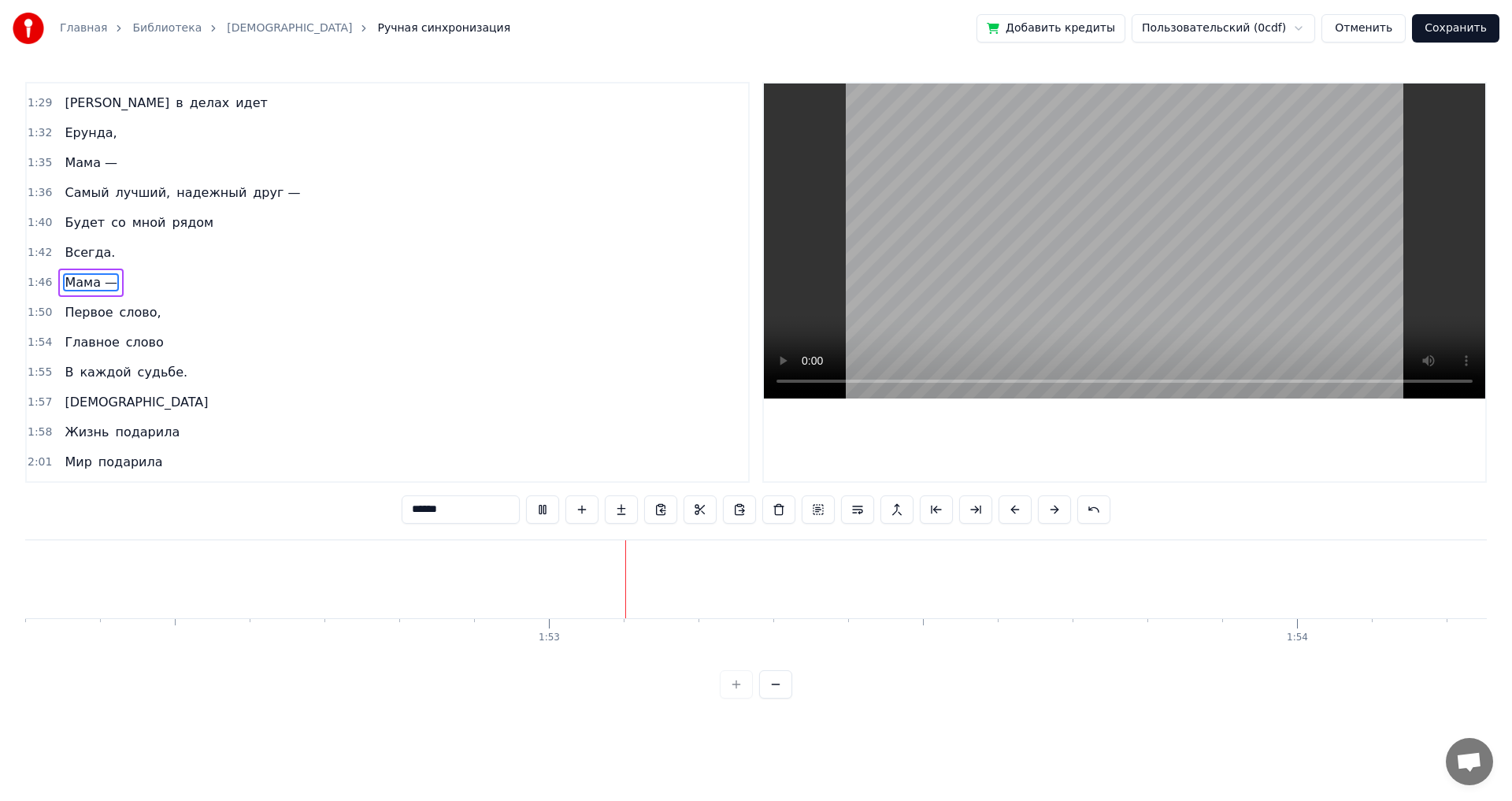
scroll to position [0, 83994]
click at [74, 322] on div "Первое слово," at bounding box center [112, 313] width 108 height 29
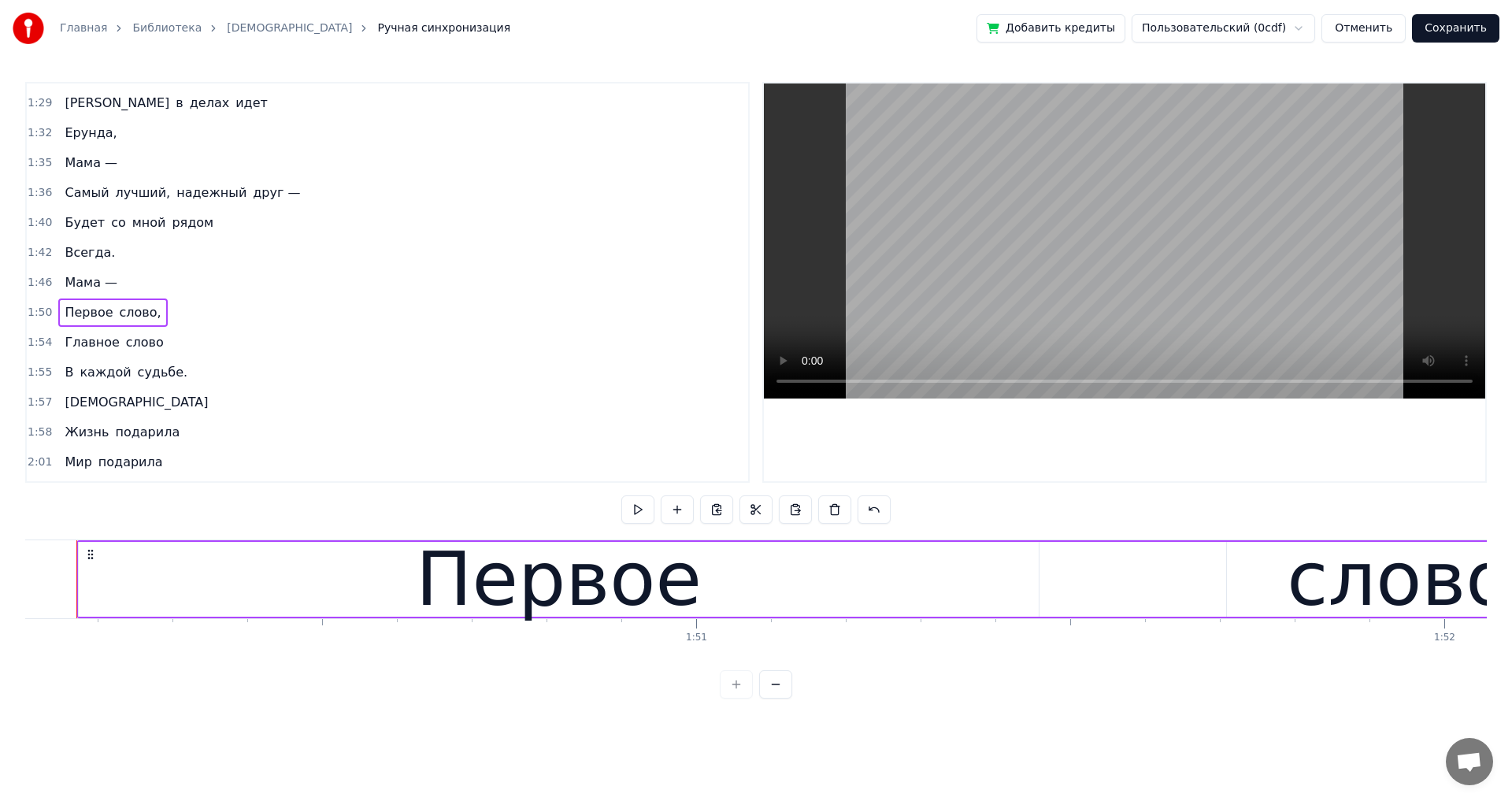
scroll to position [0, 82321]
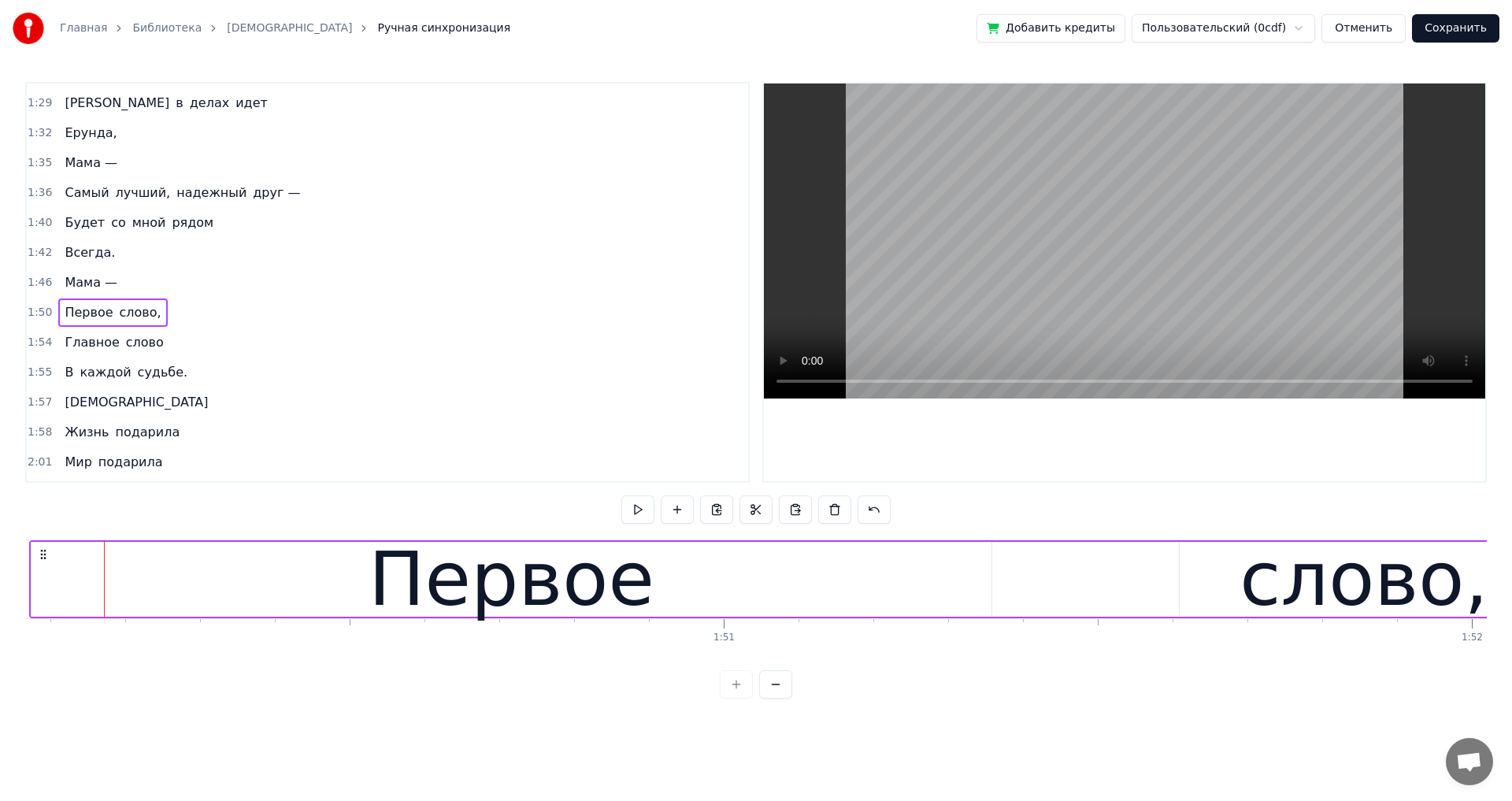
click at [95, 354] on div "Главное слово" at bounding box center [114, 343] width 111 height 29
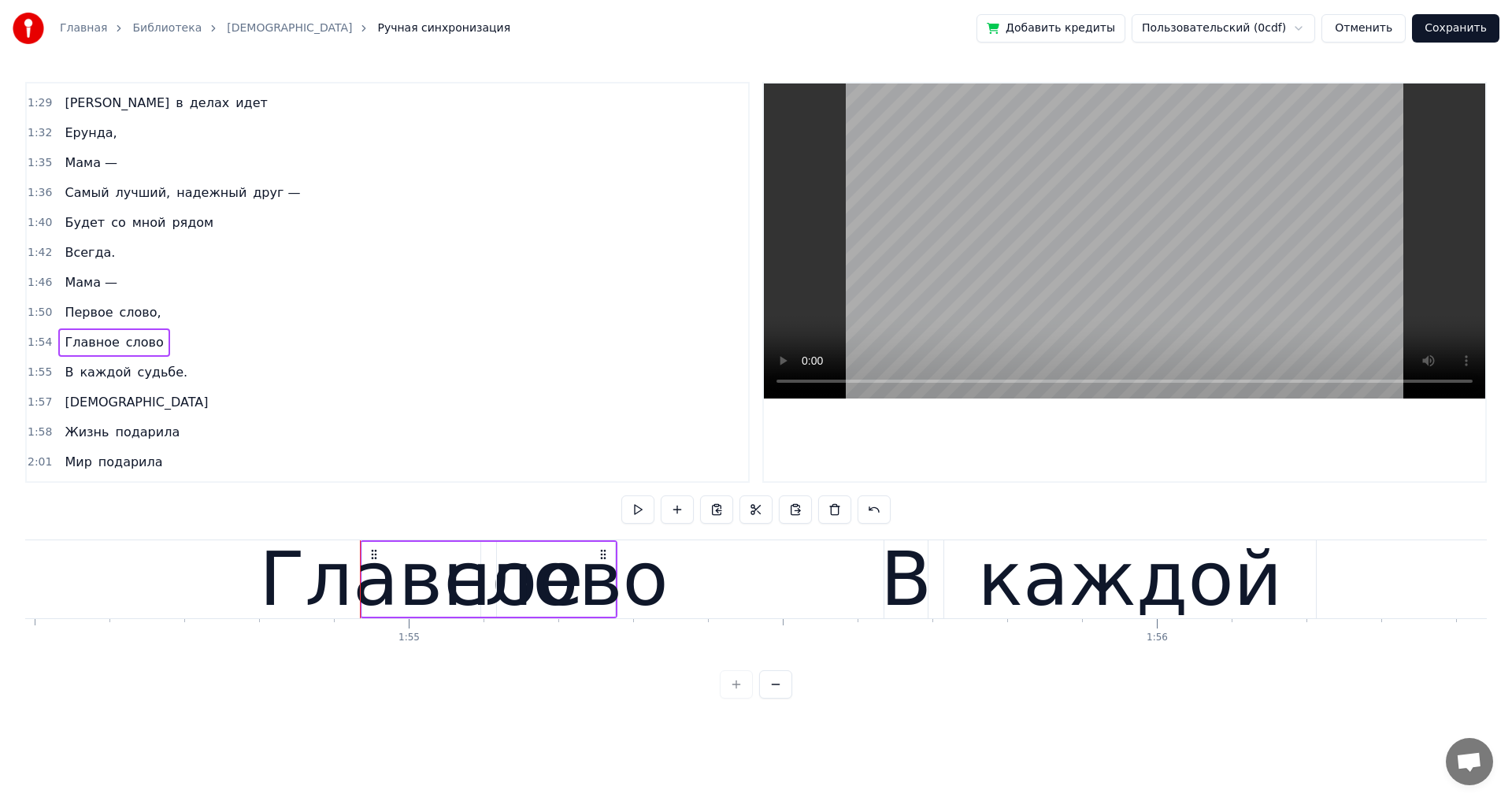
scroll to position [0, 85883]
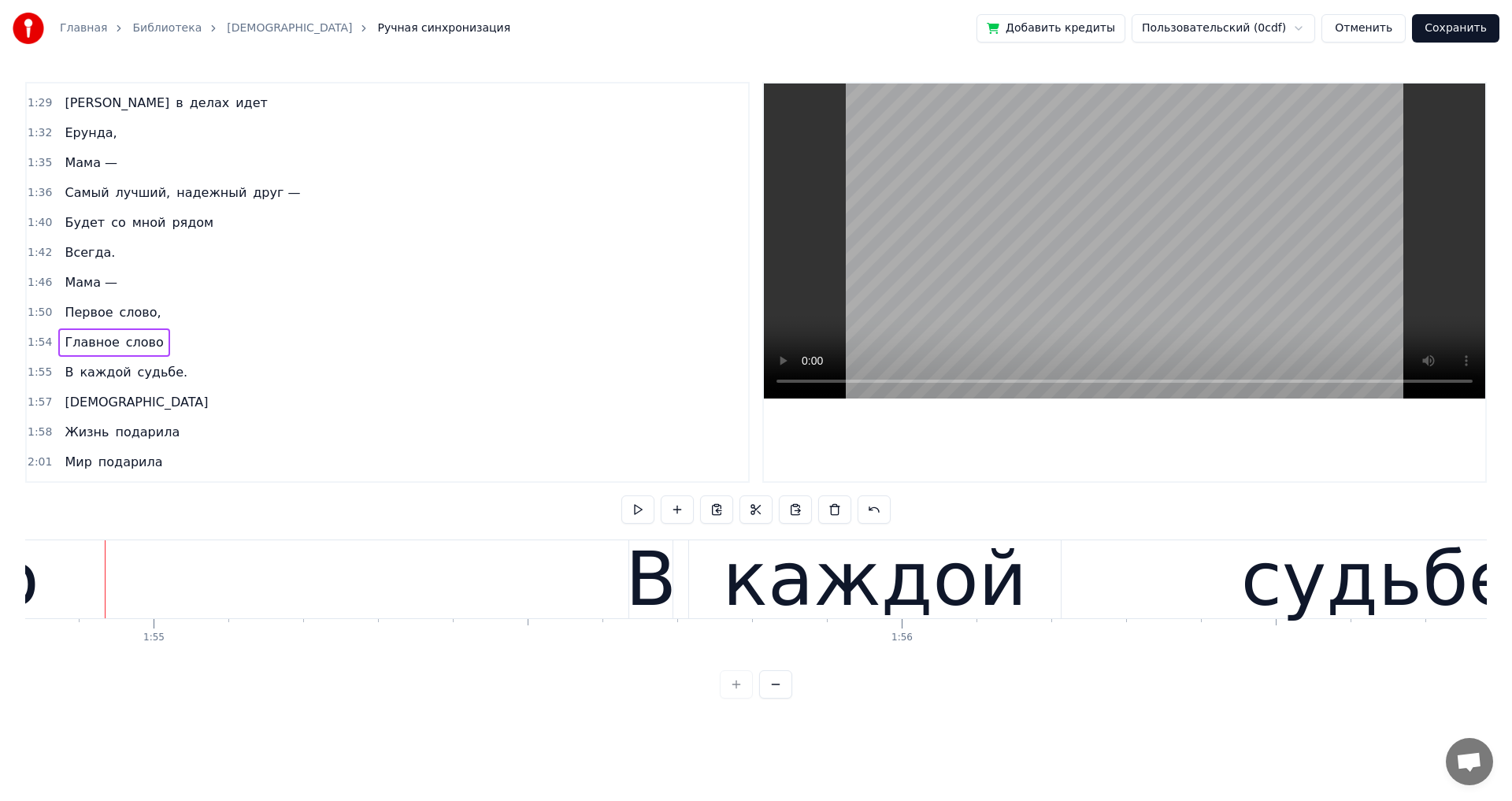
click at [82, 286] on span "Мама —" at bounding box center [91, 282] width 56 height 18
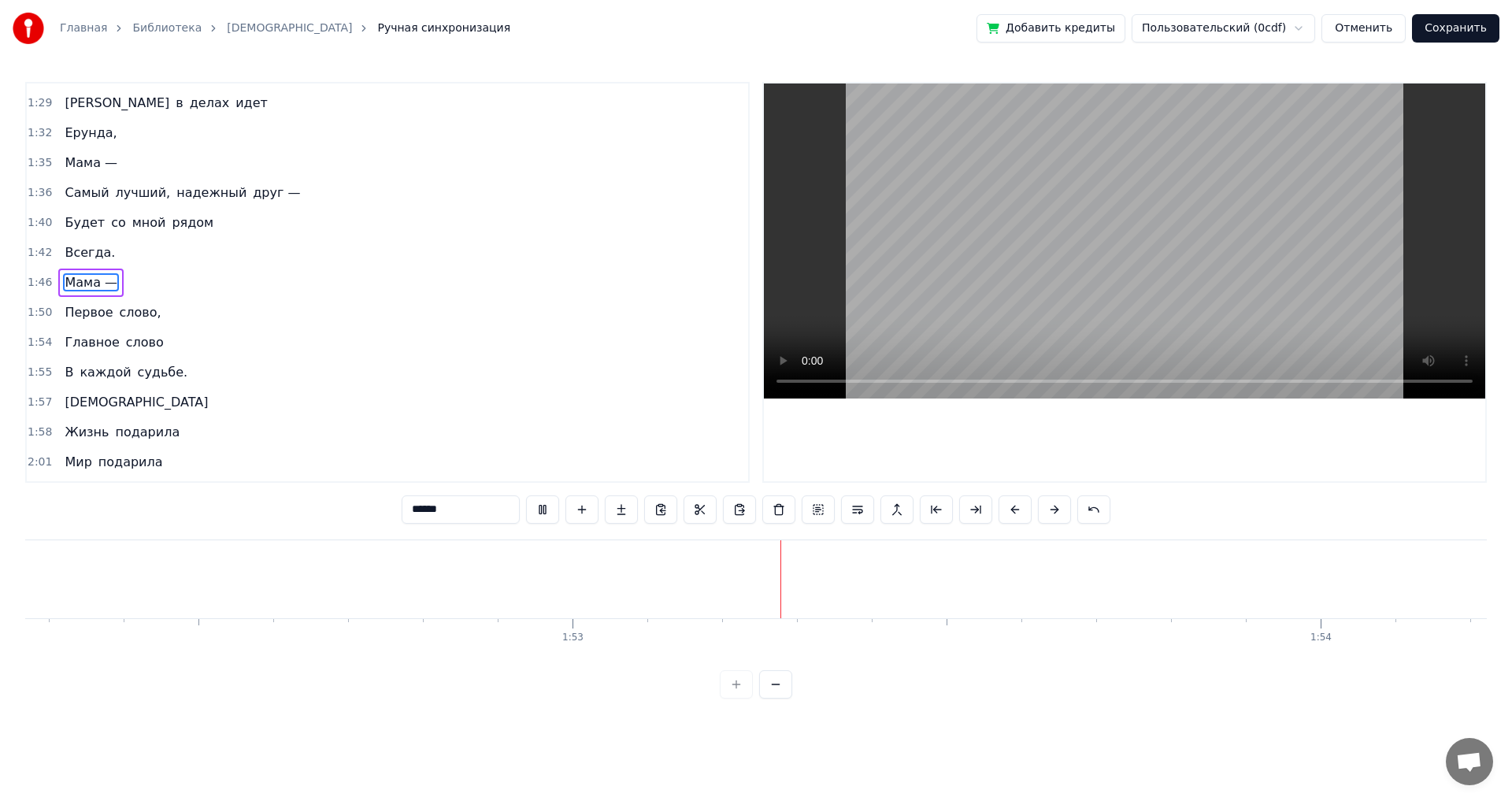
scroll to position [0, 84290]
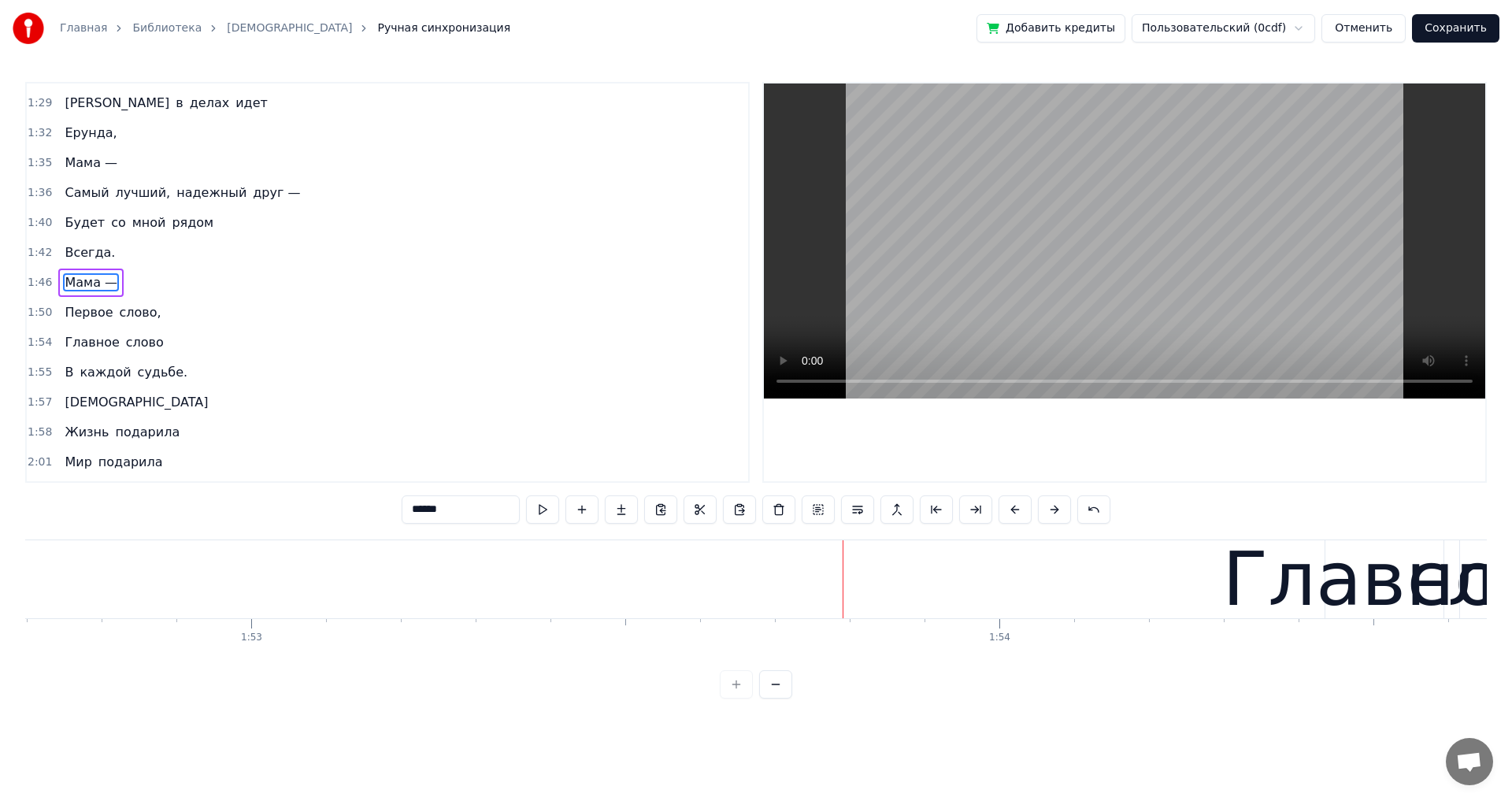
click at [81, 353] on div "Главное слово" at bounding box center [114, 343] width 111 height 29
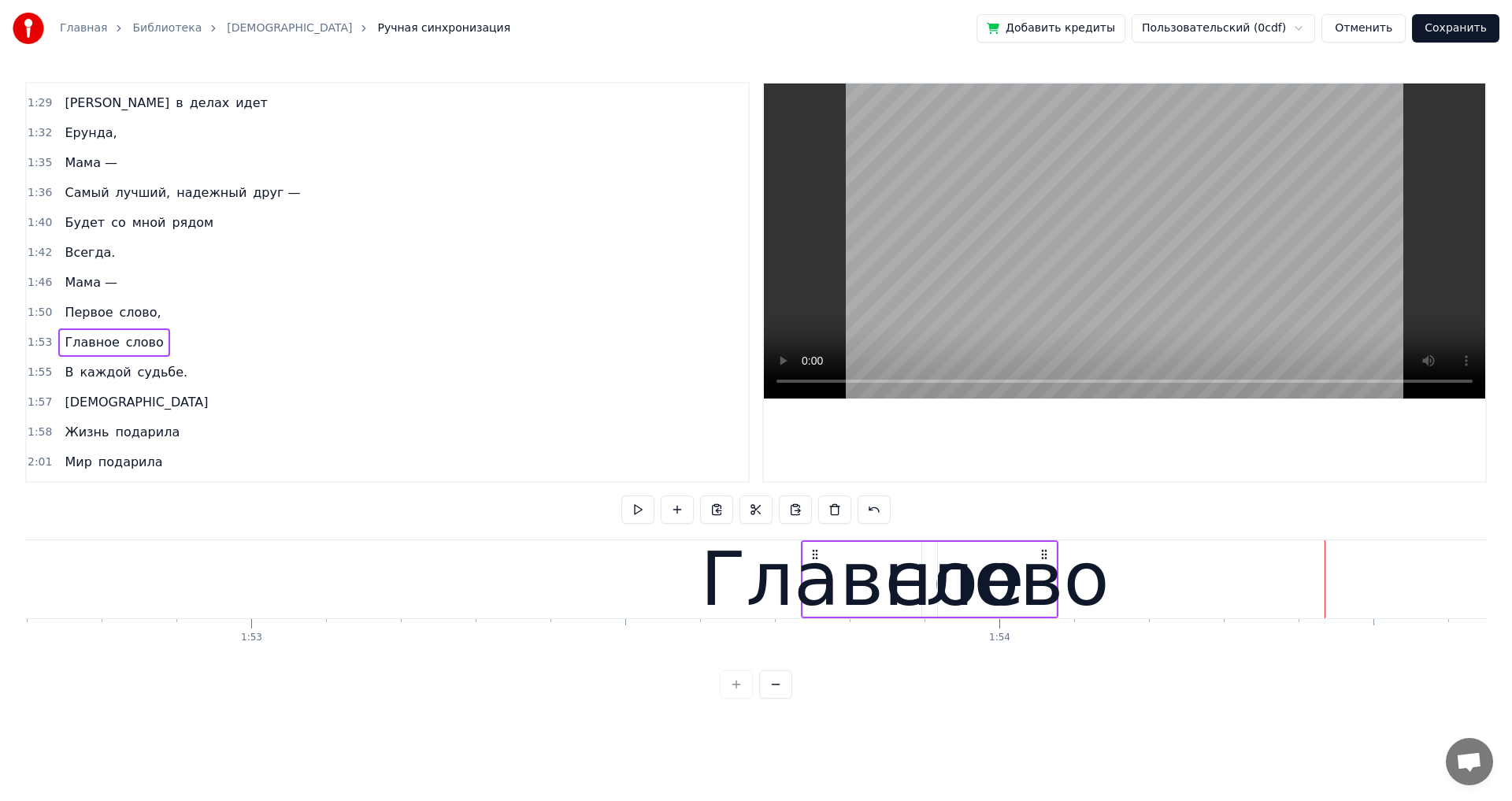
click at [68, 291] on span "Мама —" at bounding box center [91, 282] width 56 height 18
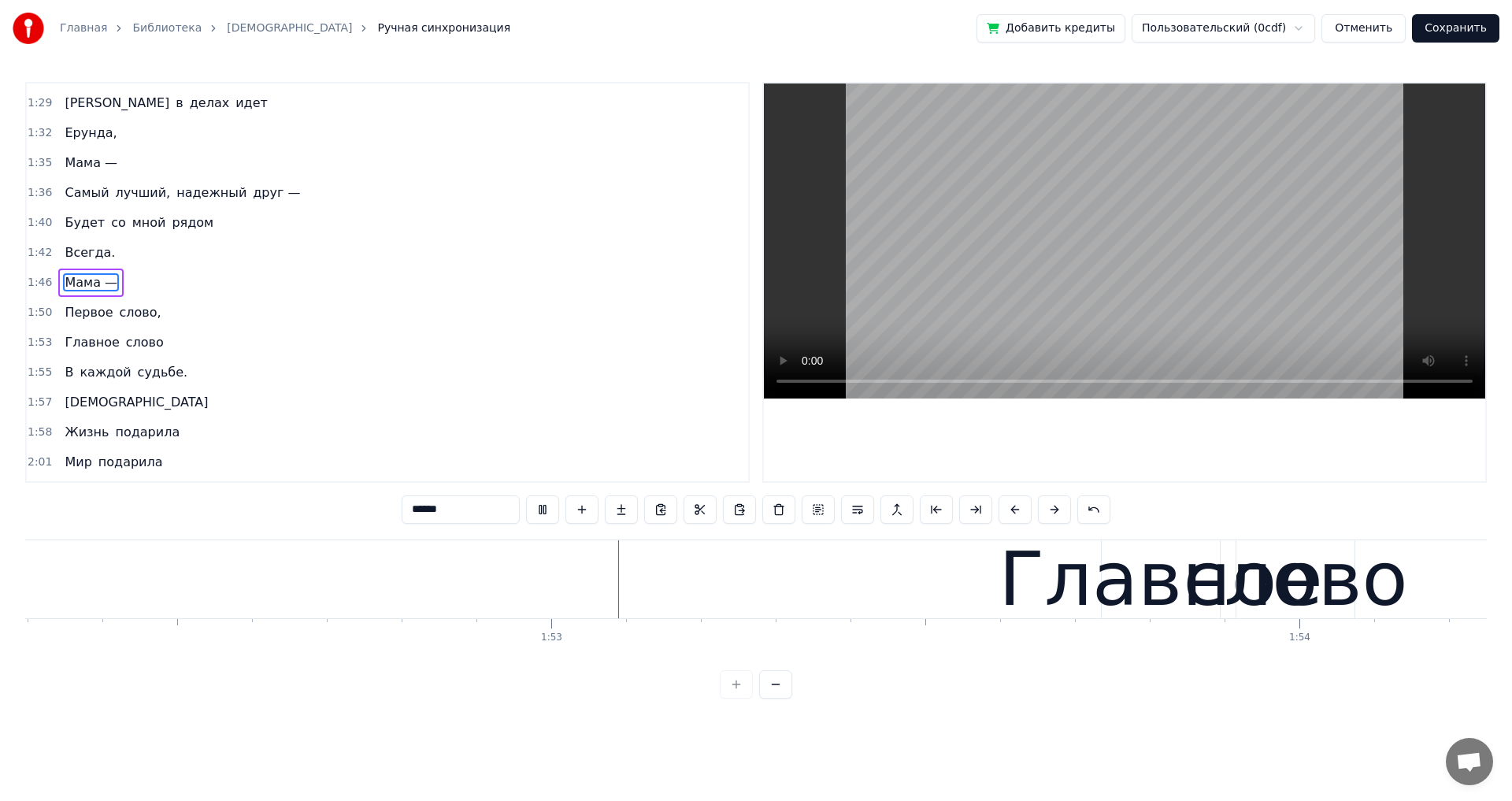
scroll to position [0, 83996]
click at [101, 353] on div "Главное слово" at bounding box center [114, 343] width 111 height 29
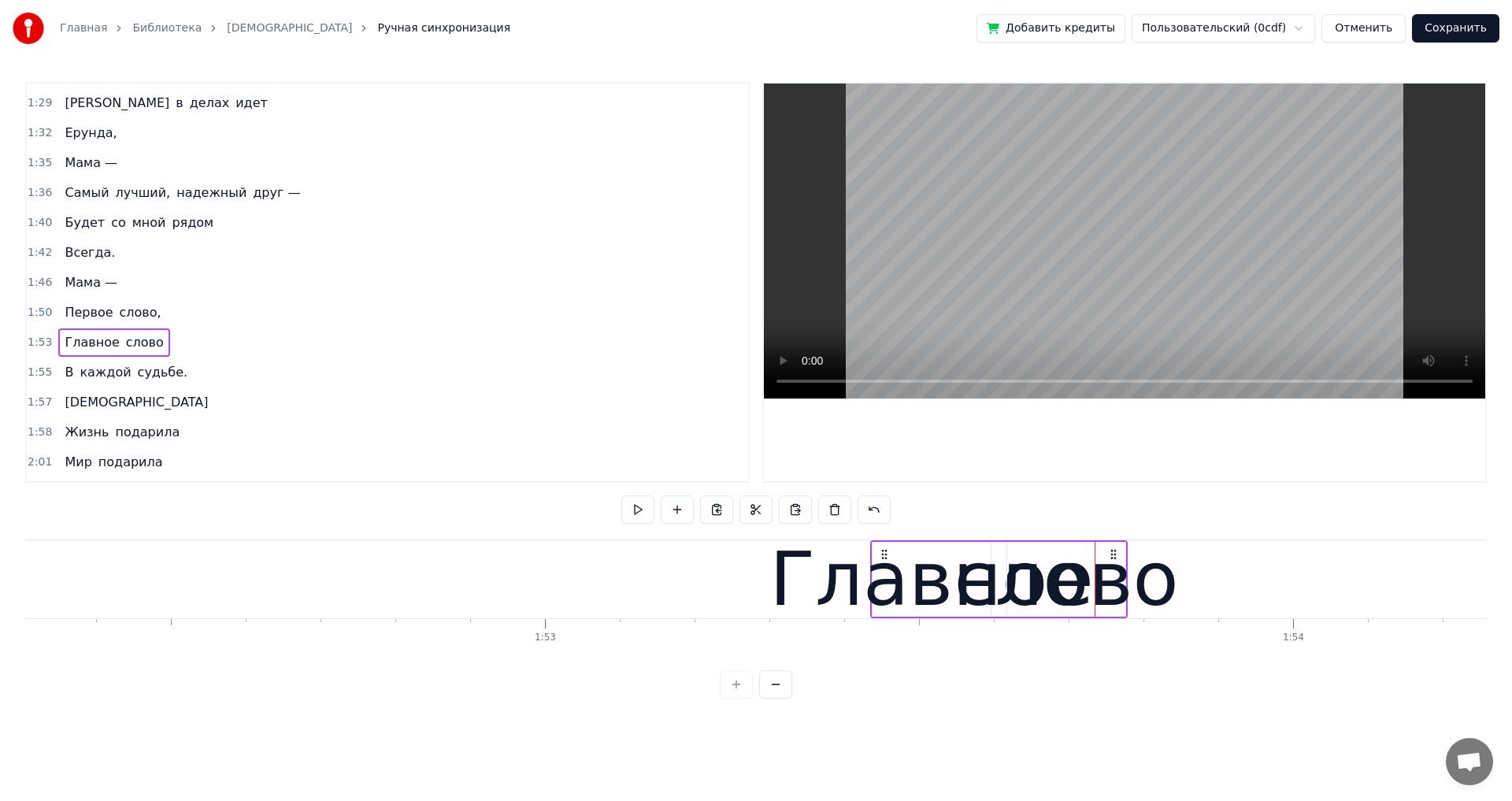
click at [885, 556] on icon at bounding box center [884, 554] width 12 height 12
click at [65, 344] on span "Главное" at bounding box center [92, 342] width 57 height 18
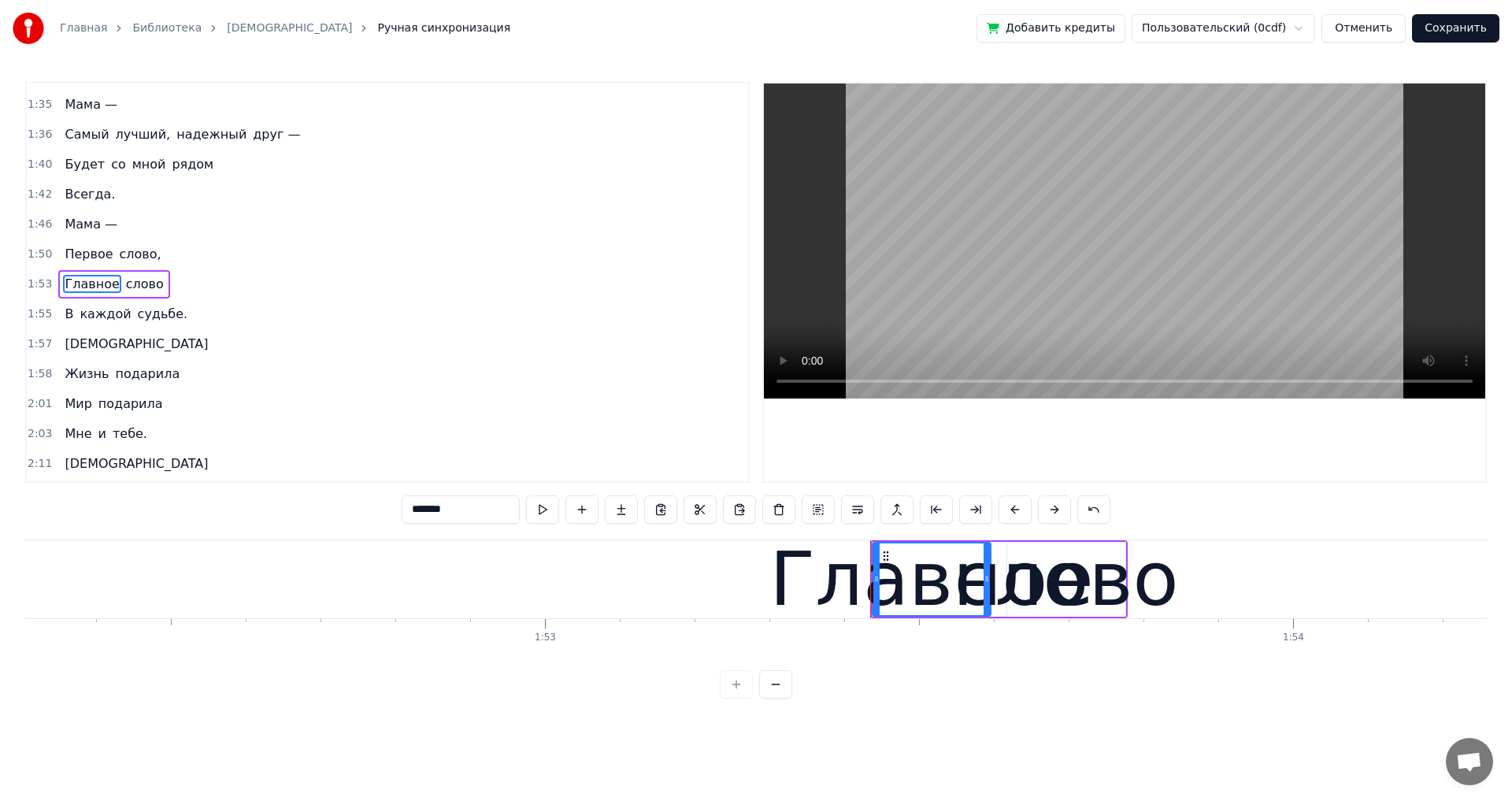
scroll to position [953, 0]
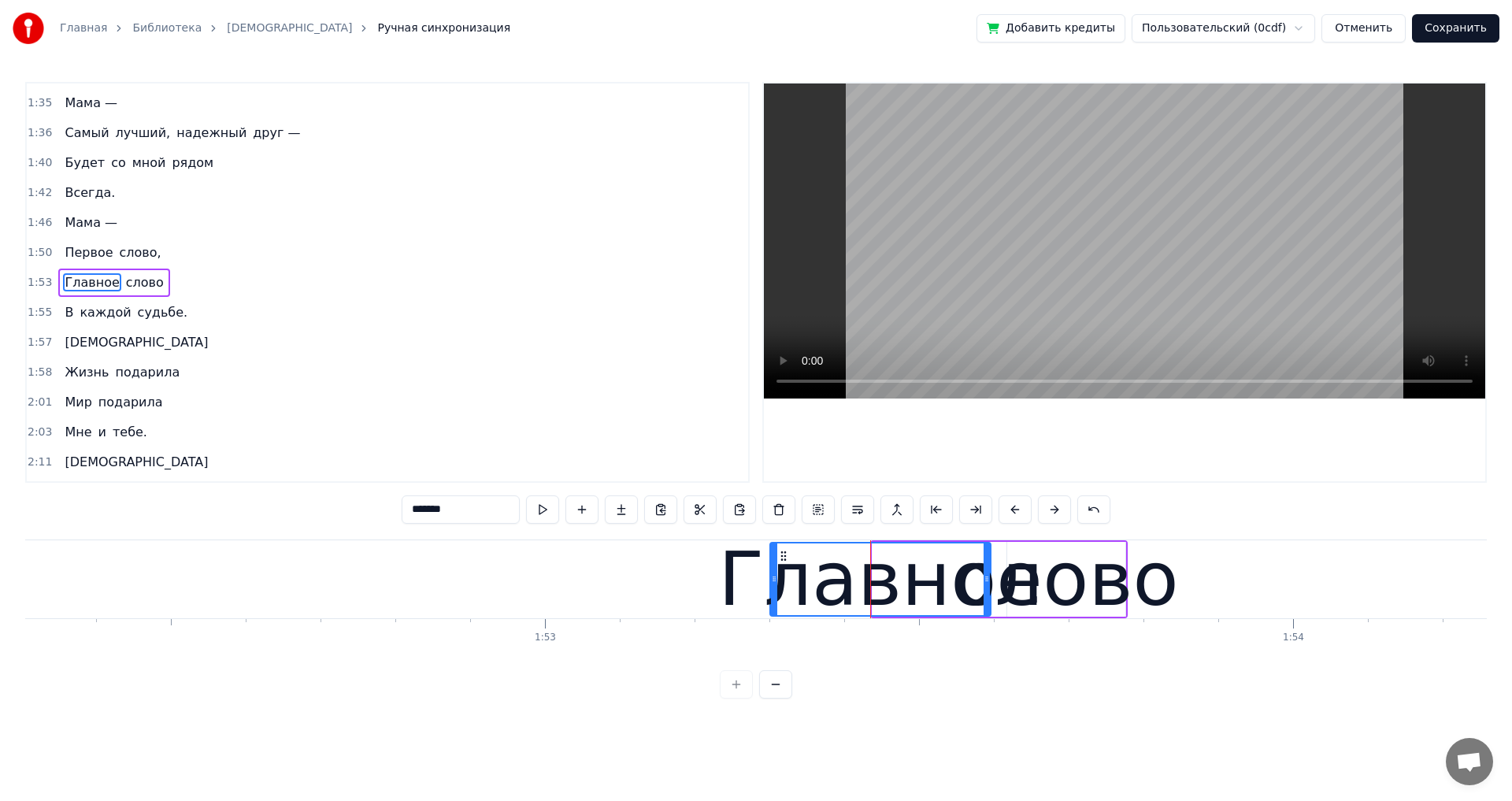
drag, startPoint x: 874, startPoint y: 577, endPoint x: 771, endPoint y: 578, distance: 103.0
click at [771, 578] on icon at bounding box center [774, 579] width 7 height 12
click at [1095, 589] on div "слово" at bounding box center [1066, 580] width 224 height 113
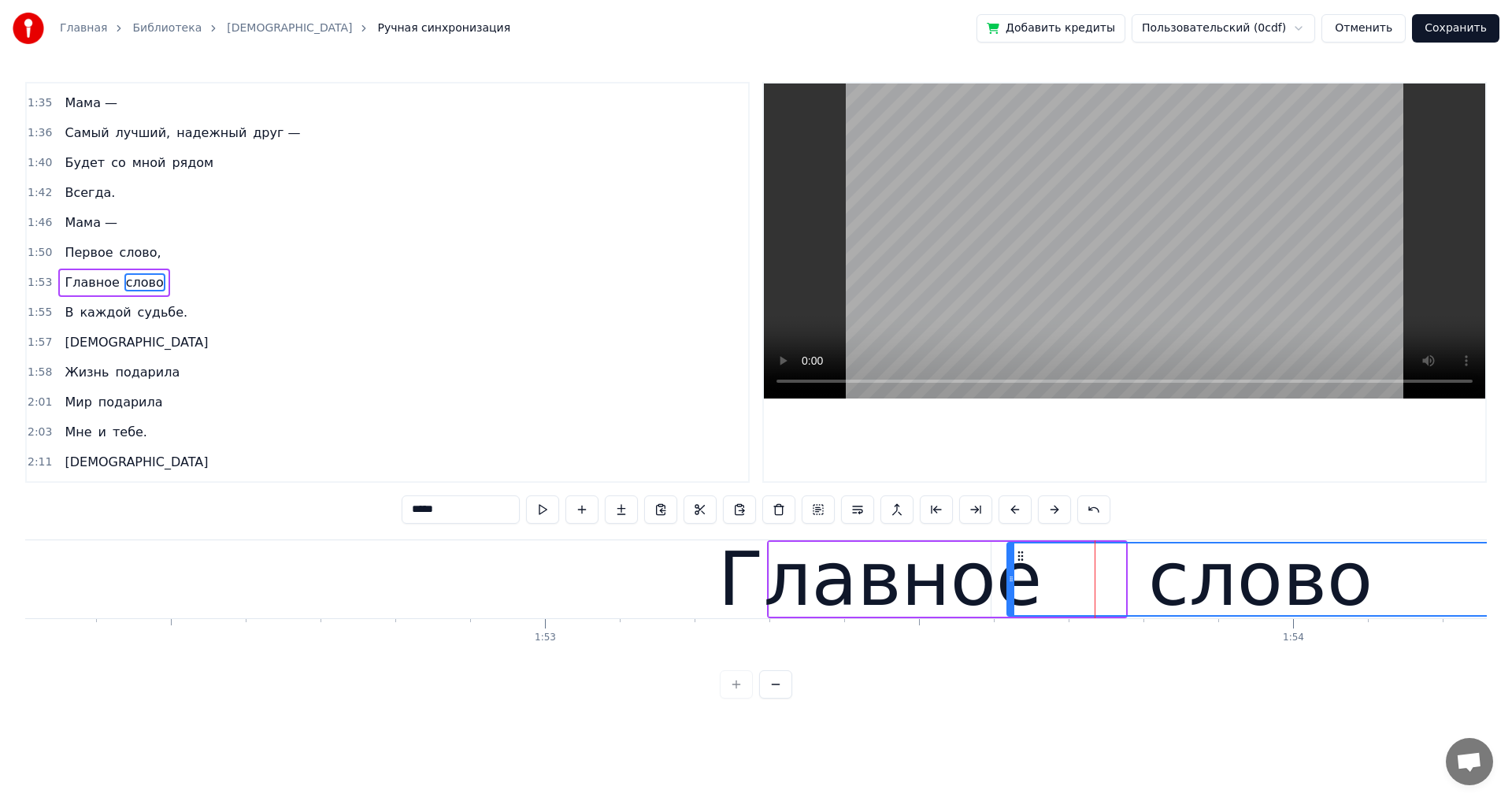
drag, startPoint x: 1121, startPoint y: 580, endPoint x: 1509, endPoint y: 583, distance: 388.0
click at [1509, 583] on div "Главная Библиотека Мама Ручная синхронизация Добавить кредиты Пользовательский …" at bounding box center [756, 349] width 1512 height 698
click at [958, 592] on div "Главное" at bounding box center [880, 580] width 325 height 113
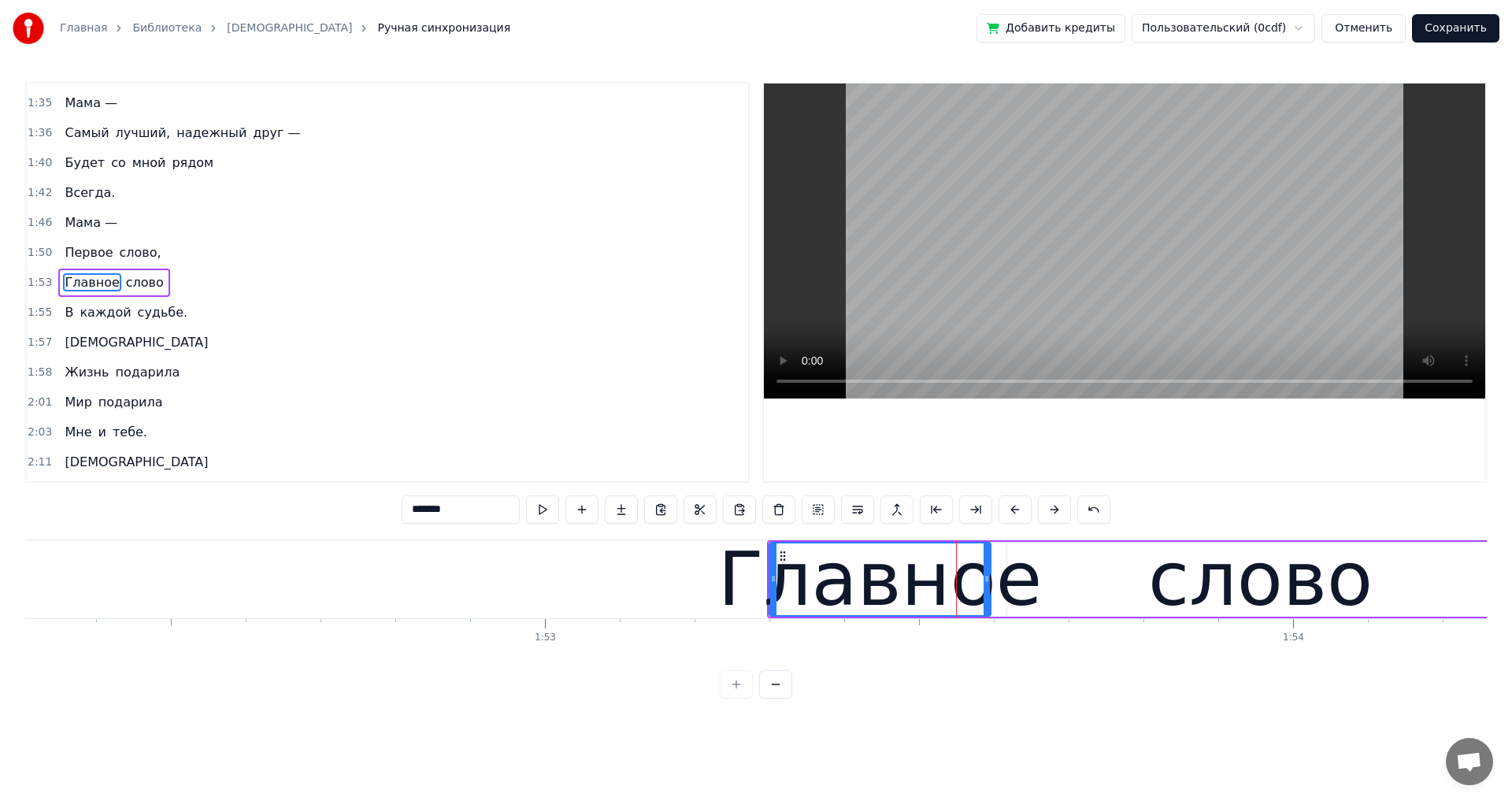
click at [1060, 583] on div "слово" at bounding box center [1260, 580] width 507 height 75
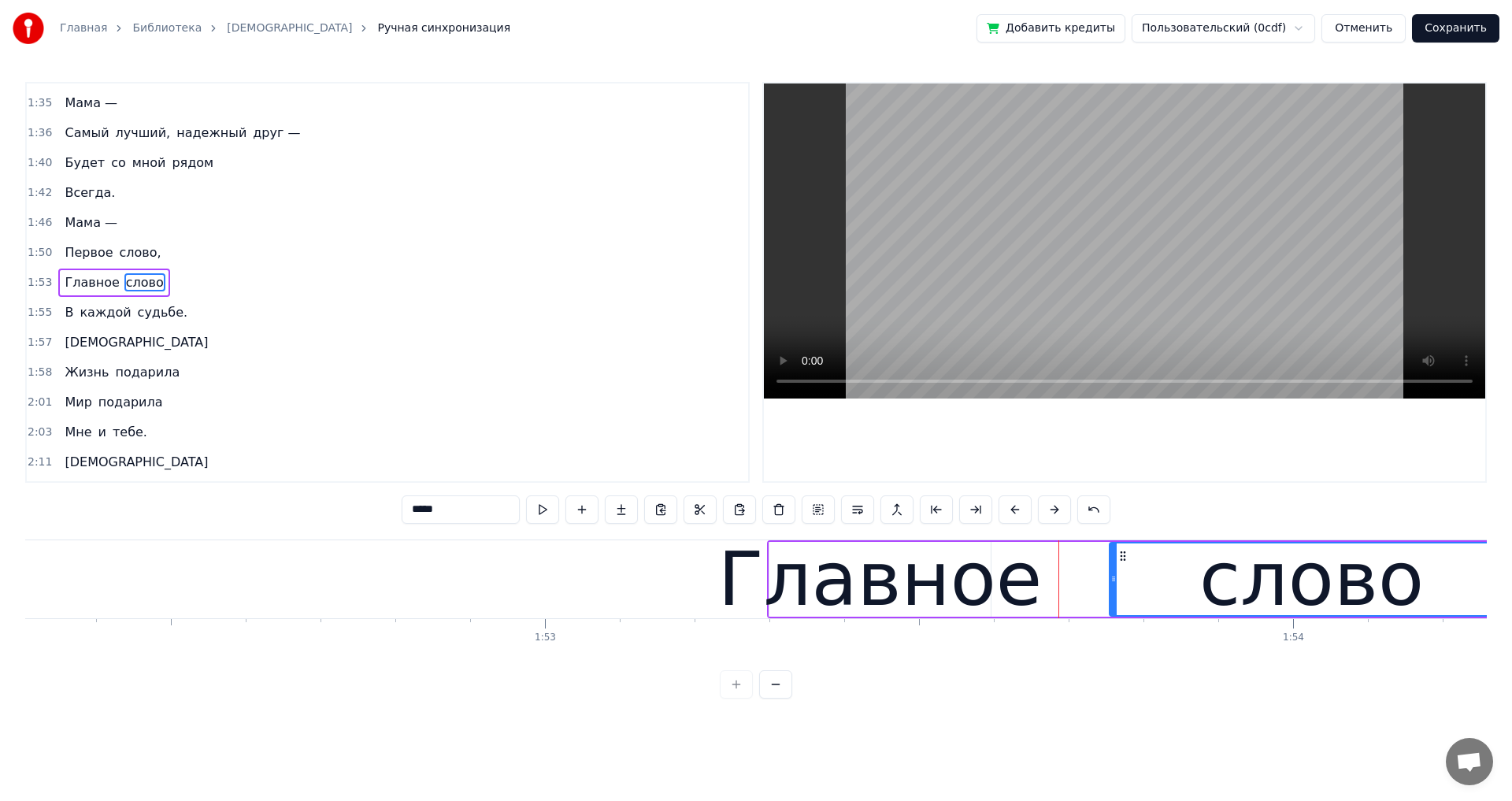
drag, startPoint x: 1010, startPoint y: 579, endPoint x: 1113, endPoint y: 584, distance: 103.1
click at [1113, 584] on icon at bounding box center [1113, 579] width 7 height 12
click at [831, 583] on div "Главное" at bounding box center [880, 580] width 325 height 113
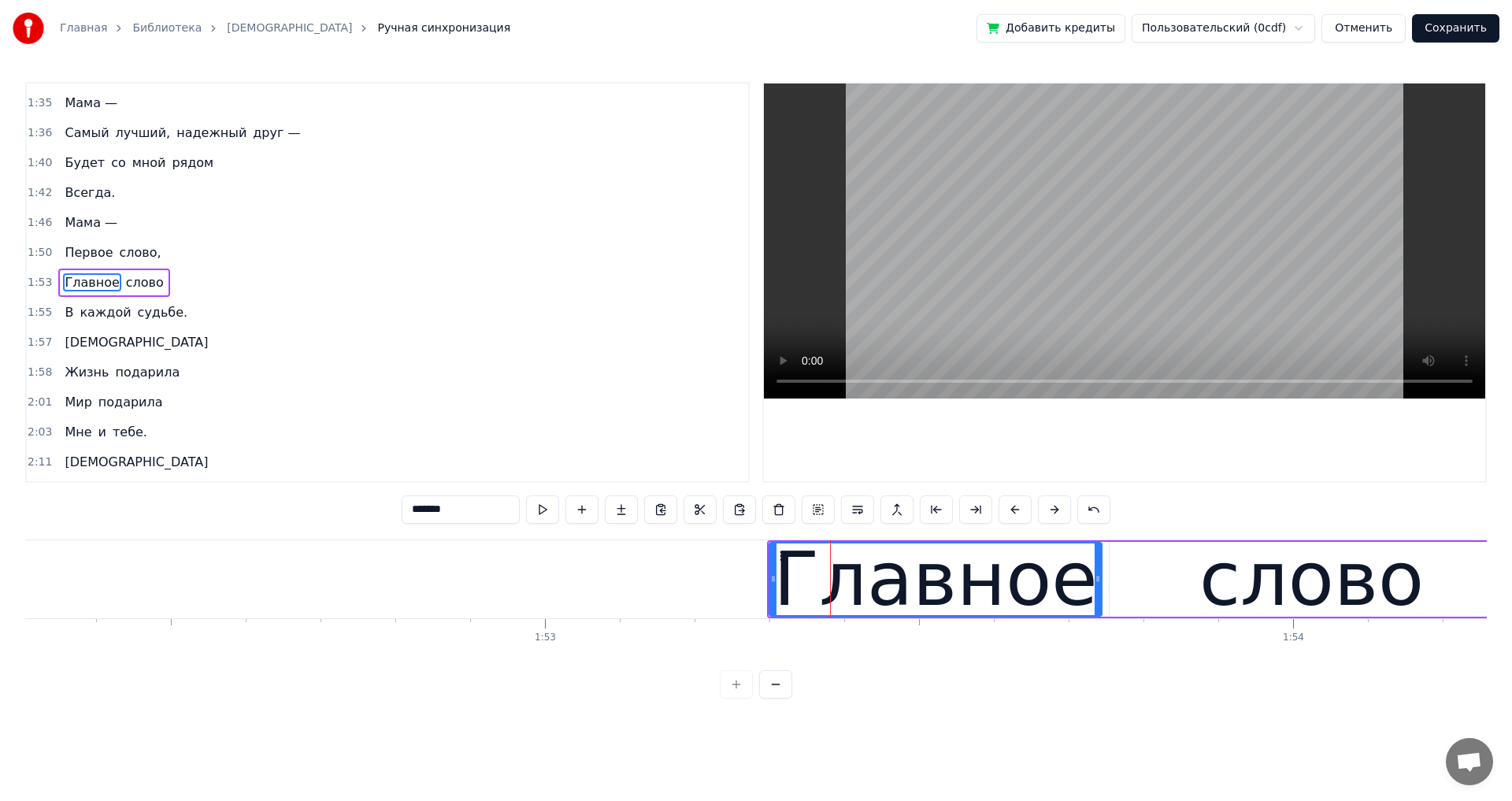
drag, startPoint x: 987, startPoint y: 580, endPoint x: 1098, endPoint y: 583, distance: 111.0
click at [1098, 583] on icon at bounding box center [1097, 579] width 7 height 12
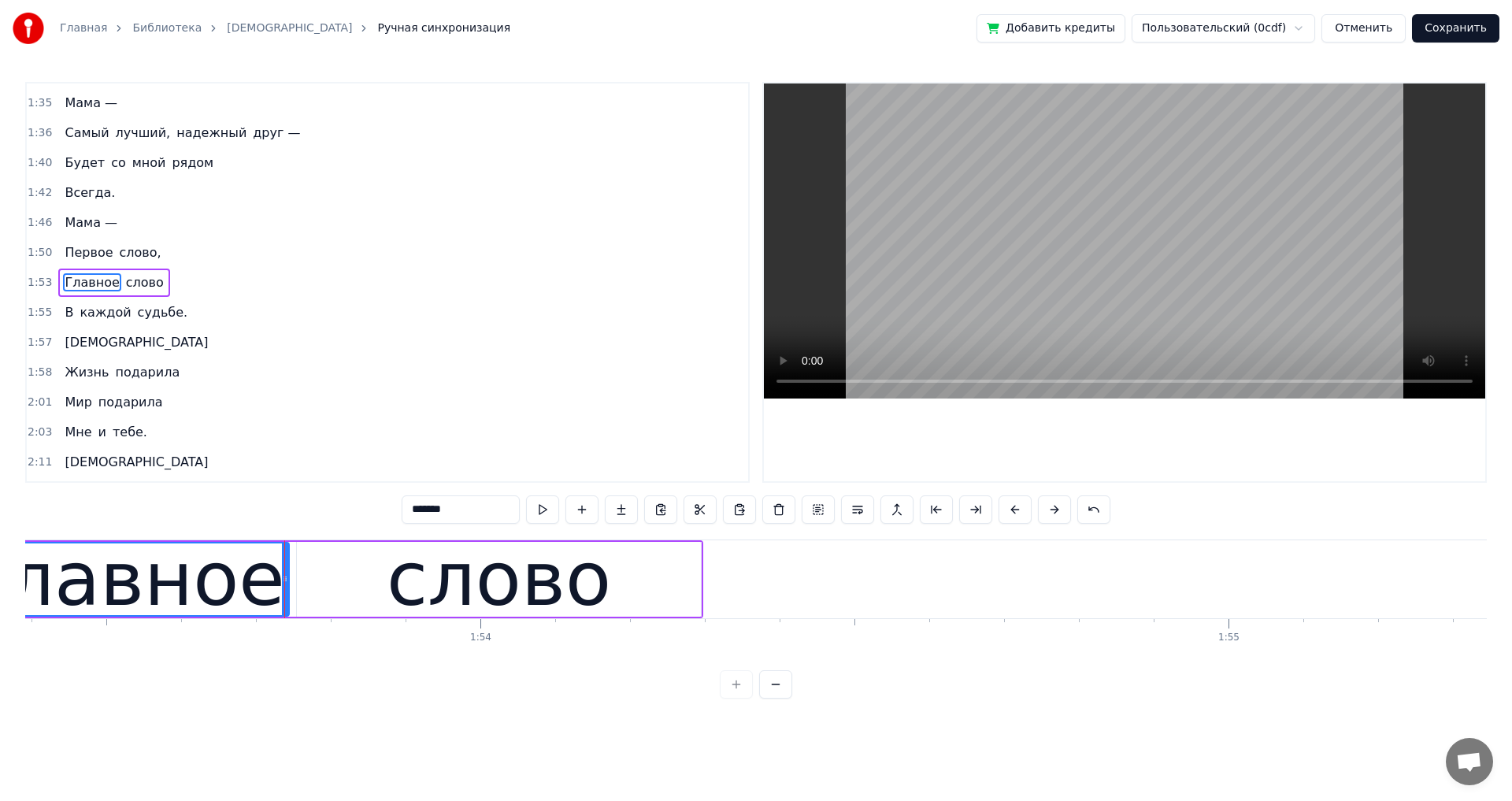
scroll to position [0, 84815]
click at [659, 600] on div "слово" at bounding box center [492, 580] width 404 height 75
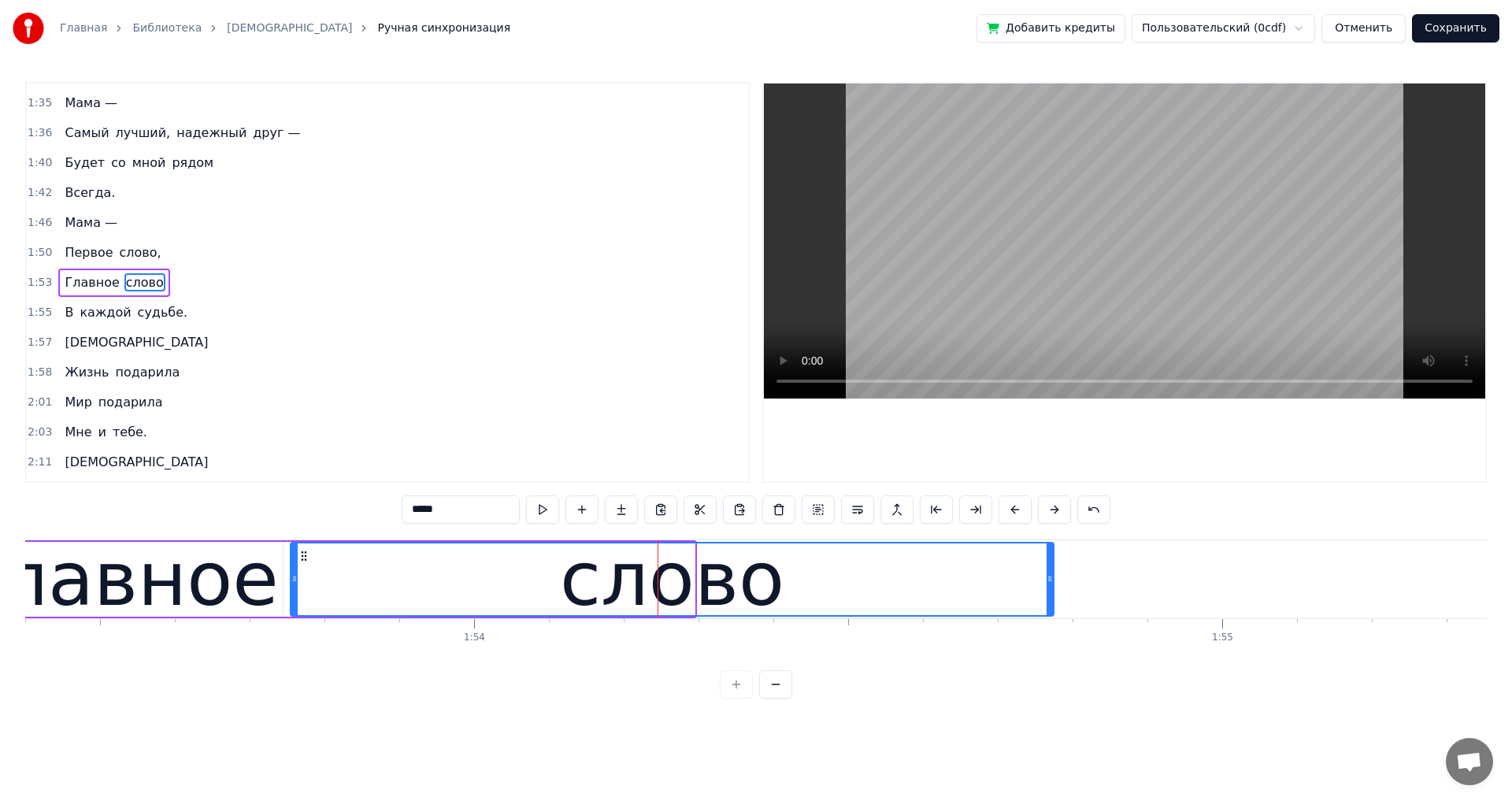
drag, startPoint x: 692, startPoint y: 578, endPoint x: 1051, endPoint y: 570, distance: 359.1
click at [1051, 570] on div at bounding box center [1049, 579] width 7 height 72
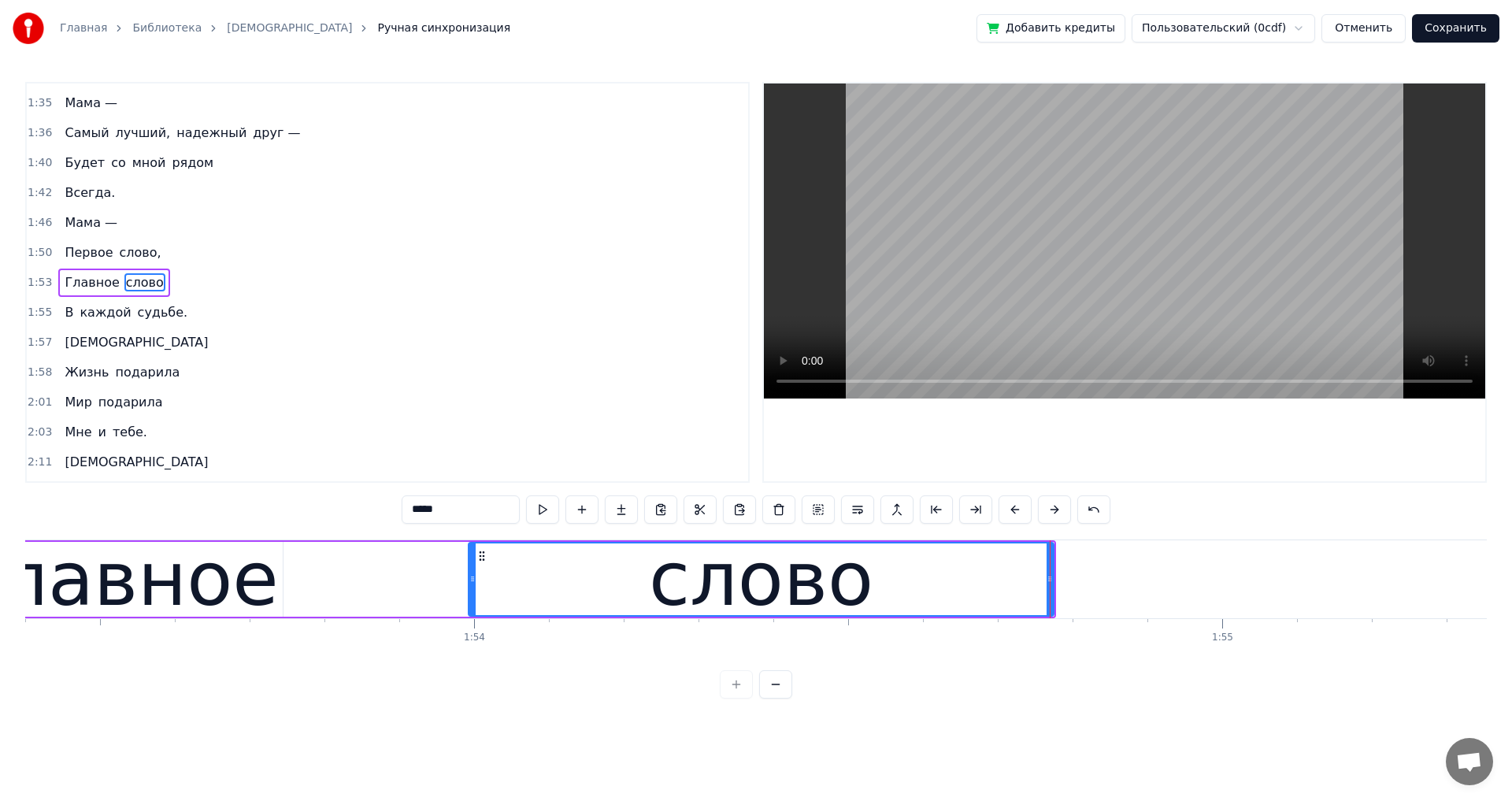
drag, startPoint x: 294, startPoint y: 578, endPoint x: 471, endPoint y: 578, distance: 177.0
click at [471, 578] on icon at bounding box center [472, 579] width 7 height 12
click at [272, 597] on div "Главное" at bounding box center [116, 580] width 332 height 75
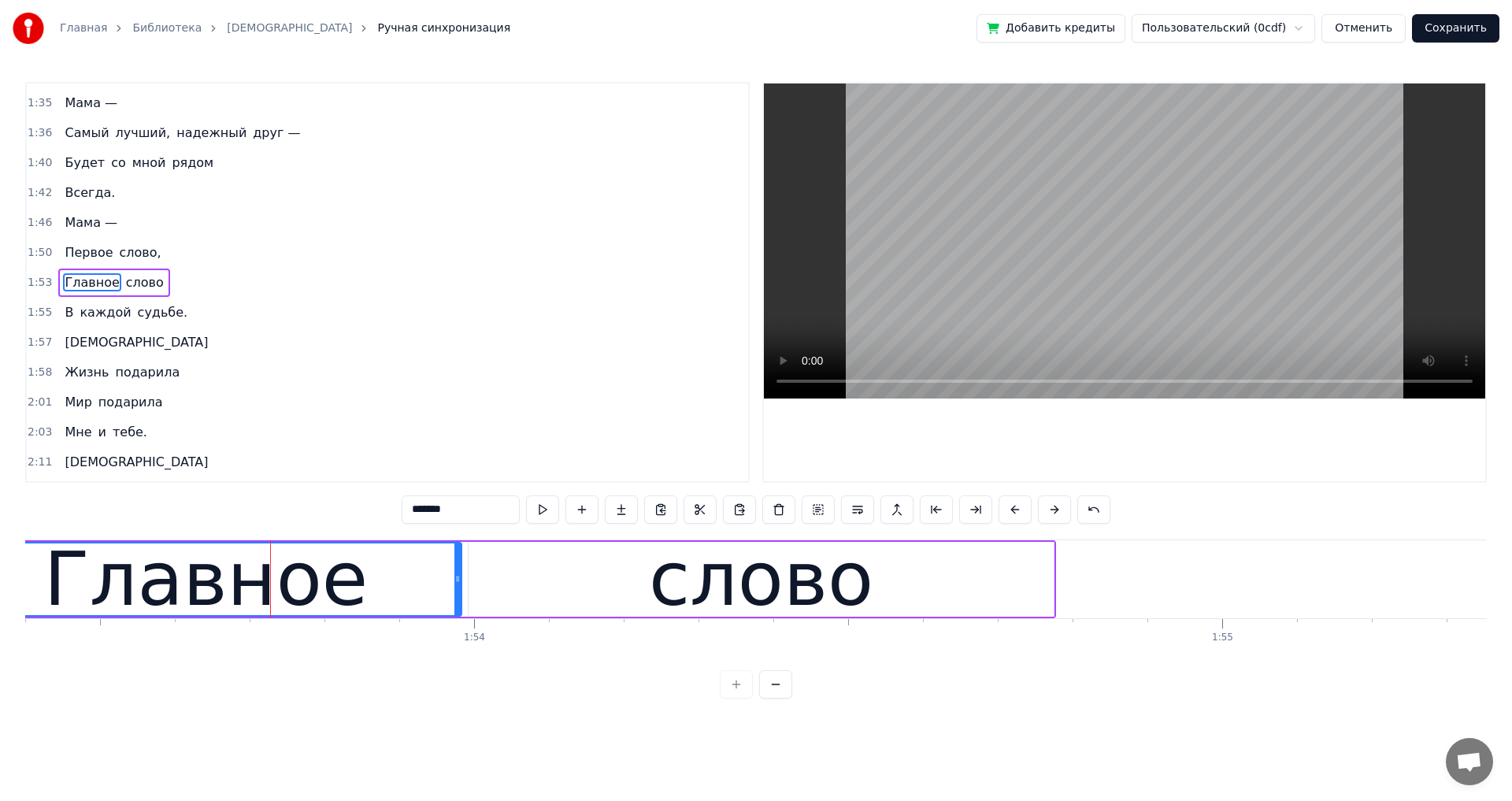
drag, startPoint x: 280, startPoint y: 581, endPoint x: 459, endPoint y: 582, distance: 179.0
click at [459, 582] on icon at bounding box center [457, 579] width 7 height 12
click at [68, 223] on span "Мама —" at bounding box center [91, 222] width 56 height 18
type input "******"
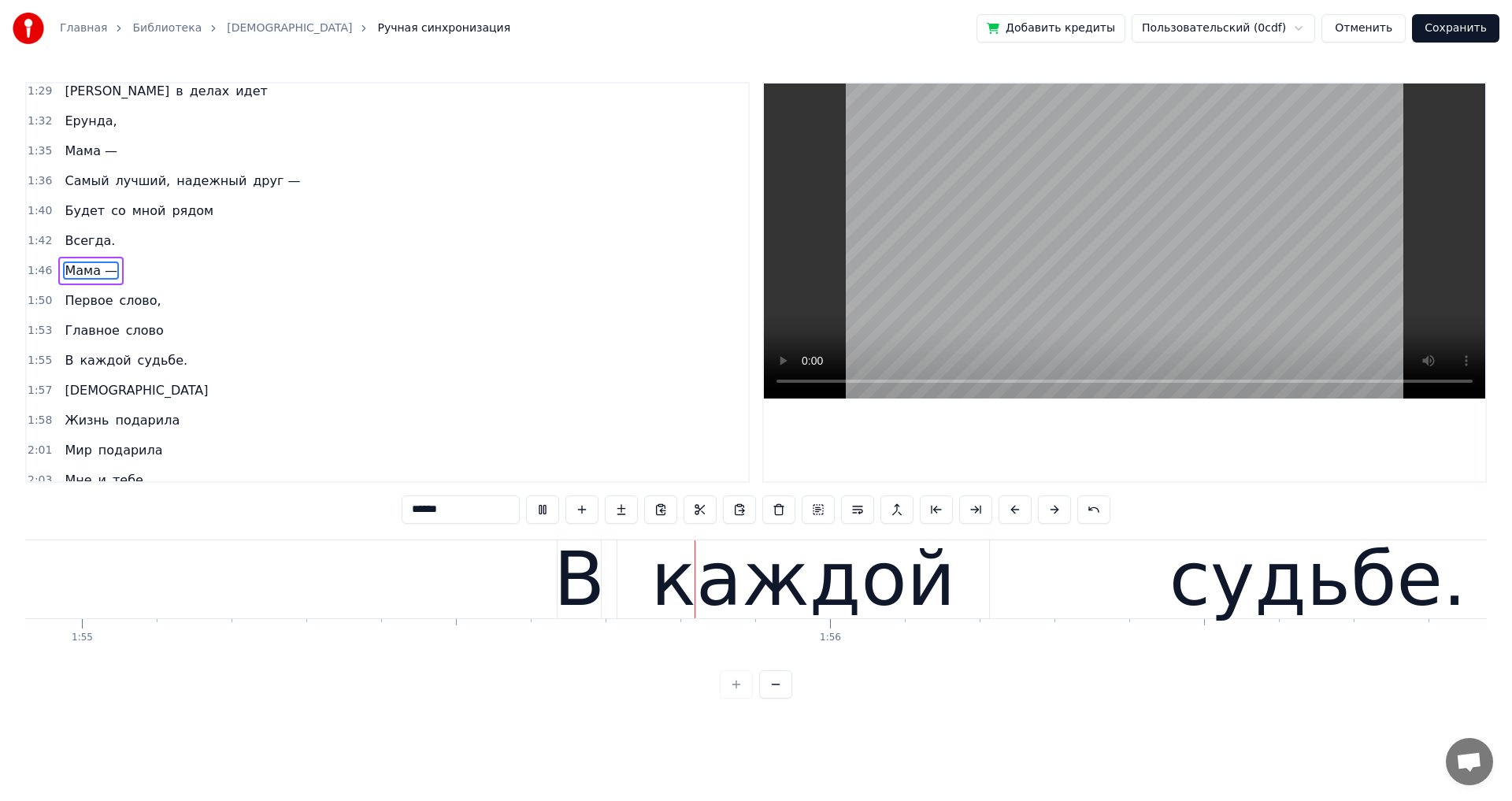
scroll to position [0, 85956]
click at [150, 339] on div "Главное слово" at bounding box center [114, 332] width 111 height 29
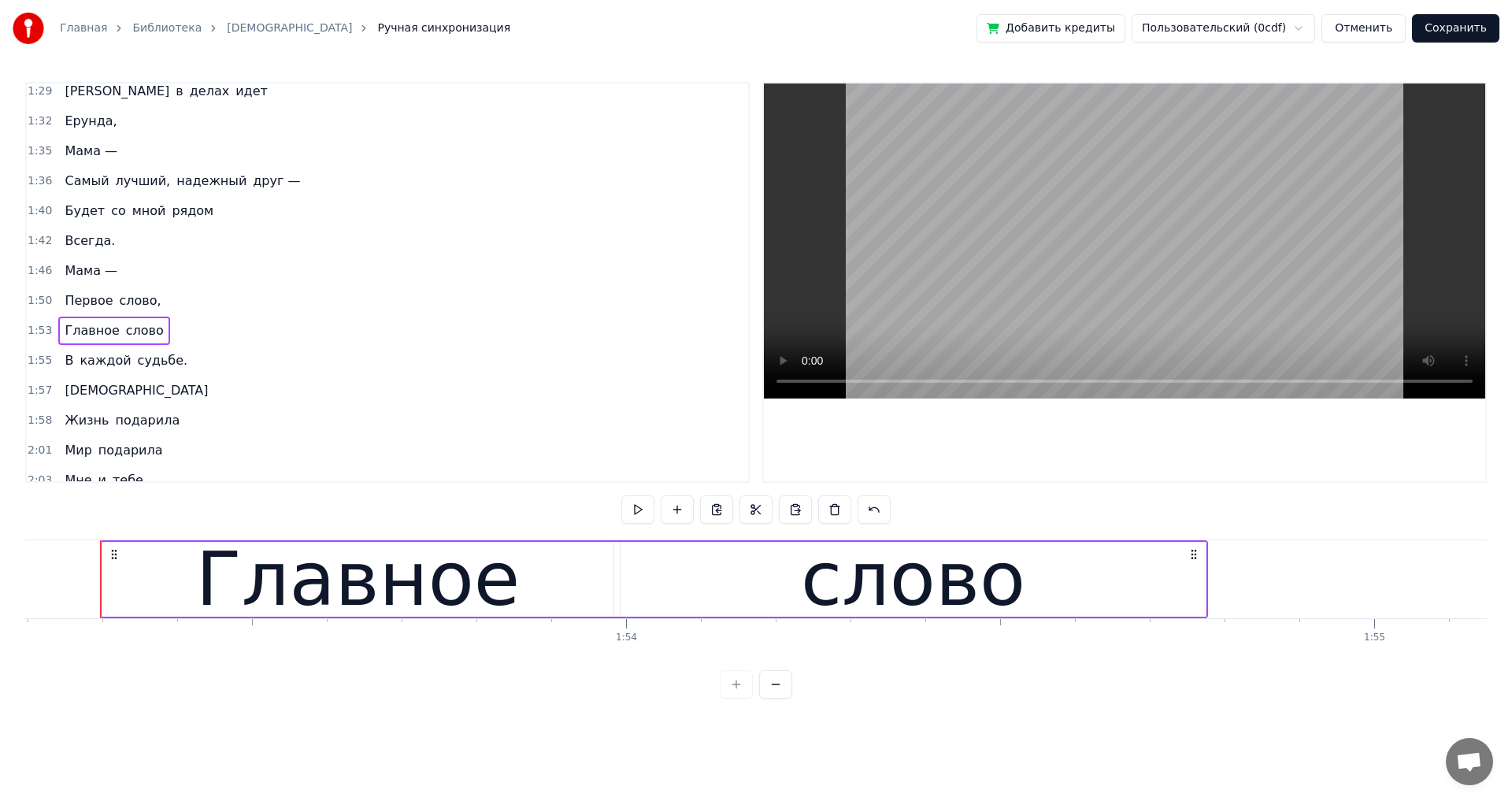
scroll to position [0, 84659]
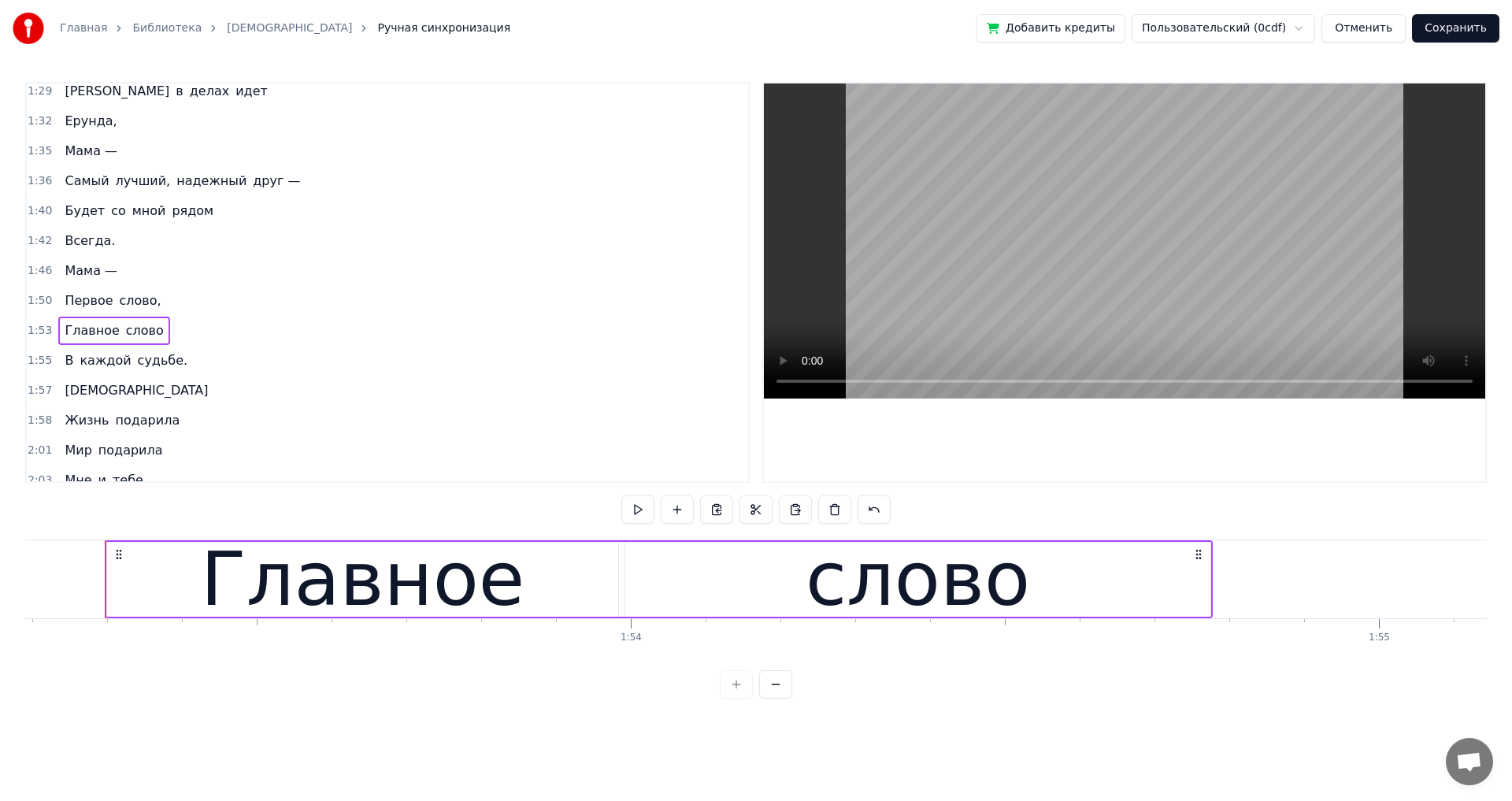
click at [169, 373] on div "В каждой судьбе." at bounding box center [125, 361] width 135 height 29
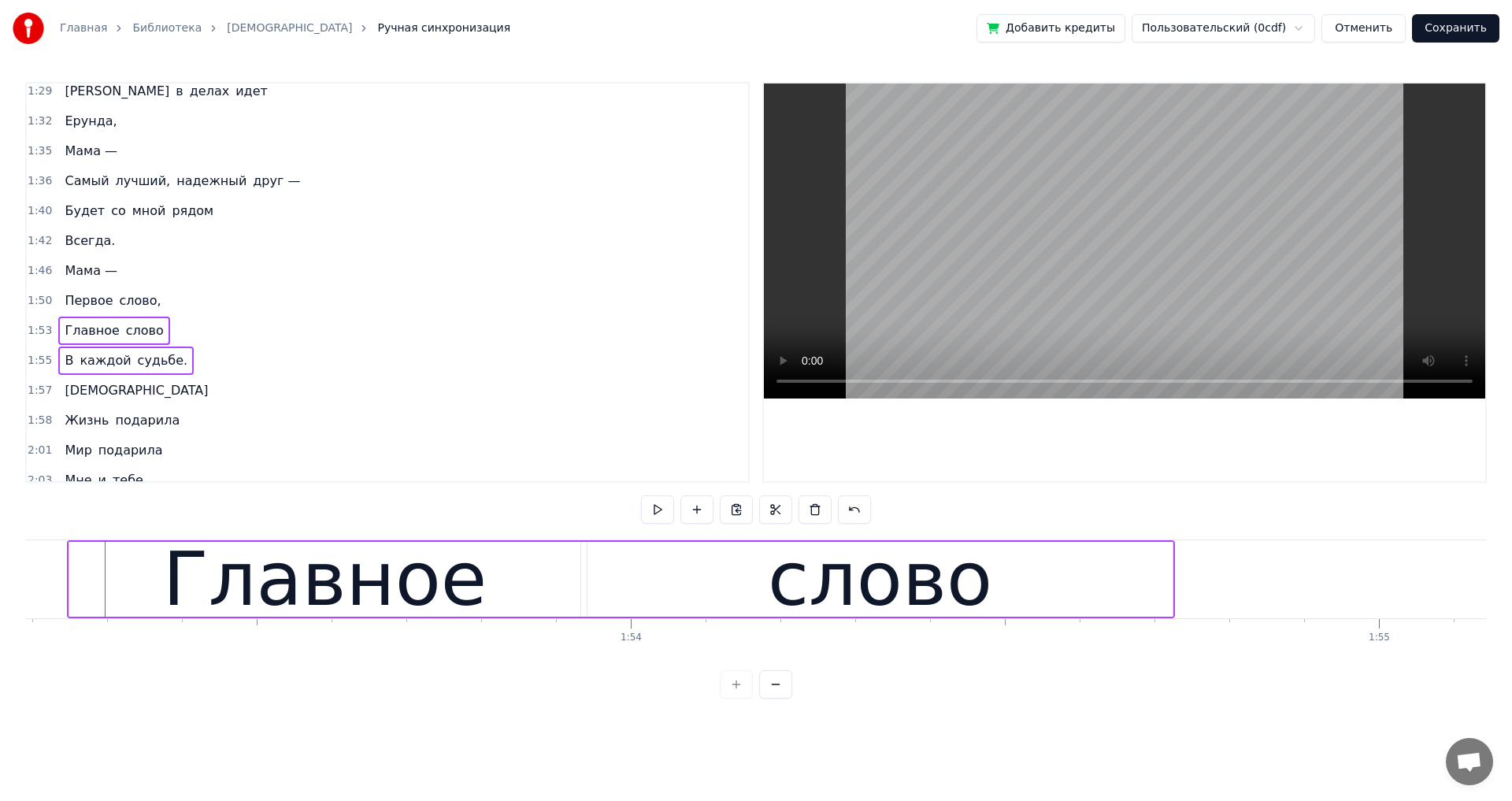
click at [82, 300] on span "Первое" at bounding box center [88, 300] width 51 height 18
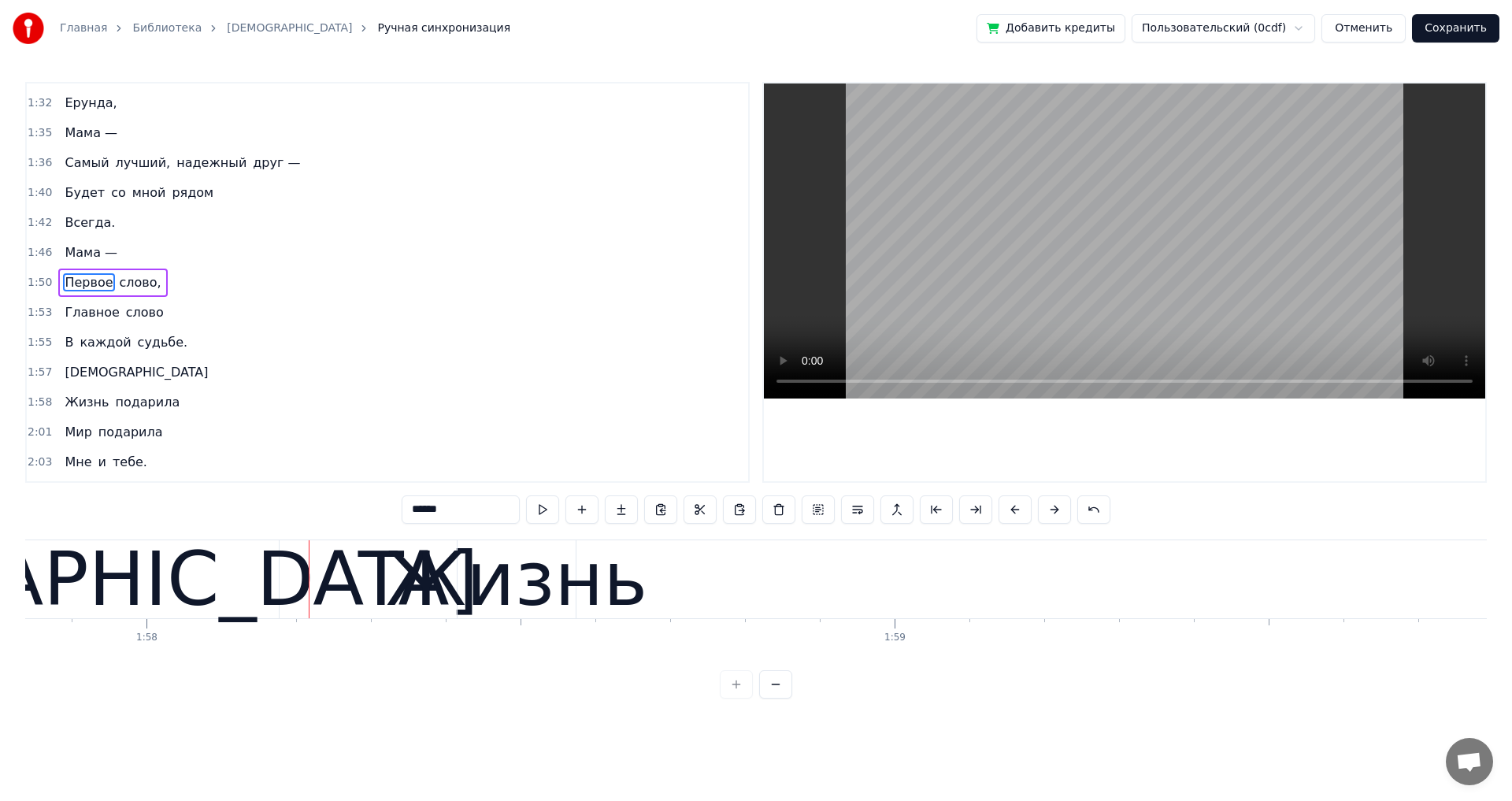
scroll to position [0, 88136]
click at [80, 379] on span "[DEMOGRAPHIC_DATA]" at bounding box center [136, 372] width 147 height 18
type input "****"
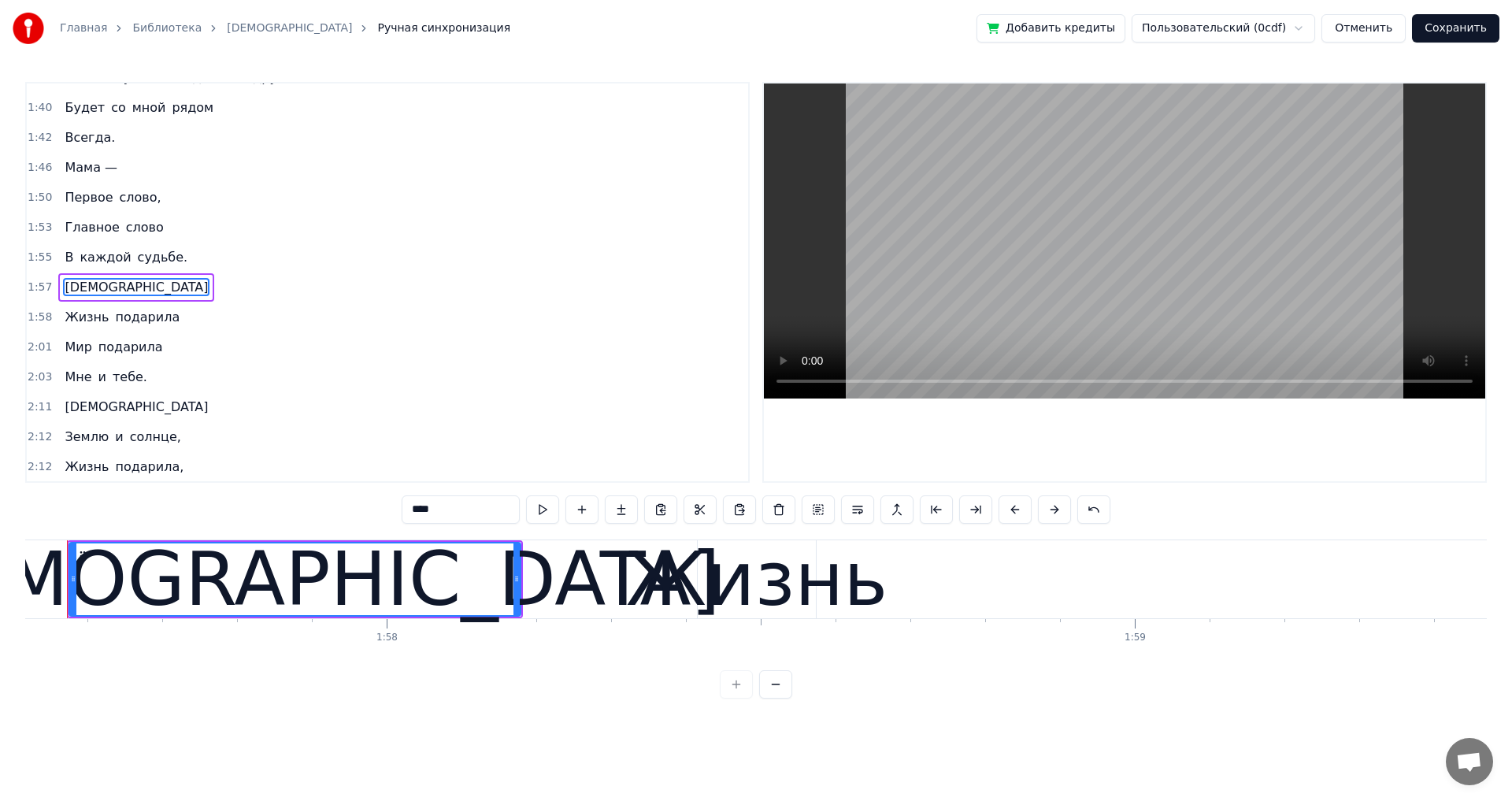
scroll to position [0, 87857]
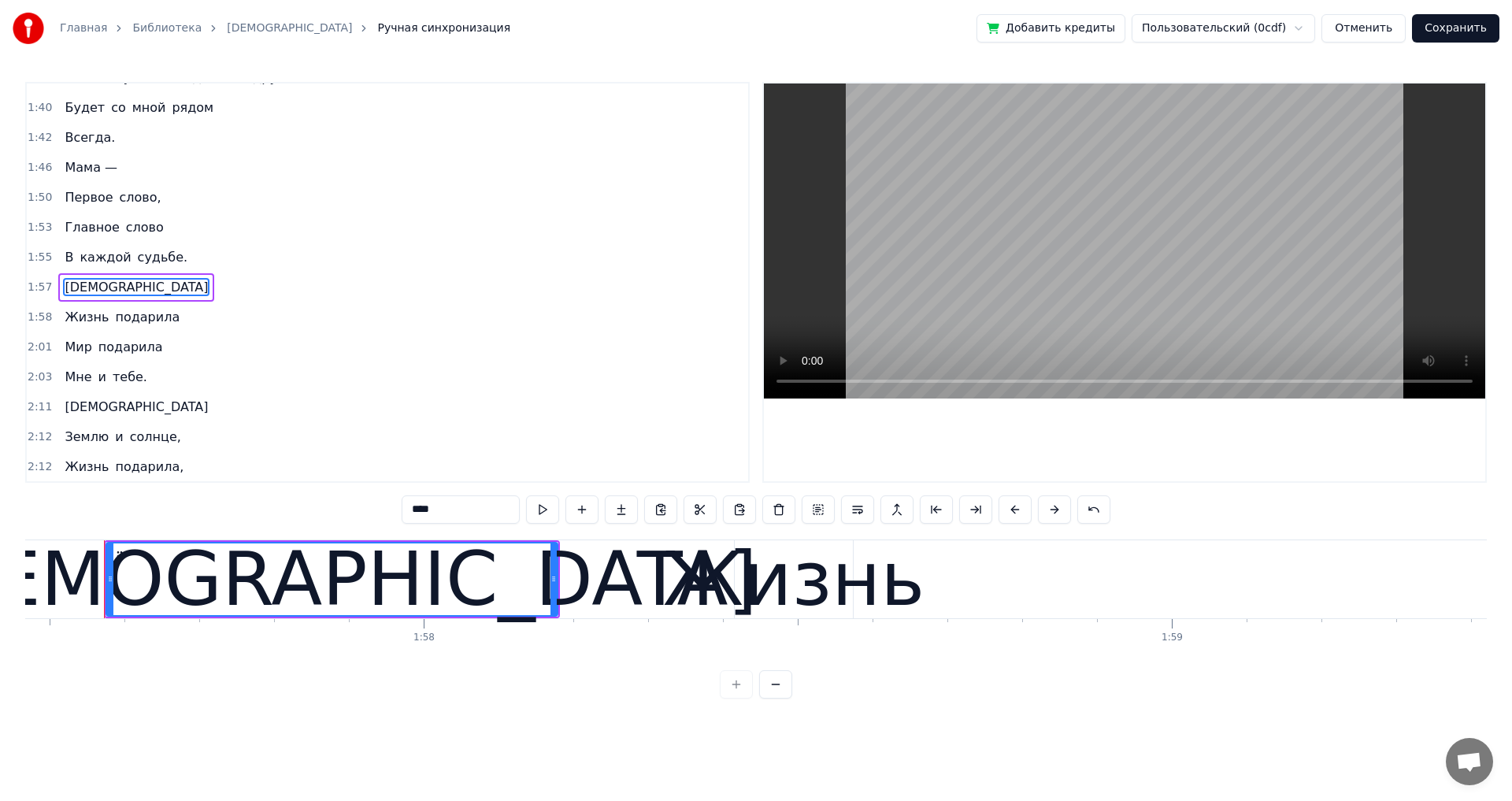
click at [162, 327] on div "Жизнь подарила" at bounding box center [122, 318] width 127 height 29
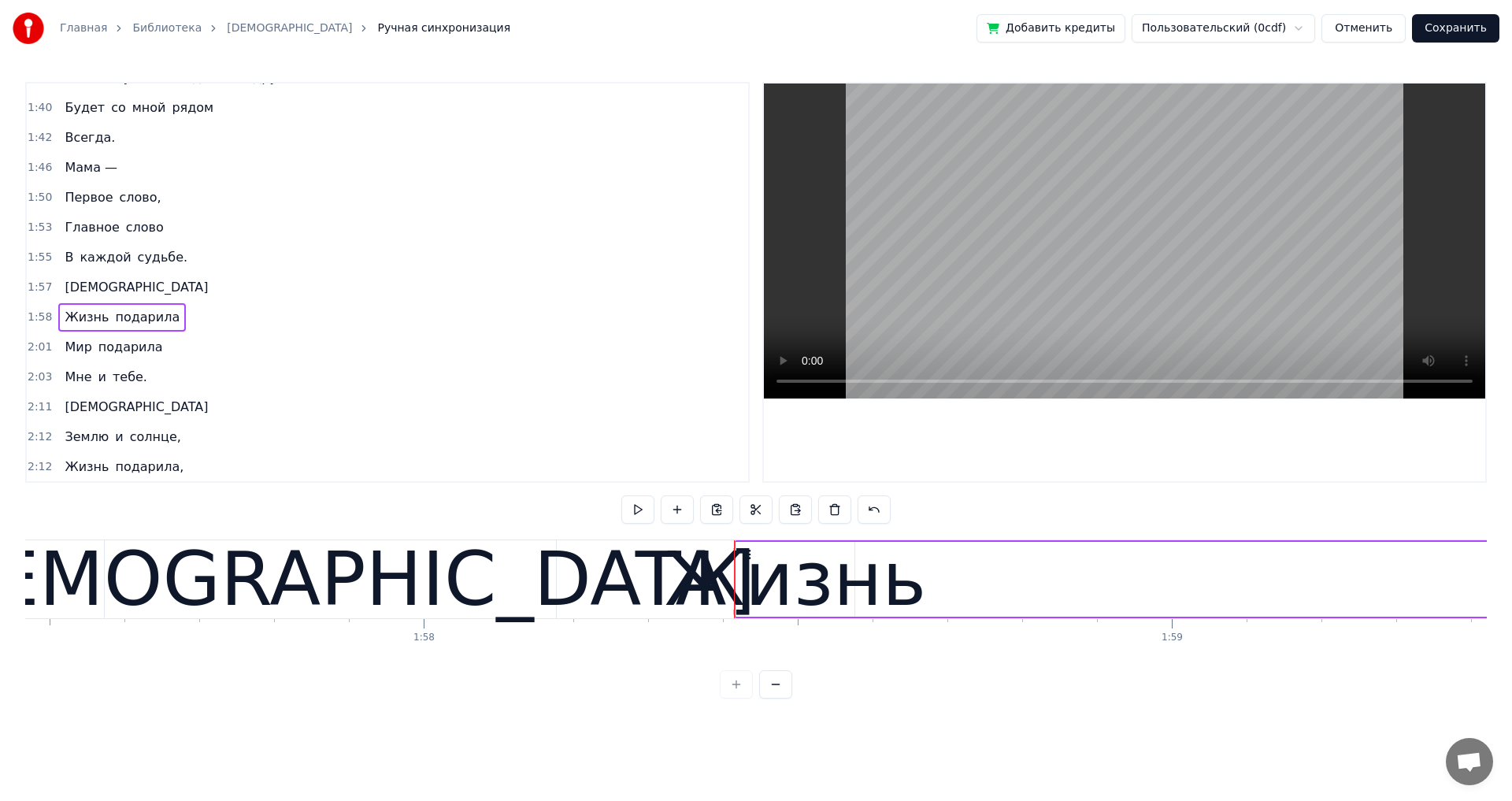
click at [74, 300] on div "[DEMOGRAPHIC_DATA]" at bounding box center [136, 287] width 156 height 29
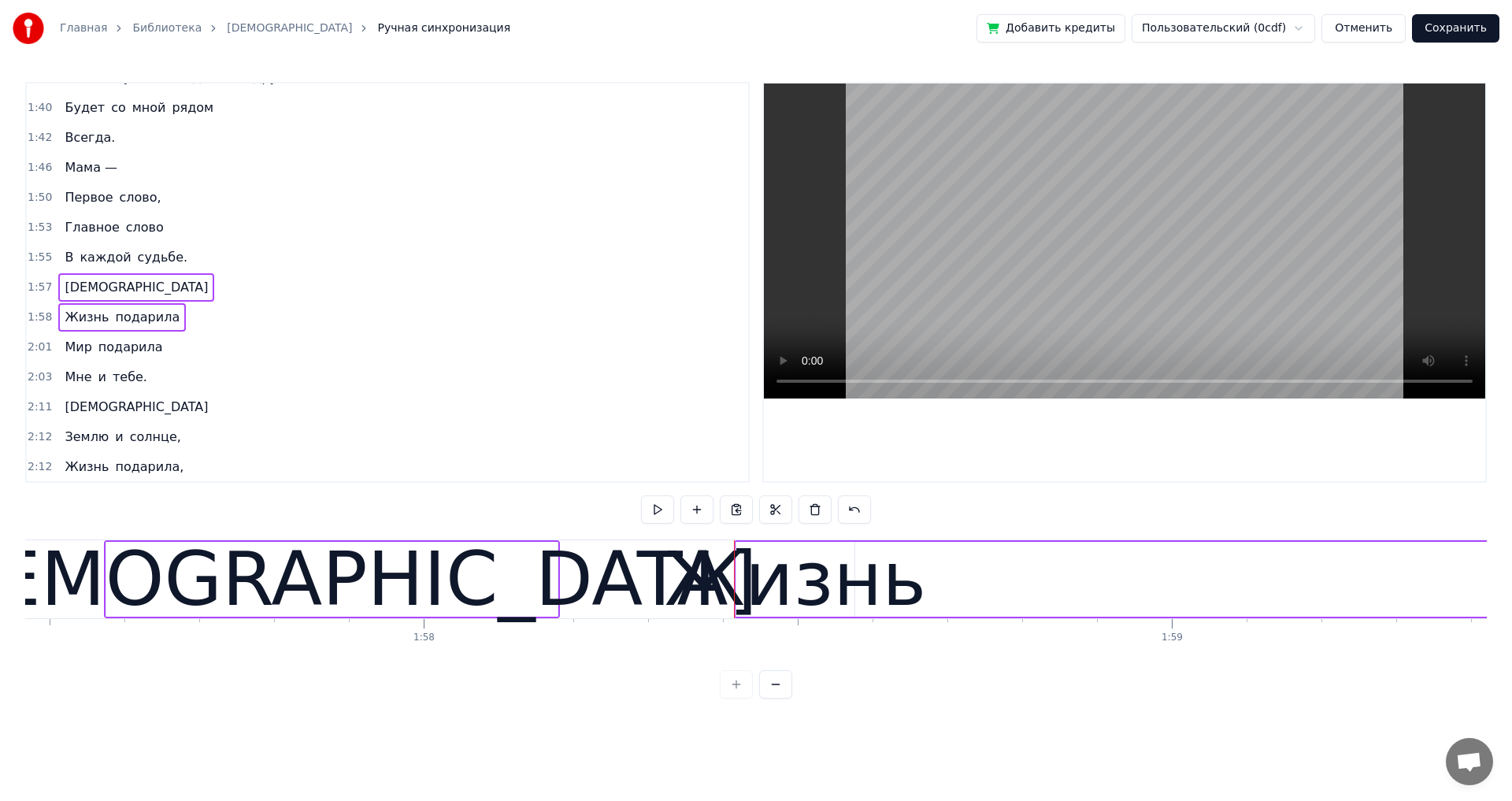
click at [156, 330] on div "Жизнь подарила" at bounding box center [122, 318] width 127 height 29
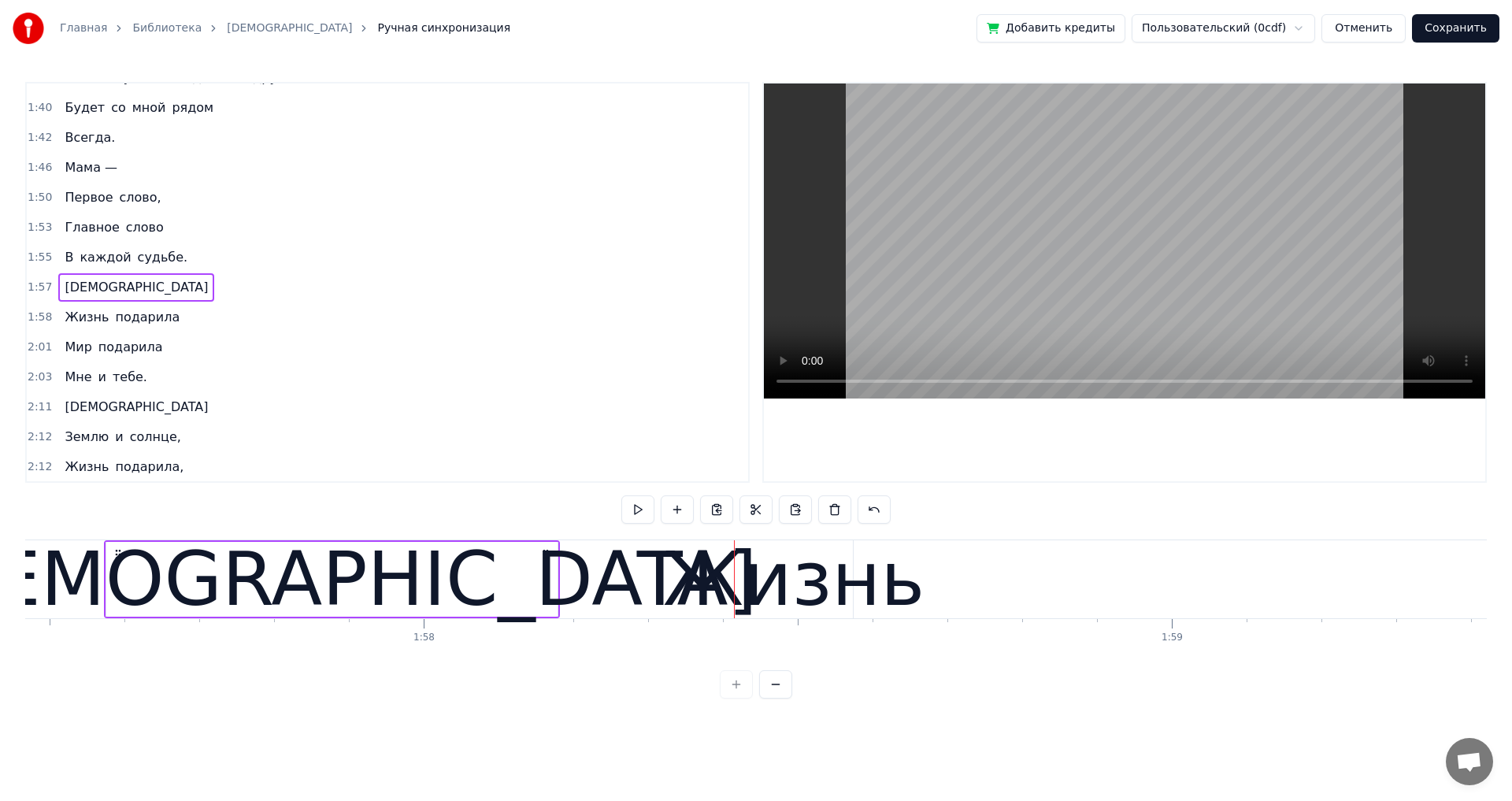
click at [143, 359] on div "Мир подарила" at bounding box center [113, 348] width 110 height 29
click at [337, 401] on div "2:11 [DEMOGRAPHIC_DATA]" at bounding box center [387, 406] width 721 height 30
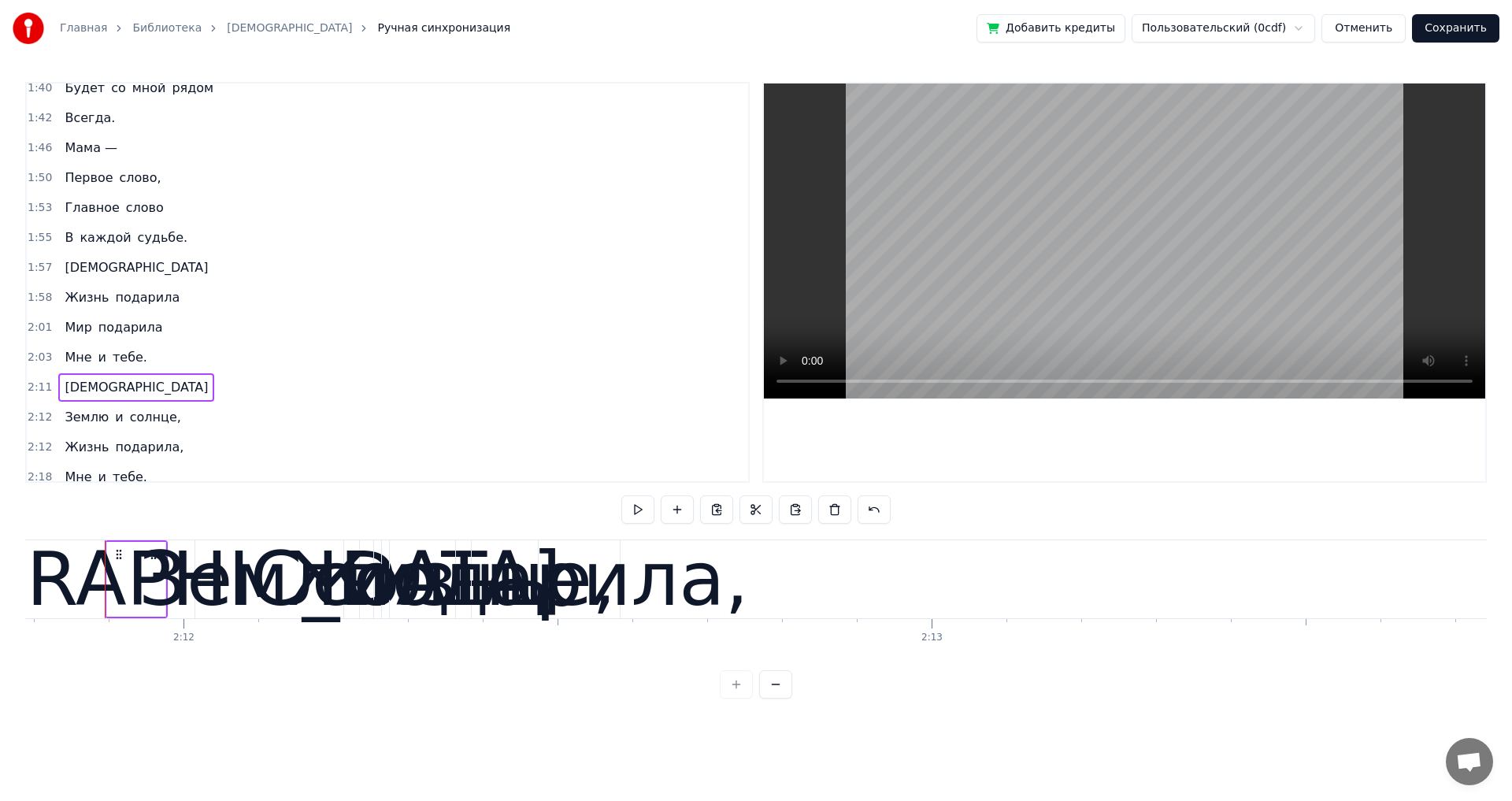
scroll to position [1039, 0]
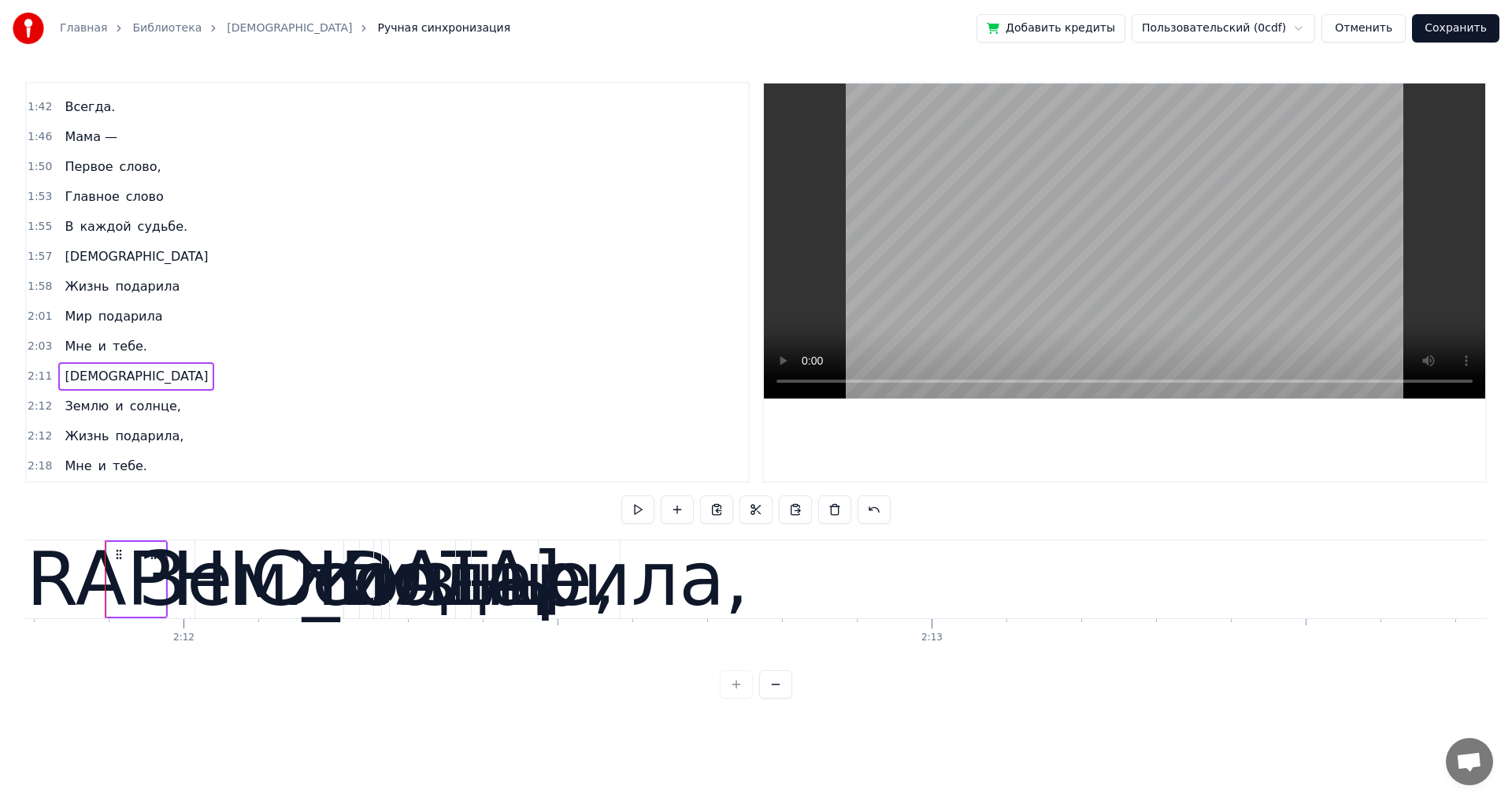
click at [168, 448] on div "Жизнь подарила," at bounding box center [124, 437] width 131 height 29
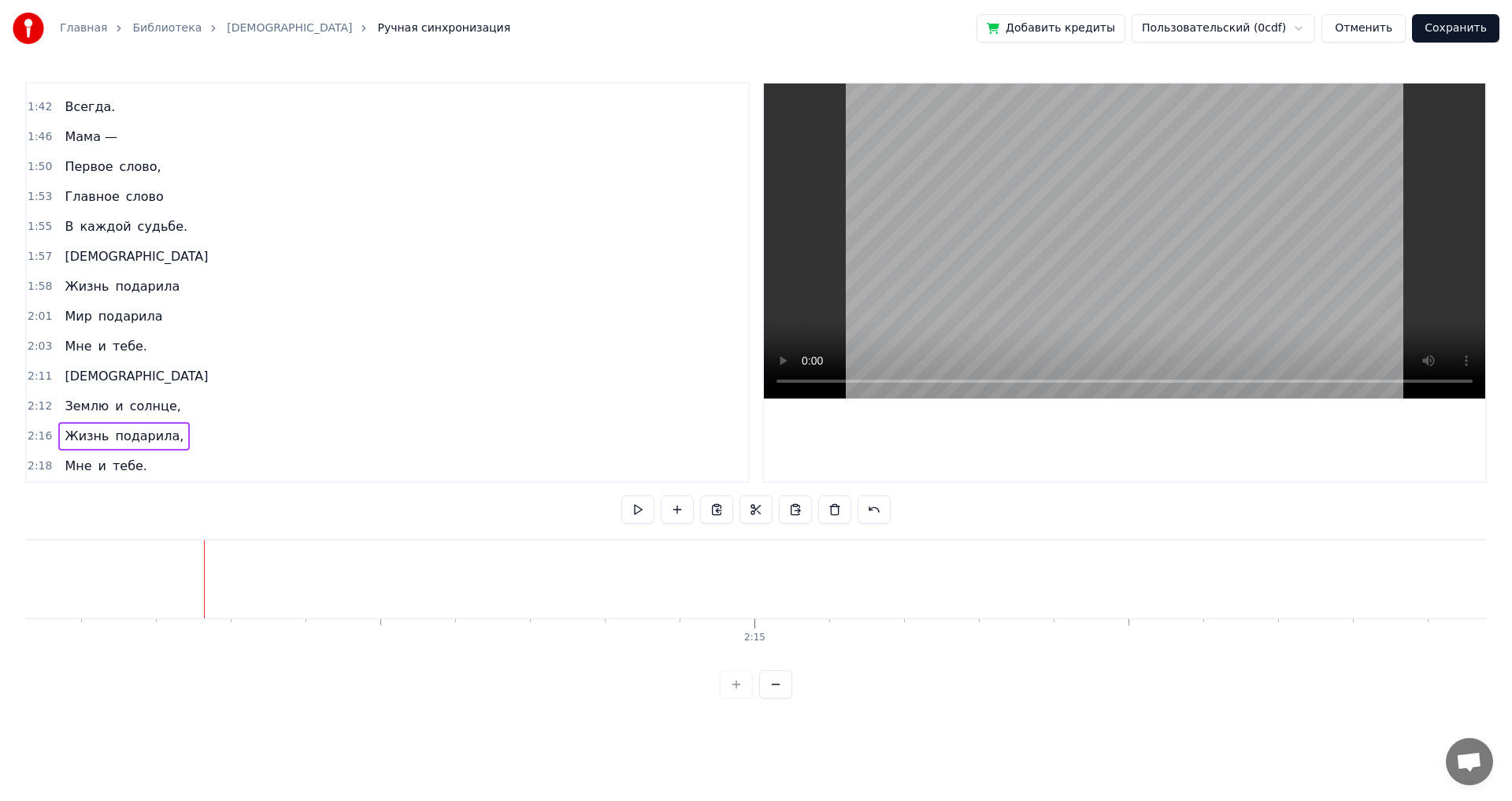
scroll to position [0, 100341]
click at [160, 414] on span "солнце," at bounding box center [155, 405] width 55 height 18
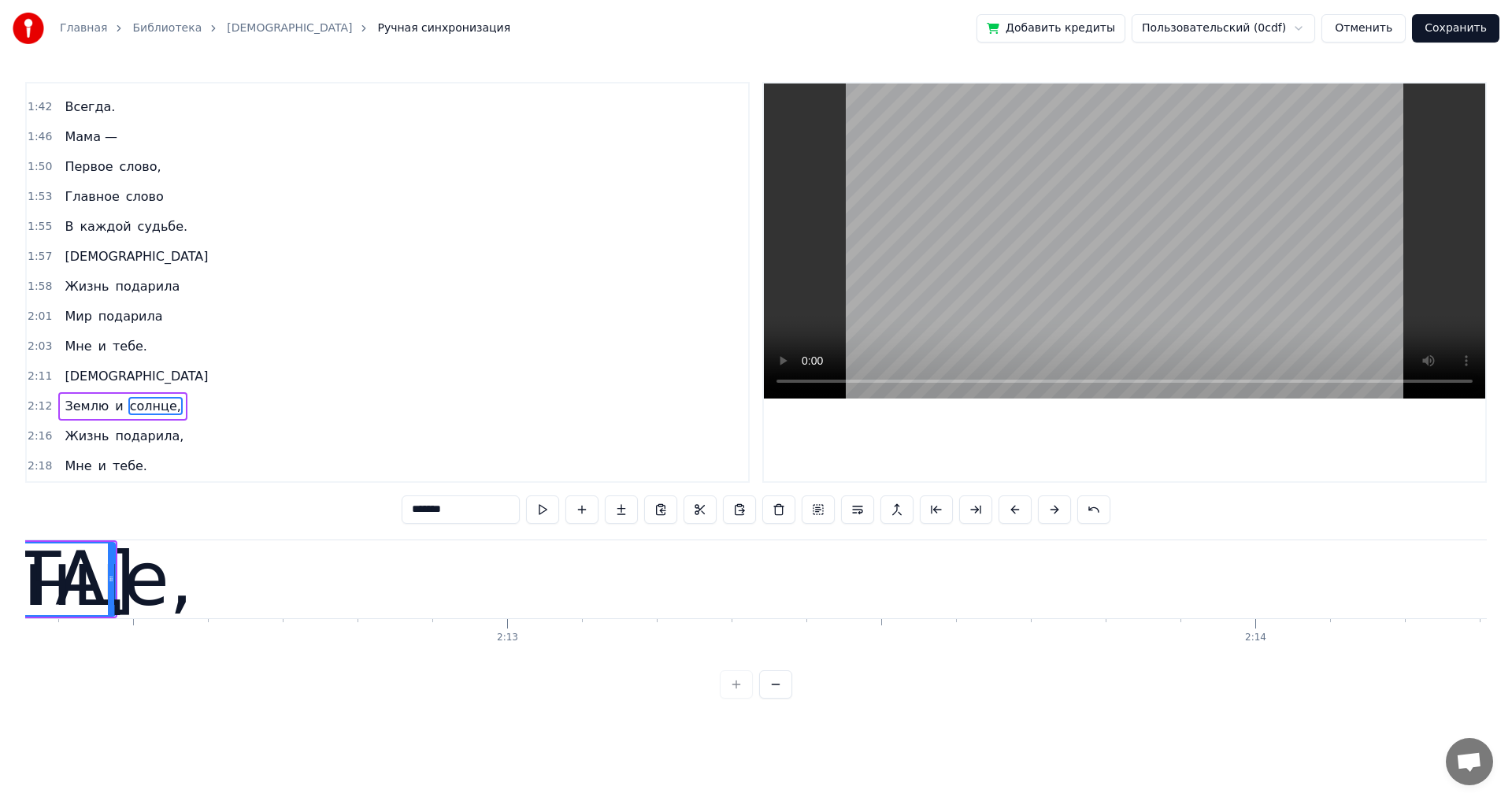
scroll to position [0, 98853]
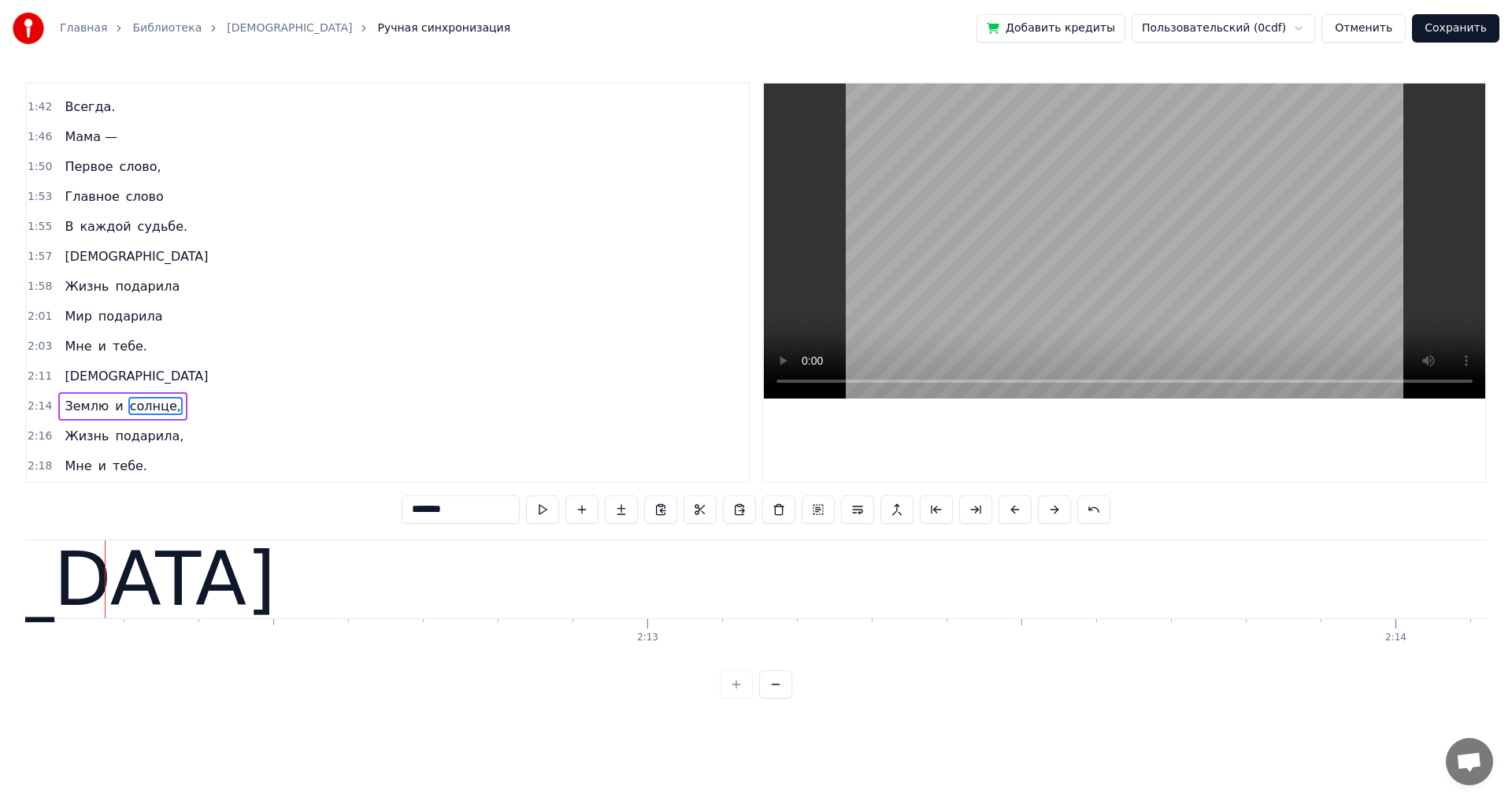
click at [85, 383] on span "[DEMOGRAPHIC_DATA]" at bounding box center [136, 376] width 147 height 18
type input "****"
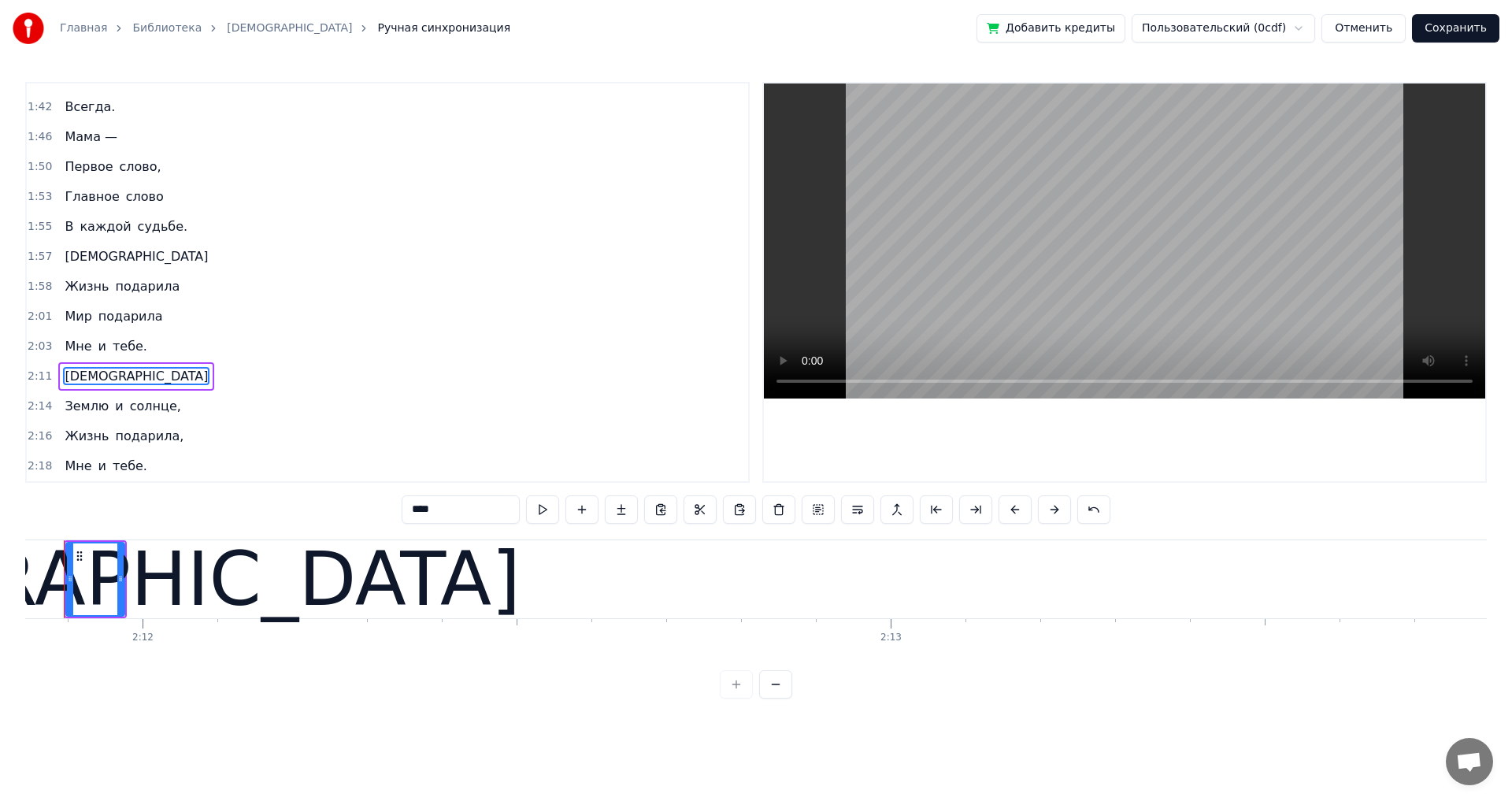
scroll to position [0, 98568]
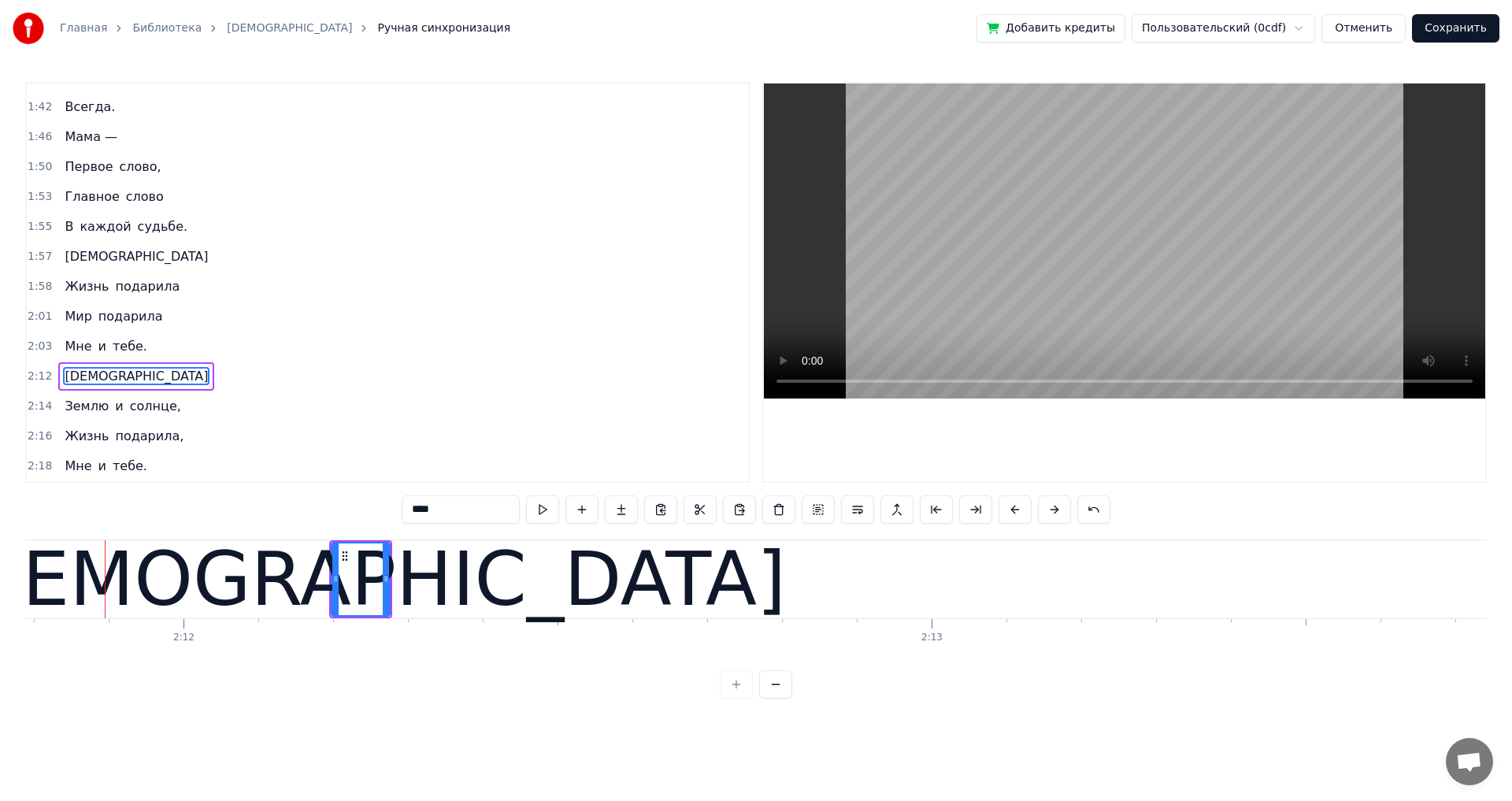
click at [138, 349] on div "Мне и тебе." at bounding box center [105, 347] width 95 height 29
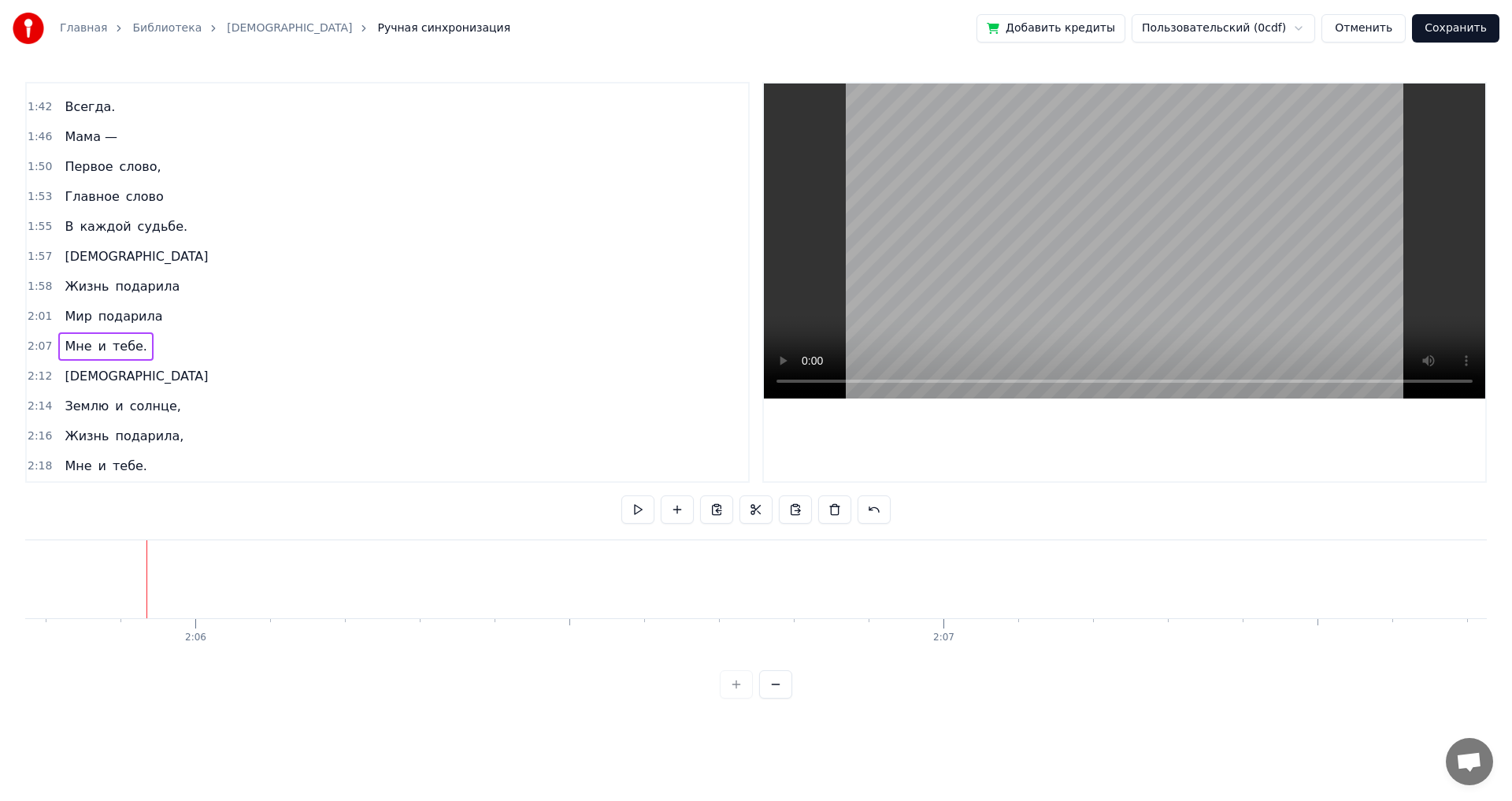
scroll to position [0, 94111]
click at [149, 326] on div "Мир подарила" at bounding box center [113, 317] width 110 height 29
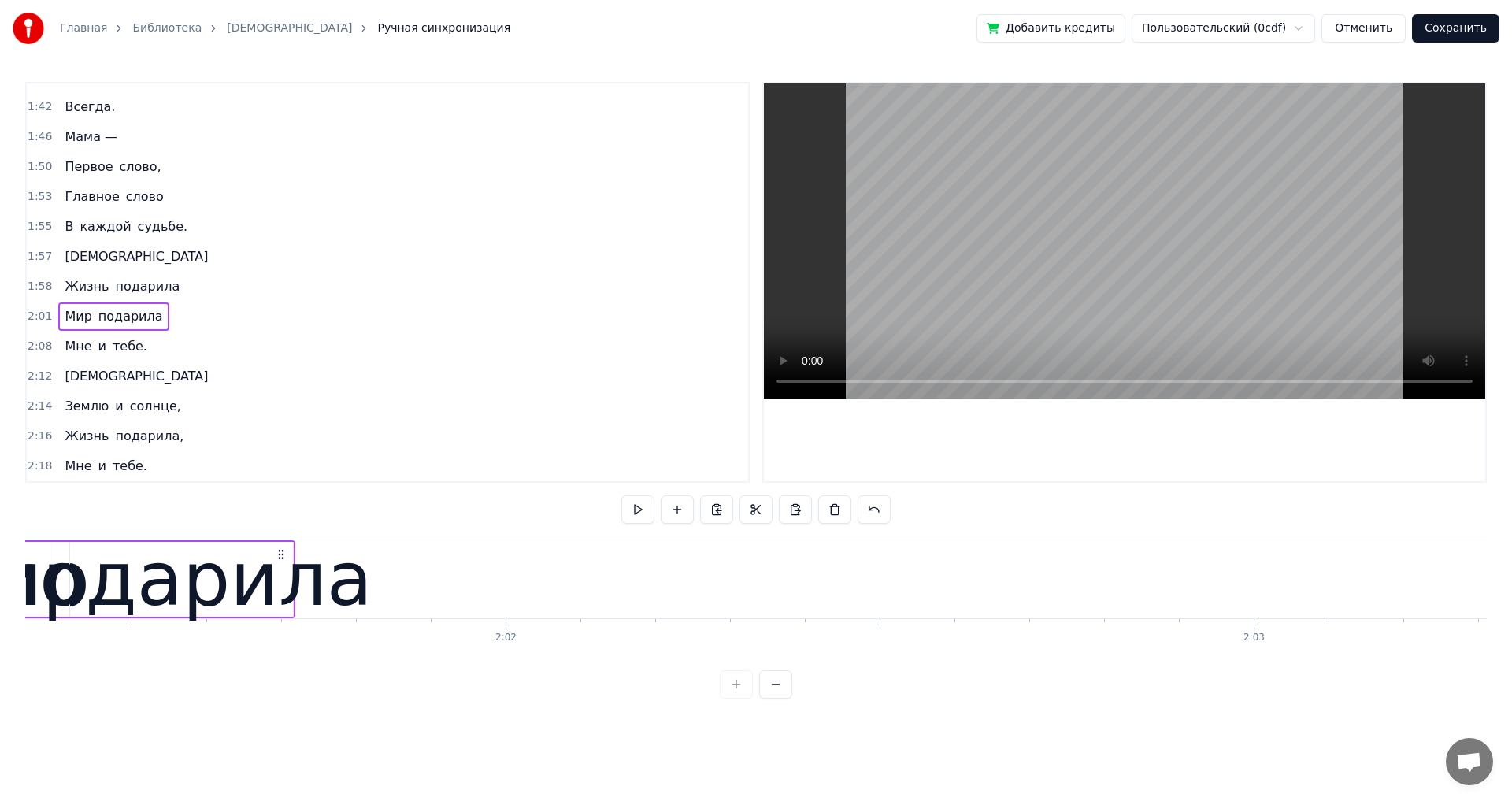
scroll to position [0, 90625]
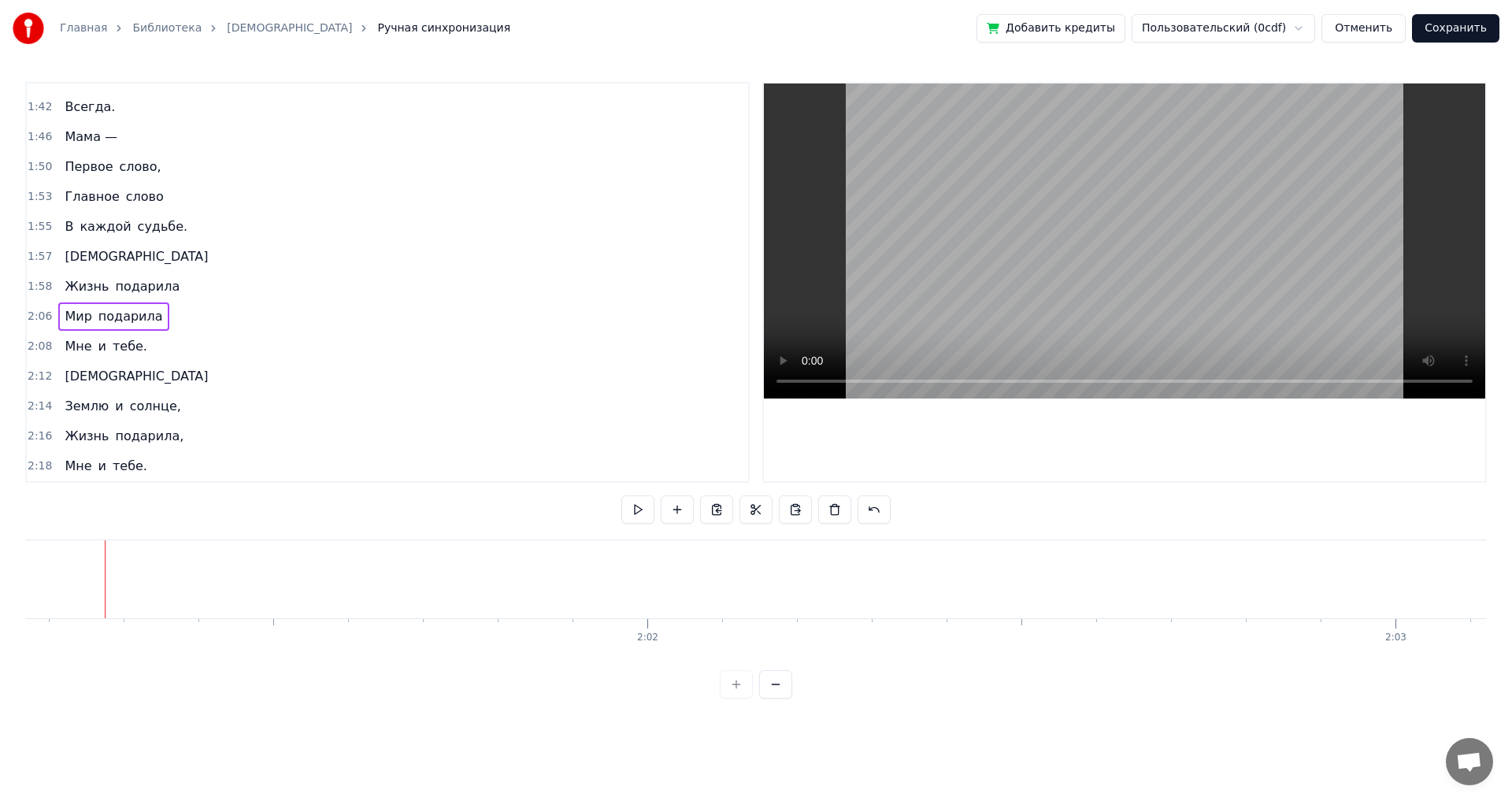
click at [162, 292] on span "подарила" at bounding box center [147, 286] width 68 height 19
click at [159, 299] on div "Жизнь подарила" at bounding box center [122, 286] width 127 height 29
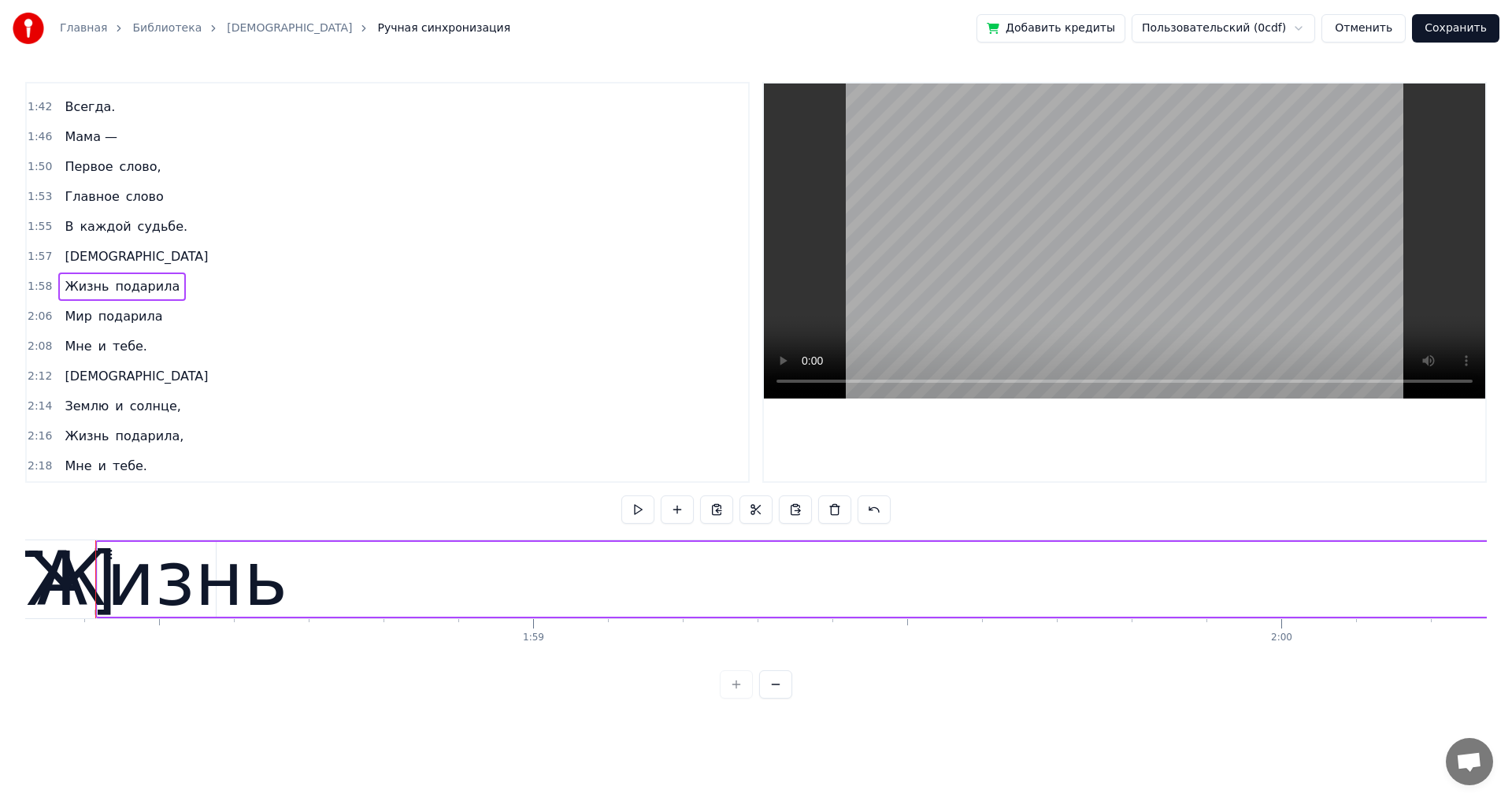
scroll to position [0, 88486]
click at [123, 284] on span "подарила" at bounding box center [147, 286] width 68 height 18
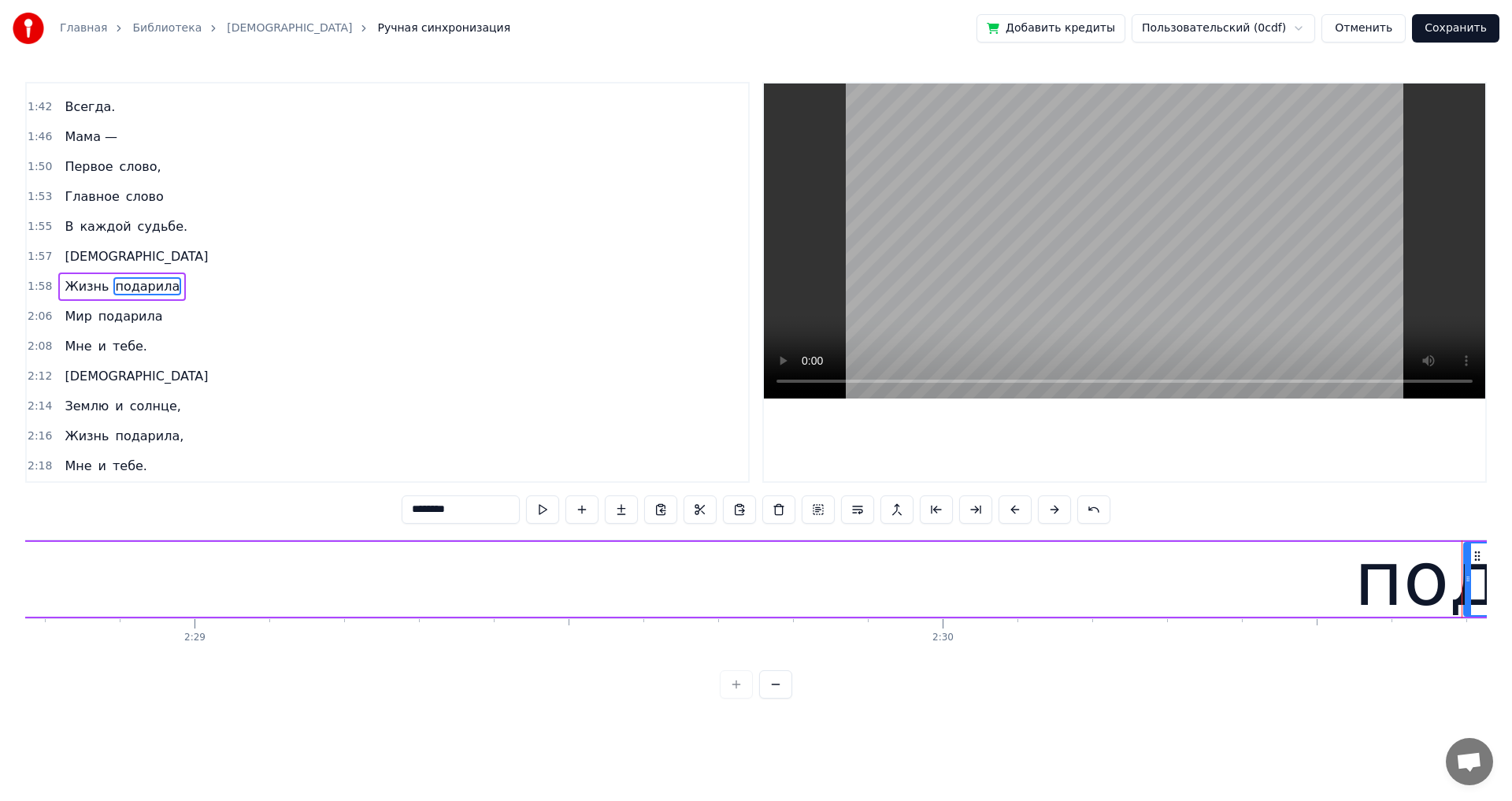
scroll to position [0, 112628]
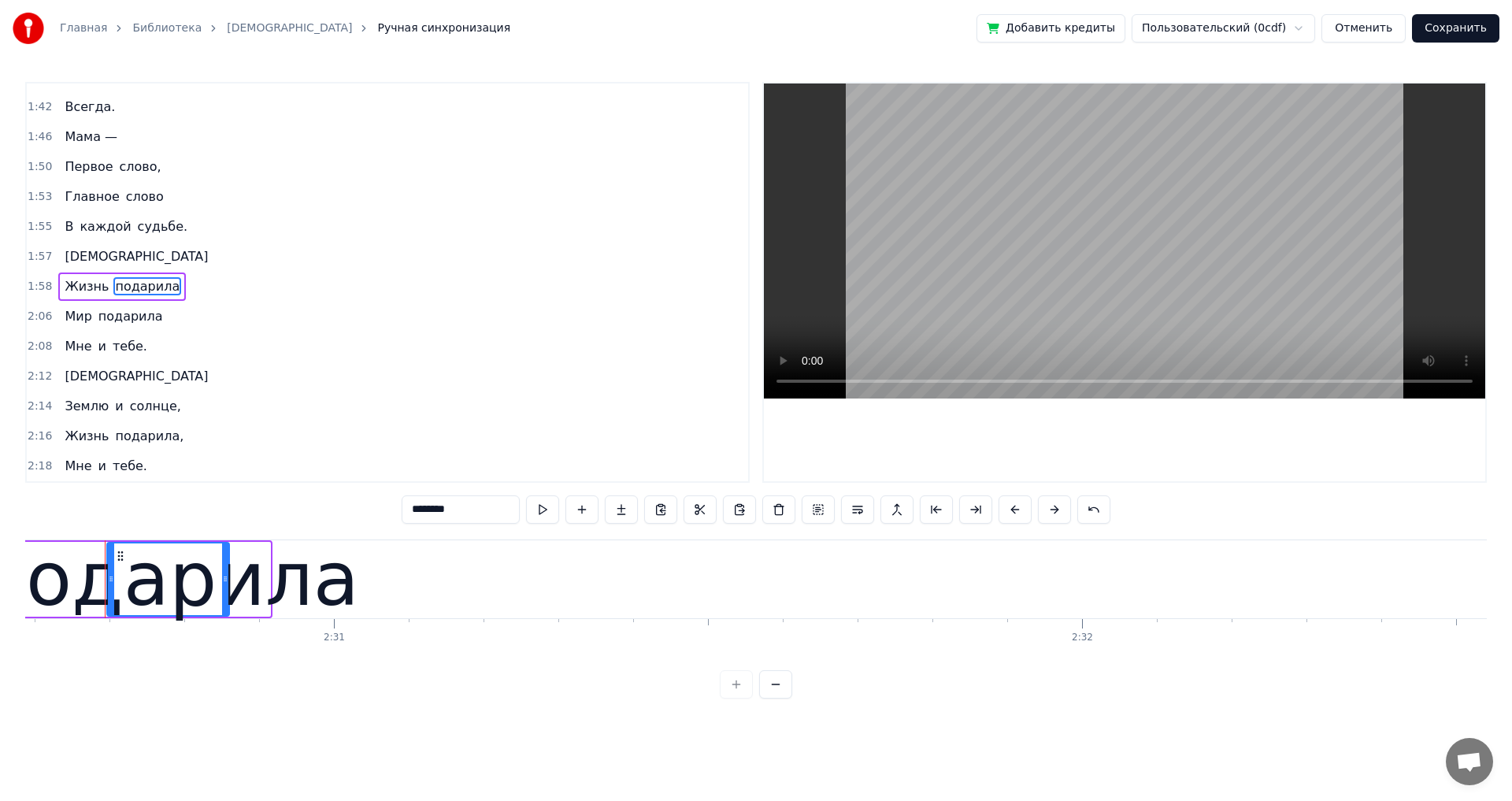
drag, startPoint x: 268, startPoint y: 578, endPoint x: 231, endPoint y: 577, distance: 37.0
click at [228, 577] on icon at bounding box center [225, 579] width 7 height 12
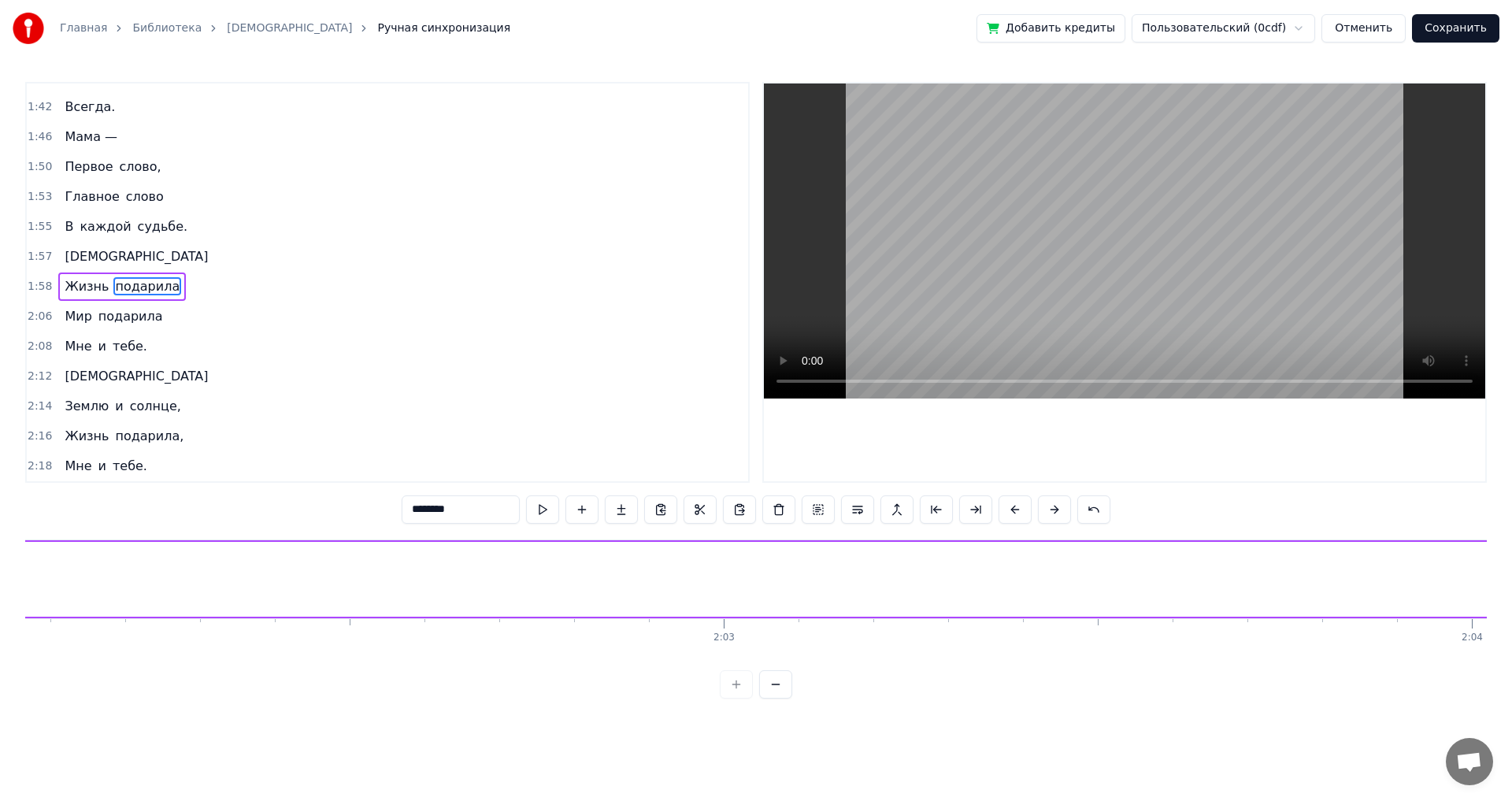
scroll to position [0, 91295]
drag, startPoint x: 122, startPoint y: 554, endPoint x: 369, endPoint y: 567, distance: 247.3
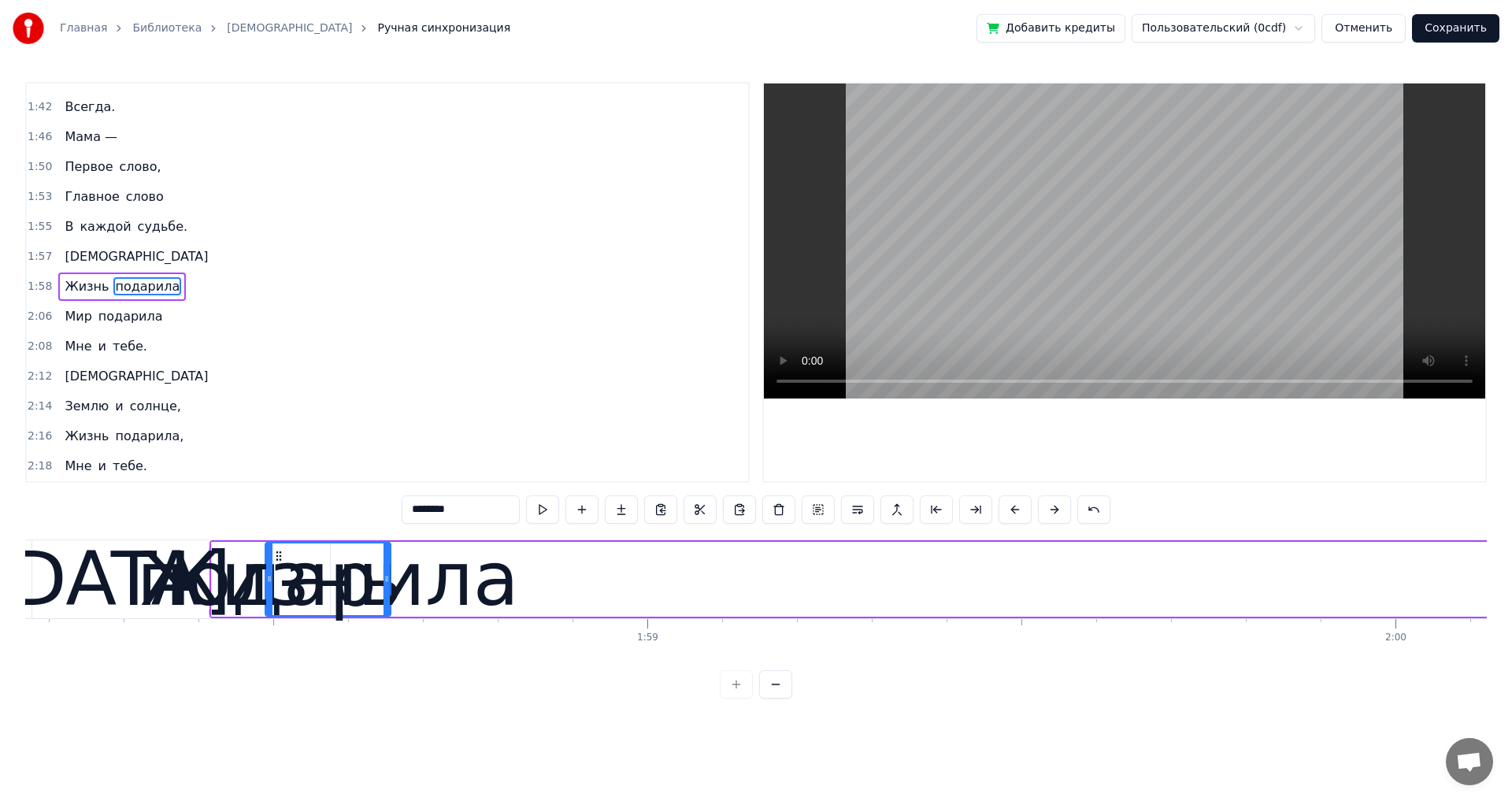
scroll to position [0, 88364]
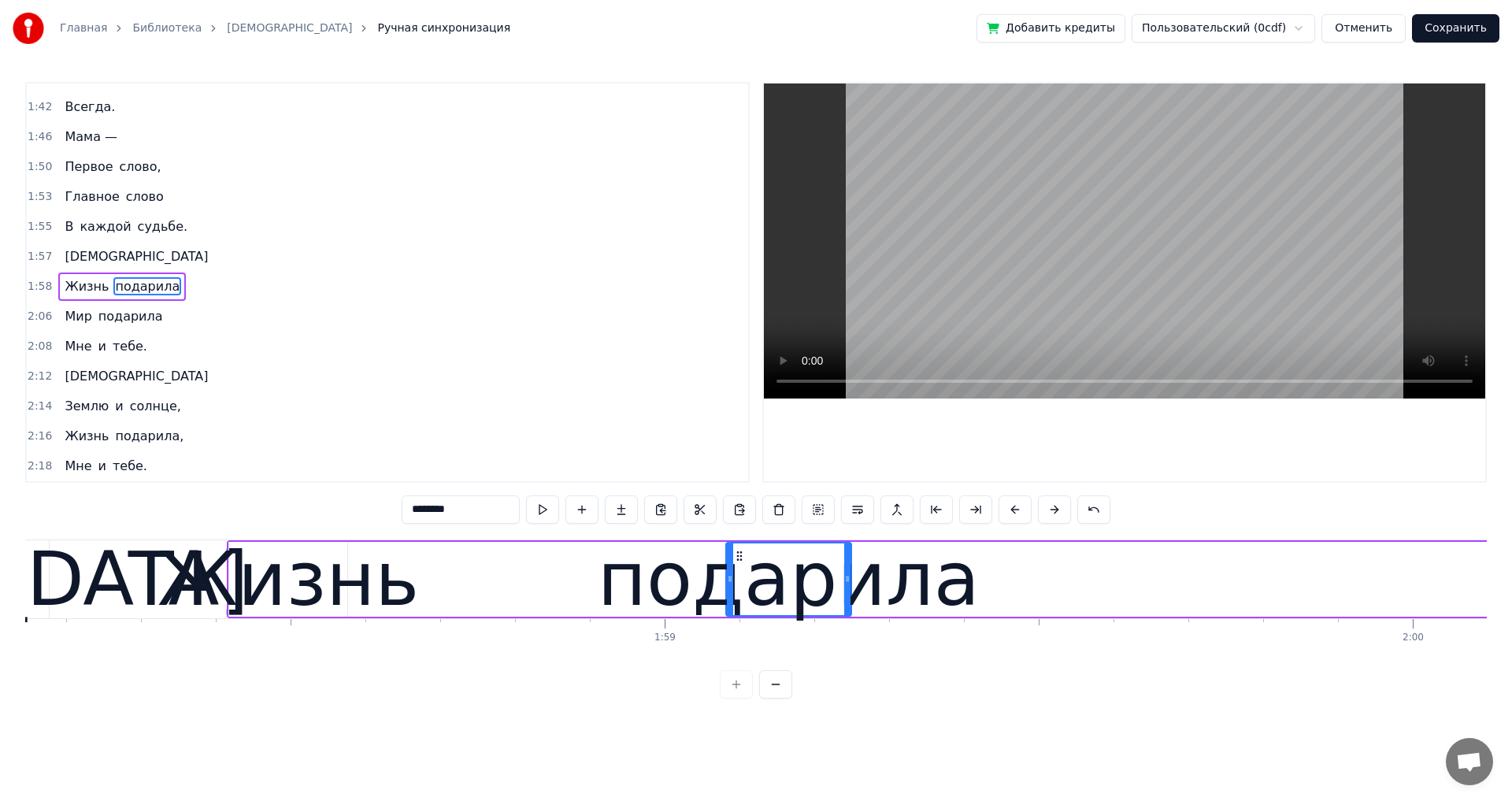
drag, startPoint x: 362, startPoint y: 557, endPoint x: 740, endPoint y: 629, distance: 384.8
click at [740, 615] on div "подарила" at bounding box center [788, 579] width 124 height 72
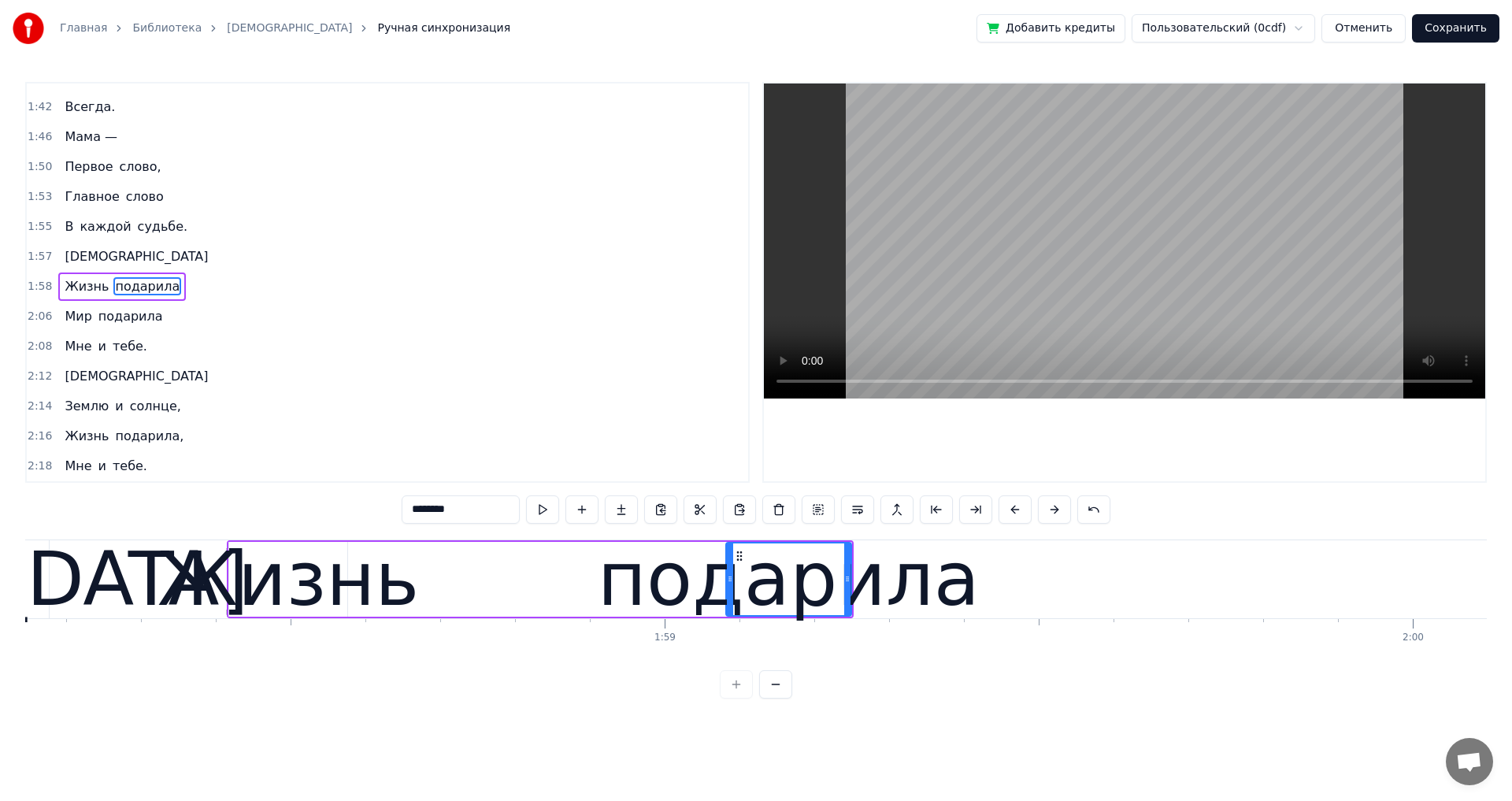
click at [283, 604] on div "Жизнь" at bounding box center [288, 580] width 262 height 113
type input "*****"
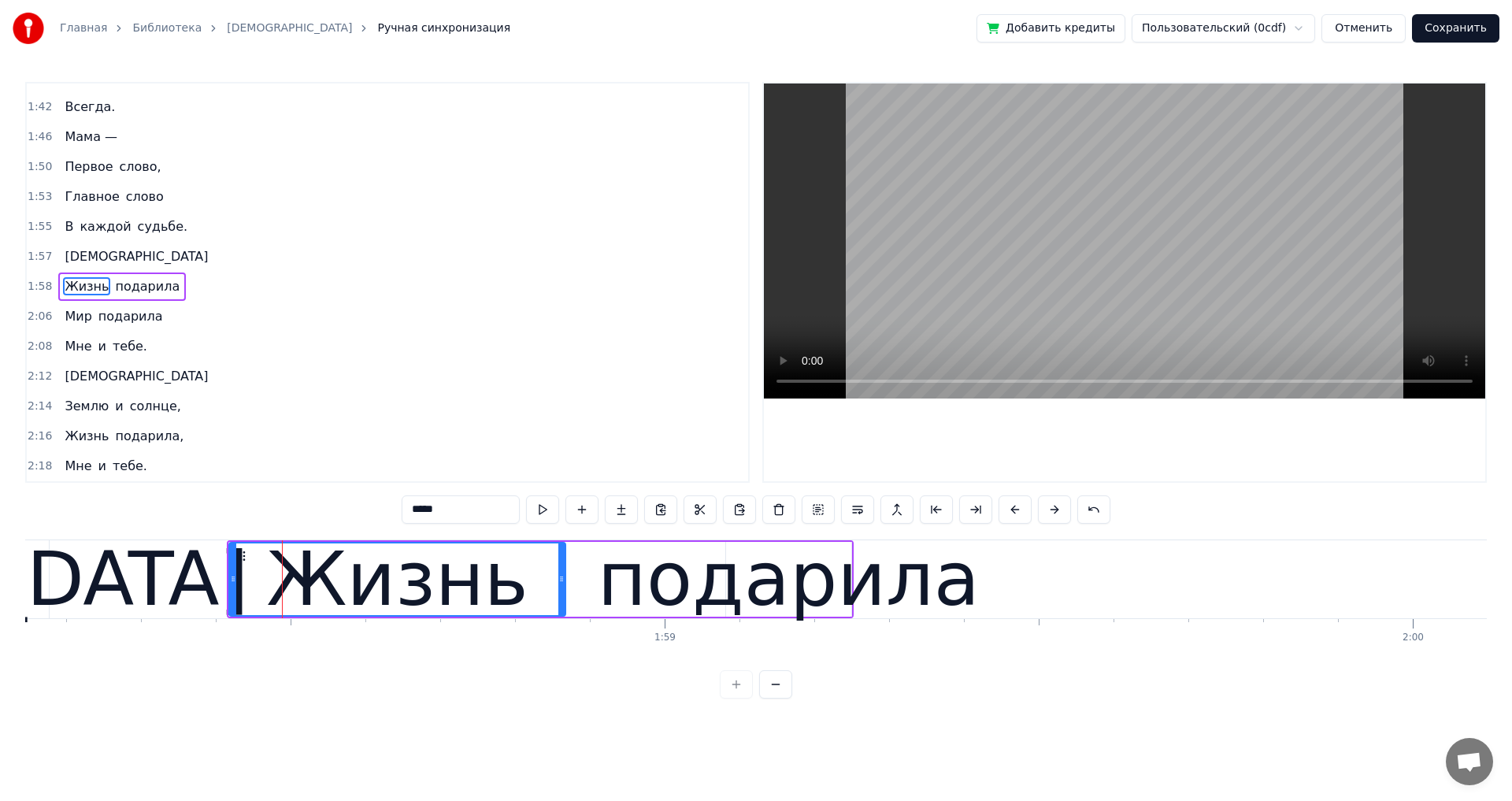
drag, startPoint x: 343, startPoint y: 578, endPoint x: 561, endPoint y: 593, distance: 218.5
click at [561, 593] on div at bounding box center [561, 579] width 7 height 72
click at [160, 302] on div "2:06 Мир подарила" at bounding box center [387, 316] width 721 height 30
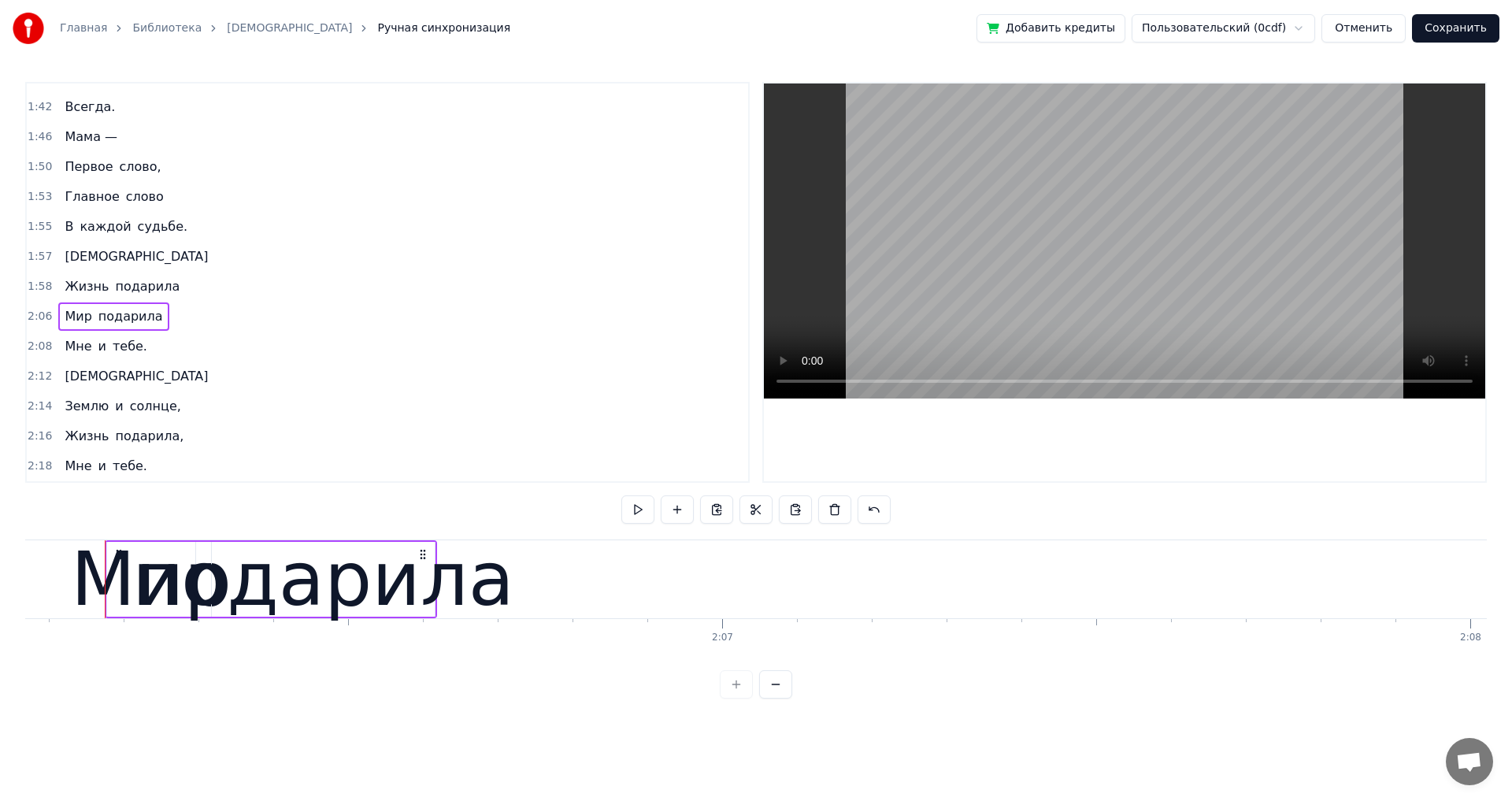
click at [157, 299] on div "Жизнь подарила" at bounding box center [122, 286] width 127 height 29
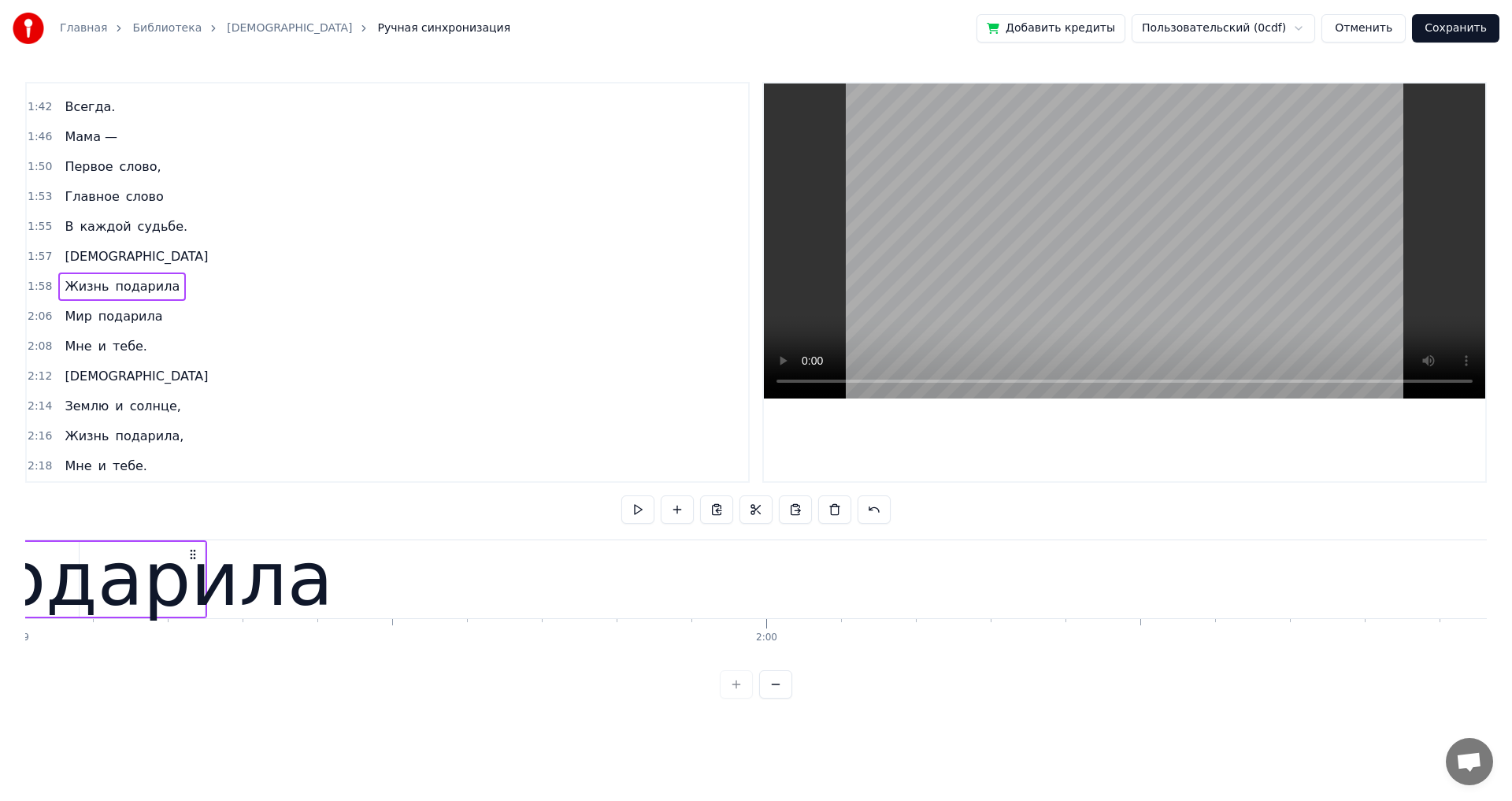
scroll to position [0, 88486]
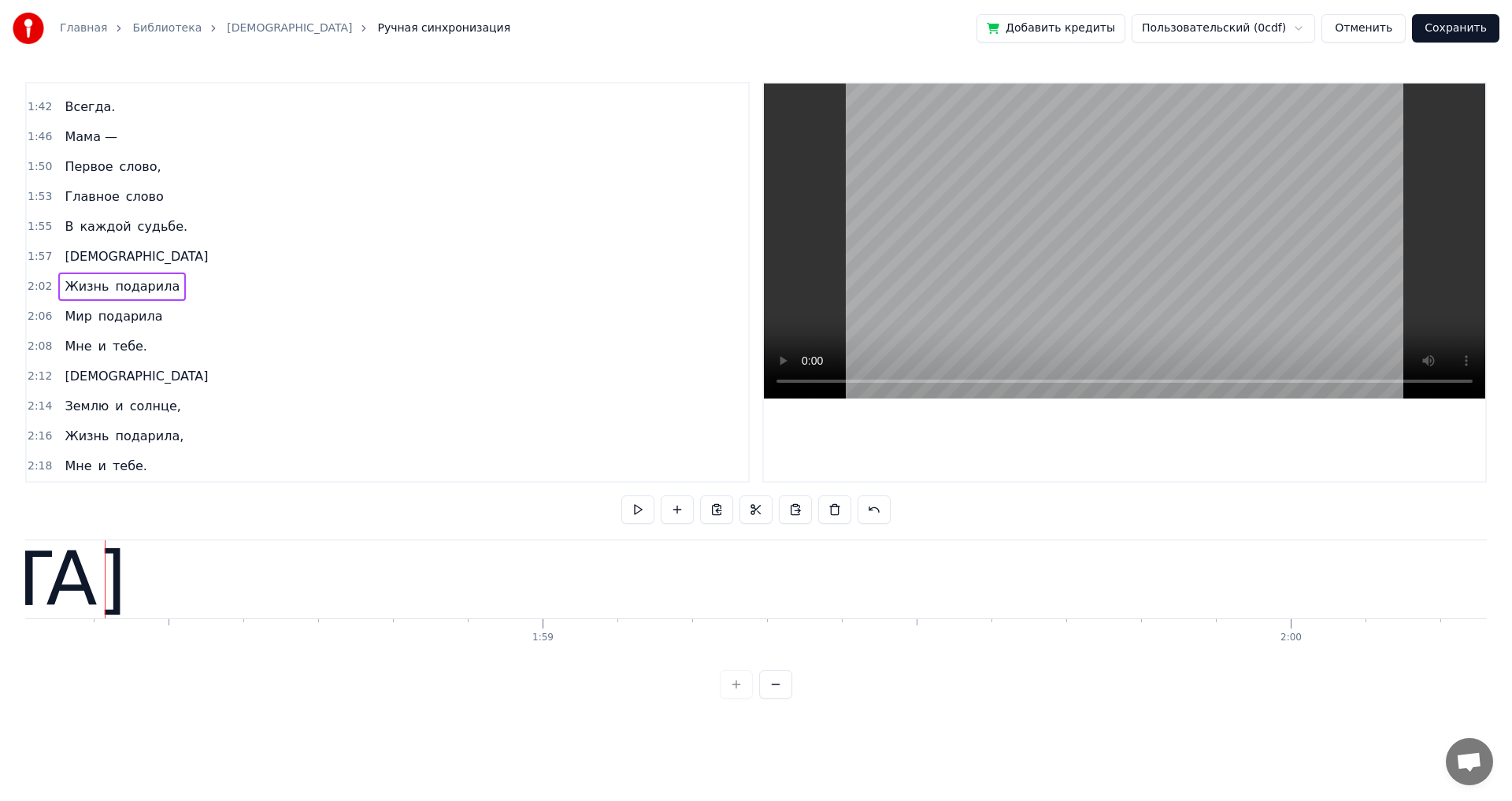
click at [65, 113] on span "Всегда." at bounding box center [90, 106] width 54 height 18
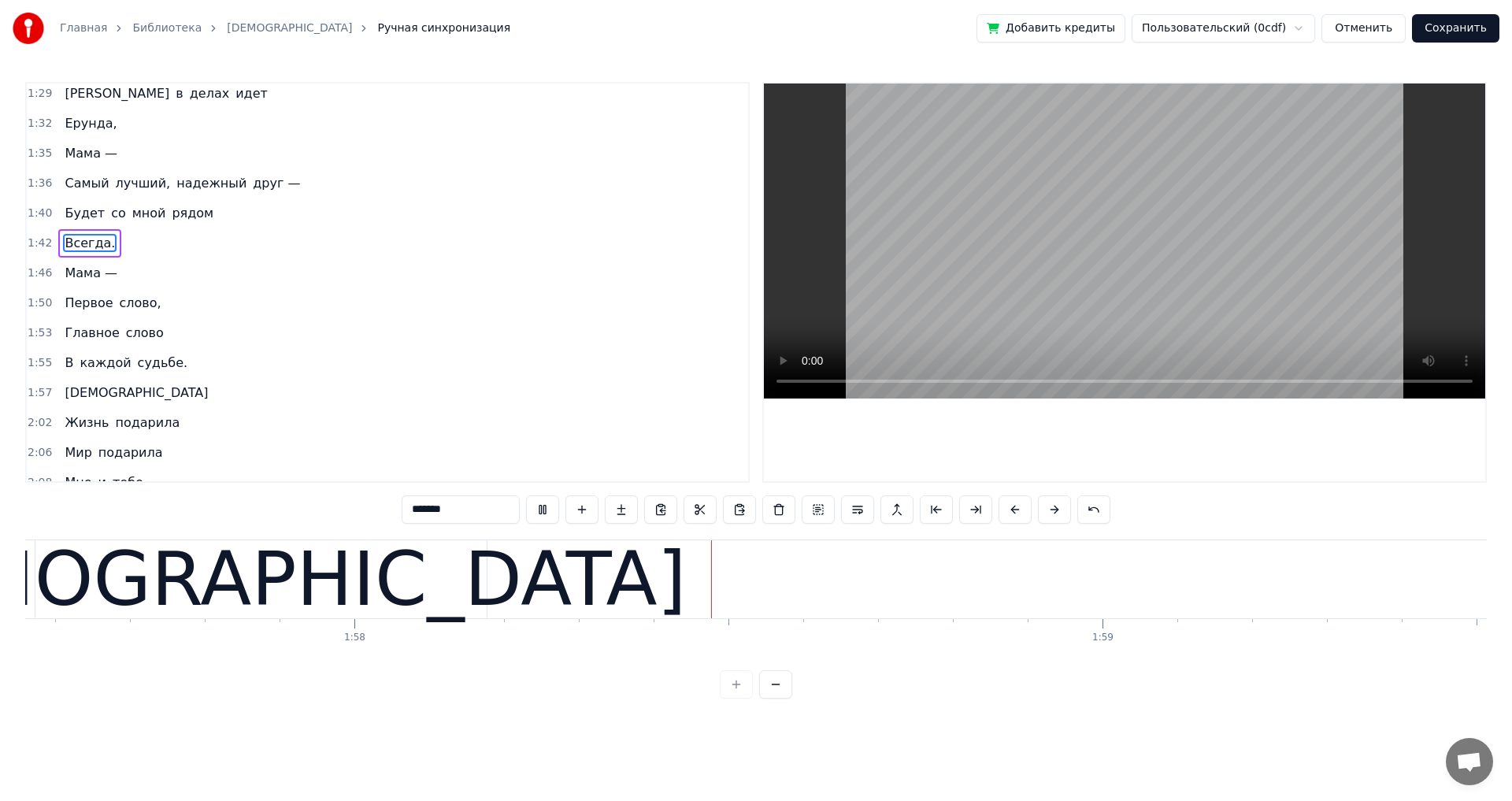
scroll to position [0, 87933]
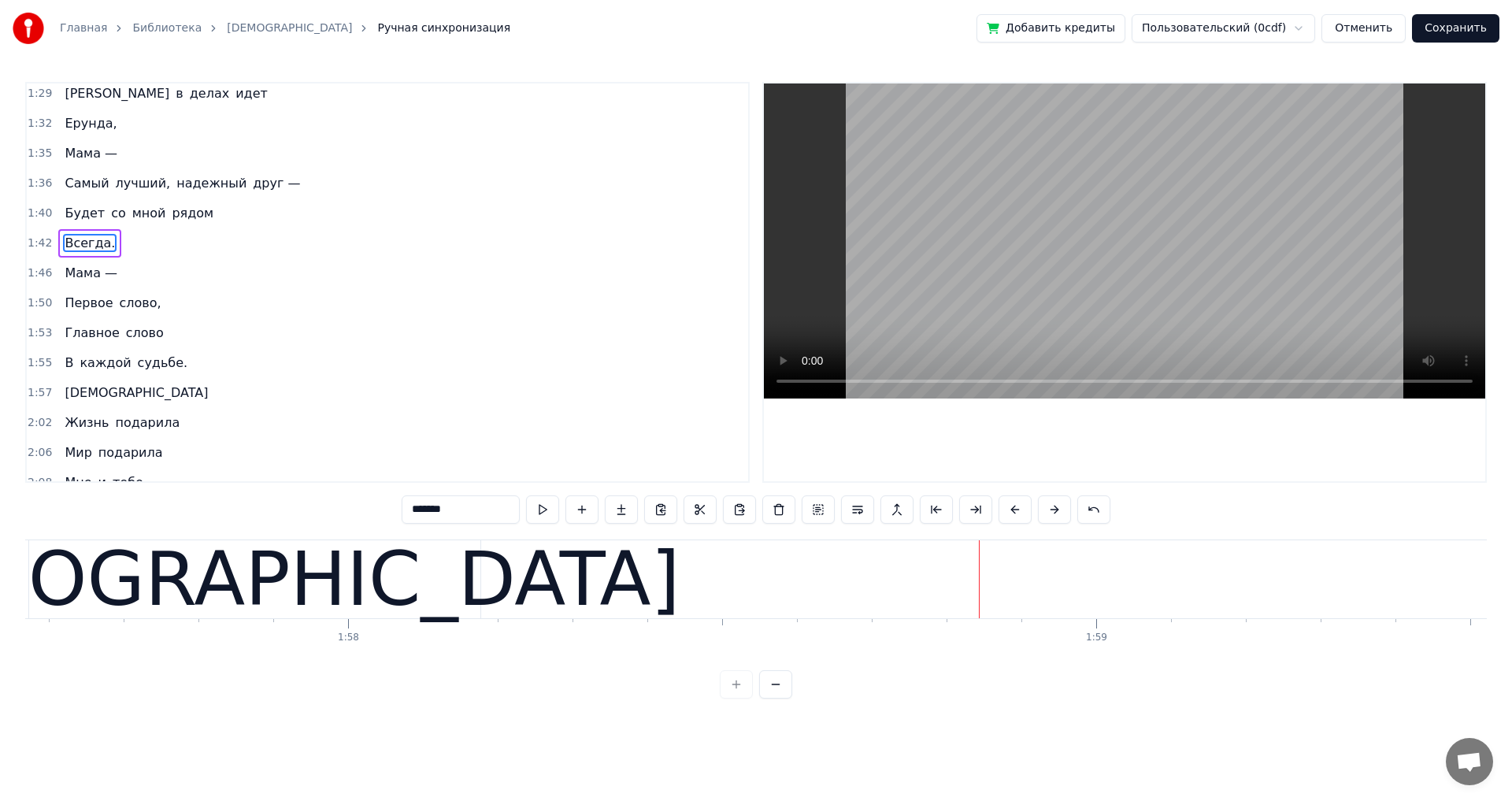
click at [210, 617] on div "[DEMOGRAPHIC_DATA]" at bounding box center [255, 580] width 850 height 113
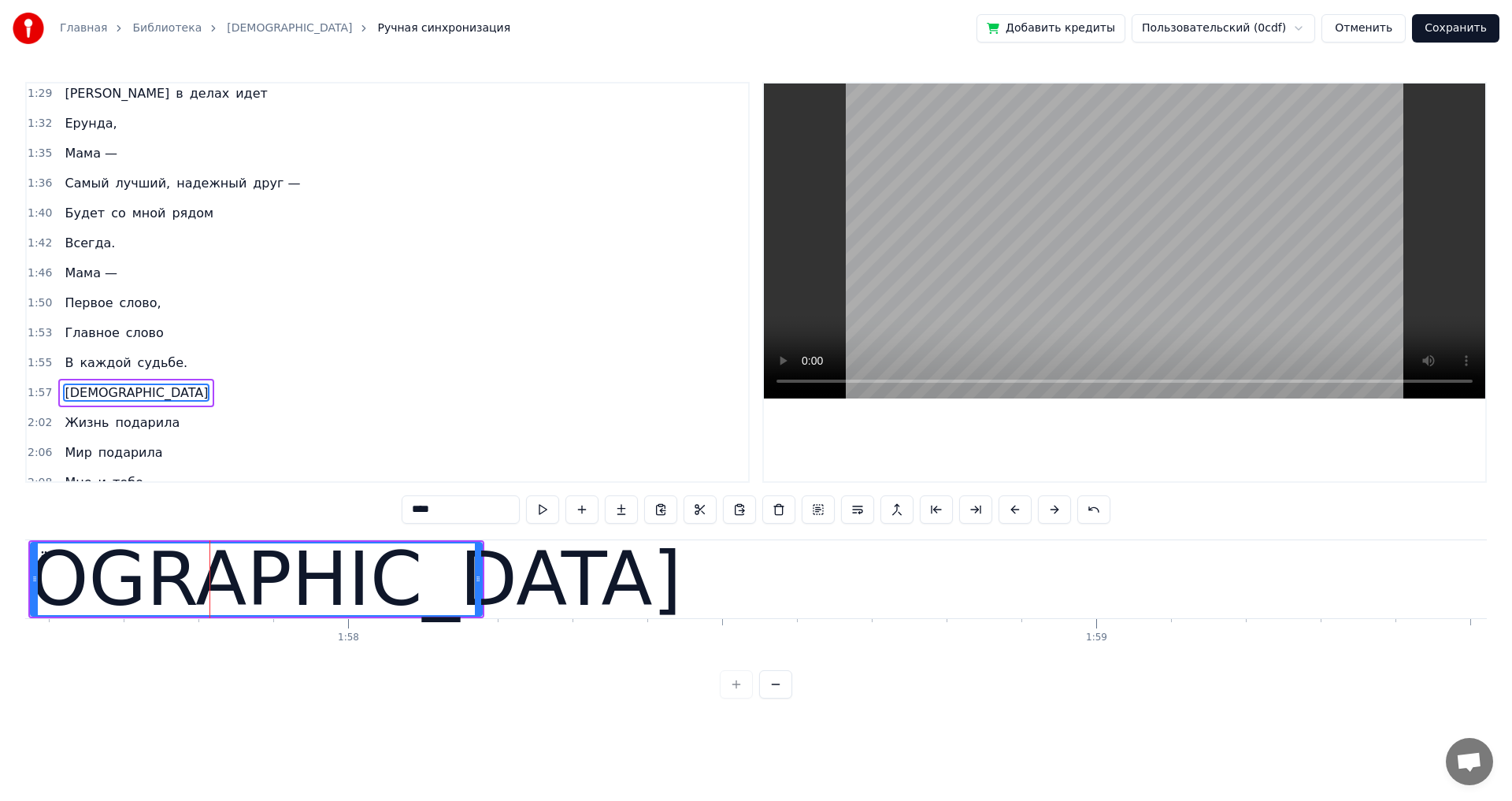
scroll to position [1013, 0]
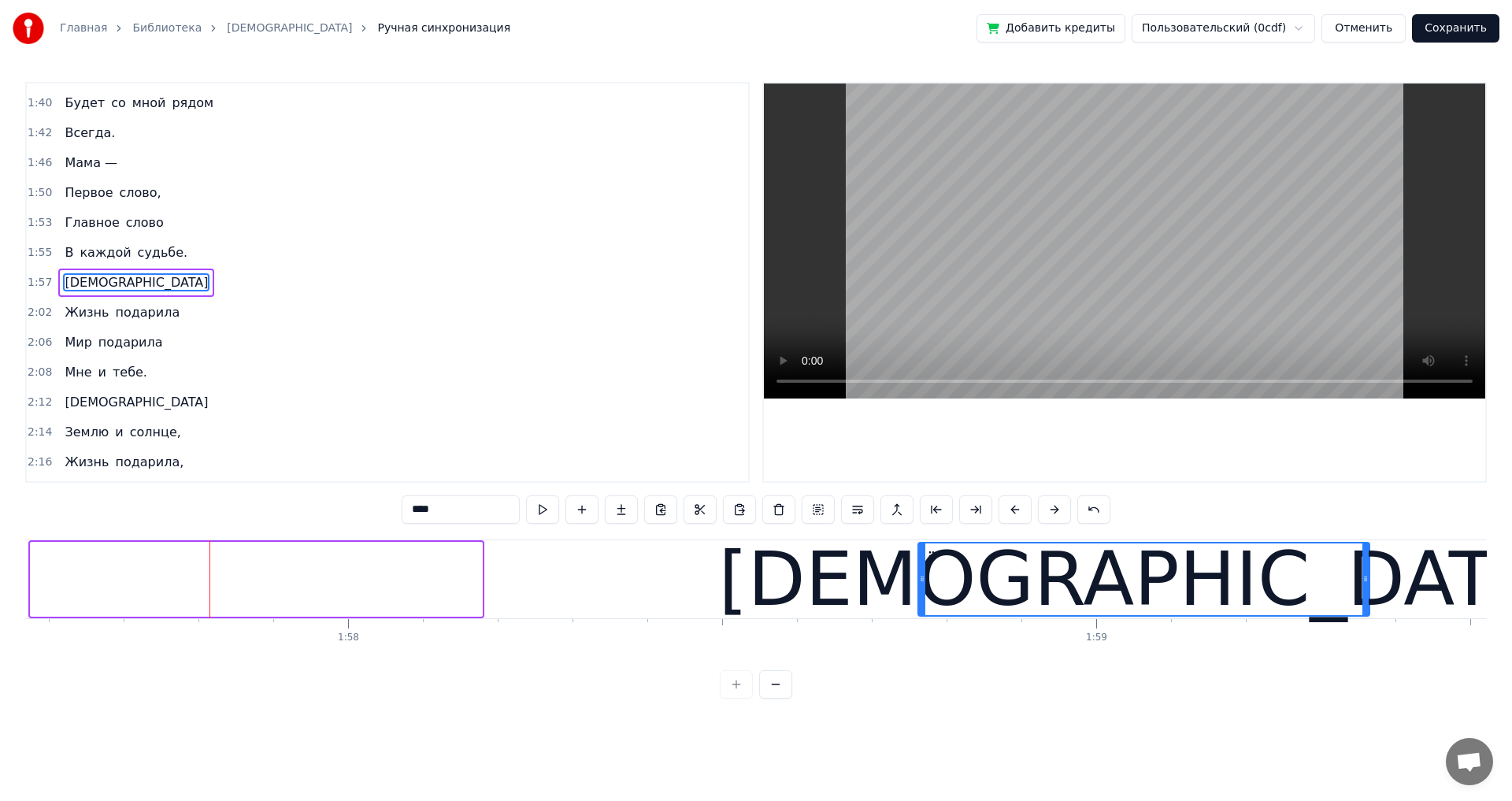
drag, startPoint x: 40, startPoint y: 557, endPoint x: 928, endPoint y: 561, distance: 888.0
click at [928, 561] on icon at bounding box center [931, 556] width 12 height 12
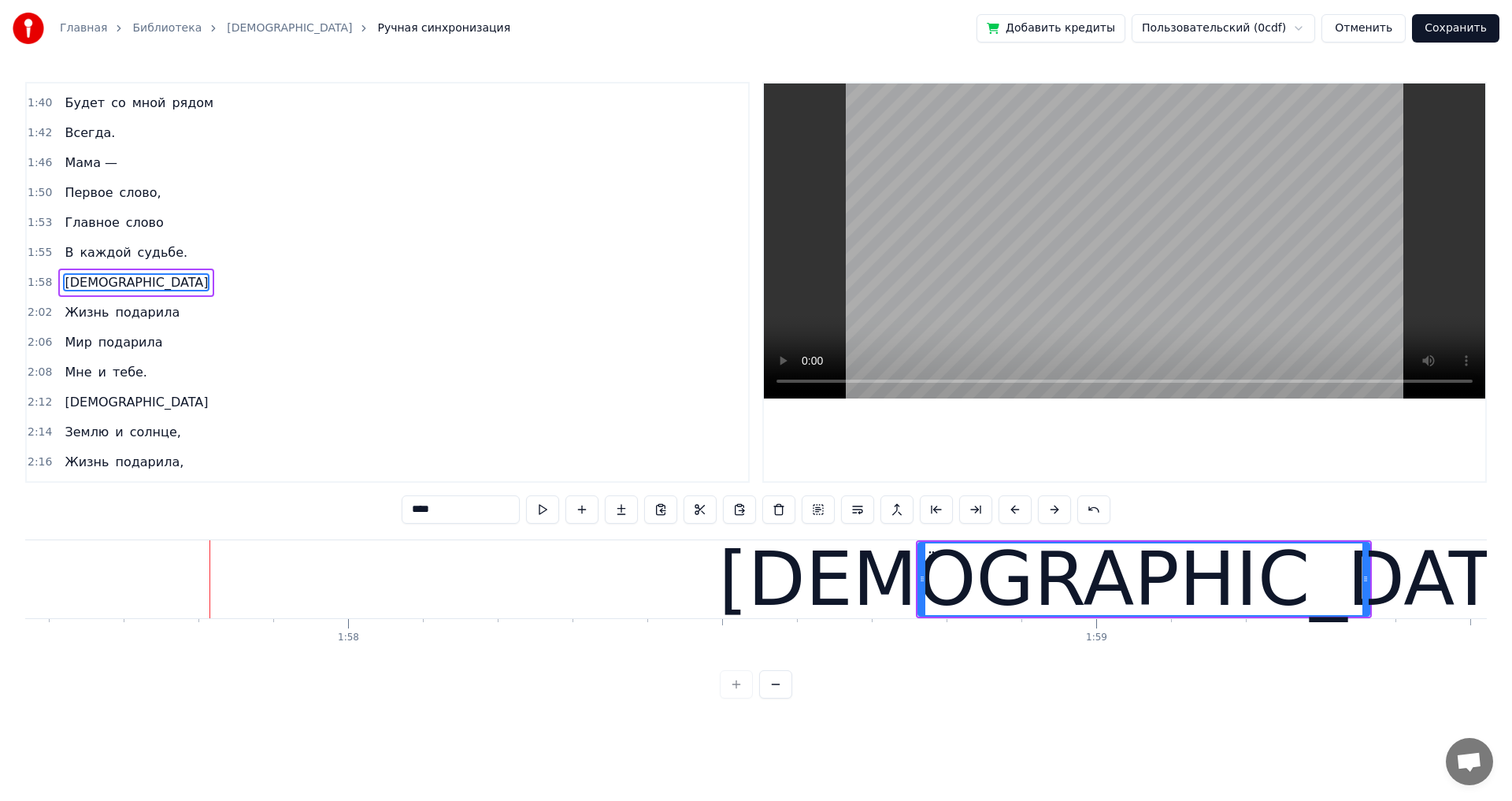
click at [100, 255] on span "каждой" at bounding box center [104, 252] width 55 height 18
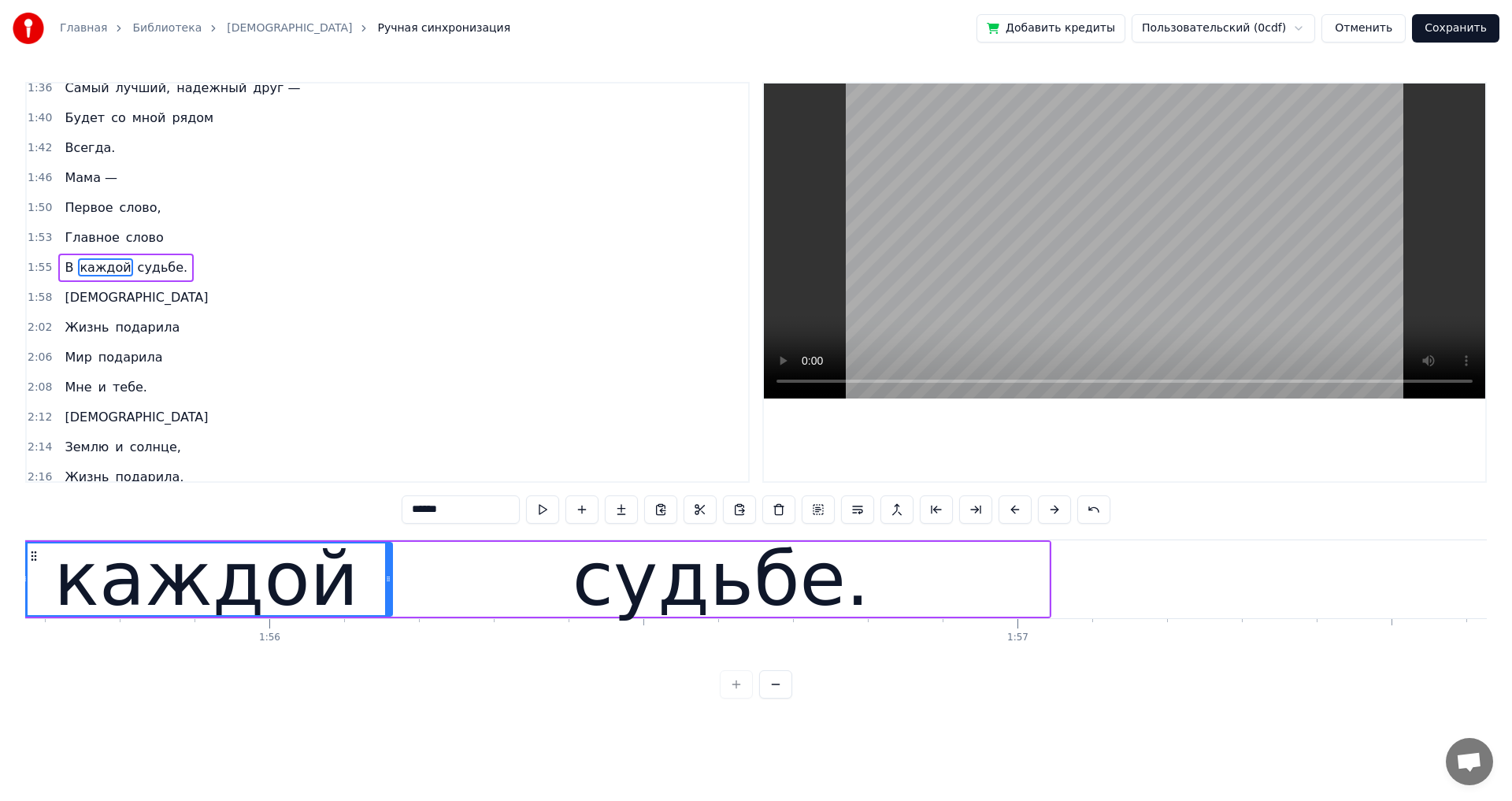
scroll to position [0, 86429]
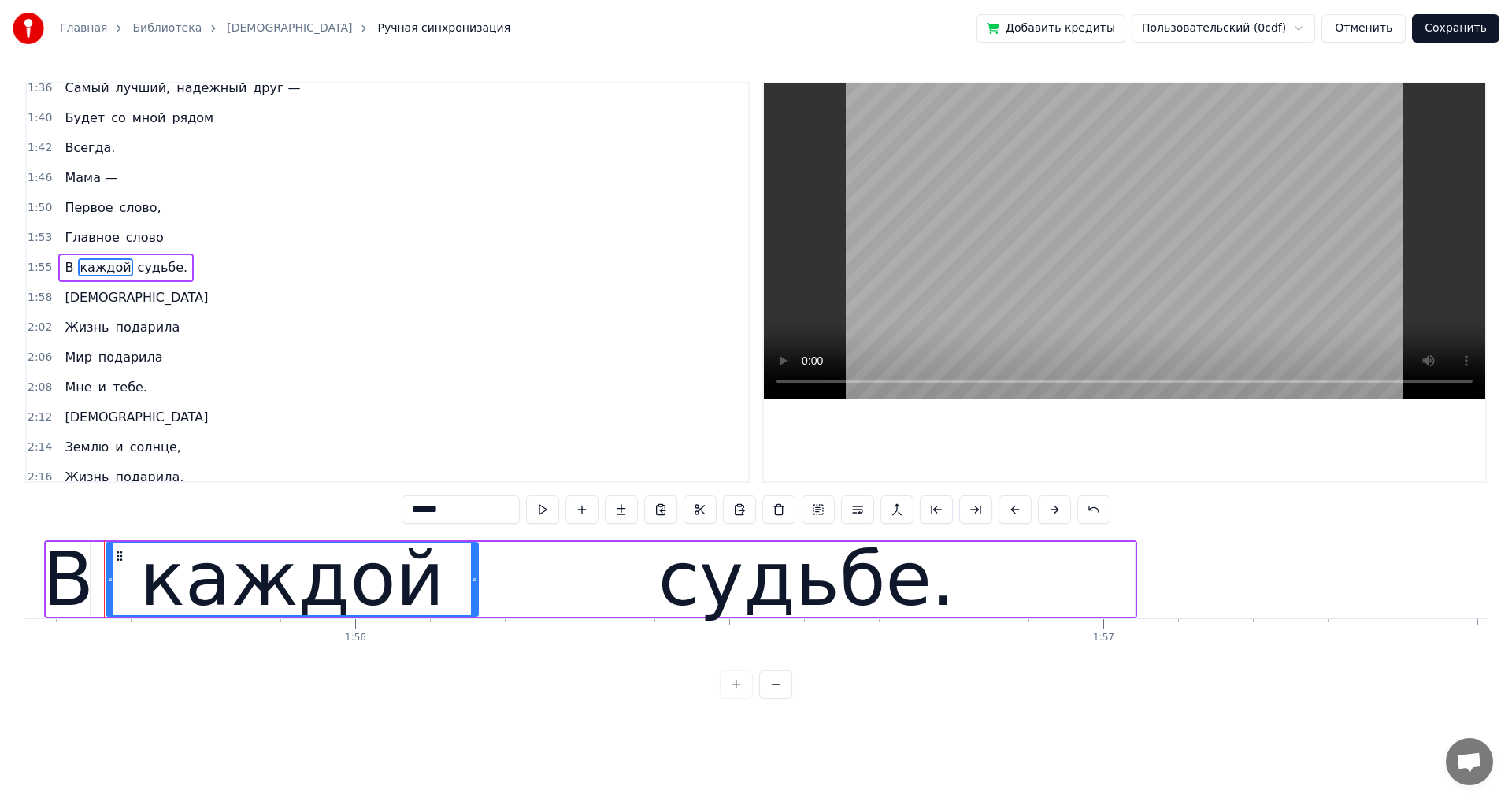
click at [68, 228] on span "Главное" at bounding box center [92, 237] width 57 height 18
type input "*******"
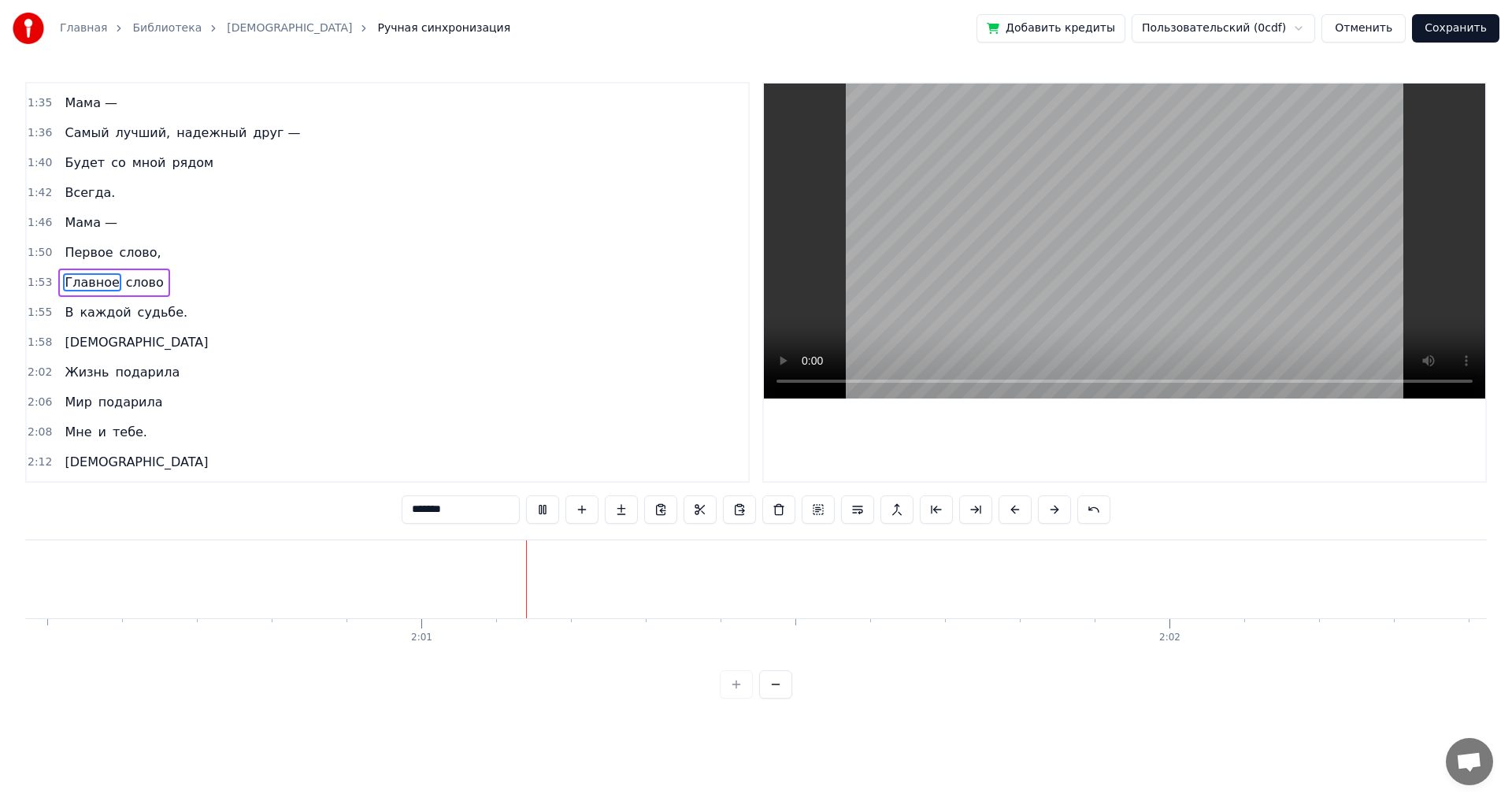
scroll to position [0, 90109]
click at [162, 383] on div "Жизнь подарила" at bounding box center [122, 373] width 127 height 29
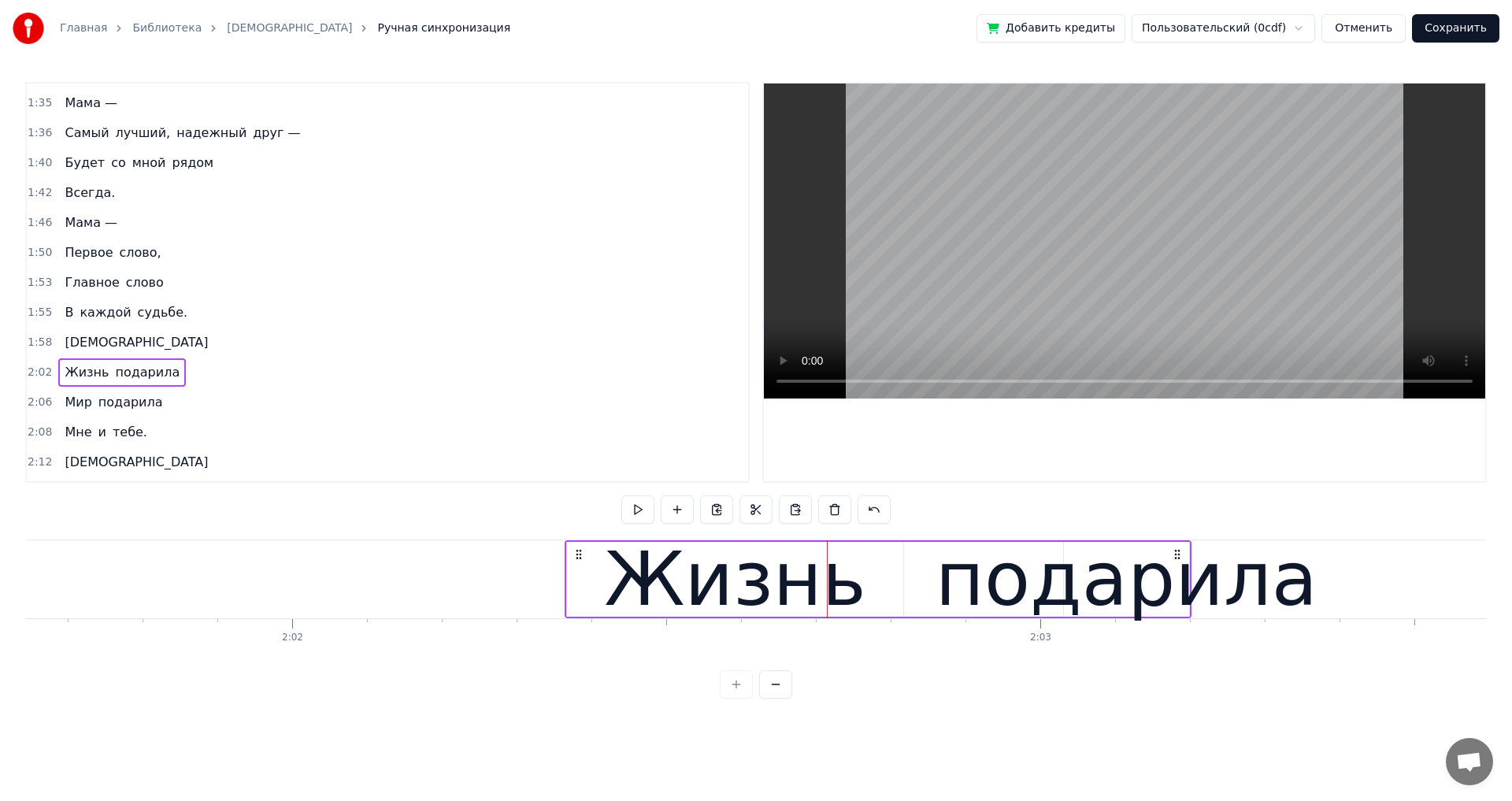
scroll to position [0, 90978]
click at [587, 560] on icon at bounding box center [580, 554] width 12 height 12
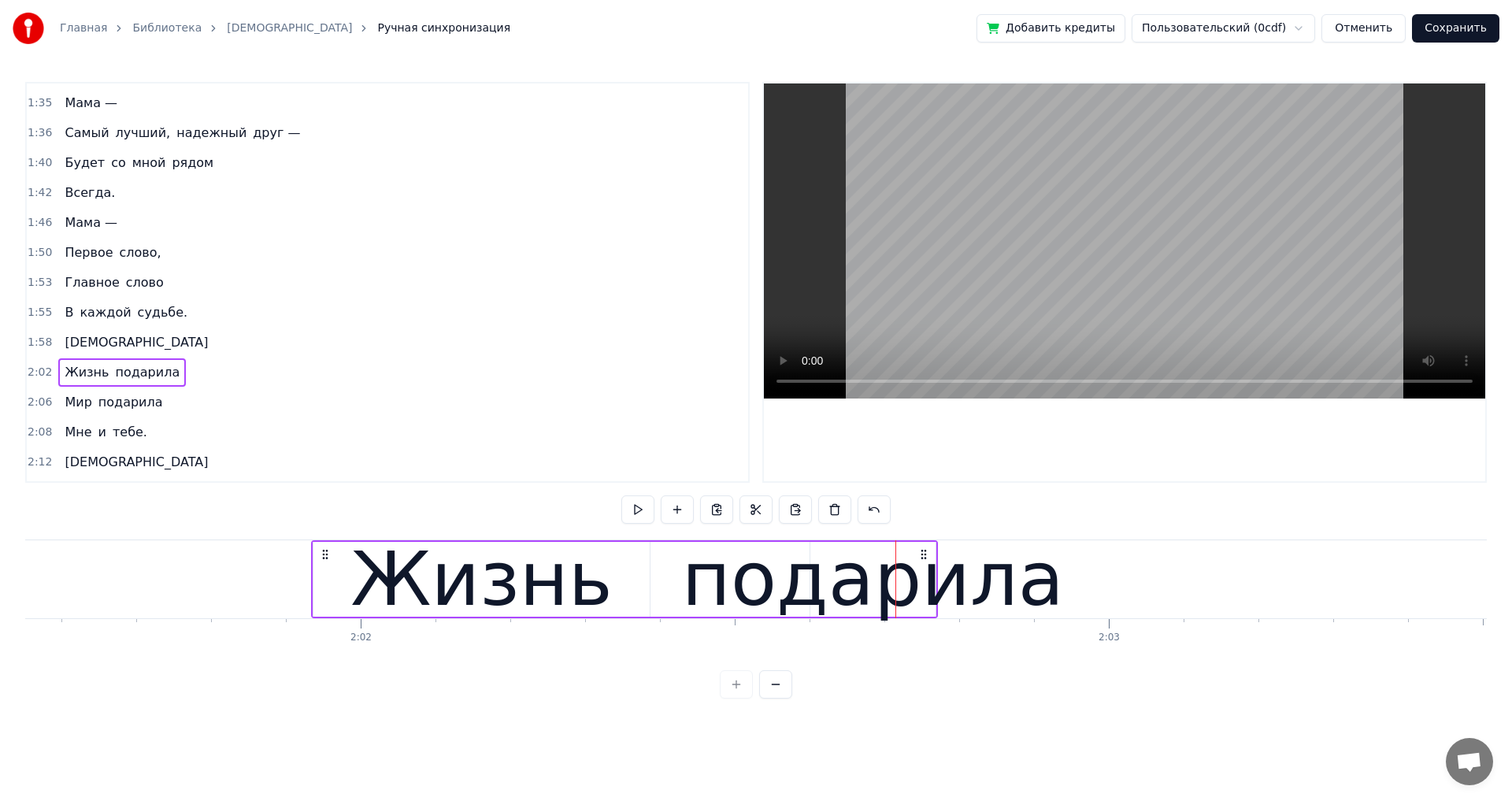
scroll to position [0, 90910]
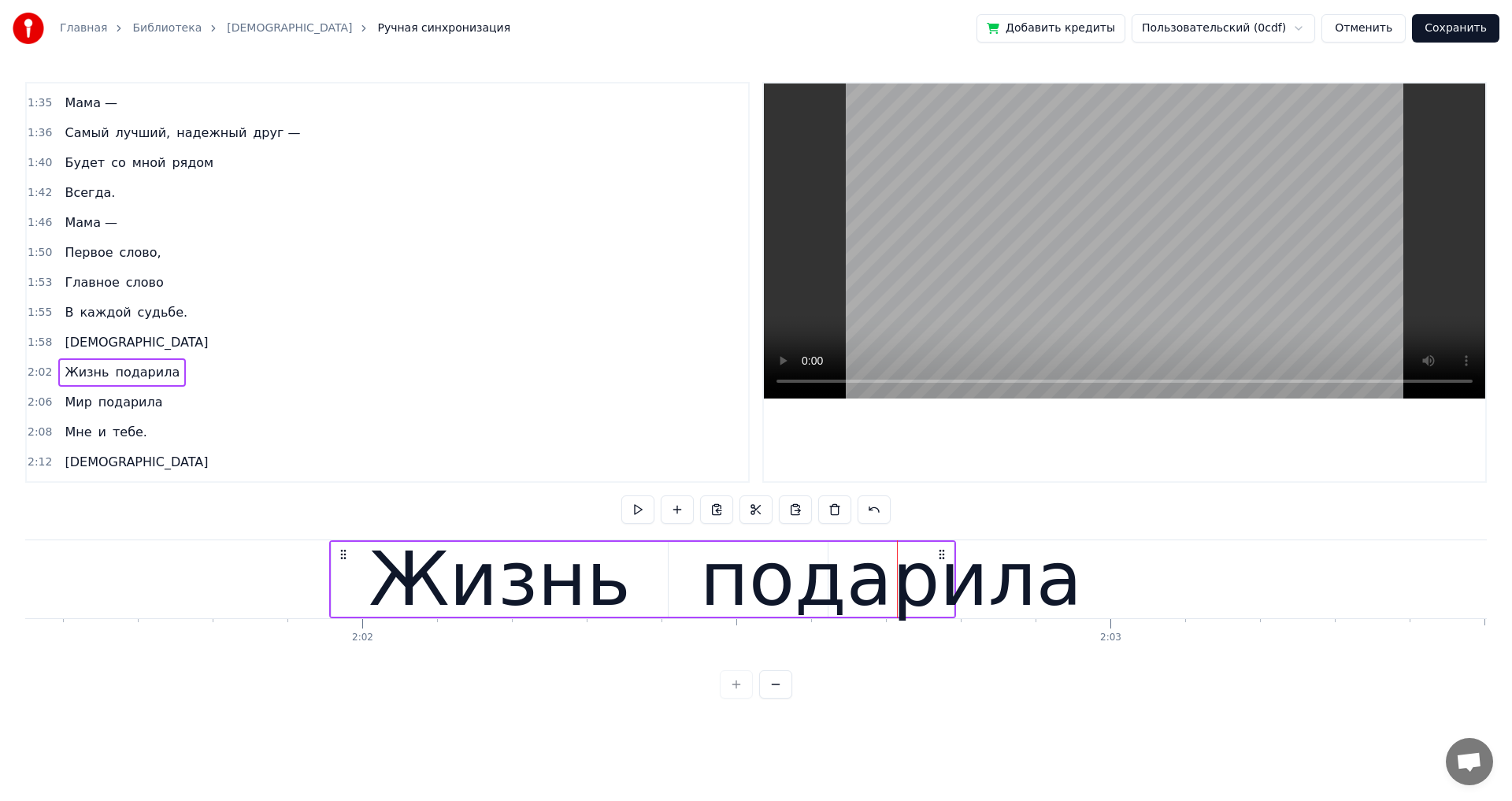
drag, startPoint x: 581, startPoint y: 555, endPoint x: 343, endPoint y: 576, distance: 238.9
click at [343, 576] on div "Жизнь подарила" at bounding box center [643, 579] width 626 height 78
click at [942, 553] on icon at bounding box center [941, 554] width 12 height 12
click at [904, 605] on div "подарила" at bounding box center [891, 580] width 382 height 113
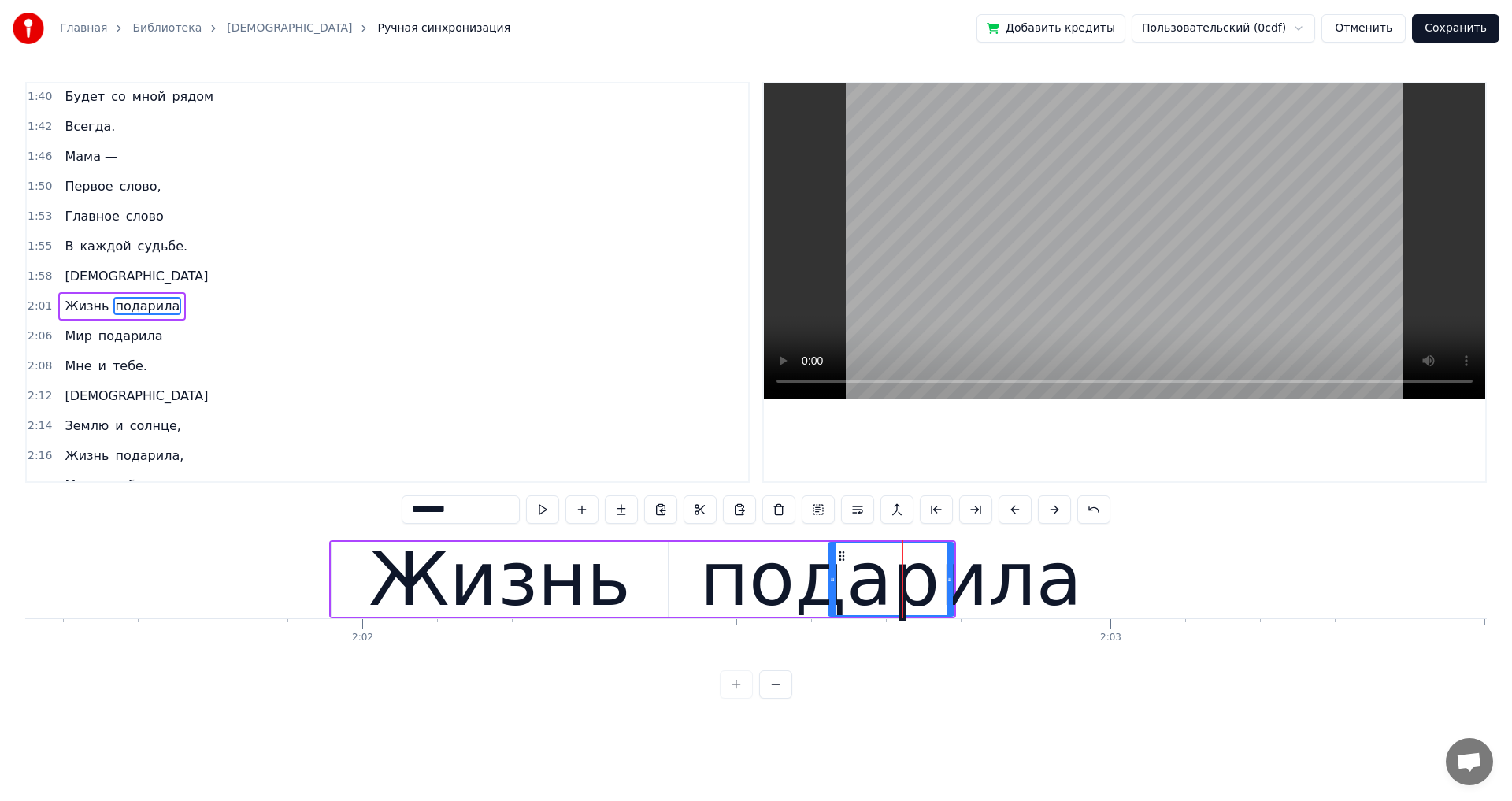
scroll to position [1039, 0]
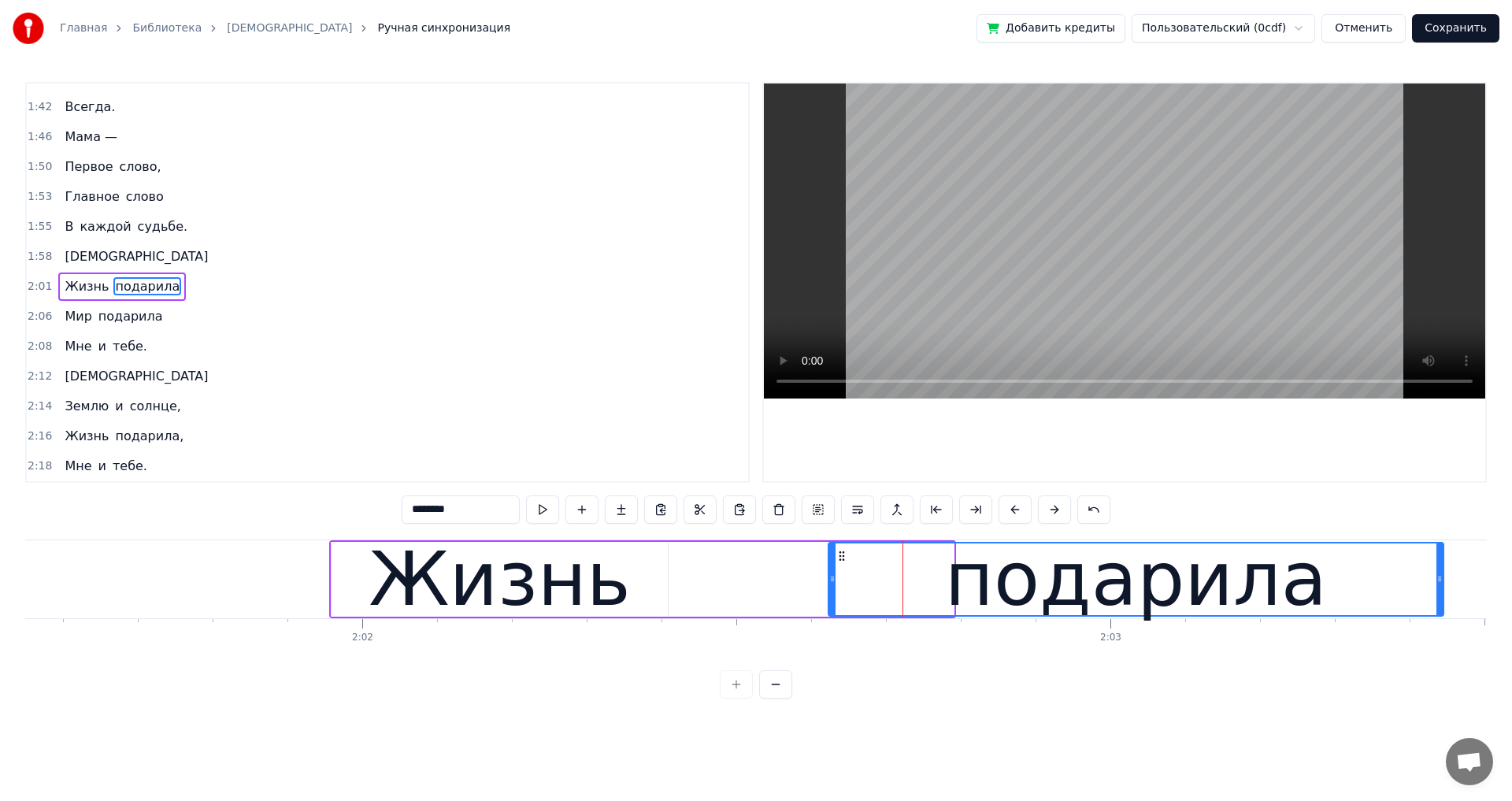
drag, startPoint x: 952, startPoint y: 578, endPoint x: 1441, endPoint y: 586, distance: 489.1
click at [1441, 586] on div at bounding box center [1439, 579] width 7 height 72
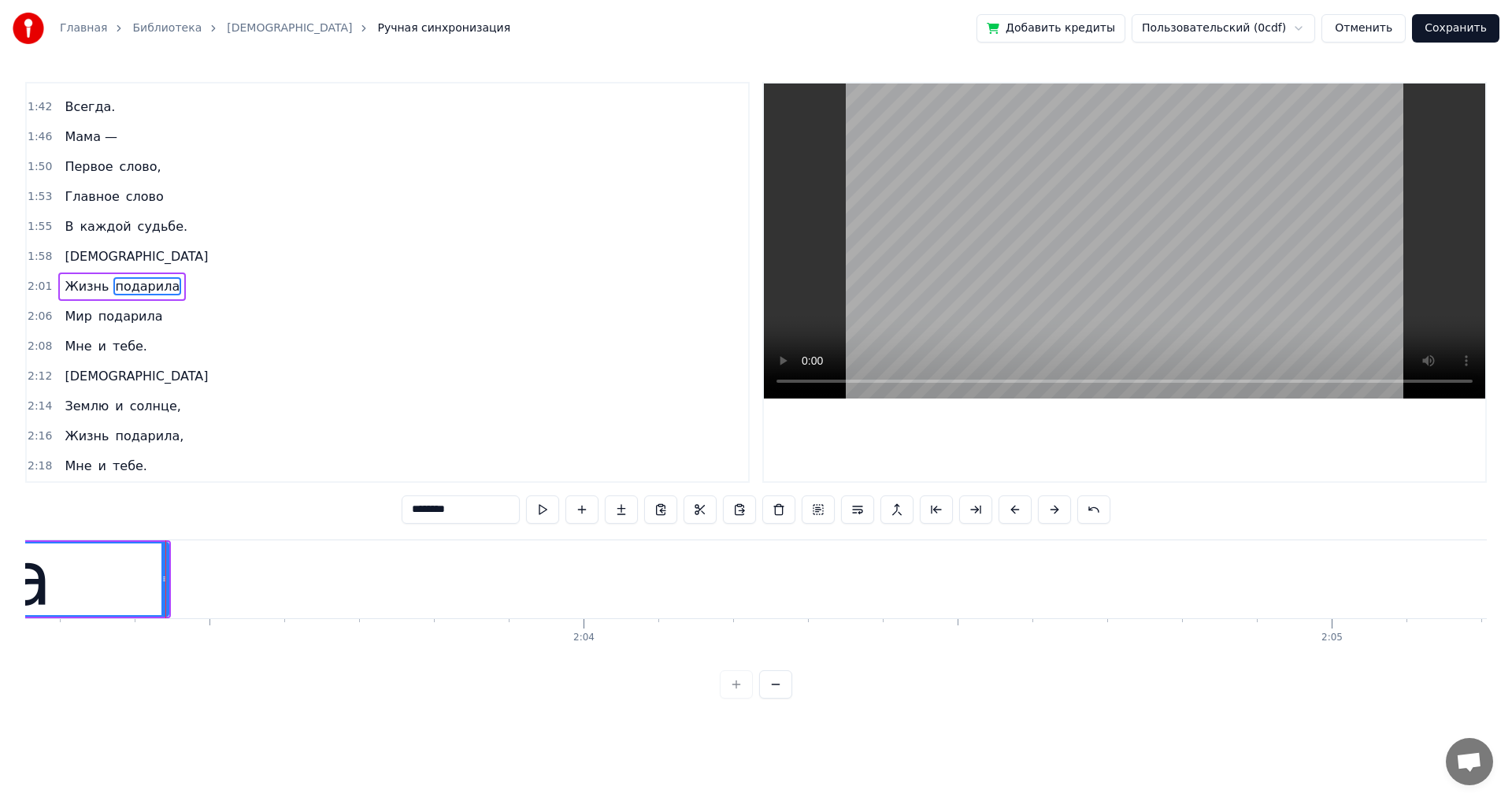
scroll to position [0, 92246]
click at [63, 251] on span "[DEMOGRAPHIC_DATA]" at bounding box center [136, 256] width 147 height 18
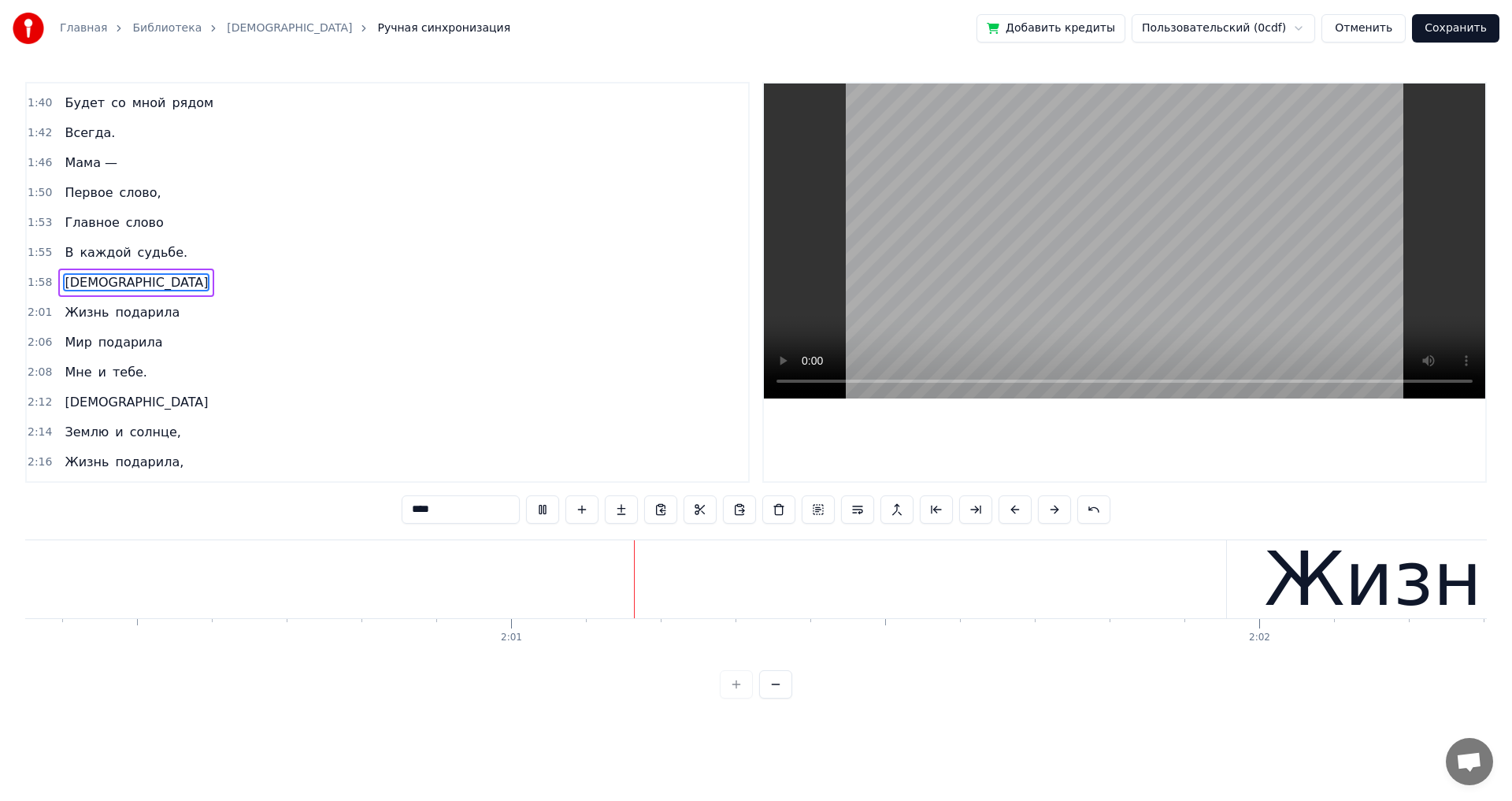
scroll to position [0, 90073]
drag, startPoint x: 1288, startPoint y: 604, endPoint x: 1228, endPoint y: 691, distance: 105.7
click at [1228, 691] on div "0:03 Мама — 0:05 Первое слово, 0:08 Главное слово 0:10 В каждой судьбе. 0:13 Ма…" at bounding box center [756, 391] width 1461 height 617
click at [1204, 578] on div "Жизнь" at bounding box center [1335, 579] width 336 height 78
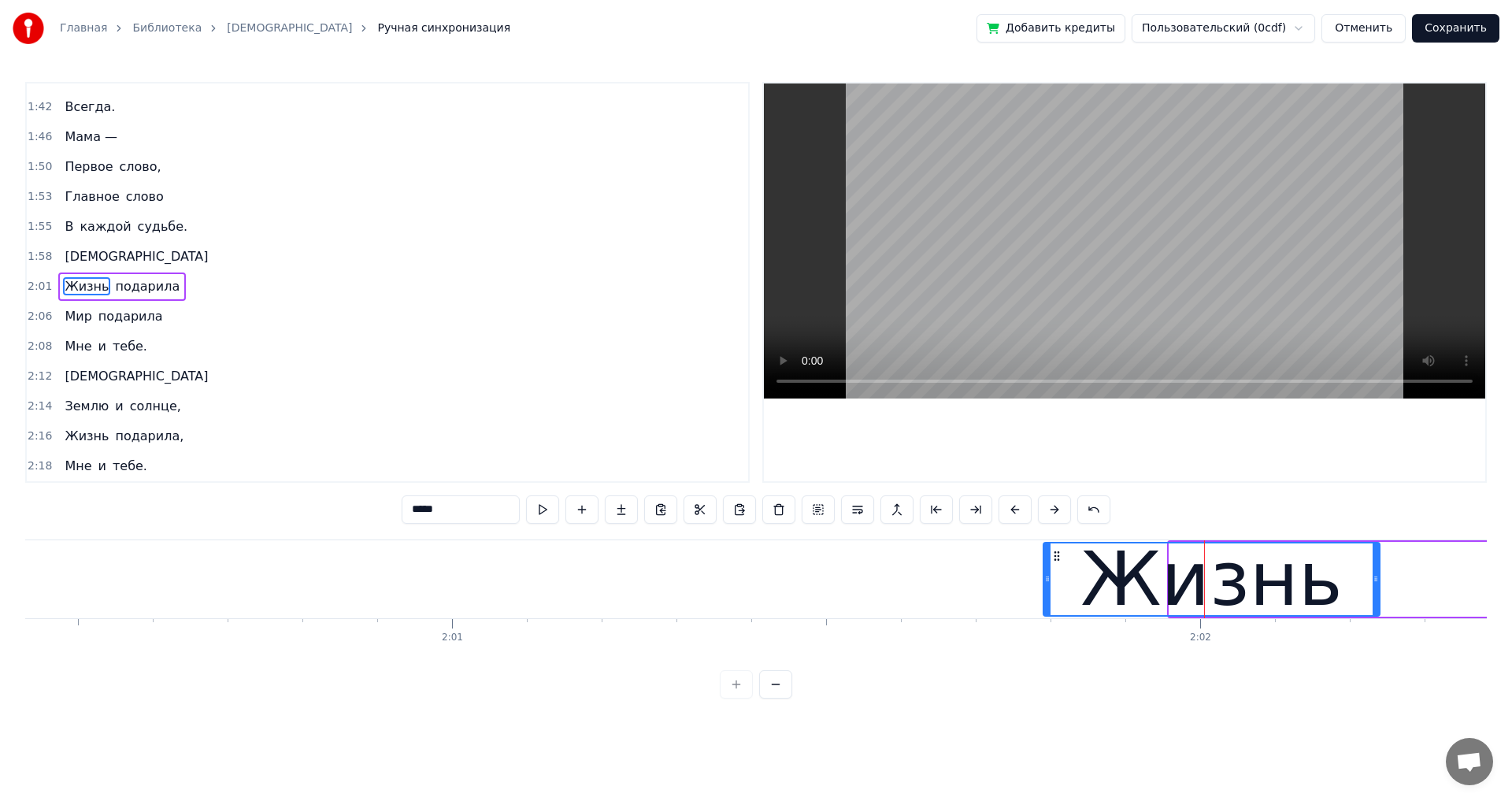
drag, startPoint x: 1182, startPoint y: 556, endPoint x: 1056, endPoint y: 560, distance: 126.1
click at [1056, 560] on icon at bounding box center [1056, 556] width 12 height 12
click at [71, 263] on span "[DEMOGRAPHIC_DATA]" at bounding box center [136, 256] width 147 height 18
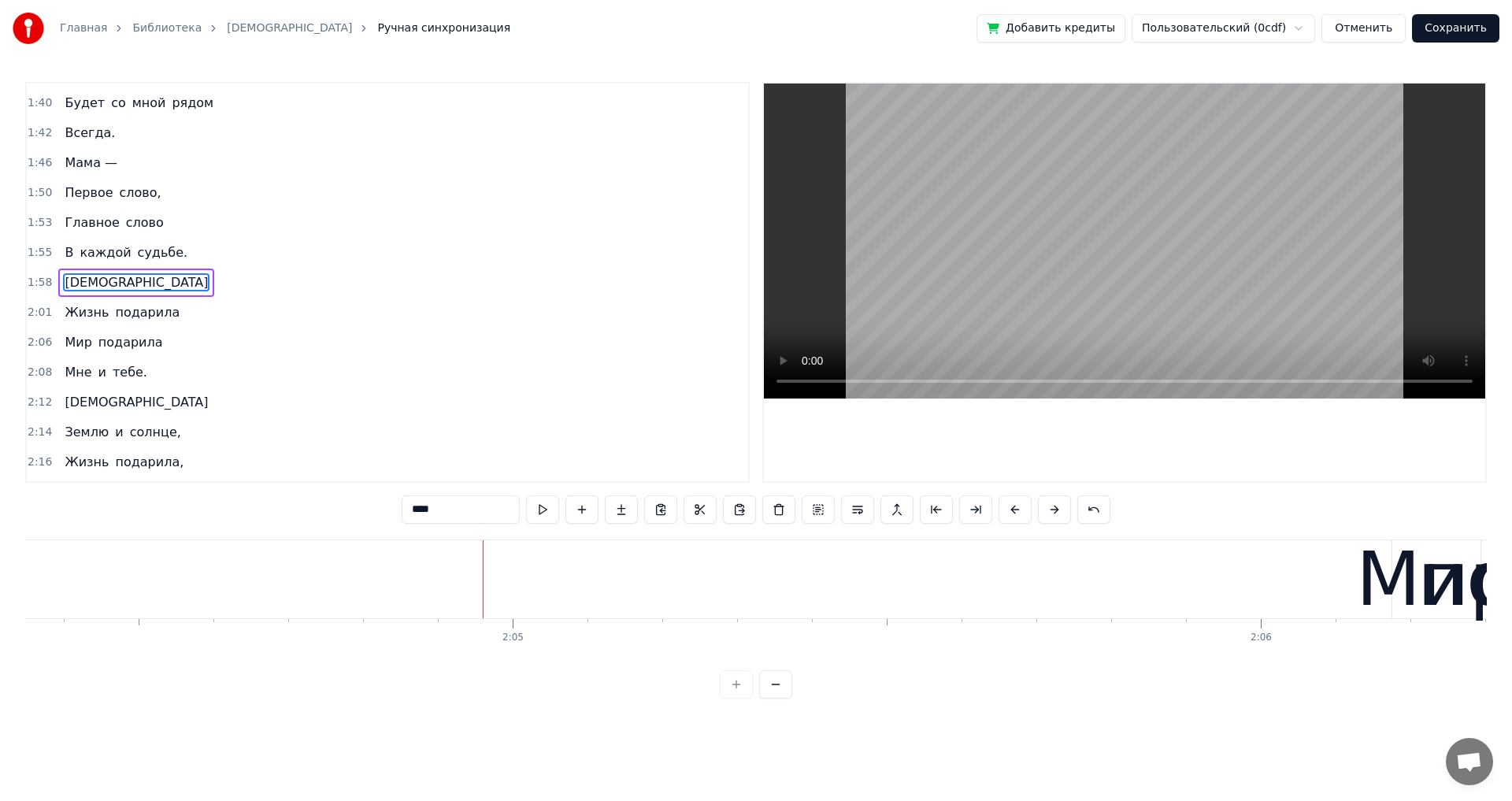
scroll to position [0, 93081]
click at [1339, 610] on div "Мир" at bounding box center [1358, 580] width 161 height 113
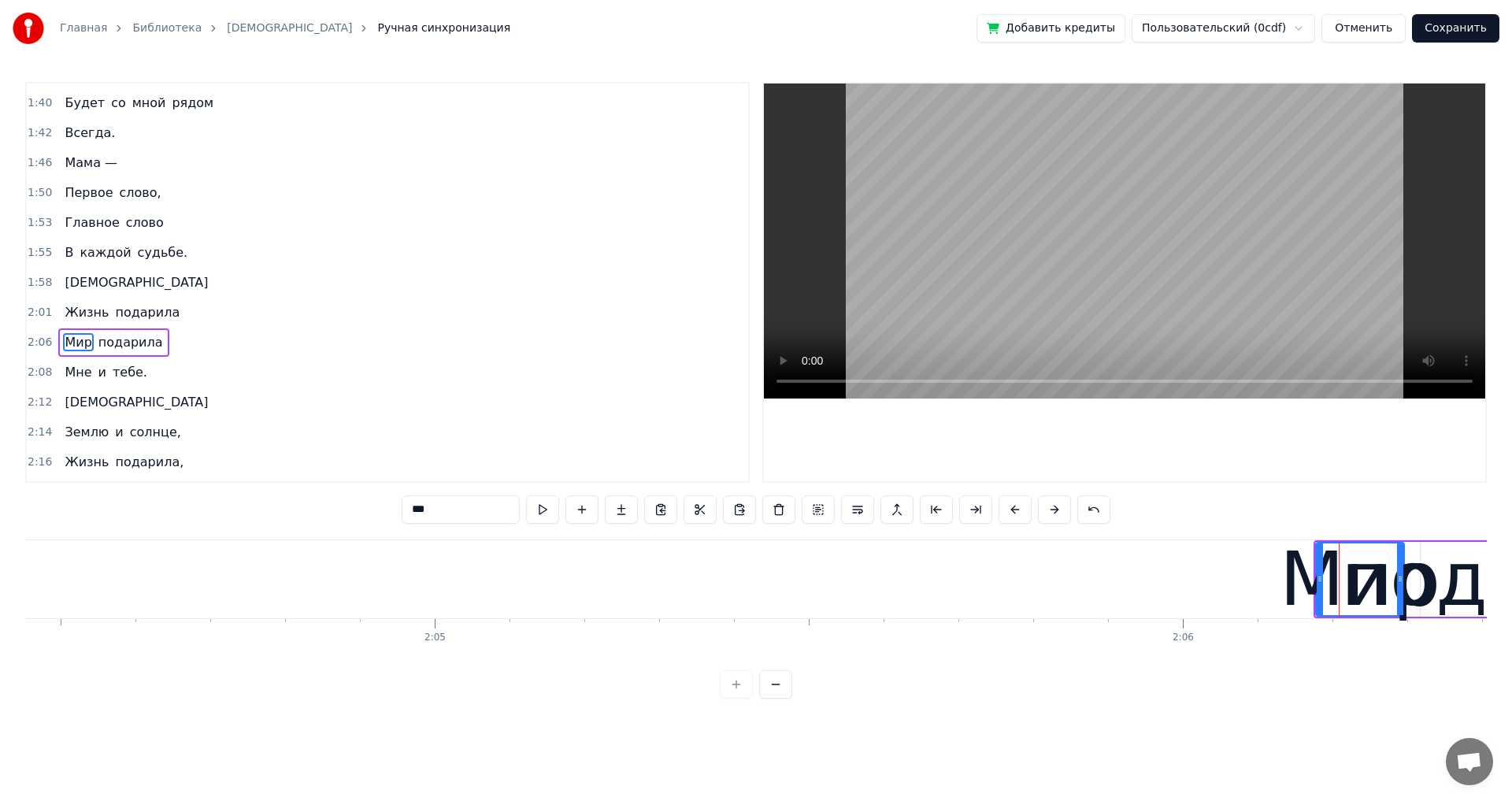
scroll to position [1039, 0]
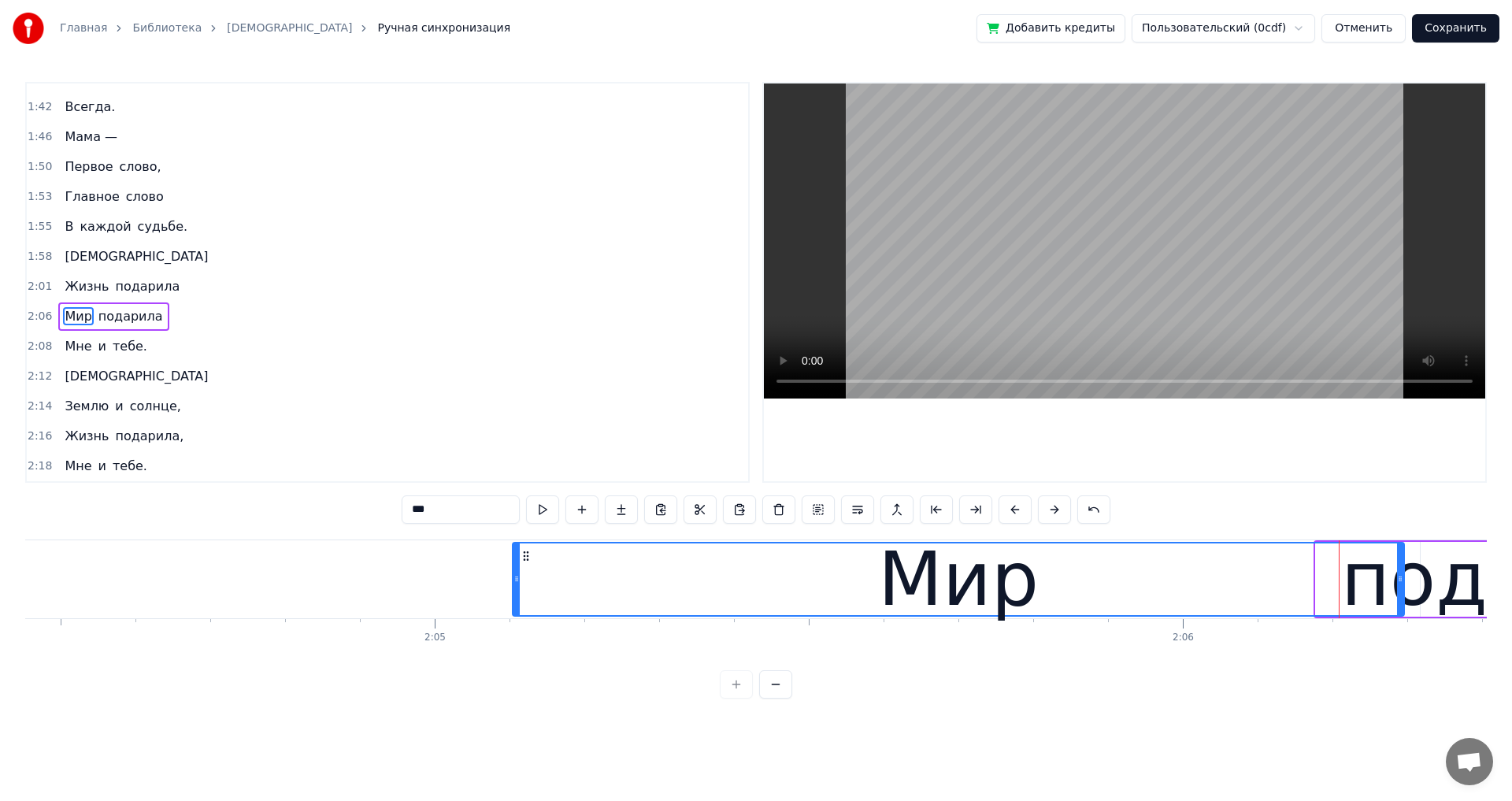
drag, startPoint x: 1321, startPoint y: 583, endPoint x: 518, endPoint y: 611, distance: 803.5
click at [518, 611] on div at bounding box center [516, 579] width 7 height 72
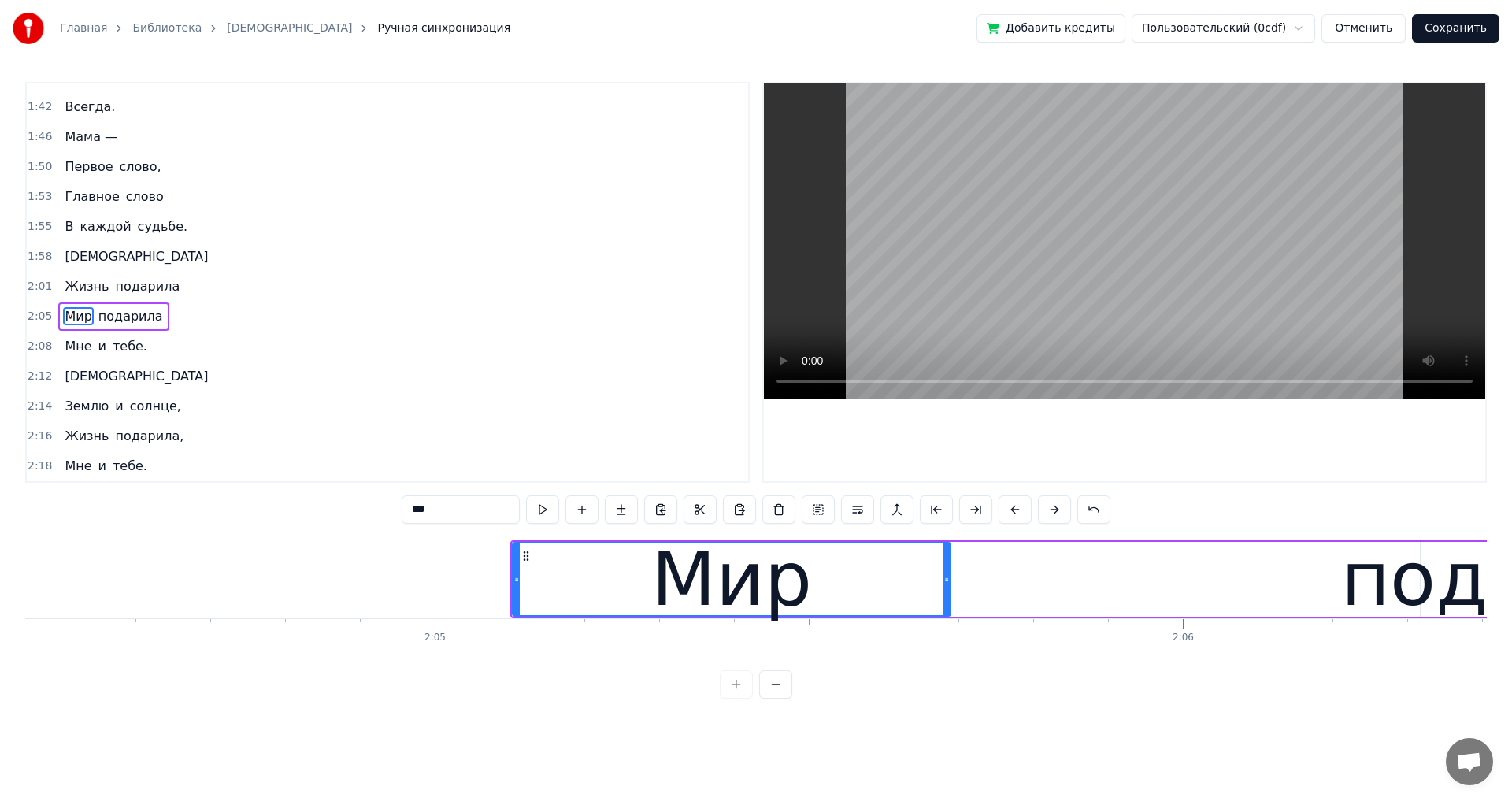
drag, startPoint x: 1401, startPoint y: 582, endPoint x: 947, endPoint y: 632, distance: 456.7
click at [947, 632] on div "Мама — Первое слово, Главное слово В каждой судьбе. [DEMOGRAPHIC_DATA] Жизнь по…" at bounding box center [756, 598] width 1461 height 118
click at [1384, 591] on div "подарила" at bounding box center [1531, 580] width 382 height 113
type input "********"
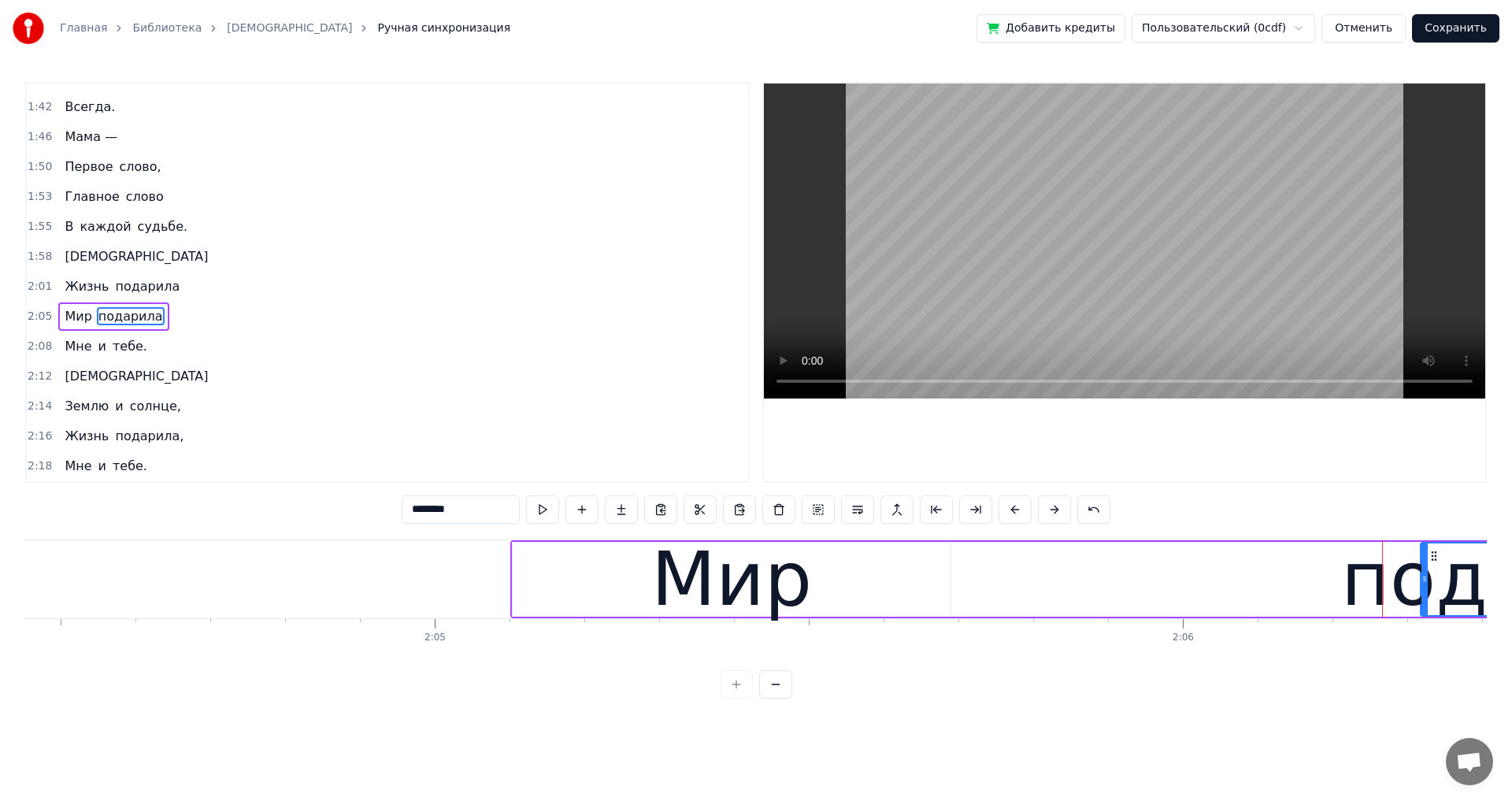
click at [1444, 591] on div "подарила" at bounding box center [1531, 580] width 382 height 113
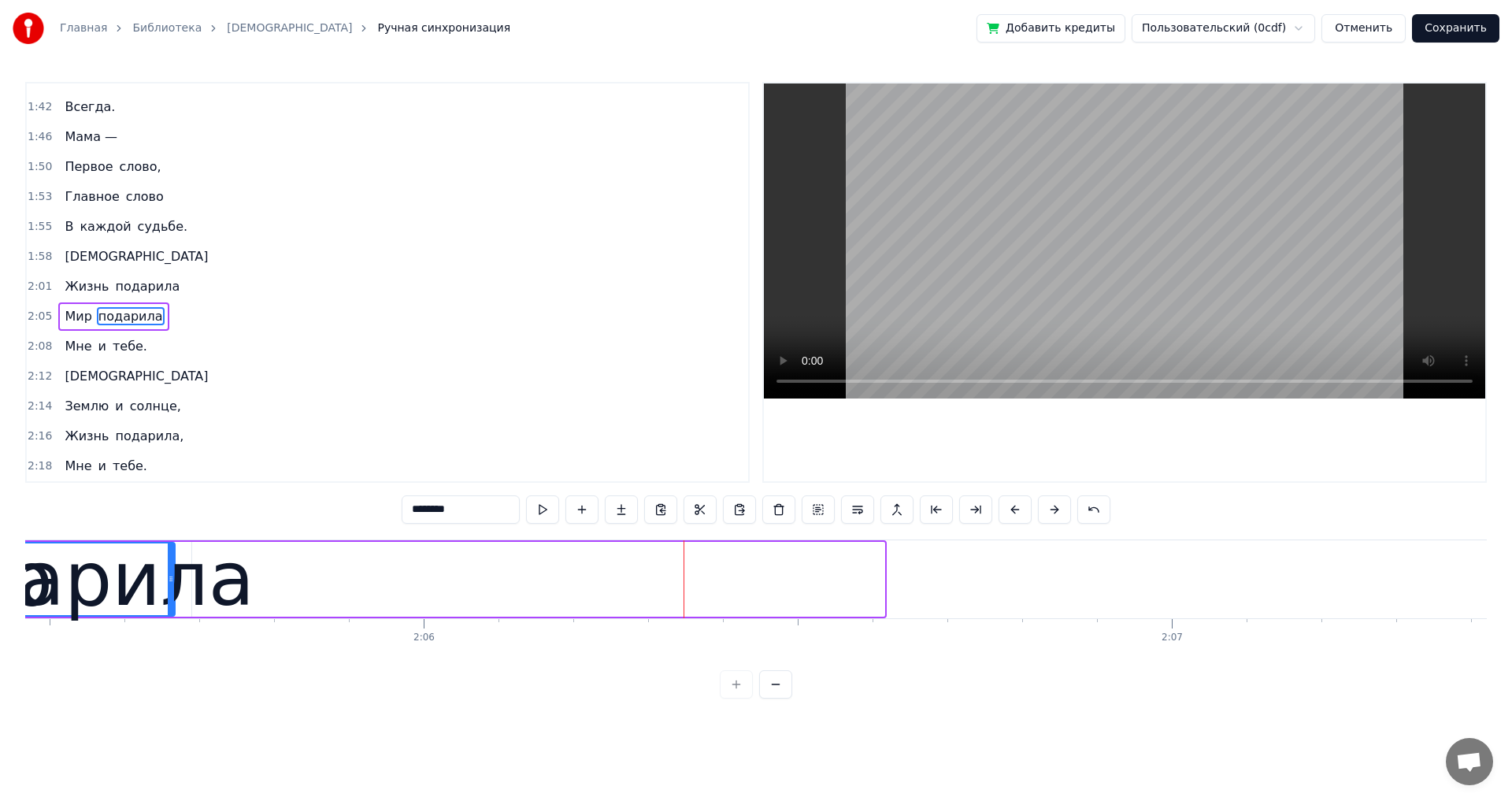
scroll to position [0, 93712]
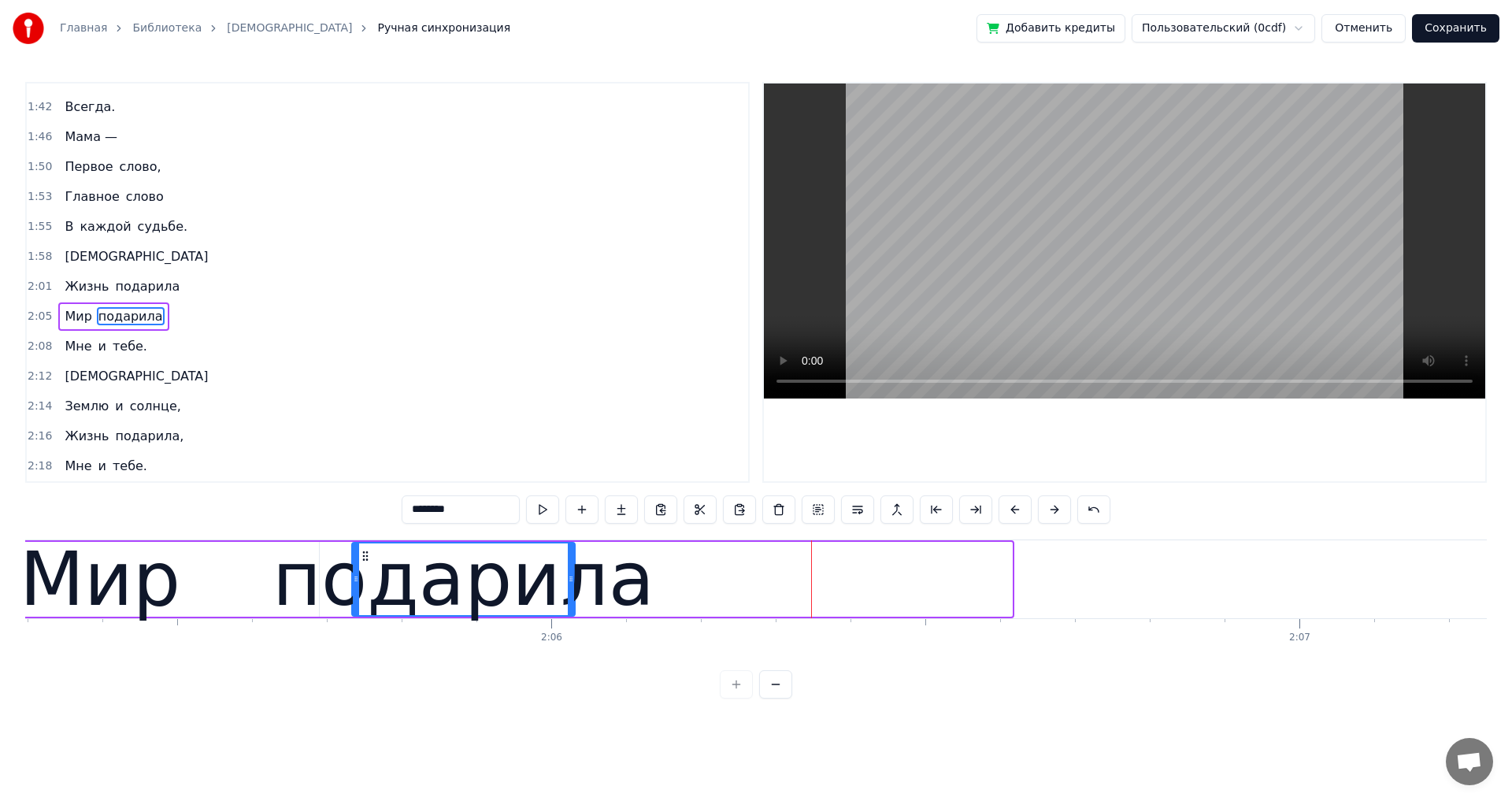
drag, startPoint x: 92, startPoint y: 556, endPoint x: 362, endPoint y: 594, distance: 272.7
click at [362, 594] on div "подарила" at bounding box center [463, 579] width 221 height 72
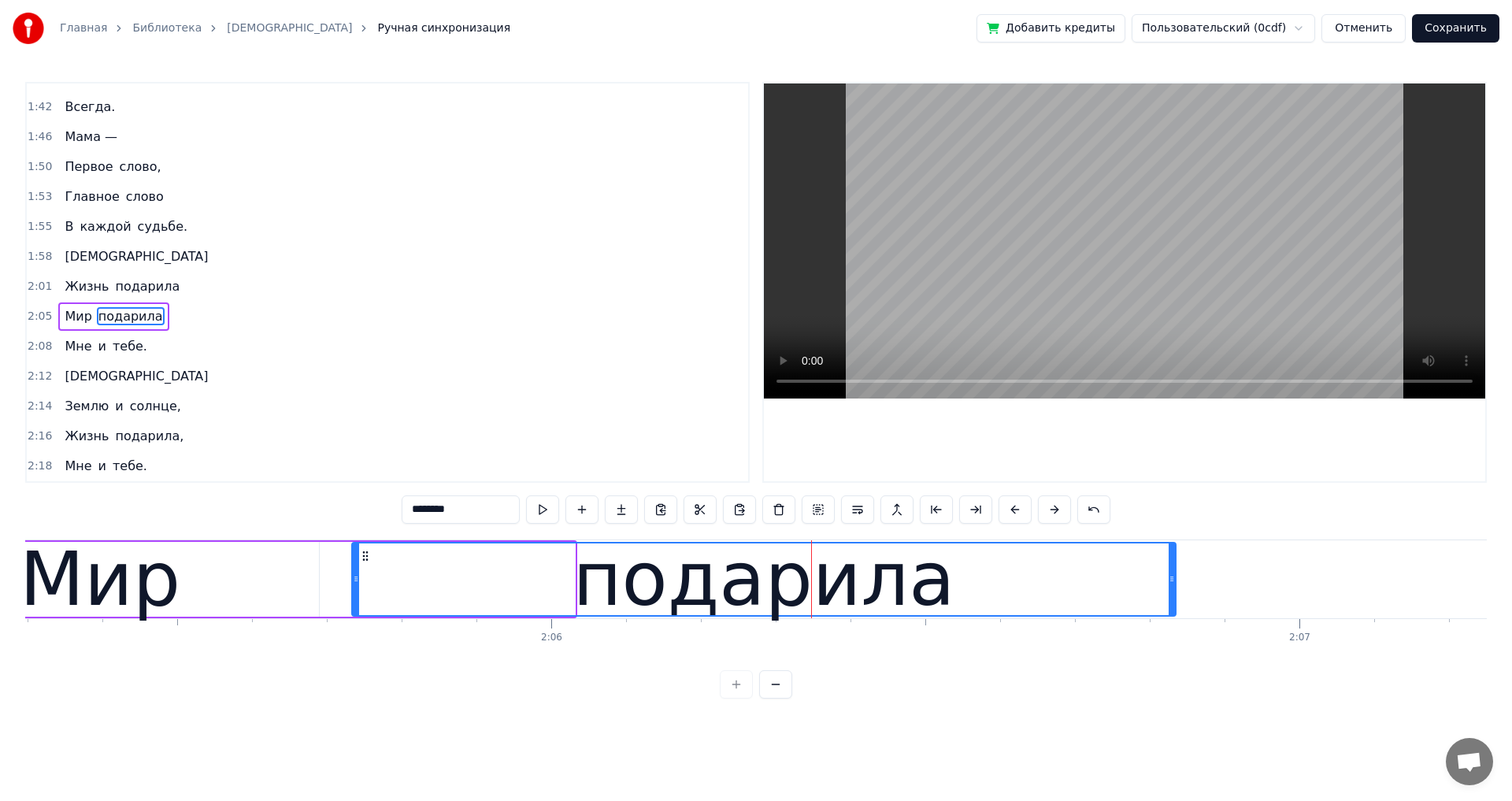
drag, startPoint x: 574, startPoint y: 578, endPoint x: 1156, endPoint y: 581, distance: 582.0
click at [1174, 581] on icon at bounding box center [1171, 579] width 7 height 12
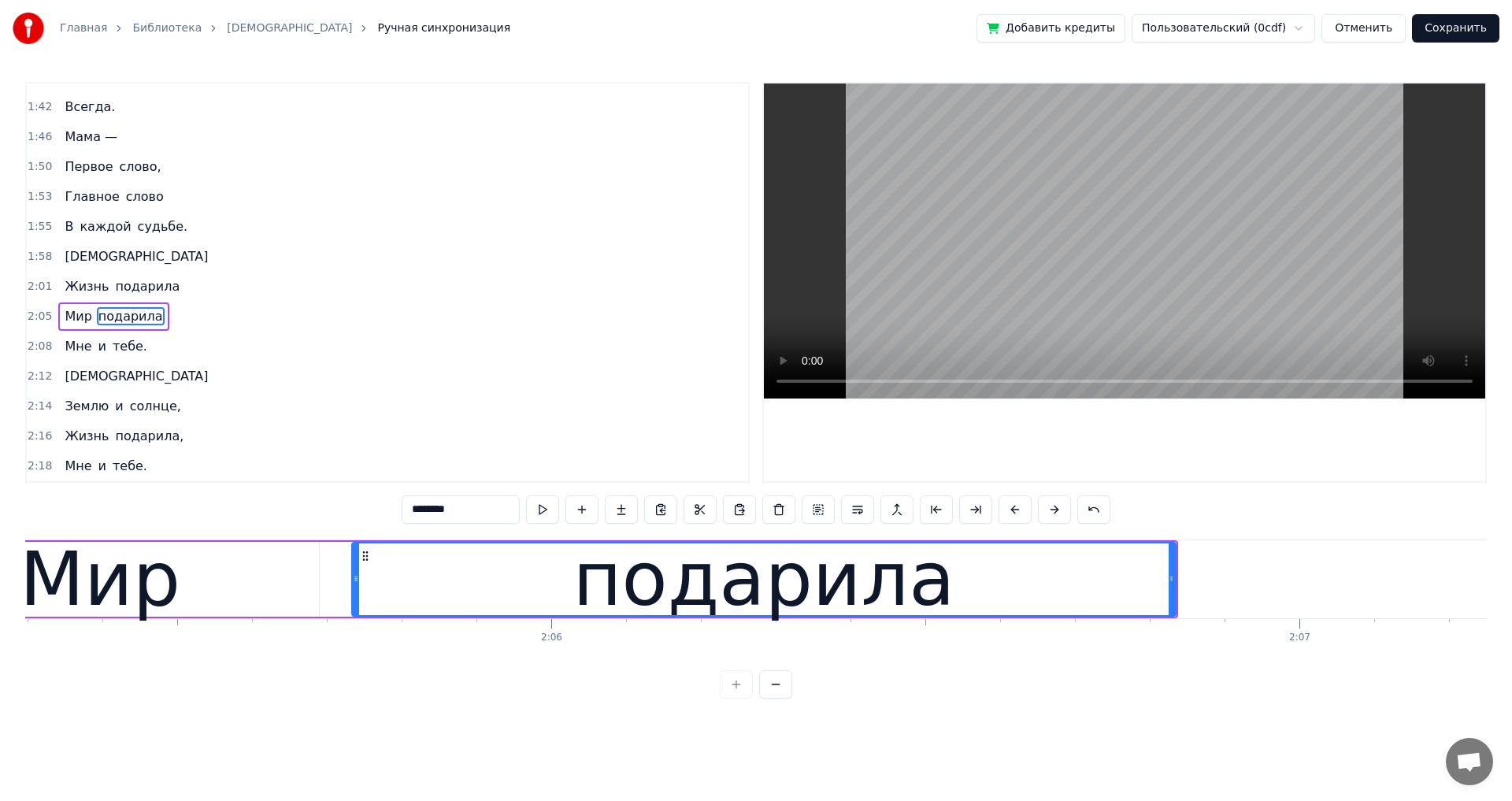
click at [58, 263] on div "[DEMOGRAPHIC_DATA]" at bounding box center [136, 257] width 156 height 29
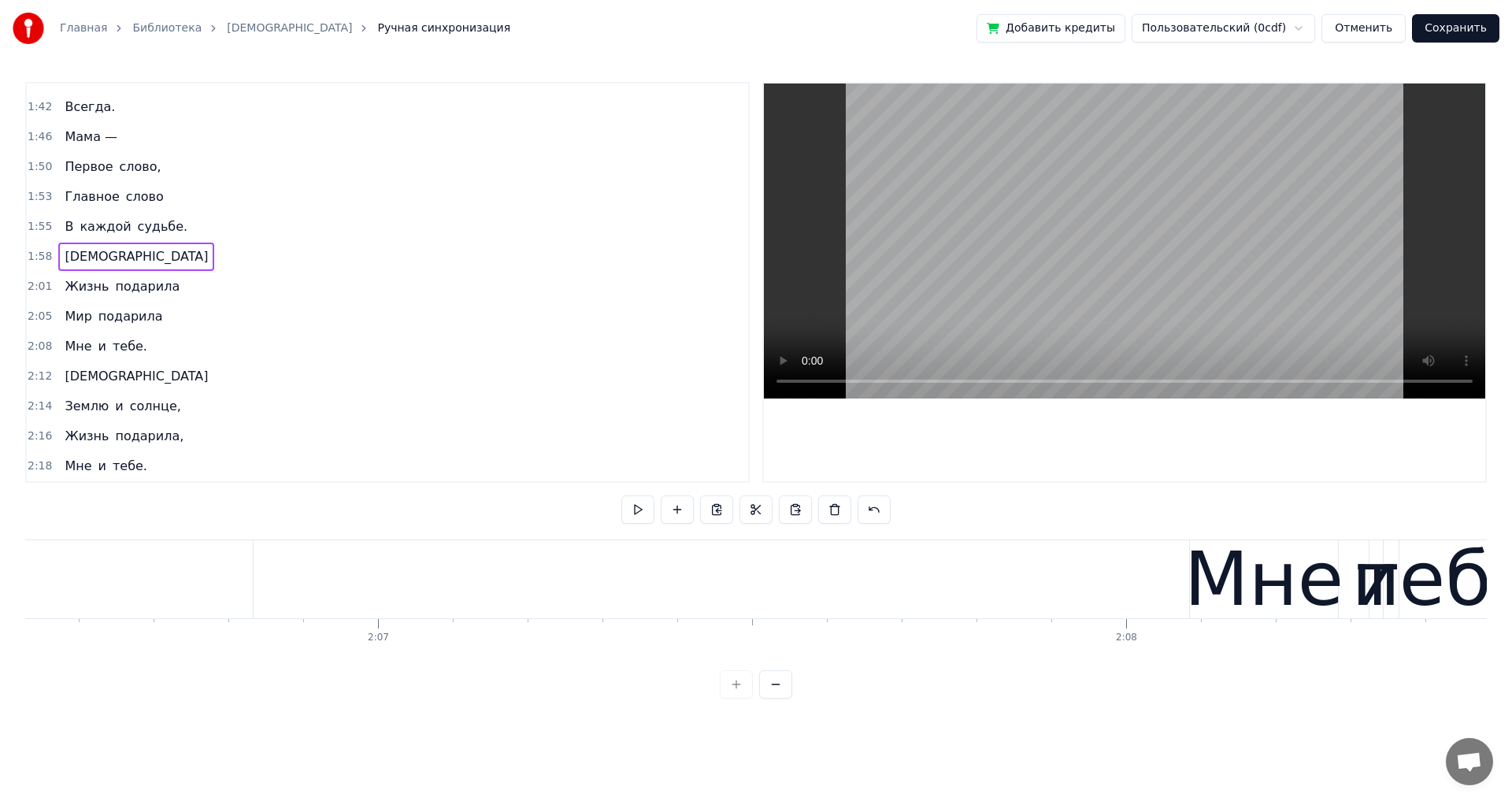
scroll to position [0, 94608]
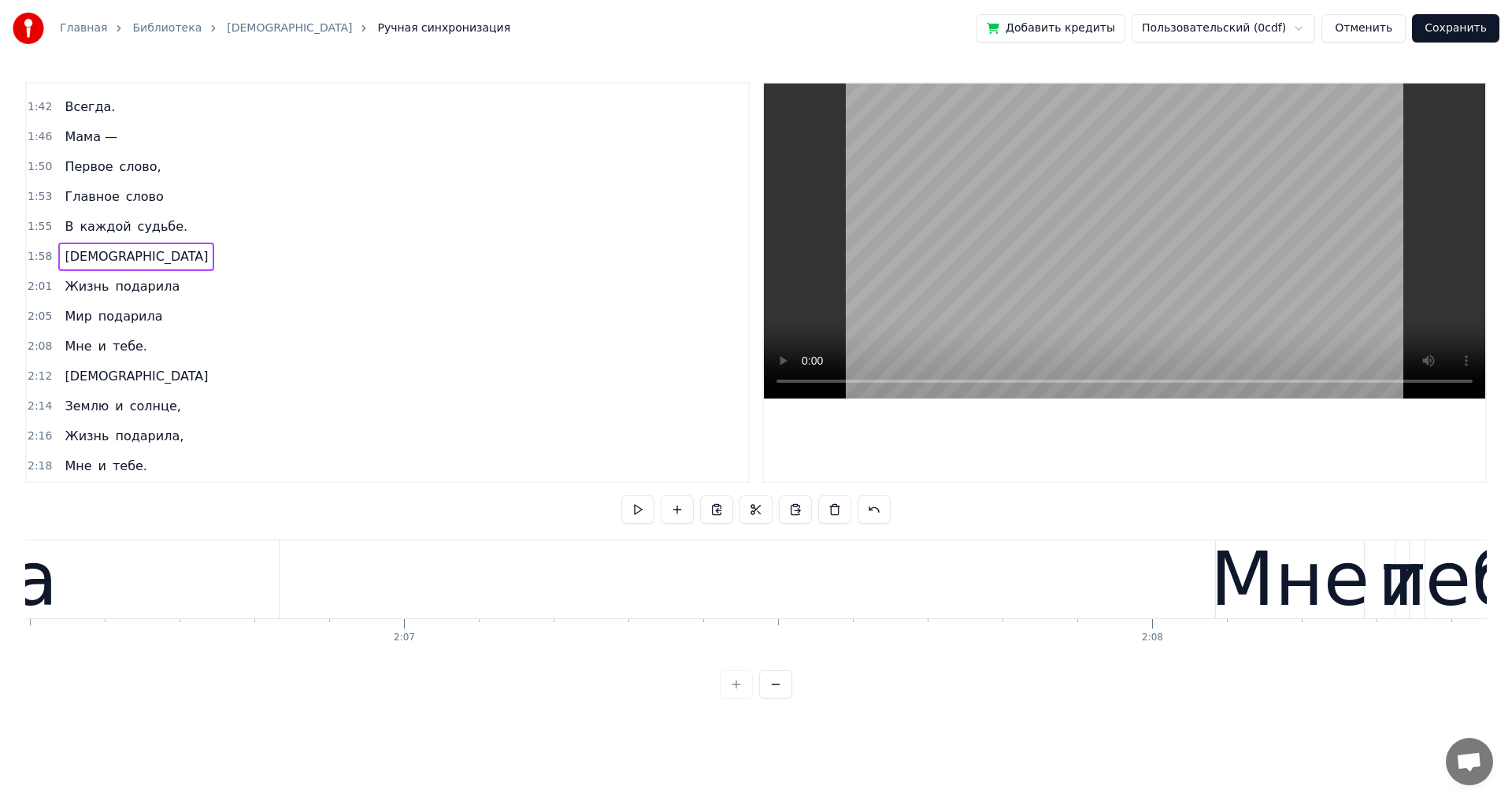
click at [1275, 598] on div "Мне" at bounding box center [1290, 580] width 160 height 113
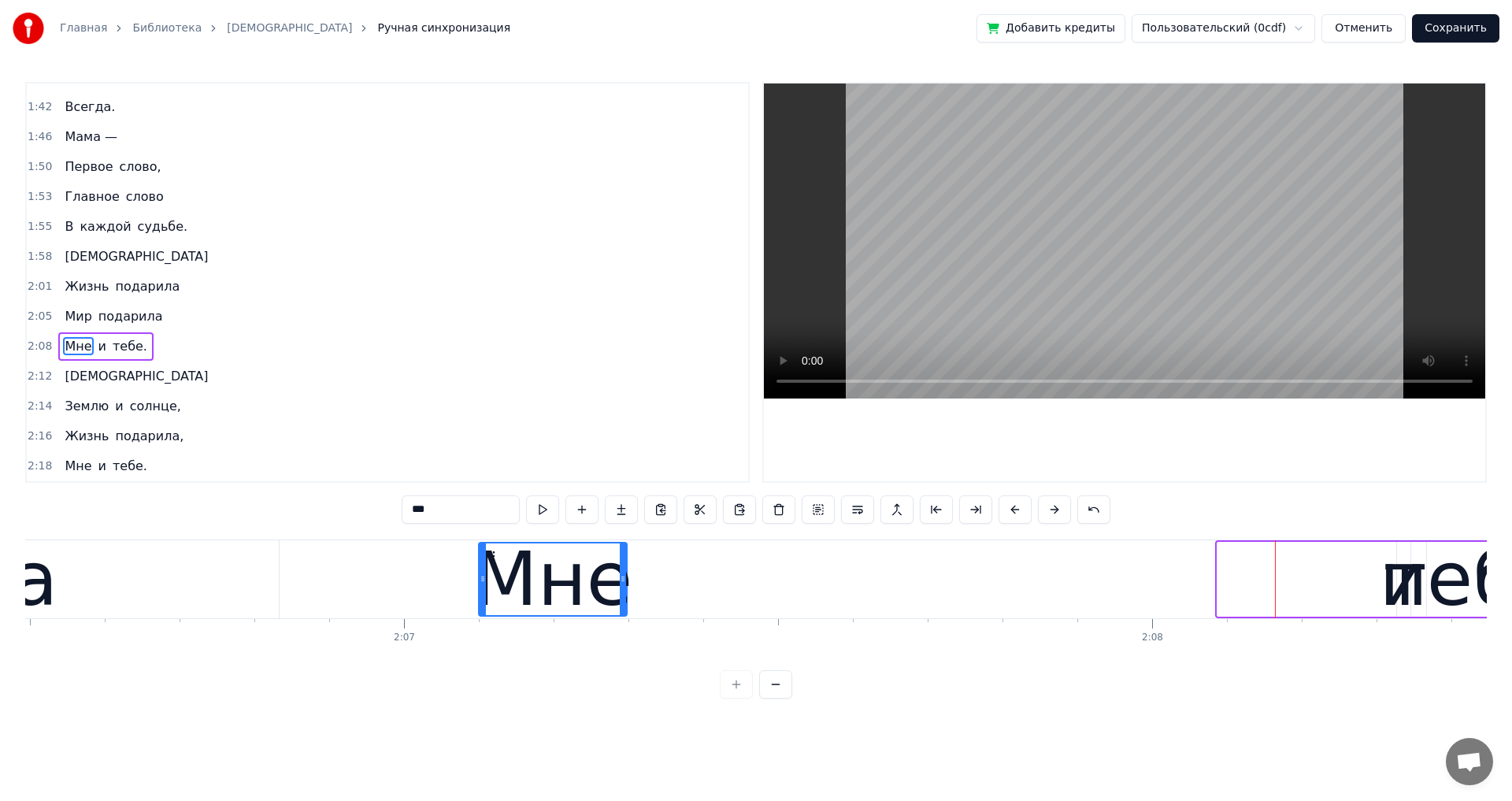
drag, startPoint x: 1230, startPoint y: 556, endPoint x: 492, endPoint y: 629, distance: 741.6
click at [492, 615] on div "Мне" at bounding box center [553, 579] width 147 height 72
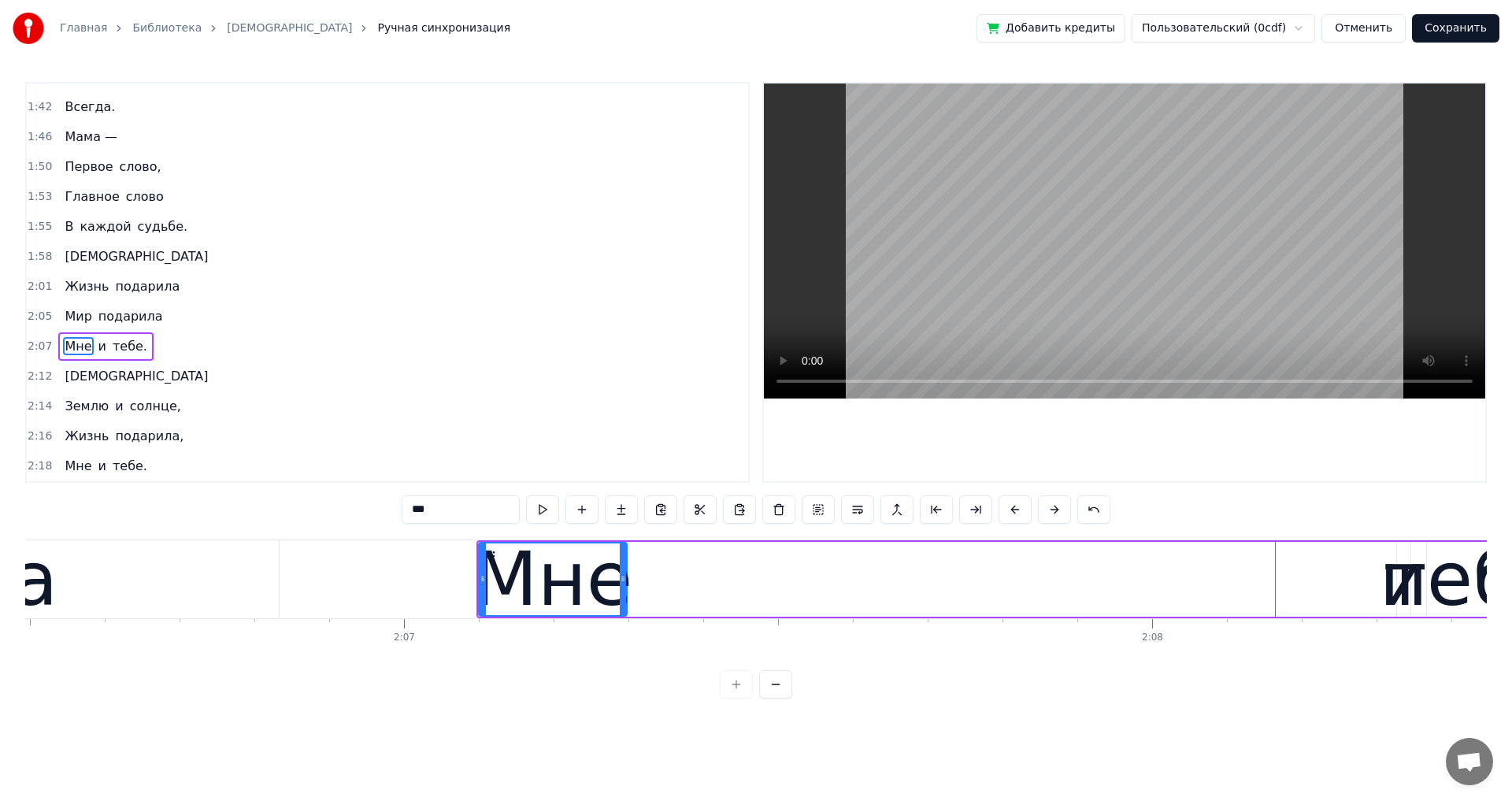
click at [1400, 588] on div "и" at bounding box center [1403, 580] width 49 height 113
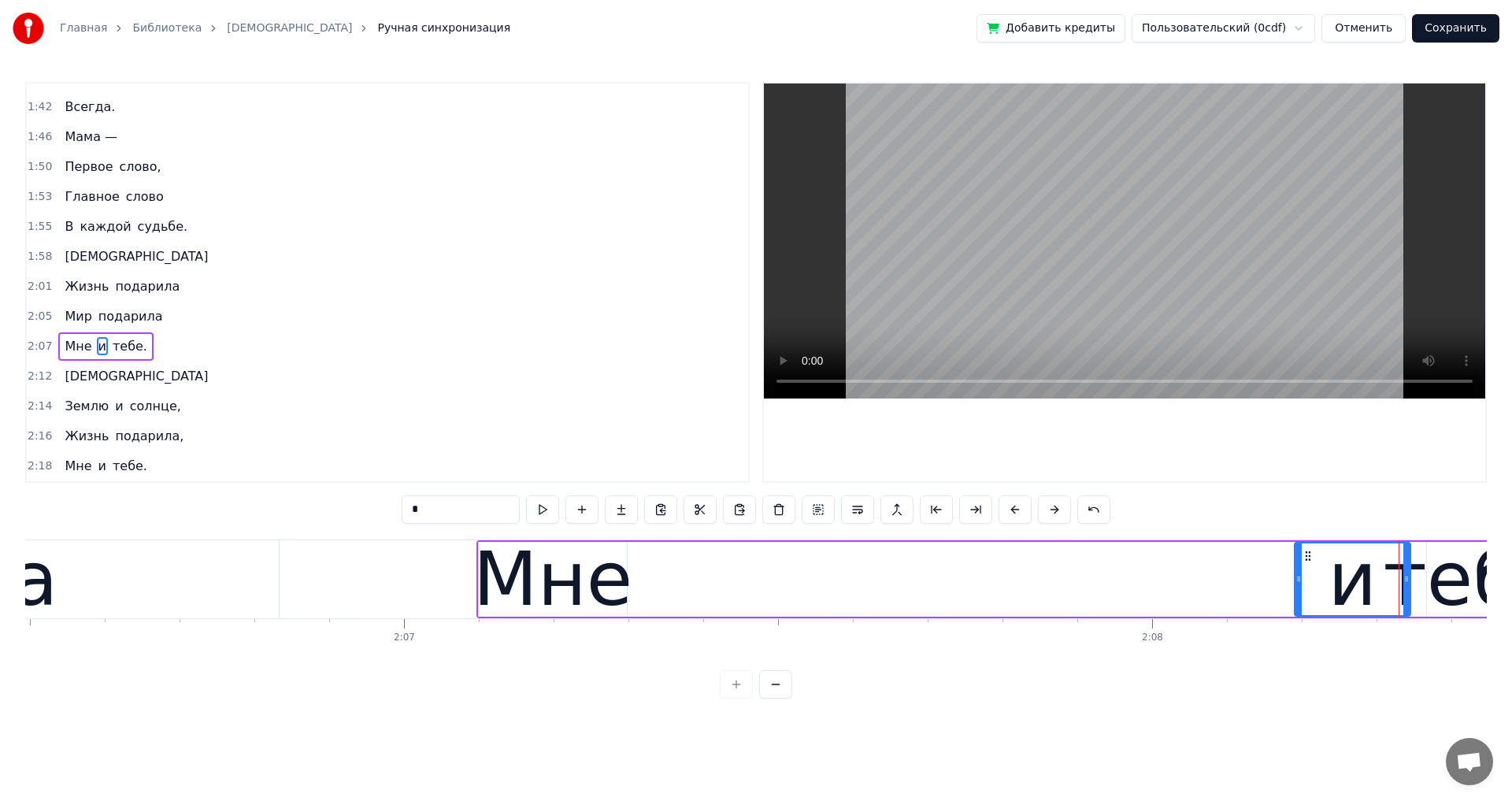
drag, startPoint x: 1401, startPoint y: 583, endPoint x: 1299, endPoint y: 595, distance: 102.7
click at [1299, 595] on div at bounding box center [1298, 579] width 7 height 72
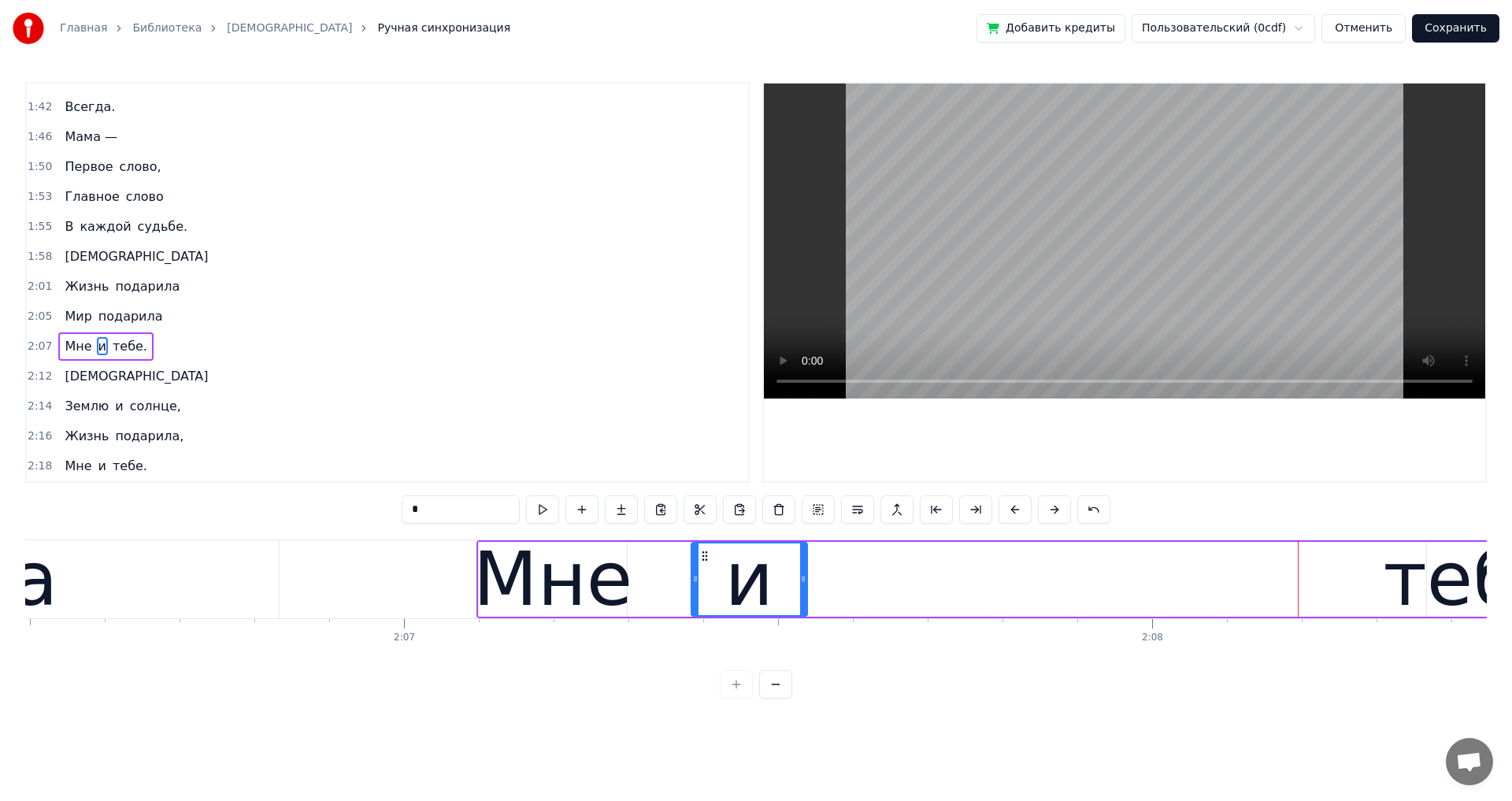
drag, startPoint x: 1308, startPoint y: 554, endPoint x: 705, endPoint y: 627, distance: 607.4
click at [705, 627] on div "Мама — Первое слово, Главное слово В каждой судьбе. [DEMOGRAPHIC_DATA] Жизнь по…" at bounding box center [756, 598] width 1461 height 118
click at [1427, 586] on div "тебе." at bounding box center [1485, 580] width 206 height 113
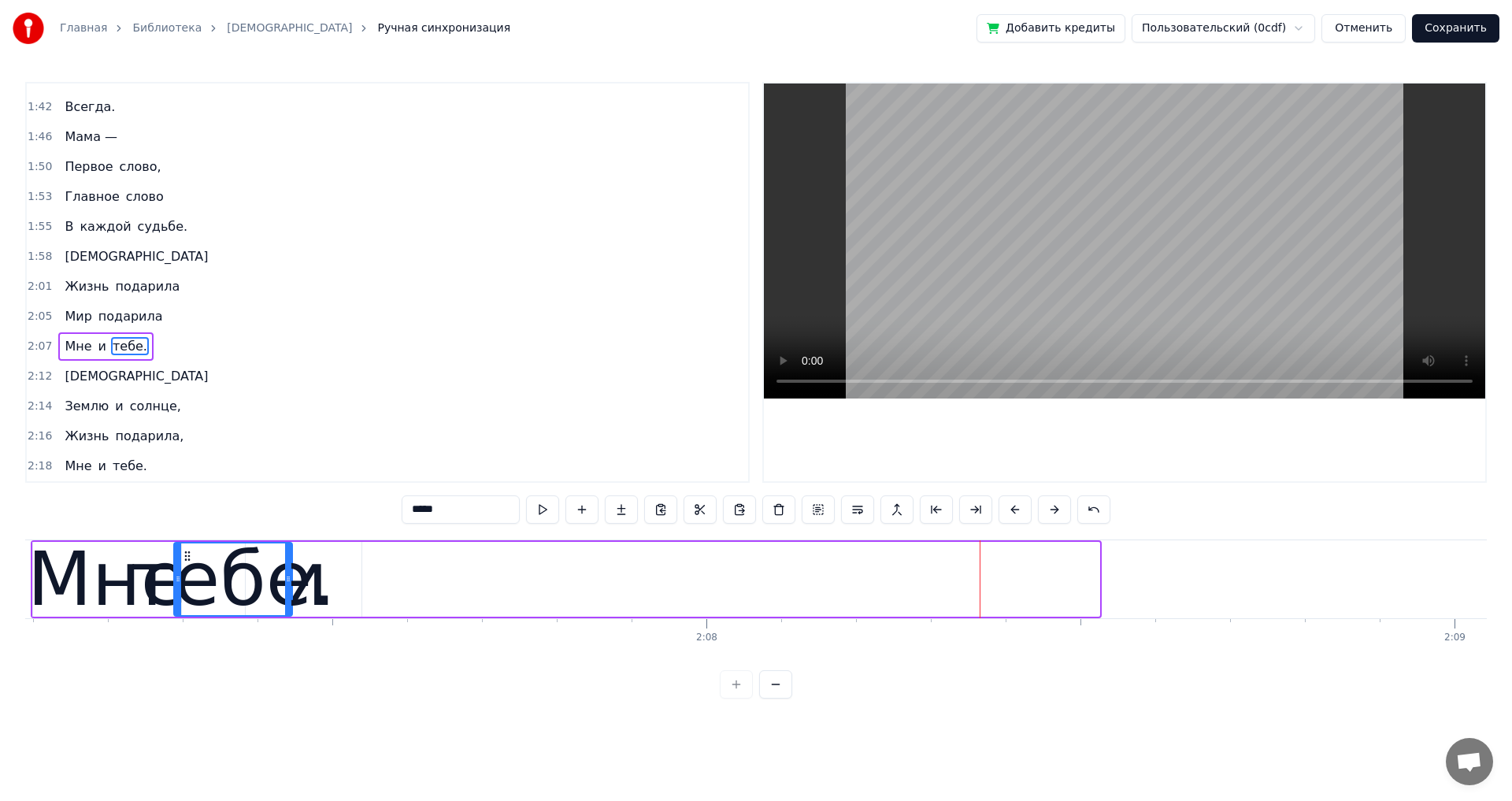
scroll to position [0, 95042]
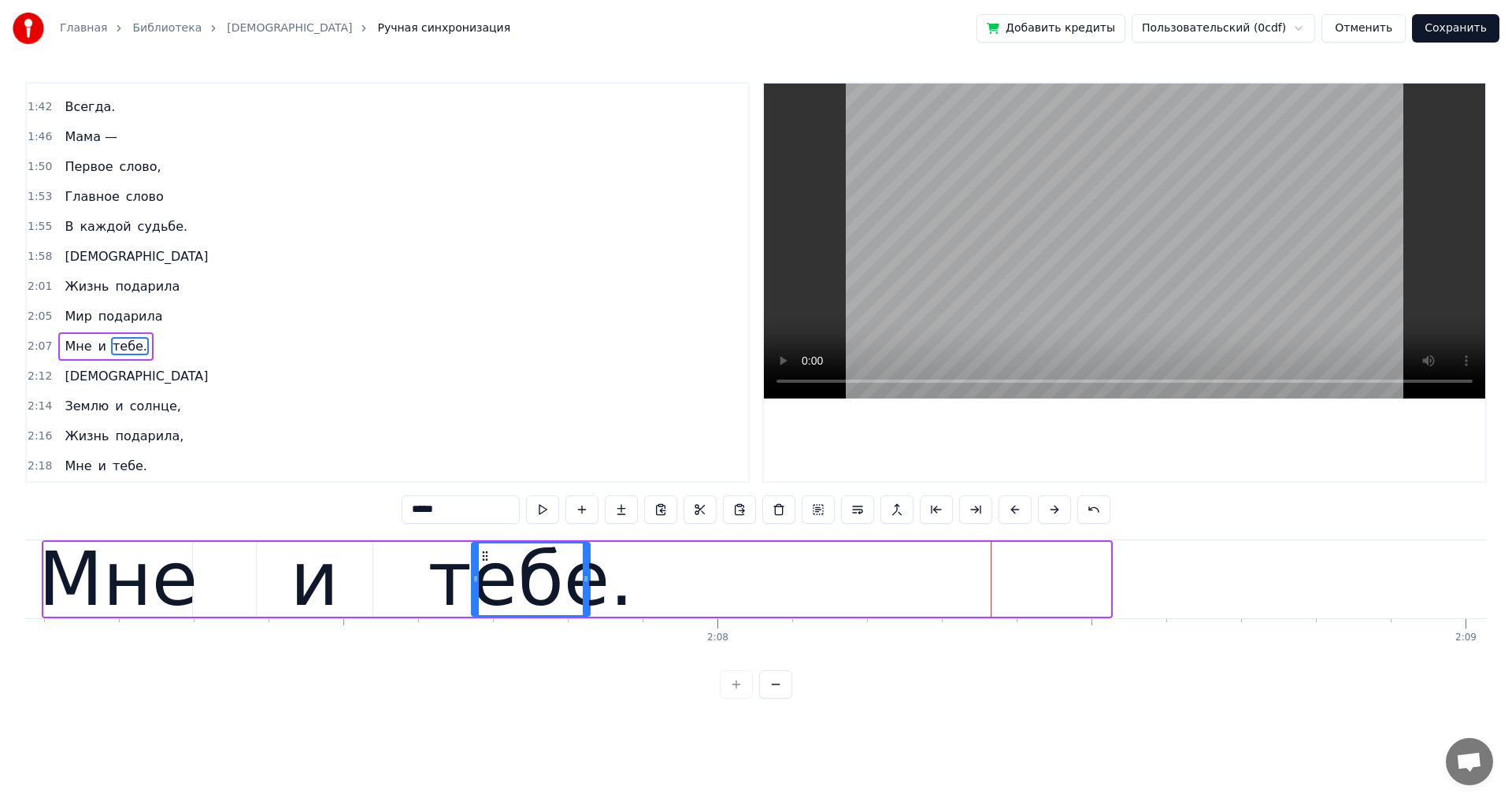
drag, startPoint x: 118, startPoint y: 557, endPoint x: 485, endPoint y: 627, distance: 373.6
click at [485, 615] on div "тебе." at bounding box center [530, 579] width 117 height 72
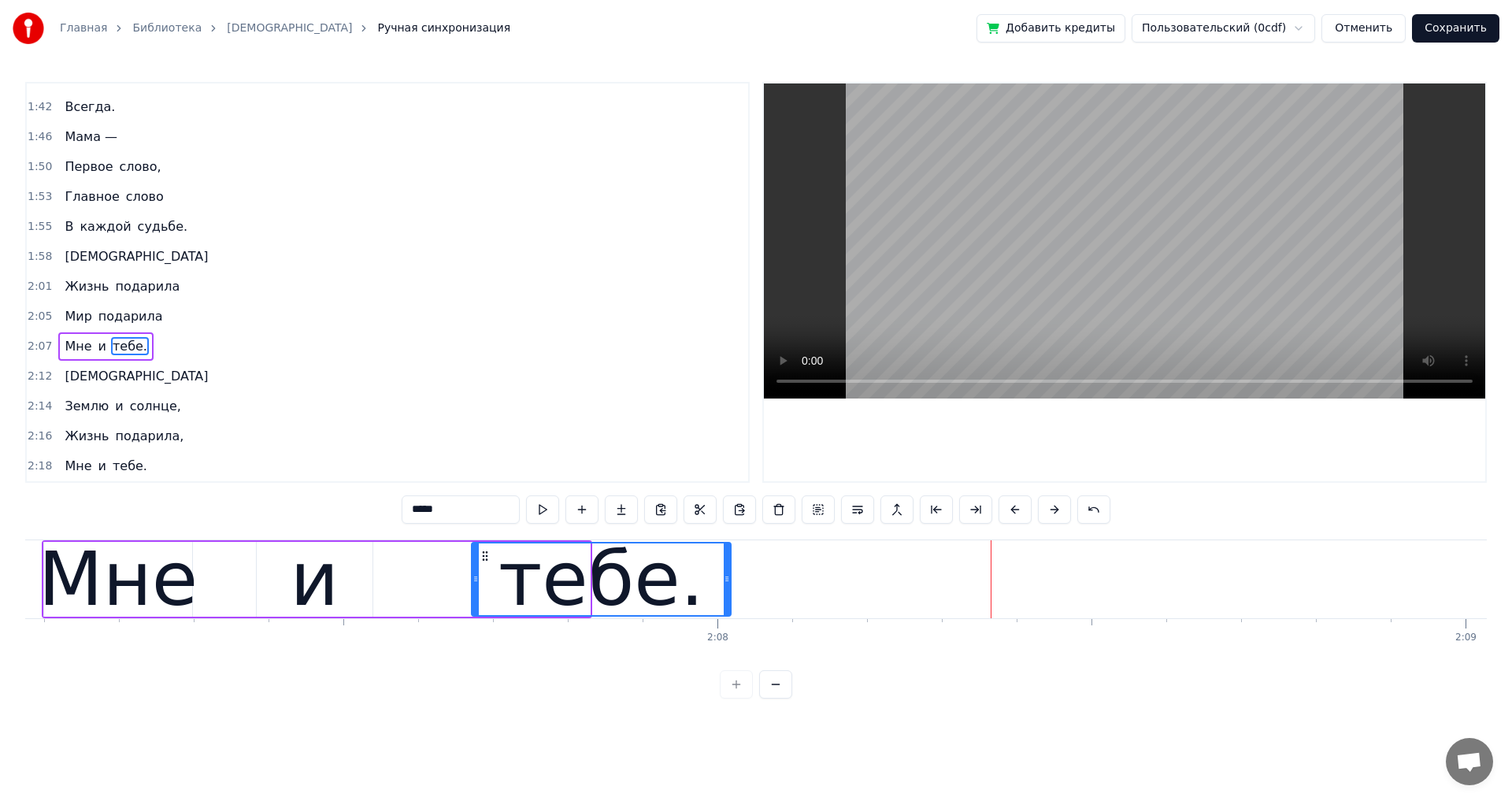
drag, startPoint x: 583, startPoint y: 579, endPoint x: 724, endPoint y: 581, distance: 141.0
click at [724, 581] on icon at bounding box center [727, 579] width 7 height 12
click at [74, 317] on span "Мир" at bounding box center [78, 316] width 30 height 18
type input "***"
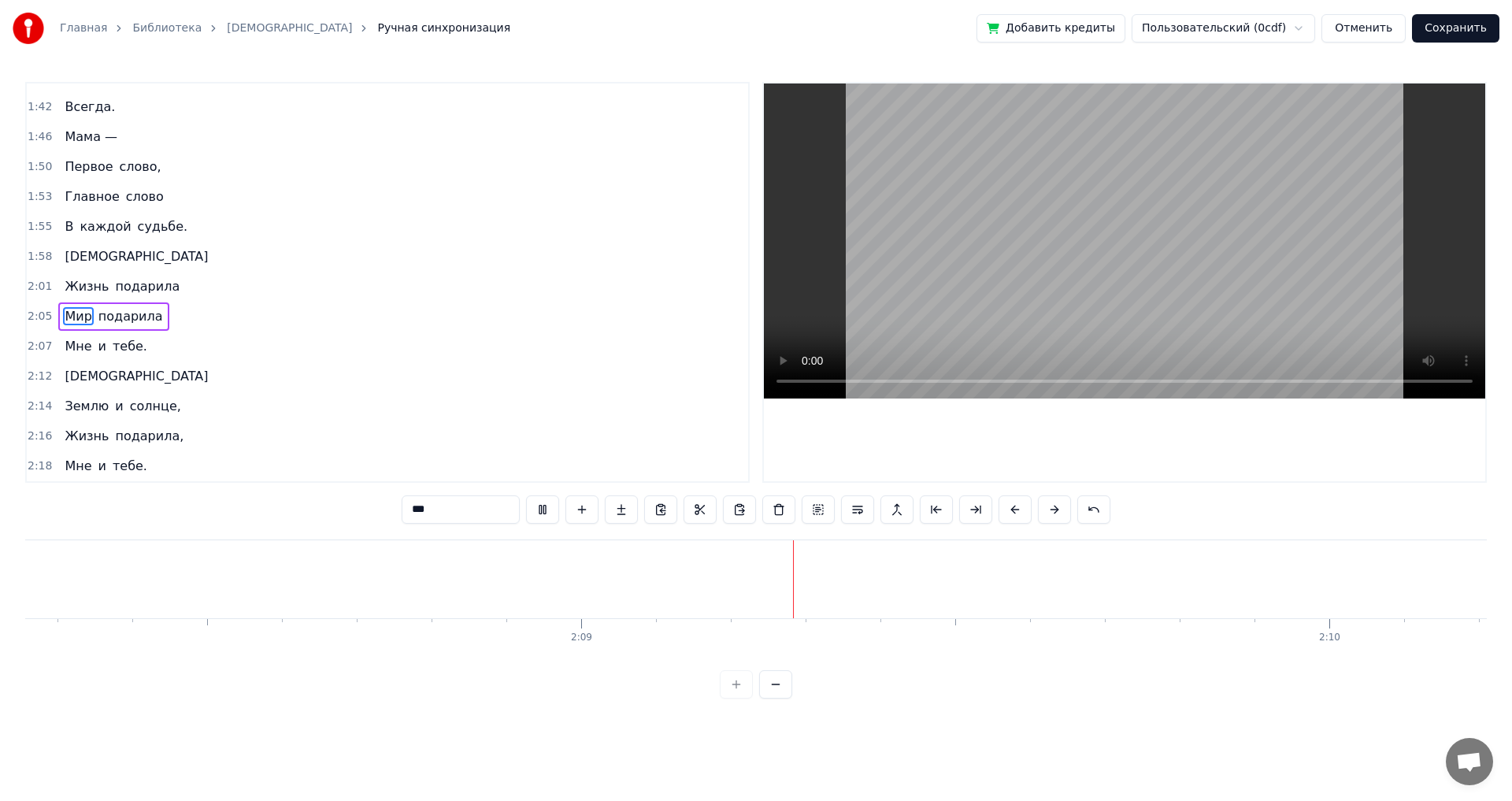
scroll to position [0, 96248]
click at [95, 389] on div "[DEMOGRAPHIC_DATA]" at bounding box center [136, 377] width 156 height 29
click at [70, 384] on span "[DEMOGRAPHIC_DATA]" at bounding box center [136, 376] width 147 height 18
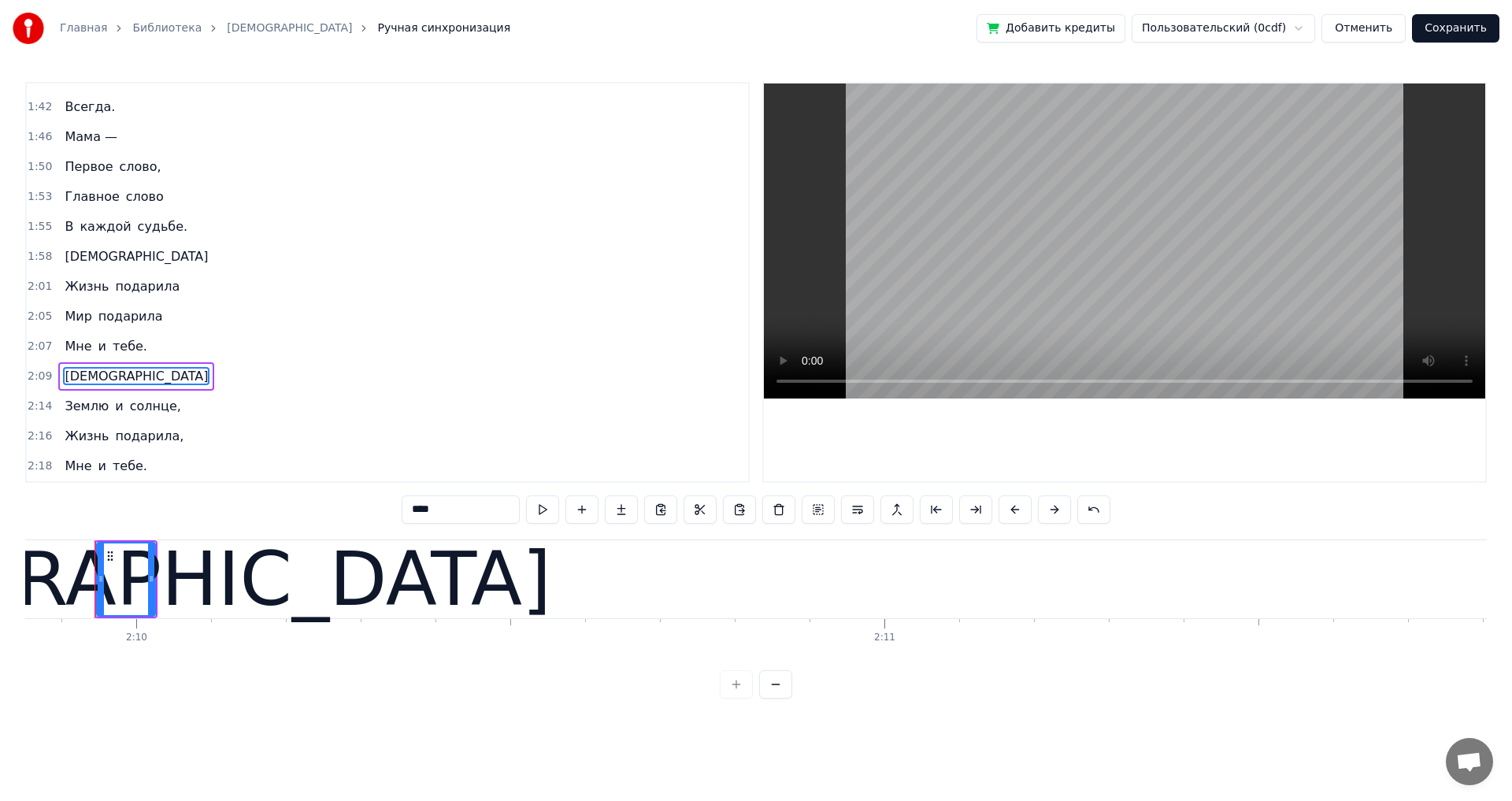
scroll to position [0, 97110]
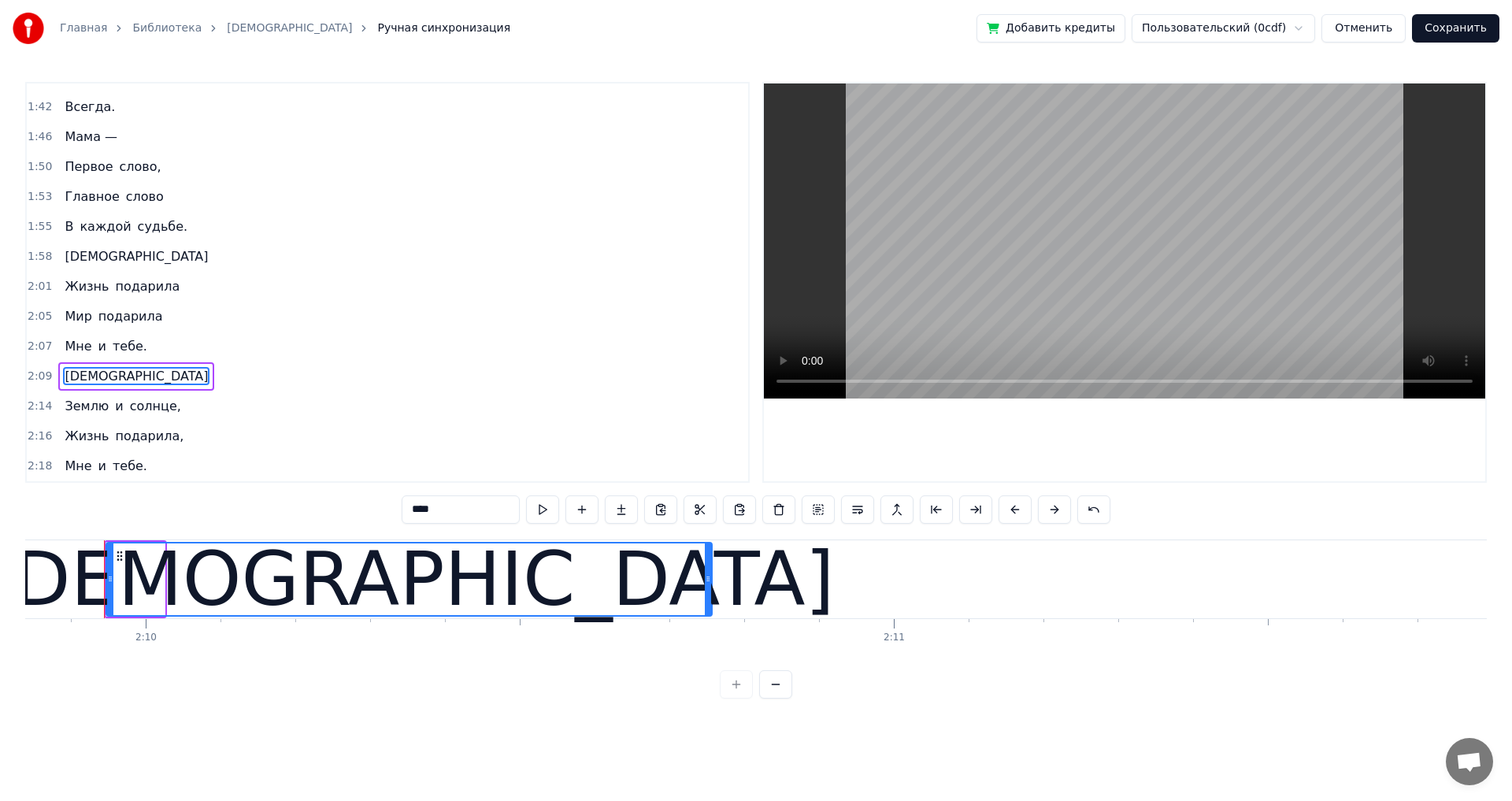
drag, startPoint x: 162, startPoint y: 583, endPoint x: 710, endPoint y: 603, distance: 548.4
click at [710, 603] on div at bounding box center [708, 579] width 7 height 72
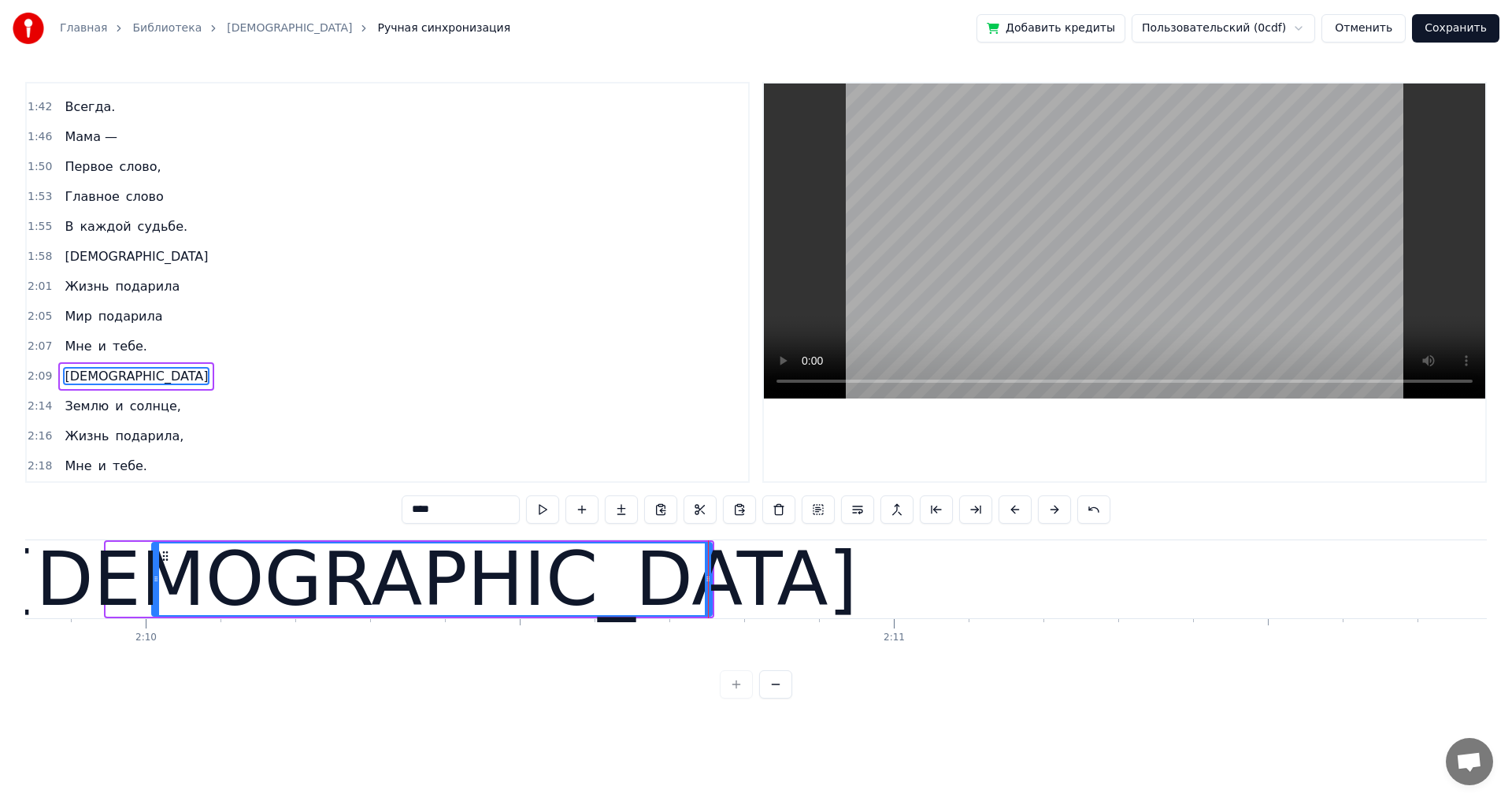
drag, startPoint x: 111, startPoint y: 584, endPoint x: 157, endPoint y: 584, distance: 46.0
click at [157, 584] on icon at bounding box center [156, 579] width 7 height 12
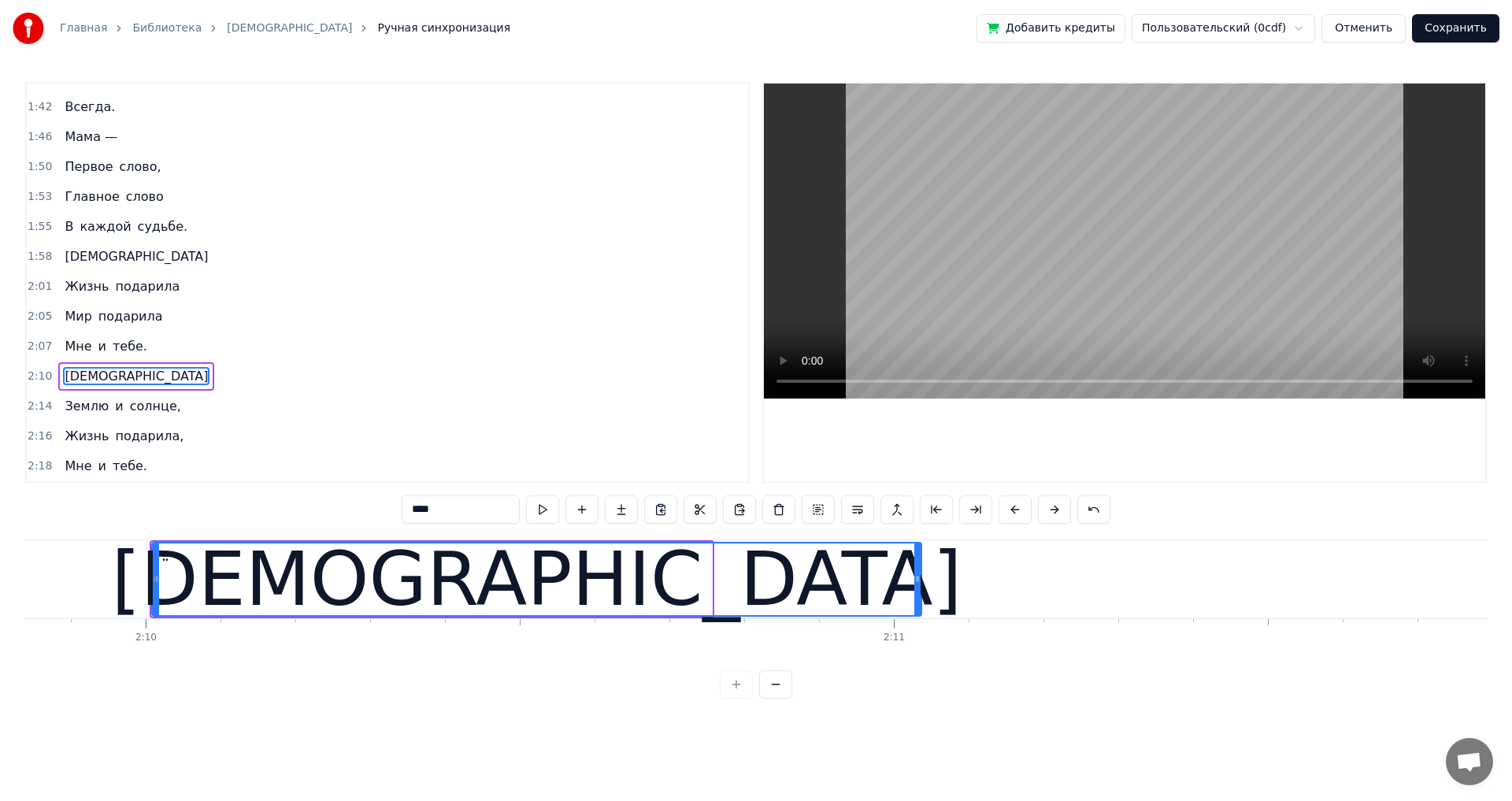
drag, startPoint x: 706, startPoint y: 581, endPoint x: 914, endPoint y: 580, distance: 208.0
click at [914, 580] on icon at bounding box center [917, 579] width 7 height 12
click at [65, 344] on span "Мне" at bounding box center [78, 346] width 30 height 18
type input "***"
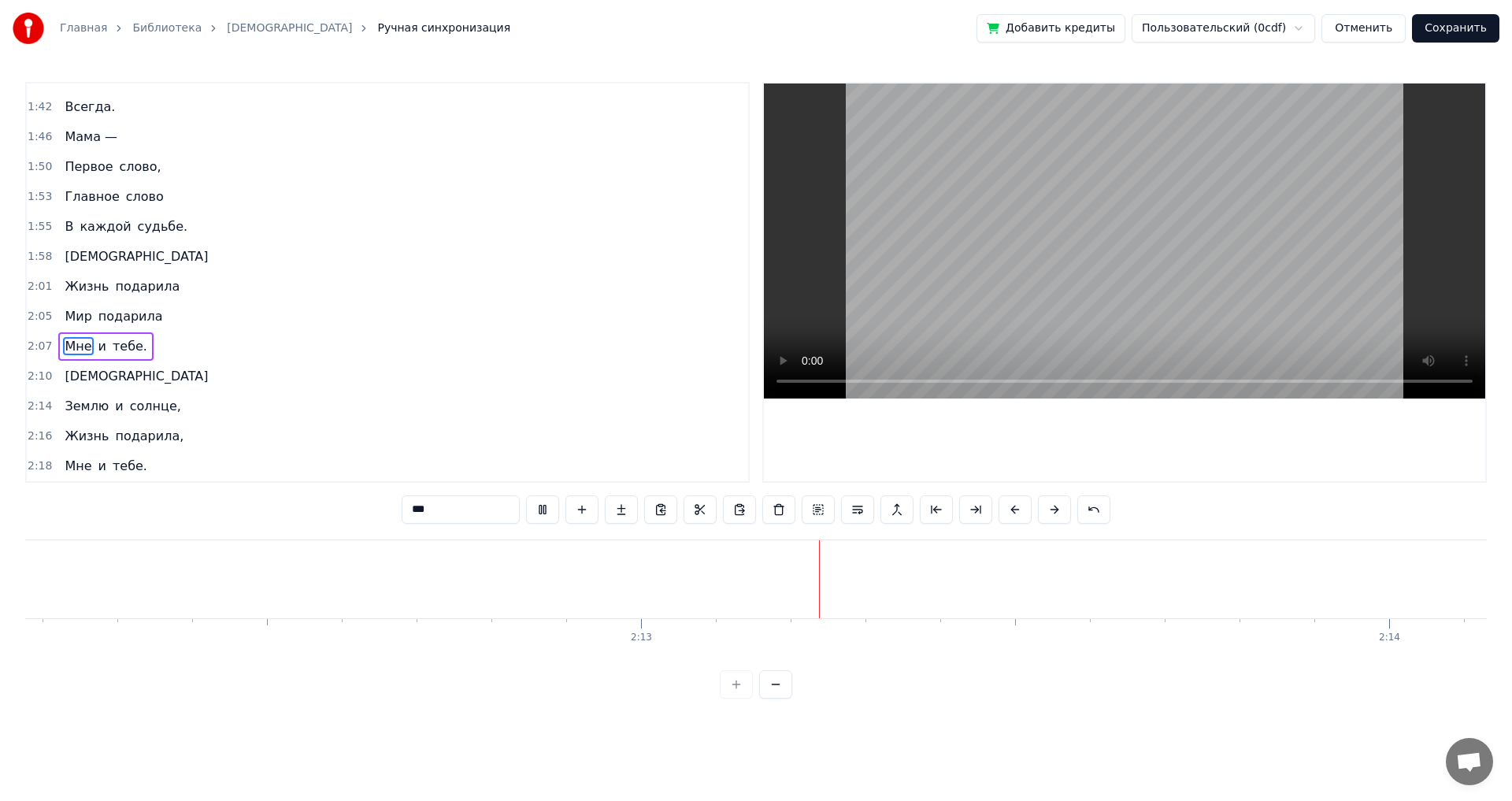
scroll to position [0, 99136]
click at [169, 419] on div "Землю и солнце," at bounding box center [123, 406] width 128 height 29
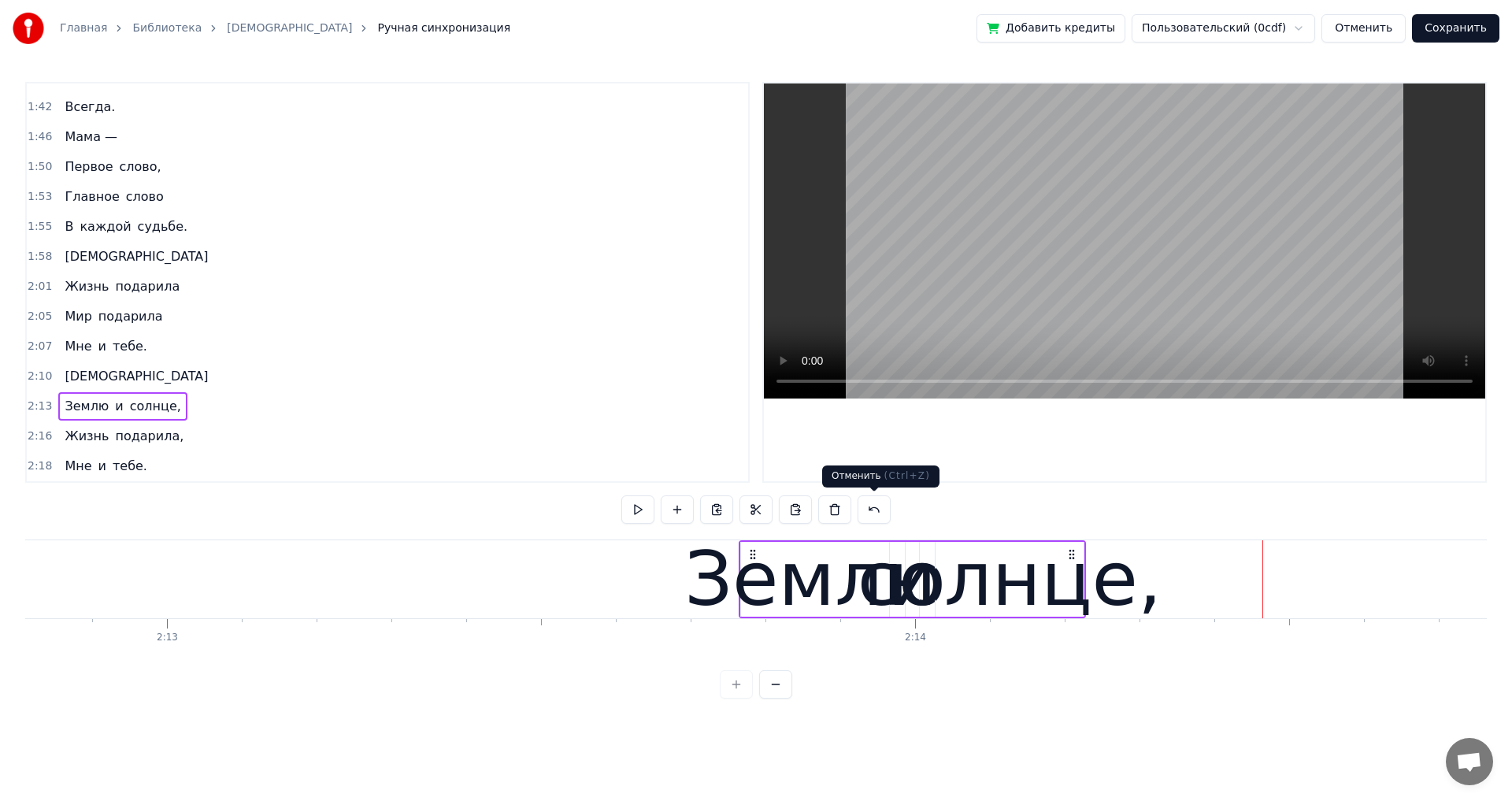
scroll to position [0, 99326]
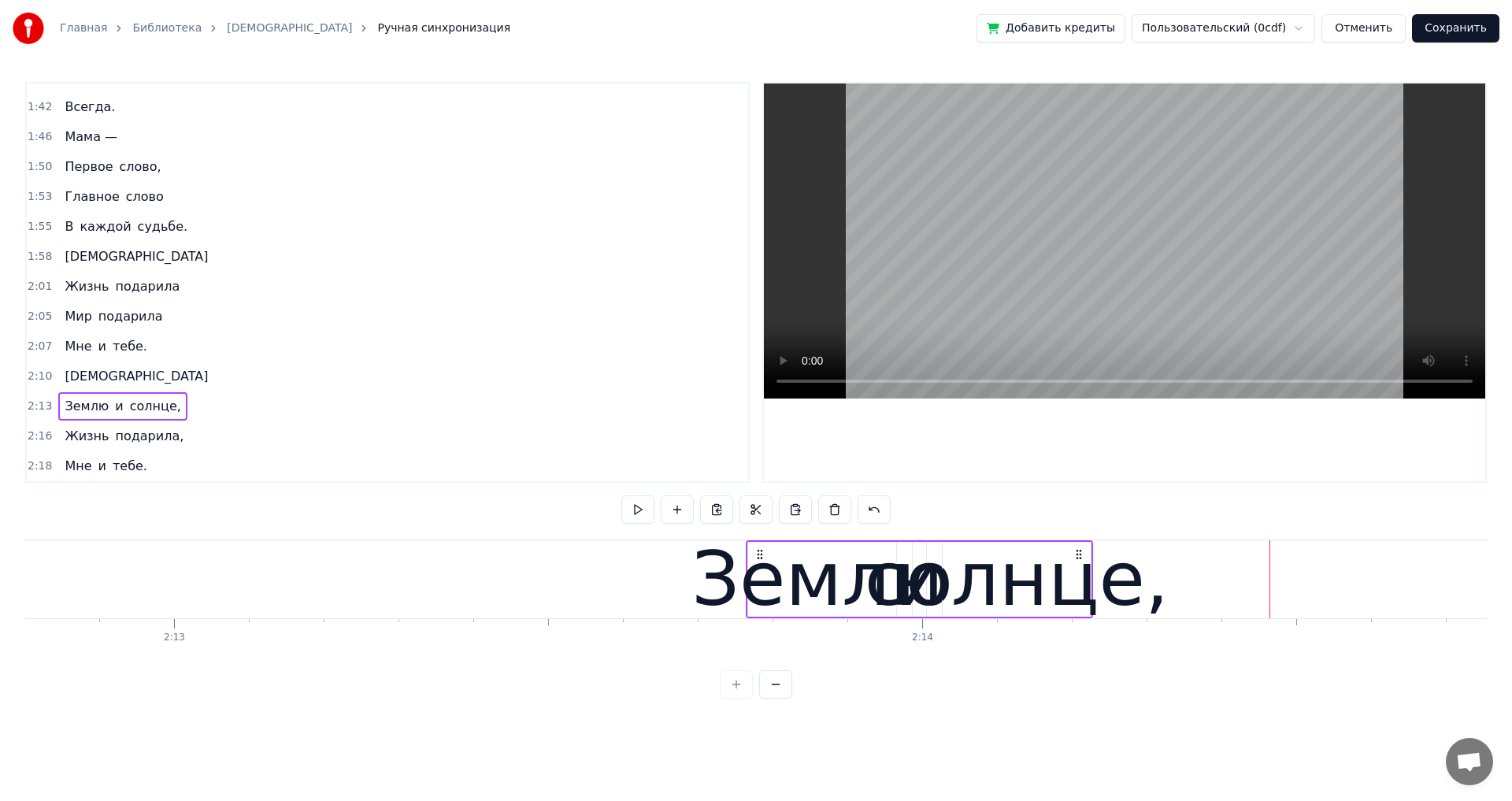
click at [36, 408] on span "2:13" at bounding box center [39, 406] width 24 height 15
click at [757, 554] on icon at bounding box center [759, 554] width 12 height 12
click at [760, 554] on icon at bounding box center [759, 554] width 12 height 12
click at [754, 608] on div "Землю" at bounding box center [822, 580] width 261 height 113
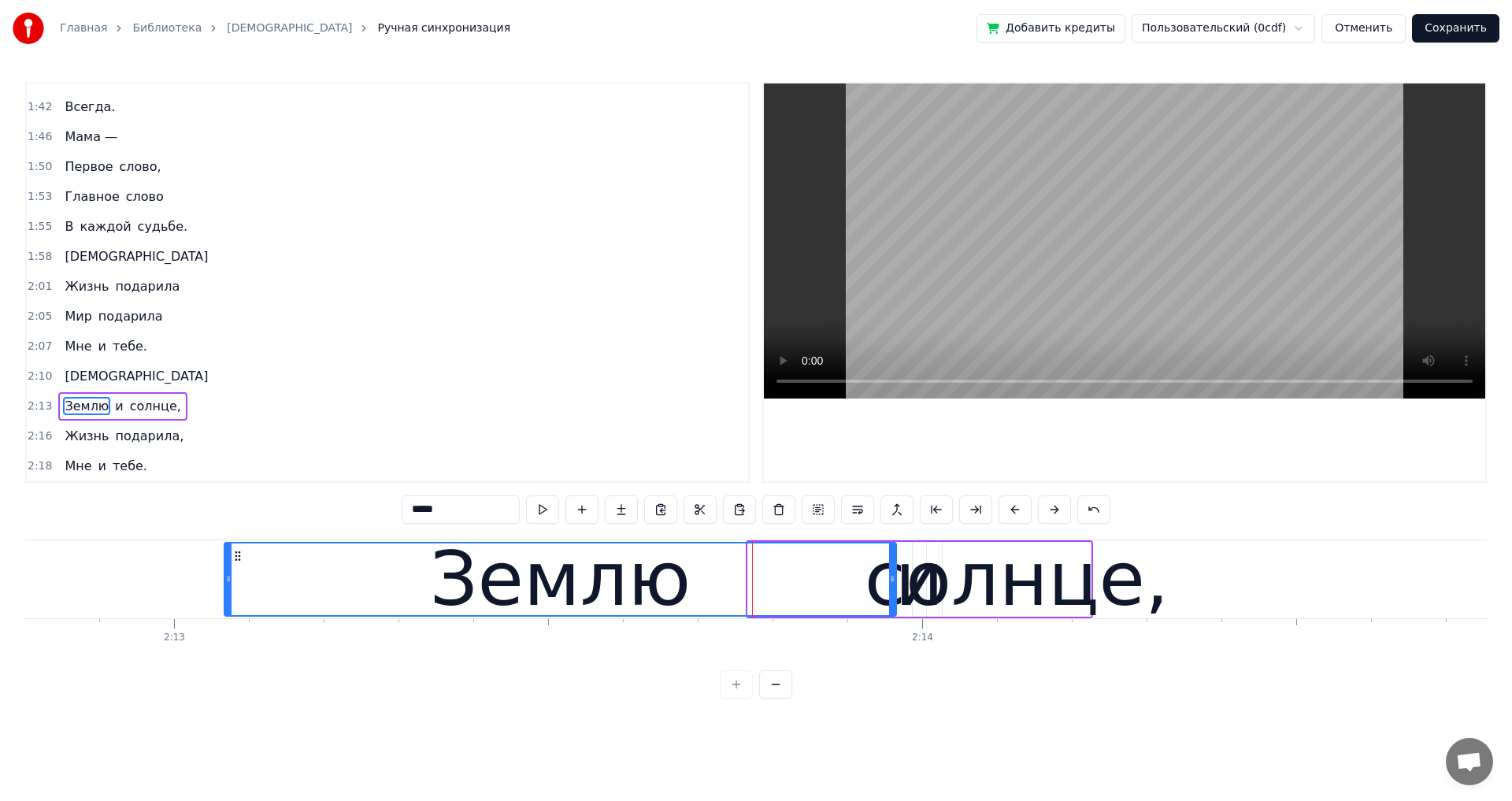
drag, startPoint x: 751, startPoint y: 582, endPoint x: 228, endPoint y: 584, distance: 523.0
click at [228, 584] on icon at bounding box center [228, 579] width 7 height 12
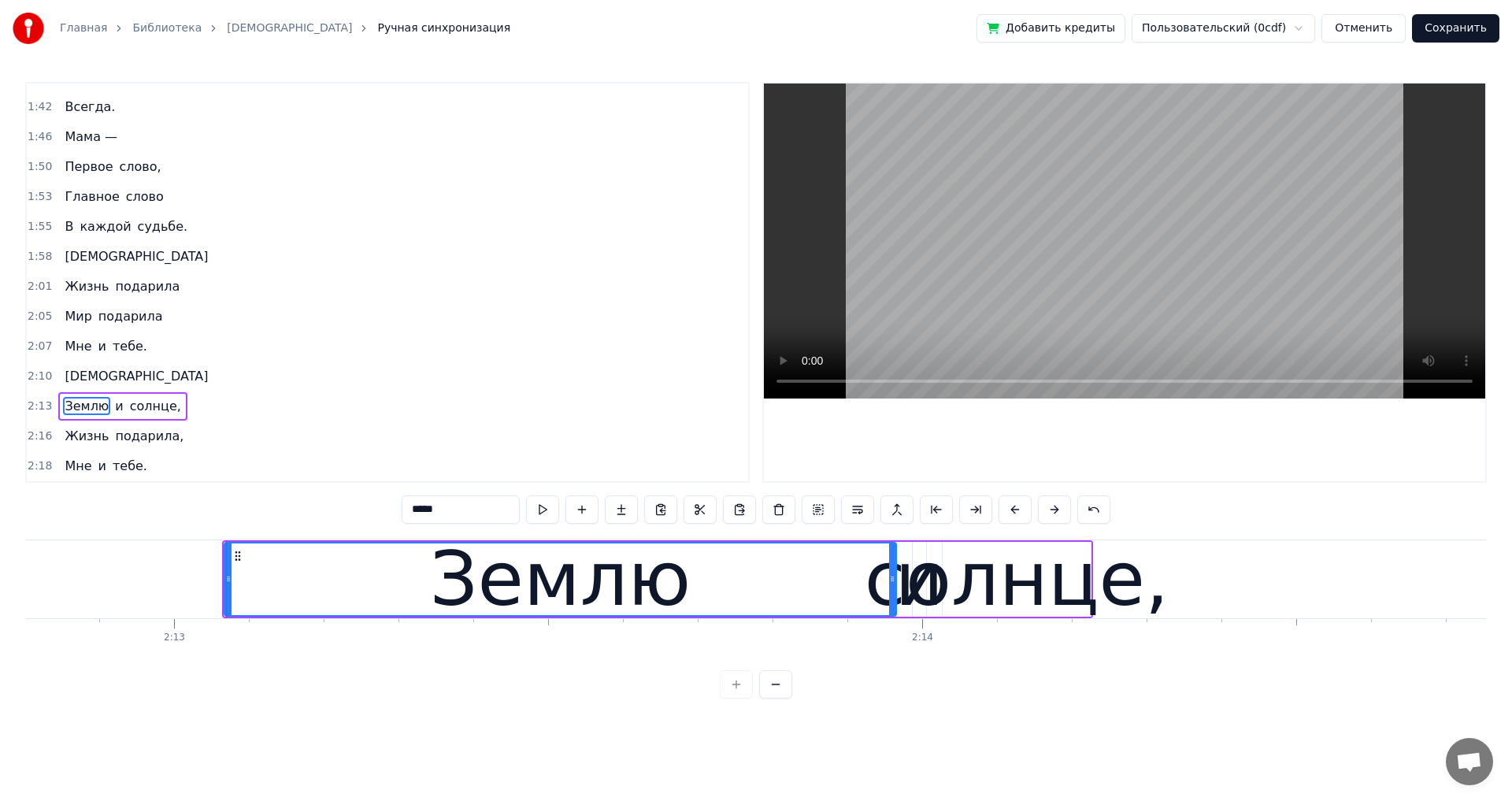
click at [113, 410] on span "и" at bounding box center [119, 405] width 11 height 18
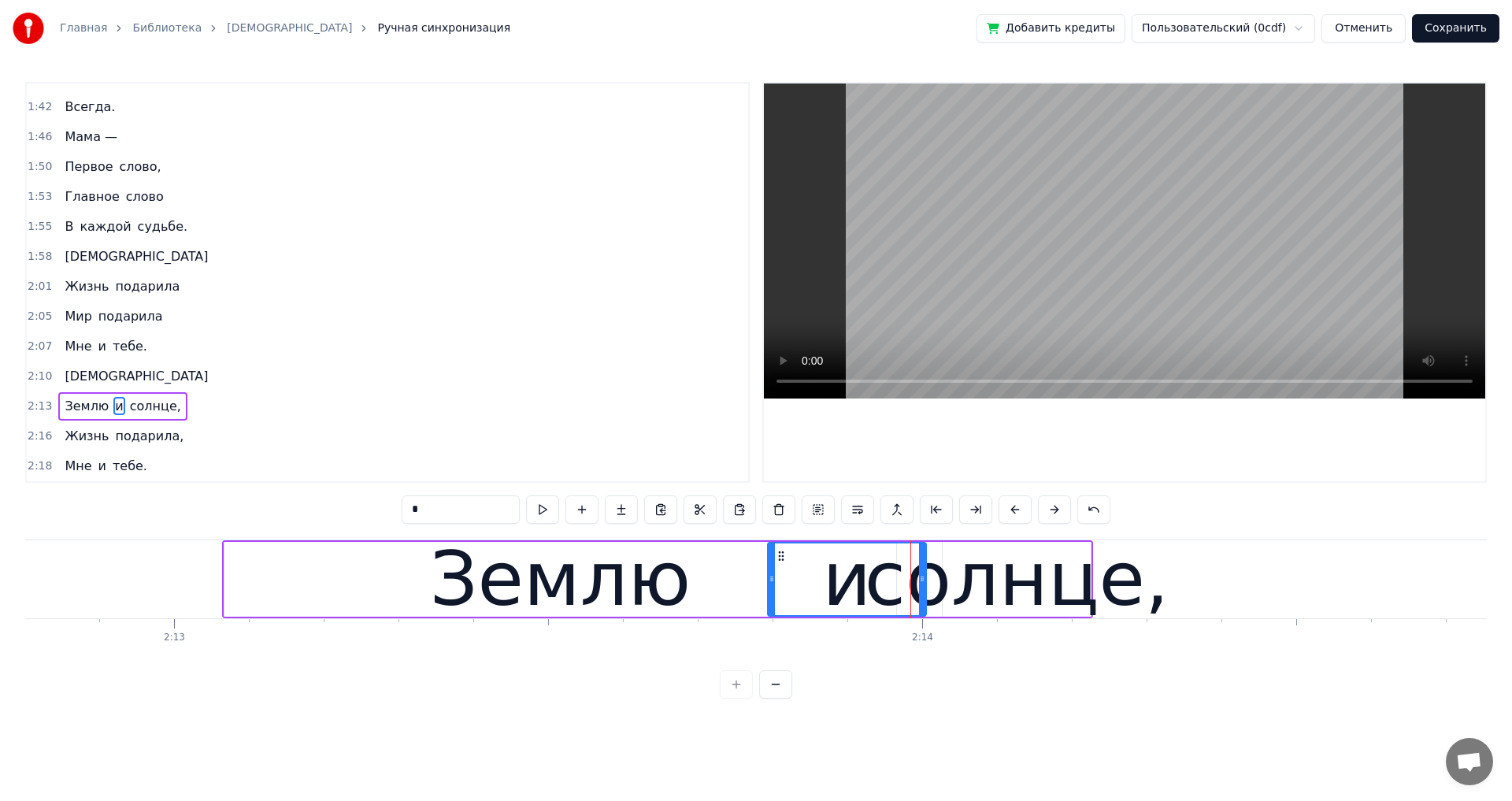
drag, startPoint x: 915, startPoint y: 580, endPoint x: 771, endPoint y: 584, distance: 144.1
click at [771, 584] on icon at bounding box center [771, 579] width 7 height 12
click at [1020, 598] on div "солнце," at bounding box center [1017, 580] width 305 height 113
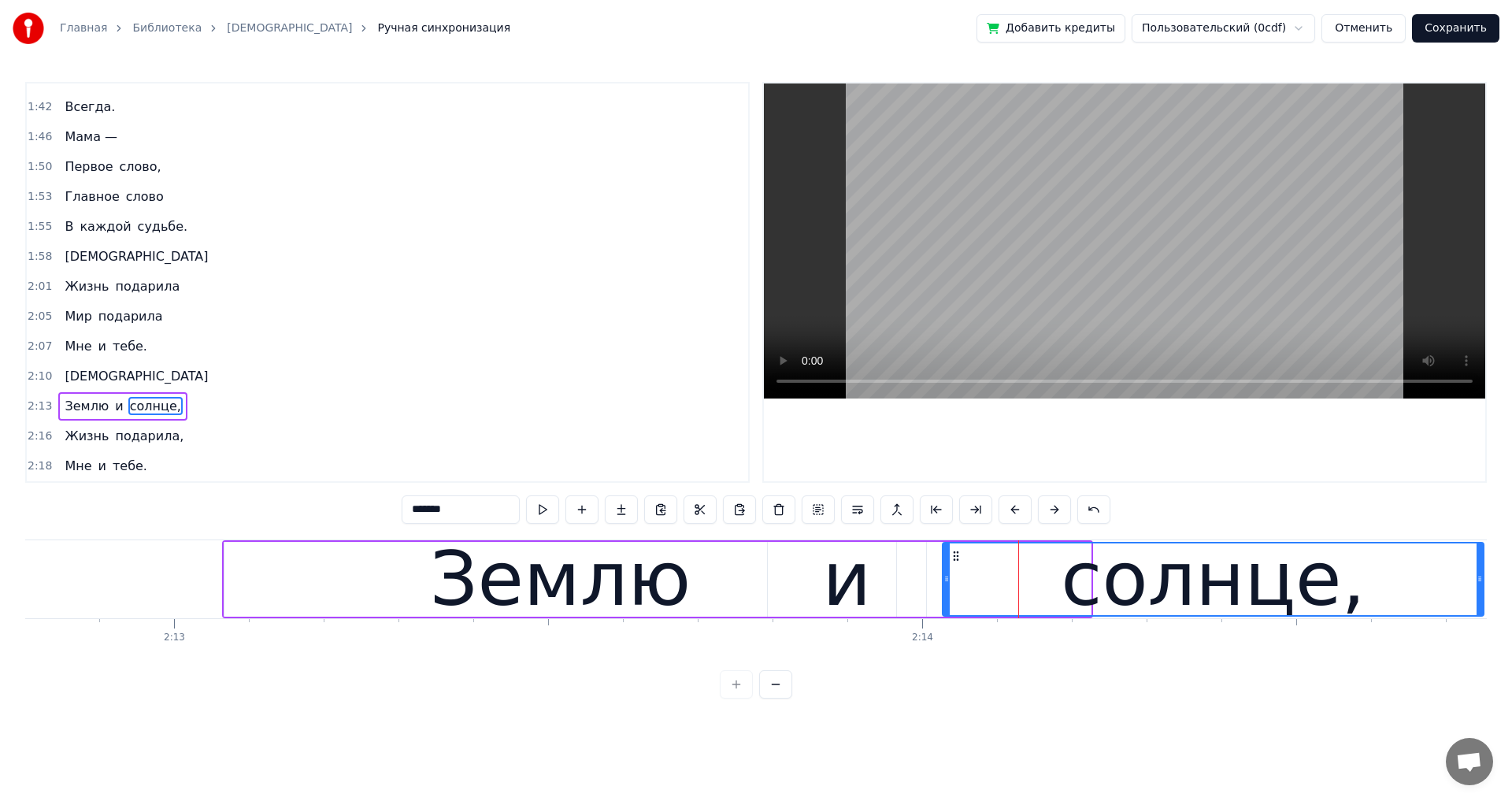
drag, startPoint x: 1088, startPoint y: 583, endPoint x: 1481, endPoint y: 582, distance: 393.0
click at [1481, 582] on icon at bounding box center [1479, 579] width 7 height 12
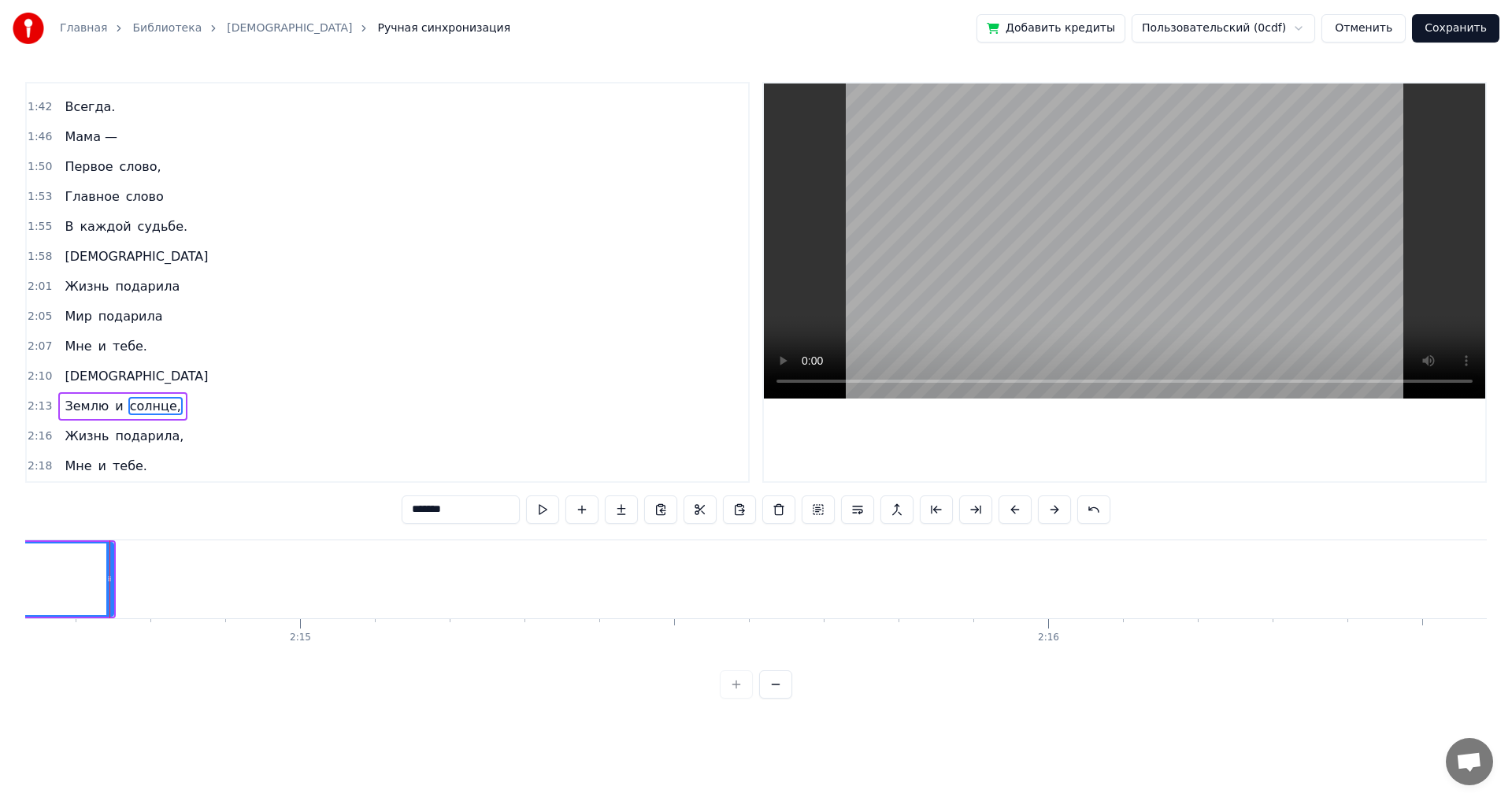
scroll to position [0, 100701]
click at [71, 403] on span "Землю" at bounding box center [86, 405] width 47 height 18
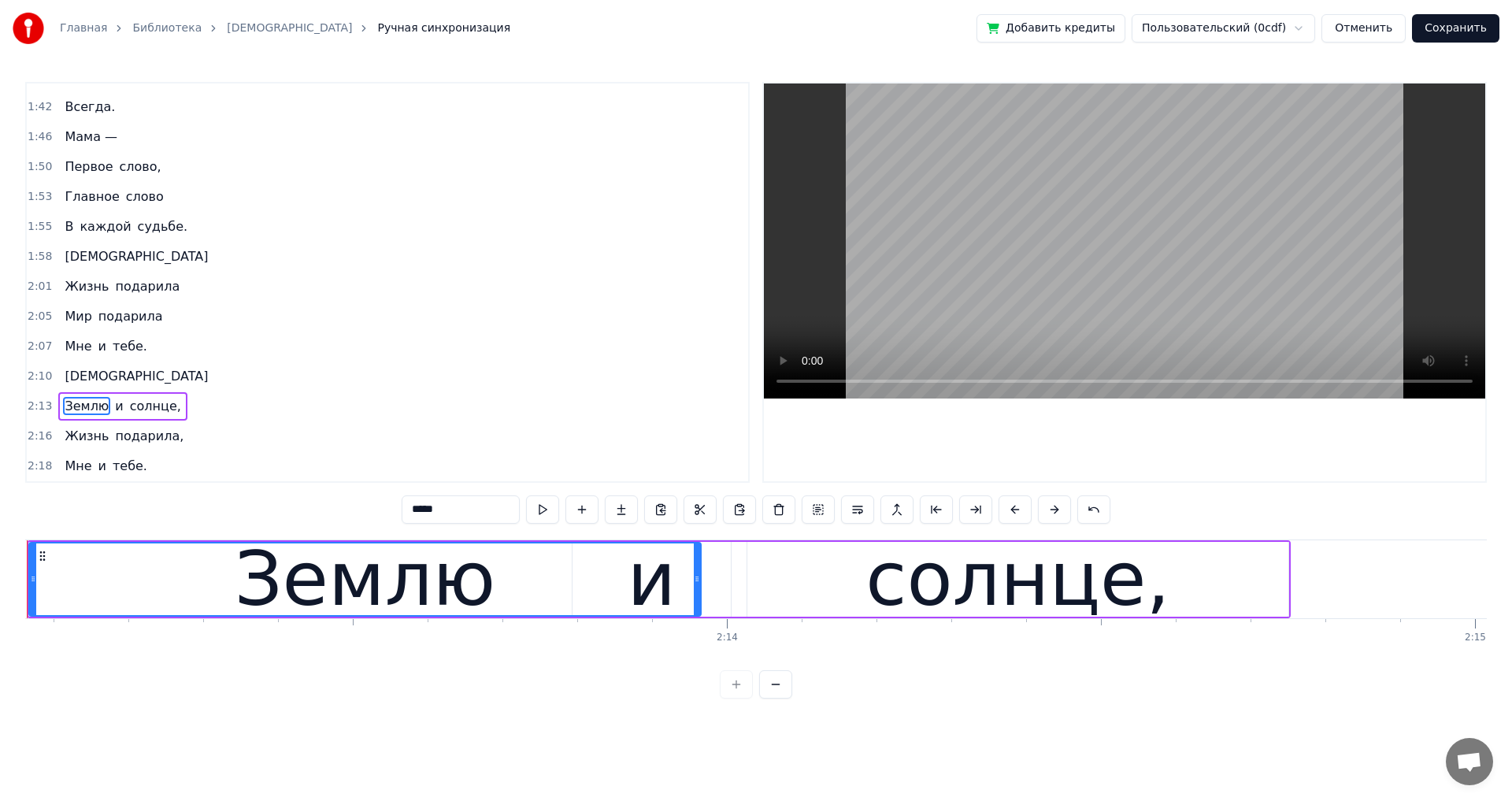
scroll to position [0, 99443]
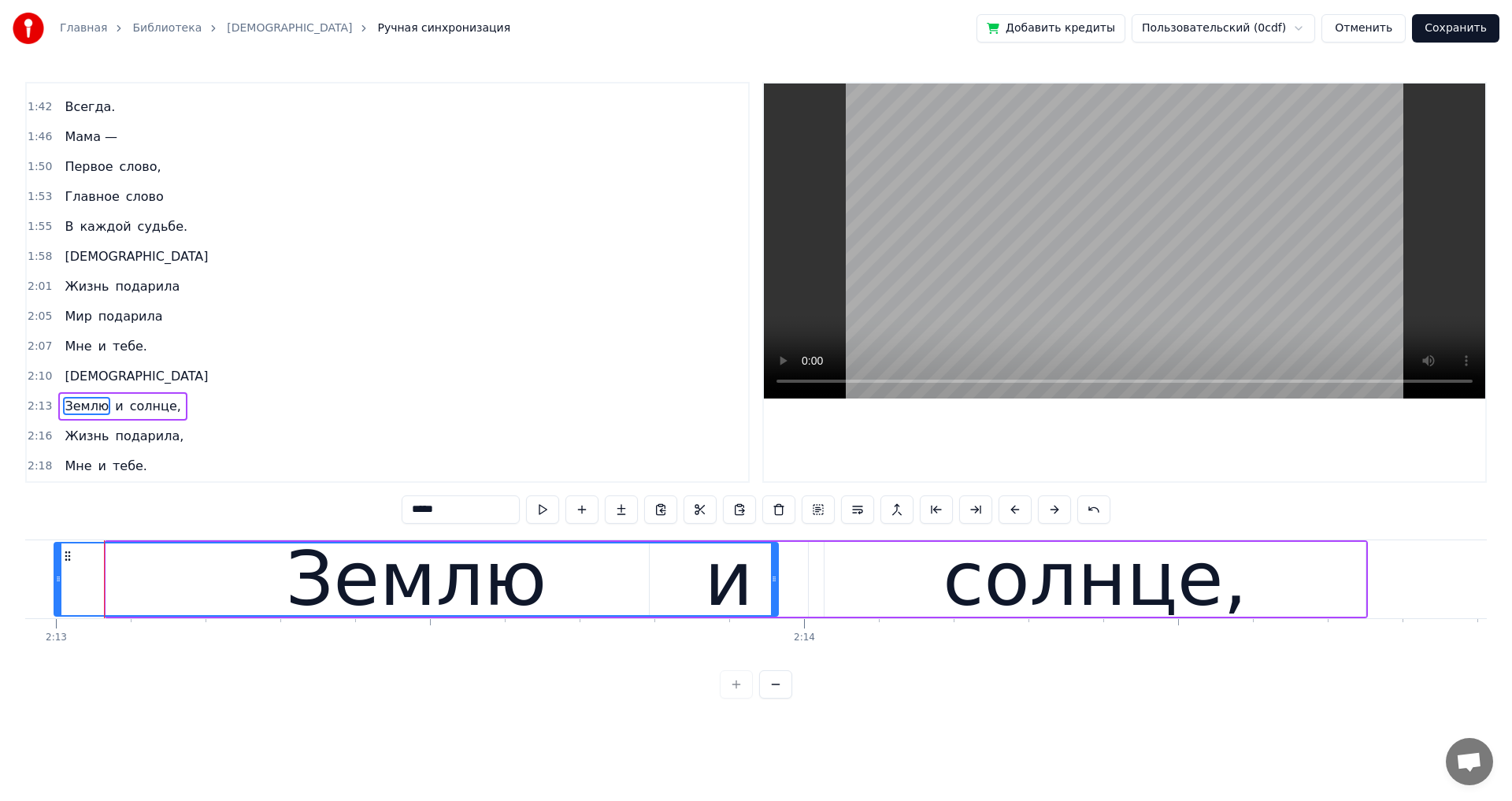
drag, startPoint x: 108, startPoint y: 579, endPoint x: 56, endPoint y: 587, distance: 52.6
click at [56, 587] on div at bounding box center [58, 579] width 7 height 72
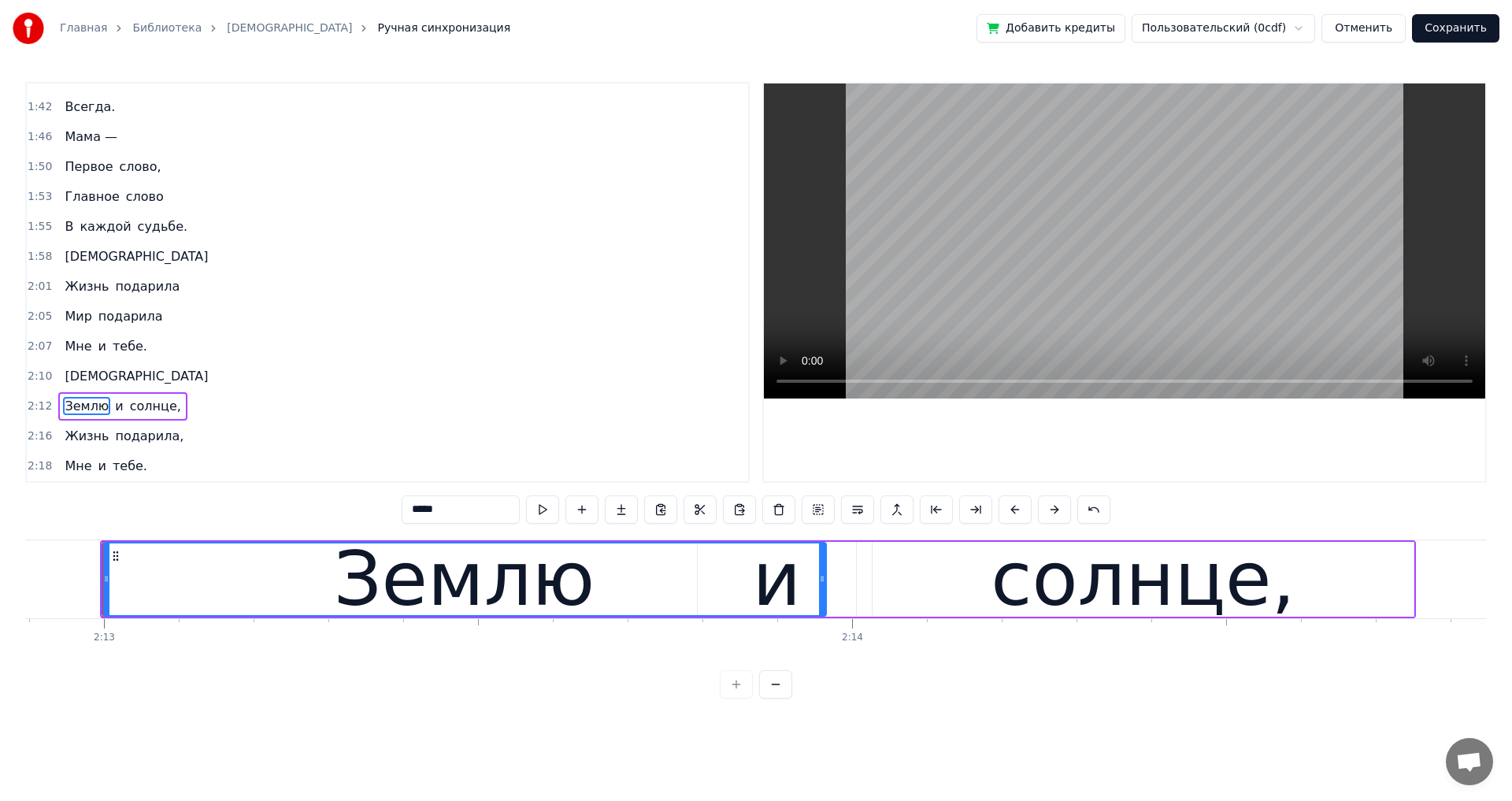
scroll to position [0, 99394]
click at [390, 593] on div "Землю" at bounding box center [465, 580] width 261 height 113
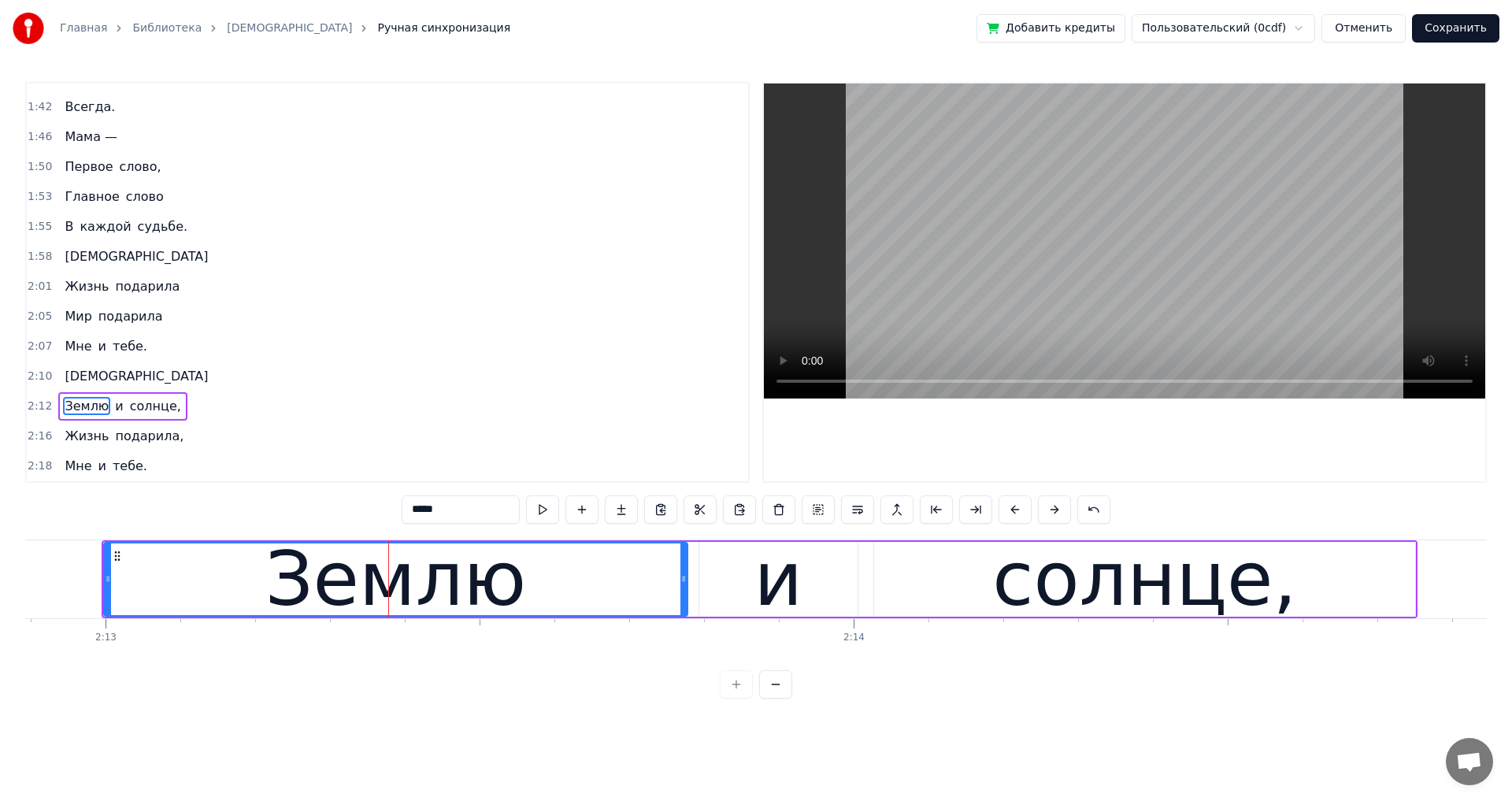
drag, startPoint x: 825, startPoint y: 581, endPoint x: 686, endPoint y: 589, distance: 139.2
click at [686, 589] on div at bounding box center [683, 579] width 7 height 72
click at [923, 600] on div "солнце," at bounding box center [1144, 580] width 541 height 75
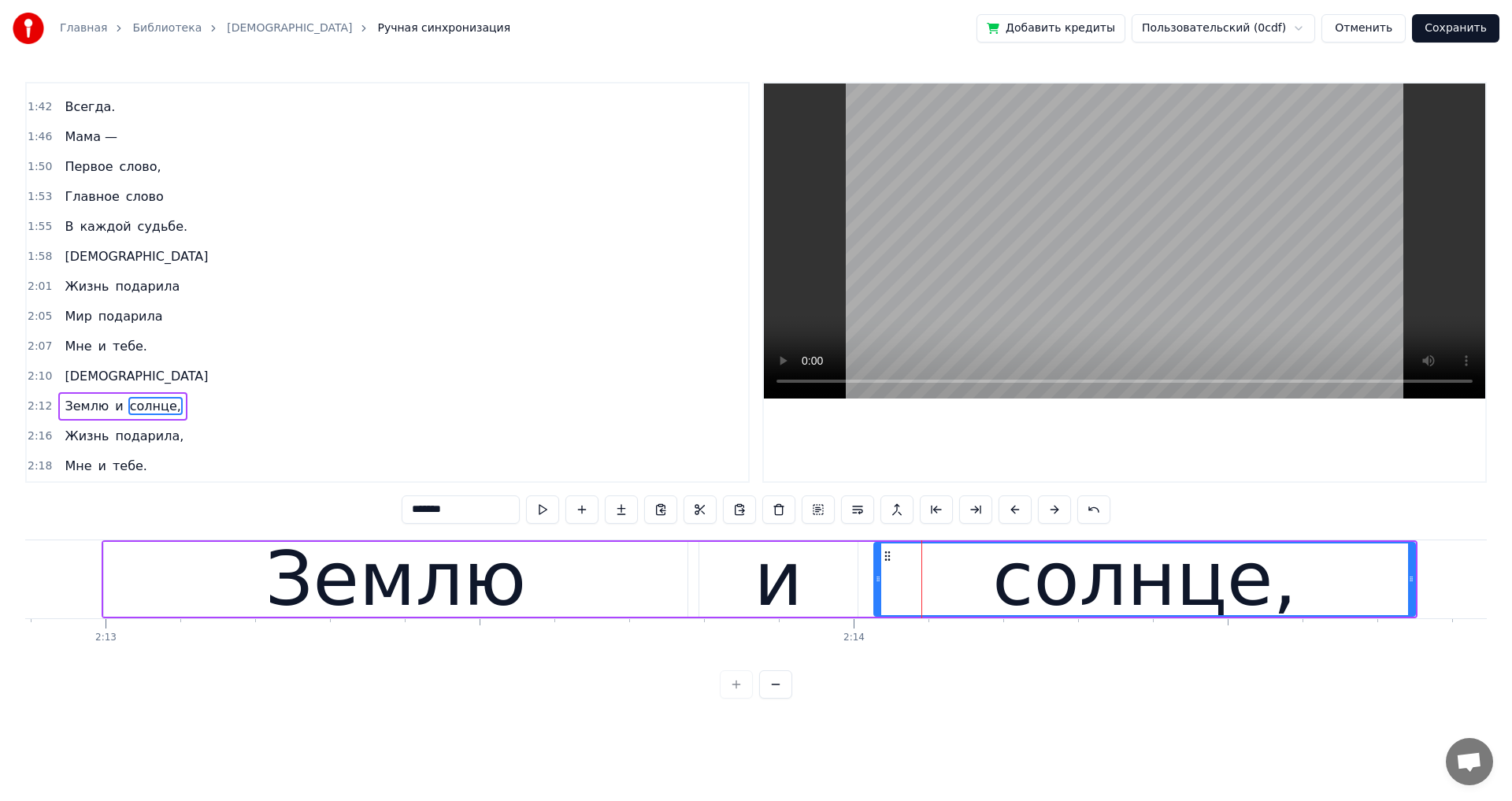
click at [82, 376] on span "[DEMOGRAPHIC_DATA]" at bounding box center [136, 376] width 147 height 18
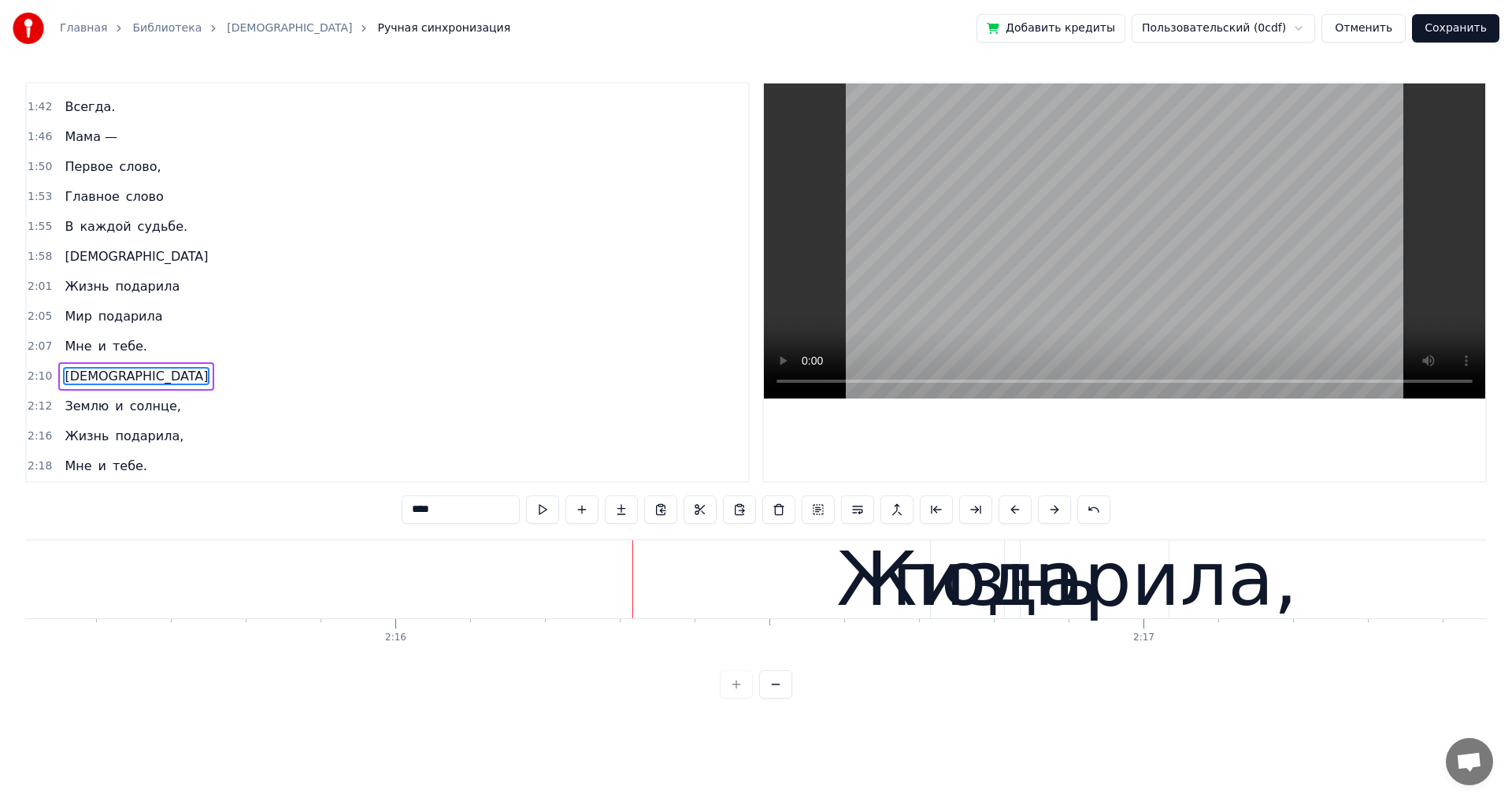
scroll to position [0, 101354]
click at [923, 593] on div "подарила," at bounding box center [1088, 580] width 405 height 113
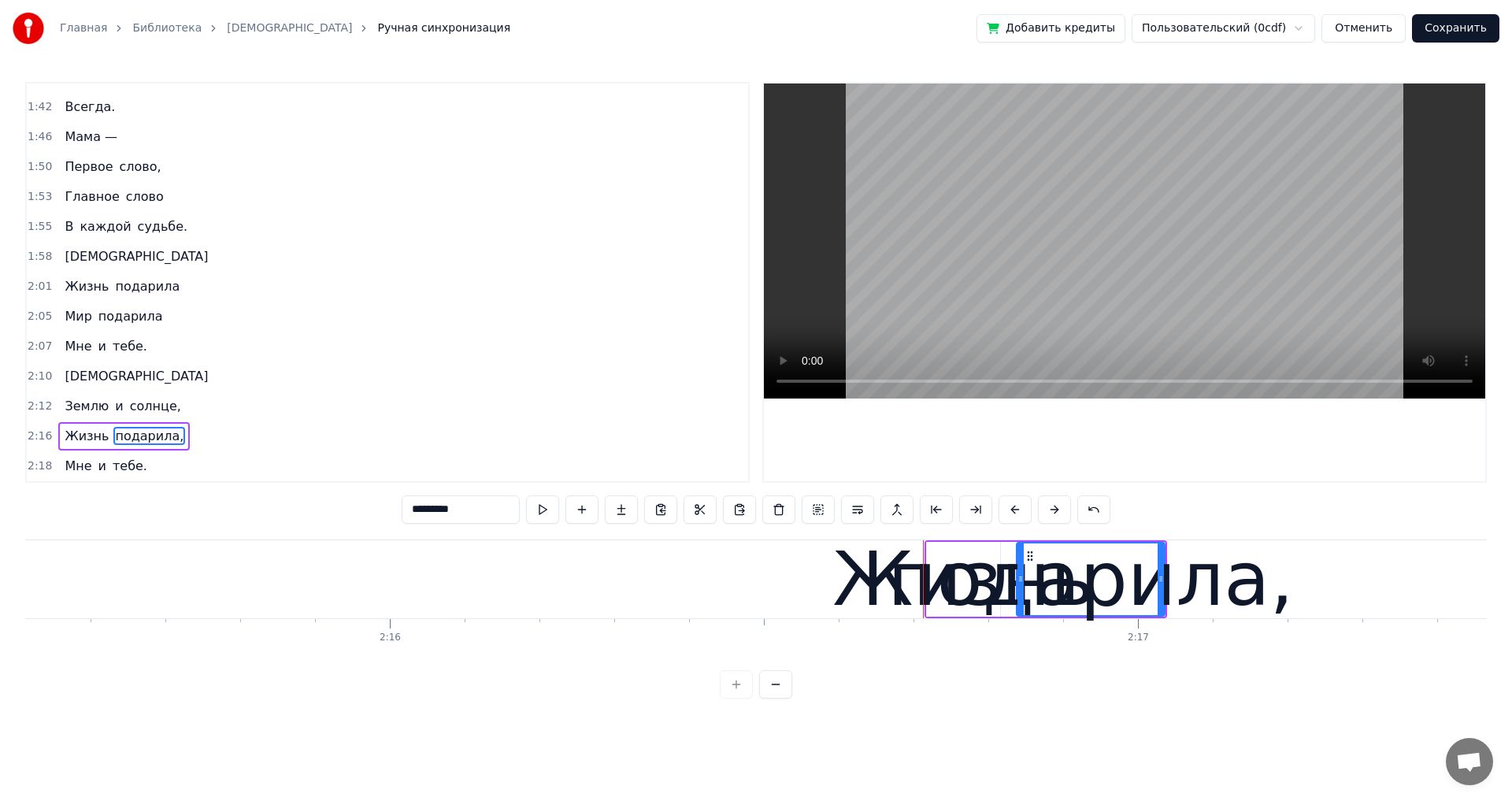
click at [890, 588] on div "Жизнь" at bounding box center [963, 580] width 262 height 113
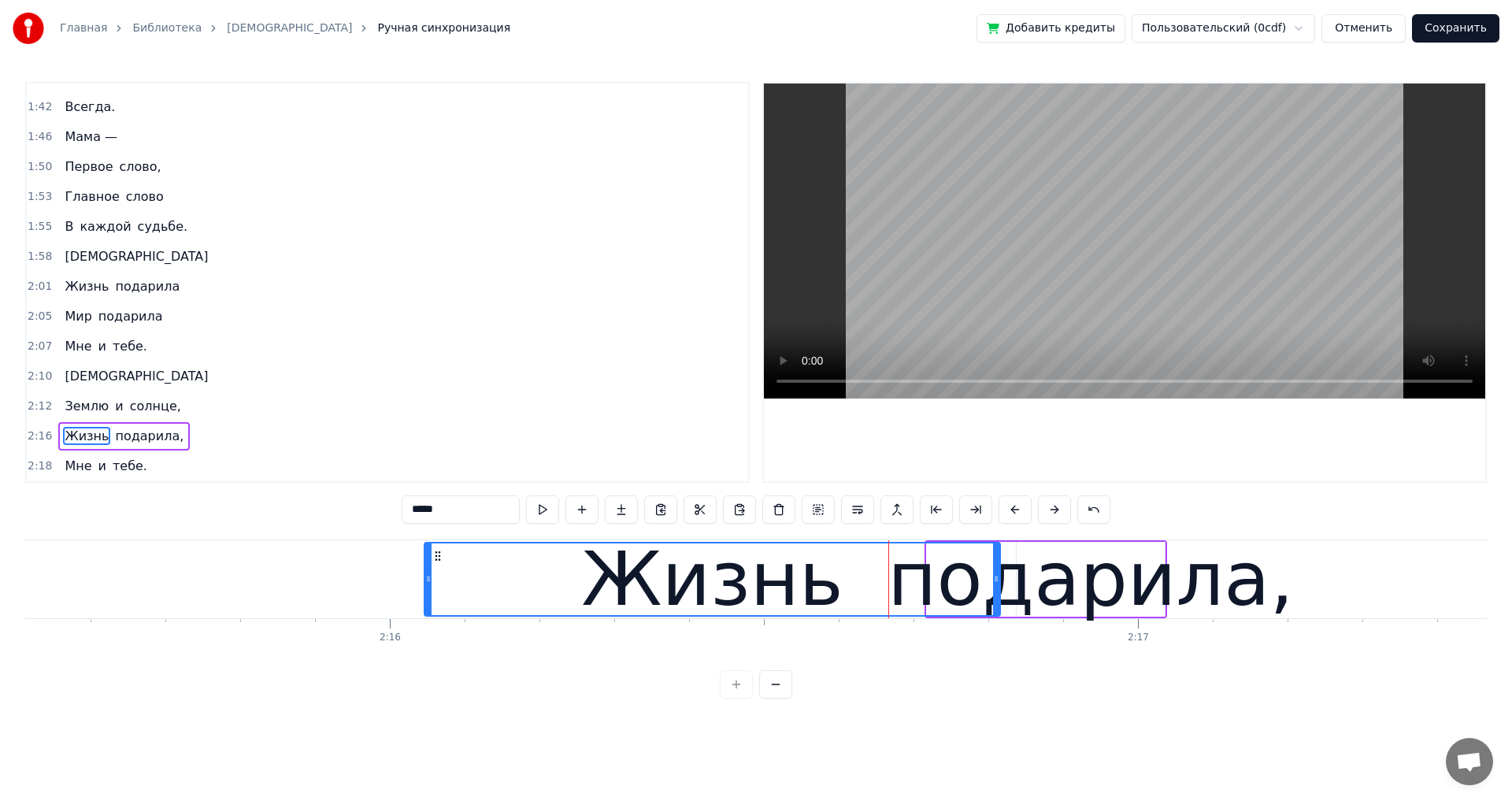
drag, startPoint x: 929, startPoint y: 578, endPoint x: 427, endPoint y: 584, distance: 502.0
click at [427, 584] on icon at bounding box center [428, 579] width 7 height 12
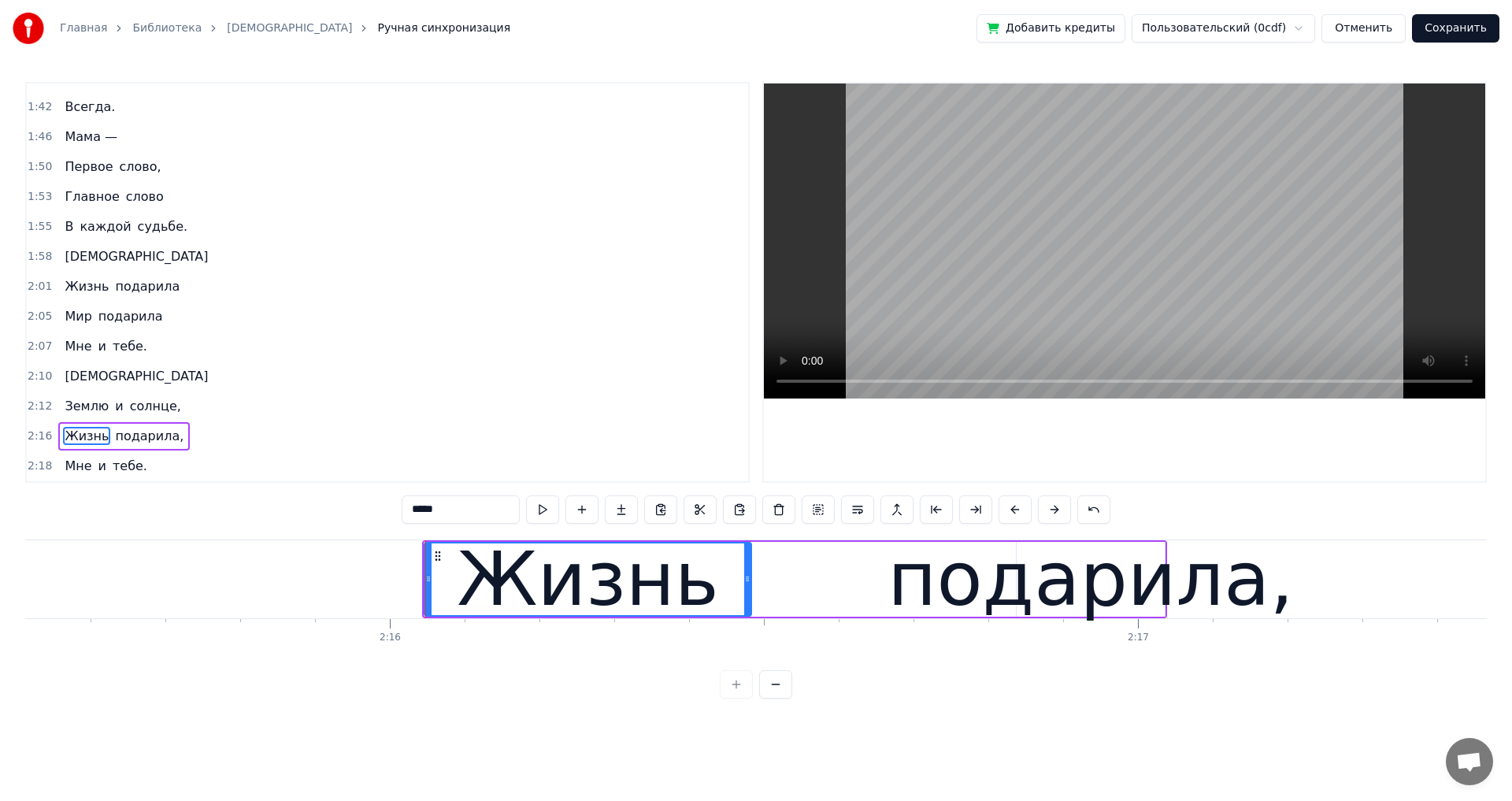
drag, startPoint x: 999, startPoint y: 578, endPoint x: 756, endPoint y: 583, distance: 243.1
click at [752, 582] on div "Жизнь" at bounding box center [587, 580] width 328 height 75
click at [1053, 597] on div "подарила," at bounding box center [1090, 580] width 405 height 113
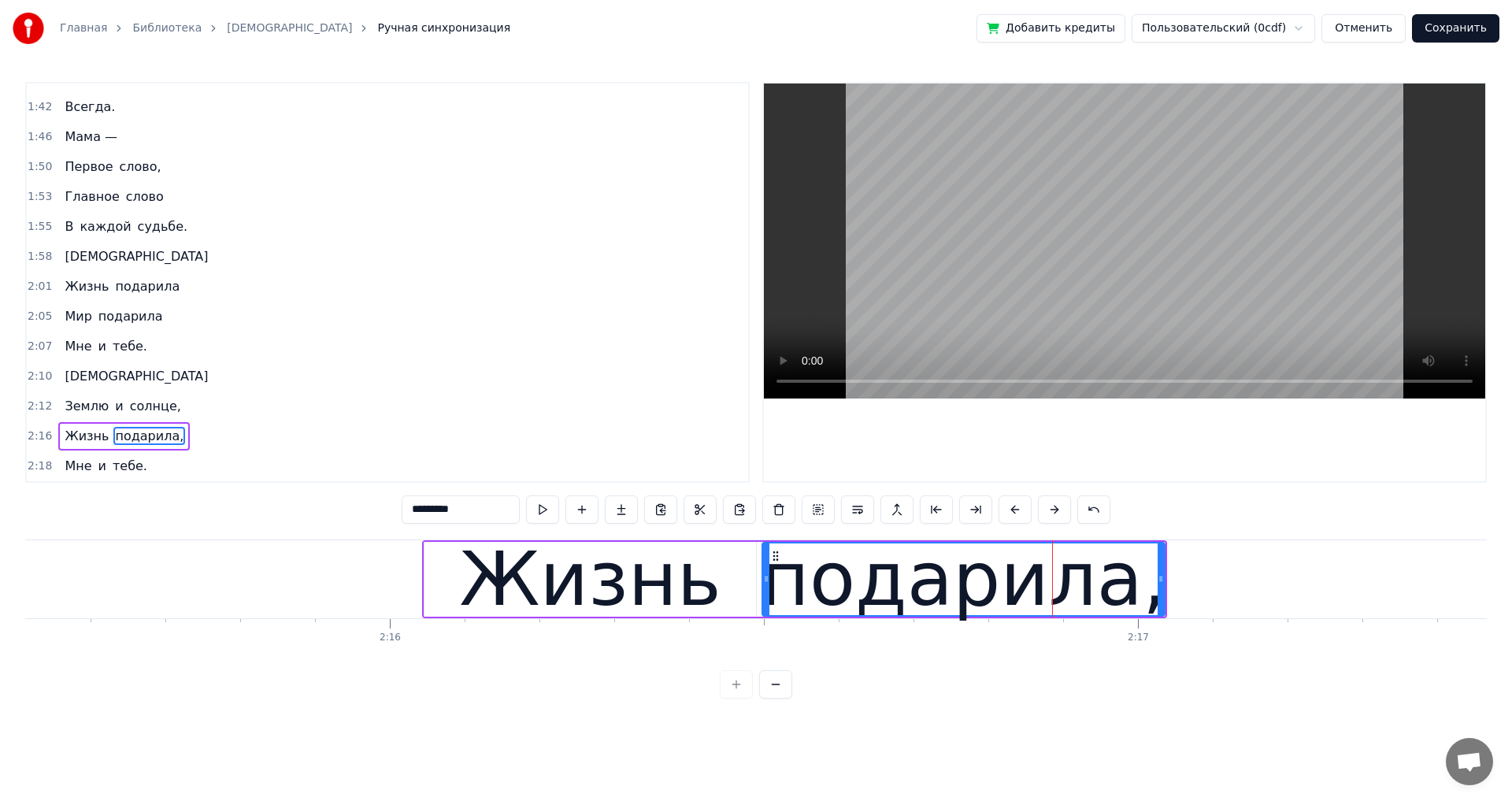
drag, startPoint x: 1020, startPoint y: 581, endPoint x: 765, endPoint y: 583, distance: 255.0
click at [765, 583] on icon at bounding box center [766, 579] width 7 height 12
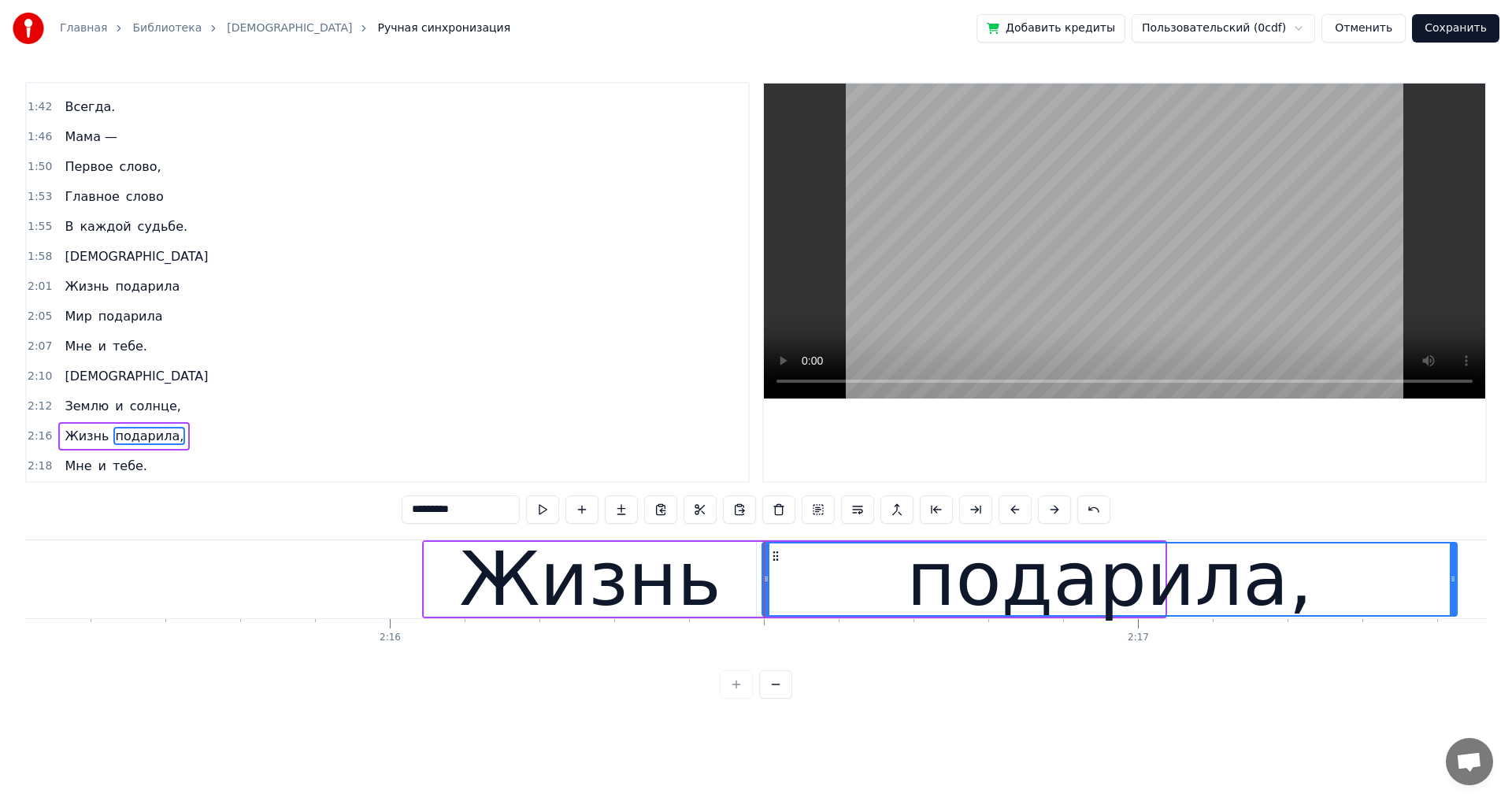
drag, startPoint x: 1161, startPoint y: 578, endPoint x: 1453, endPoint y: 578, distance: 292.0
click at [1453, 578] on icon at bounding box center [1453, 579] width 7 height 12
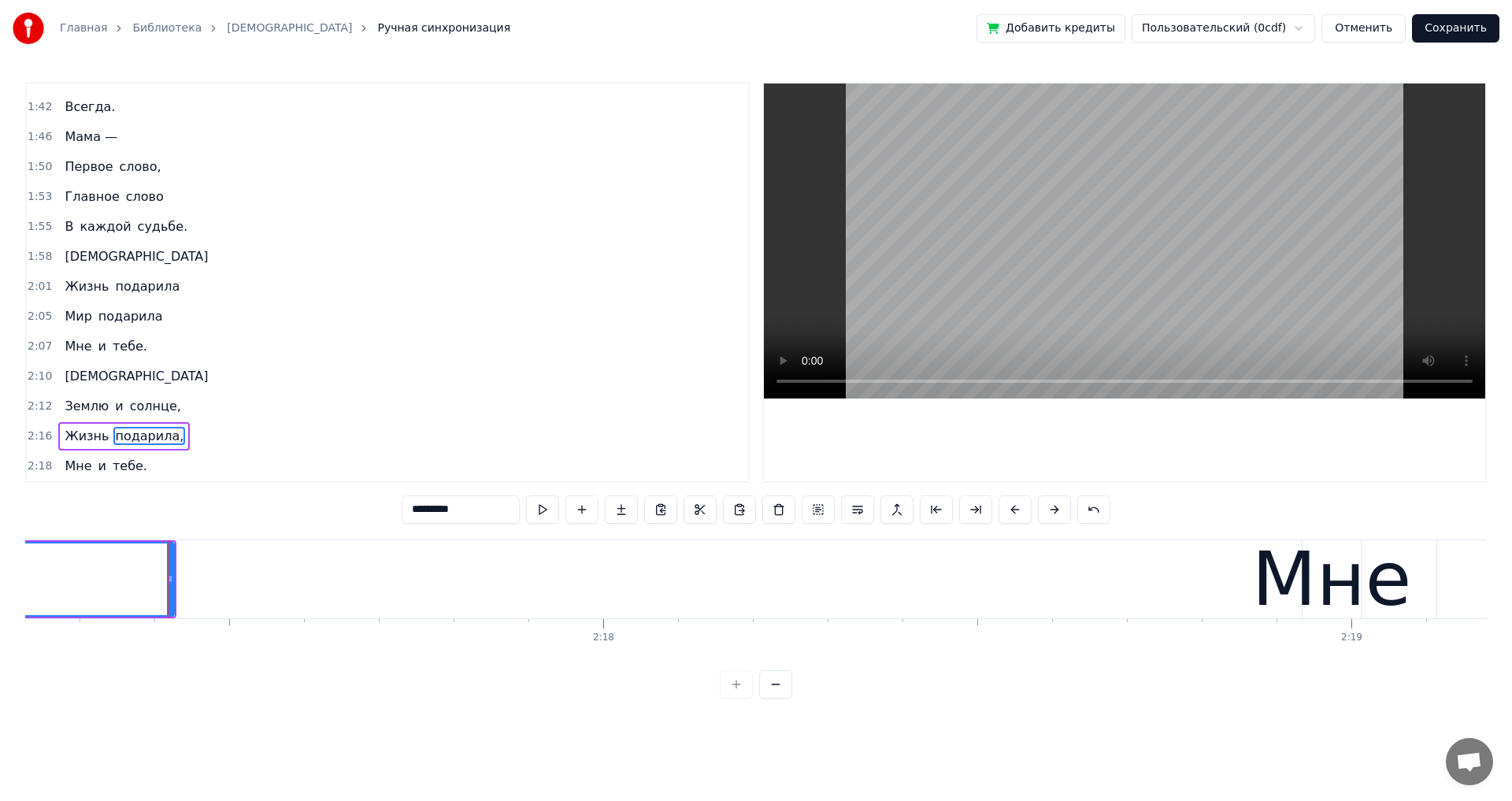
scroll to position [0, 102700]
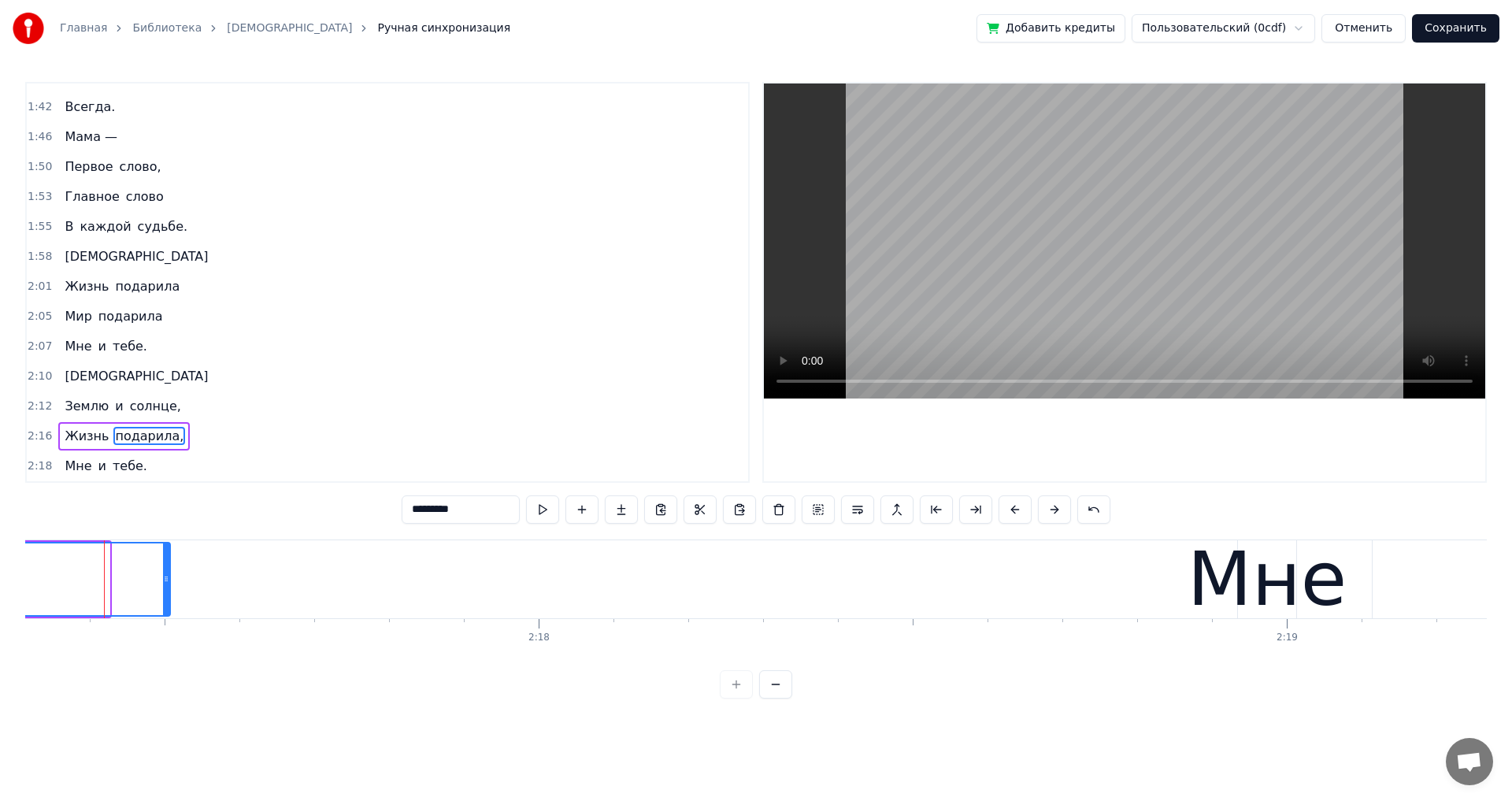
drag, startPoint x: 105, startPoint y: 581, endPoint x: 168, endPoint y: 584, distance: 63.1
click at [166, 584] on icon at bounding box center [166, 579] width 7 height 12
click at [1220, 599] on div "Мне" at bounding box center [1267, 580] width 160 height 113
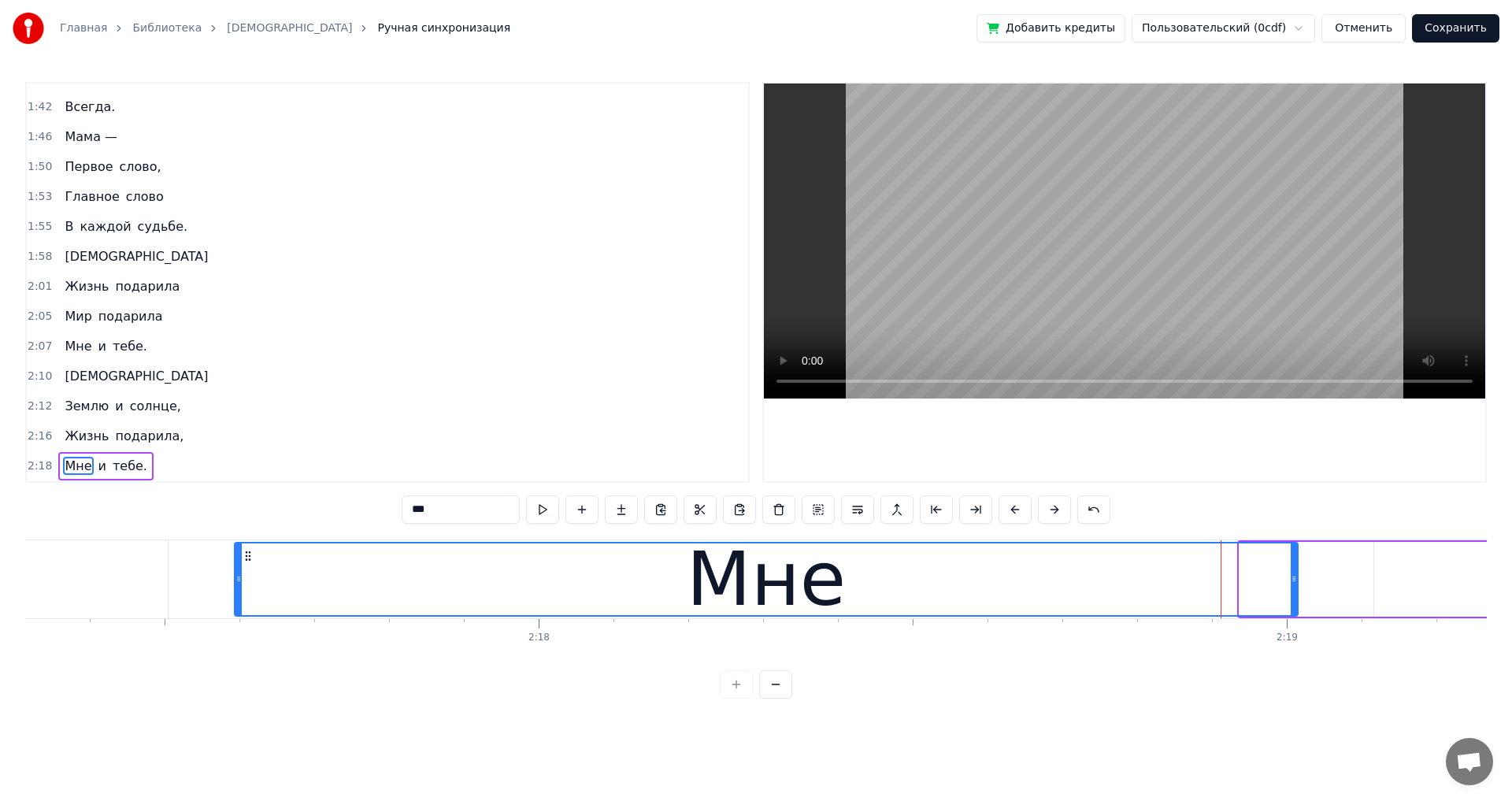
drag, startPoint x: 1244, startPoint y: 584, endPoint x: 241, endPoint y: 654, distance: 1005.4
click at [241, 654] on div "Мама — Первое слово, Главное слово В каждой судьбе. [DEMOGRAPHIC_DATA] Жизнь по…" at bounding box center [756, 598] width 1461 height 118
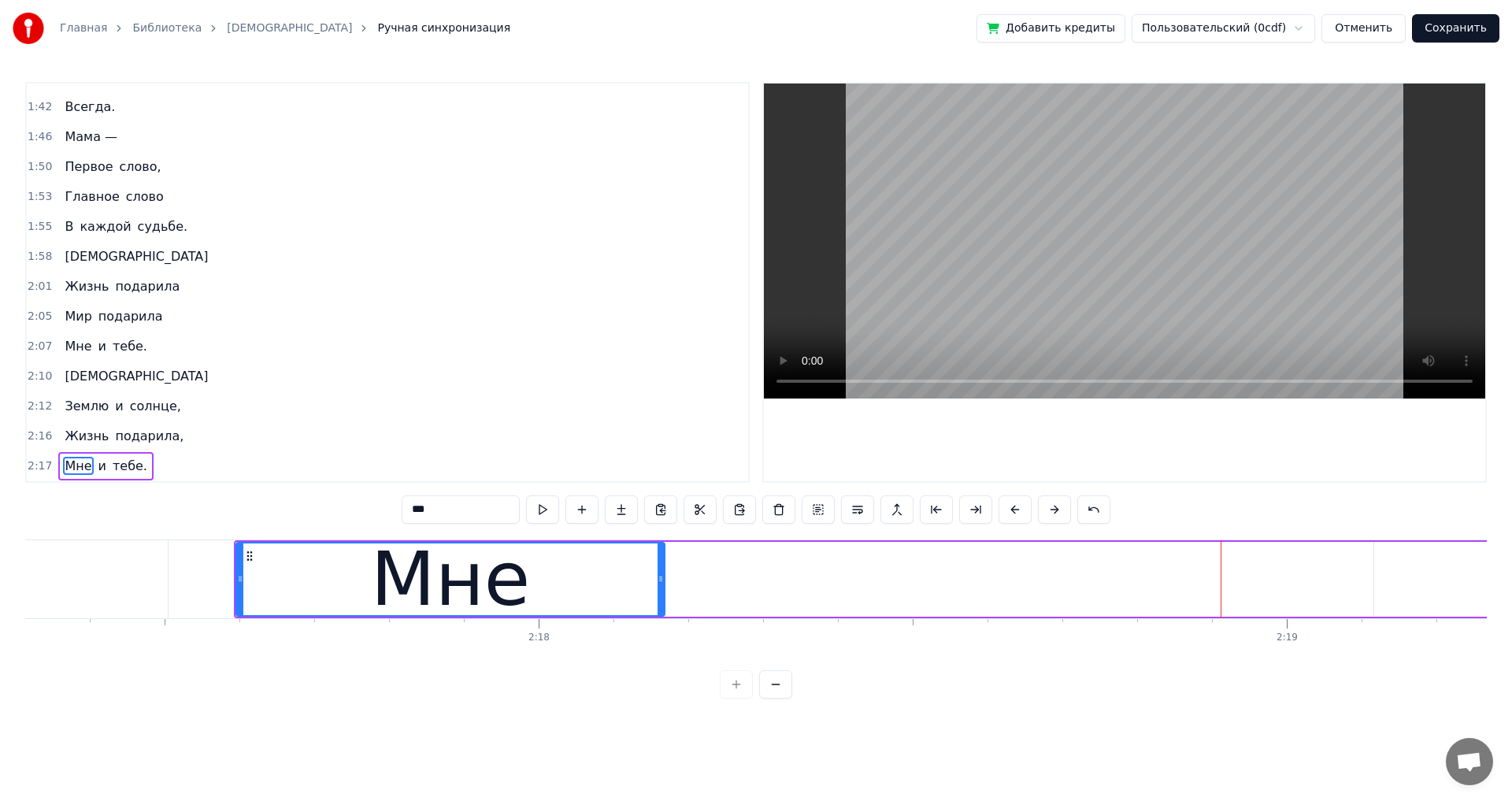
drag, startPoint x: 1293, startPoint y: 582, endPoint x: 498, endPoint y: 594, distance: 795.1
click at [661, 623] on div "Мама — Первое слово, Главное слово В каждой судьбе. [DEMOGRAPHIC_DATA] Жизнь по…" at bounding box center [756, 598] width 1461 height 118
click at [97, 466] on span "и" at bounding box center [102, 466] width 11 height 18
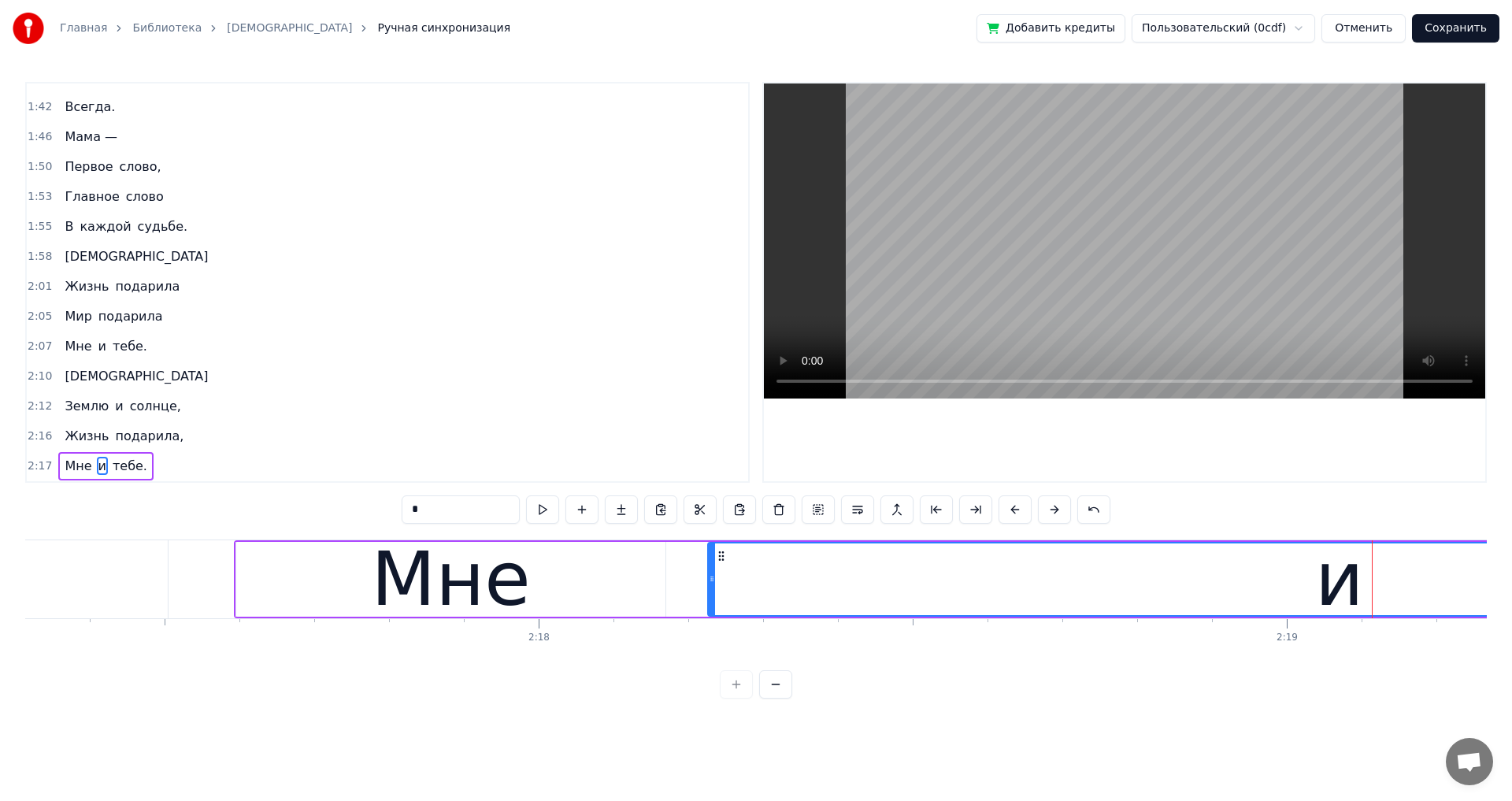
drag, startPoint x: 1377, startPoint y: 580, endPoint x: 711, endPoint y: 653, distance: 670.0
click at [711, 653] on div "Мама — Первое слово, Главное слово В каждой судьбе. [DEMOGRAPHIC_DATA] Жизнь по…" at bounding box center [756, 598] width 1461 height 118
click at [1335, 587] on div "и" at bounding box center [1339, 580] width 49 height 113
click at [122, 471] on span "тебе." at bounding box center [129, 466] width 37 height 18
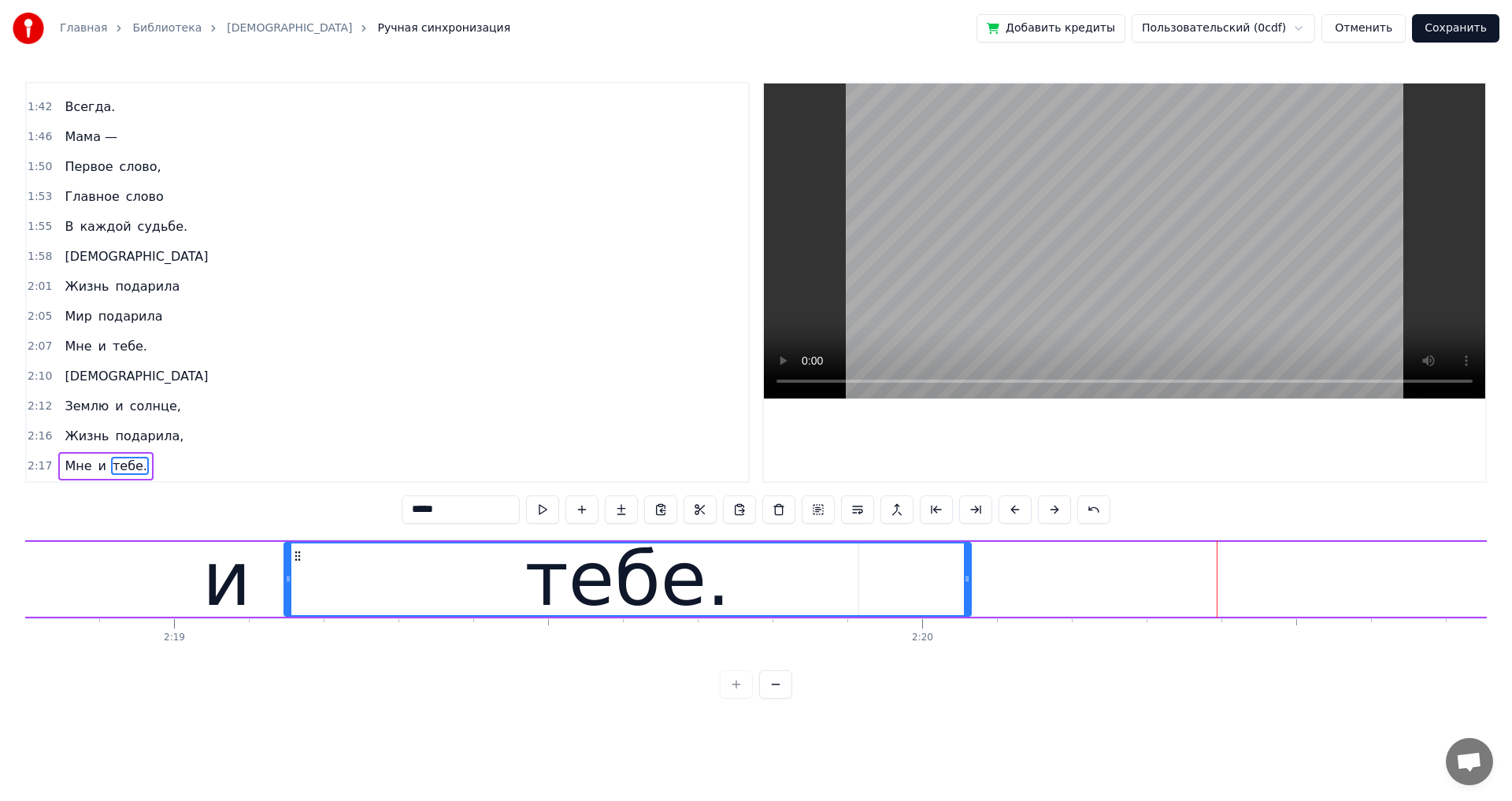
scroll to position [0, 103803]
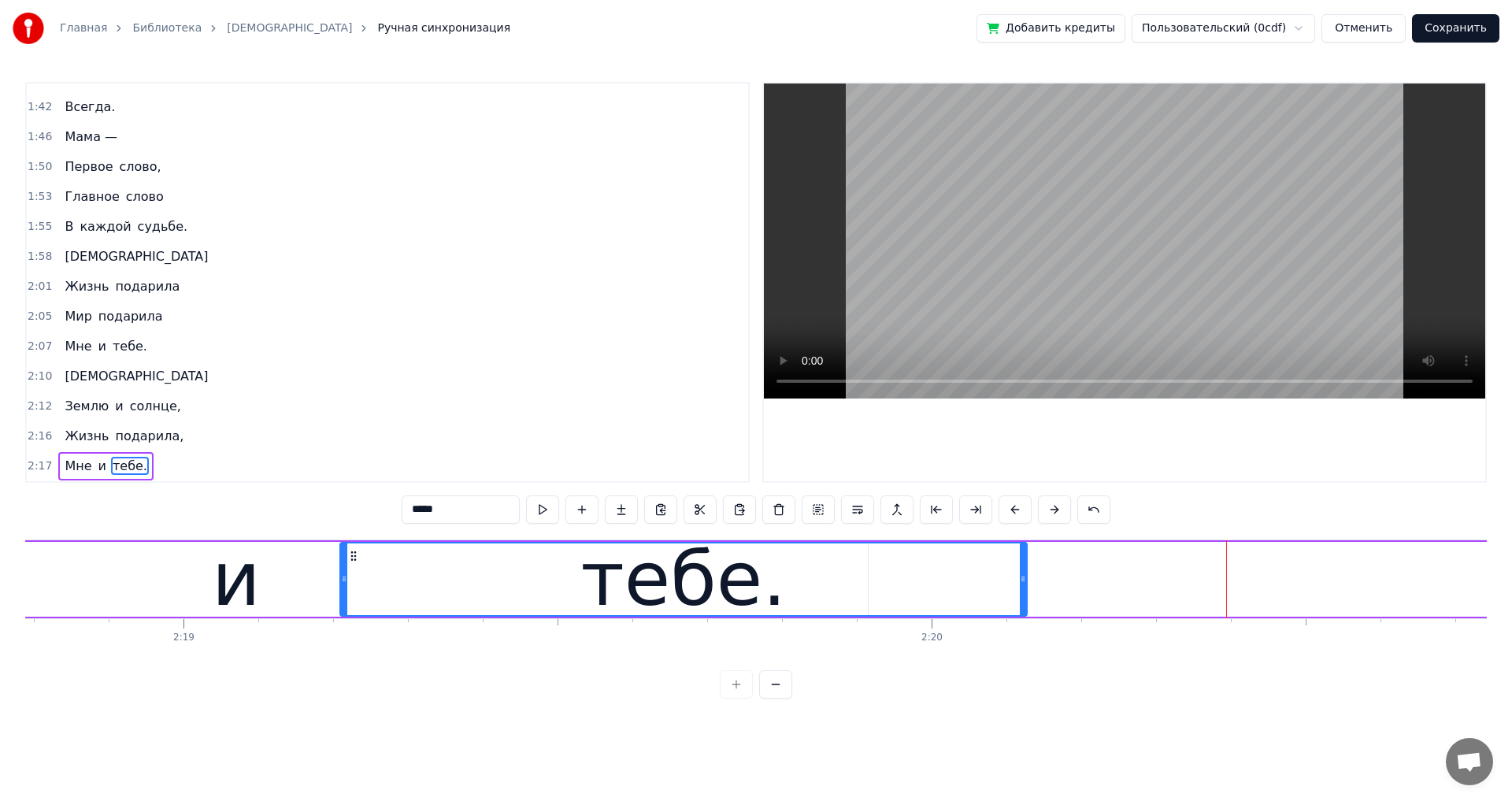
drag, startPoint x: 120, startPoint y: 554, endPoint x: 352, endPoint y: 576, distance: 233.0
click at [352, 576] on div "тебе." at bounding box center [683, 579] width 685 height 72
drag, startPoint x: 235, startPoint y: 596, endPoint x: 527, endPoint y: 589, distance: 292.1
click at [236, 596] on div "и" at bounding box center [236, 580] width 49 height 113
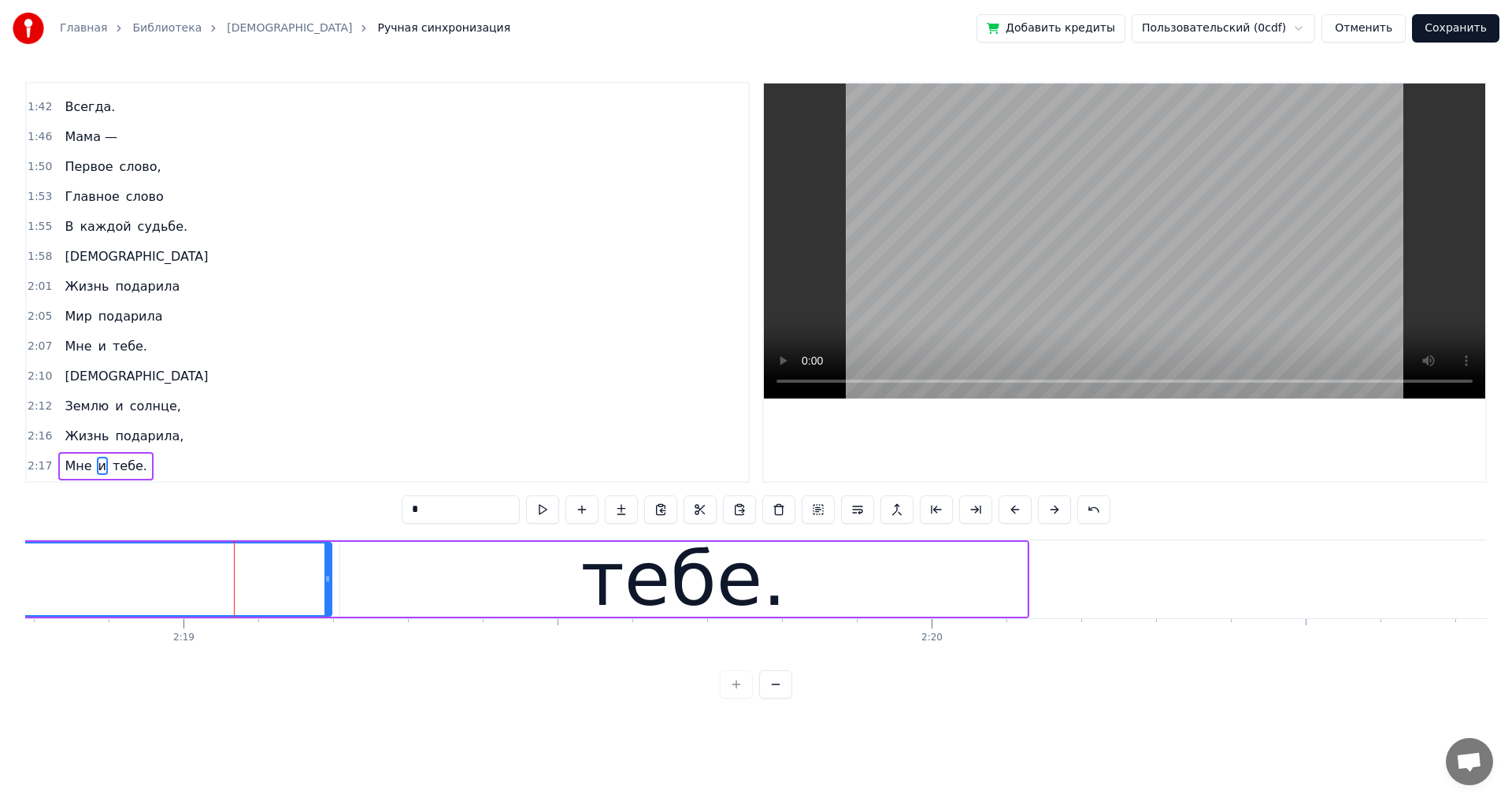
drag, startPoint x: 864, startPoint y: 580, endPoint x: 327, endPoint y: 615, distance: 538.1
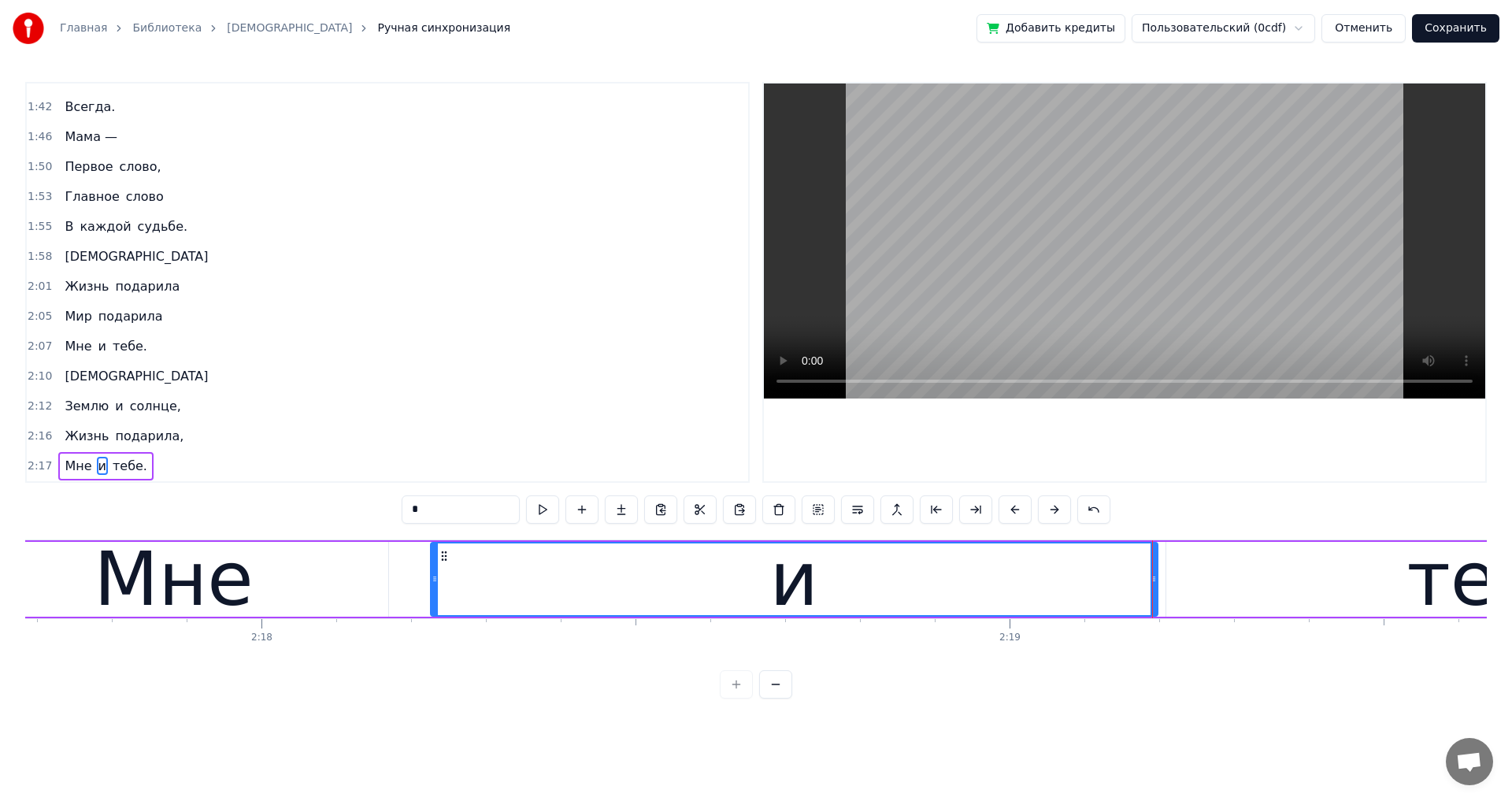
scroll to position [0, 102953]
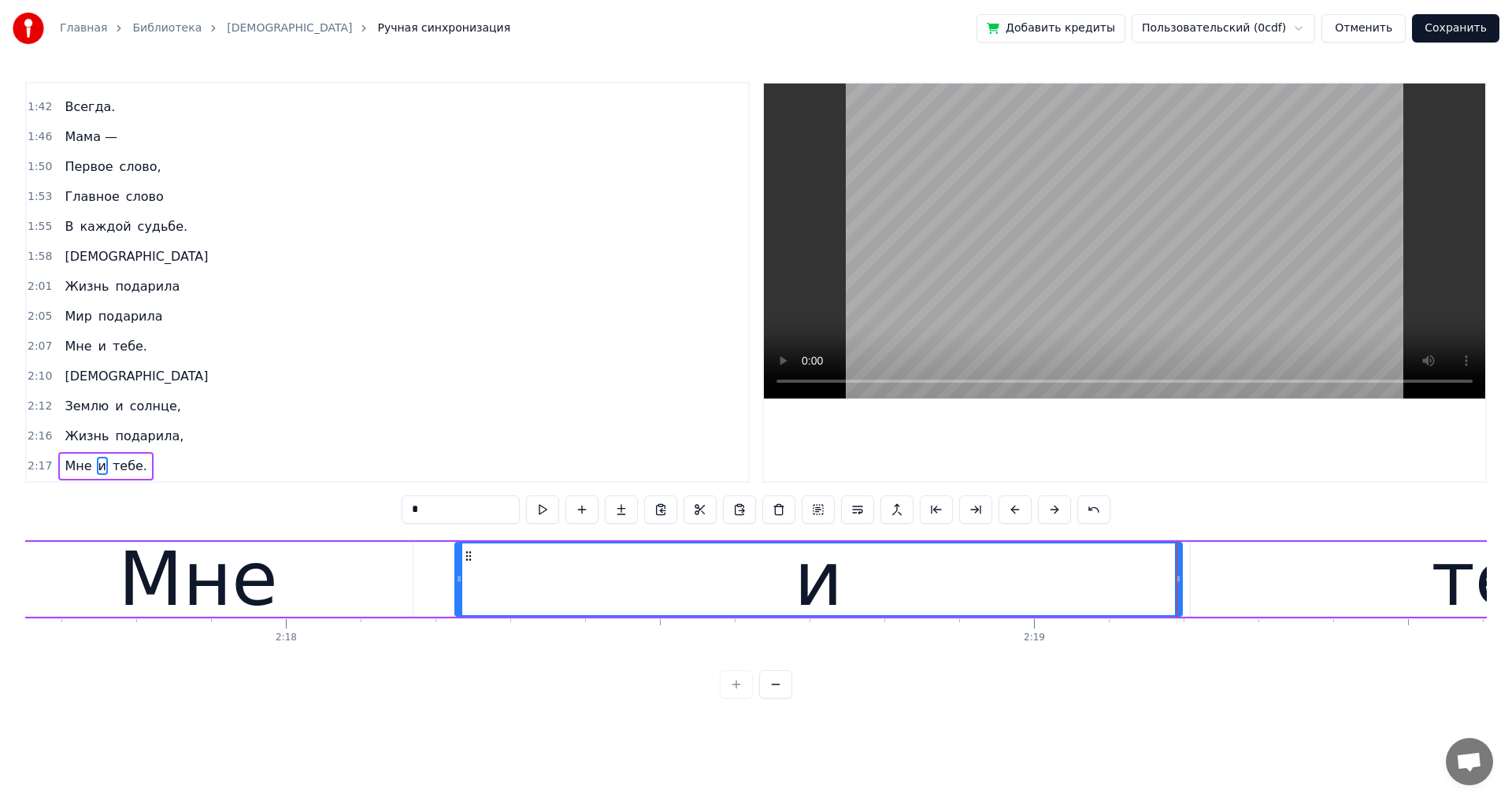
click at [64, 375] on span "[DEMOGRAPHIC_DATA]" at bounding box center [136, 376] width 147 height 18
type input "****"
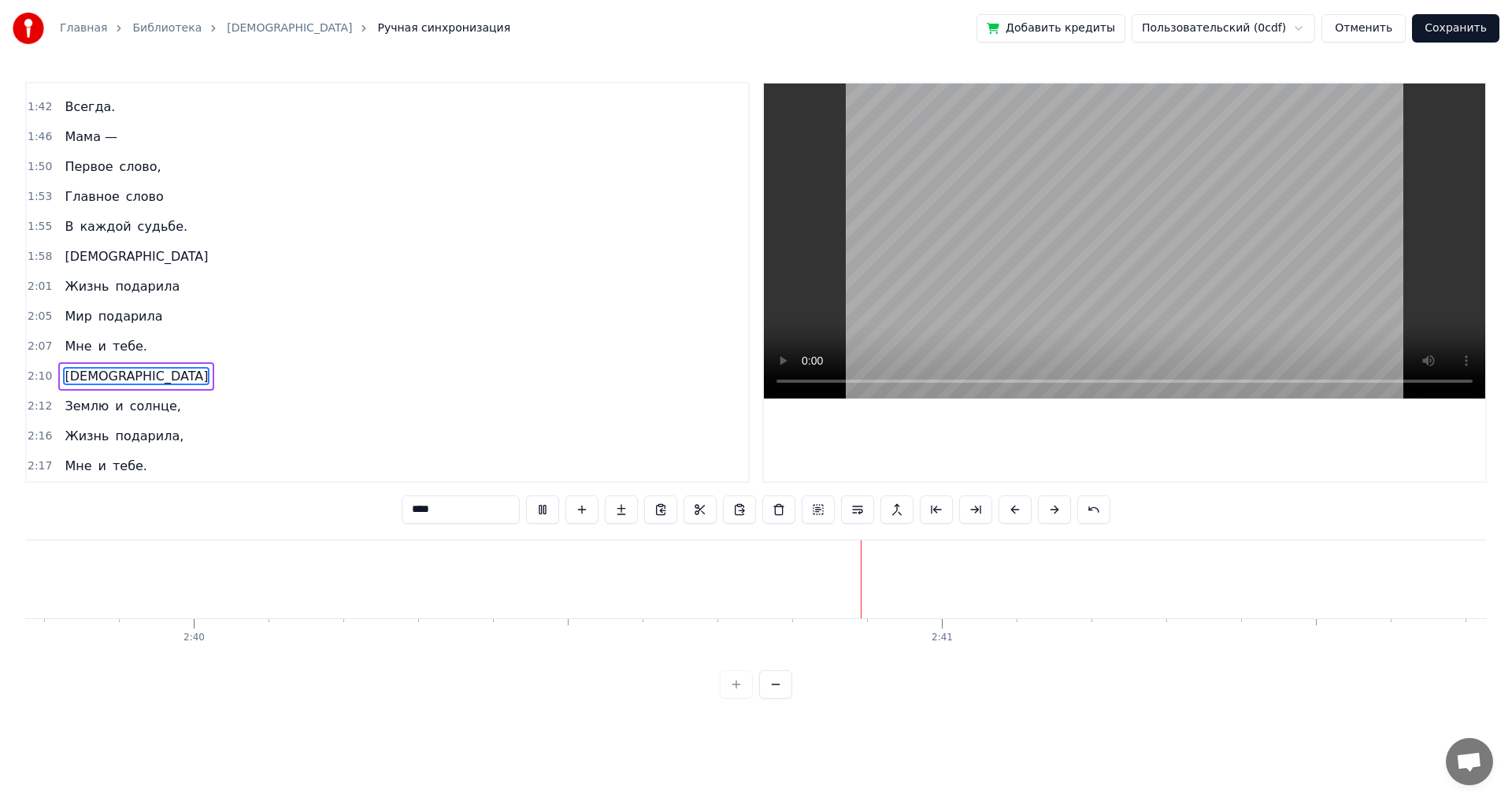
scroll to position [0, 119822]
click at [1468, 25] on button "Сохранить" at bounding box center [1455, 29] width 87 height 29
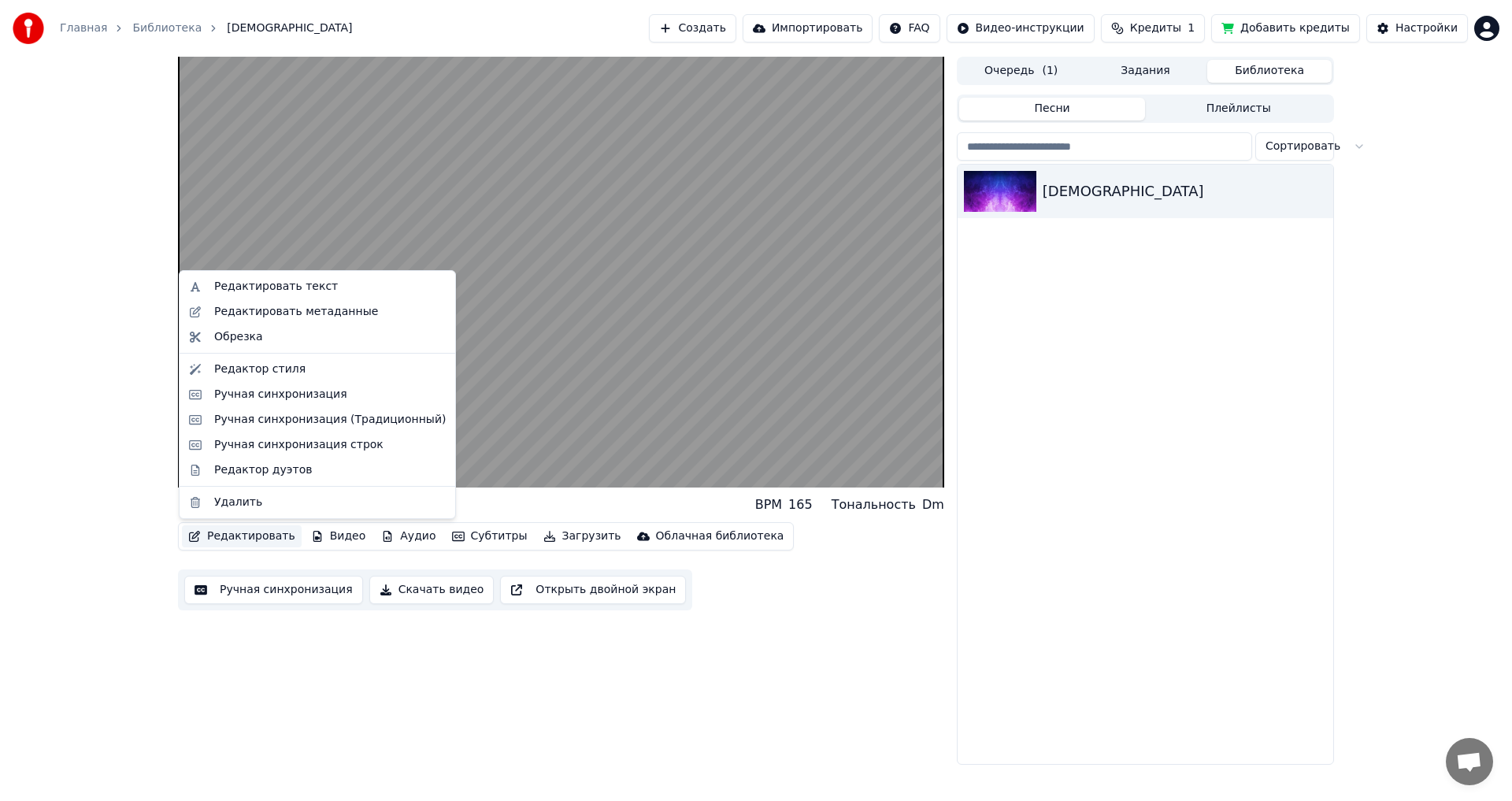
click at [234, 540] on button "Редактировать" at bounding box center [241, 536] width 120 height 22
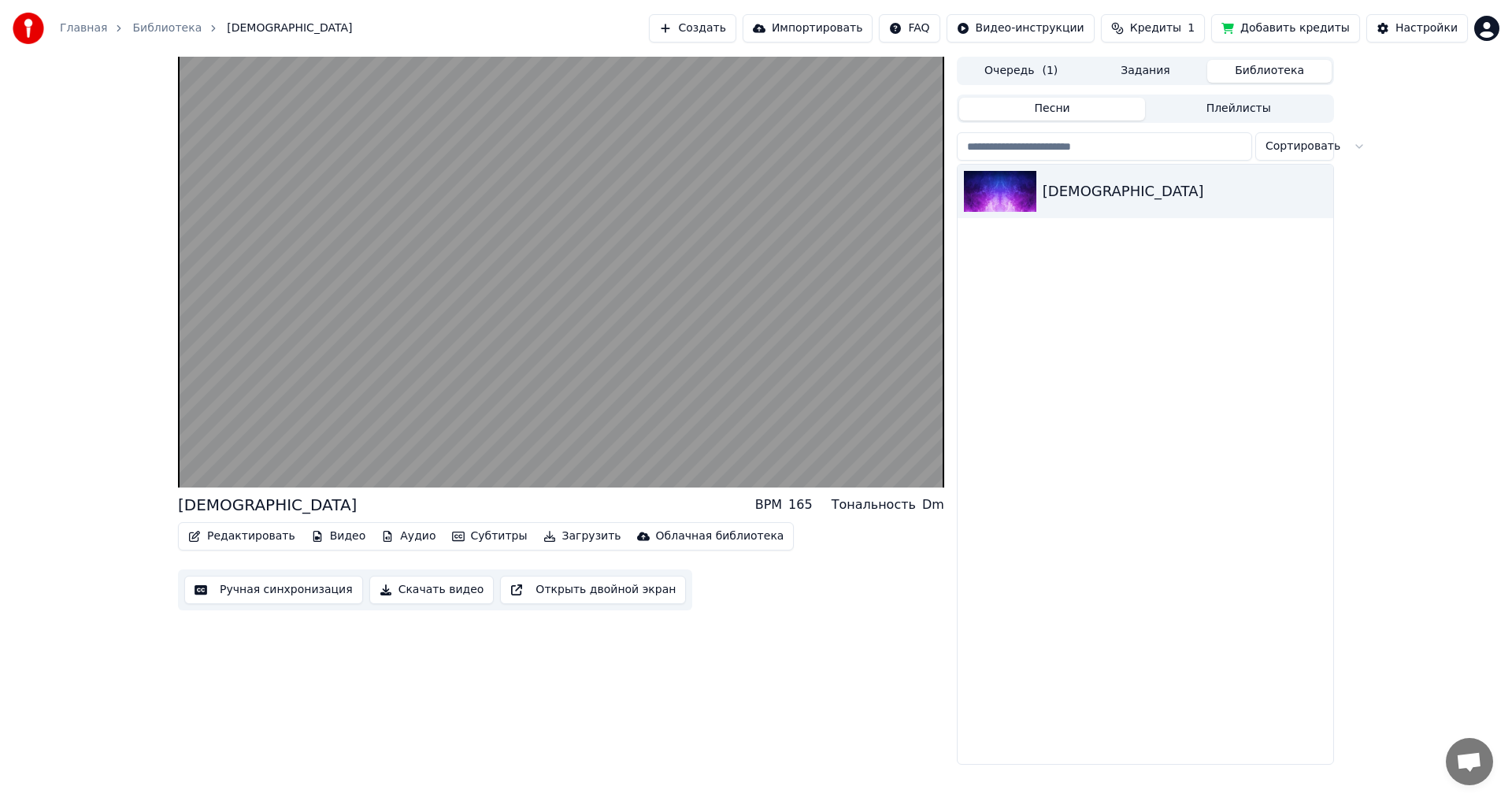
click at [247, 699] on div "Мама BPM 165 Тональность Dm Редактировать Видео Аудио Субтитры Загрузить Облачн…" at bounding box center [561, 410] width 766 height 708
click at [253, 591] on button "Ручная синхронизация" at bounding box center [273, 590] width 179 height 29
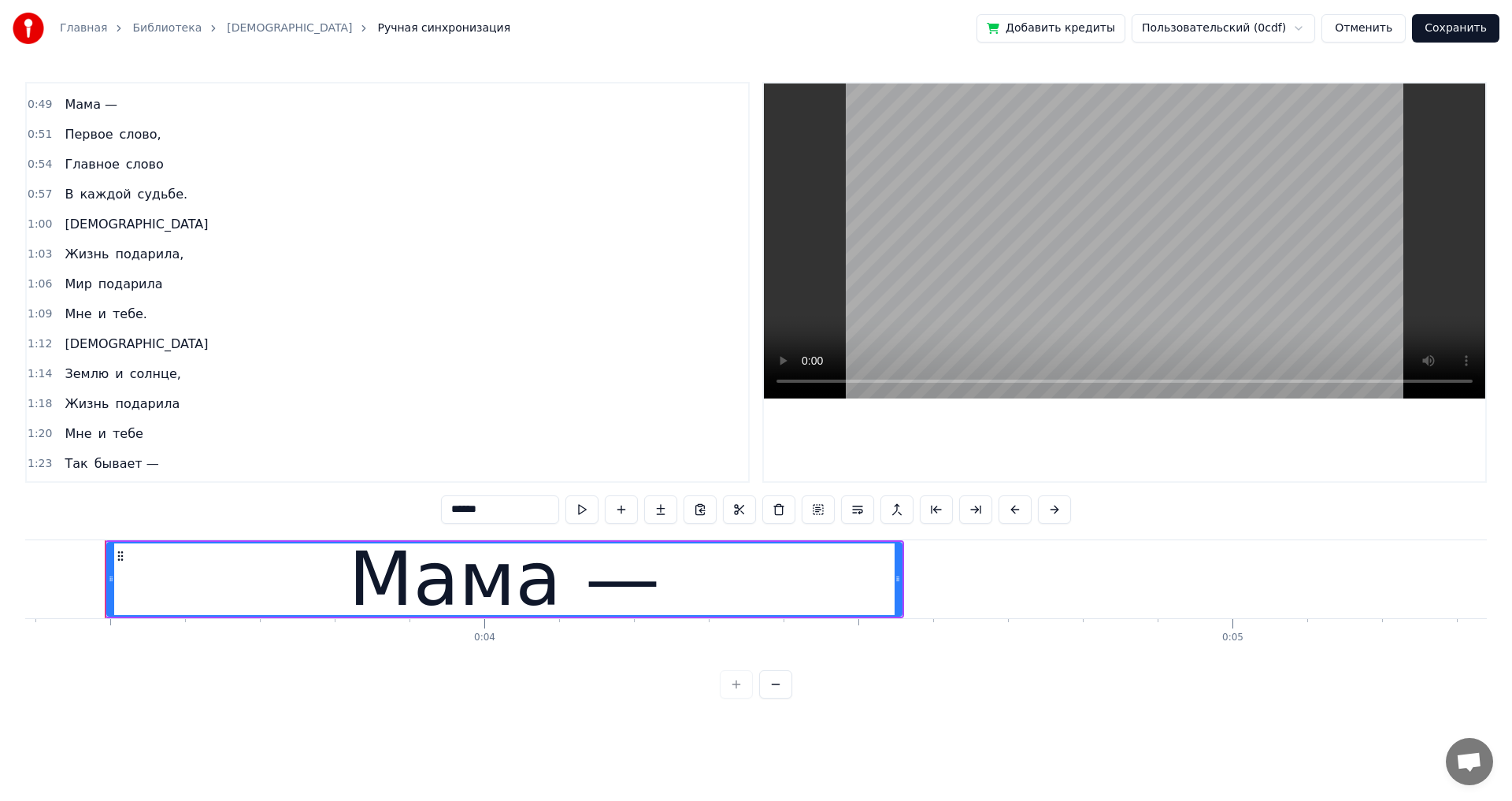
scroll to position [1039, 0]
click at [58, 408] on div "Землю и солнце," at bounding box center [123, 406] width 128 height 29
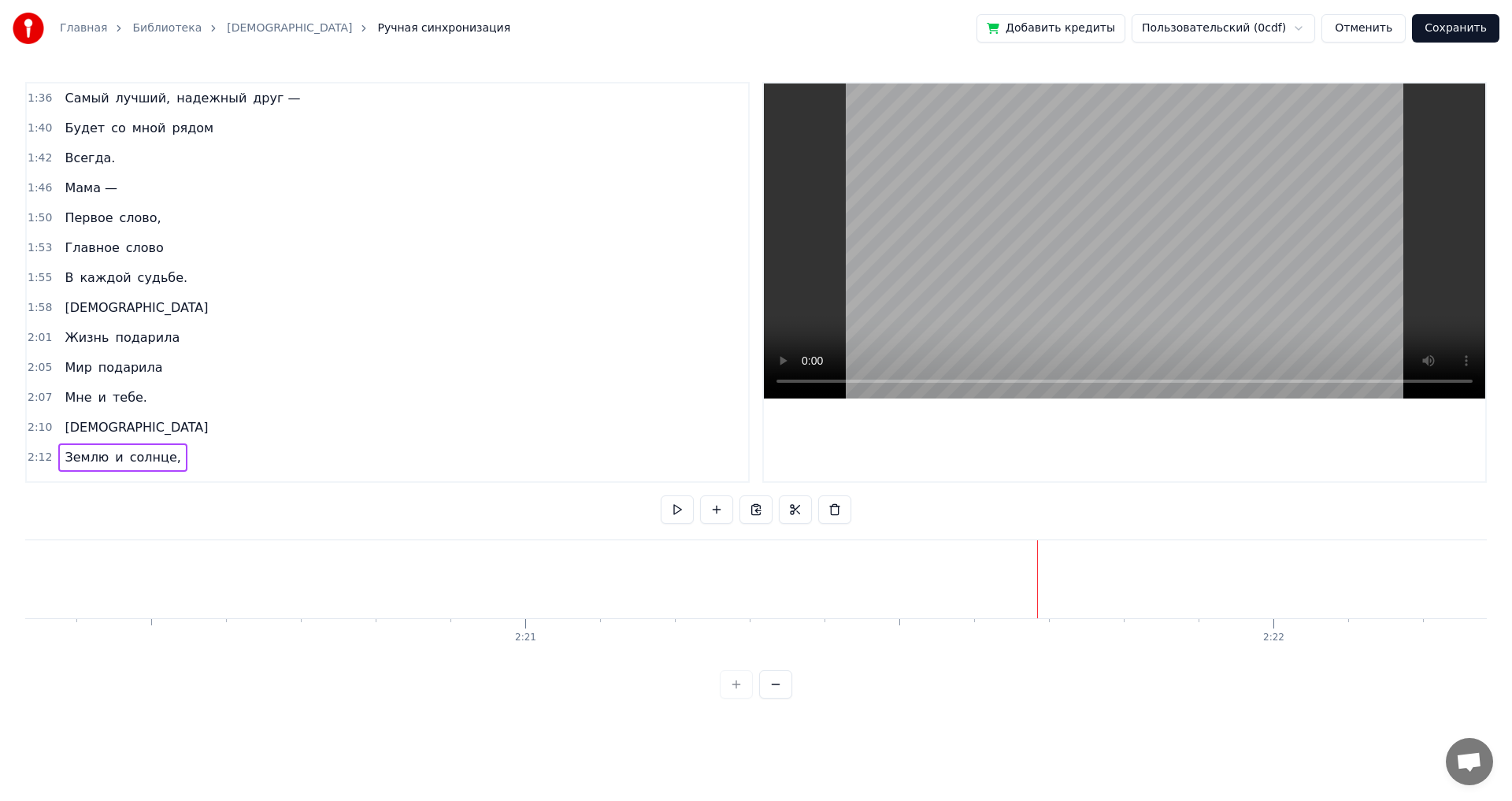
scroll to position [960, 0]
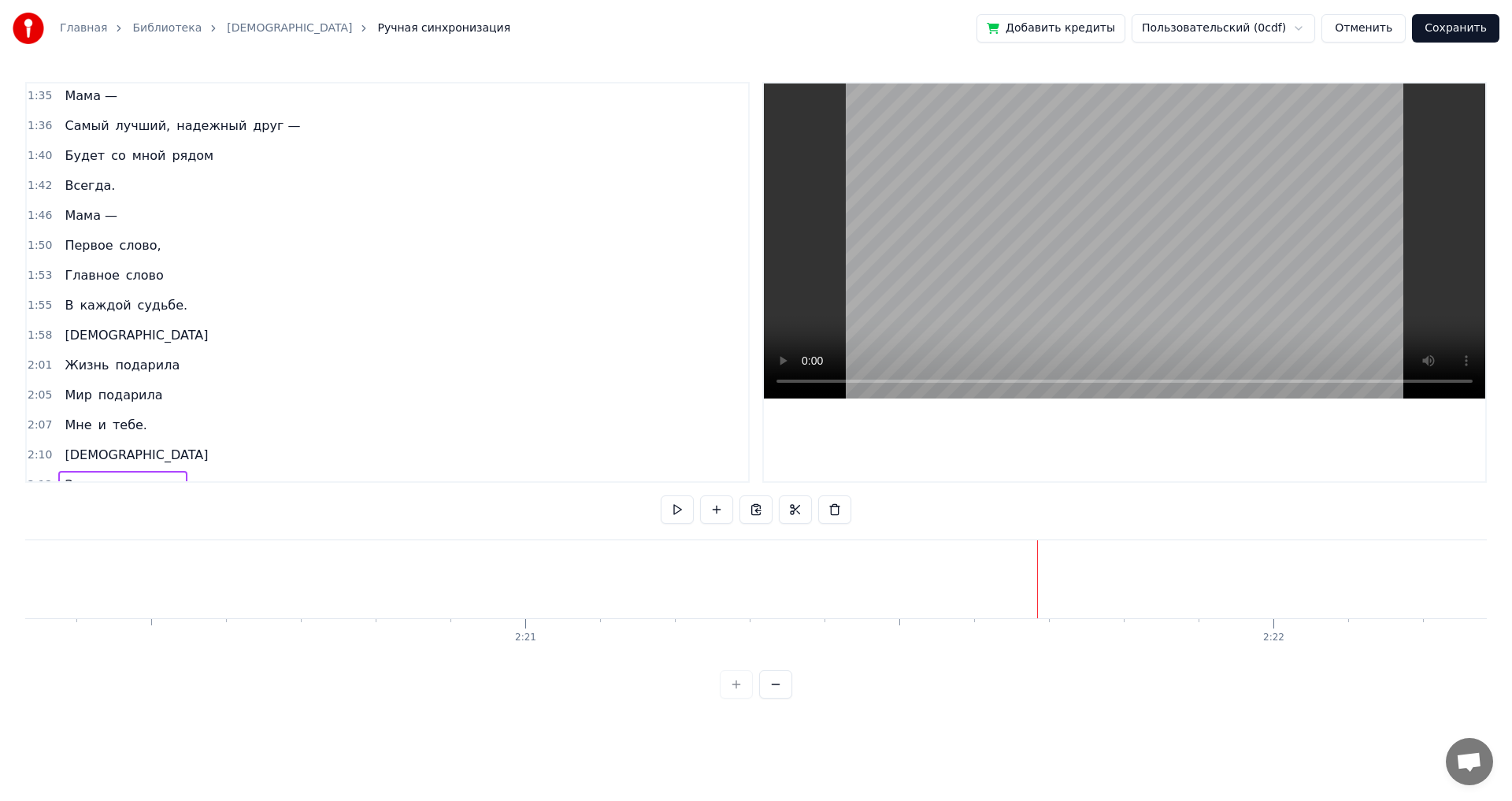
click at [97, 223] on span "Мама —" at bounding box center [91, 215] width 56 height 18
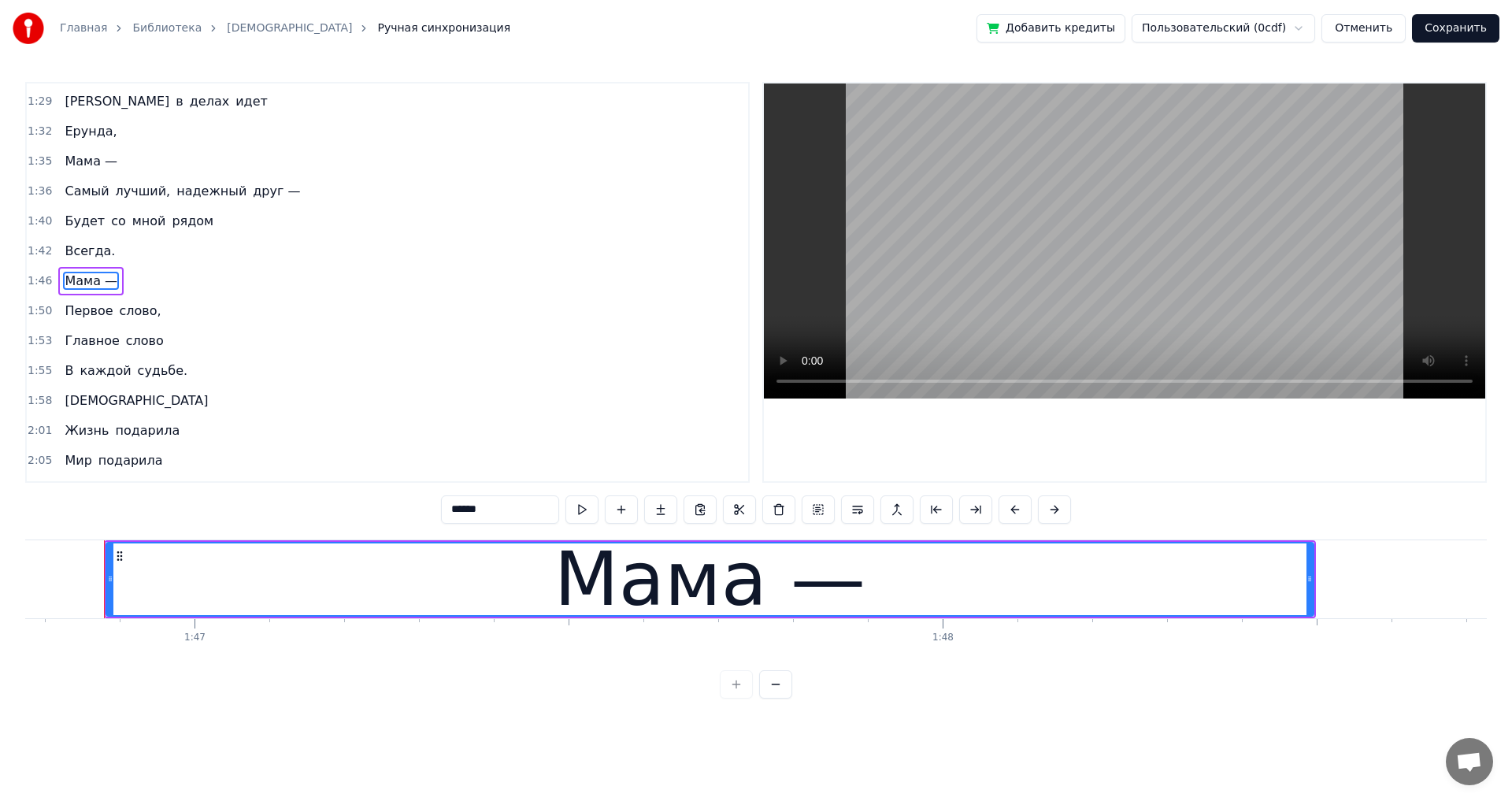
click at [138, 321] on div "Первое слово," at bounding box center [112, 311] width 108 height 29
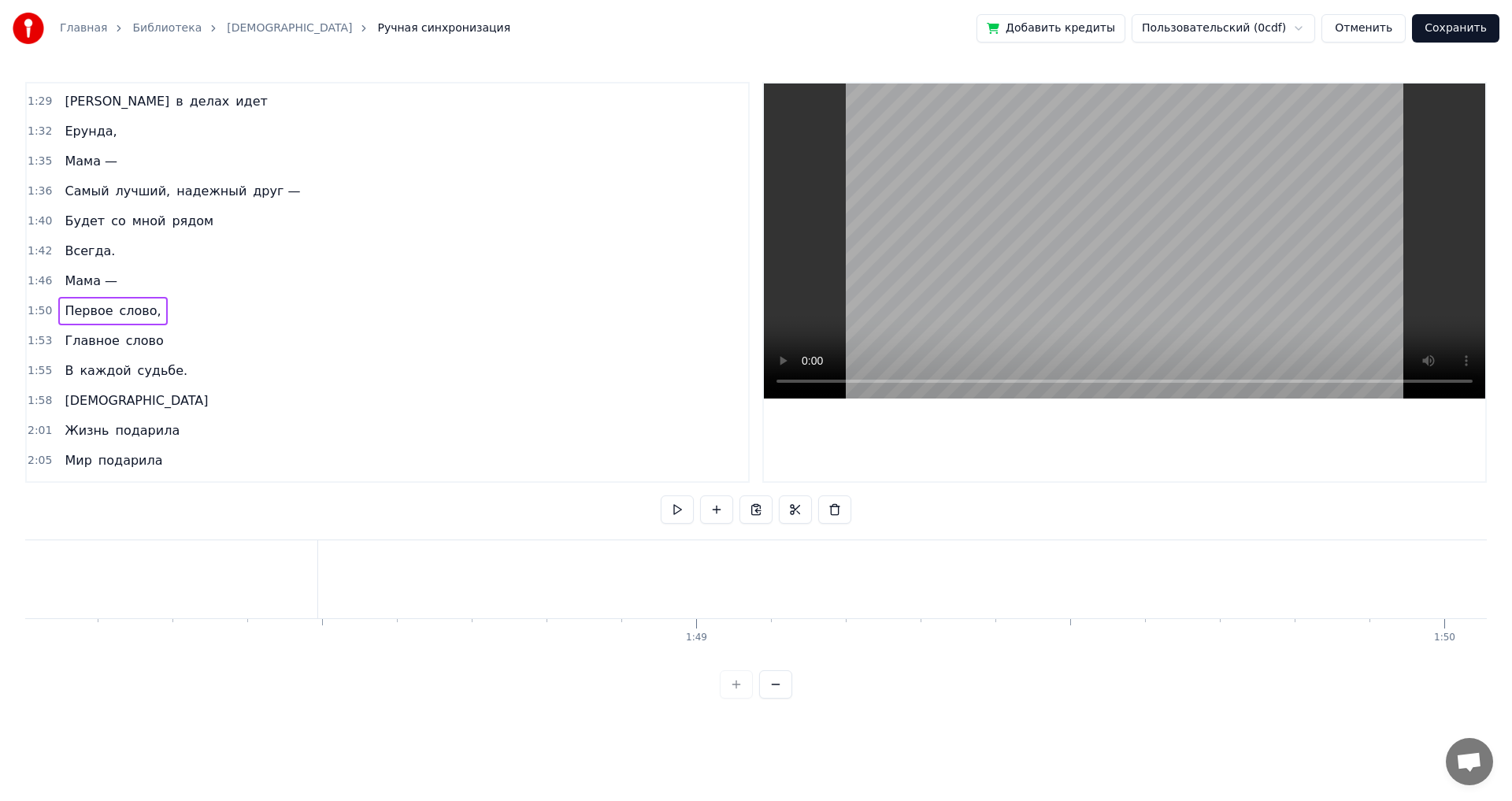
click at [144, 346] on span "слово" at bounding box center [145, 340] width 41 height 18
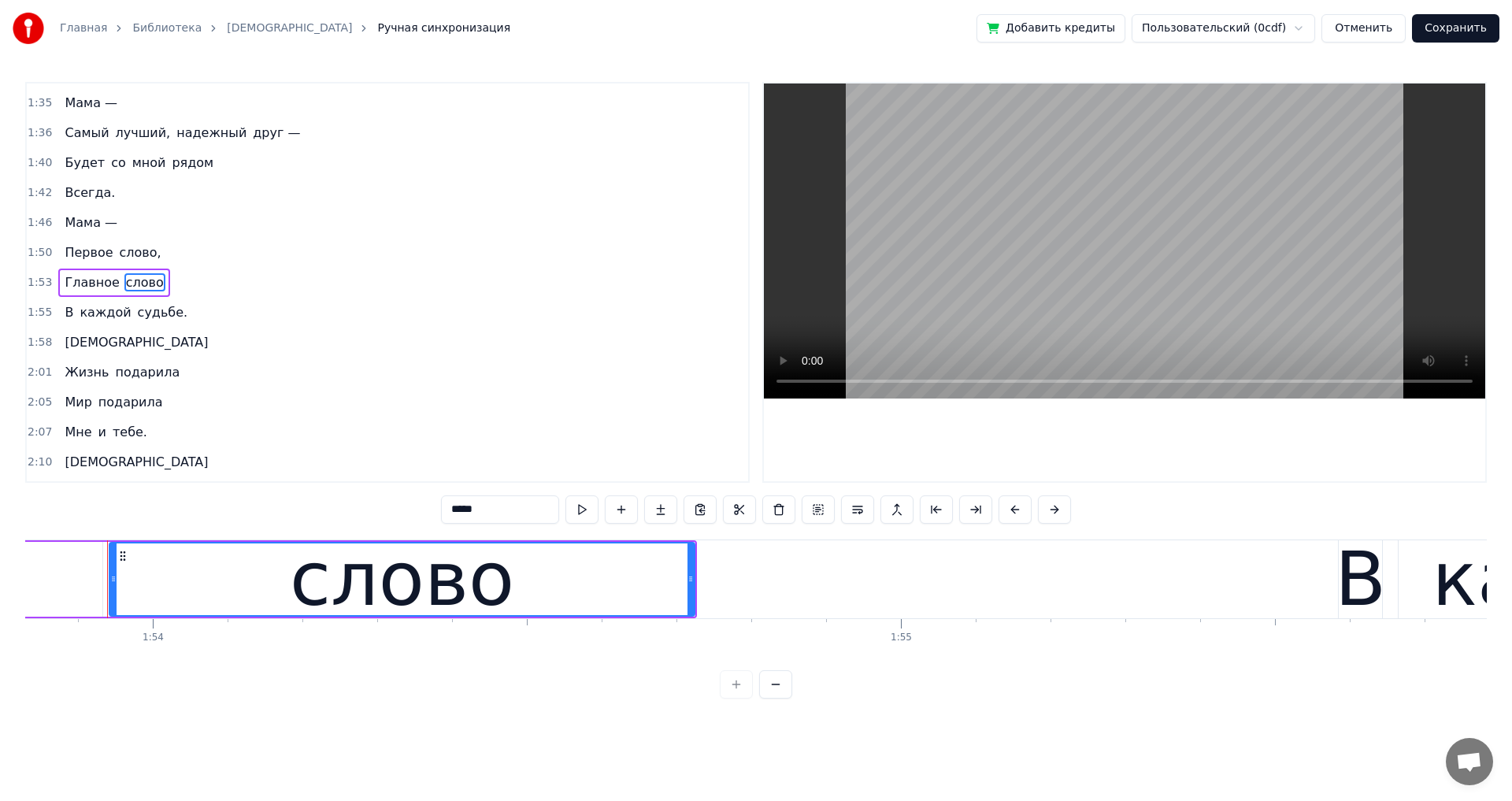
scroll to position [0, 85139]
click at [136, 317] on span "судьбе." at bounding box center [163, 312] width 54 height 18
type input "*******"
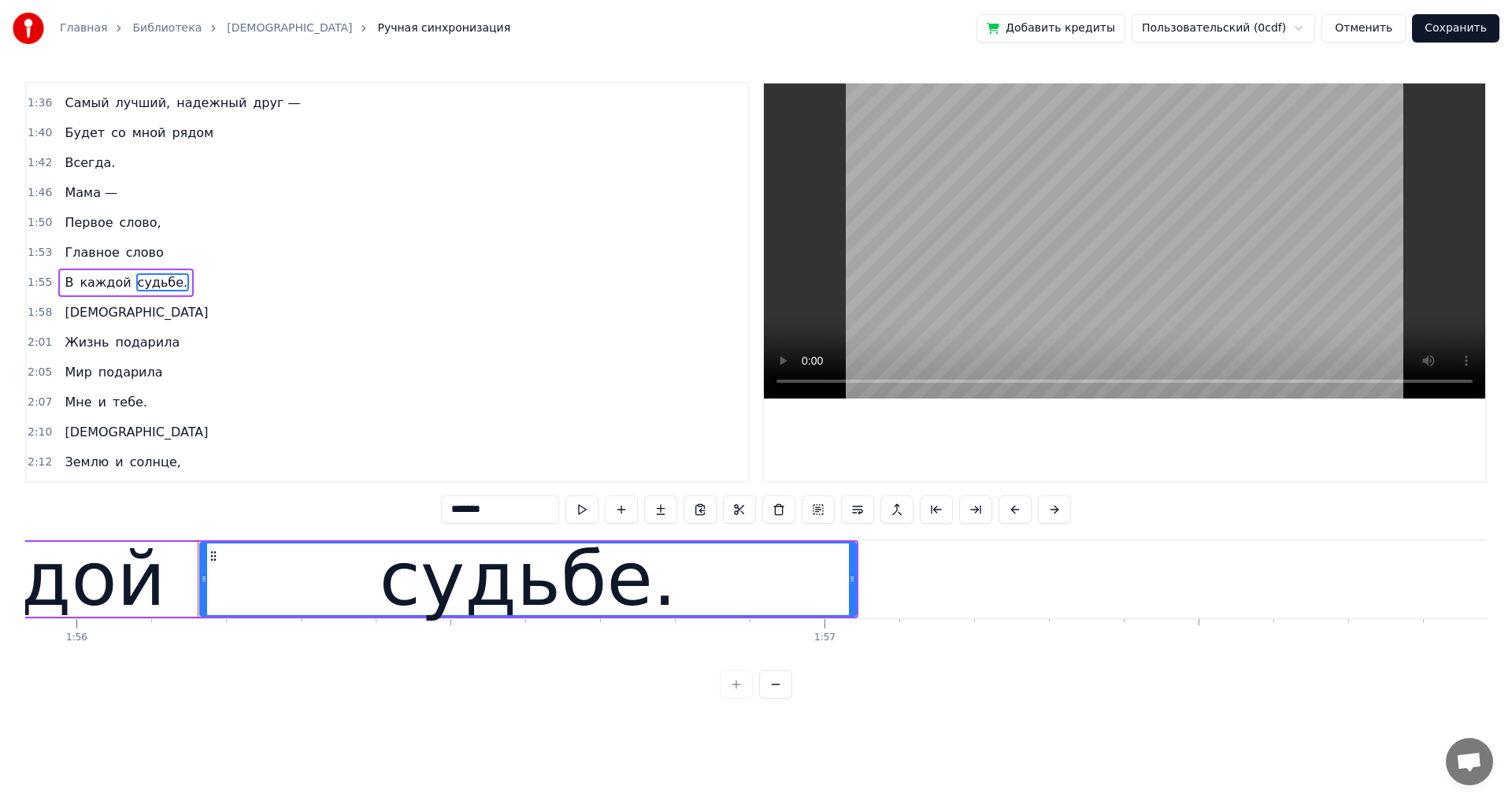
scroll to position [0, 86802]
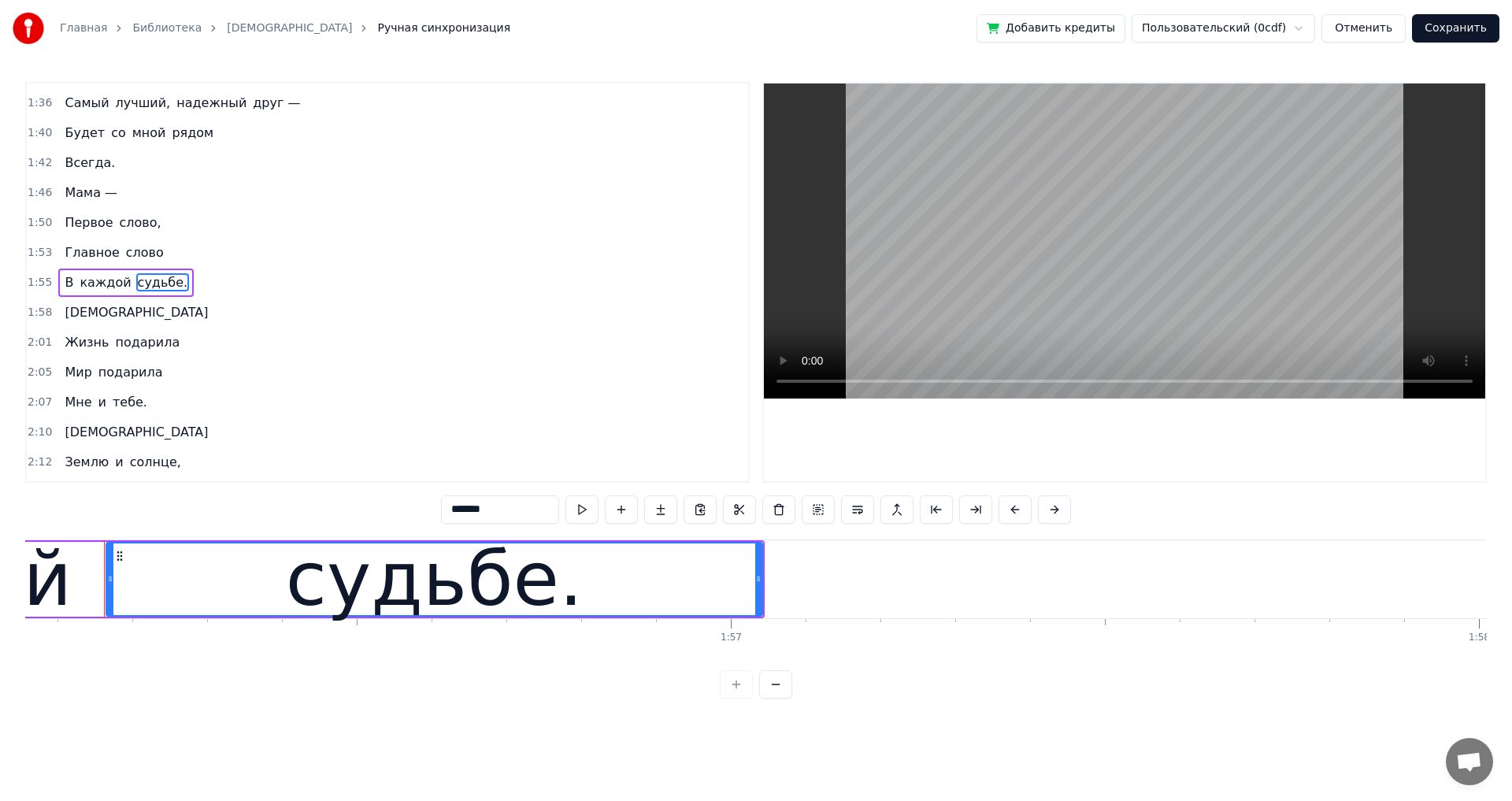
click at [114, 198] on div "Мама —" at bounding box center [91, 194] width 65 height 29
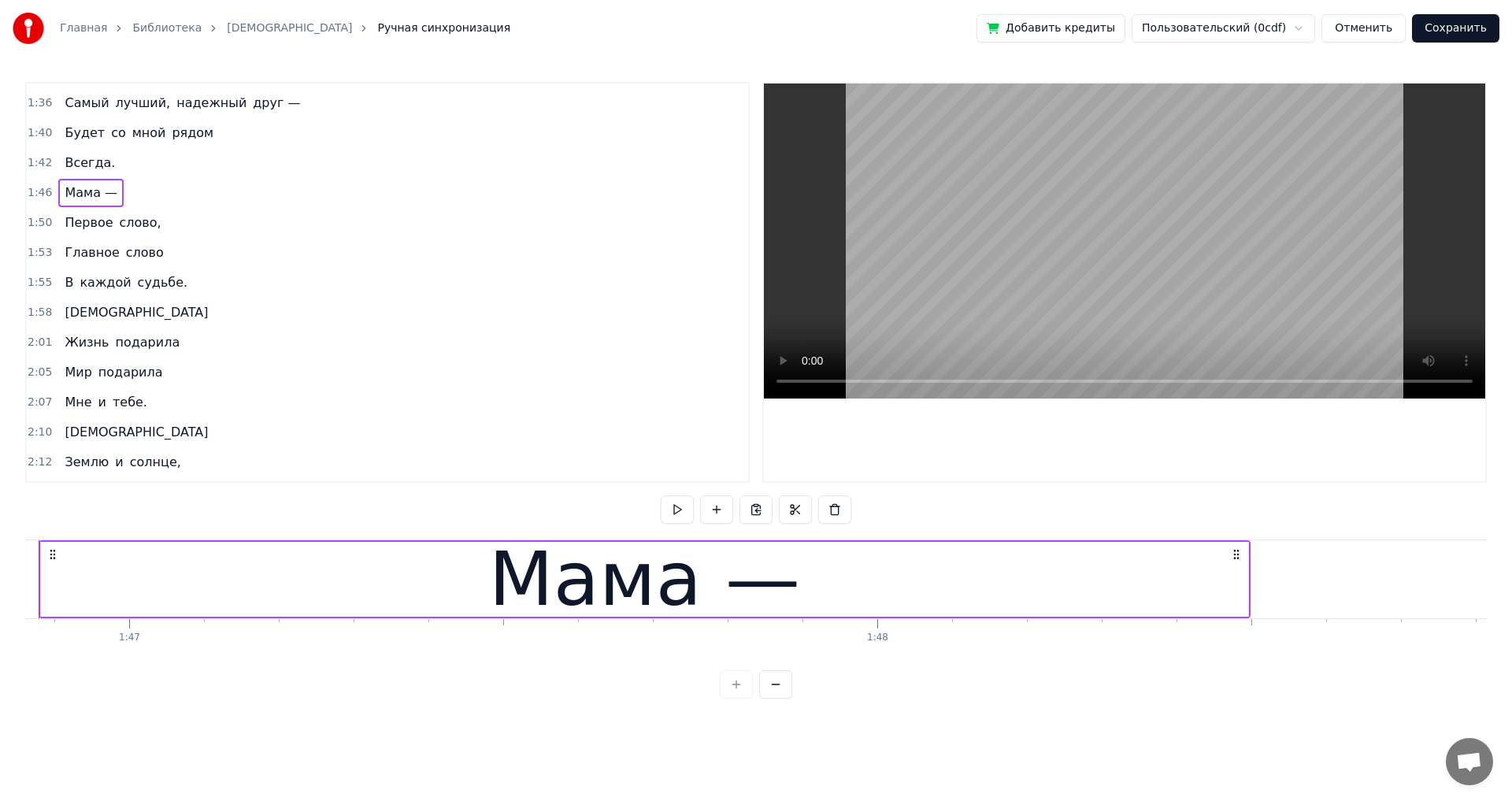
scroll to position [0, 79859]
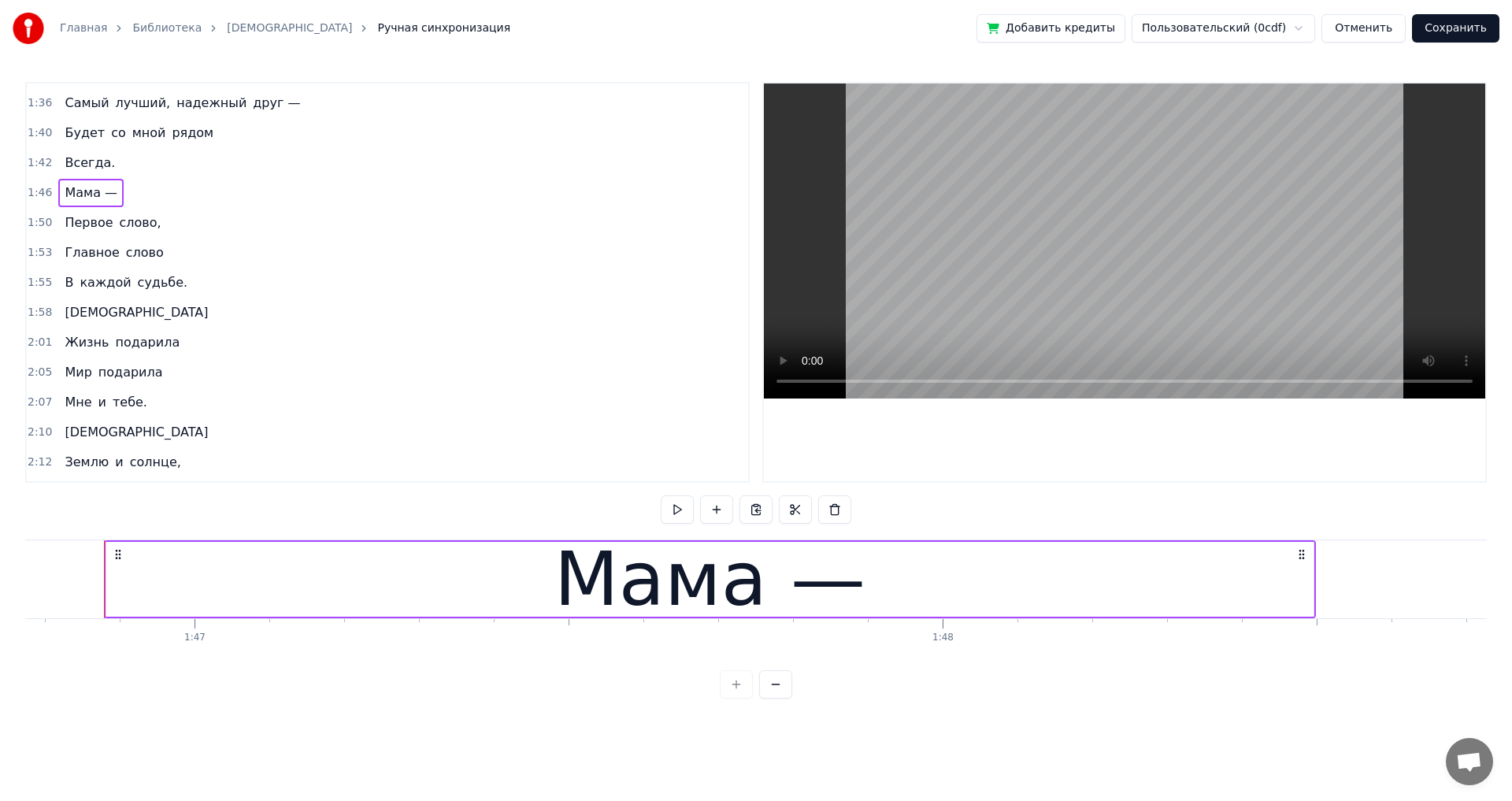
click at [148, 233] on div "Первое слово," at bounding box center [112, 223] width 108 height 29
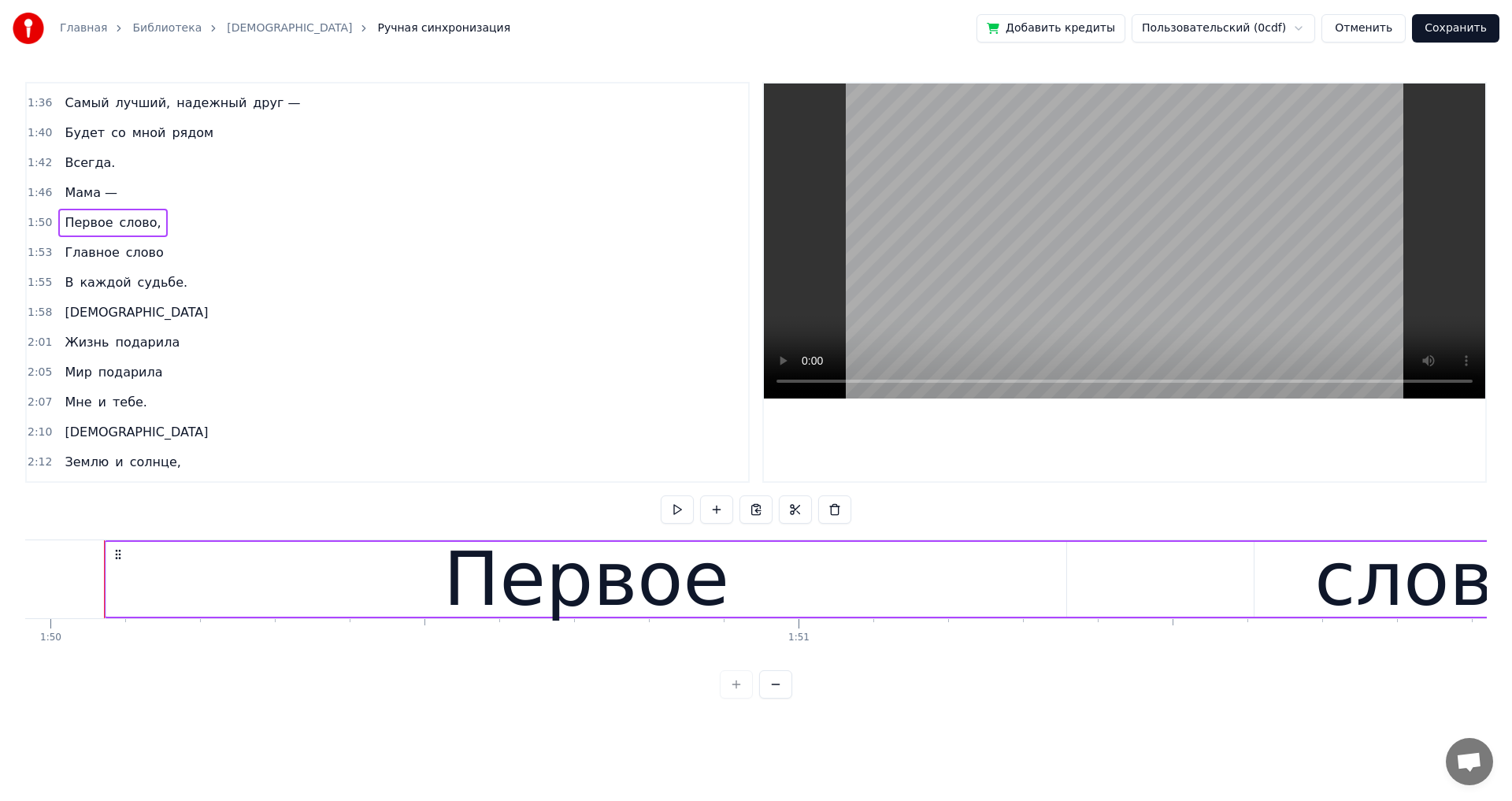
click at [151, 262] on div "Главное слово" at bounding box center [114, 253] width 111 height 29
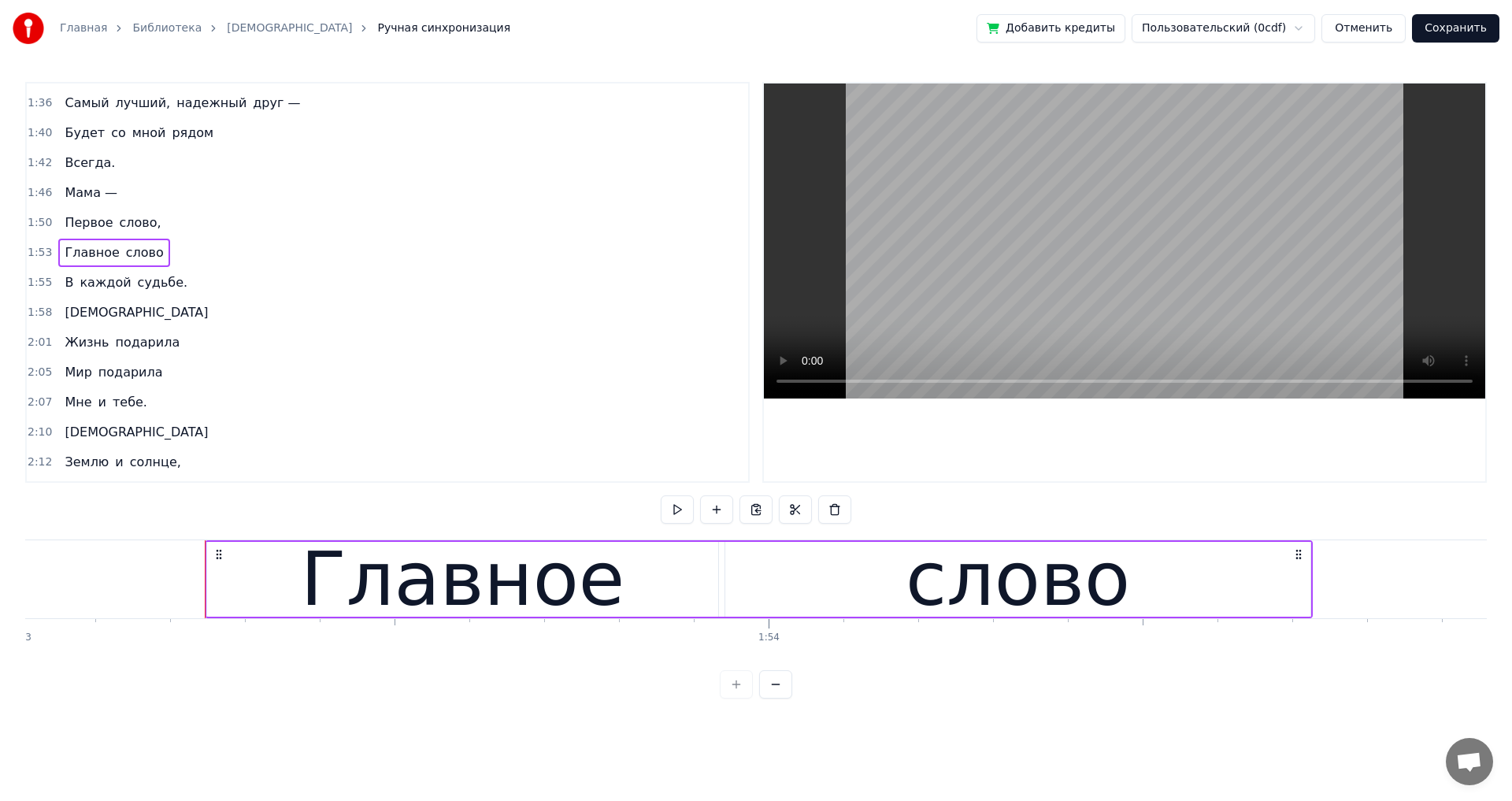
click at [170, 292] on div "В каждой судьбе." at bounding box center [125, 283] width 135 height 29
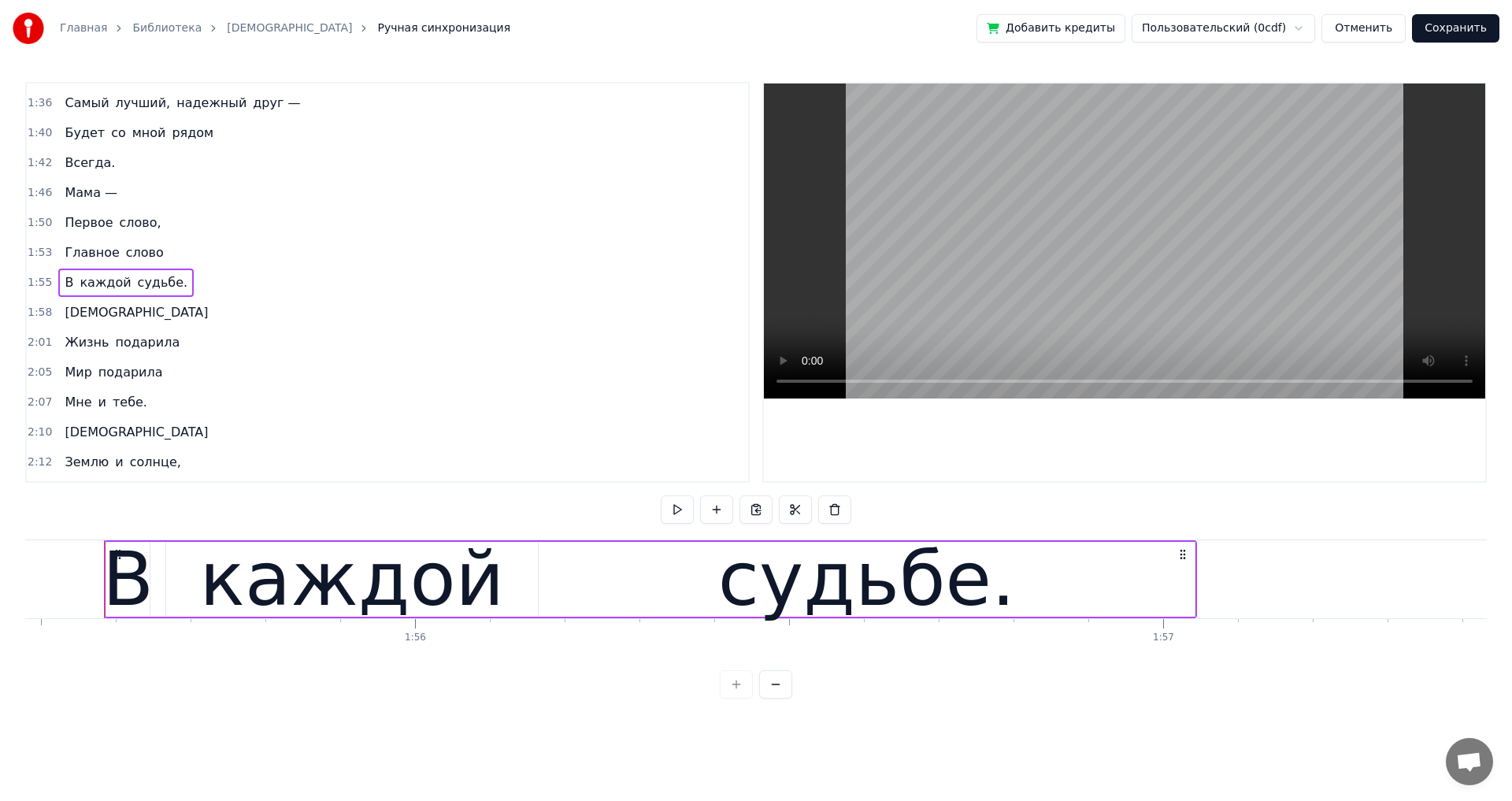
click at [99, 319] on div "[DEMOGRAPHIC_DATA]" at bounding box center [136, 313] width 156 height 29
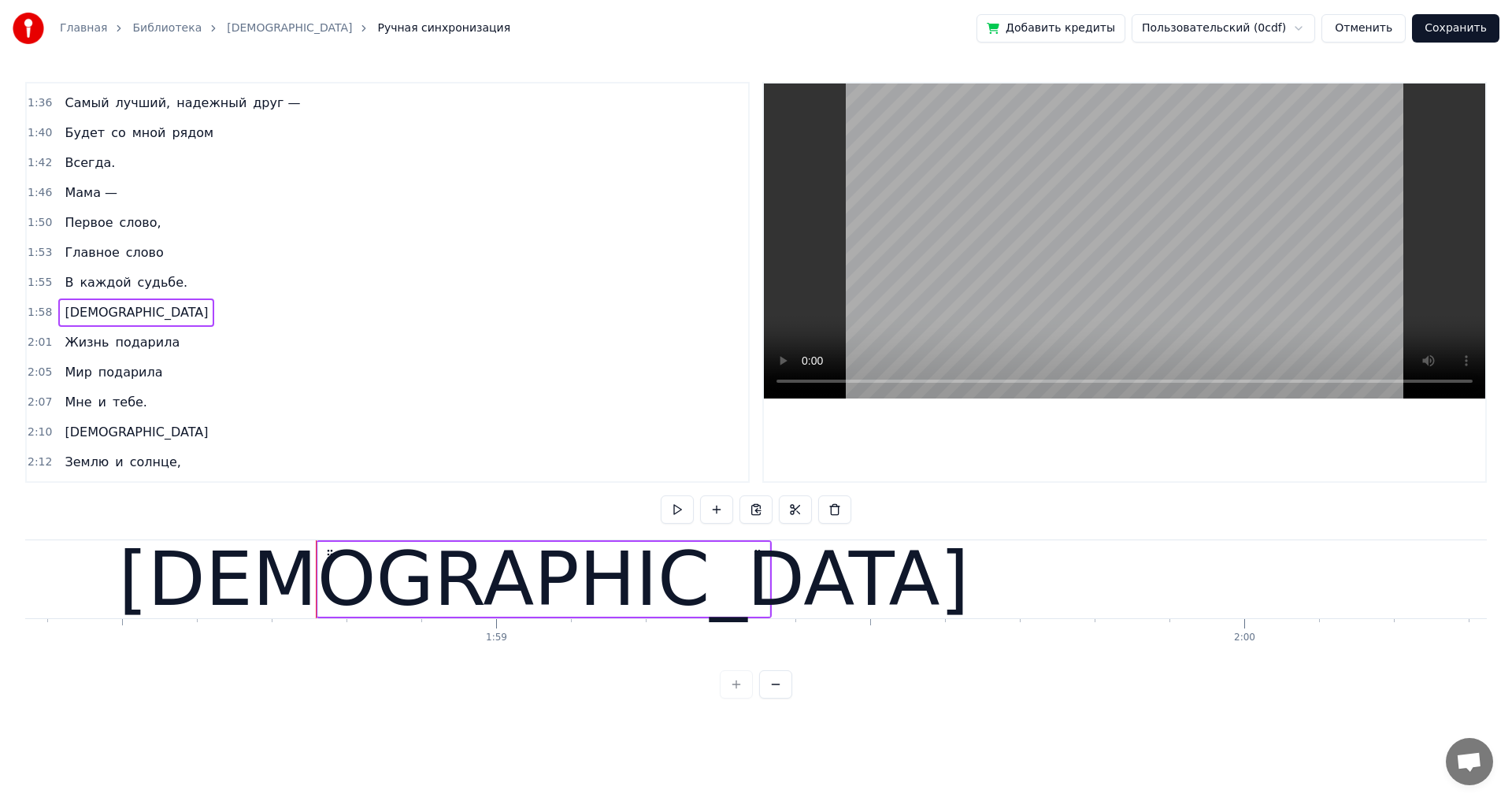
scroll to position [0, 88745]
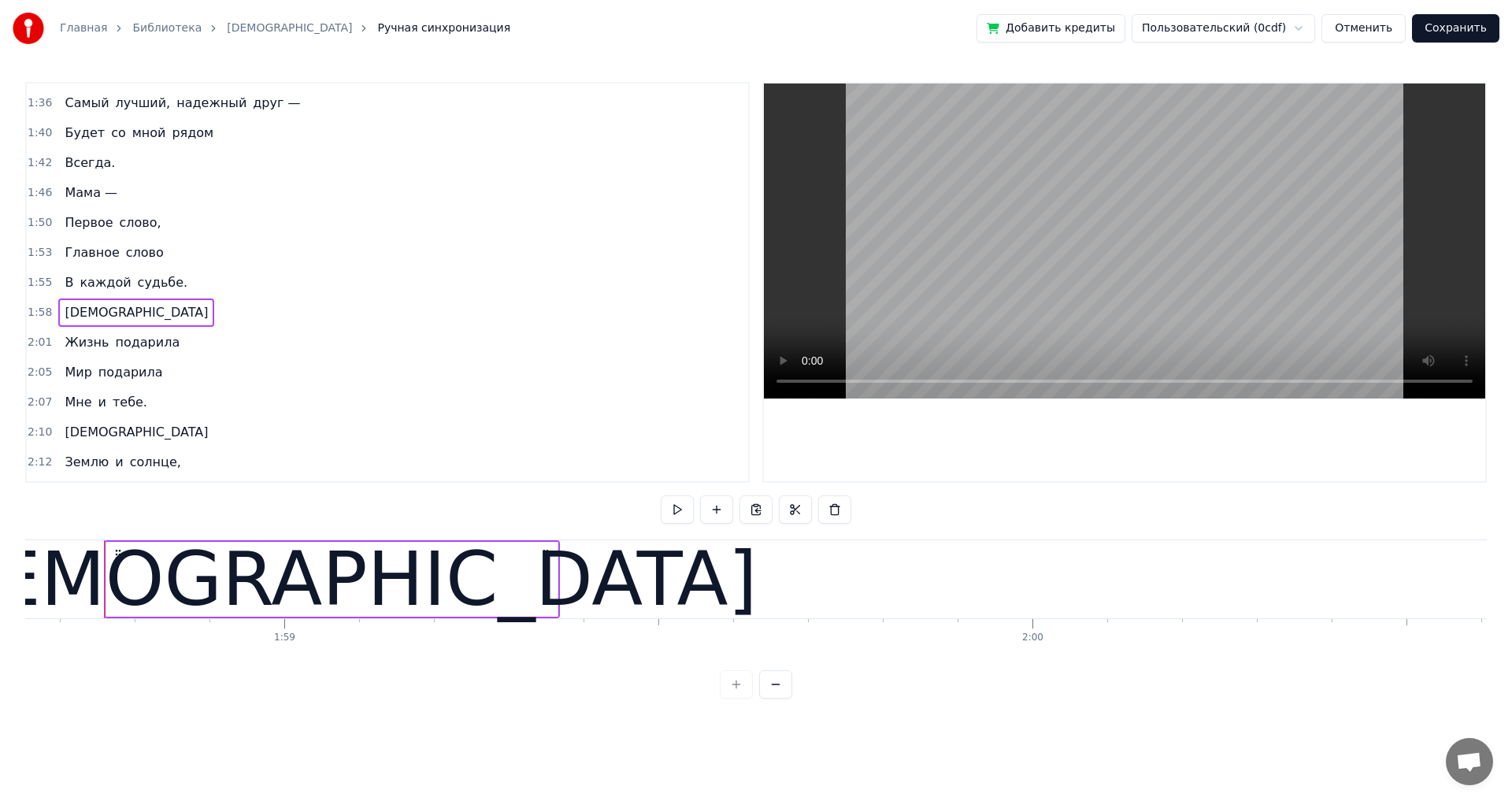
click at [113, 201] on div "Мама —" at bounding box center [91, 194] width 65 height 29
click at [152, 232] on div "Первое слово," at bounding box center [112, 223] width 108 height 29
click at [152, 262] on div "Главное слово" at bounding box center [114, 253] width 111 height 29
click at [169, 295] on div "В каждой судьбе." at bounding box center [125, 283] width 135 height 29
click at [101, 327] on div "1:58 Мама" at bounding box center [387, 312] width 721 height 30
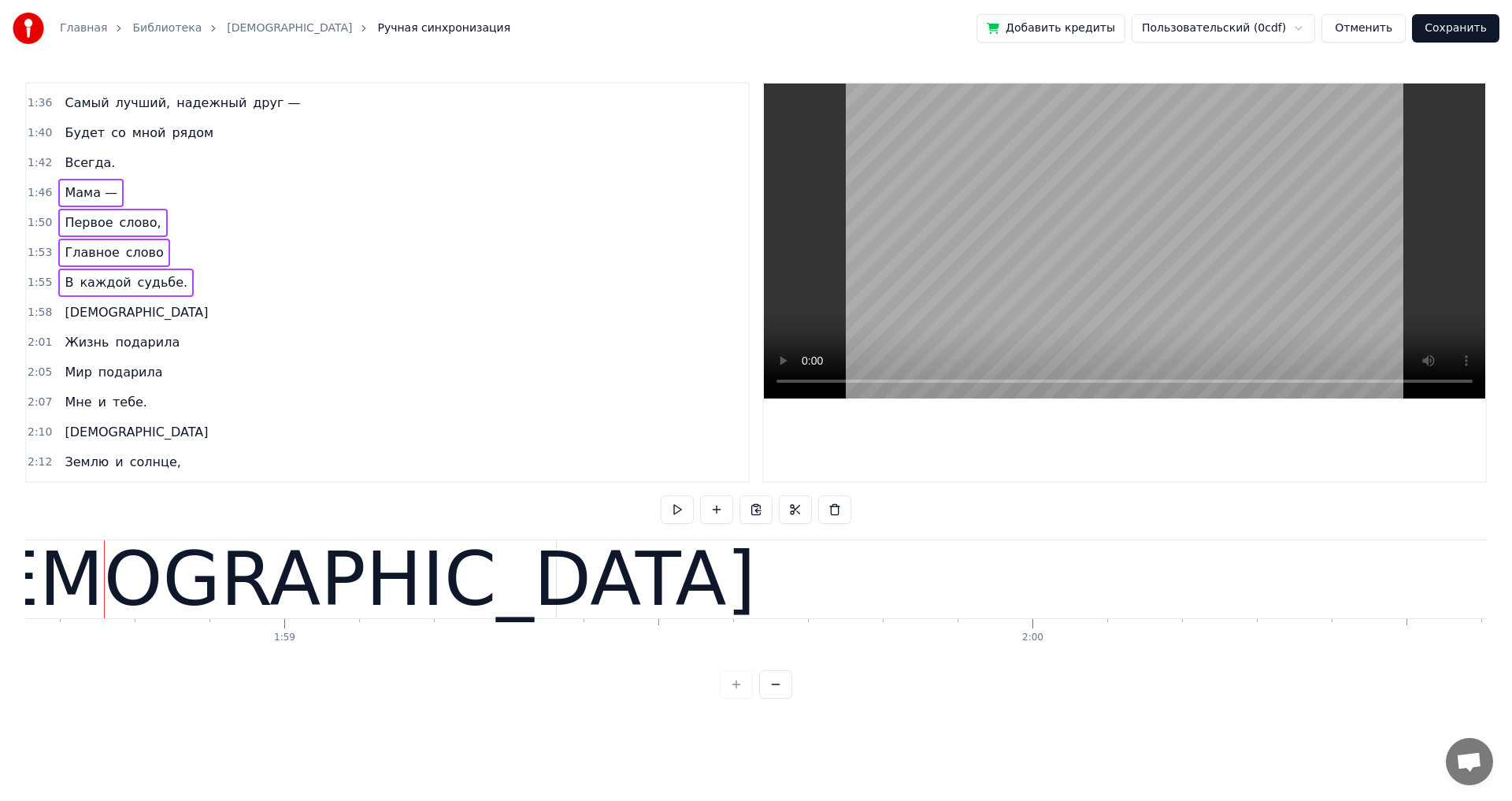
click at [96, 324] on div "[DEMOGRAPHIC_DATA]" at bounding box center [136, 313] width 156 height 29
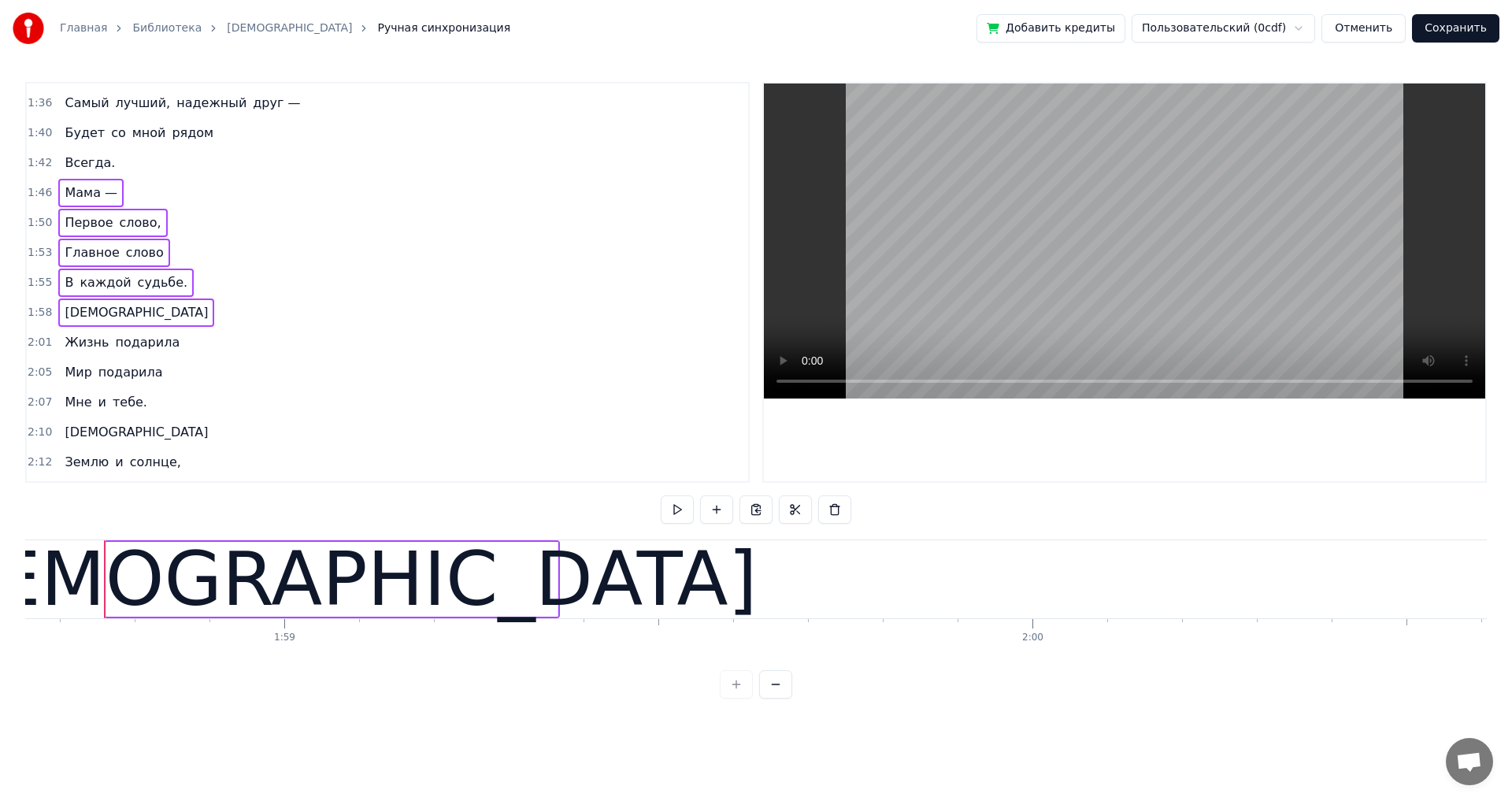
click at [165, 353] on div "Жизнь подарила" at bounding box center [122, 343] width 127 height 29
click at [149, 380] on span "подарила" at bounding box center [130, 372] width 68 height 18
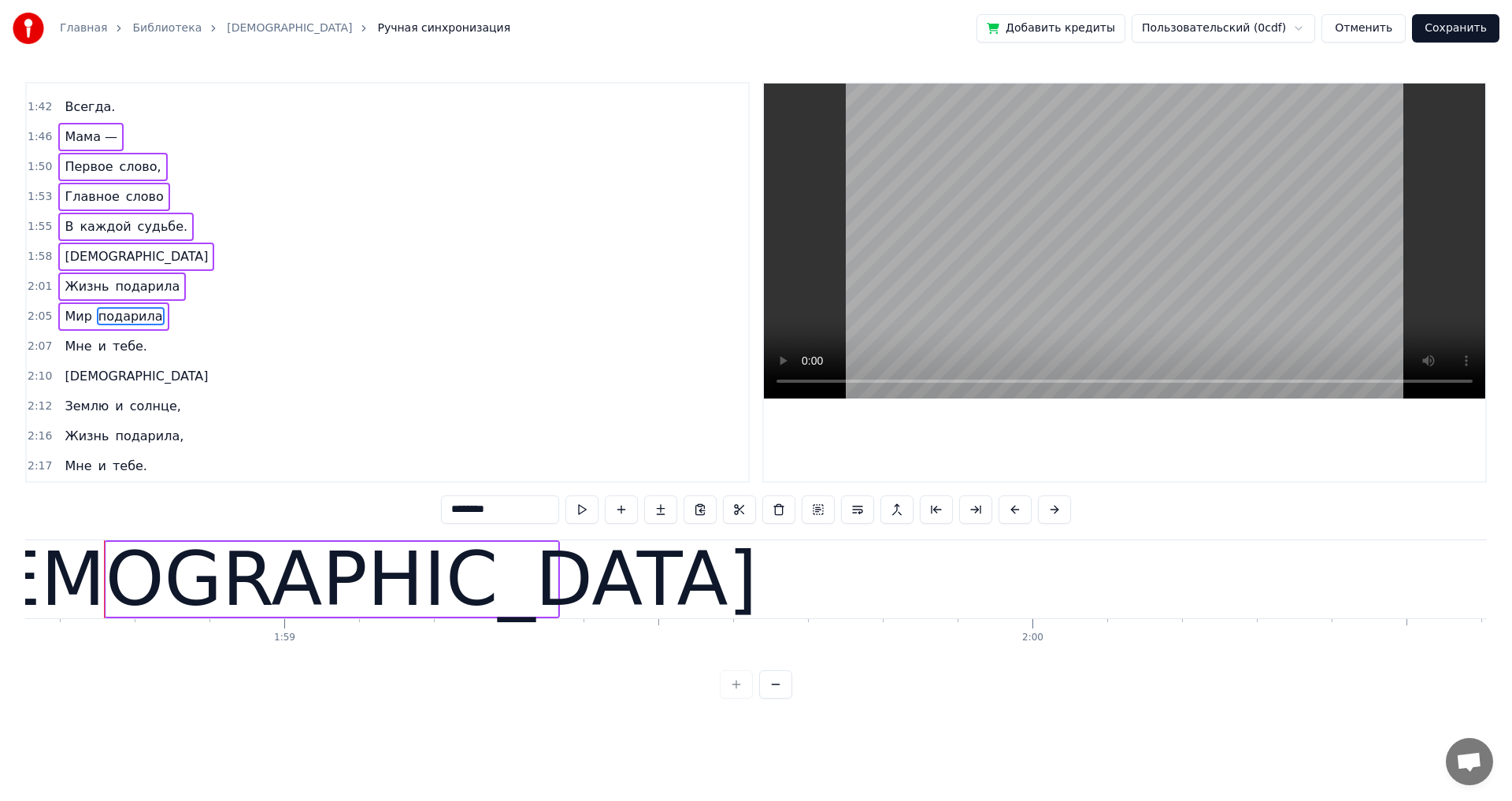
click at [136, 353] on div "Мне и тебе." at bounding box center [105, 347] width 95 height 29
click at [99, 380] on div "[DEMOGRAPHIC_DATA]" at bounding box center [136, 377] width 156 height 29
click at [166, 419] on div "Землю и солнце," at bounding box center [123, 406] width 128 height 29
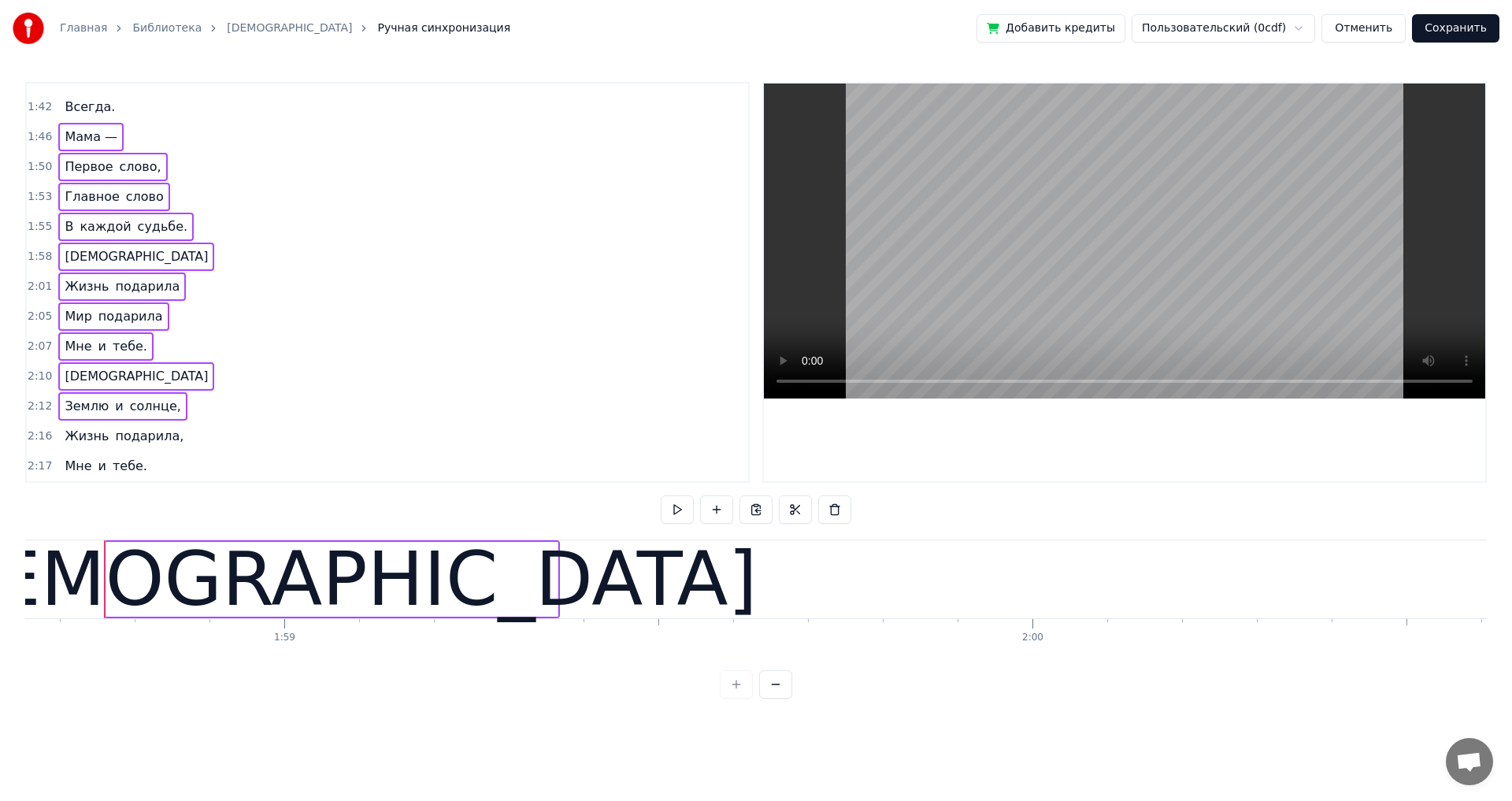
drag, startPoint x: 166, startPoint y: 444, endPoint x: 152, endPoint y: 466, distance: 26.1
click at [164, 445] on div "Жизнь подарила," at bounding box center [124, 437] width 131 height 29
click at [137, 472] on div "Мне и тебе." at bounding box center [105, 467] width 95 height 29
click at [764, 511] on button at bounding box center [756, 510] width 34 height 29
click at [107, 480] on div "Мне и тебе." at bounding box center [105, 467] width 95 height 29
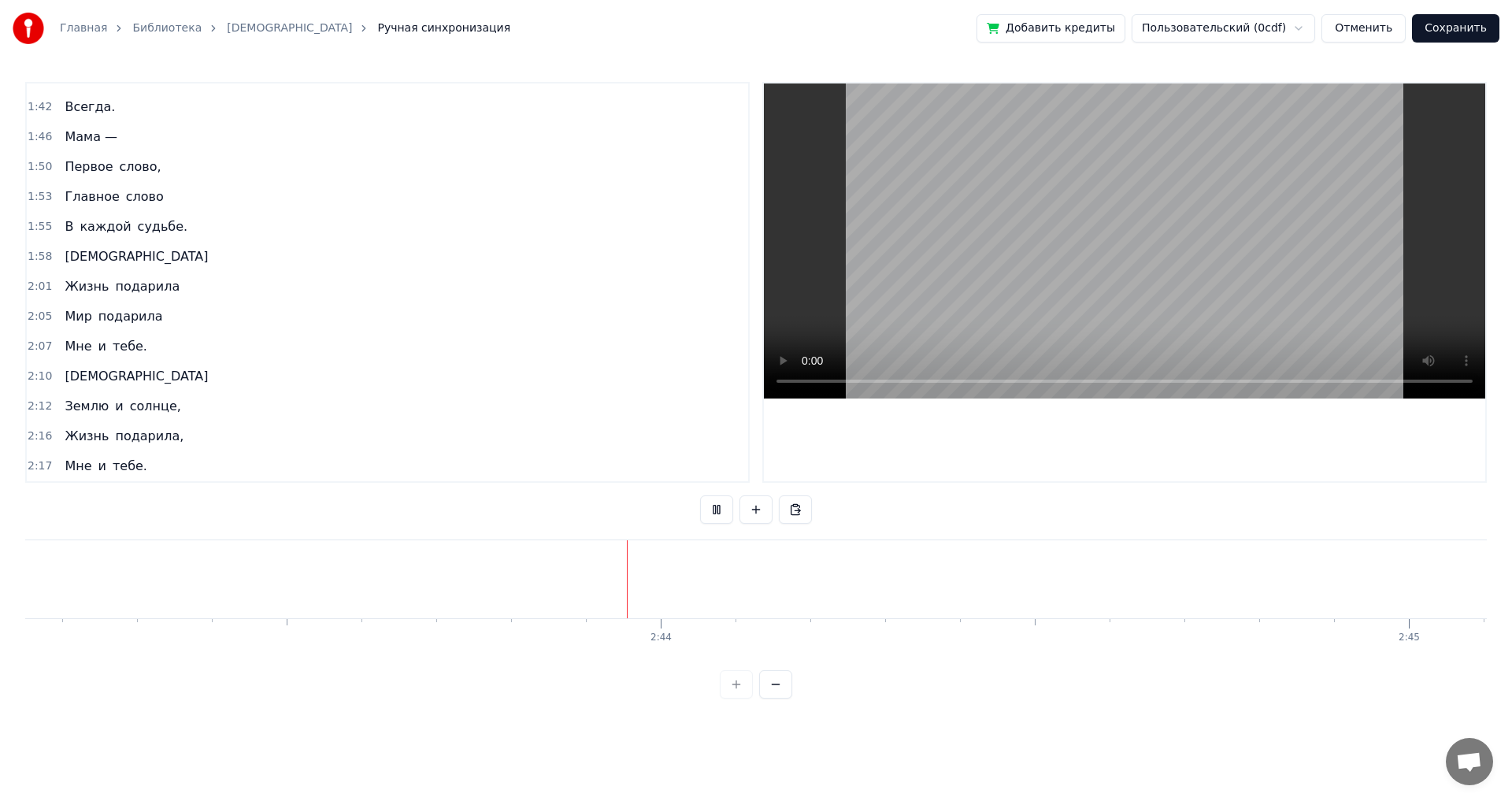
scroll to position [0, 122026]
click at [1224, 612] on div "Вставить строку Ctrl+V" at bounding box center [1279, 612] width 193 height 25
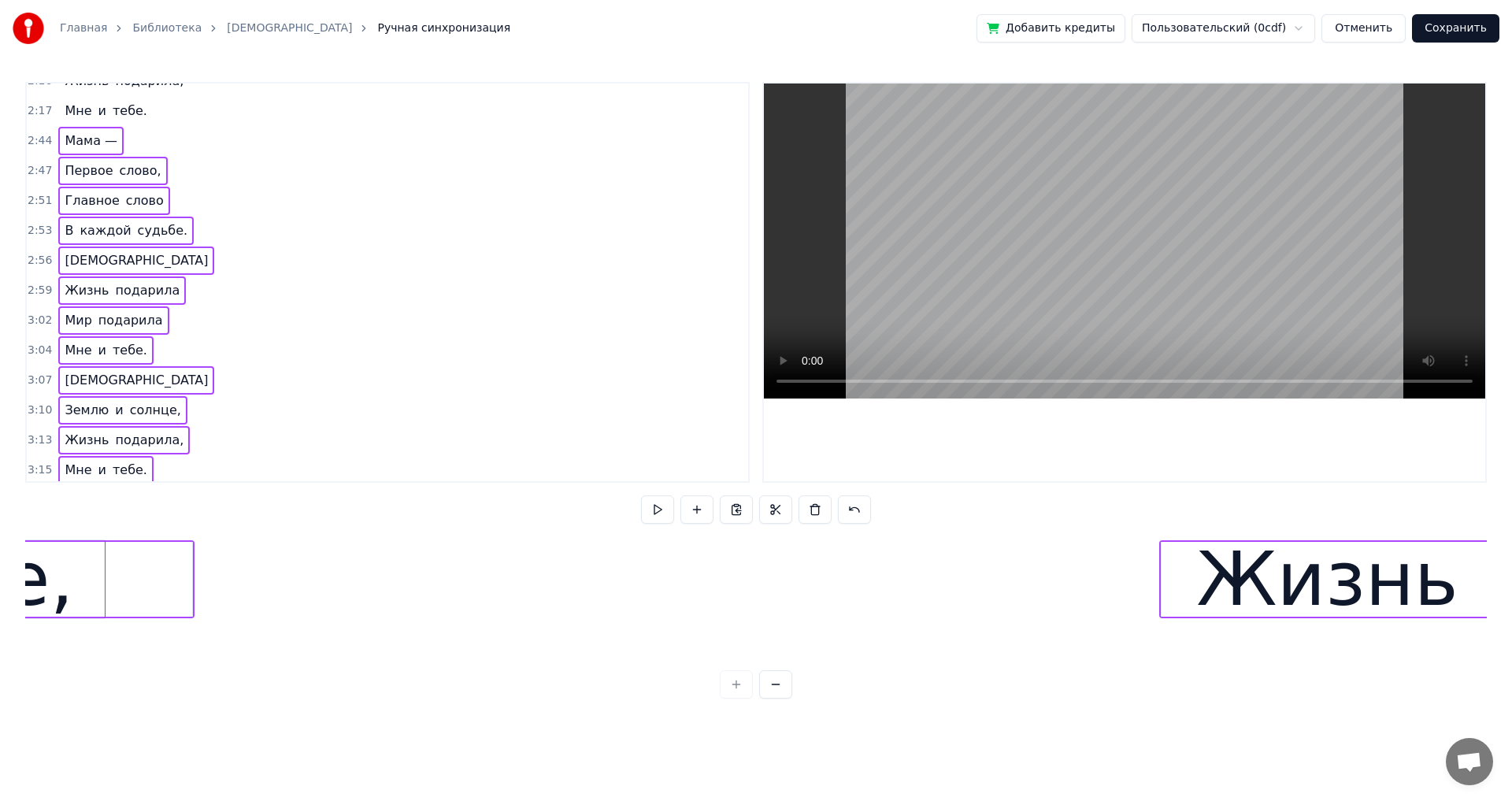
scroll to position [1398, 0]
click at [71, 139] on span "Мама —" at bounding box center [91, 136] width 56 height 18
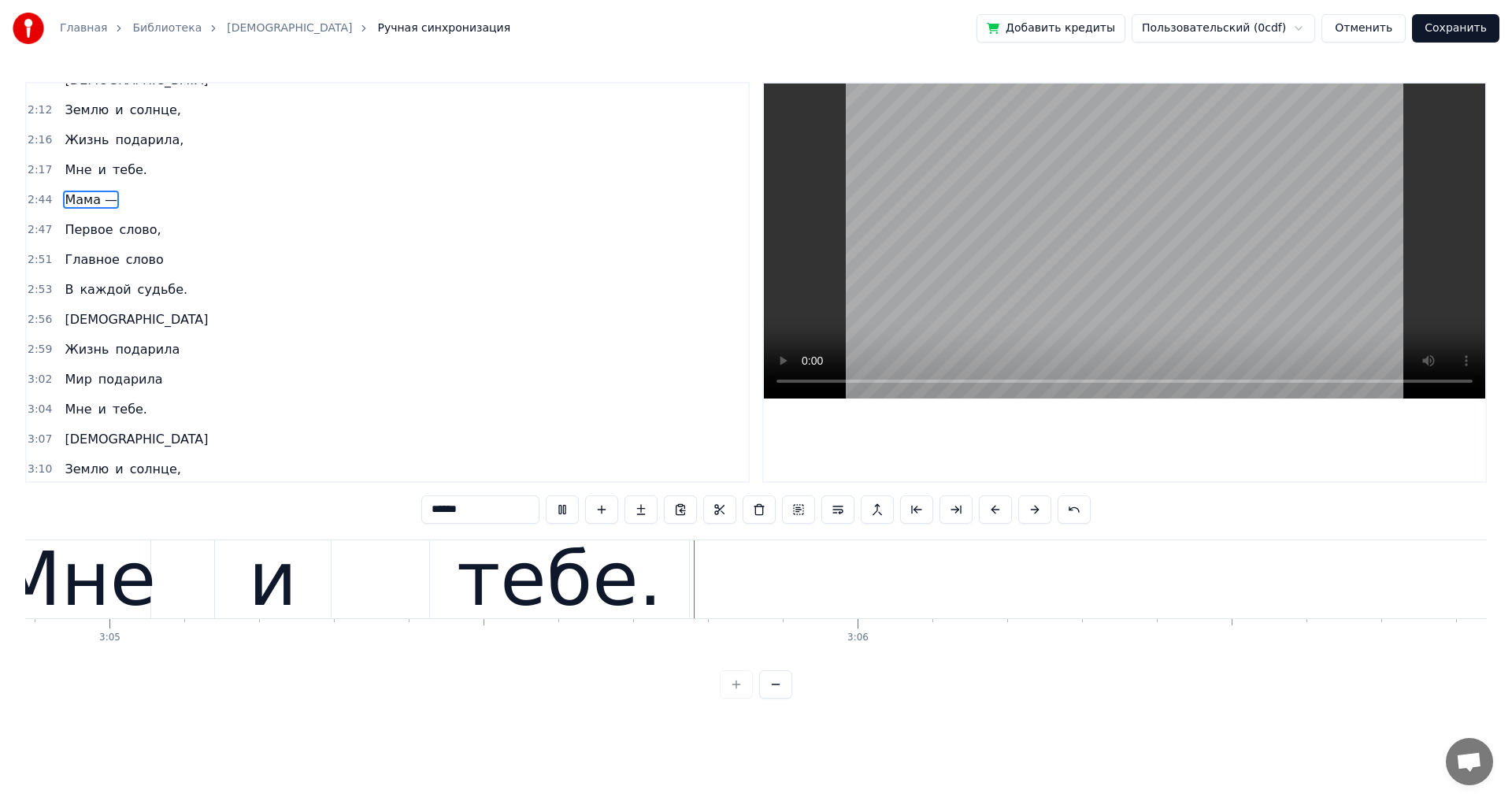
scroll to position [0, 138339]
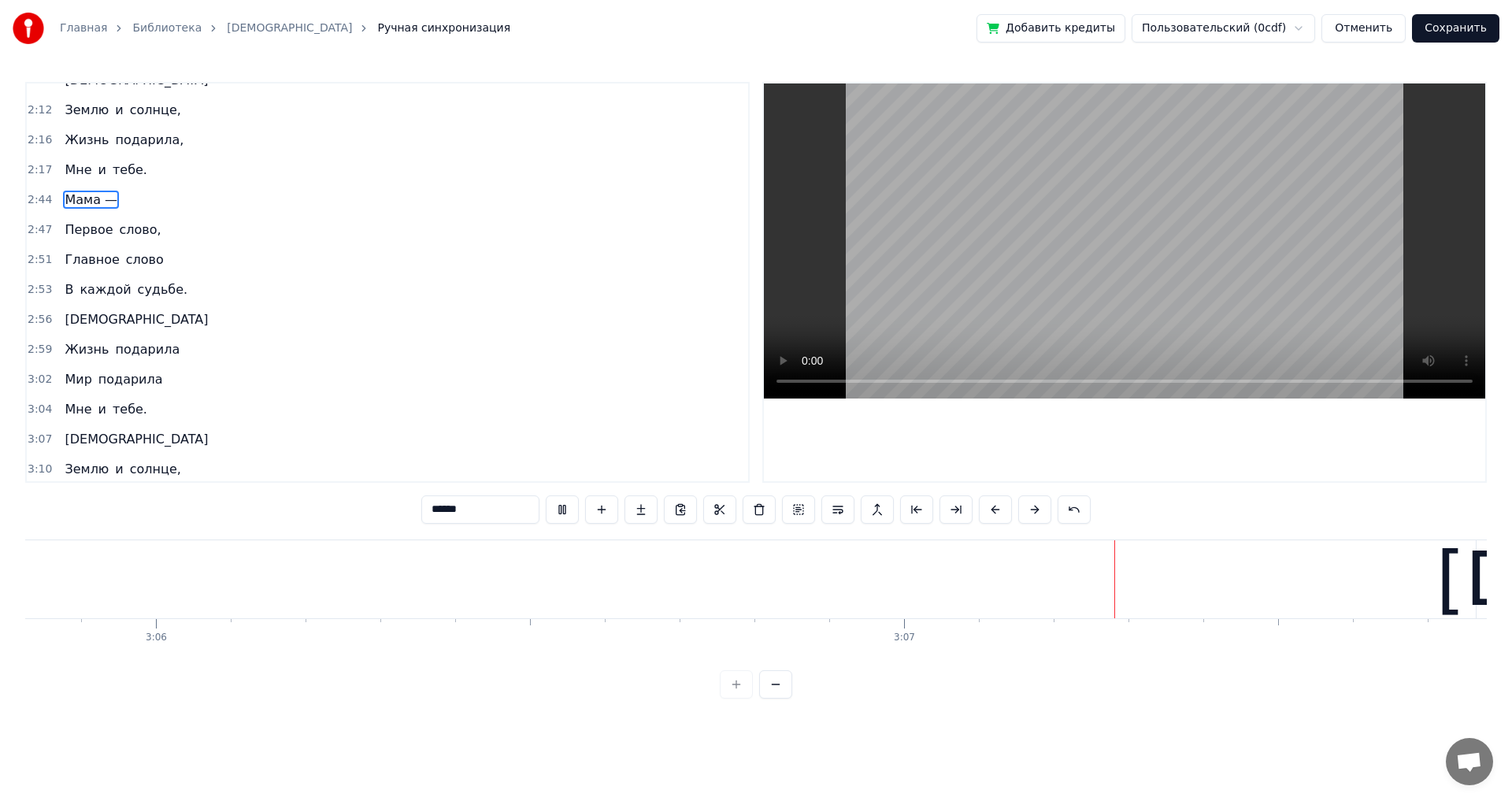
click at [69, 445] on span "[DEMOGRAPHIC_DATA]" at bounding box center [136, 439] width 147 height 18
type input "****"
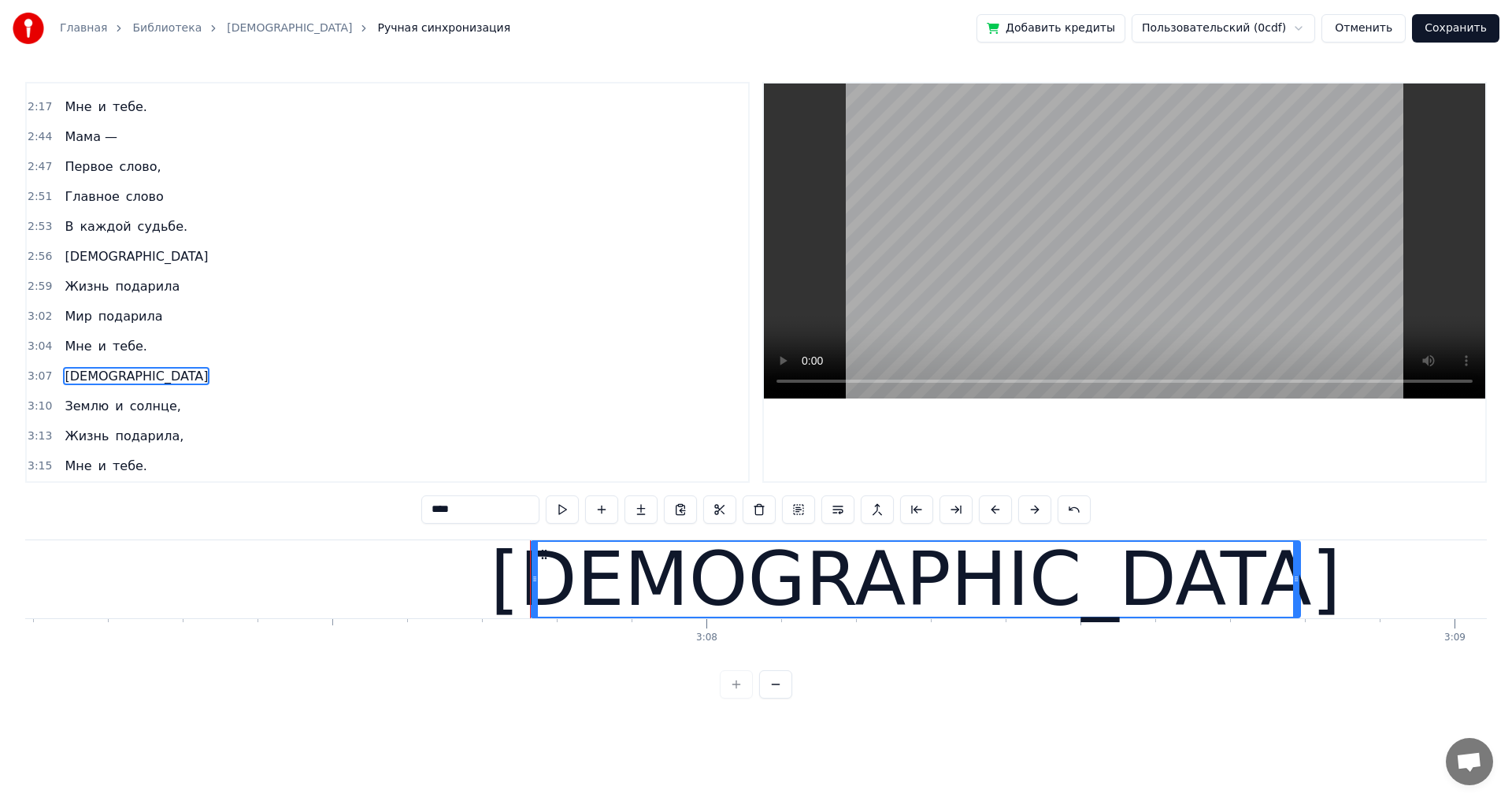
click at [91, 419] on div "Землю и солнце," at bounding box center [123, 406] width 128 height 29
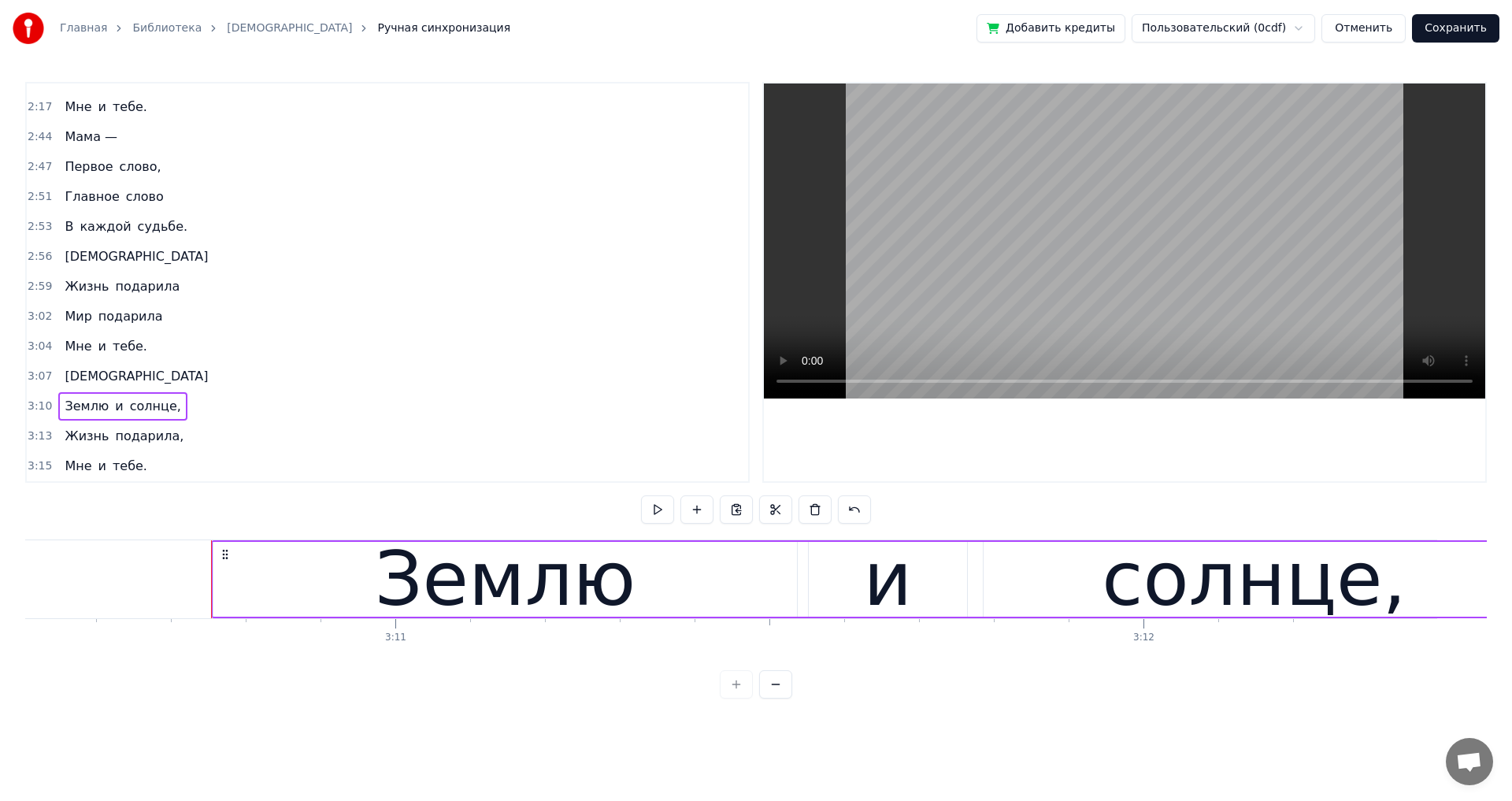
click at [84, 441] on span "Жизнь" at bounding box center [86, 436] width 47 height 18
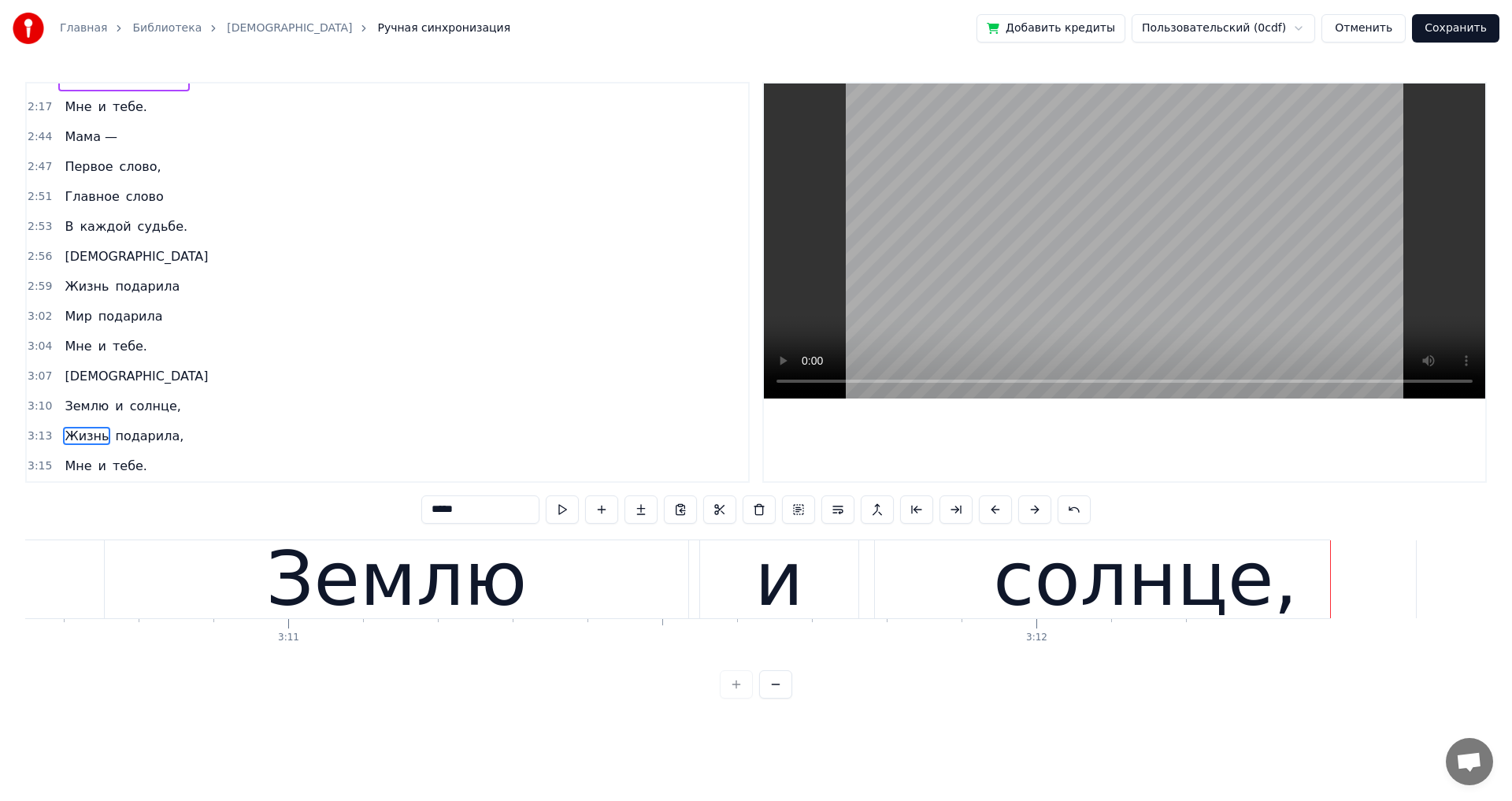
click at [93, 386] on div "[DEMOGRAPHIC_DATA]" at bounding box center [136, 377] width 156 height 29
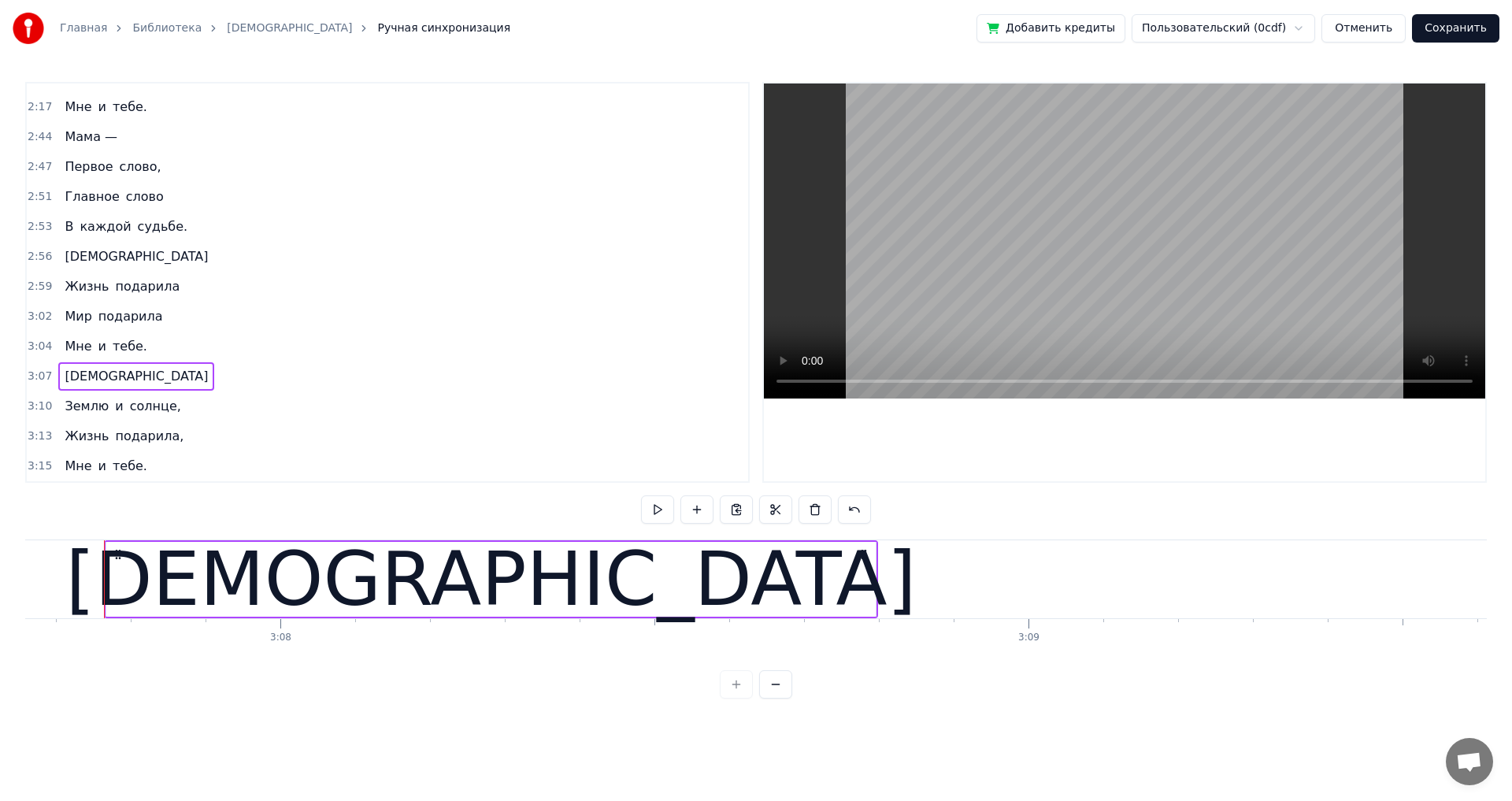
click at [164, 417] on div "Землю и солнце," at bounding box center [123, 406] width 128 height 29
click at [168, 447] on div "Жизнь подарила," at bounding box center [124, 437] width 131 height 29
click at [134, 475] on span "тебе." at bounding box center [129, 466] width 37 height 18
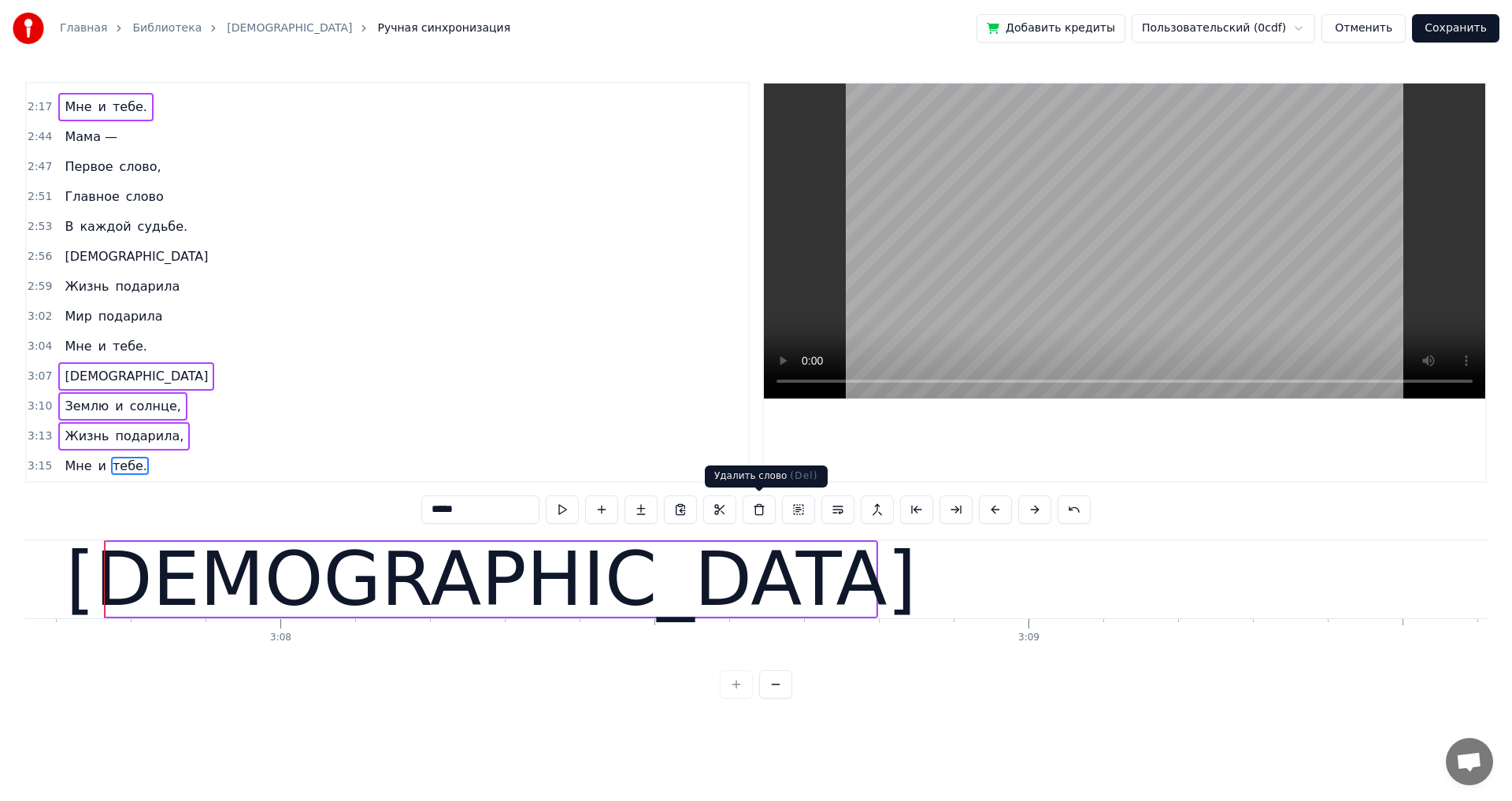
click at [755, 507] on button at bounding box center [758, 510] width 34 height 29
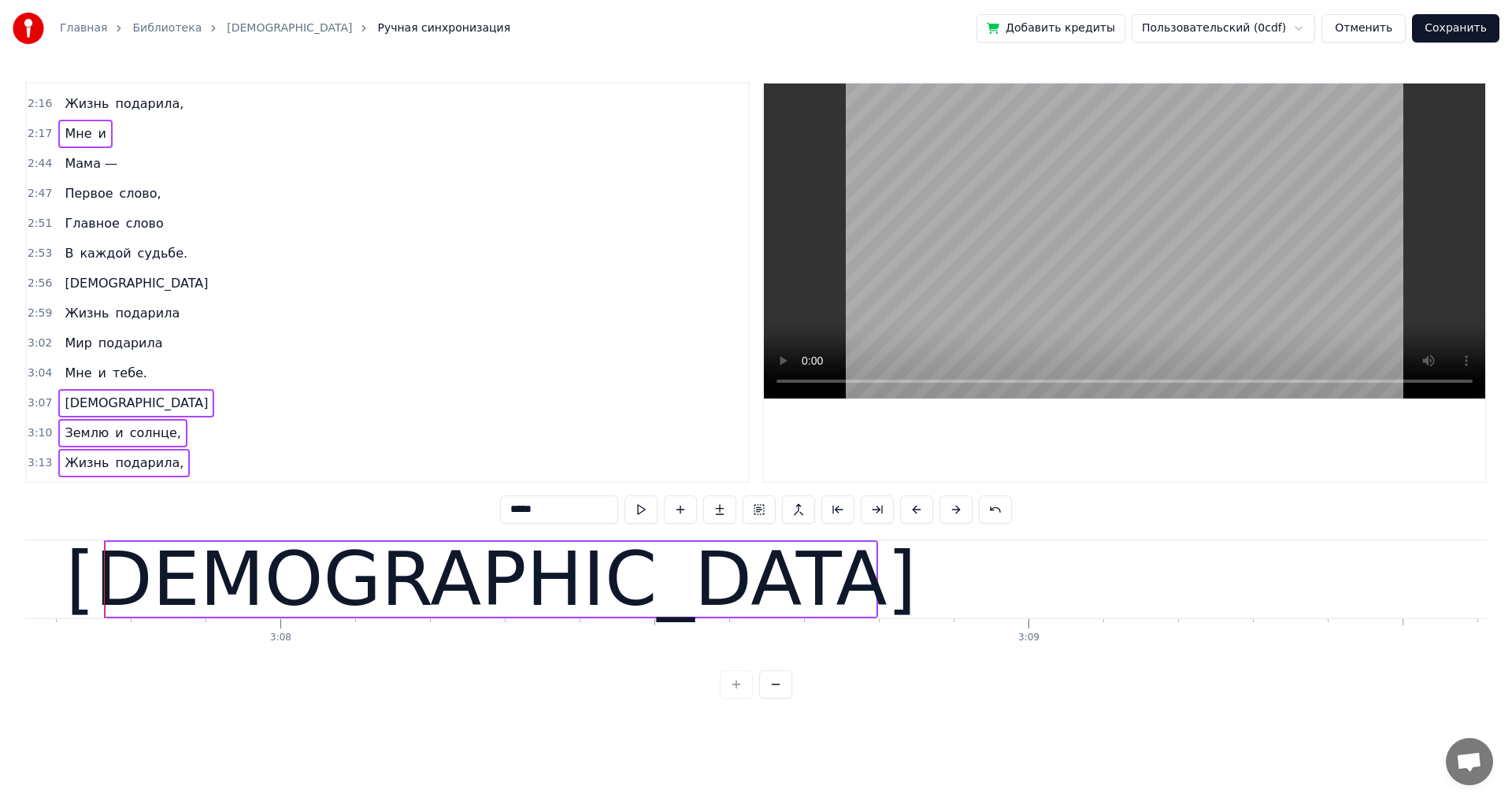
scroll to position [1398, 0]
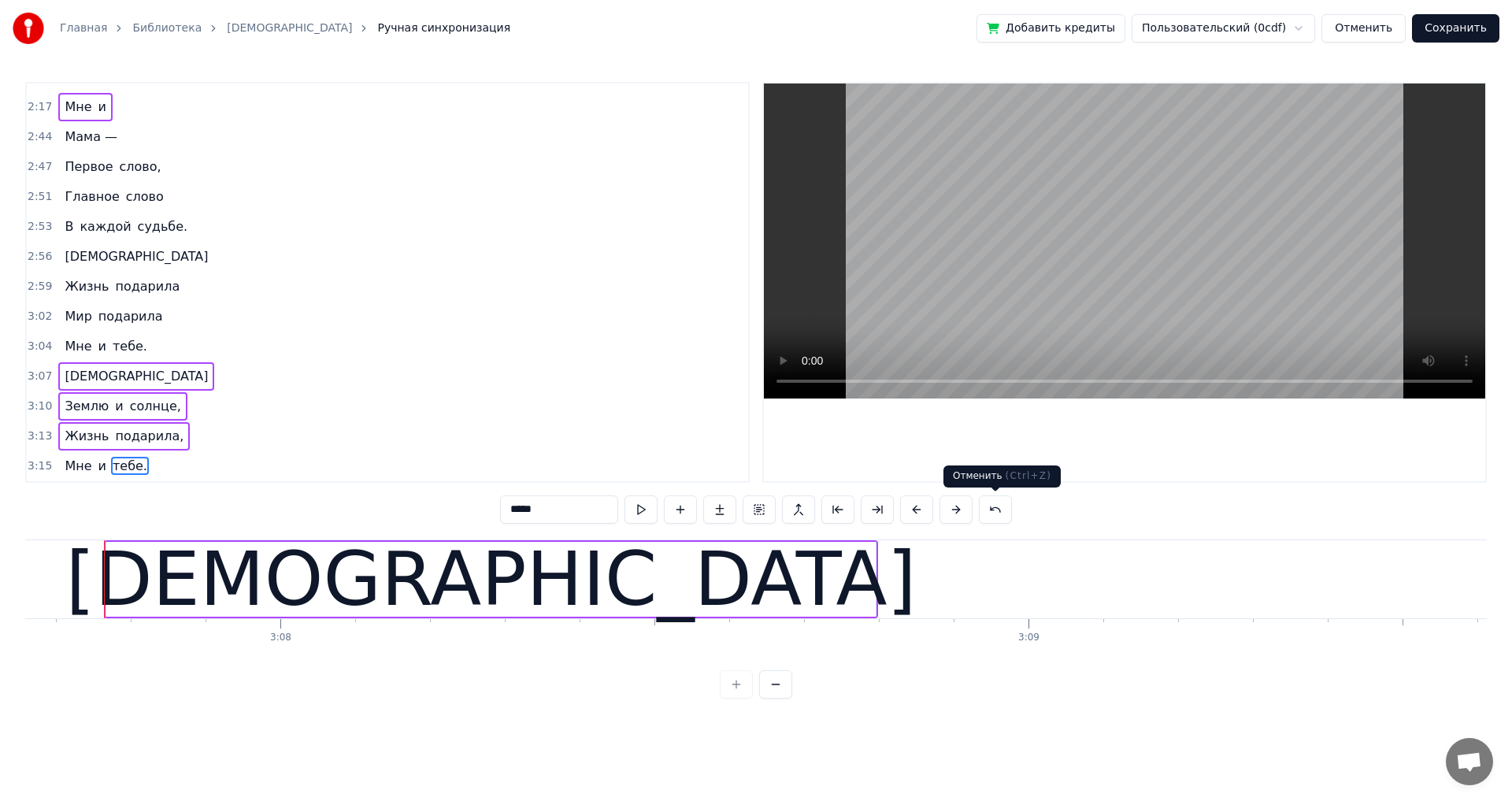
click at [994, 515] on button at bounding box center [995, 510] width 34 height 29
click at [466, 375] on div "3:07 Мама" at bounding box center [387, 376] width 721 height 30
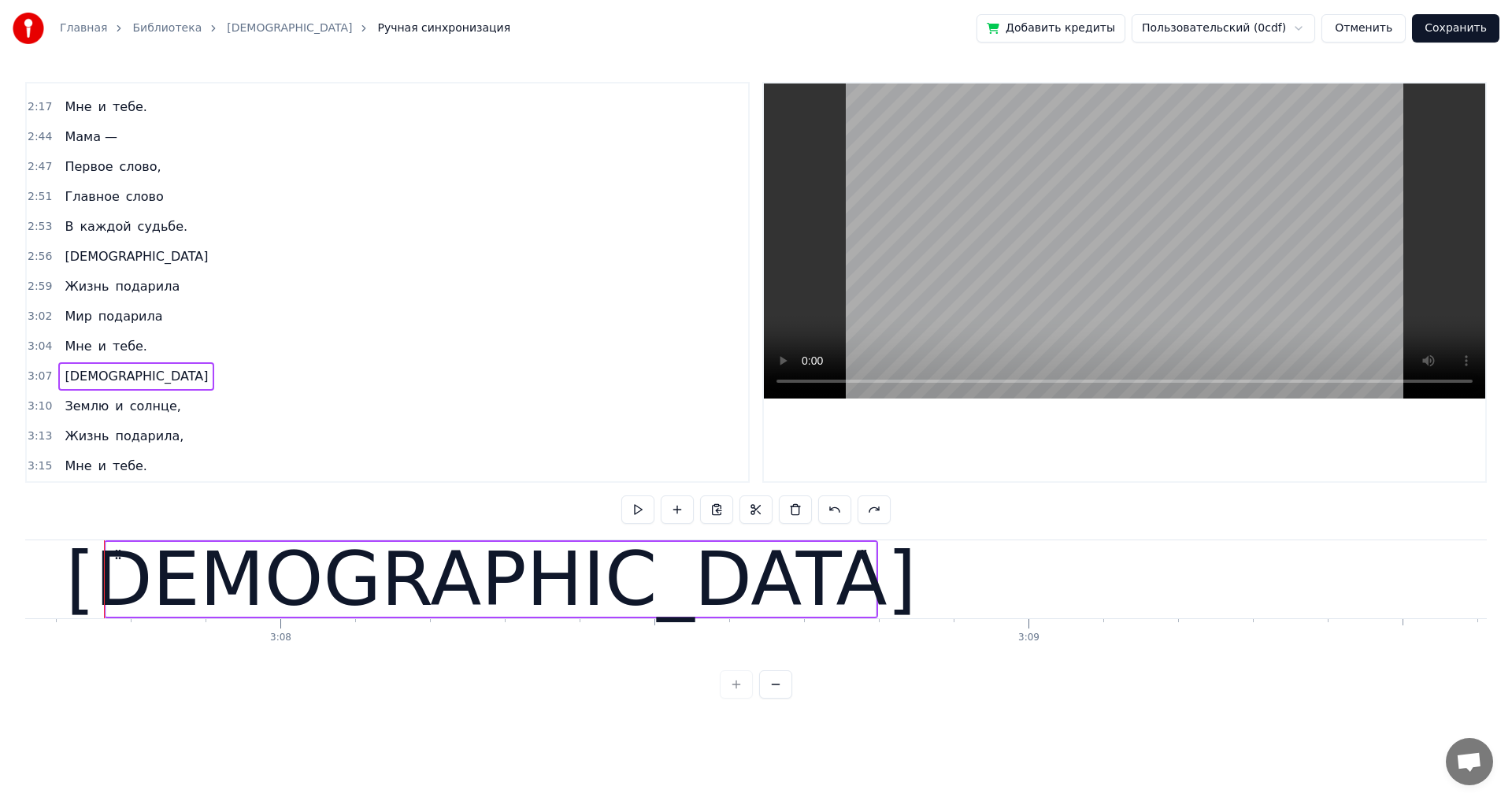
click at [90, 387] on div "[DEMOGRAPHIC_DATA]" at bounding box center [136, 377] width 156 height 29
click at [167, 417] on div "Землю и солнце," at bounding box center [123, 406] width 128 height 29
click at [166, 446] on div "Жизнь подарила," at bounding box center [124, 437] width 131 height 29
click at [140, 474] on div "Мне и тебе." at bounding box center [105, 467] width 95 height 29
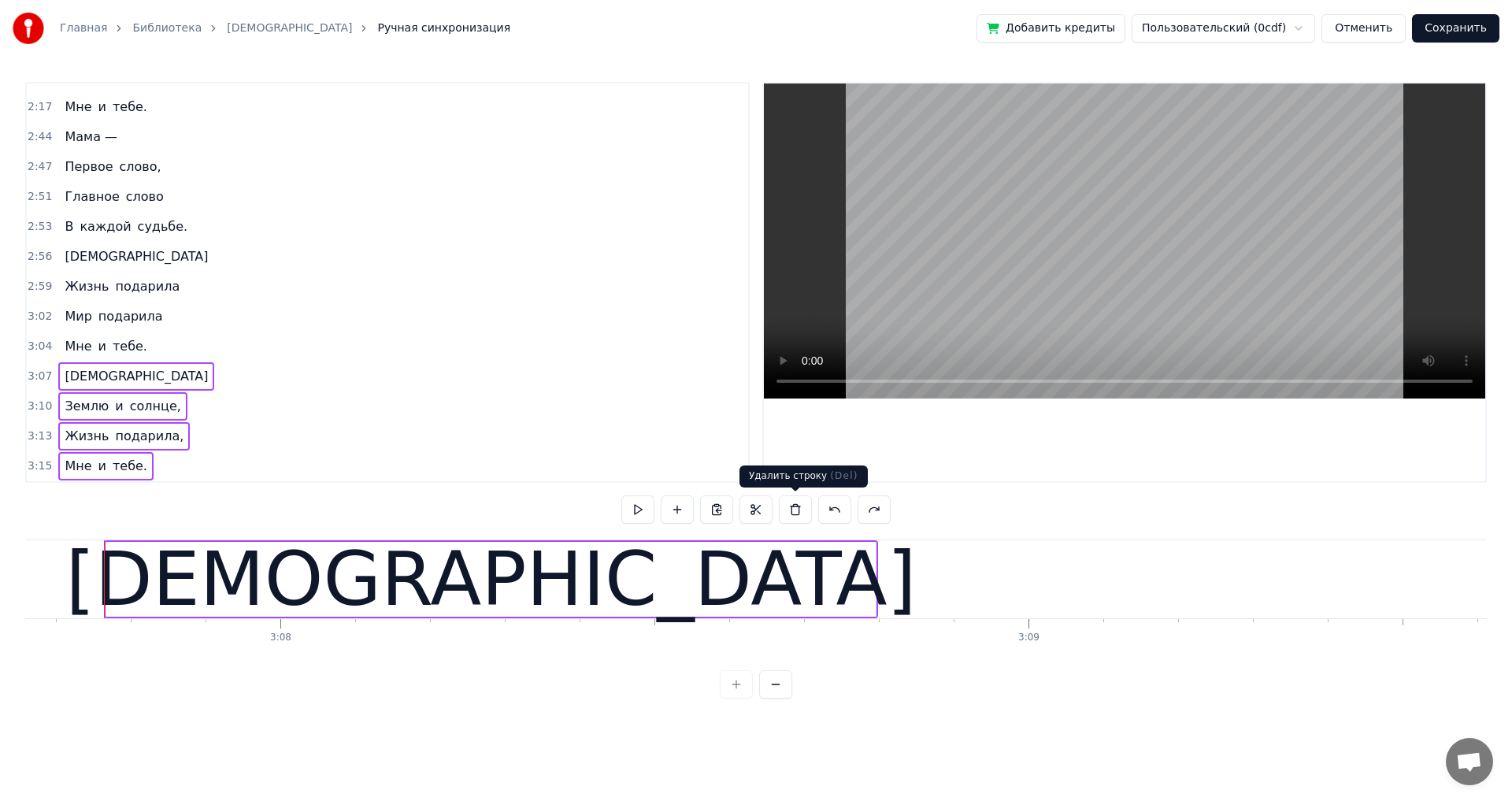
click at [797, 511] on button at bounding box center [795, 510] width 34 height 29
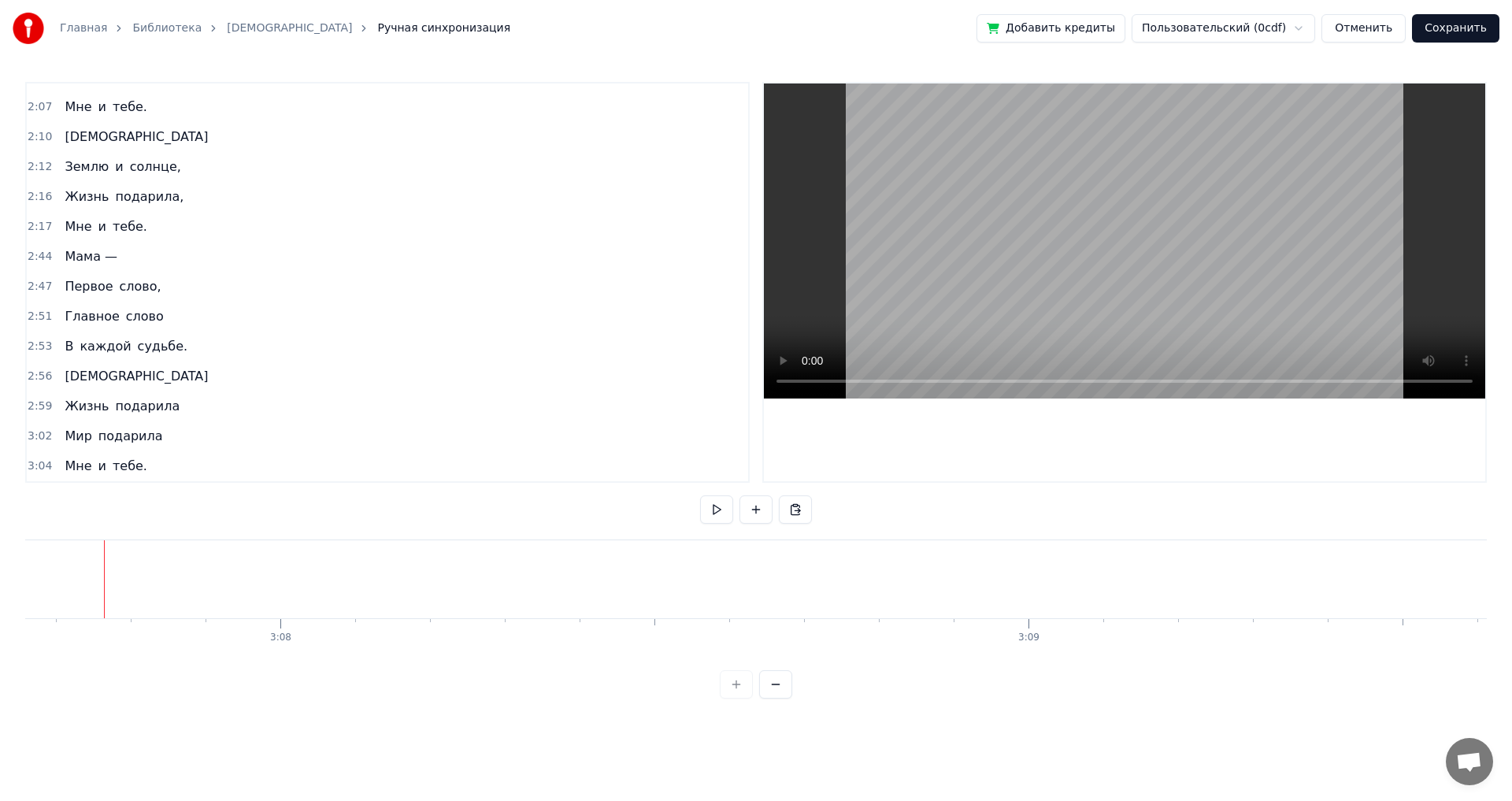
click at [135, 237] on div "Мне и тебе." at bounding box center [105, 227] width 95 height 29
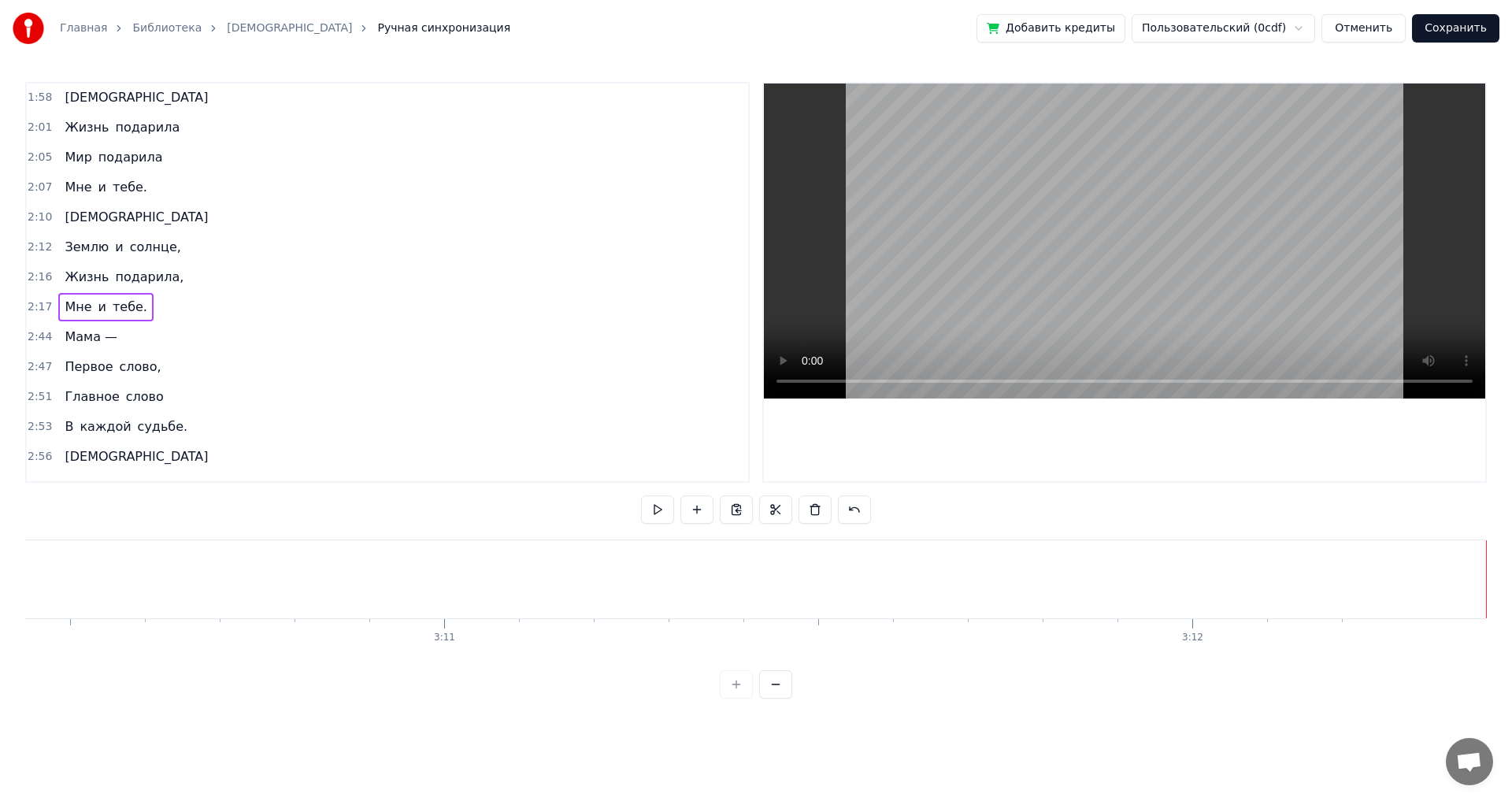
scroll to position [1200, 0]
click at [1476, 33] on button "Сохранить" at bounding box center [1455, 29] width 87 height 29
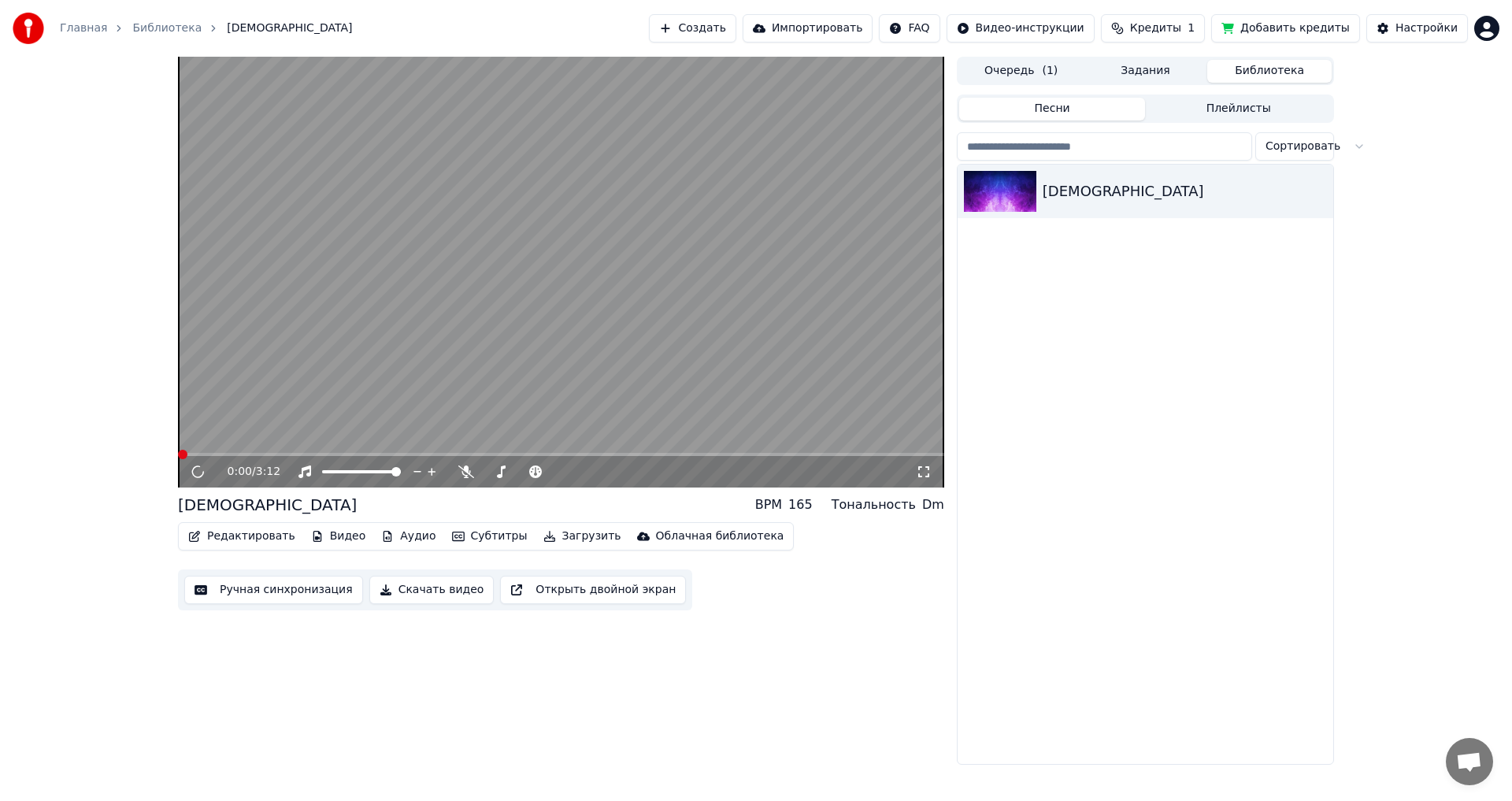
click at [537, 540] on button "Загрузить" at bounding box center [582, 536] width 91 height 22
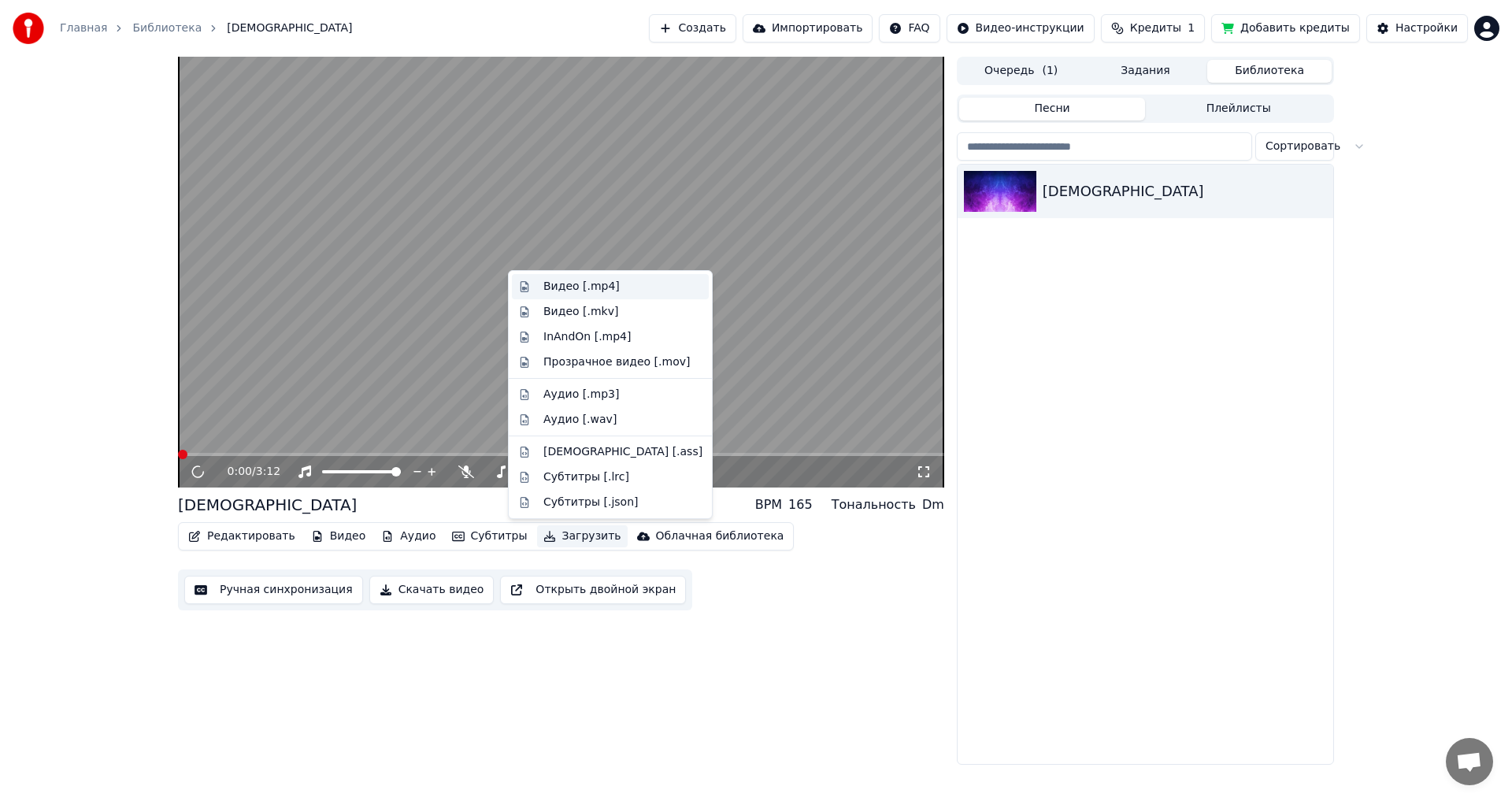
click at [569, 291] on div "Видео [.mp4]" at bounding box center [581, 286] width 77 height 15
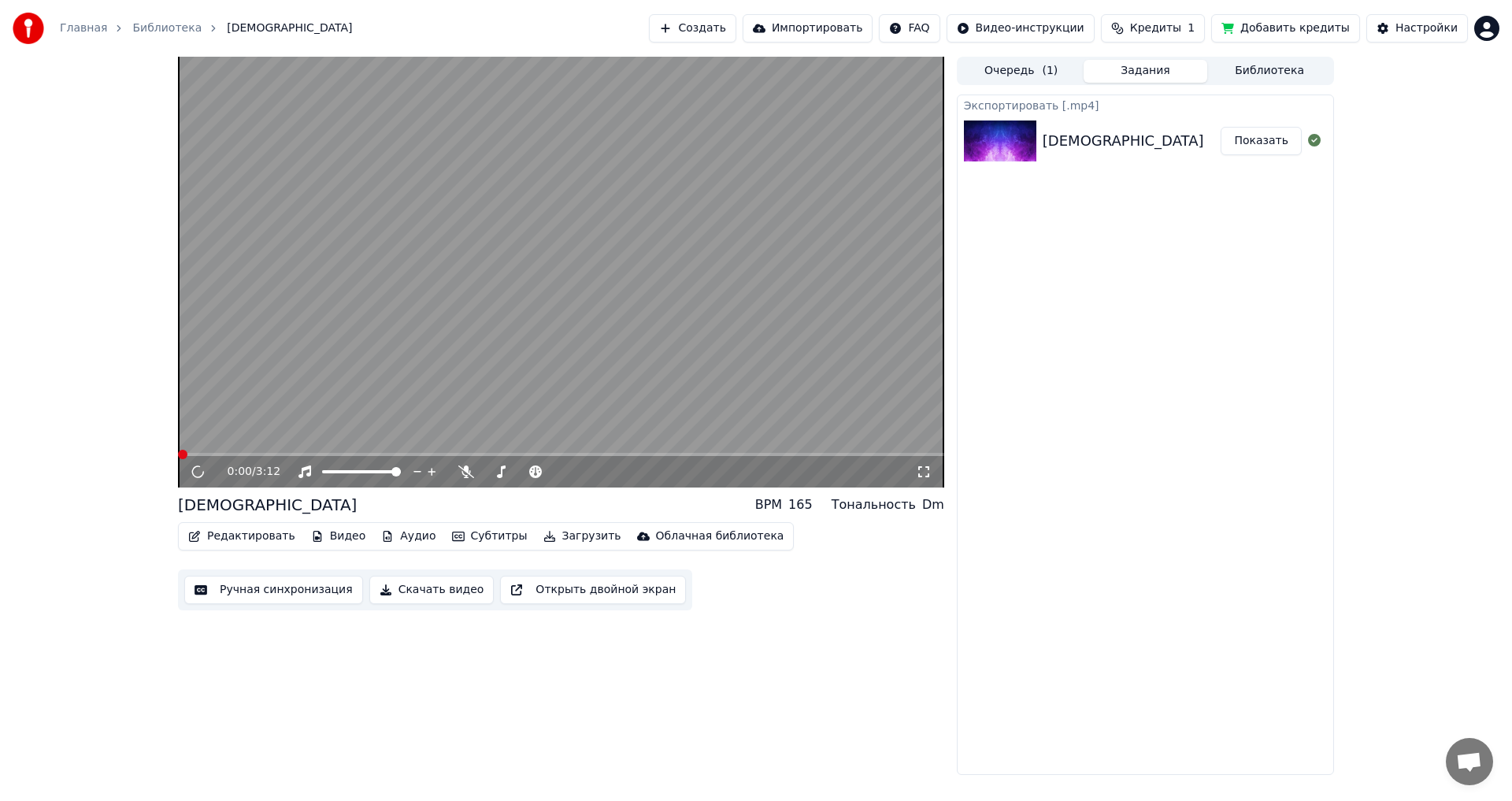
click at [1263, 144] on button "Показать" at bounding box center [1260, 141] width 81 height 29
click at [329, 538] on button "Видео" at bounding box center [338, 536] width 68 height 22
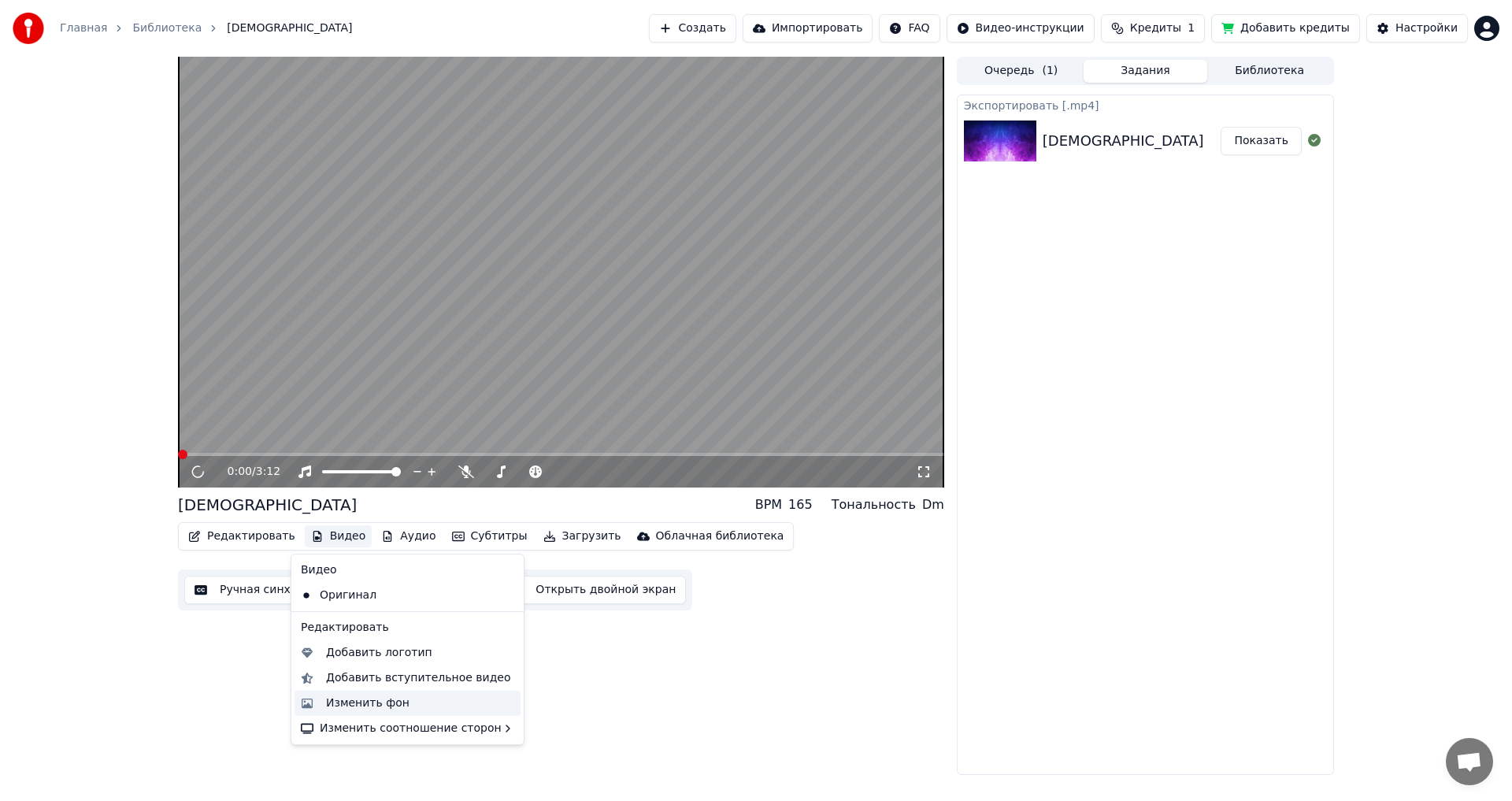
click at [359, 708] on div "Изменить фон" at bounding box center [367, 703] width 83 height 15
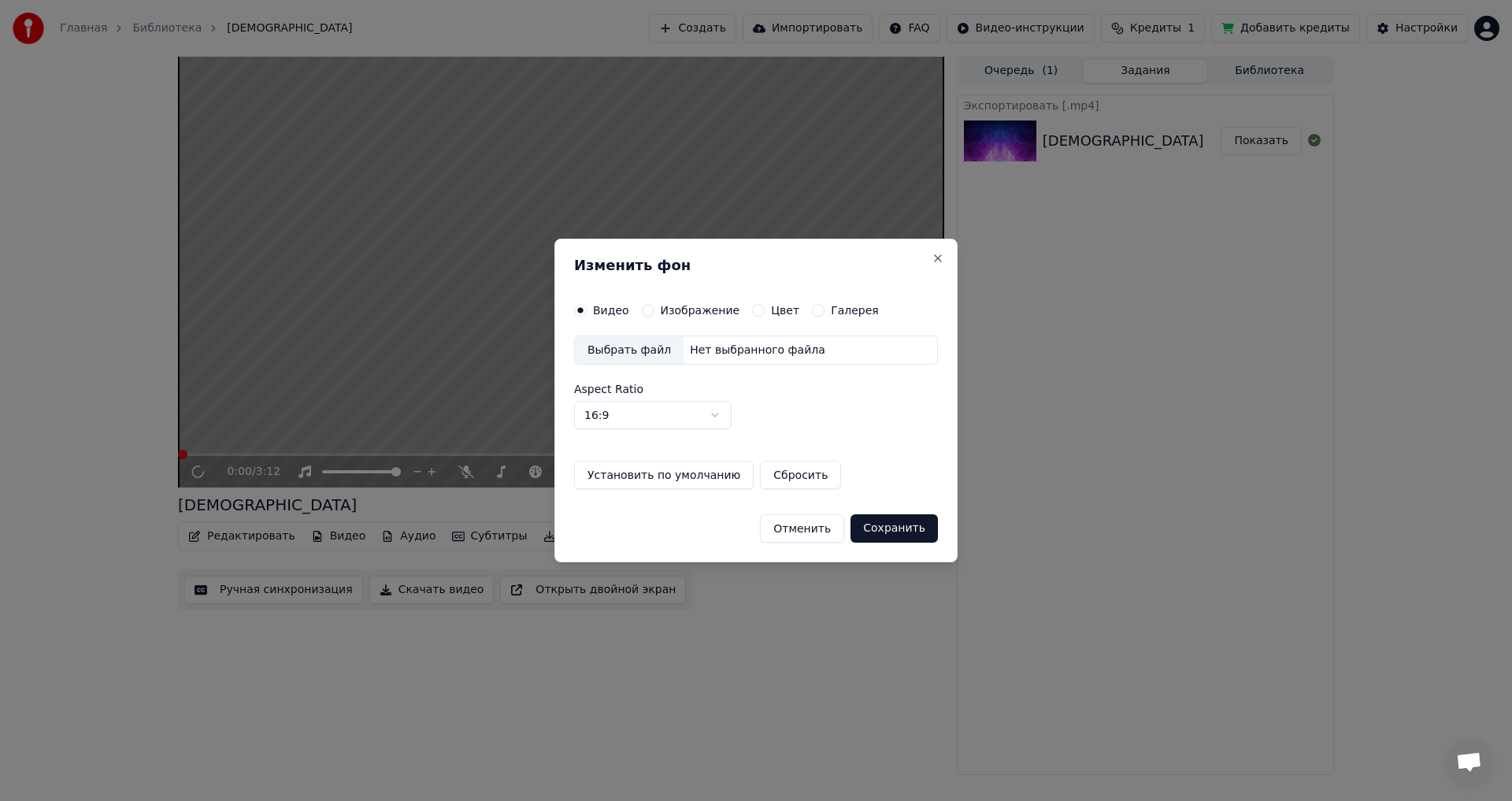
click at [648, 355] on div "Выбрать файл" at bounding box center [628, 351] width 108 height 29
click at [910, 533] on button "Сохранить" at bounding box center [893, 529] width 87 height 29
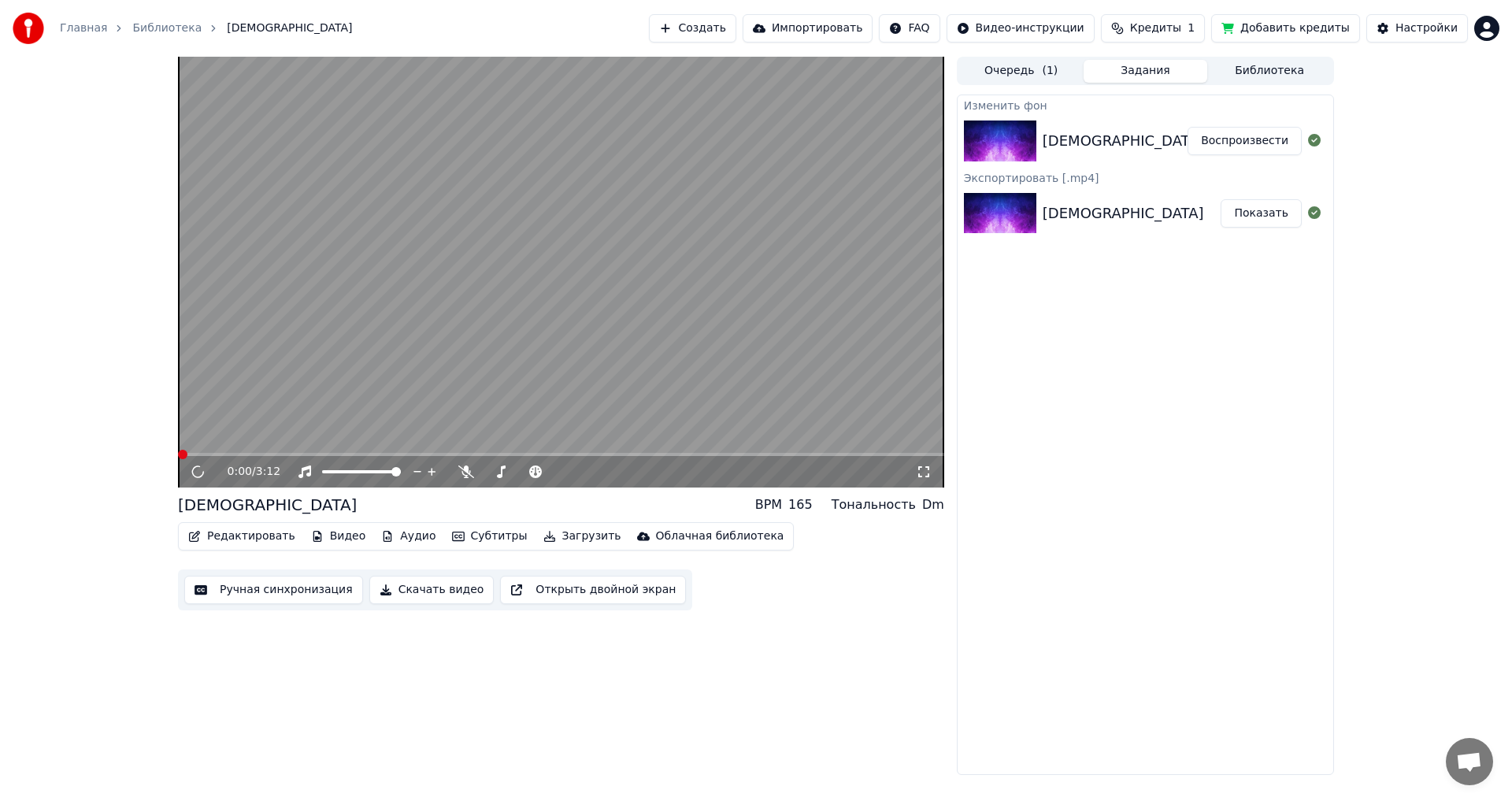
click at [1237, 143] on button "Воспроизвести" at bounding box center [1244, 141] width 114 height 29
click at [219, 452] on span at bounding box center [222, 454] width 10 height 10
click at [178, 454] on span at bounding box center [183, 454] width 10 height 10
click at [849, 451] on video at bounding box center [561, 272] width 766 height 431
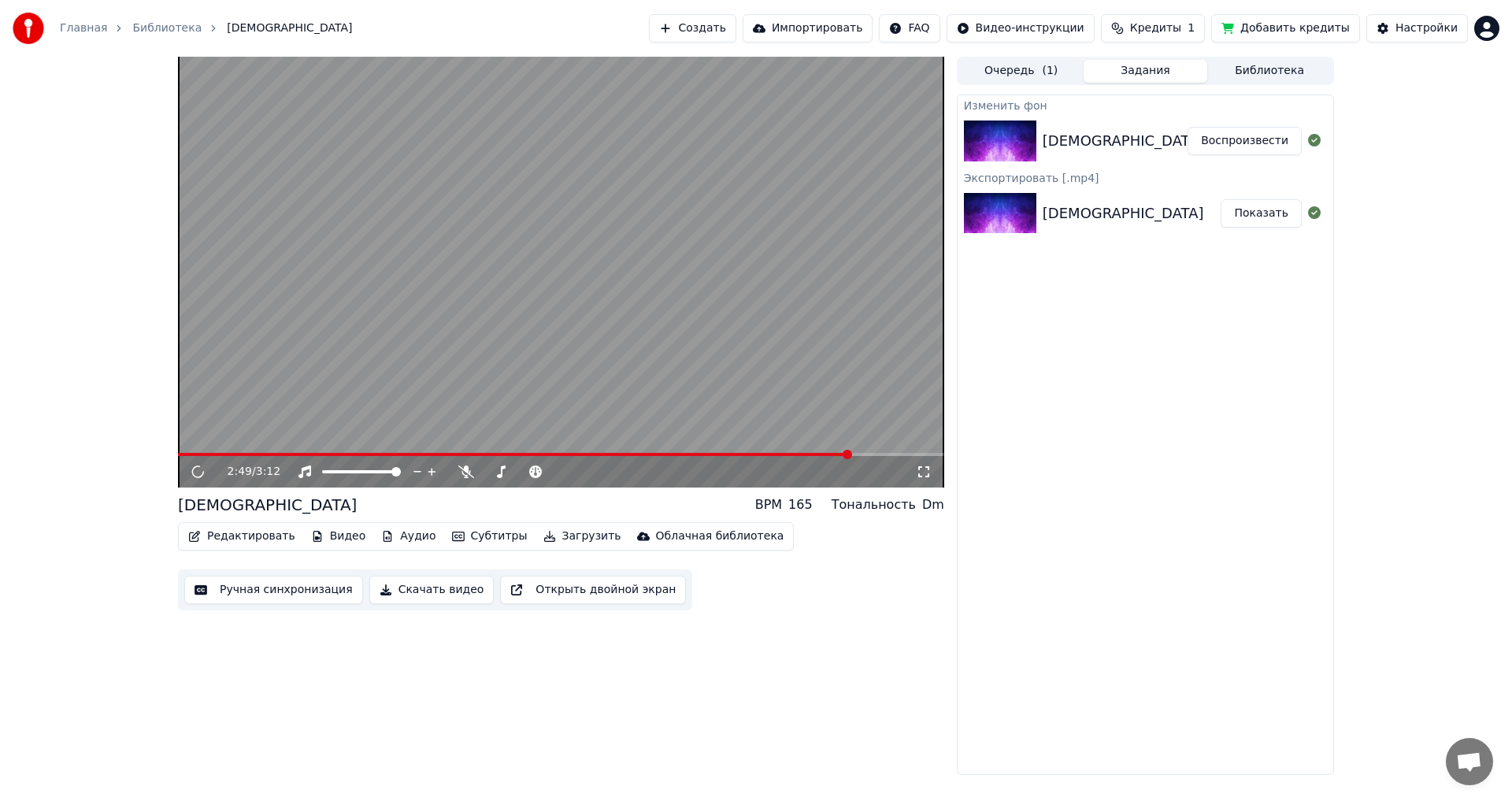
click at [849, 453] on span at bounding box center [561, 454] width 766 height 3
click at [923, 456] on span at bounding box center [918, 454] width 10 height 10
click at [840, 456] on span at bounding box center [835, 454] width 10 height 10
click at [192, 470] on icon at bounding box center [197, 471] width 16 height 17
click at [918, 453] on span at bounding box center [914, 454] width 10 height 10
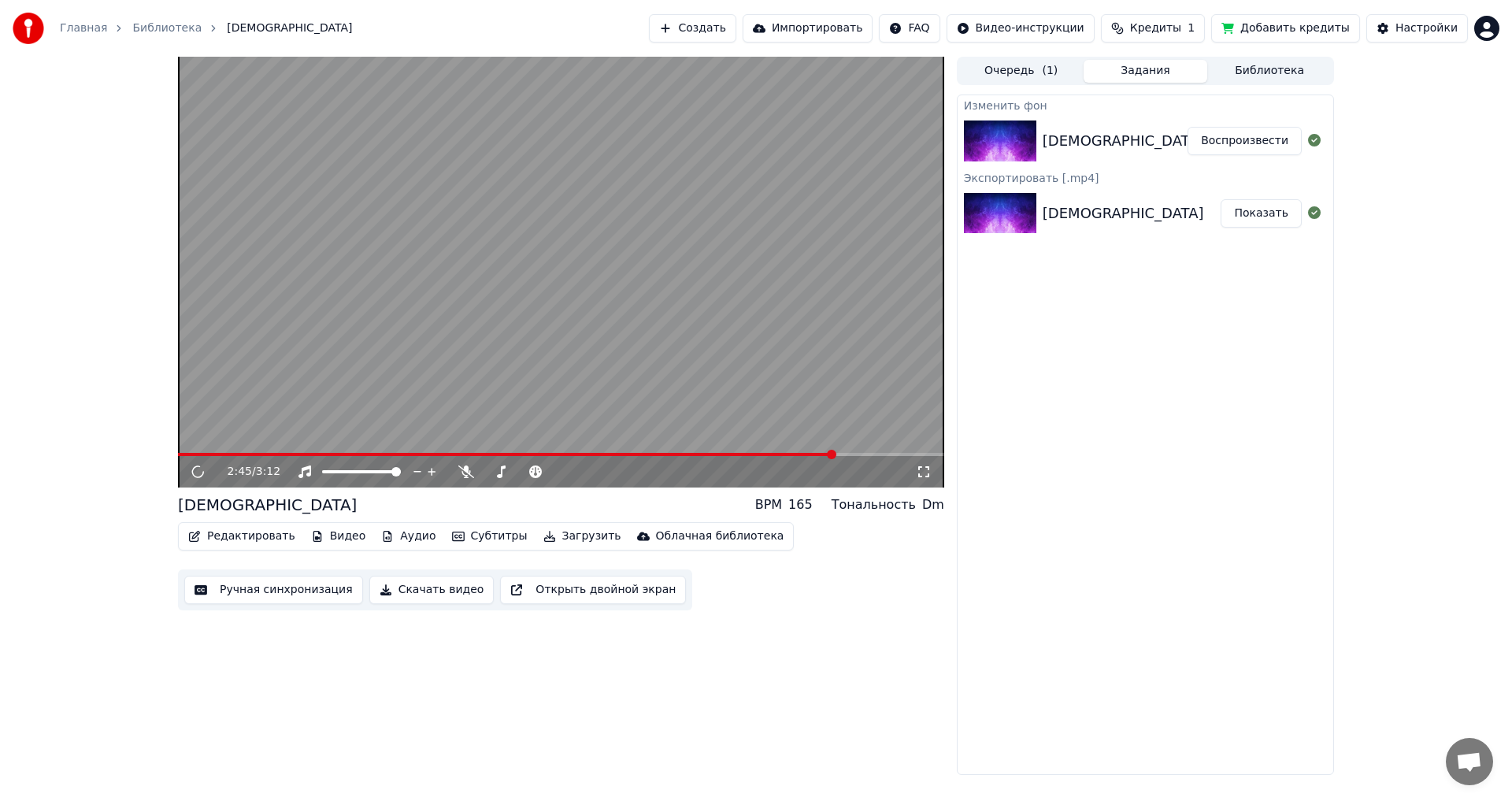
click at [836, 454] on span at bounding box center [831, 454] width 10 height 10
click at [875, 453] on span at bounding box center [870, 454] width 10 height 10
click at [893, 453] on span at bounding box center [891, 454] width 10 height 10
click at [906, 453] on span at bounding box center [902, 454] width 10 height 10
click at [918, 453] on span at bounding box center [914, 454] width 10 height 10
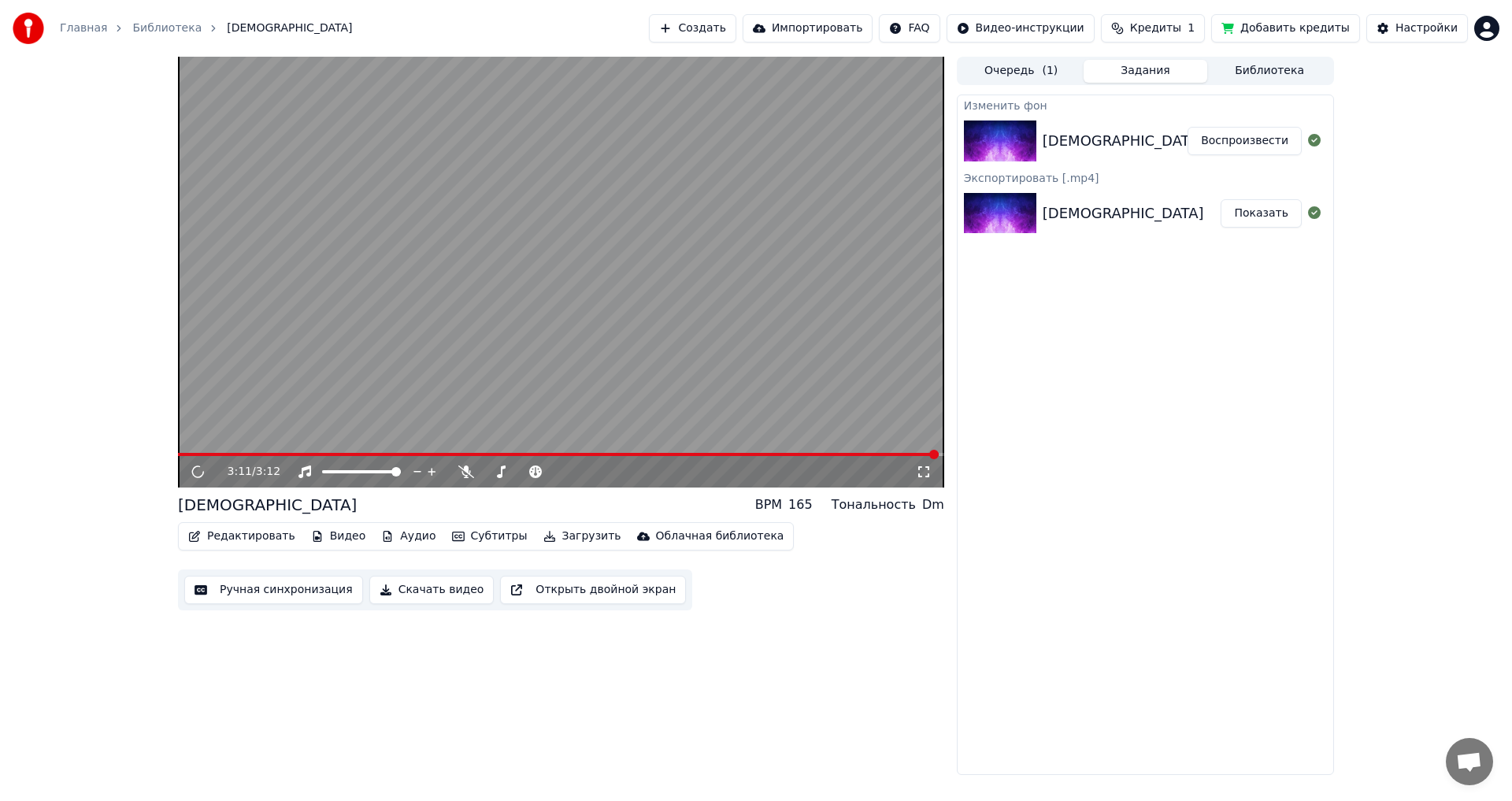
click at [939, 453] on span at bounding box center [561, 454] width 766 height 3
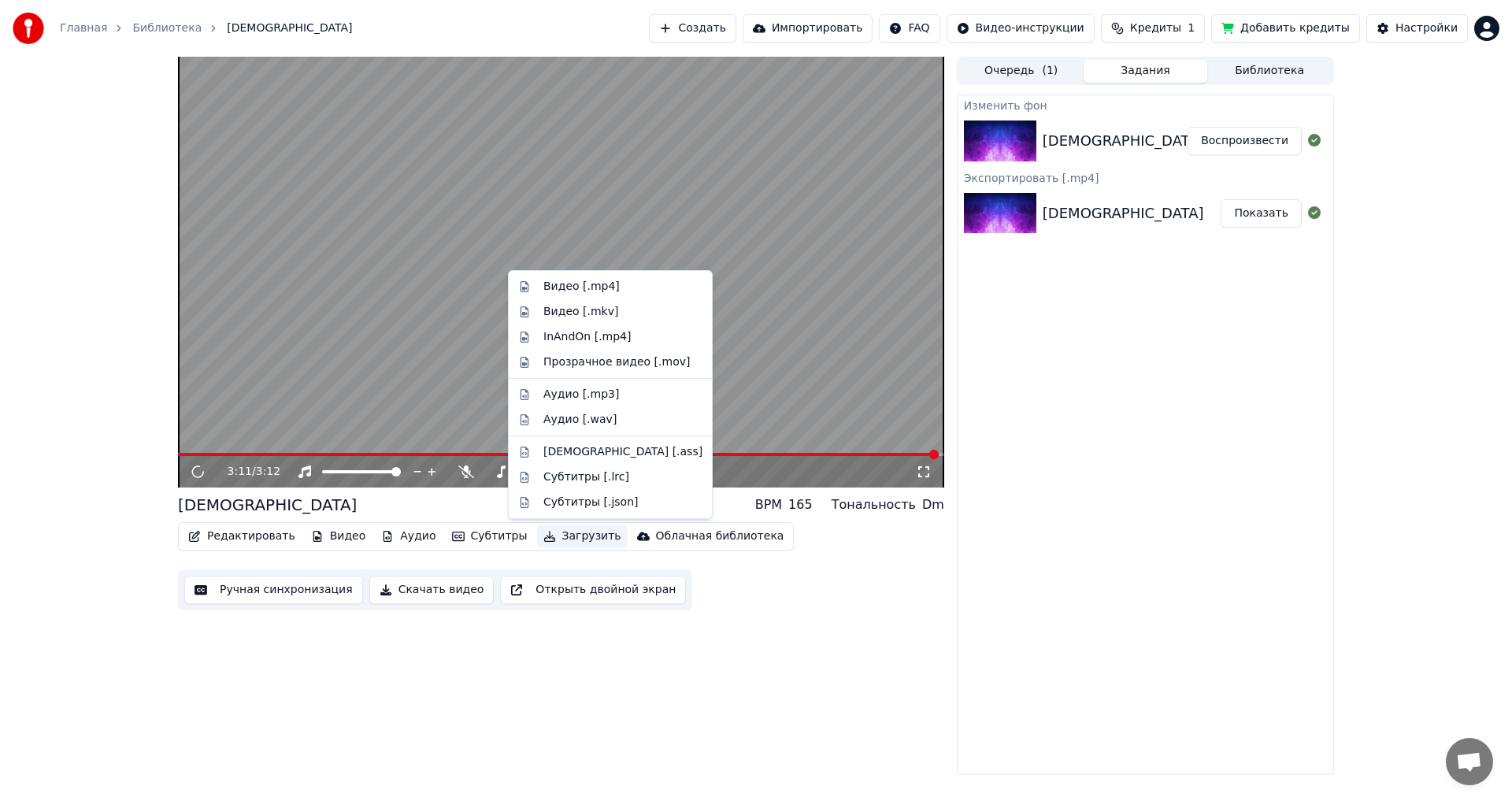
click at [547, 538] on button "Загрузить" at bounding box center [582, 536] width 91 height 22
click at [565, 286] on div "Видео [.mp4]" at bounding box center [581, 286] width 77 height 15
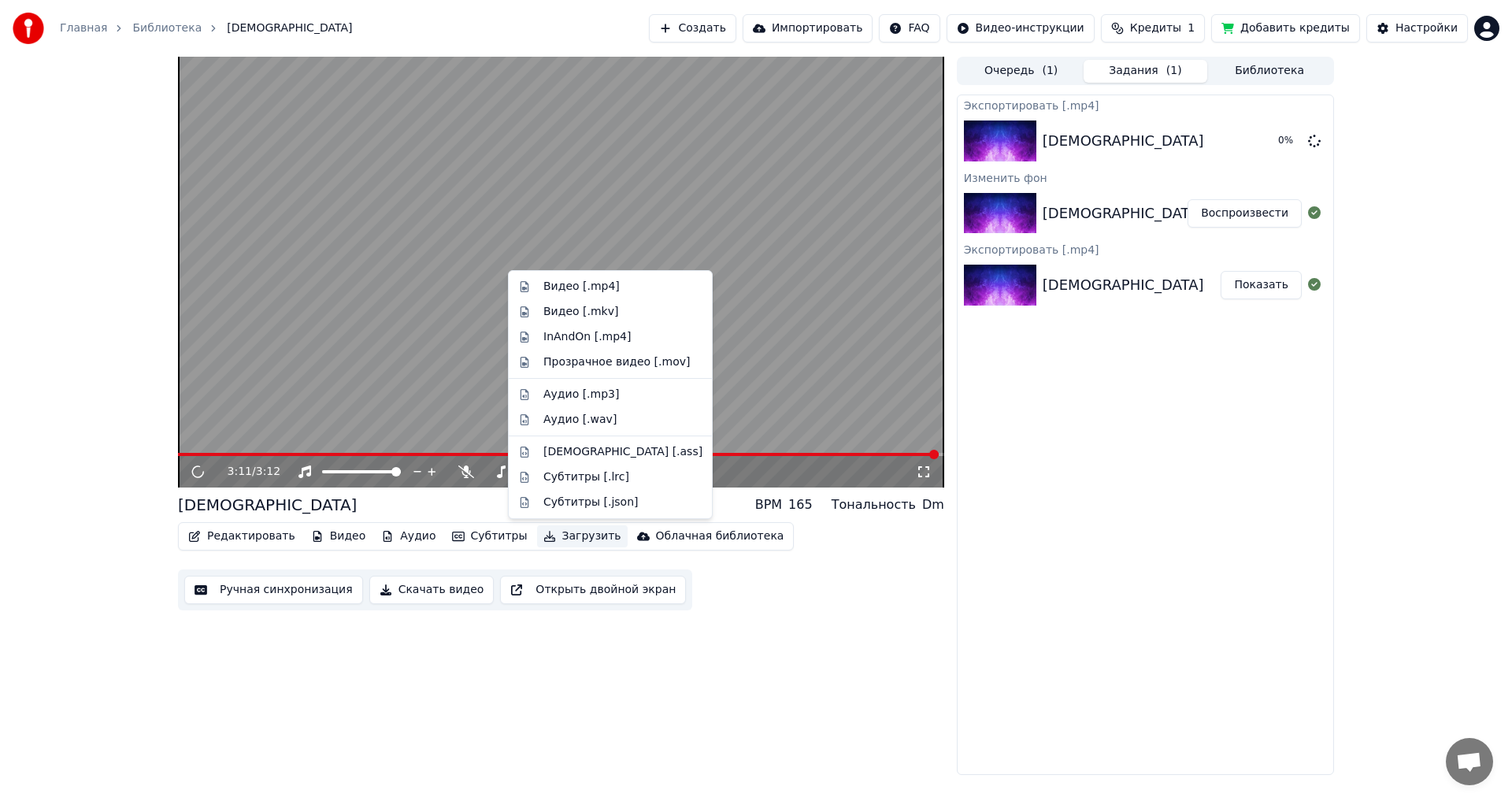
click at [547, 538] on button "Загрузить" at bounding box center [582, 536] width 91 height 22
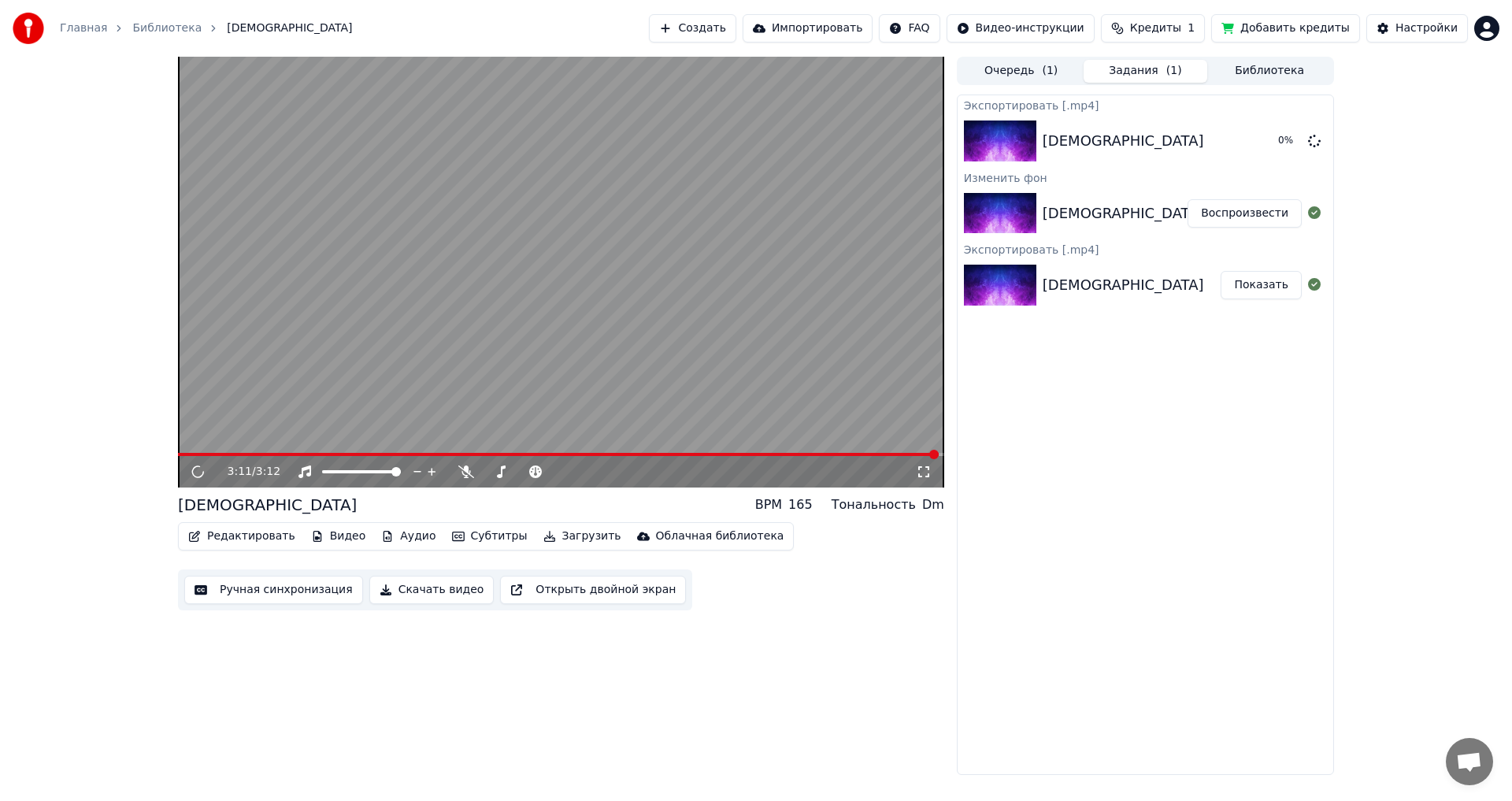
click at [1191, 708] on div "Экспортировать [.mp4] Мама 0 % Изменить фон Мама Воспроизвести Экспортировать […" at bounding box center [1145, 435] width 377 height 680
click at [1249, 219] on button "Воспроизвести" at bounding box center [1244, 214] width 114 height 29
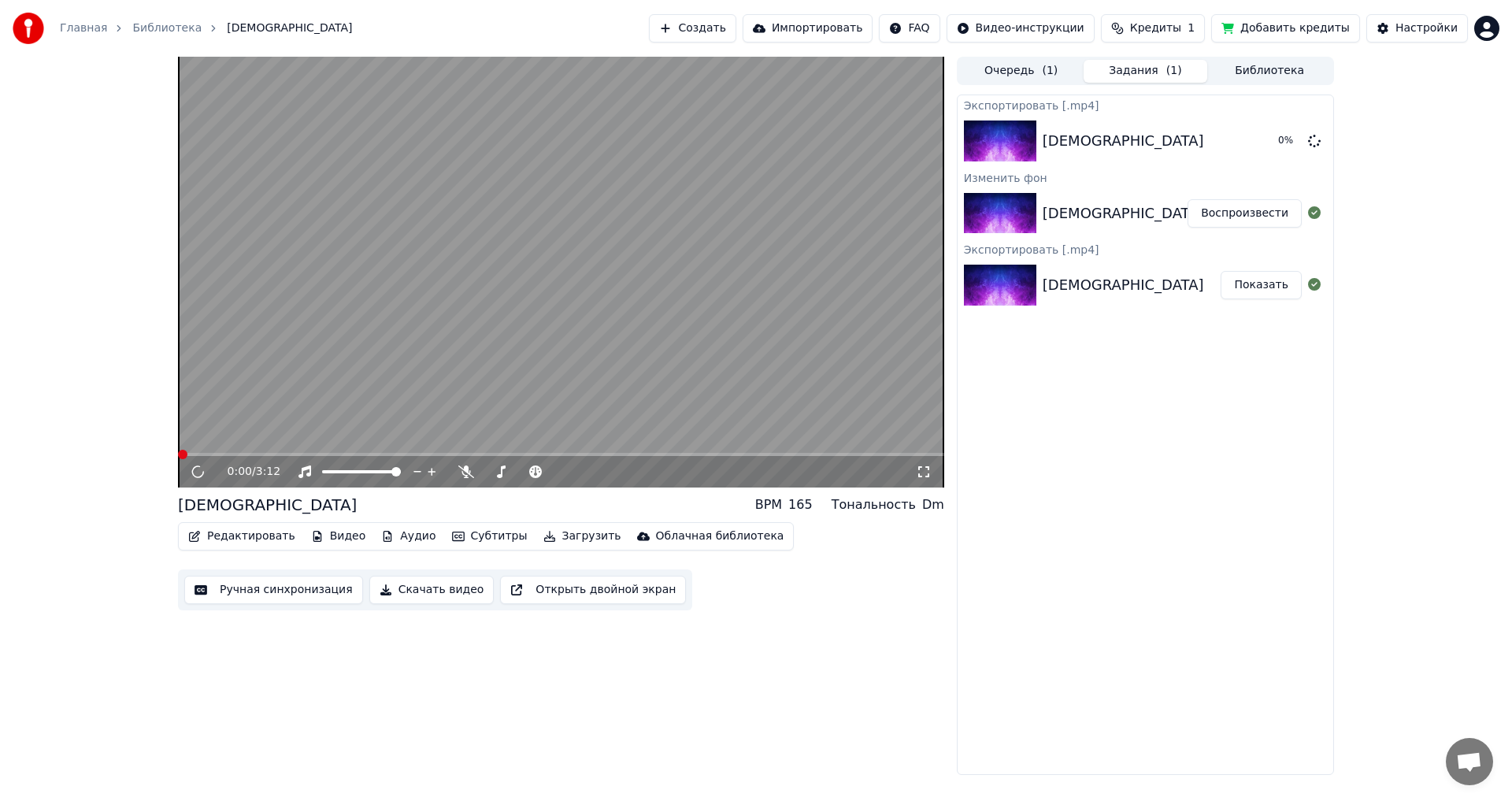
click at [223, 535] on button "Редактировать" at bounding box center [241, 536] width 120 height 22
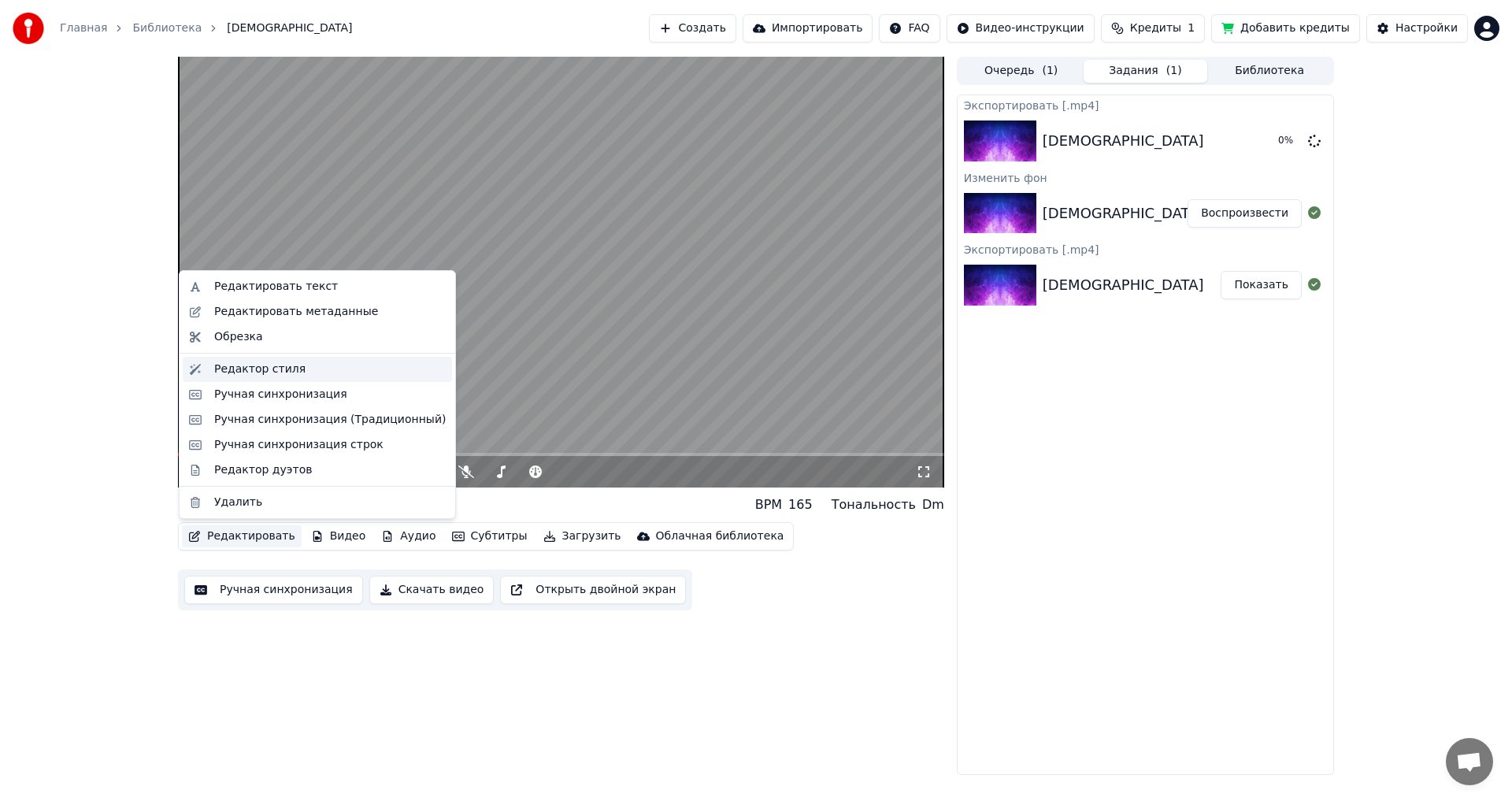
click at [246, 370] on div "Редактор стиля" at bounding box center [260, 369] width 91 height 15
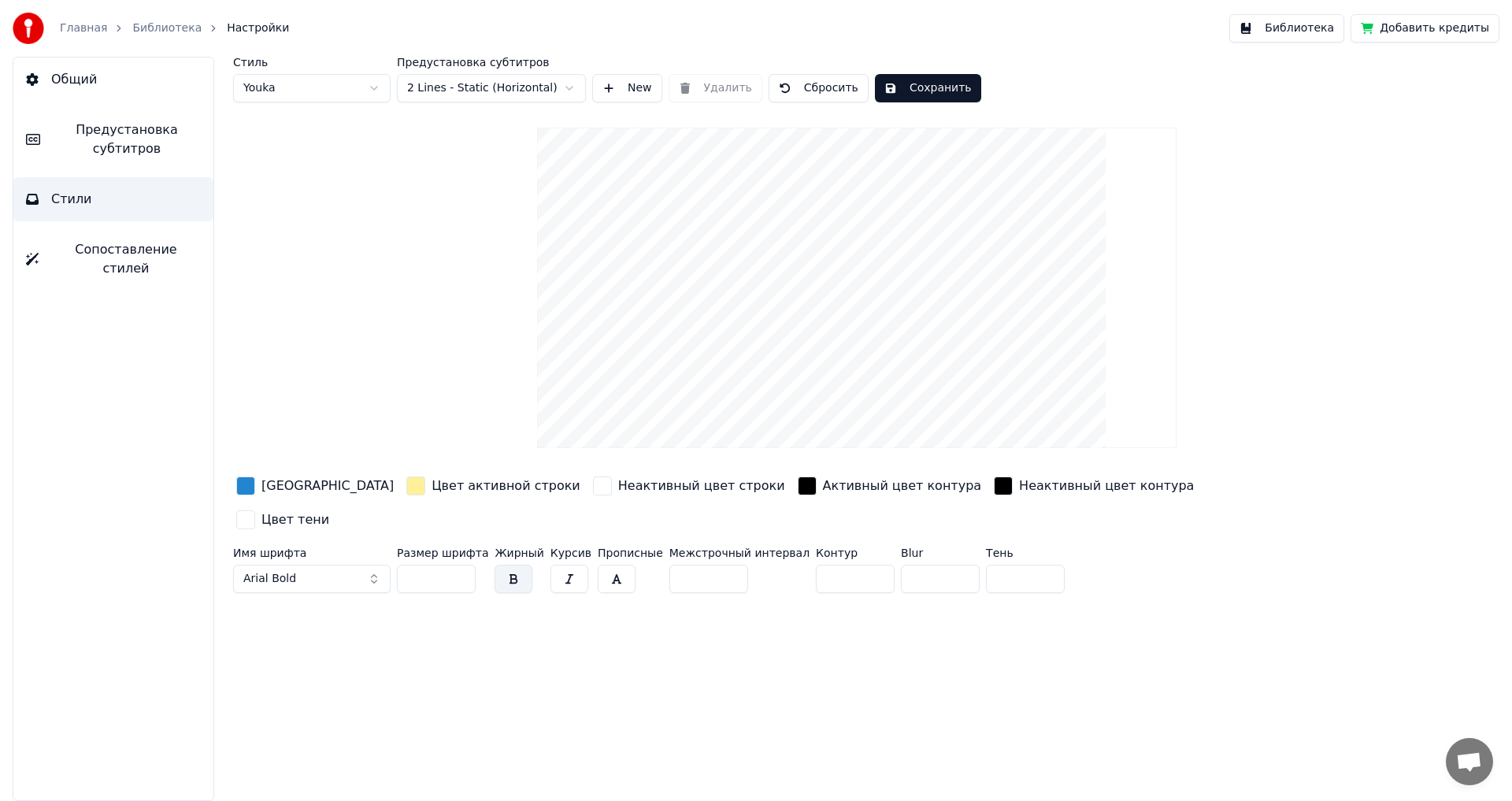
click at [151, 30] on link "Библиотека" at bounding box center [167, 28] width 69 height 15
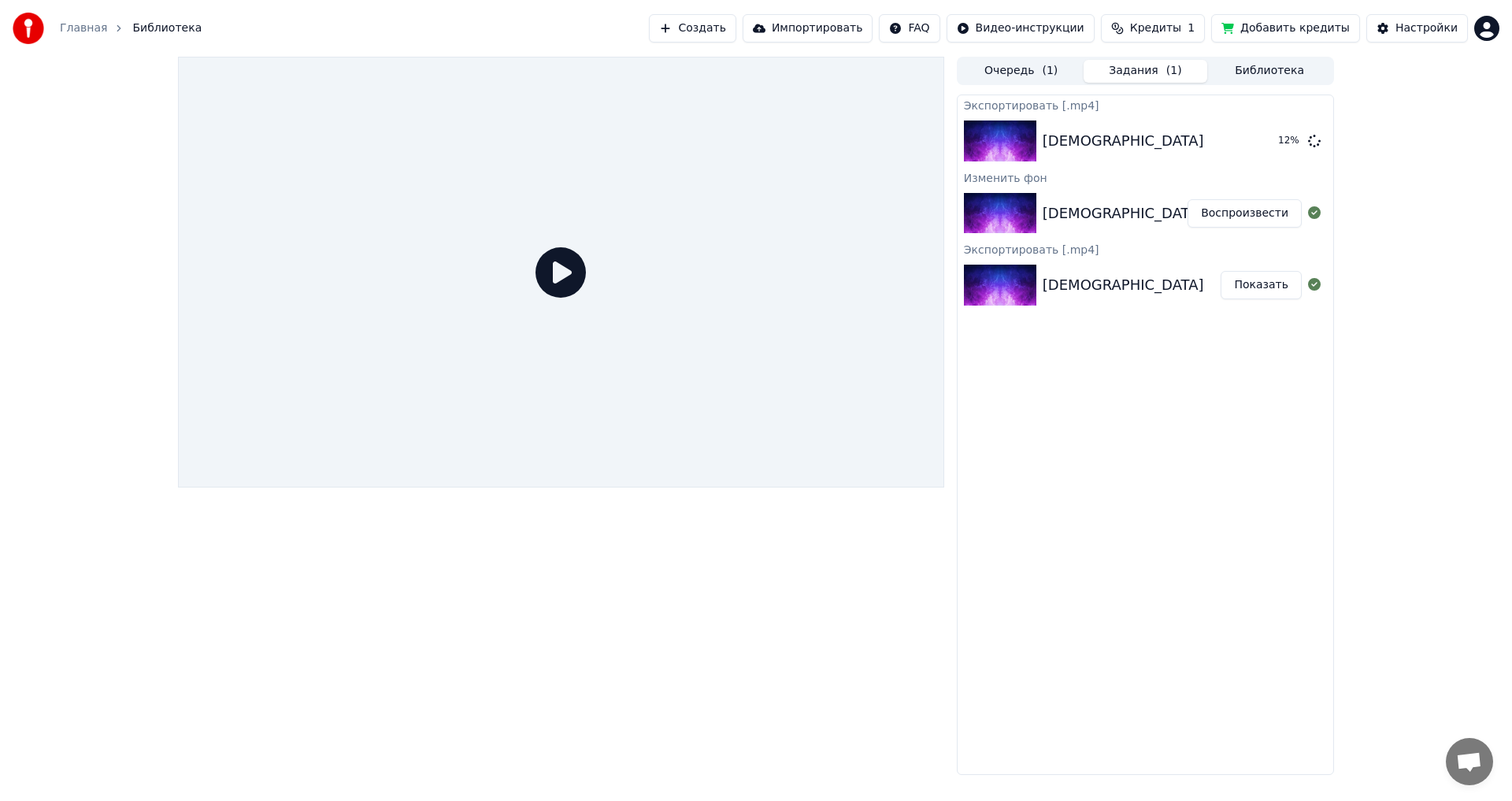
click at [1243, 290] on button "Показать" at bounding box center [1260, 286] width 81 height 29
click at [1296, 138] on div "12 %" at bounding box center [1289, 141] width 24 height 12
click at [557, 277] on icon at bounding box center [560, 272] width 51 height 51
click at [1209, 486] on div "Экспортировать [.mp4] Мама 12 % Изменить фон Мама Воспроизвести Экспортировать …" at bounding box center [1145, 435] width 377 height 680
click at [1065, 146] on div "[DEMOGRAPHIC_DATA]" at bounding box center [1123, 141] width 162 height 22
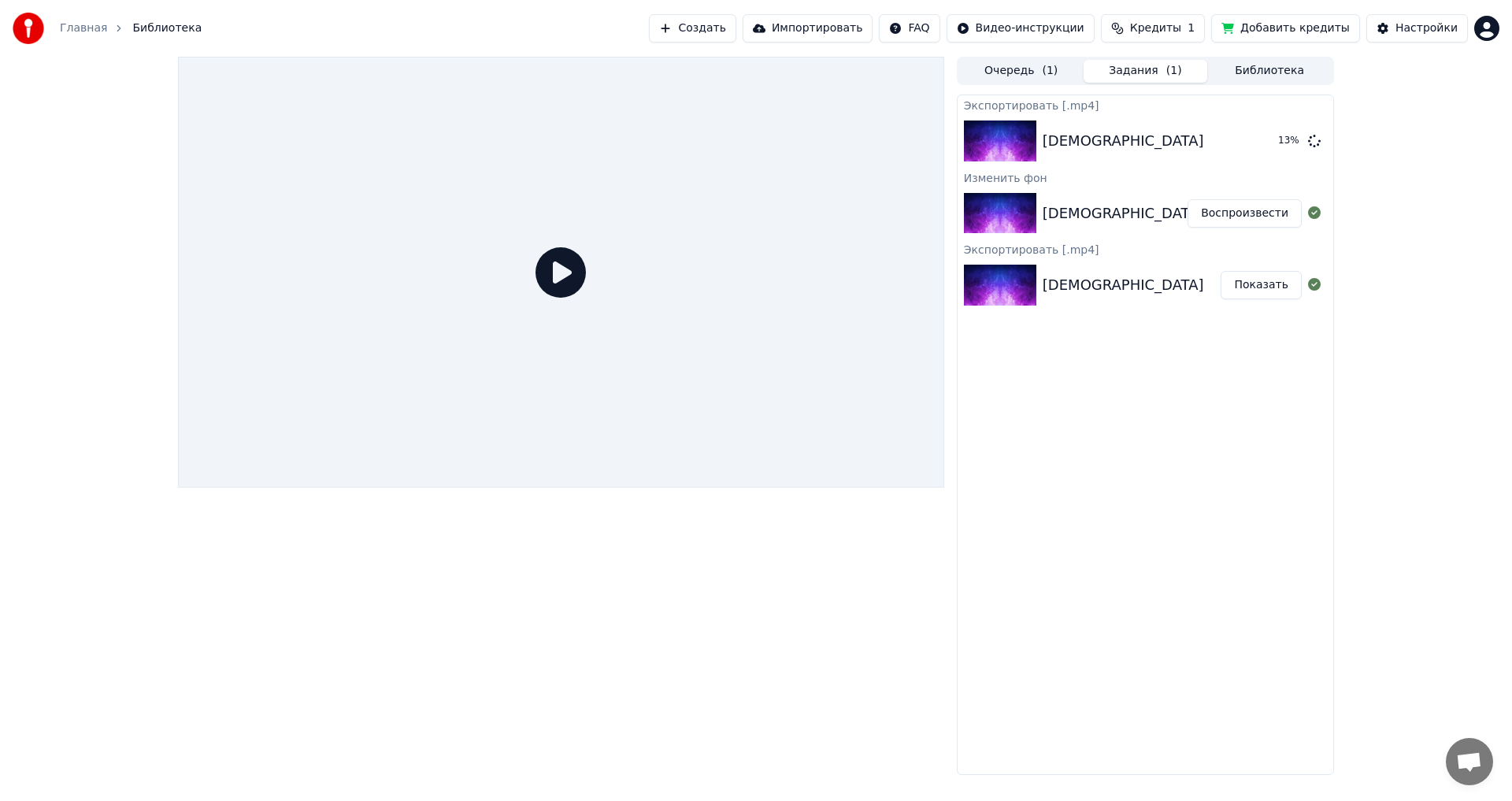
click at [574, 278] on icon at bounding box center [560, 272] width 51 height 51
click at [842, 26] on button "Импортировать" at bounding box center [807, 29] width 130 height 29
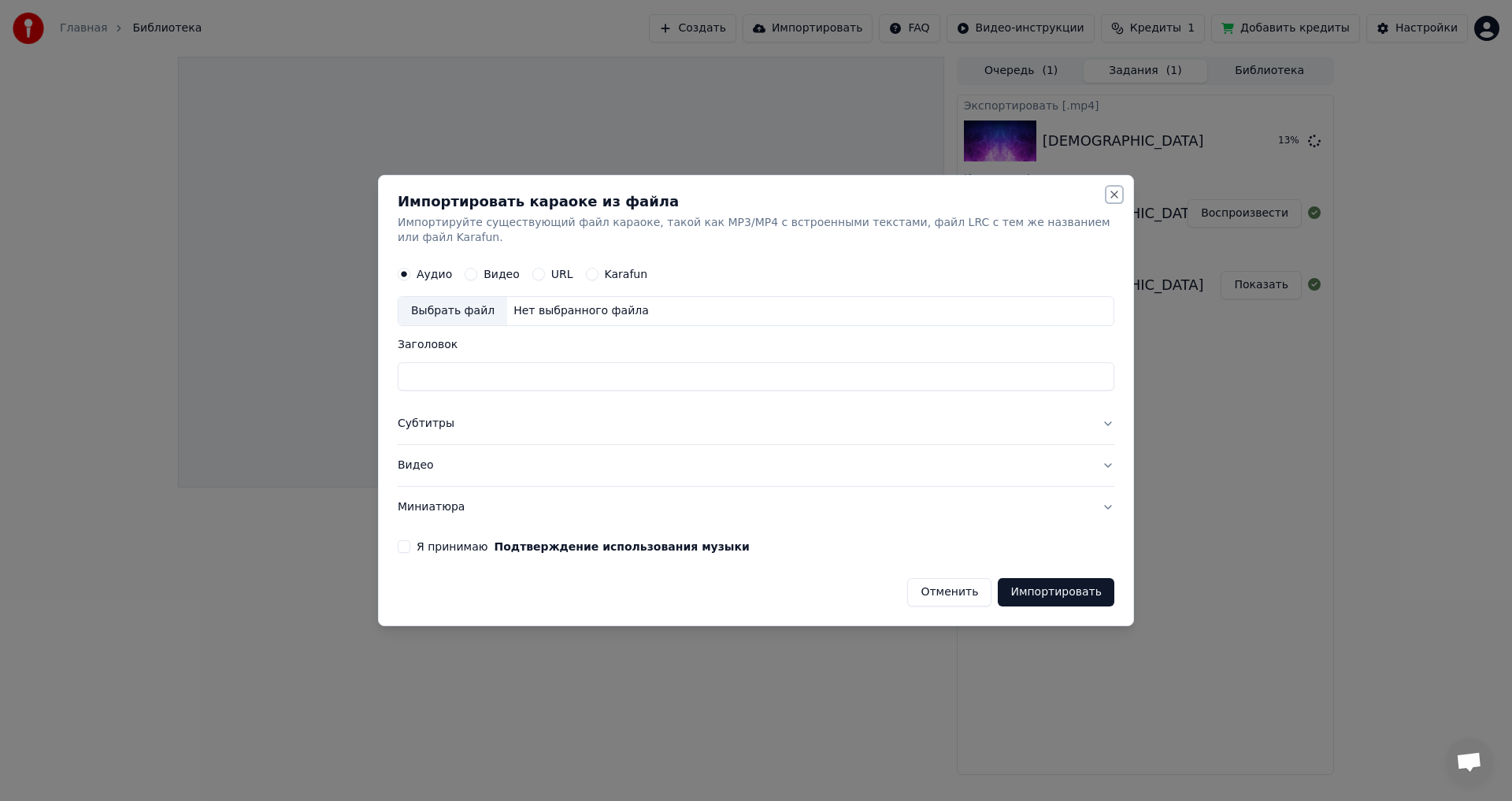
click at [1115, 201] on button "Close" at bounding box center [1114, 195] width 12 height 12
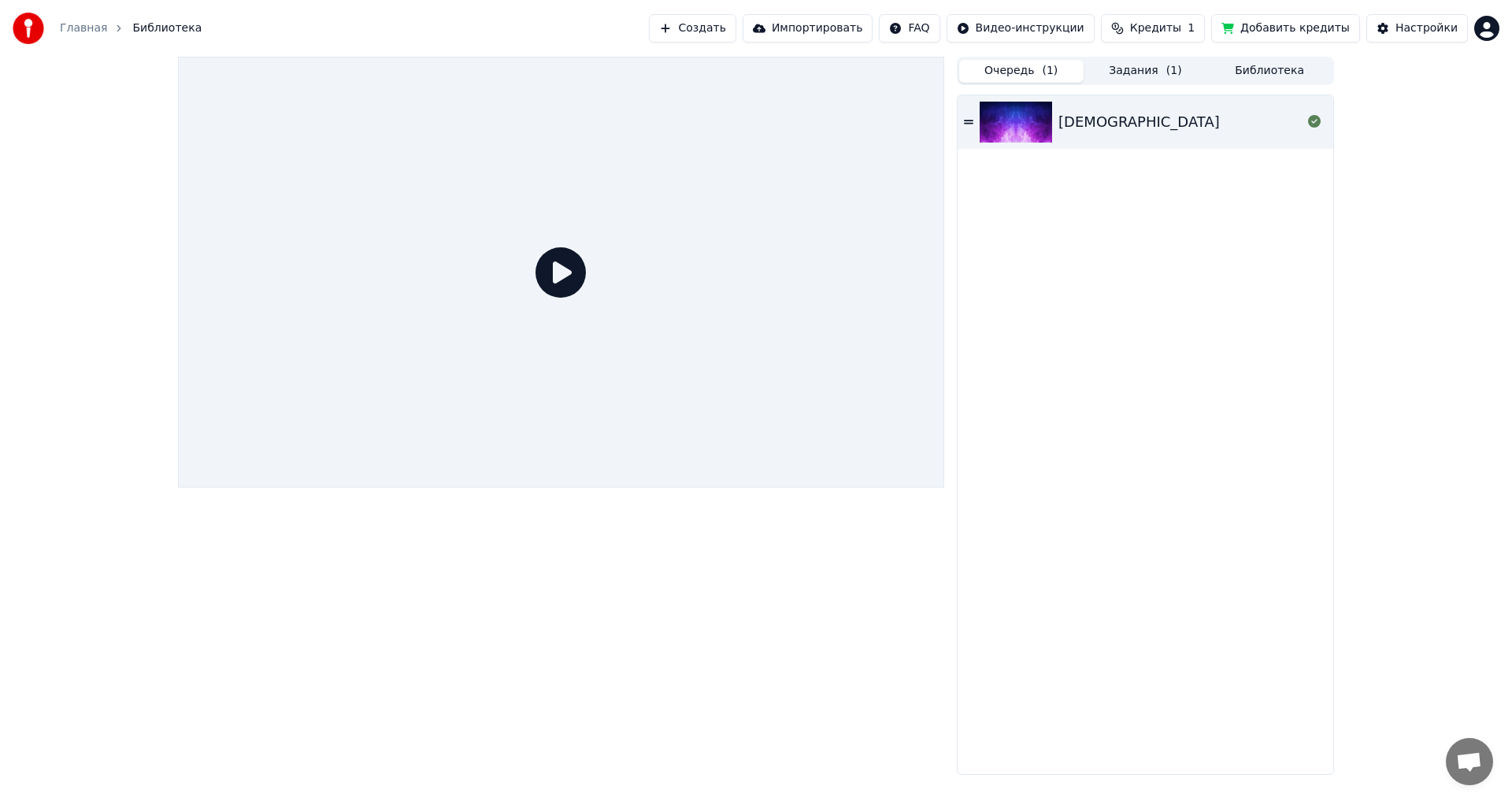
click at [1024, 69] on button "Очередь ( 1 )" at bounding box center [1021, 71] width 124 height 23
click at [959, 122] on div "[DEMOGRAPHIC_DATA]" at bounding box center [1145, 122] width 375 height 54
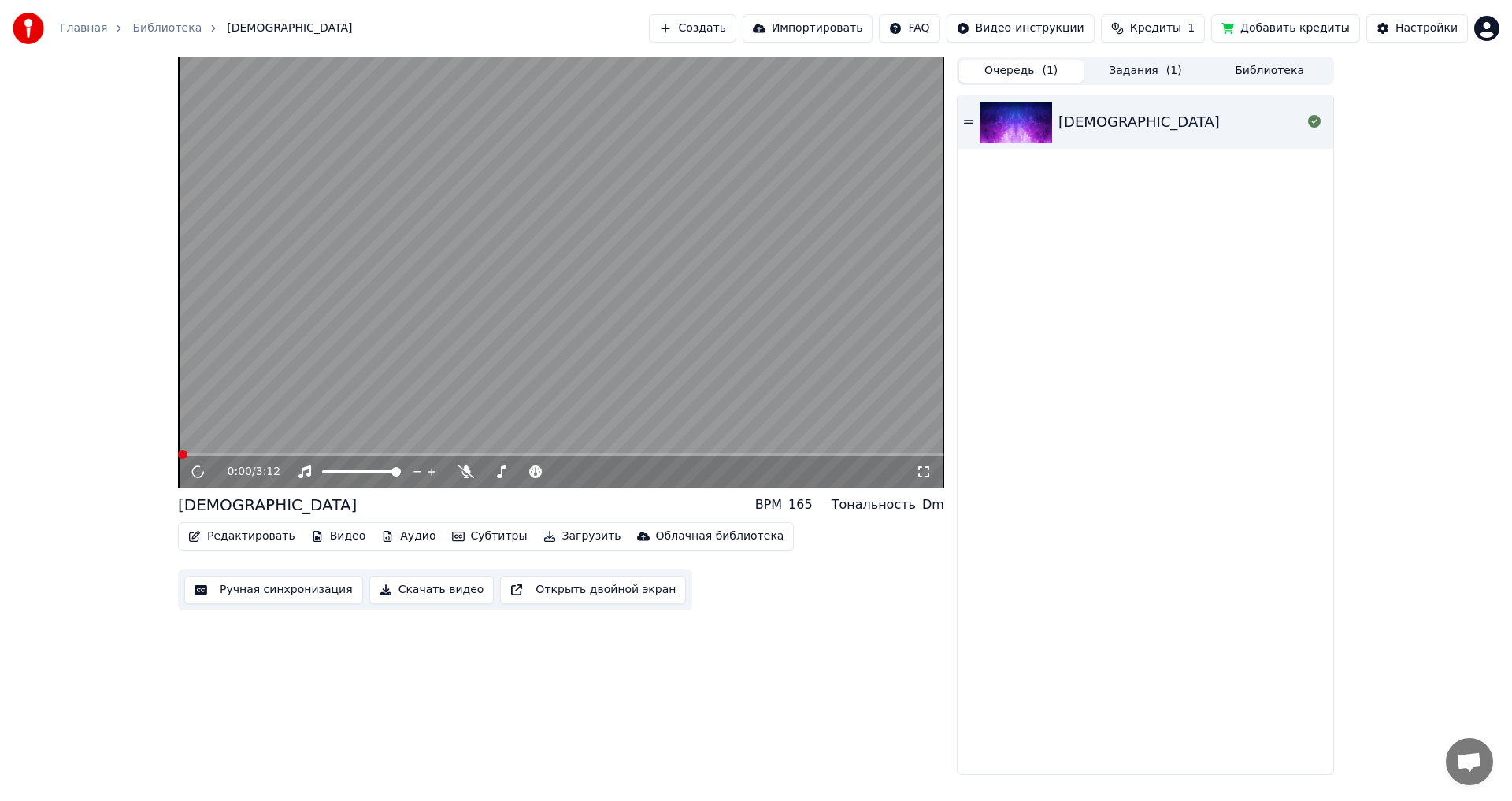
click at [434, 591] on button "Скачать видео" at bounding box center [432, 590] width 125 height 29
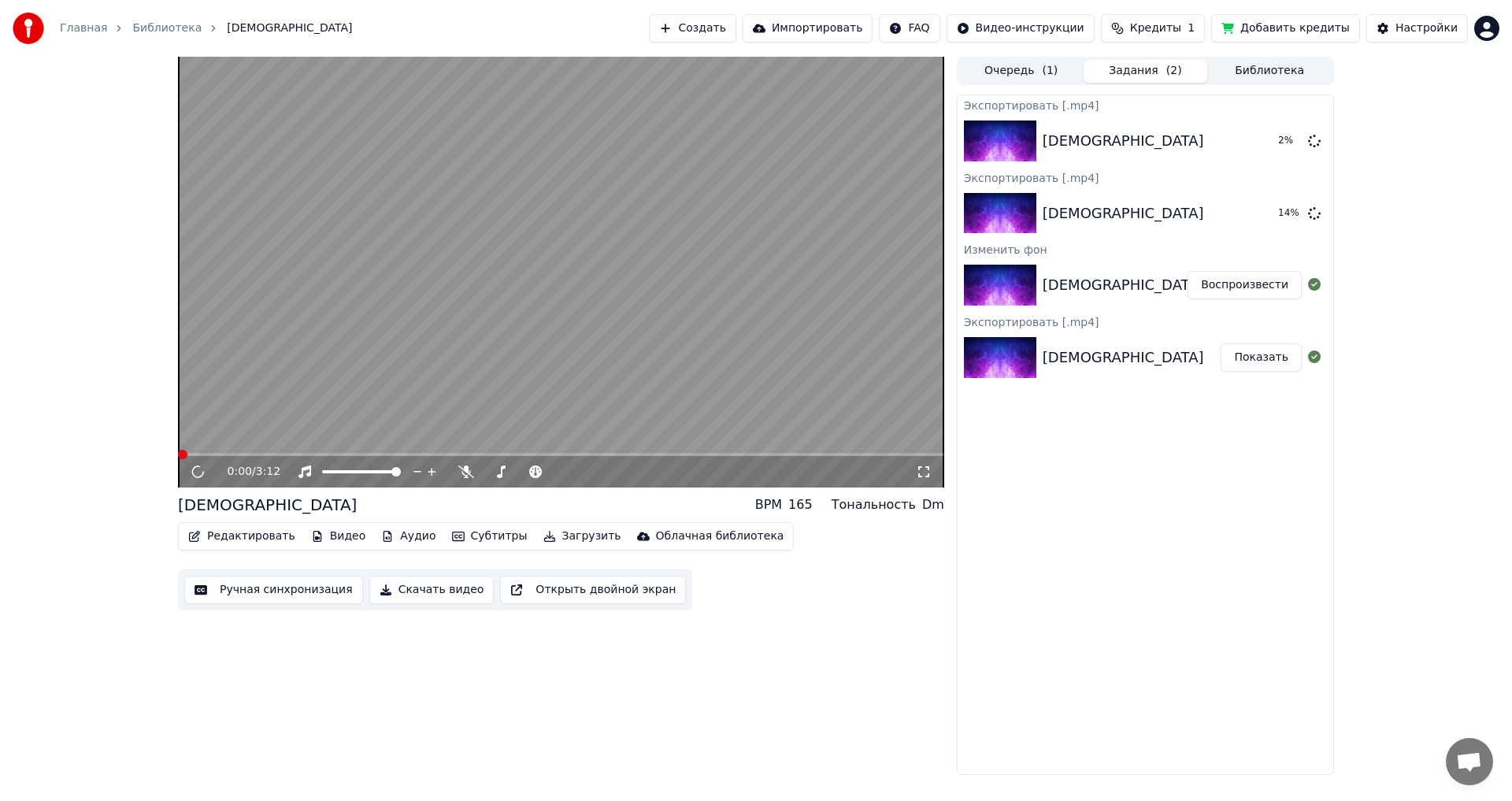
click at [197, 476] on icon at bounding box center [198, 472] width 21 height 21
click at [1137, 222] on div "[DEMOGRAPHIC_DATA]" at bounding box center [1144, 213] width 204 height 22
click at [400, 472] on span at bounding box center [396, 472] width 10 height 10
click at [431, 471] on icon at bounding box center [432, 471] width 15 height 15
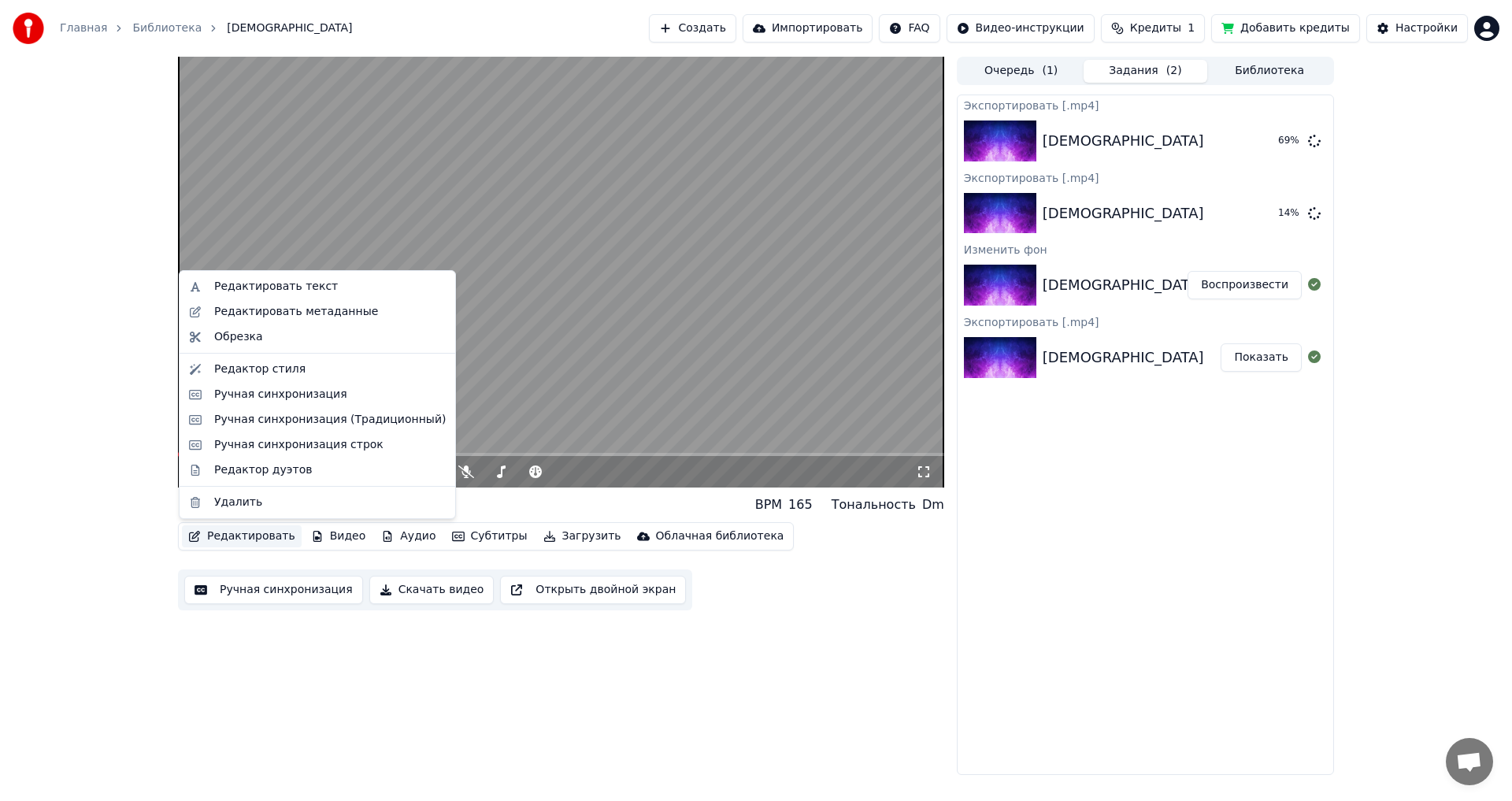
click at [249, 539] on button "Редактировать" at bounding box center [241, 536] width 120 height 22
click at [283, 287] on div "Редактировать текст" at bounding box center [276, 286] width 124 height 15
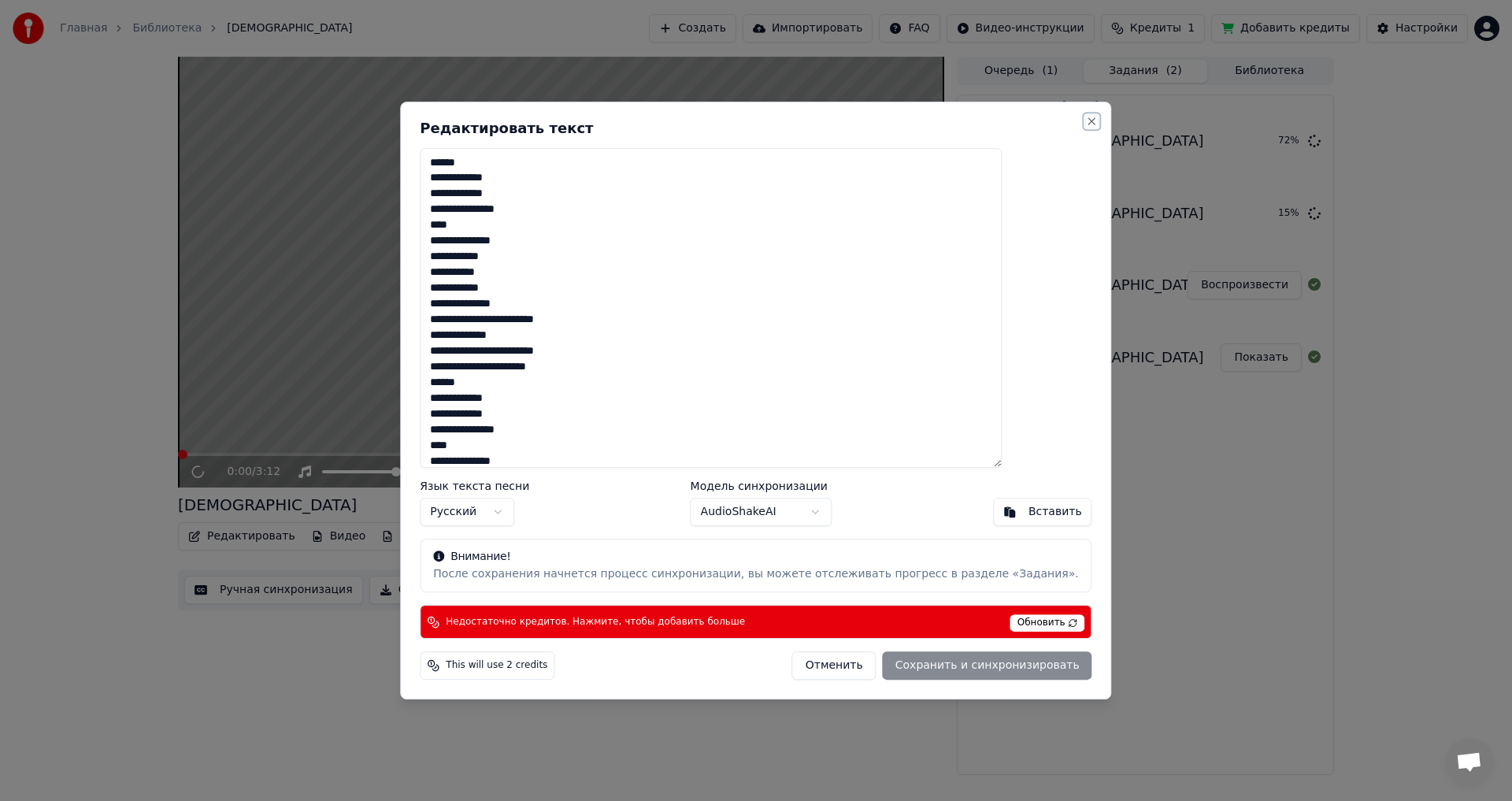
click at [1086, 122] on button "Close" at bounding box center [1092, 121] width 12 height 12
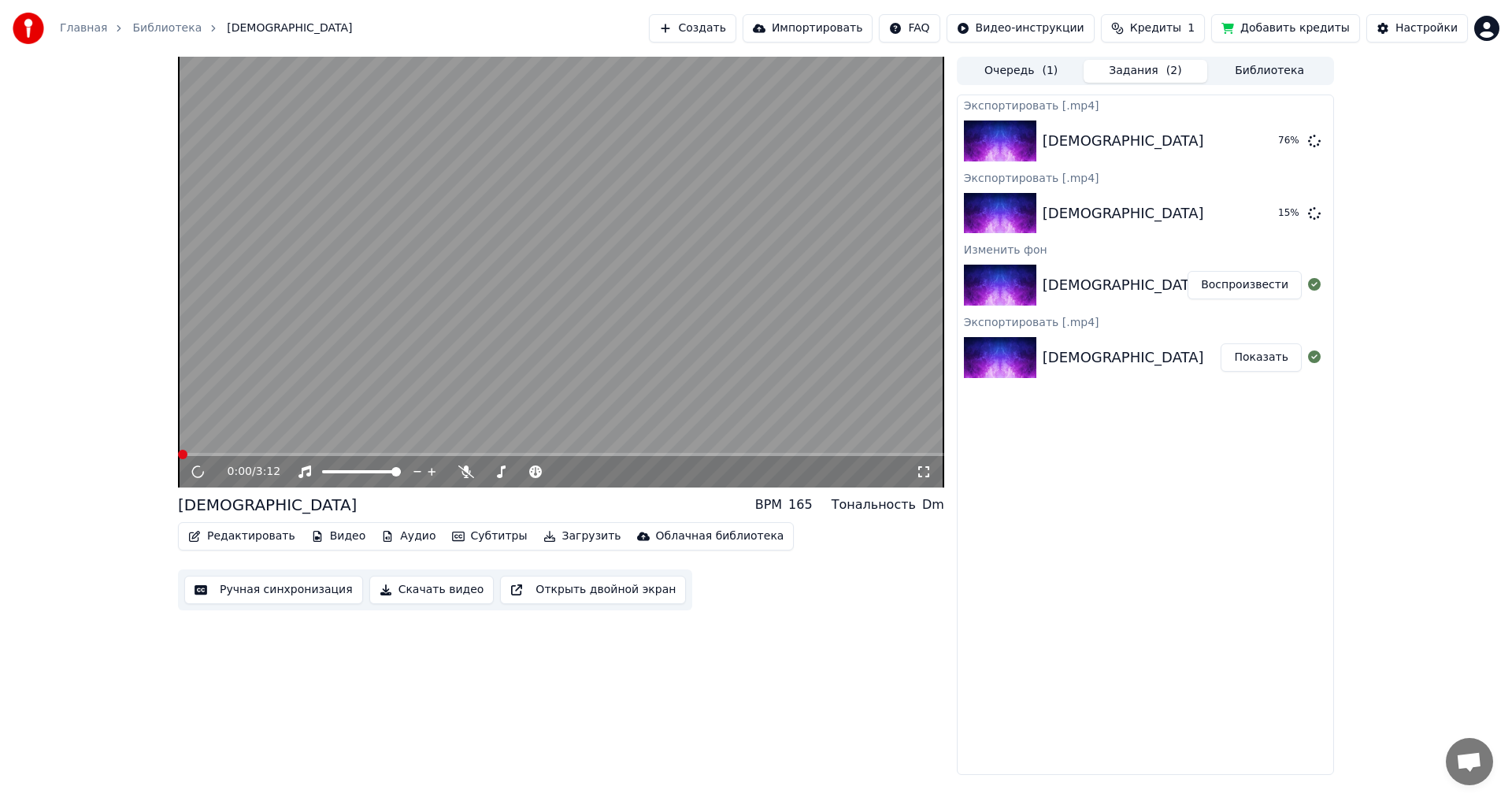
click at [201, 469] on icon at bounding box center [197, 471] width 17 height 18
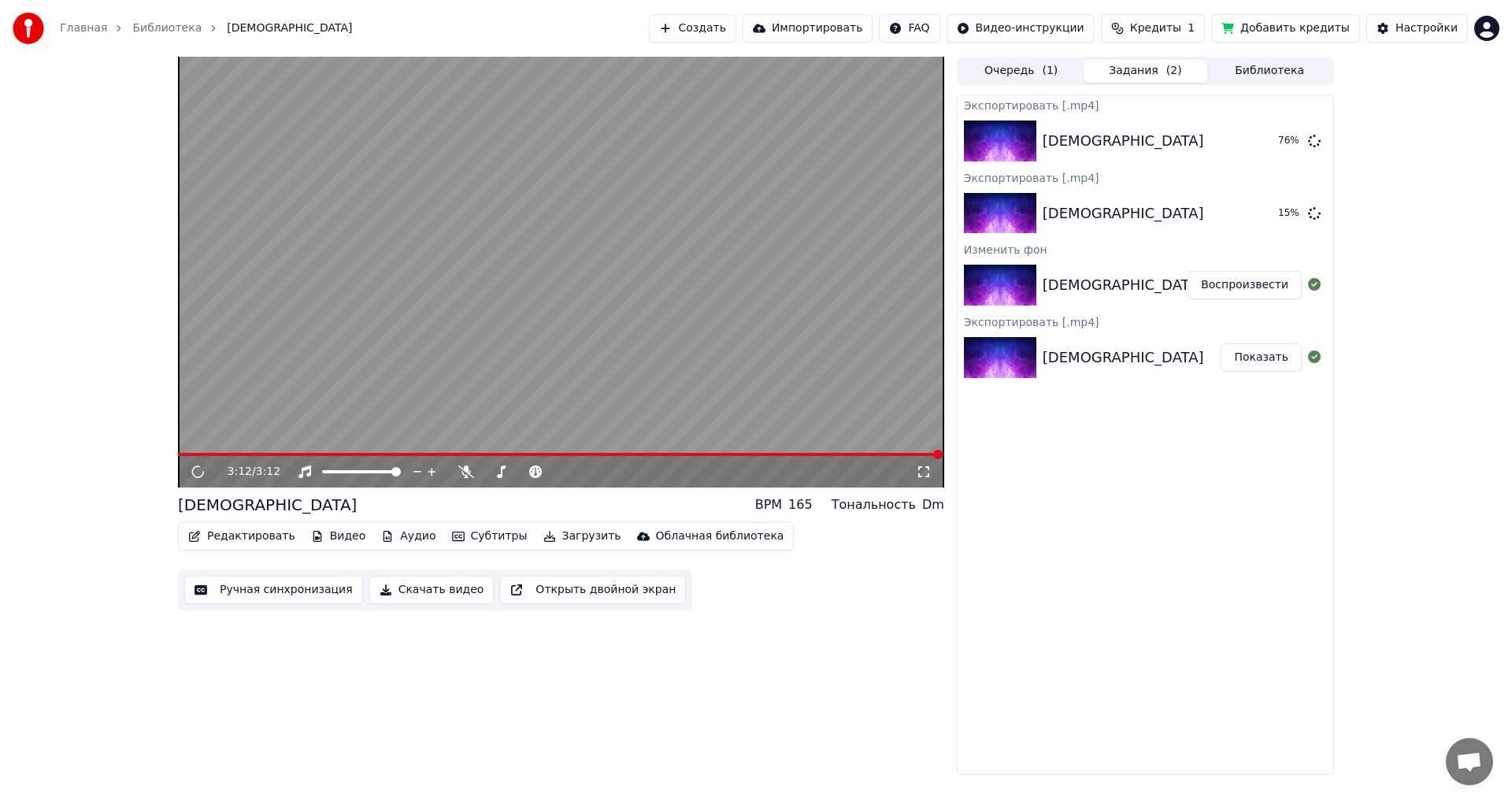
click at [941, 450] on span at bounding box center [937, 454] width 10 height 10
click at [891, 457] on span at bounding box center [887, 454] width 10 height 10
click at [874, 454] on span at bounding box center [879, 454] width 10 height 10
drag, startPoint x: 886, startPoint y: 449, endPoint x: 812, endPoint y: 453, distance: 74.1
click at [812, 453] on div "2:44 / 3:12" at bounding box center [561, 272] width 766 height 431
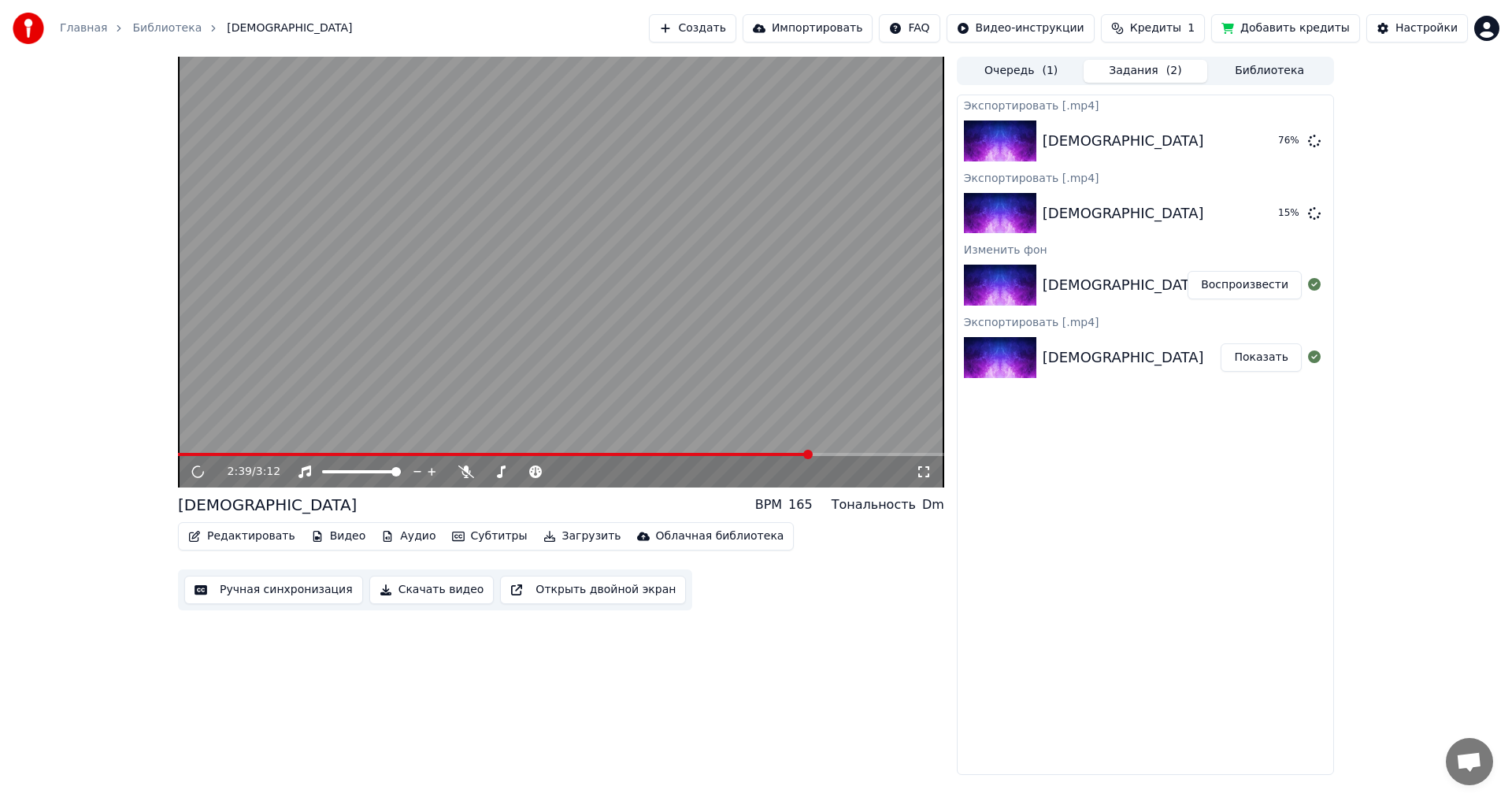
click at [811, 453] on span at bounding box center [494, 454] width 633 height 3
click at [944, 456] on span at bounding box center [939, 454] width 10 height 10
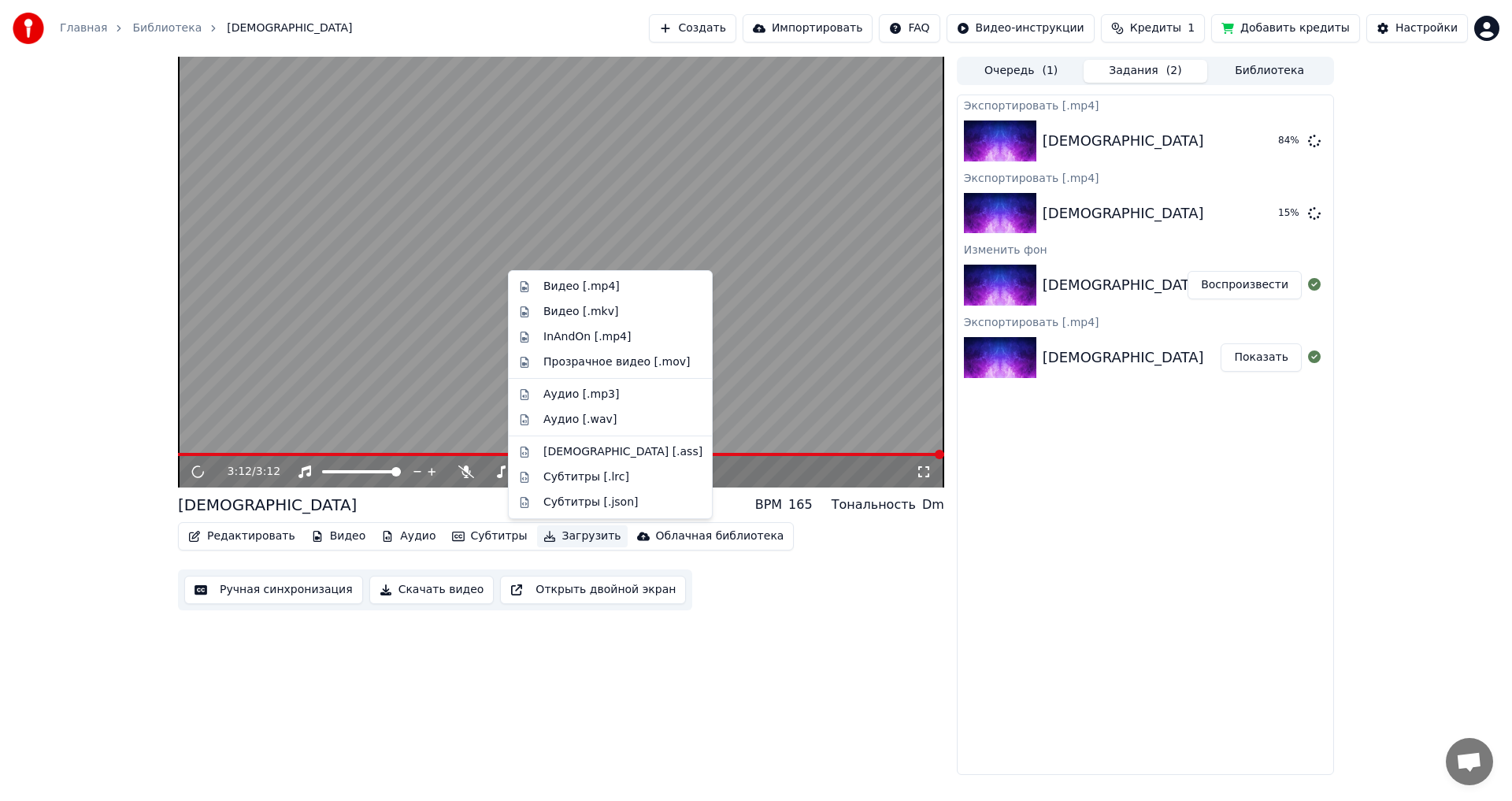
click at [555, 538] on button "Загрузить" at bounding box center [582, 536] width 91 height 22
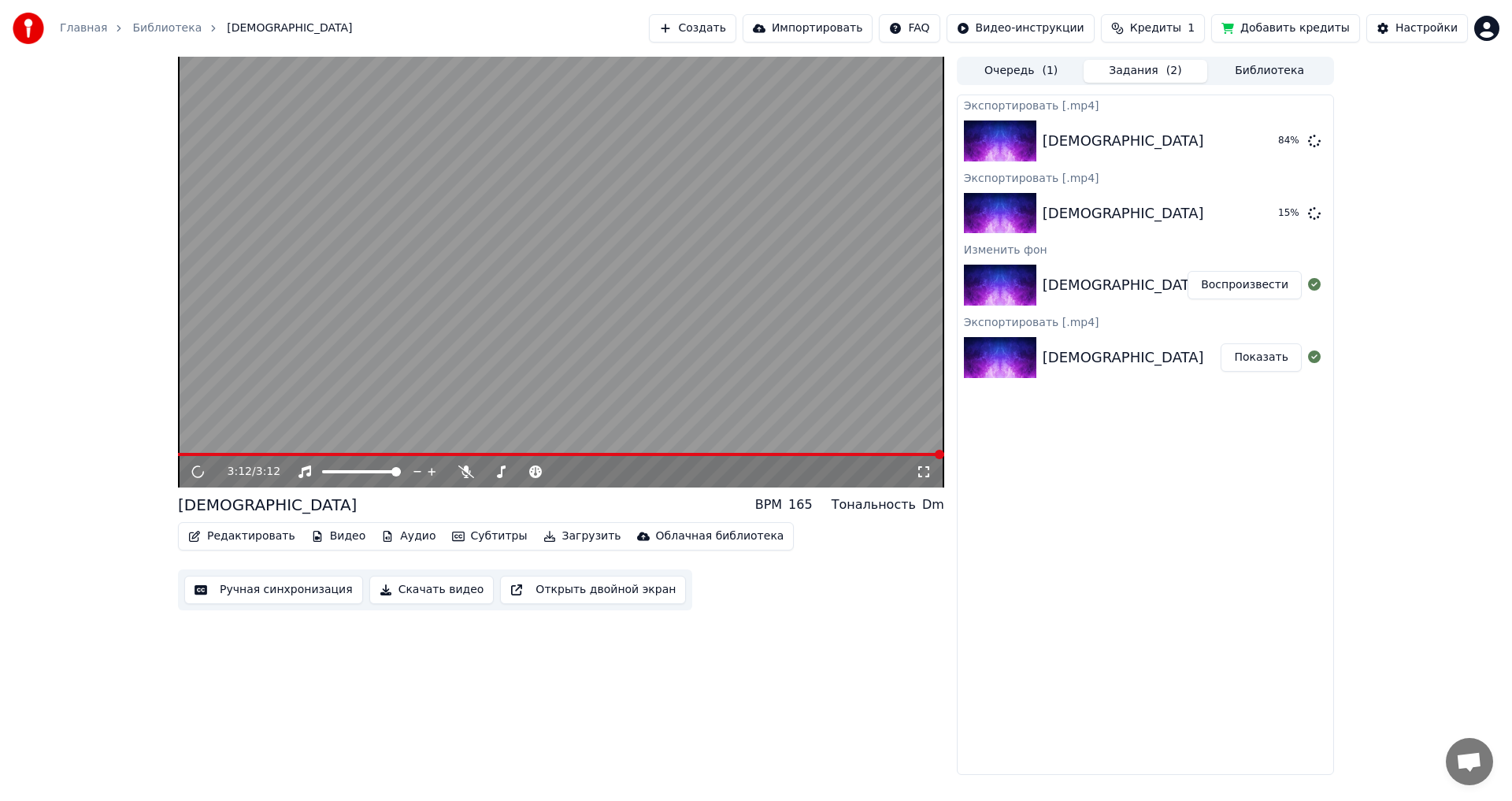
click at [1211, 650] on div "Экспортировать [.mp4] Мама 84 % Экспортировать [.mp4] Мама 15 % Изменить фон Ма…" at bounding box center [1145, 435] width 377 height 680
click at [56, 505] on div "3:12 / 3:12 Мама BPM 165 Тональность Dm Редактировать Видео Аудио Субтитры Загр…" at bounding box center [756, 416] width 1512 height 719
click at [1258, 144] on button "Показать" at bounding box center [1260, 141] width 81 height 29
click at [1263, 144] on button "Показать" at bounding box center [1260, 141] width 81 height 29
click at [1313, 218] on icon at bounding box center [1314, 212] width 12 height 12
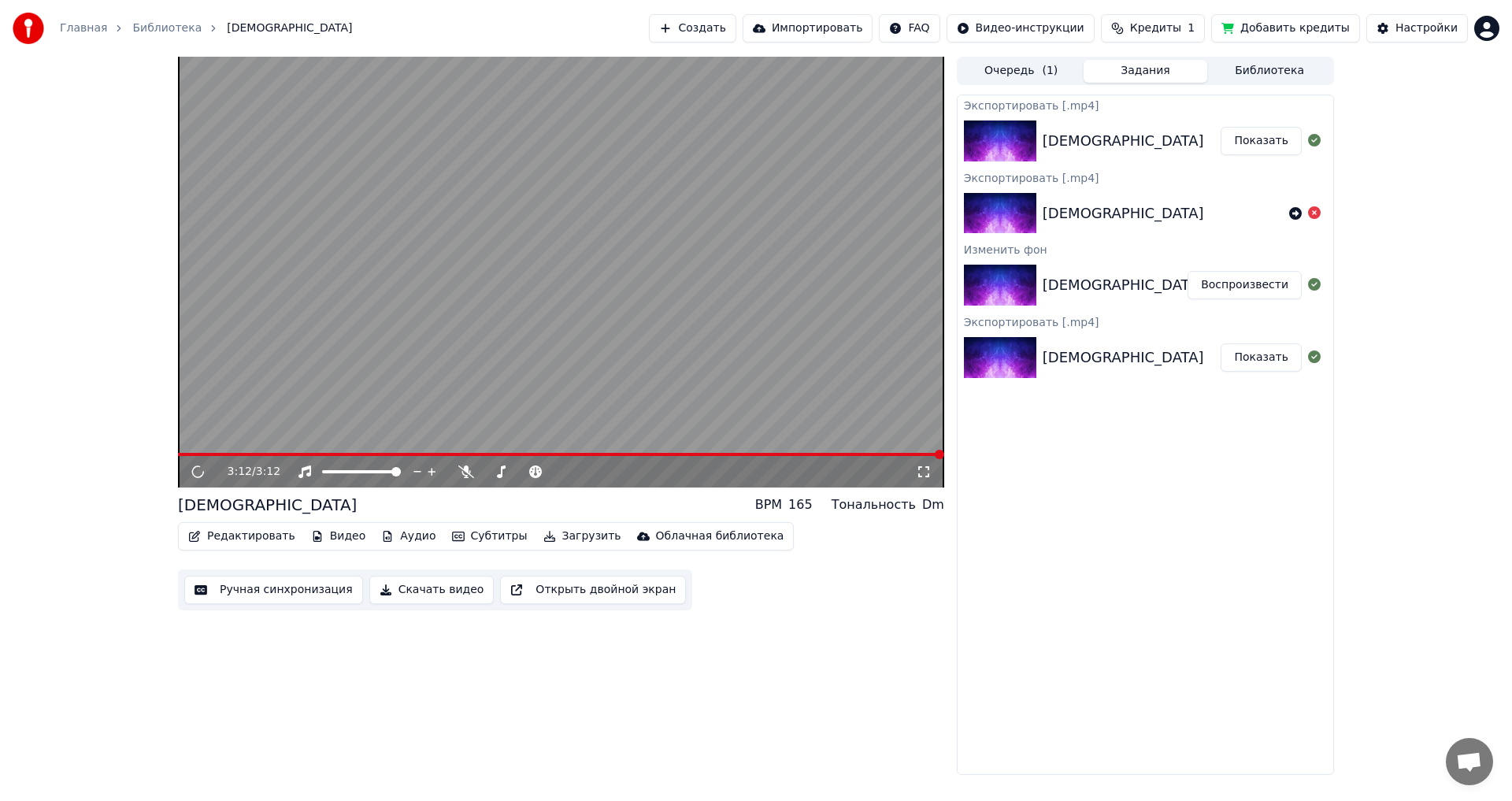
click at [1100, 566] on div "Экспортировать [.mp4] Мама Показать Экспортировать [.mp4] Мама Изменить фон Мам…" at bounding box center [1145, 435] width 377 height 680
click at [1264, 141] on button "Показать" at bounding box center [1260, 141] width 81 height 29
